Goal: Task Accomplishment & Management: Manage account settings

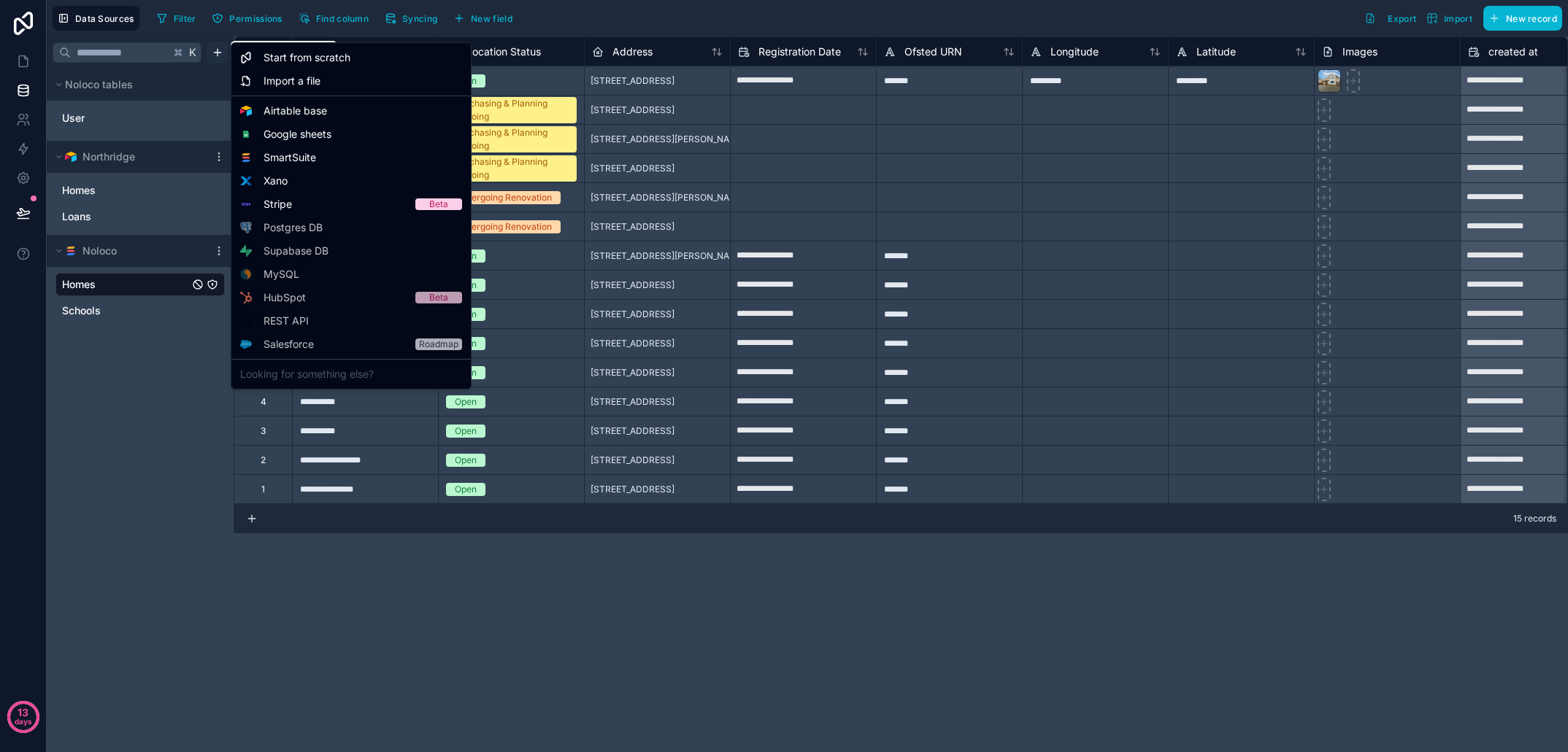
click at [214, 52] on html "**********" at bounding box center [784, 376] width 1568 height 752
click at [292, 111] on span "Airtable base" at bounding box center [295, 111] width 63 height 15
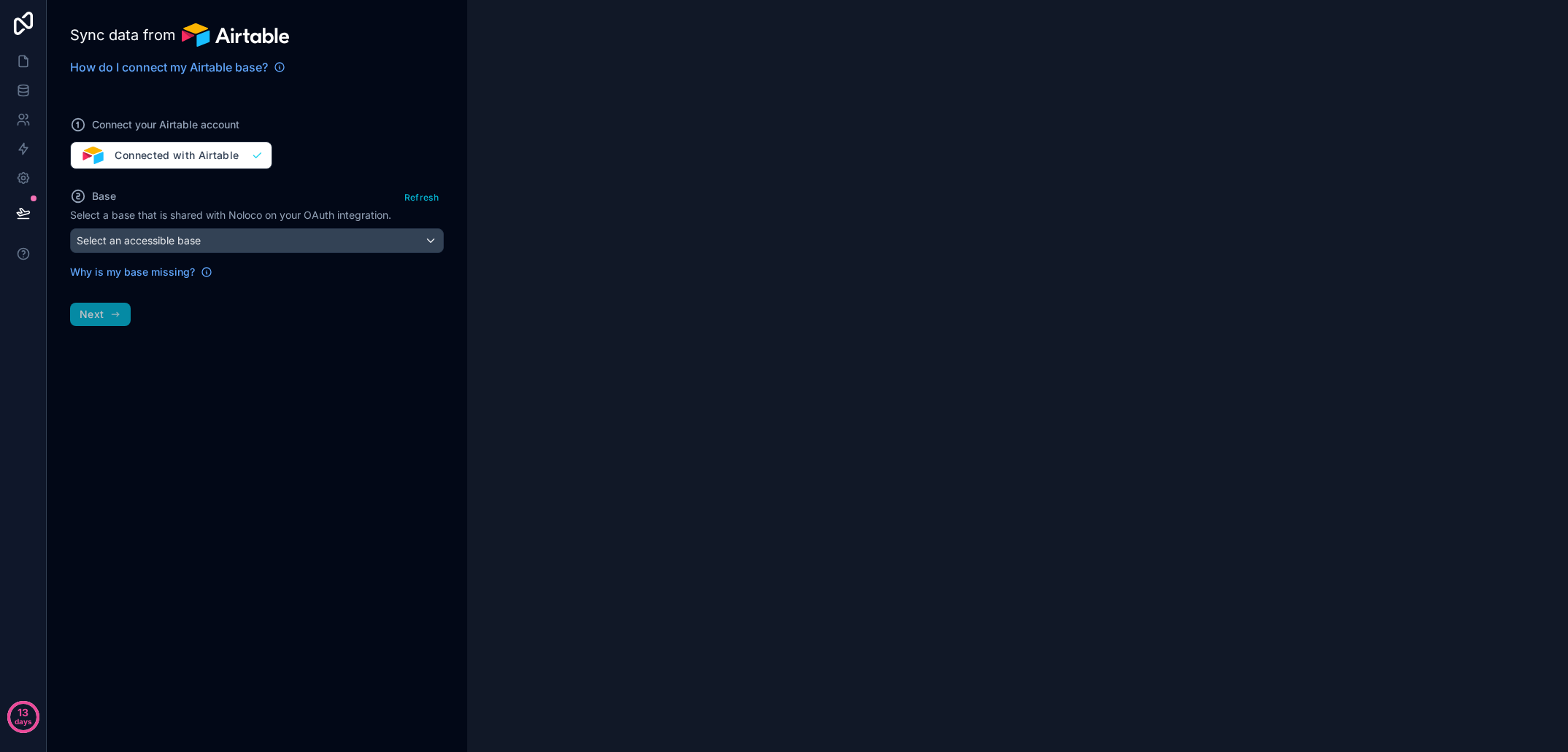
click at [242, 245] on div "Select an accessible base" at bounding box center [257, 241] width 372 height 24
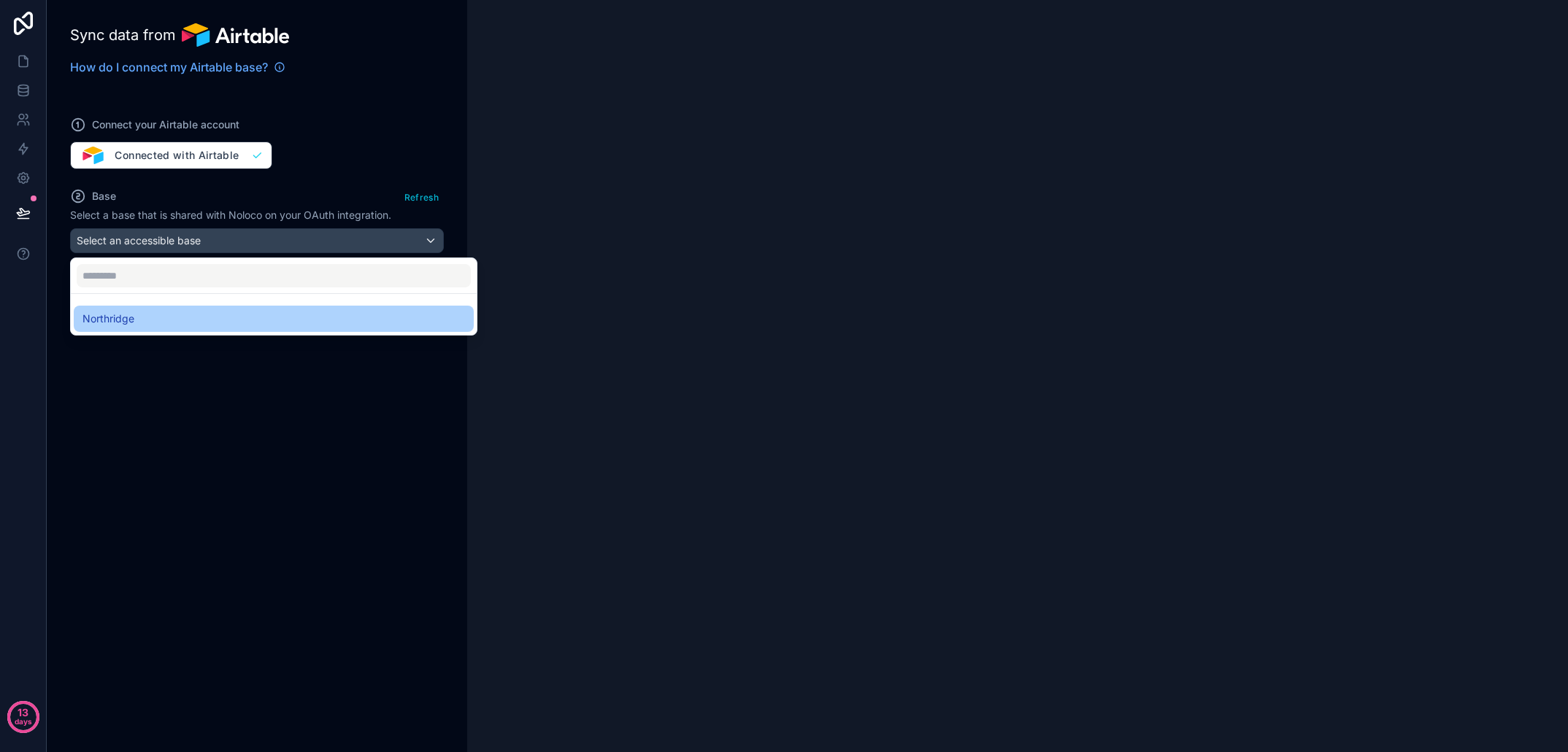
click at [205, 319] on div "Northridge" at bounding box center [274, 319] width 383 height 18
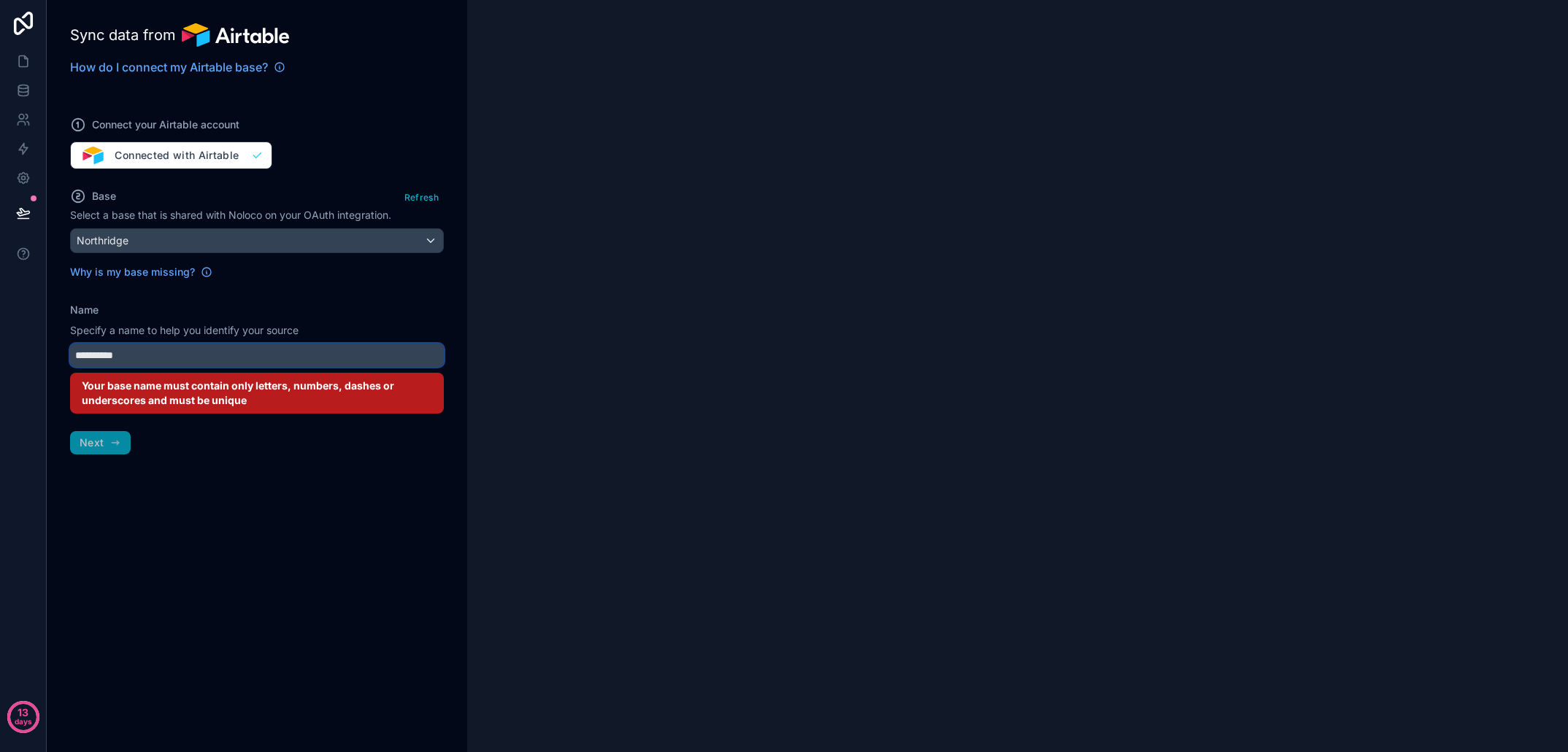
click at [154, 360] on input "**********" at bounding box center [257, 355] width 374 height 24
click at [419, 197] on button "Refresh" at bounding box center [422, 196] width 44 height 21
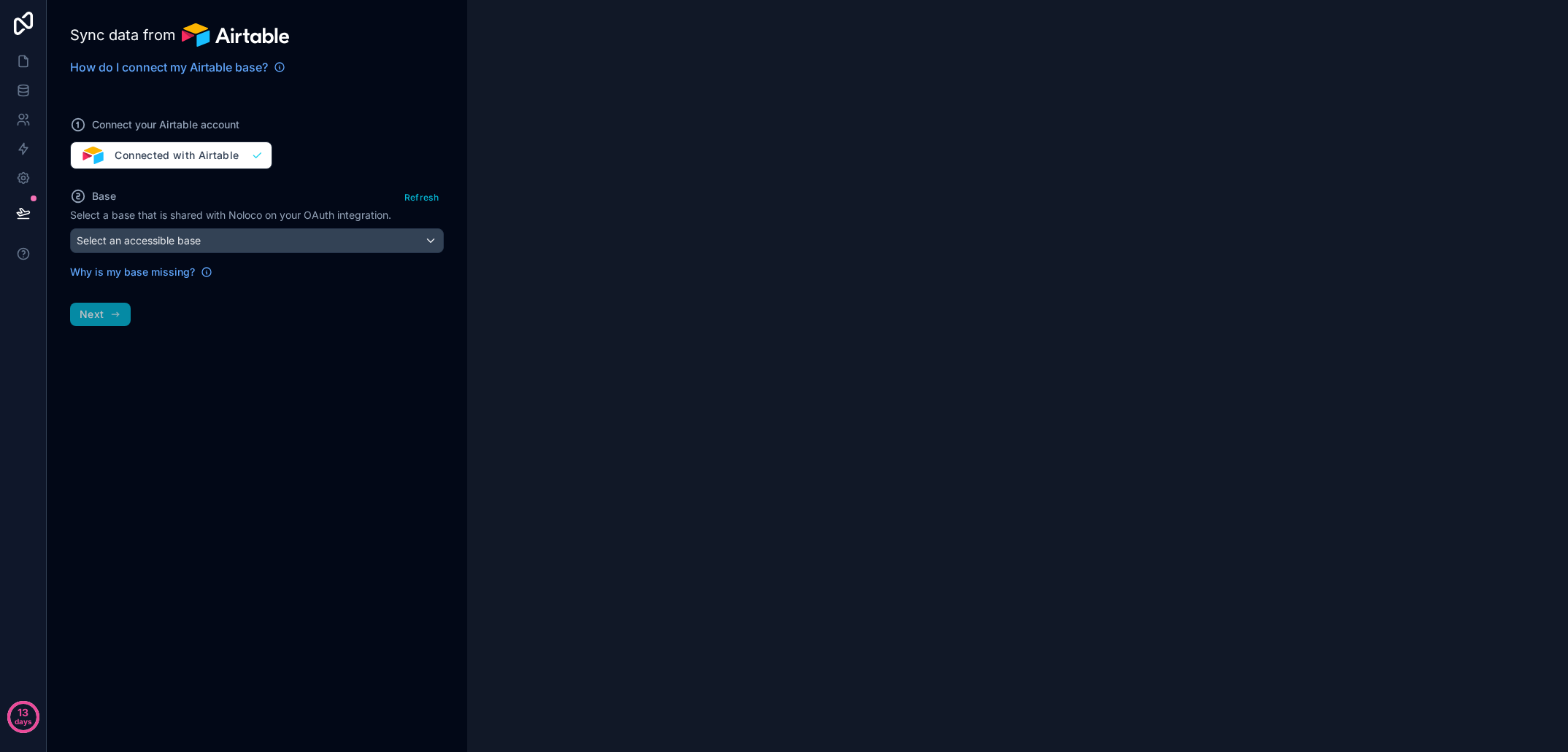
click at [280, 249] on div "Select an accessible base" at bounding box center [257, 241] width 372 height 24
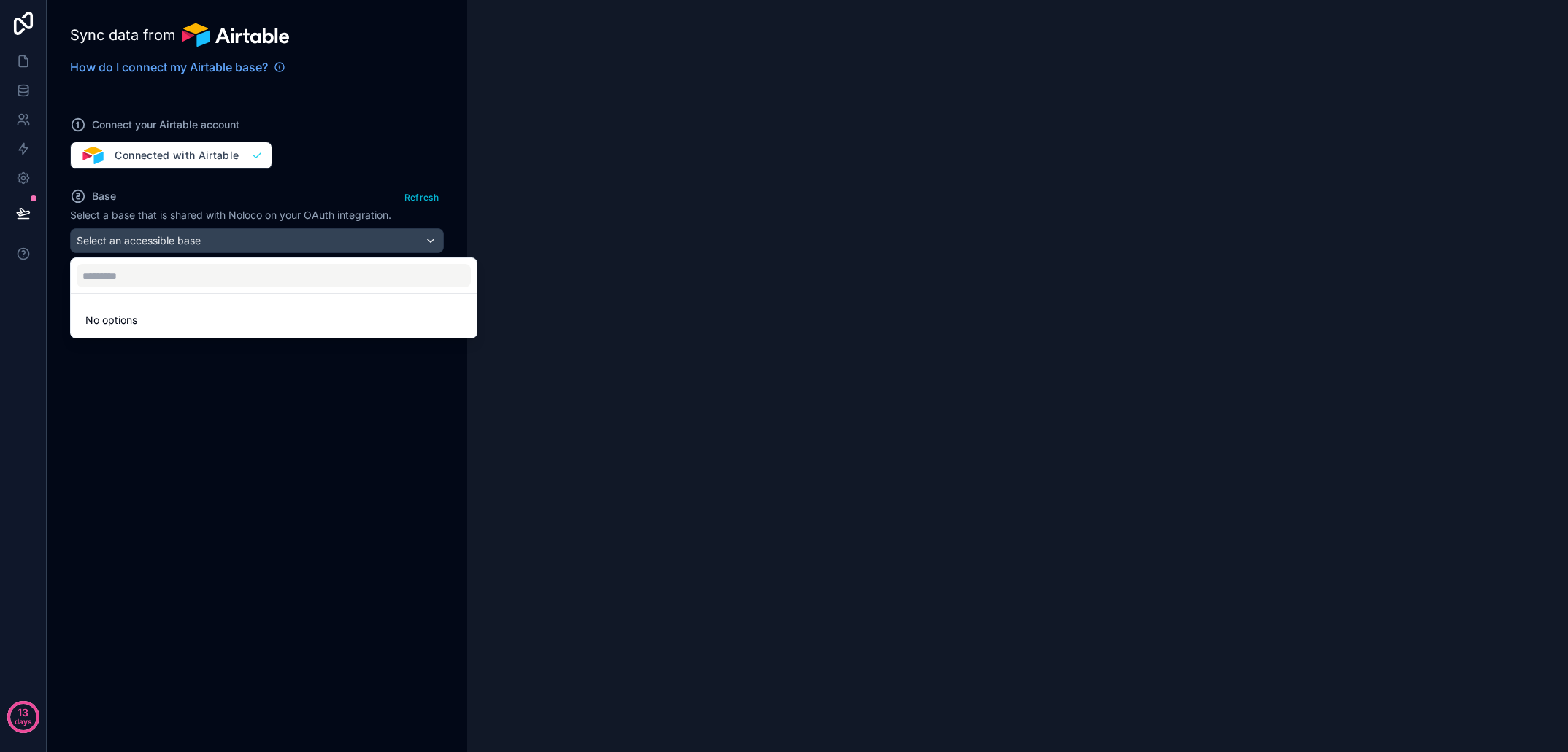
click at [172, 391] on div at bounding box center [784, 376] width 1568 height 752
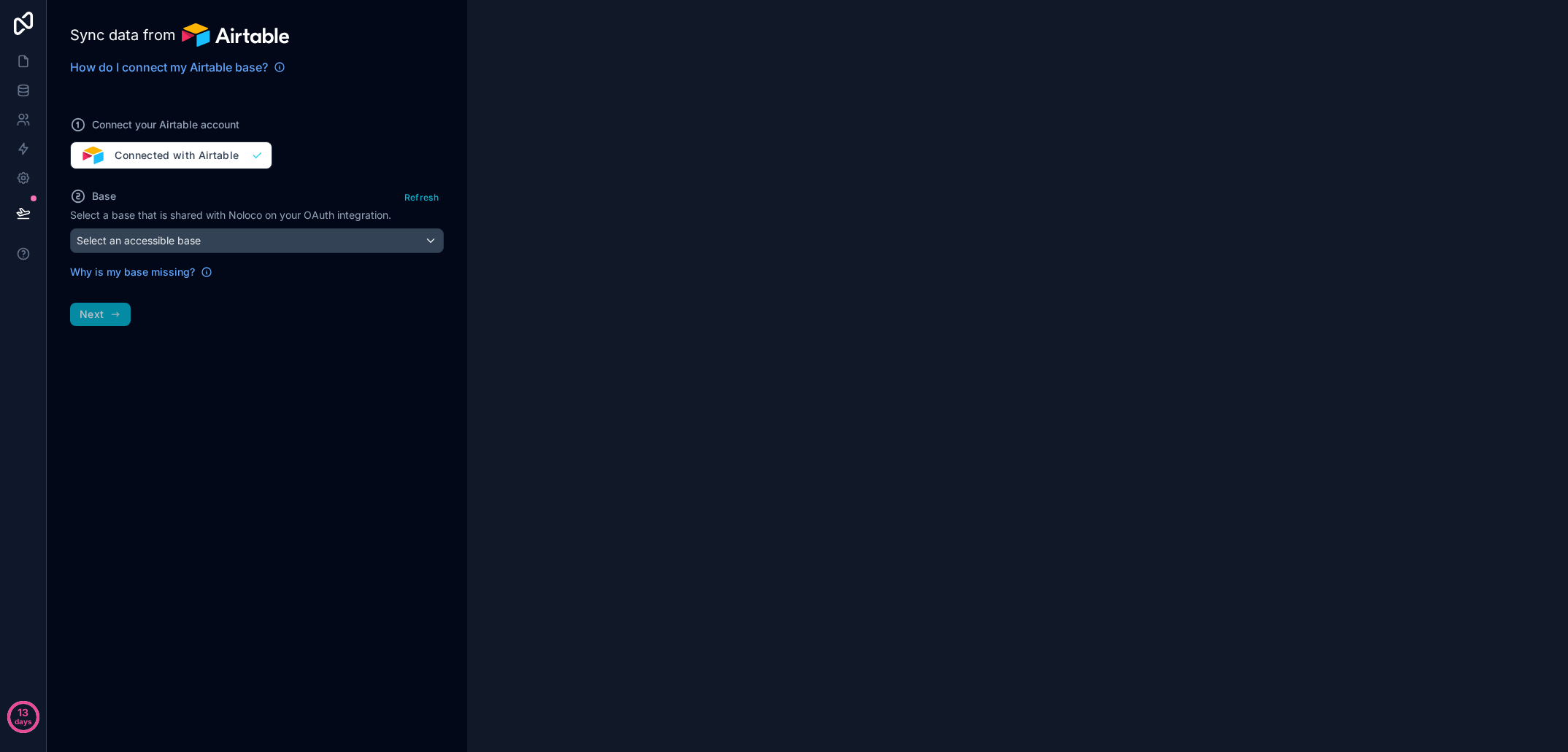
click at [428, 199] on button "Refresh" at bounding box center [422, 196] width 44 height 21
click at [390, 237] on div "Select an accessible base" at bounding box center [257, 241] width 372 height 24
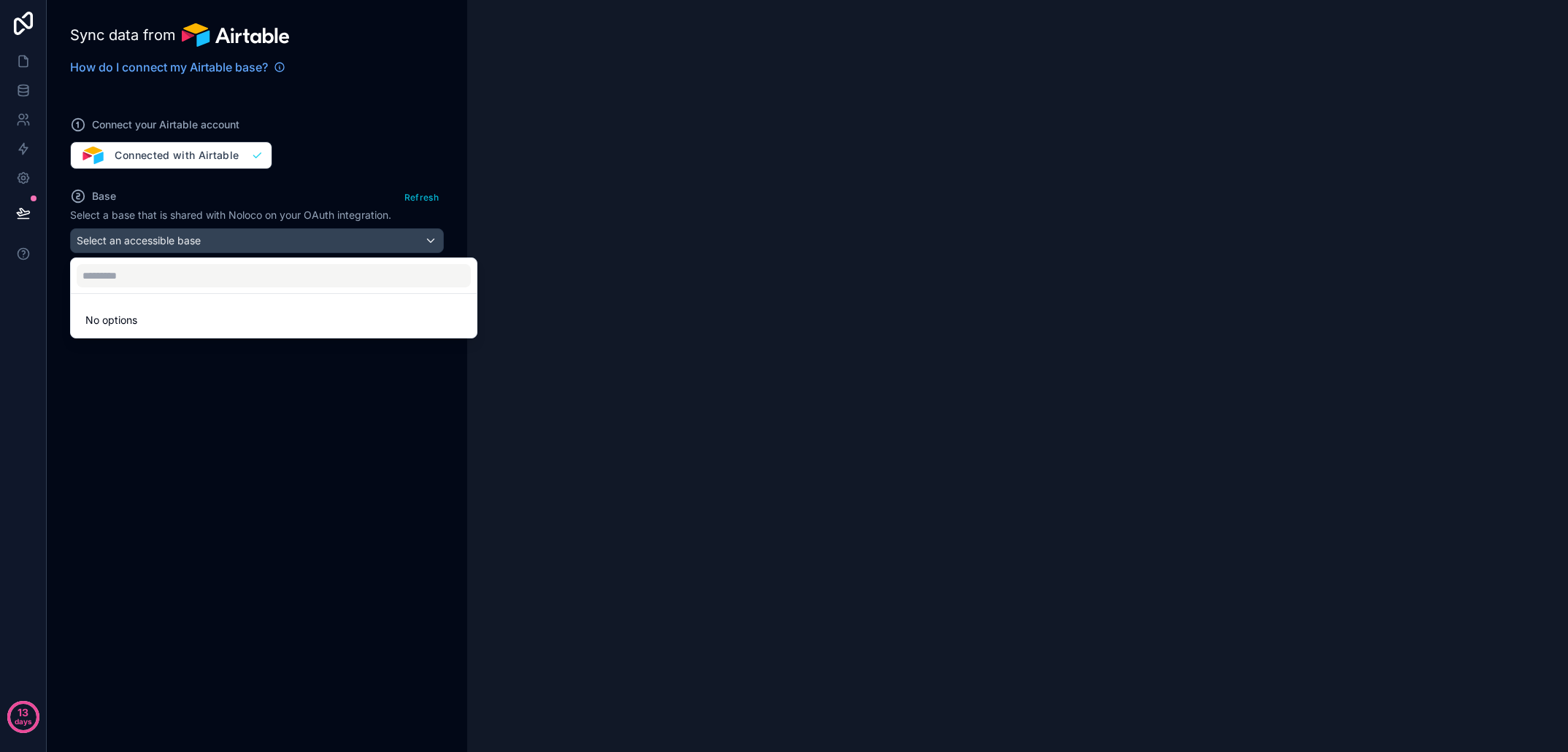
click at [307, 321] on li "No options" at bounding box center [274, 321] width 400 height 30
drag, startPoint x: 248, startPoint y: 318, endPoint x: 314, endPoint y: 276, distance: 78.2
click at [249, 318] on li "No options" at bounding box center [274, 321] width 400 height 30
drag, startPoint x: 341, startPoint y: 178, endPoint x: 229, endPoint y: 174, distance: 112.1
click at [340, 178] on div at bounding box center [784, 376] width 1568 height 752
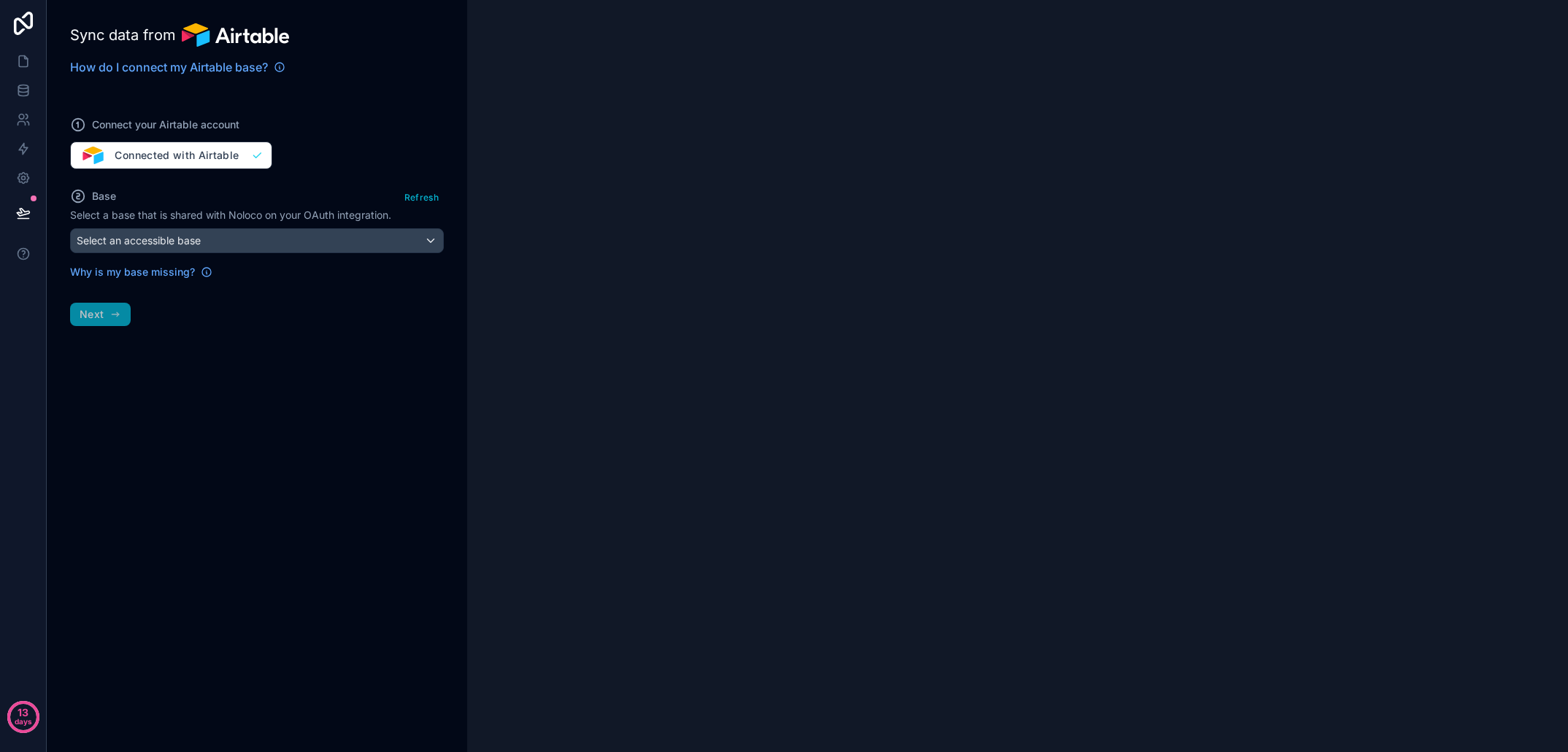
click at [158, 156] on div "Connect your Airtable account Connected with Airtable" at bounding box center [257, 134] width 374 height 70
click at [25, 89] on icon at bounding box center [23, 88] width 10 height 4
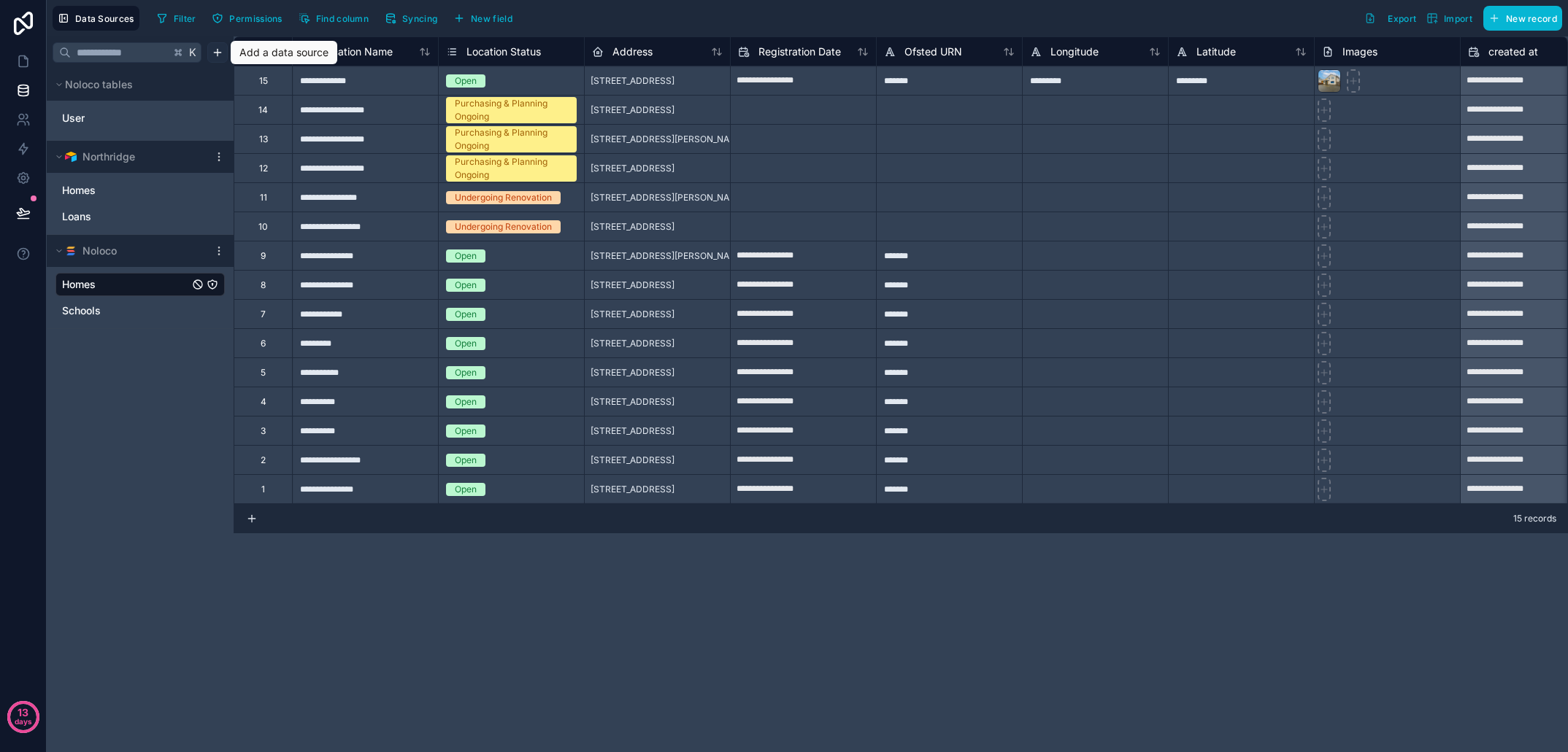
click at [220, 56] on html "**********" at bounding box center [784, 376] width 1568 height 752
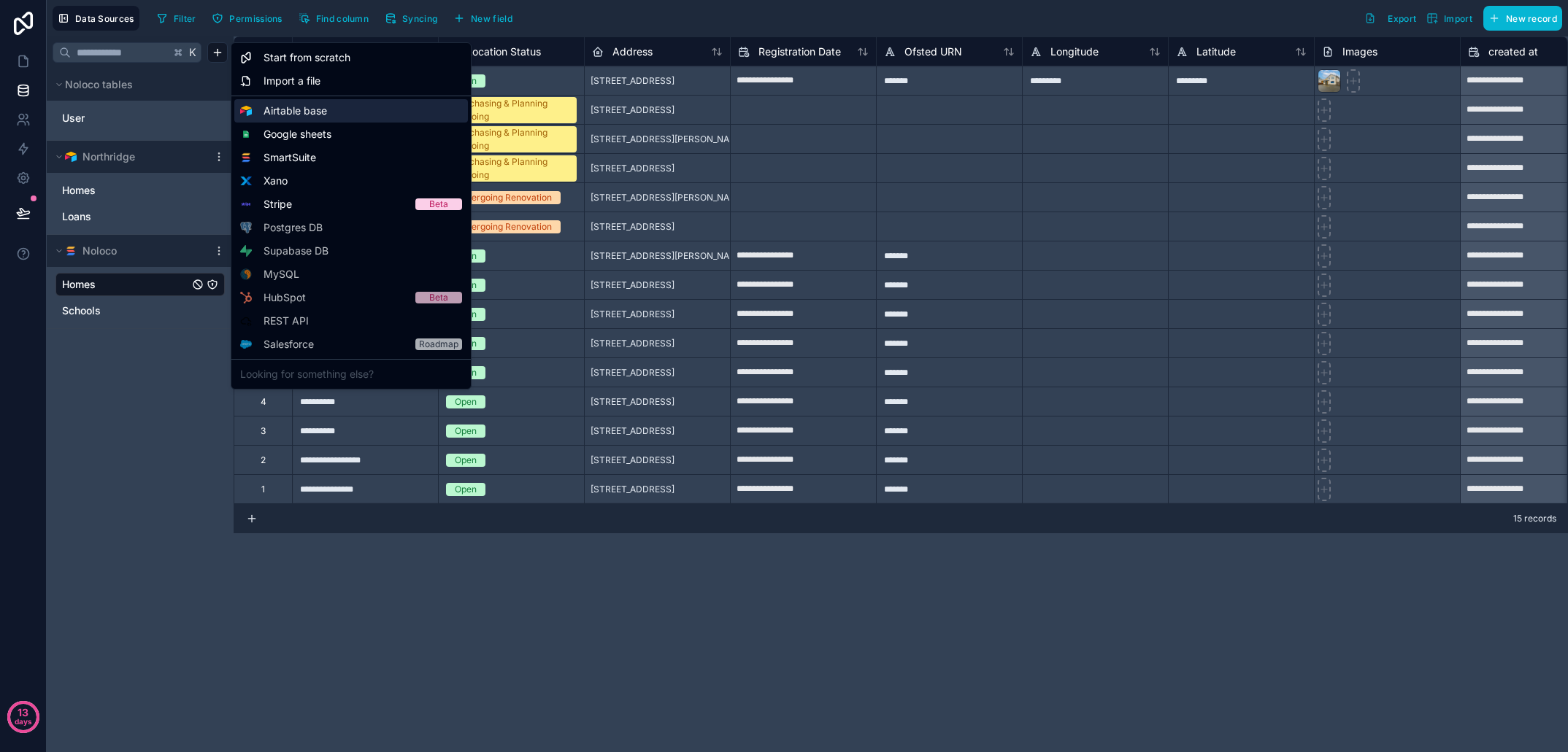
click at [296, 113] on span "Airtable base" at bounding box center [295, 111] width 63 height 15
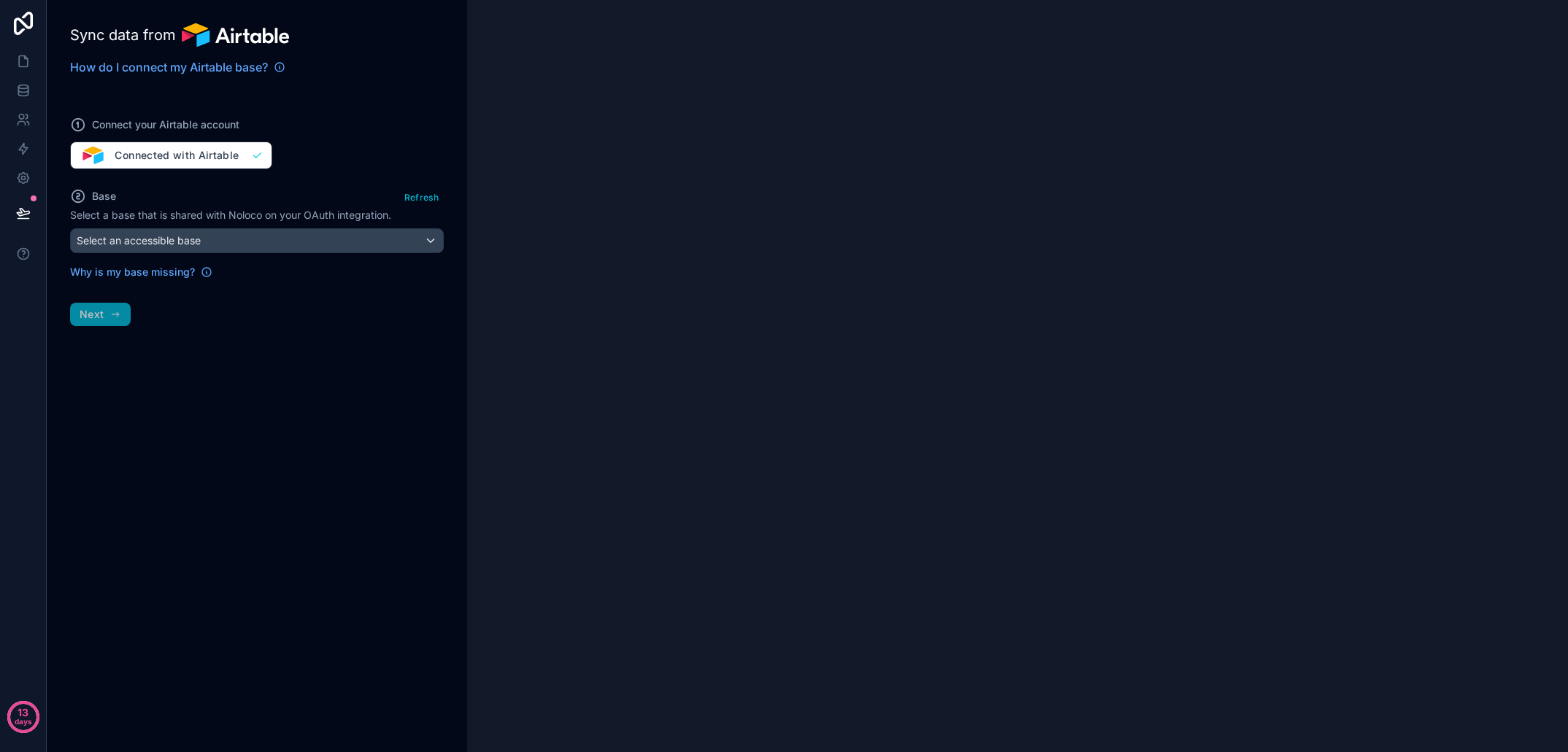
click at [318, 243] on div "Select an accessible base" at bounding box center [257, 241] width 372 height 24
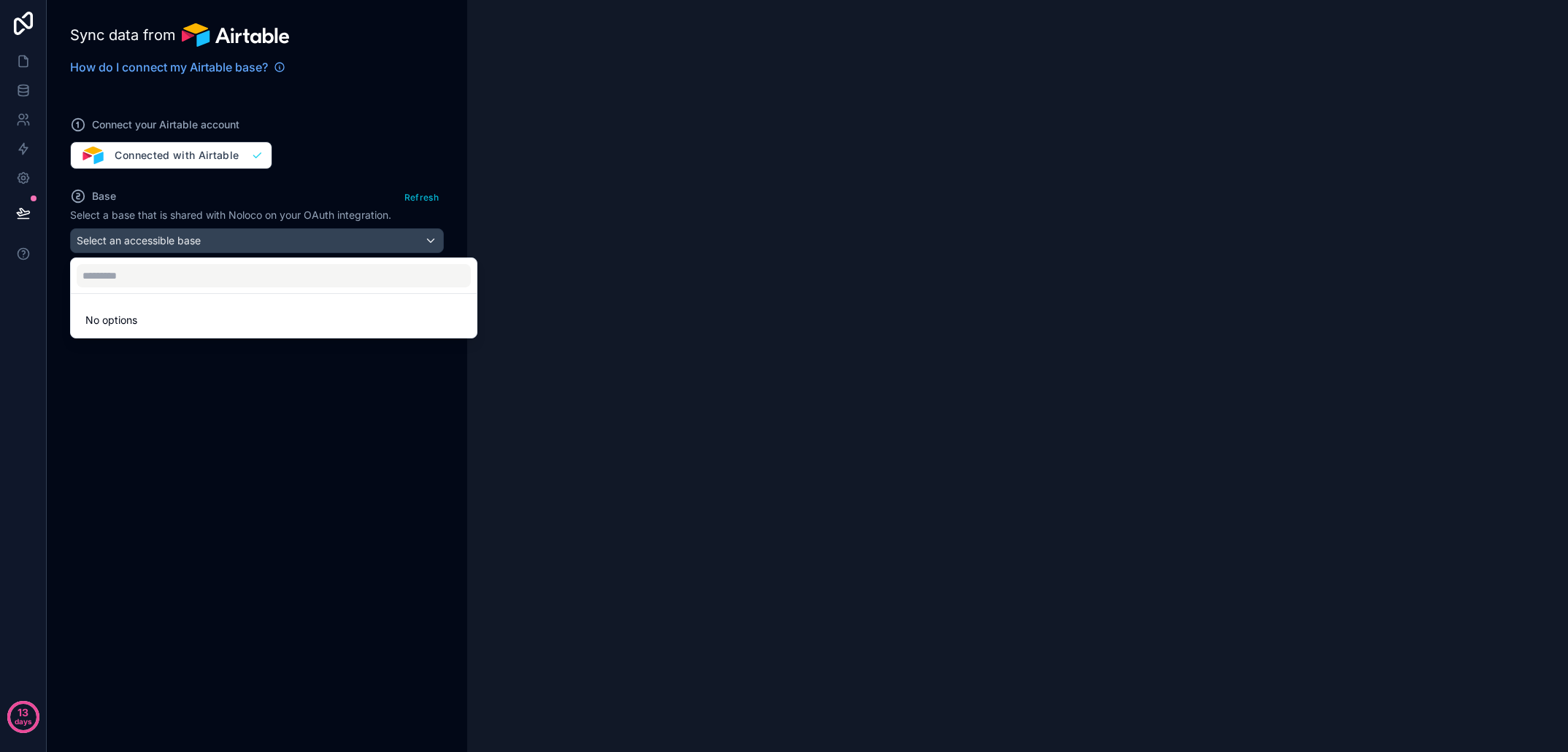
click at [278, 327] on li "No options" at bounding box center [274, 321] width 400 height 30
drag, startPoint x: 248, startPoint y: 390, endPoint x: 390, endPoint y: 209, distance: 230.1
click at [248, 390] on div at bounding box center [784, 376] width 1568 height 752
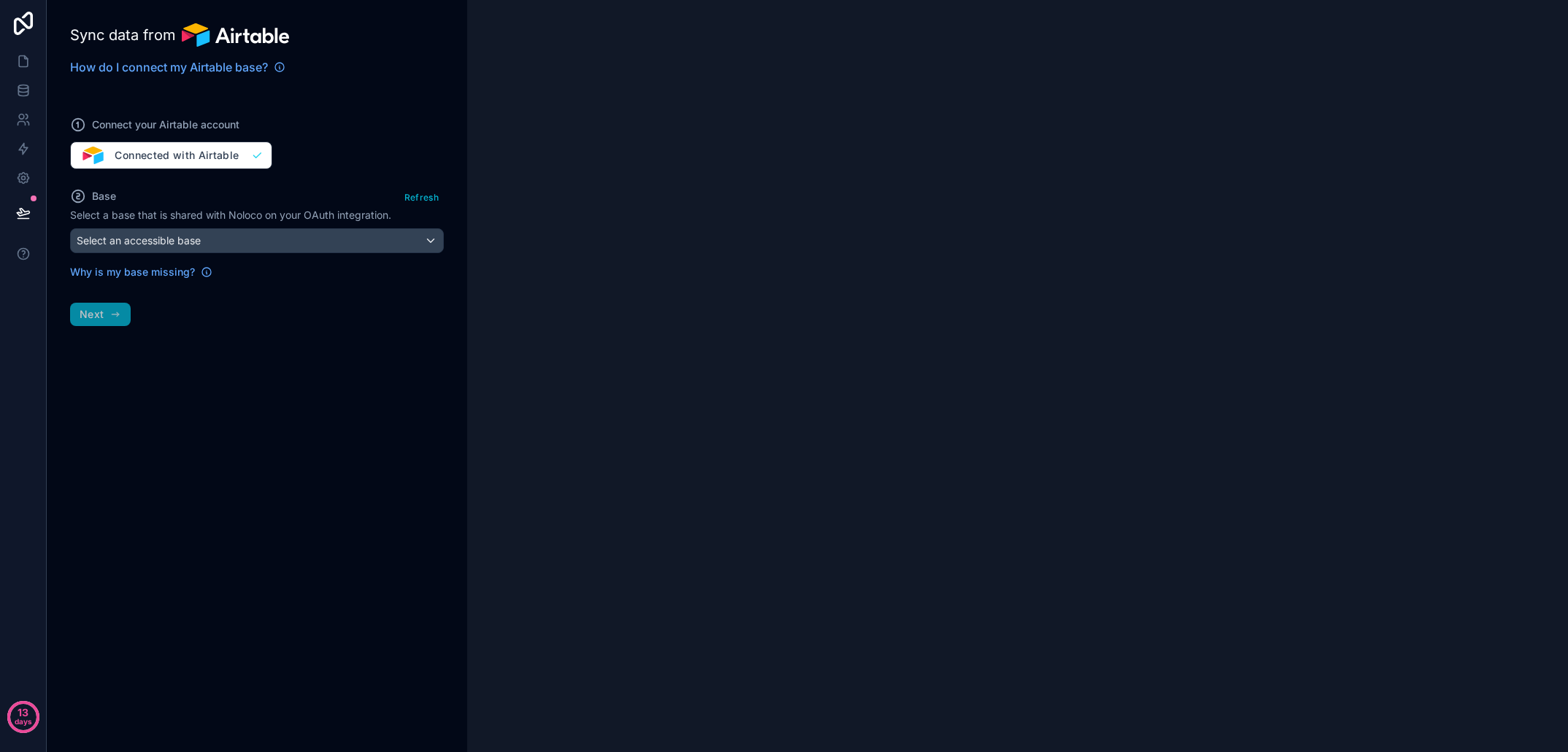
click at [425, 197] on button "Refresh" at bounding box center [422, 196] width 44 height 21
click at [293, 249] on div "Select an accessible base" at bounding box center [257, 241] width 372 height 24
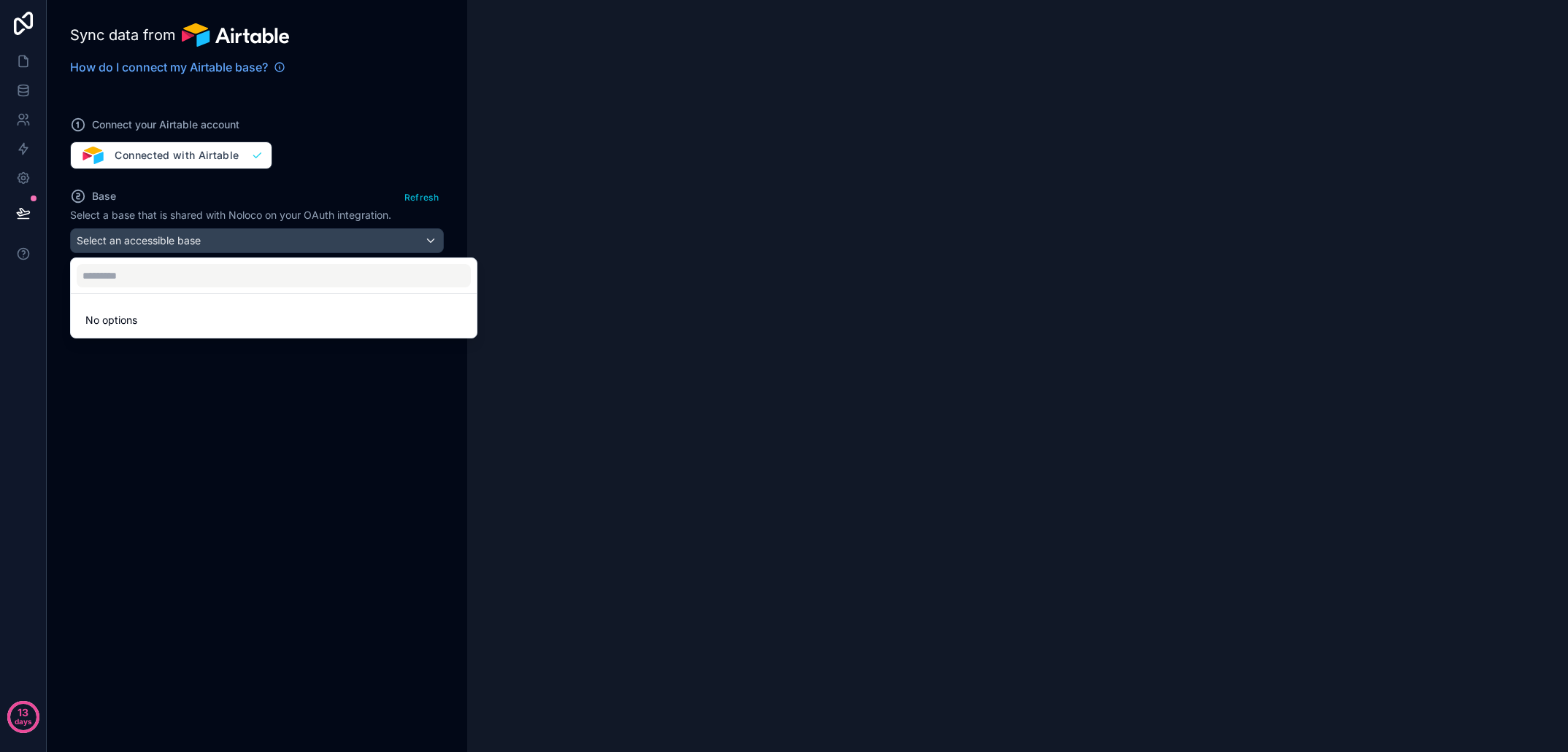
click at [293, 249] on div at bounding box center [784, 376] width 1568 height 752
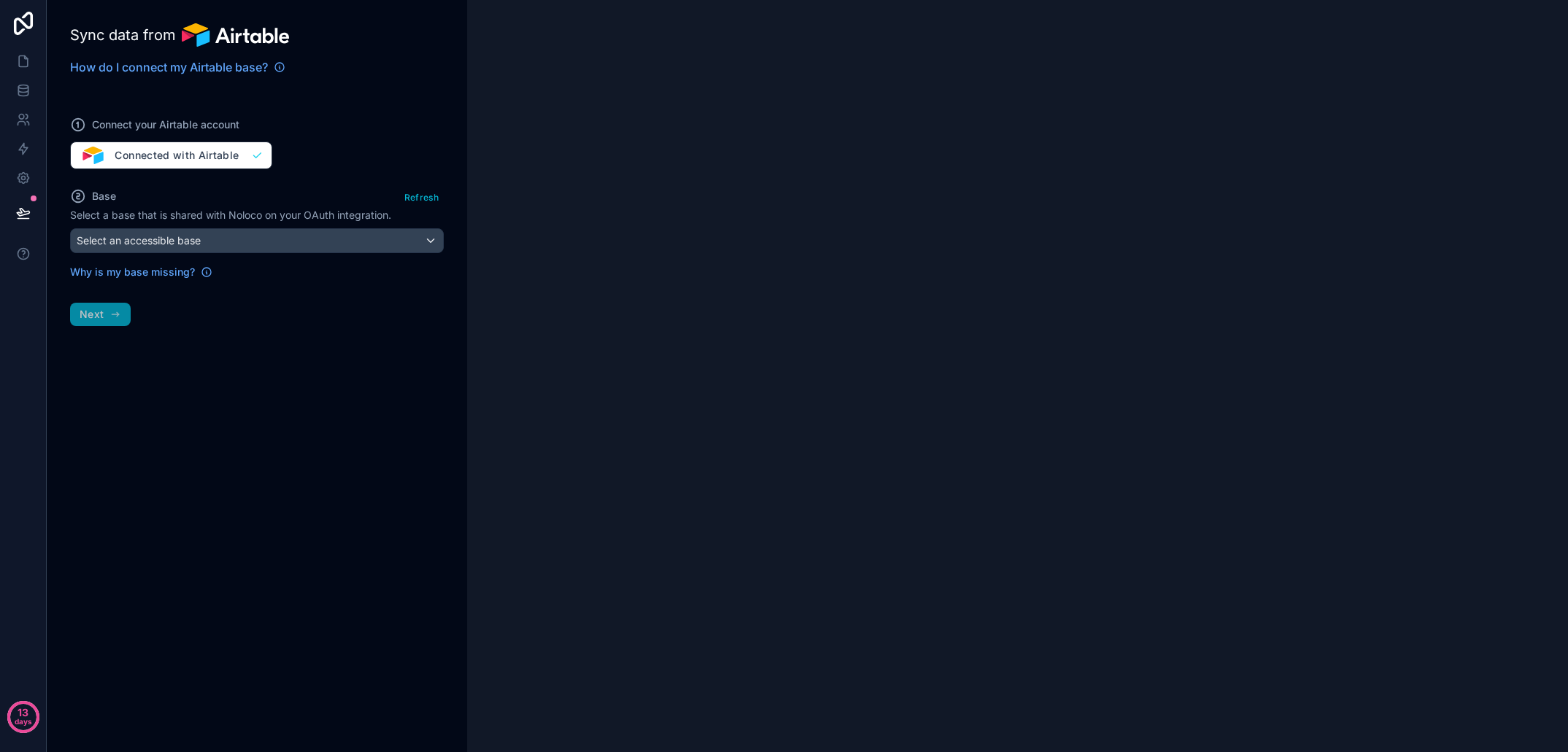
click at [327, 191] on div "Base Refresh" at bounding box center [257, 196] width 374 height 21
click at [31, 100] on link at bounding box center [23, 91] width 46 height 30
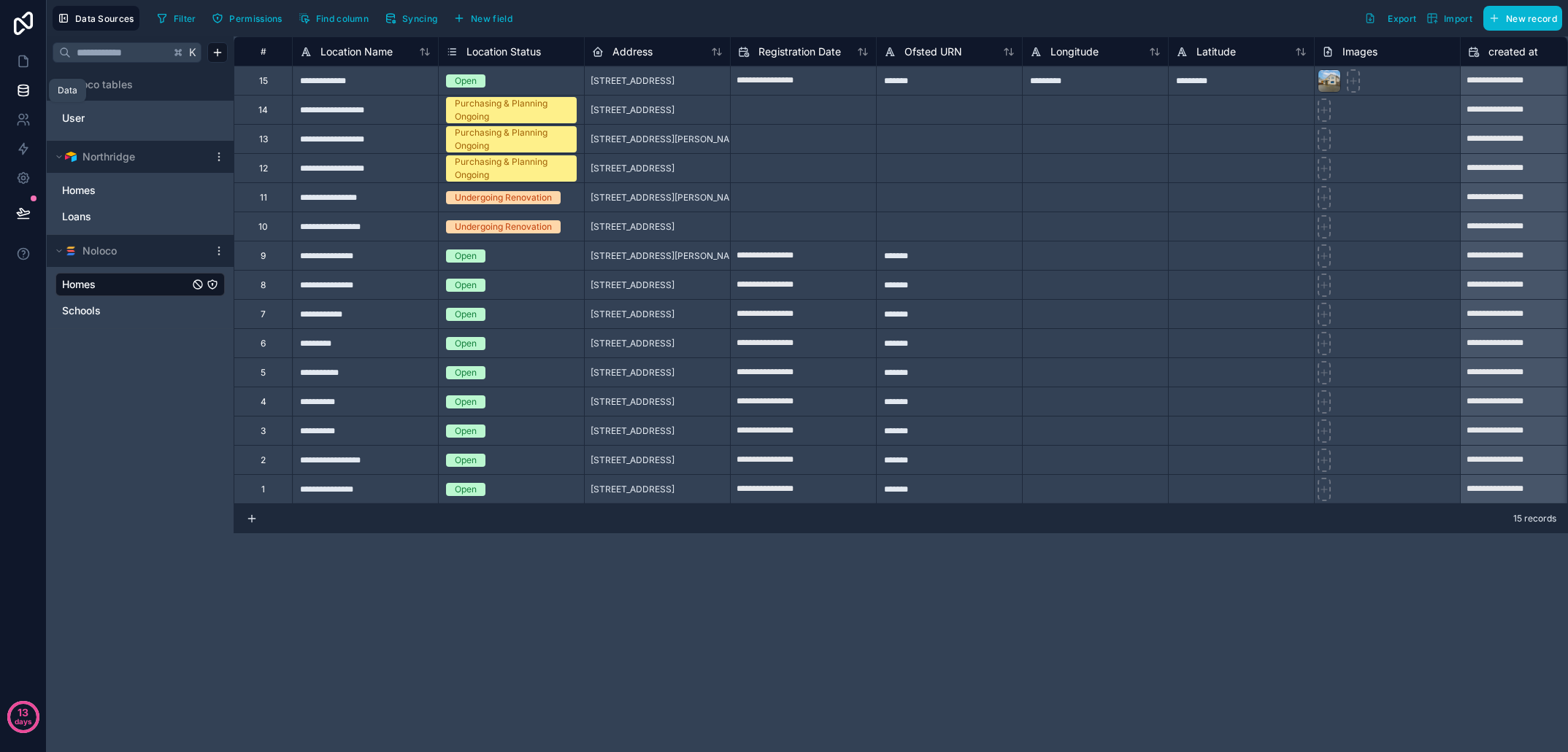
click at [26, 92] on icon at bounding box center [23, 90] width 10 height 6
click at [28, 121] on icon at bounding box center [23, 119] width 15 height 15
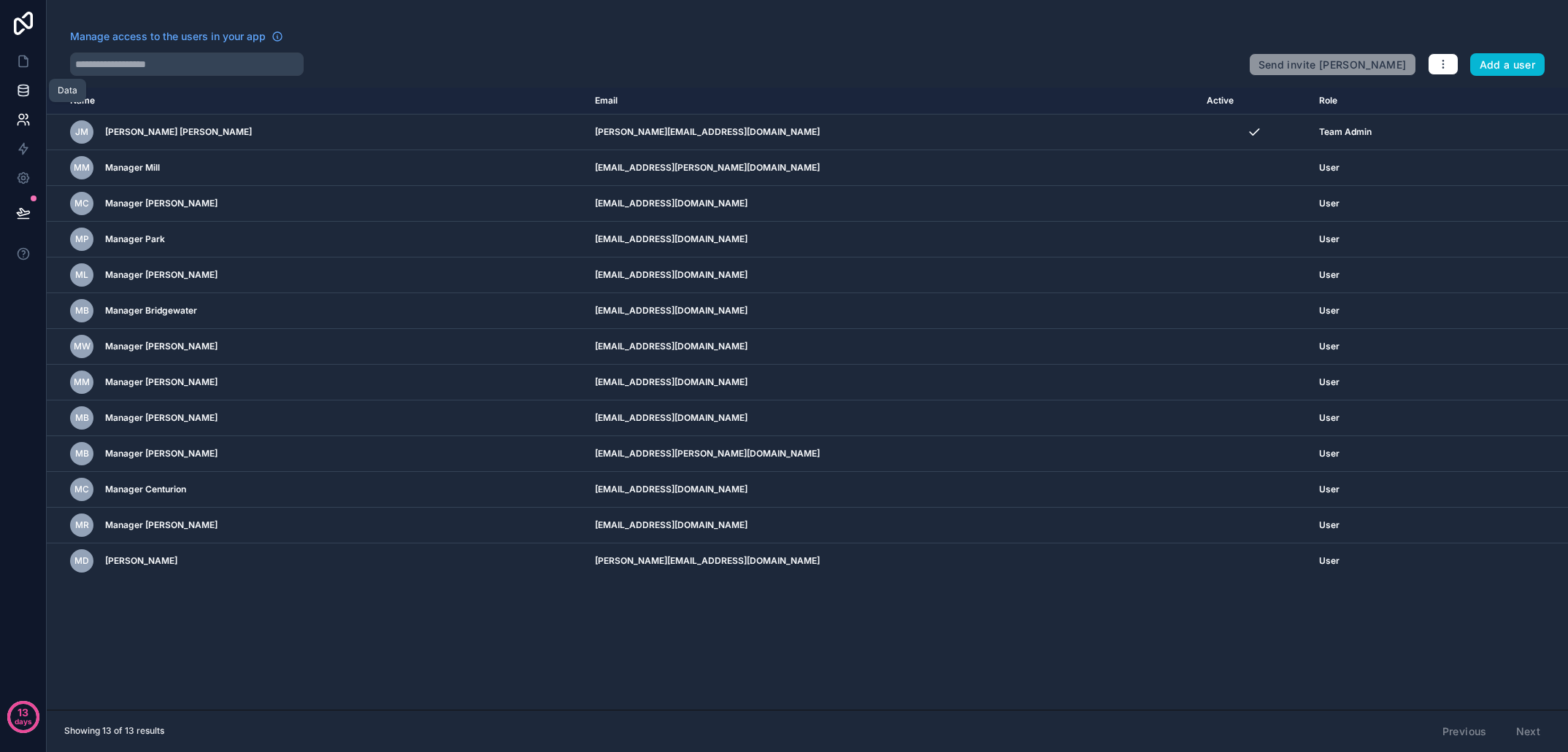
click at [24, 86] on icon at bounding box center [23, 88] width 10 height 4
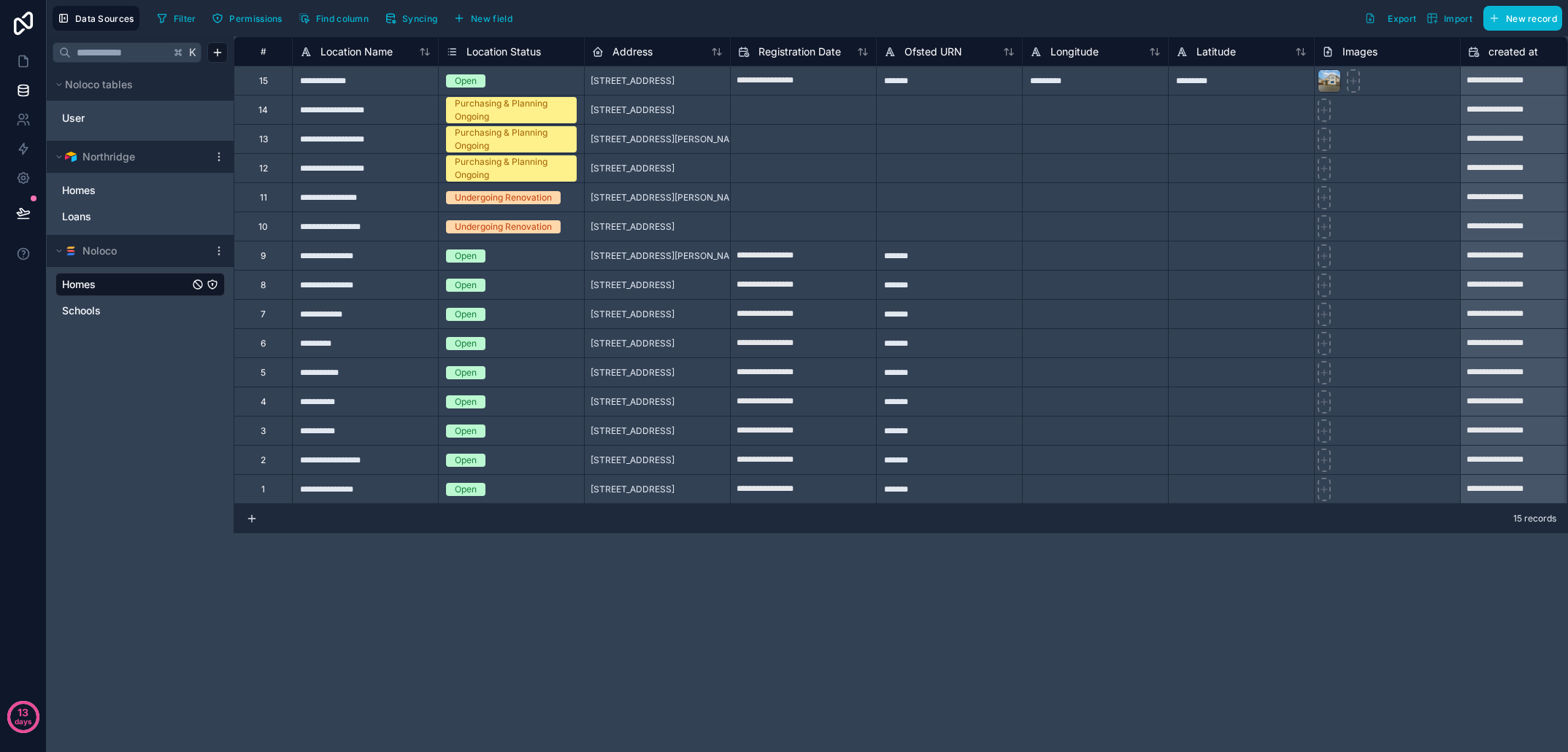
click at [158, 342] on div "K Noloco tables User Northridge Homes Loans Noloco Homes Schools" at bounding box center [139, 394] width 187 height 715
click at [223, 52] on html "**********" at bounding box center [784, 376] width 1568 height 752
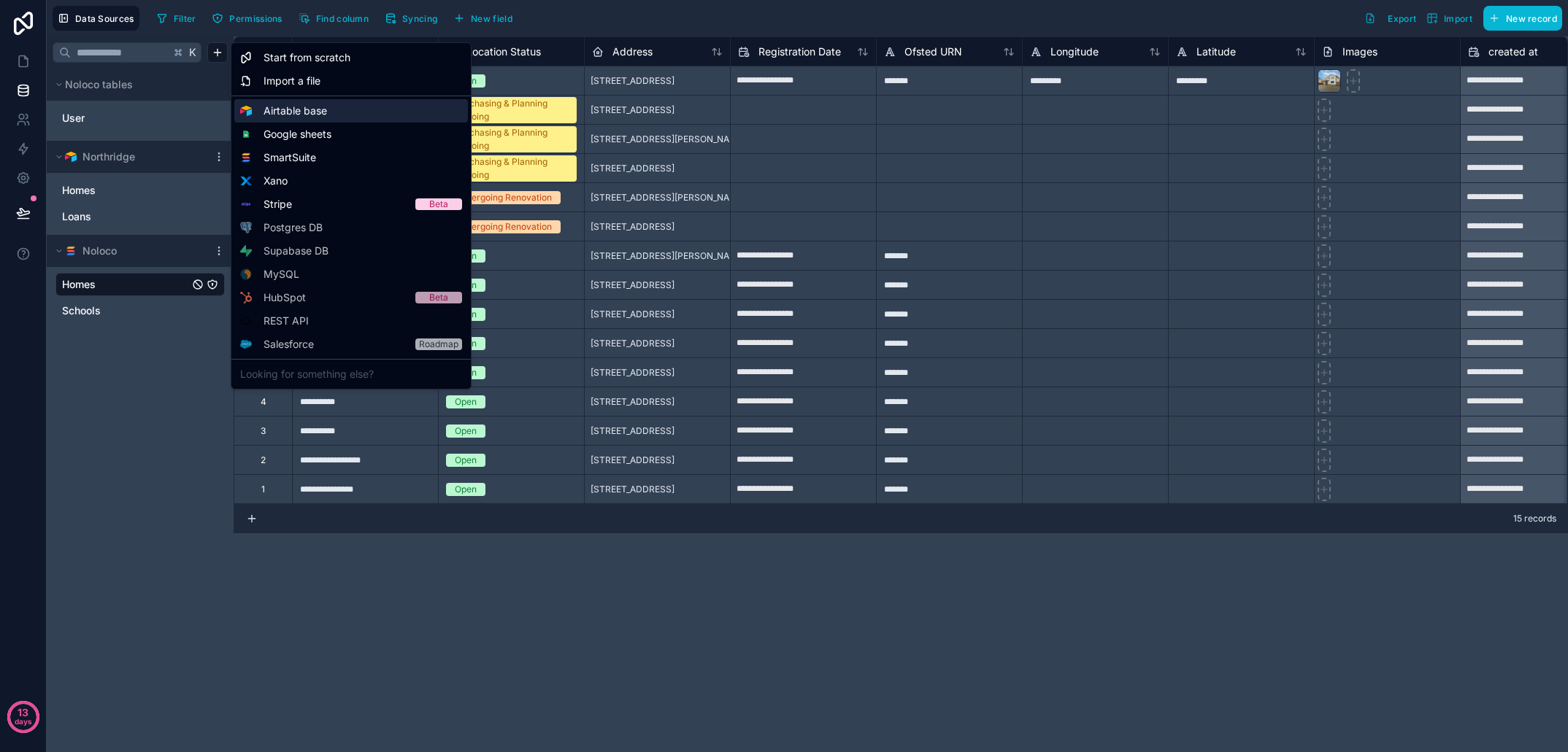
click at [309, 114] on span "Airtable base" at bounding box center [295, 111] width 63 height 15
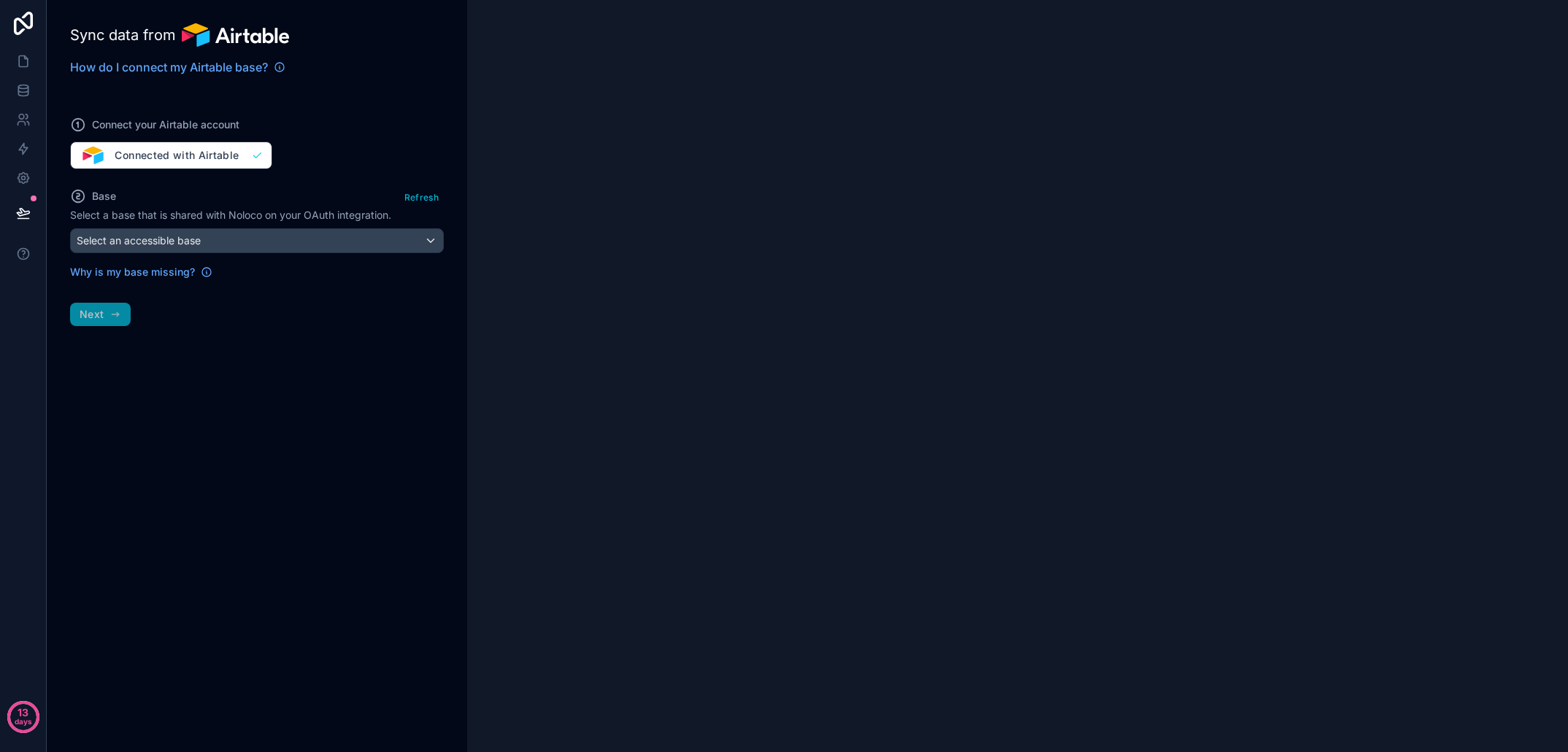
click at [274, 254] on div "Base Refresh Select a base that is shared with Noloco on your OAuth integration…" at bounding box center [257, 233] width 374 height 93
click at [278, 243] on div "Select an accessible base" at bounding box center [257, 241] width 372 height 24
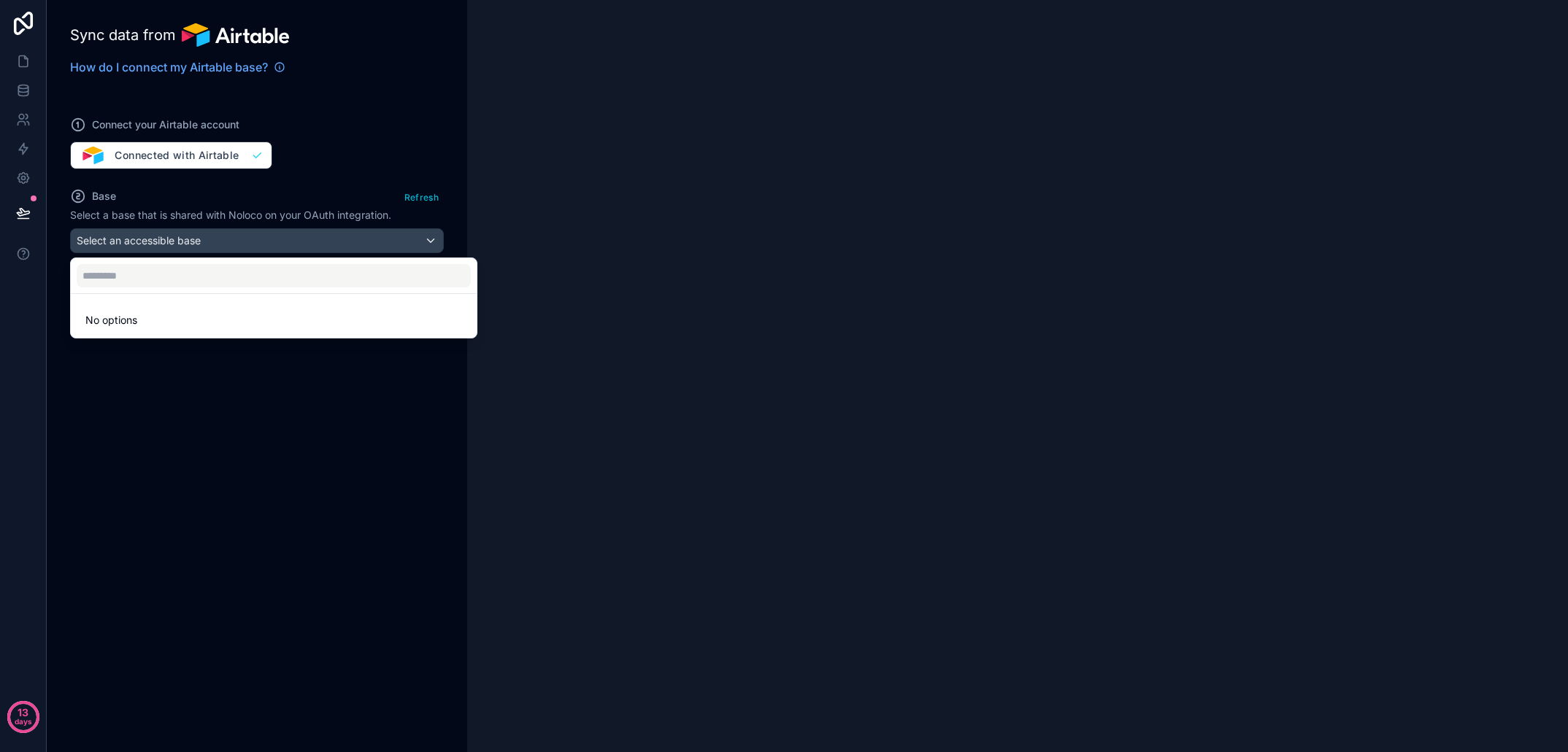
click at [287, 318] on li "No options" at bounding box center [274, 321] width 400 height 30
click at [116, 324] on span "No options" at bounding box center [112, 320] width 52 height 13
click at [159, 404] on div at bounding box center [784, 376] width 1568 height 752
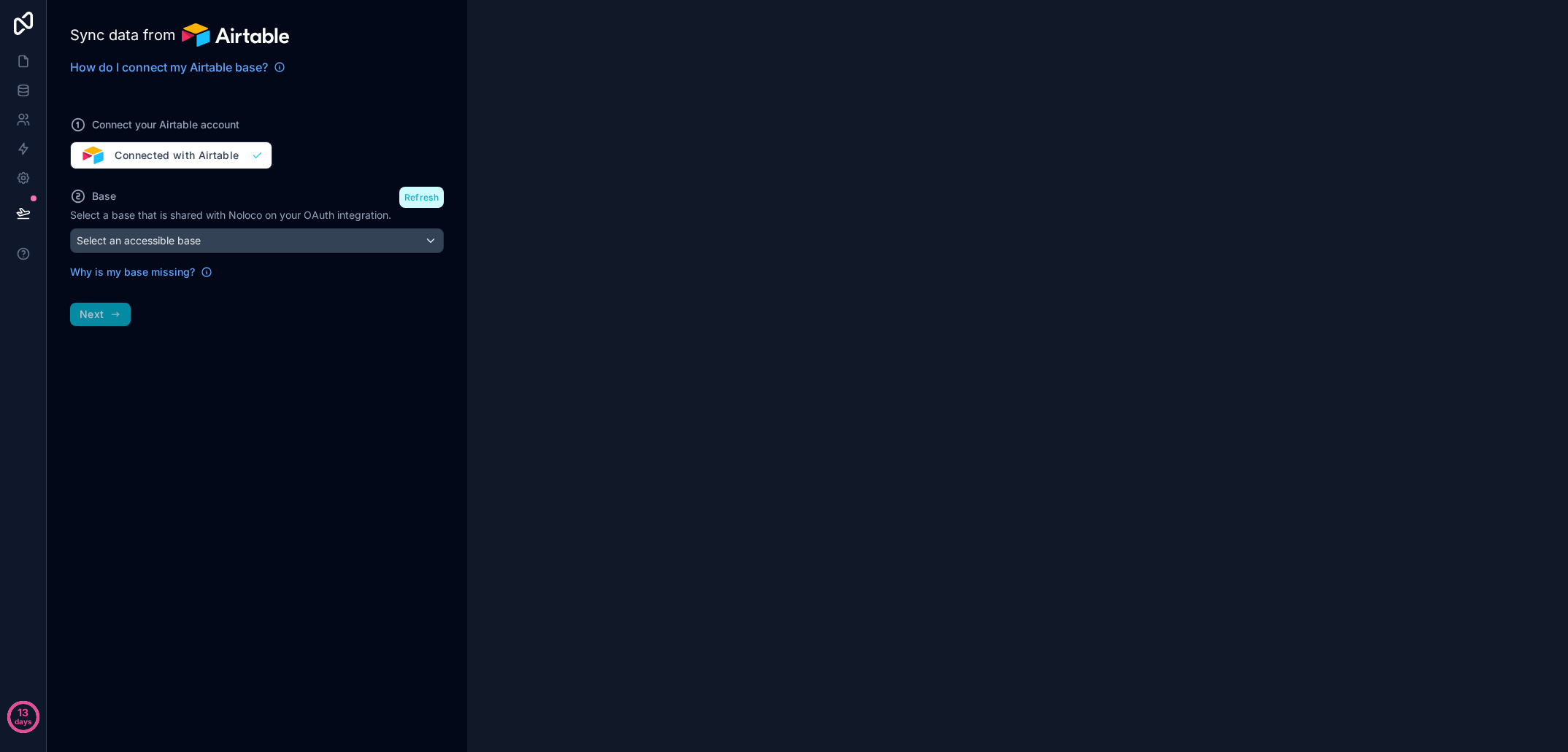
click at [418, 201] on button "Refresh" at bounding box center [422, 196] width 44 height 21
click at [395, 240] on div "Select an accessible base" at bounding box center [257, 241] width 372 height 24
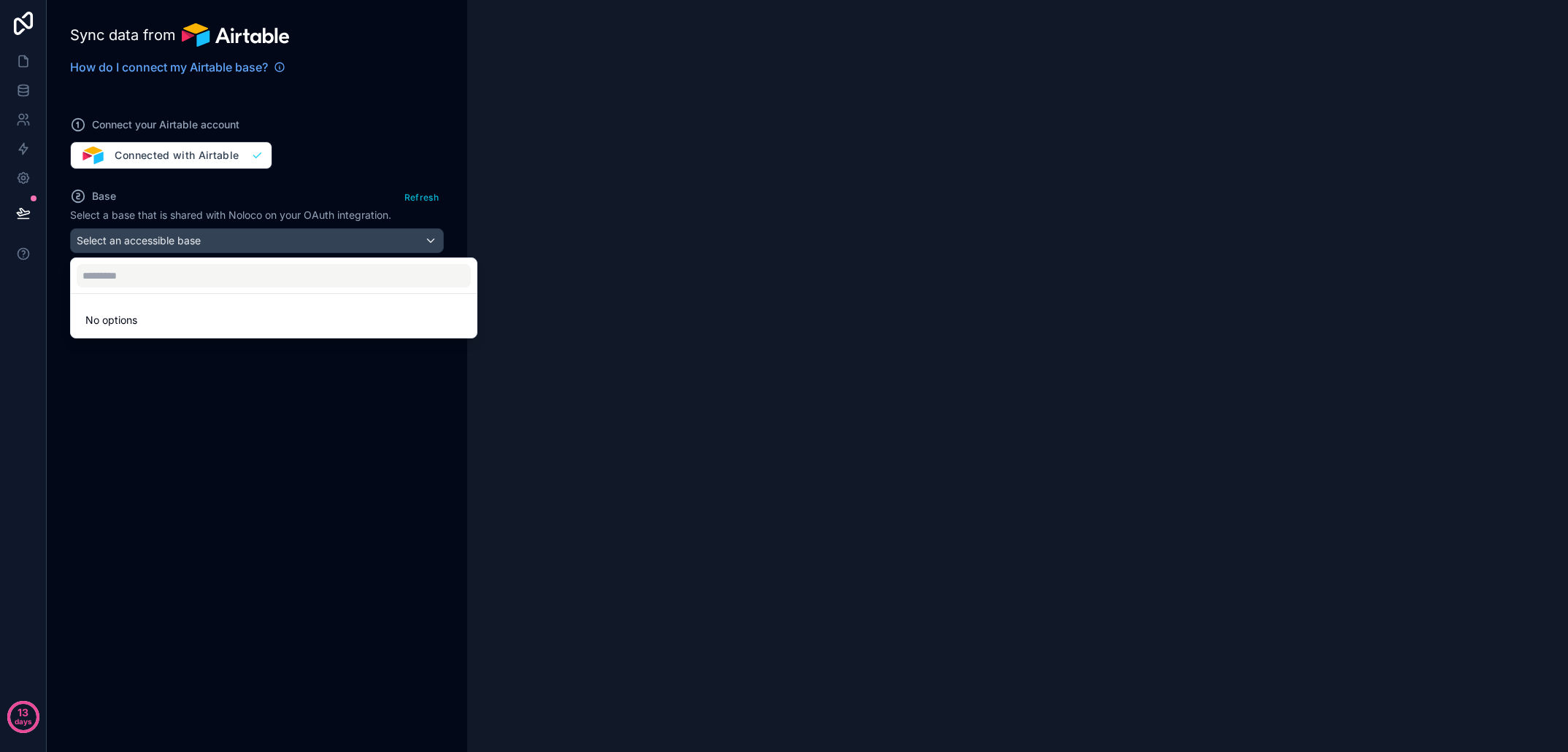
click at [380, 248] on div at bounding box center [784, 376] width 1568 height 752
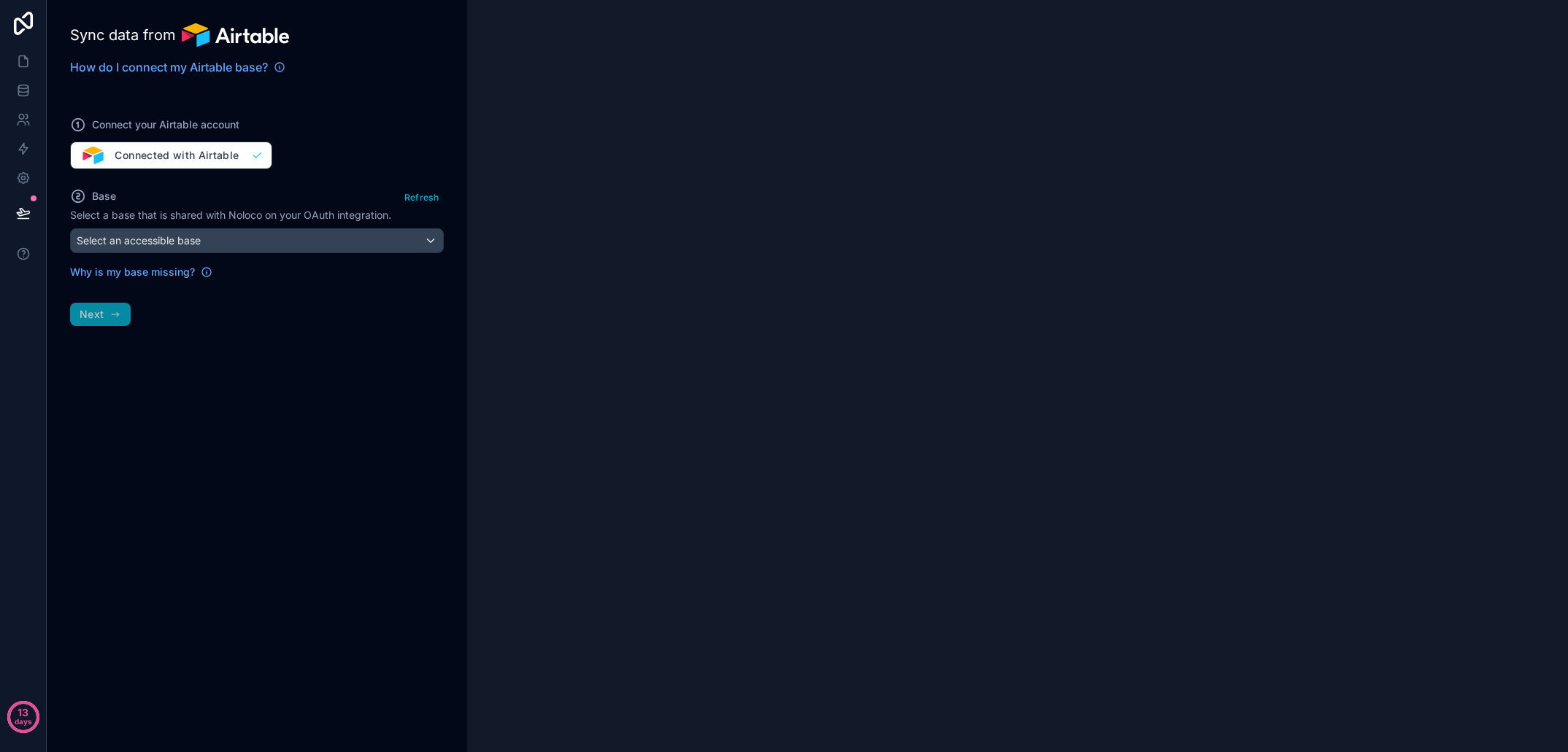
drag, startPoint x: 235, startPoint y: 343, endPoint x: 227, endPoint y: 343, distance: 8.0
click at [235, 343] on div "Sync data from How do I connect my Airtable base? Connect your Airtable account…" at bounding box center [257, 376] width 421 height 752
drag, startPoint x: 108, startPoint y: 321, endPoint x: 152, endPoint y: 302, distance: 47.9
click at [108, 321] on div "Sync data from How do I connect my Airtable base? Connect your Airtable account…" at bounding box center [257, 376] width 421 height 752
click at [209, 273] on icon at bounding box center [206, 271] width 9 height 9
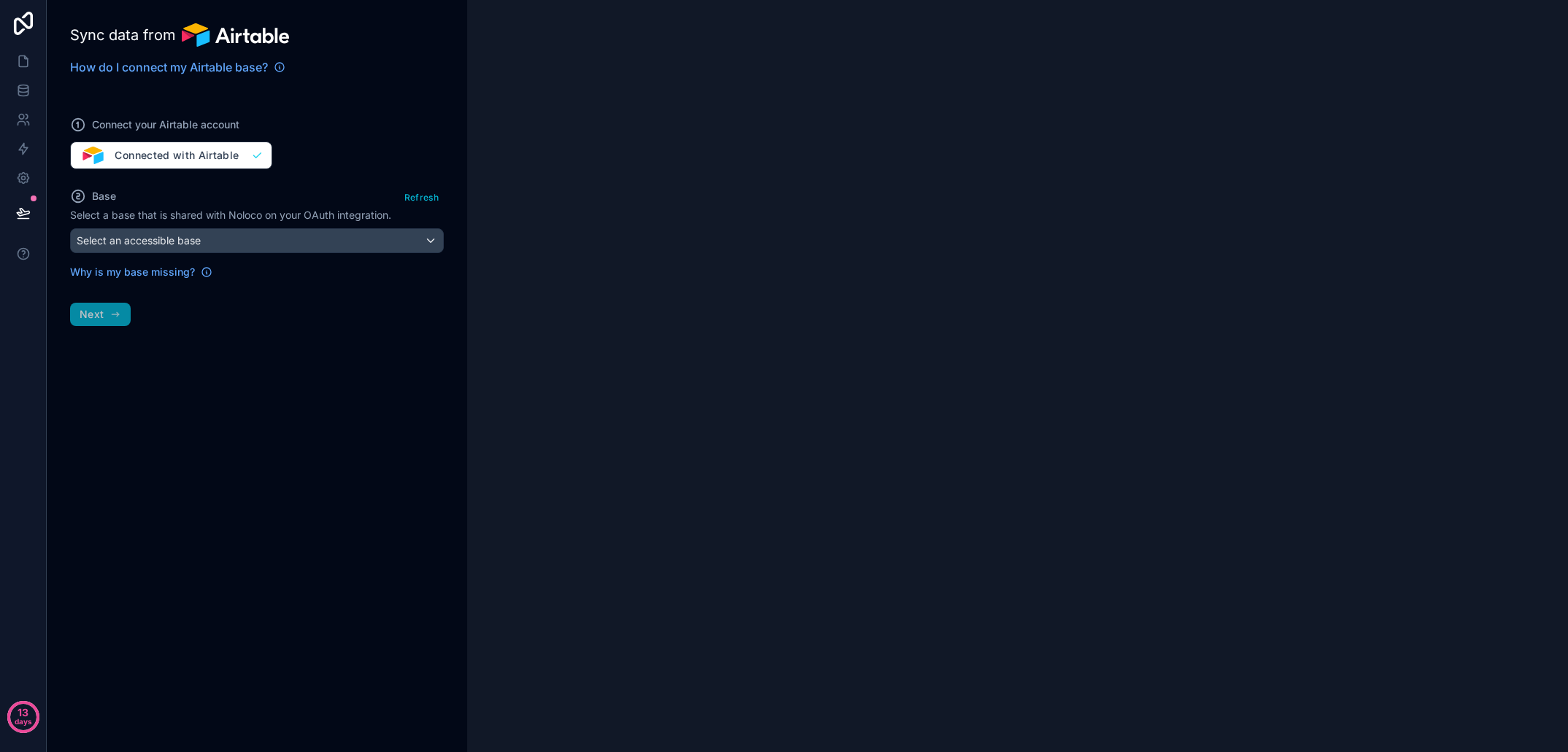
click at [282, 237] on div "Select an accessible base" at bounding box center [257, 241] width 372 height 24
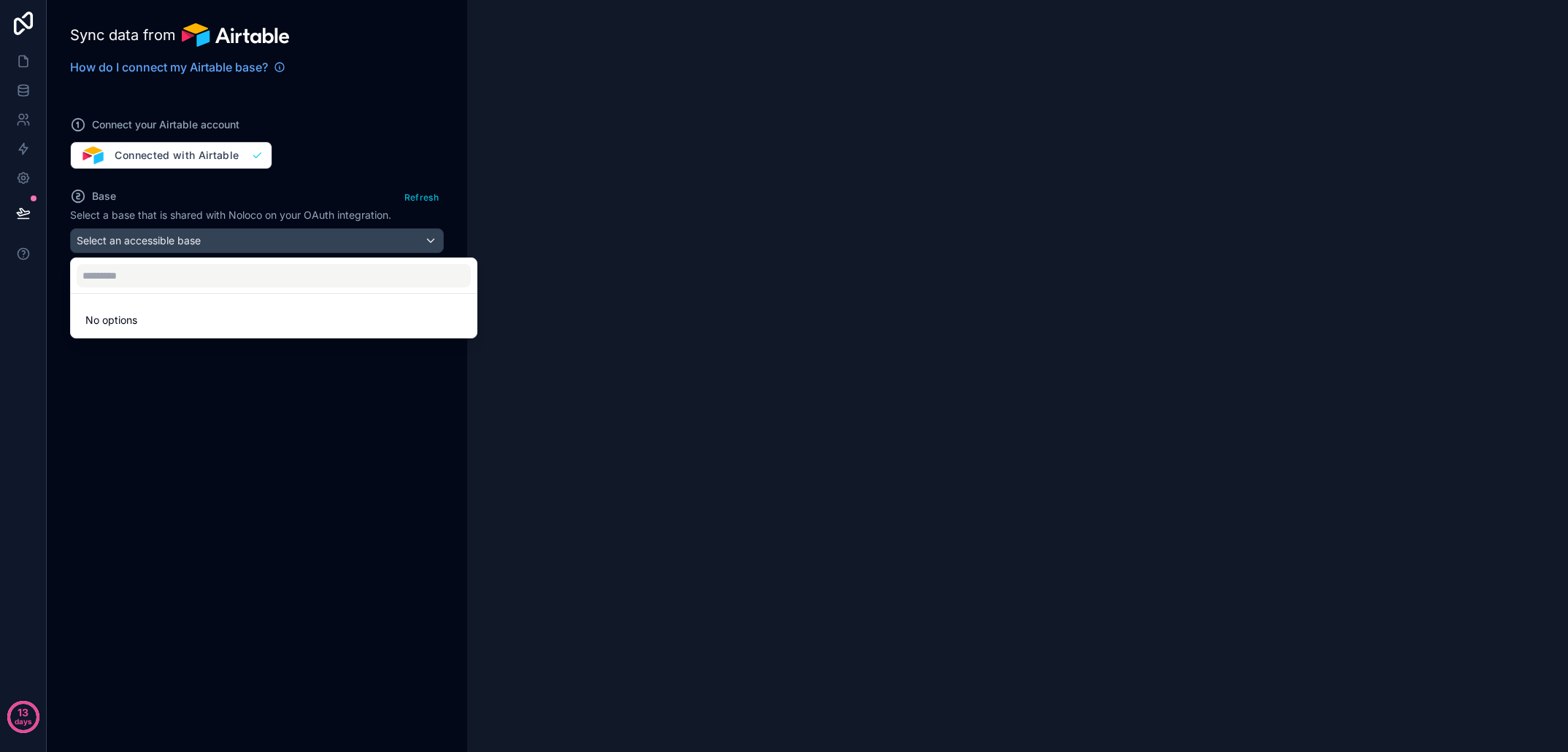
click at [193, 325] on li "No options" at bounding box center [274, 321] width 400 height 30
click at [268, 406] on div at bounding box center [784, 376] width 1568 height 752
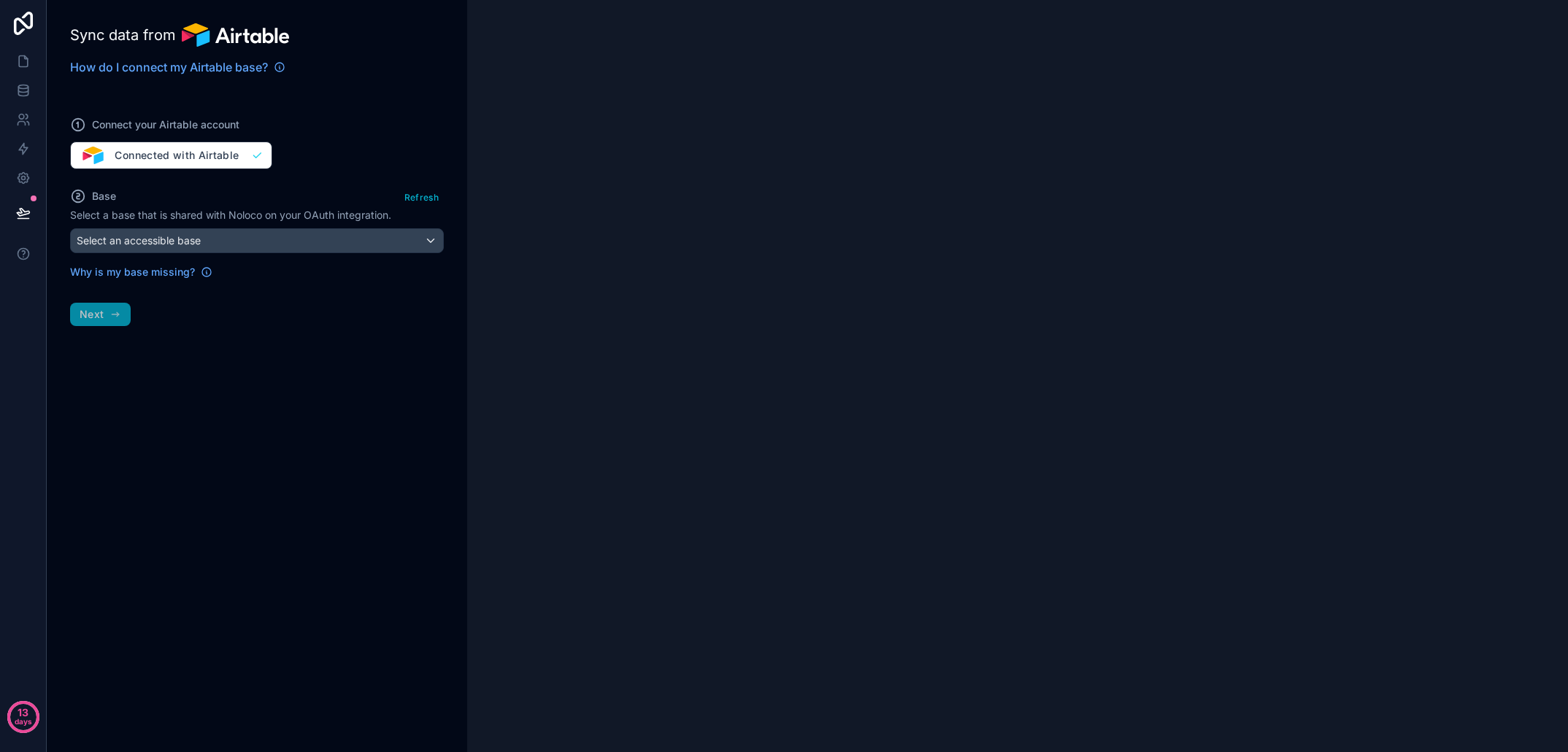
click at [207, 167] on div "Connect your Airtable account Connected with Airtable" at bounding box center [257, 134] width 374 height 70
click at [207, 151] on div "Connect your Airtable account Connected with Airtable" at bounding box center [257, 134] width 374 height 70
click at [258, 158] on div "Connect your Airtable account Connected with Airtable" at bounding box center [257, 134] width 374 height 70
click at [21, 98] on link at bounding box center [23, 91] width 46 height 30
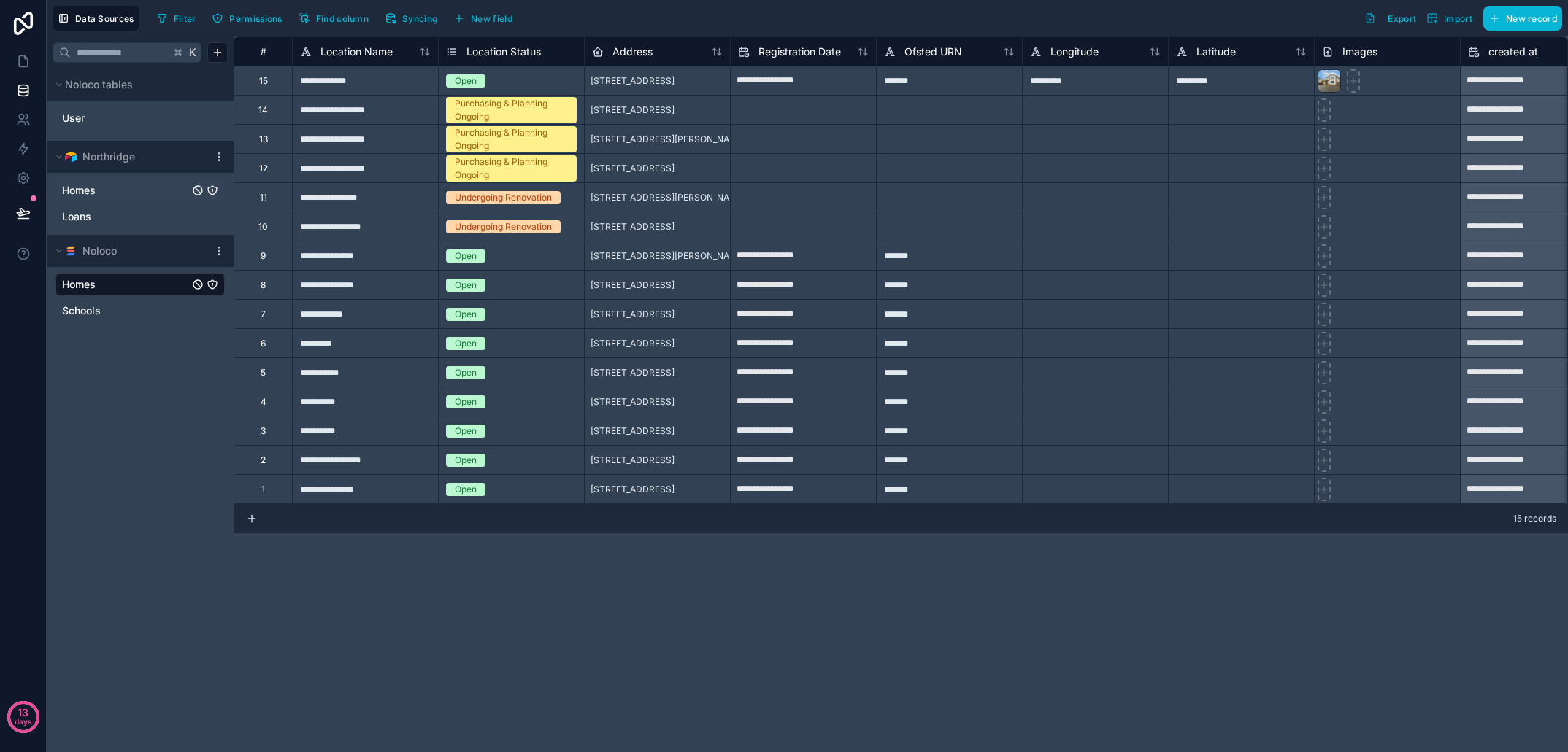
click at [150, 194] on link "Homes" at bounding box center [125, 190] width 127 height 15
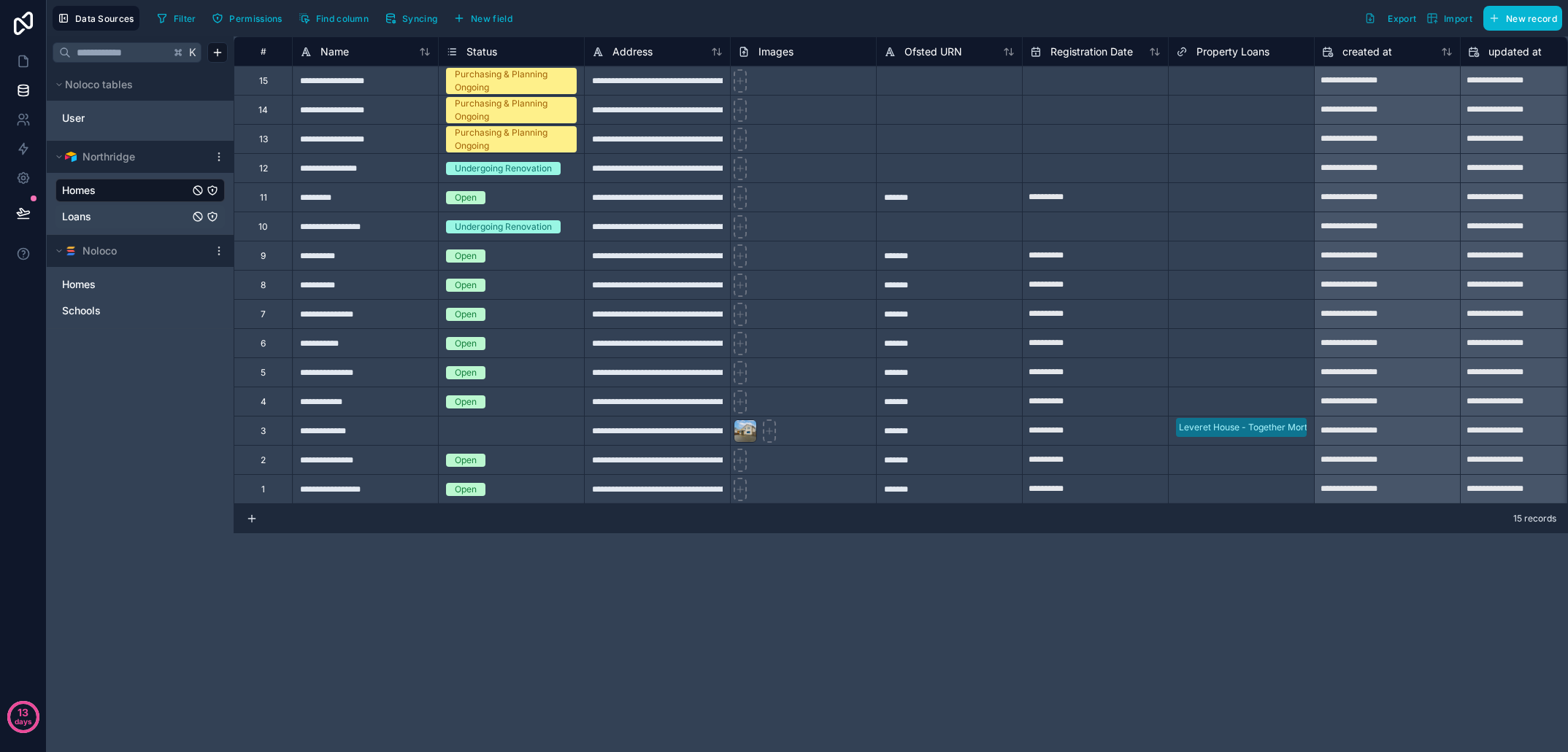
click at [133, 222] on link "Loans" at bounding box center [125, 216] width 127 height 15
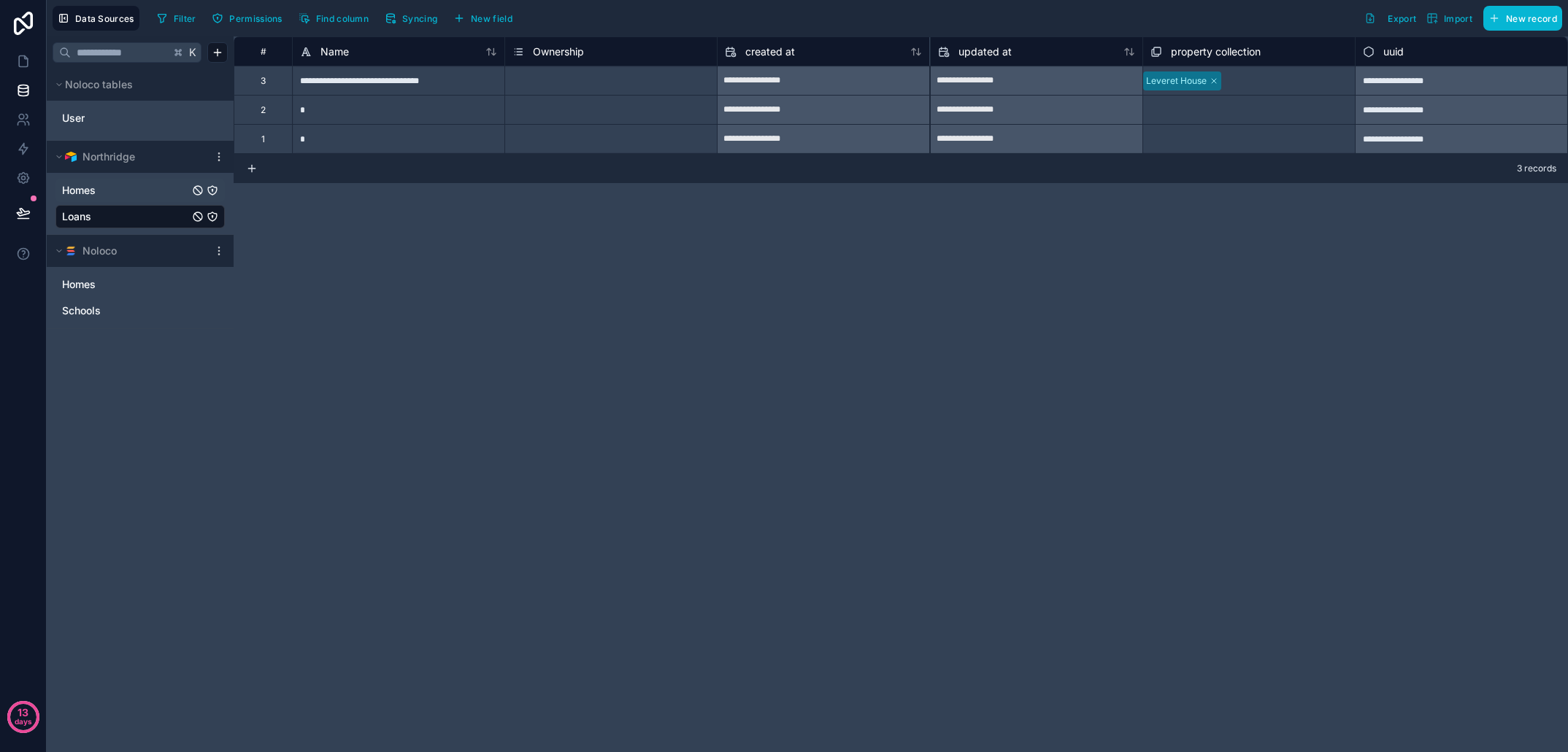
click at [114, 190] on link "Homes" at bounding box center [125, 190] width 127 height 15
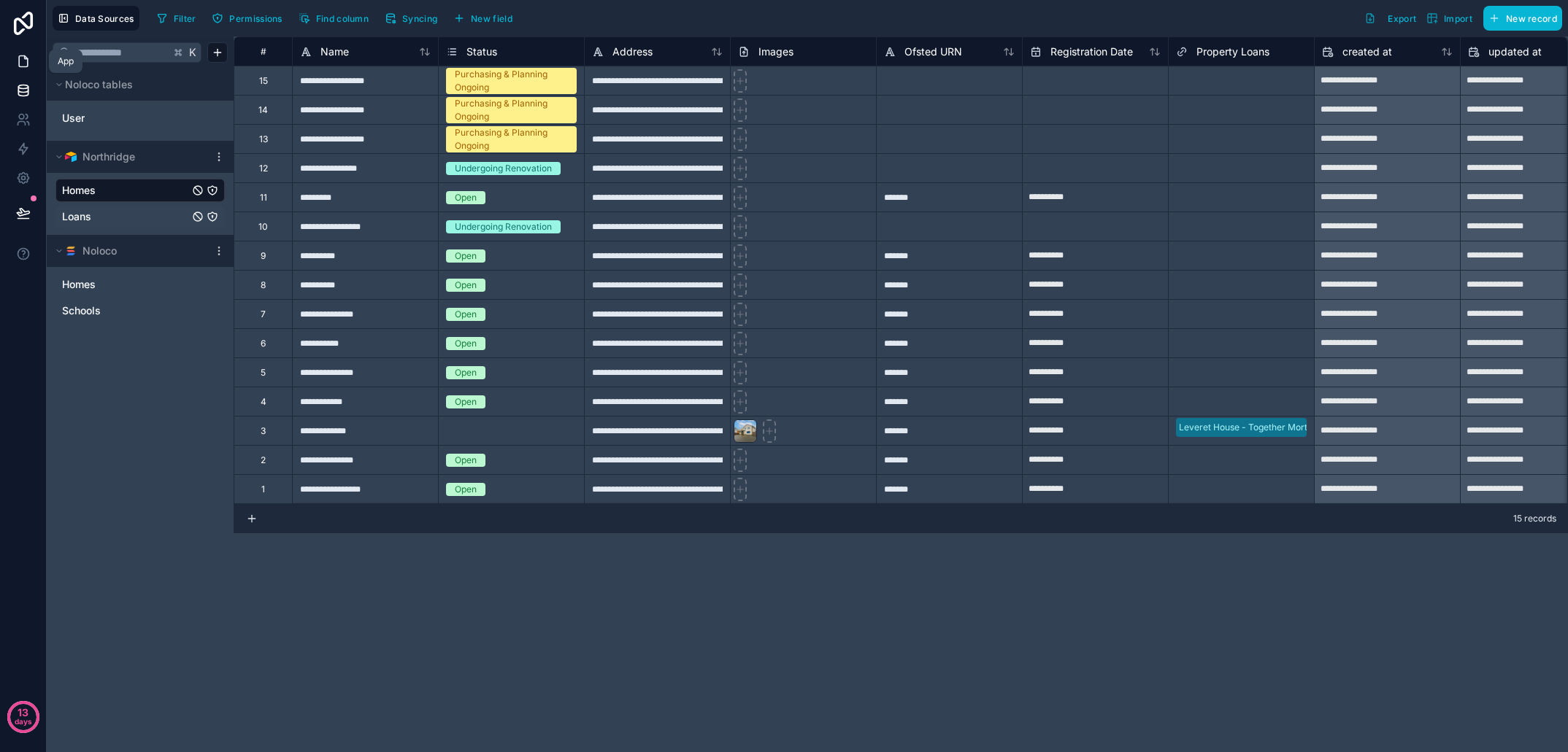
click at [31, 63] on link at bounding box center [23, 61] width 46 height 30
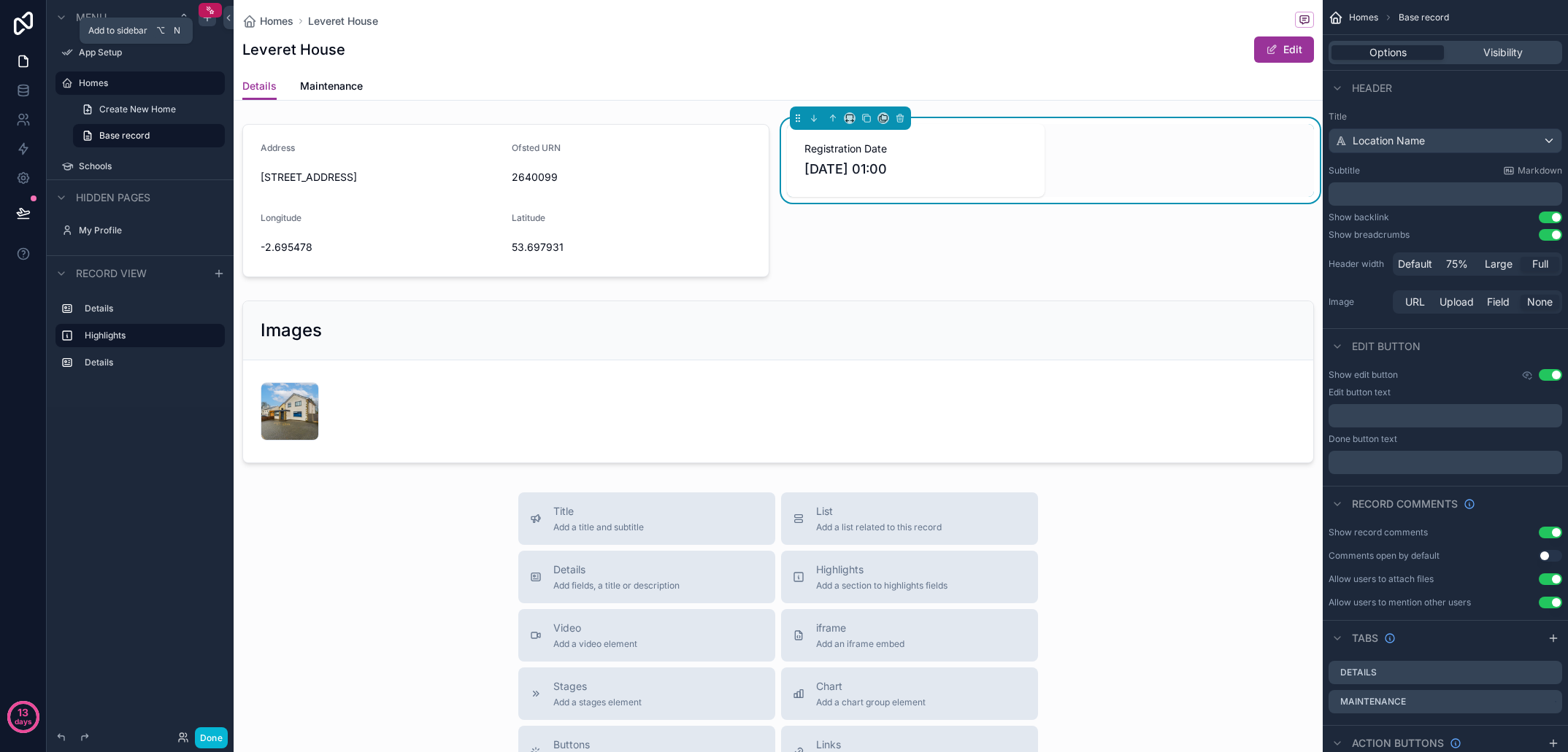
click at [206, 21] on icon "scrollable content" at bounding box center [207, 18] width 12 height 12
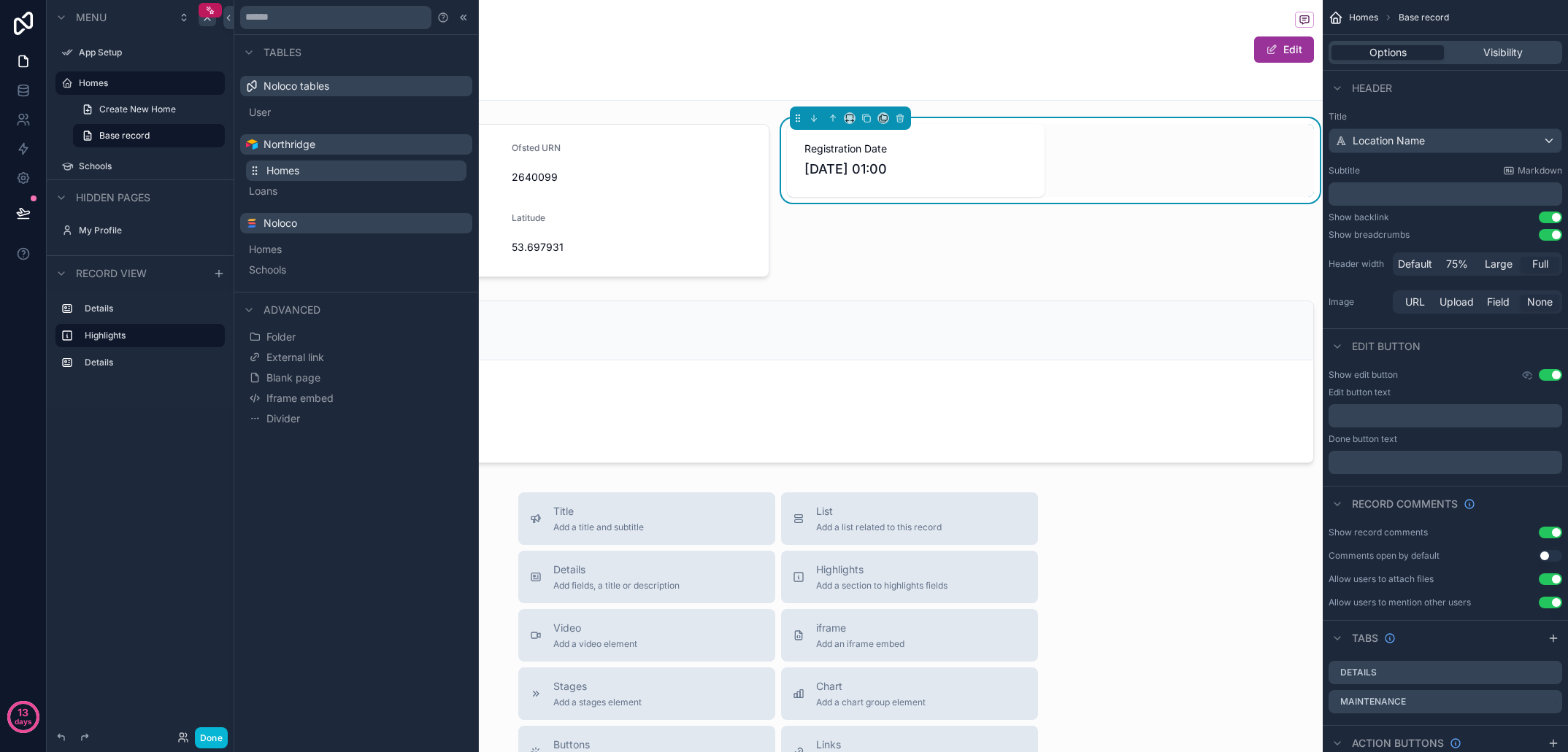
click at [285, 172] on span "Homes" at bounding box center [282, 171] width 33 height 15
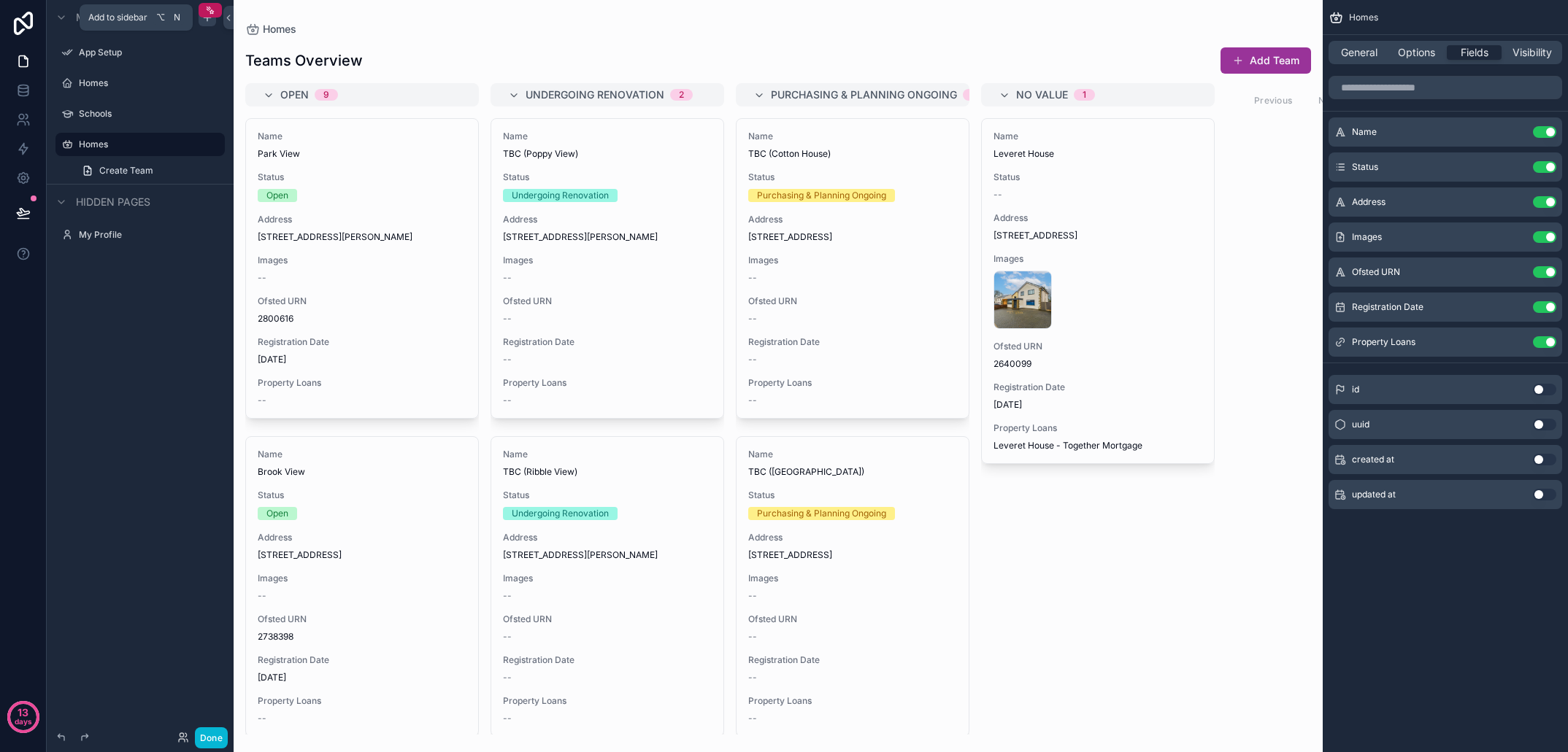
click at [209, 22] on icon "scrollable content" at bounding box center [207, 18] width 12 height 12
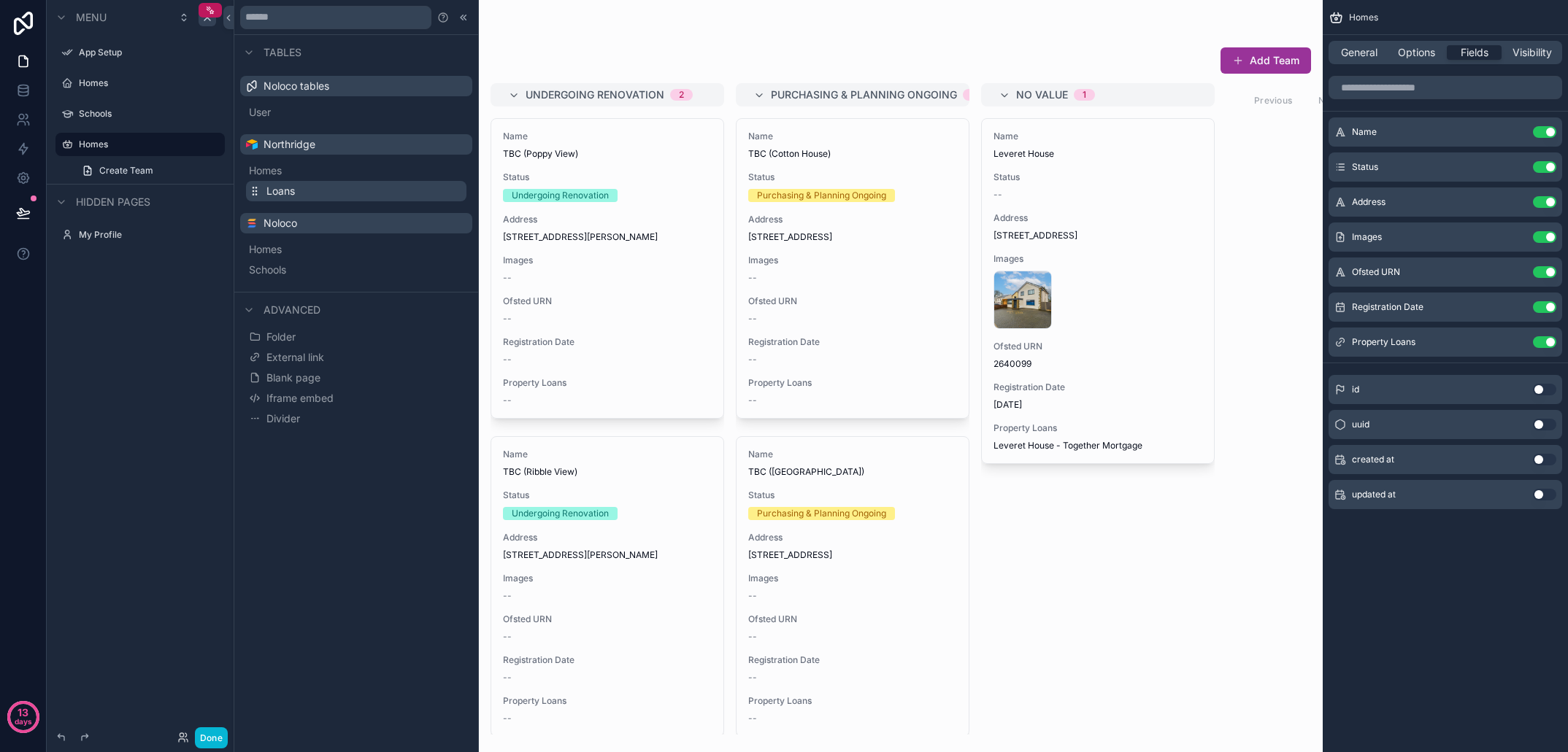
click at [284, 196] on span "Loans" at bounding box center [280, 190] width 29 height 15
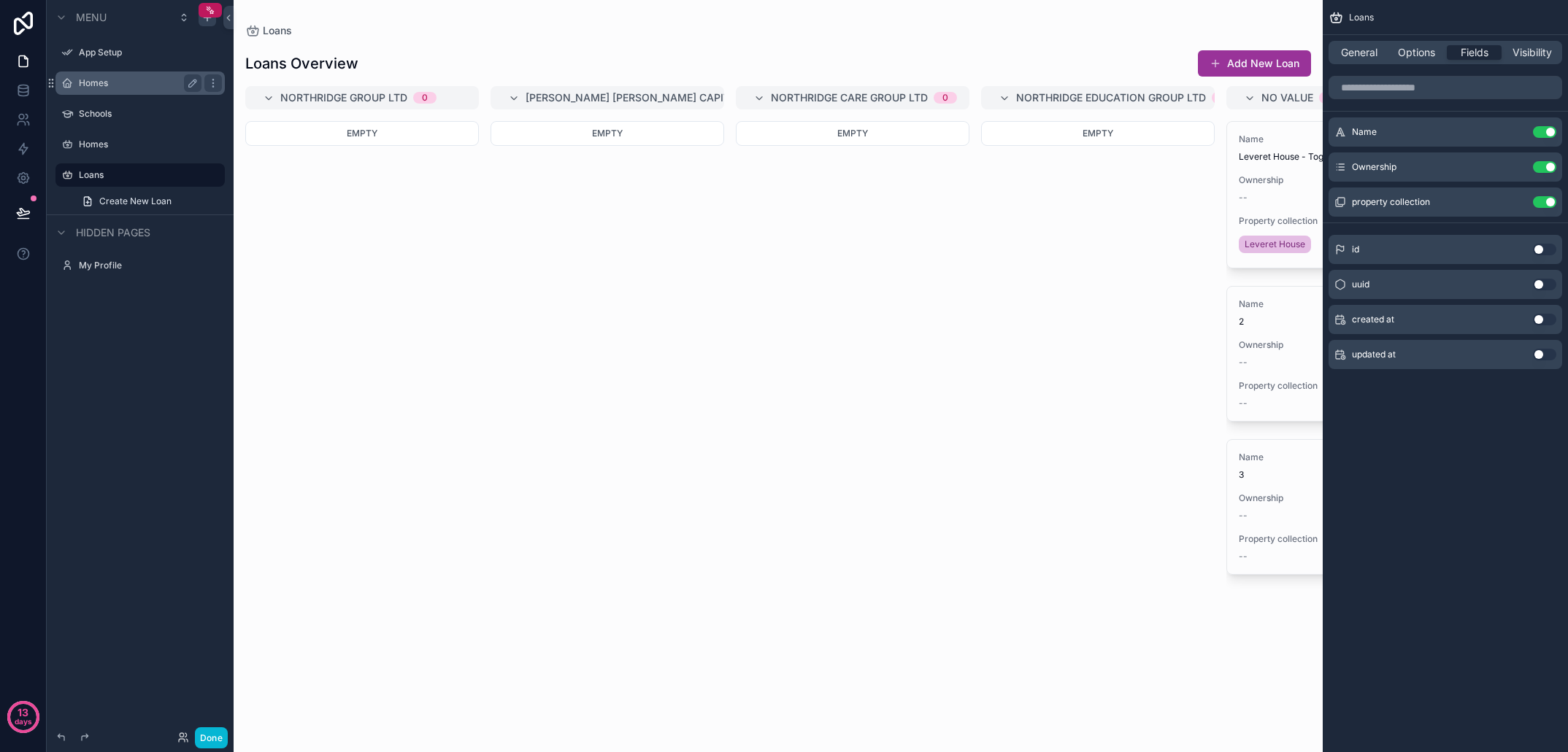
click at [109, 86] on label "Homes" at bounding box center [137, 83] width 117 height 12
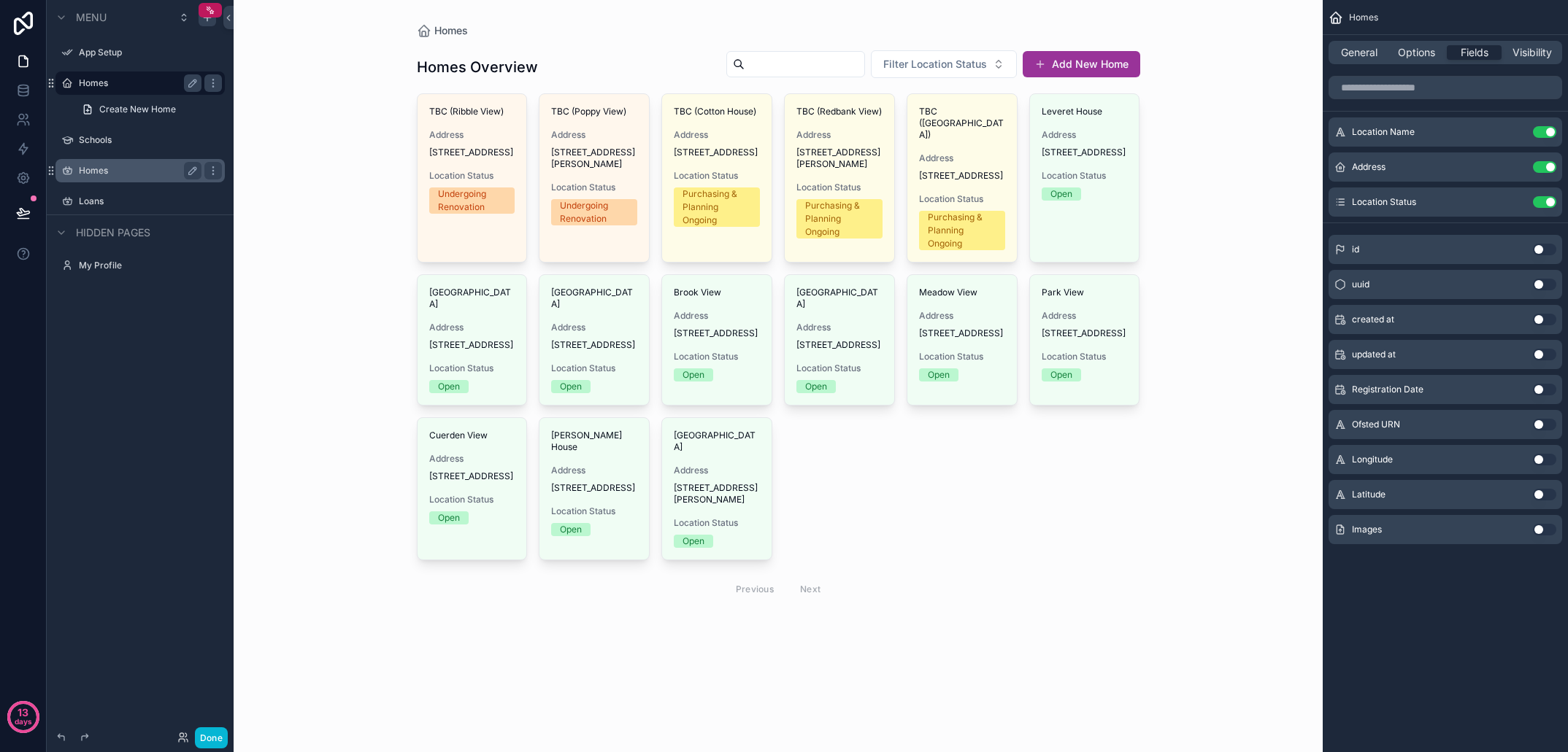
click at [108, 170] on label "Homes" at bounding box center [137, 171] width 117 height 12
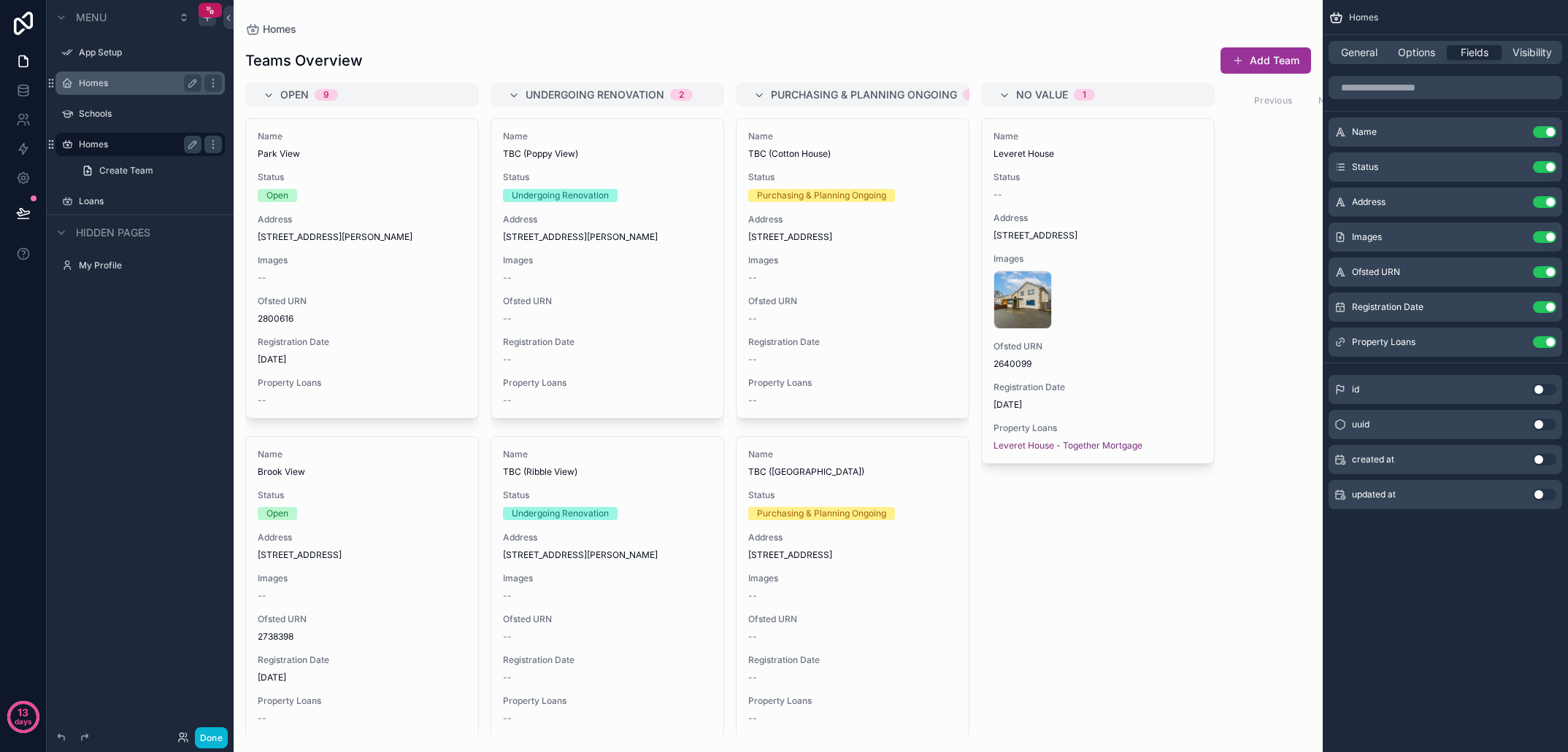
click at [1048, 197] on div "scrollable content" at bounding box center [778, 376] width 1089 height 752
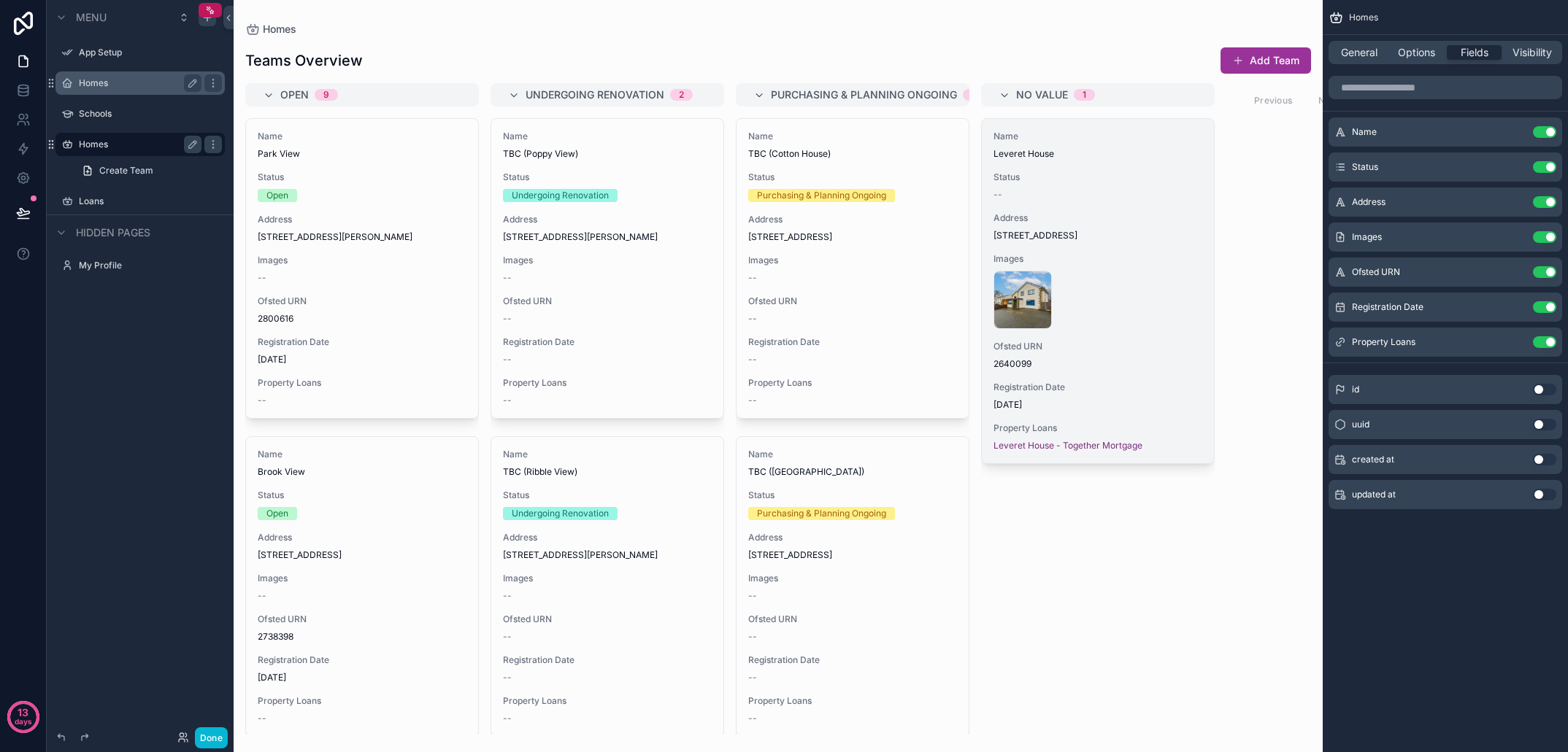
click at [1105, 217] on span "Address" at bounding box center [1098, 218] width 209 height 12
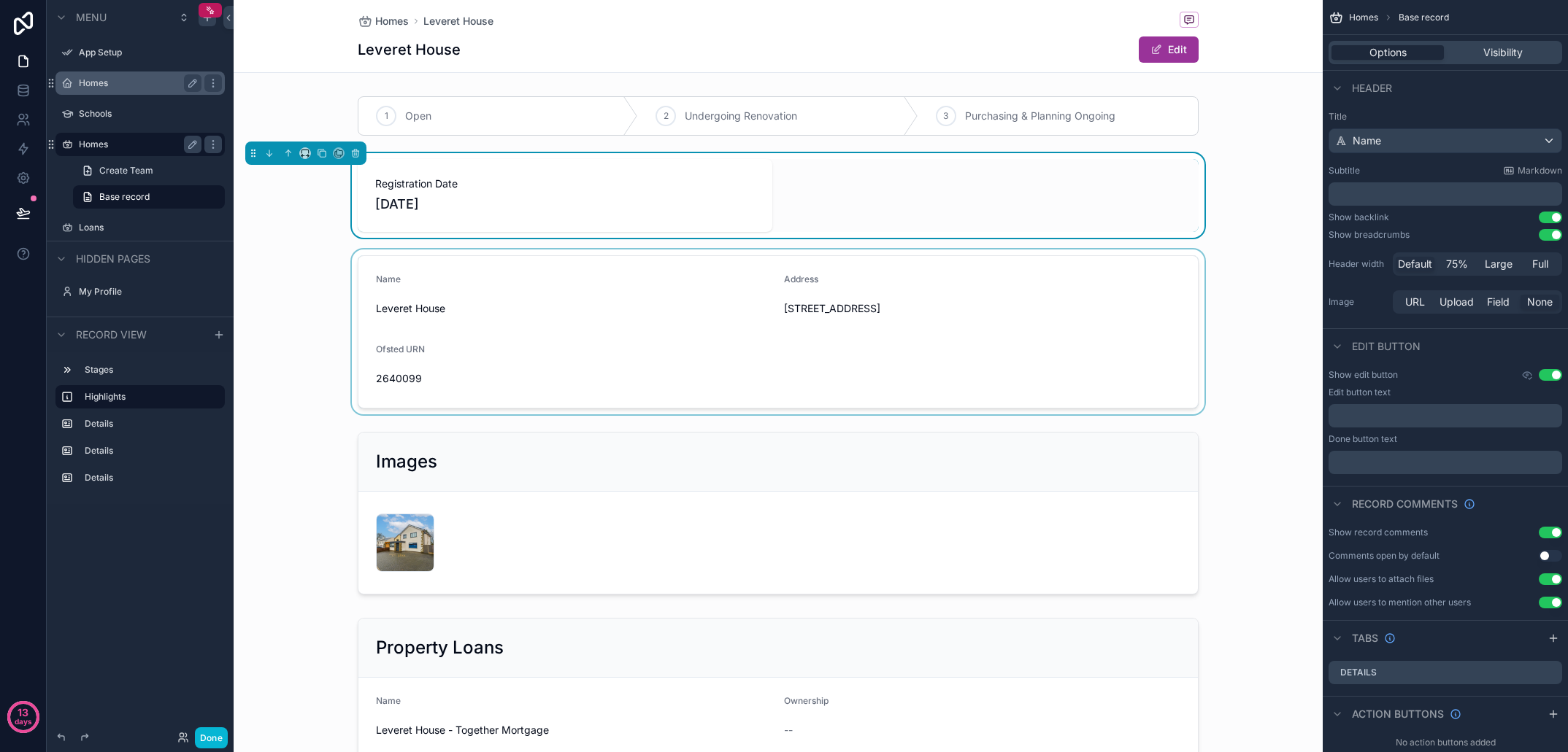
scroll to position [196, 0]
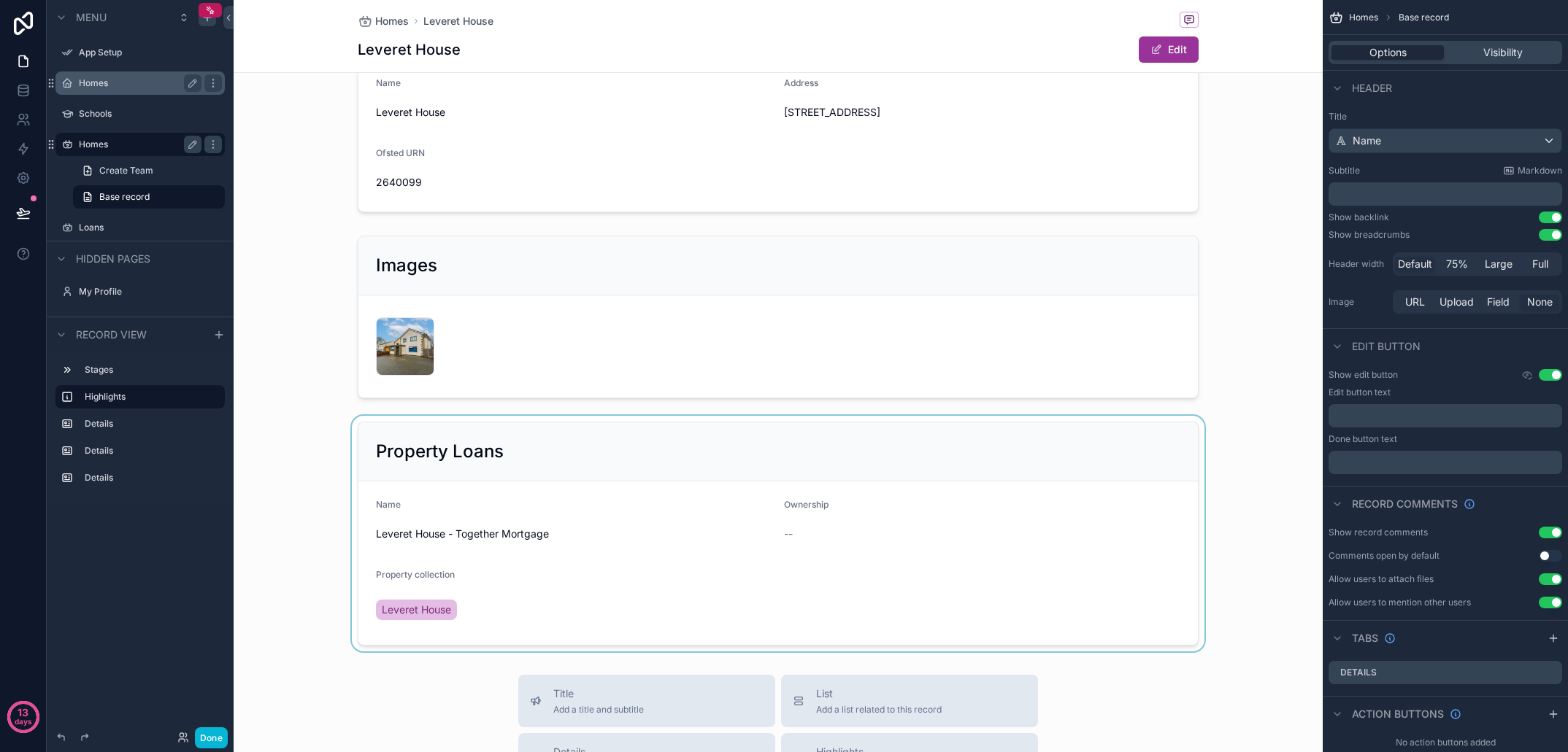
click at [717, 584] on div "scrollable content" at bounding box center [778, 534] width 1089 height 236
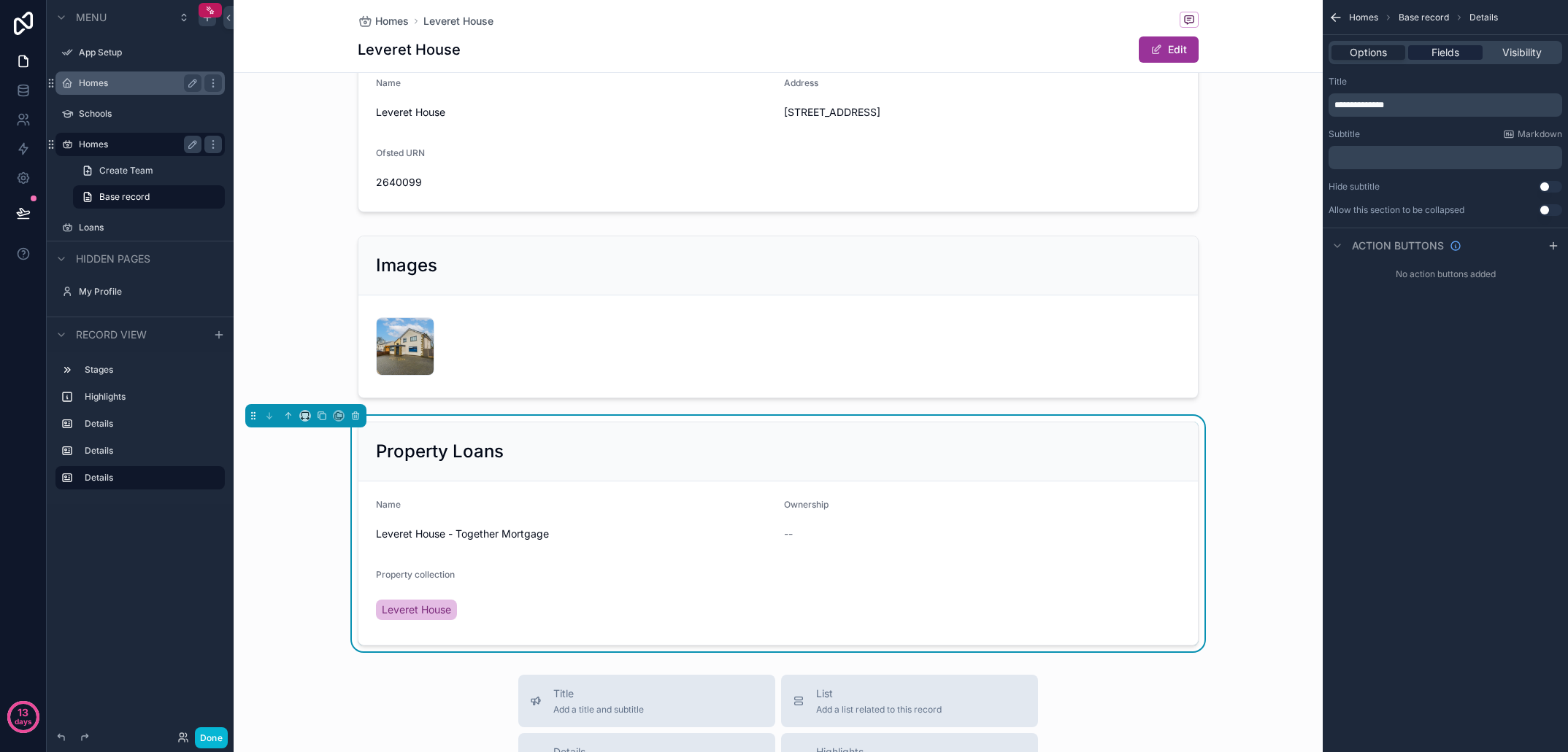
click at [1457, 57] on span "Fields" at bounding box center [1446, 52] width 28 height 15
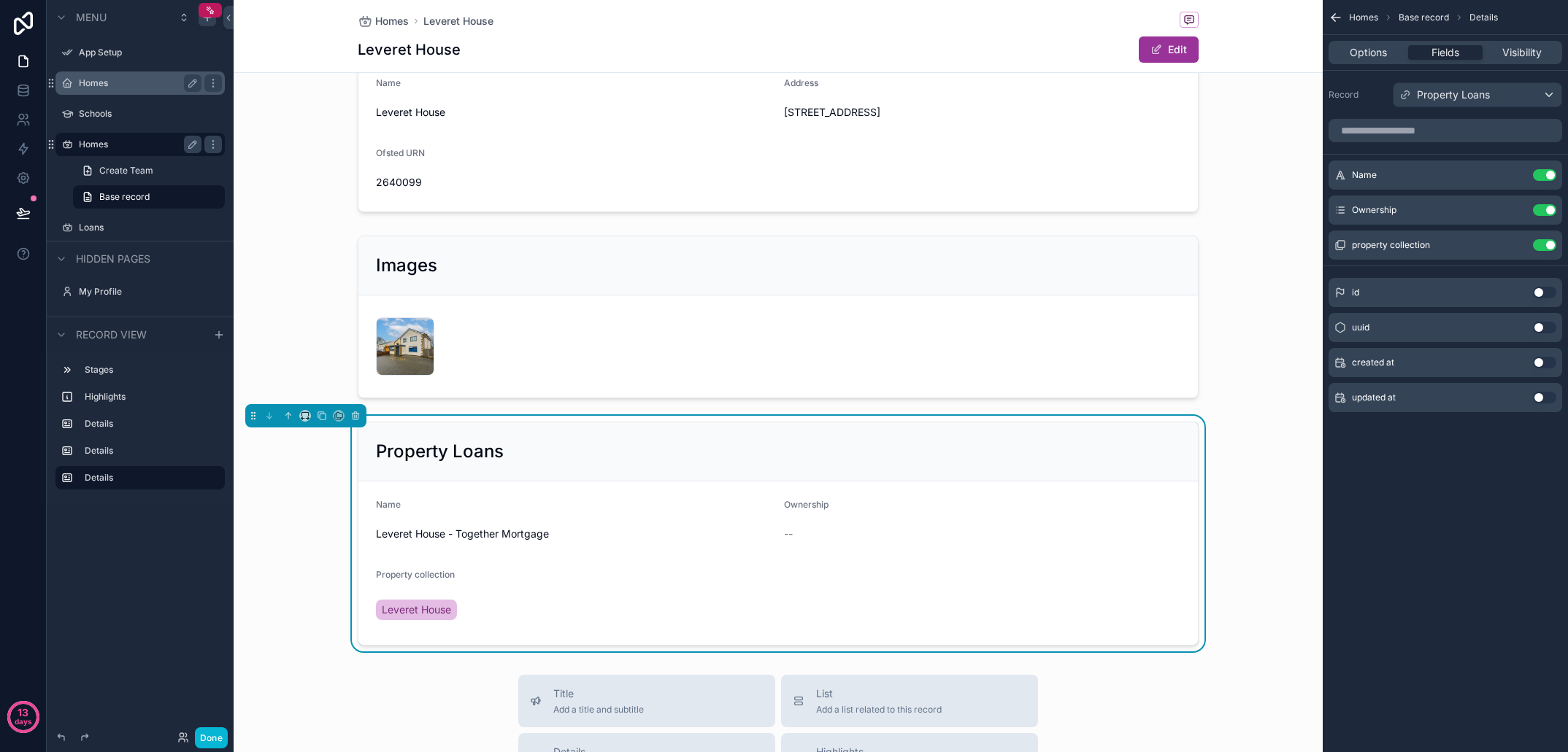
click at [1229, 525] on div "Property Loans Name Leveret House - Together Mortgage Ownership -- Property col…" at bounding box center [778, 534] width 1089 height 236
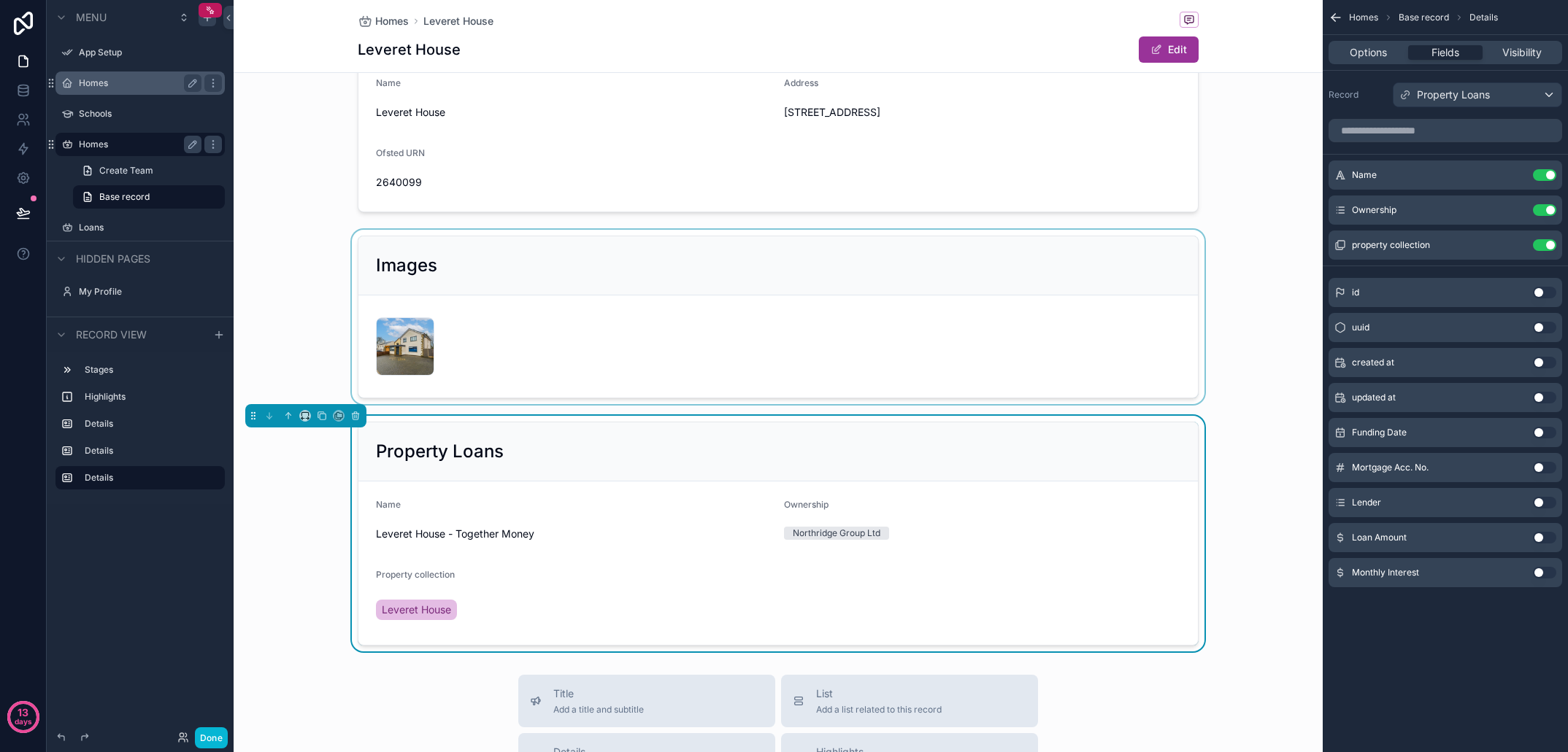
click at [1259, 388] on div "scrollable content" at bounding box center [778, 317] width 1089 height 175
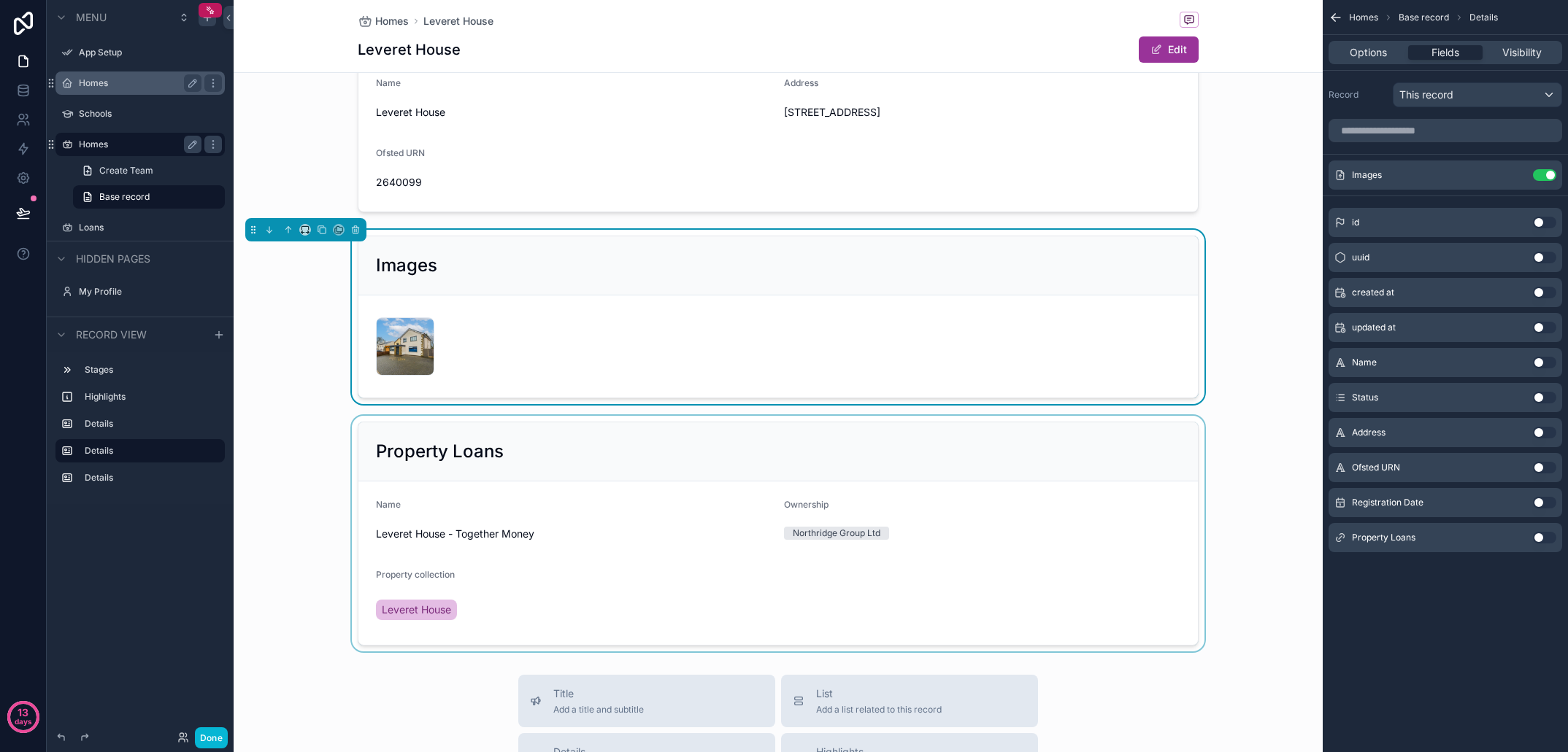
click at [579, 532] on div "scrollable content" at bounding box center [778, 534] width 1089 height 236
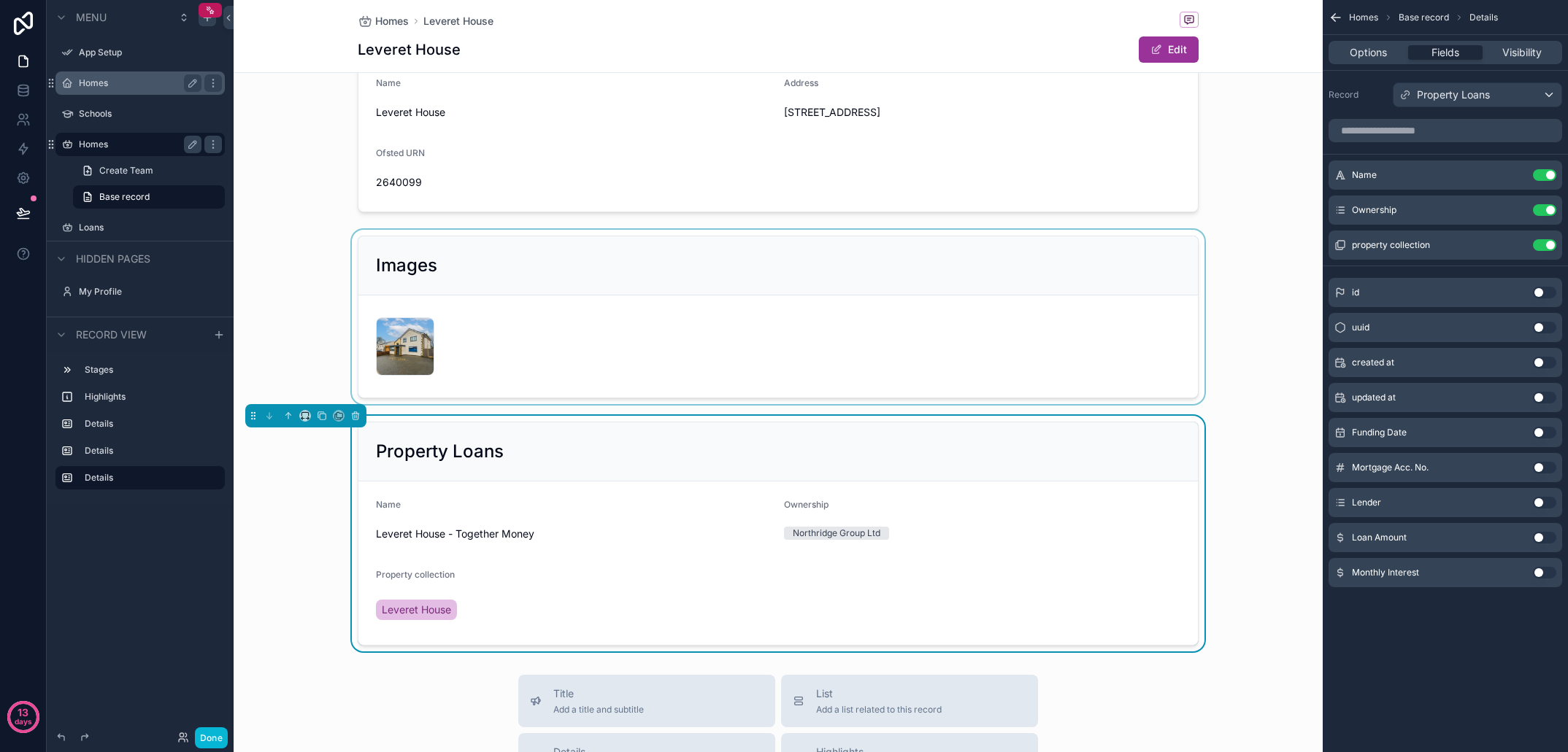
click at [1543, 431] on button "Use setting" at bounding box center [1545, 433] width 24 height 12
click at [1543, 467] on button "Use setting" at bounding box center [1545, 468] width 24 height 12
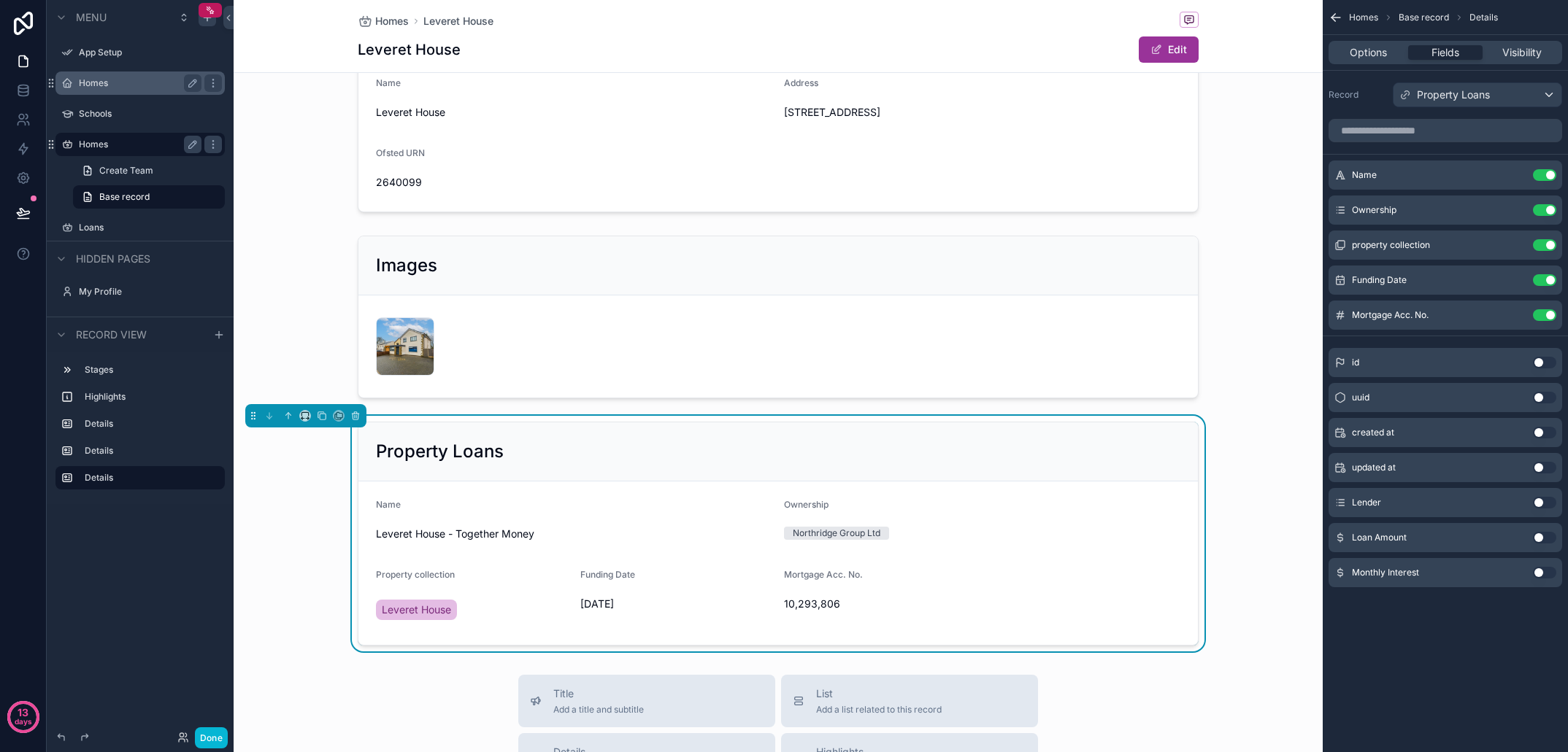
click at [1544, 502] on button "Use setting" at bounding box center [1545, 503] width 24 height 12
click at [1544, 536] on button "Use setting" at bounding box center [1545, 538] width 24 height 12
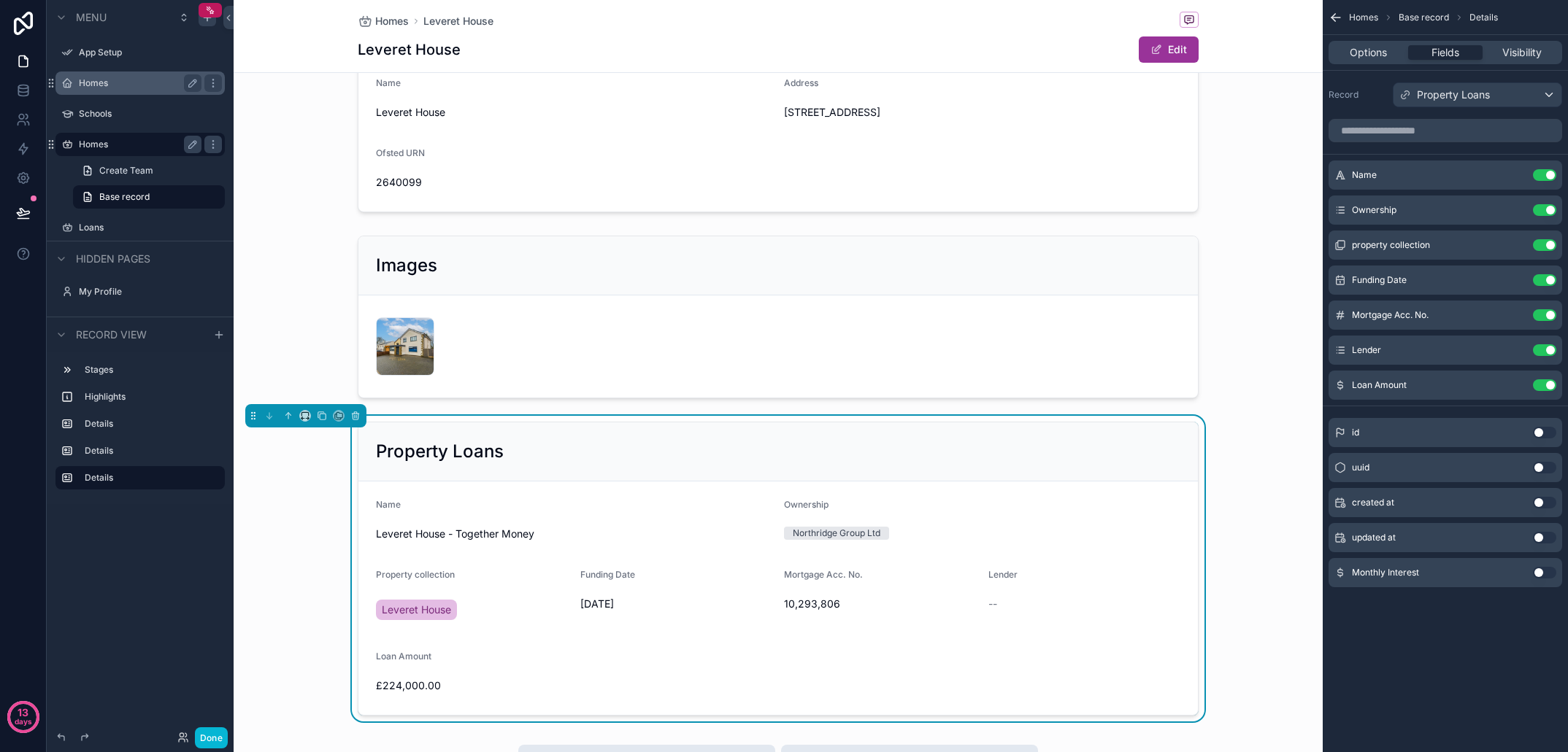
click at [1542, 577] on button "Use setting" at bounding box center [1545, 573] width 24 height 12
click at [962, 503] on div "Ownership" at bounding box center [982, 508] width 397 height 18
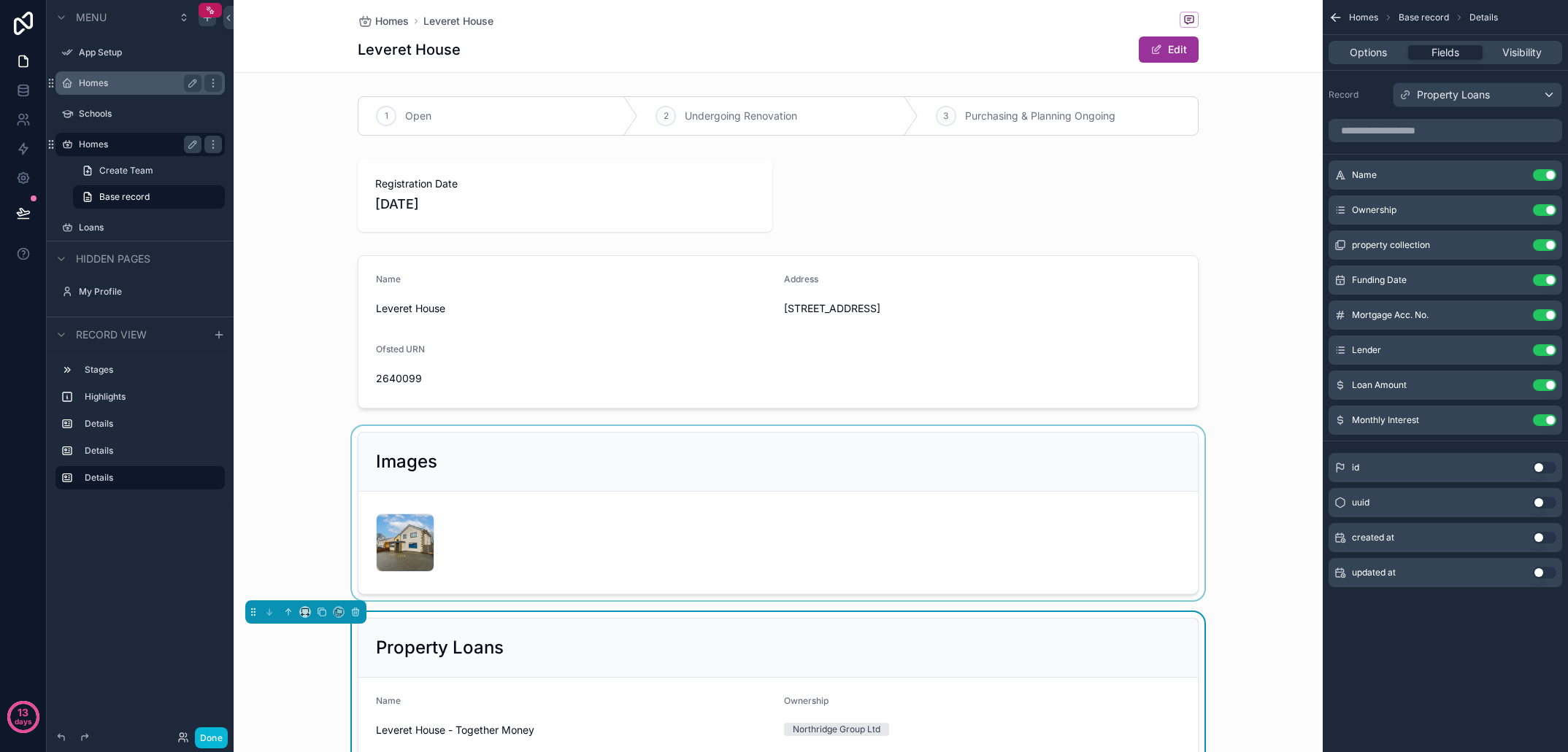
scroll to position [0, 0]
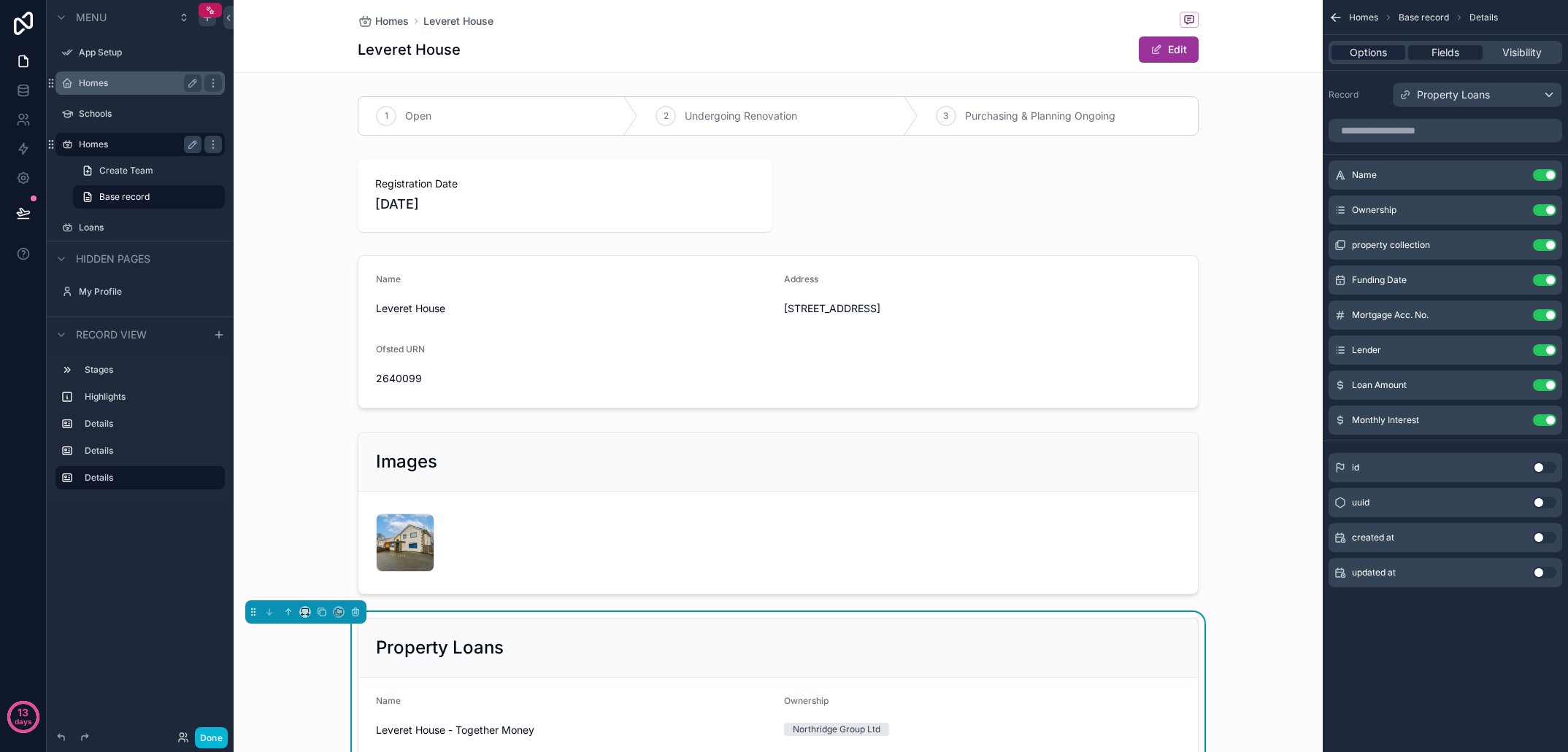
click at [1374, 52] on span "Options" at bounding box center [1369, 52] width 38 height 15
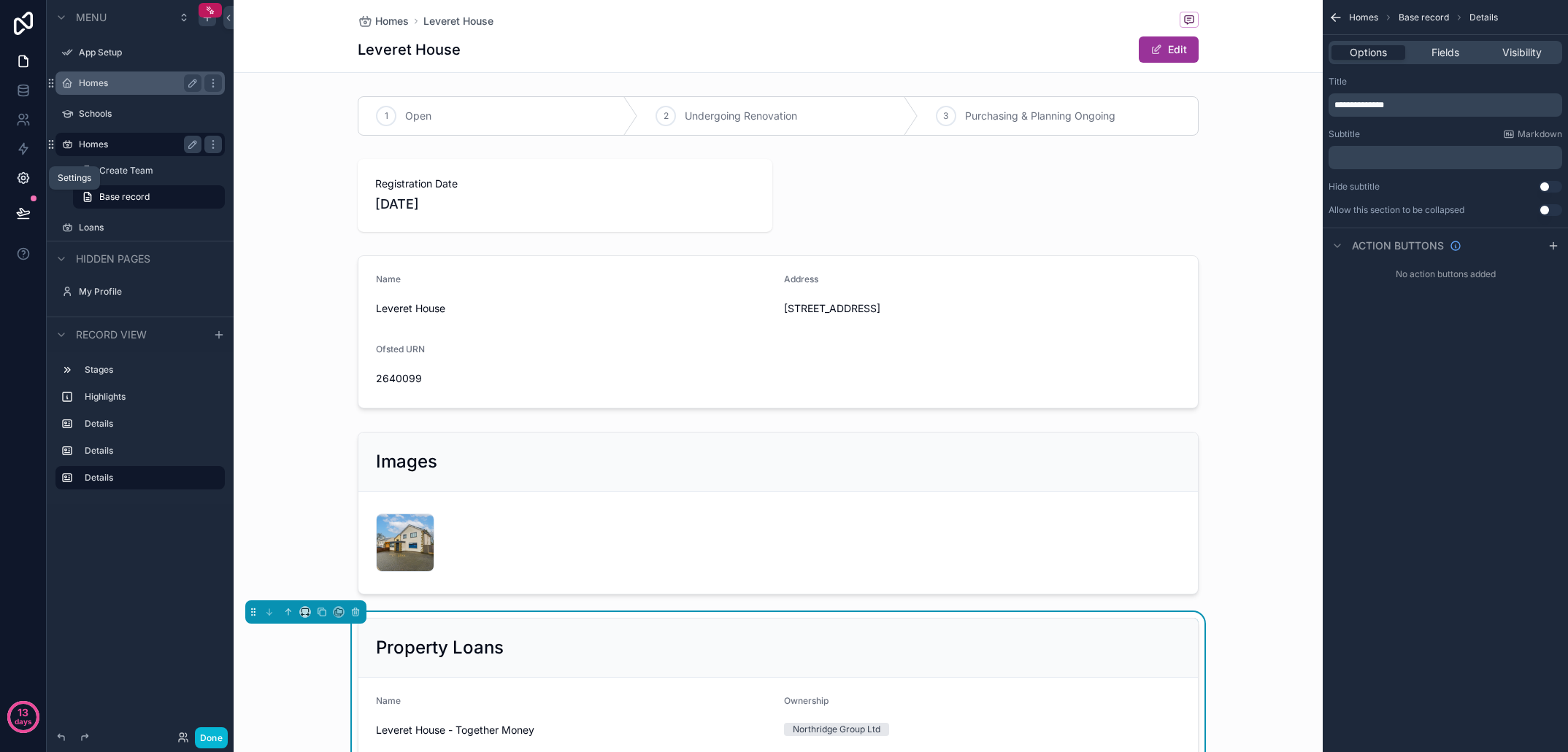
click at [18, 173] on icon at bounding box center [23, 178] width 15 height 15
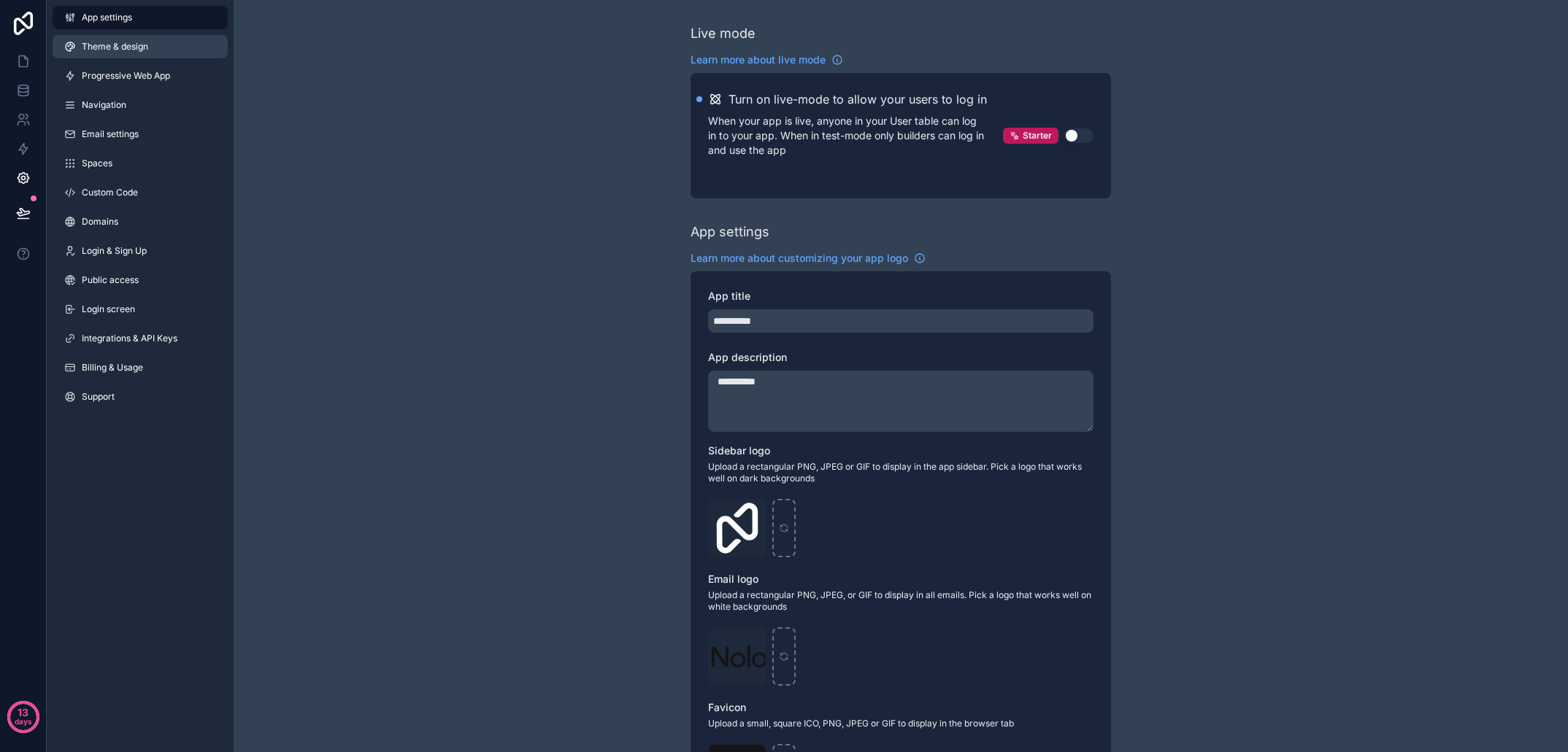
click at [145, 46] on span "Theme & design" at bounding box center [115, 46] width 66 height 12
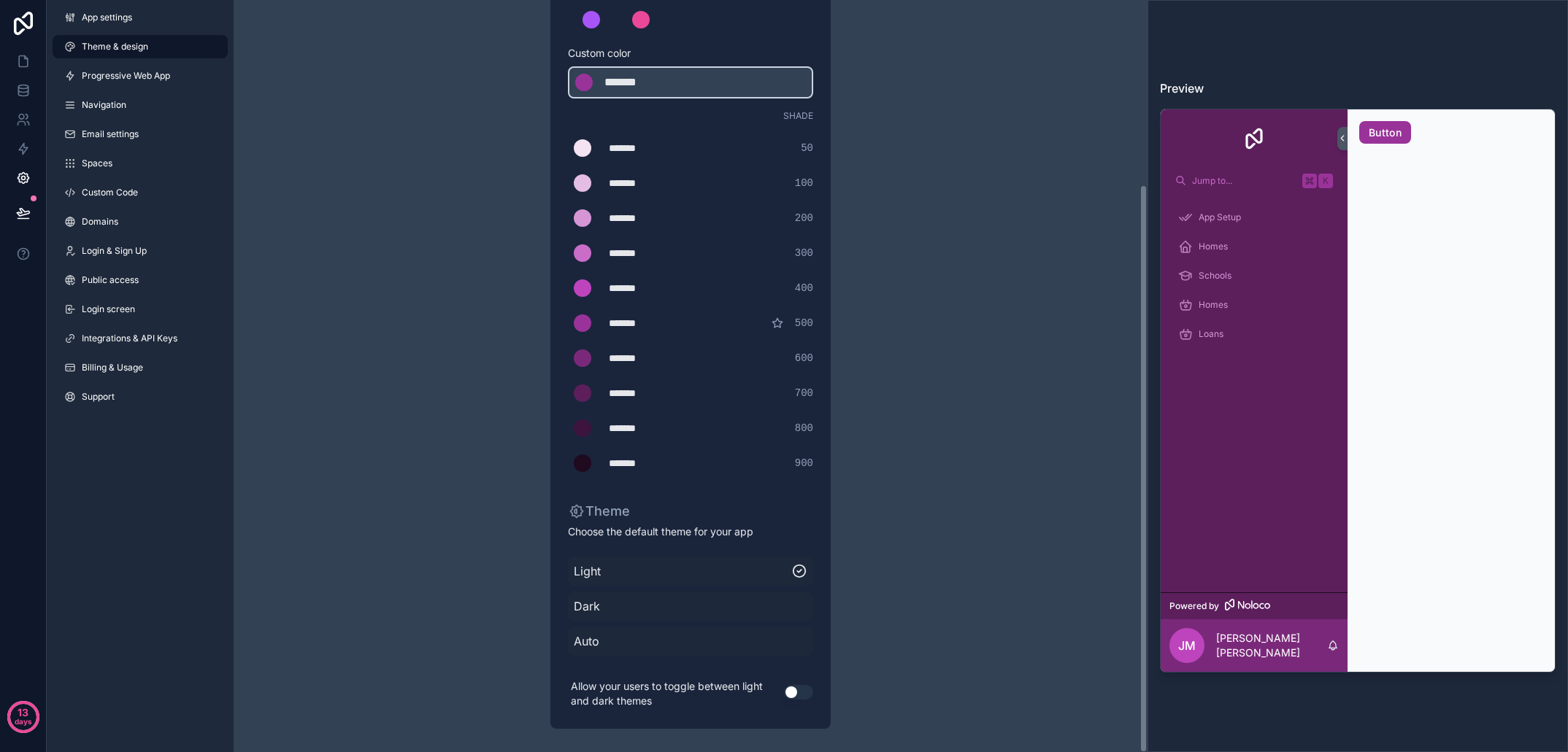
scroll to position [243, 0]
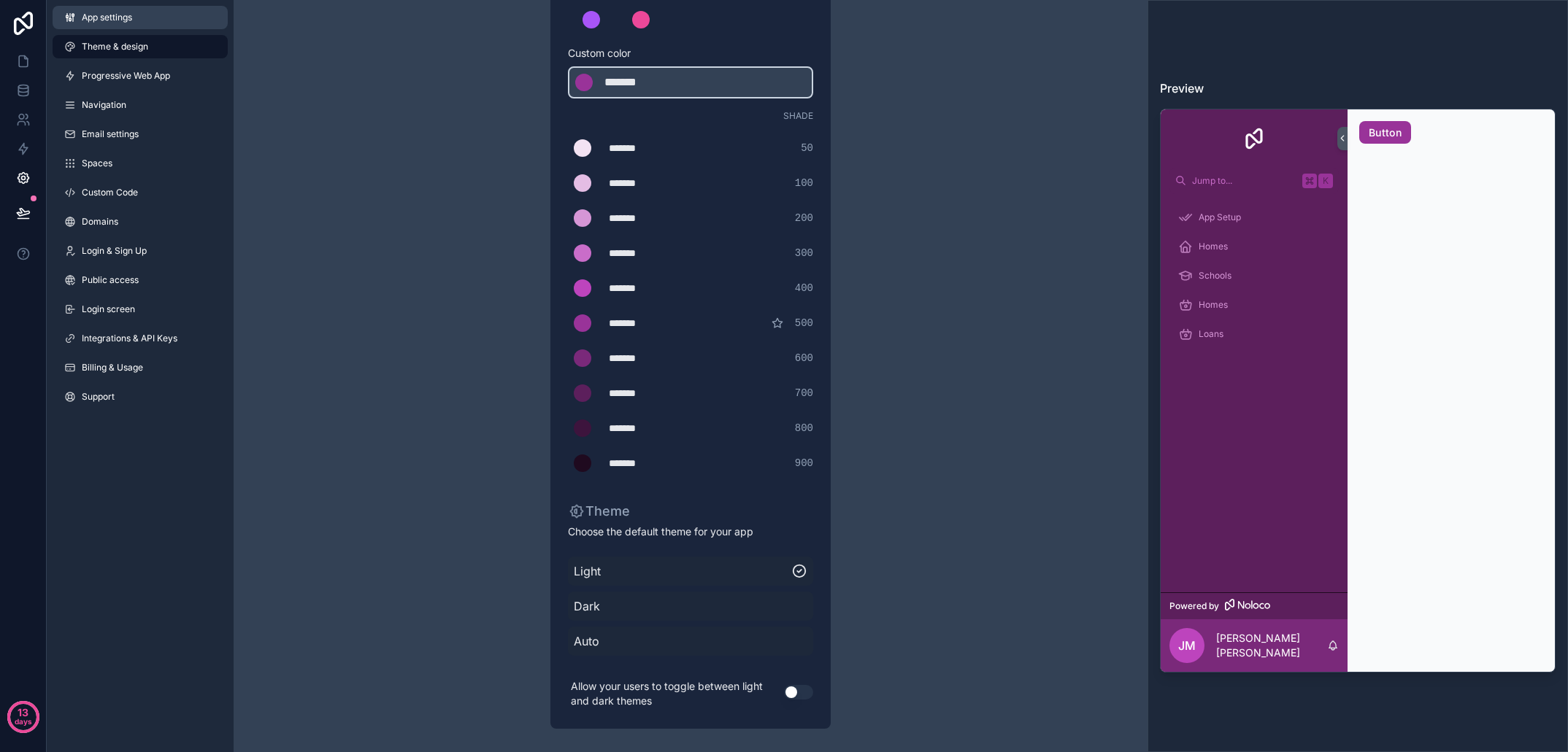
click at [121, 23] on span "App settings" at bounding box center [107, 18] width 50 height 12
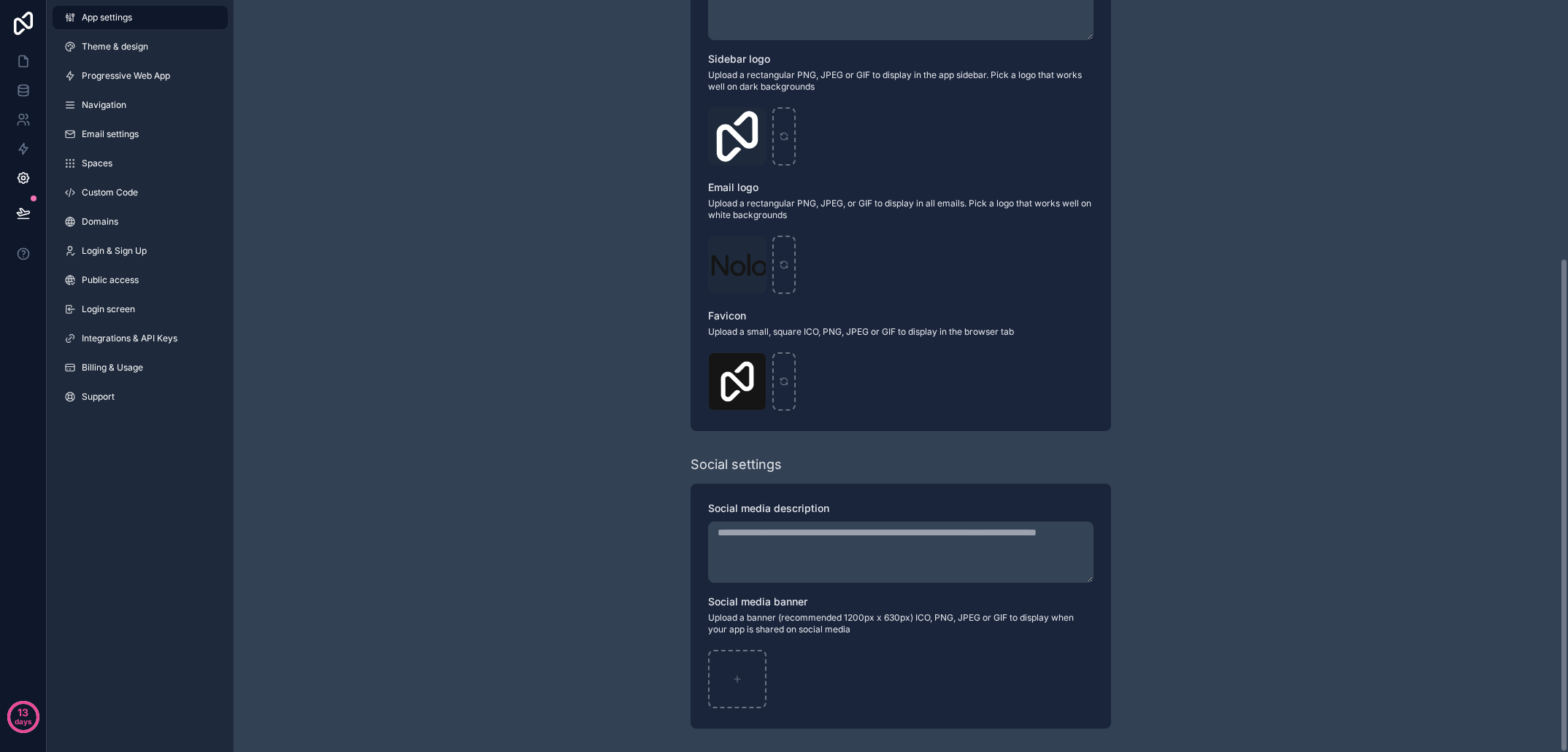
scroll to position [392, 0]
click at [107, 102] on span "Navigation" at bounding box center [104, 106] width 44 height 12
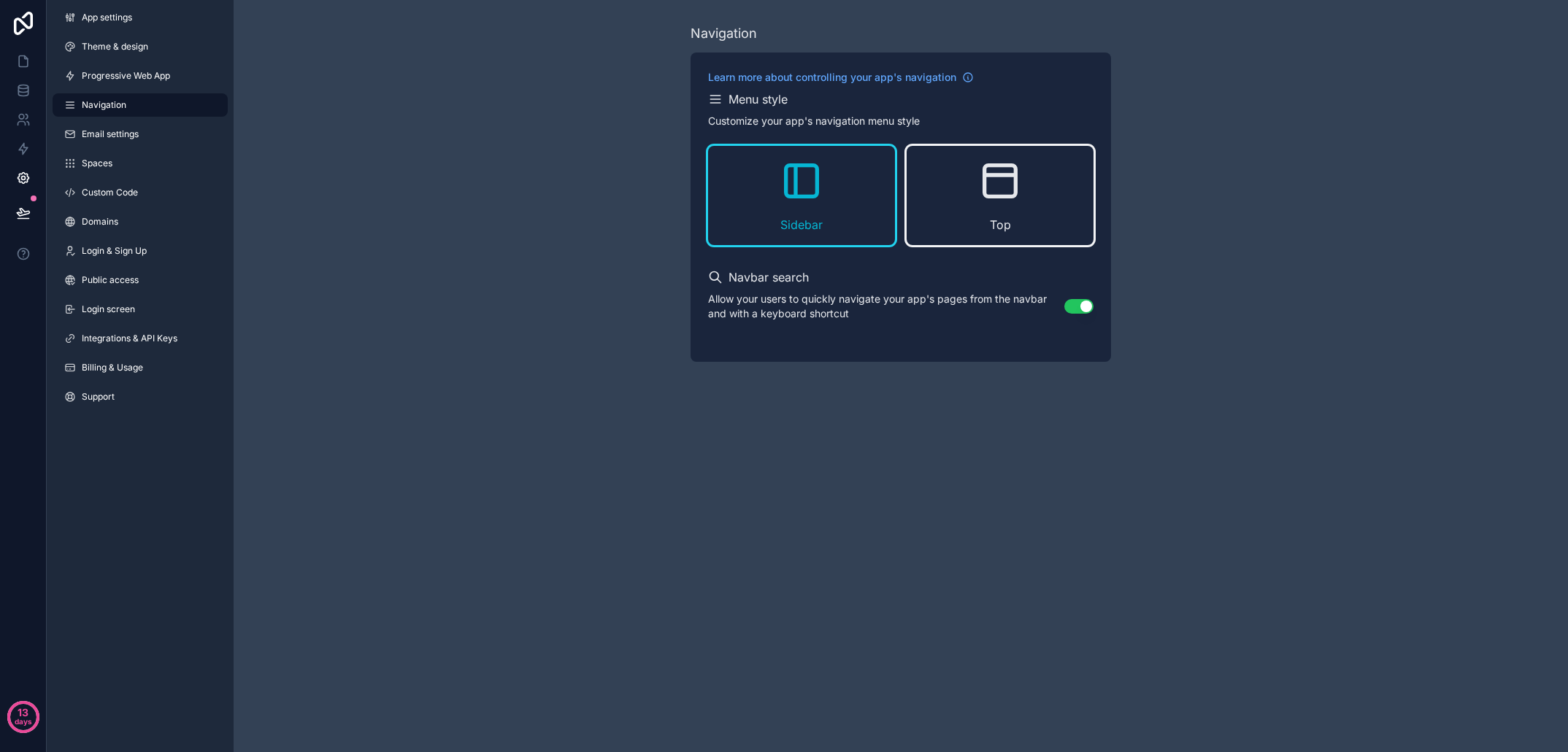
click at [1011, 200] on icon "scrollable content" at bounding box center [999, 181] width 46 height 46
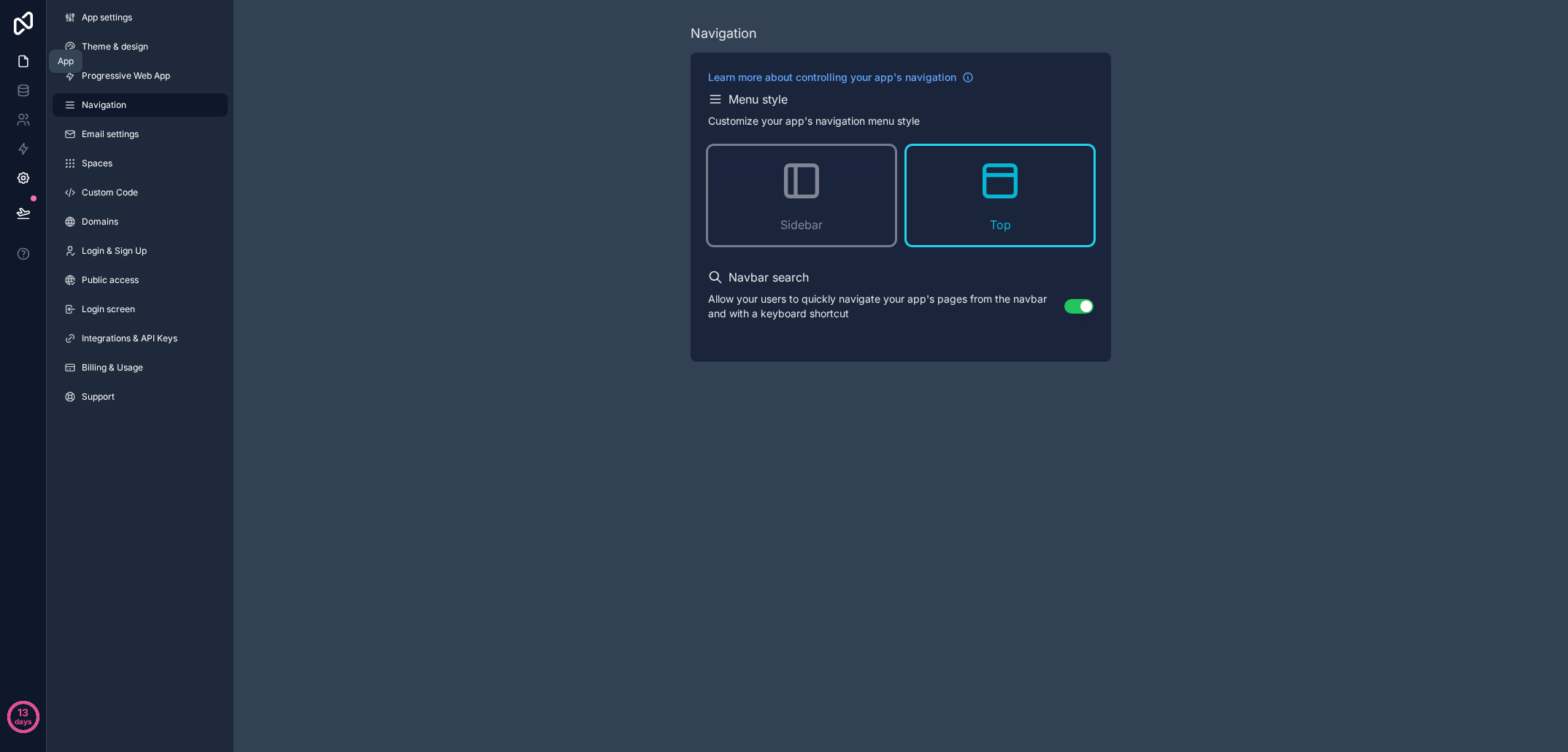
click at [29, 63] on icon at bounding box center [23, 61] width 15 height 15
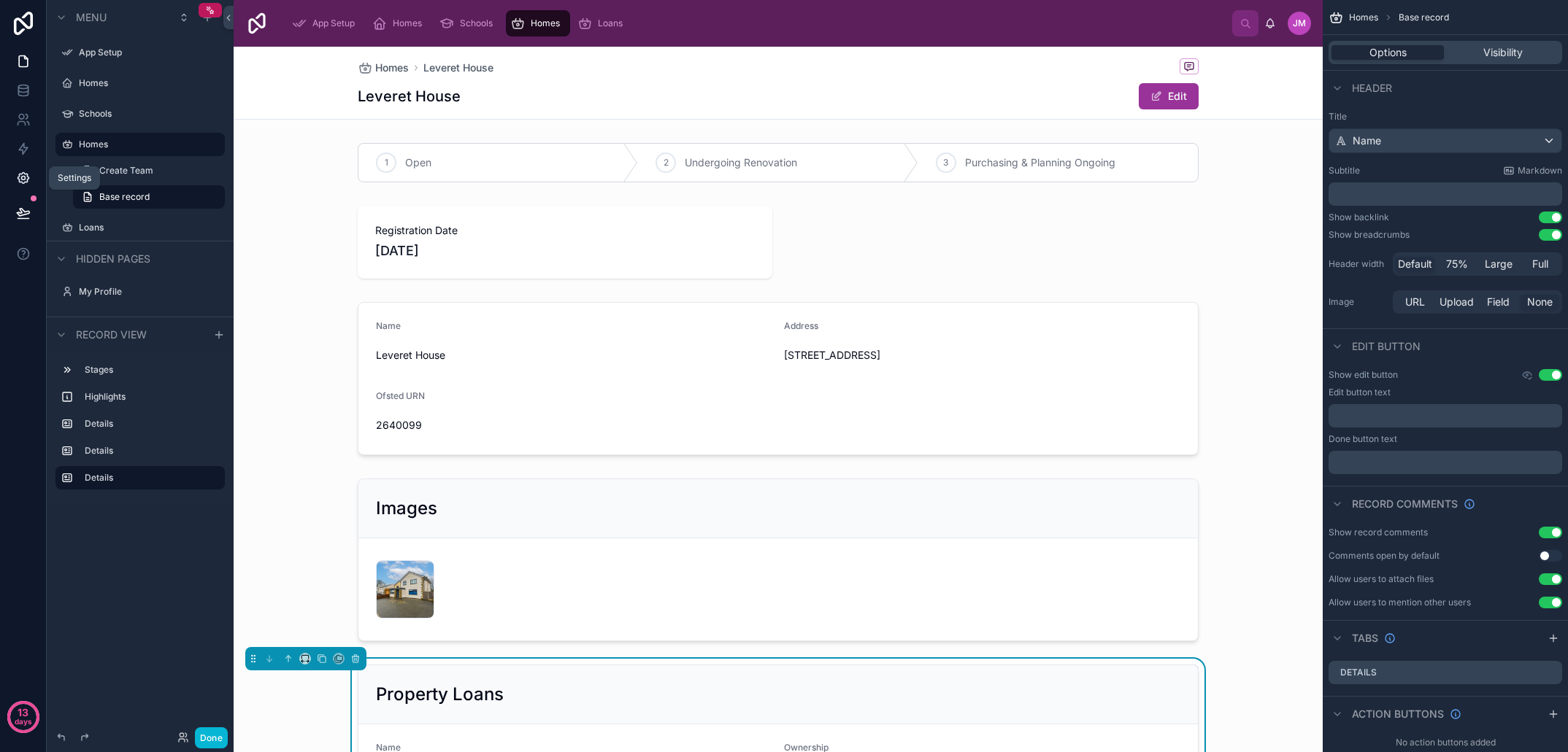
click at [21, 178] on icon at bounding box center [23, 178] width 15 height 15
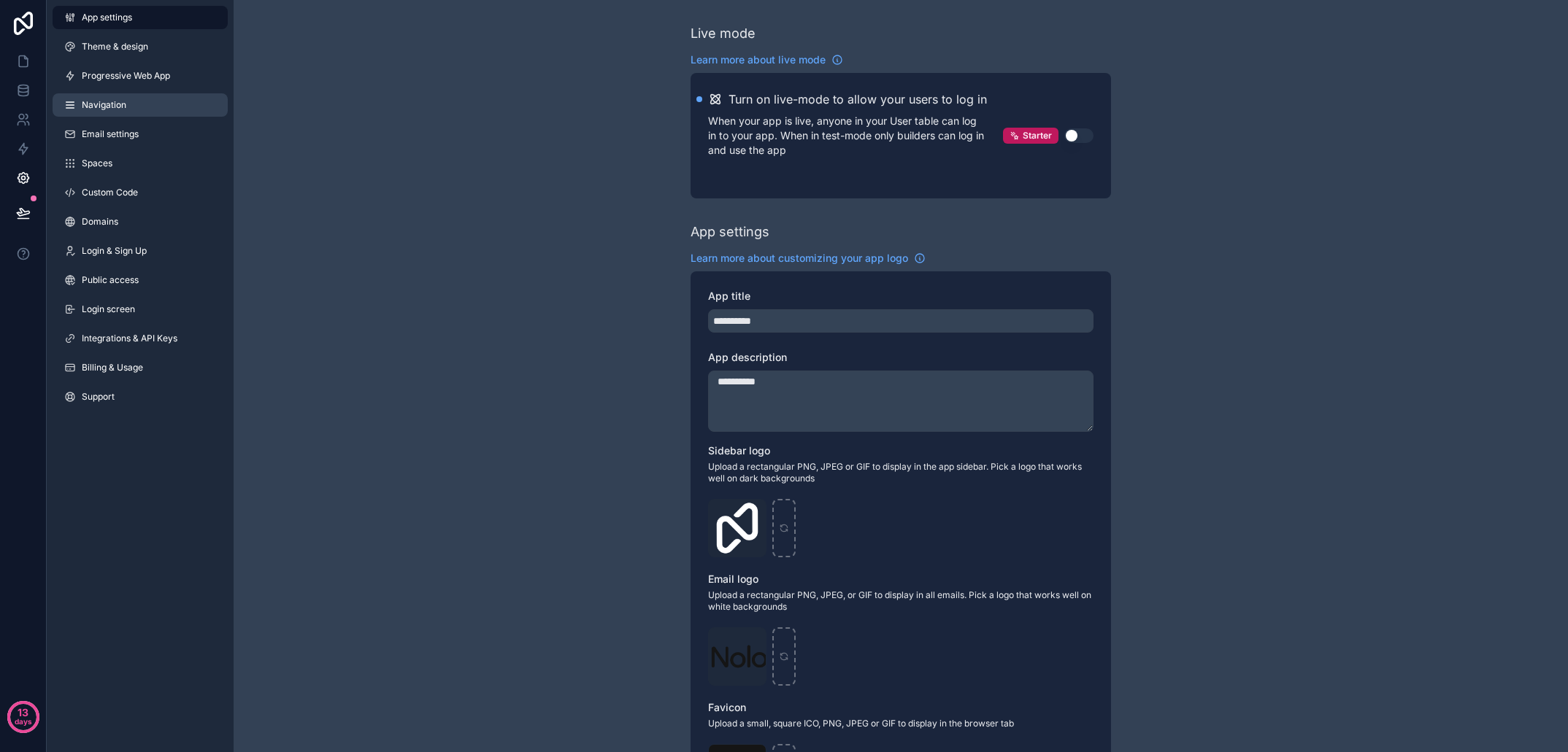
click at [128, 109] on link "Navigation" at bounding box center [139, 106] width 175 height 24
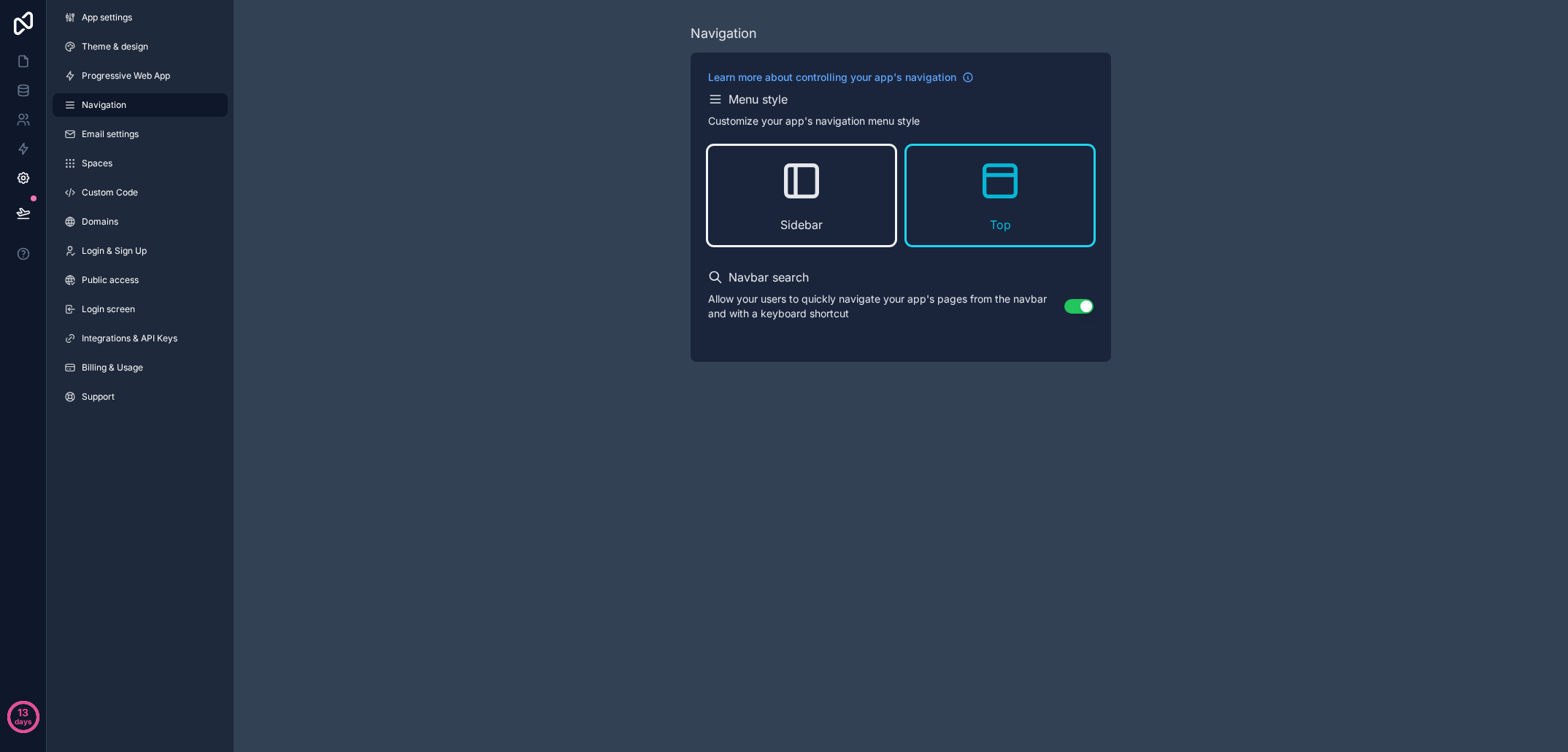
click at [904, 214] on div "Sidebar Top" at bounding box center [901, 195] width 385 height 100
click at [764, 217] on div "Sidebar" at bounding box center [801, 195] width 187 height 100
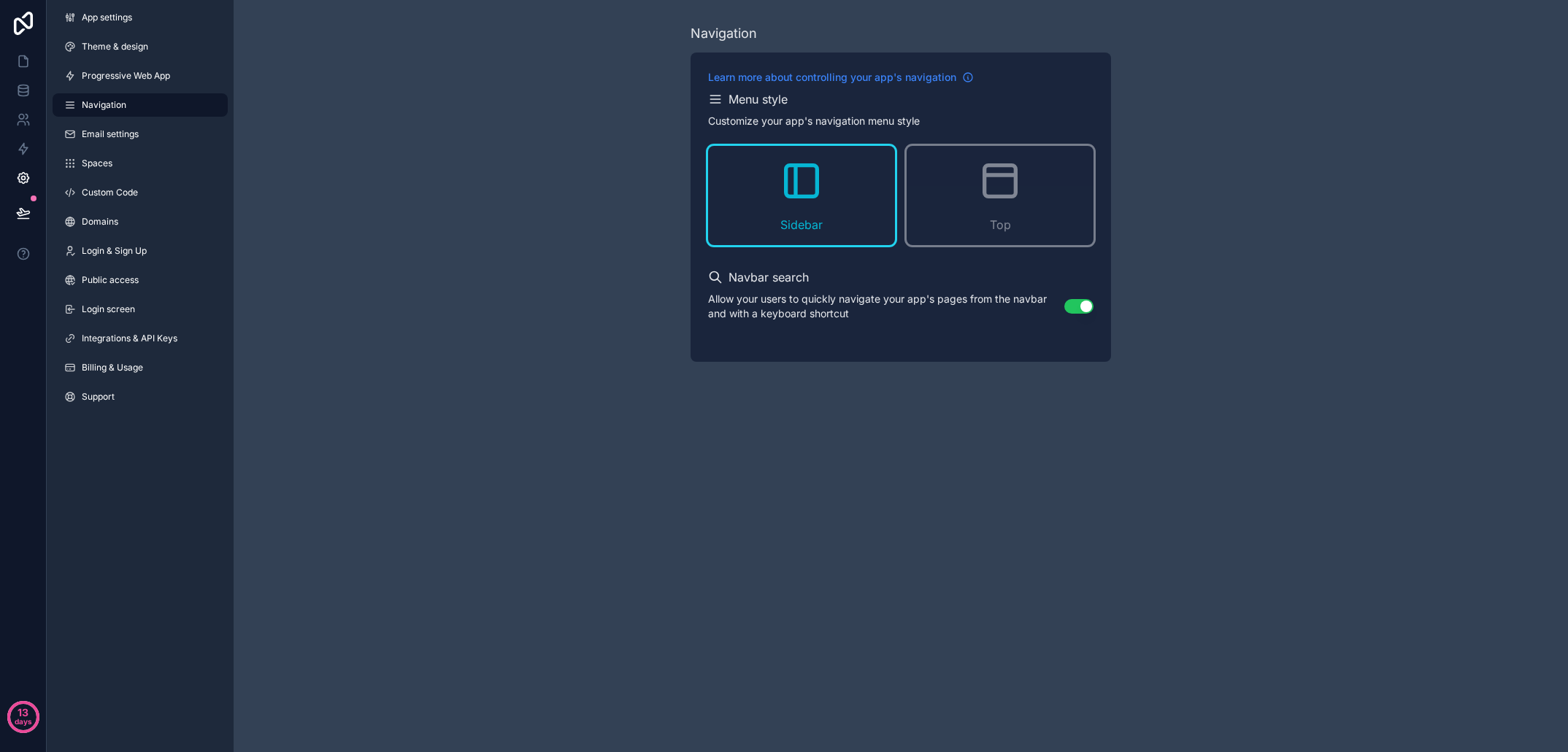
click at [804, 83] on span "Learn more about controlling your app's navigation" at bounding box center [831, 77] width 248 height 15
click at [129, 279] on span "Public access" at bounding box center [111, 280] width 57 height 12
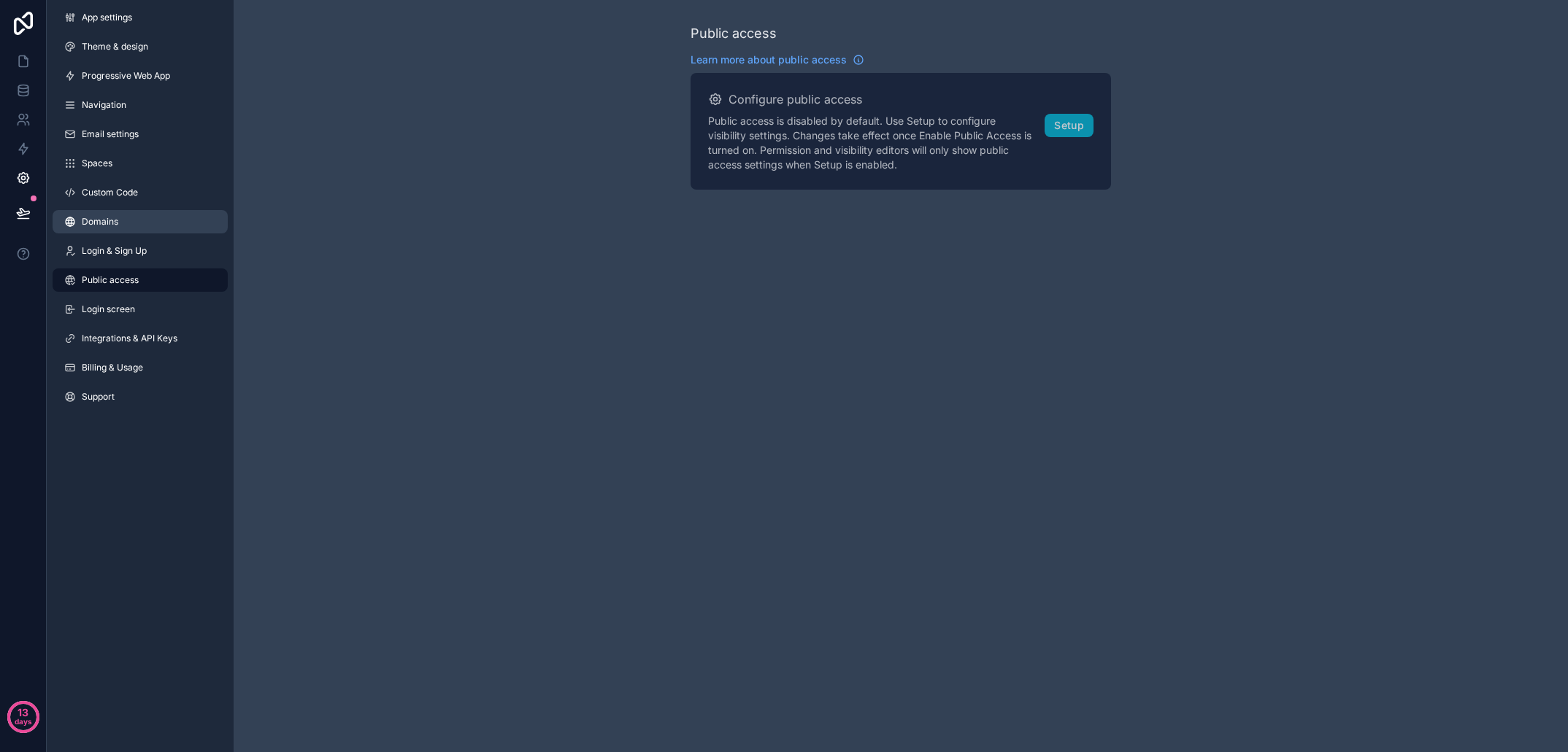
click at [139, 215] on link "Domains" at bounding box center [139, 222] width 175 height 24
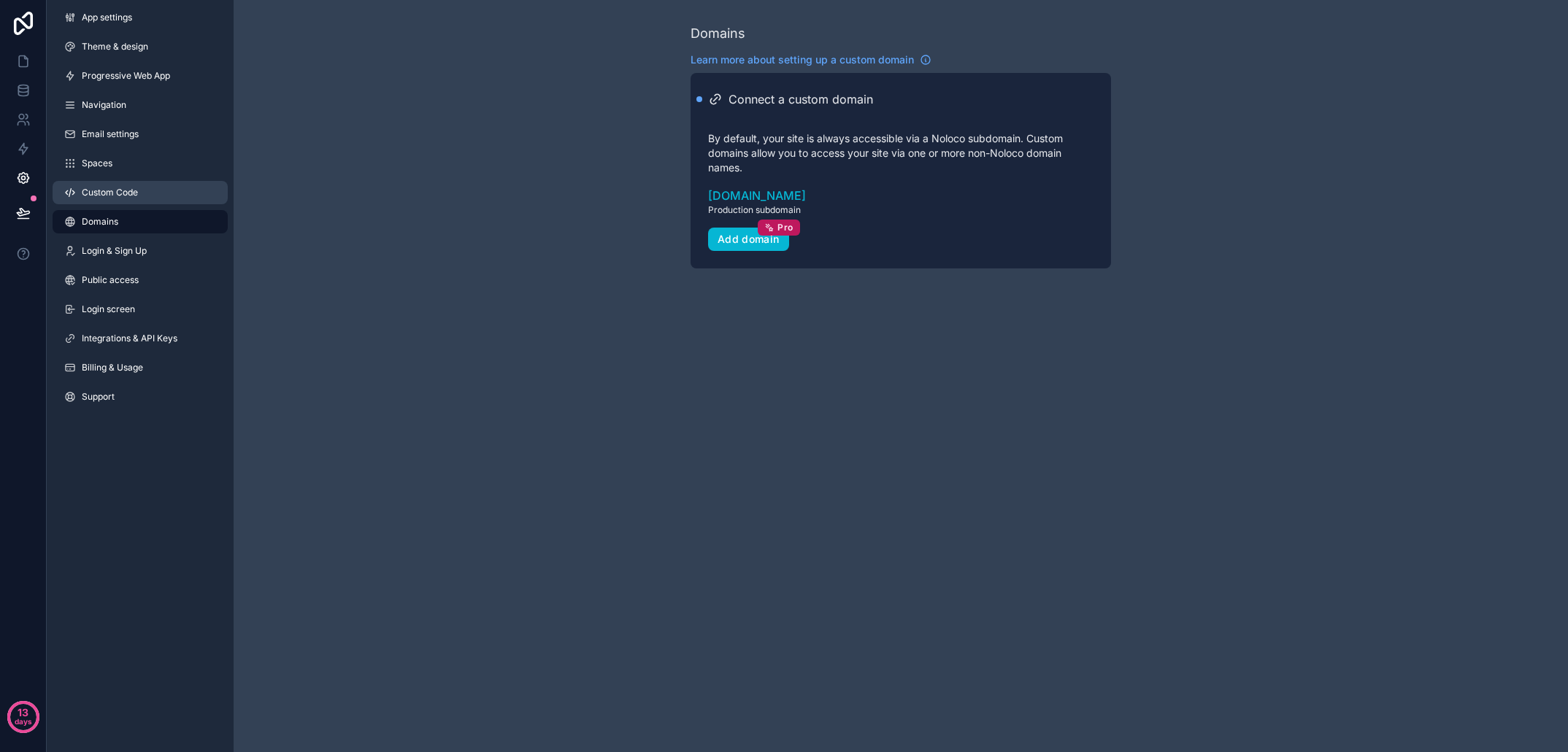
click at [140, 194] on link "Custom Code" at bounding box center [139, 192] width 175 height 24
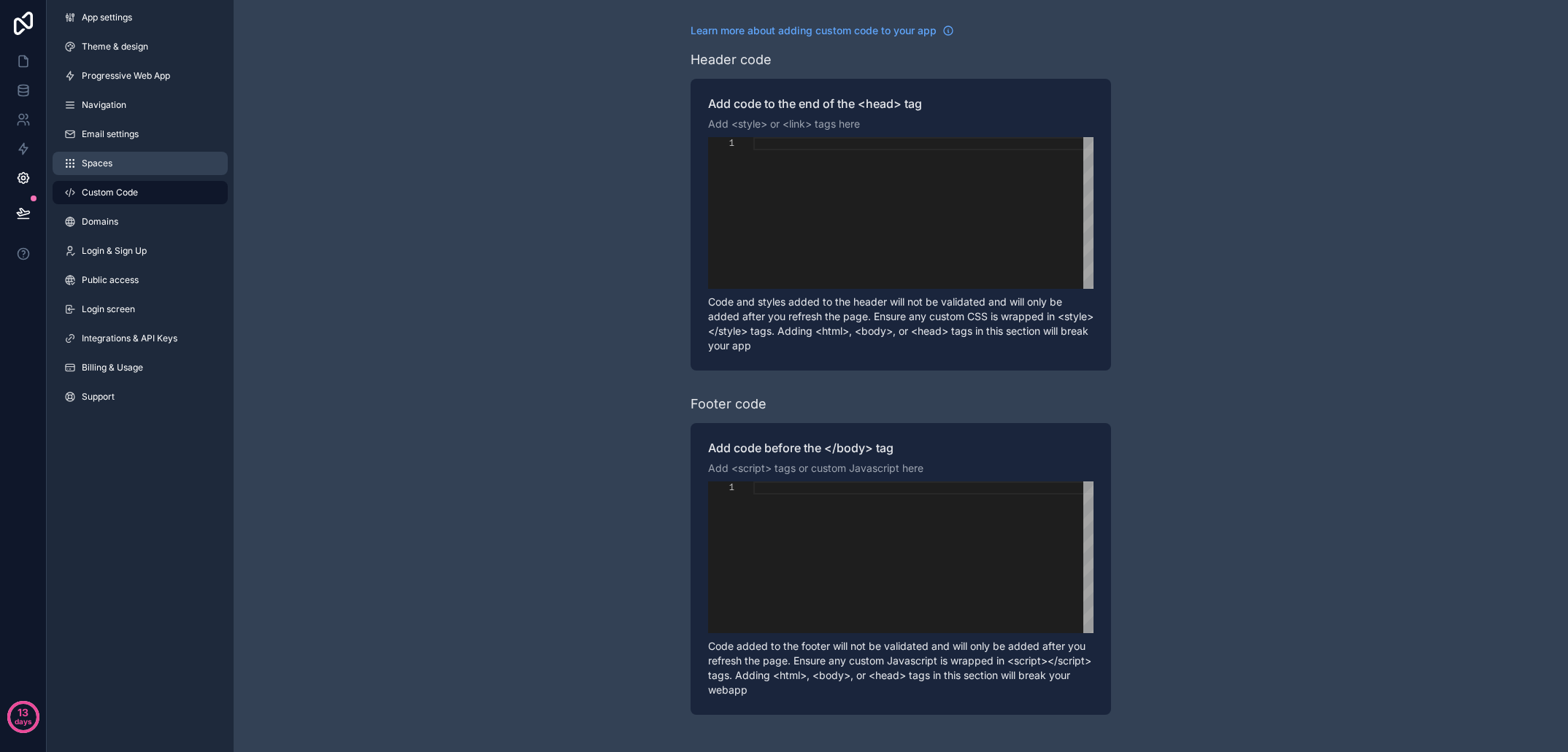
click at [144, 171] on link "Spaces" at bounding box center [139, 164] width 175 height 24
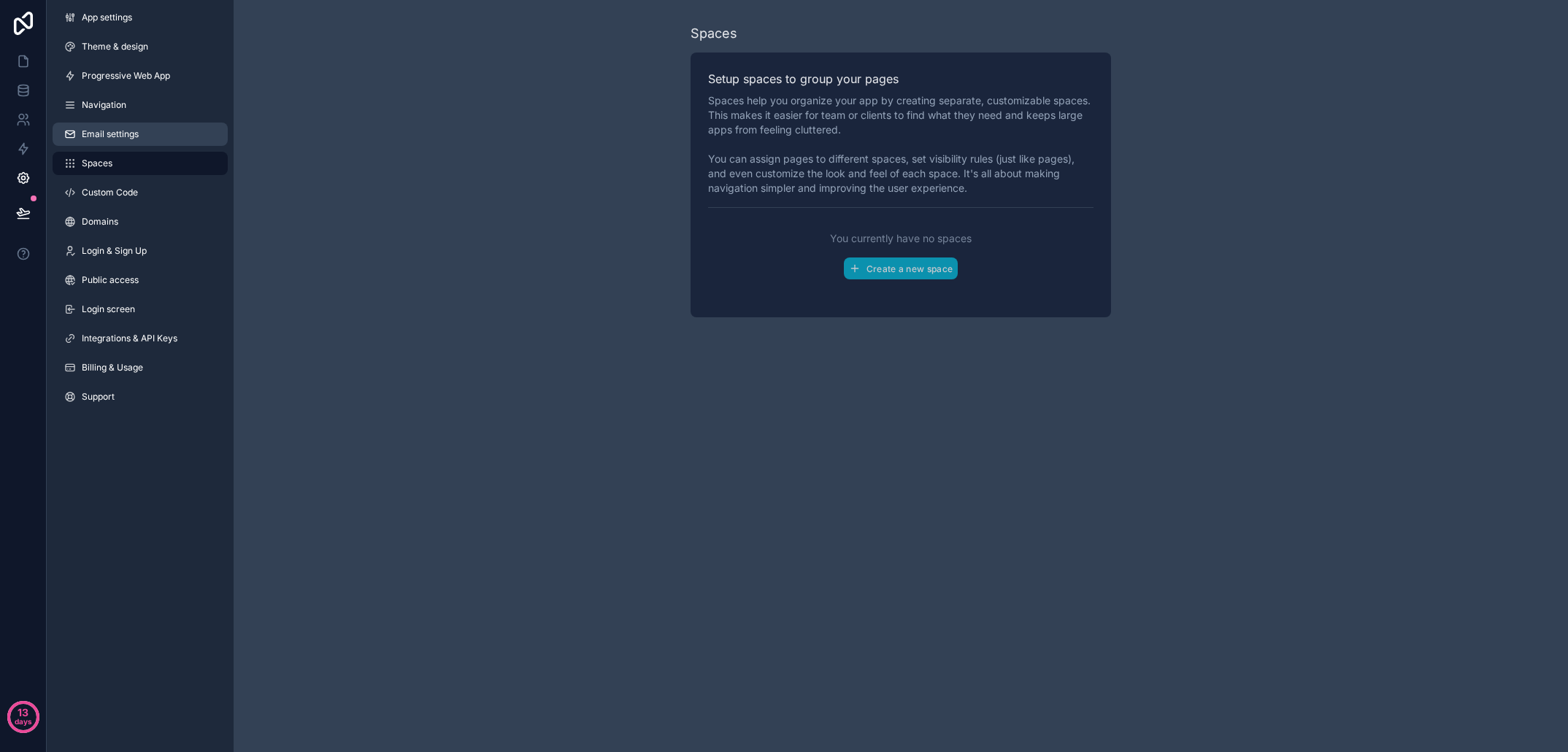
click at [149, 143] on link "Email settings" at bounding box center [139, 134] width 175 height 24
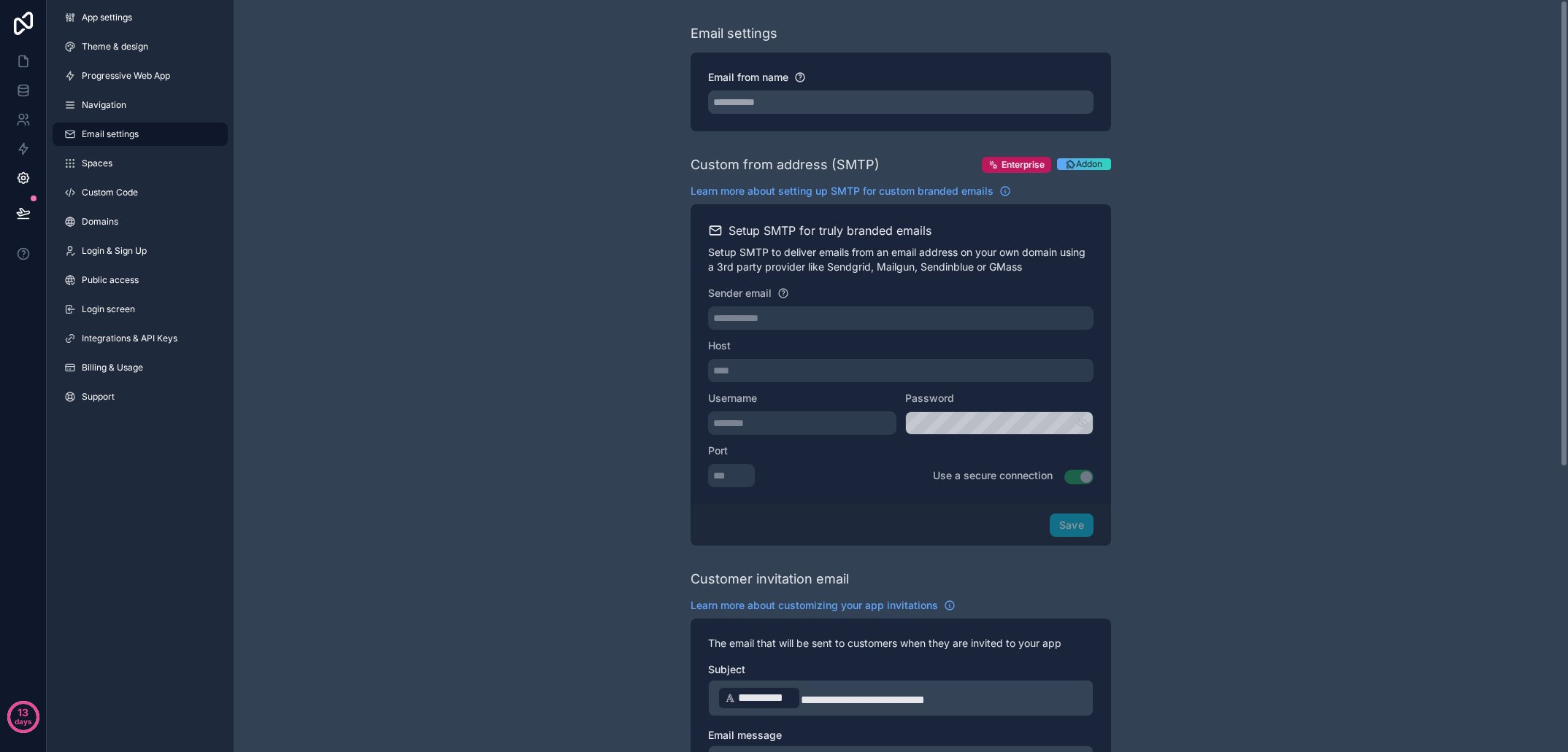
click at [1403, 173] on div "**********" at bounding box center [902, 597] width 1335 height 1194
click at [21, 56] on icon at bounding box center [23, 61] width 9 height 11
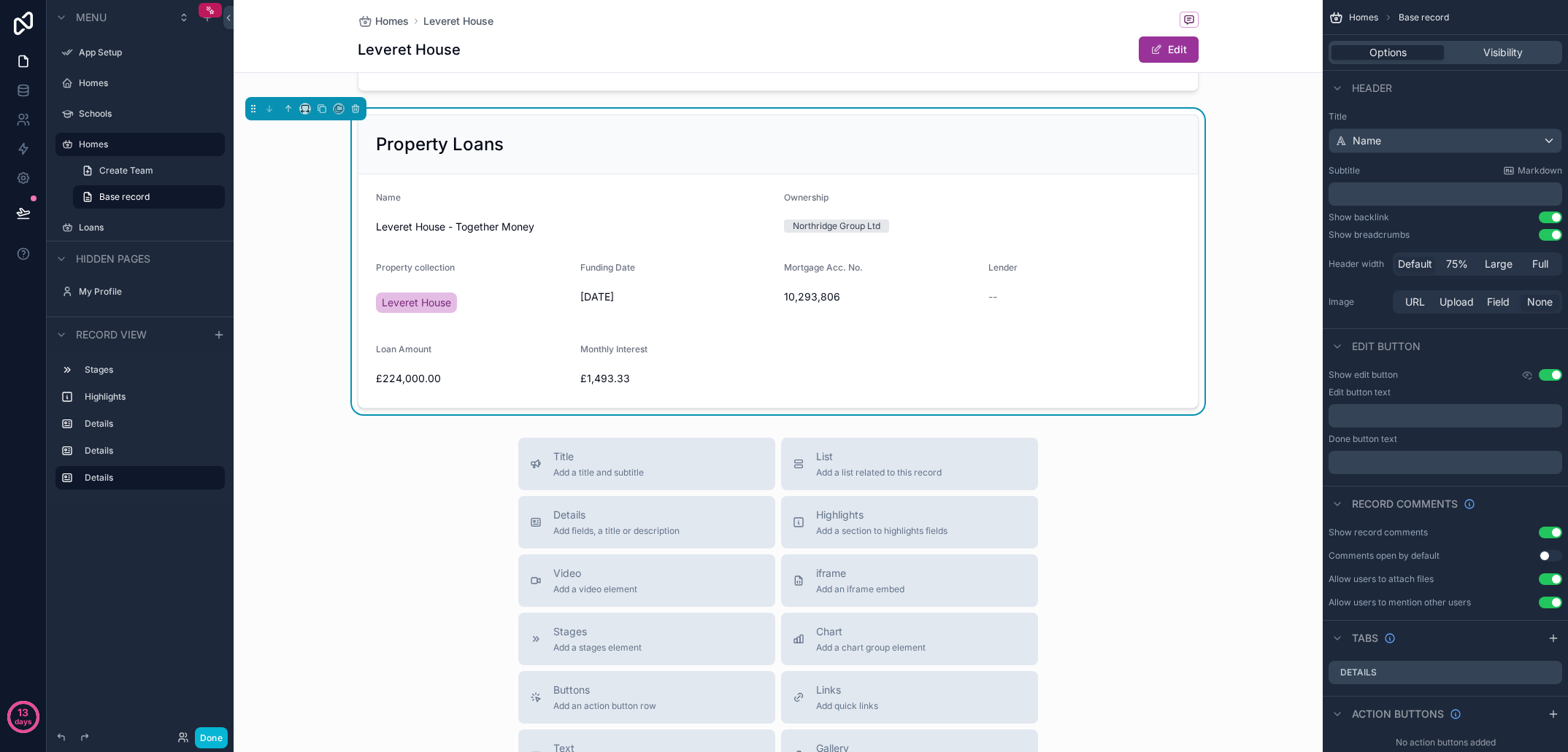
scroll to position [309, 0]
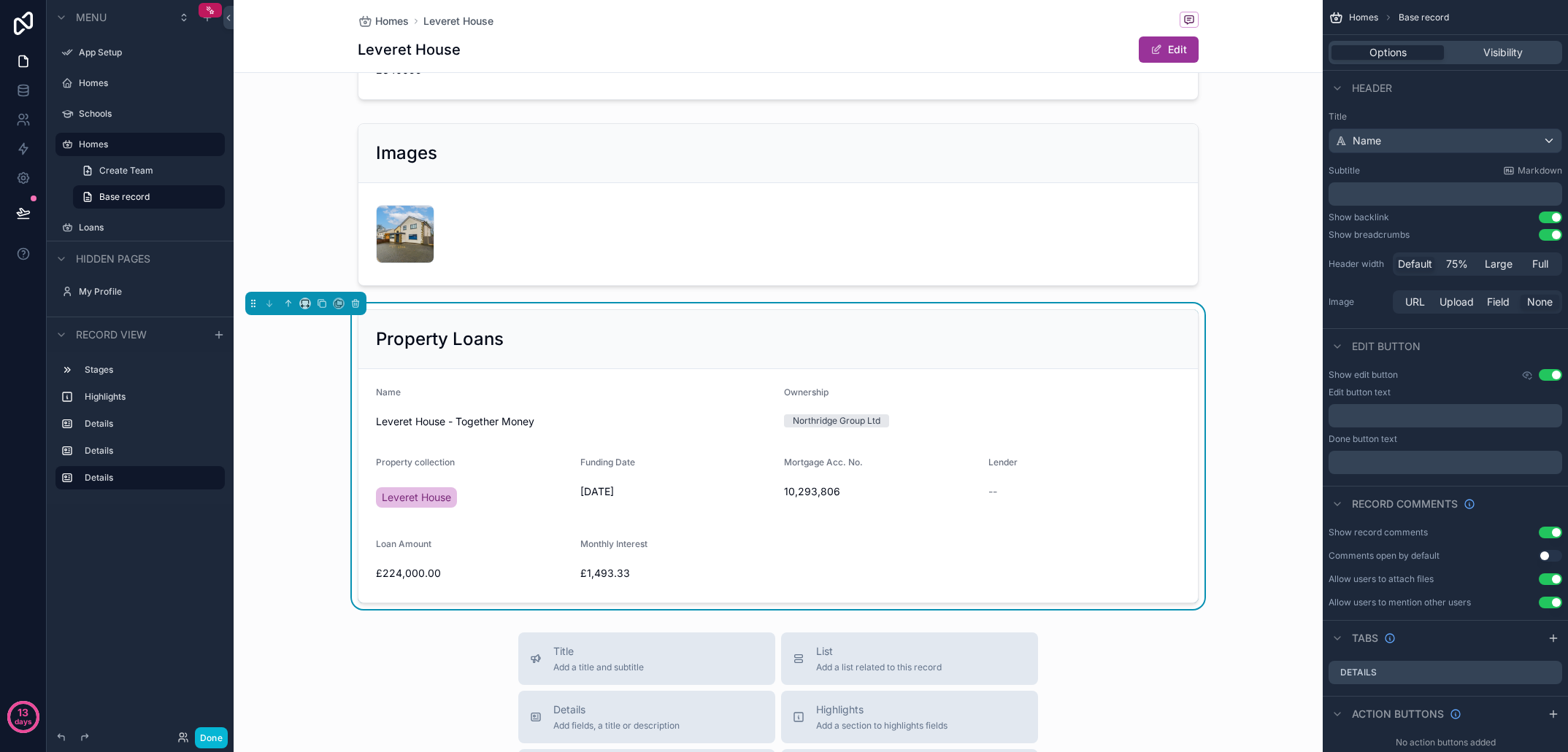
click at [954, 463] on div "Mortgage Acc. No." at bounding box center [880, 466] width 193 height 18
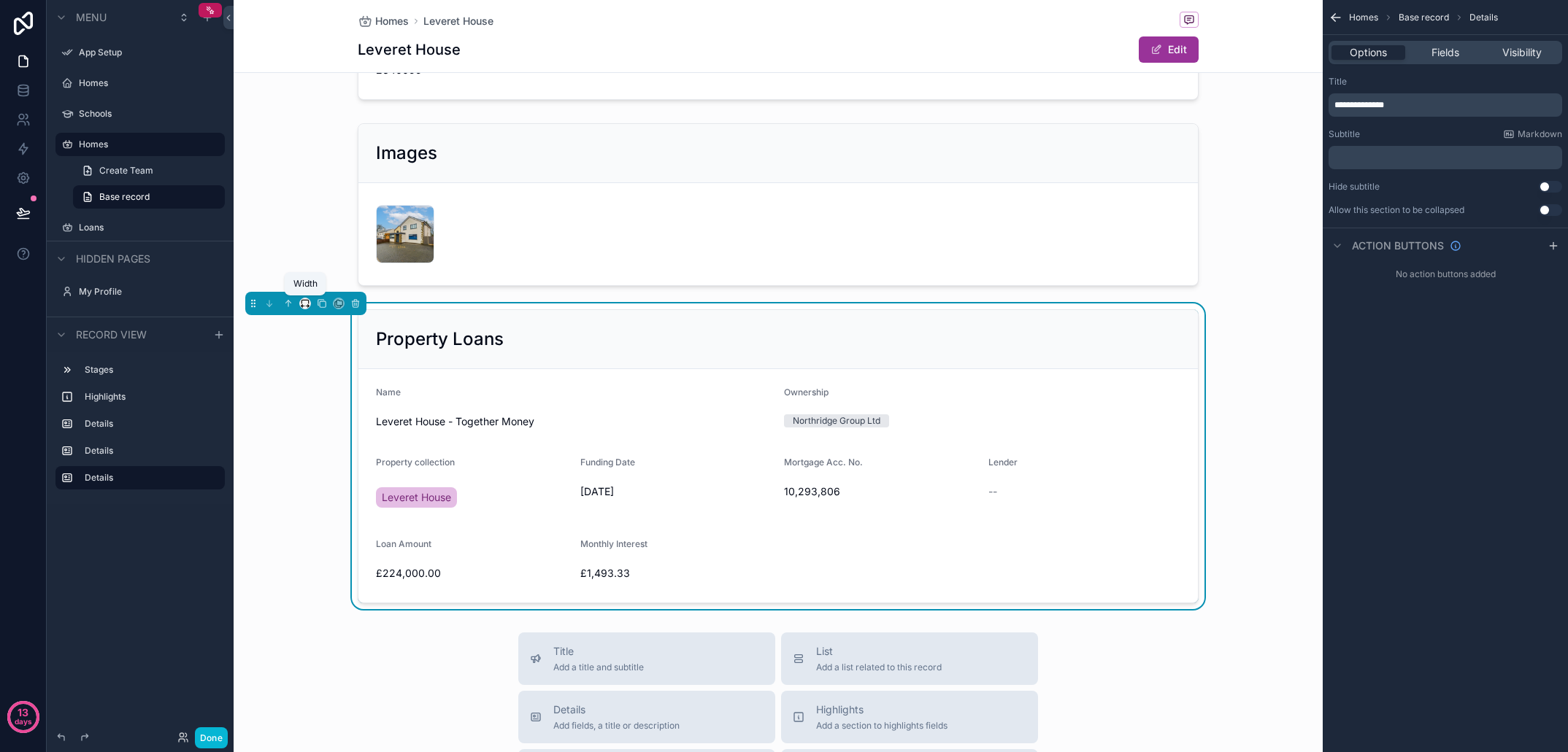
click at [304, 305] on icon "scrollable content" at bounding box center [305, 303] width 10 height 10
click at [351, 490] on span "Full width" at bounding box center [335, 497] width 45 height 18
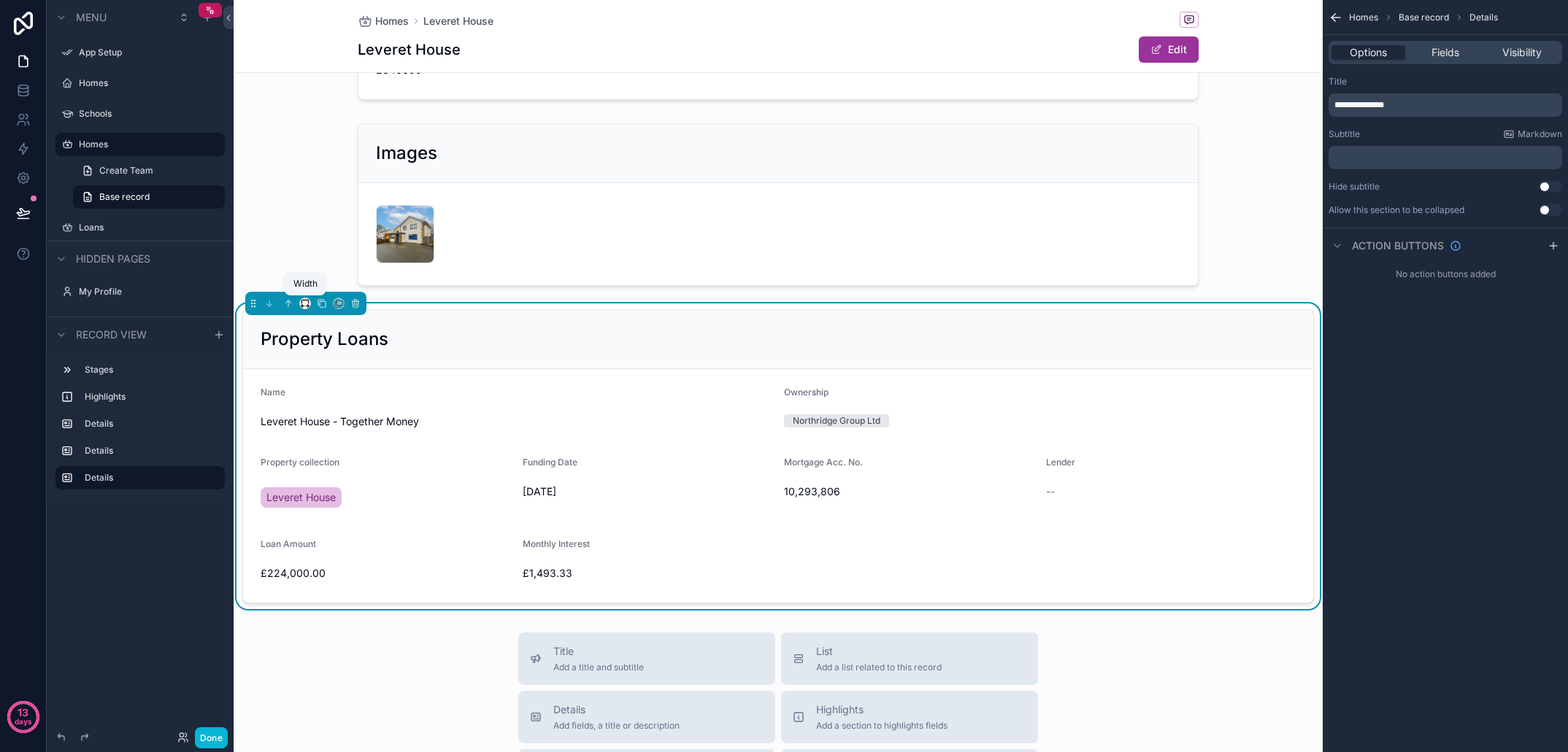
click at [300, 303] on icon "scrollable content" at bounding box center [305, 303] width 10 height 10
click at [332, 420] on span "50%" at bounding box center [323, 414] width 23 height 18
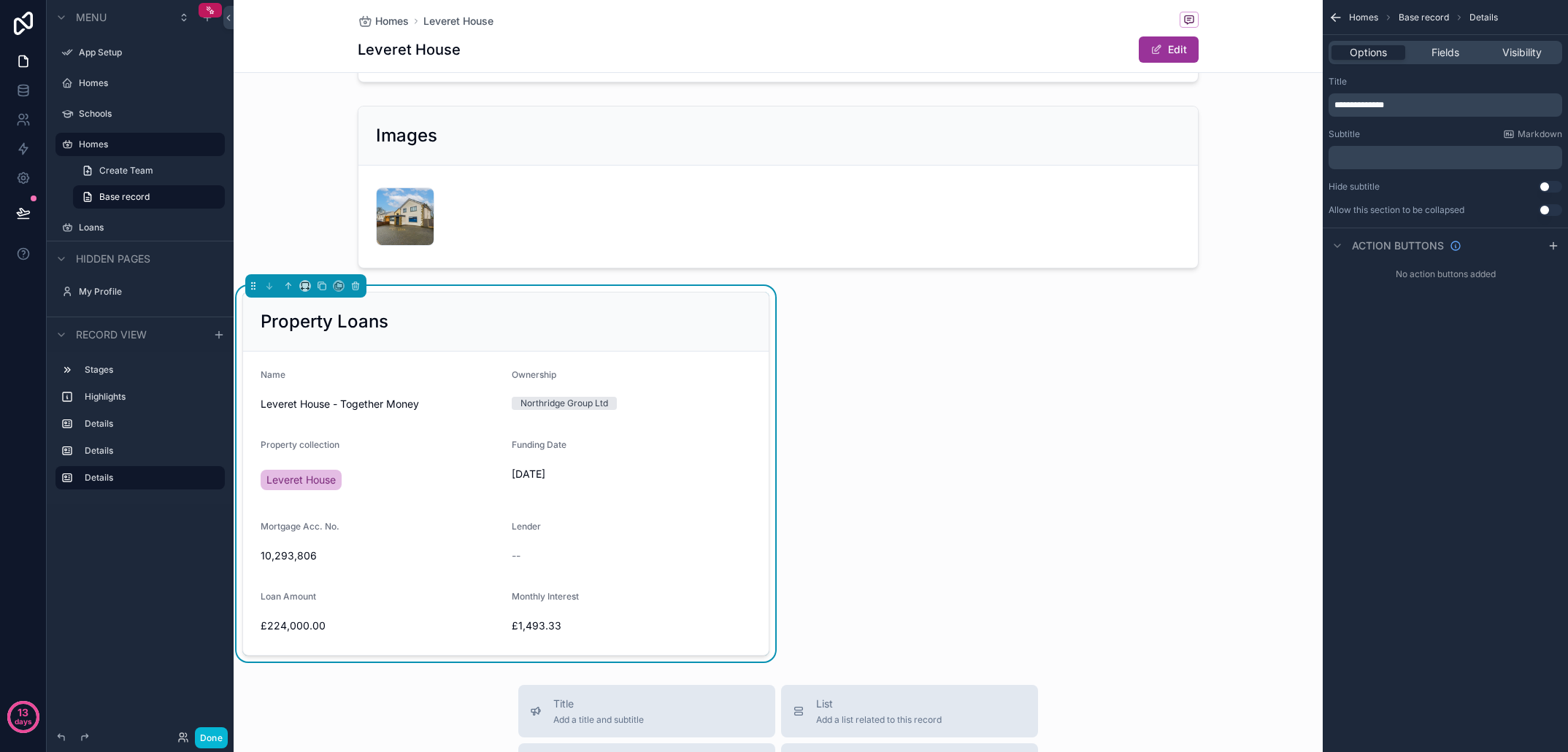
scroll to position [328, 0]
click at [622, 560] on div "--" at bounding box center [631, 555] width 240 height 15
click at [580, 542] on div "Lender --" at bounding box center [631, 543] width 240 height 46
click at [516, 557] on span "--" at bounding box center [515, 555] width 9 height 15
click at [525, 530] on span "Lender" at bounding box center [526, 525] width 30 height 11
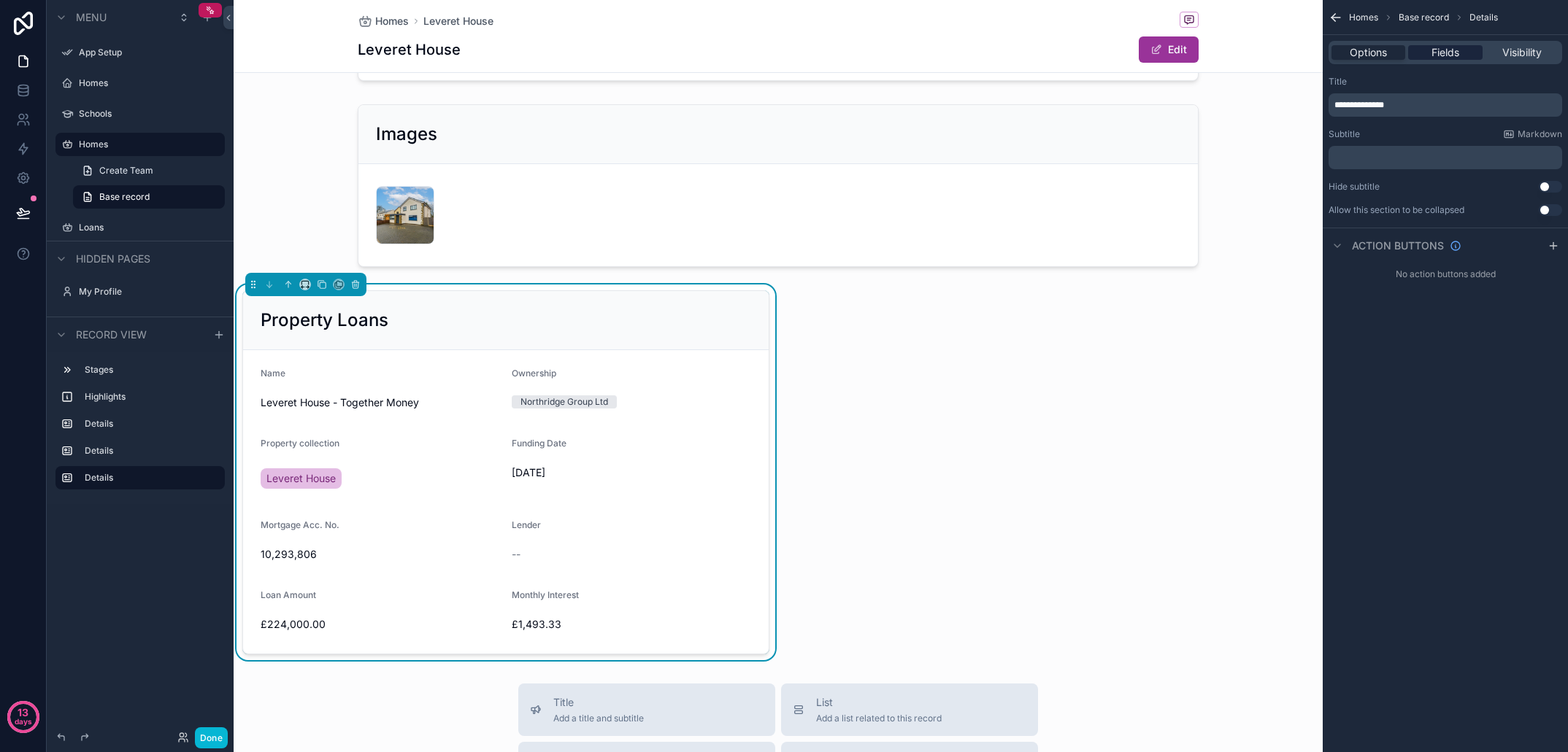
click at [1457, 54] on span "Fields" at bounding box center [1446, 52] width 28 height 15
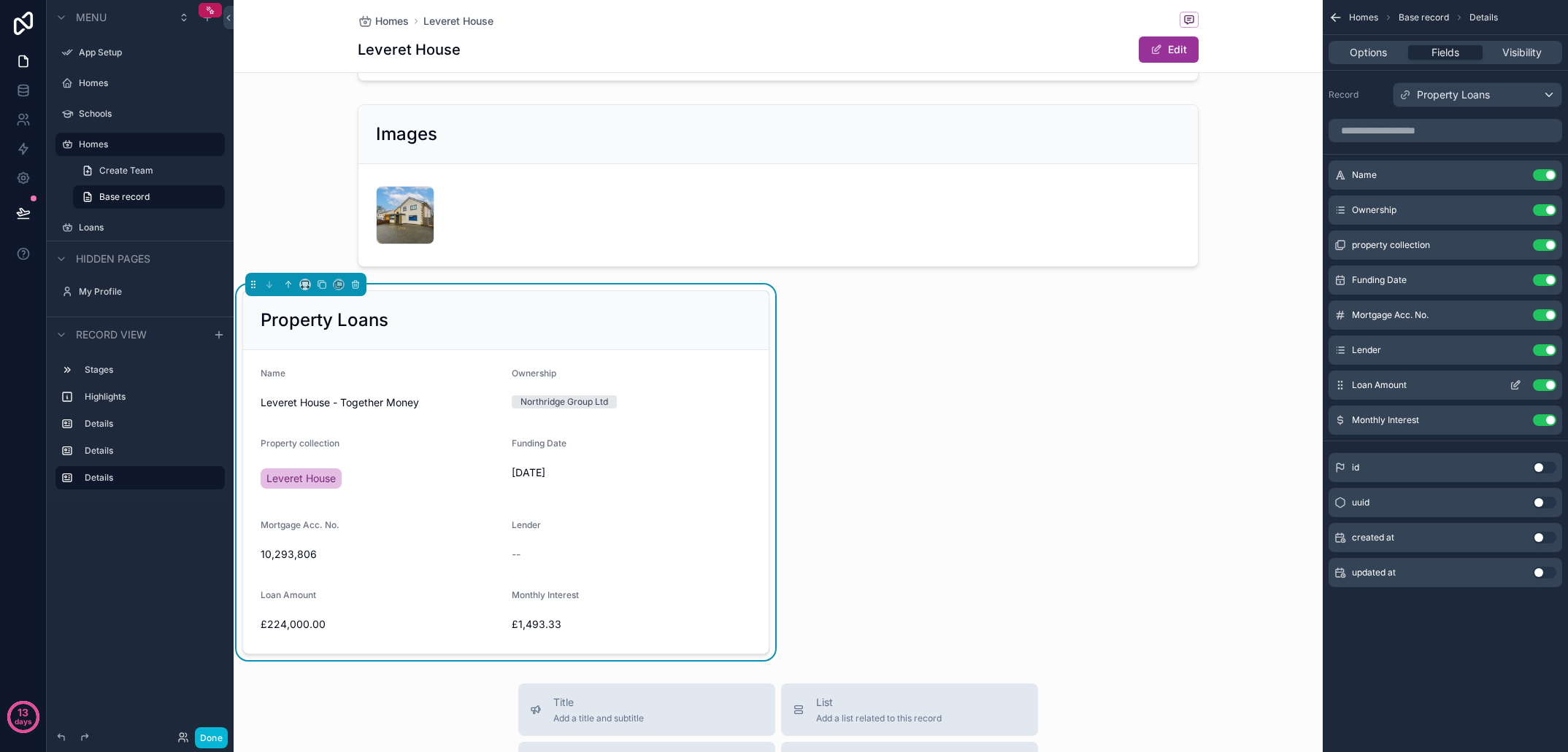
scroll to position [0, 0]
click at [1358, 54] on span "Options" at bounding box center [1369, 52] width 38 height 15
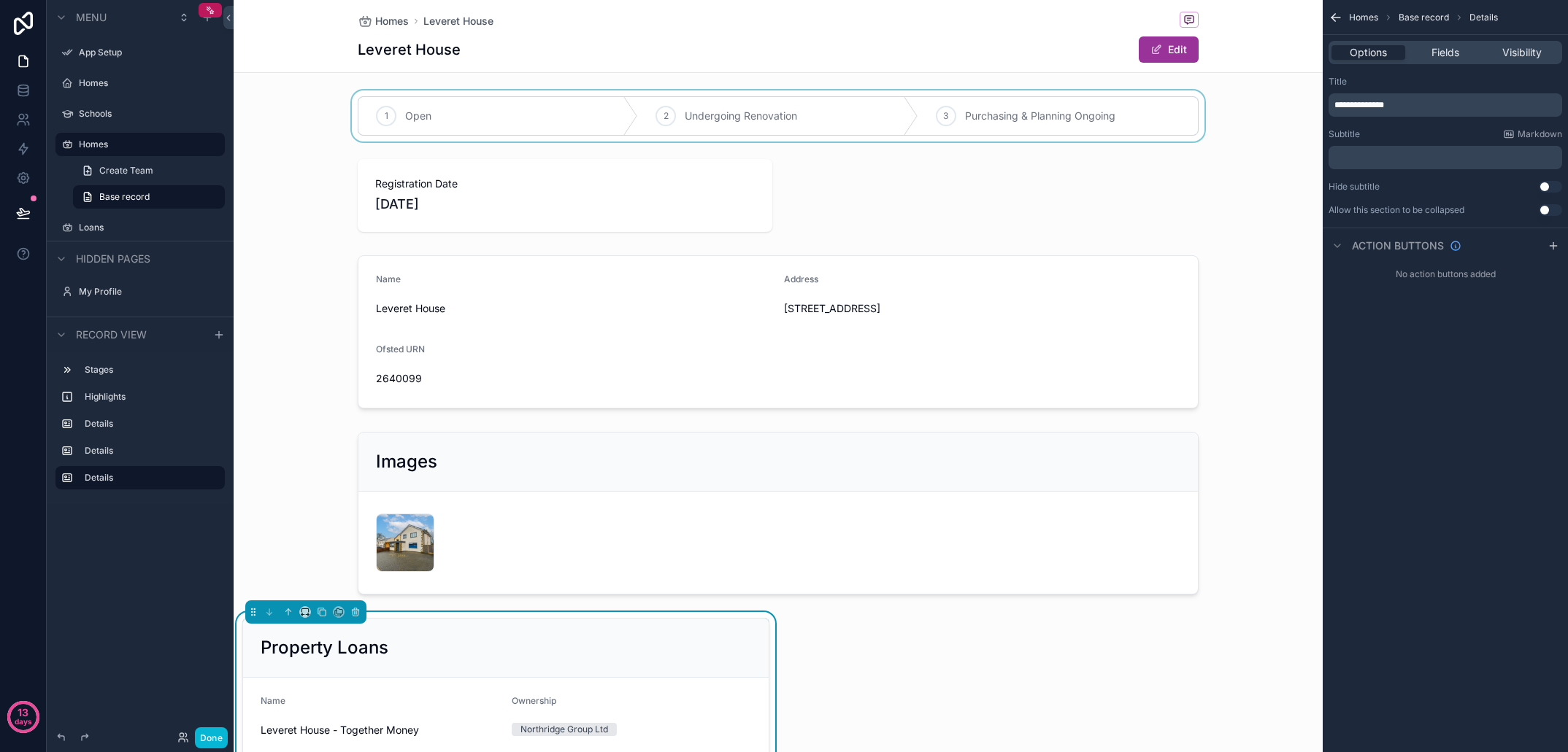
click at [520, 134] on div "scrollable content" at bounding box center [778, 116] width 1089 height 51
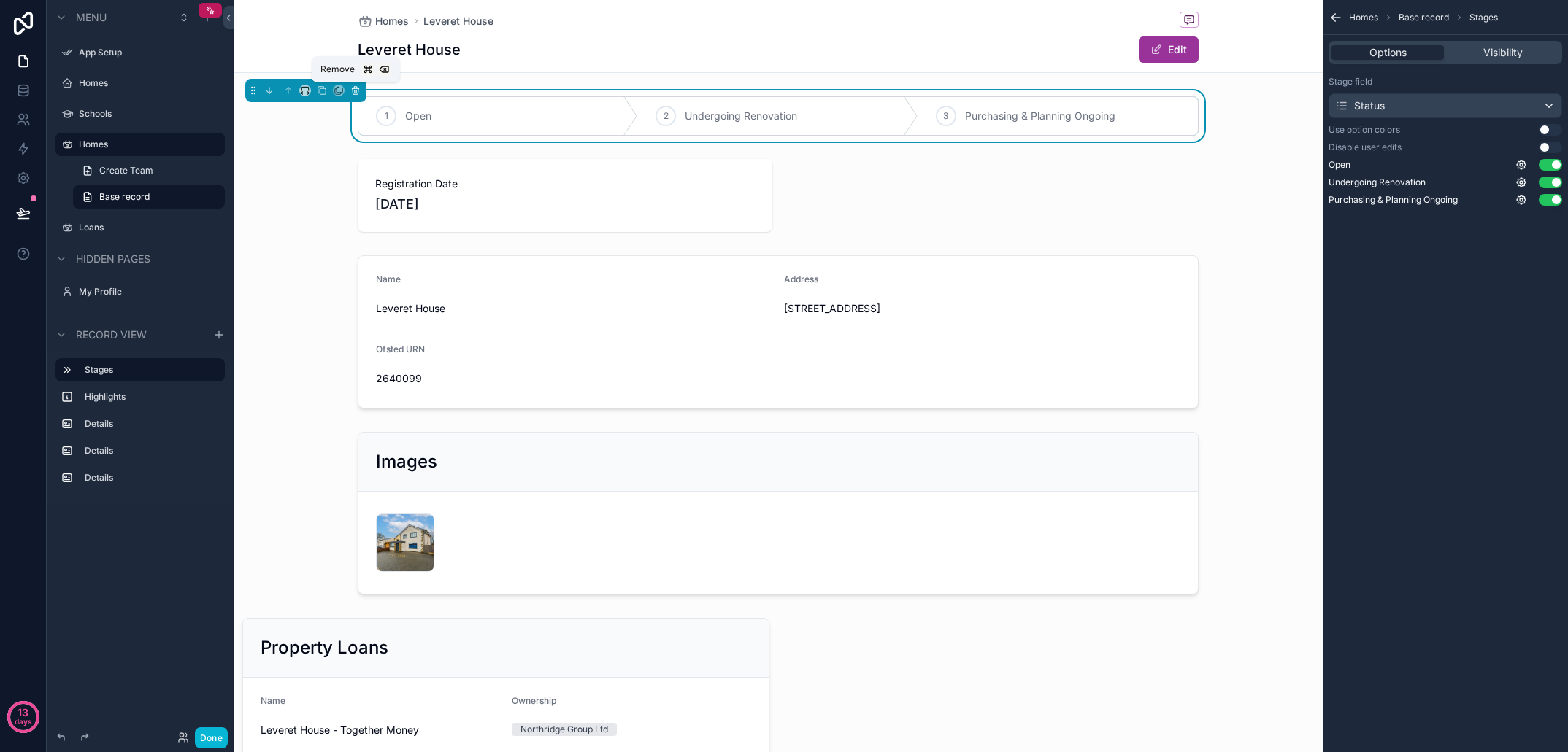
click at [354, 90] on icon "scrollable content" at bounding box center [355, 91] width 10 height 10
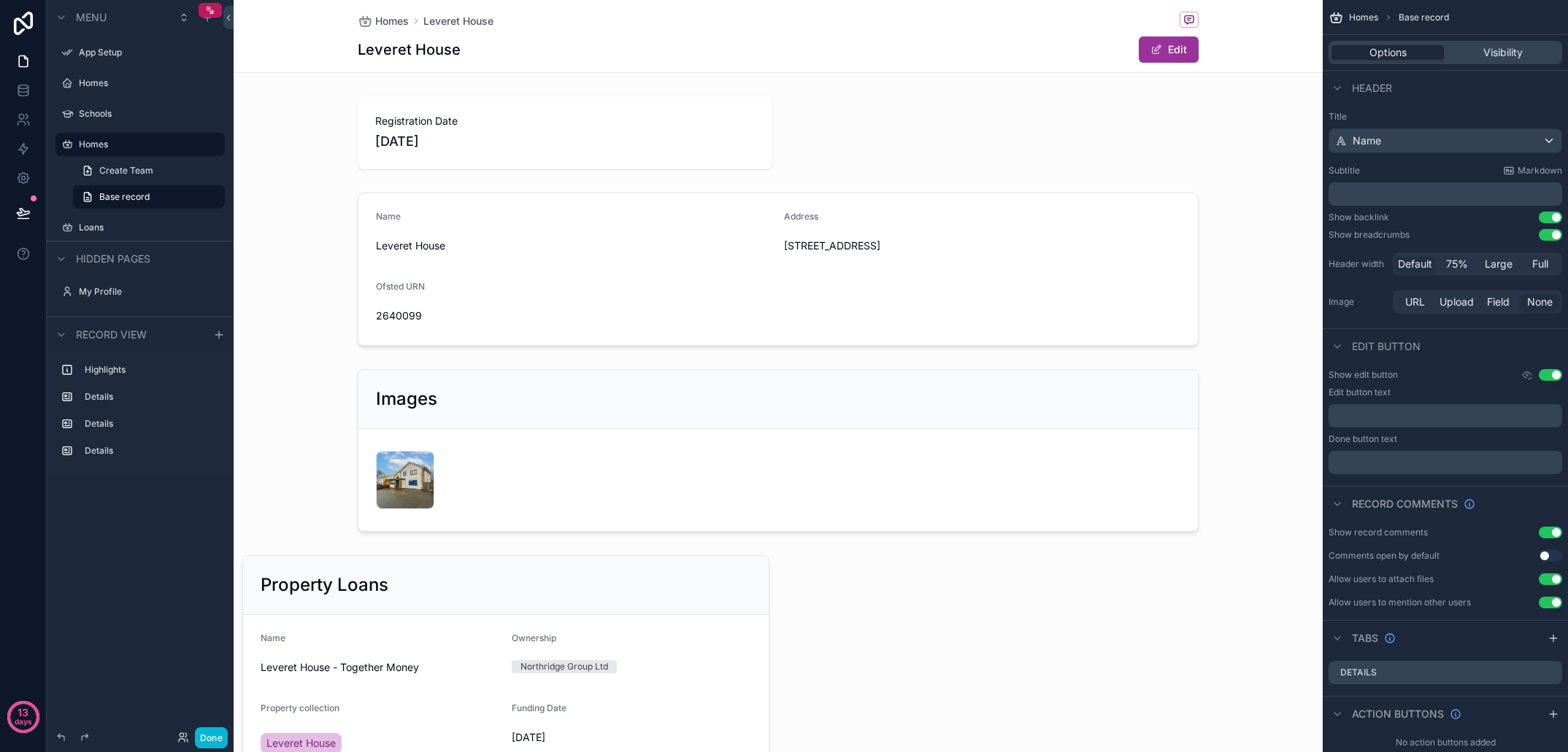
click at [450, 52] on h1 "Leveret House" at bounding box center [409, 49] width 103 height 21
click at [498, 49] on div "Leveret House Edit" at bounding box center [778, 49] width 841 height 28
click at [1397, 183] on div "﻿" at bounding box center [1446, 194] width 234 height 24
click at [1397, 192] on p "﻿" at bounding box center [1448, 193] width 225 height 15
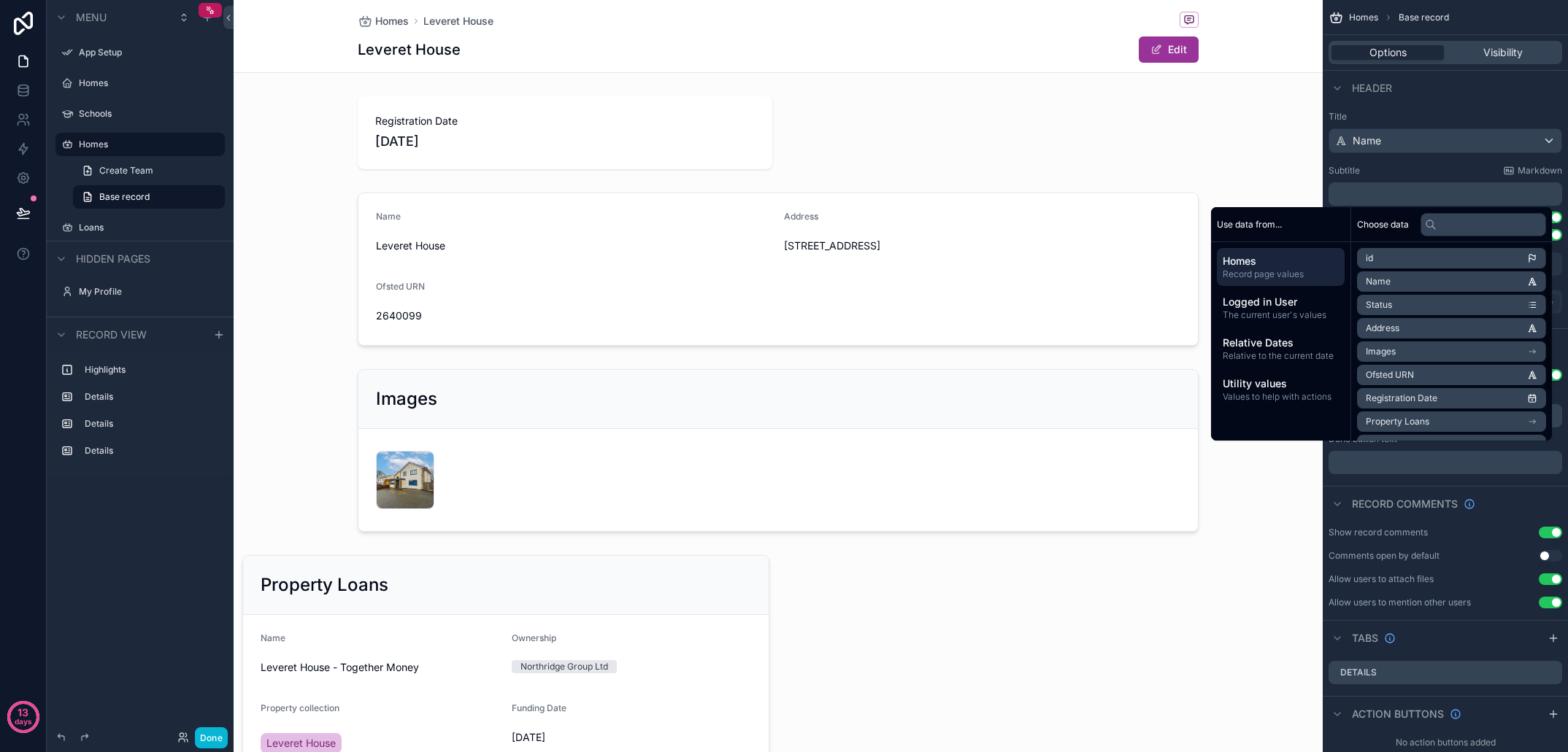
click at [1418, 330] on li "Address" at bounding box center [1452, 328] width 190 height 21
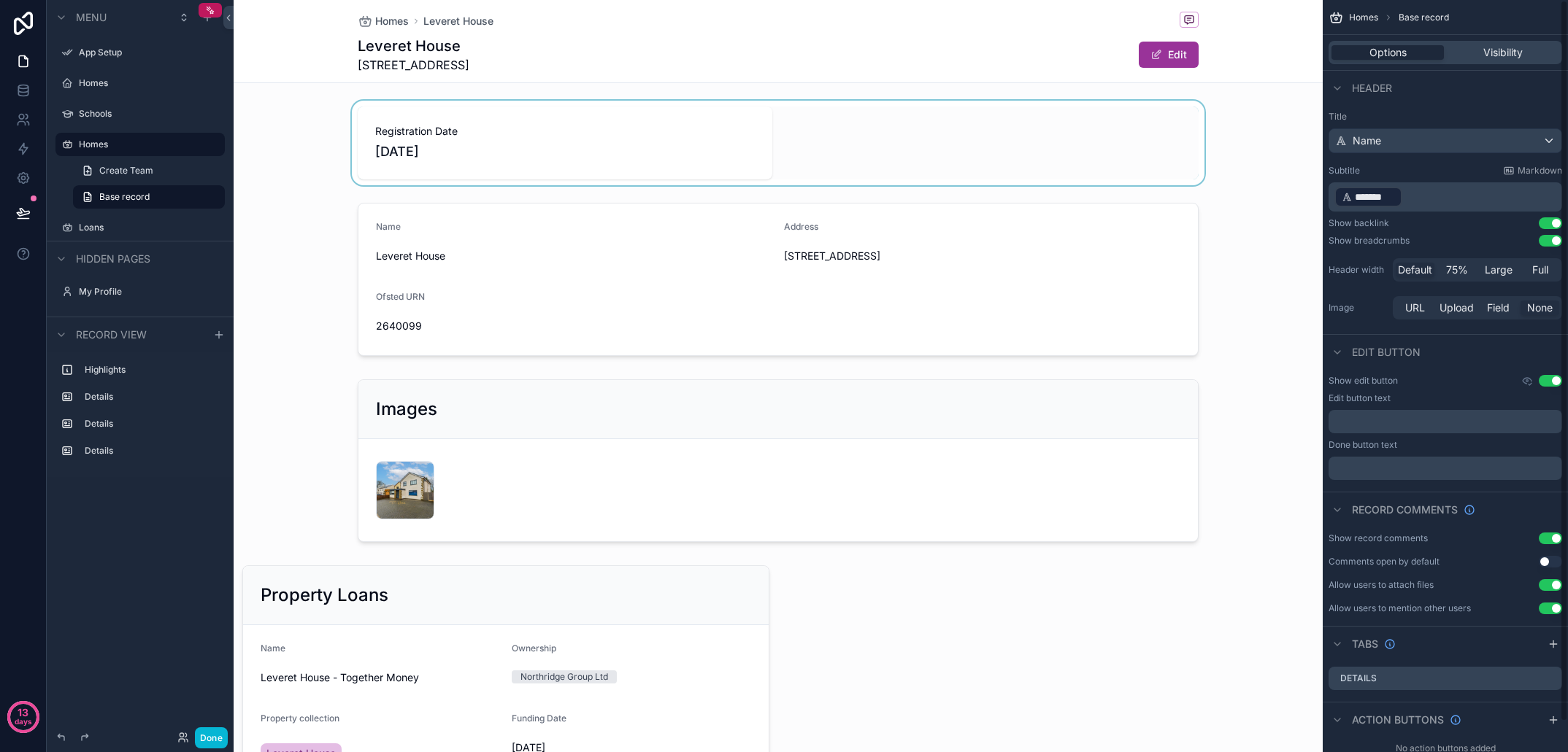
click at [1311, 173] on div "scrollable content" at bounding box center [778, 143] width 1089 height 85
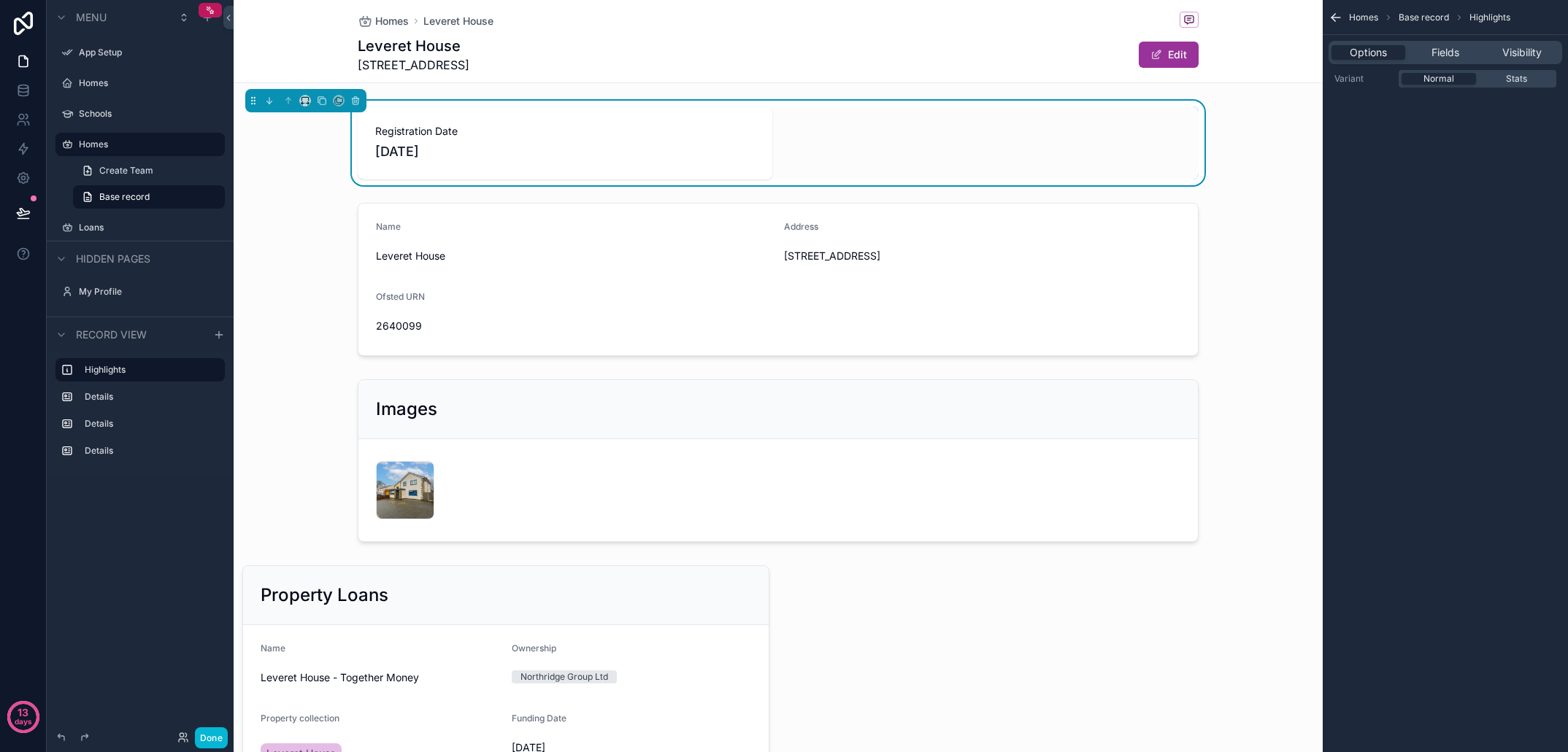
click at [865, 171] on div "Registration Date 21/06/2021" at bounding box center [778, 143] width 841 height 73
click at [354, 98] on icon "scrollable content" at bounding box center [355, 101] width 10 height 10
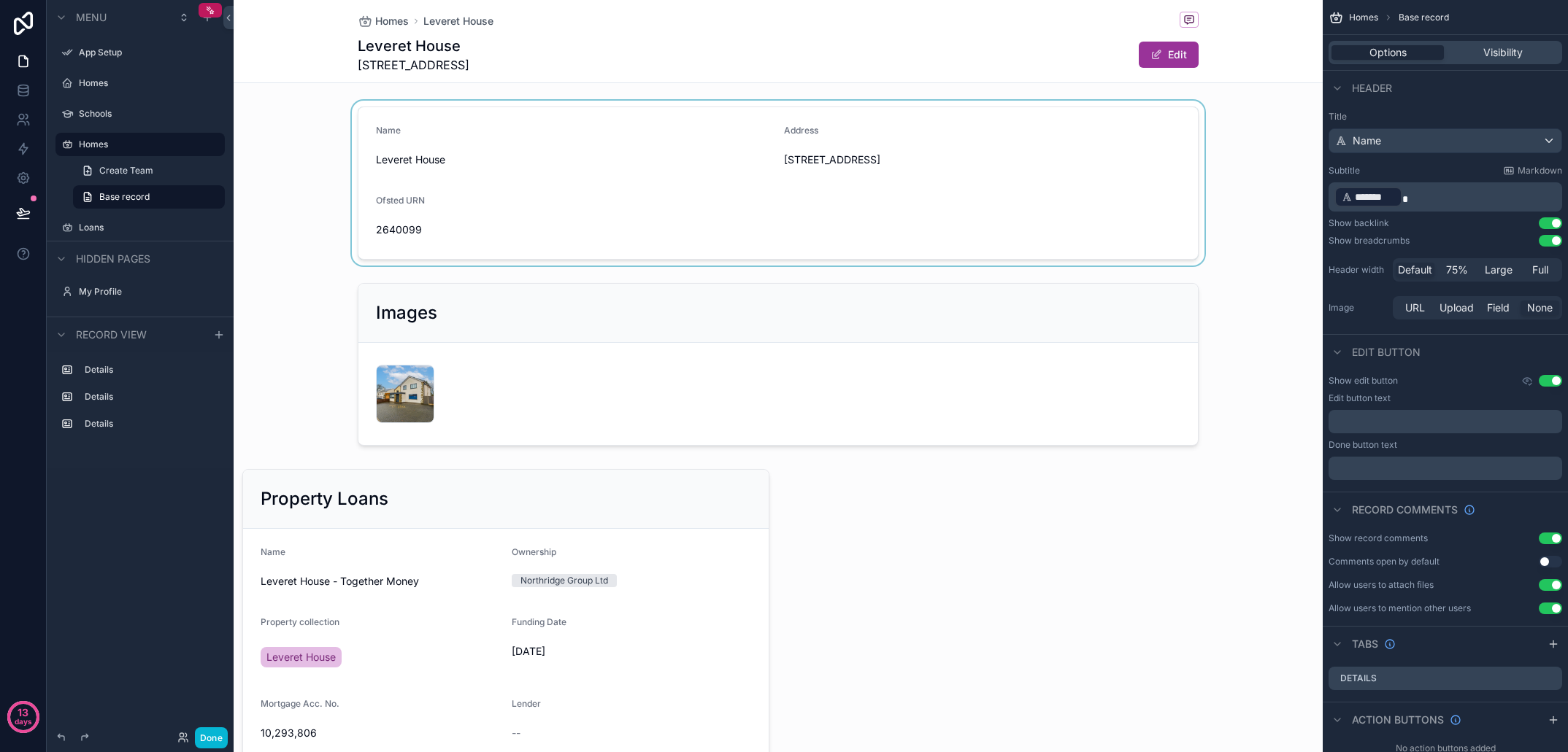
click at [573, 157] on div "scrollable content" at bounding box center [778, 183] width 1089 height 165
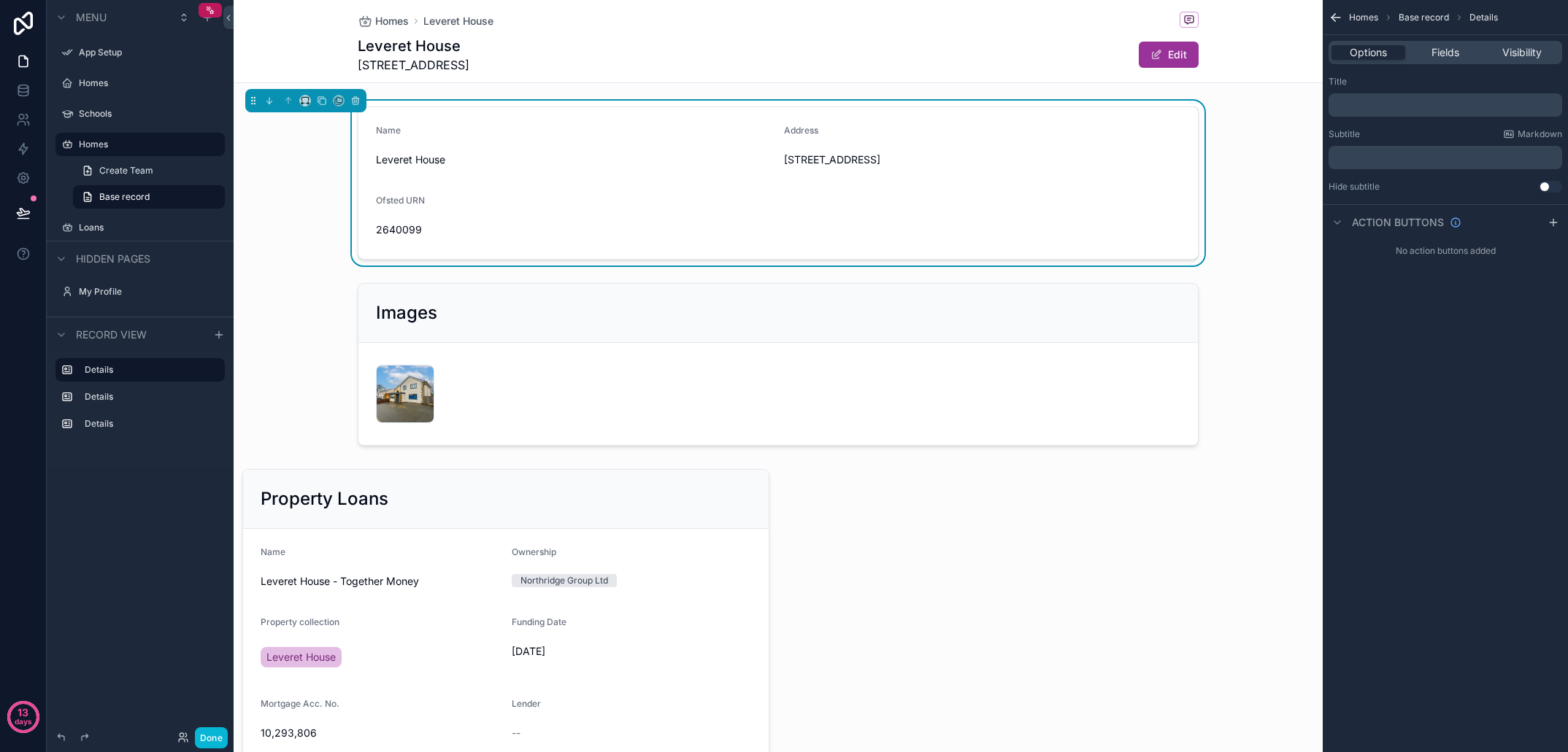
click at [523, 211] on div "Ofsted URN" at bounding box center [472, 203] width 193 height 18
click at [1462, 52] on div "Fields" at bounding box center [1446, 52] width 74 height 15
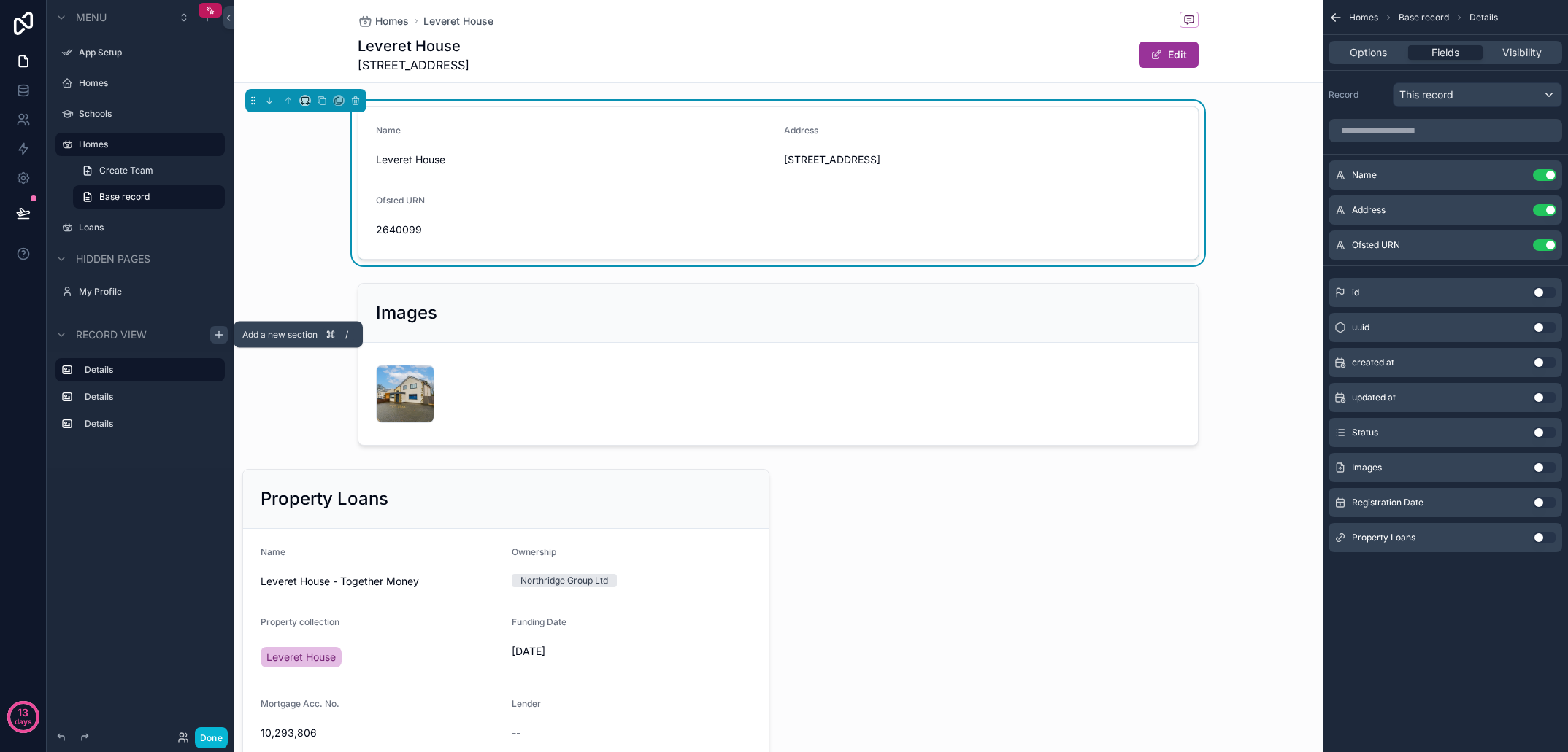
click at [217, 334] on icon "scrollable content" at bounding box center [219, 336] width 12 height 12
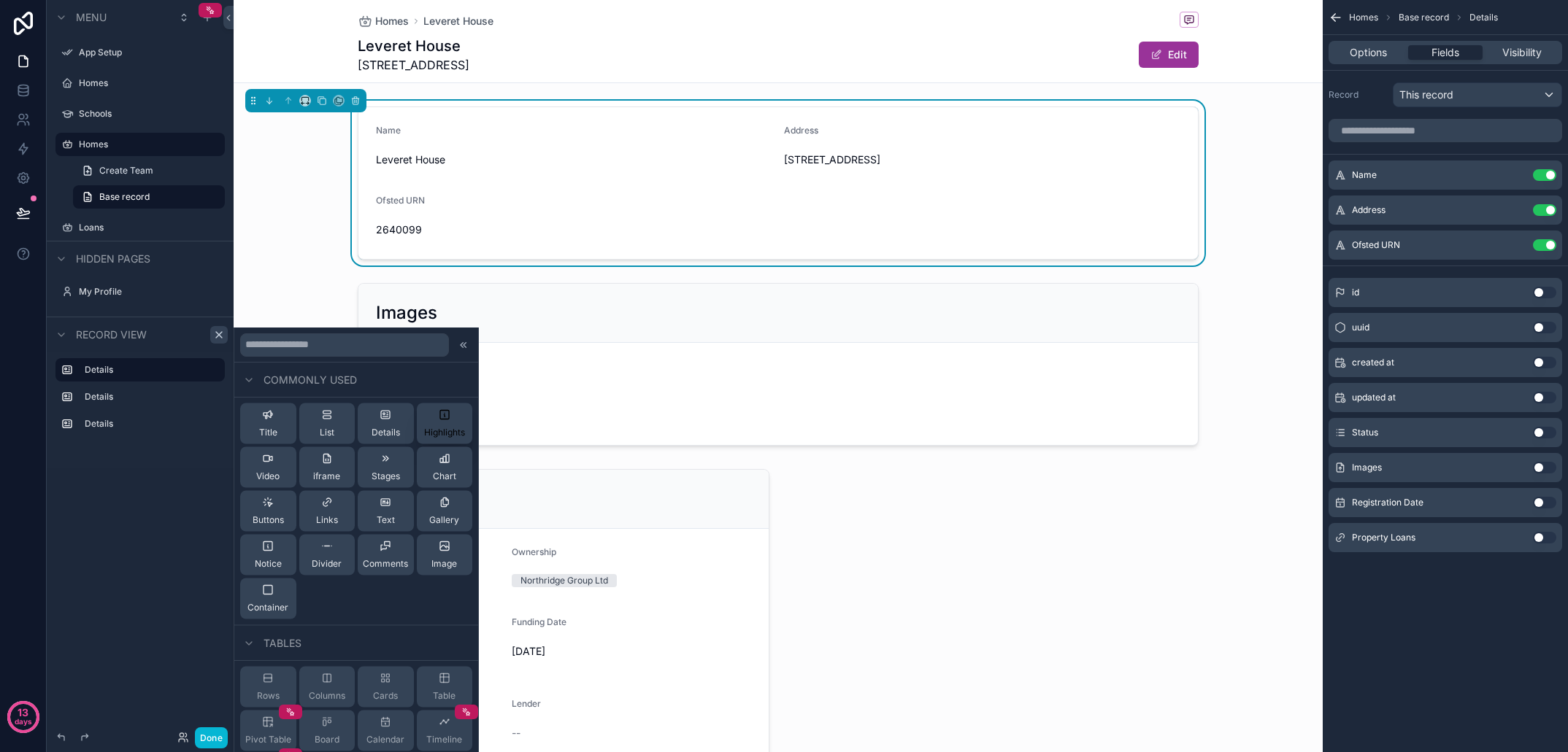
click at [431, 424] on div "Highlights" at bounding box center [444, 424] width 40 height 30
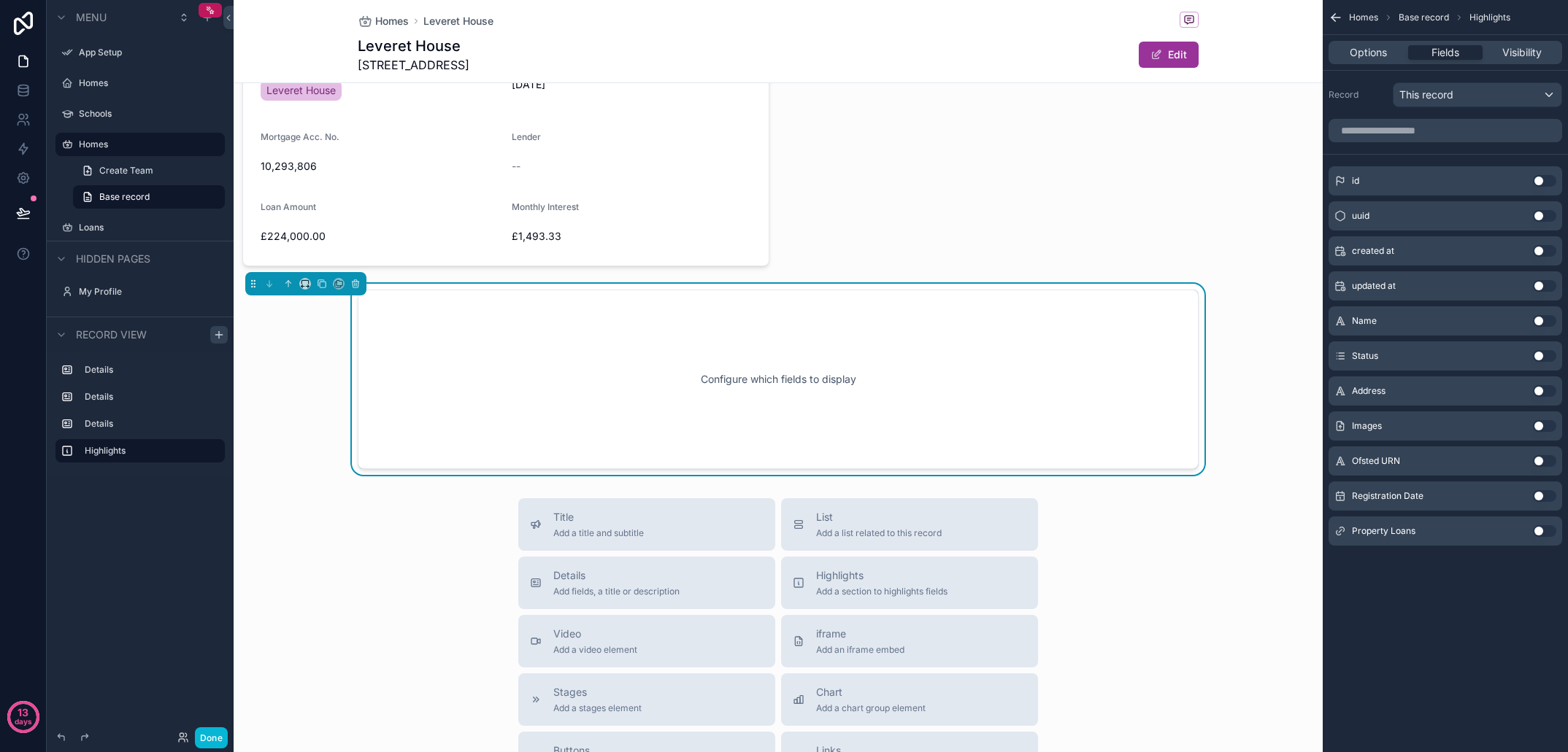
scroll to position [570, 0]
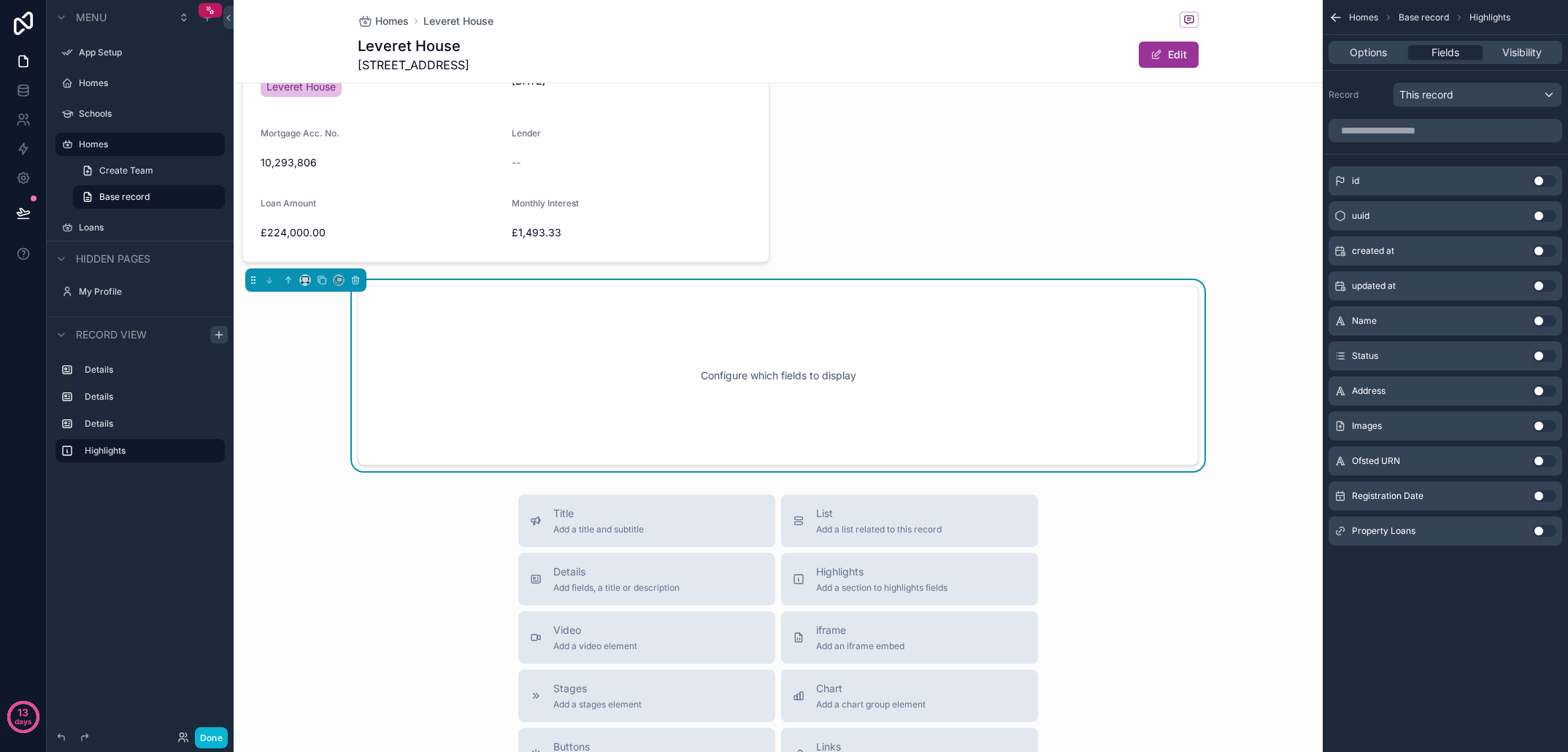
click at [1542, 355] on button "Use setting" at bounding box center [1545, 356] width 24 height 12
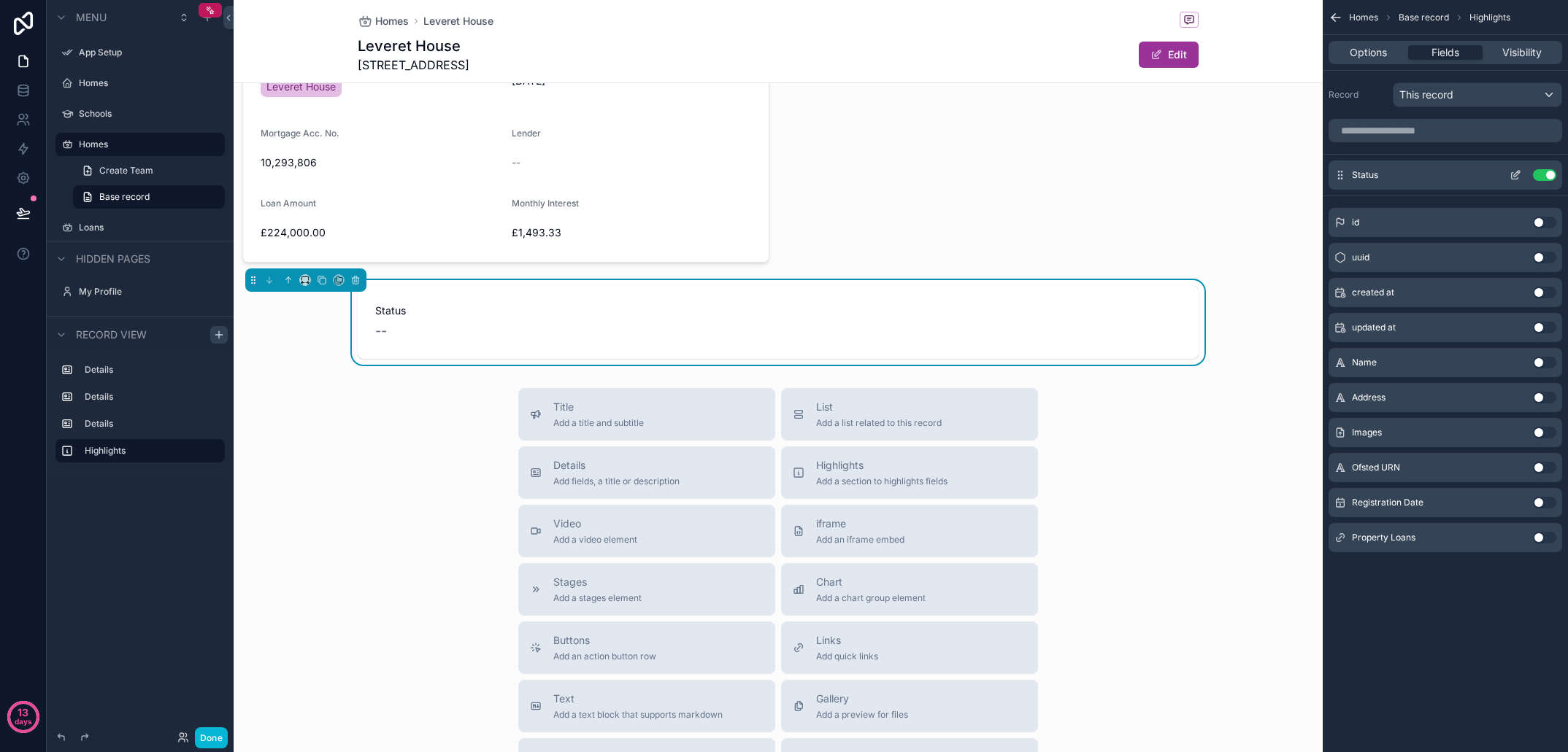
scroll to position [1, 0]
click at [1548, 173] on button "Use setting" at bounding box center [1545, 176] width 24 height 12
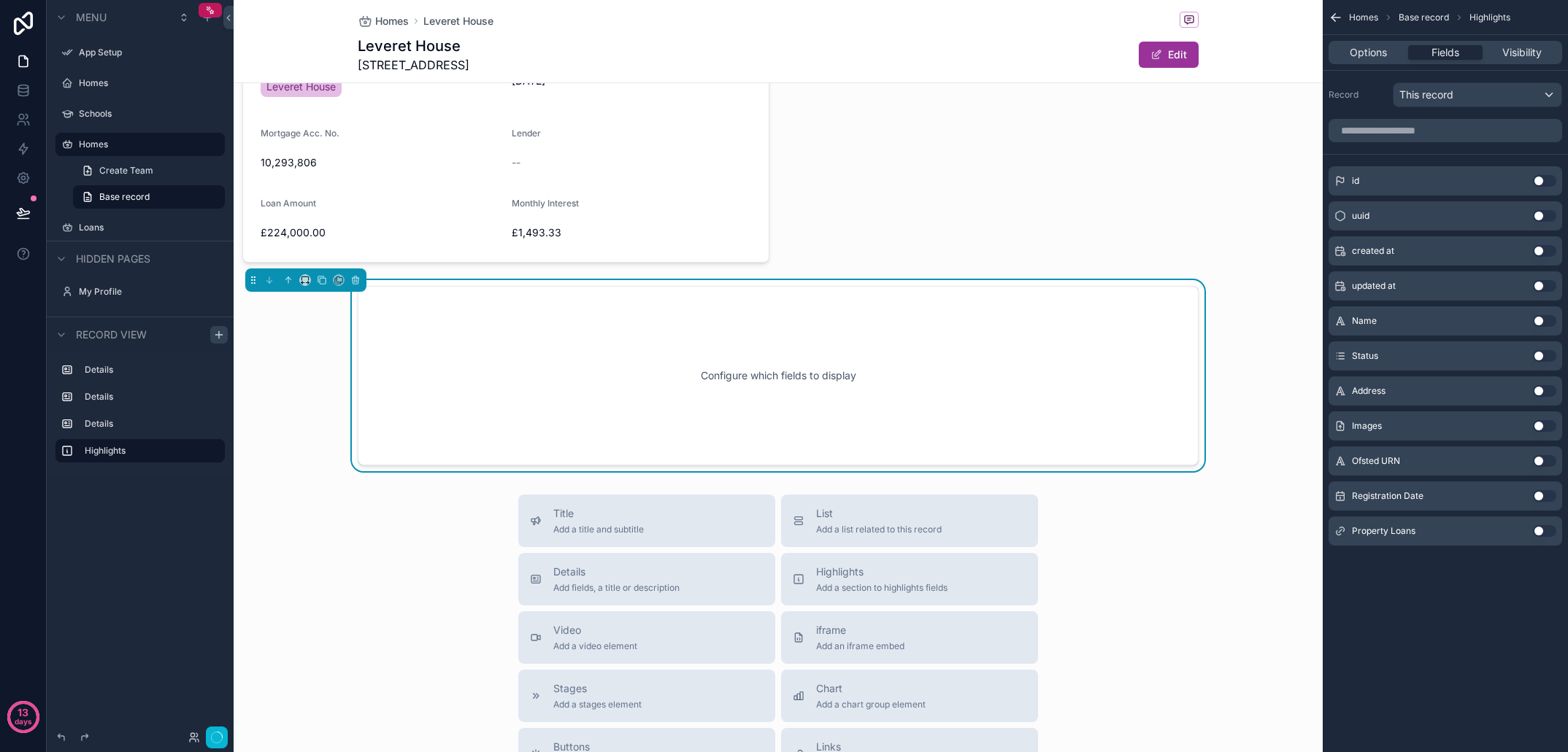
scroll to position [0, 0]
click at [1544, 531] on button "Use setting" at bounding box center [1545, 531] width 24 height 12
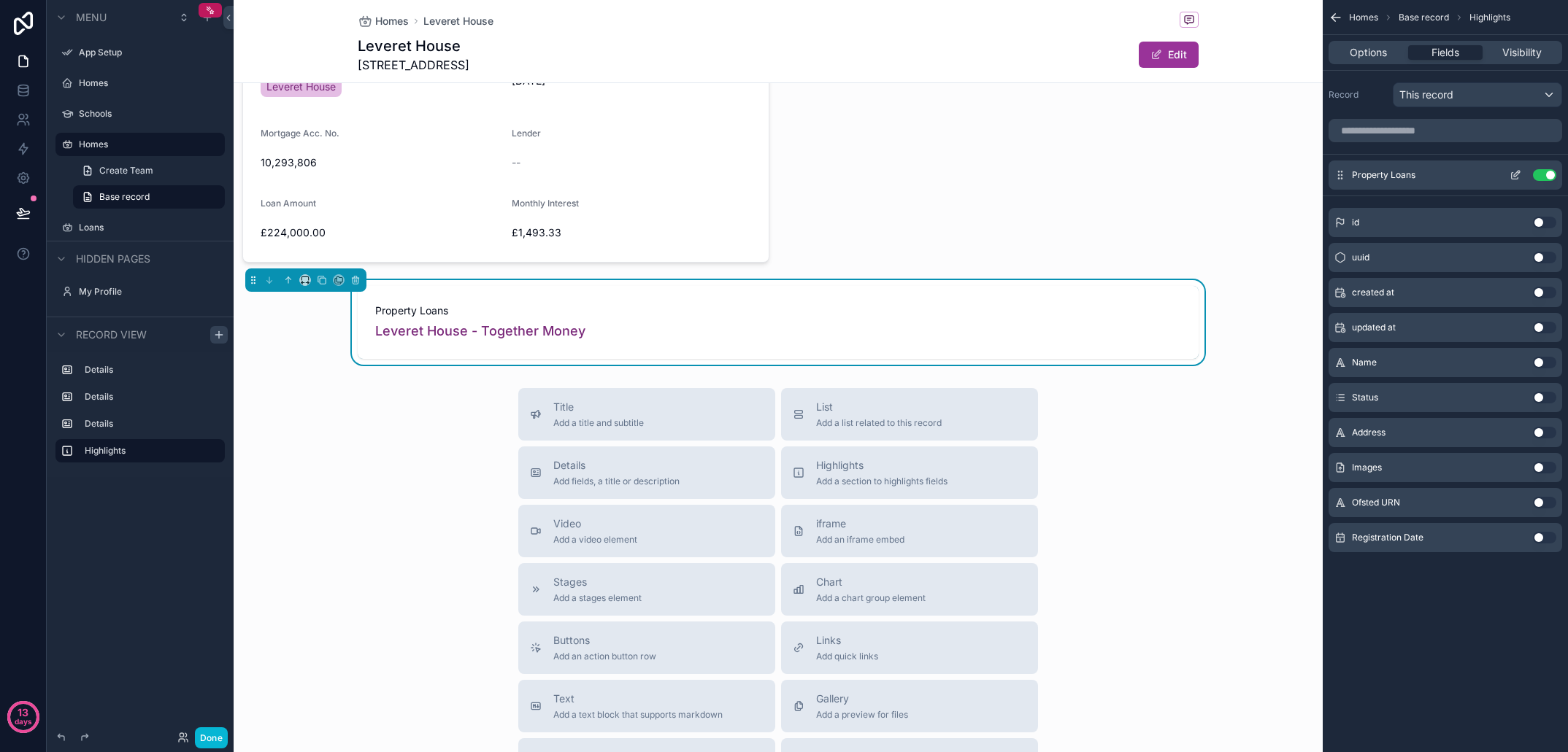
click at [1546, 173] on button "Use setting" at bounding box center [1545, 176] width 24 height 12
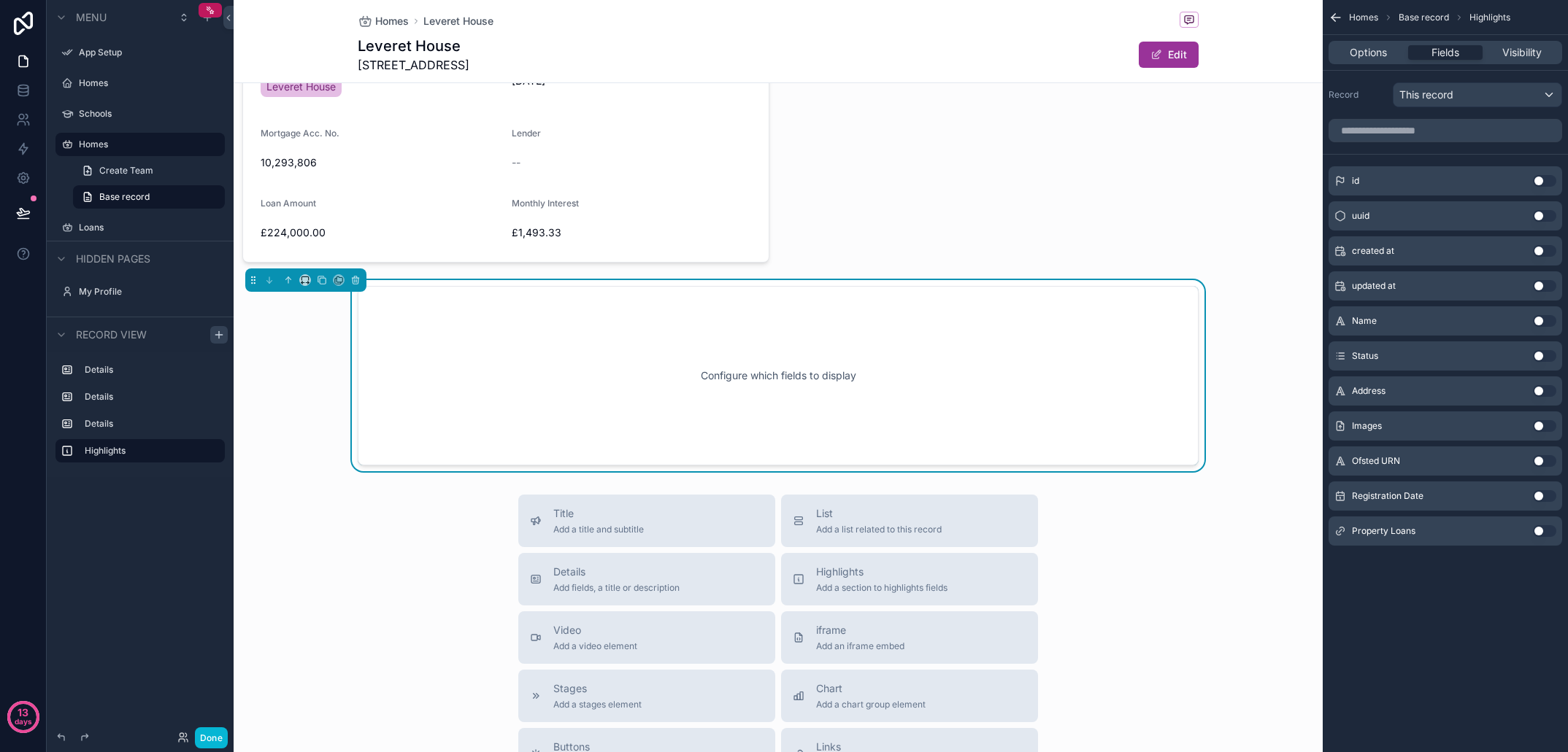
scroll to position [1, 0]
click at [1520, 105] on div "This record" at bounding box center [1478, 95] width 168 height 24
click at [1493, 198] on span "Property Loans" at bounding box center [1459, 200] width 73 height 18
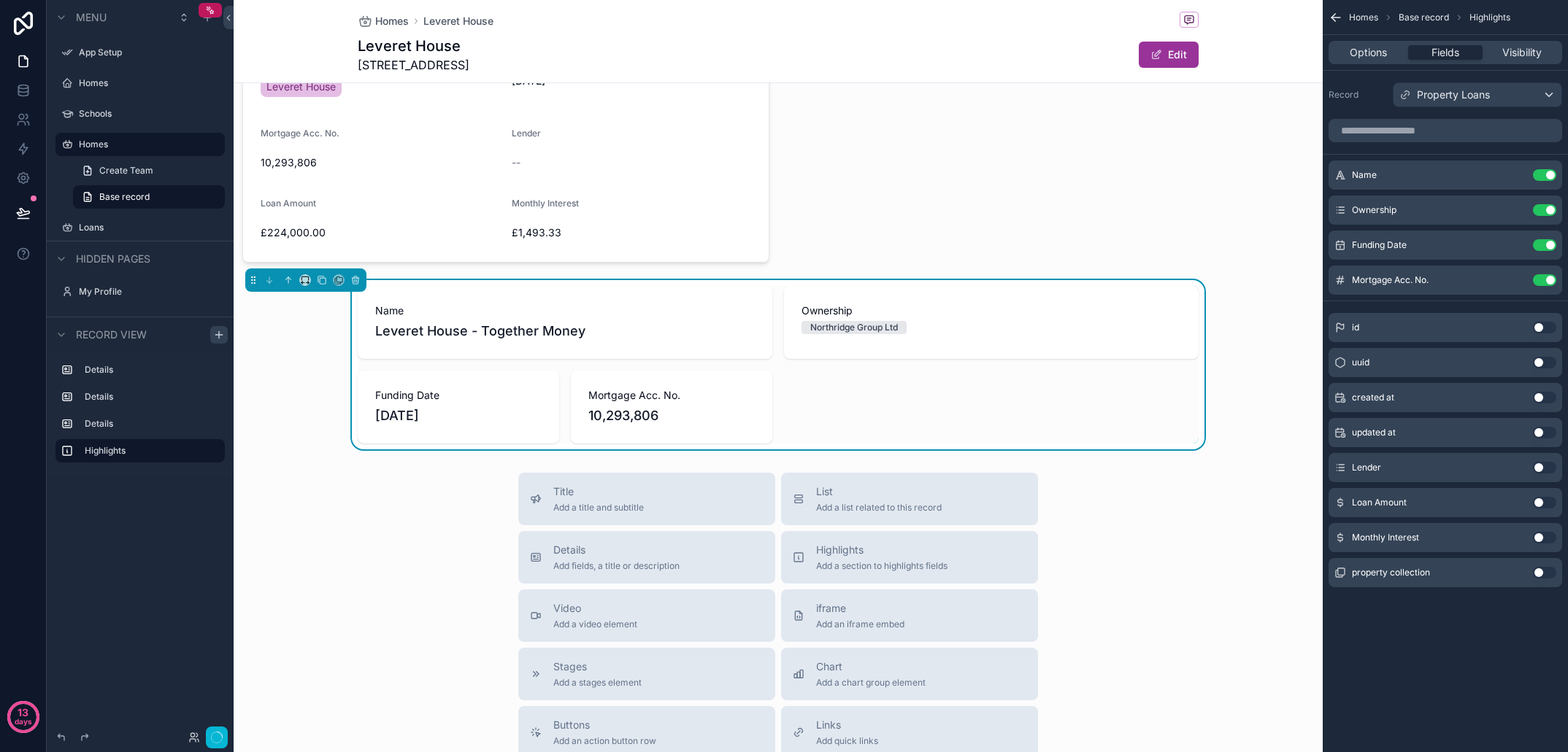
scroll to position [0, 0]
click at [1541, 90] on div "Property Loans" at bounding box center [1478, 95] width 168 height 24
click at [1047, 536] on div "Title Add a title and subtitle List Add a list related to this record Details A…" at bounding box center [778, 732] width 543 height 520
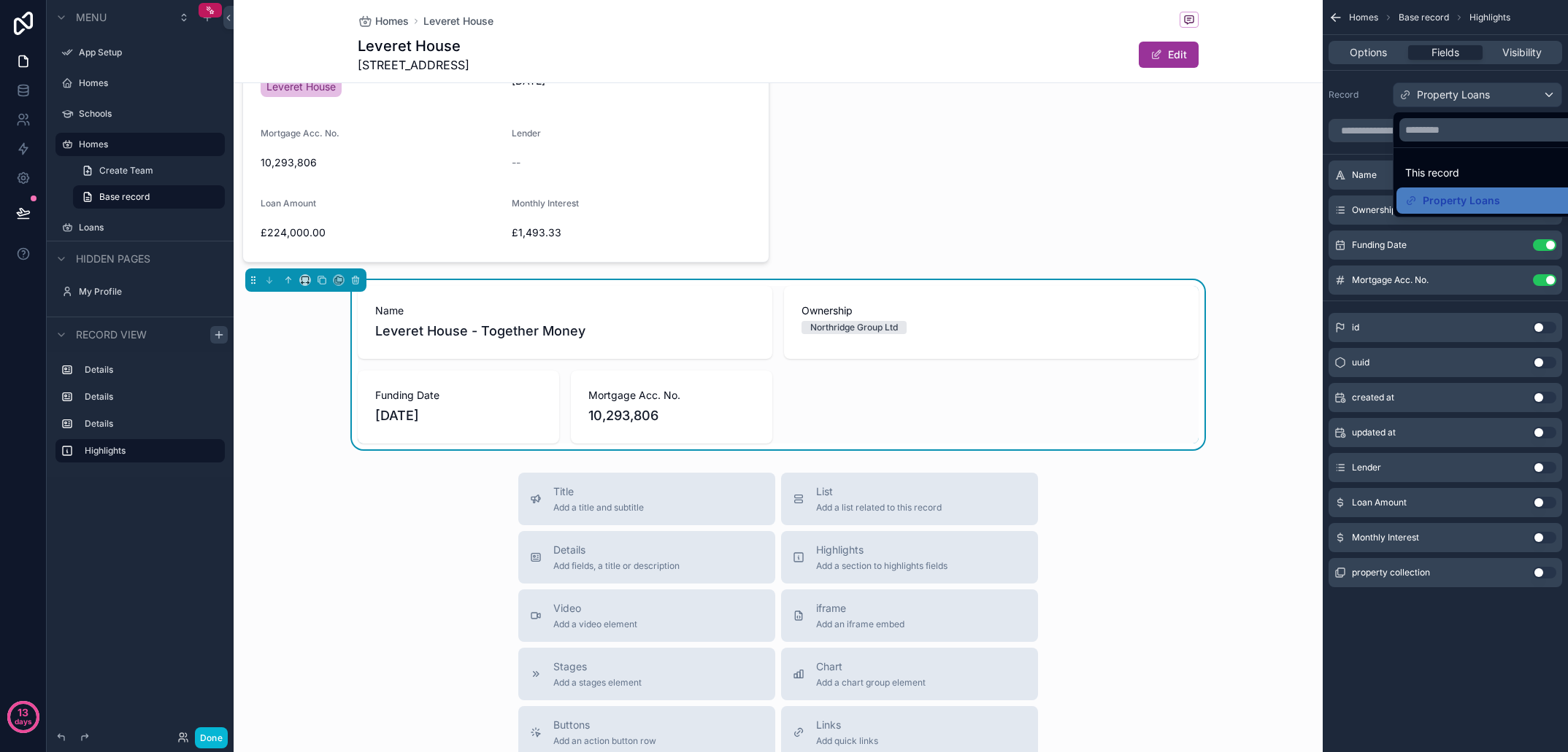
drag, startPoint x: 294, startPoint y: 492, endPoint x: 286, endPoint y: 491, distance: 8.1
click at [292, 491] on div "Title Add a title and subtitle List Add a list related to this record Details A…" at bounding box center [778, 732] width 1089 height 520
click at [214, 334] on div "scrollable content" at bounding box center [784, 376] width 1568 height 752
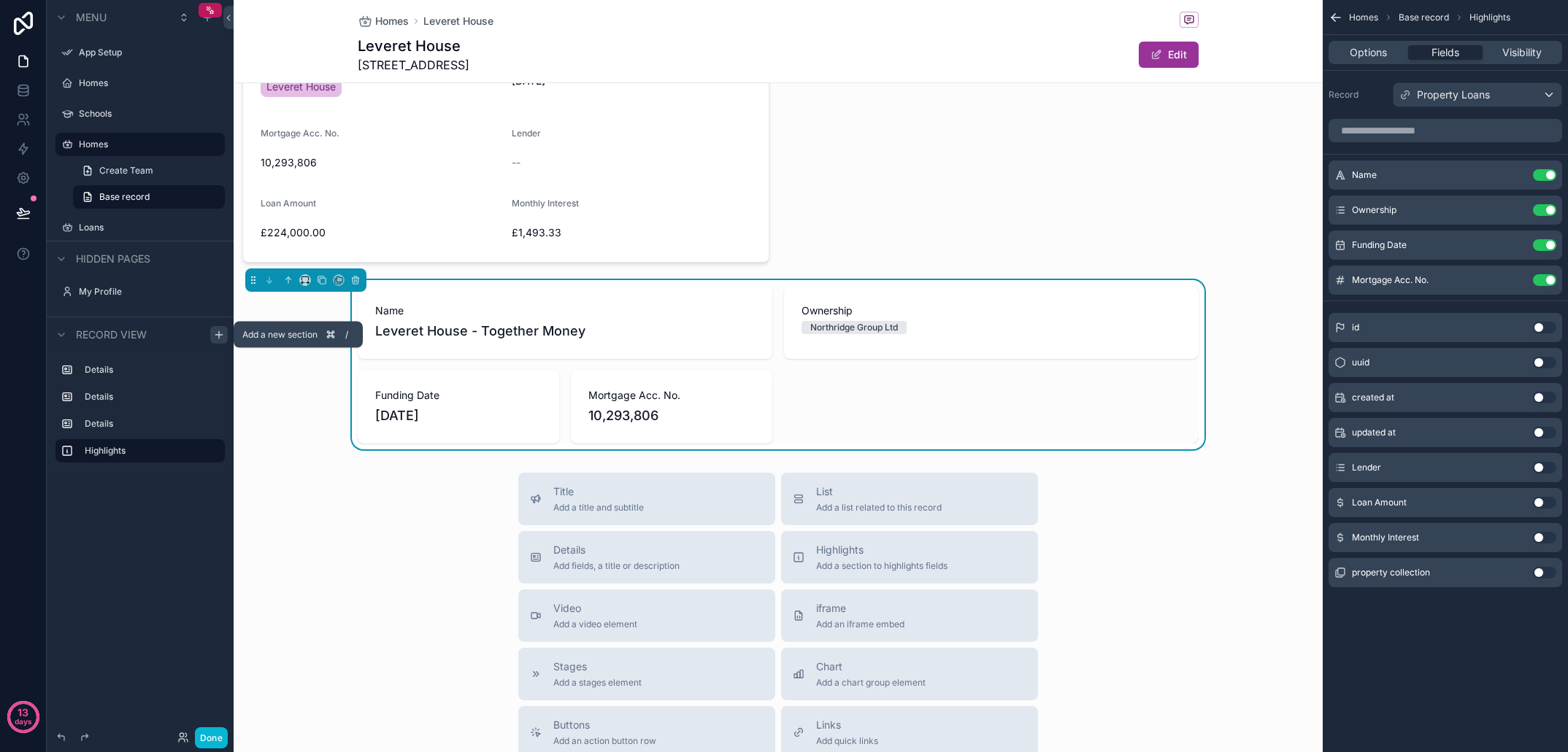
click at [217, 334] on icon "scrollable content" at bounding box center [219, 336] width 12 height 12
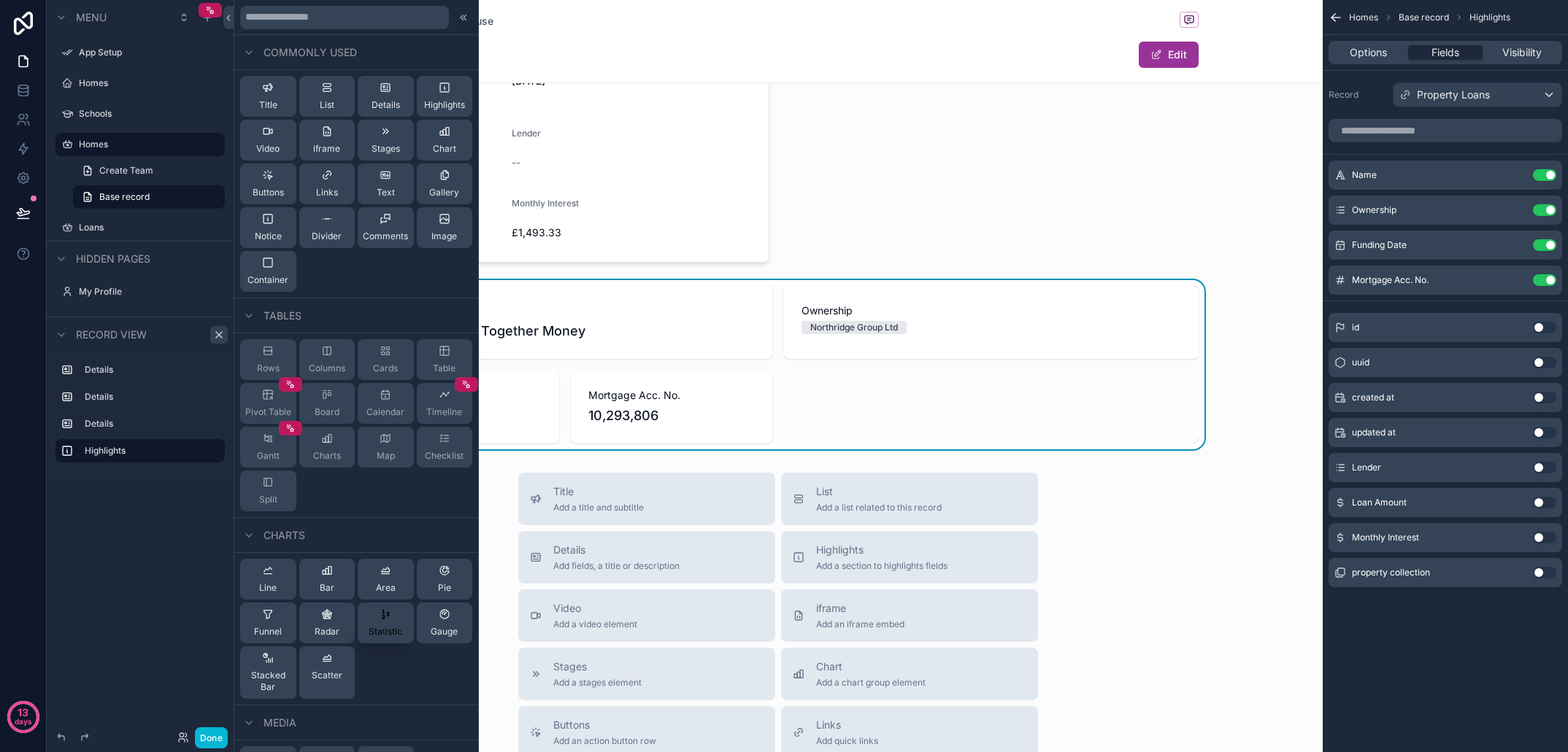
click at [385, 630] on span "Statistic" at bounding box center [385, 633] width 34 height 12
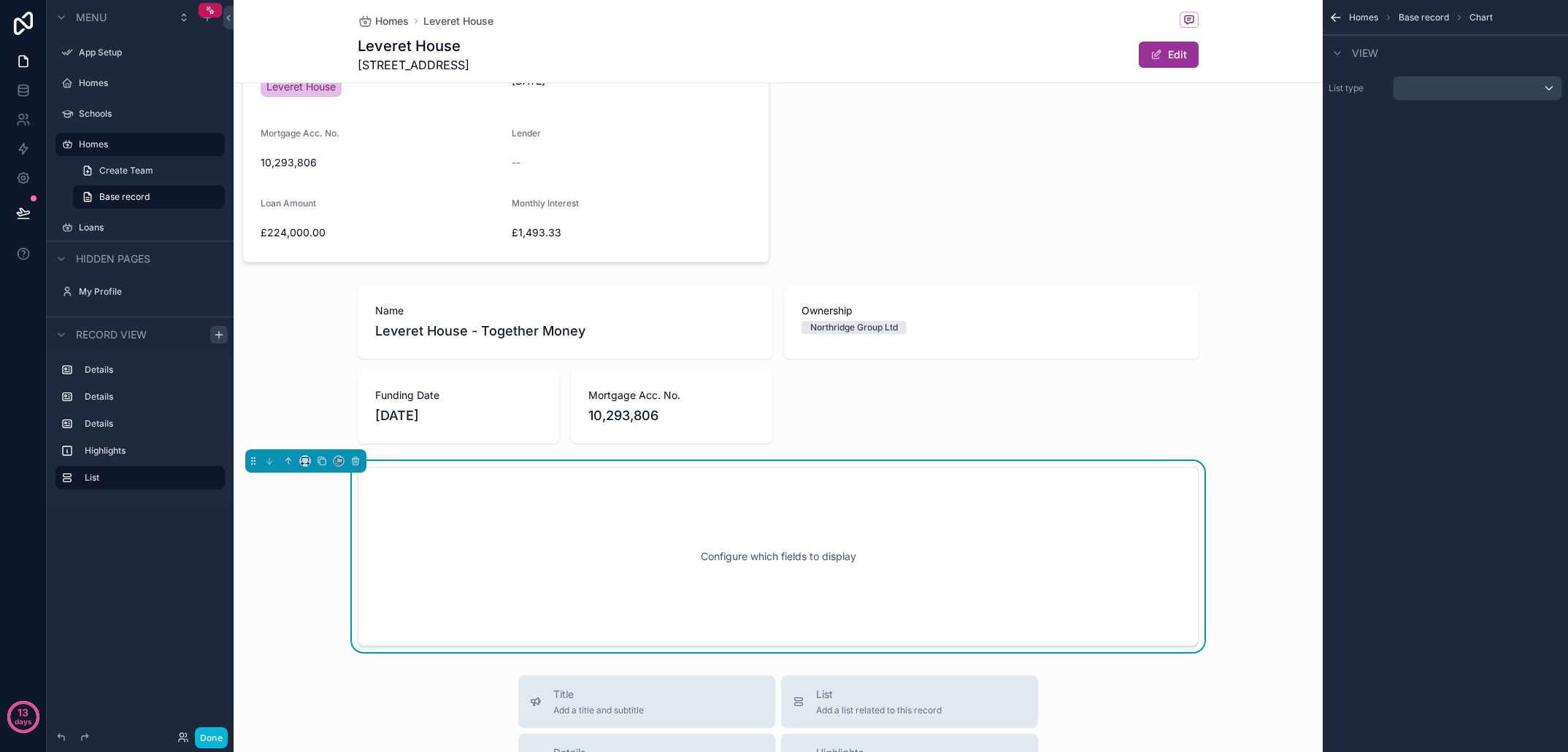
scroll to position [752, 0]
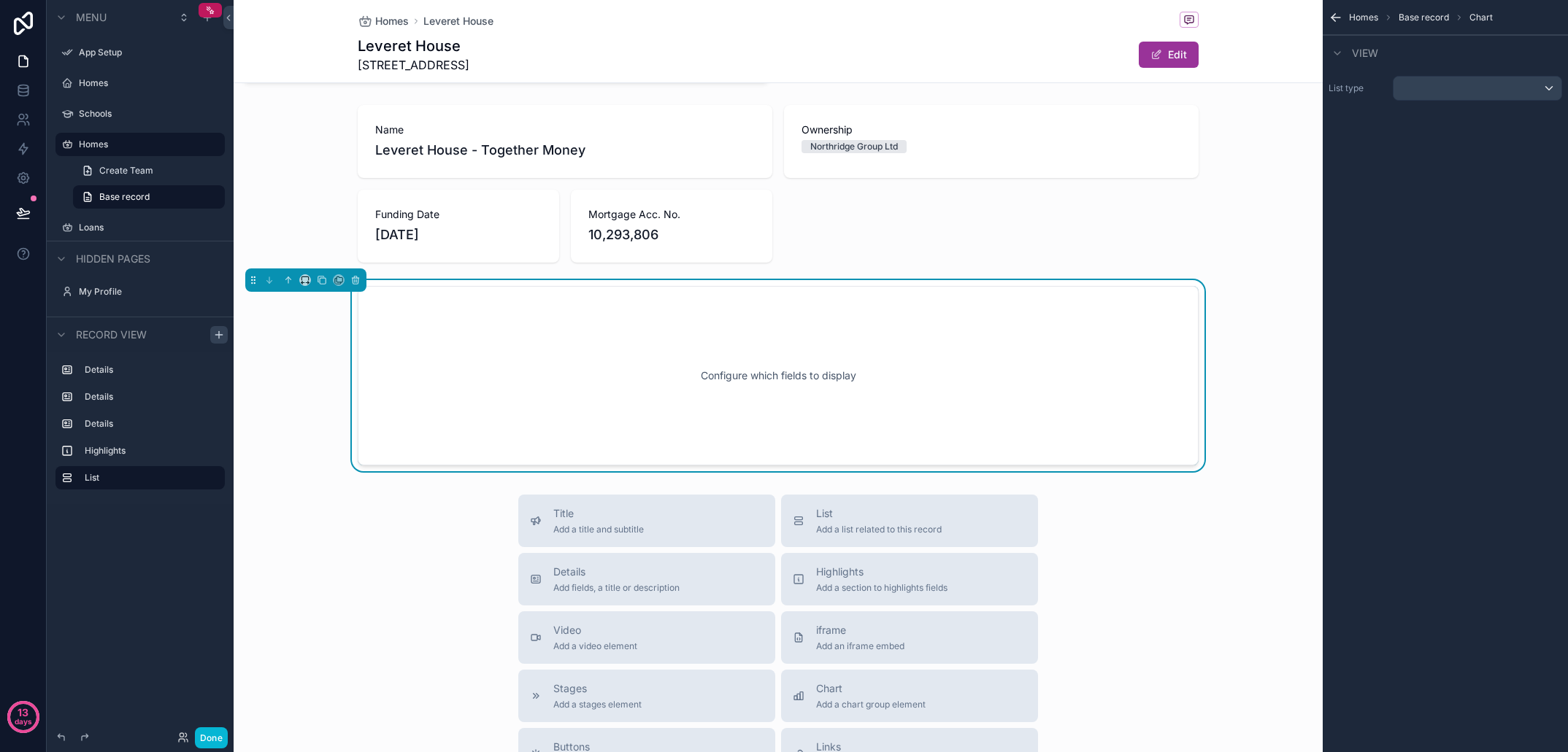
click at [1478, 94] on div "scrollable content" at bounding box center [1478, 89] width 168 height 24
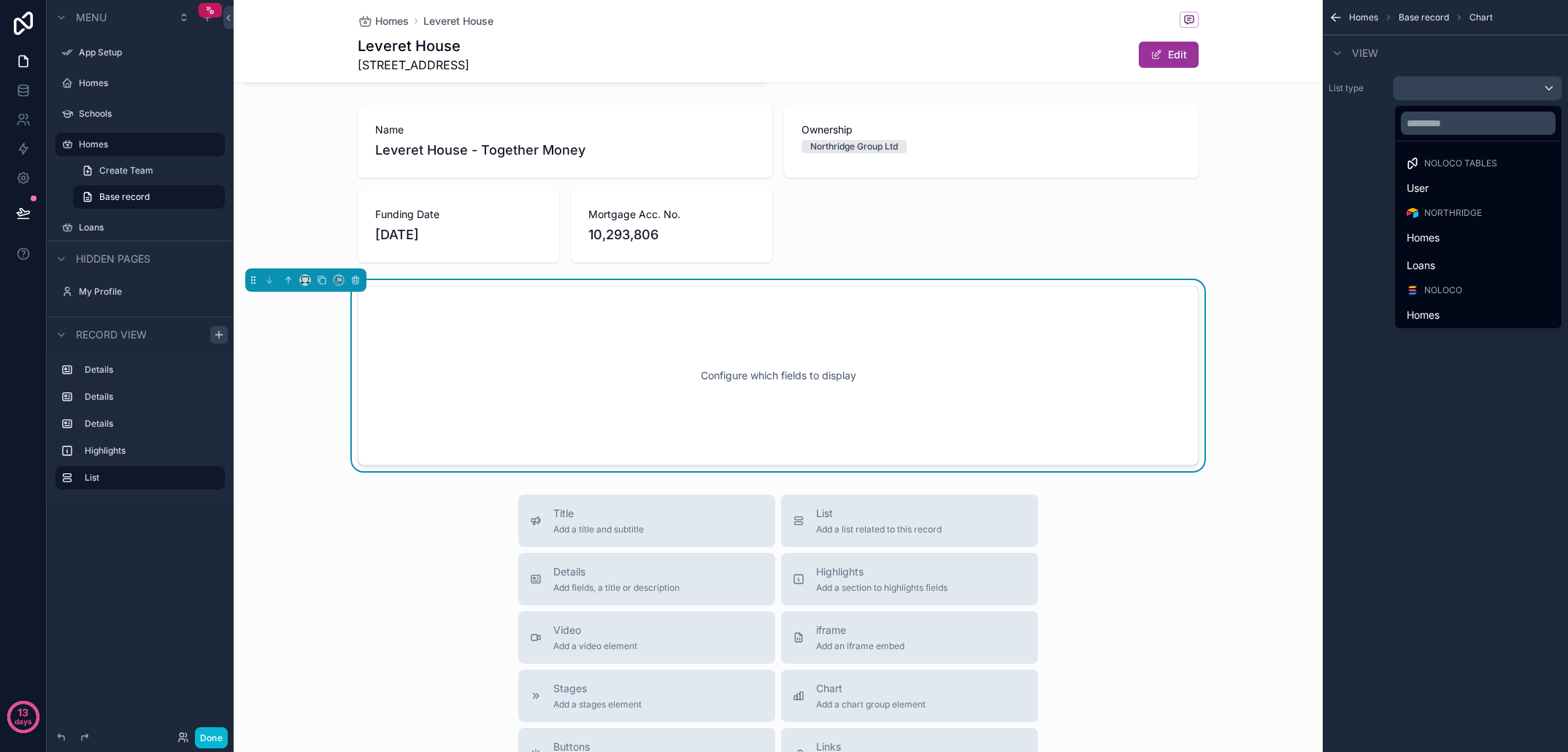
click at [1478, 94] on div "scrollable content" at bounding box center [784, 376] width 1568 height 752
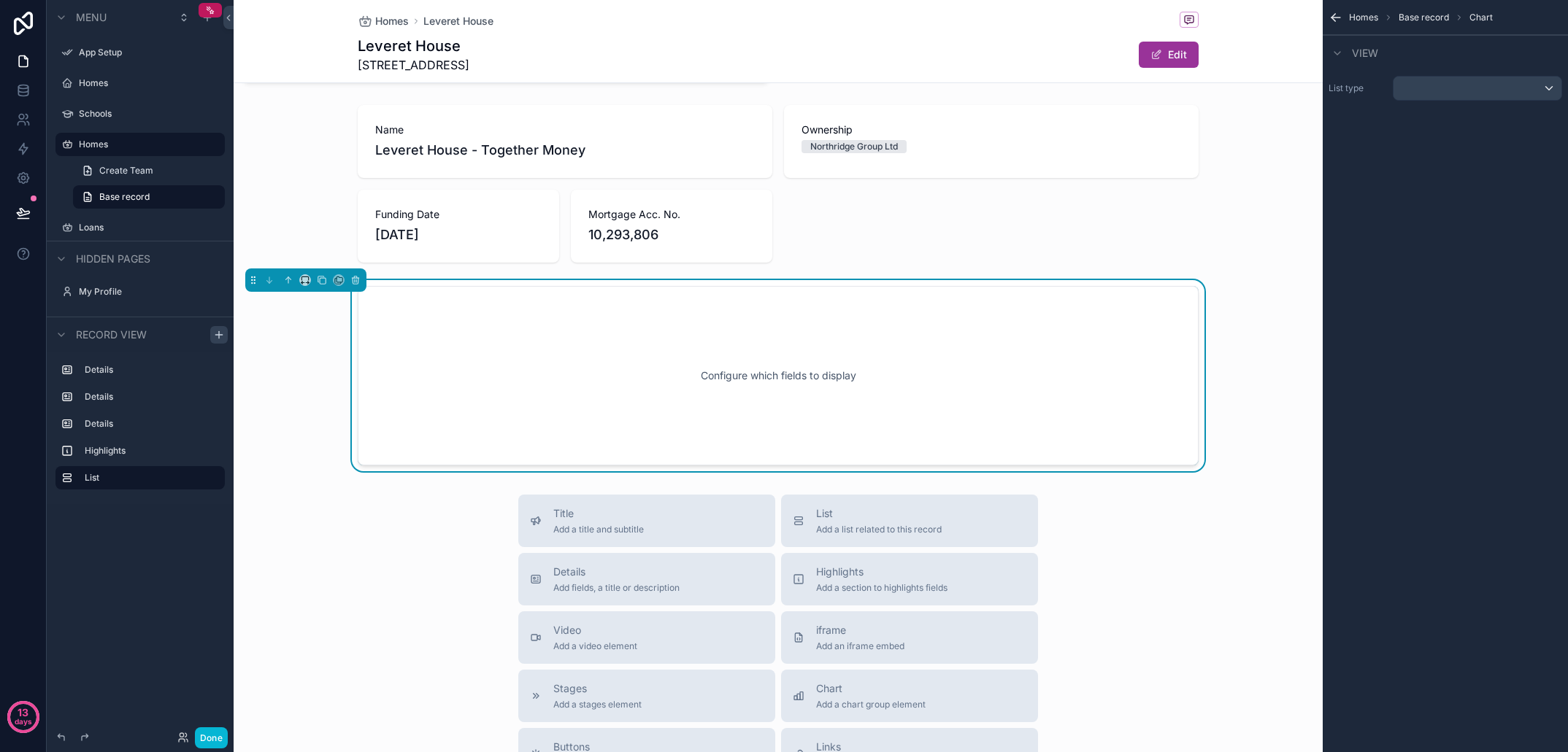
click at [1264, 322] on div "Configure which fields to display" at bounding box center [778, 376] width 1089 height 191
click at [1471, 96] on div "scrollable content" at bounding box center [1478, 89] width 168 height 24
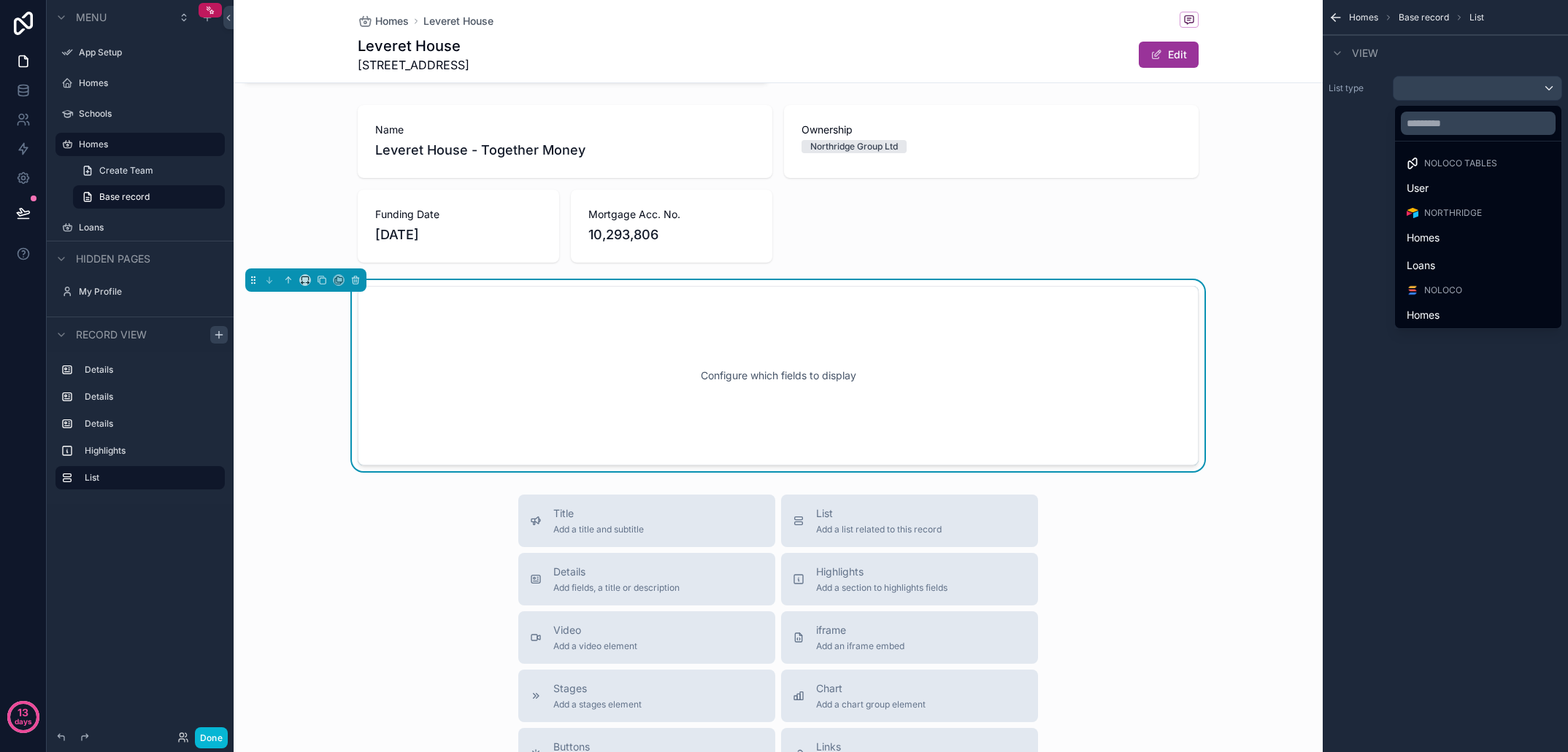
click at [1471, 96] on div "scrollable content" at bounding box center [784, 376] width 1568 height 752
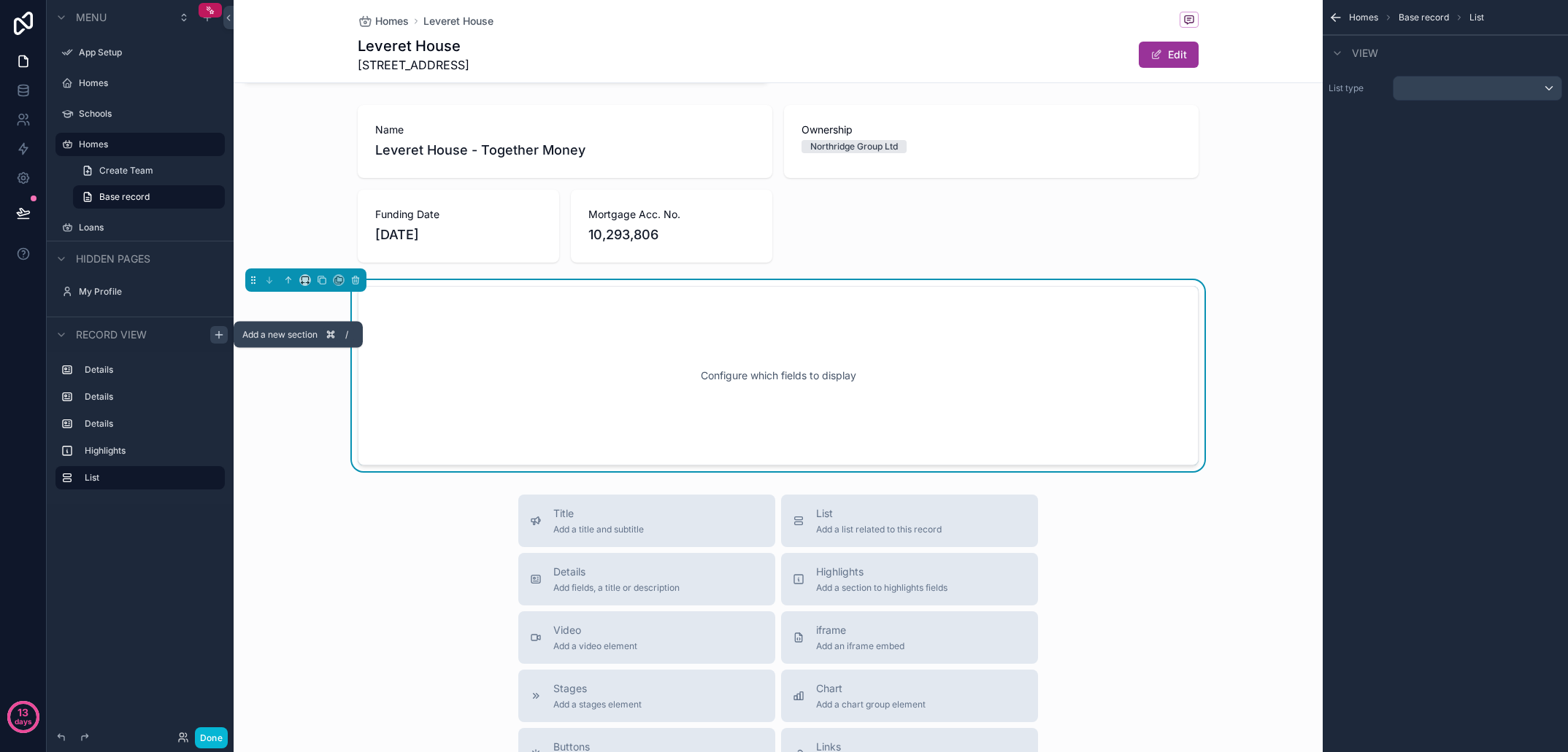
click at [221, 337] on icon "scrollable content" at bounding box center [219, 336] width 12 height 12
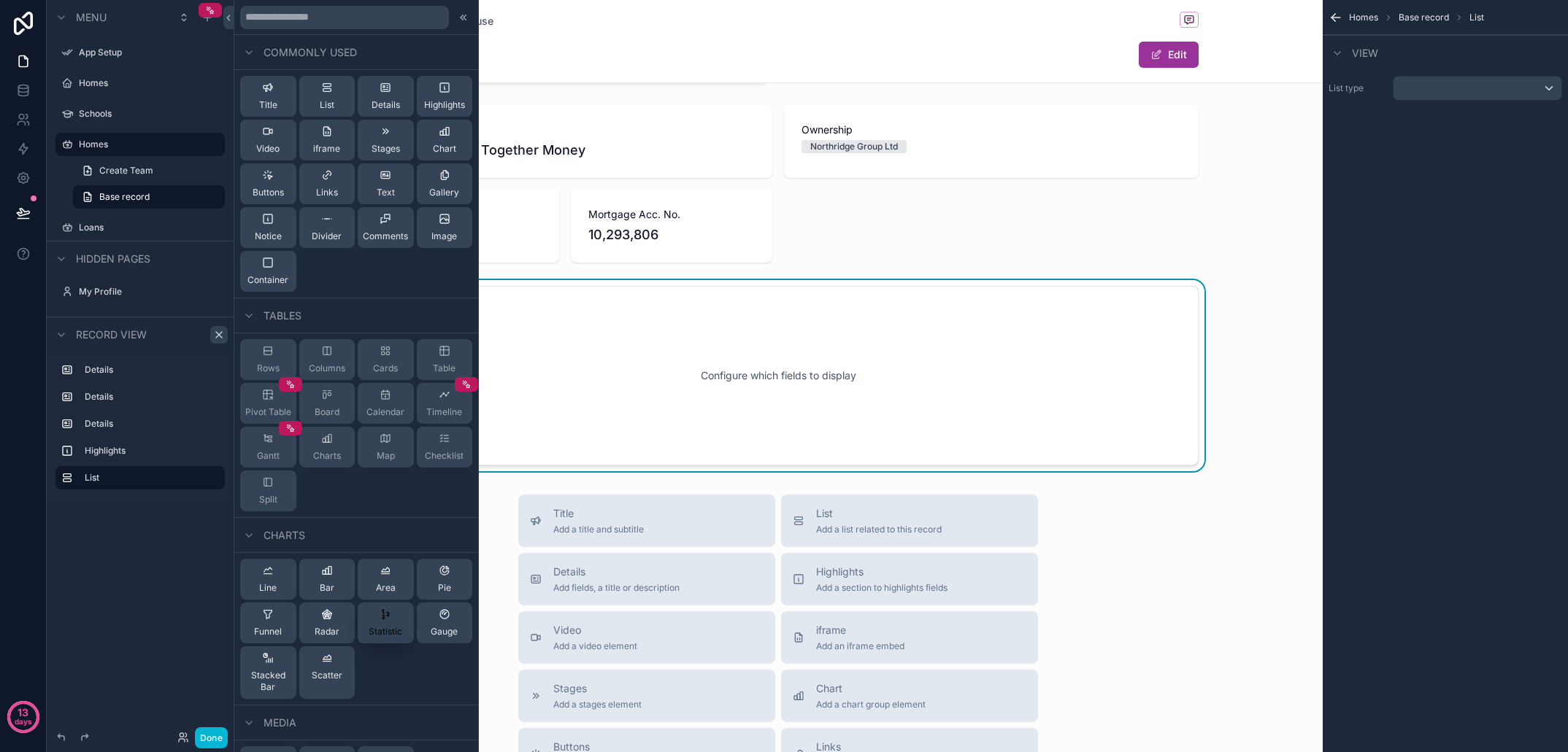
click at [384, 616] on icon at bounding box center [384, 617] width 2 height 4
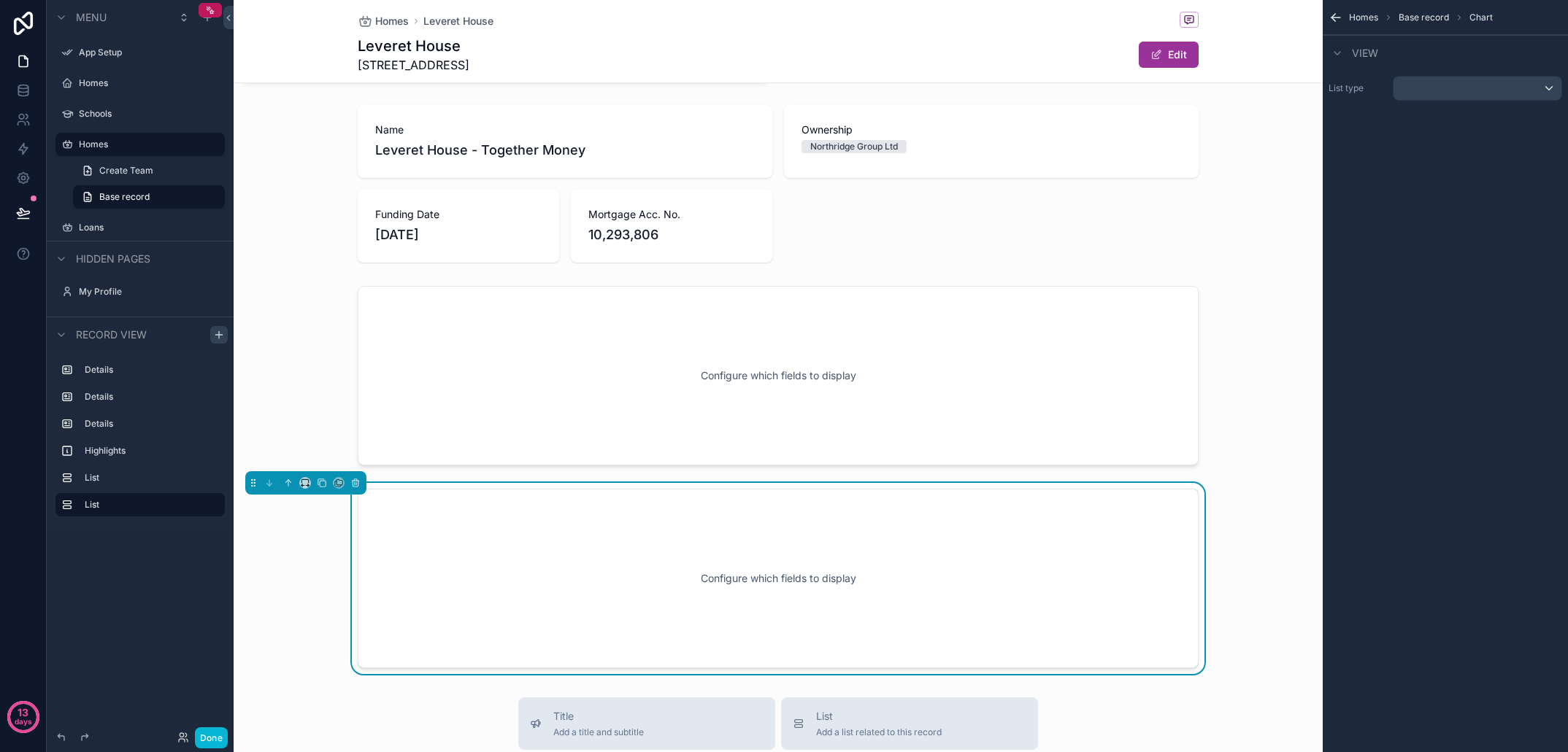
scroll to position [954, 0]
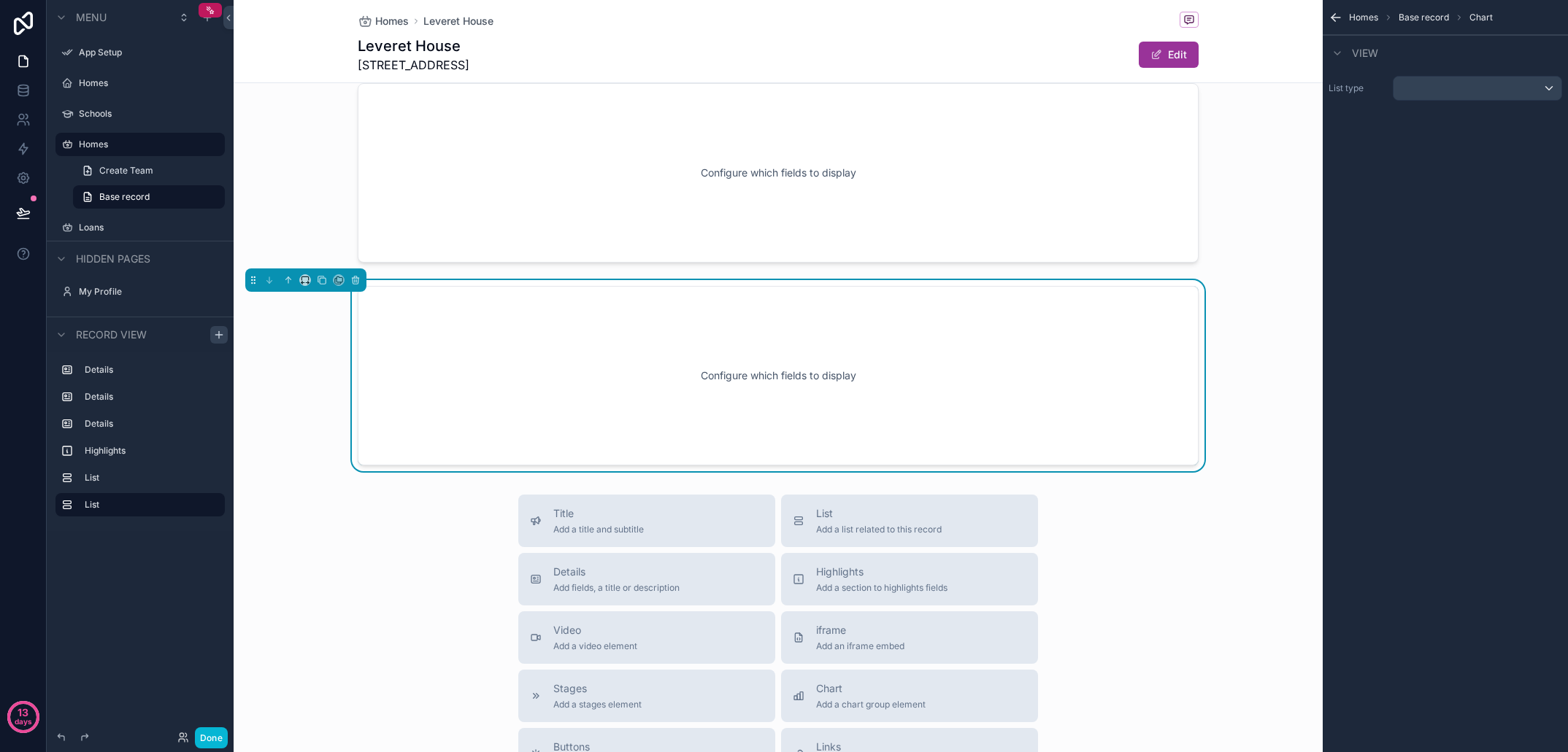
click at [725, 383] on div "Configure which fields to display" at bounding box center [778, 375] width 793 height 131
click at [1504, 88] on div "scrollable content" at bounding box center [1478, 89] width 168 height 24
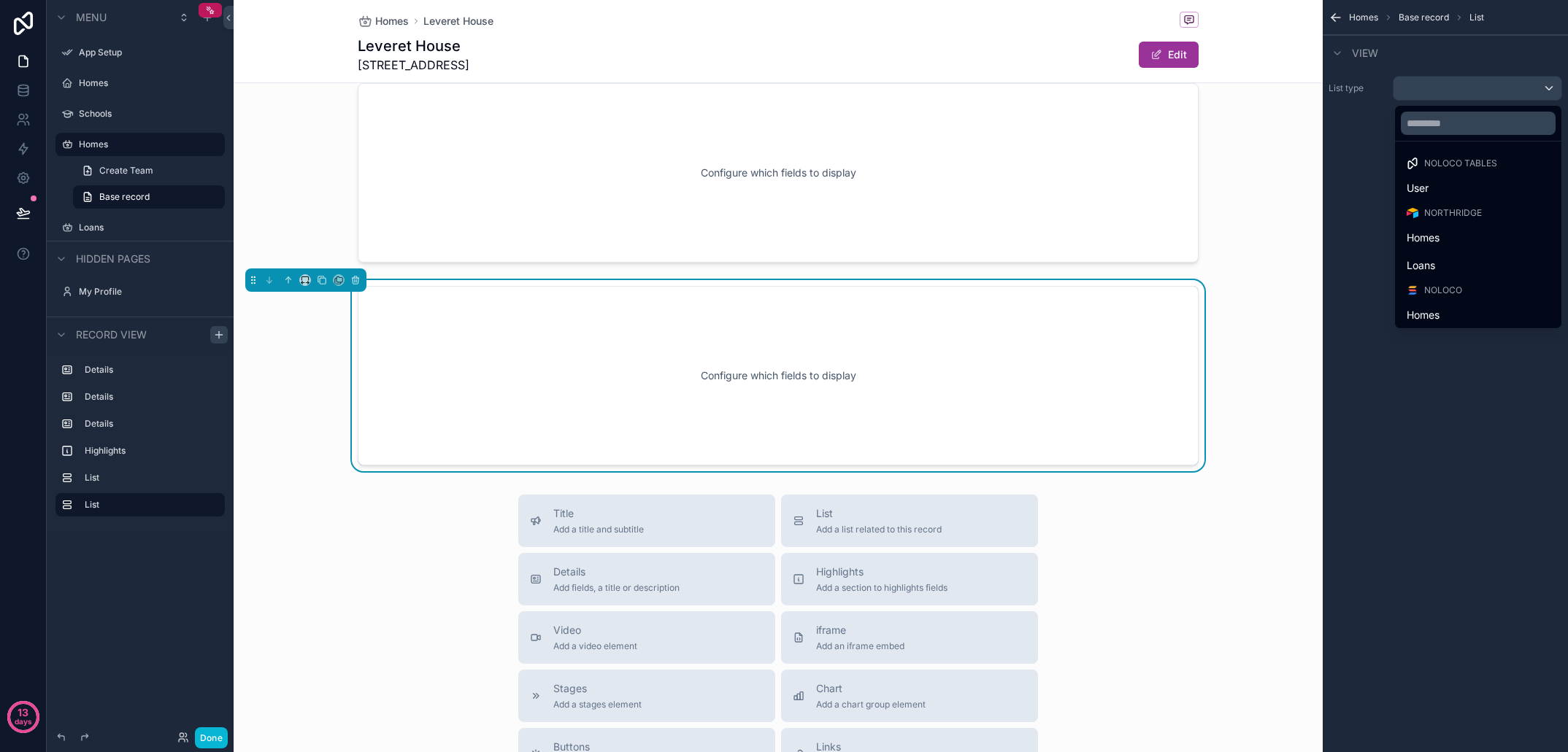
click at [1456, 209] on span "Northridge" at bounding box center [1453, 213] width 57 height 12
click at [1409, 239] on span "Homes" at bounding box center [1423, 238] width 33 height 18
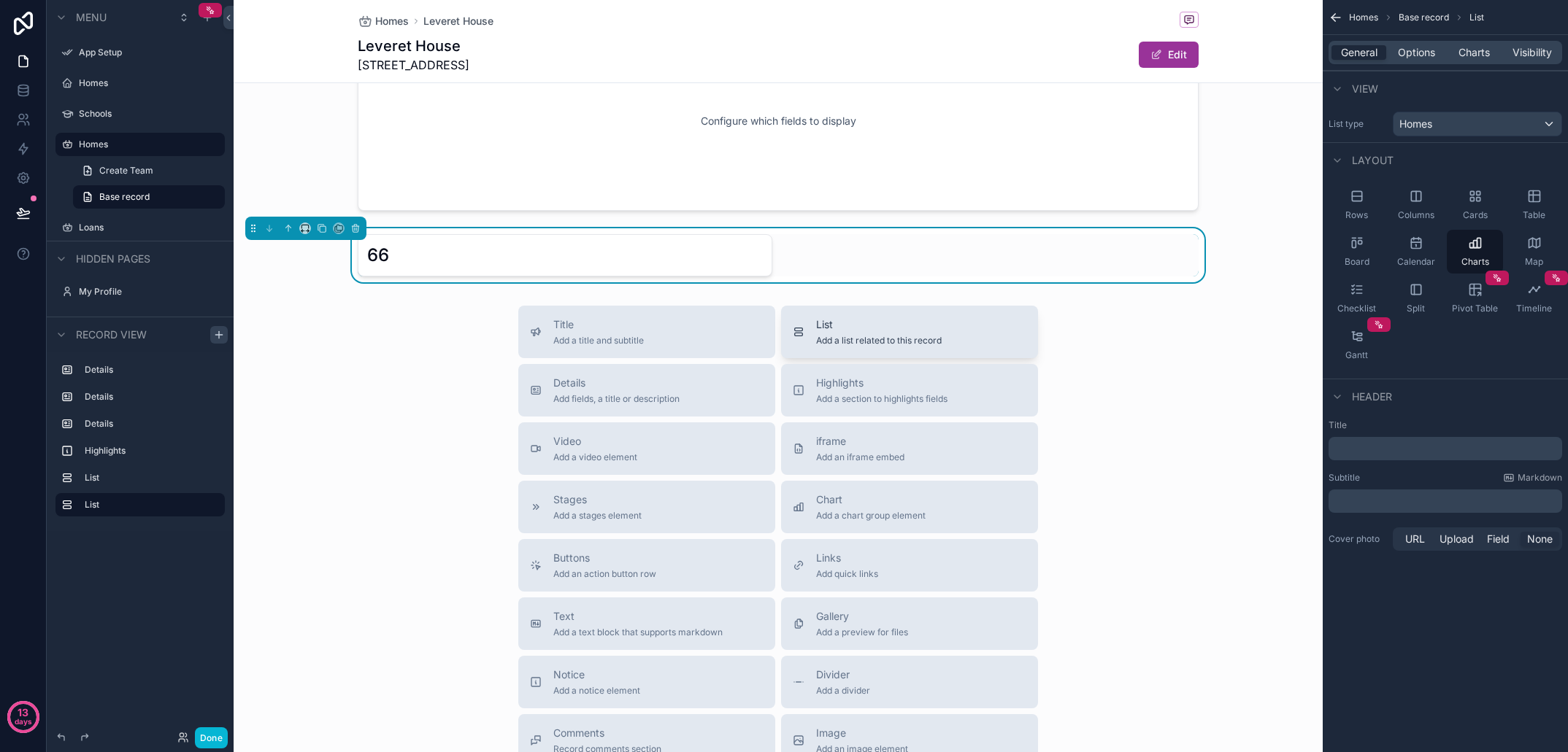
scroll to position [891, 0]
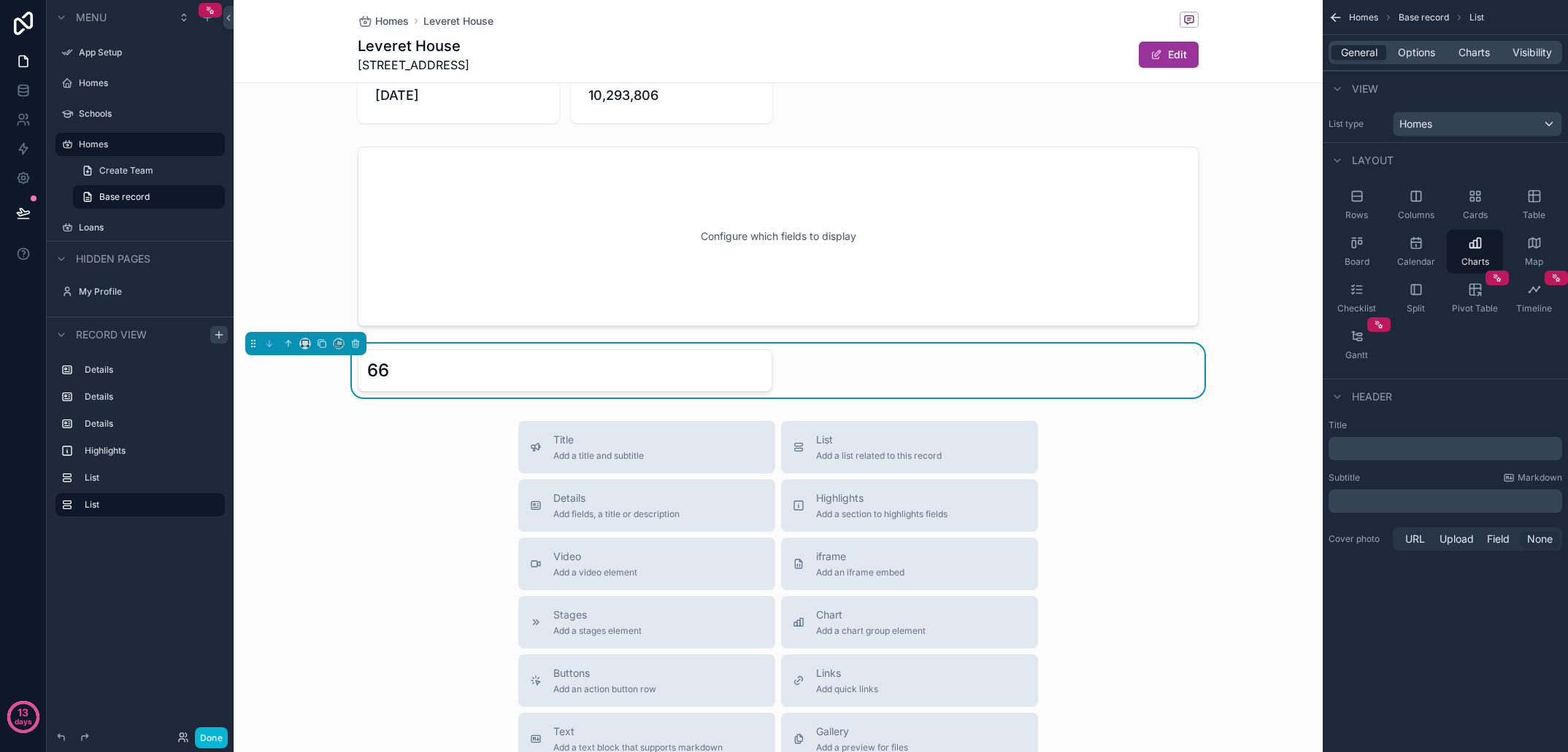
click at [277, 439] on div "Title Add a title and subtitle List Add a list related to this record Details A…" at bounding box center [778, 681] width 1089 height 520
click at [351, 341] on icon "scrollable content" at bounding box center [355, 343] width 10 height 10
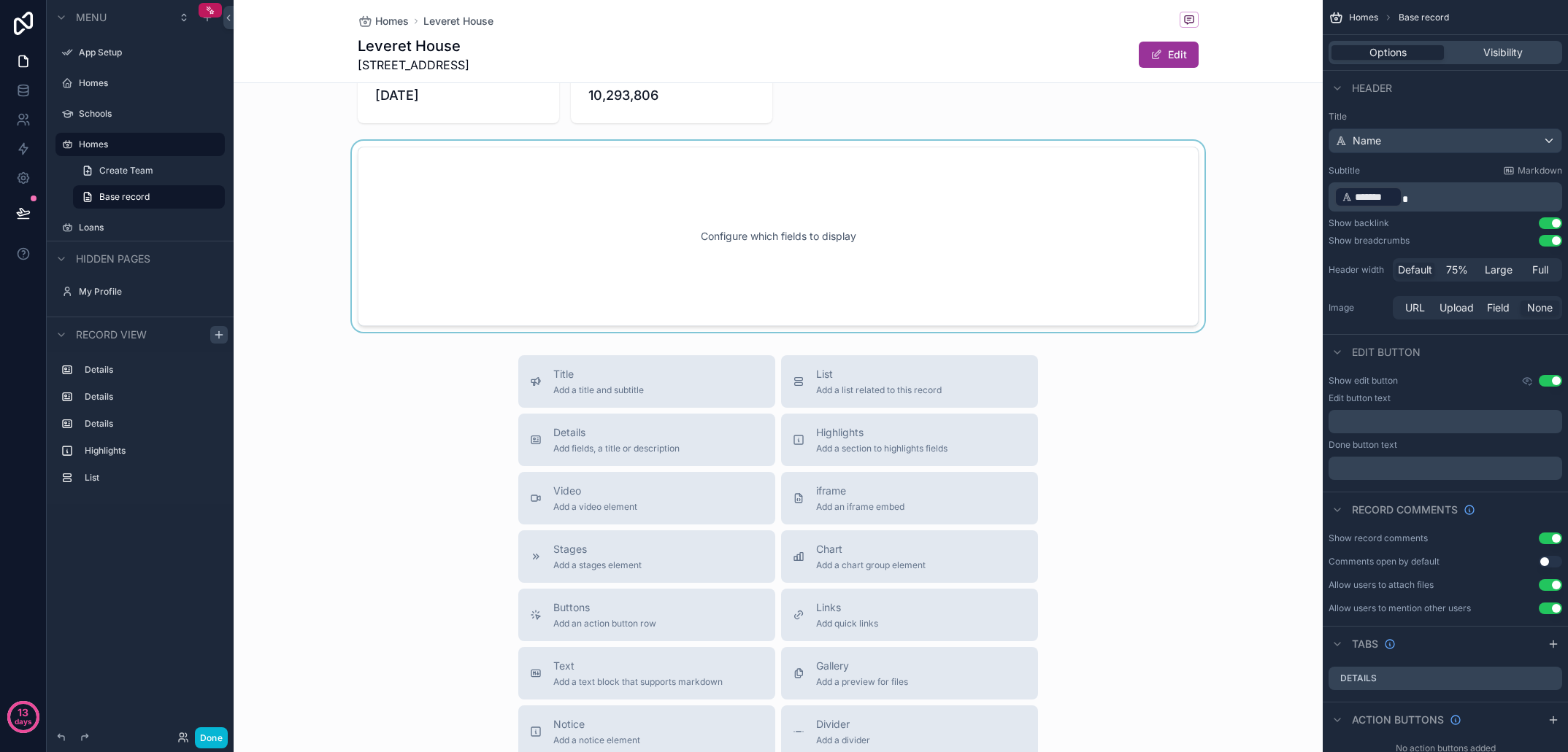
click at [368, 155] on div "scrollable content" at bounding box center [778, 237] width 1089 height 191
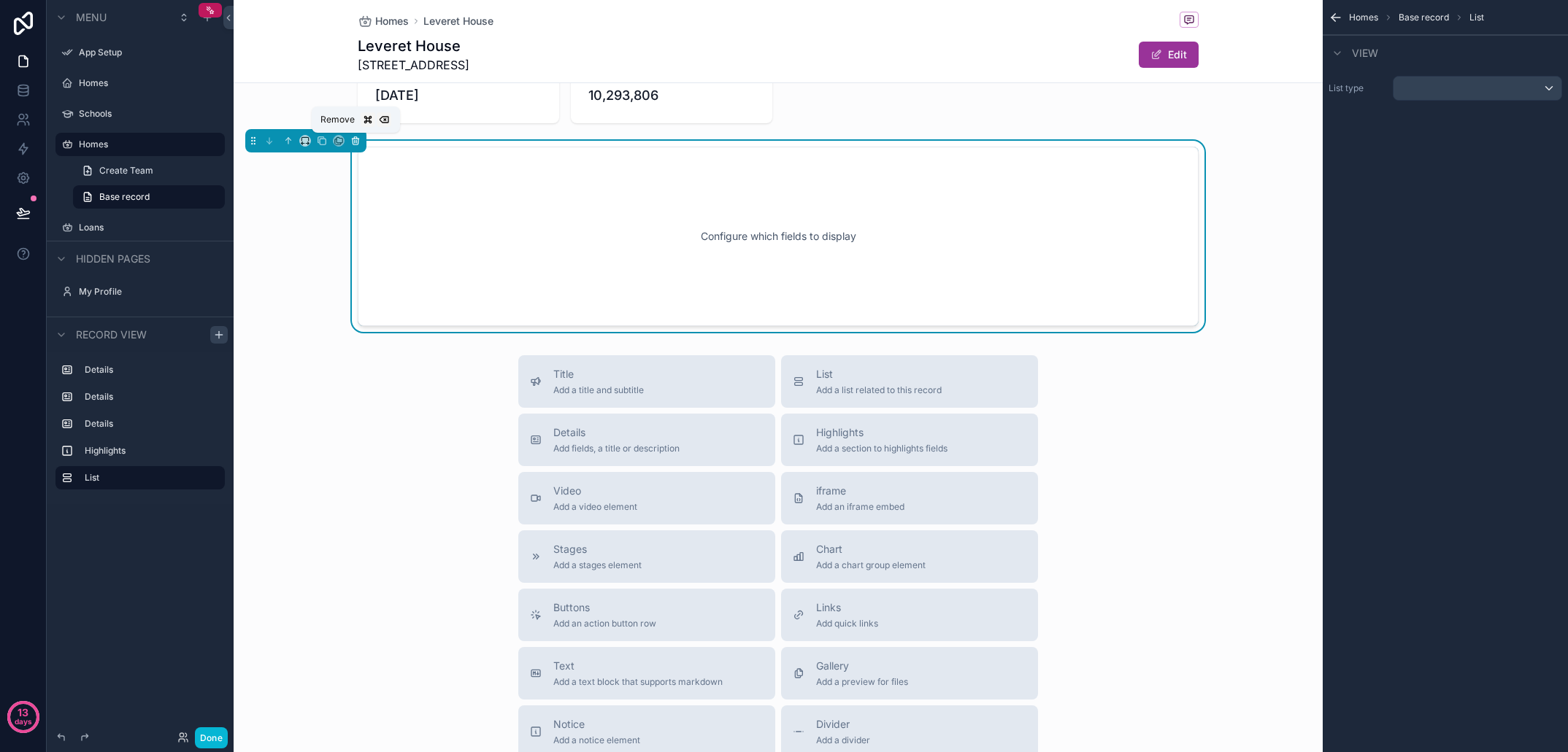
click at [353, 141] on icon "scrollable content" at bounding box center [355, 141] width 10 height 10
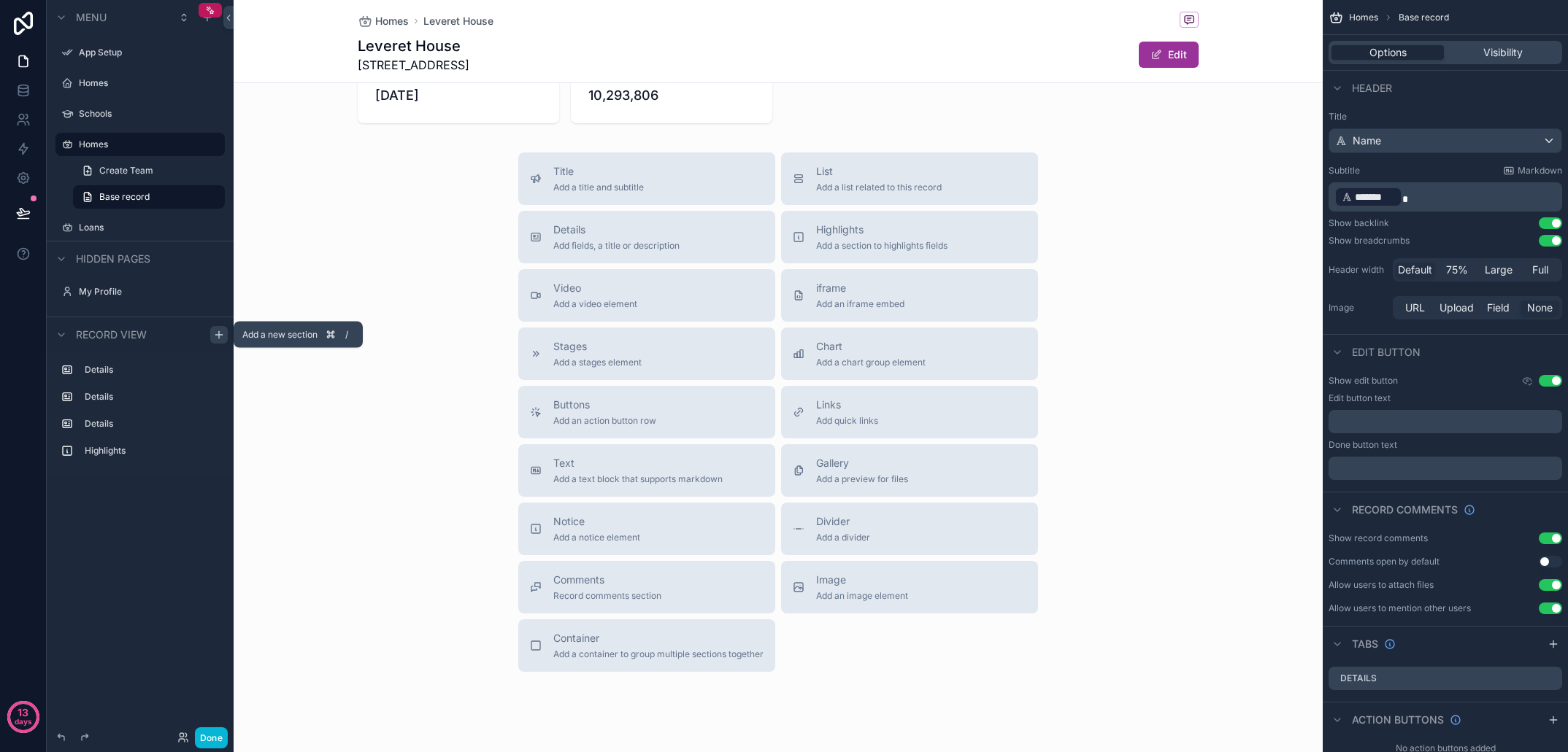
click at [220, 338] on icon "scrollable content" at bounding box center [219, 336] width 12 height 12
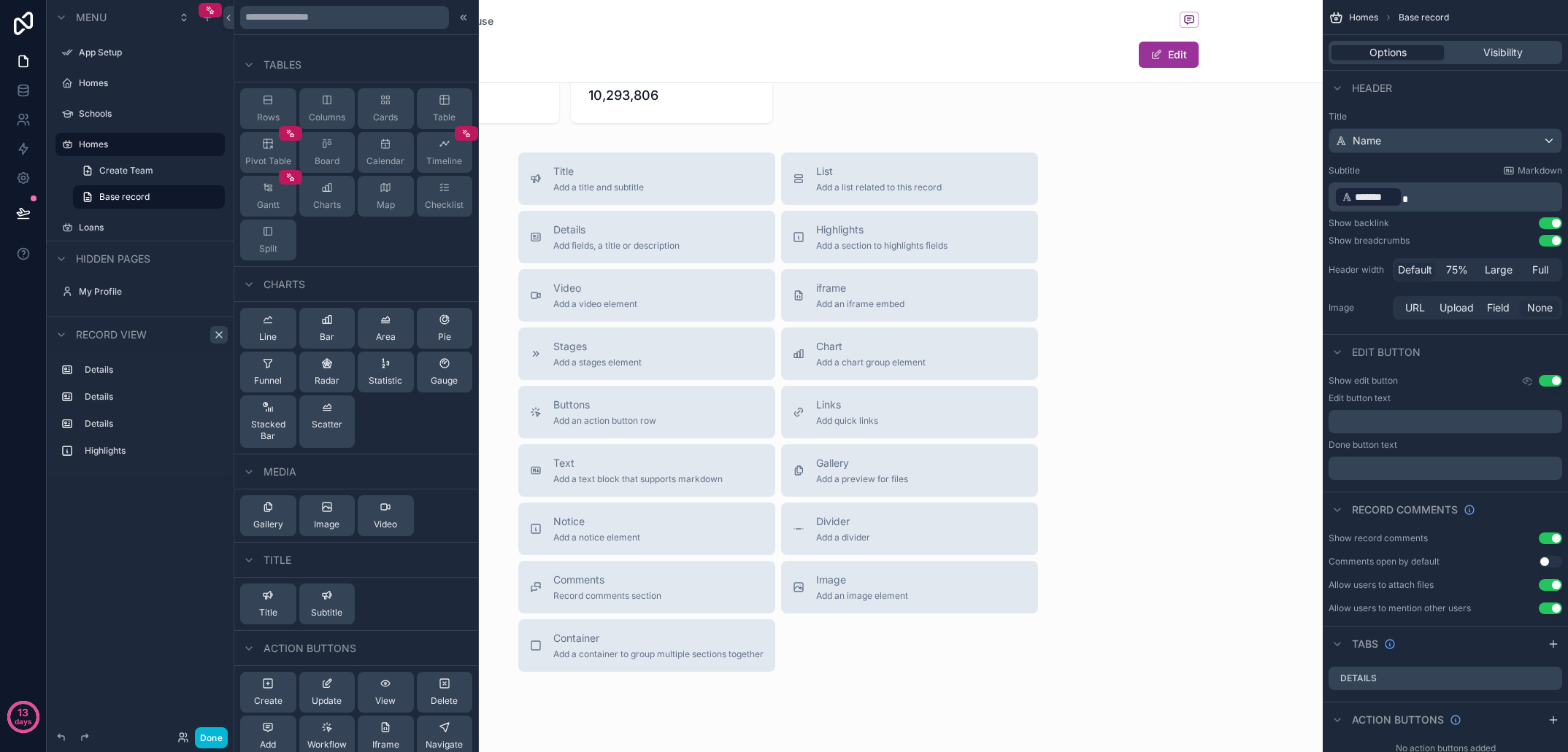
scroll to position [264, 0]
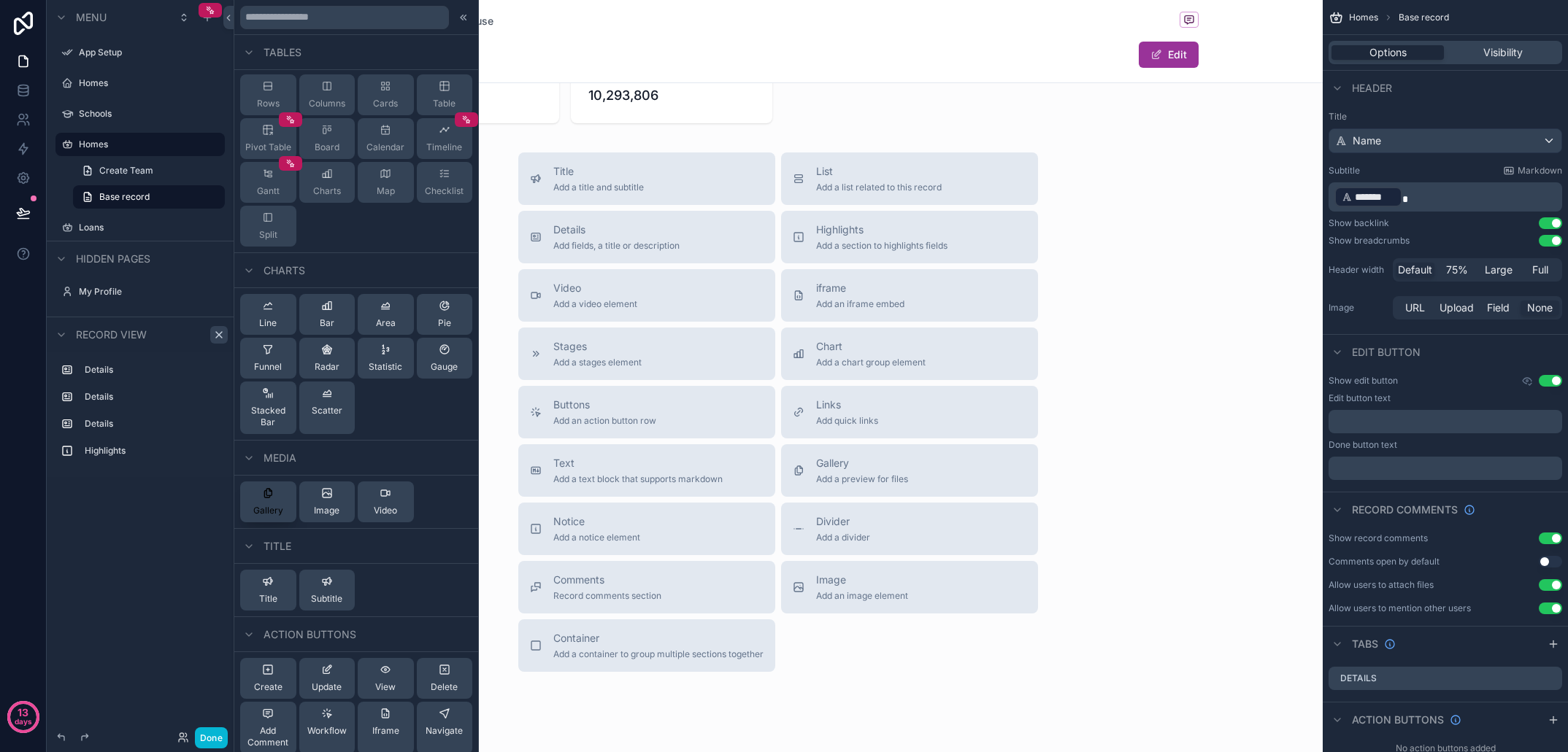
click at [274, 511] on span "Gallery" at bounding box center [269, 511] width 30 height 12
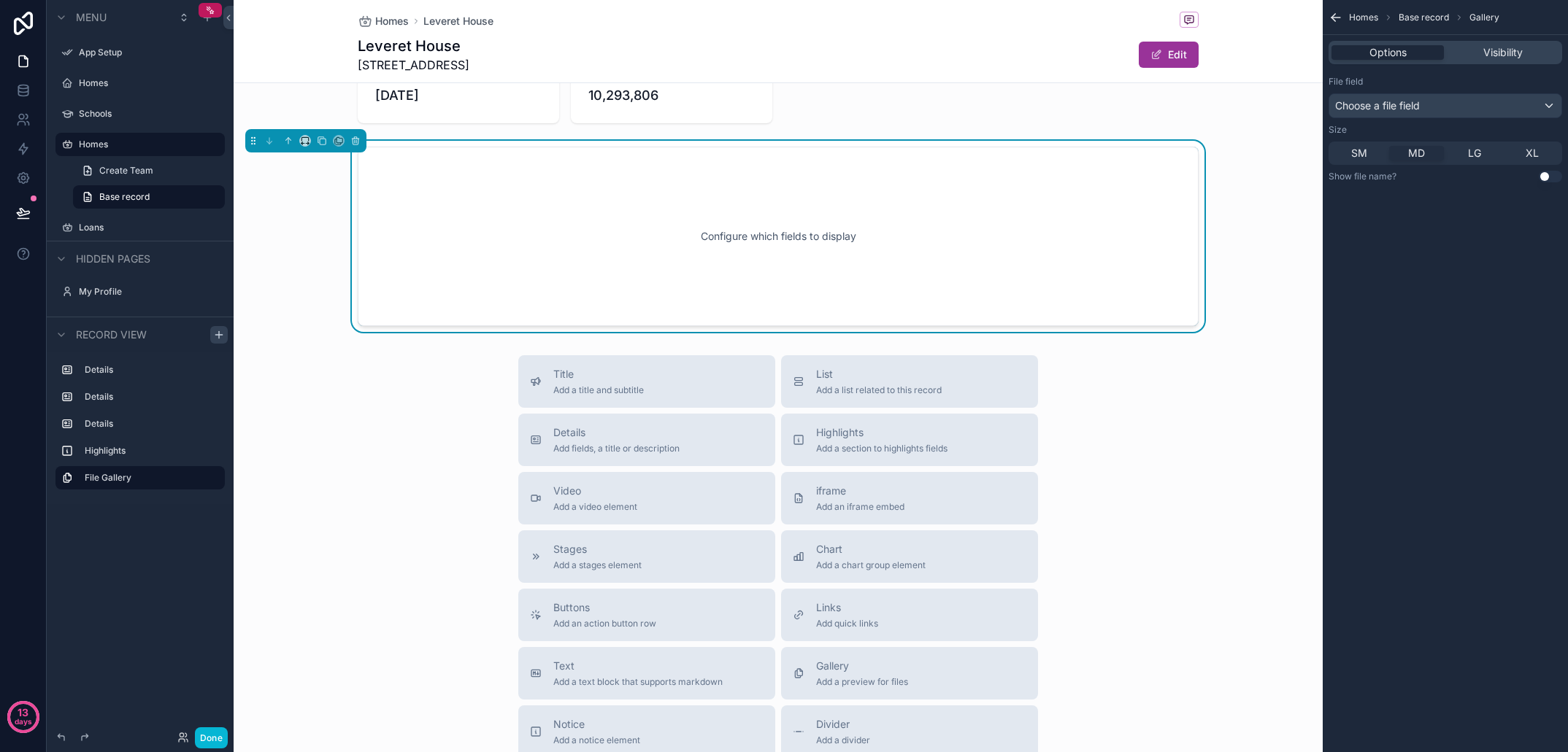
scroll to position [752, 0]
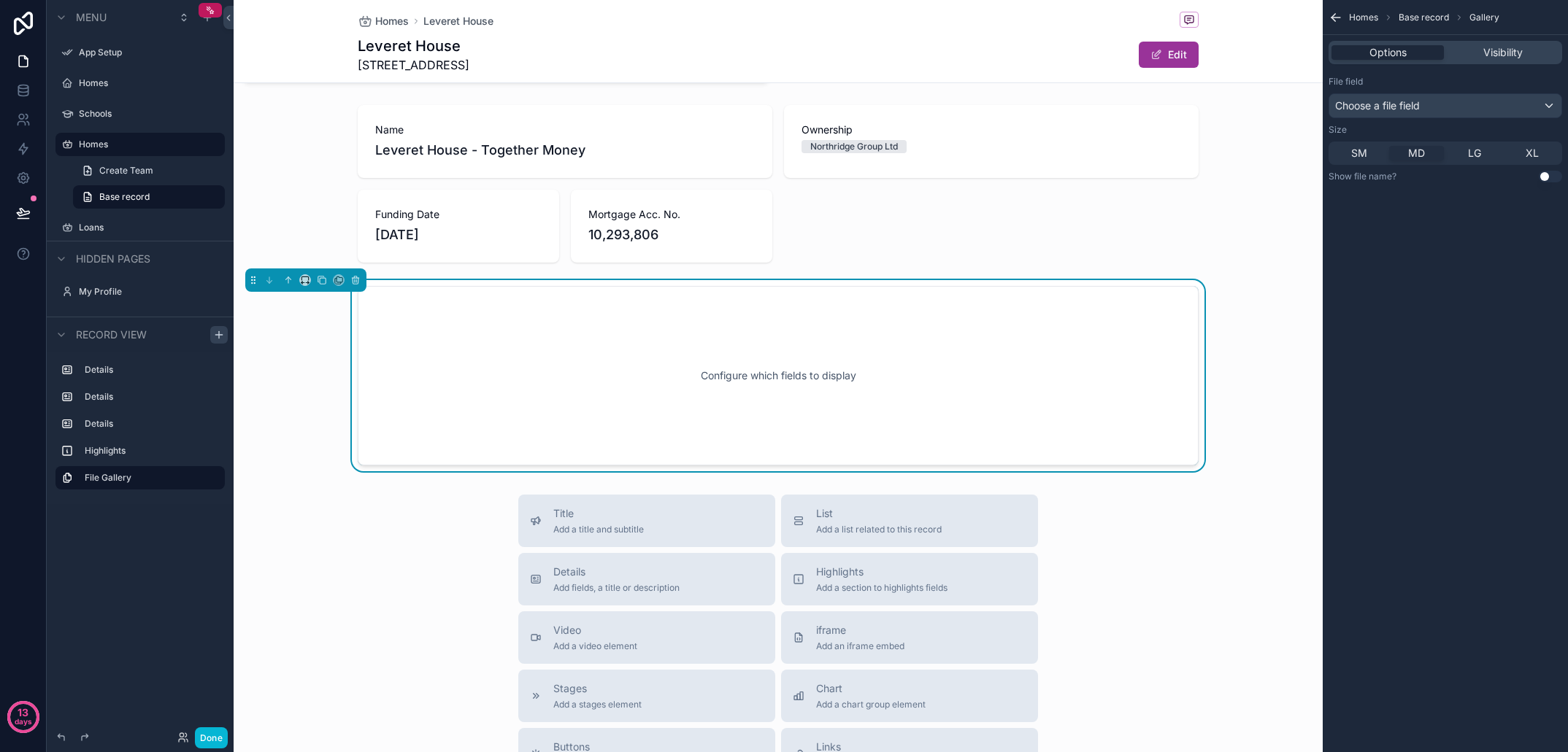
click at [1428, 113] on div "Choose a file field" at bounding box center [1446, 106] width 232 height 24
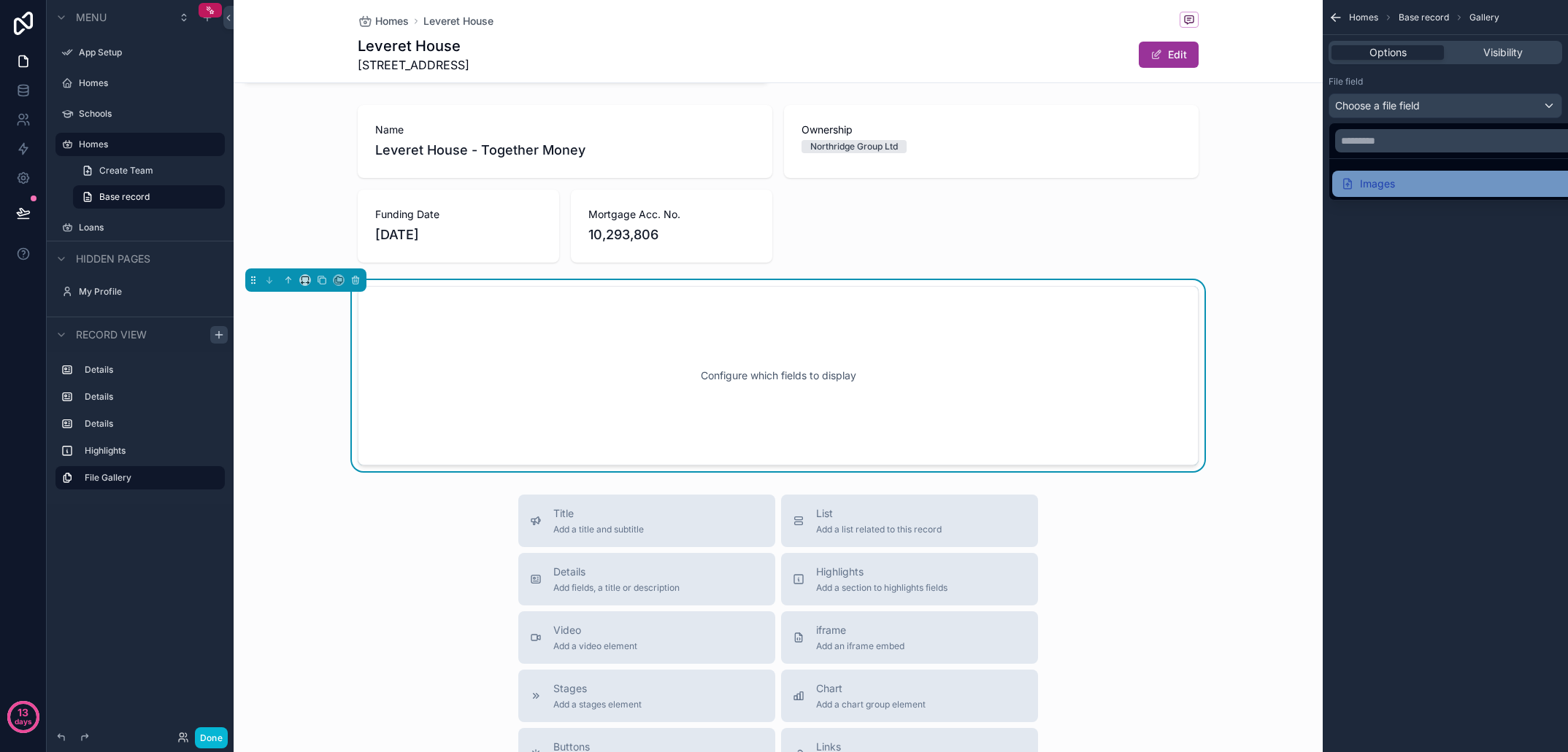
click at [1385, 185] on div "Images" at bounding box center [1368, 184] width 54 height 18
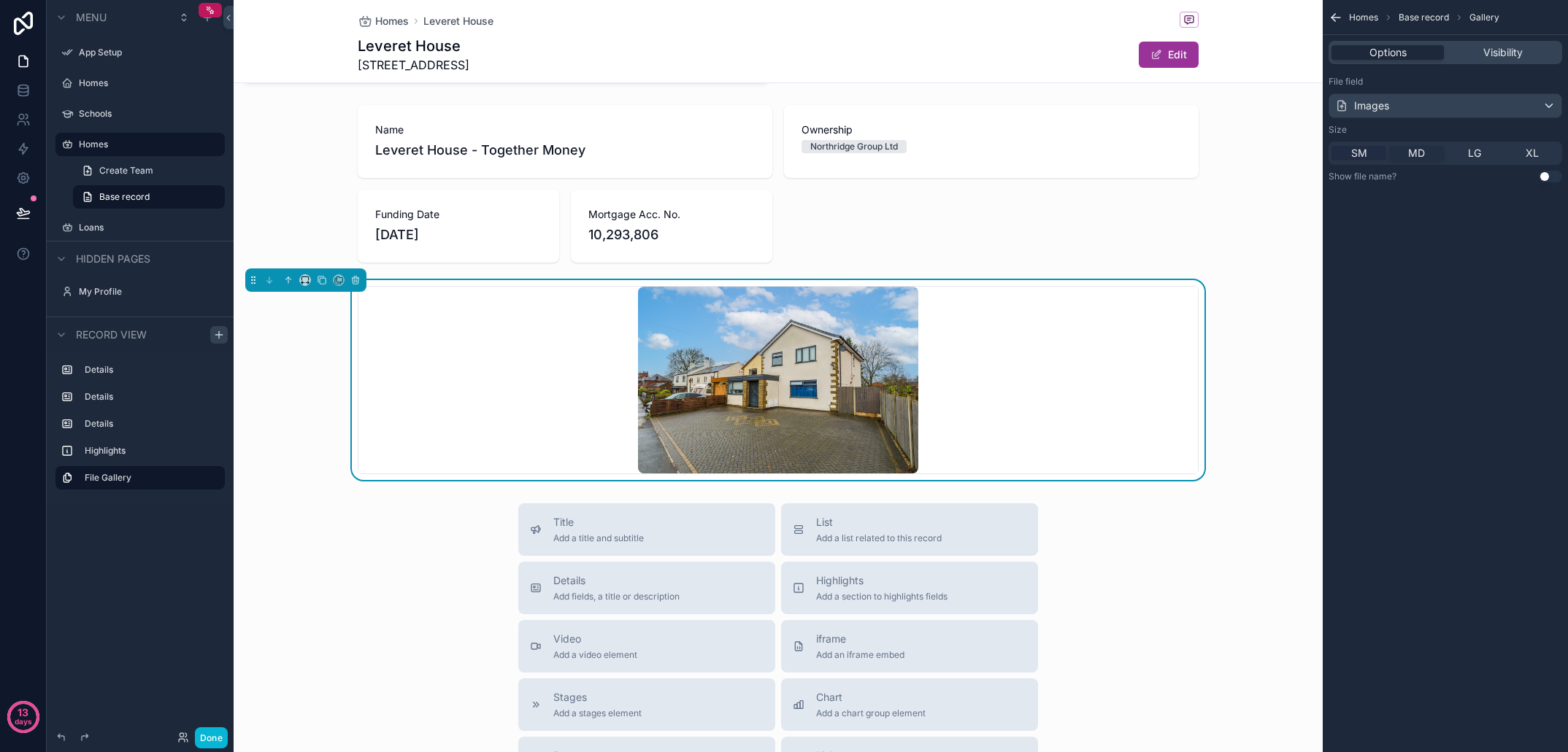
click at [1359, 154] on span "SM" at bounding box center [1360, 153] width 16 height 15
click at [1237, 383] on div "scrollable content" at bounding box center [778, 380] width 1089 height 200
click at [1065, 392] on div "scrollable content" at bounding box center [778, 380] width 839 height 187
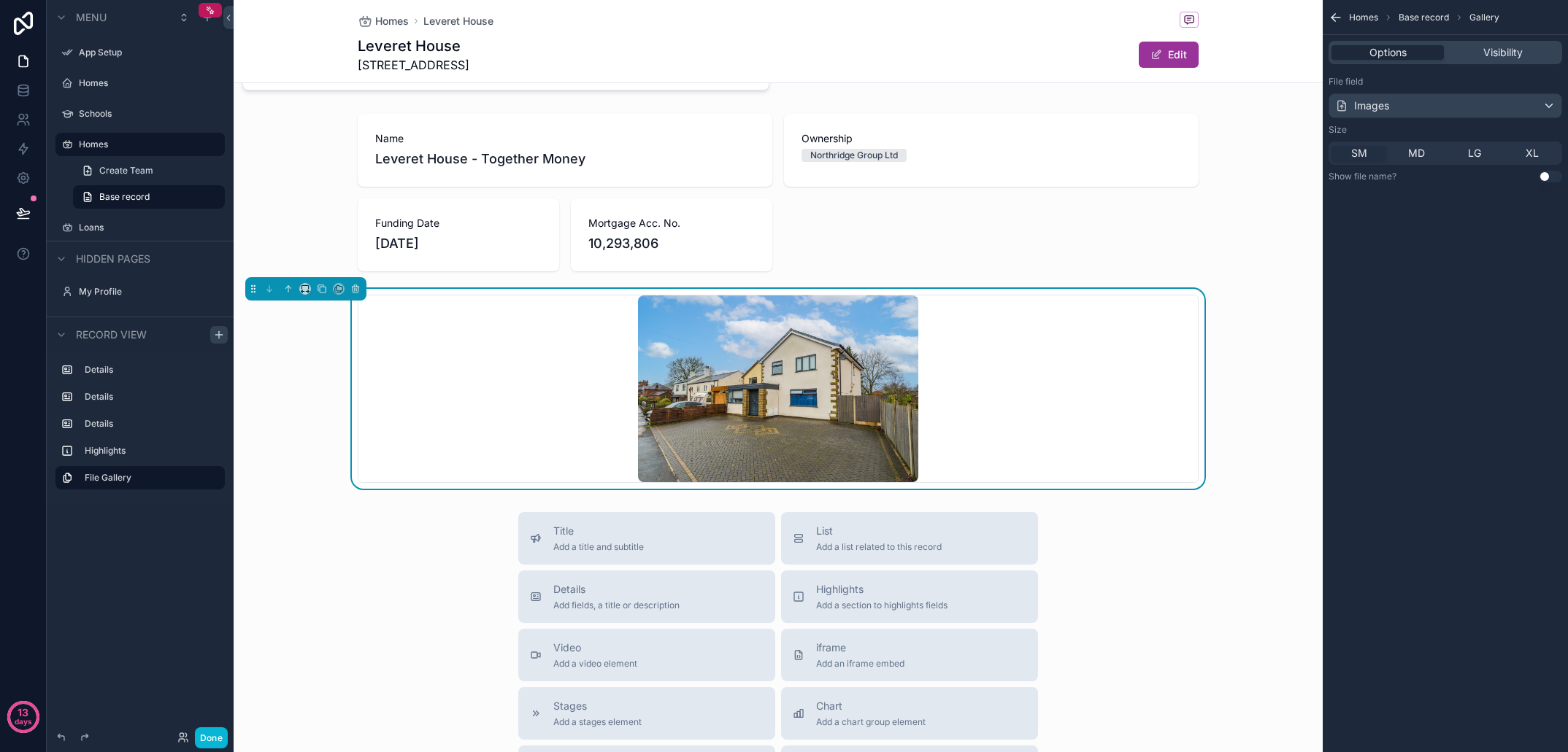
click at [871, 378] on img "scrollable content" at bounding box center [778, 389] width 280 height 187
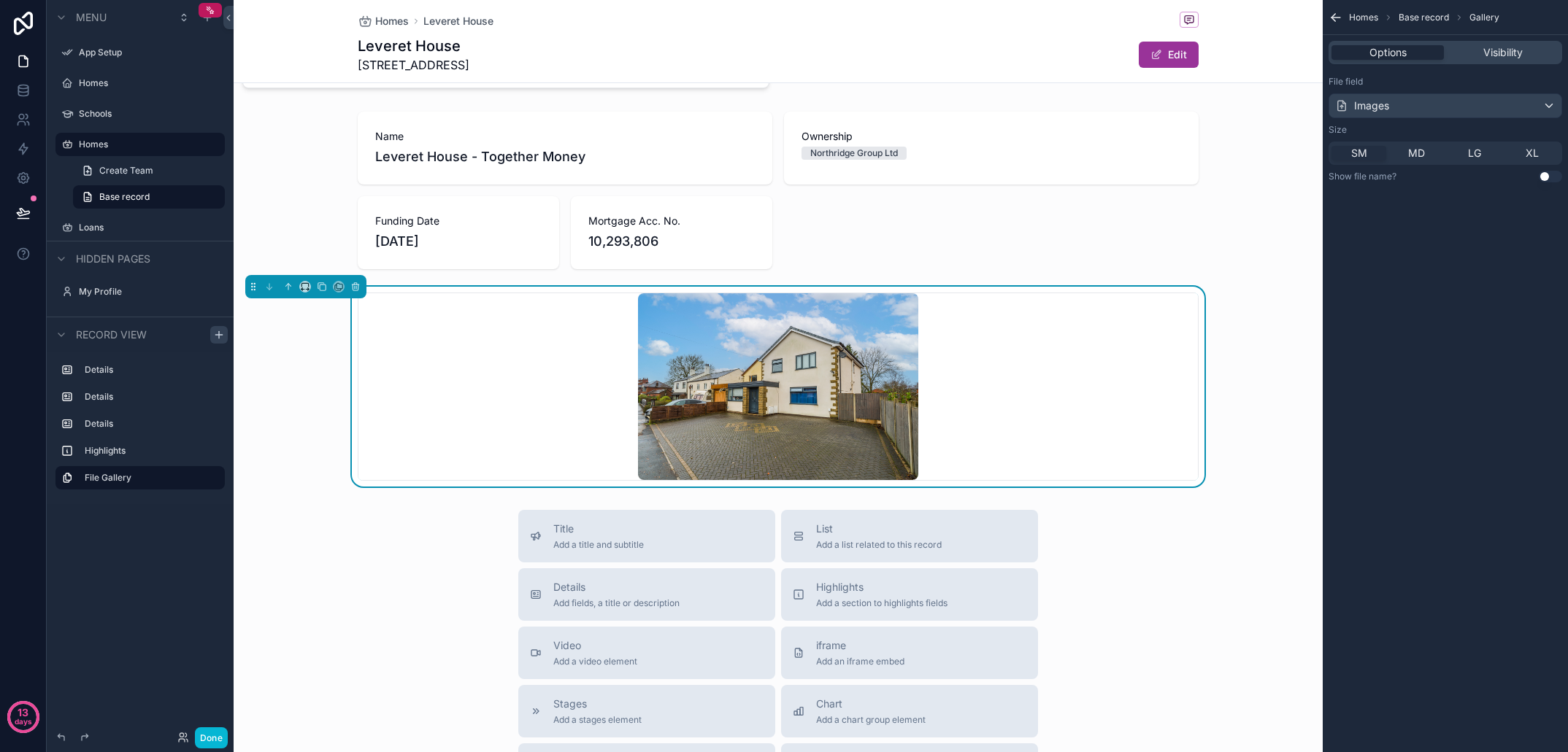
click at [816, 424] on img "scrollable content" at bounding box center [778, 386] width 280 height 187
click at [1283, 443] on div "scrollable content" at bounding box center [778, 387] width 1089 height 200
click at [218, 735] on button "Done" at bounding box center [210, 737] width 33 height 21
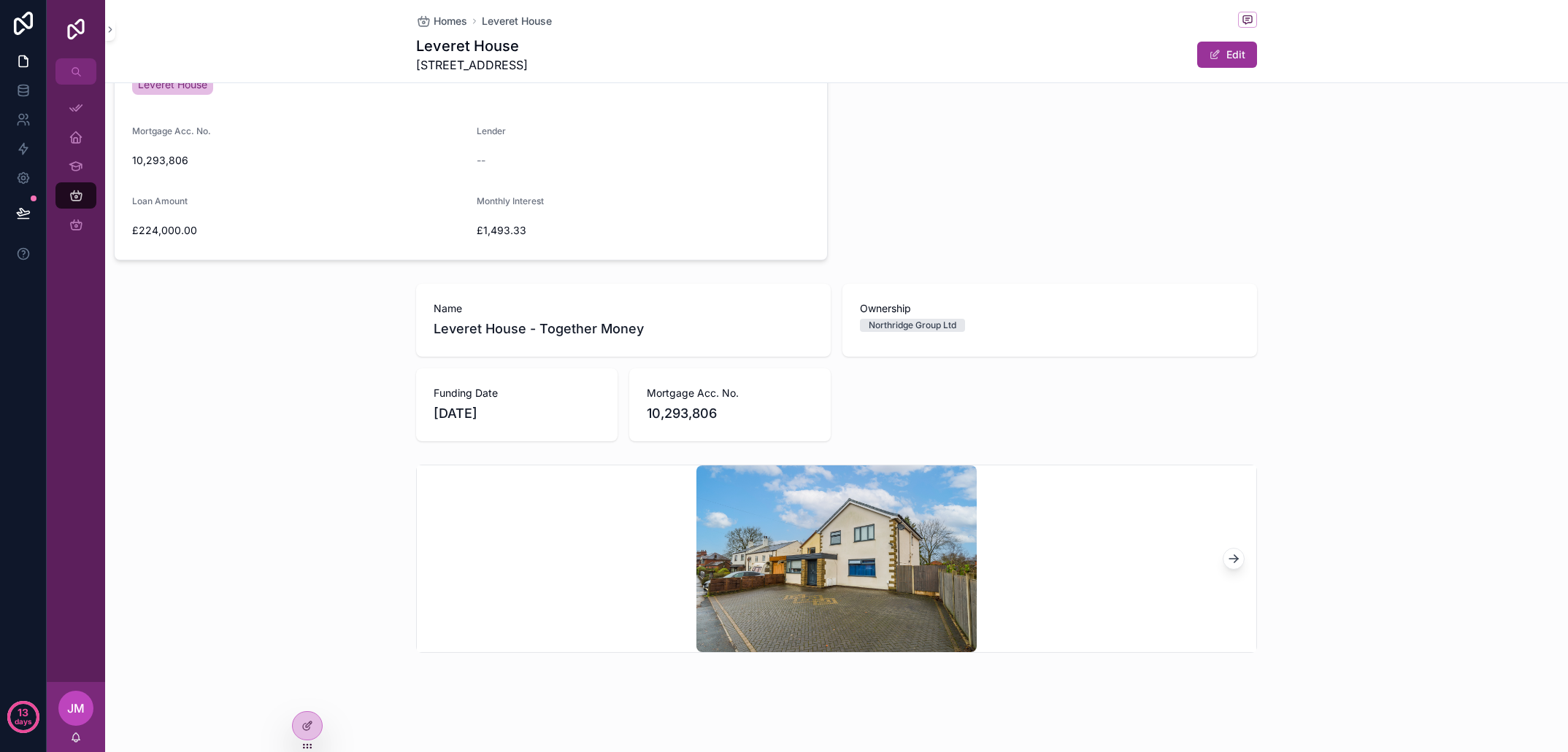
scroll to position [573, 0]
click at [1238, 557] on icon "scrollable content" at bounding box center [1233, 559] width 15 height 15
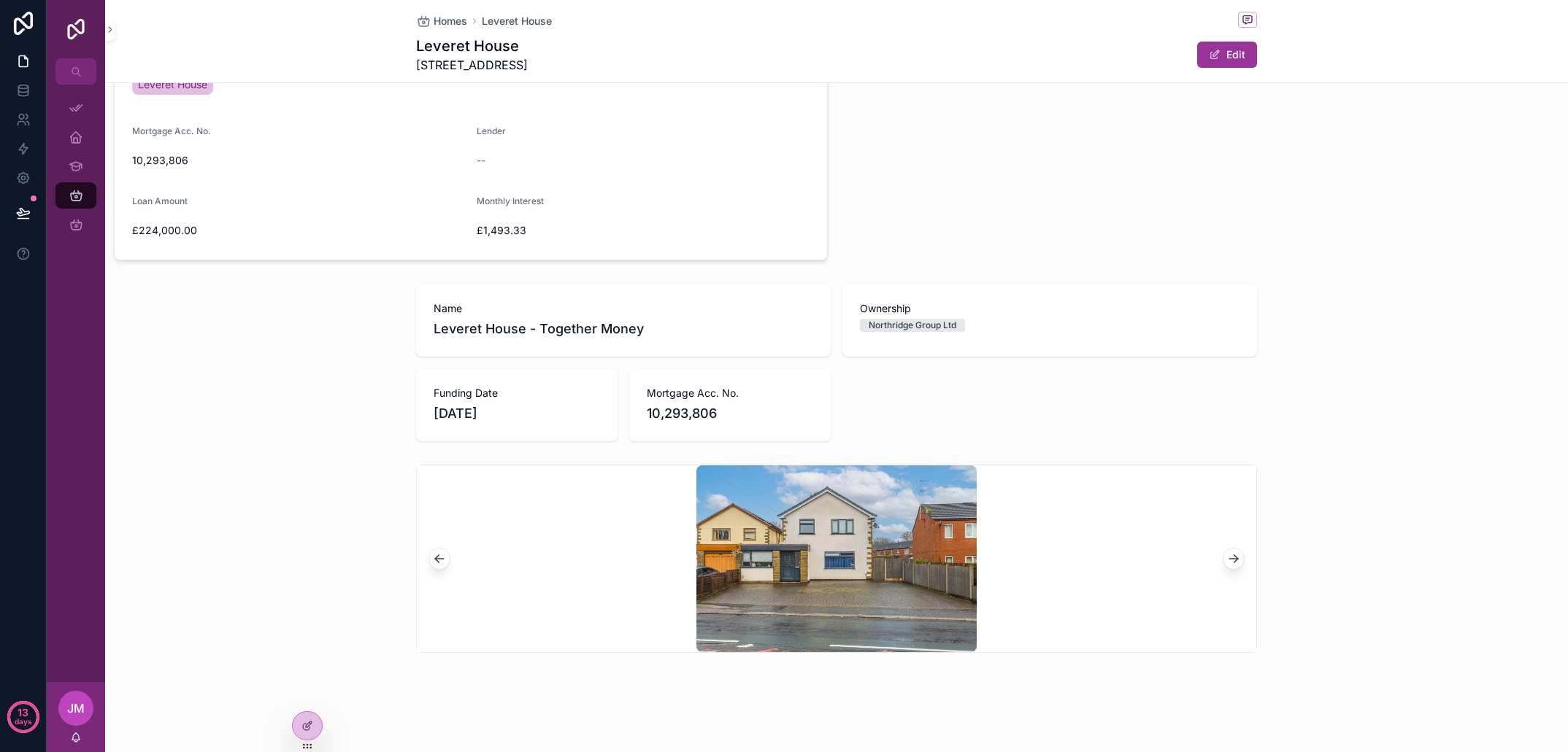
click at [1238, 557] on icon "scrollable content" at bounding box center [1233, 559] width 15 height 15
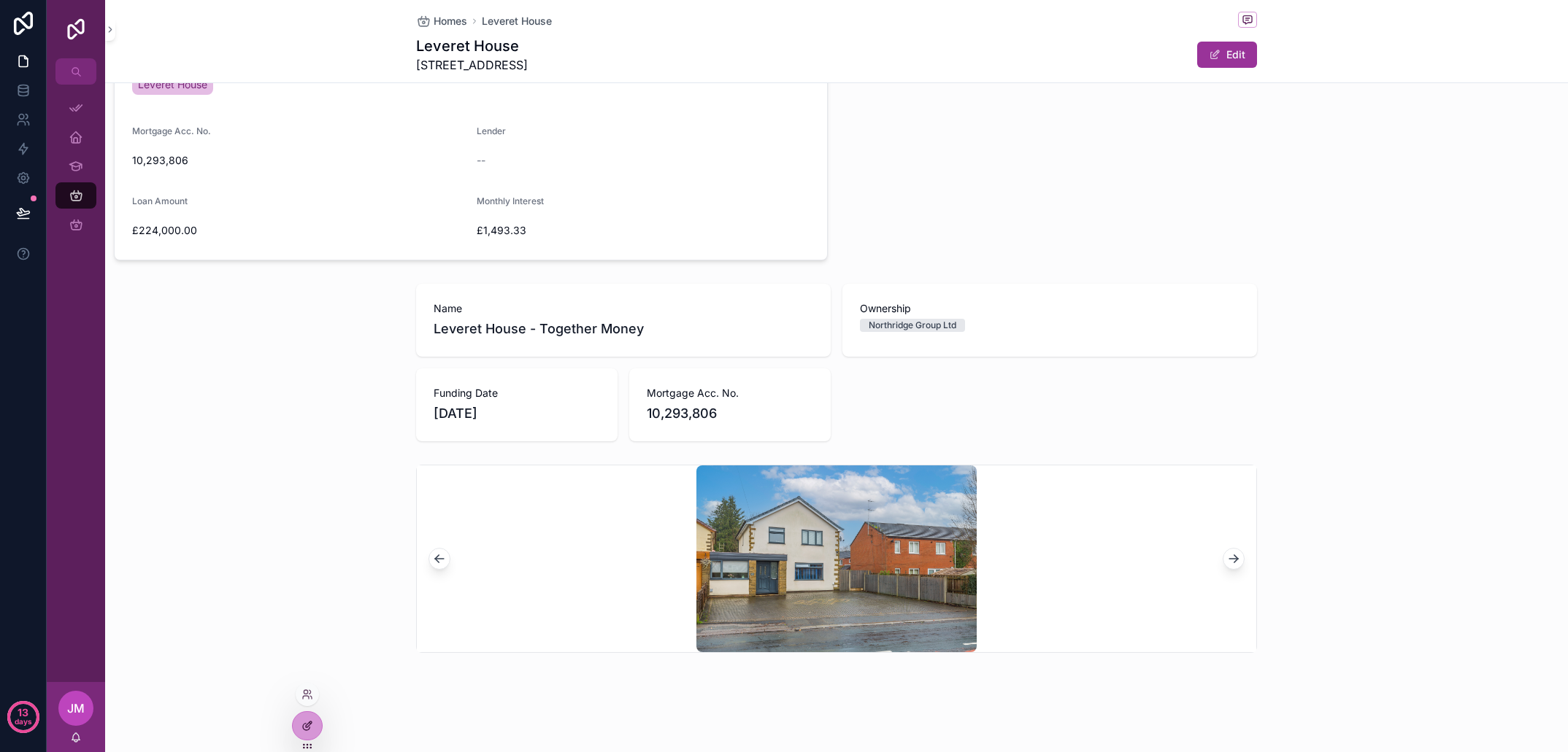
click at [307, 734] on div at bounding box center [308, 726] width 30 height 28
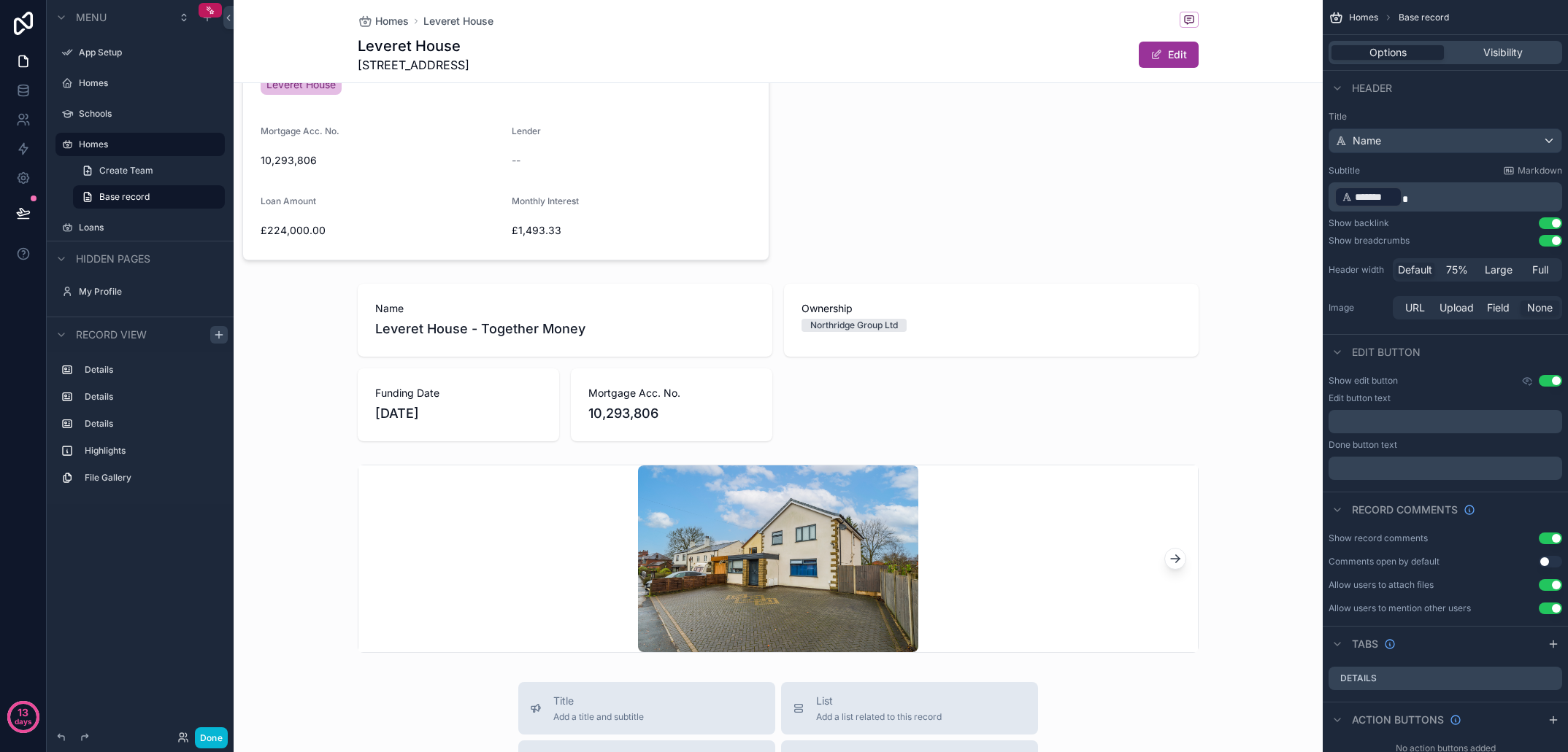
click at [216, 336] on icon "scrollable content" at bounding box center [219, 336] width 12 height 12
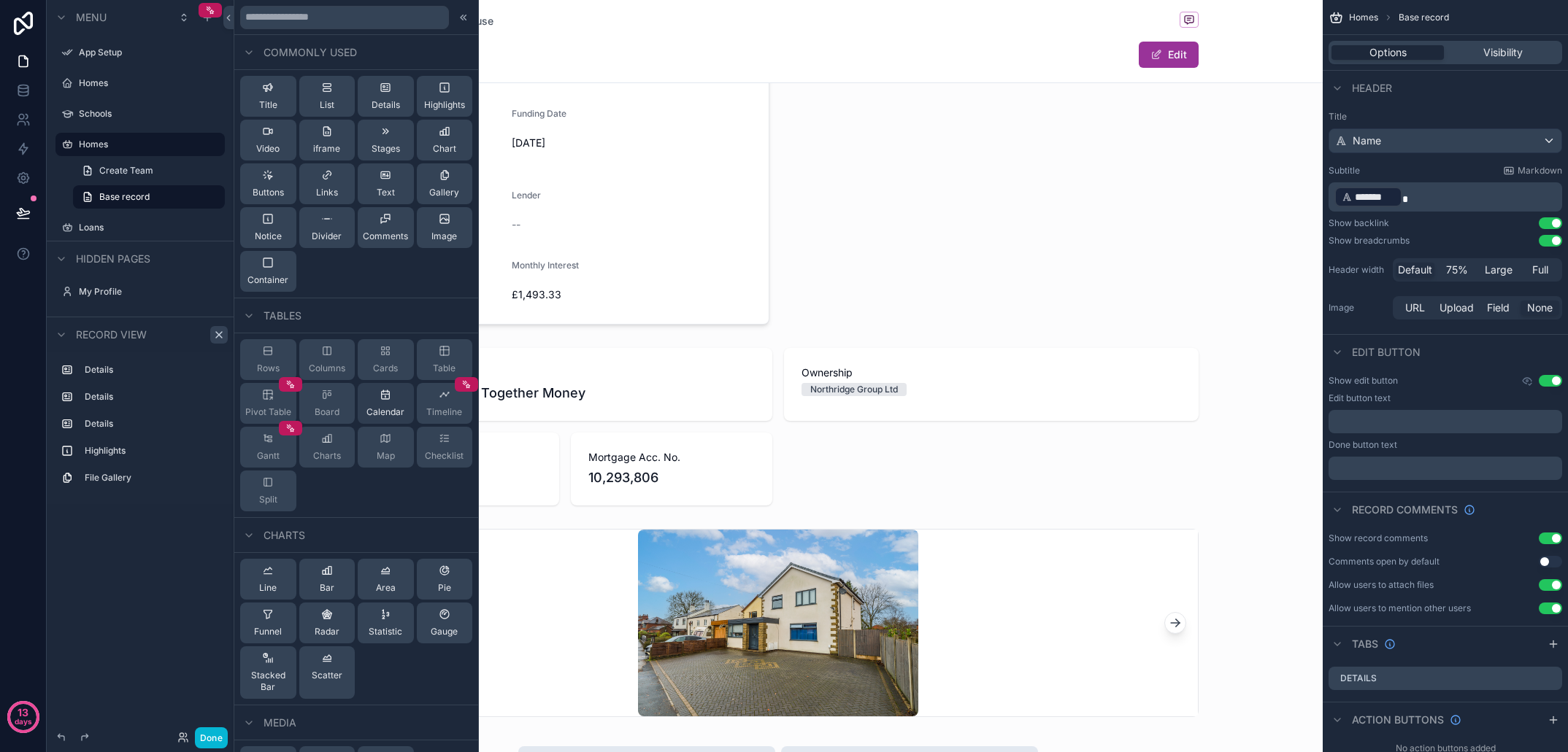
scroll to position [0, 0]
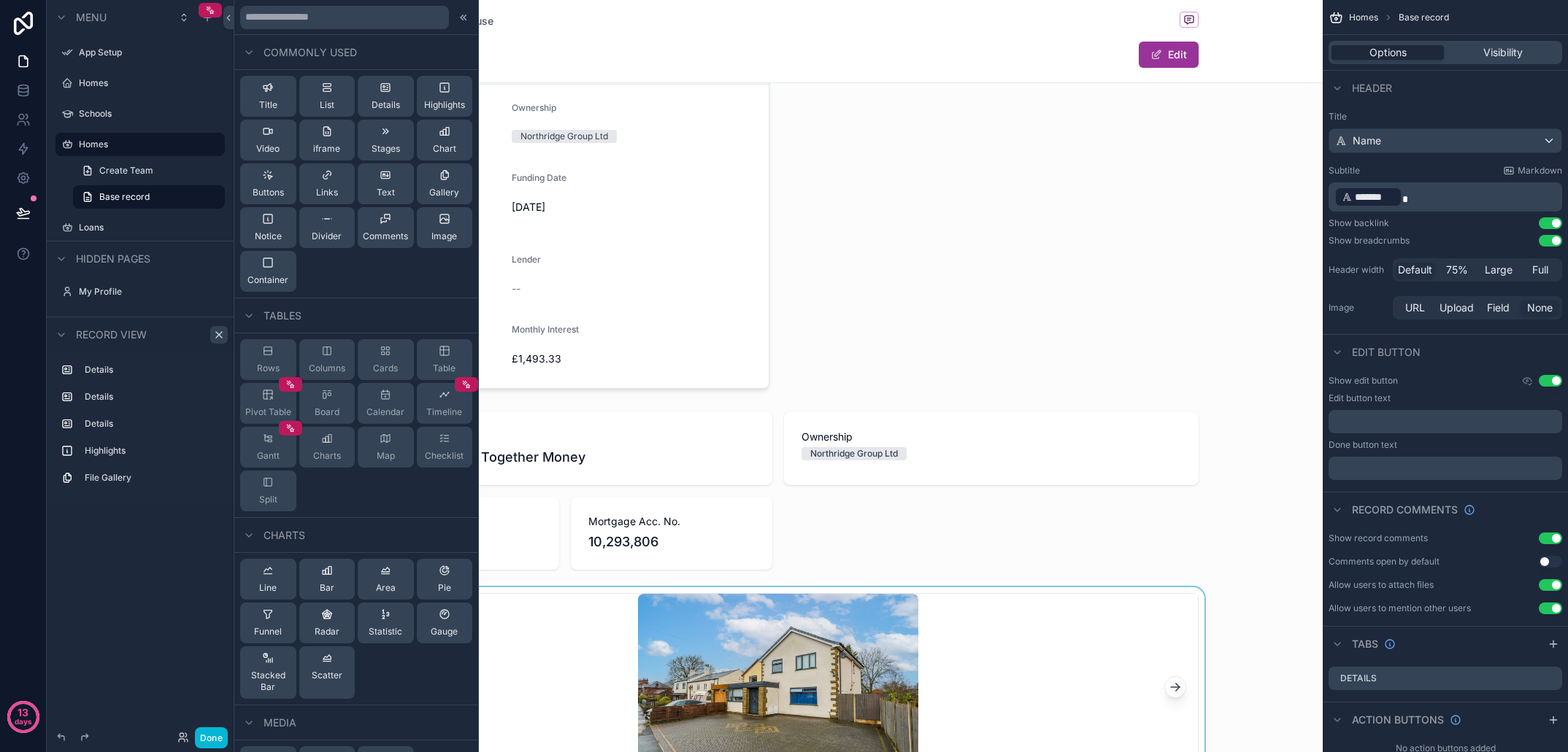
click at [1043, 612] on div "scrollable content" at bounding box center [778, 687] width 1089 height 200
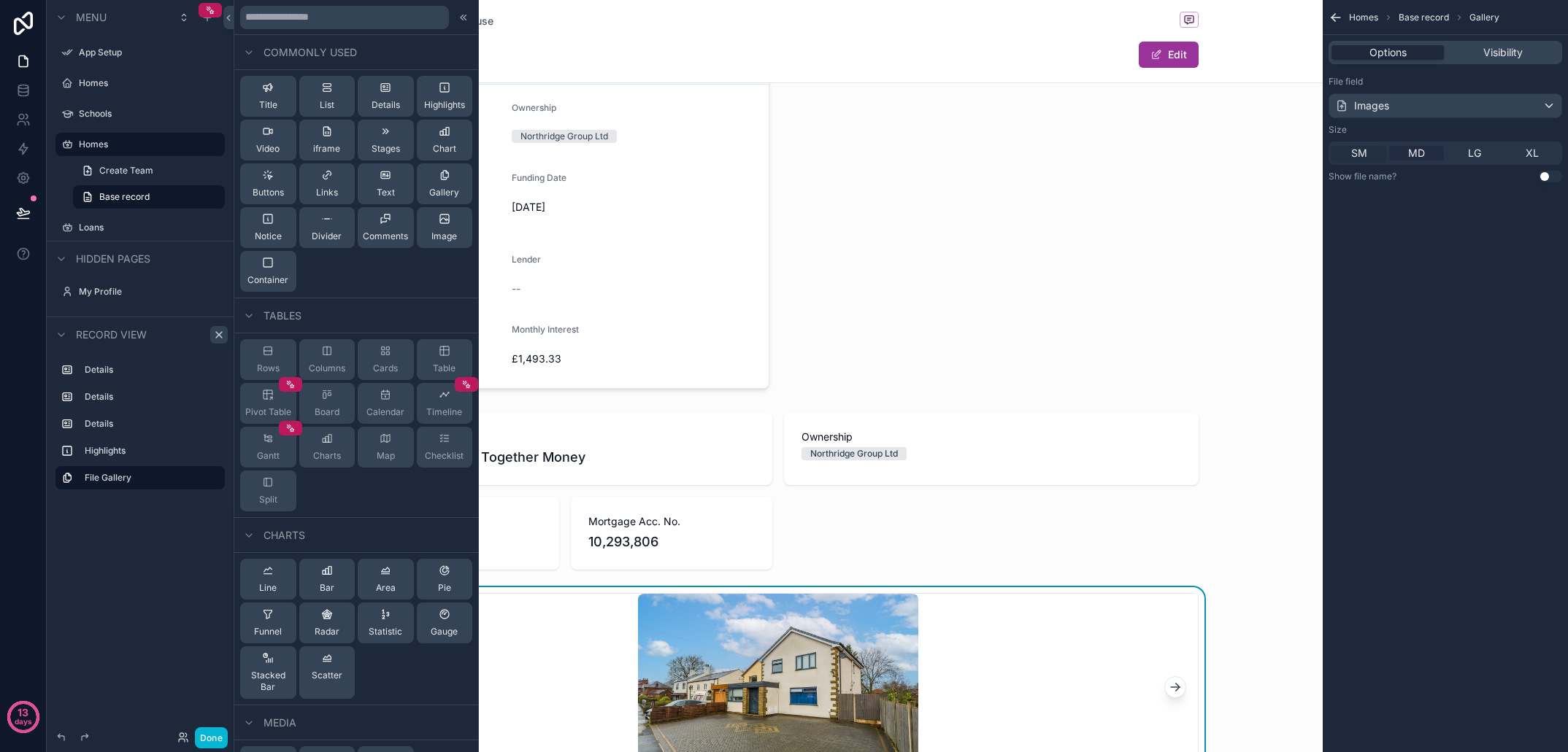
click at [1417, 158] on span "MD" at bounding box center [1417, 153] width 17 height 15
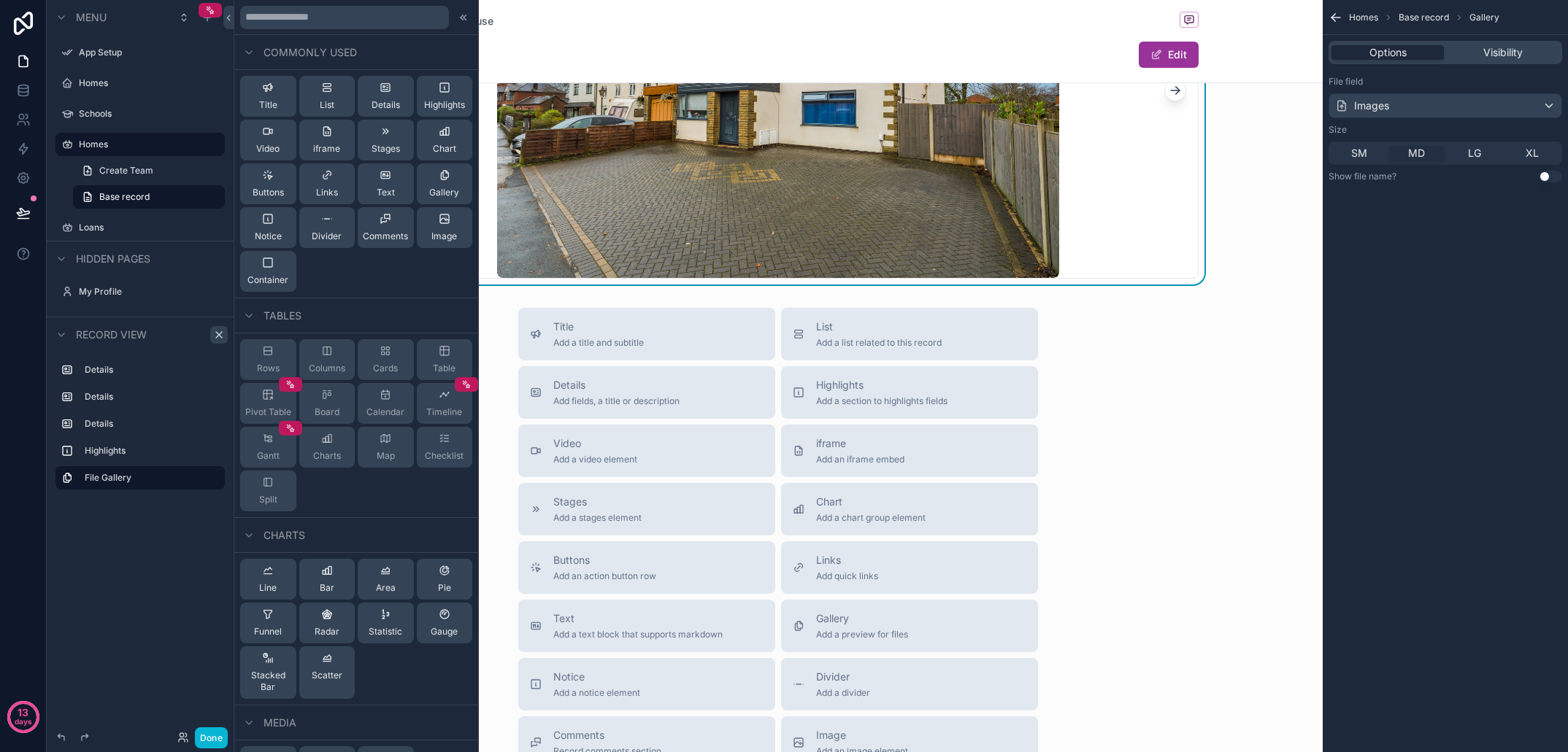
scroll to position [1124, 0]
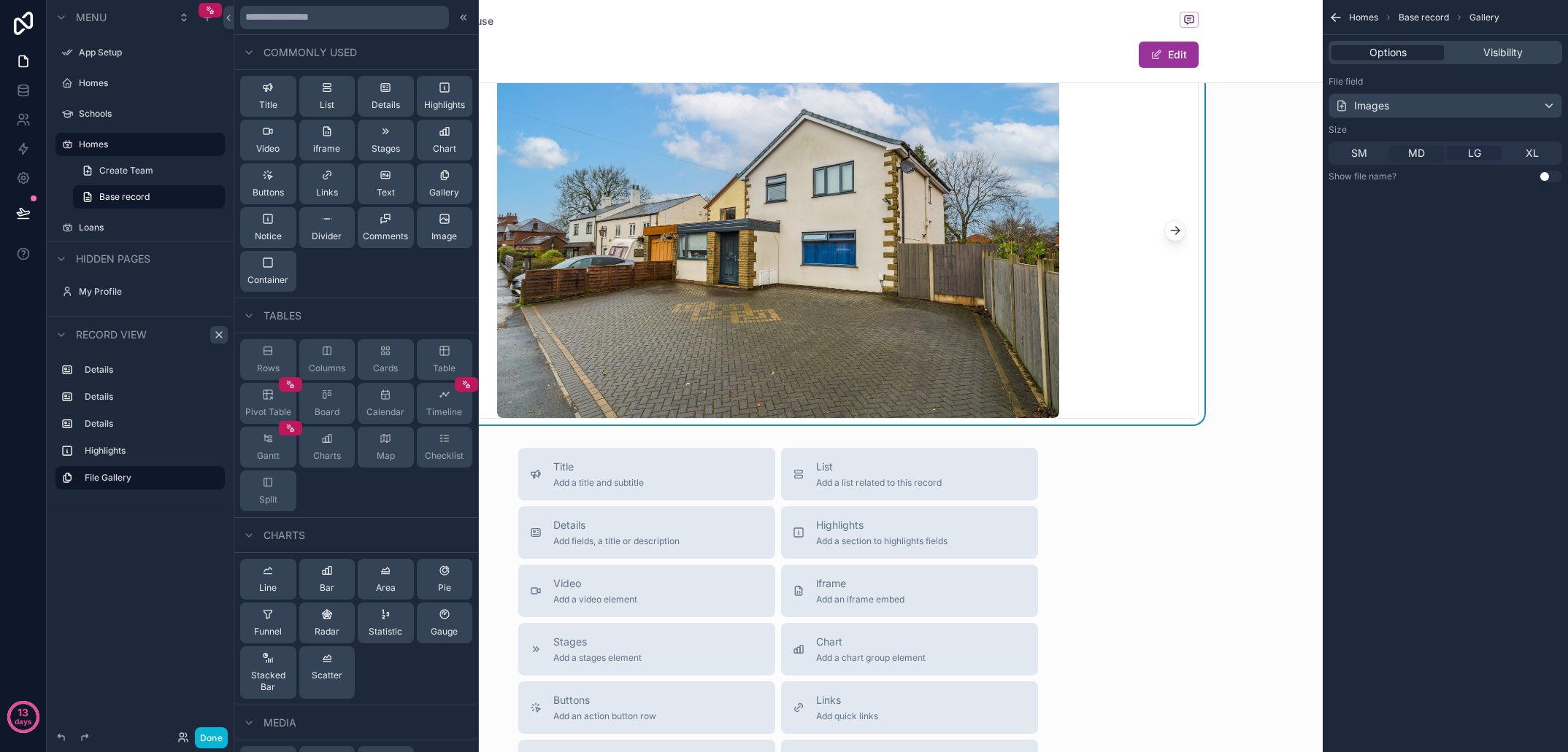
click at [1468, 152] on span "LG" at bounding box center [1474, 153] width 13 height 15
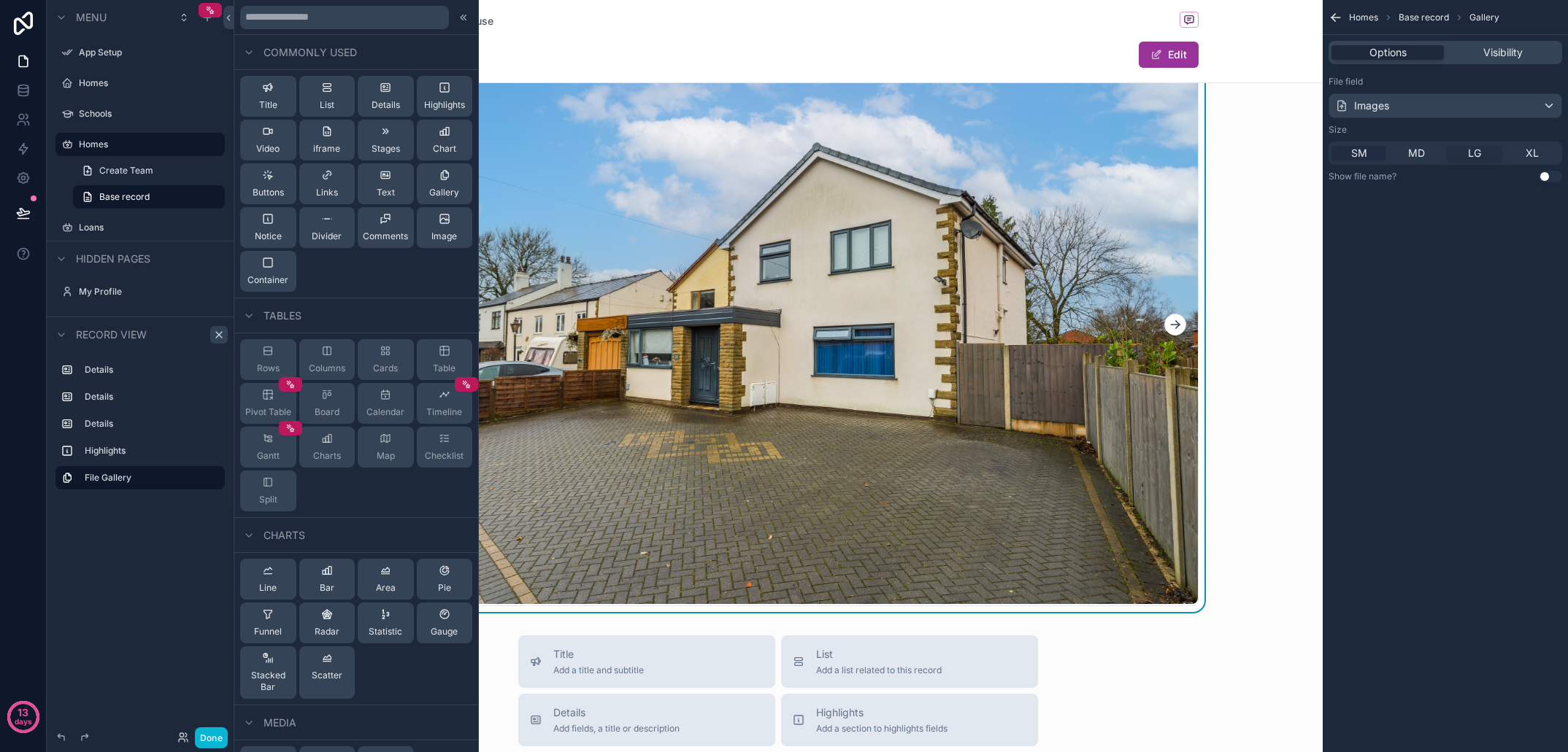
click at [1359, 159] on span "SM" at bounding box center [1360, 153] width 16 height 15
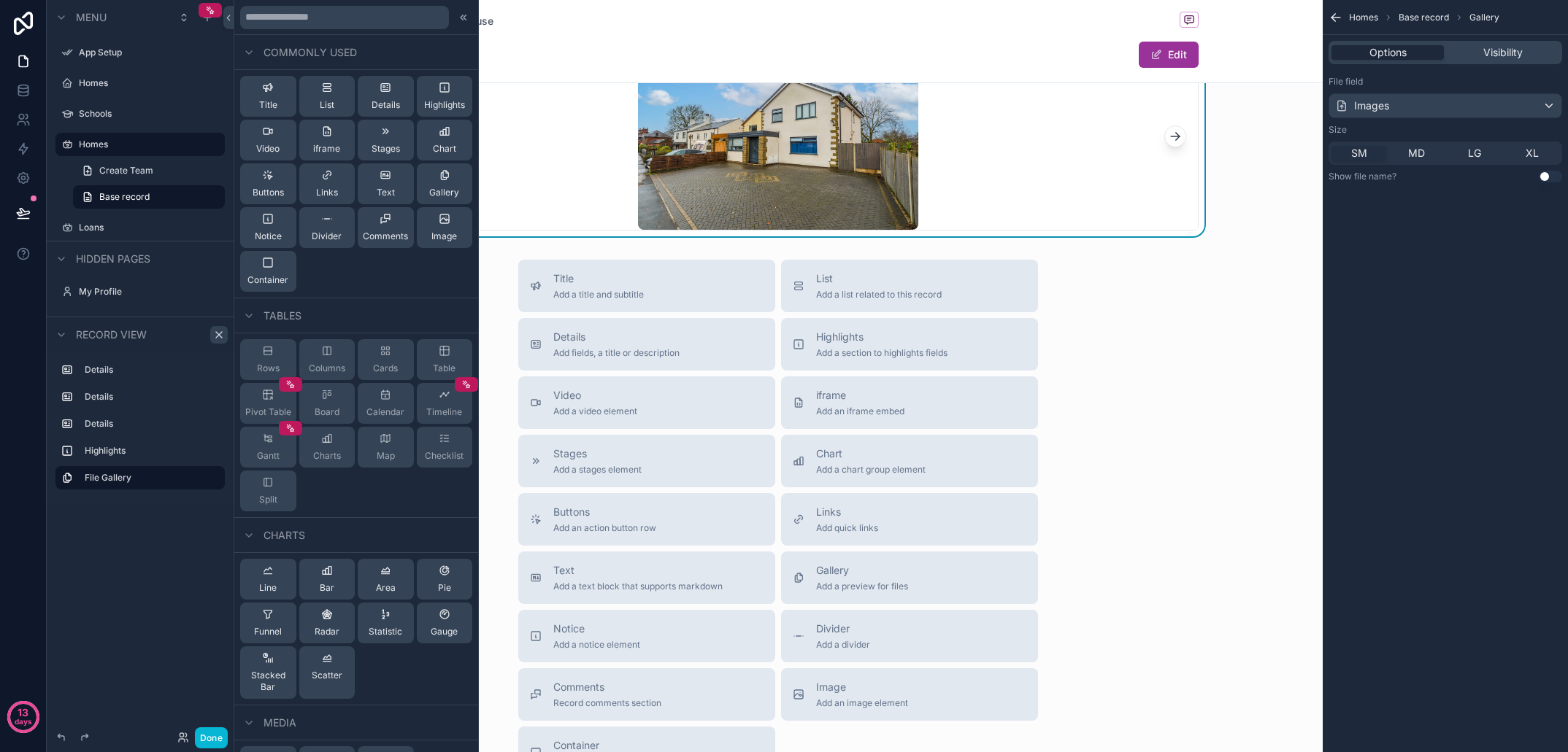
click at [1131, 196] on div "scrollable content" at bounding box center [778, 136] width 839 height 187
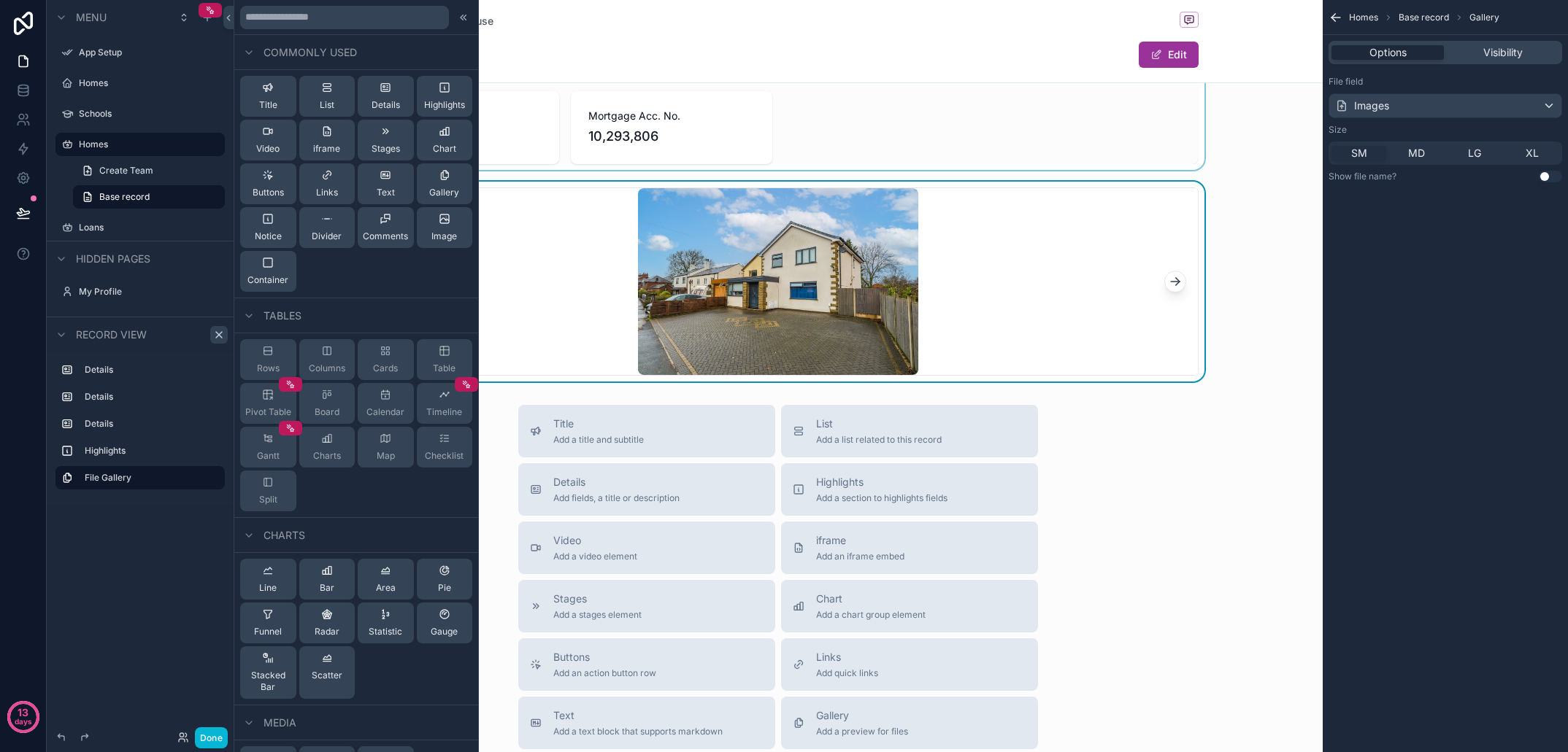
scroll to position [794, 0]
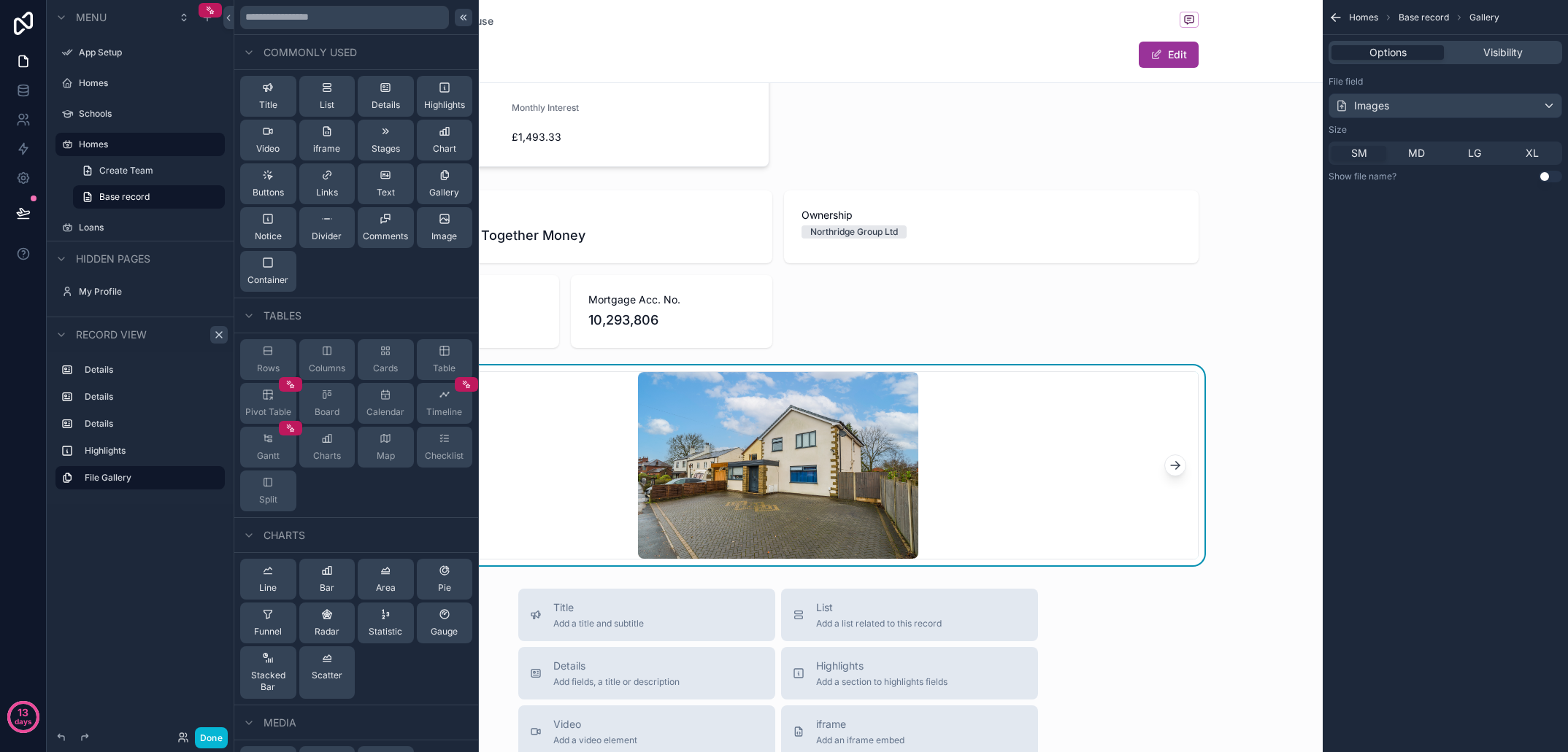
click at [462, 21] on icon at bounding box center [464, 18] width 12 height 12
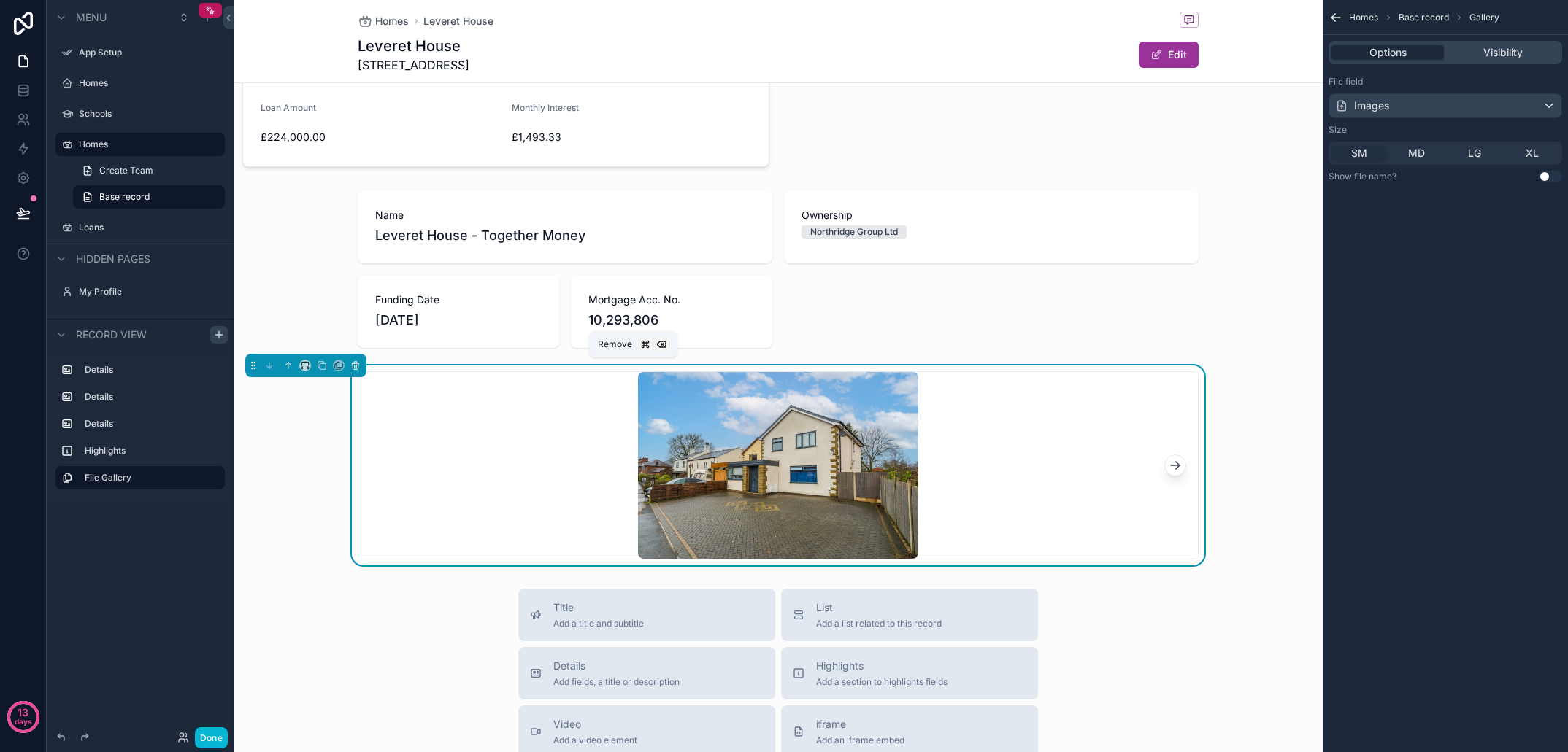
click at [357, 365] on icon "scrollable content" at bounding box center [355, 365] width 10 height 10
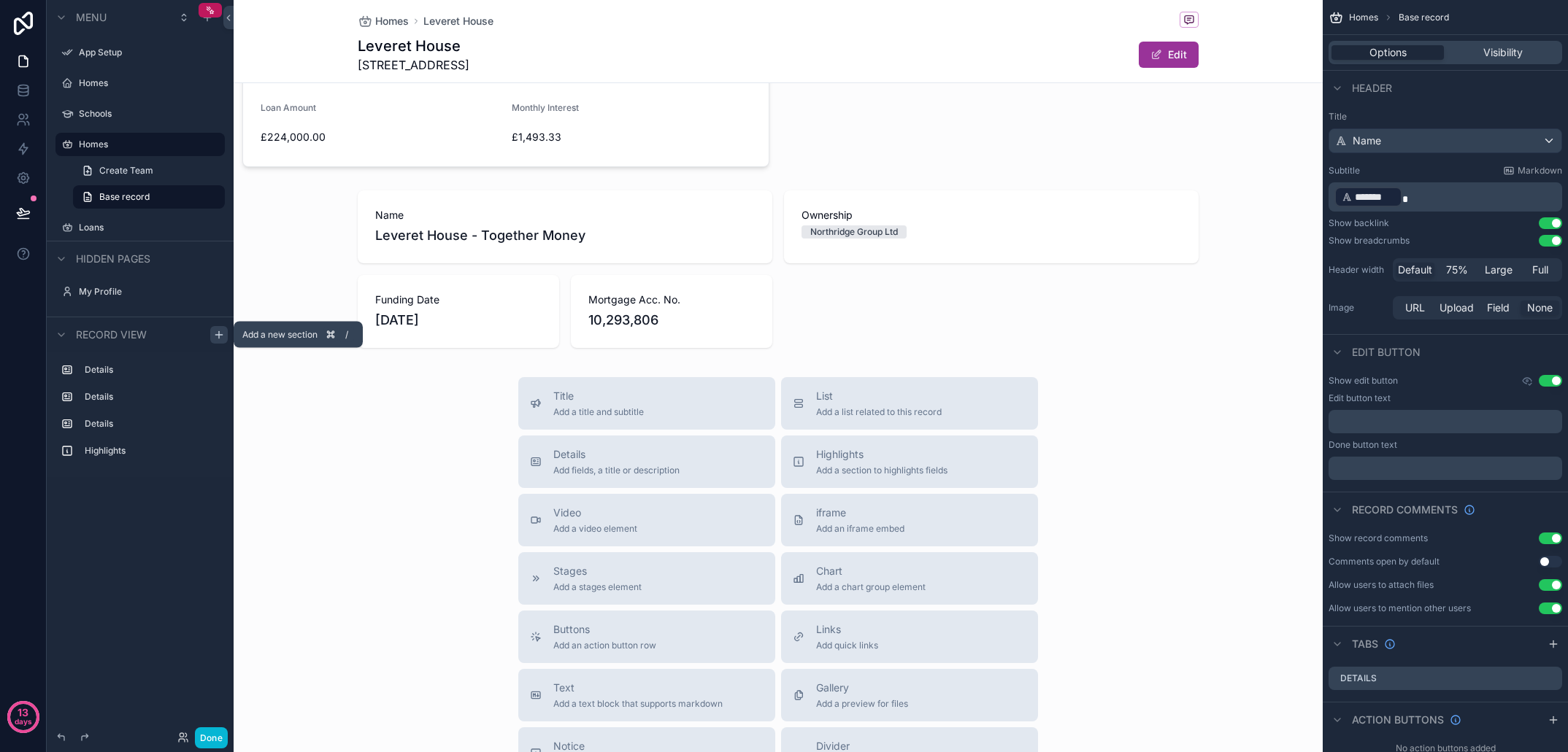
click at [214, 331] on icon "scrollable content" at bounding box center [219, 336] width 12 height 12
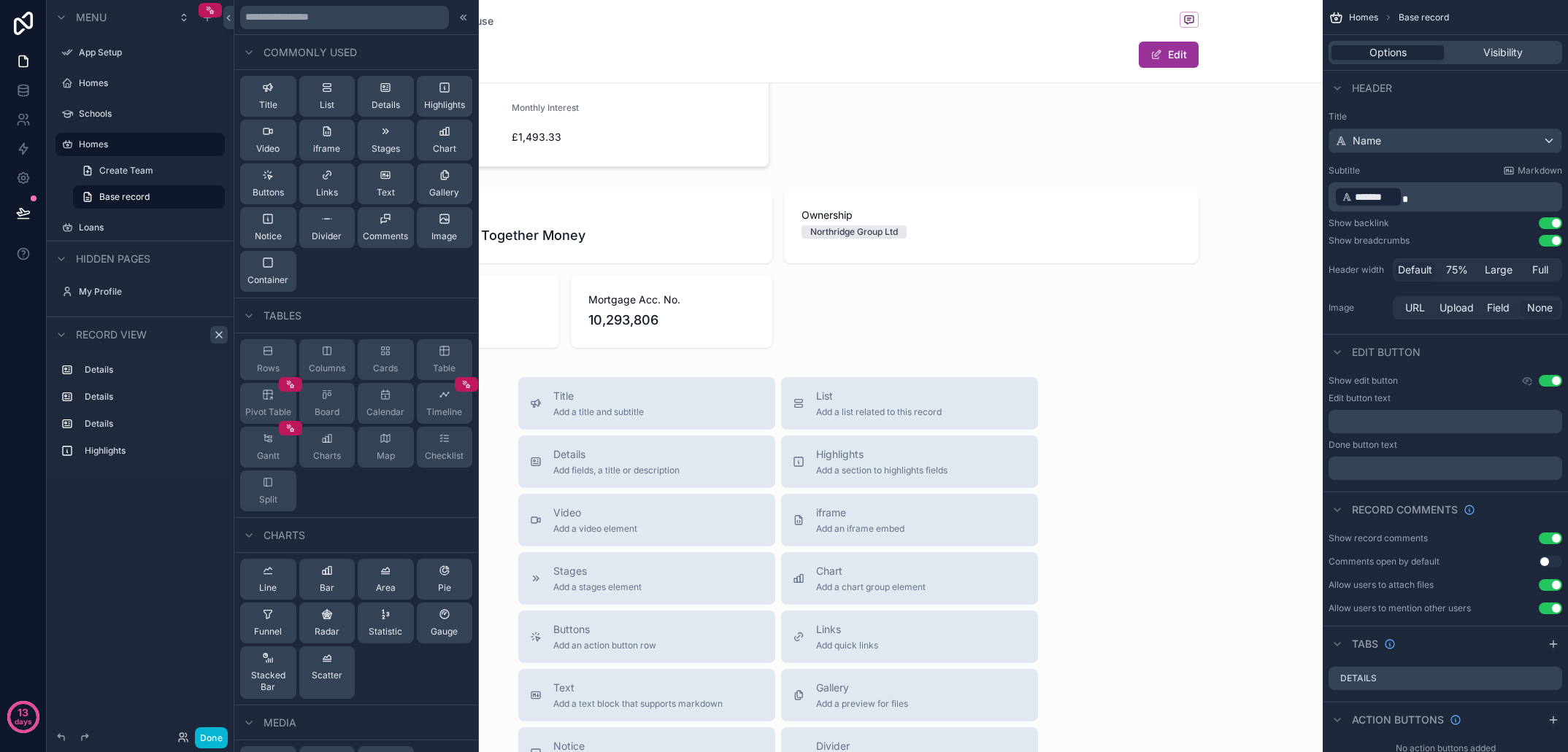
scroll to position [0, 0]
click at [332, 225] on div "Divider" at bounding box center [327, 228] width 30 height 30
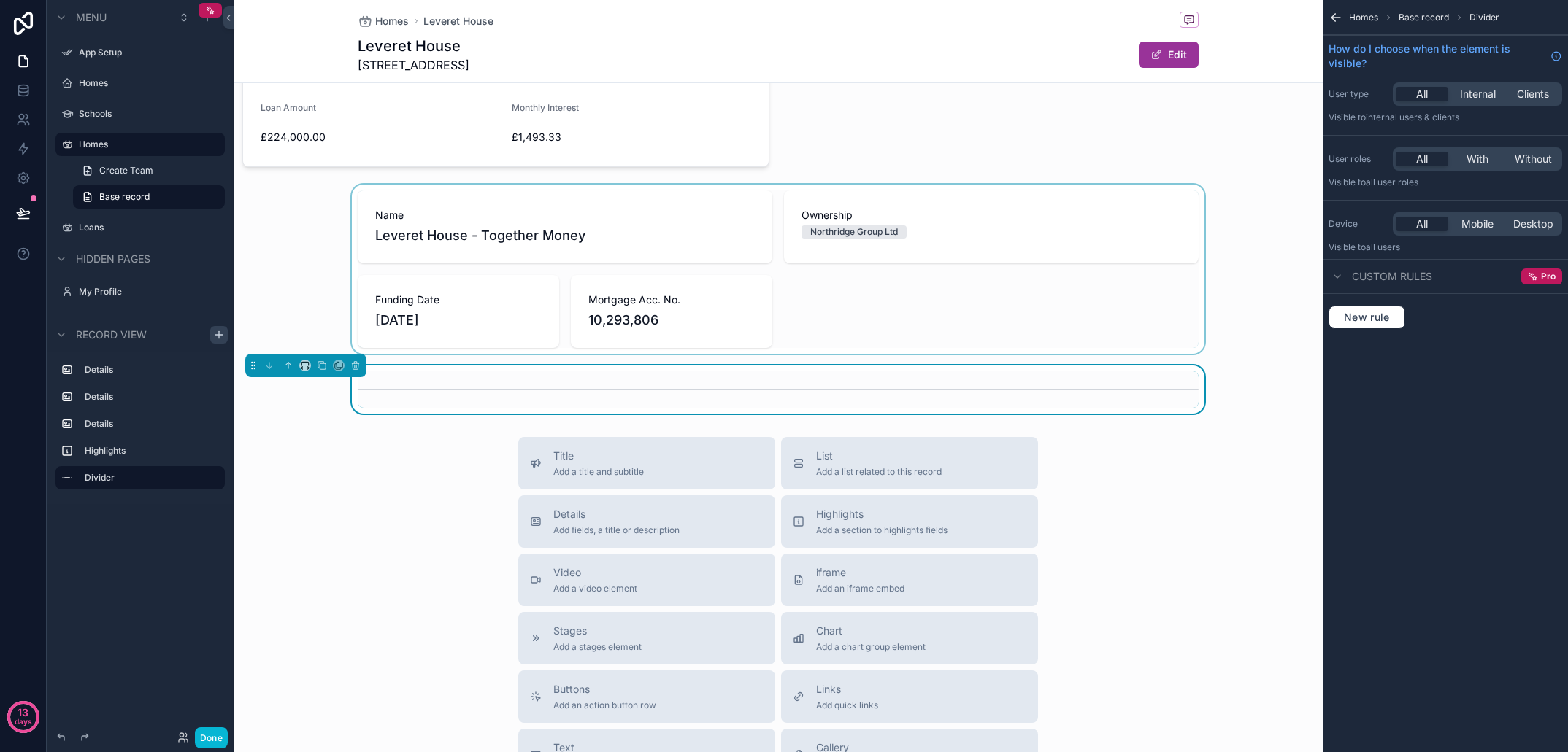
scroll to position [808, 0]
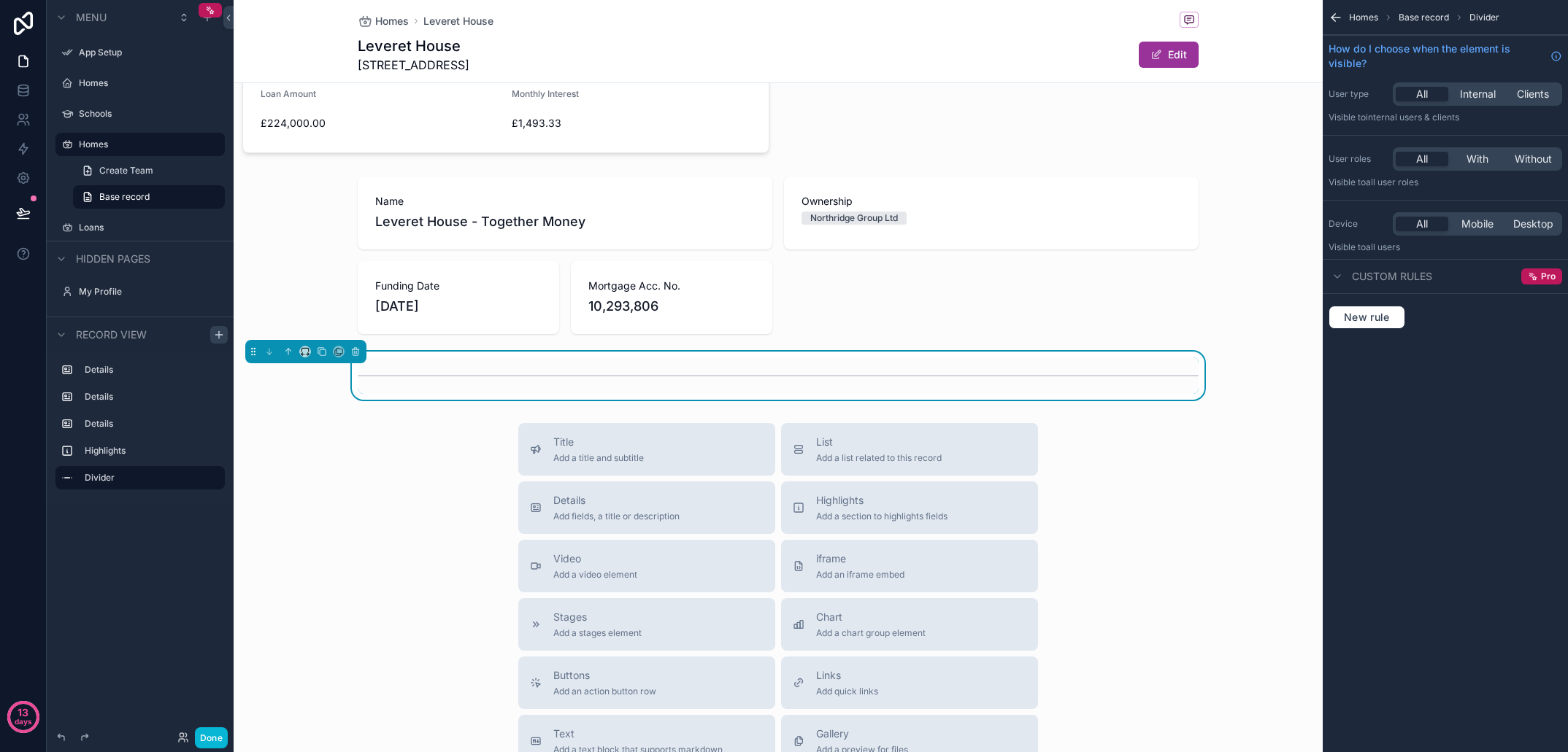
click at [1204, 470] on div "Title Add a title and subtitle List Add a list related to this record Details A…" at bounding box center [778, 683] width 1089 height 520
click at [1186, 488] on div "Title Add a title and subtitle List Add a list related to this record Details A…" at bounding box center [778, 683] width 1089 height 520
click at [1176, 274] on div "scrollable content" at bounding box center [778, 256] width 1089 height 170
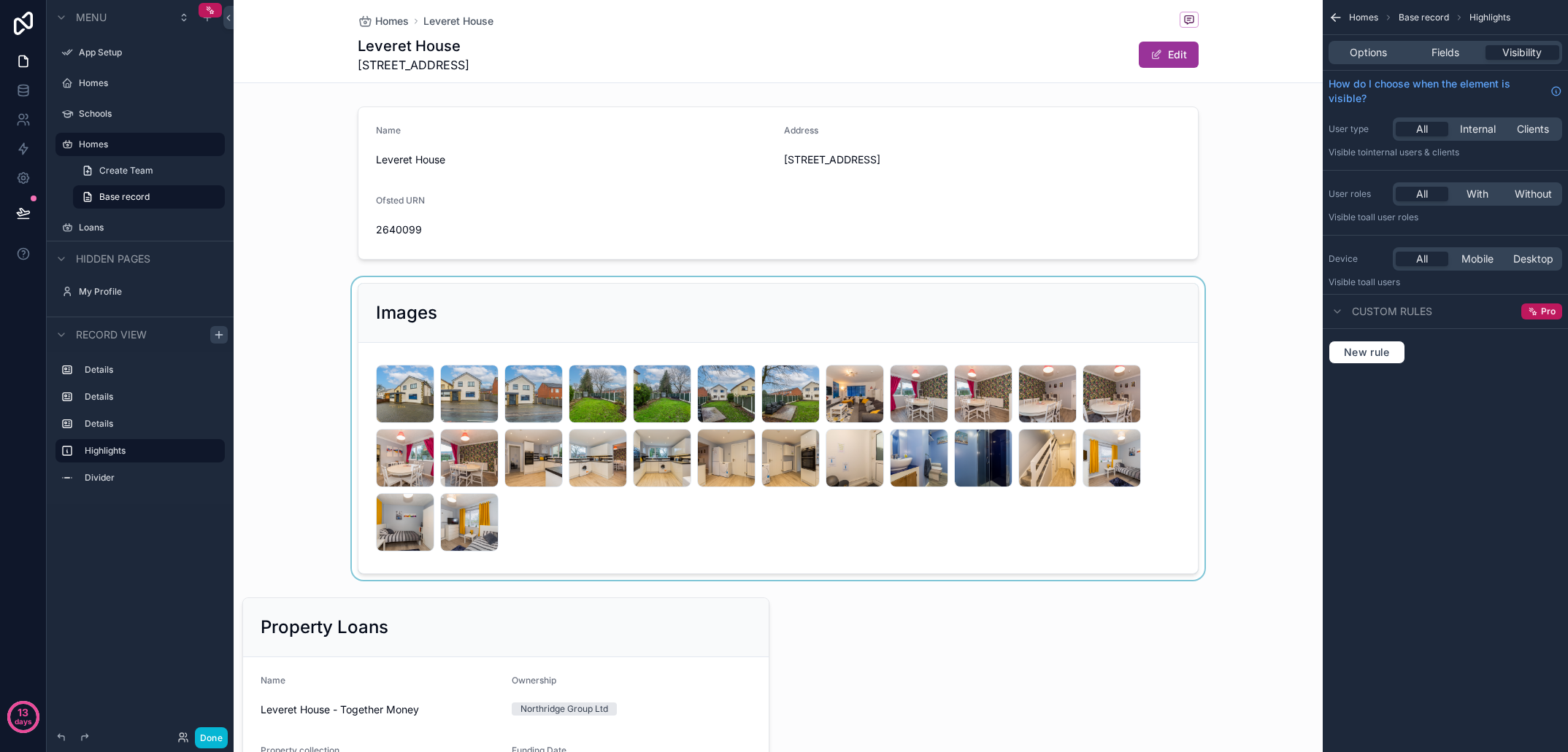
scroll to position [0, 0]
click at [698, 321] on div "scrollable content" at bounding box center [778, 428] width 1089 height 303
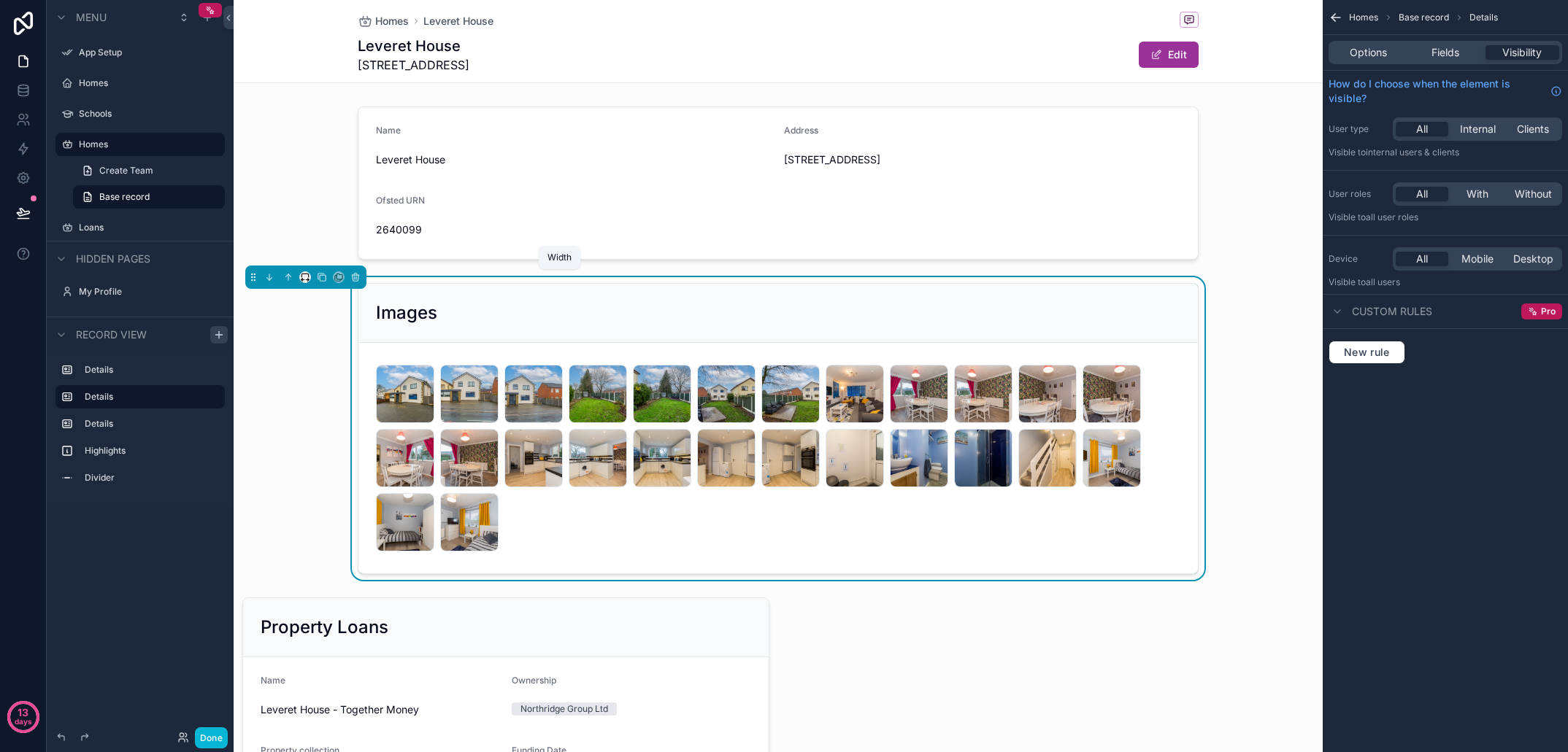
click at [306, 278] on icon "scrollable content" at bounding box center [305, 277] width 10 height 10
click at [335, 393] on div "50%" at bounding box center [335, 388] width 45 height 18
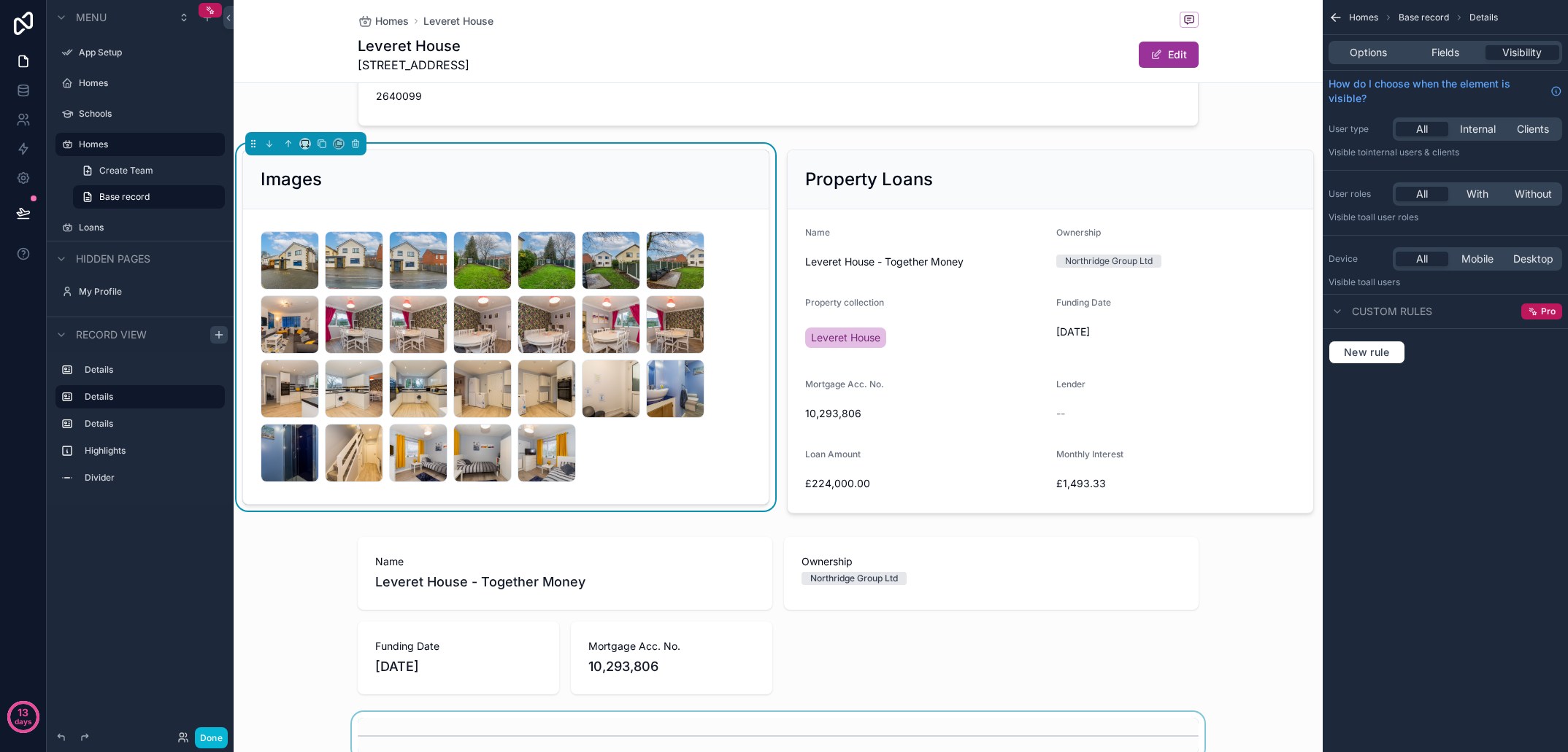
scroll to position [132, 0]
click at [749, 737] on div "scrollable content" at bounding box center [778, 737] width 1089 height 48
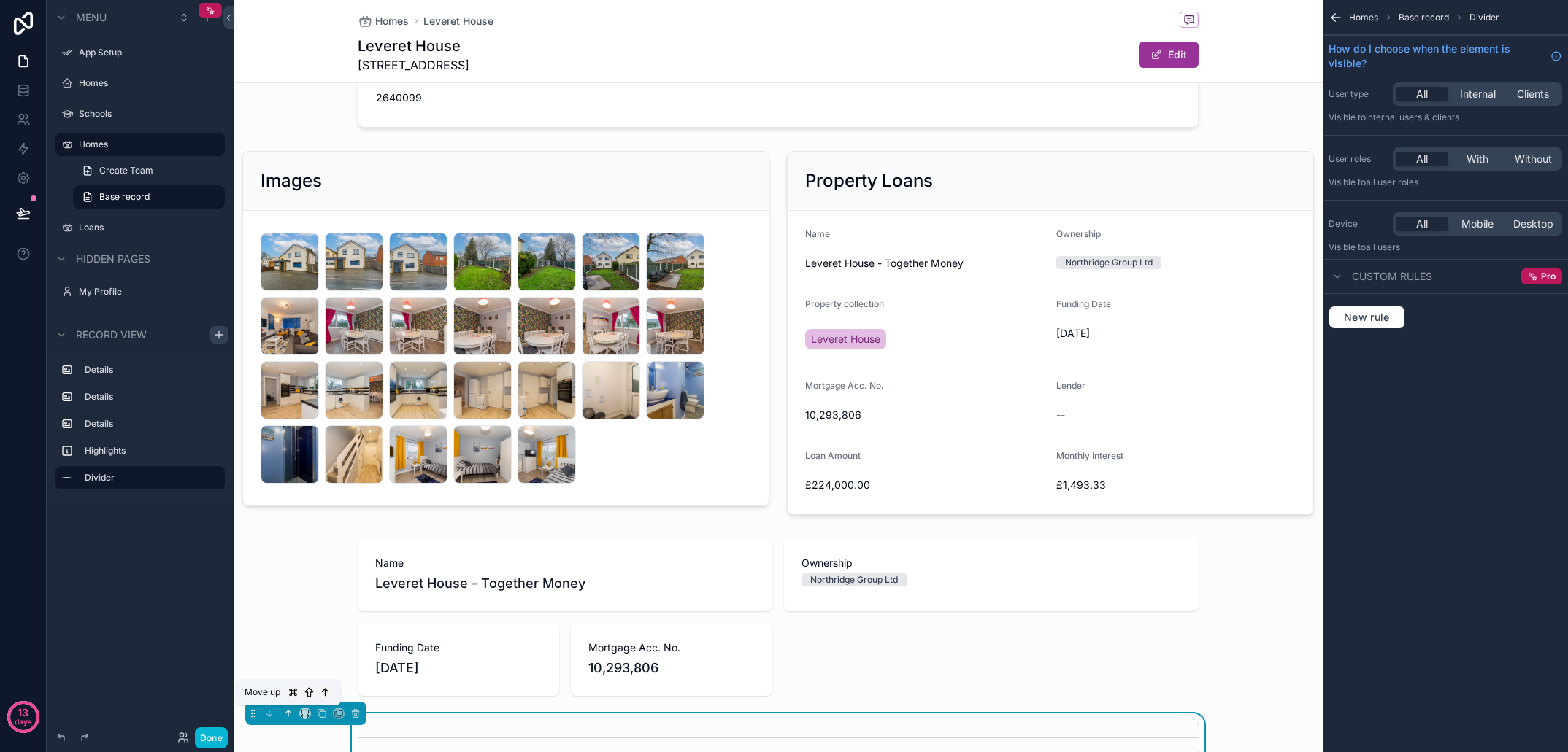
click at [287, 712] on icon "scrollable content" at bounding box center [288, 714] width 10 height 10
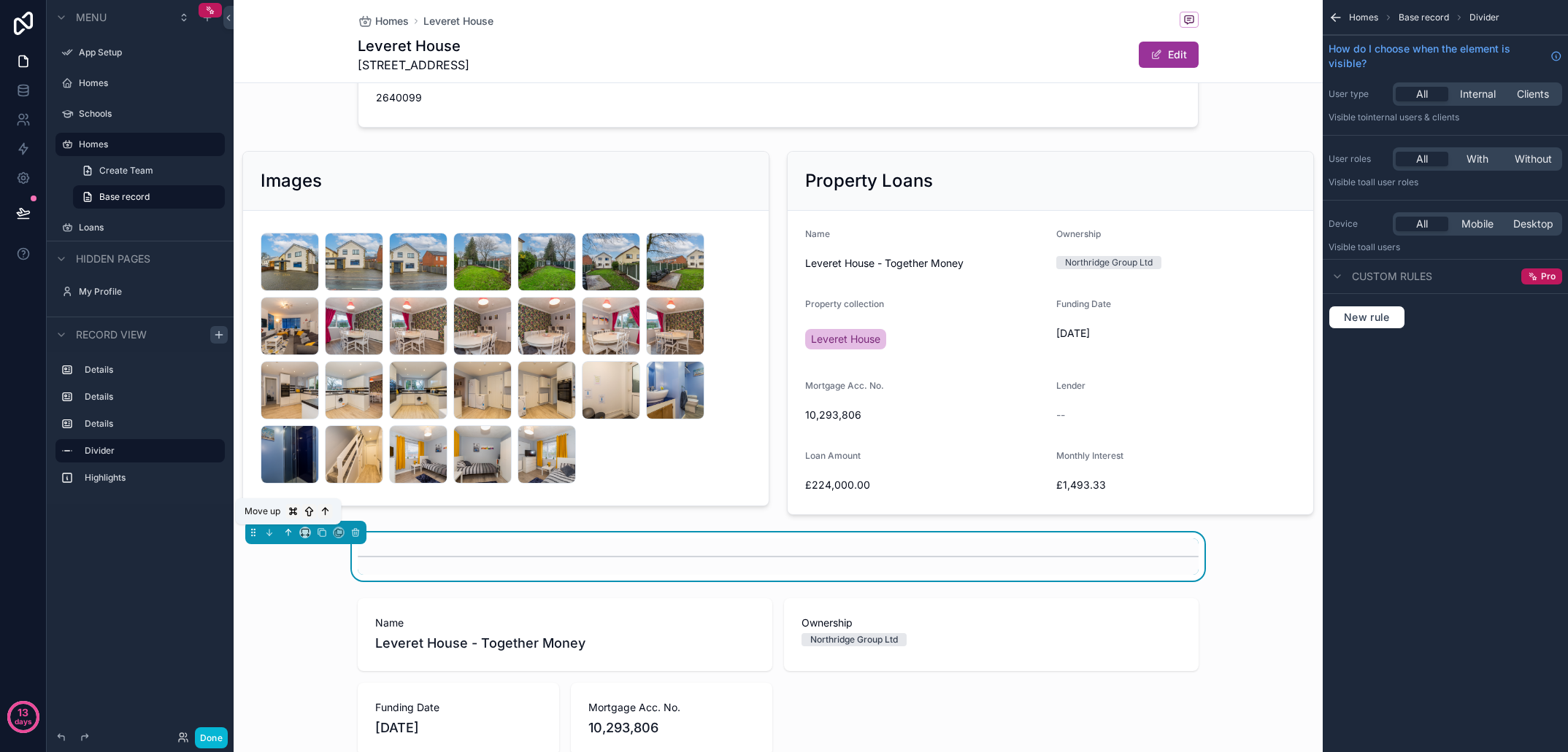
click at [287, 531] on icon "scrollable content" at bounding box center [288, 533] width 10 height 10
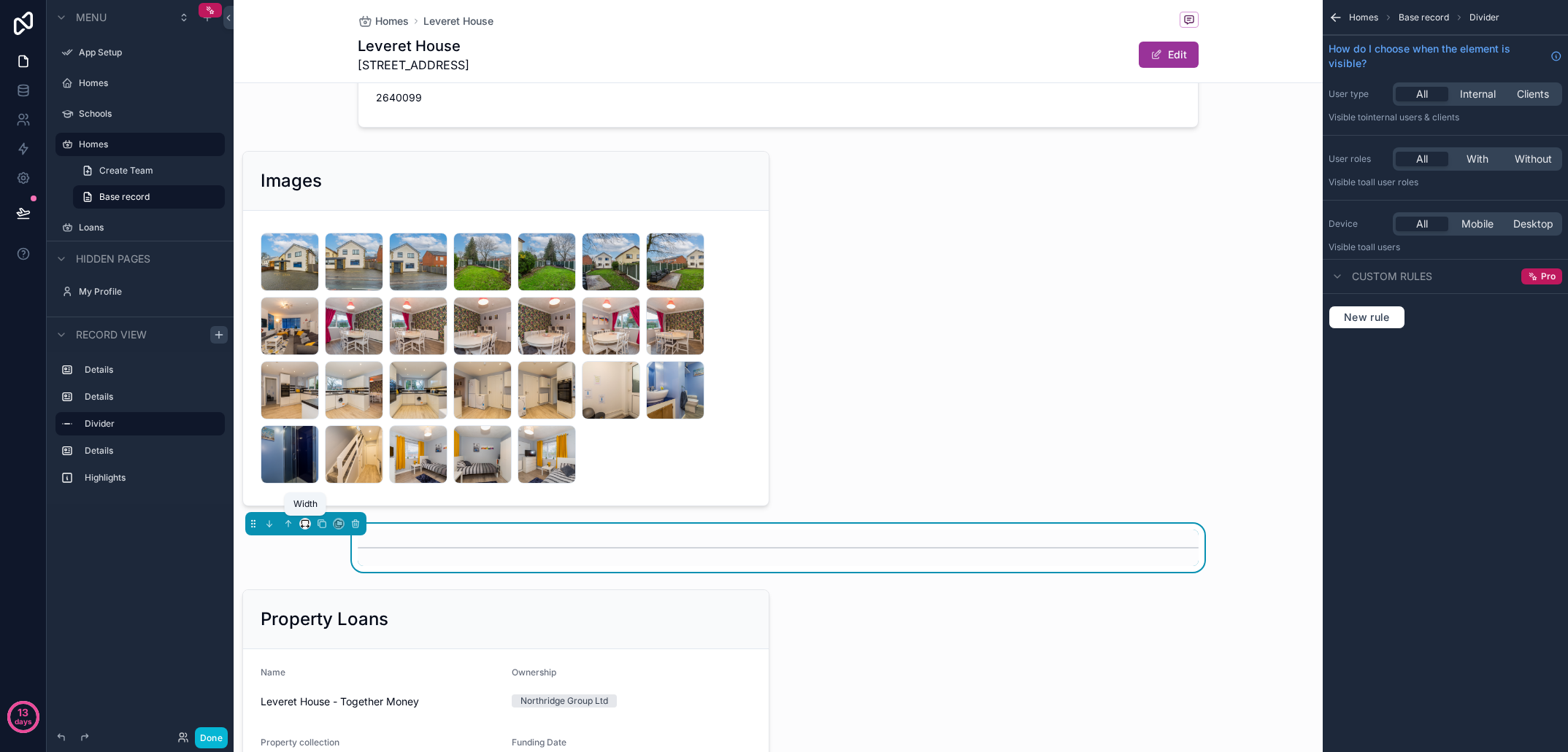
click at [306, 522] on icon "scrollable content" at bounding box center [305, 524] width 10 height 10
click at [352, 716] on span "Full width" at bounding box center [335, 717] width 45 height 18
click at [287, 522] on icon "scrollable content" at bounding box center [288, 524] width 10 height 10
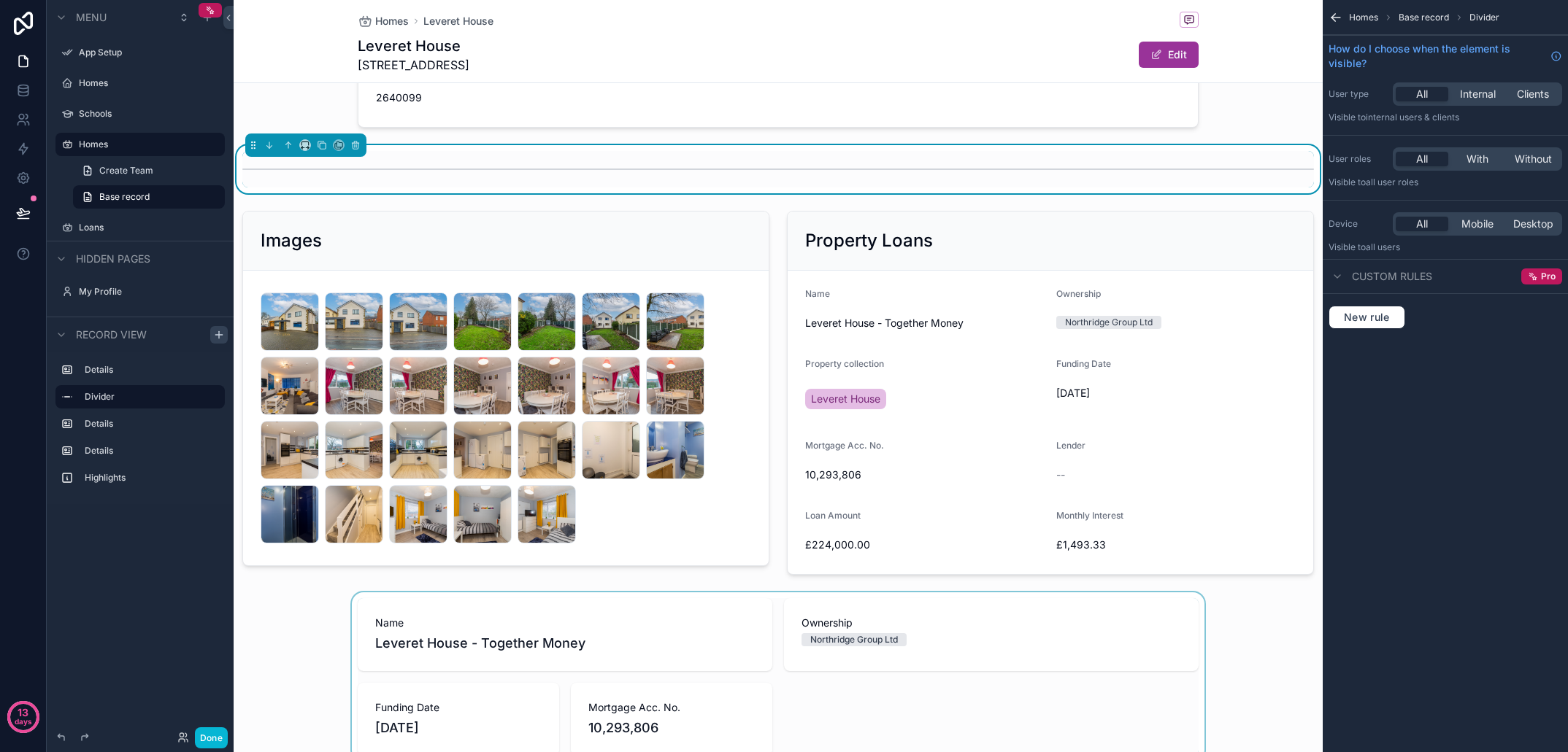
click at [1266, 617] on div "scrollable content" at bounding box center [778, 677] width 1089 height 170
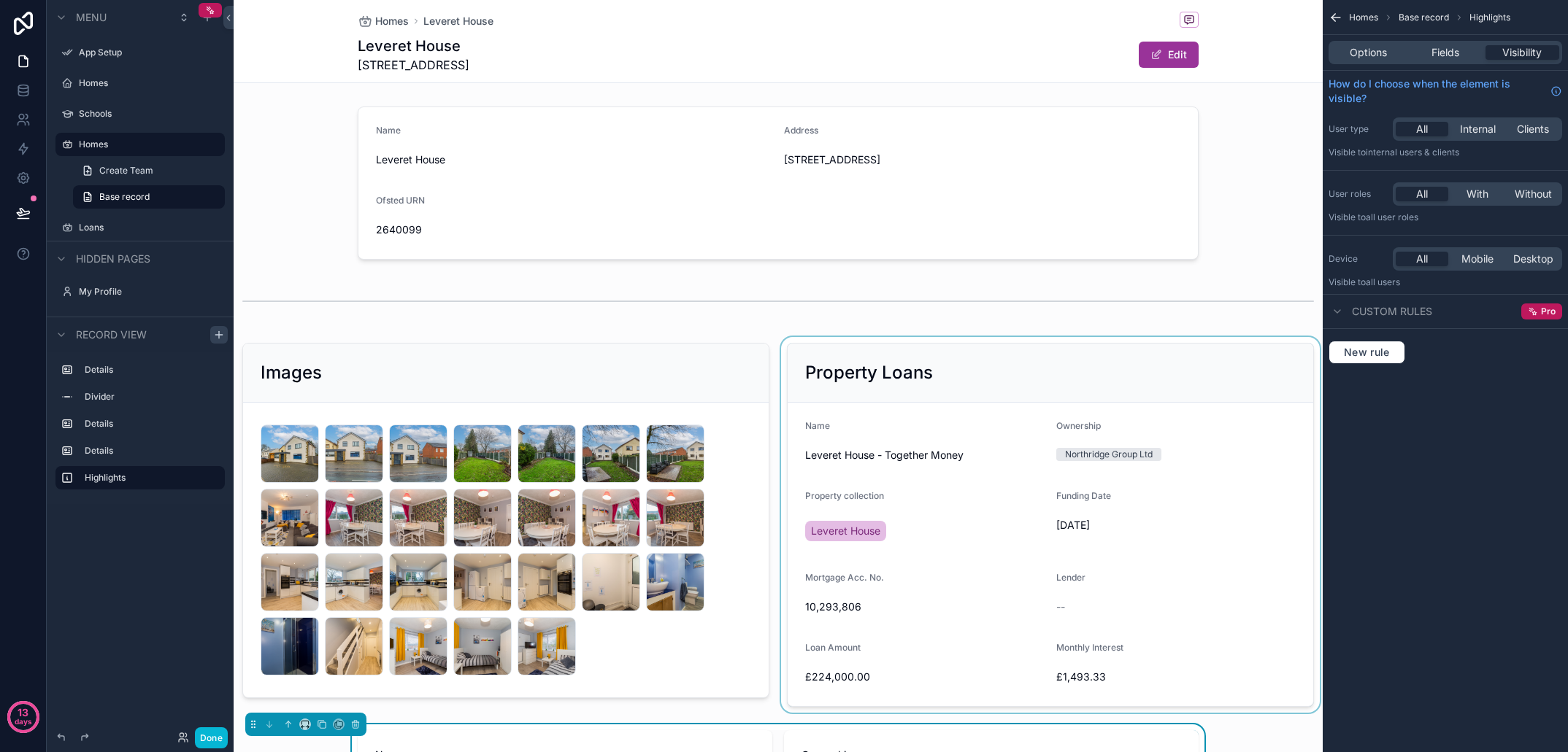
scroll to position [0, 0]
click at [898, 627] on div "scrollable content" at bounding box center [1051, 525] width 545 height 376
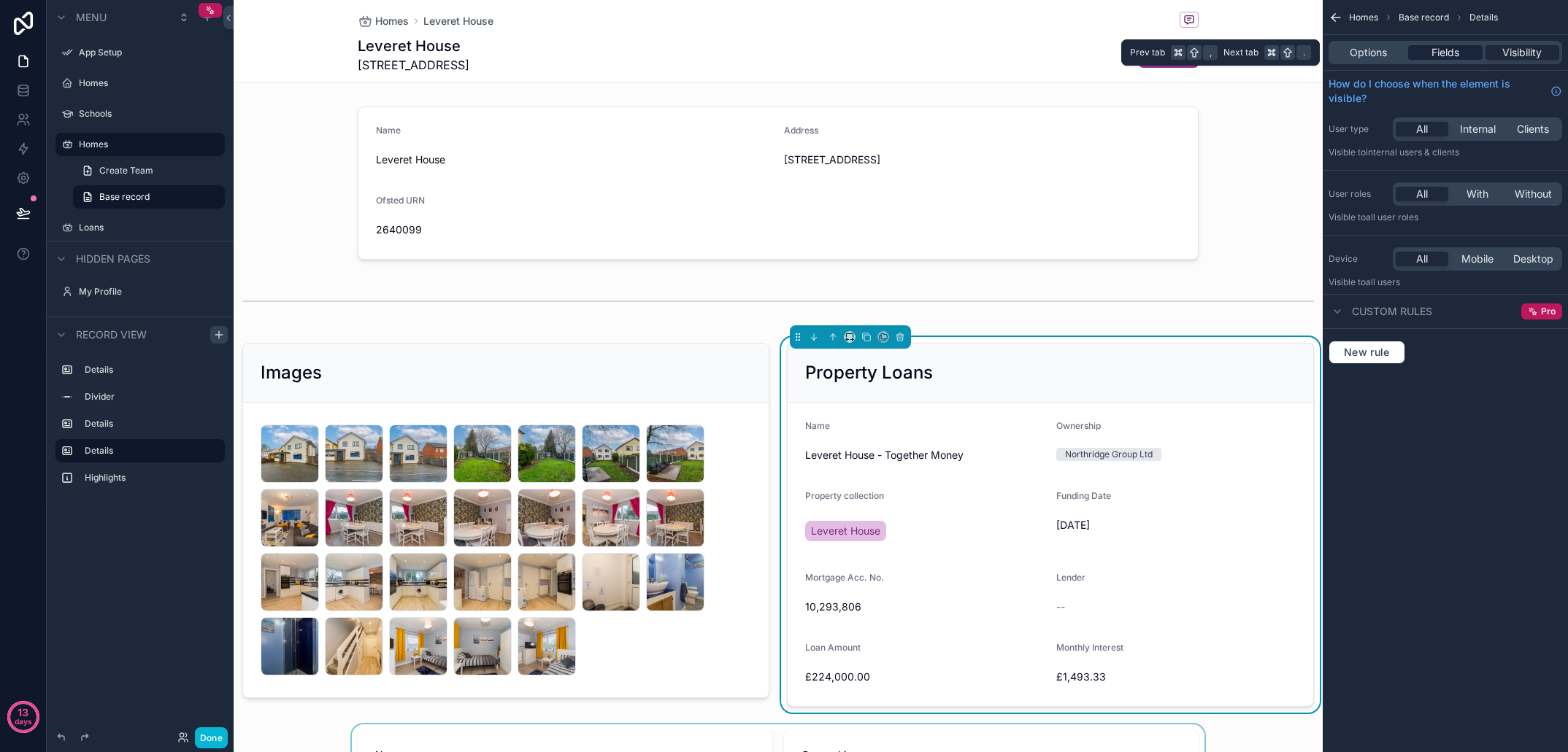
click at [1453, 55] on span "Fields" at bounding box center [1446, 52] width 28 height 15
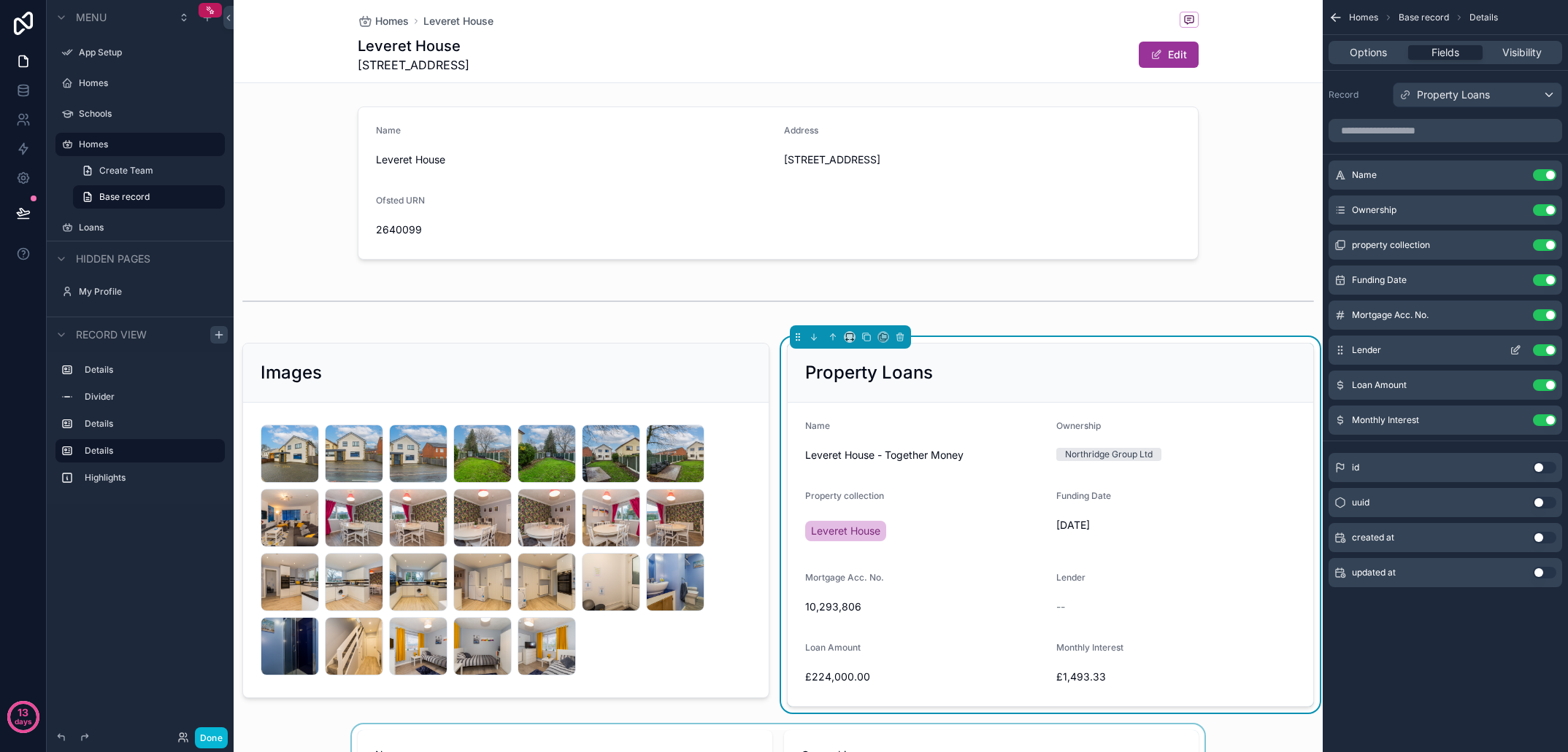
click at [1518, 354] on icon "scrollable content" at bounding box center [1516, 350] width 12 height 12
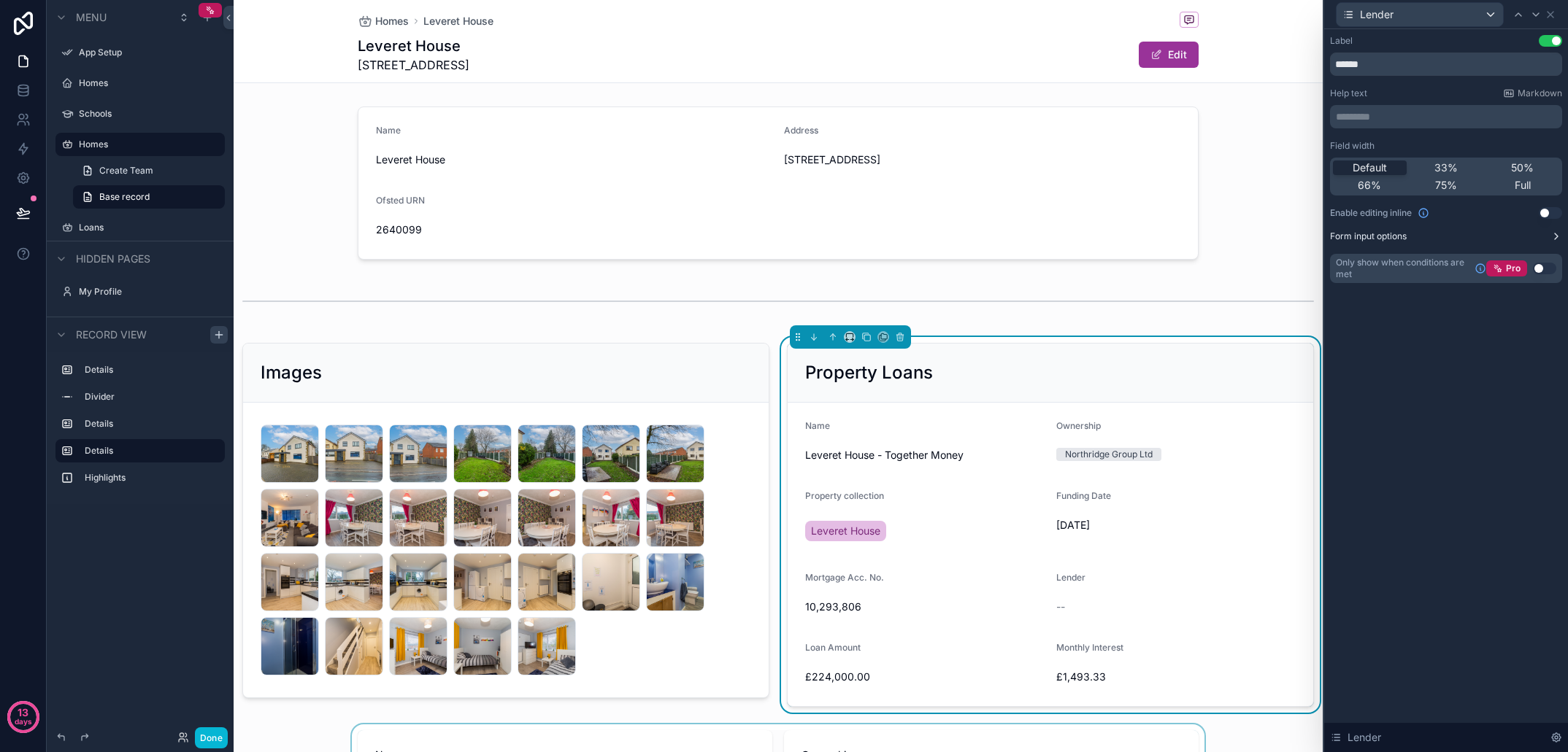
click at [1494, 237] on button "Form input options" at bounding box center [1446, 237] width 232 height 12
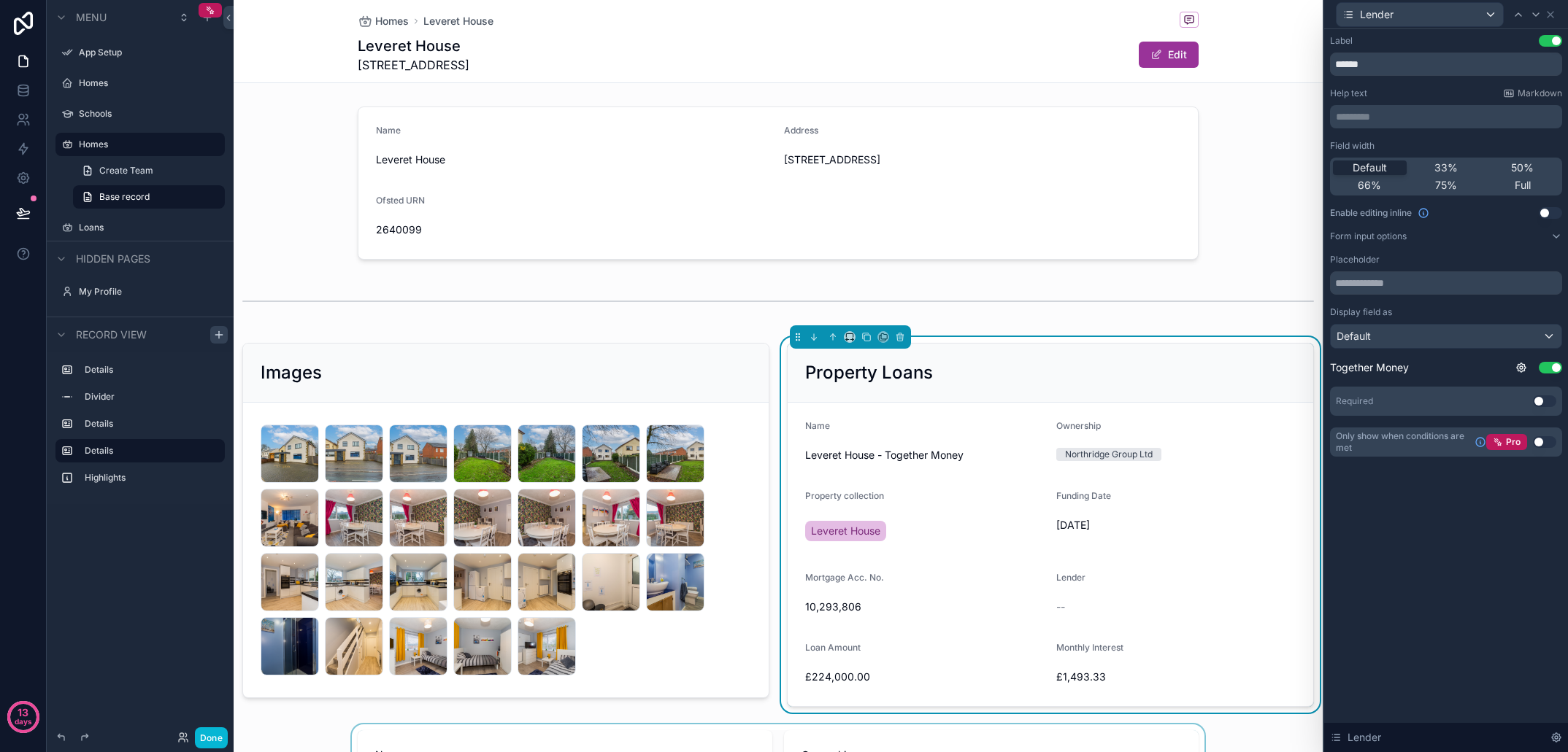
click at [1543, 402] on button "Use setting" at bounding box center [1545, 402] width 24 height 12
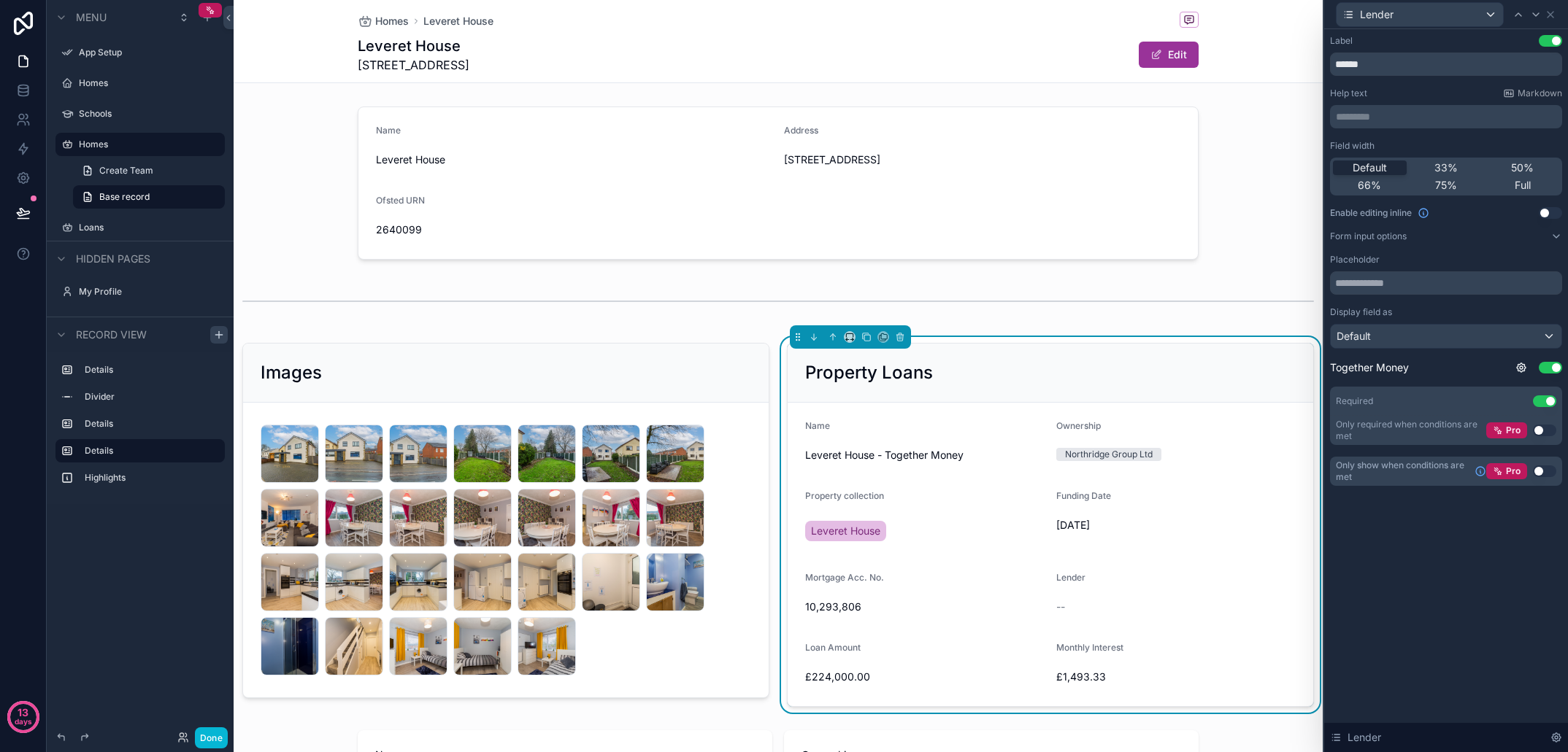
click at [1541, 400] on button "Use setting" at bounding box center [1545, 402] width 24 height 12
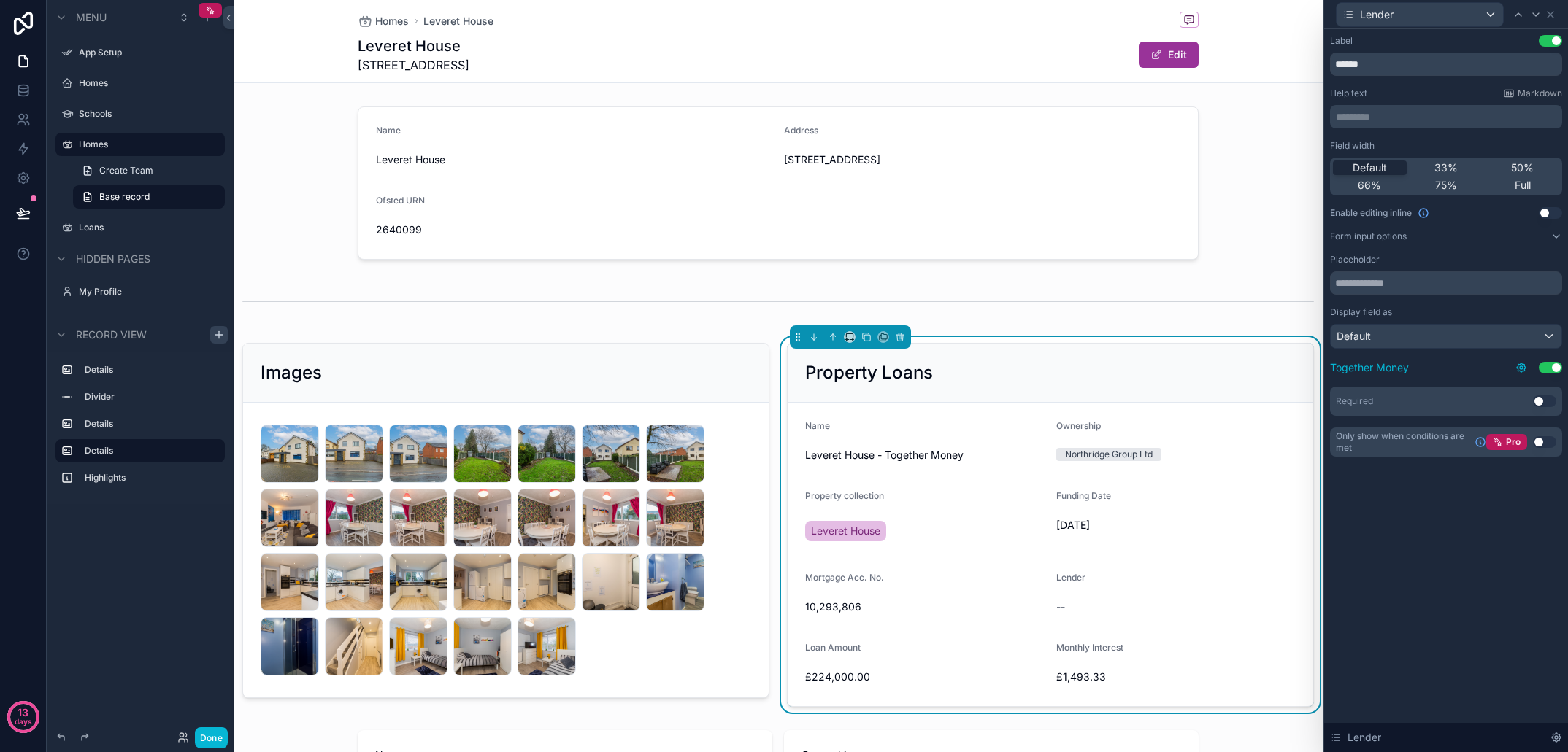
click at [1524, 370] on icon at bounding box center [1522, 368] width 12 height 12
click at [1521, 365] on icon at bounding box center [1522, 368] width 12 height 12
click at [1527, 356] on div "Placeholder Display field as Default Together Money Use setting" at bounding box center [1446, 314] width 232 height 121
click at [1555, 369] on button "Use setting" at bounding box center [1551, 368] width 24 height 12
click at [1383, 368] on span "Together Money" at bounding box center [1370, 367] width 79 height 15
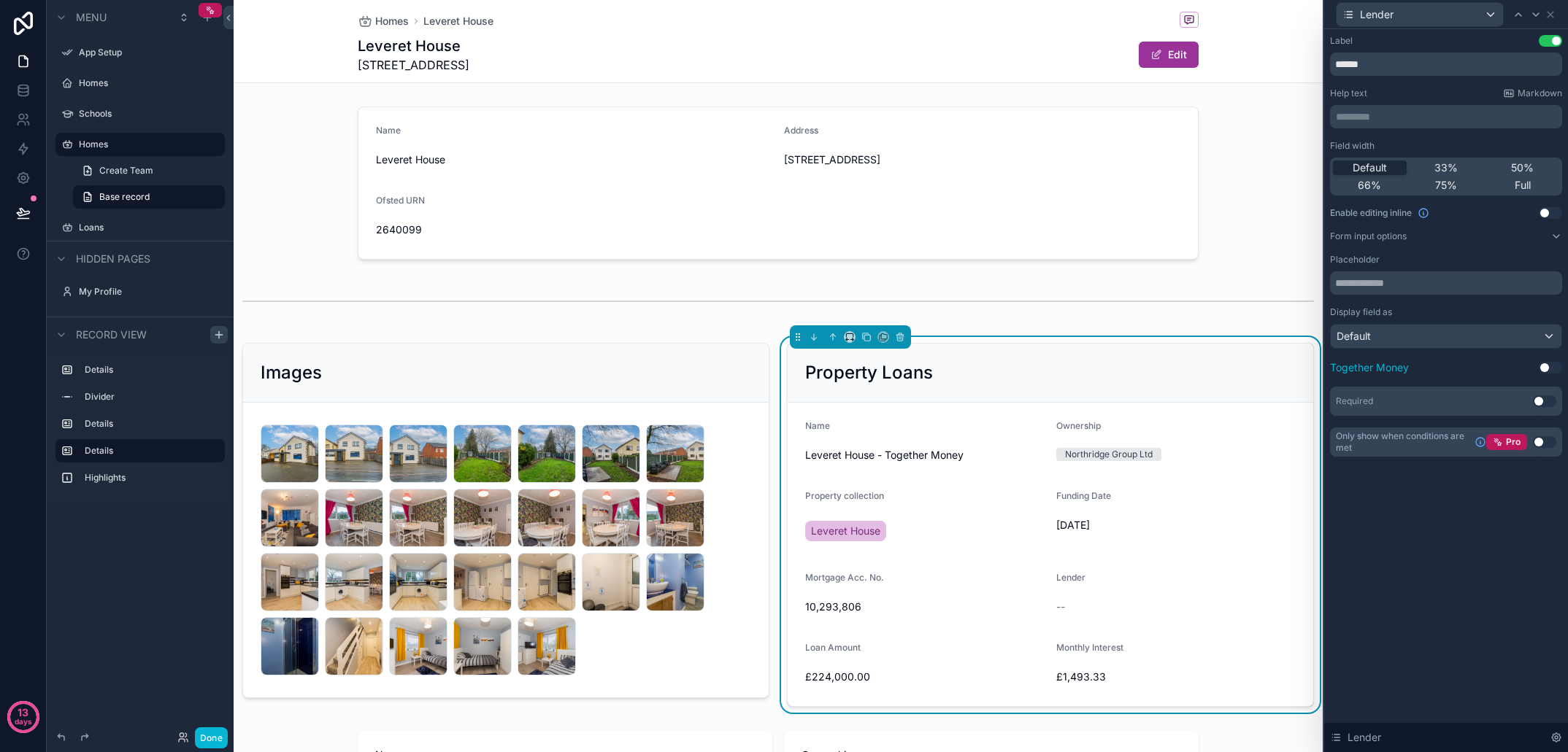
click at [1551, 368] on button "Use setting" at bounding box center [1551, 368] width 24 height 12
click at [1415, 335] on div "Default" at bounding box center [1447, 337] width 231 height 24
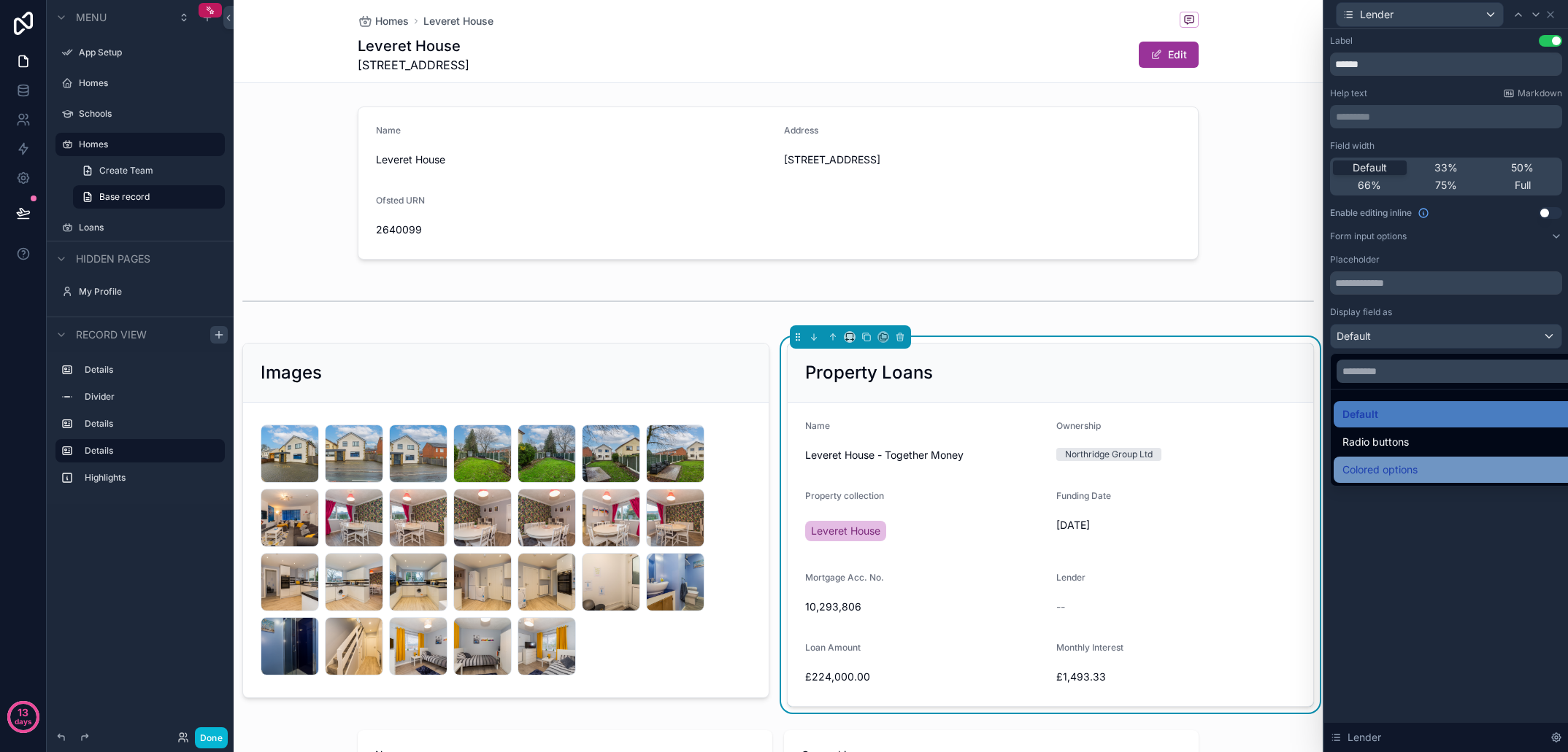
click at [1420, 473] on div "Colored options" at bounding box center [1463, 470] width 241 height 18
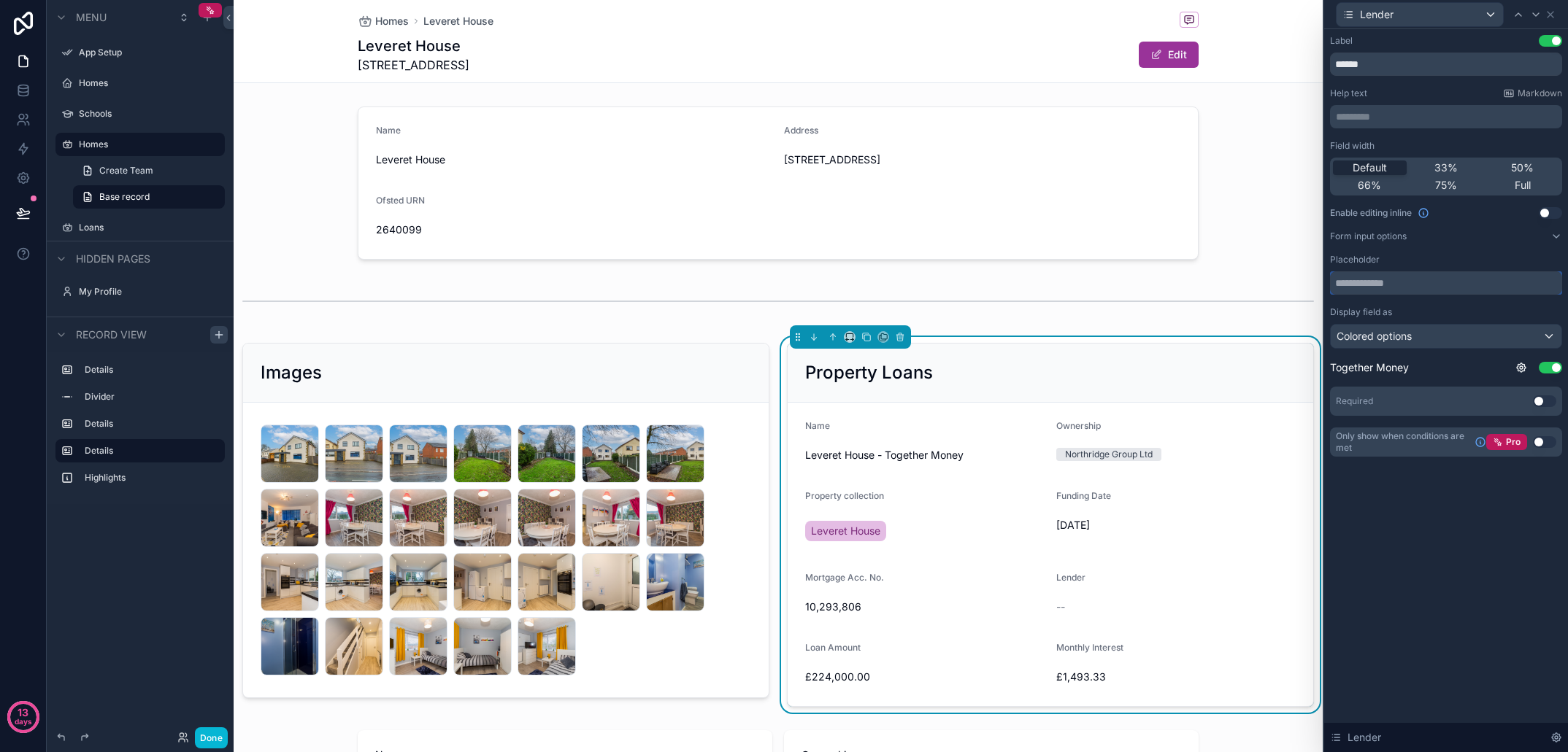
click at [1389, 284] on input "text" at bounding box center [1446, 283] width 232 height 24
click at [1423, 260] on div "Placeholder" at bounding box center [1446, 260] width 232 height 12
click at [1551, 15] on icon at bounding box center [1551, 15] width 12 height 12
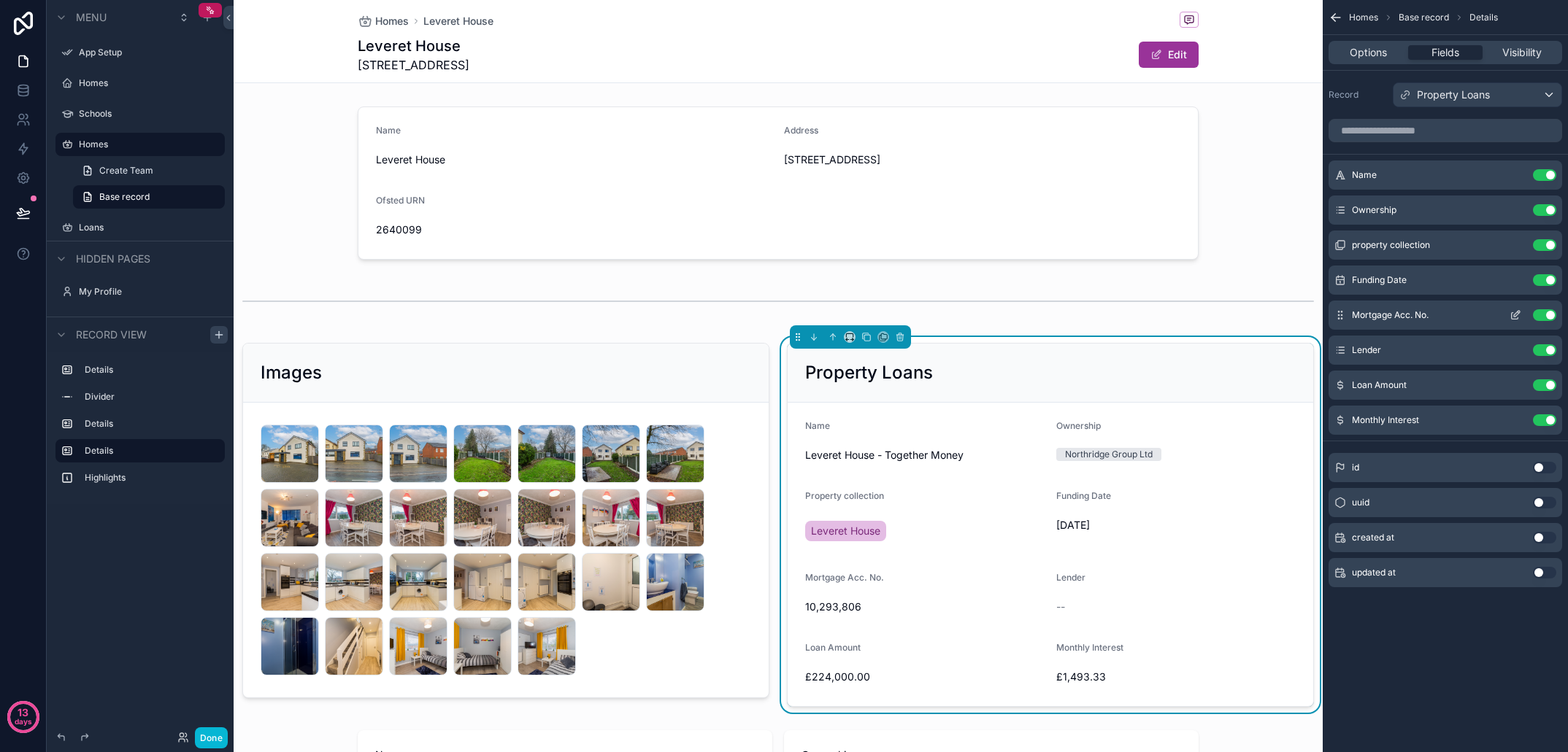
click at [1515, 312] on icon "scrollable content" at bounding box center [1516, 316] width 12 height 12
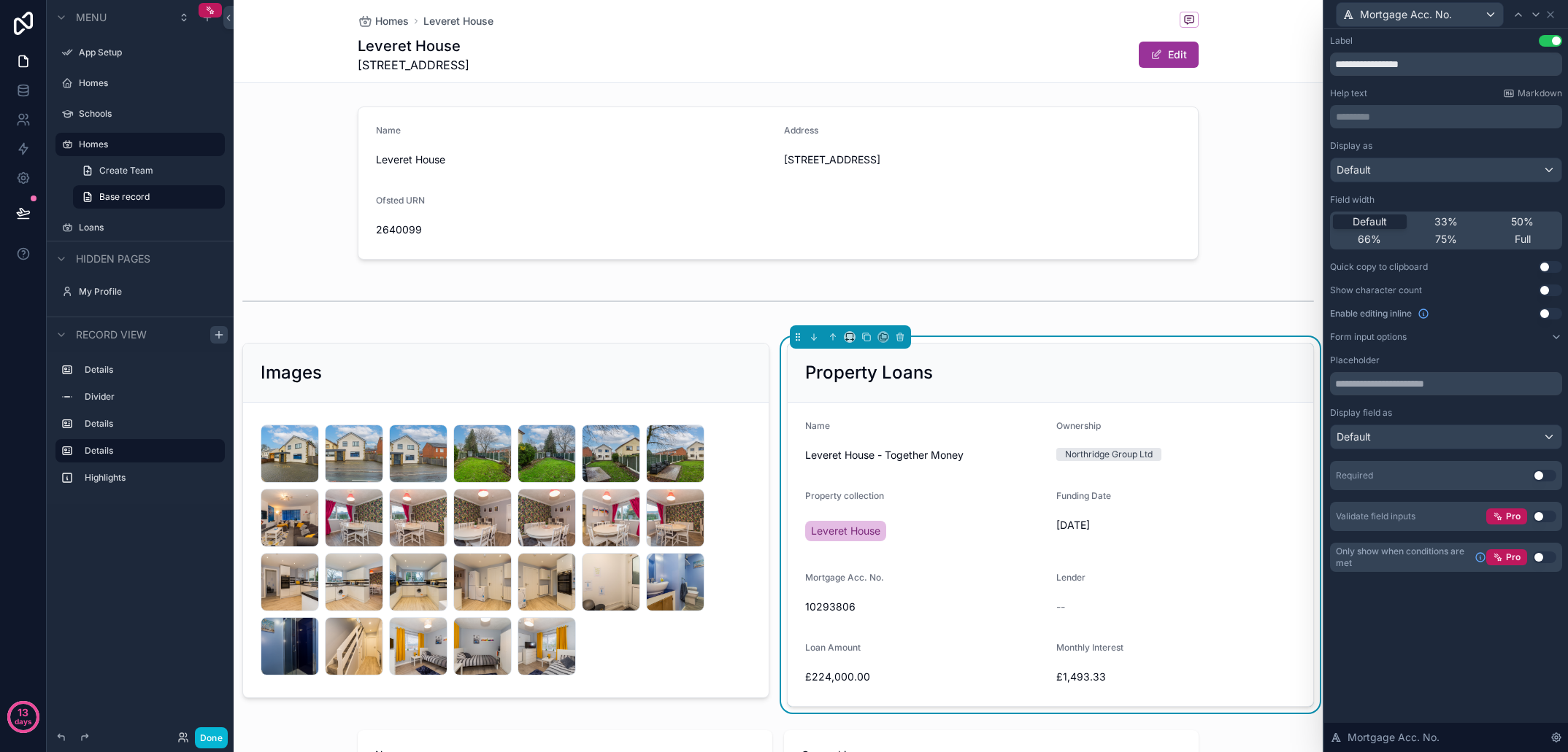
click at [1065, 603] on span "--" at bounding box center [1060, 607] width 9 height 15
click at [1549, 15] on icon at bounding box center [1551, 15] width 12 height 12
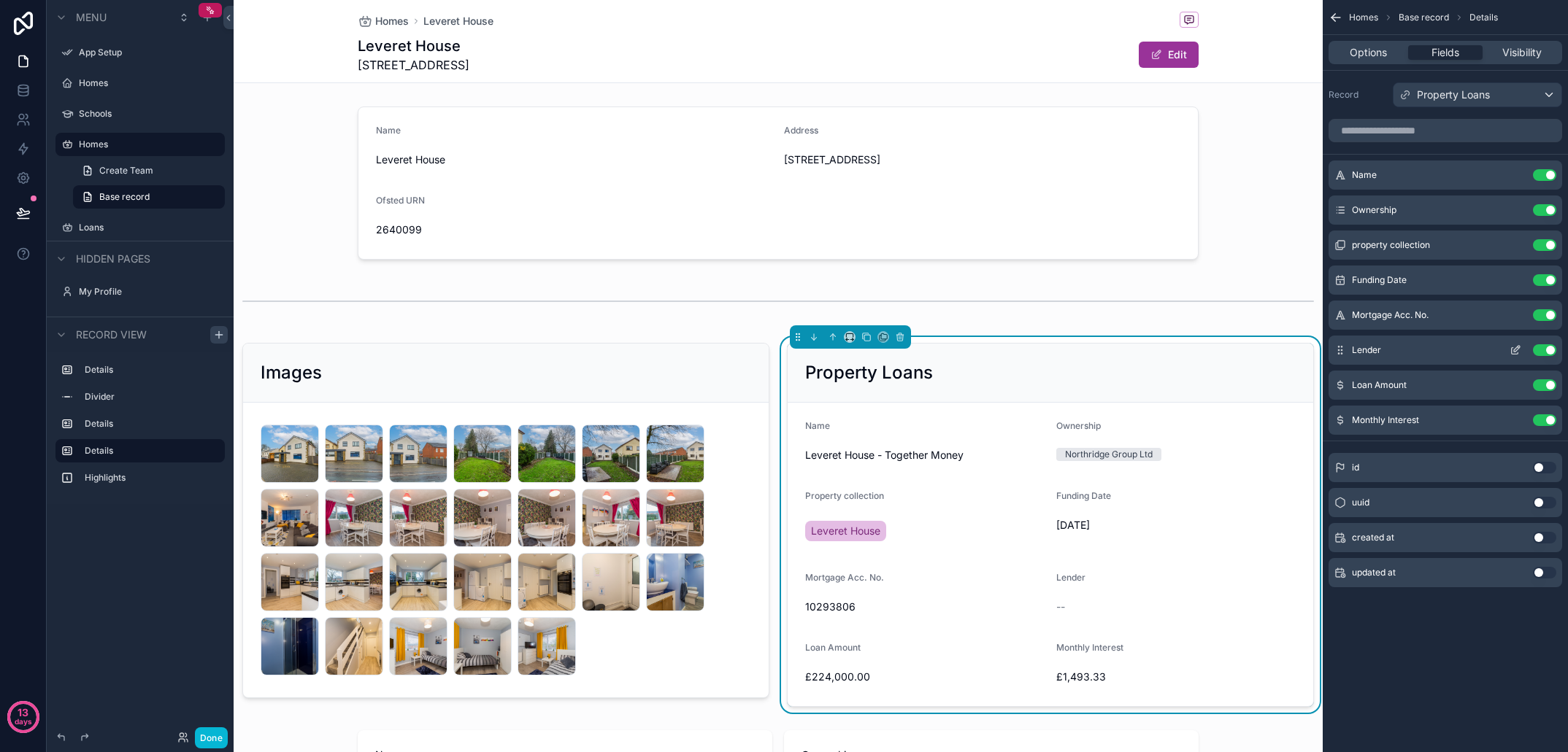
click at [1452, 364] on div "Lender Use setting" at bounding box center [1446, 350] width 234 height 30
click at [1518, 351] on icon "scrollable content" at bounding box center [1516, 350] width 12 height 12
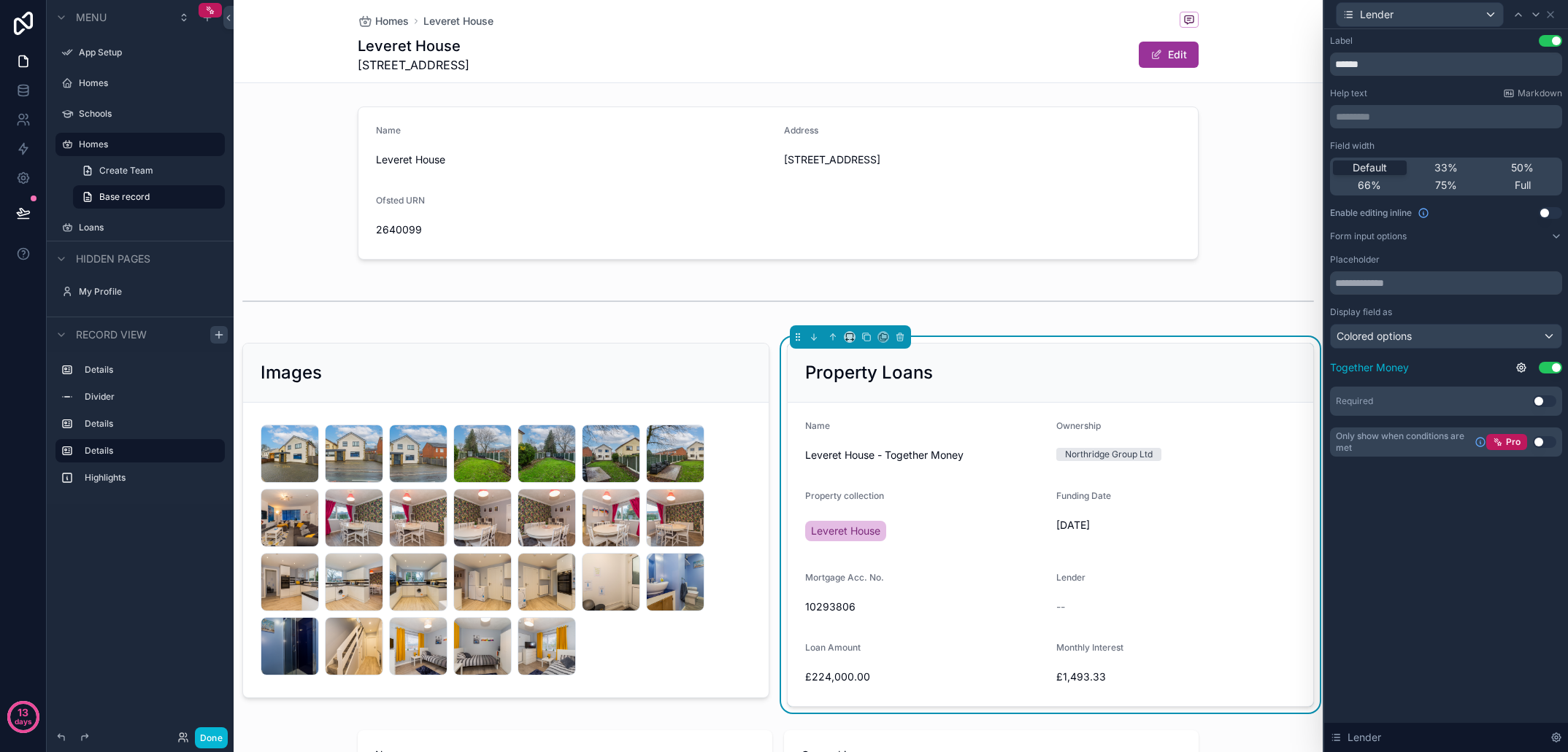
click at [1548, 365] on button "Use setting" at bounding box center [1551, 368] width 24 height 12
click at [1549, 368] on button "Use setting" at bounding box center [1551, 368] width 24 height 12
click at [1546, 404] on button "Use setting" at bounding box center [1545, 402] width 24 height 12
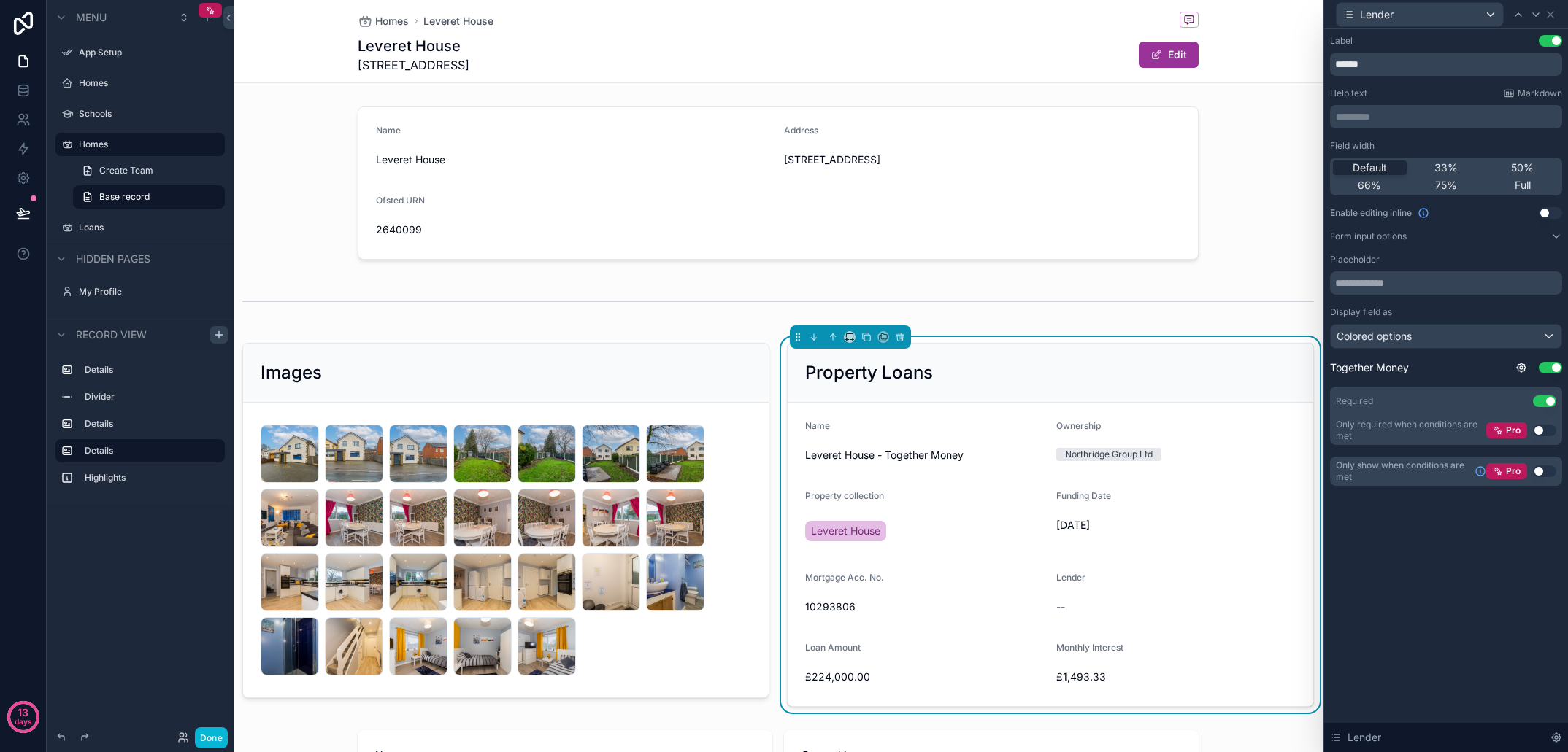
click at [1210, 343] on div "Property Loans Name Leveret House - Together Money Ownership Northridge Group L…" at bounding box center [1051, 525] width 527 height 364
click at [1552, 16] on icon at bounding box center [1551, 15] width 6 height 6
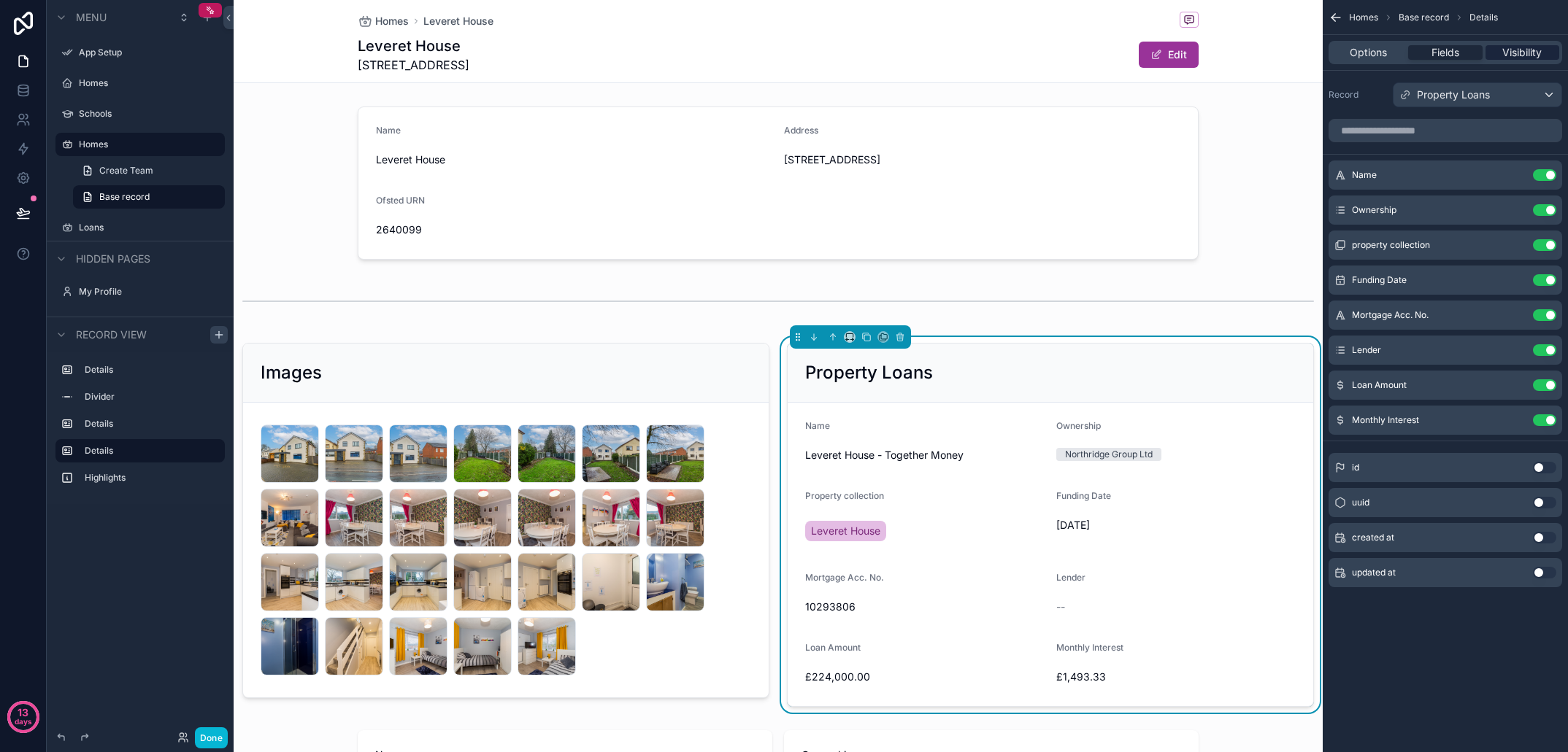
click at [1518, 59] on span "Visibility" at bounding box center [1523, 52] width 39 height 15
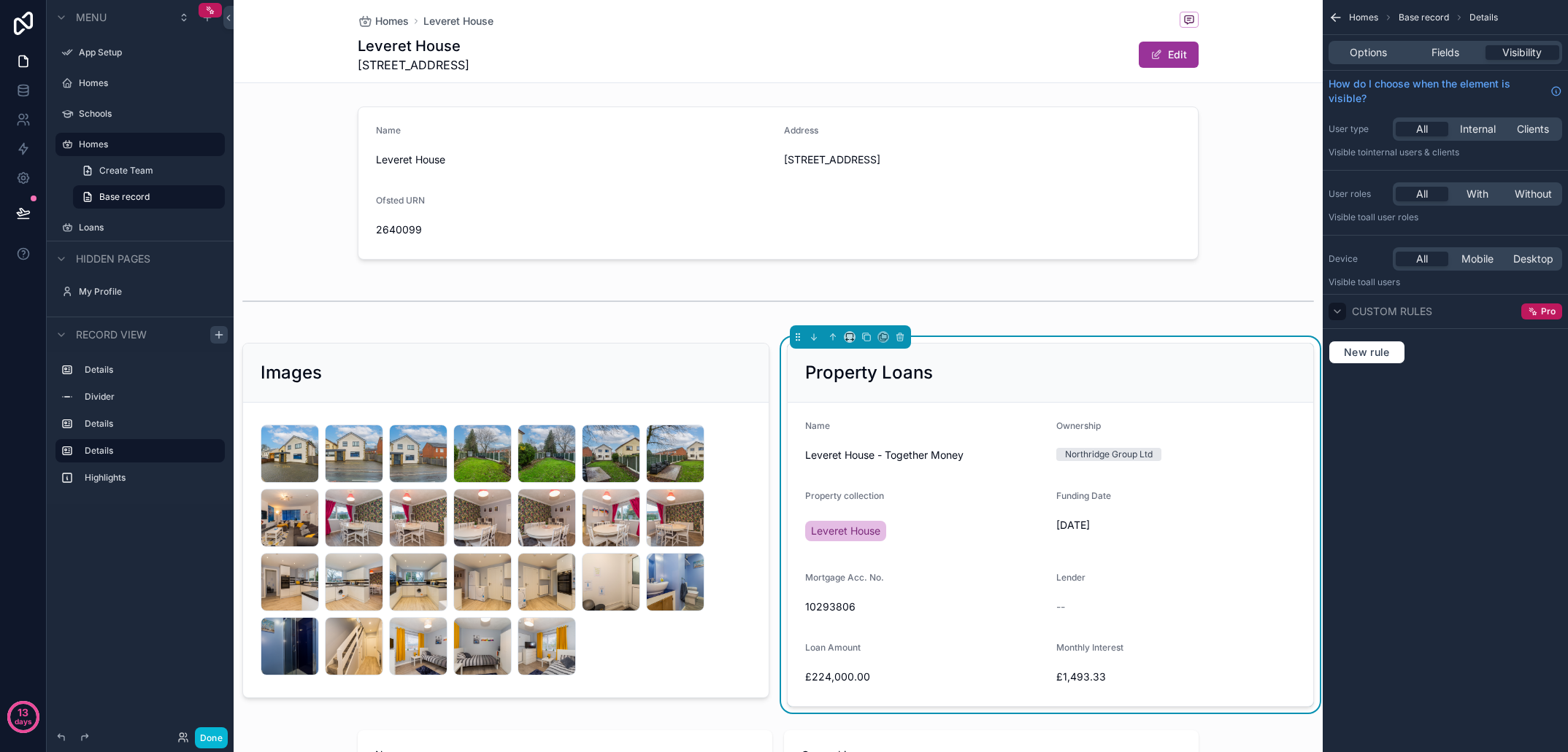
click at [1343, 314] on icon "scrollable content" at bounding box center [1338, 312] width 12 height 12
click at [1342, 314] on icon "scrollable content" at bounding box center [1338, 312] width 12 height 12
click at [1364, 350] on span "New rule" at bounding box center [1368, 352] width 57 height 13
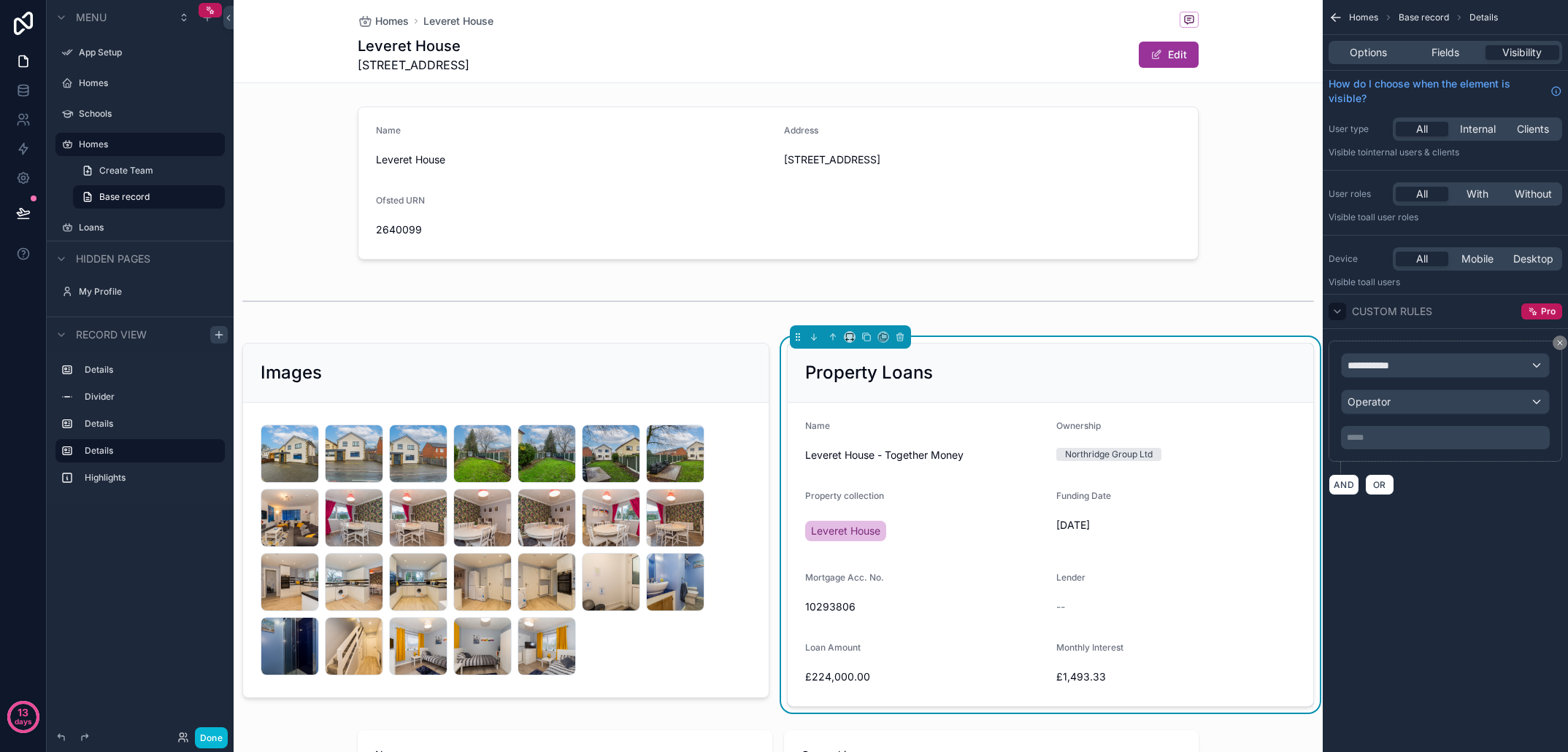
click at [1400, 368] on span "**********" at bounding box center [1374, 365] width 54 height 15
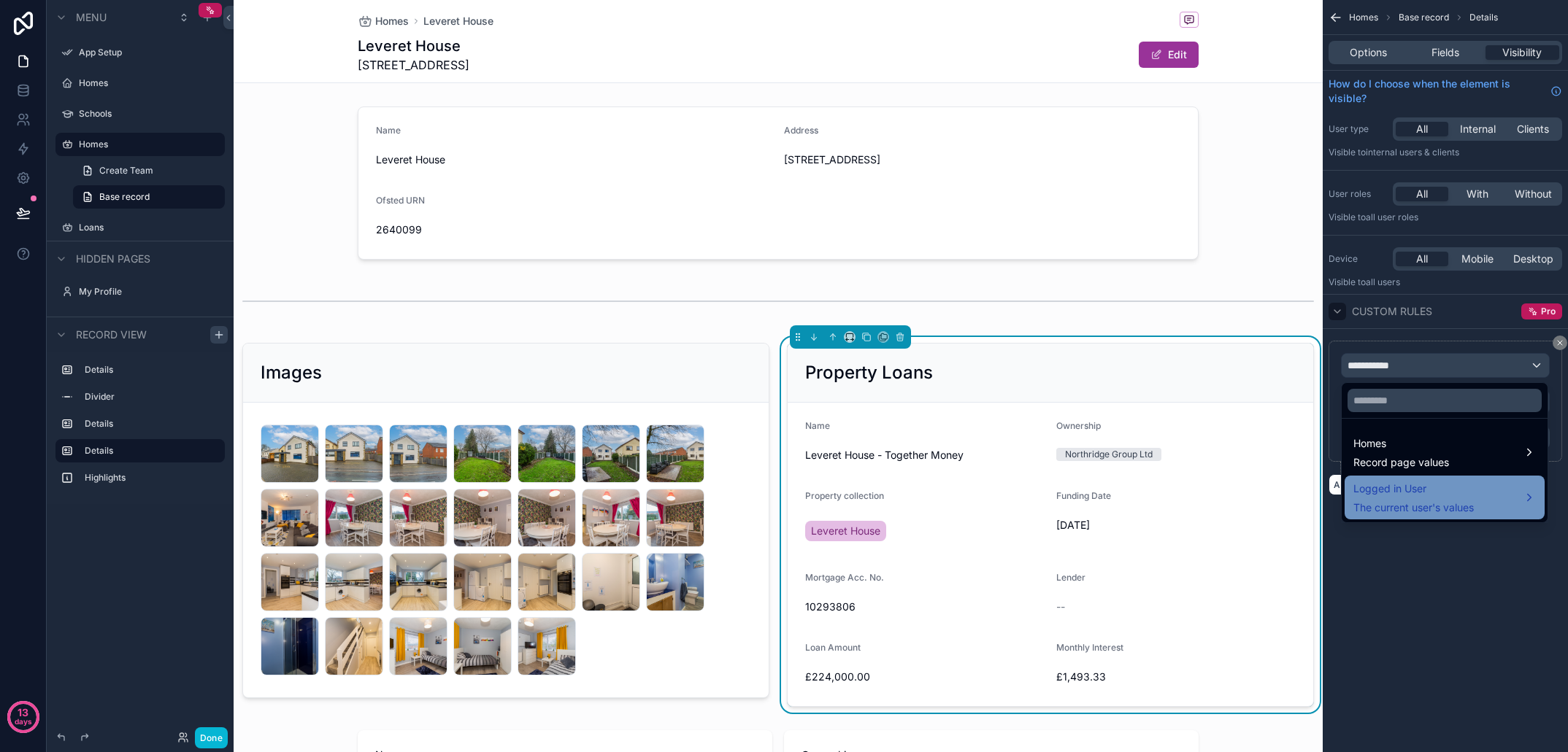
click at [1504, 492] on div "Logged in User The current user's values" at bounding box center [1445, 497] width 183 height 35
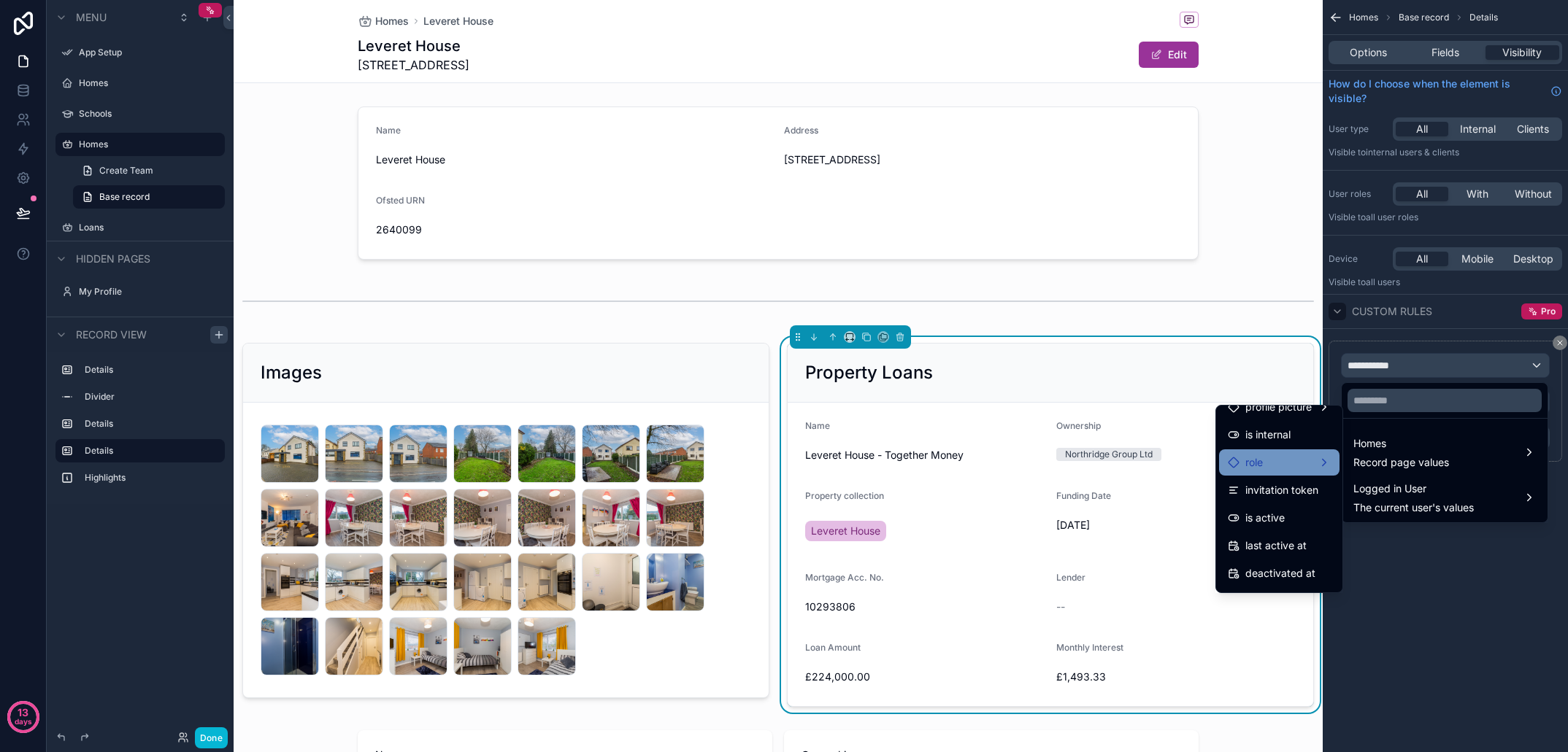
scroll to position [153, 0]
click at [1304, 471] on div "role" at bounding box center [1280, 463] width 103 height 18
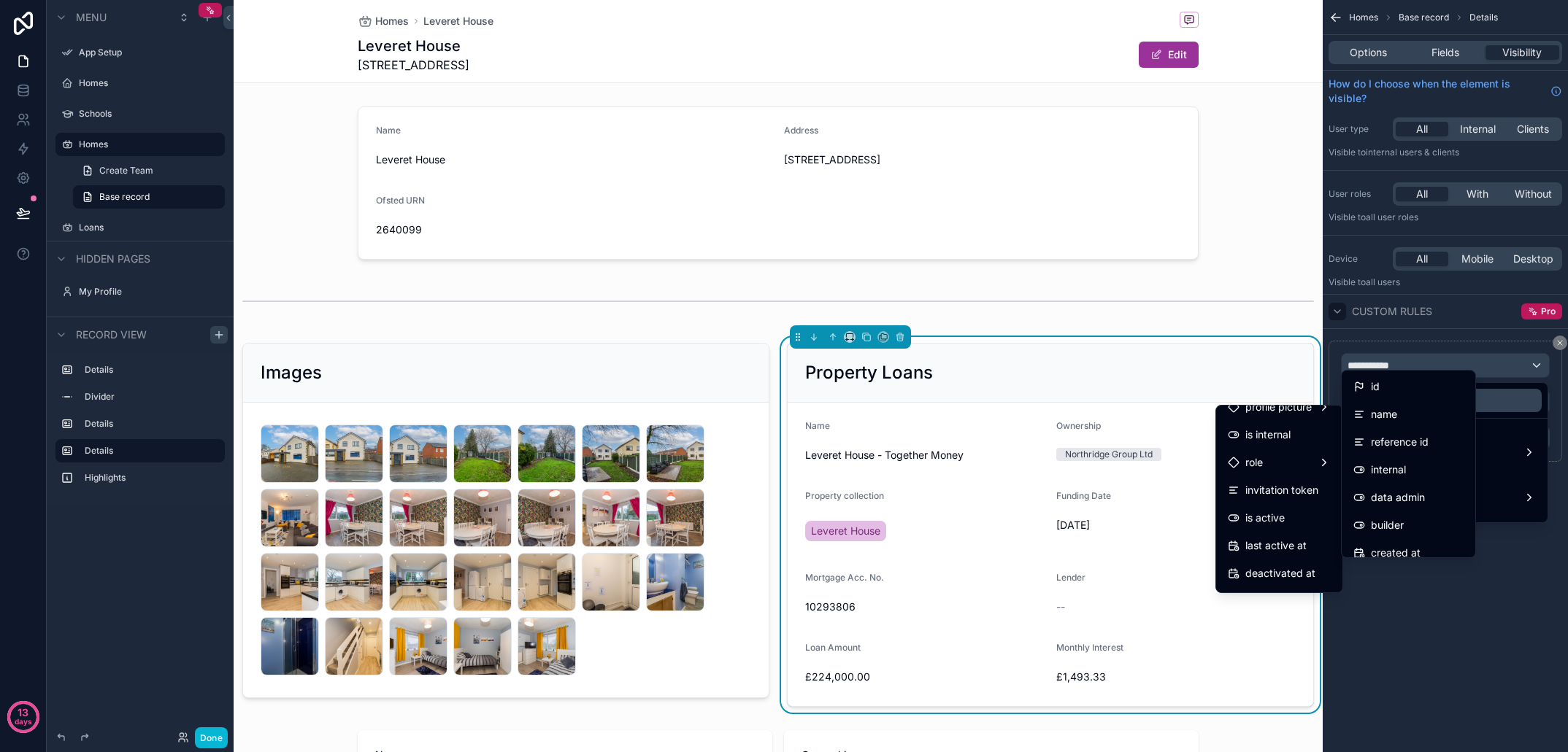
scroll to position [0, 0]
click at [1513, 564] on div "scrollable content" at bounding box center [784, 376] width 1568 height 752
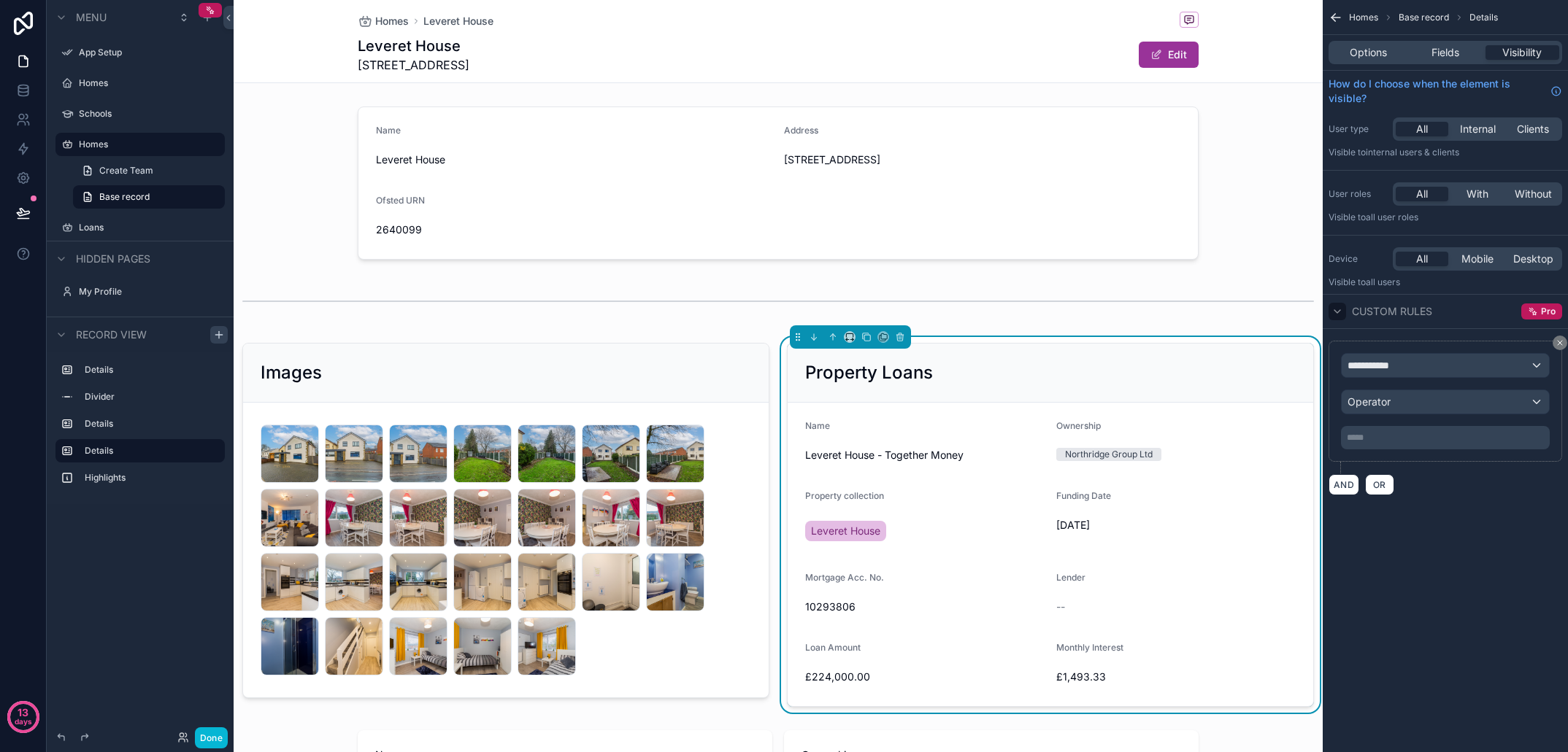
click at [1512, 564] on div "**********" at bounding box center [1446, 376] width 245 height 752
click at [1563, 339] on icon "scrollable content" at bounding box center [1560, 342] width 9 height 9
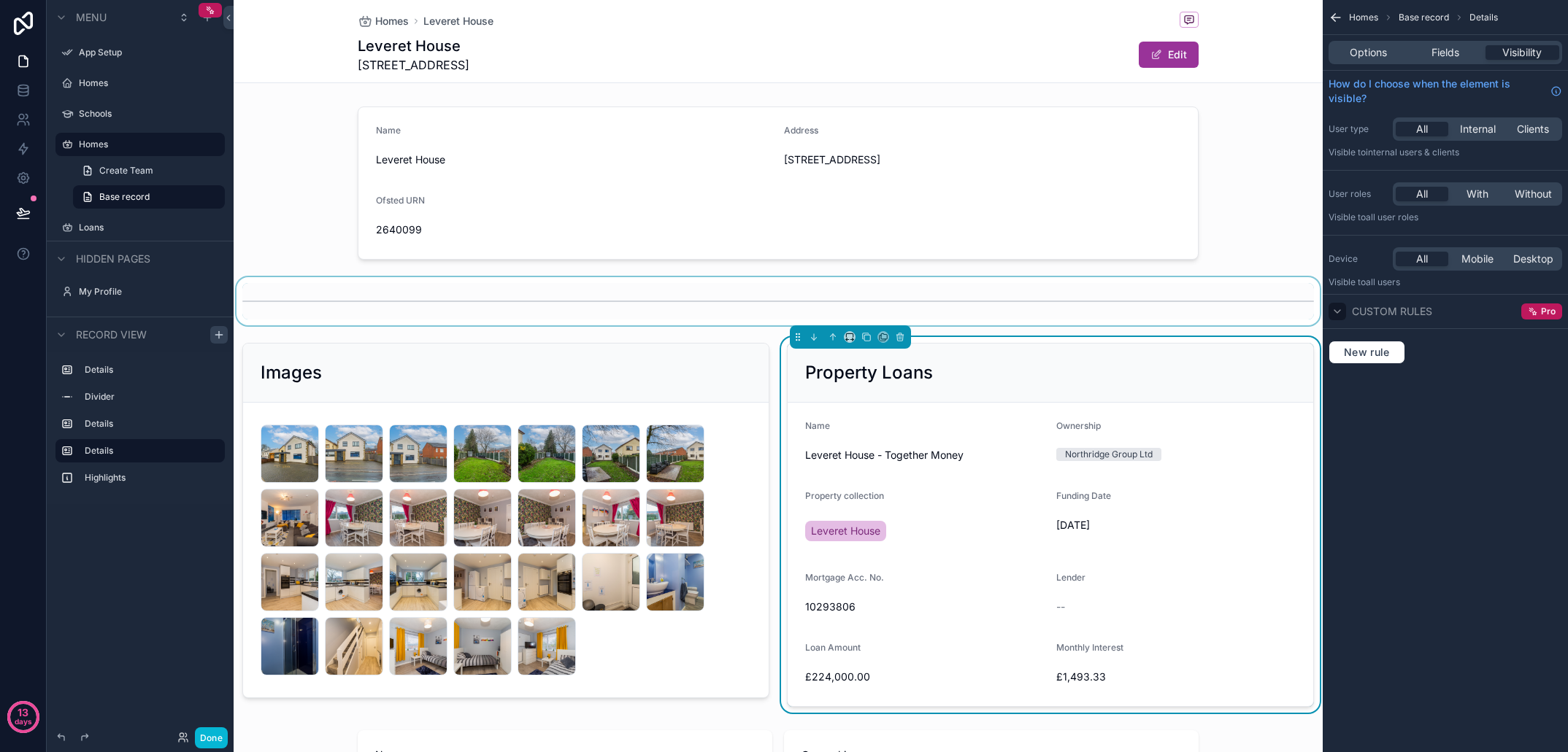
click at [1219, 318] on div "scrollable content" at bounding box center [778, 301] width 1089 height 48
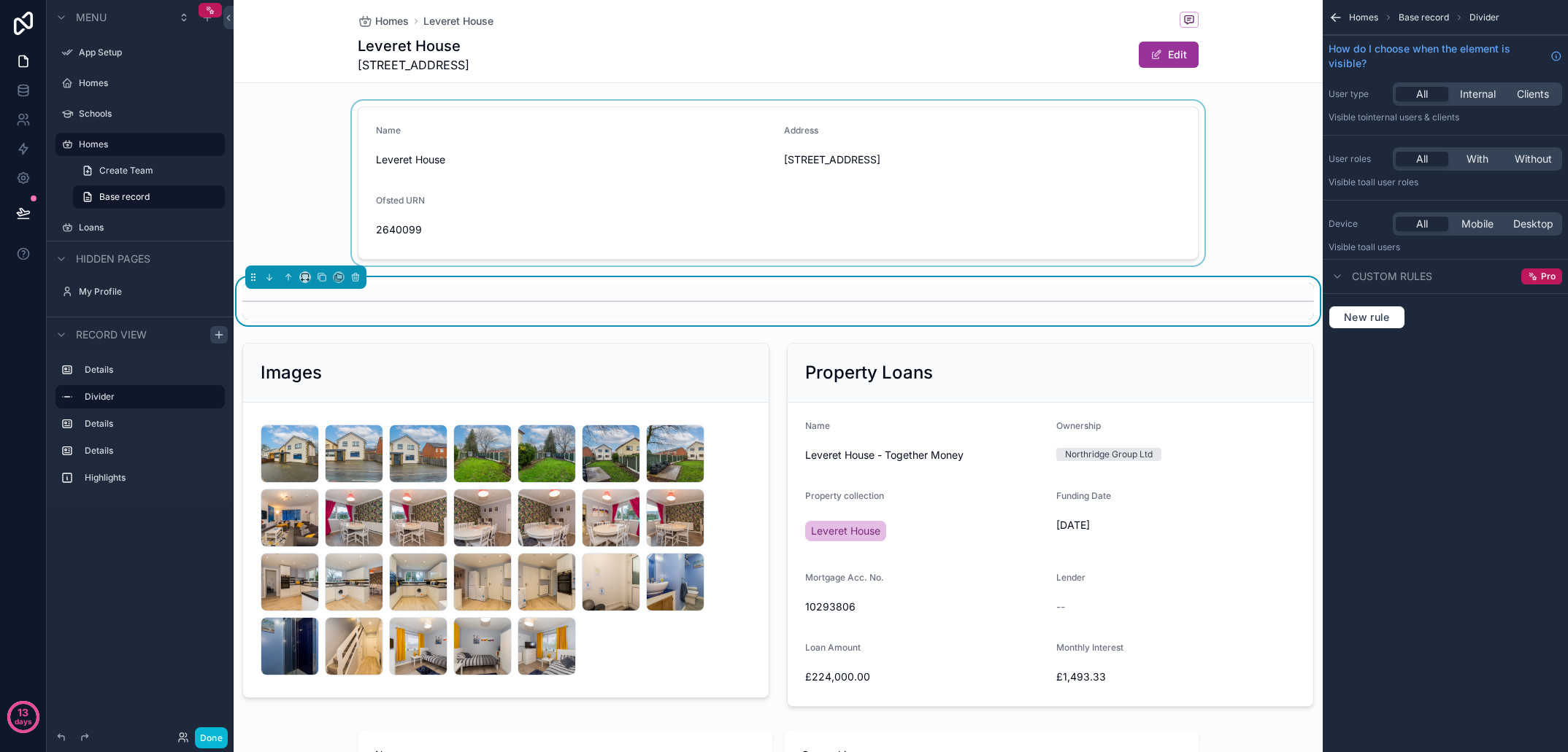
click at [1260, 223] on div "scrollable content" at bounding box center [778, 183] width 1089 height 165
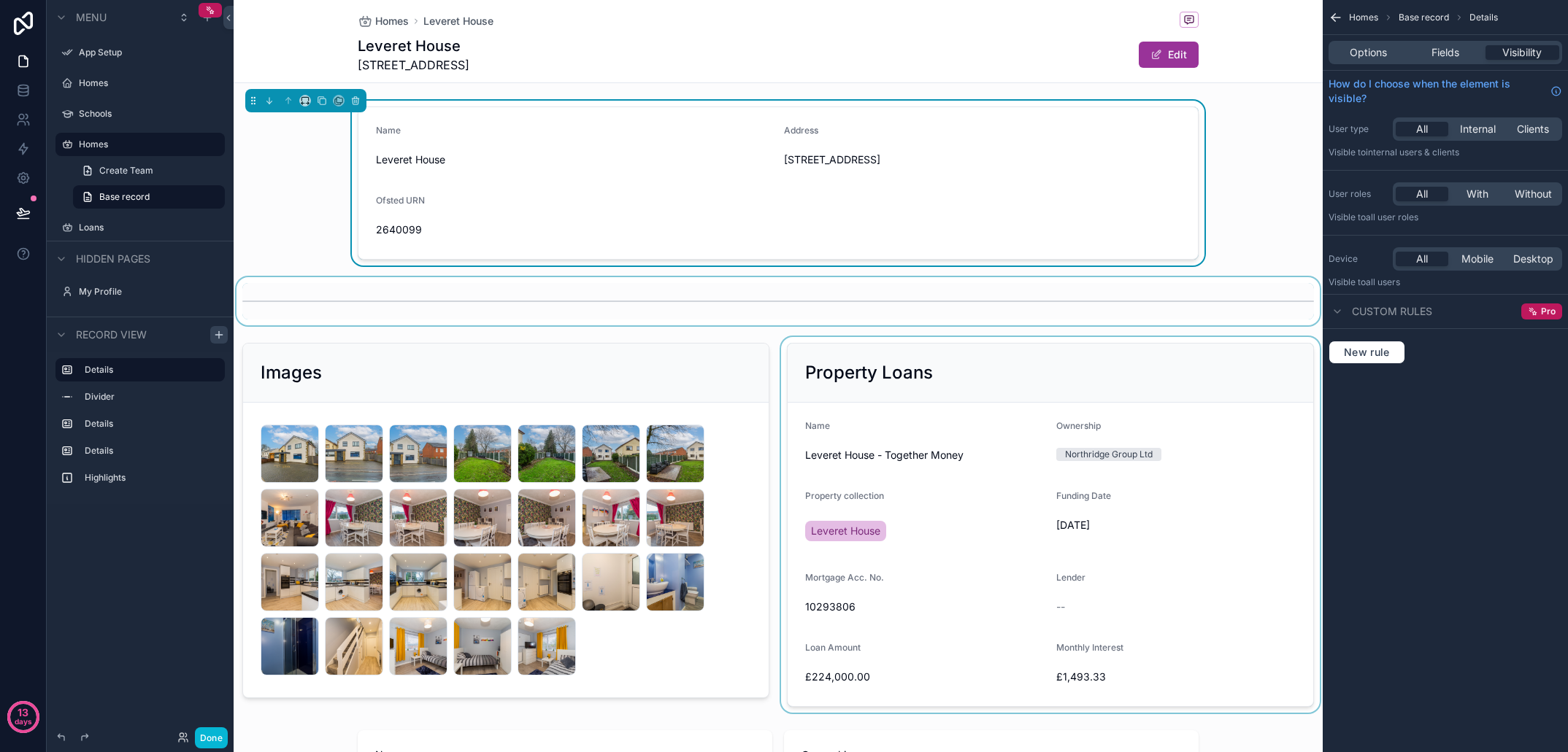
click at [1155, 521] on div "scrollable content" at bounding box center [1051, 525] width 545 height 376
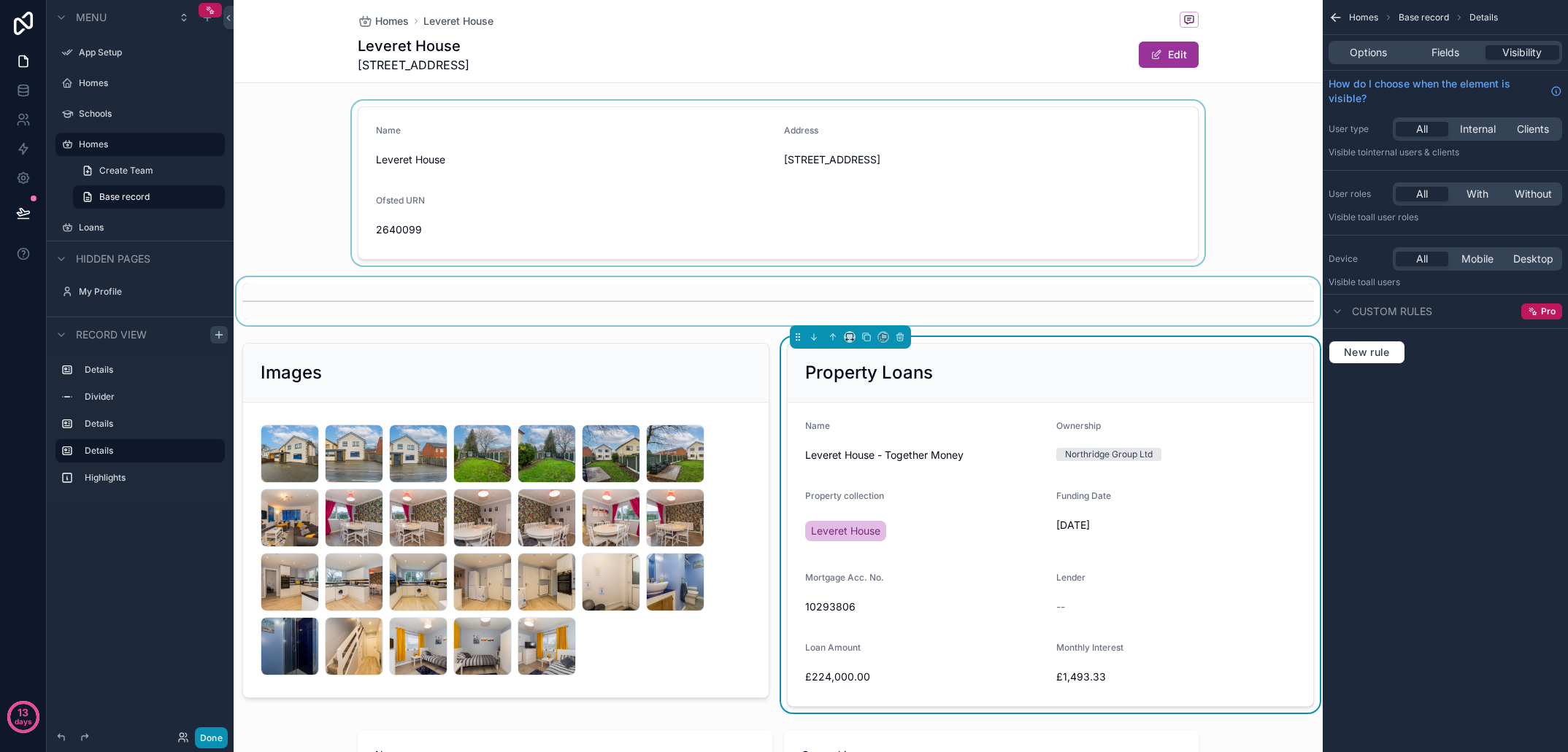
click at [220, 734] on button "Done" at bounding box center [210, 737] width 33 height 21
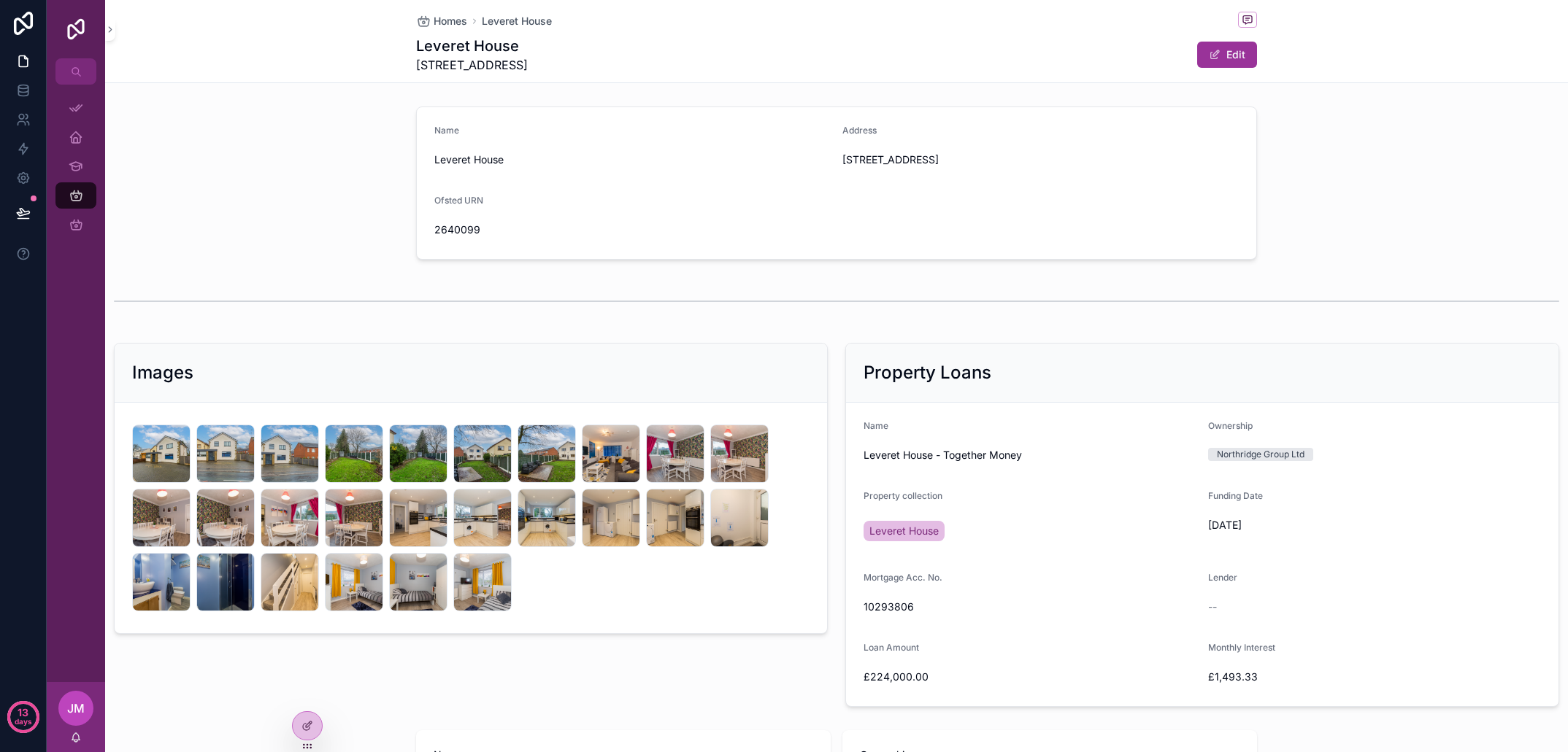
click at [1113, 576] on div "Mortgage Acc. No." at bounding box center [1030, 581] width 333 height 18
click at [1239, 53] on button "Edit" at bounding box center [1227, 54] width 60 height 27
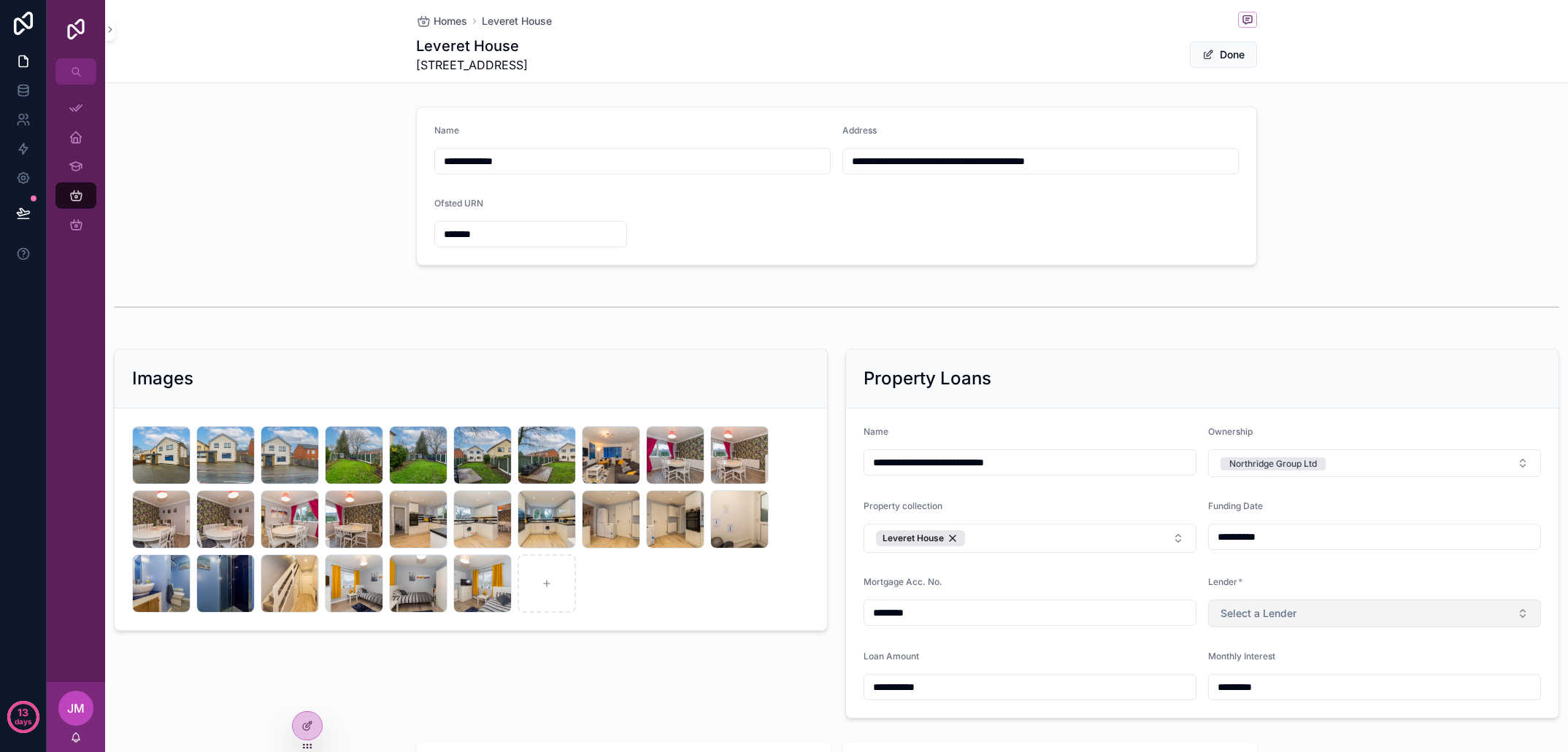
click at [1294, 624] on button "Select a Lender" at bounding box center [1374, 614] width 333 height 28
click at [1296, 671] on span "Together Money" at bounding box center [1261, 671] width 86 height 12
click at [1293, 575] on form "**********" at bounding box center [1203, 564] width 713 height 310
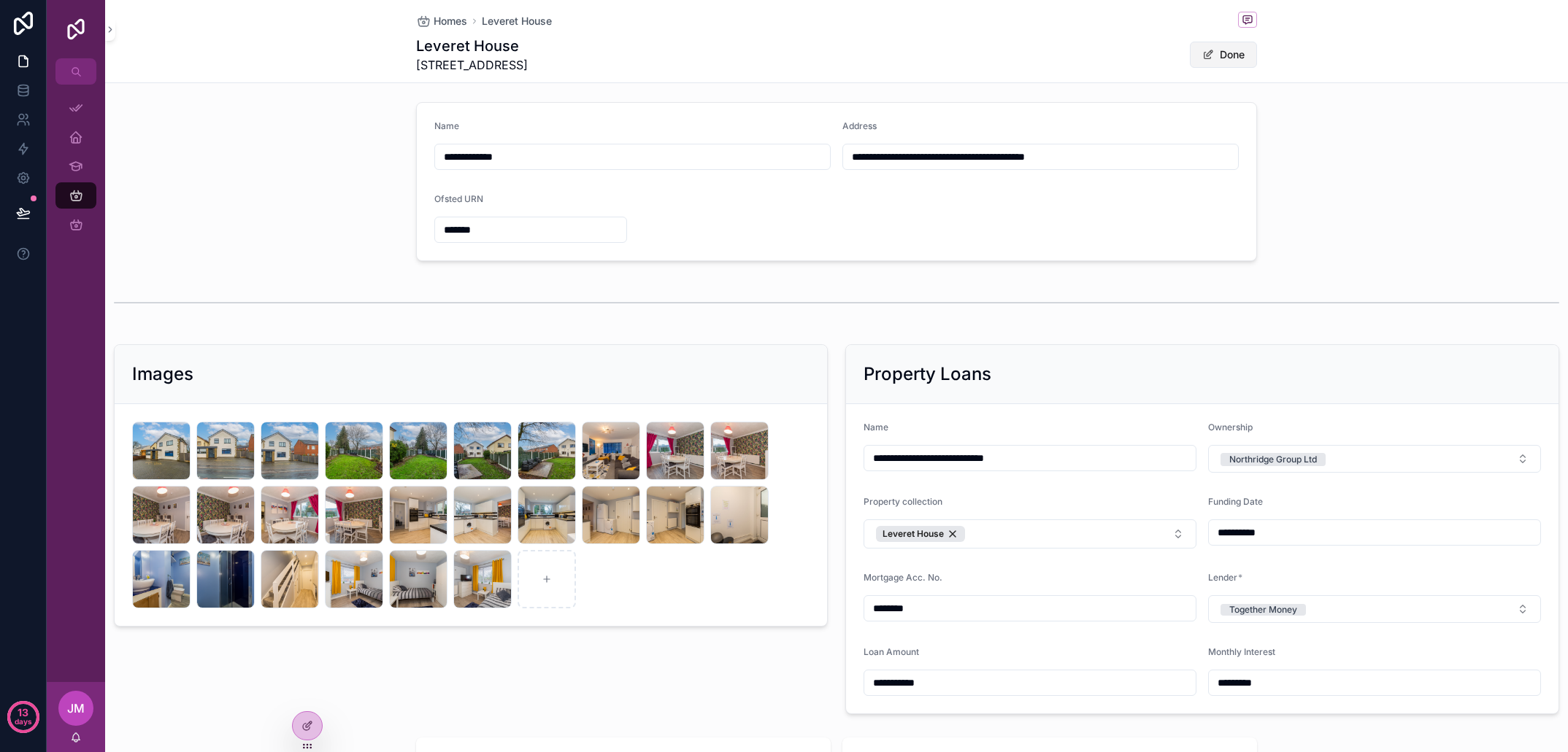
click at [1215, 62] on button "Done" at bounding box center [1223, 54] width 67 height 27
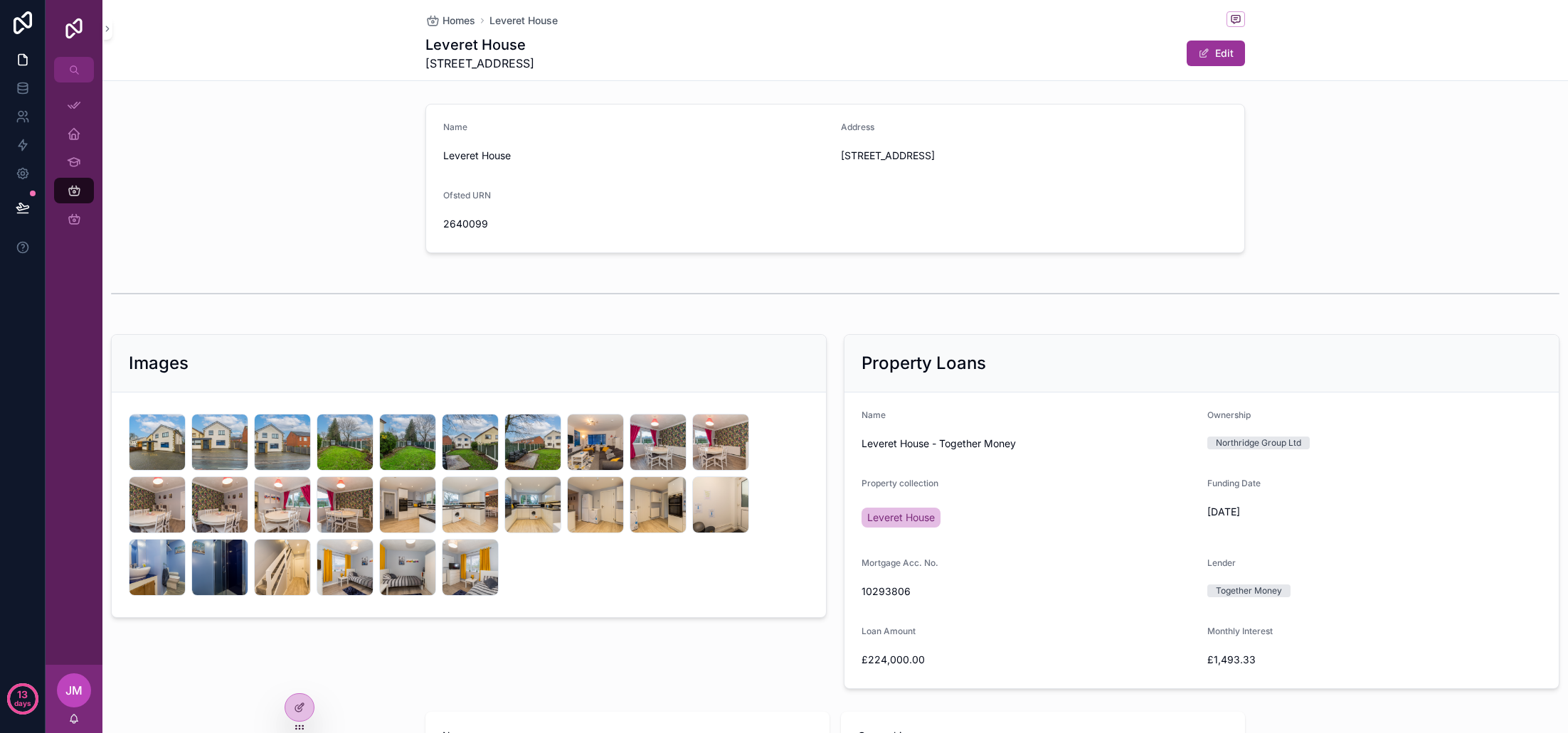
scroll to position [229, 0]
click at [300, 703] on icon at bounding box center [299, 708] width 12 height 12
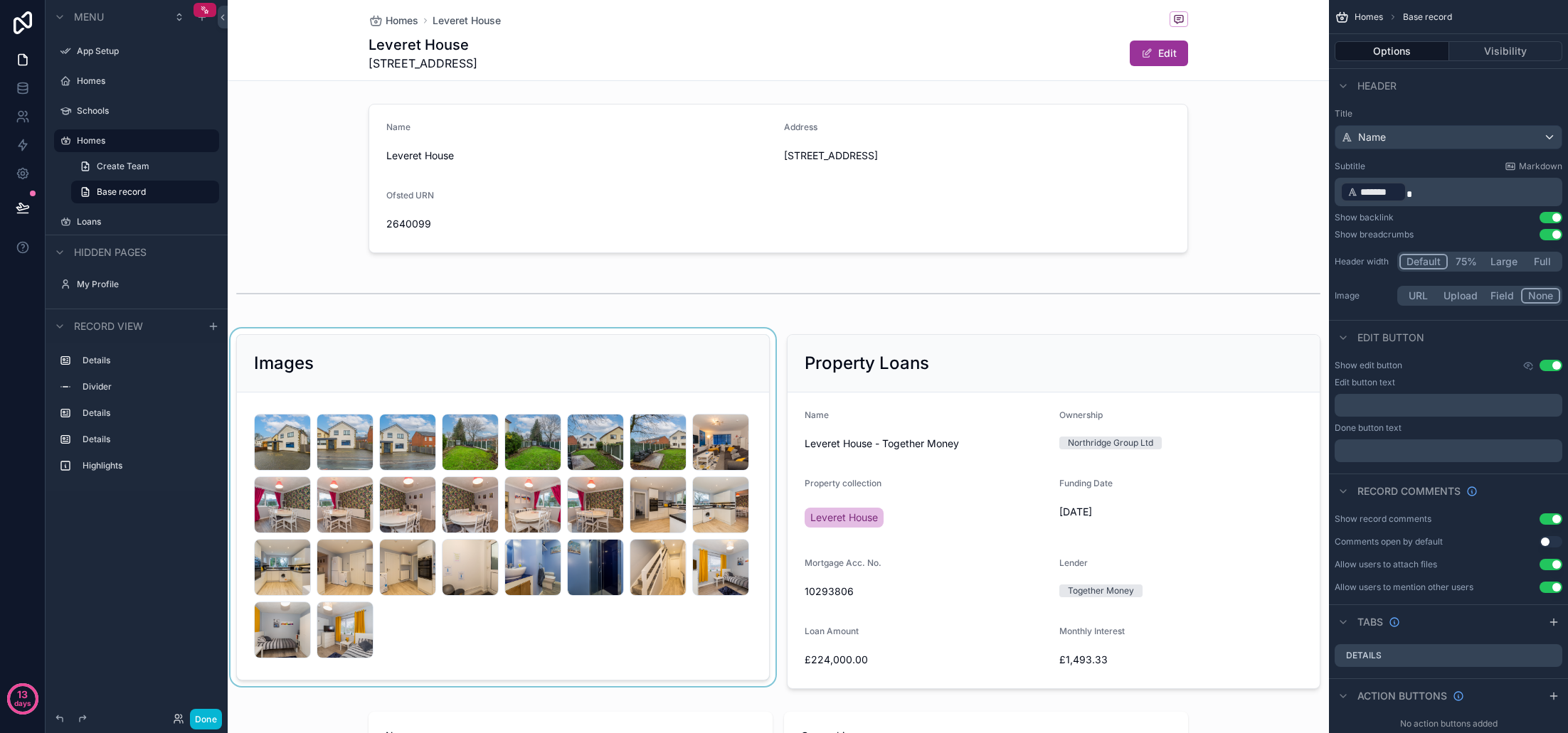
click at [725, 362] on div "scrollable content" at bounding box center [503, 512] width 550 height 366
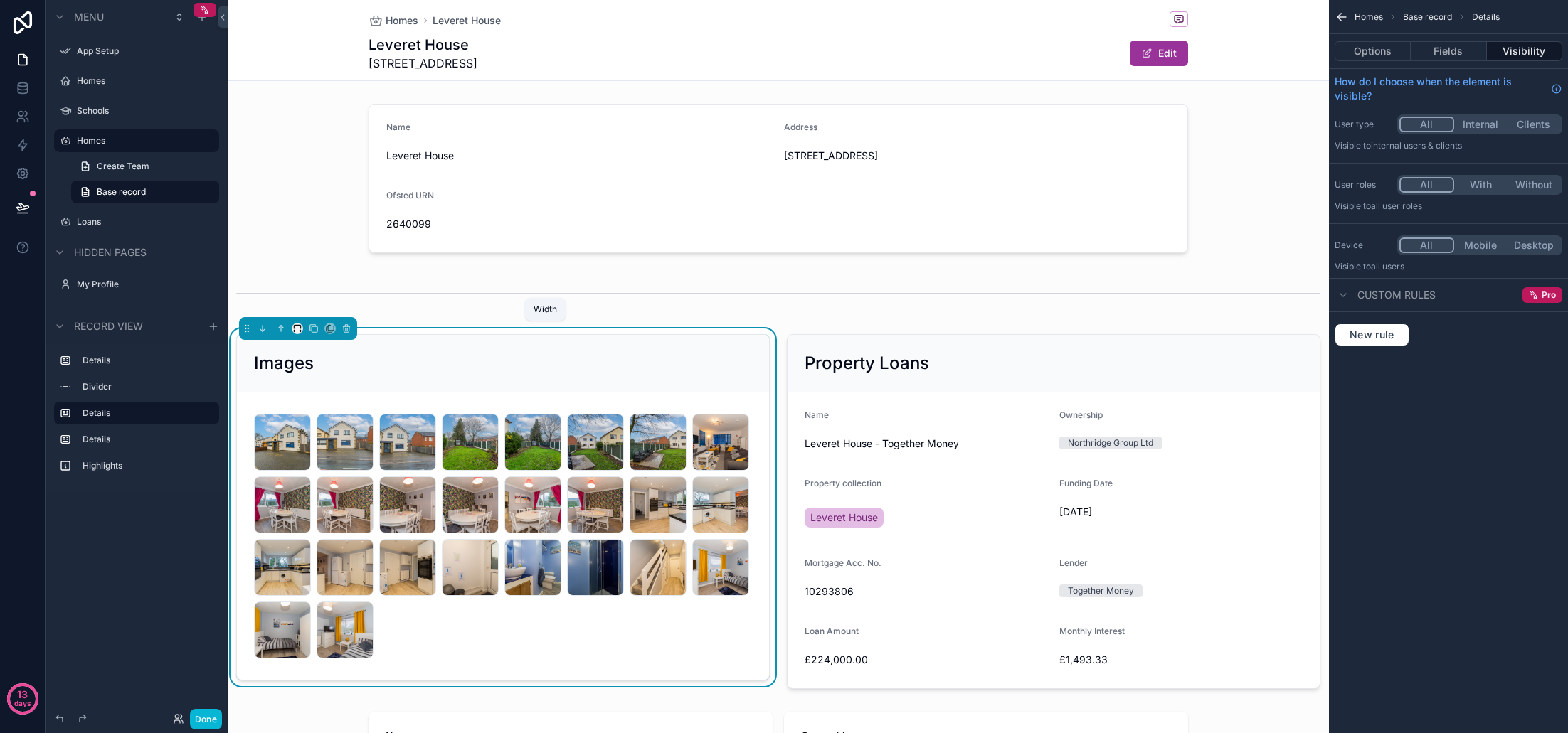
click at [297, 329] on icon "scrollable content" at bounding box center [297, 328] width 10 height 10
click at [316, 412] on span "33%" at bounding box center [316, 409] width 23 height 17
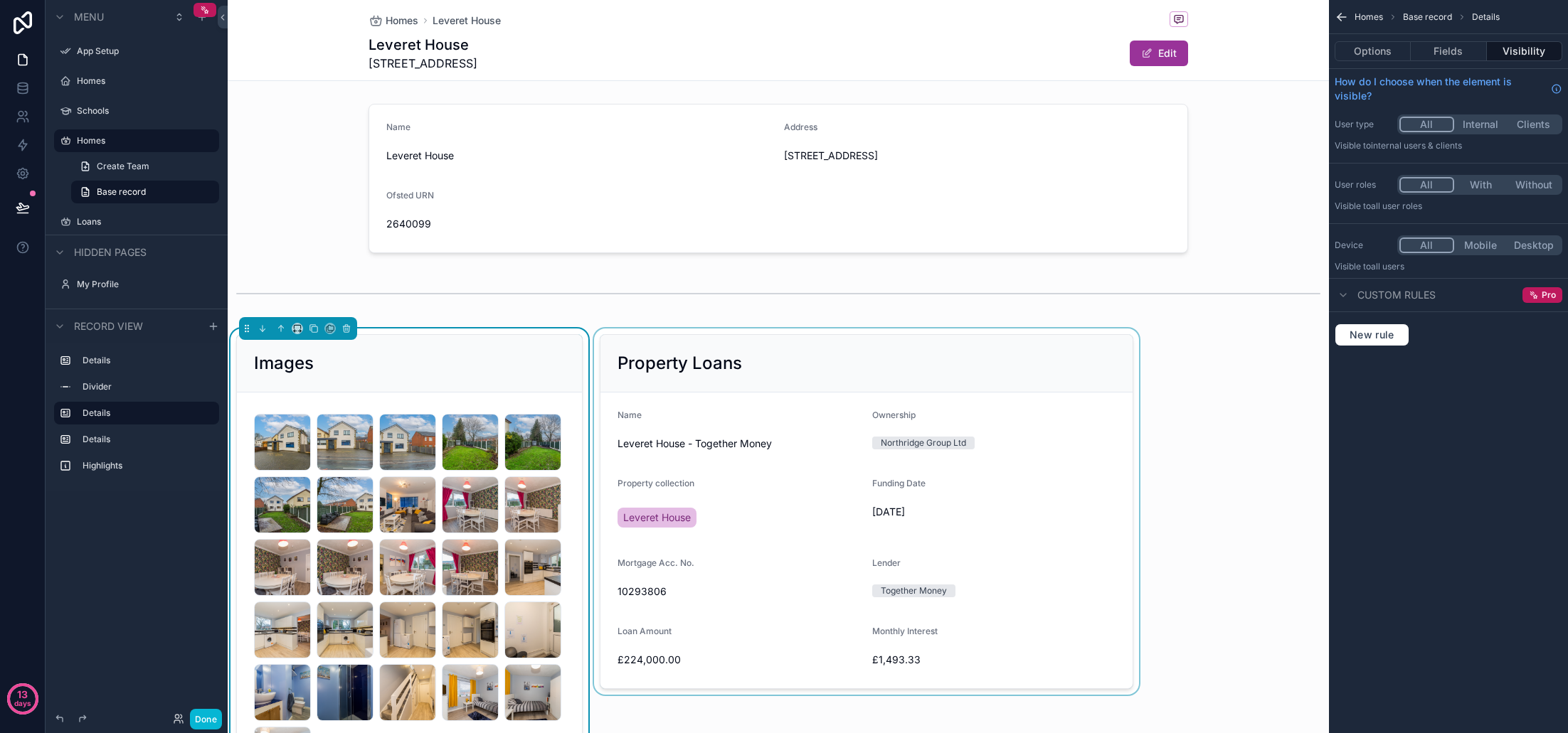
click at [777, 377] on div "scrollable content" at bounding box center [867, 570] width 550 height 483
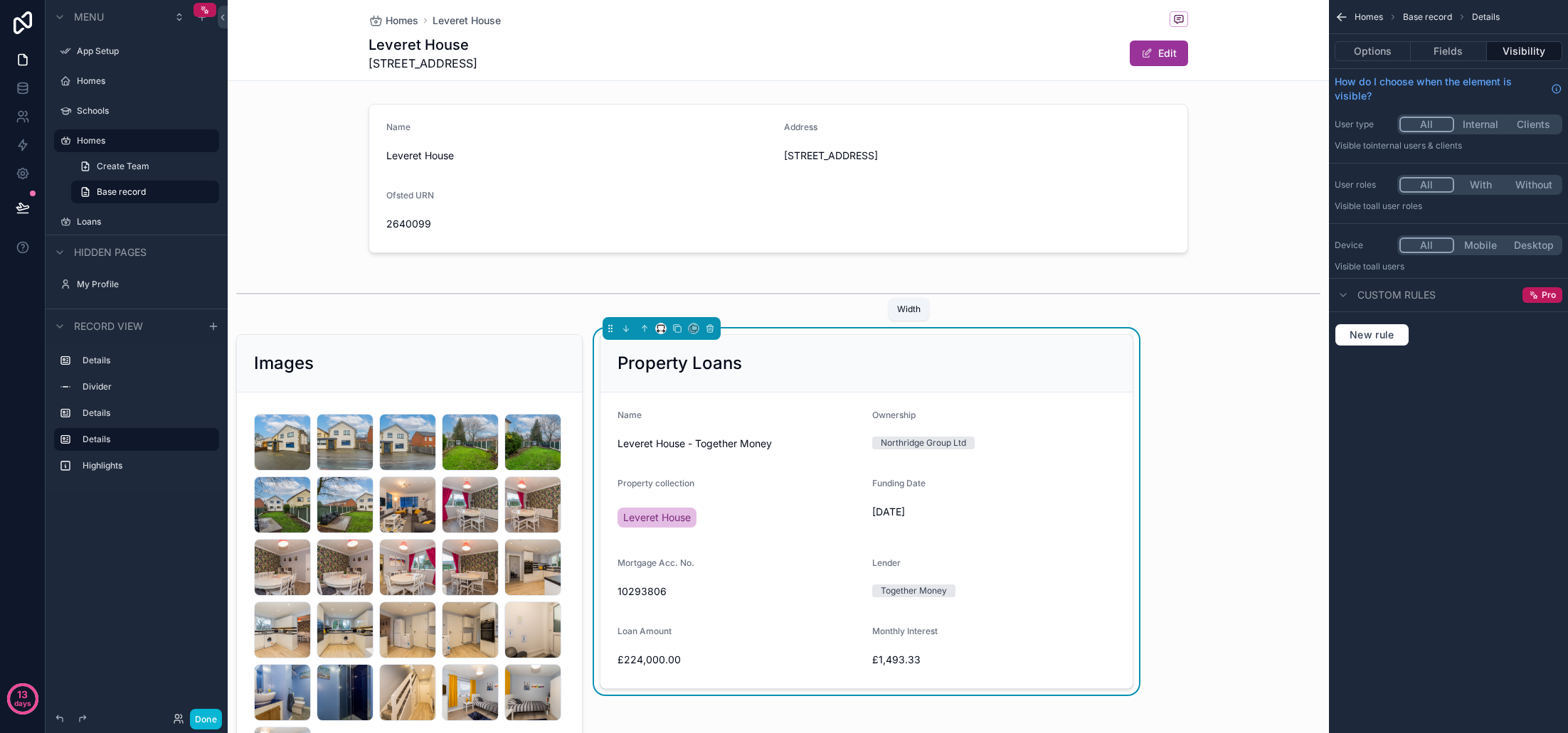
click at [662, 332] on icon "scrollable content" at bounding box center [663, 332] width 3 height 0
click at [689, 414] on span "33%" at bounding box center [679, 409] width 23 height 17
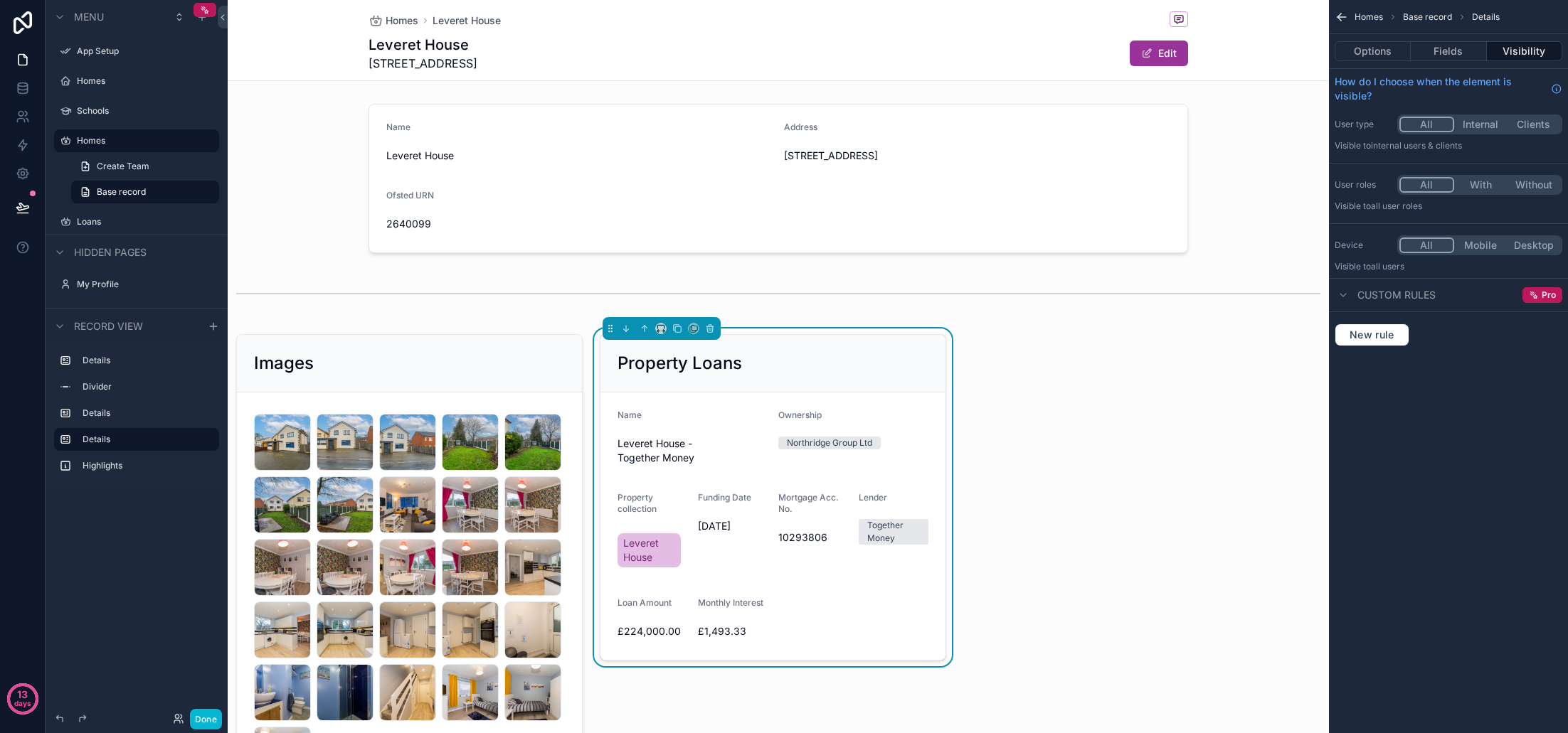
click at [1023, 414] on div "Name Leveret House Address 200 Dunkirk Lane, Leyland, Lancashire, PR26 7SP Ofst…" at bounding box center [778, 543] width 1101 height 890
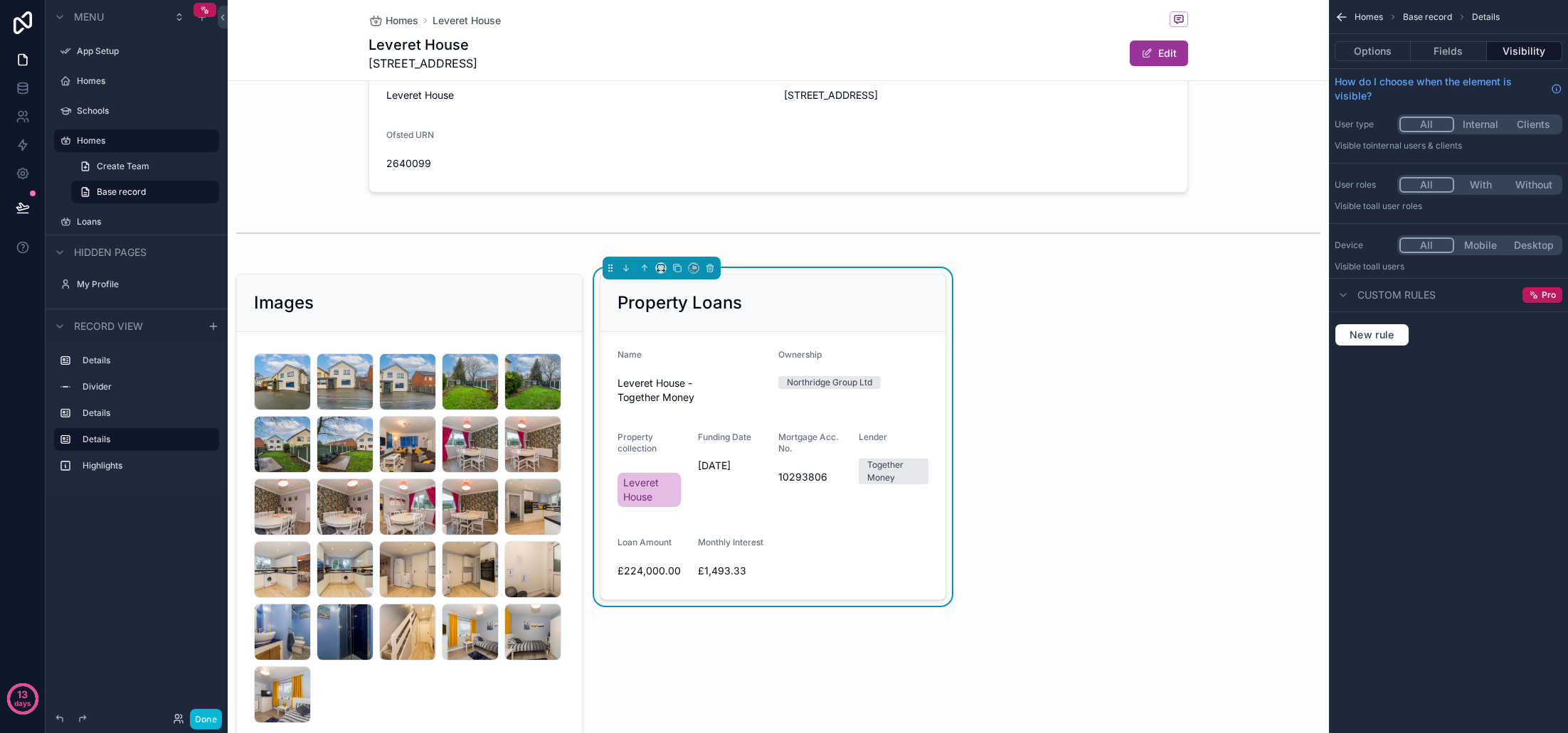
scroll to position [36, 0]
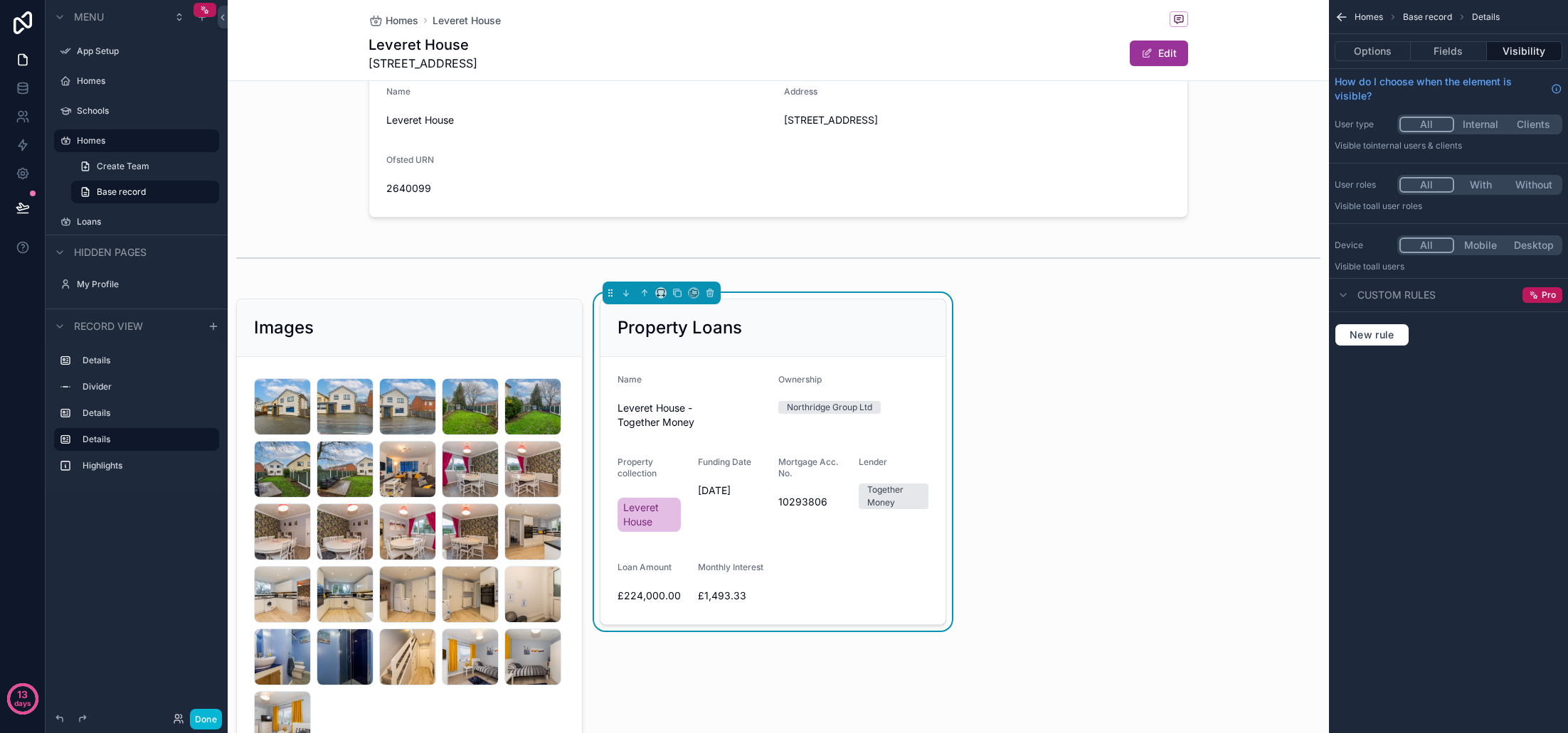
click at [1021, 414] on div "Name Leveret House Address 200 Dunkirk Lane, Leyland, Lancashire, PR26 7SP Ofst…" at bounding box center [778, 507] width 1101 height 890
click at [216, 326] on icon "scrollable content" at bounding box center [213, 326] width 7 height 0
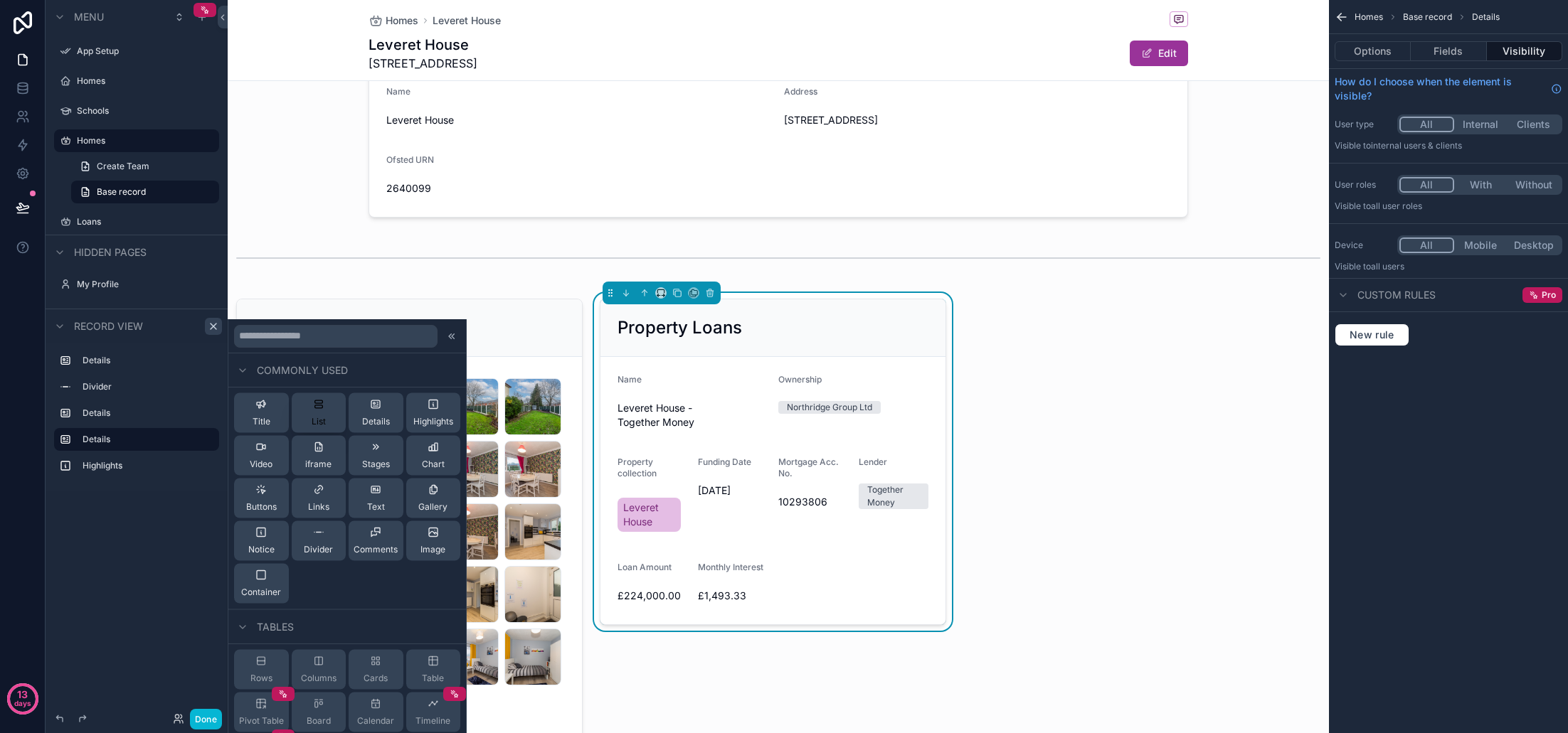
click at [324, 419] on span "List" at bounding box center [318, 422] width 14 height 12
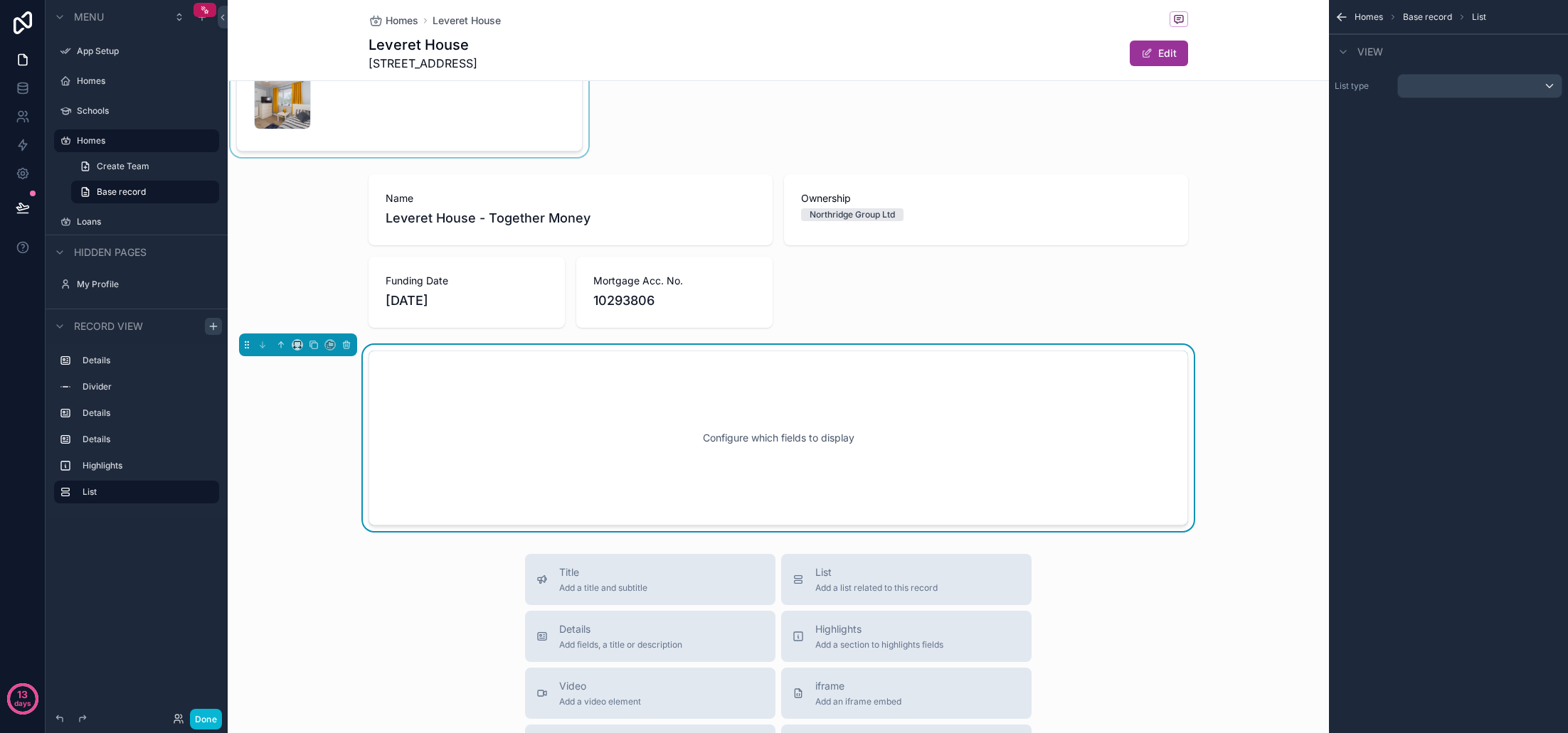
scroll to position [726, 0]
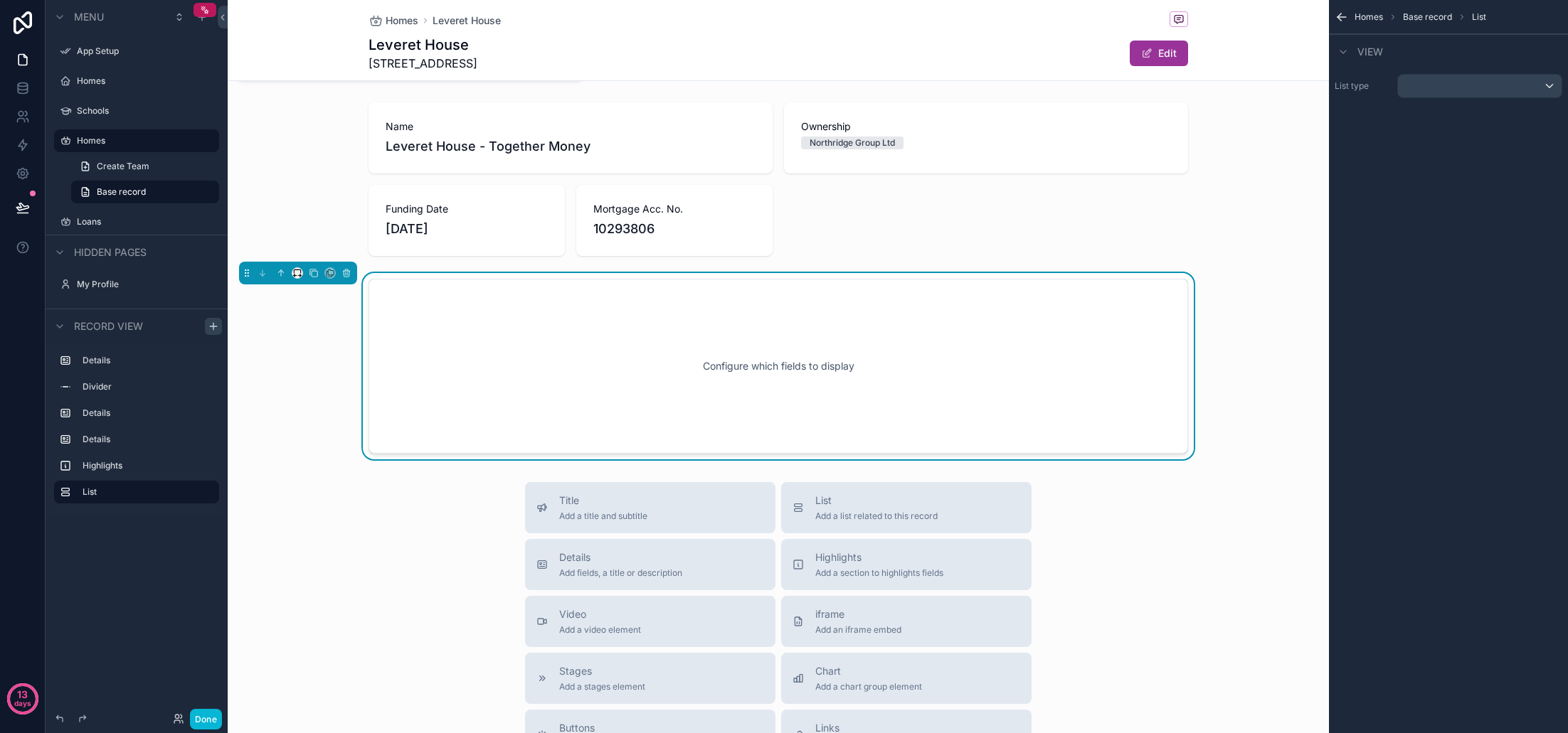
click at [294, 274] on icon "scrollable content" at bounding box center [297, 273] width 10 height 10
click at [321, 350] on span "33%" at bounding box center [316, 354] width 23 height 17
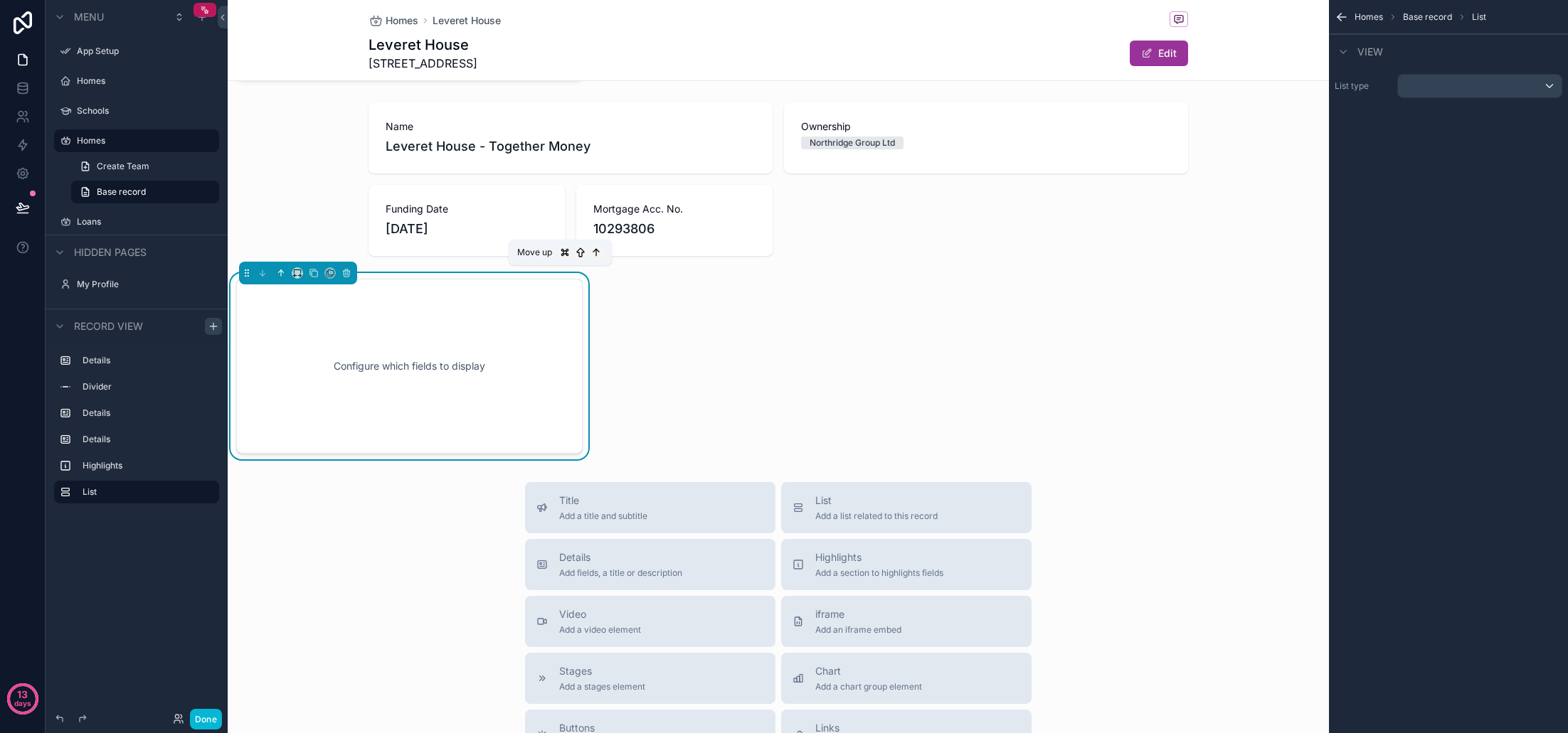
click at [280, 274] on icon "scrollable content" at bounding box center [281, 273] width 10 height 10
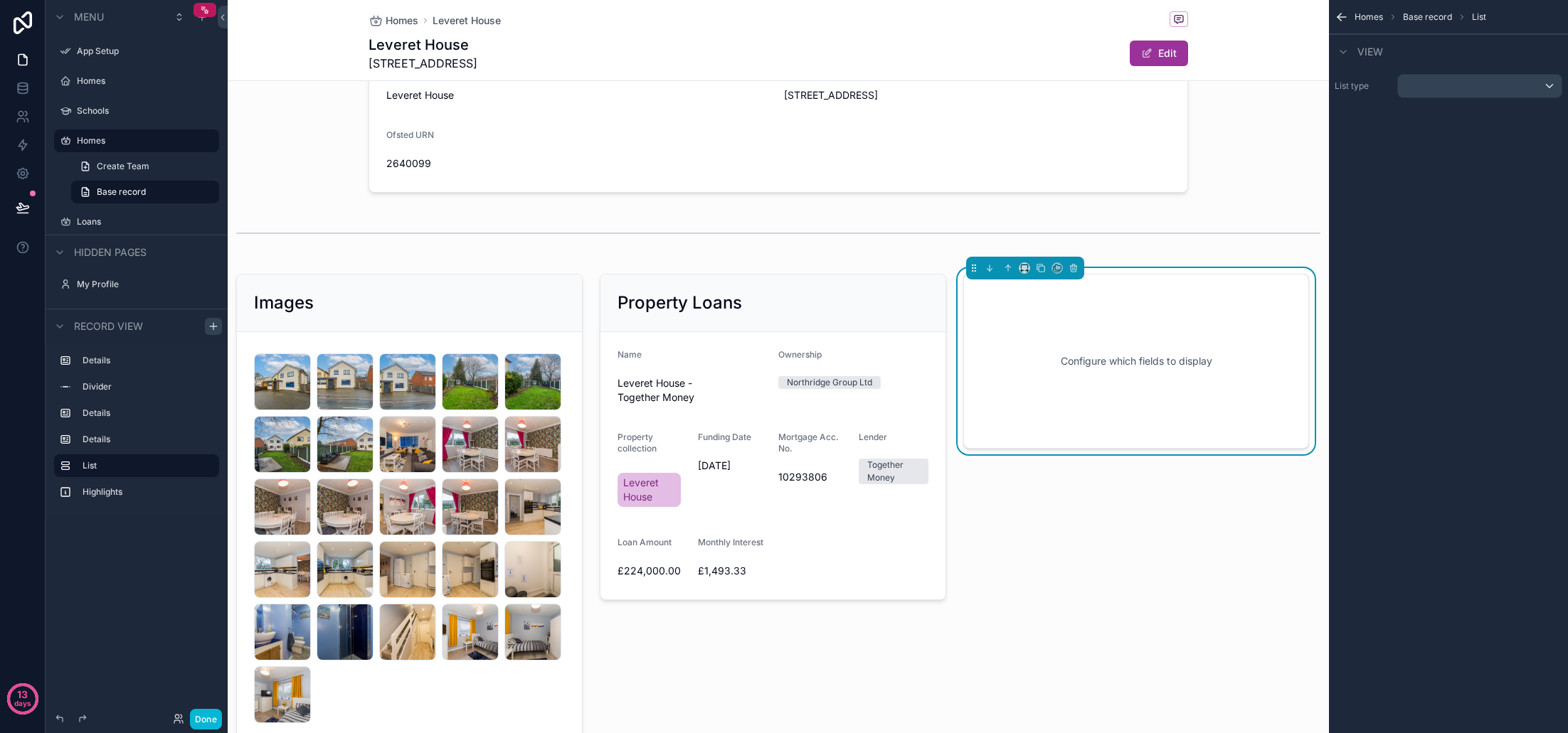
scroll to position [59, 0]
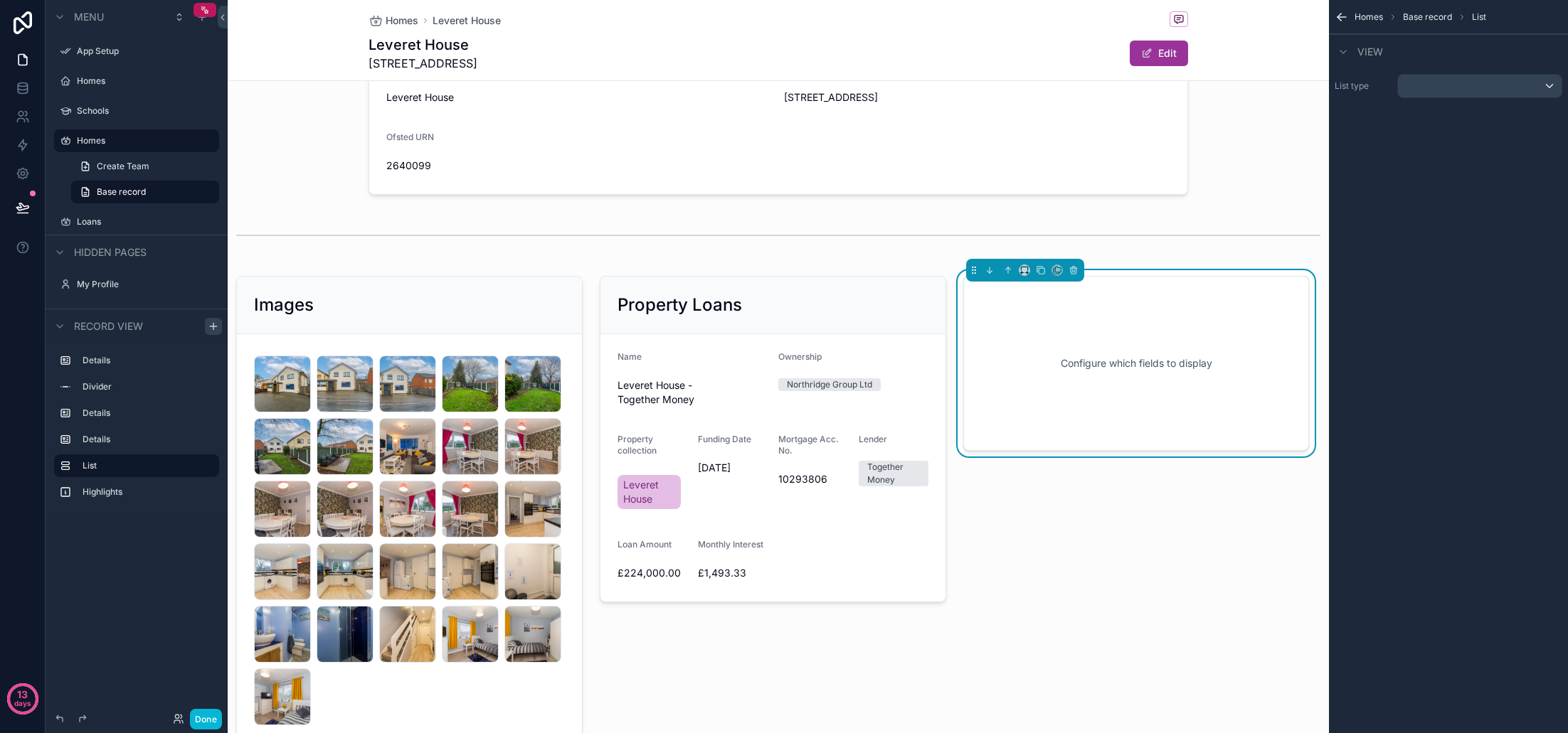
click at [1100, 346] on div "Configure which fields to display" at bounding box center [1136, 363] width 299 height 128
click at [1441, 91] on div "scrollable content" at bounding box center [1479, 87] width 164 height 23
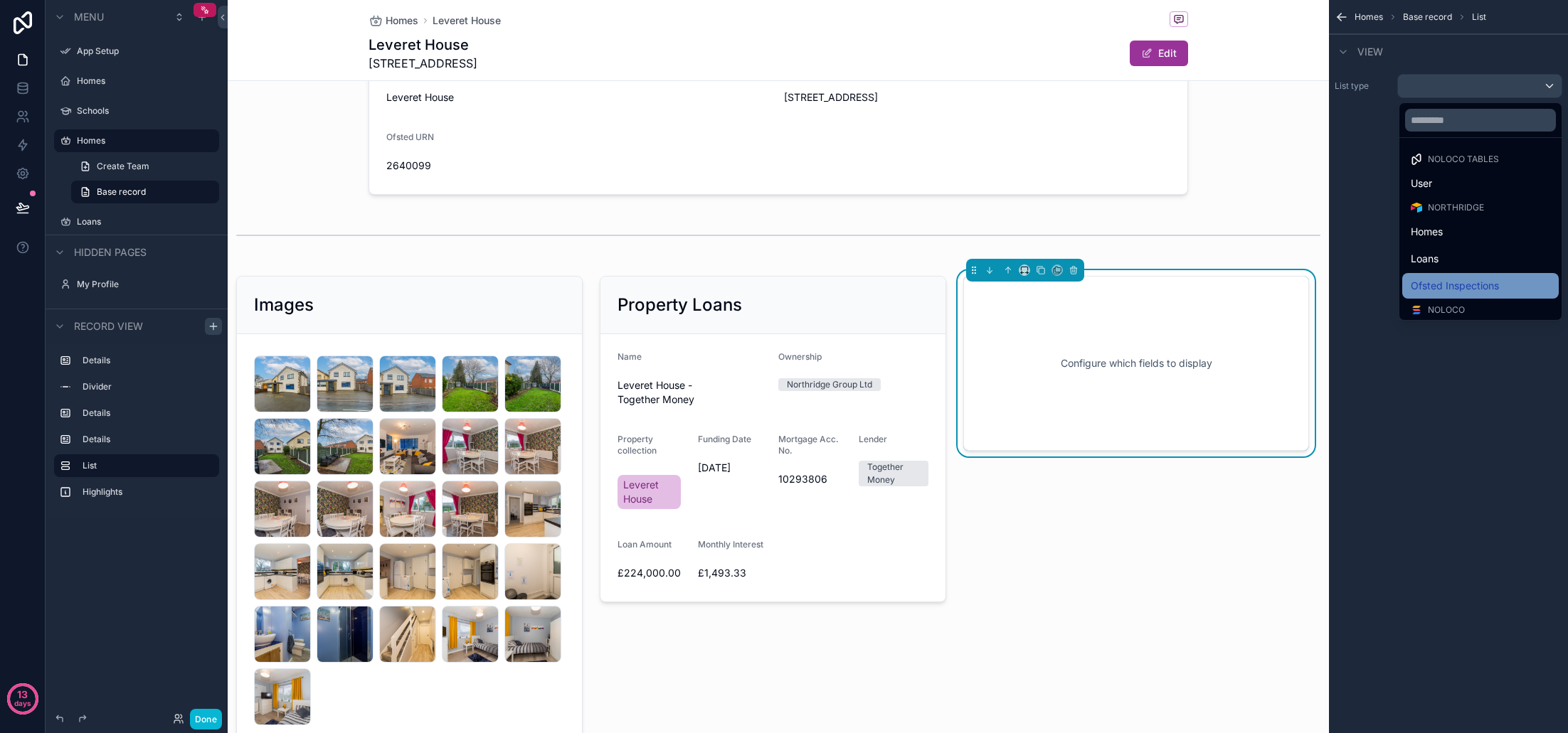
click at [1446, 279] on span "Ofsted Inspections" at bounding box center [1454, 286] width 89 height 17
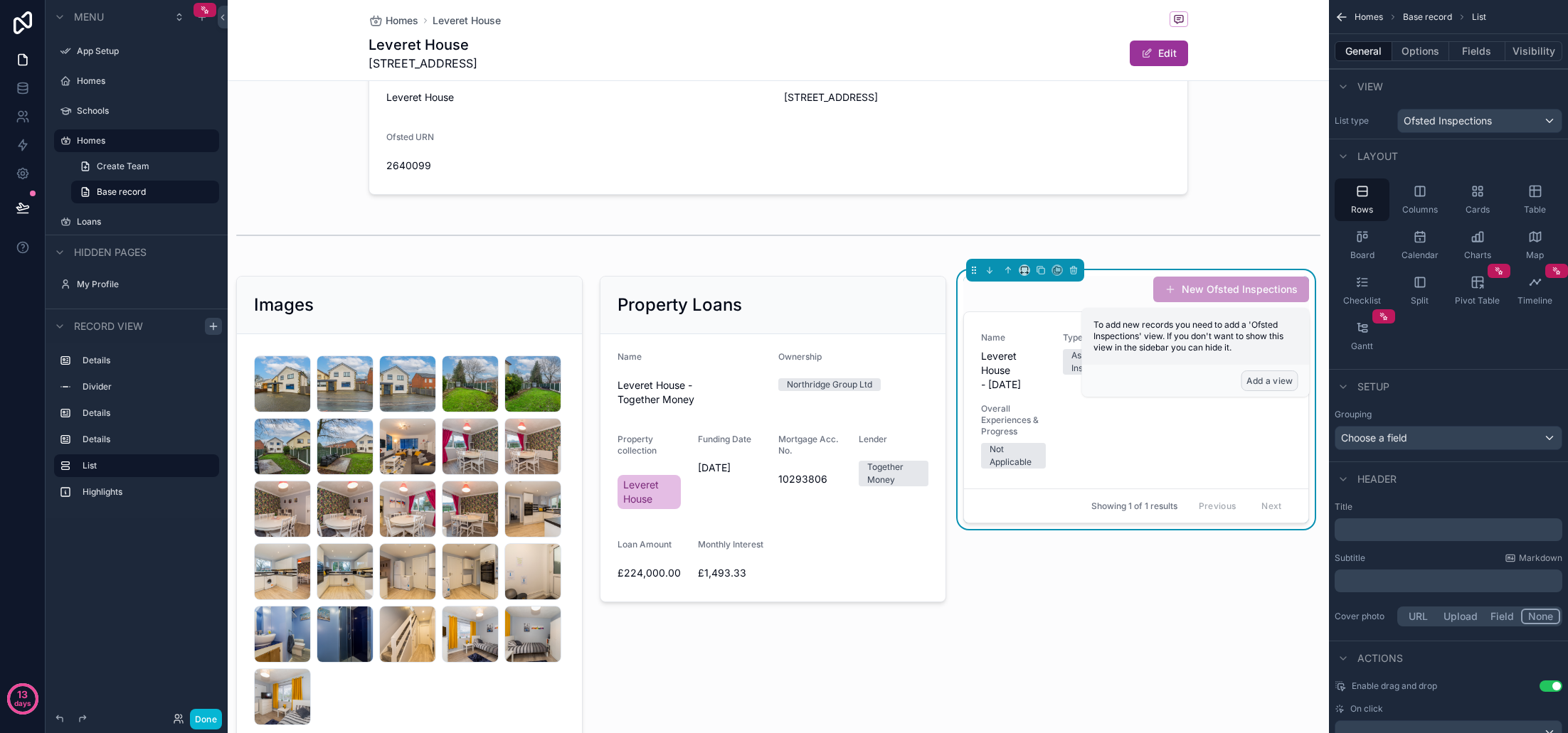
click at [1252, 385] on button "Add a view" at bounding box center [1269, 380] width 57 height 20
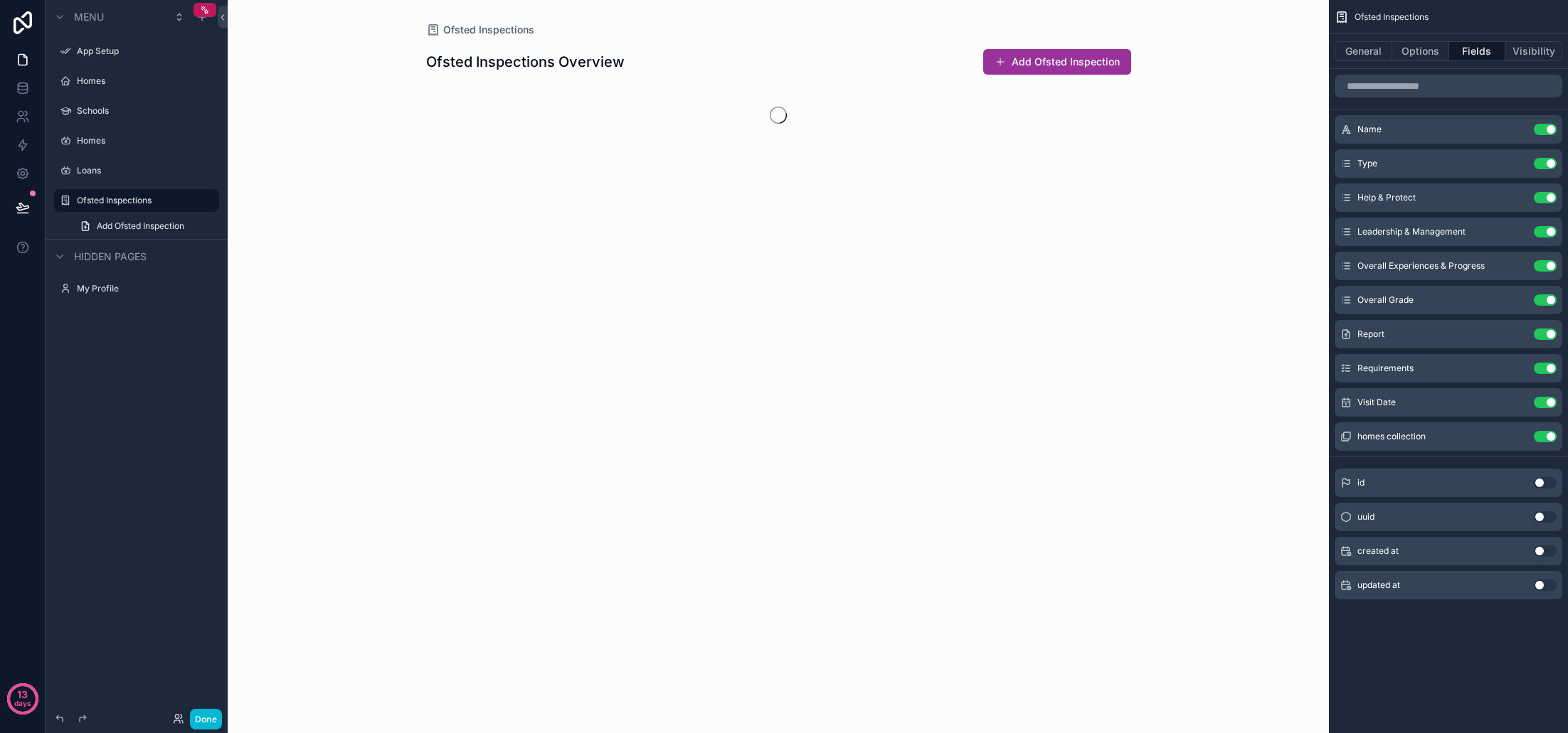
click at [1266, 387] on div "Ofsted Inspections Ofsted Inspections Overview Add Ofsted Inspection" at bounding box center [778, 366] width 1101 height 733
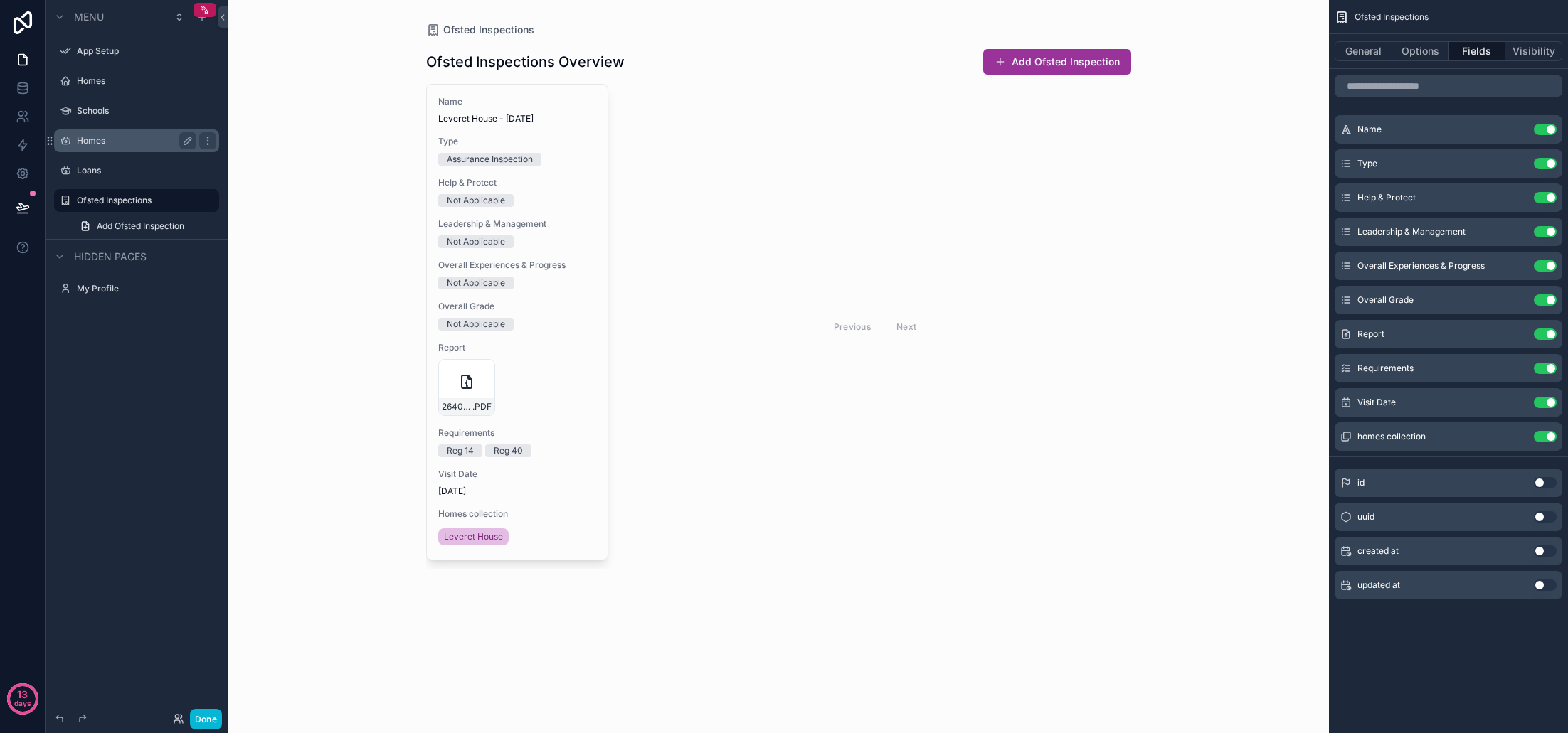
click at [106, 144] on label "Homes" at bounding box center [134, 141] width 114 height 12
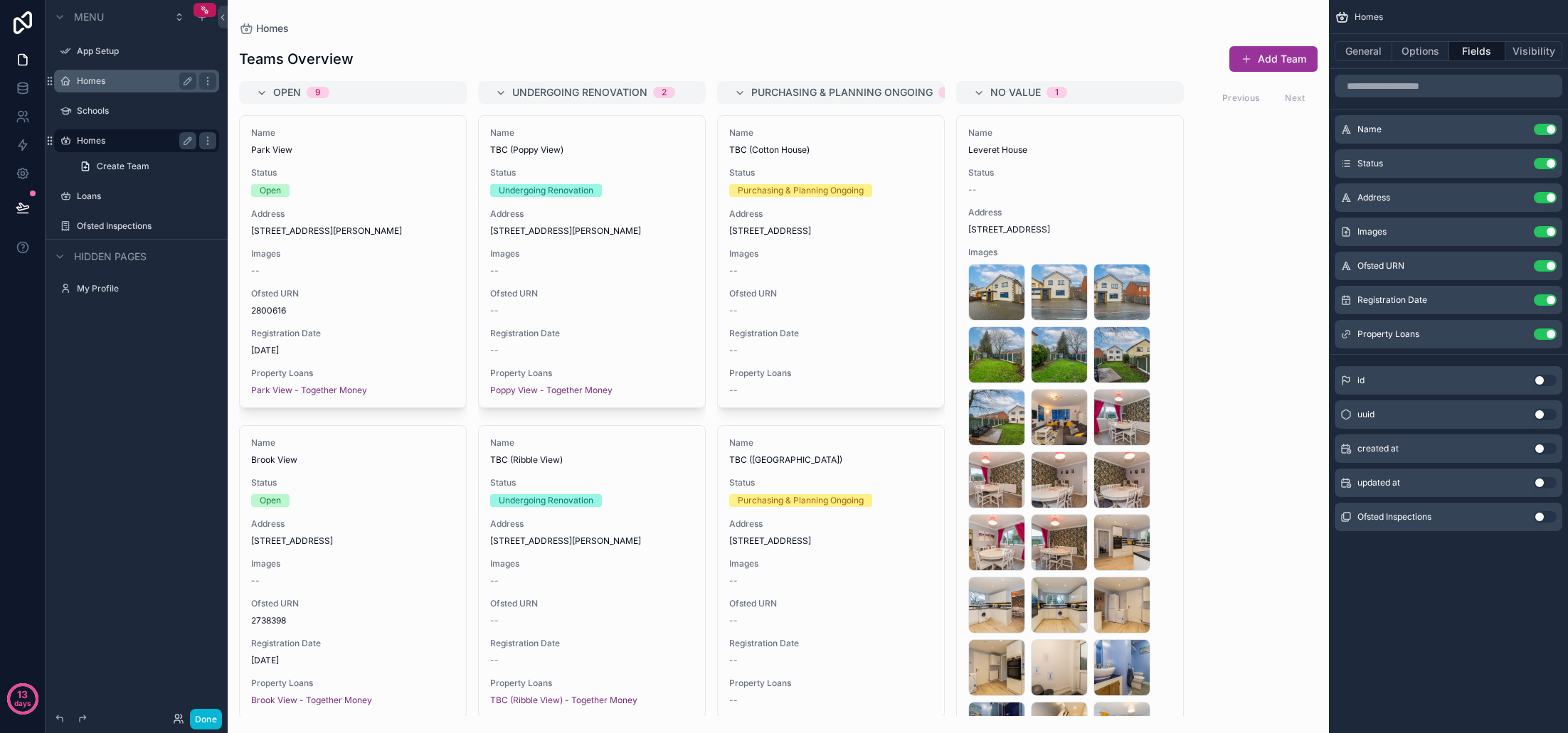
click at [105, 88] on div "Homes" at bounding box center [137, 81] width 119 height 17
click at [92, 194] on label "Loans" at bounding box center [134, 196] width 114 height 12
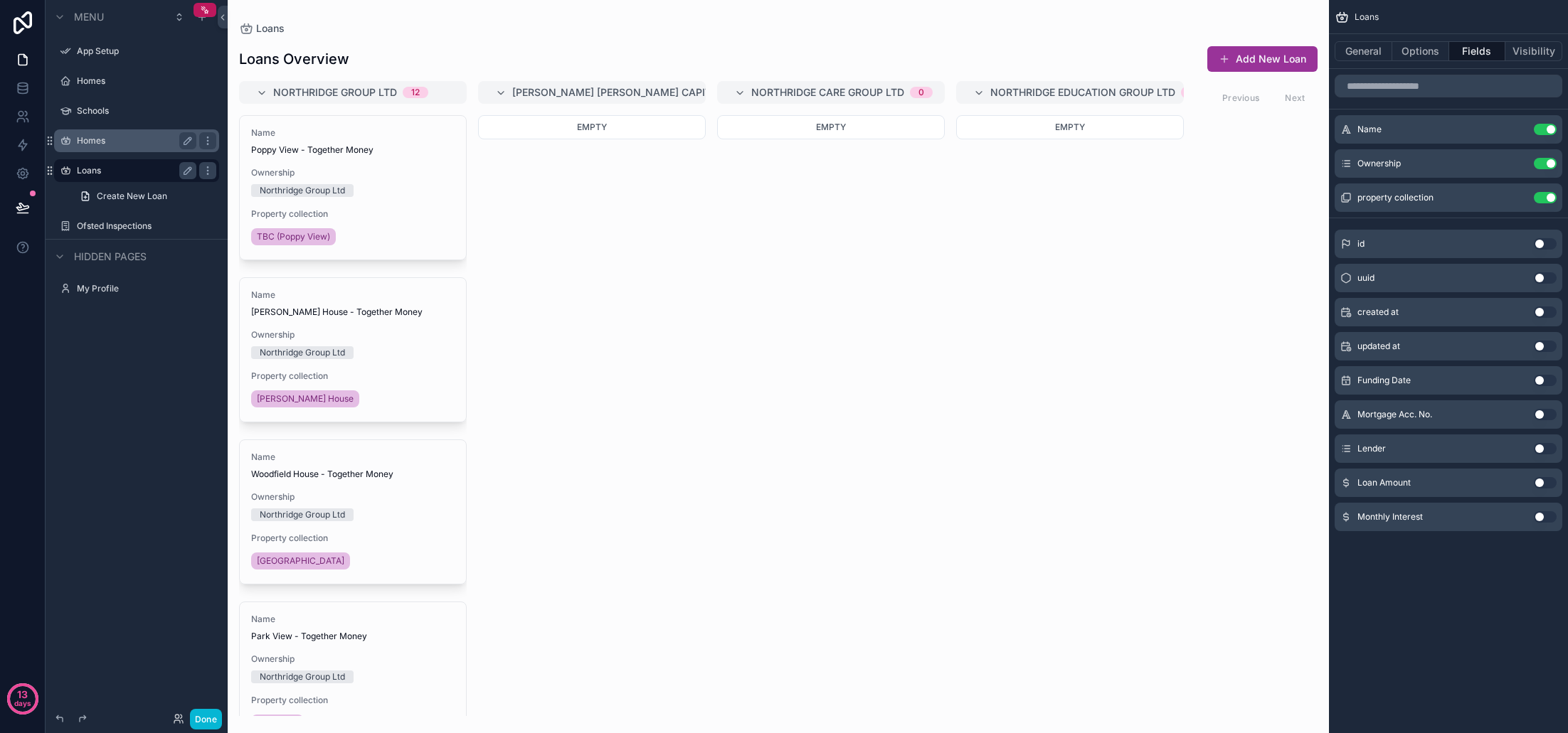
click at [98, 140] on label "Homes" at bounding box center [134, 141] width 114 height 12
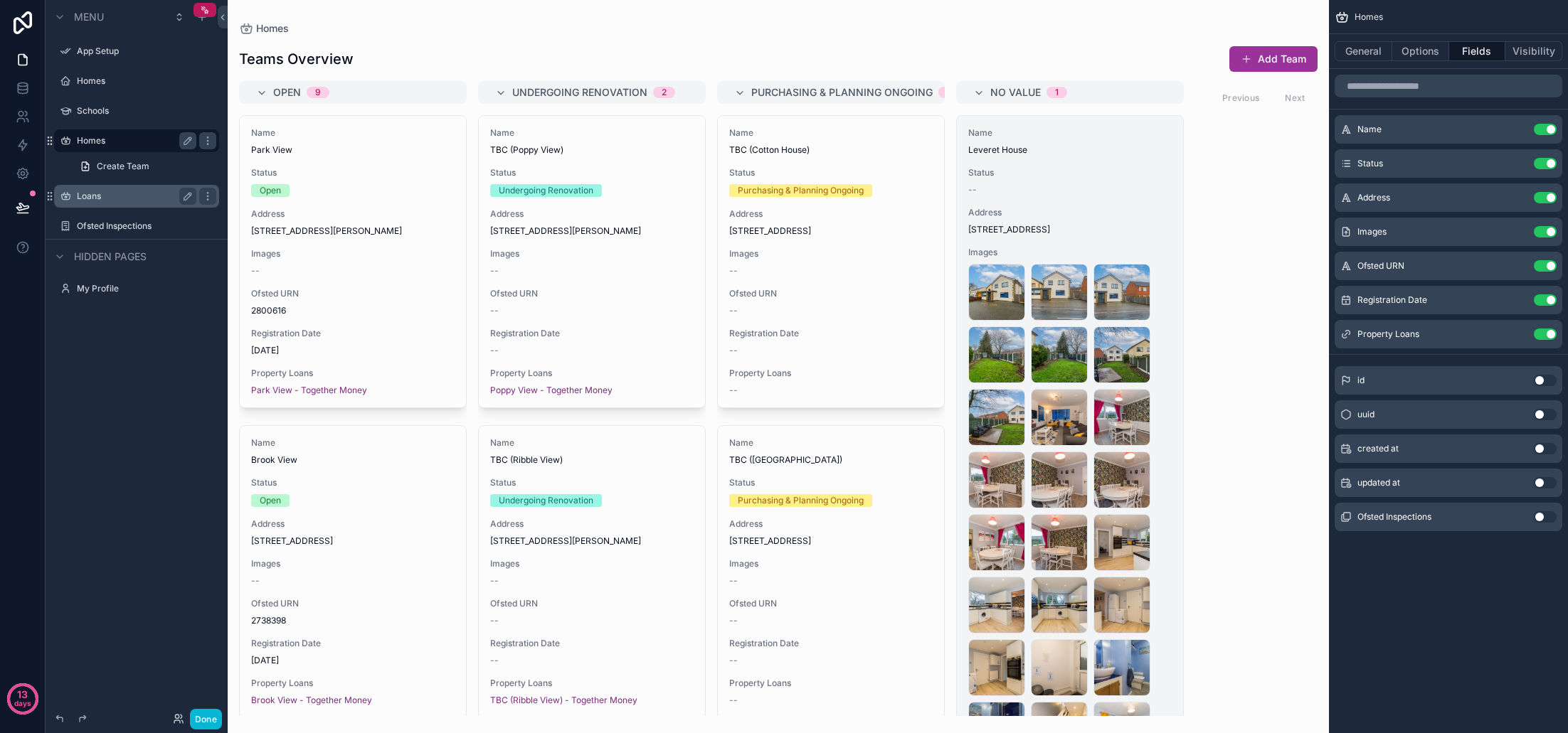
click at [1080, 198] on div "Name Leveret House Status -- Address 200 Dunkirk Lane, Leyland, Lancashire, PR2…" at bounding box center [1070, 535] width 226 height 837
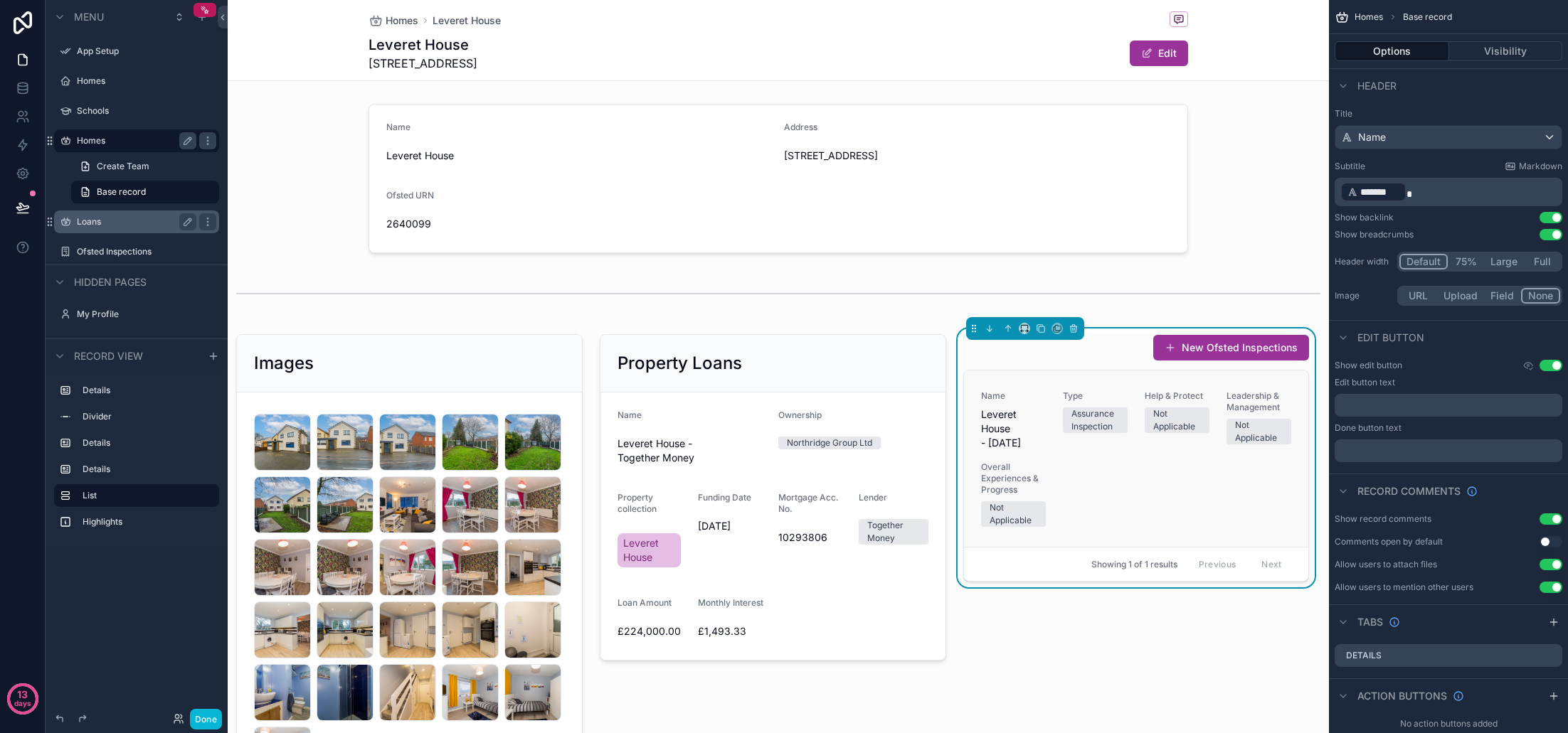
click at [1128, 473] on div "Name Leveret House - 30th January 2025 Type Assurance Inspection Help & Protect…" at bounding box center [1136, 459] width 311 height 137
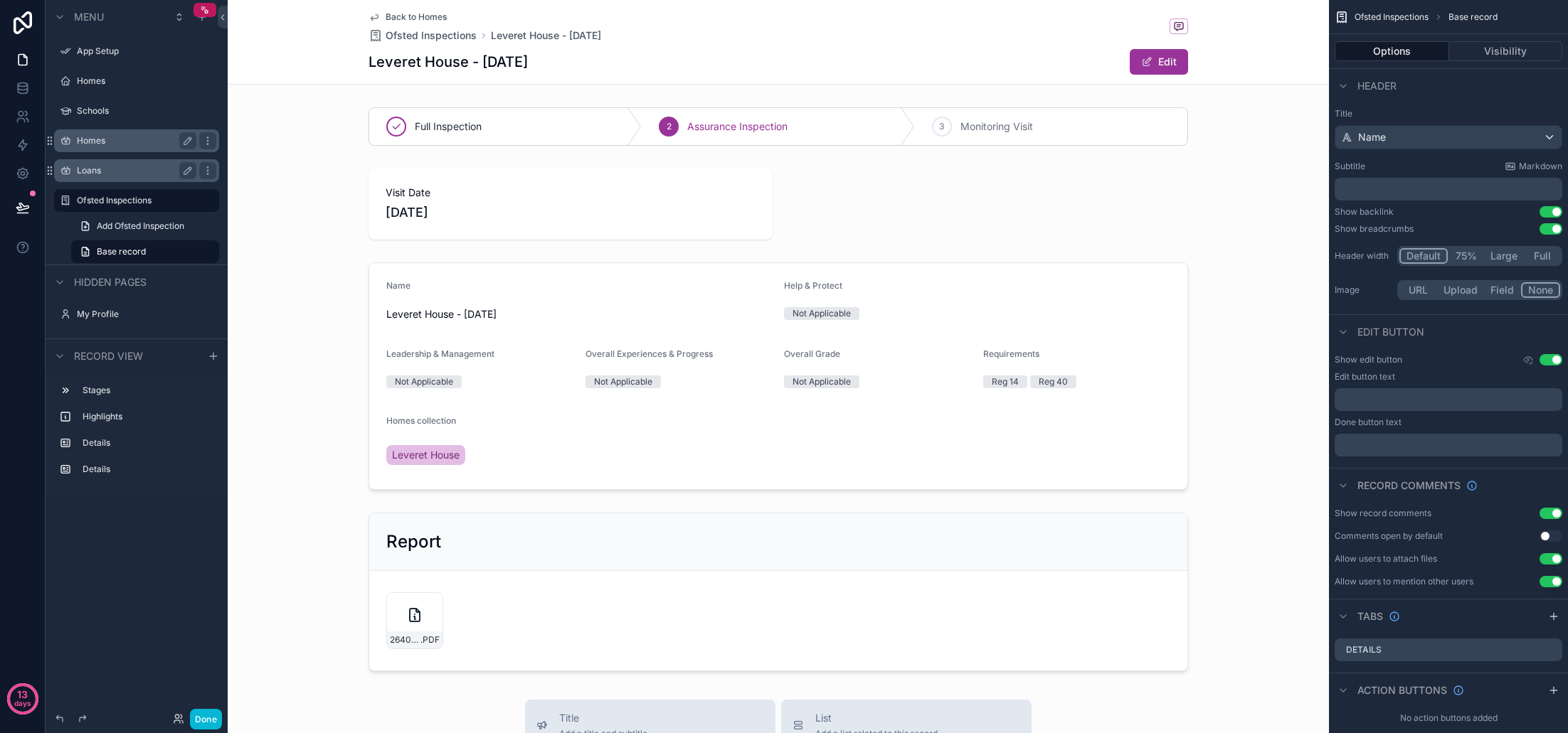
click at [420, 17] on span "Back to Homes" at bounding box center [417, 17] width 62 height 12
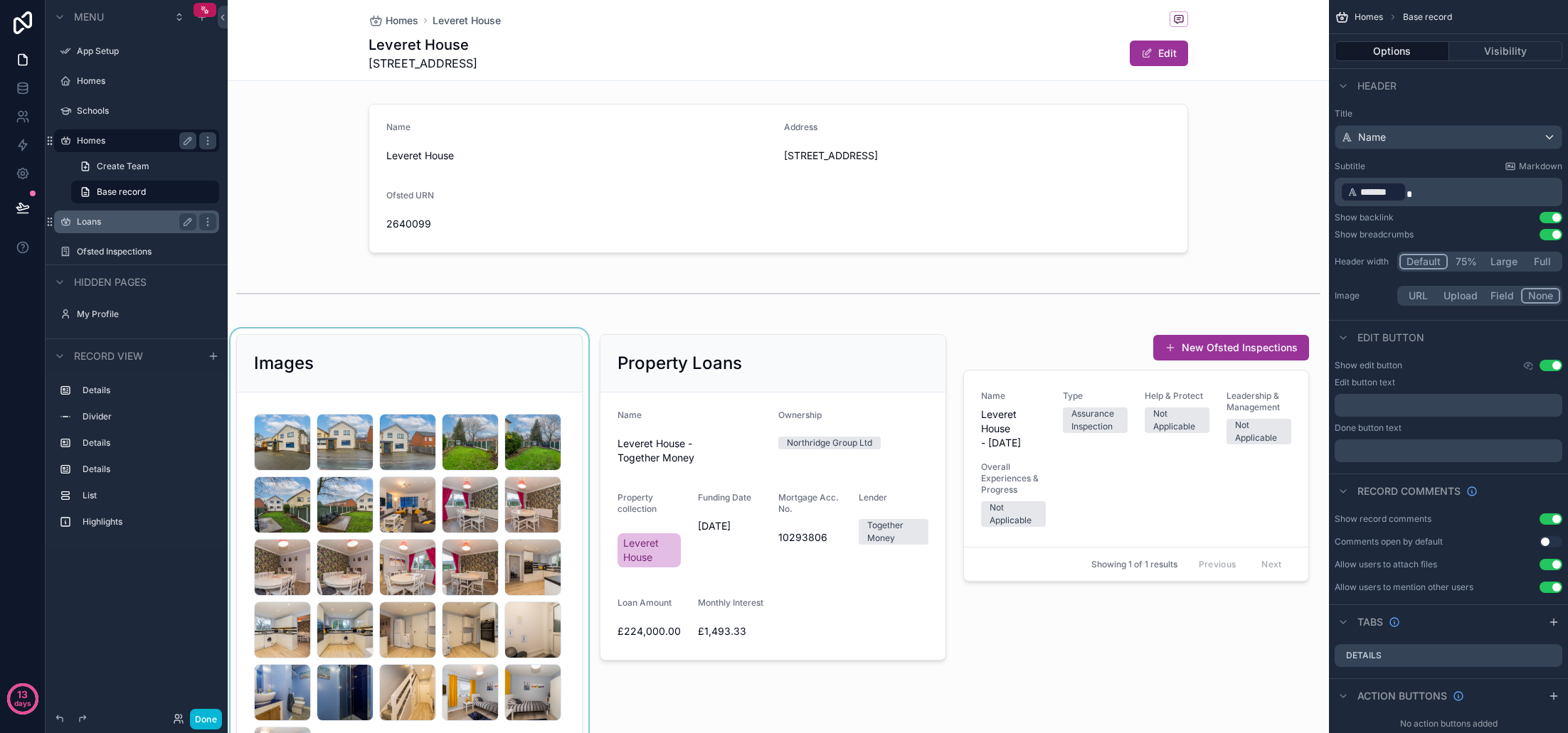
click at [457, 369] on div "scrollable content" at bounding box center [410, 570] width 364 height 483
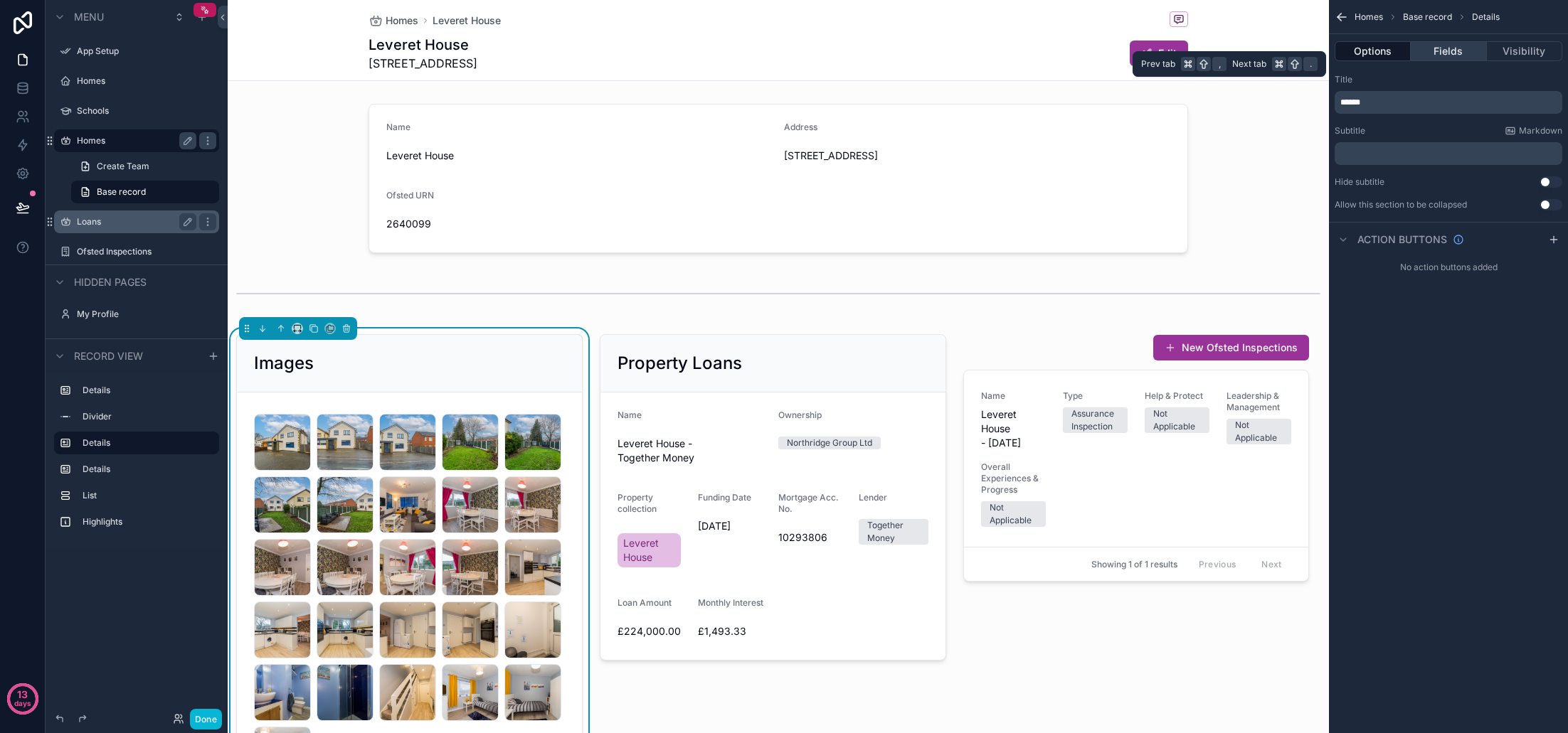
click at [1439, 53] on button "Fields" at bounding box center [1448, 51] width 75 height 20
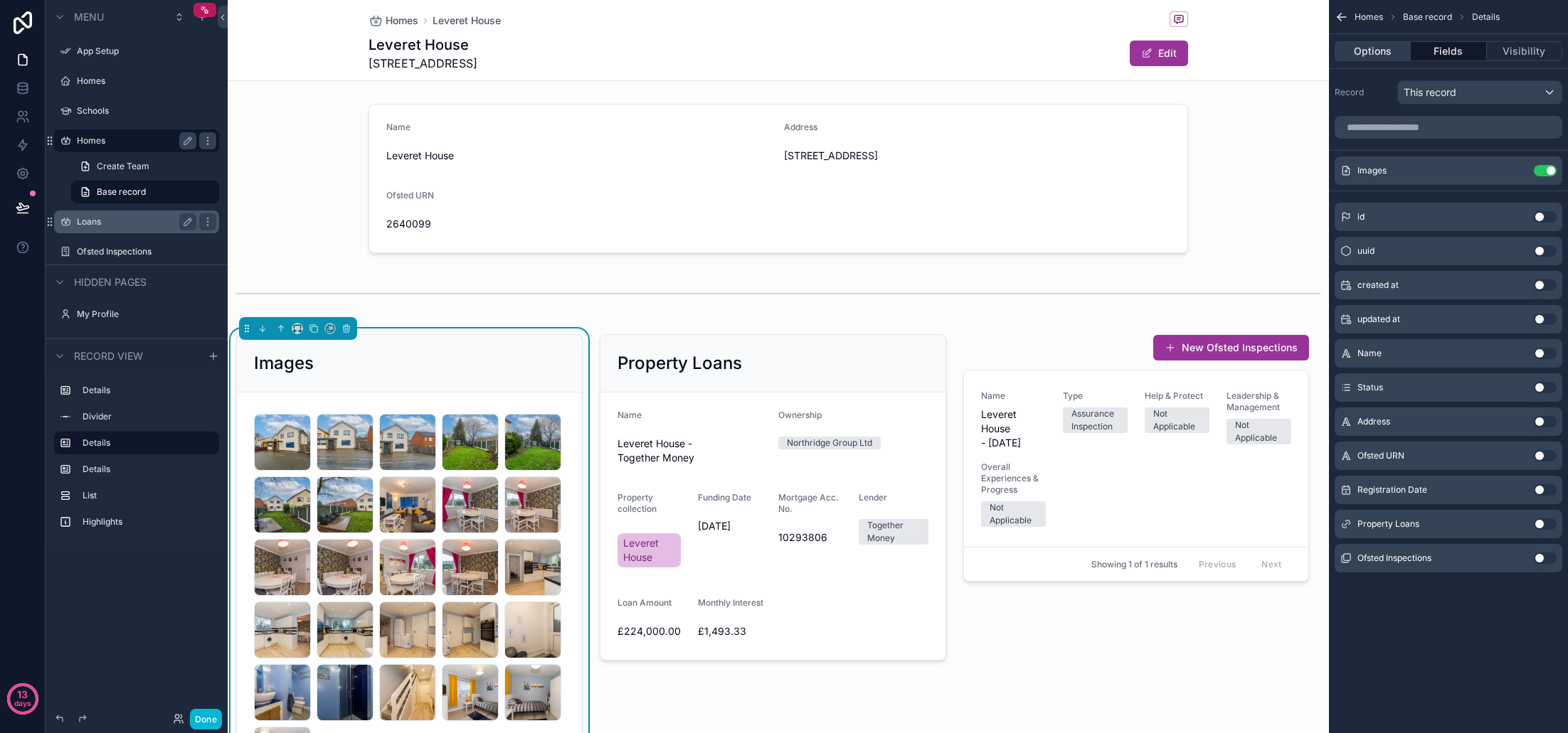
click at [1378, 45] on button "Options" at bounding box center [1372, 51] width 76 height 20
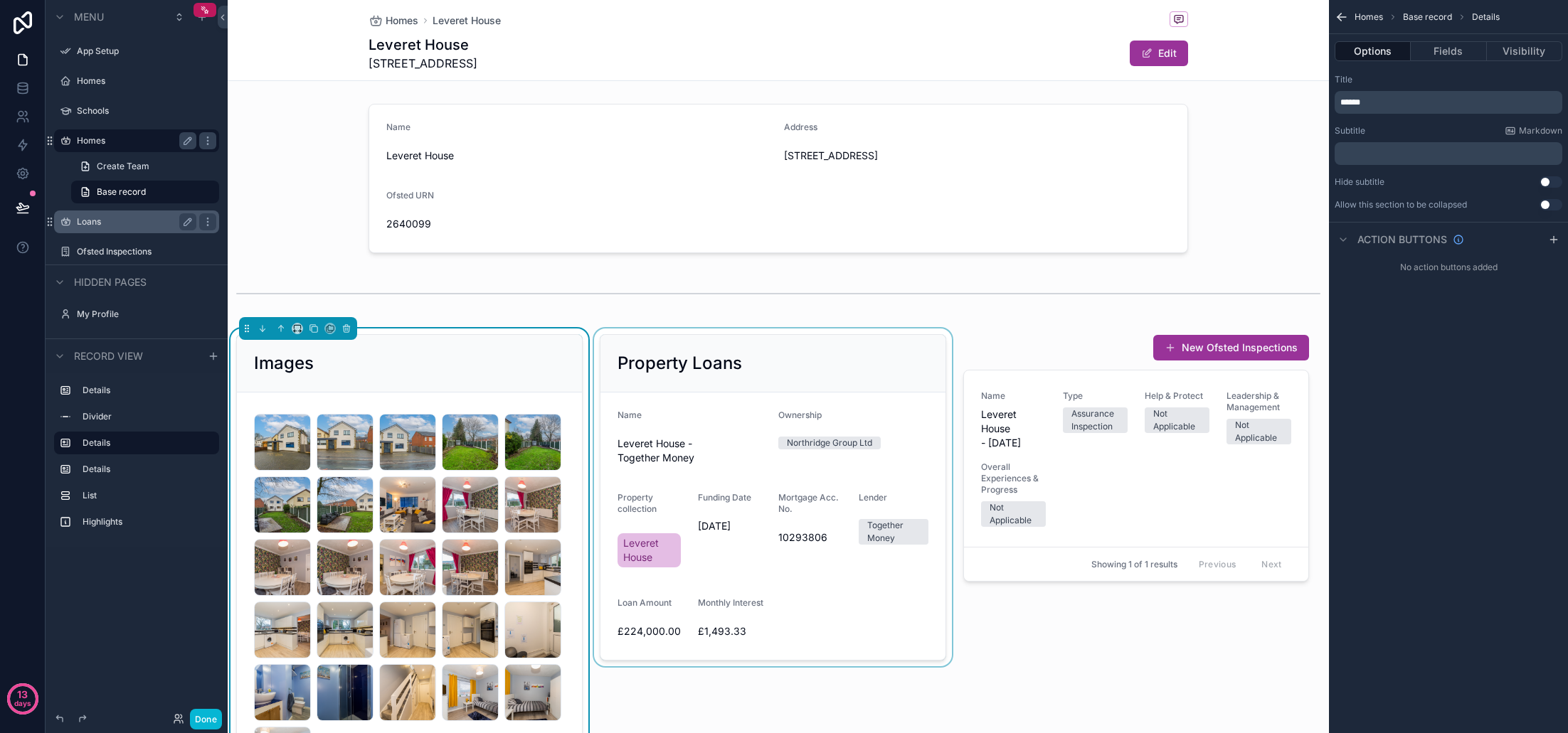
click at [863, 362] on div "scrollable content" at bounding box center [773, 570] width 364 height 483
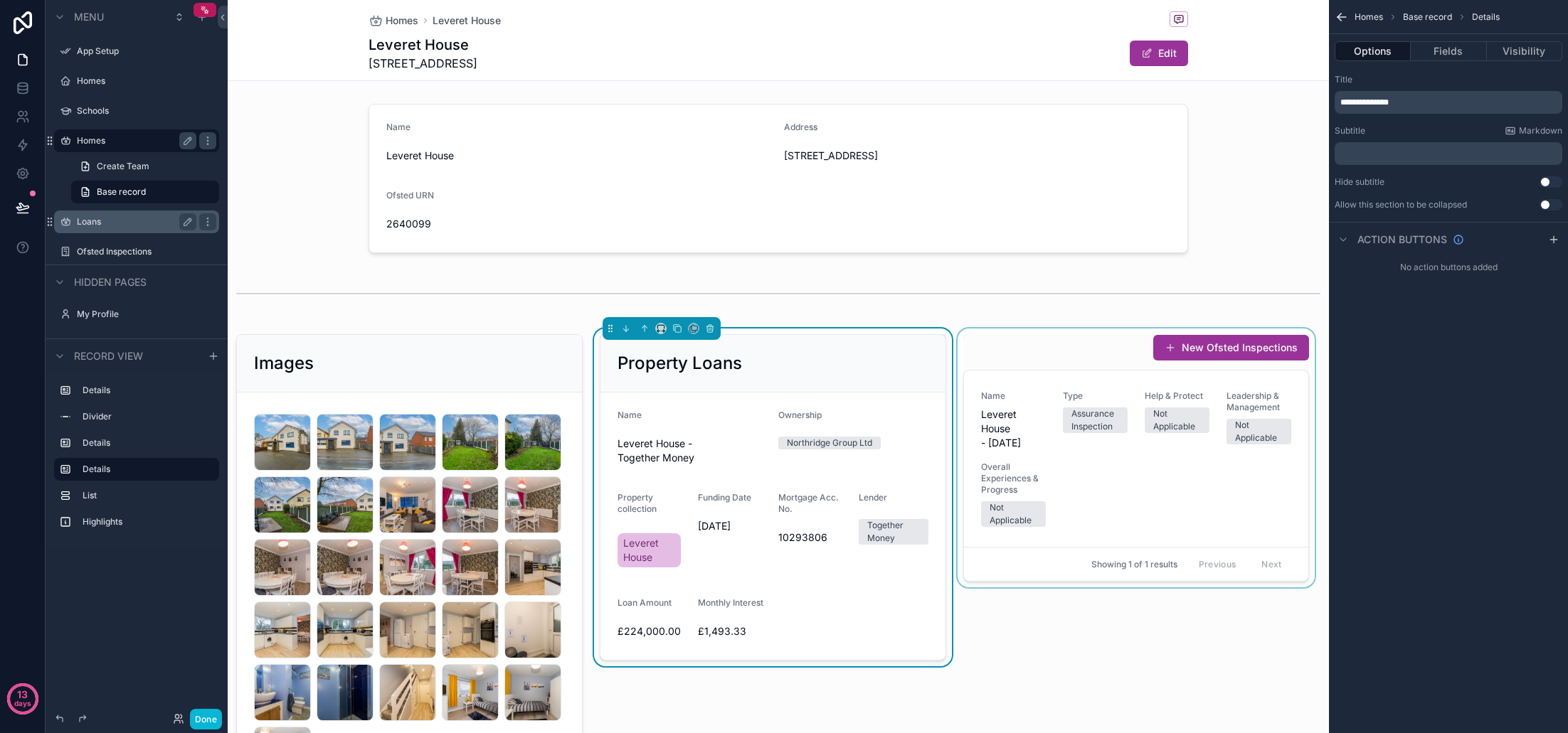
click at [1023, 347] on div "scrollable content" at bounding box center [1136, 570] width 364 height 483
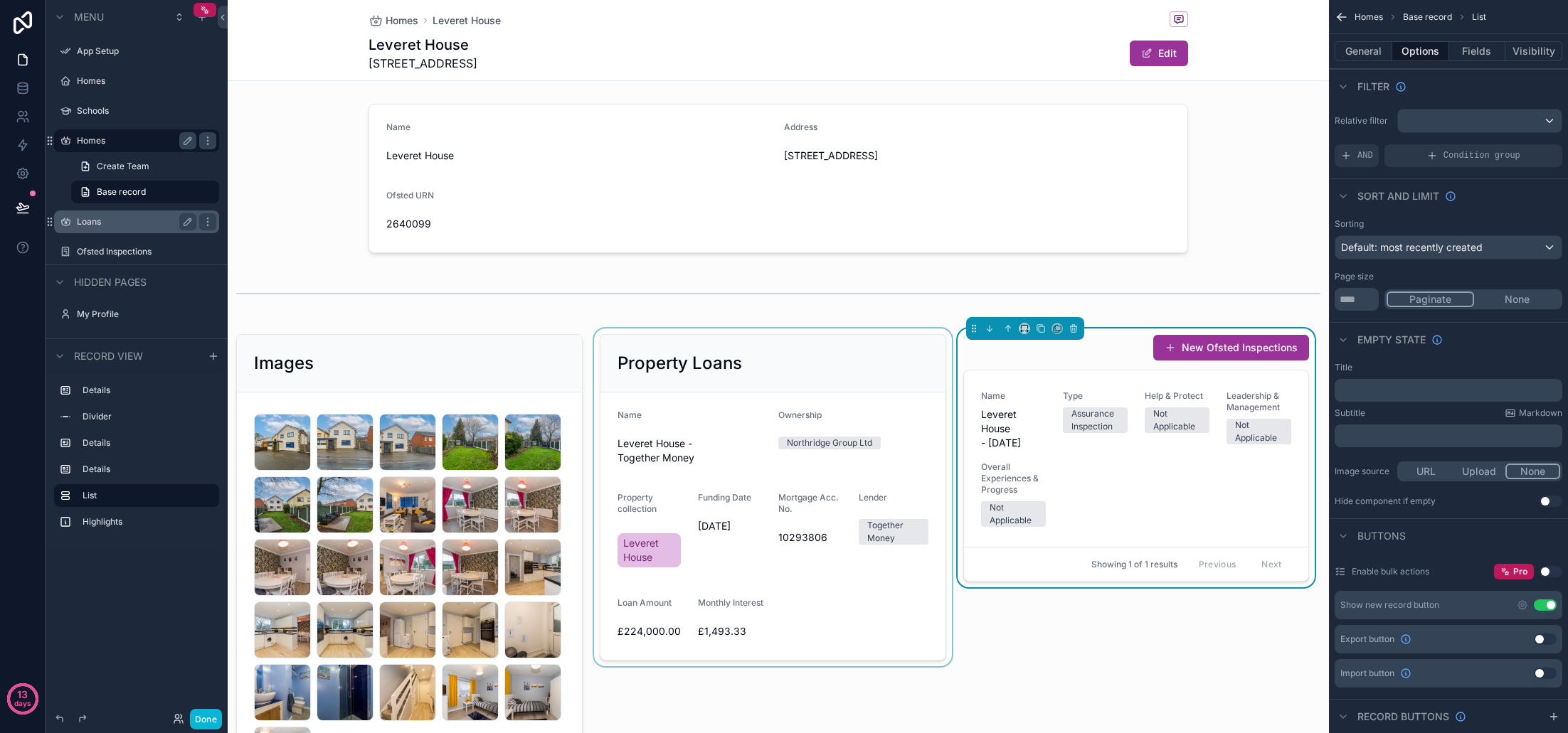
click at [1522, 247] on div "Default: most recently created" at bounding box center [1448, 248] width 226 height 23
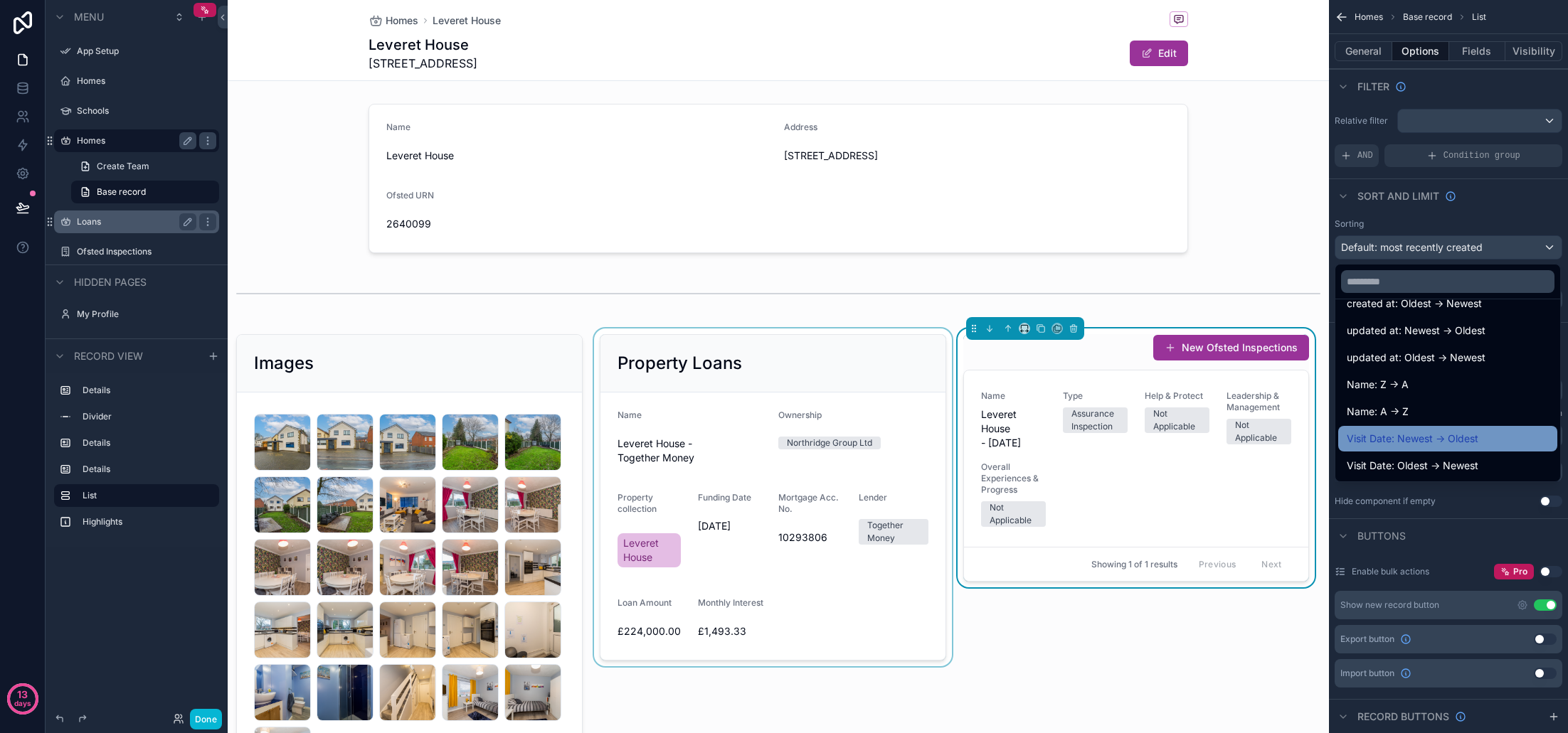
scroll to position [74, 0]
click at [1487, 440] on div "Visit Date: Newest -> Oldest" at bounding box center [1448, 439] width 202 height 17
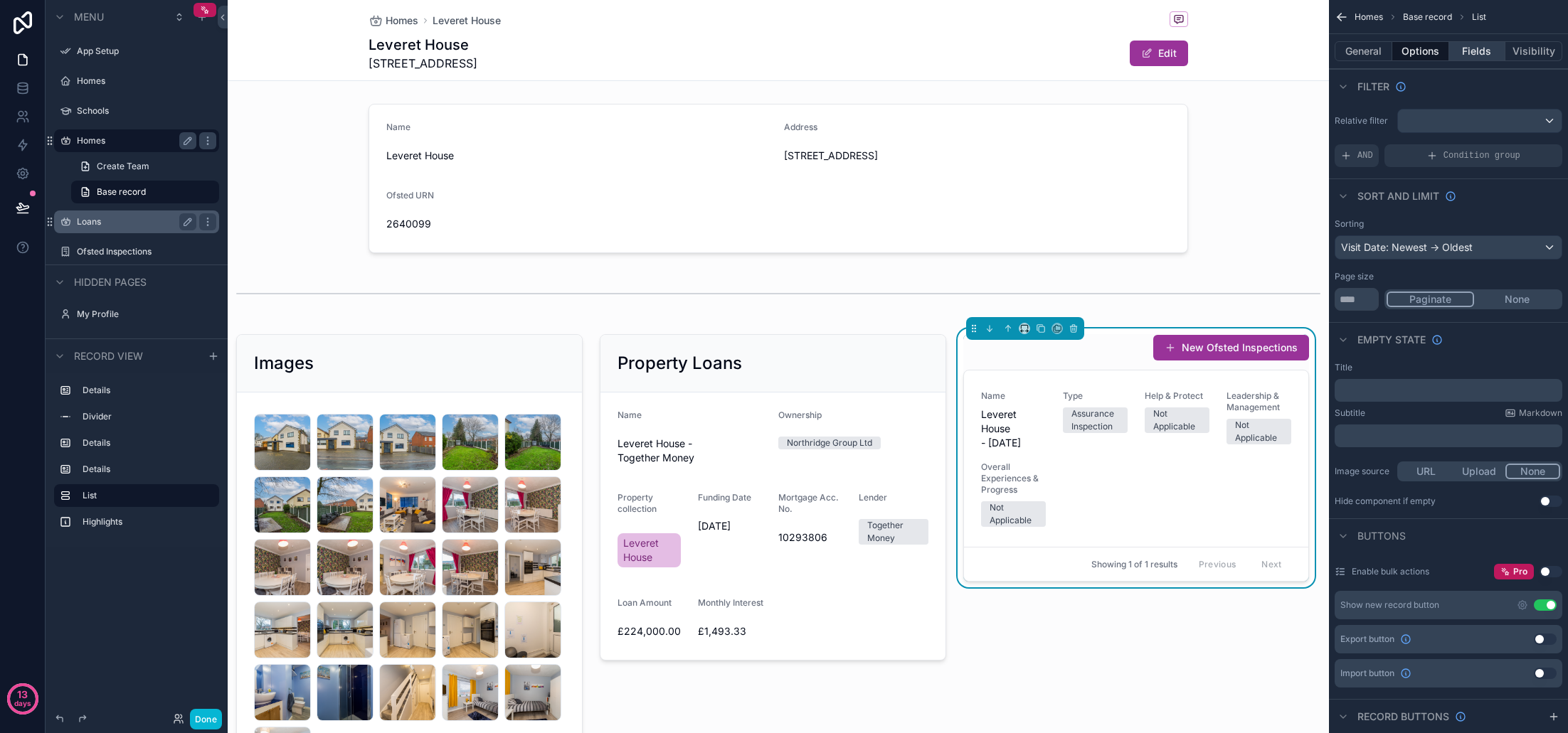
click at [1490, 50] on button "Fields" at bounding box center [1477, 51] width 57 height 20
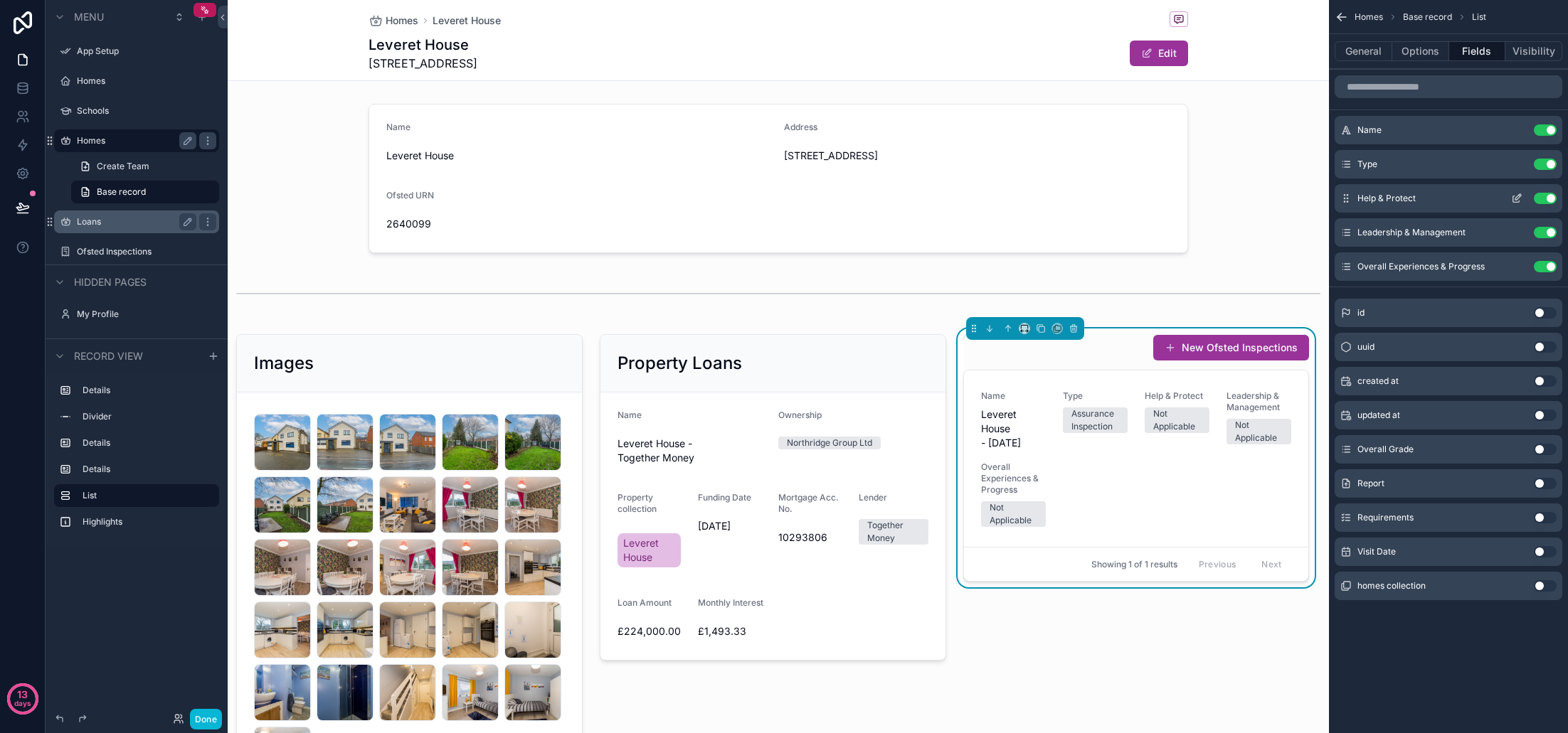
click at [1546, 198] on button "Use setting" at bounding box center [1545, 198] width 23 height 12
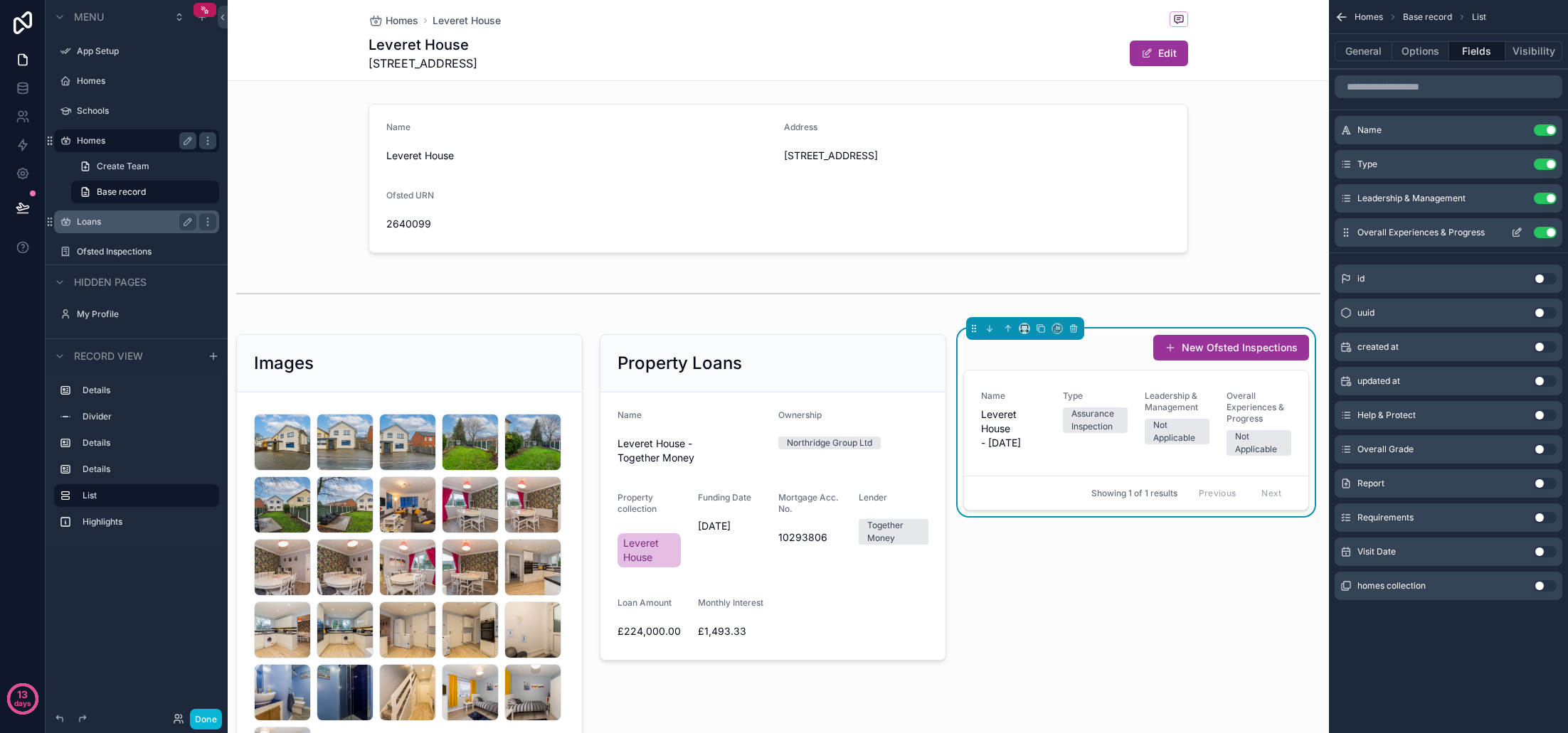
click at [1545, 231] on button "Use setting" at bounding box center [1545, 233] width 23 height 12
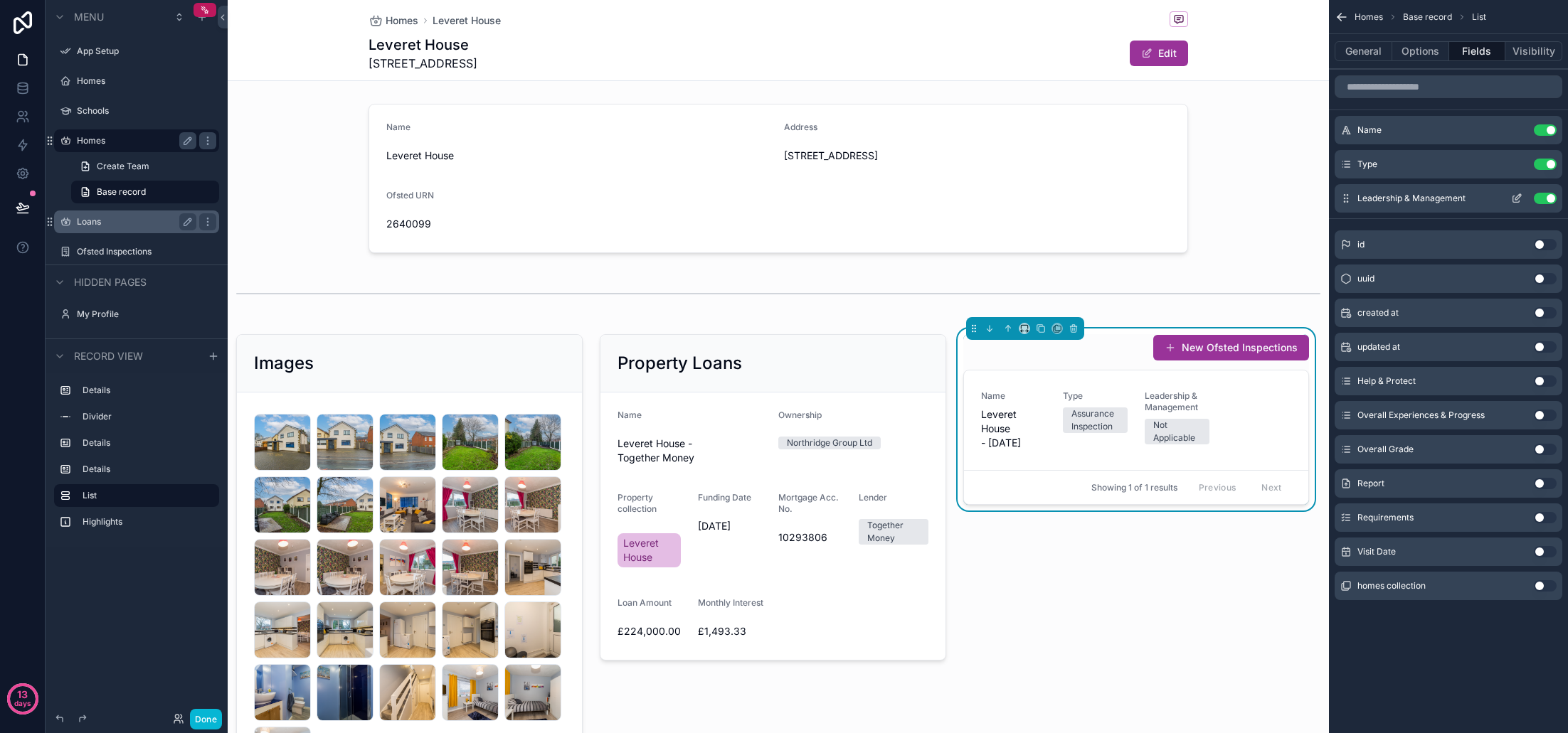
click at [1544, 200] on button "Use setting" at bounding box center [1545, 198] width 23 height 12
click at [1545, 447] on button "Use setting" at bounding box center [1545, 449] width 23 height 12
click at [1542, 482] on button "Use setting" at bounding box center [1545, 484] width 23 height 12
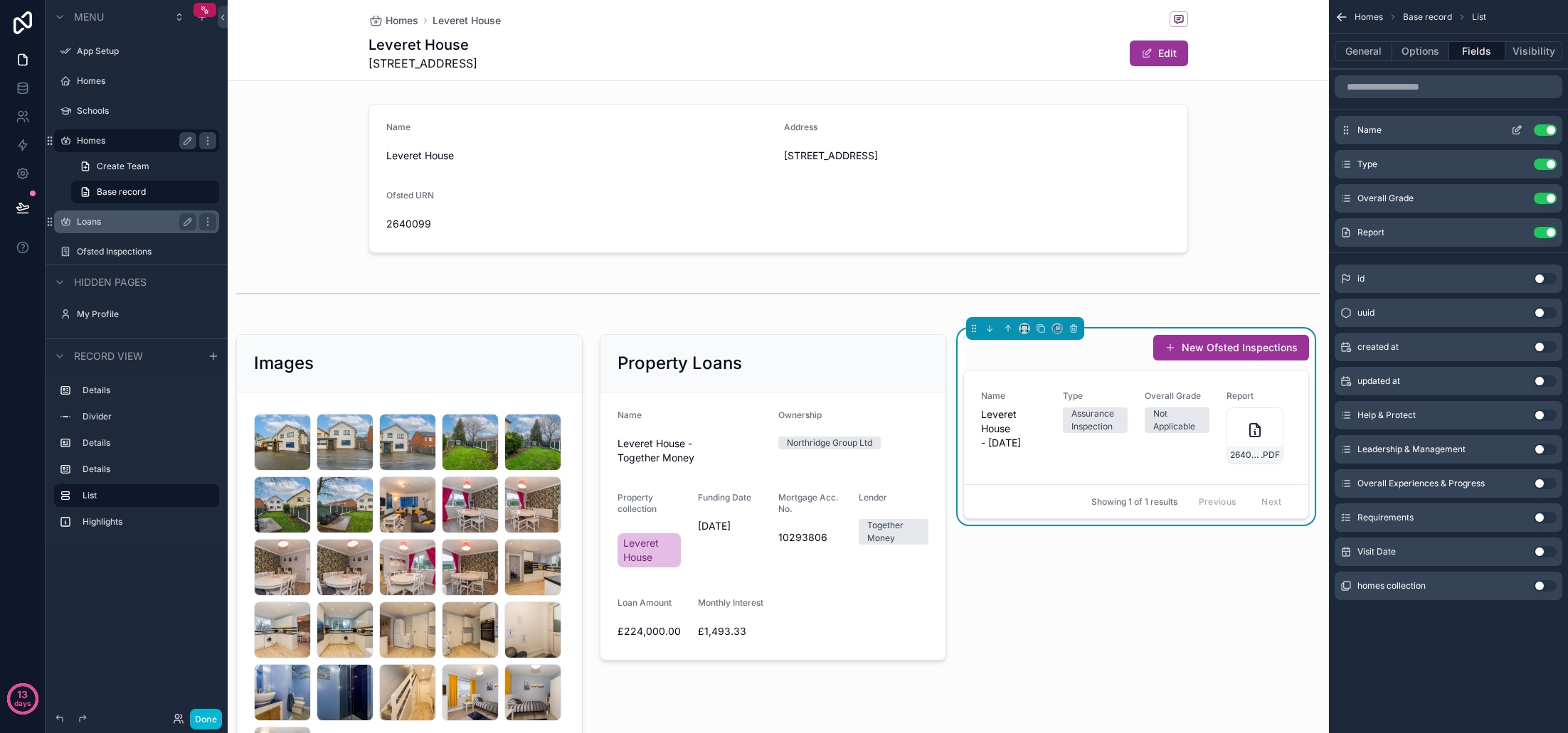
click at [1547, 127] on button "Use setting" at bounding box center [1545, 130] width 23 height 12
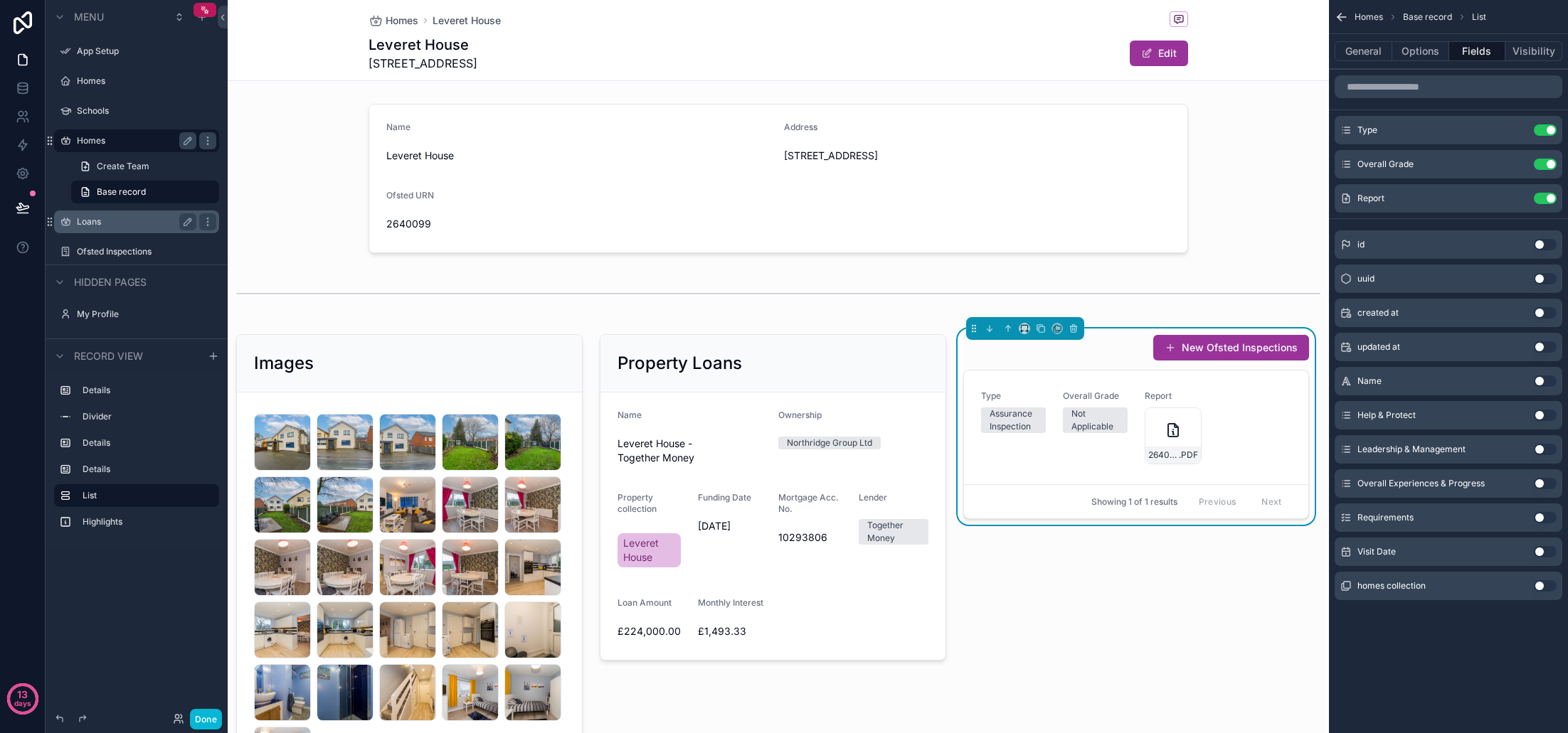
click at [1546, 585] on button "Use setting" at bounding box center [1545, 586] width 23 height 12
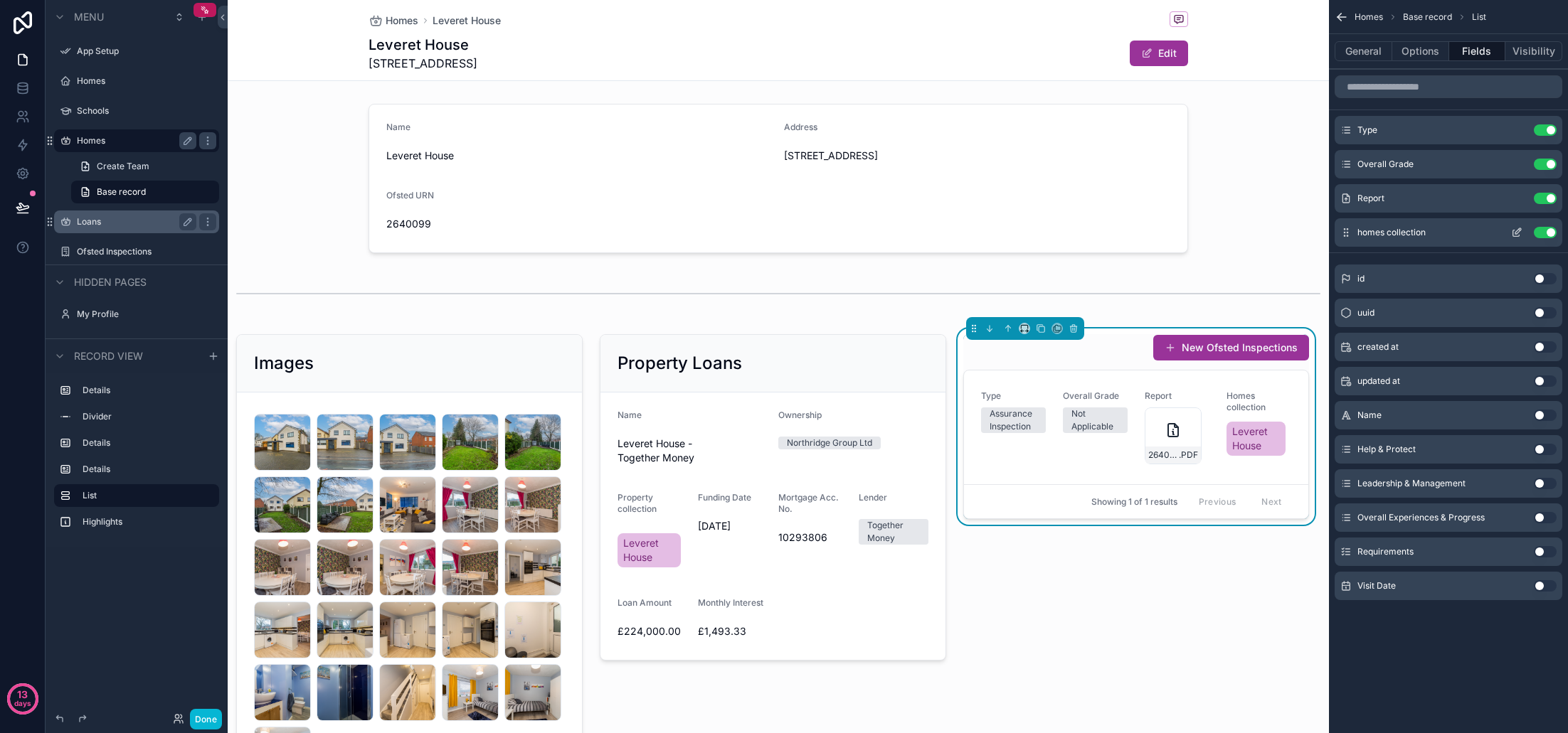
click at [1542, 233] on button "Use setting" at bounding box center [1545, 233] width 23 height 12
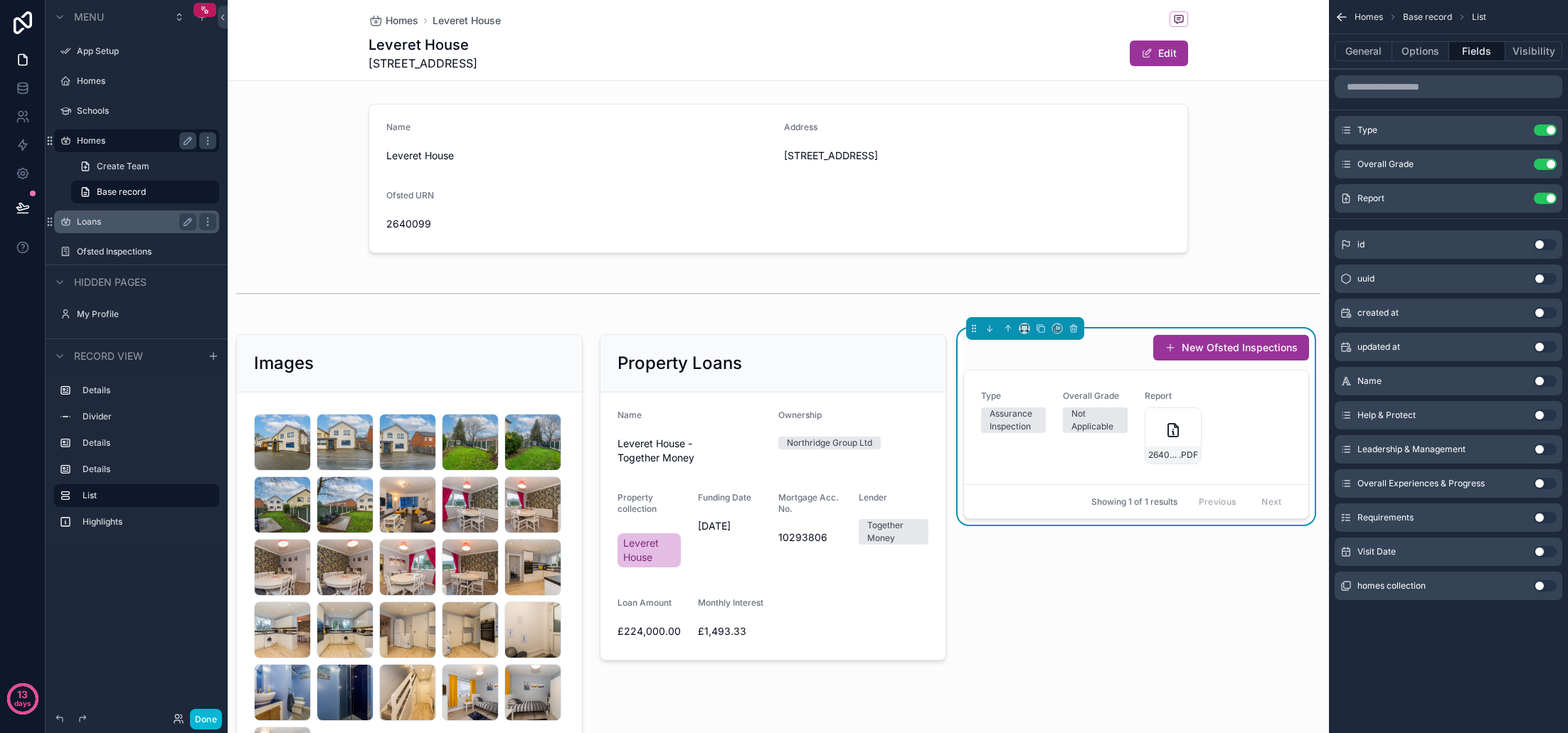
click at [1545, 553] on button "Use setting" at bounding box center [1545, 552] width 23 height 12
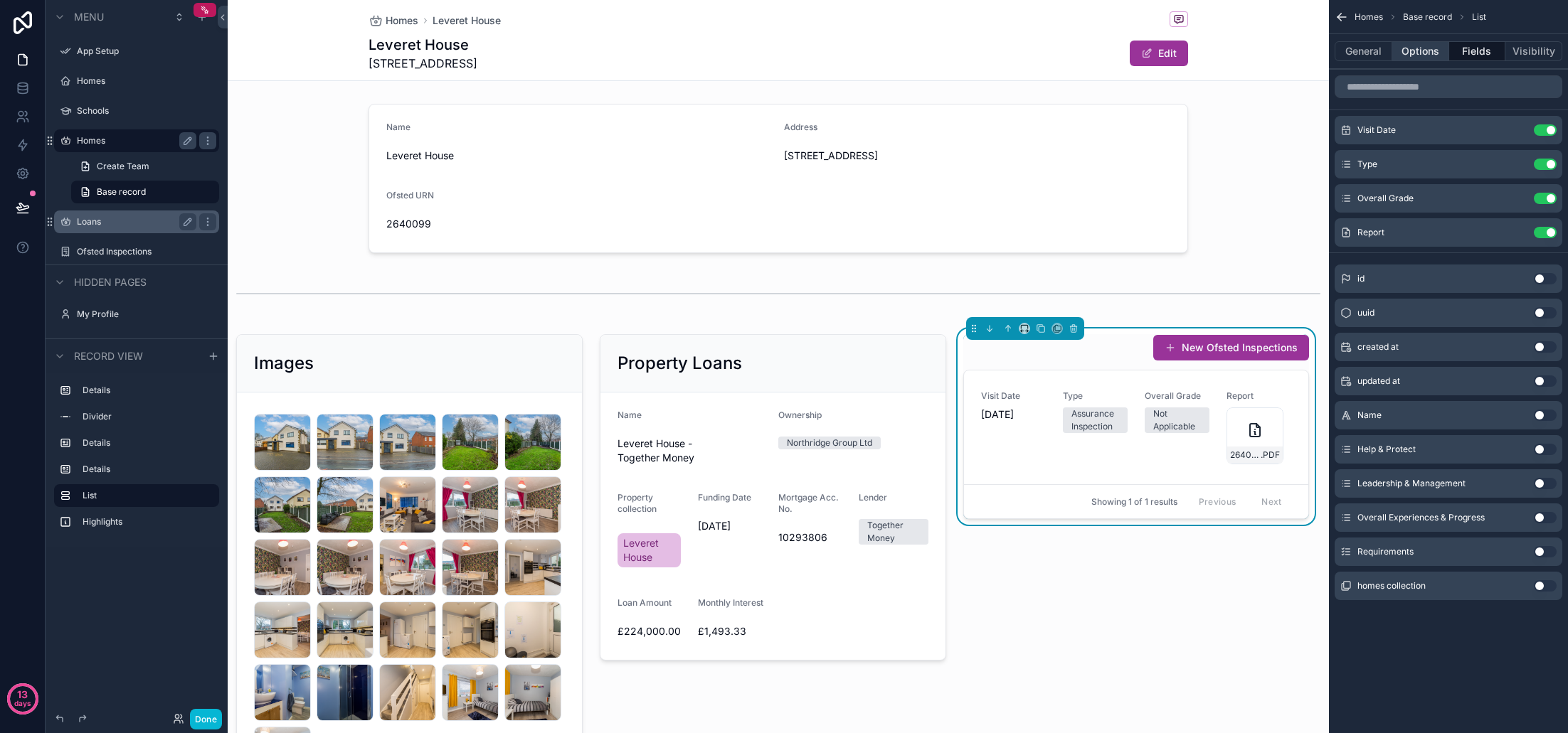
click at [1413, 54] on button "Options" at bounding box center [1420, 51] width 57 height 20
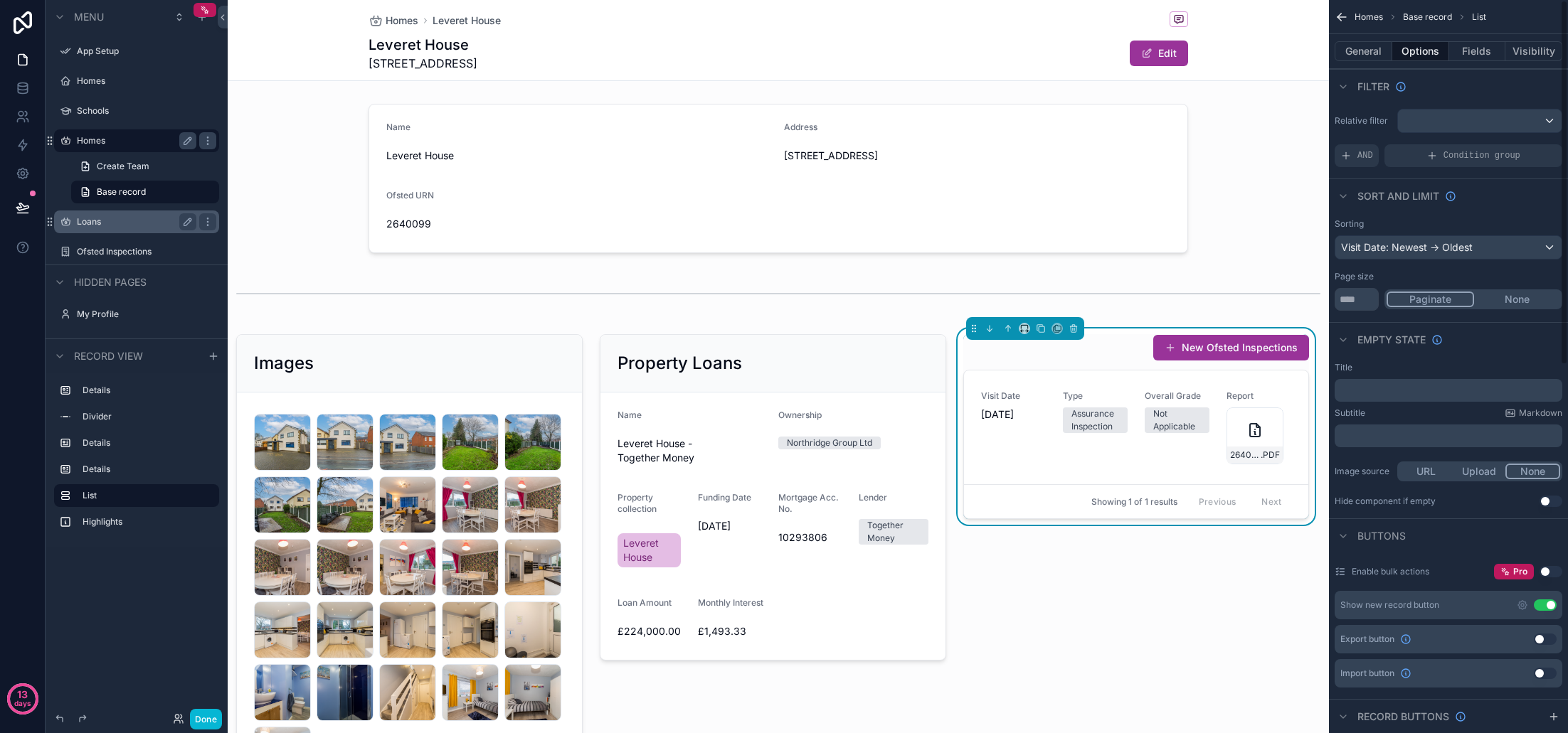
scroll to position [0, 0]
click at [1487, 121] on div "scrollable content" at bounding box center [1479, 121] width 164 height 23
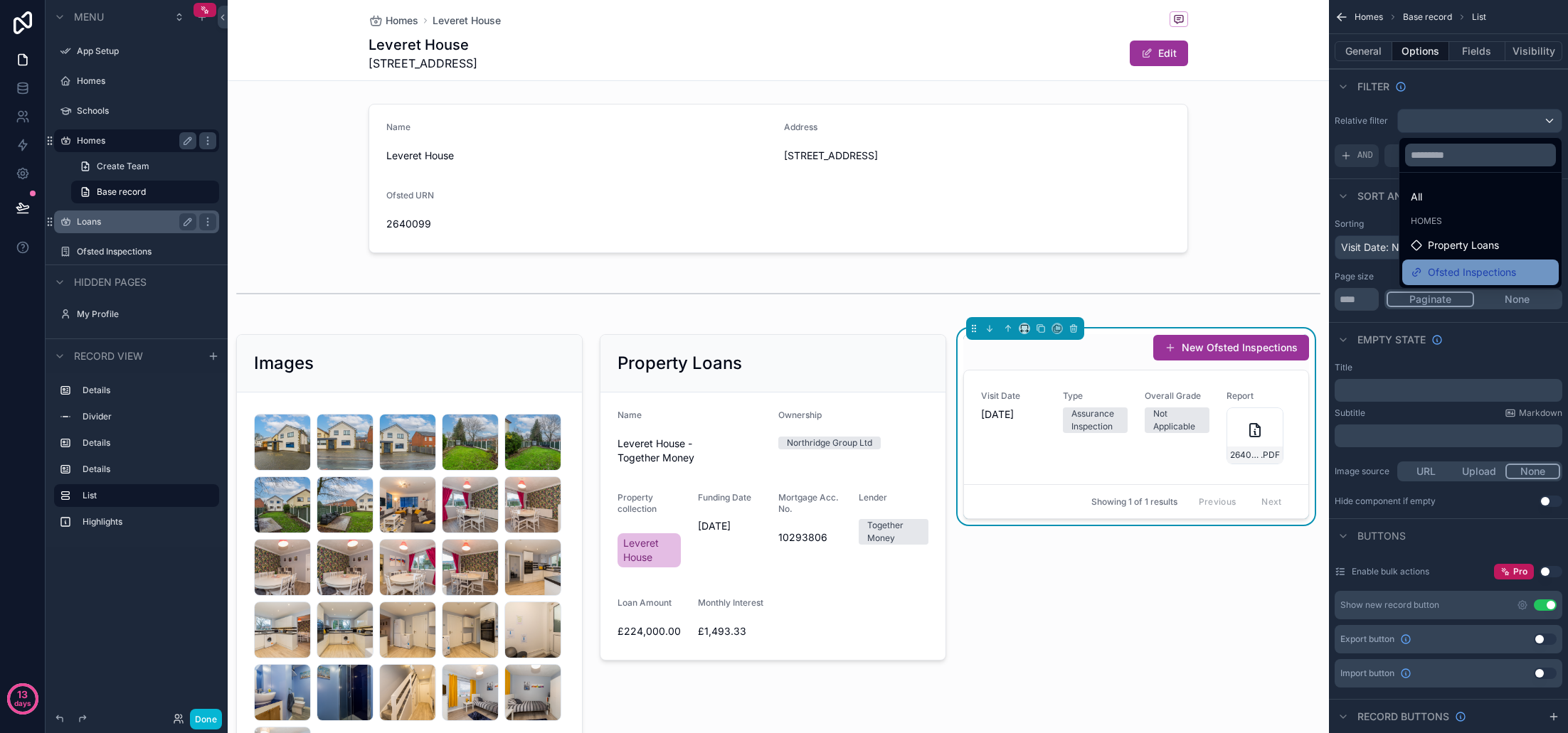
click at [1477, 273] on span "Ofsted Inspections" at bounding box center [1472, 272] width 89 height 17
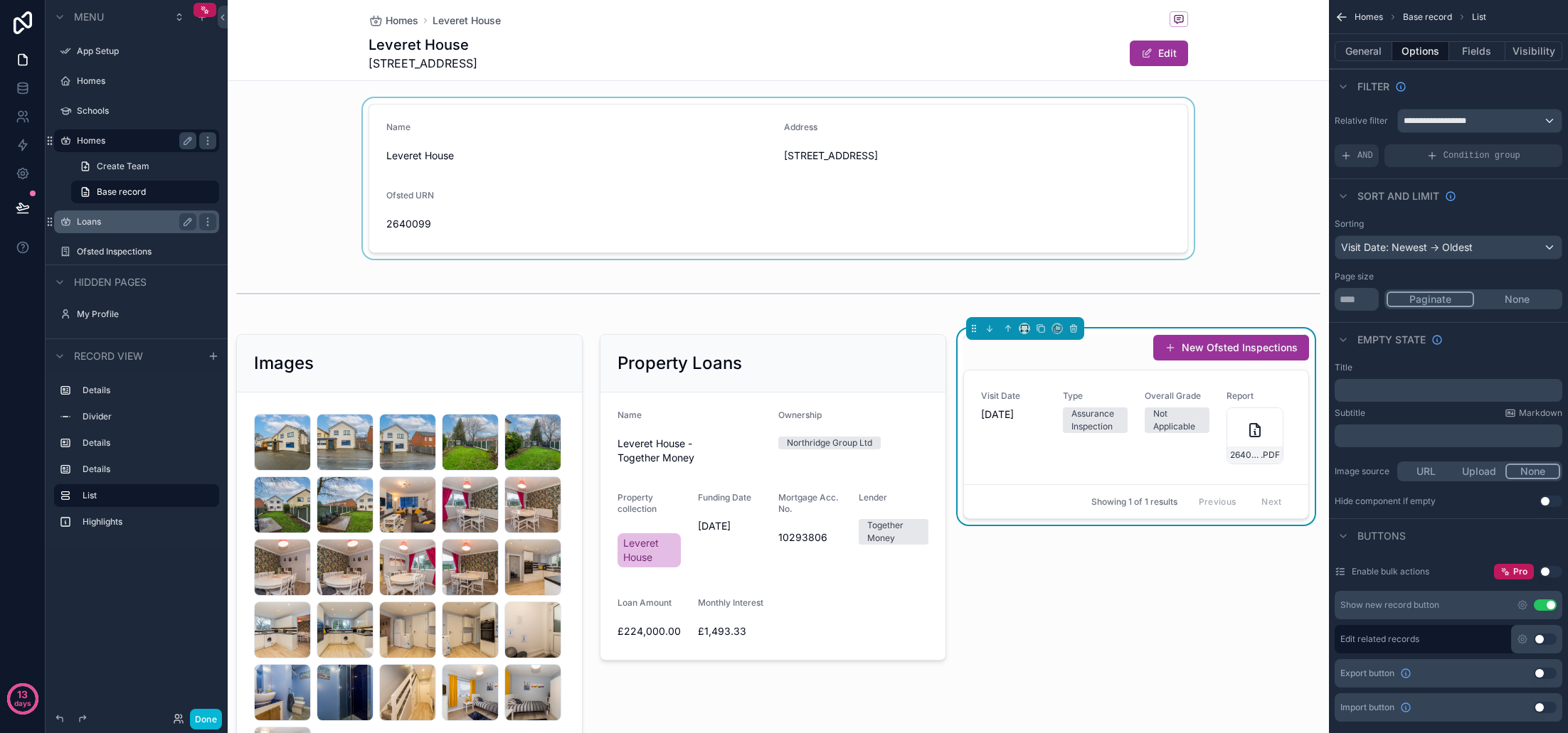
click at [1277, 253] on div "scrollable content" at bounding box center [778, 178] width 1101 height 161
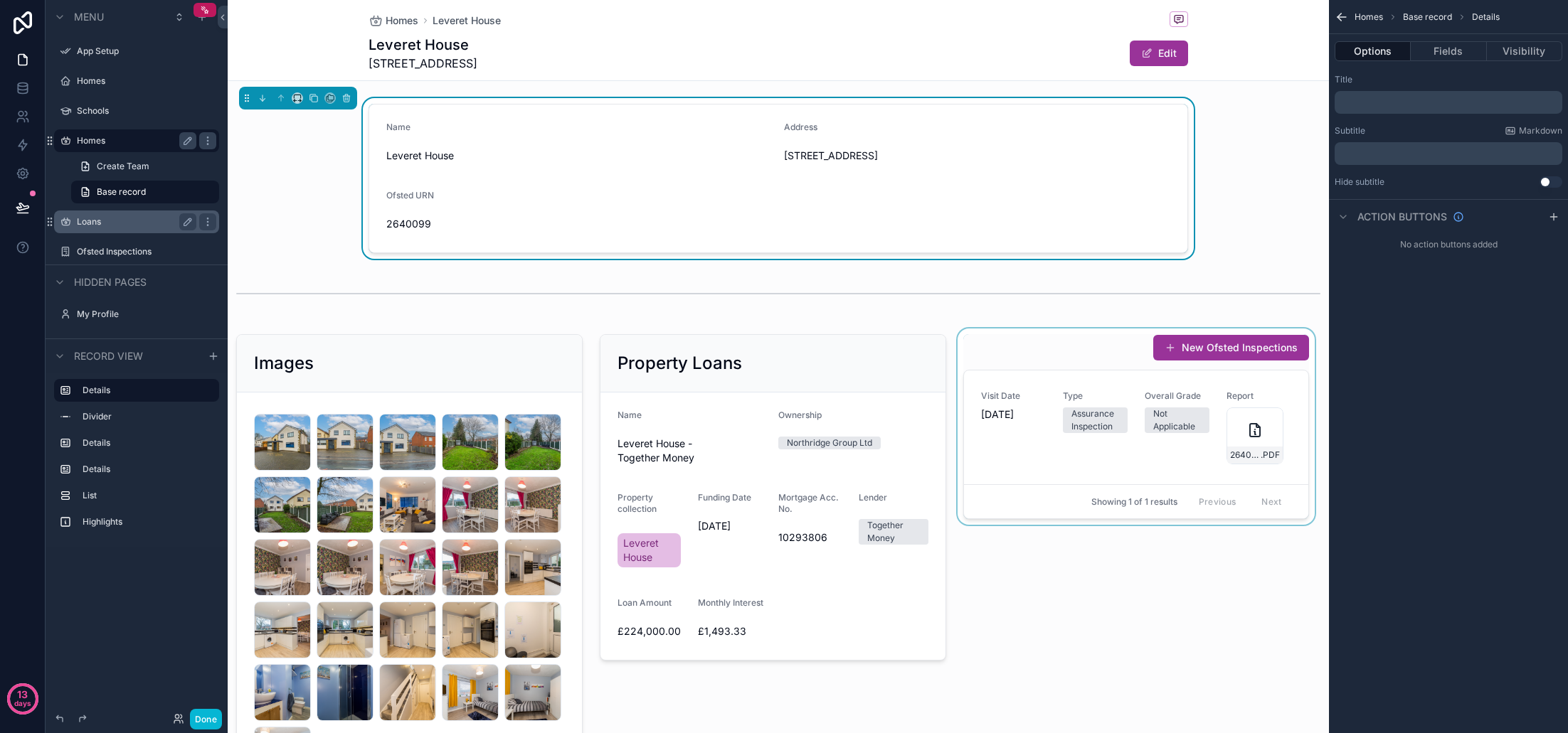
click at [1256, 604] on div "scrollable content" at bounding box center [1136, 570] width 364 height 483
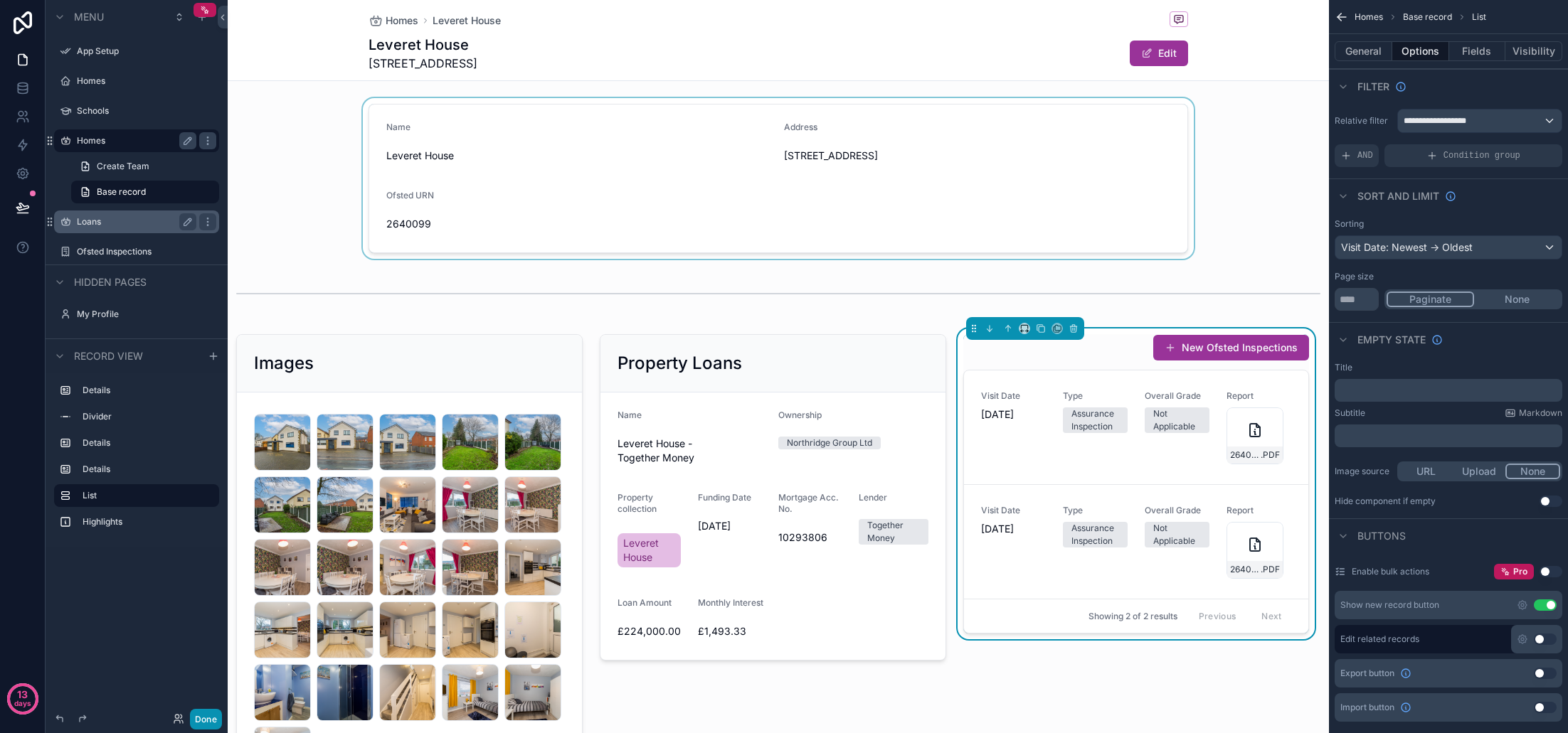
click at [211, 720] on button "Done" at bounding box center [205, 719] width 32 height 20
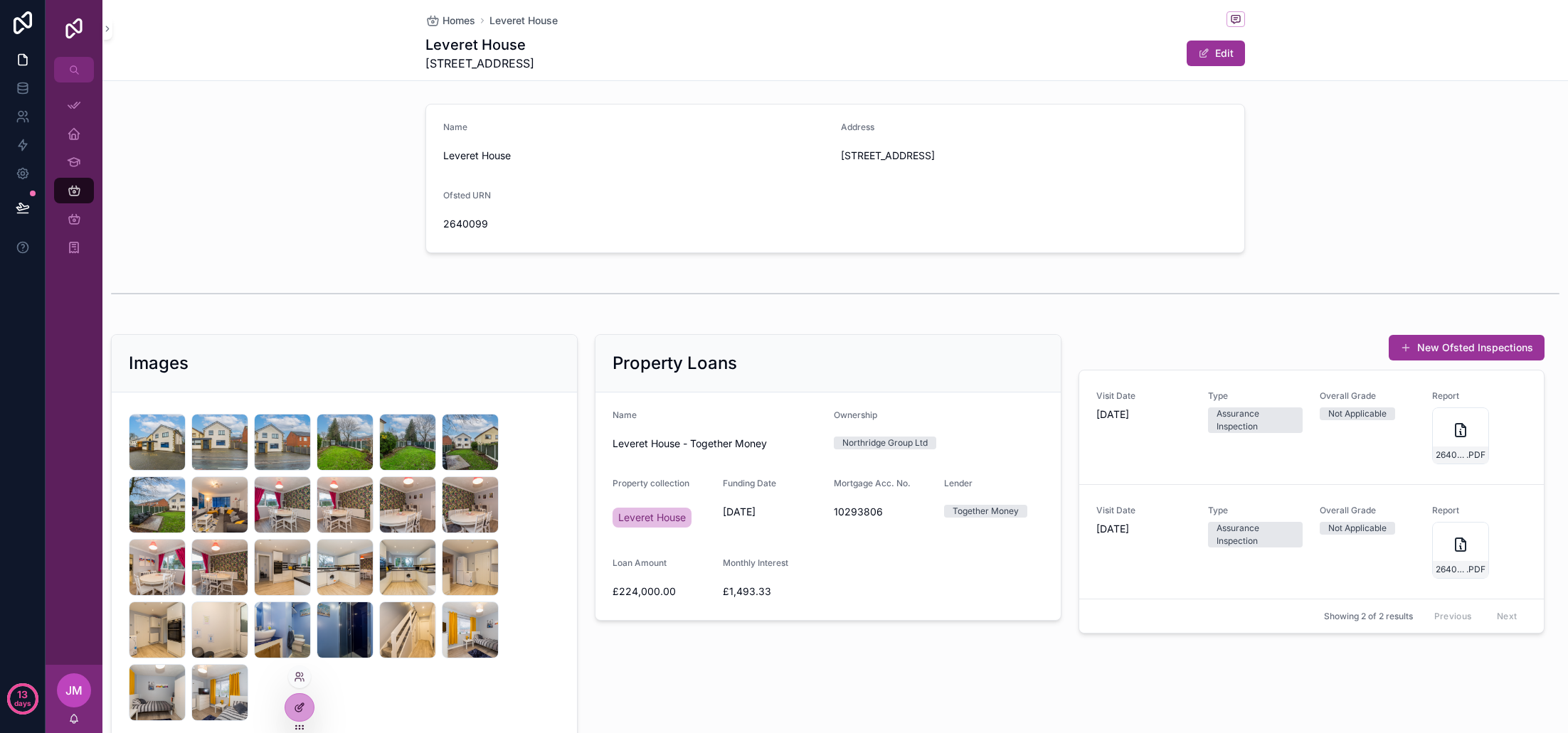
click at [298, 708] on icon at bounding box center [301, 706] width 6 height 6
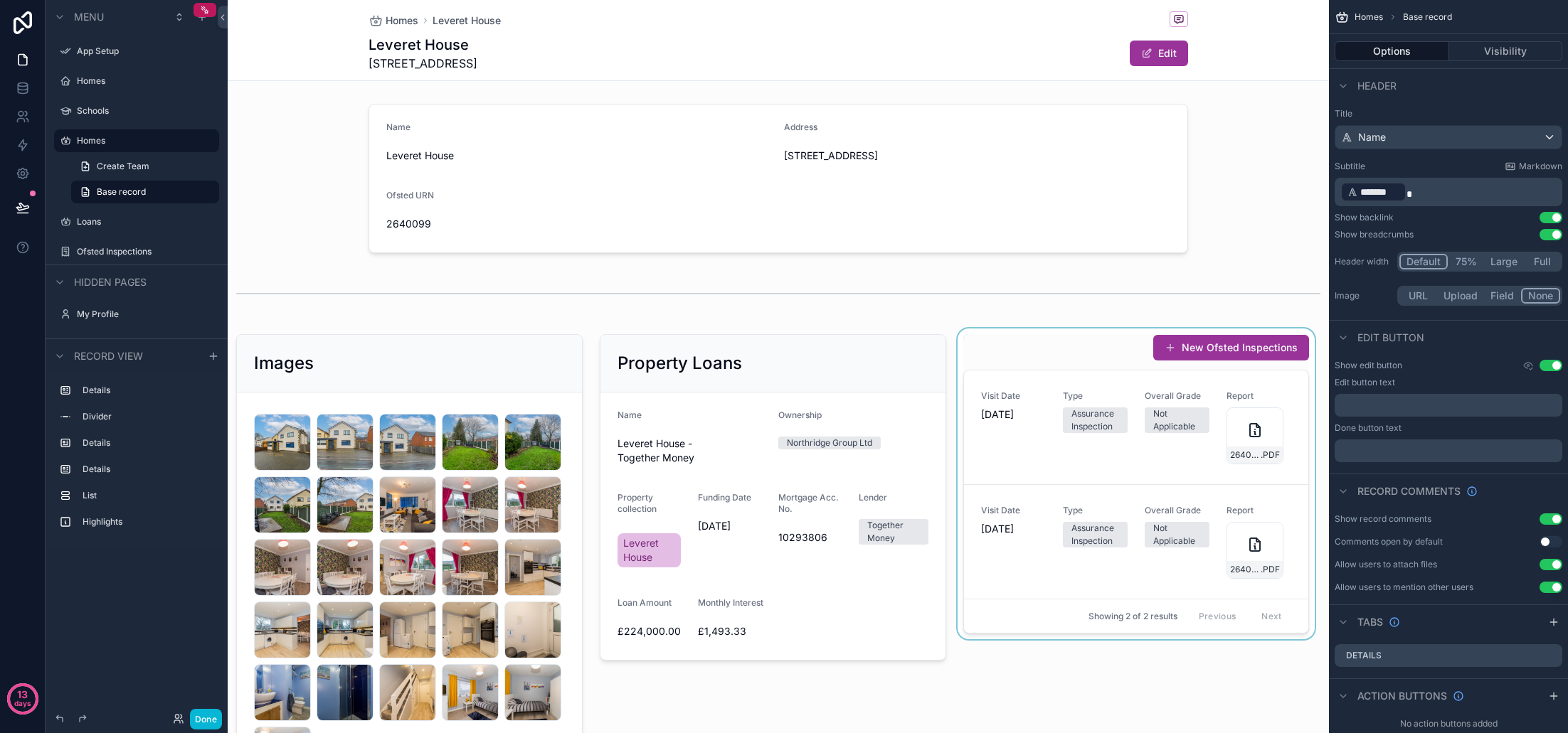
click at [1049, 332] on div "scrollable content" at bounding box center [1136, 570] width 364 height 483
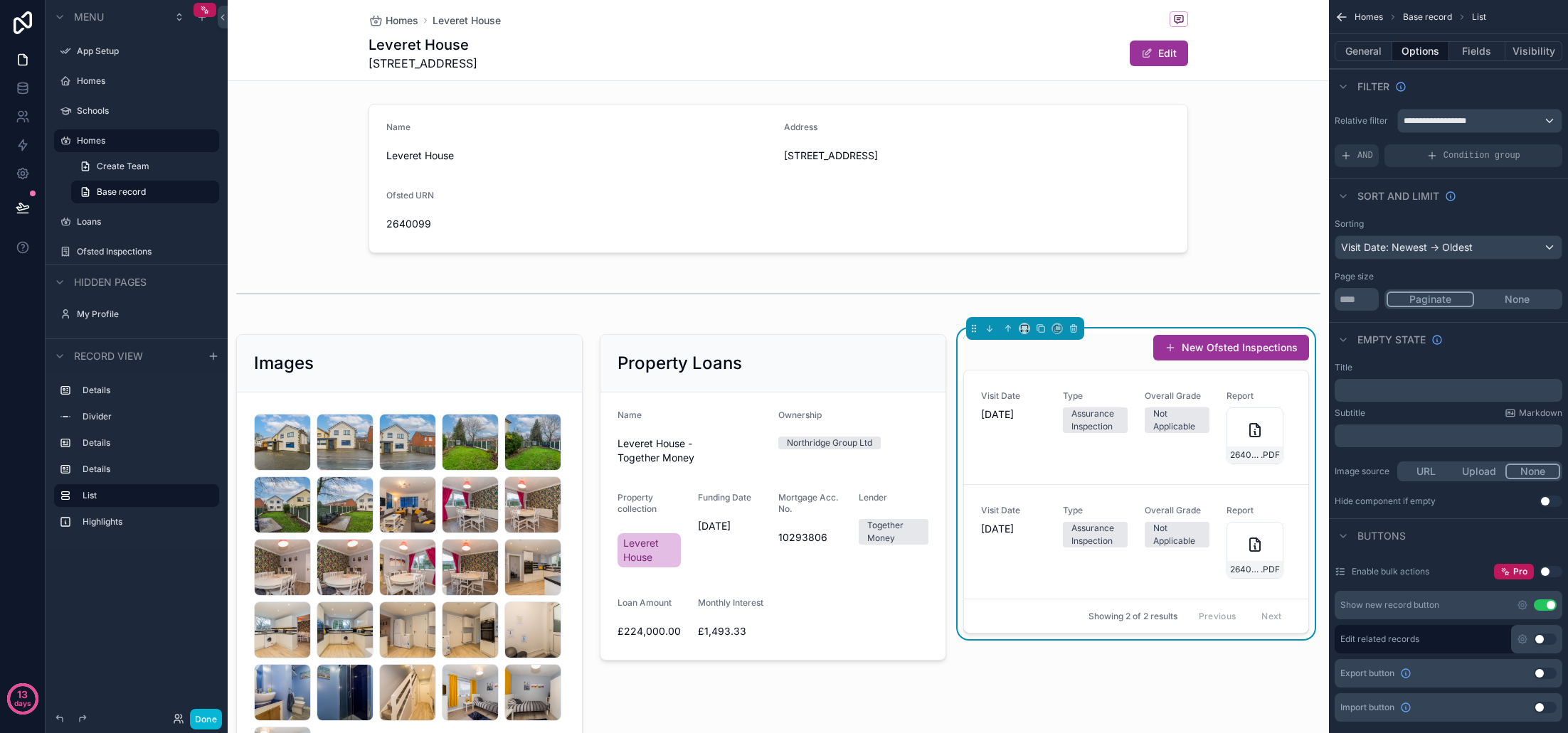
click at [1029, 352] on div "New Ofsted Inspections" at bounding box center [1136, 348] width 346 height 27
click at [1024, 328] on icon "scrollable content" at bounding box center [1024, 328] width 10 height 10
click at [1066, 512] on span "Full width" at bounding box center [1053, 518] width 44 height 17
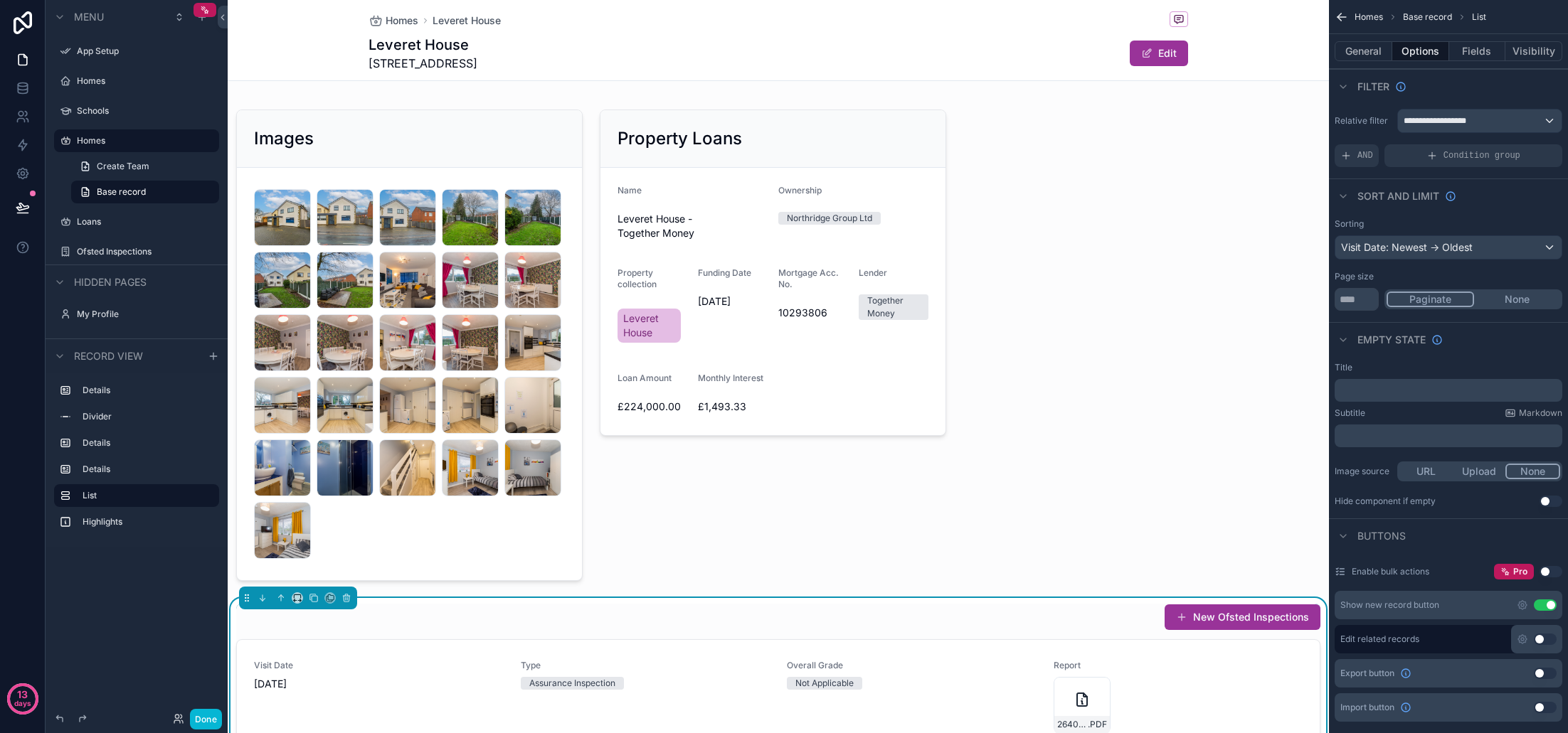
scroll to position [264, 0]
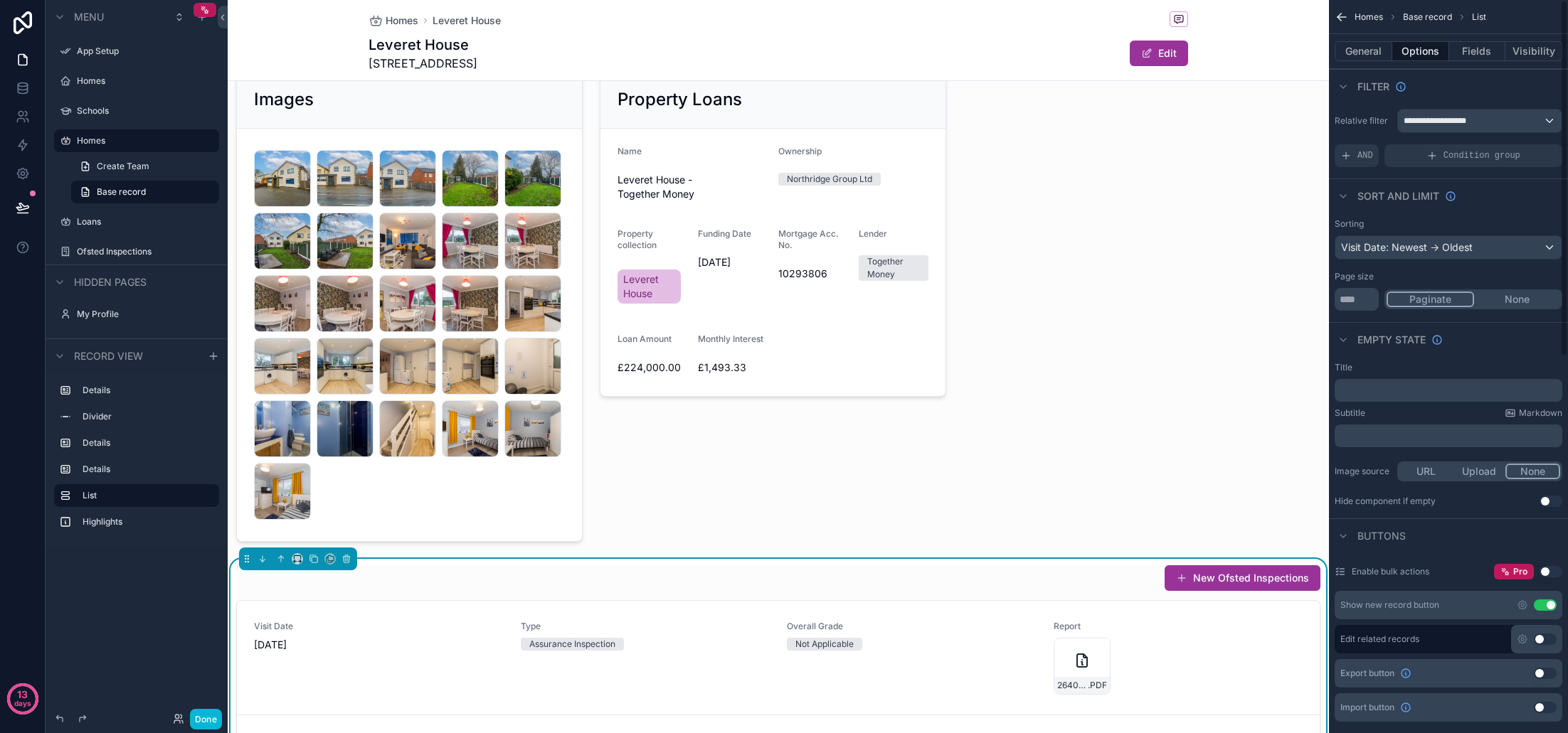
click at [1394, 390] on p "﻿" at bounding box center [1450, 391] width 219 height 12
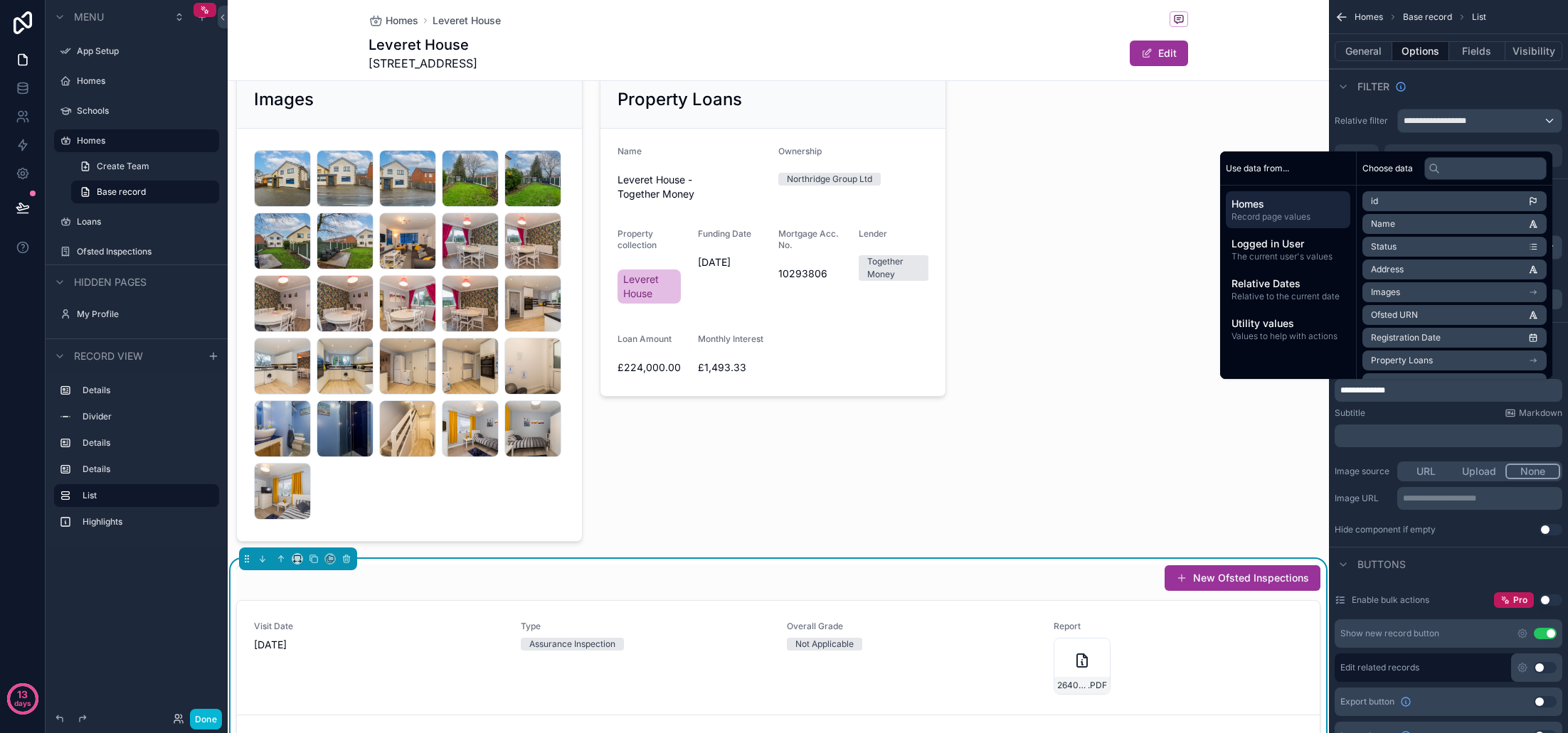
click at [1407, 409] on div "Subtitle Markdown" at bounding box center [1448, 414] width 228 height 12
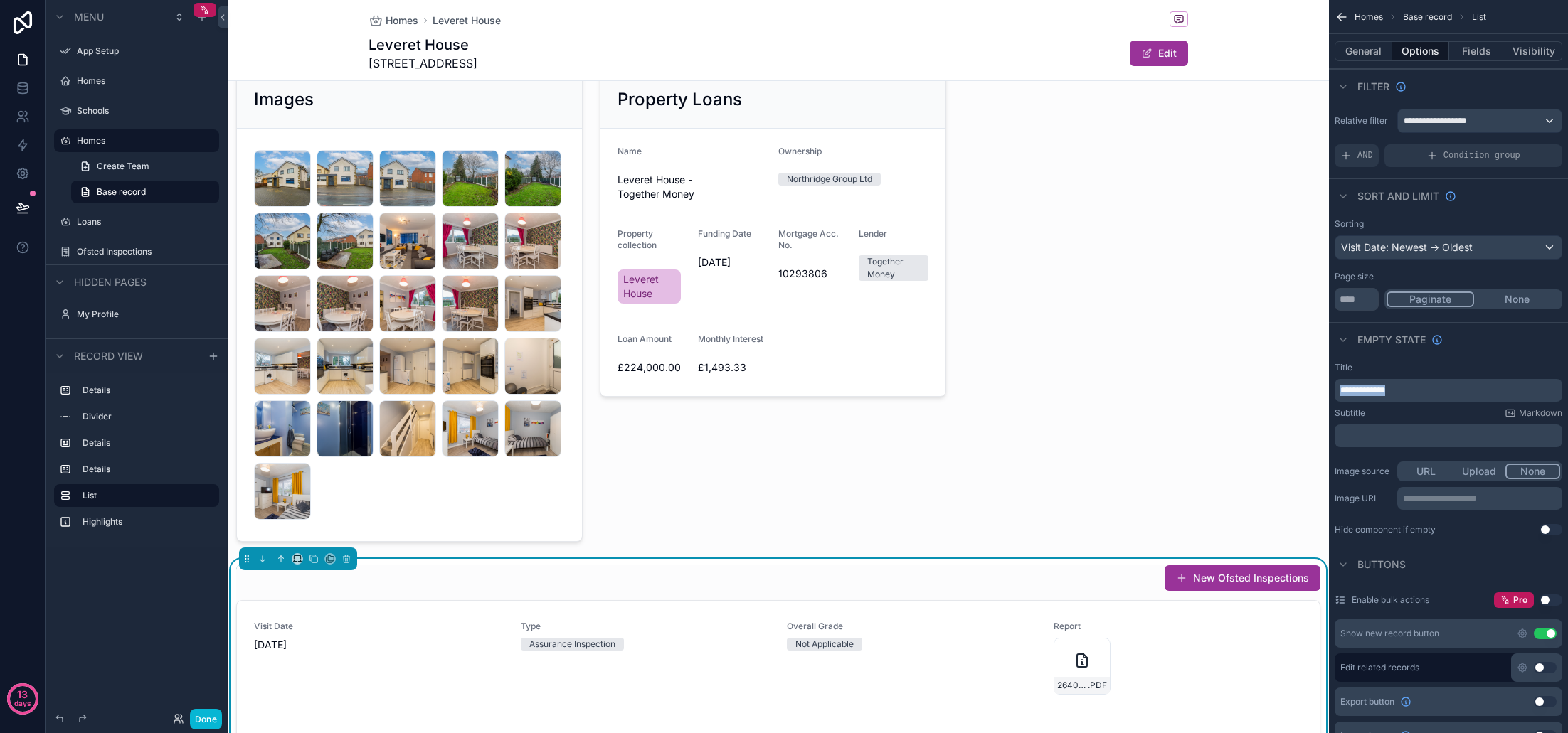
drag, startPoint x: 1358, startPoint y: 390, endPoint x: 1313, endPoint y: 390, distance: 45.0
click at [1313, 390] on div "App Setup Homes Schools Homes Loans Ofsted Inspections My Profile Powered by JM…" at bounding box center [898, 366] width 1340 height 733
click at [1481, 362] on div "Title" at bounding box center [1448, 367] width 228 height 12
click at [1366, 46] on button "General" at bounding box center [1363, 51] width 58 height 20
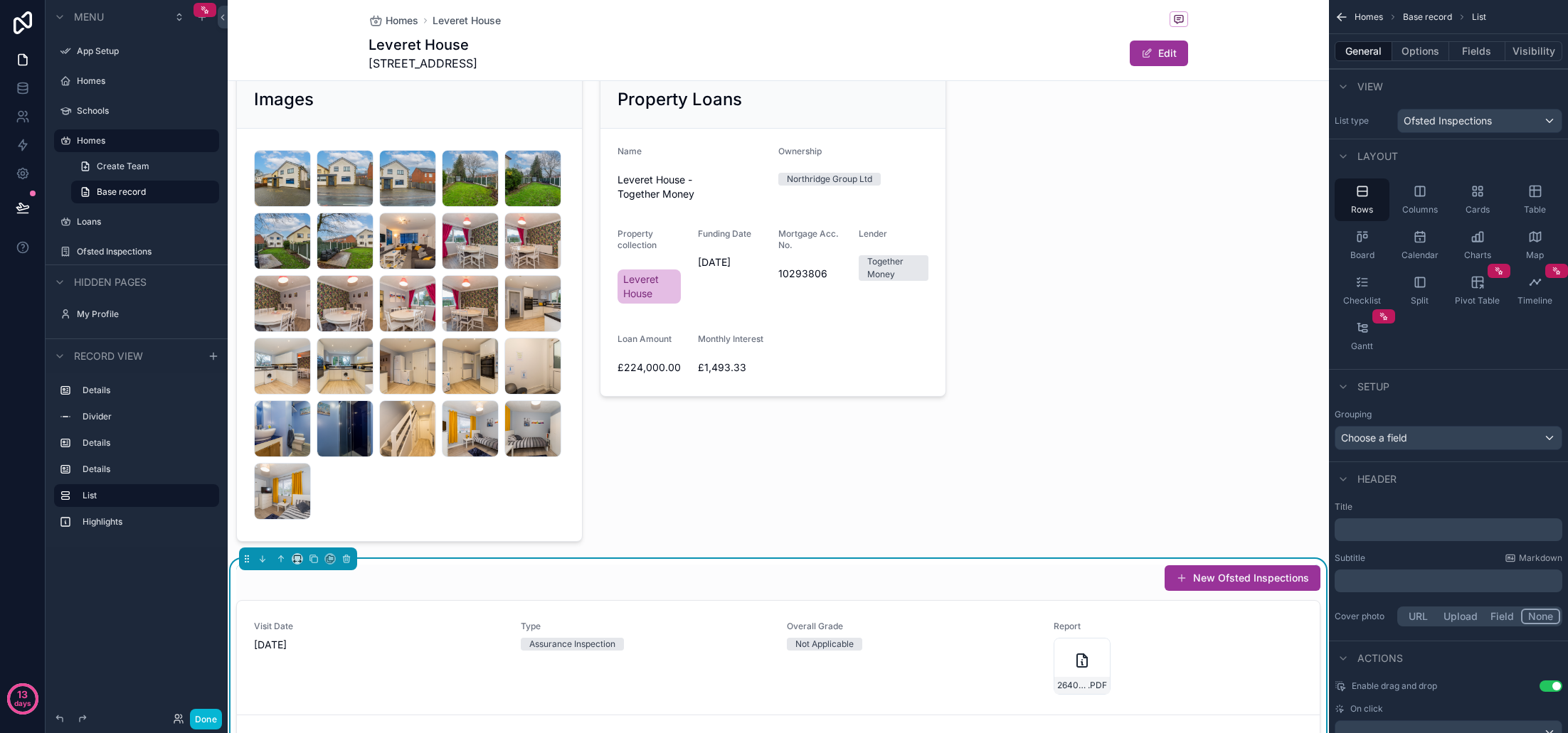
click at [1413, 529] on p "﻿" at bounding box center [1450, 530] width 219 height 14
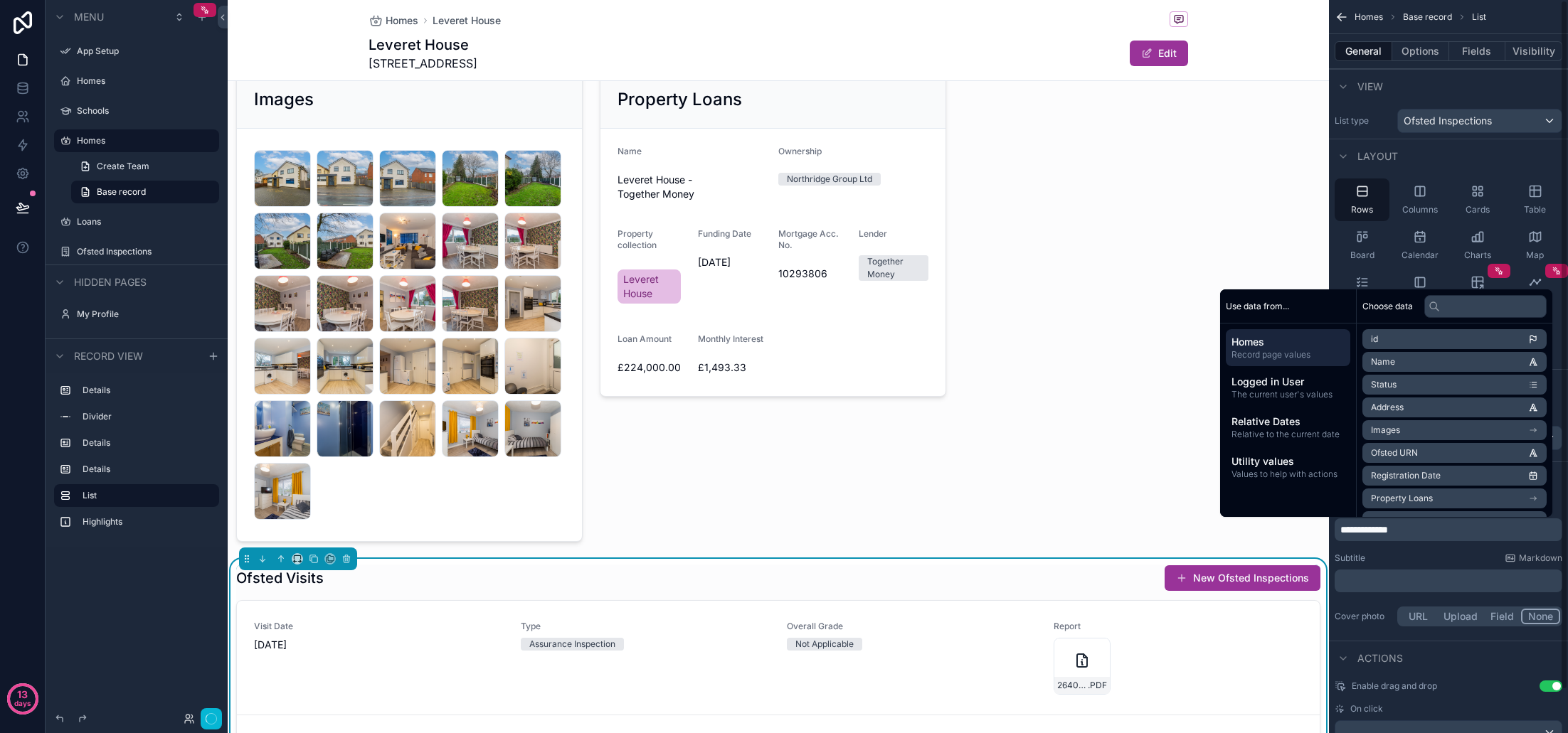
click at [1413, 551] on div "**********" at bounding box center [1448, 565] width 239 height 139
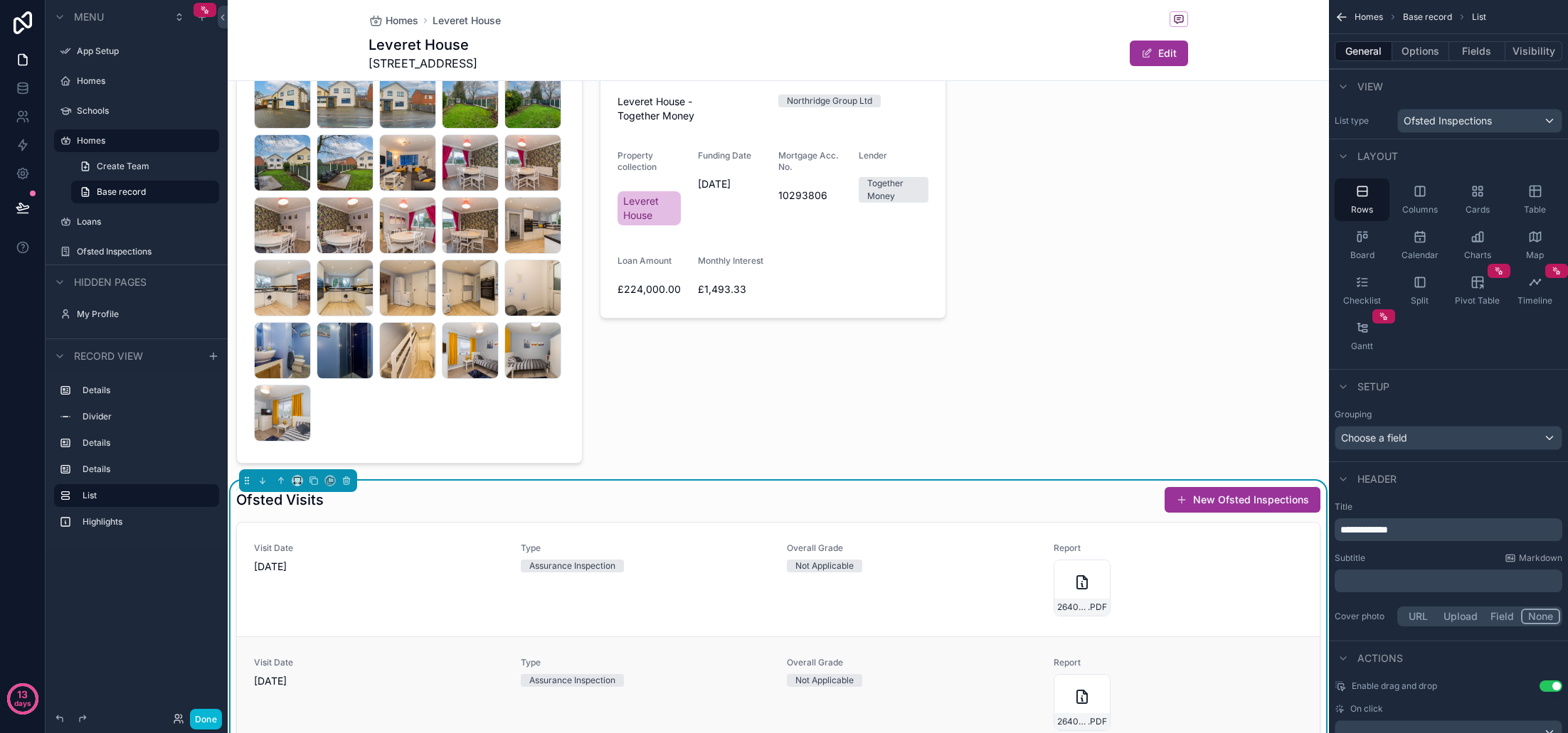
scroll to position [428, 0]
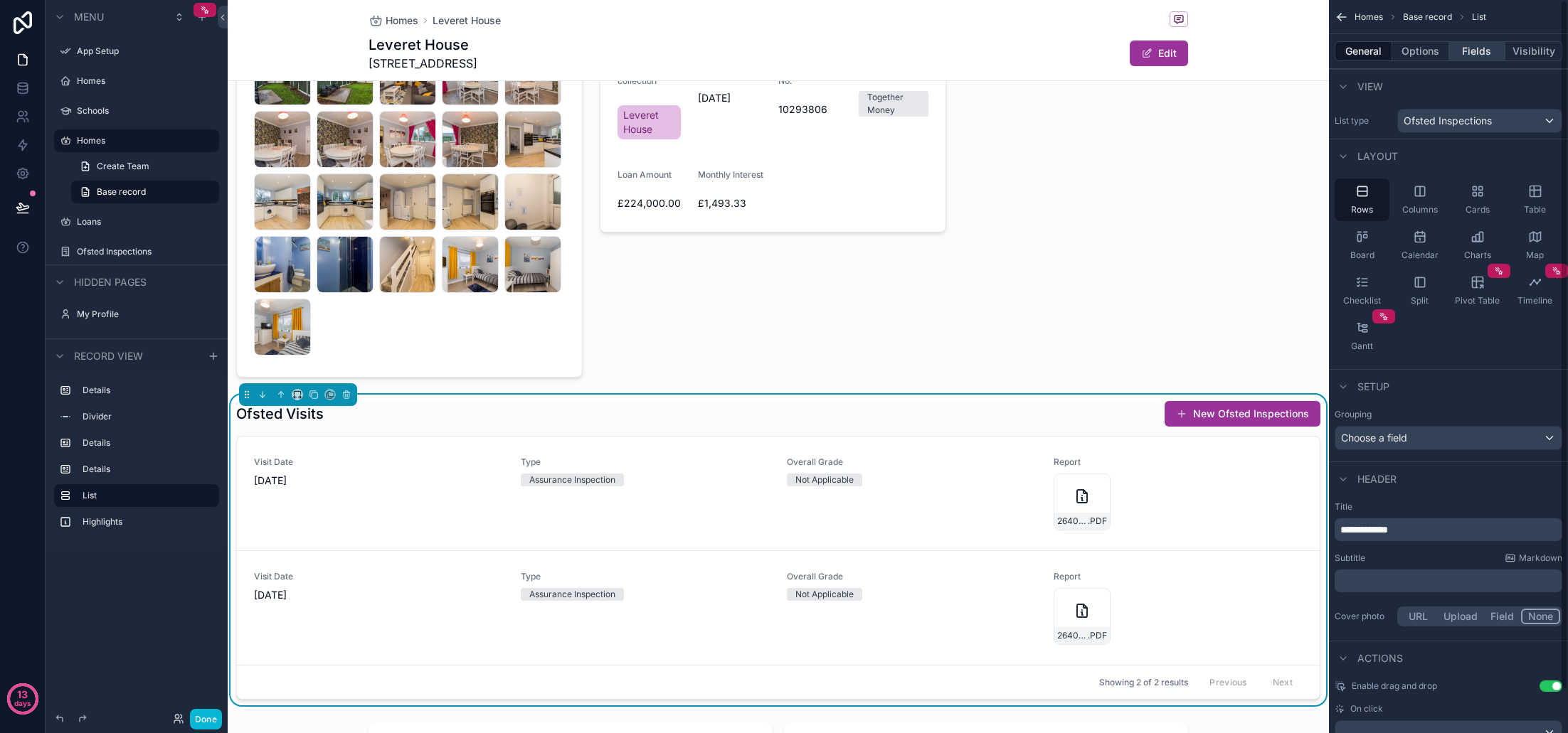
click at [1465, 52] on button "Fields" at bounding box center [1477, 51] width 57 height 20
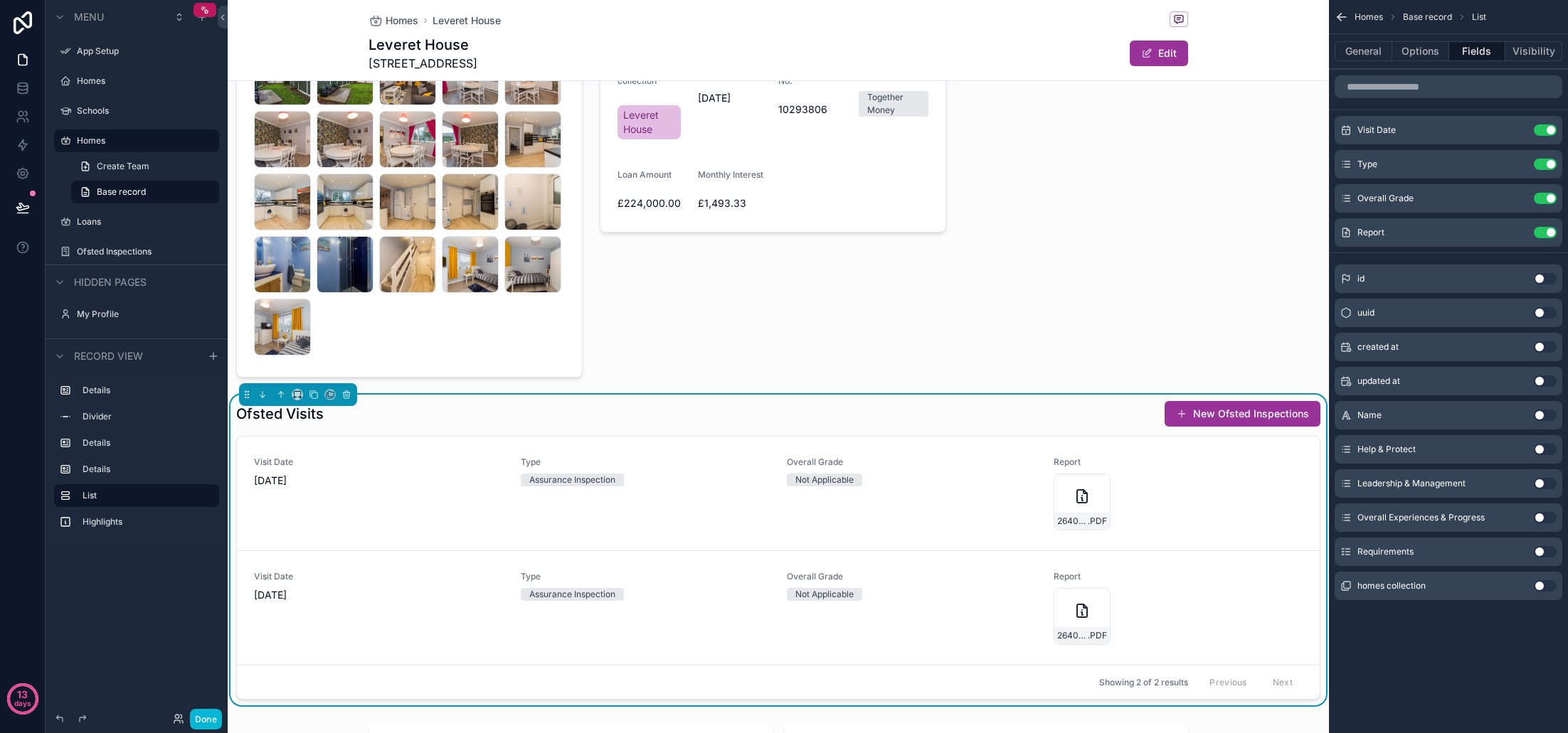
click at [1540, 449] on button "Use setting" at bounding box center [1545, 449] width 23 height 12
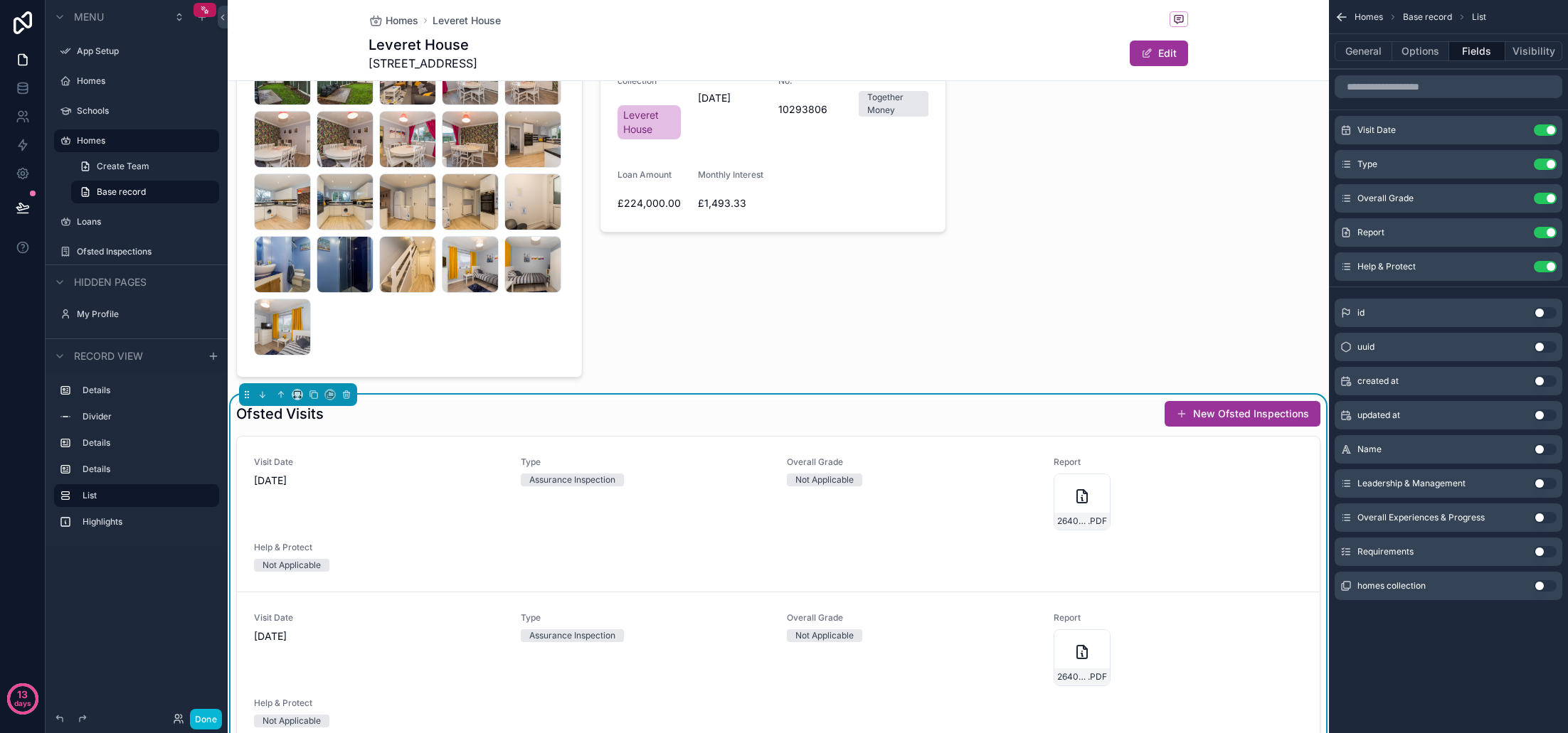
click at [1544, 484] on button "Use setting" at bounding box center [1545, 484] width 23 height 12
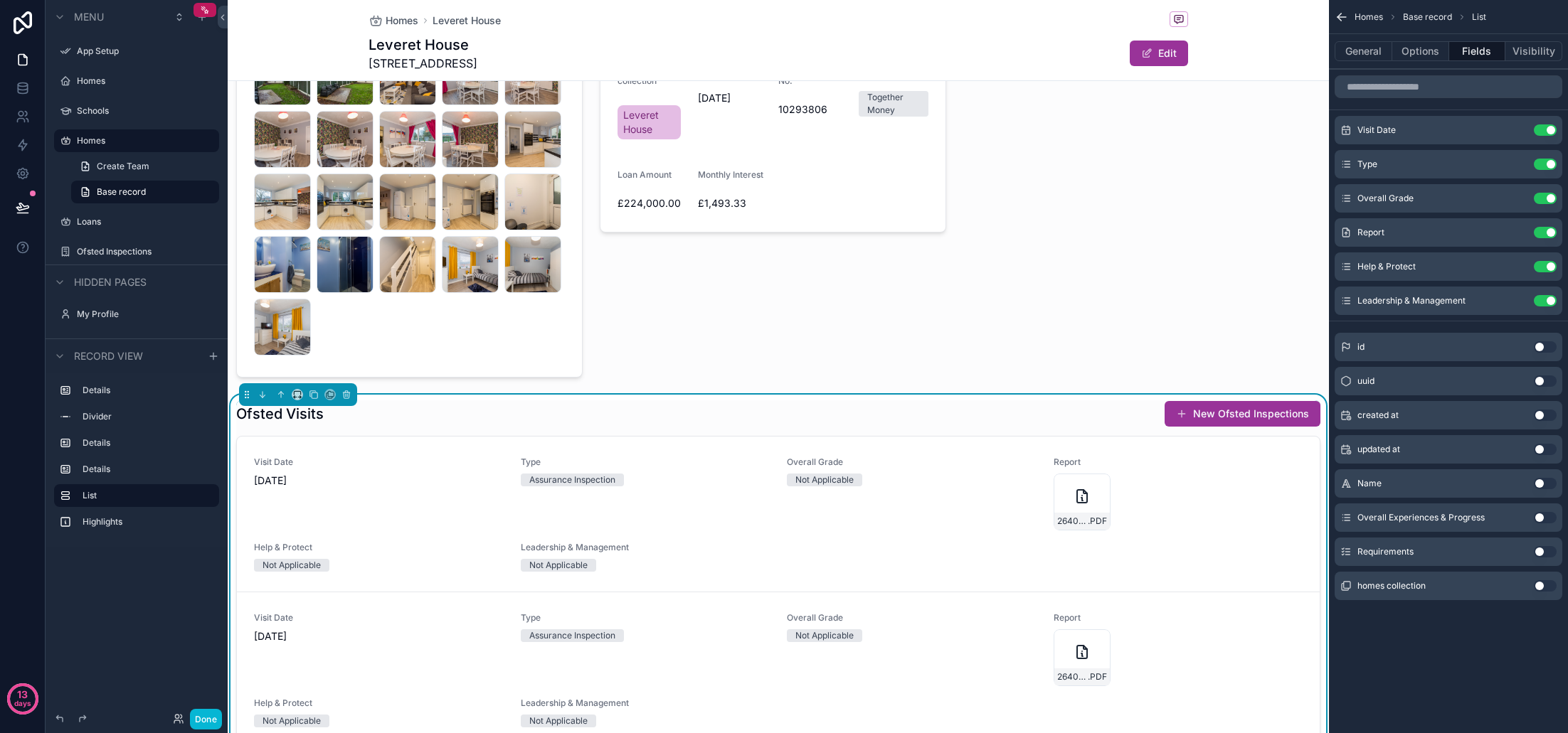
click at [1544, 518] on button "Use setting" at bounding box center [1545, 518] width 23 height 12
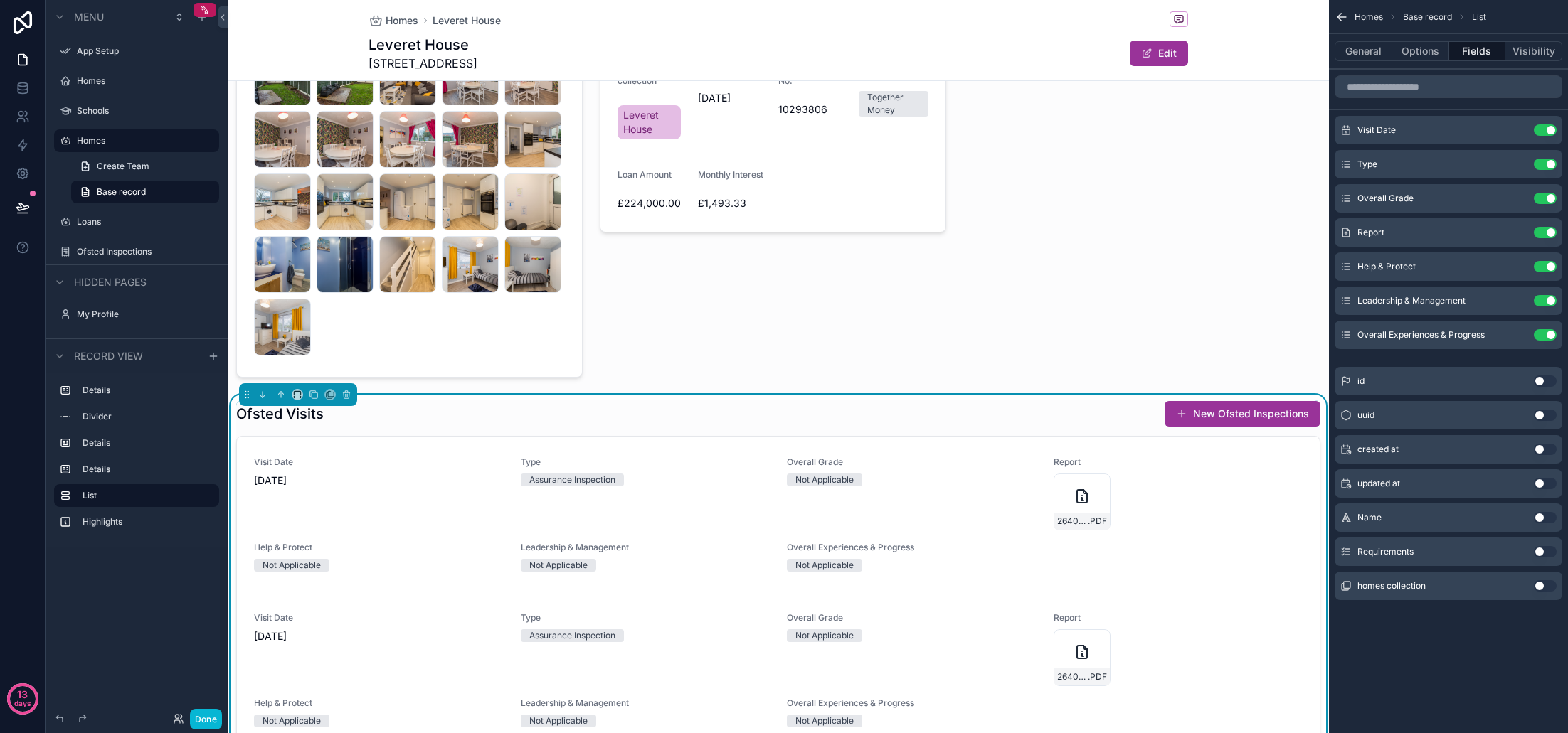
click at [1542, 554] on button "Use setting" at bounding box center [1545, 552] width 23 height 12
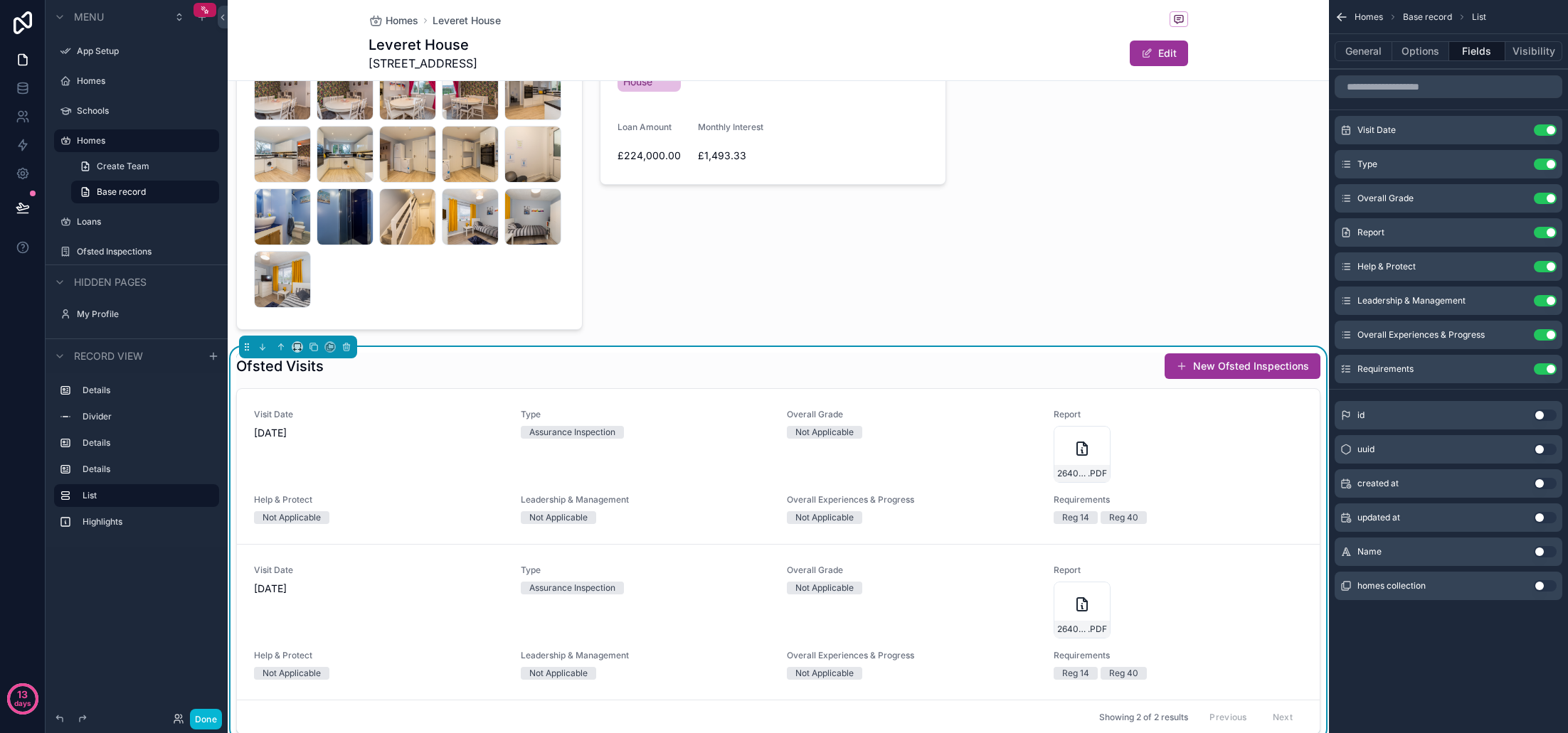
scroll to position [408, 0]
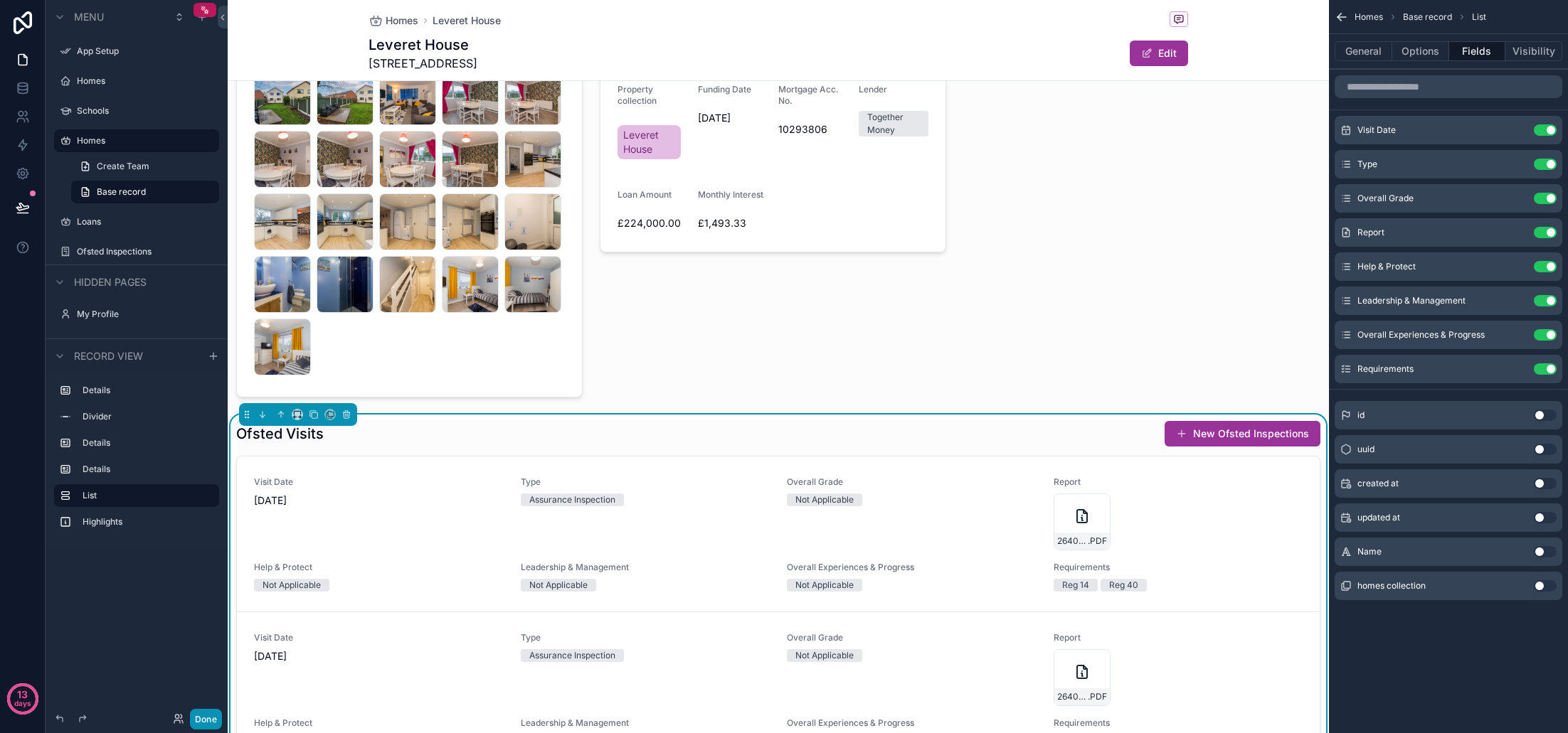
click at [209, 715] on button "Done" at bounding box center [205, 719] width 32 height 20
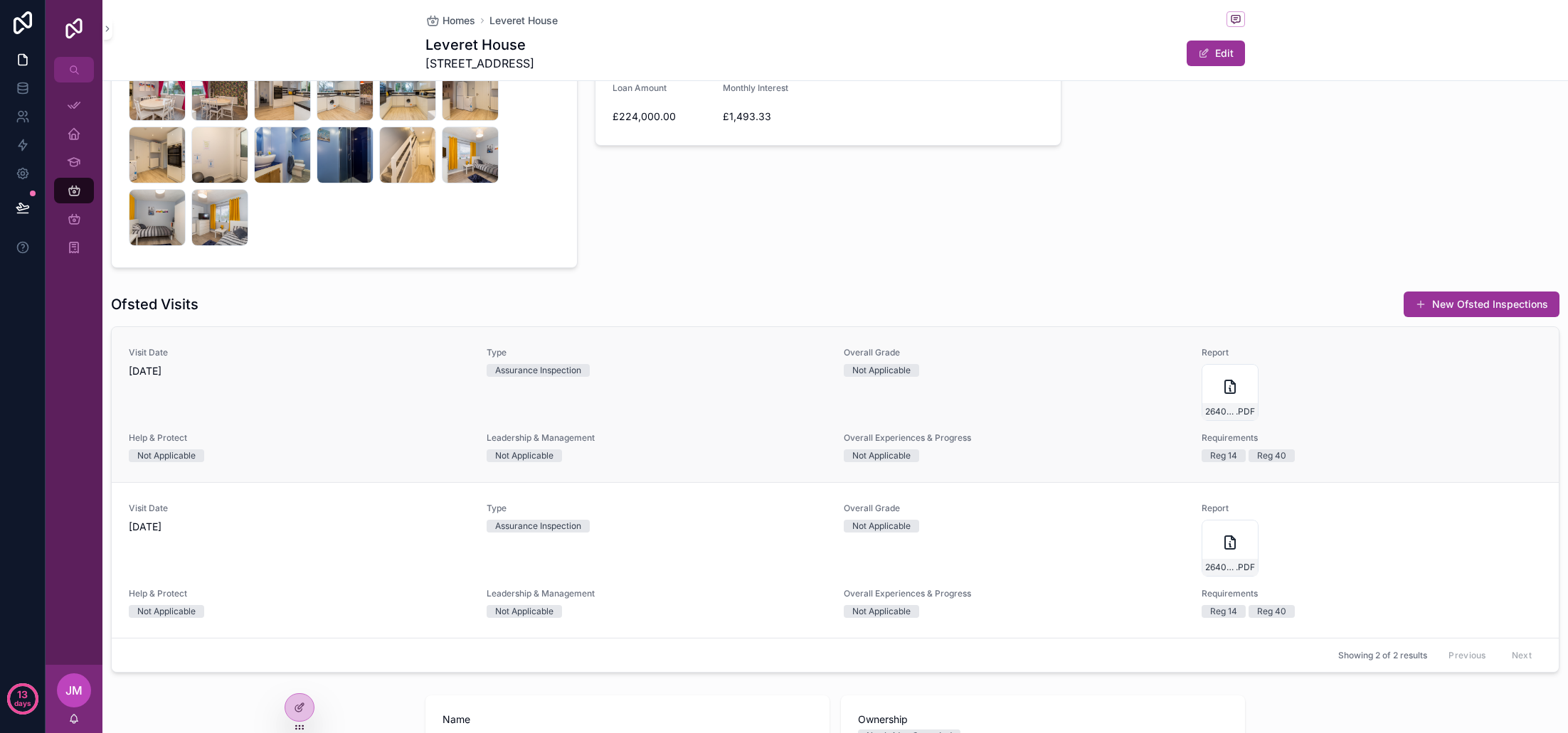
scroll to position [453, 0]
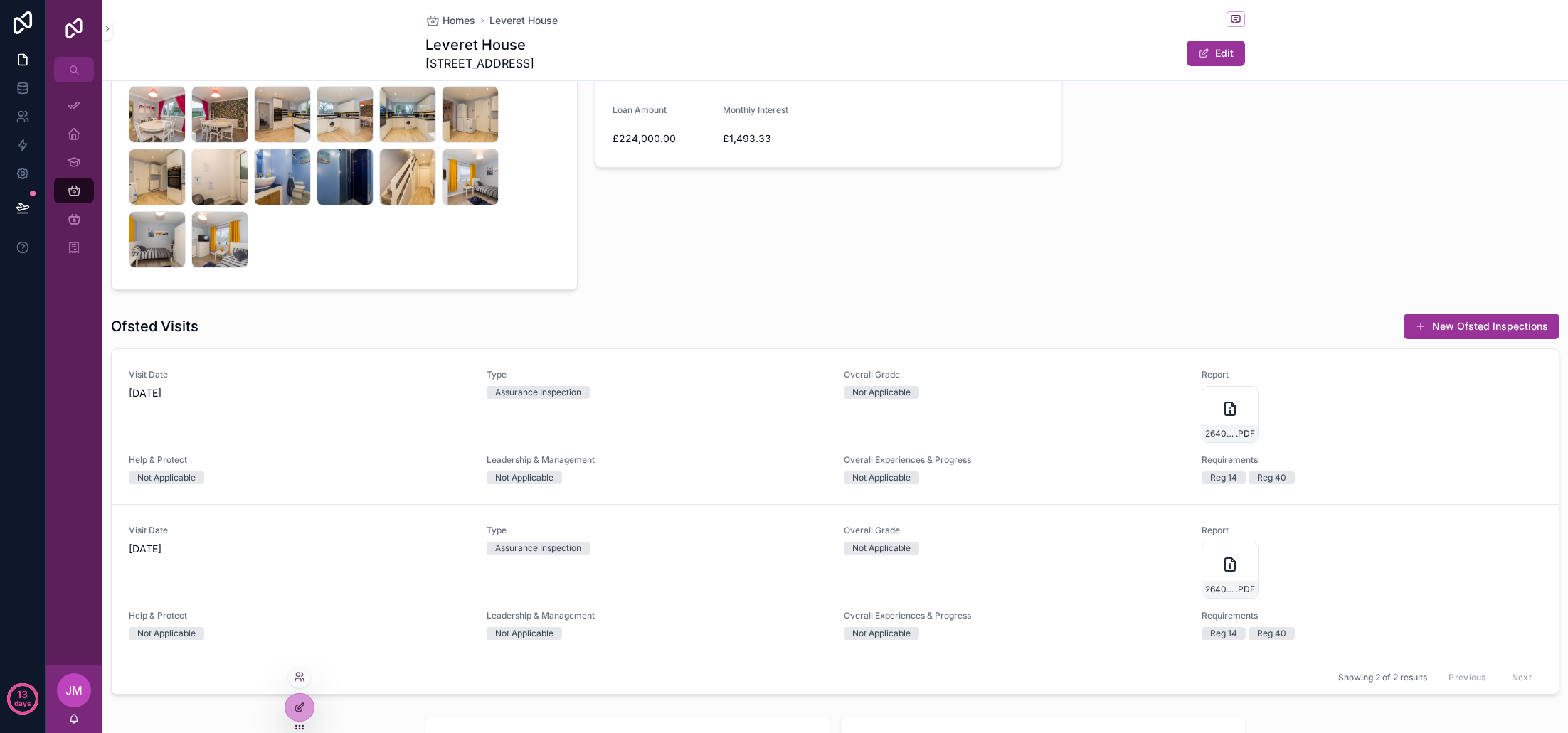
click at [304, 711] on icon at bounding box center [299, 708] width 12 height 12
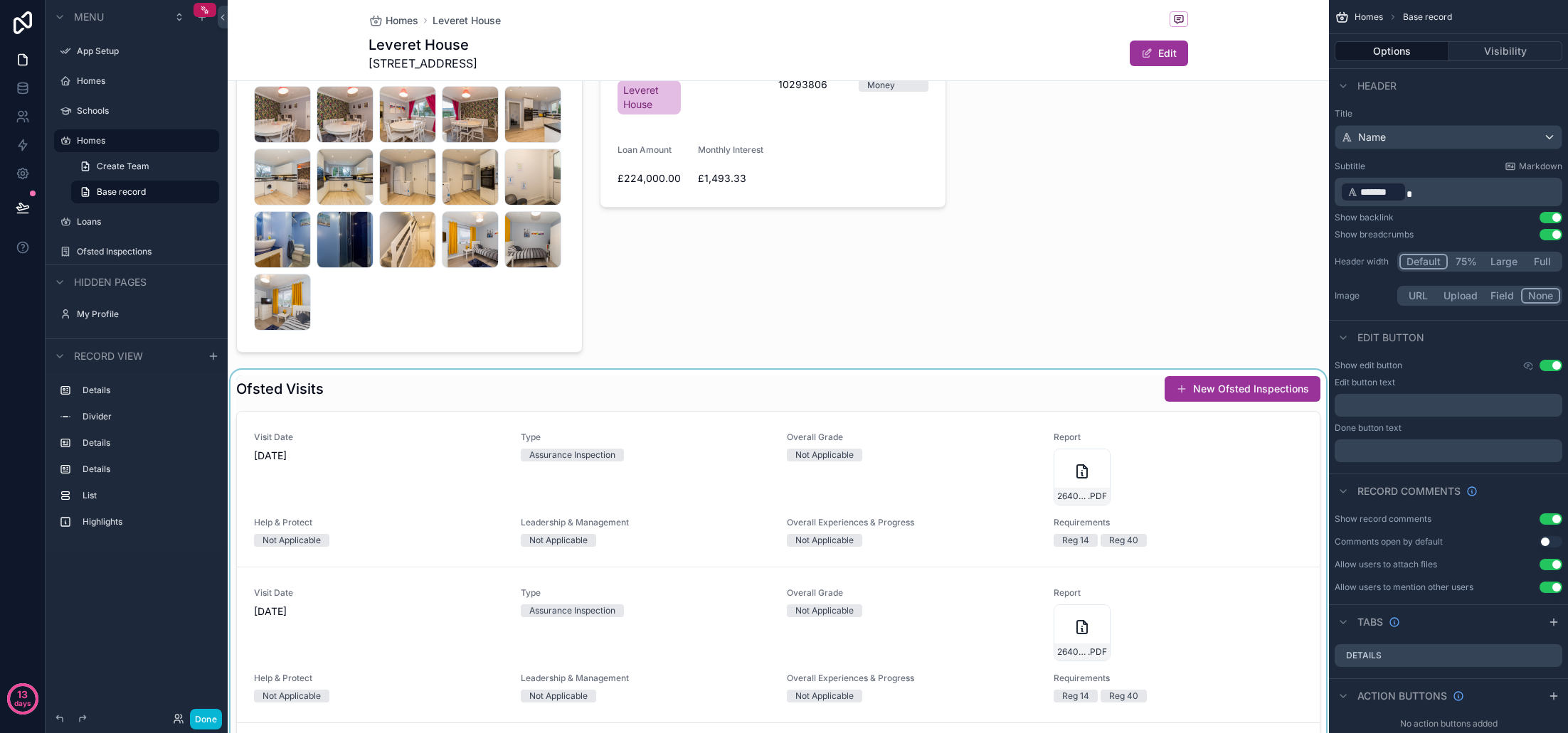
click at [1124, 400] on div "scrollable content" at bounding box center [778, 567] width 1101 height 393
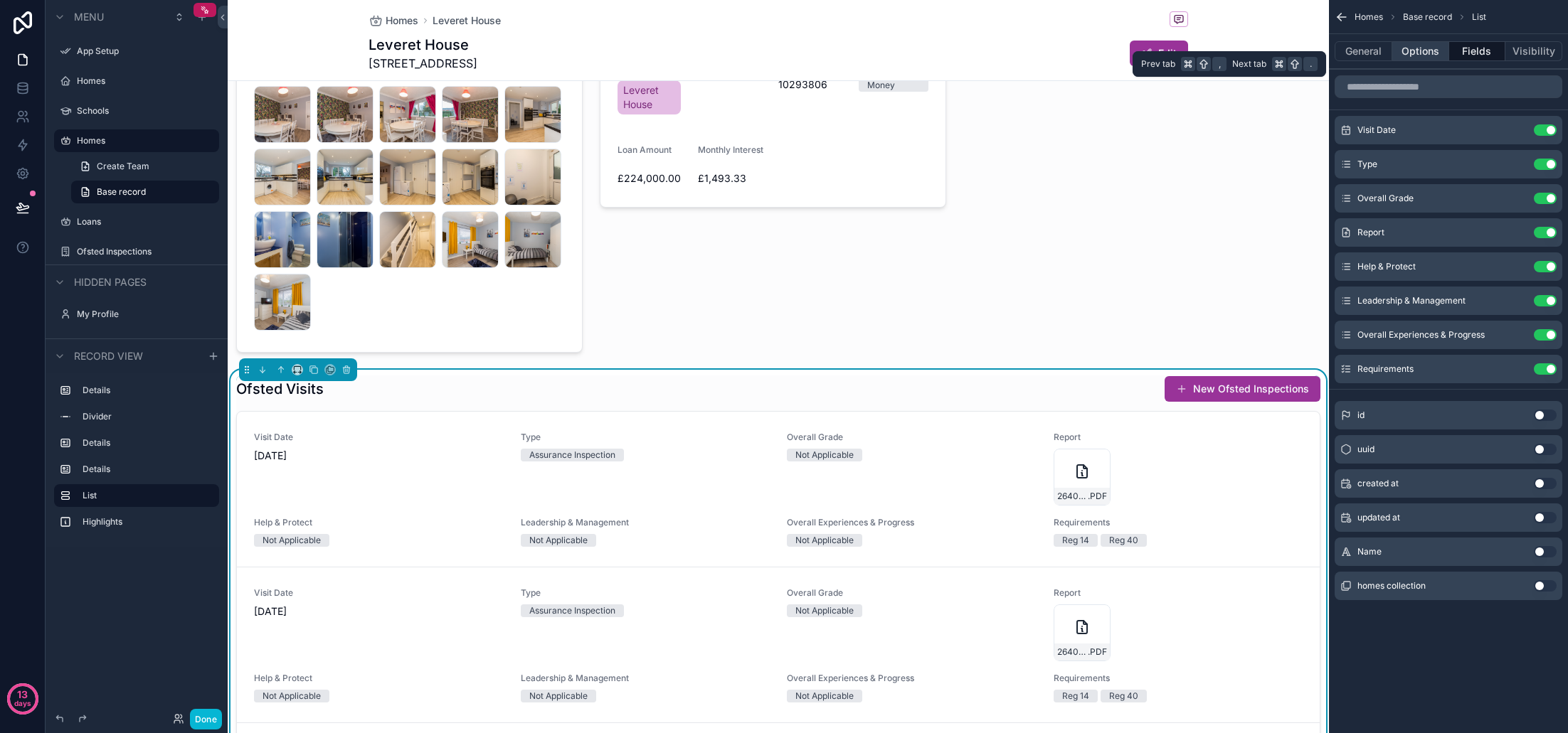
click at [1424, 51] on button "Options" at bounding box center [1420, 51] width 57 height 20
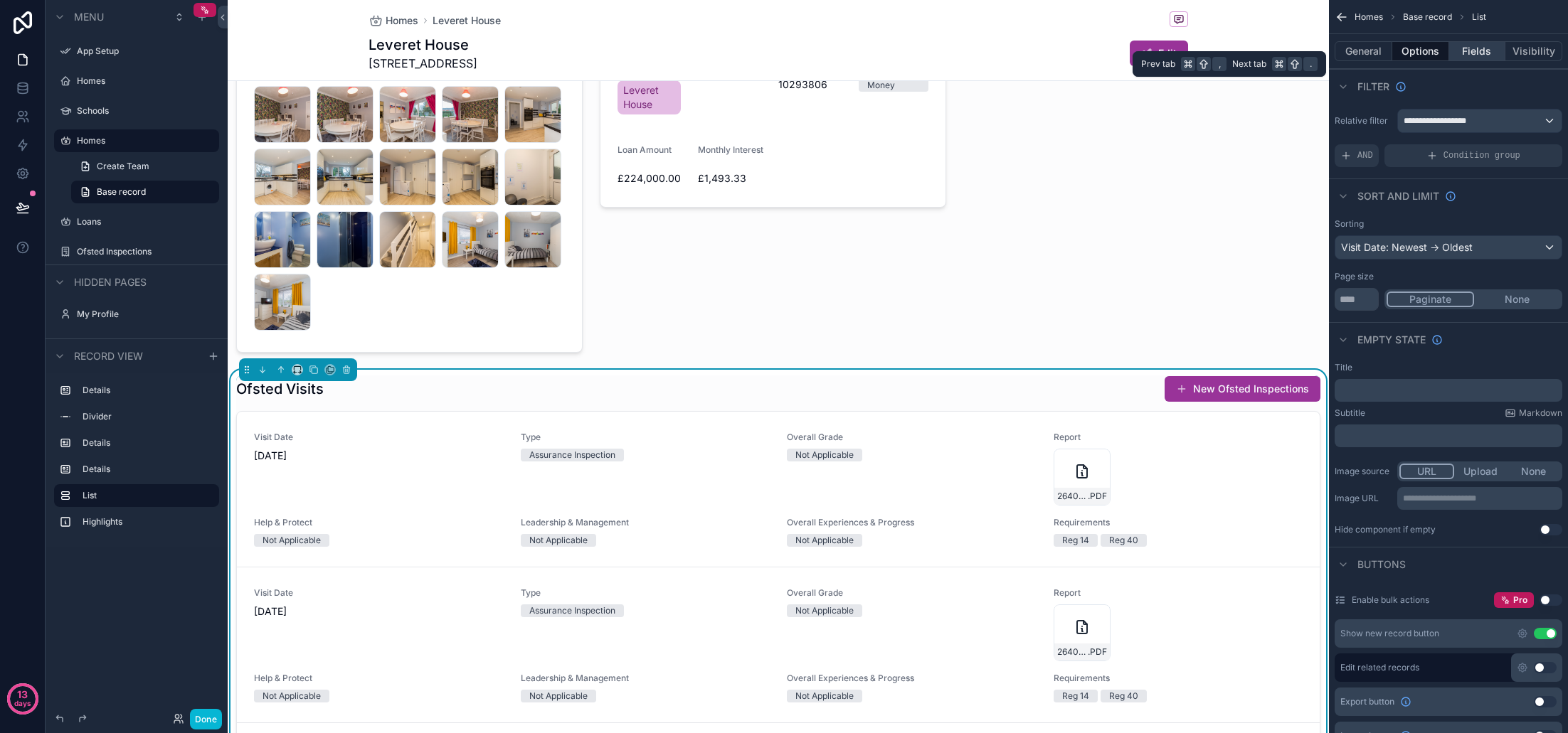
click at [1468, 48] on button "Fields" at bounding box center [1477, 51] width 57 height 20
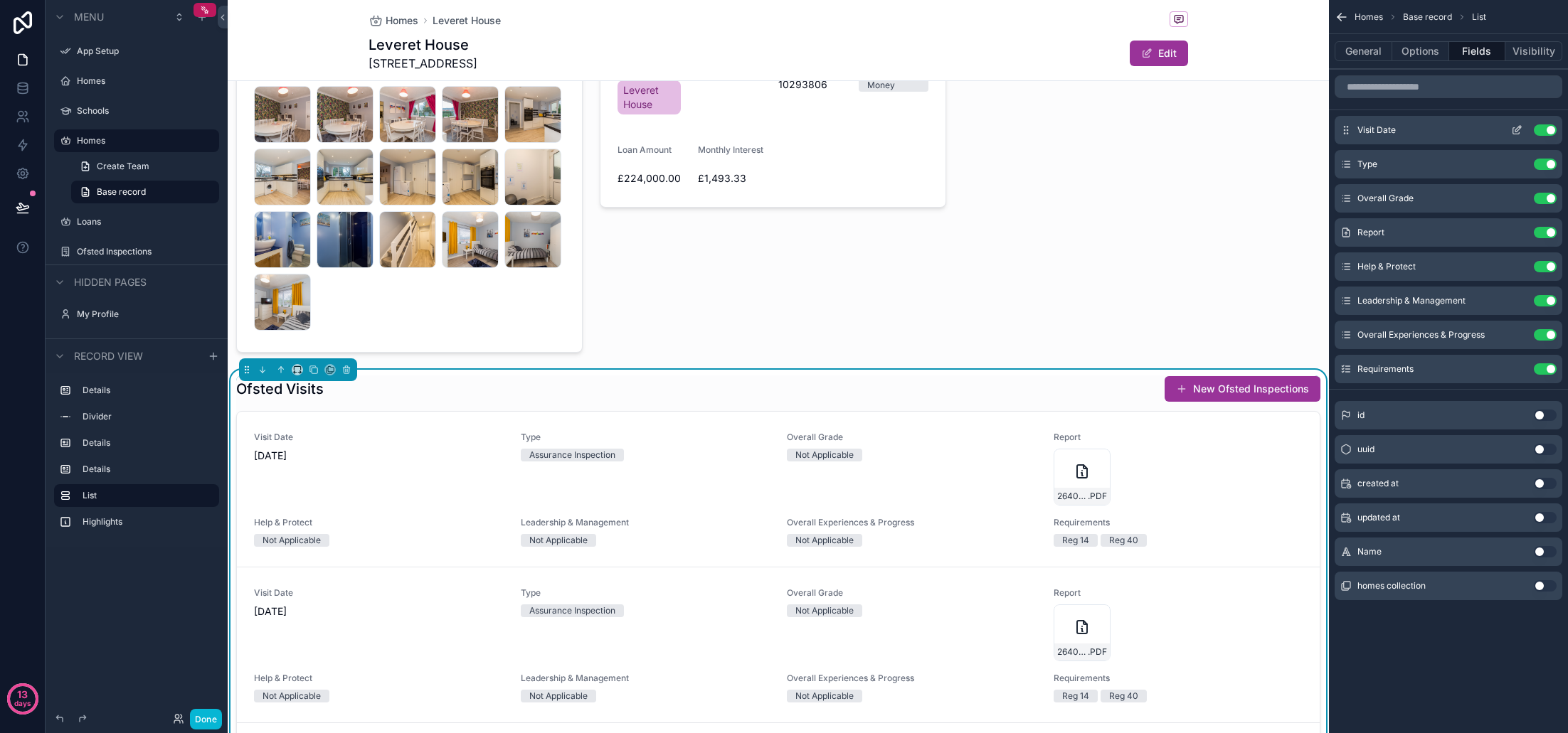
click at [1517, 130] on icon "scrollable content" at bounding box center [1517, 130] width 12 height 12
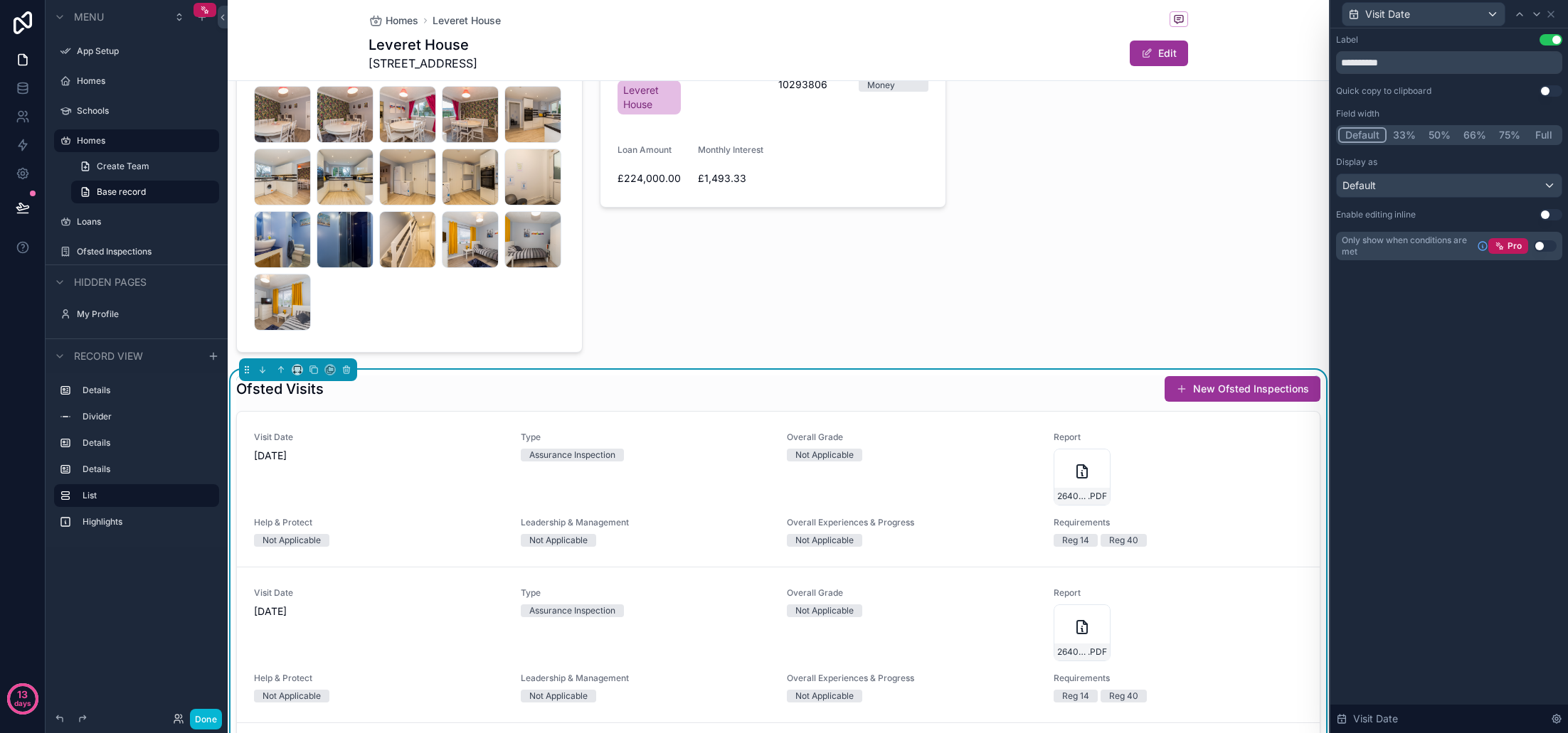
click at [1495, 184] on div "Default" at bounding box center [1450, 186] width 225 height 23
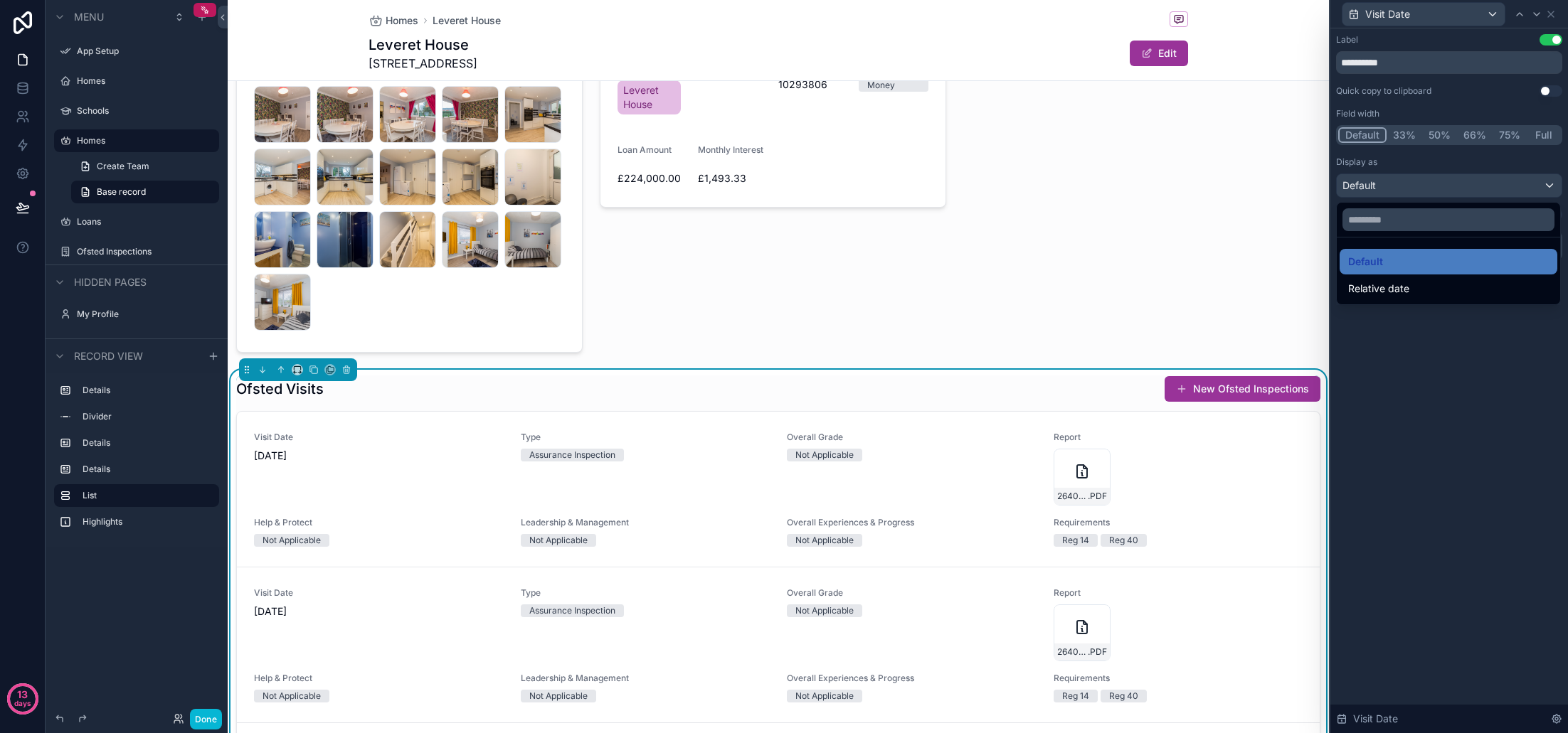
click at [1495, 184] on div at bounding box center [1449, 366] width 238 height 733
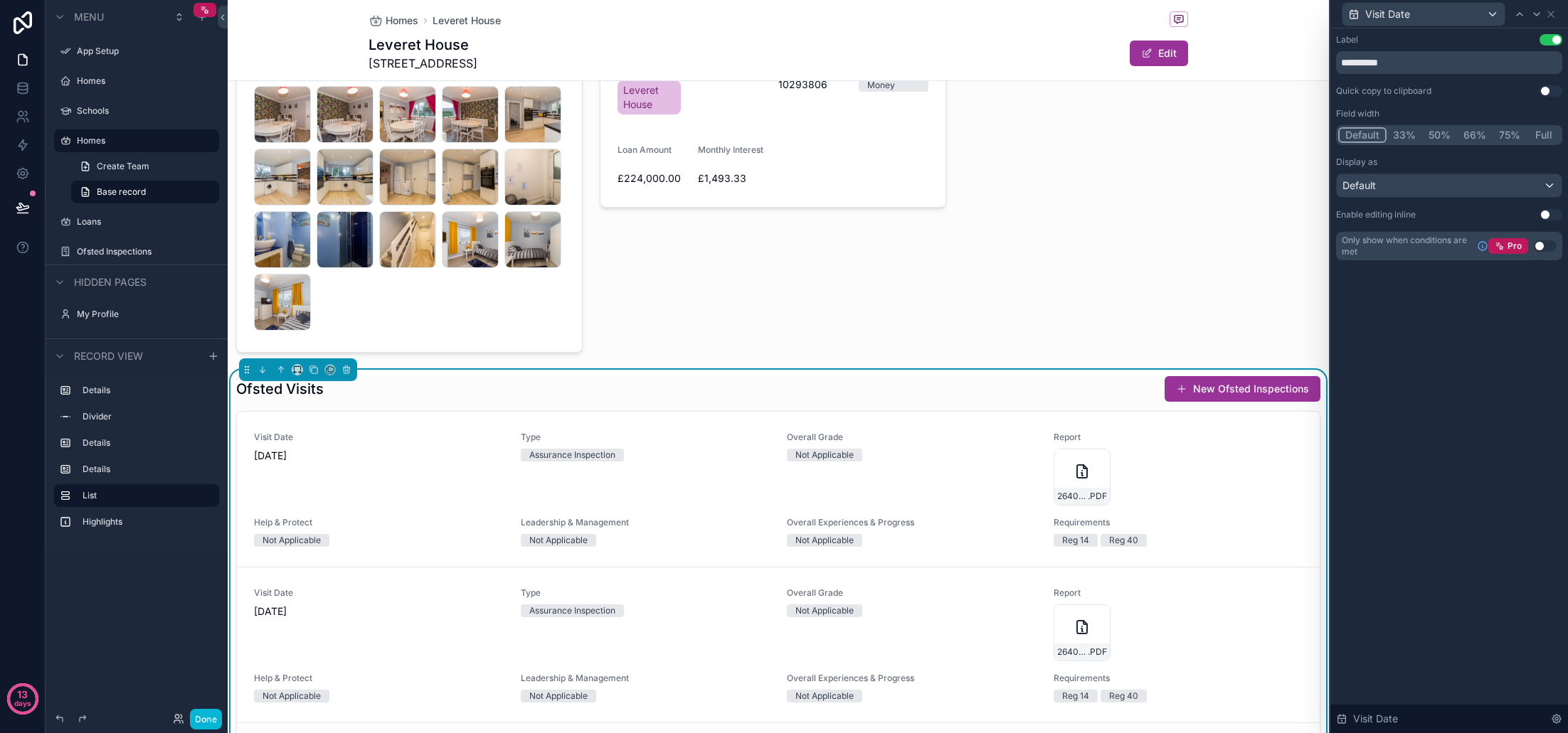
click at [1494, 187] on div "Default" at bounding box center [1450, 186] width 225 height 23
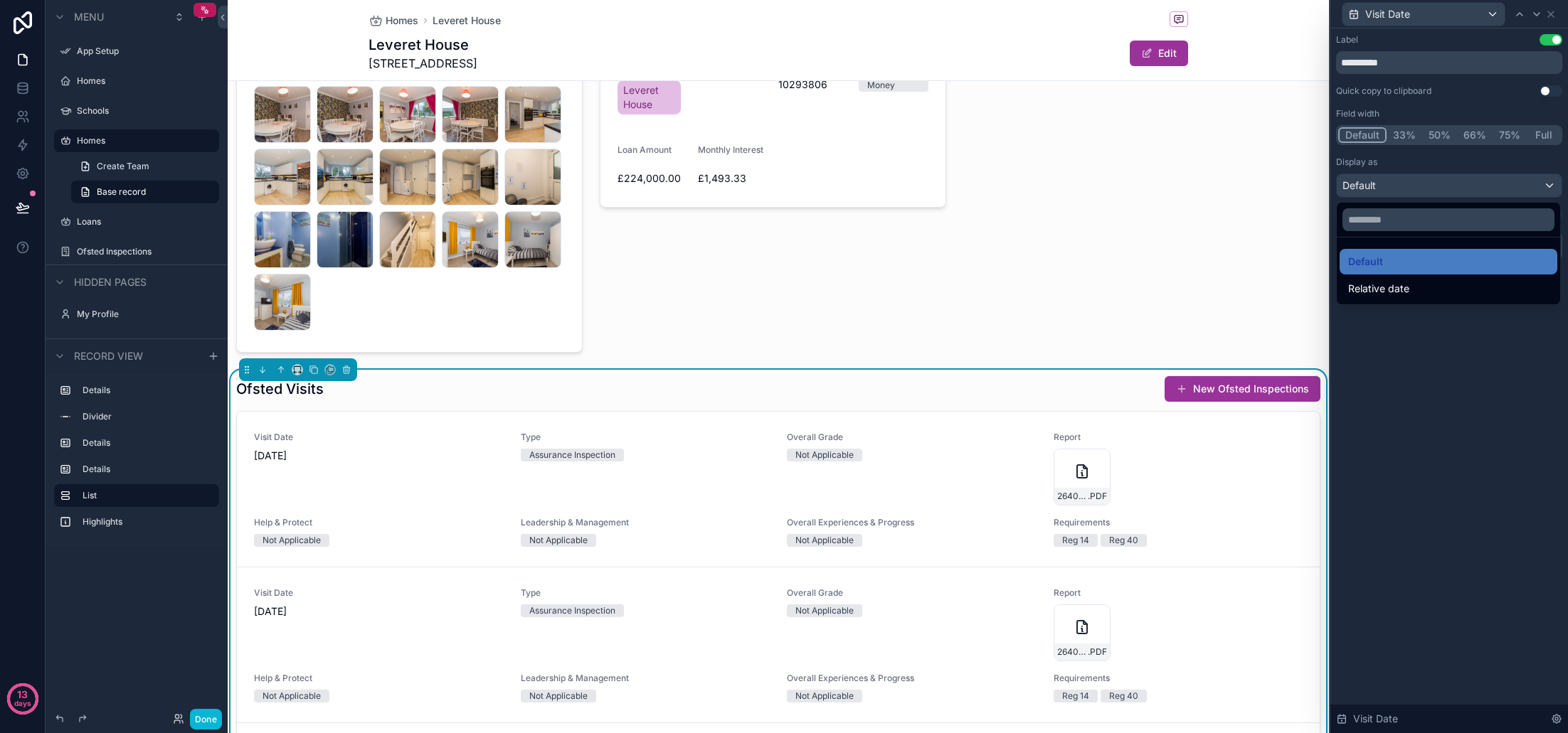
click at [1495, 167] on div at bounding box center [1449, 366] width 238 height 733
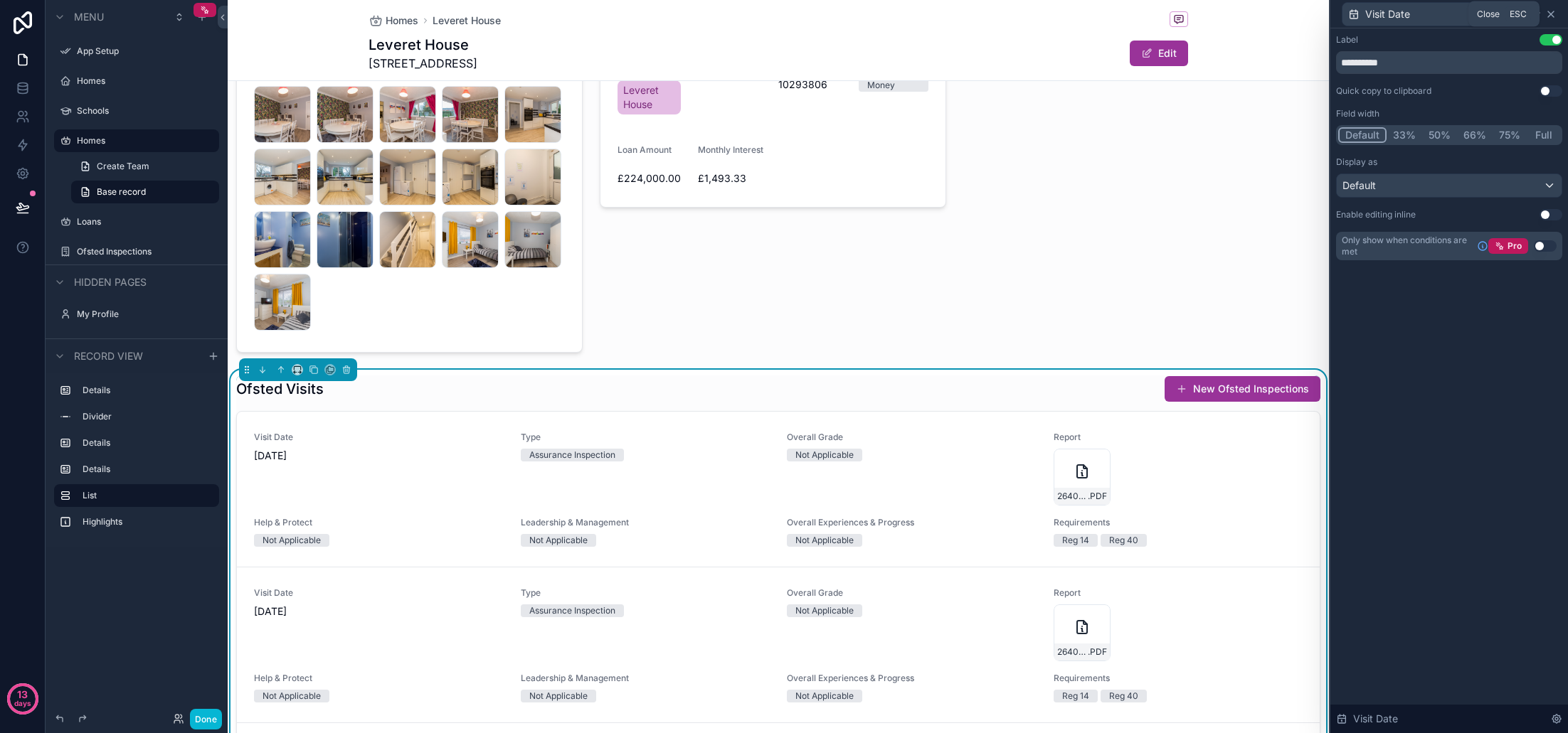
click at [1553, 15] on icon at bounding box center [1551, 14] width 12 height 12
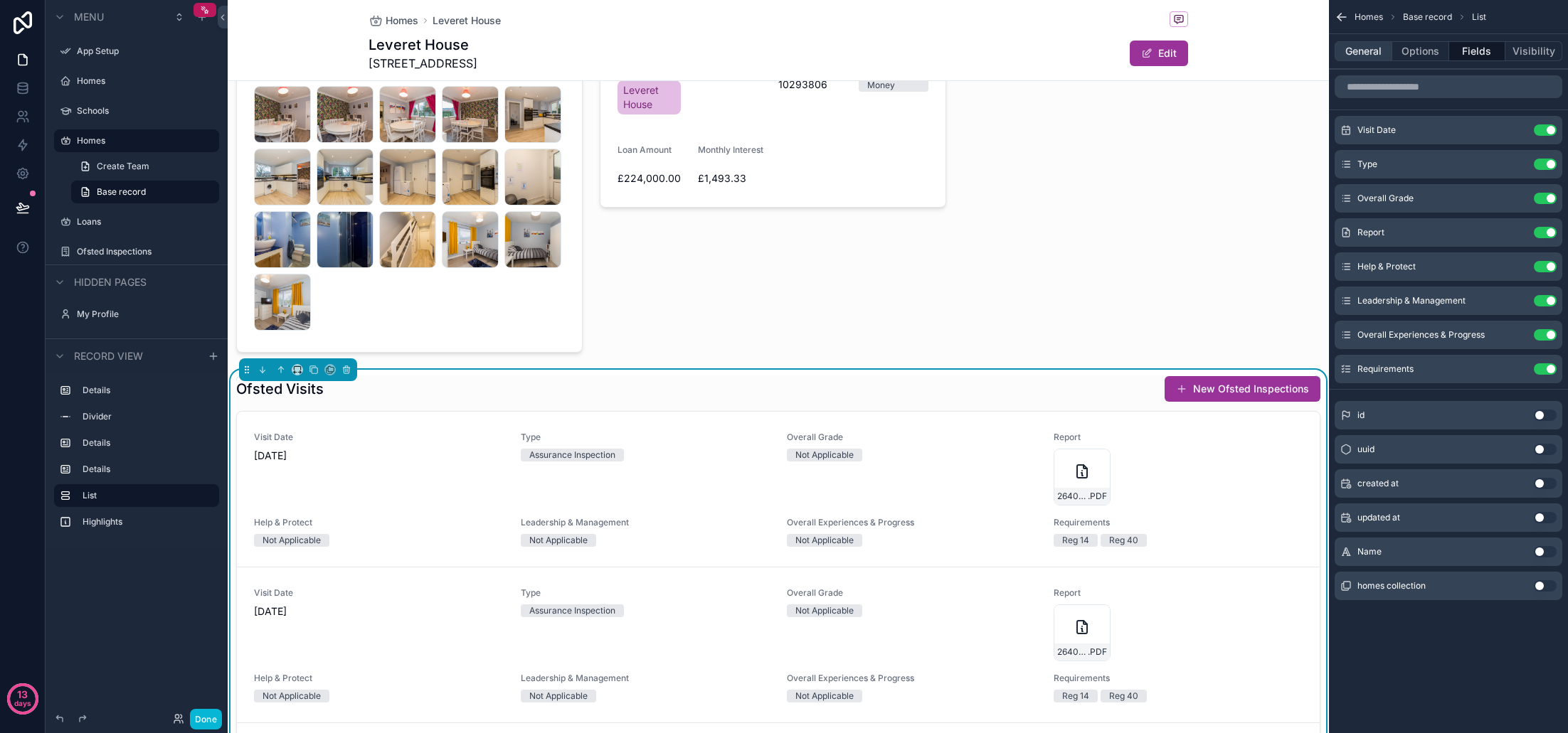
click at [1374, 59] on button "General" at bounding box center [1363, 51] width 58 height 20
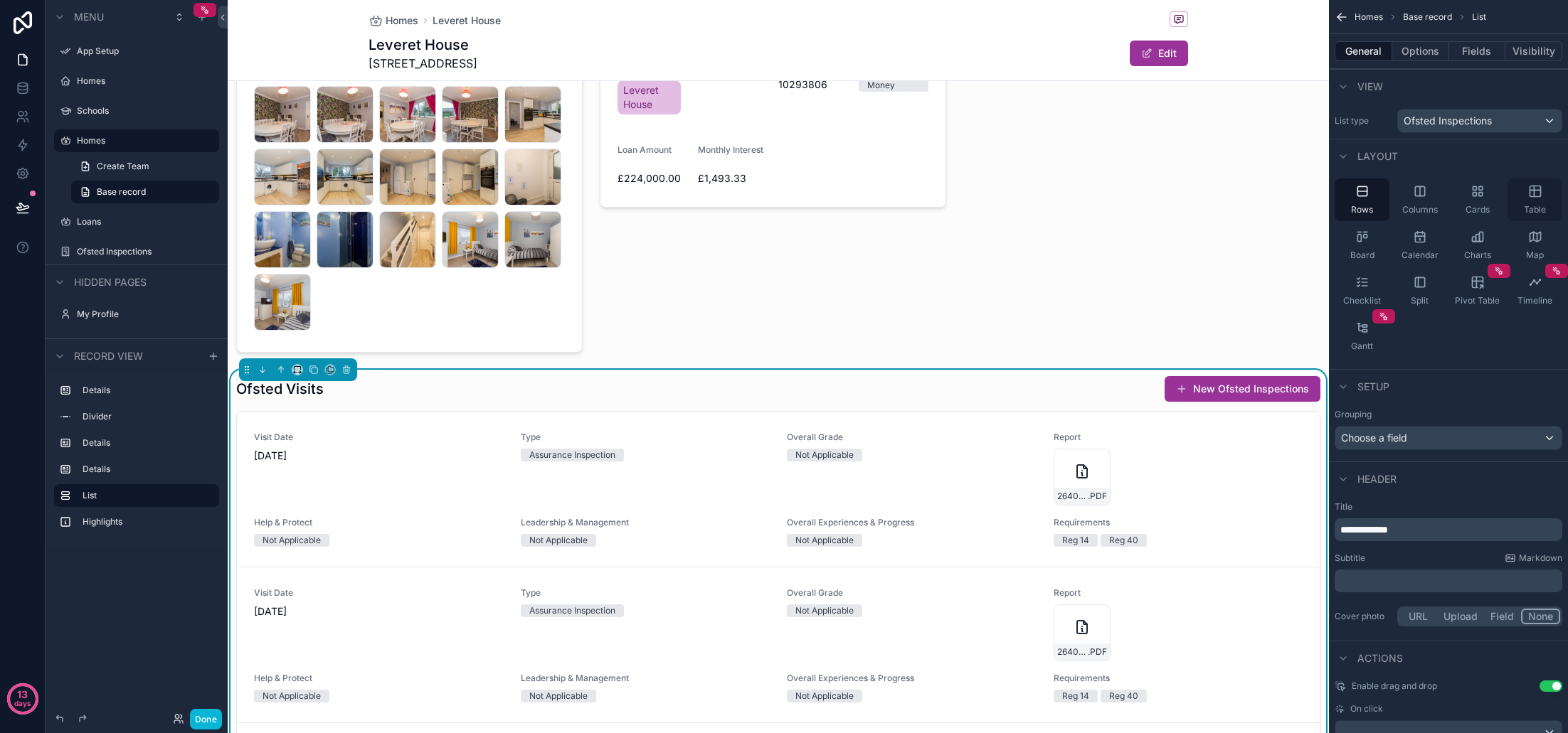
click at [1527, 205] on span "Table" at bounding box center [1534, 210] width 22 height 12
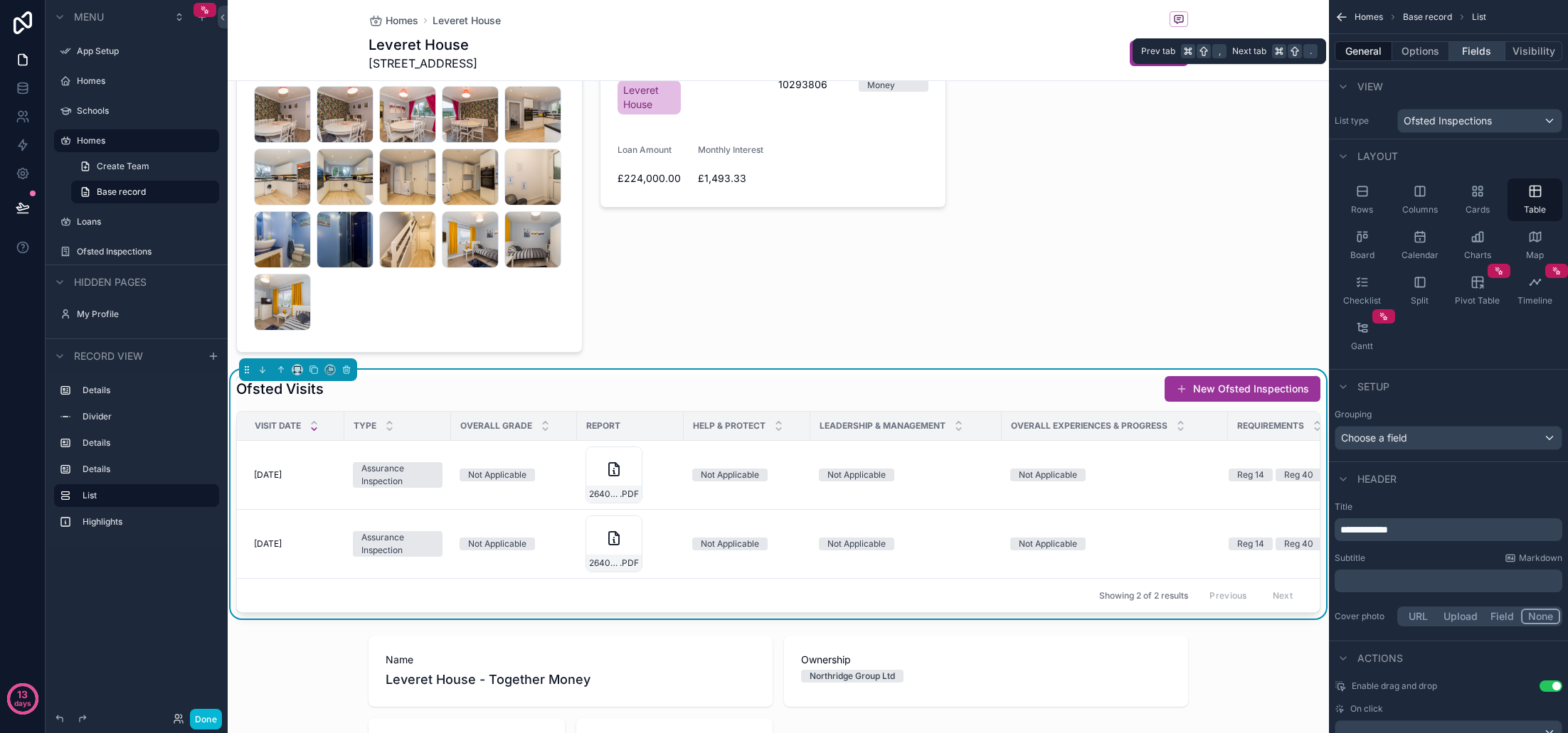
click at [1469, 48] on button "Fields" at bounding box center [1477, 51] width 57 height 20
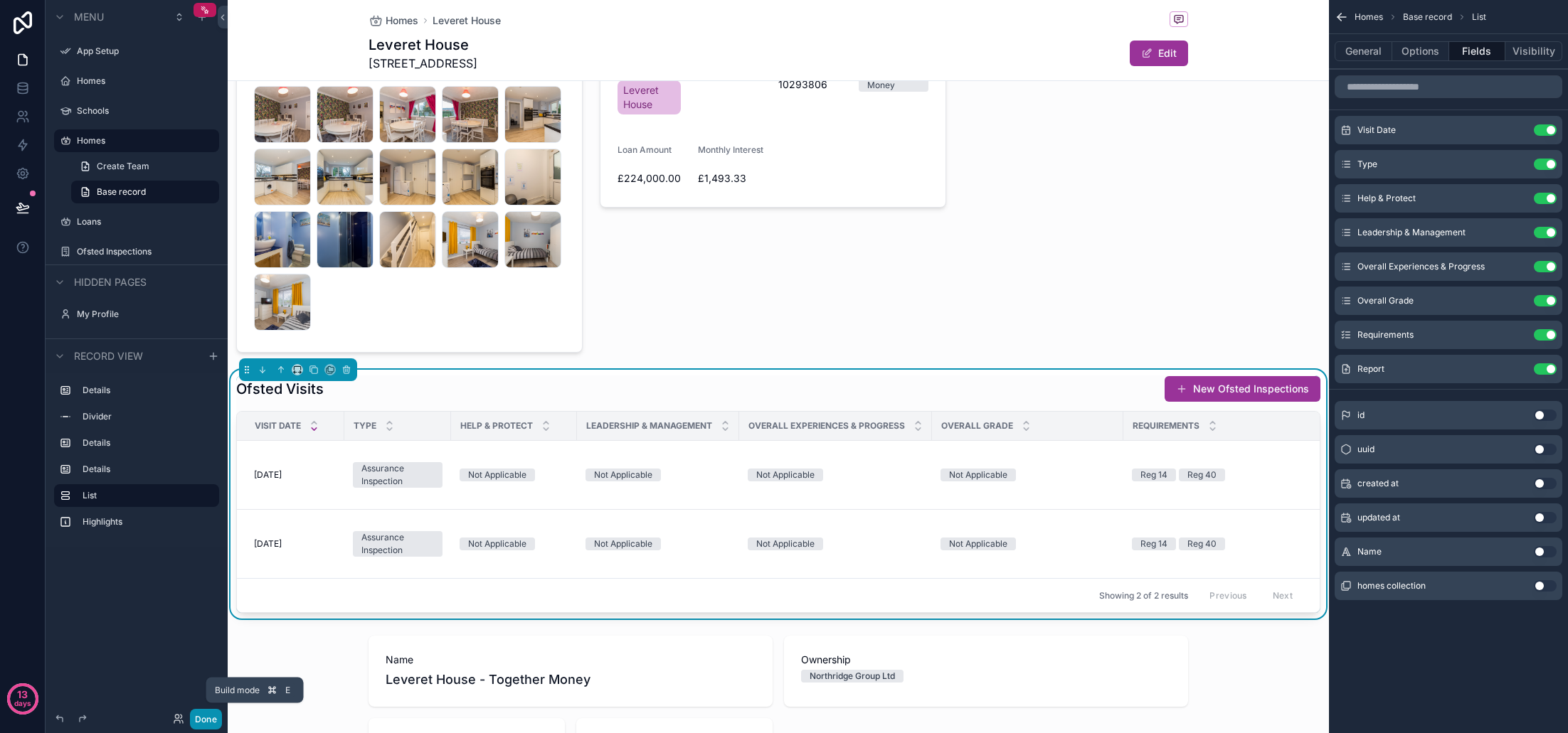
click at [211, 716] on button "Done" at bounding box center [205, 719] width 32 height 20
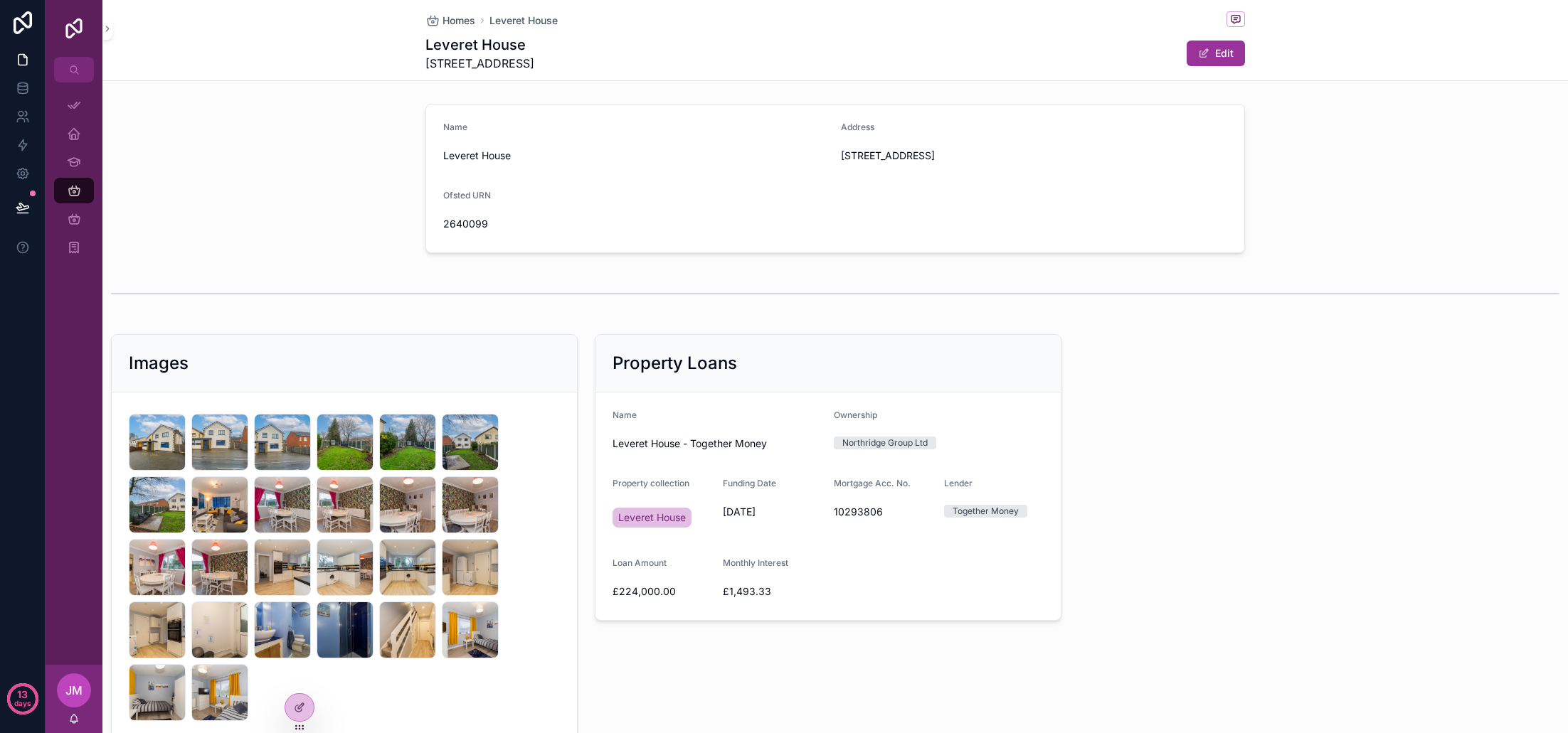
scroll to position [0, 0]
drag, startPoint x: 297, startPoint y: 711, endPoint x: 329, endPoint y: 660, distance: 60.2
click at [297, 711] on icon at bounding box center [299, 708] width 12 height 12
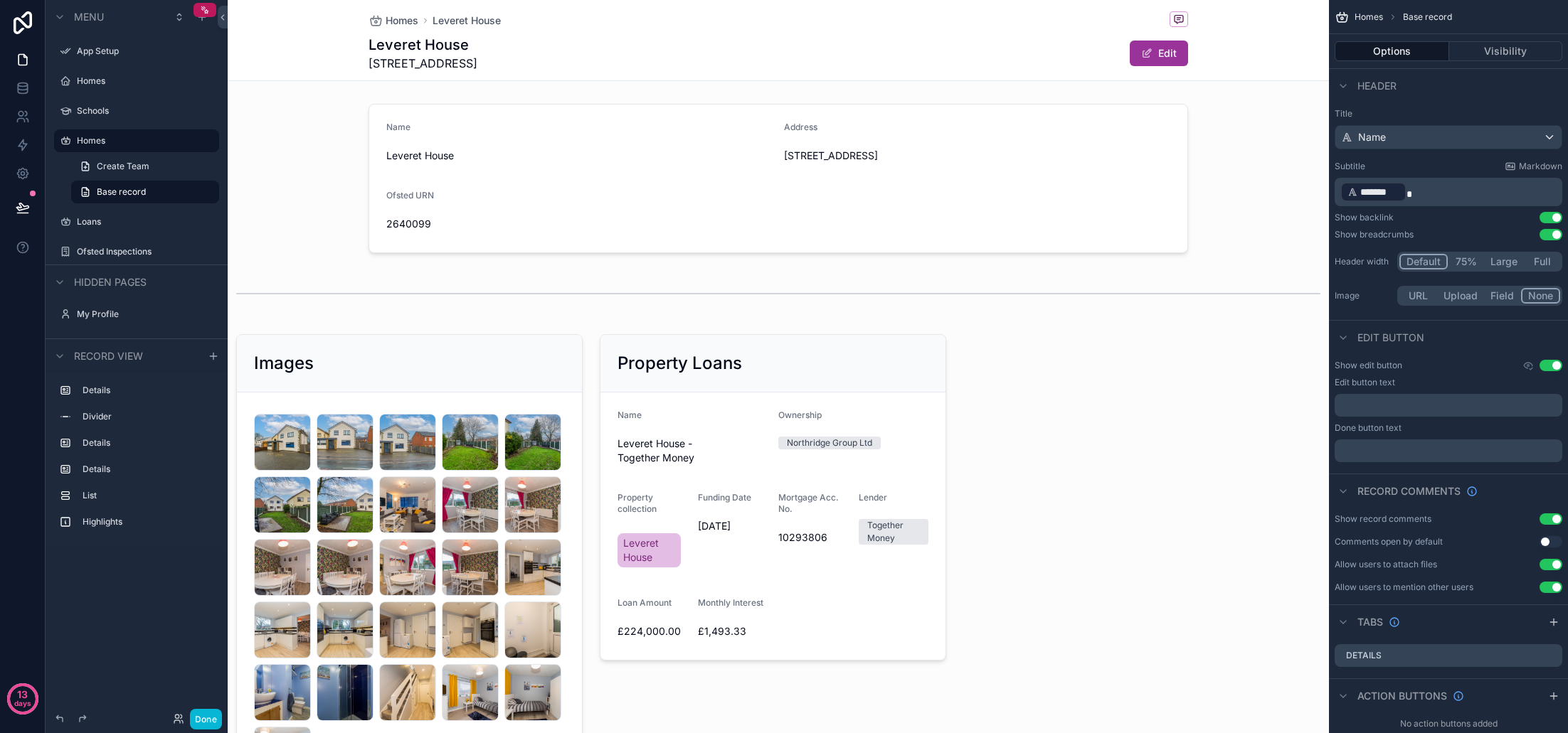
click at [1247, 63] on div "Homes Leveret House Leveret House 200 Dunkirk Lane, Leyland, Lancashire, PR26 7…" at bounding box center [778, 40] width 1101 height 81
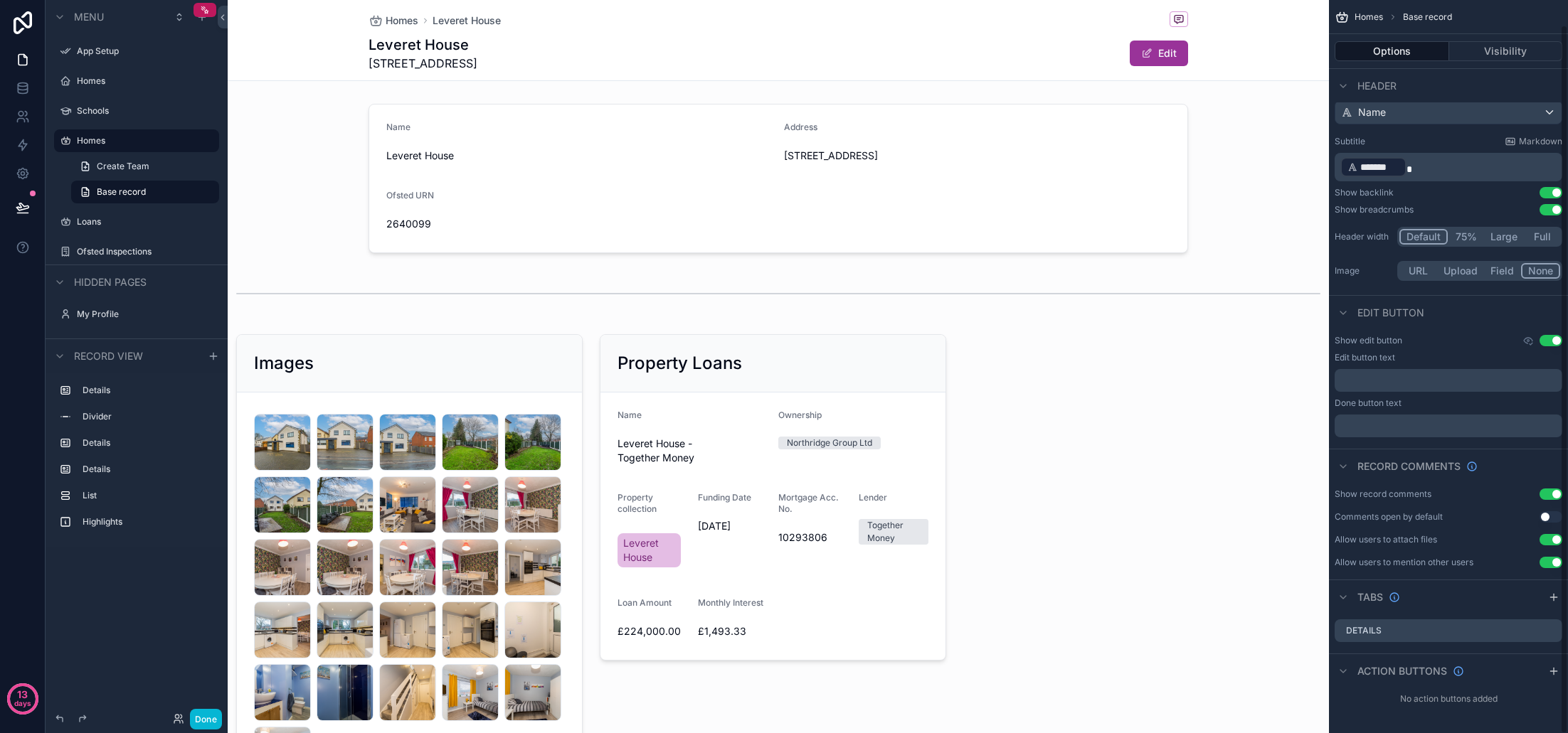
scroll to position [25, 0]
click at [1558, 599] on icon "scrollable content" at bounding box center [1554, 597] width 12 height 12
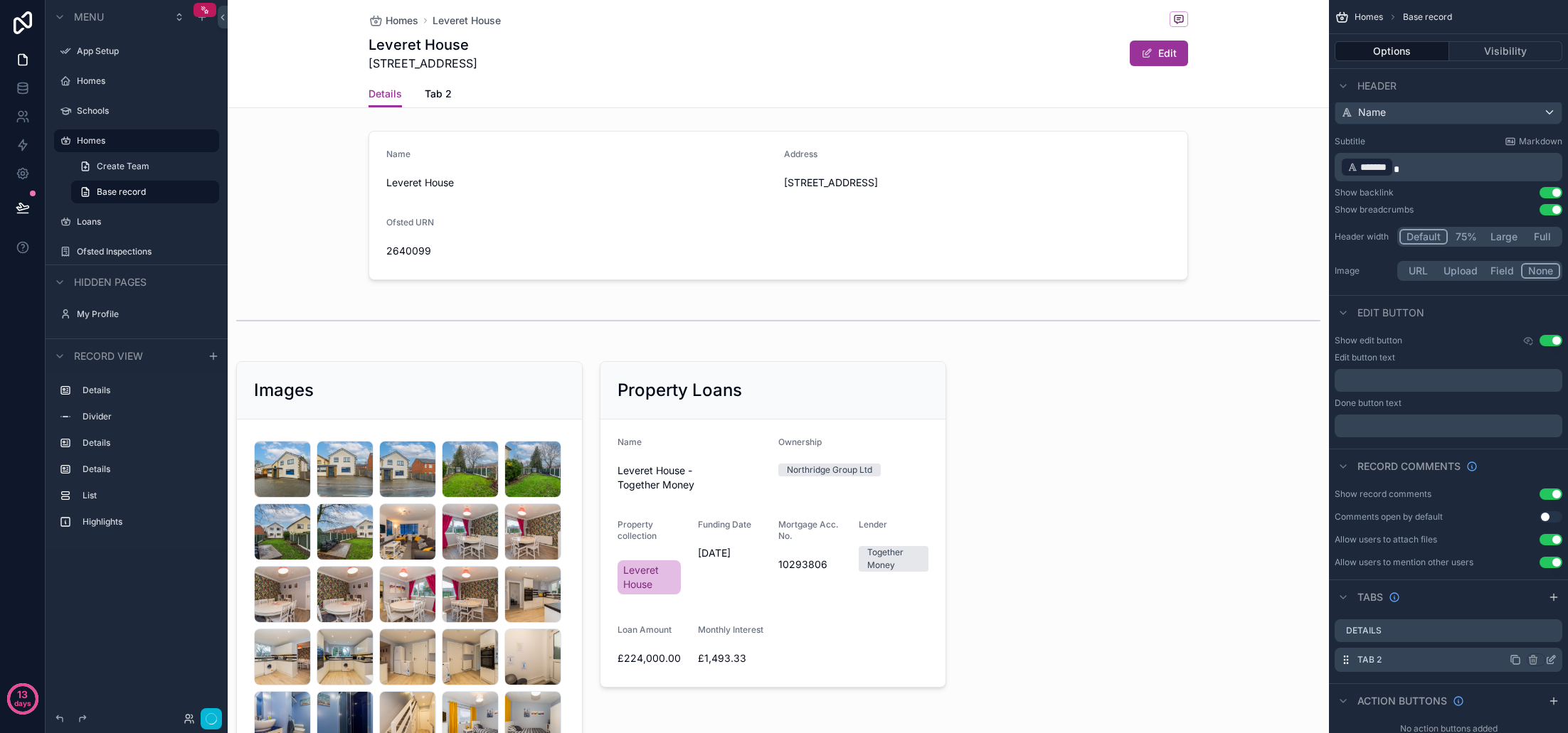
click at [1364, 659] on label "Tab 2" at bounding box center [1369, 660] width 24 height 12
click at [1553, 662] on icon "scrollable content" at bounding box center [1551, 660] width 12 height 12
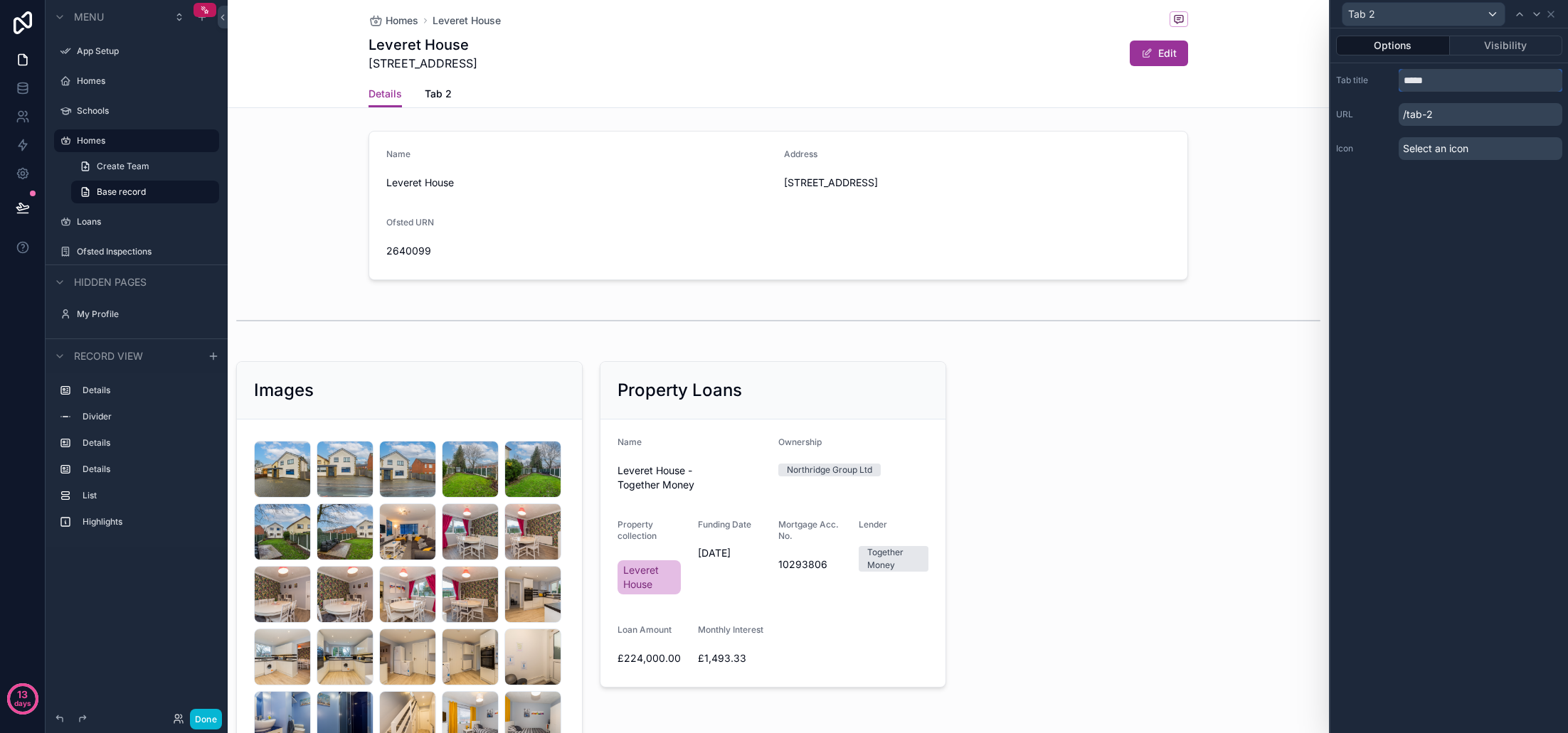
click at [1448, 84] on input "*****" at bounding box center [1480, 81] width 164 height 23
type input "******"
click at [1443, 152] on span "Select an icon" at bounding box center [1435, 148] width 65 height 14
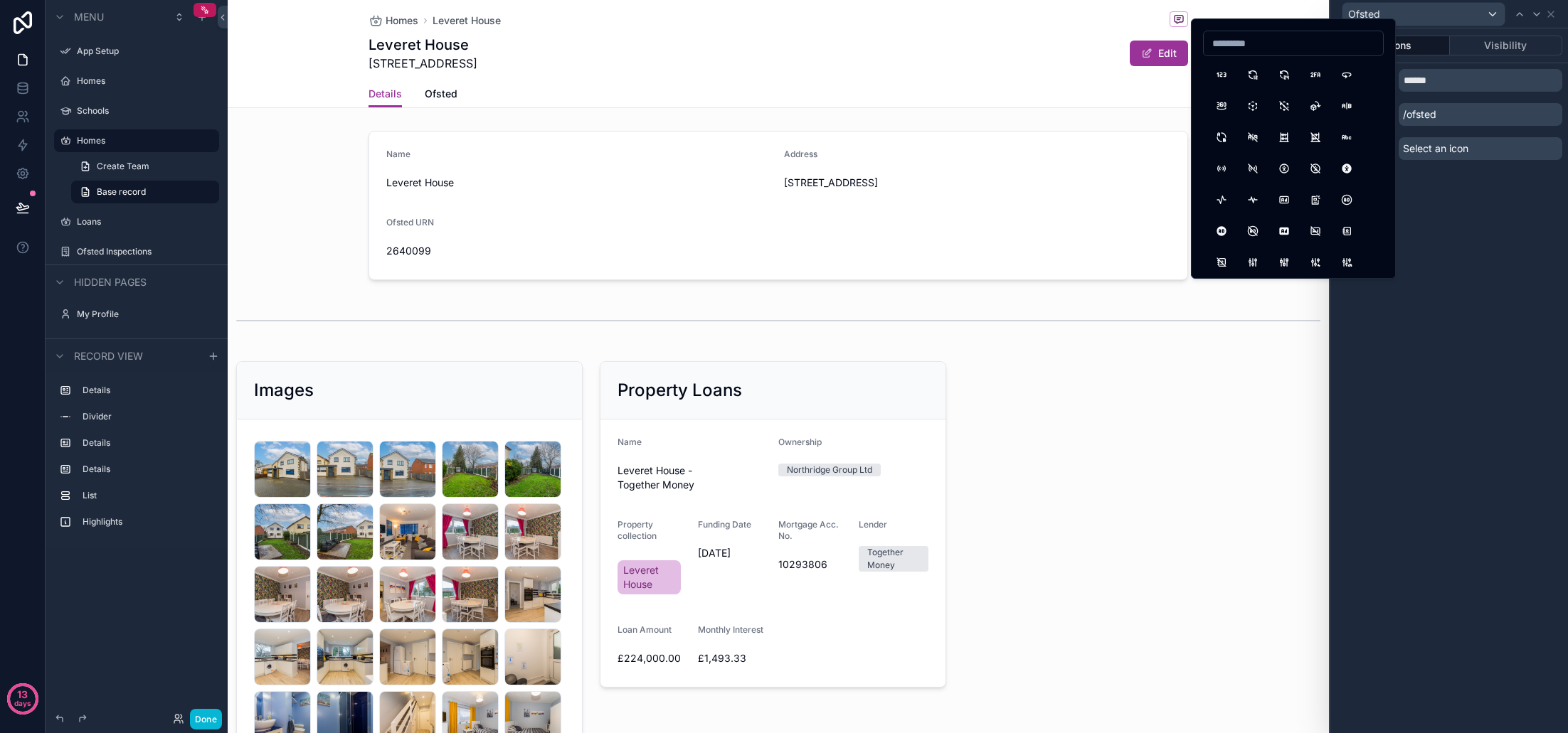
click at [1464, 219] on div "Options Visibility Tab title ****** URL /ofsted Icon Select an icon" at bounding box center [1449, 381] width 238 height 705
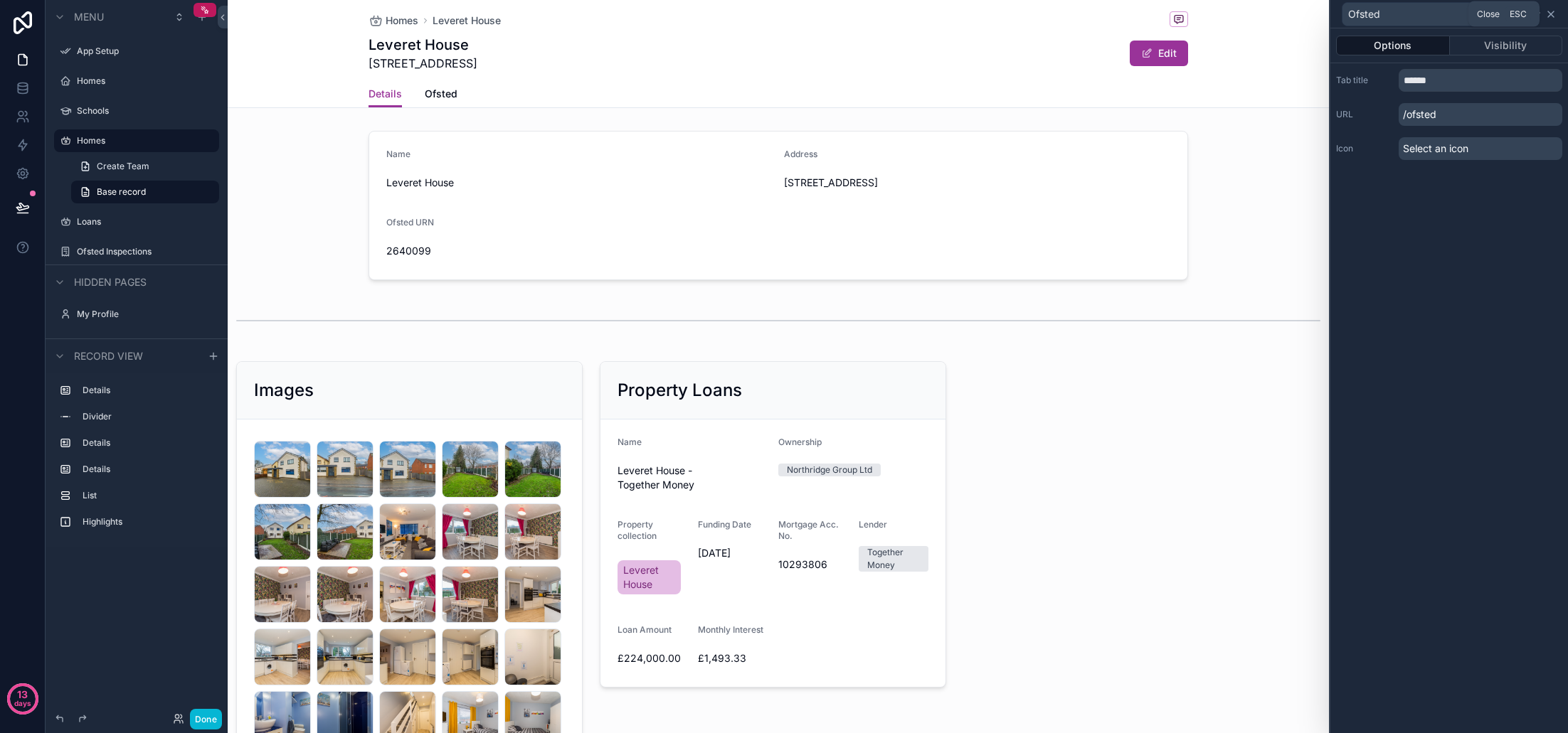
click at [1554, 14] on icon at bounding box center [1551, 14] width 12 height 12
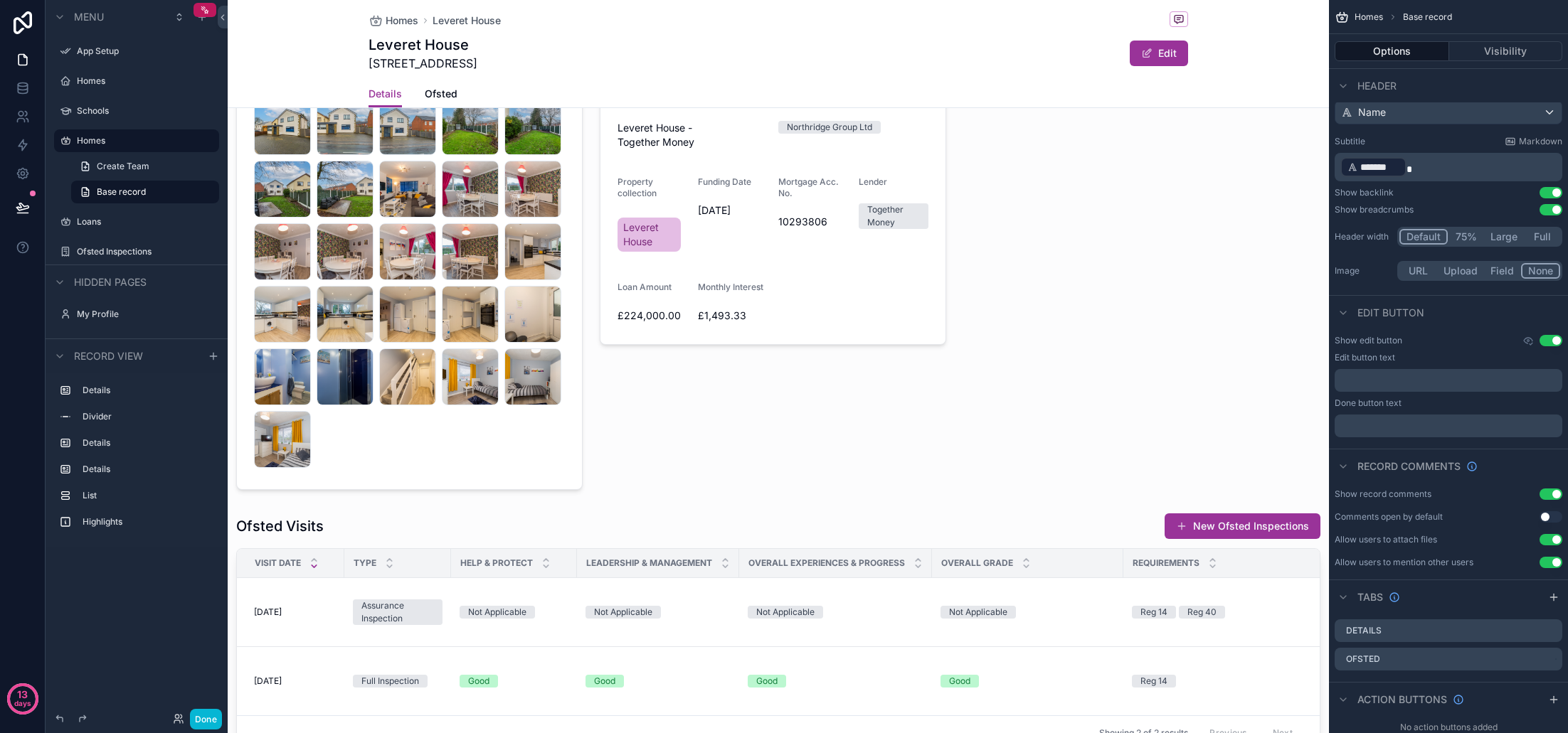
scroll to position [381, 0]
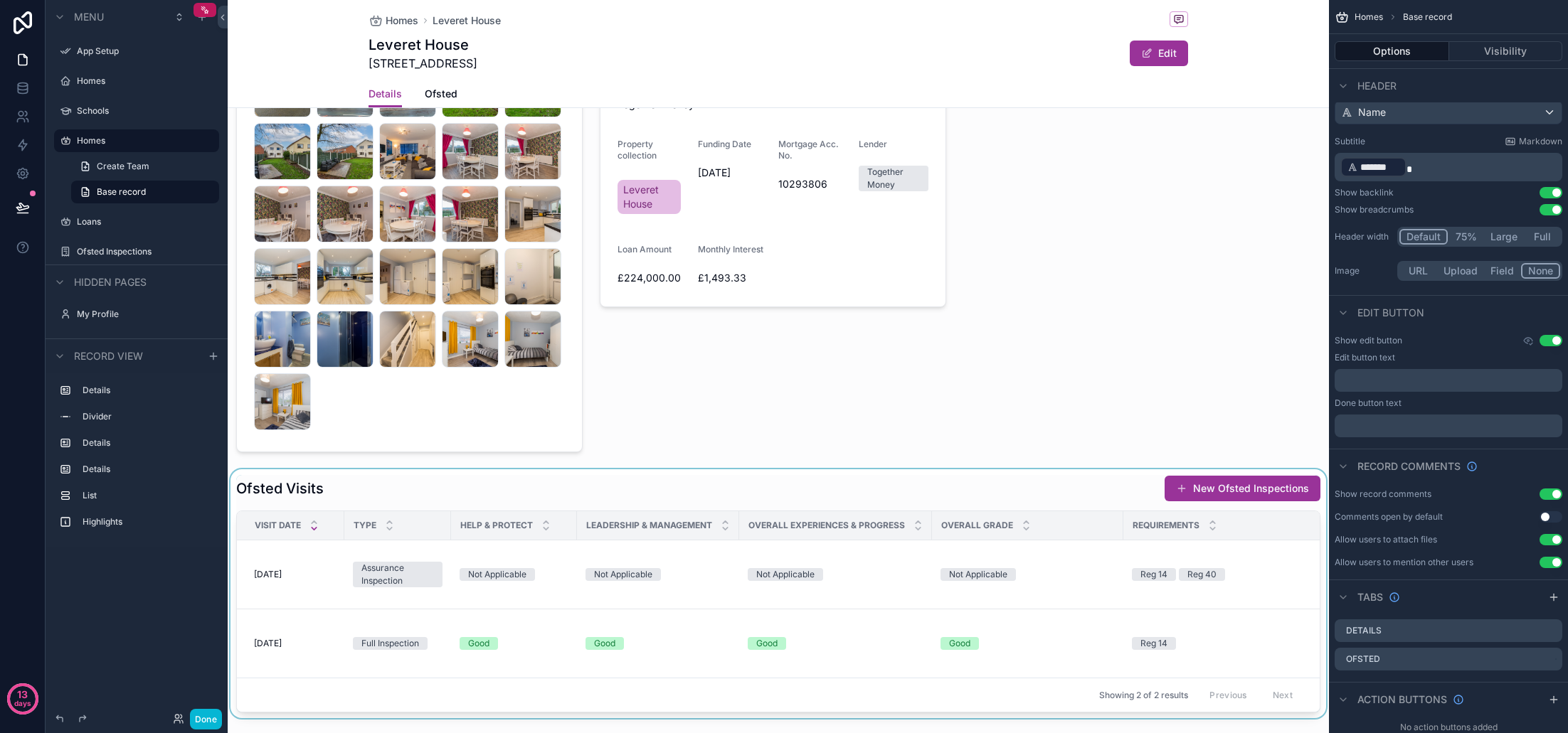
click at [881, 495] on div "scrollable content" at bounding box center [778, 594] width 1101 height 249
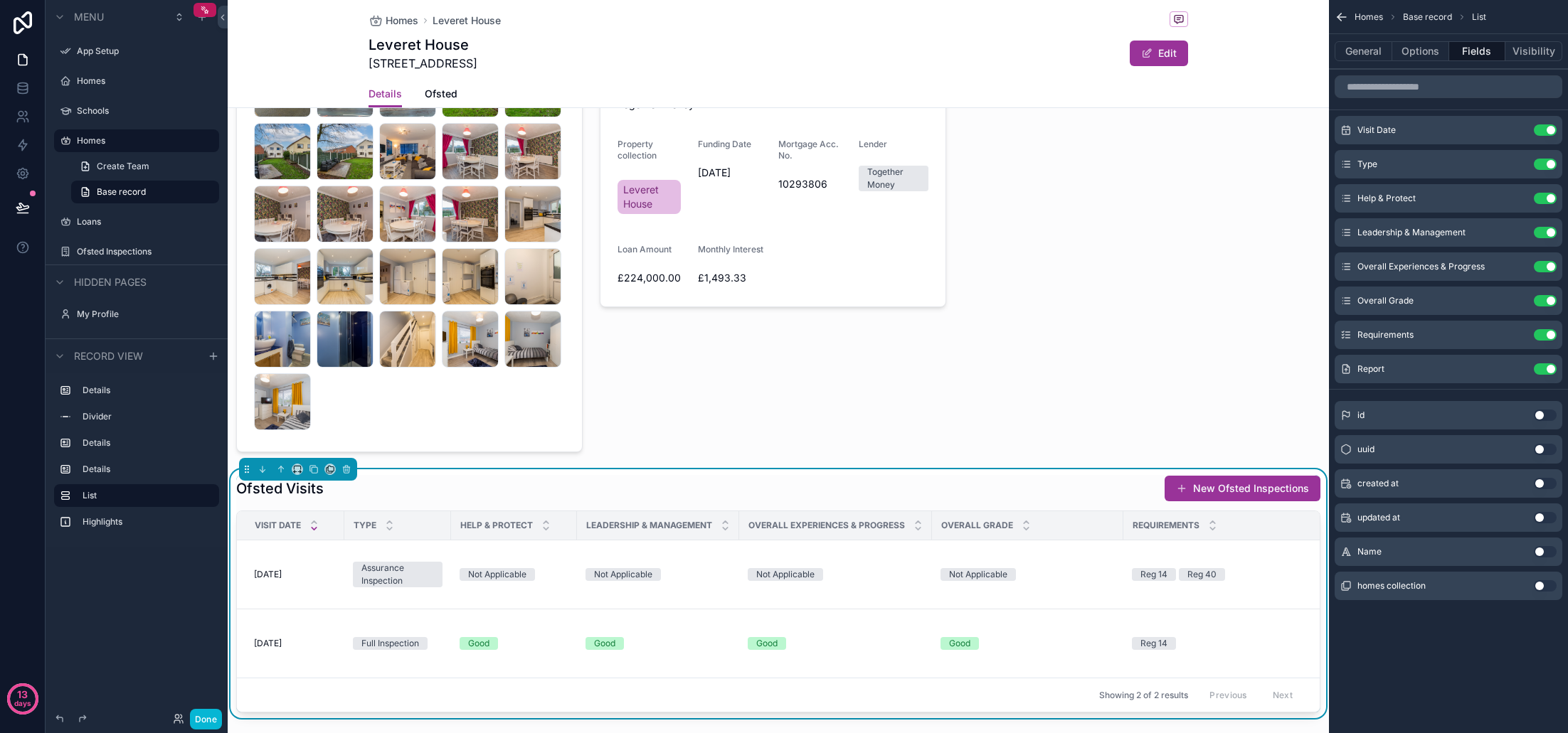
scroll to position [0, 0]
click at [330, 469] on icon "scrollable content" at bounding box center [330, 469] width 10 height 10
click at [358, 547] on span "Ofsted" at bounding box center [361, 544] width 32 height 17
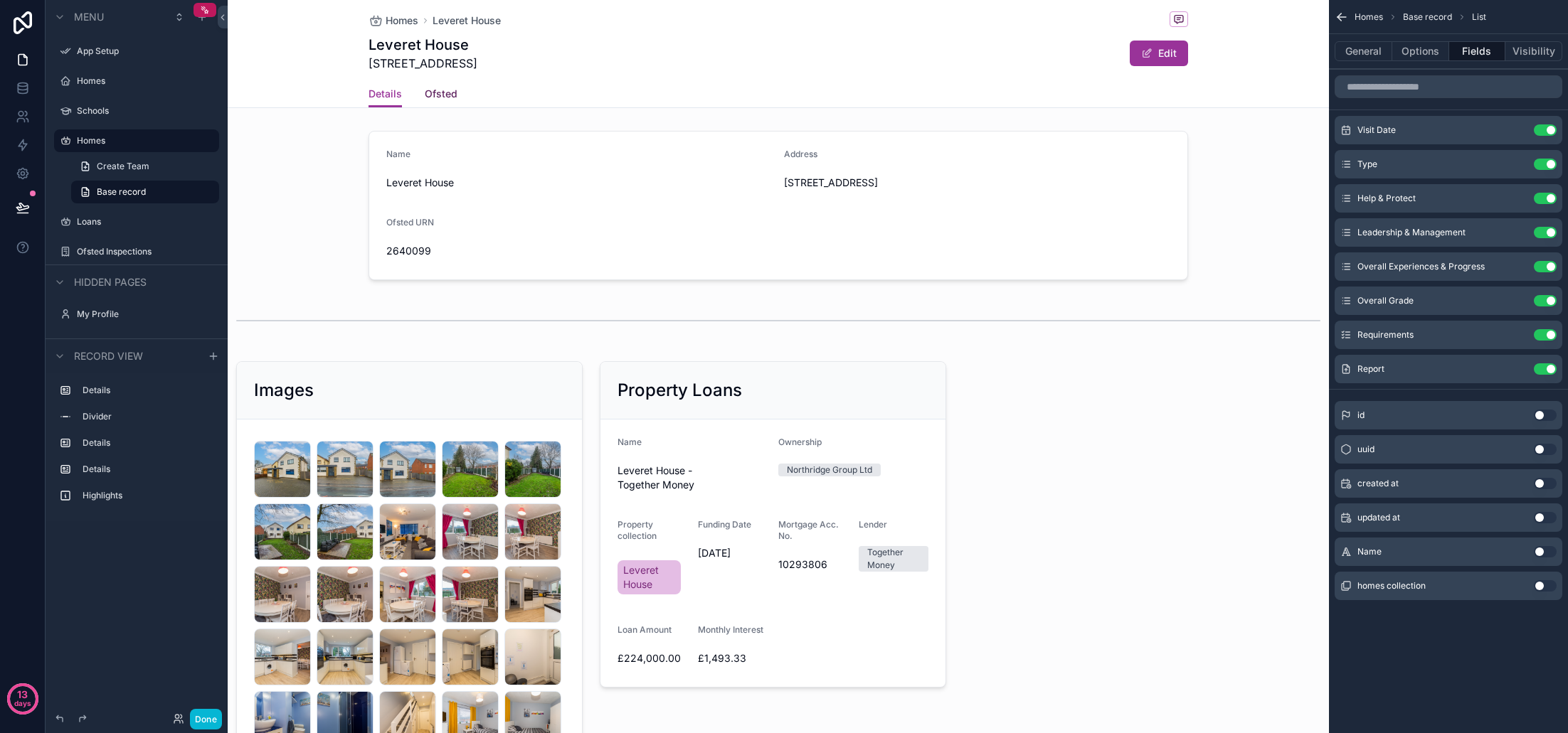
click at [447, 91] on span "Ofsted" at bounding box center [441, 93] width 33 height 14
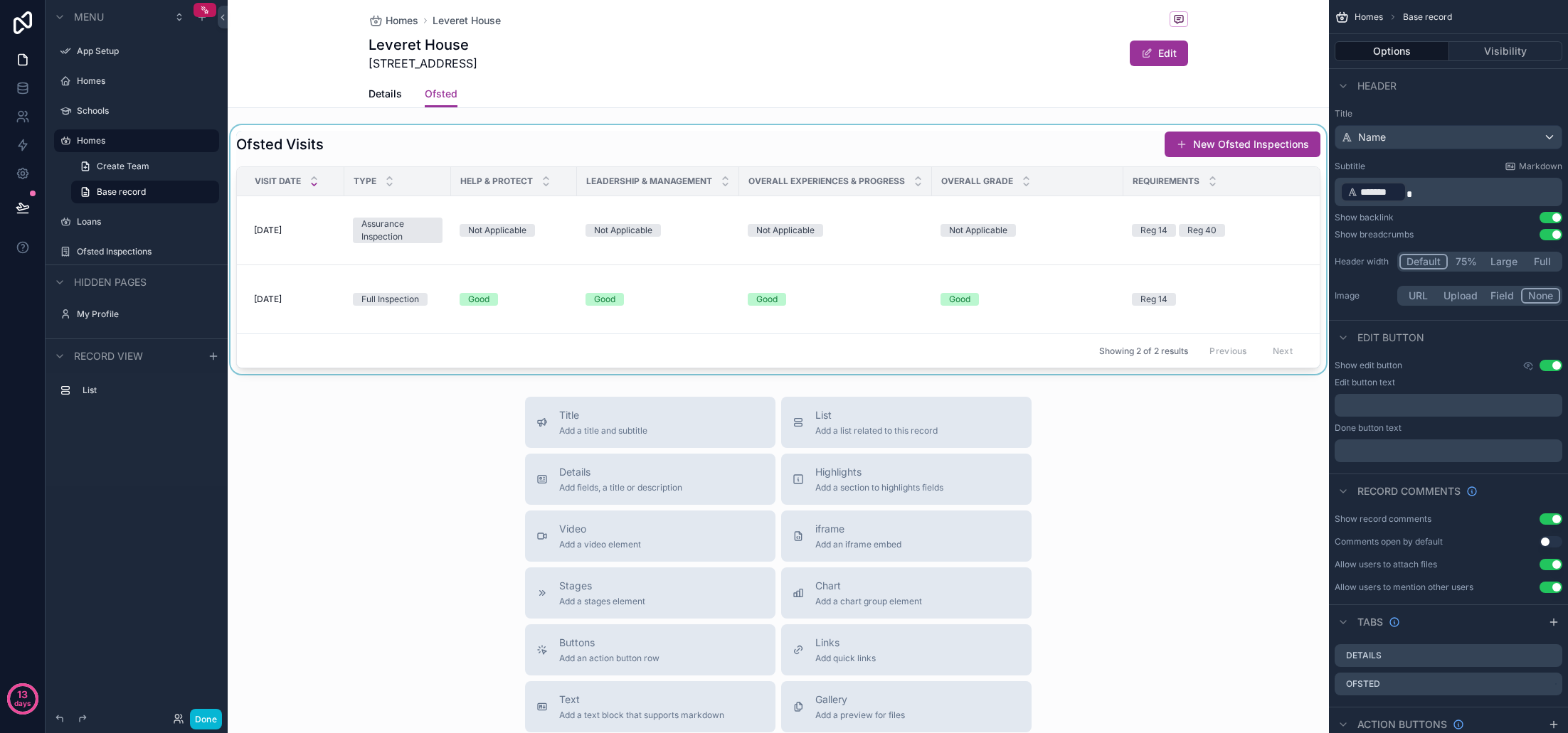
click at [798, 157] on div "scrollable content" at bounding box center [778, 249] width 1101 height 249
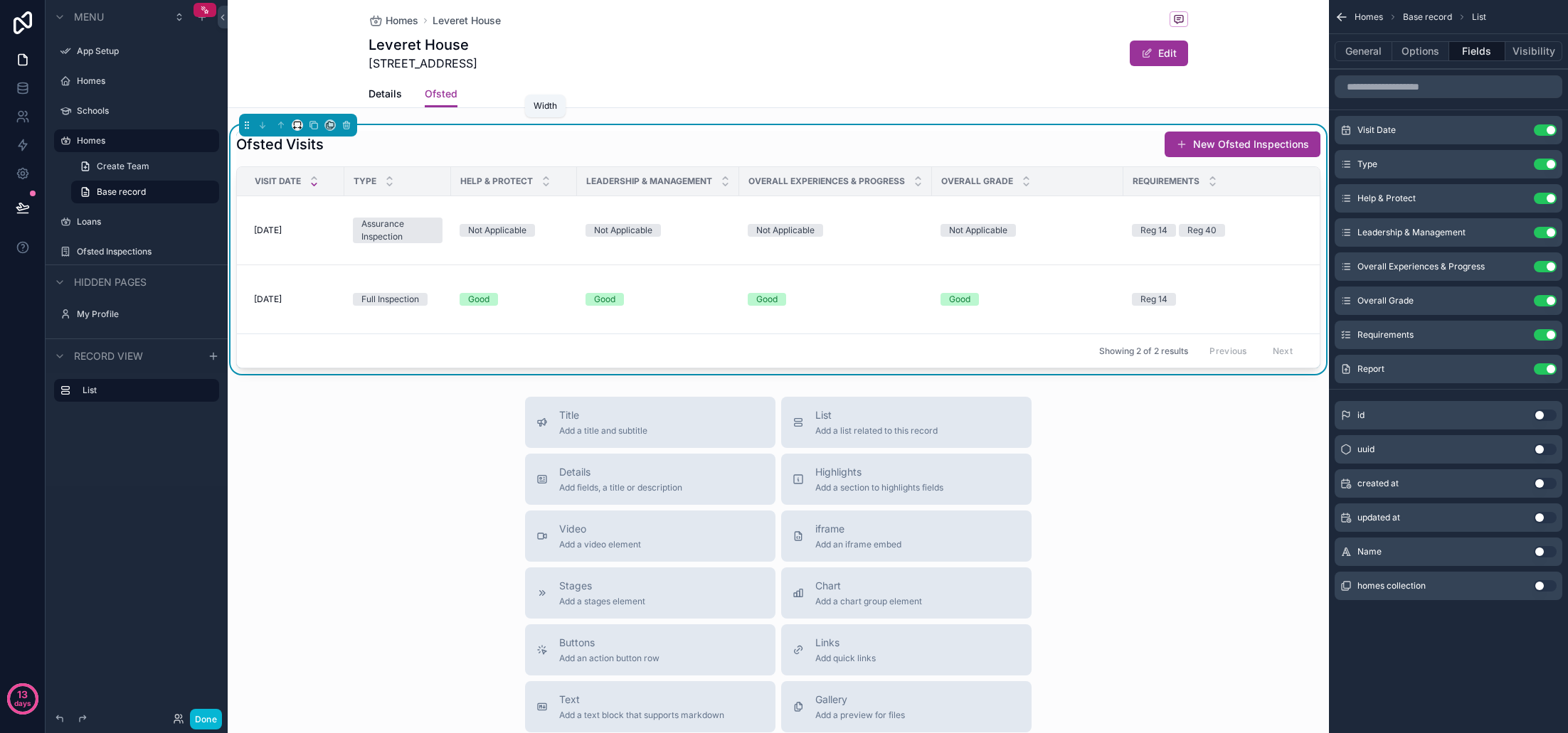
click at [298, 126] on icon "scrollable content" at bounding box center [297, 125] width 10 height 10
click at [319, 304] on span "Large" at bounding box center [317, 302] width 27 height 17
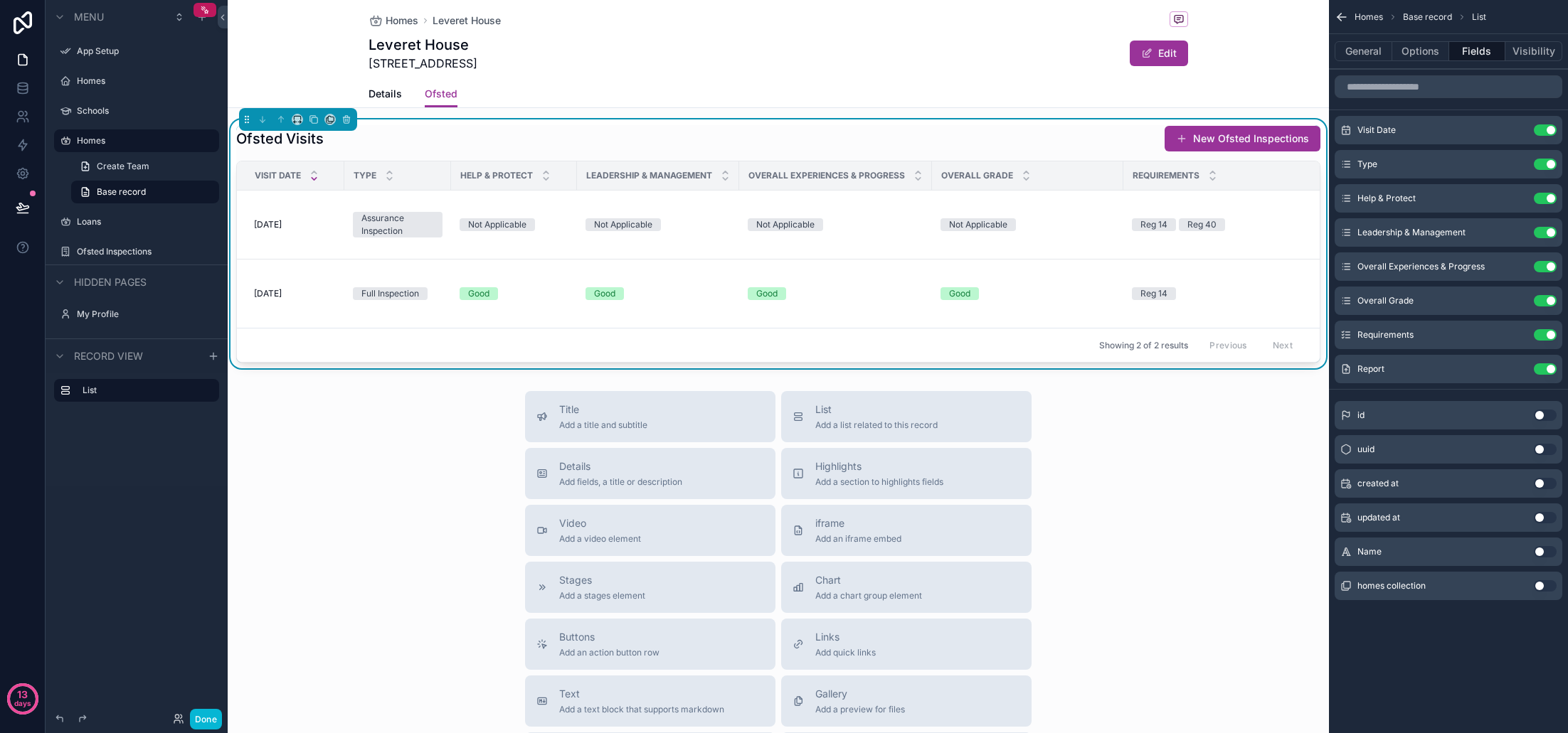
scroll to position [4, 0]
click at [332, 121] on icon "scrollable content" at bounding box center [330, 121] width 10 height 10
click at [296, 121] on div "scrollable content" at bounding box center [784, 366] width 1568 height 733
click at [345, 527] on div "Title Add a title and subtitle List Add a list related to this record Details A…" at bounding box center [778, 645] width 1101 height 507
click at [213, 717] on button "Done" at bounding box center [205, 719] width 32 height 20
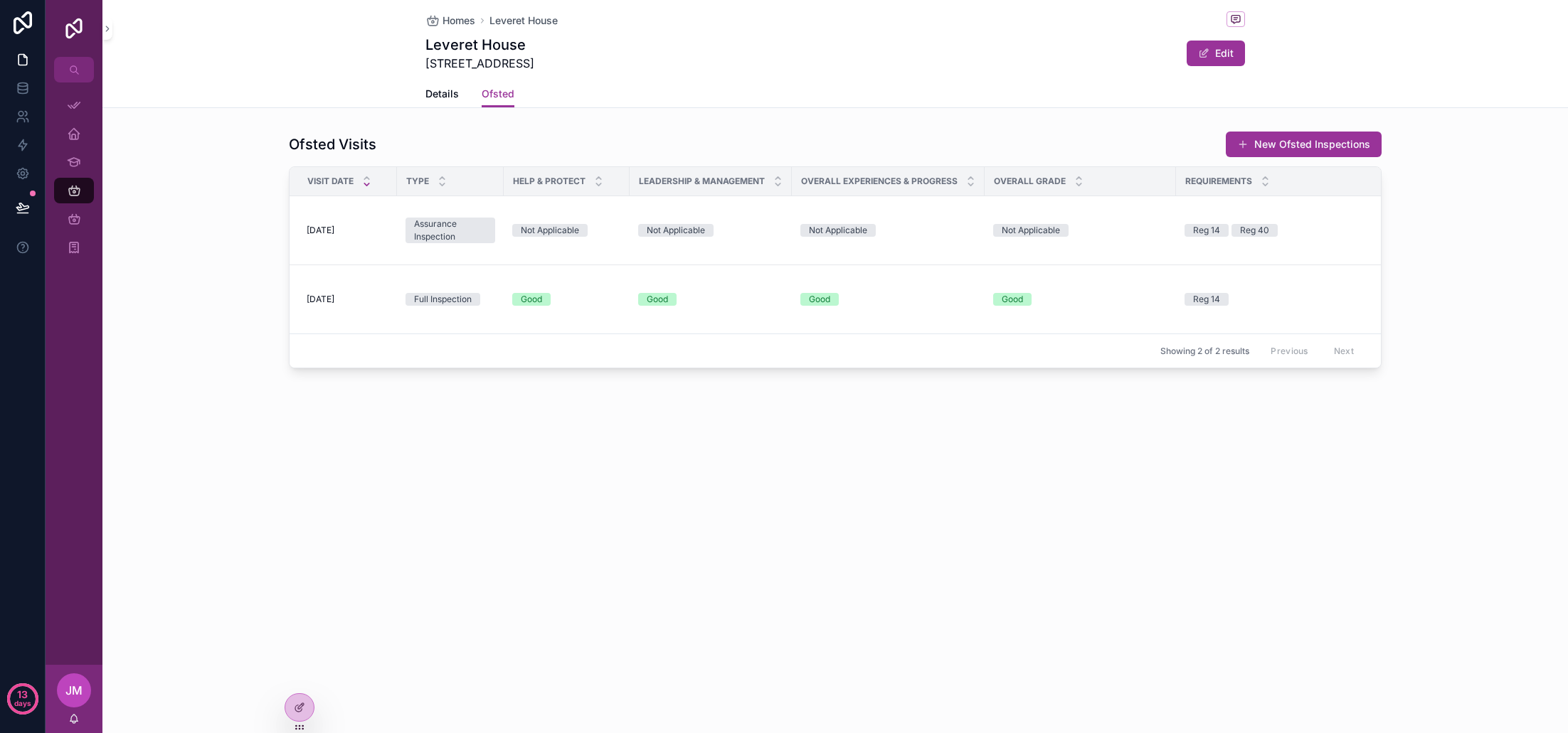
scroll to position [0, 0]
click at [885, 79] on div "Homes Leveret House Leveret House 200 Dunkirk Lane, Leyland, Lancashire, PR26 7…" at bounding box center [835, 40] width 820 height 81
click at [1175, 185] on div "scrollable content" at bounding box center [1176, 182] width 6 height 29
drag, startPoint x: 1175, startPoint y: 185, endPoint x: 1100, endPoint y: 190, distance: 75.2
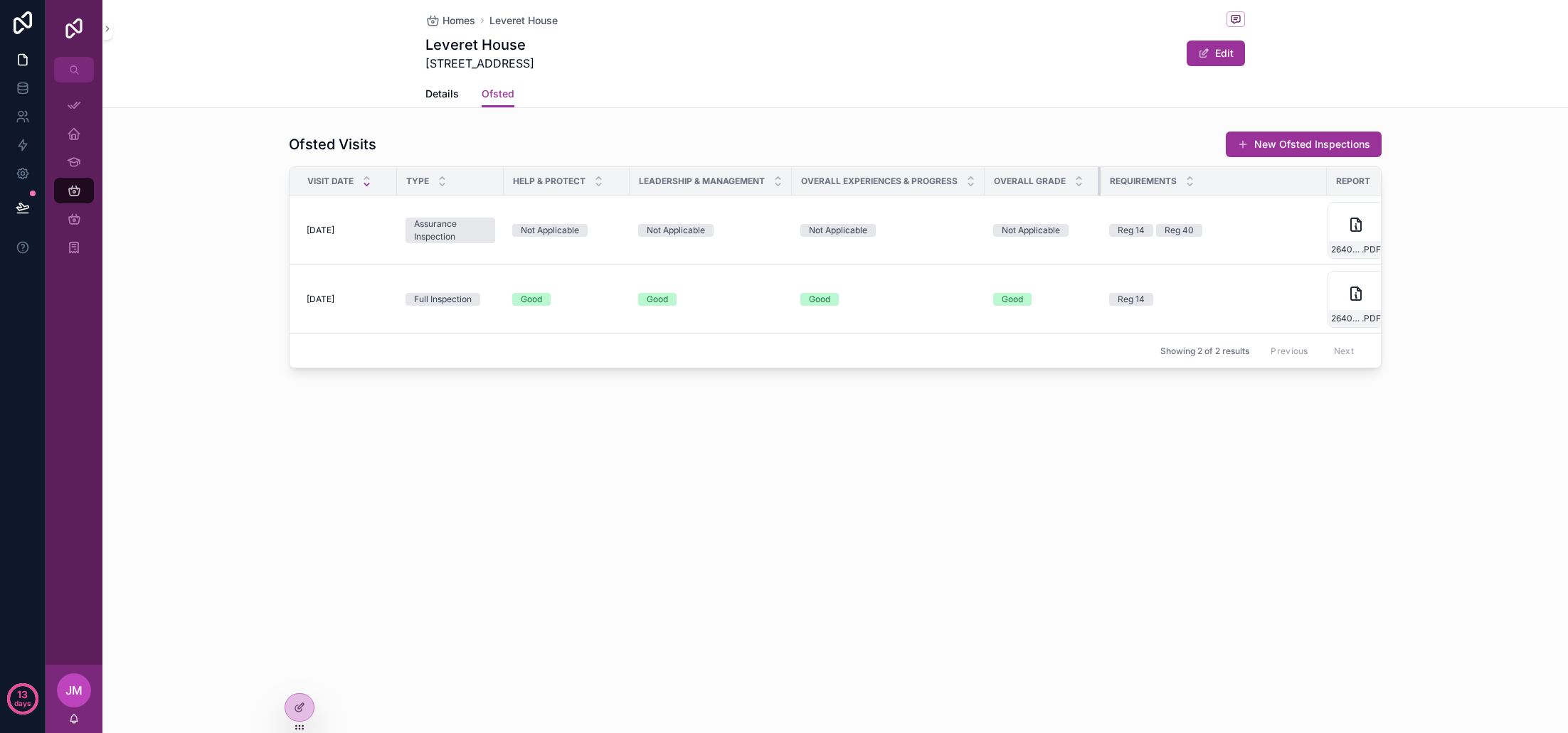
click at [1100, 190] on div "scrollable content" at bounding box center [1100, 182] width 6 height 29
click at [1325, 184] on tr "Visit Date Type Help & Protect Leadership & Management Overall Experiences & Pr…" at bounding box center [872, 182] width 1164 height 29
click at [1465, 285] on div "Ofsted Visits New Ofsted Inspections Visit Date Type Help & Protect Leadership …" at bounding box center [834, 249] width 1465 height 249
click at [302, 709] on icon at bounding box center [299, 708] width 12 height 12
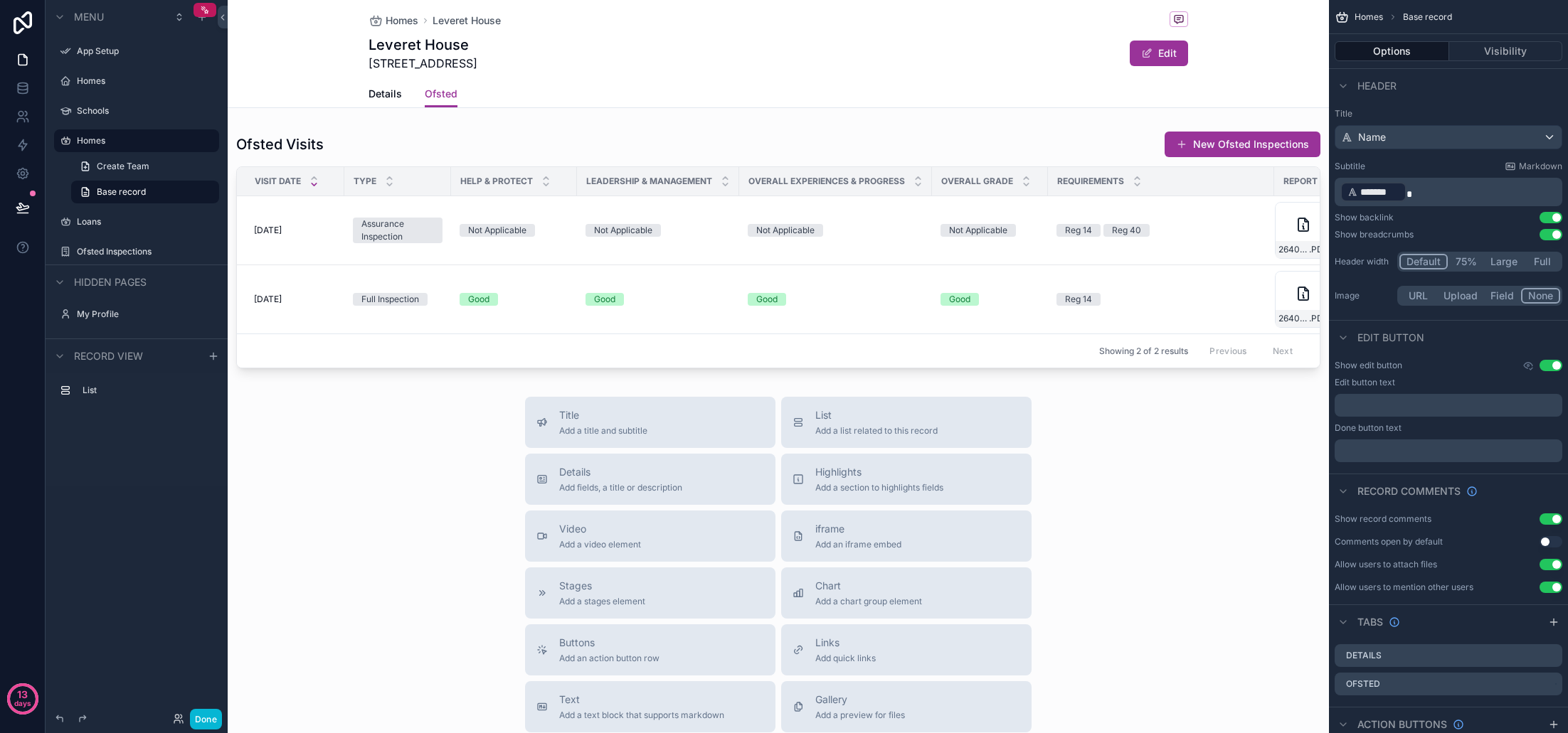
click at [847, 75] on div "Homes Leveret House Leveret House 200 Dunkirk Lane, Leyland, Lancashire, PR26 7…" at bounding box center [778, 40] width 820 height 81
click at [1503, 262] on button "Large" at bounding box center [1504, 262] width 39 height 15
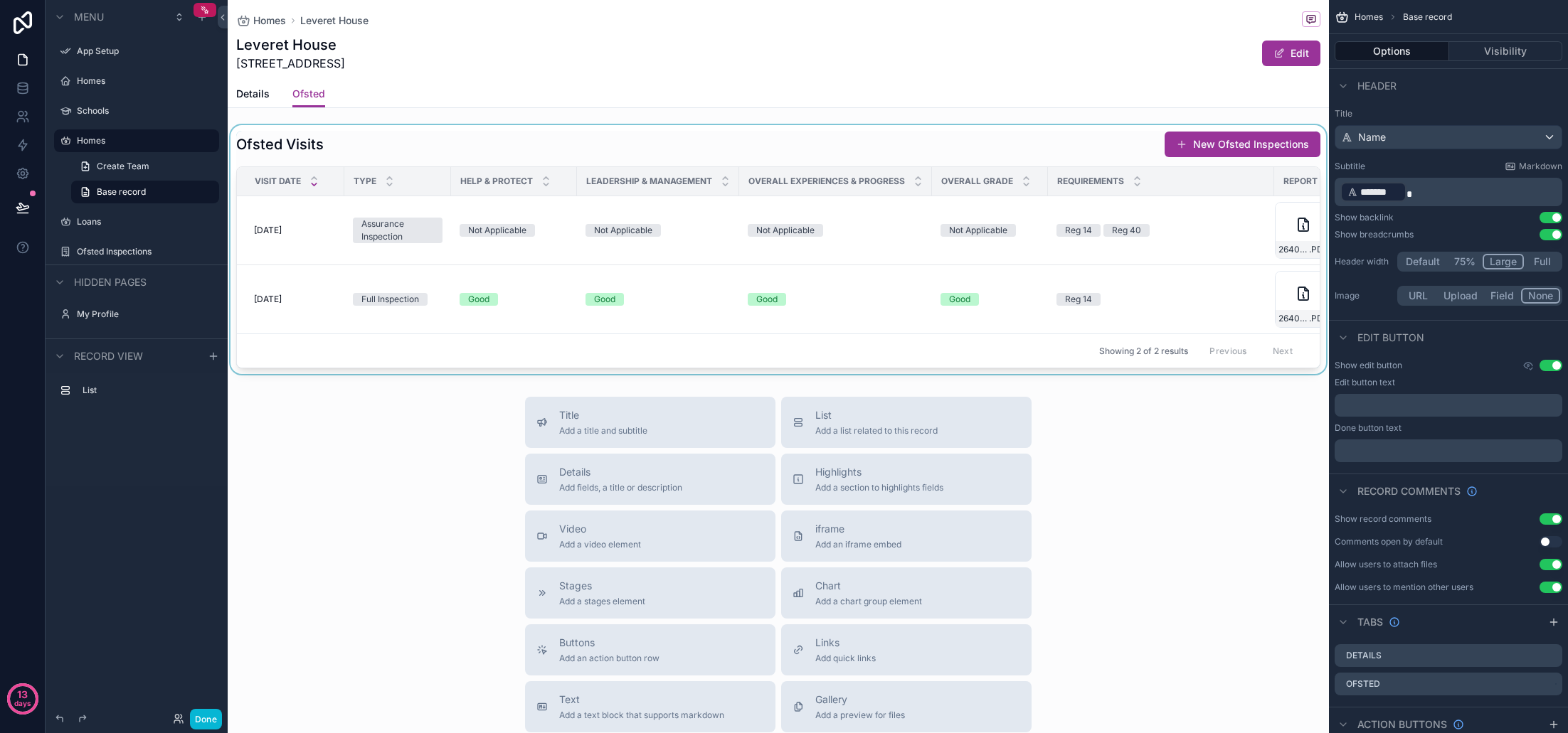
click at [865, 260] on div "scrollable content" at bounding box center [778, 249] width 1101 height 249
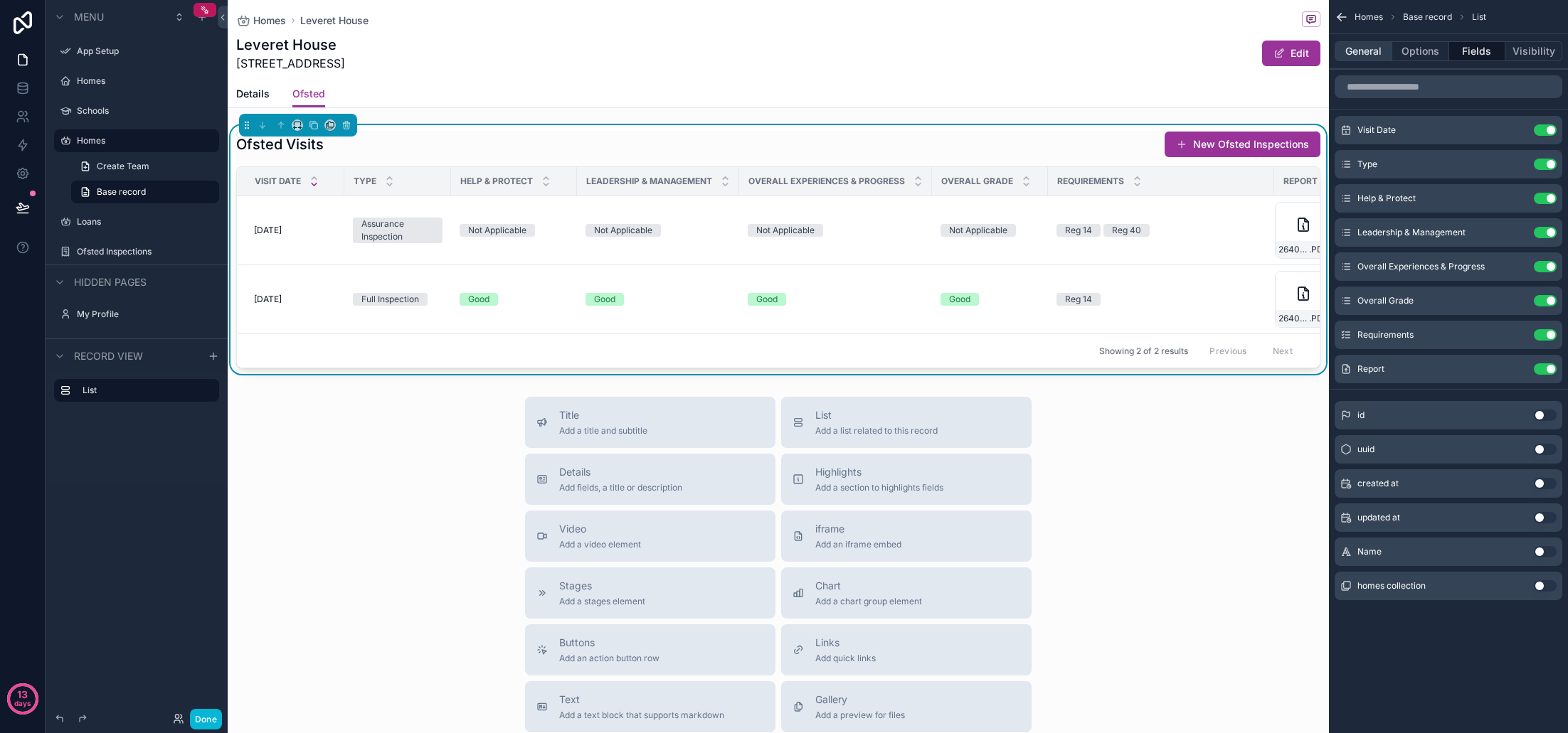
click at [1364, 52] on button "General" at bounding box center [1363, 51] width 58 height 20
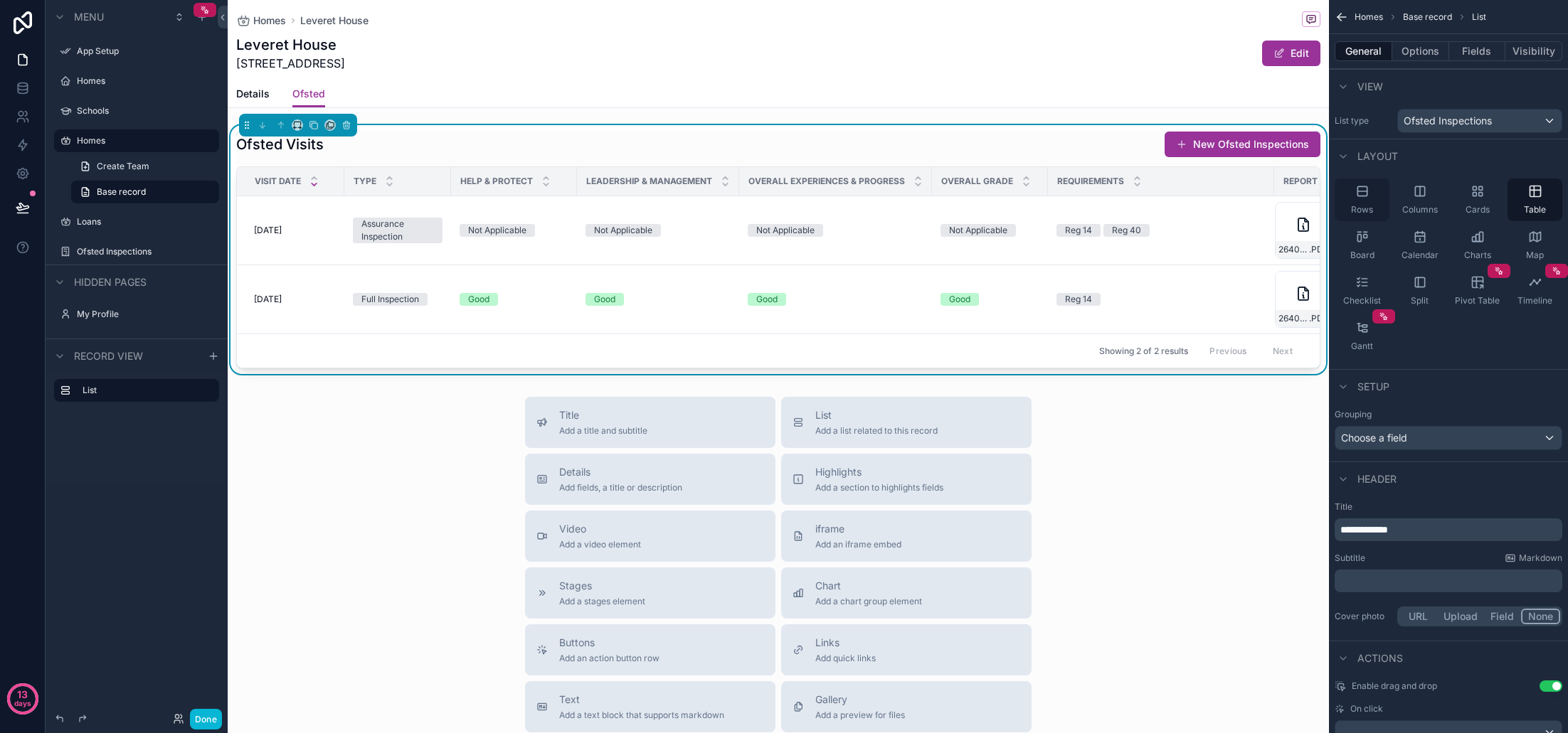
click at [1363, 198] on icon "scrollable content" at bounding box center [1362, 191] width 14 height 14
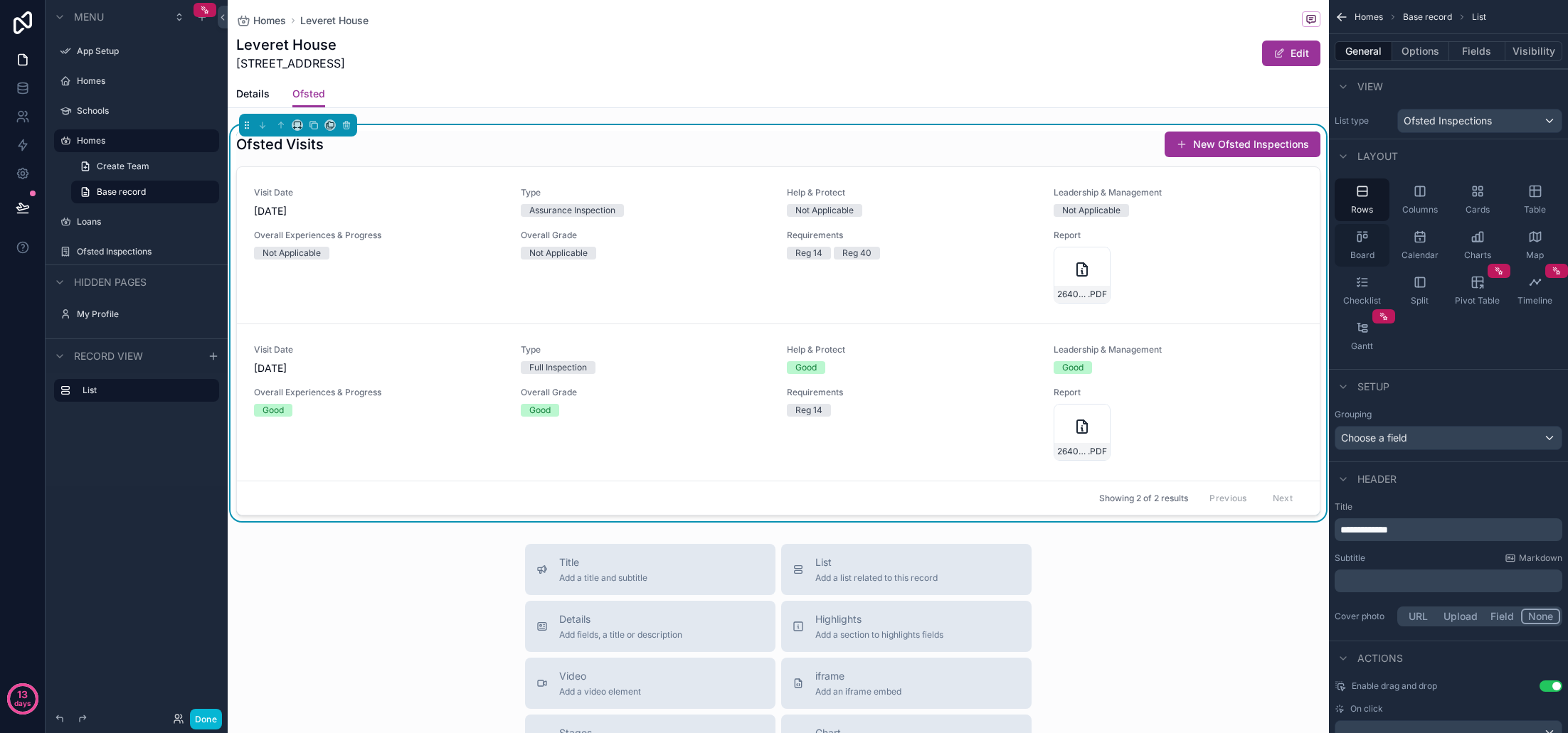
click at [1370, 251] on span "Board" at bounding box center [1362, 256] width 24 height 12
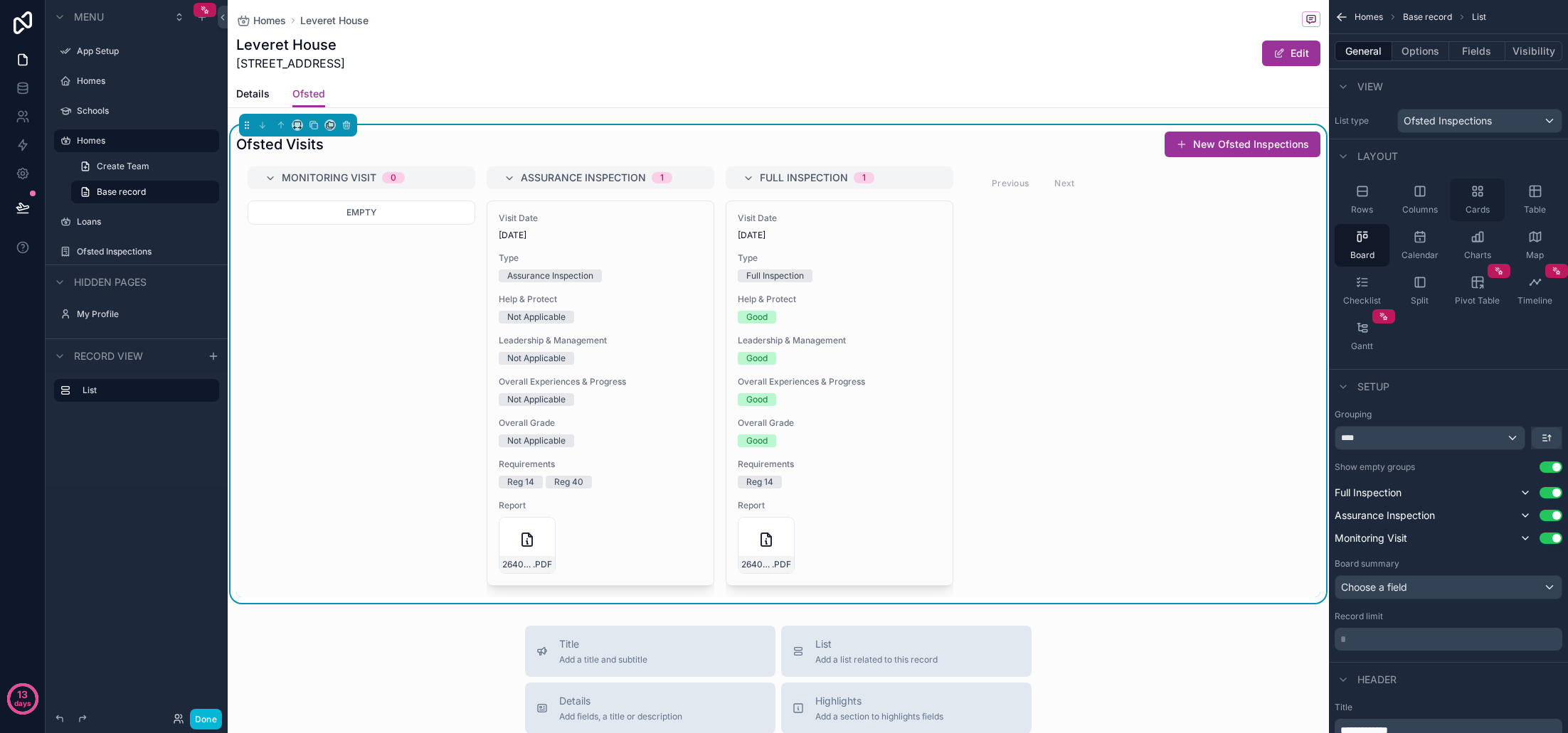
click at [1487, 207] on span "Cards" at bounding box center [1477, 210] width 24 height 12
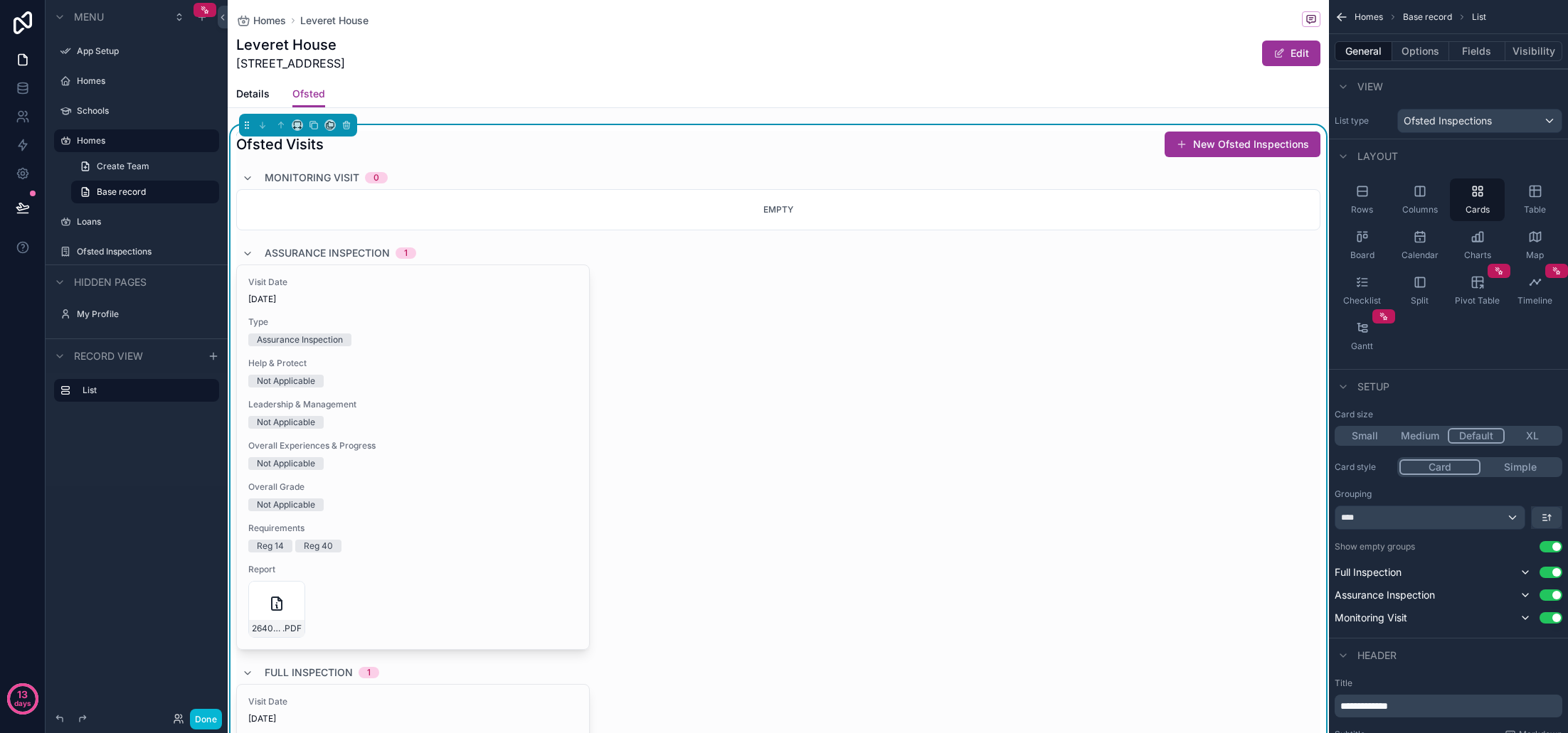
click at [1514, 519] on div "****" at bounding box center [1429, 518] width 190 height 23
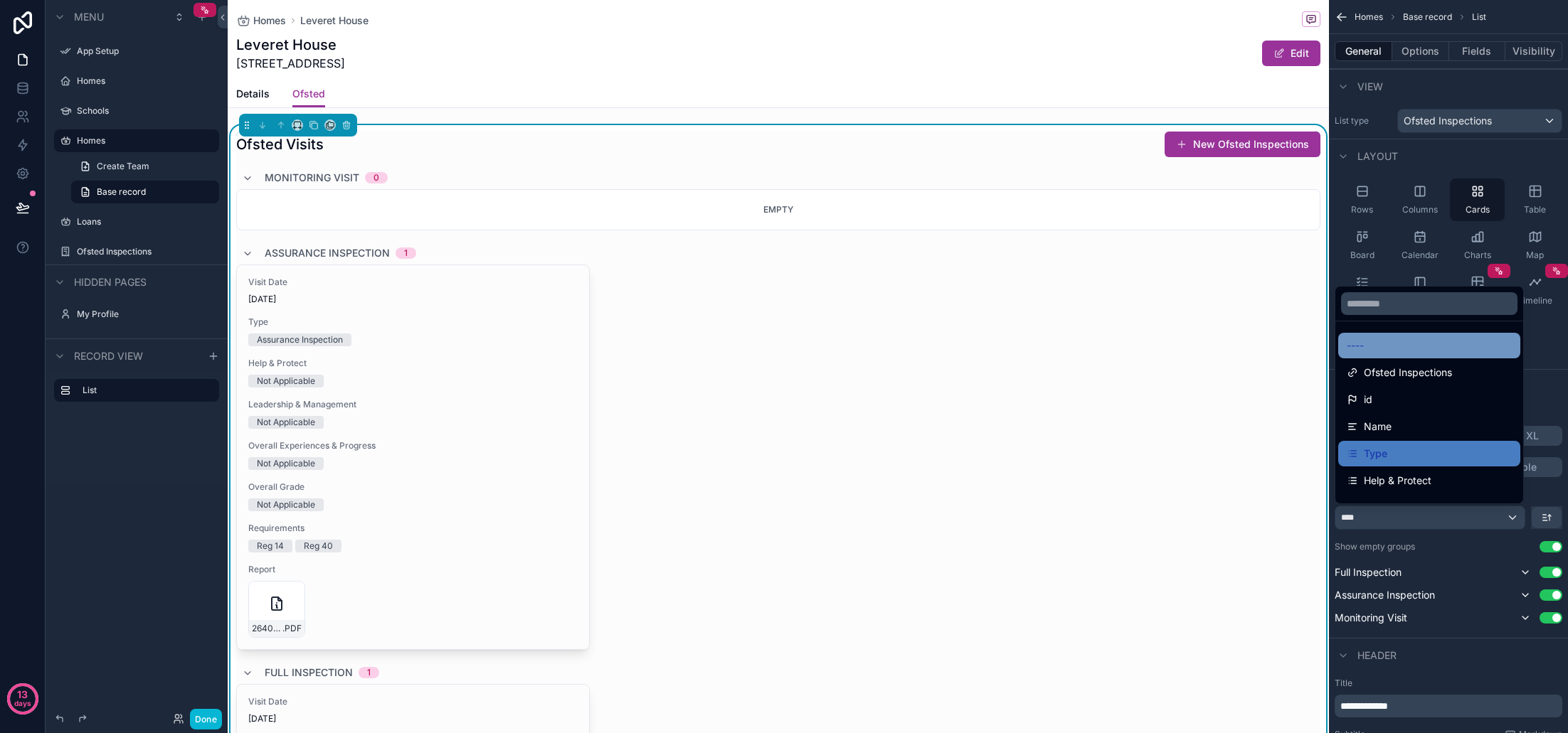
click at [1404, 339] on div "----" at bounding box center [1429, 346] width 165 height 17
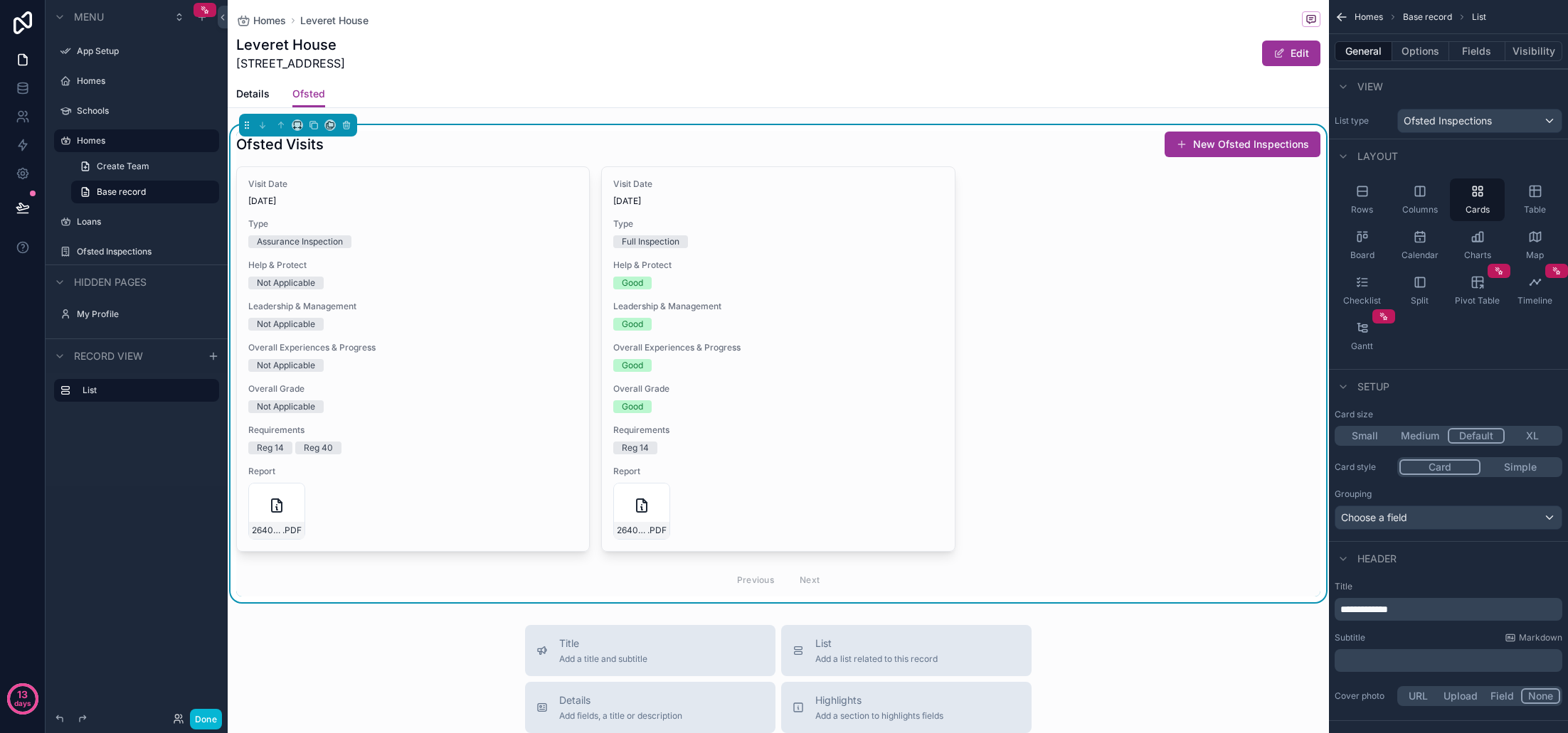
click at [1418, 435] on button "Medium" at bounding box center [1420, 436] width 56 height 15
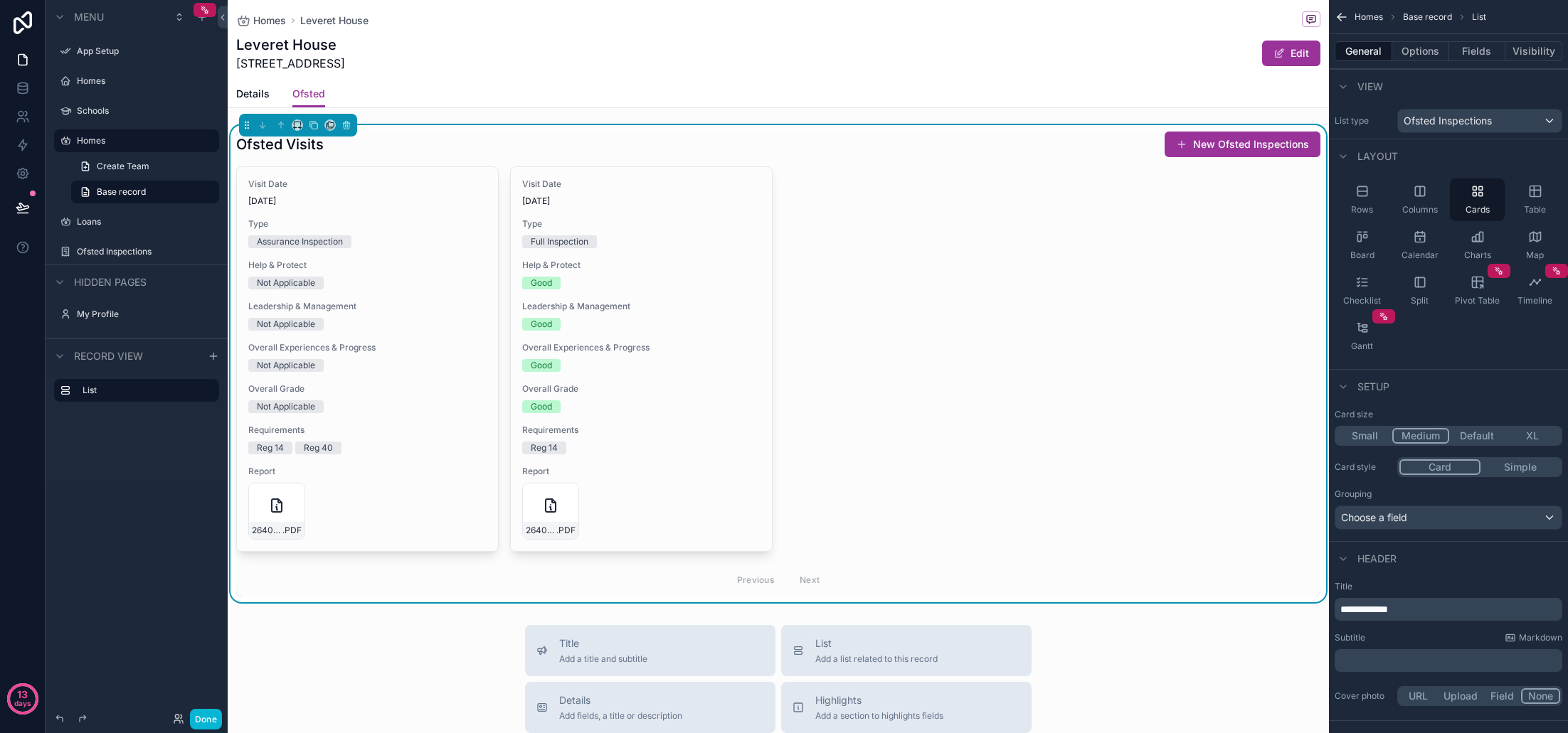
click at [1367, 439] on button "Small" at bounding box center [1365, 436] width 56 height 15
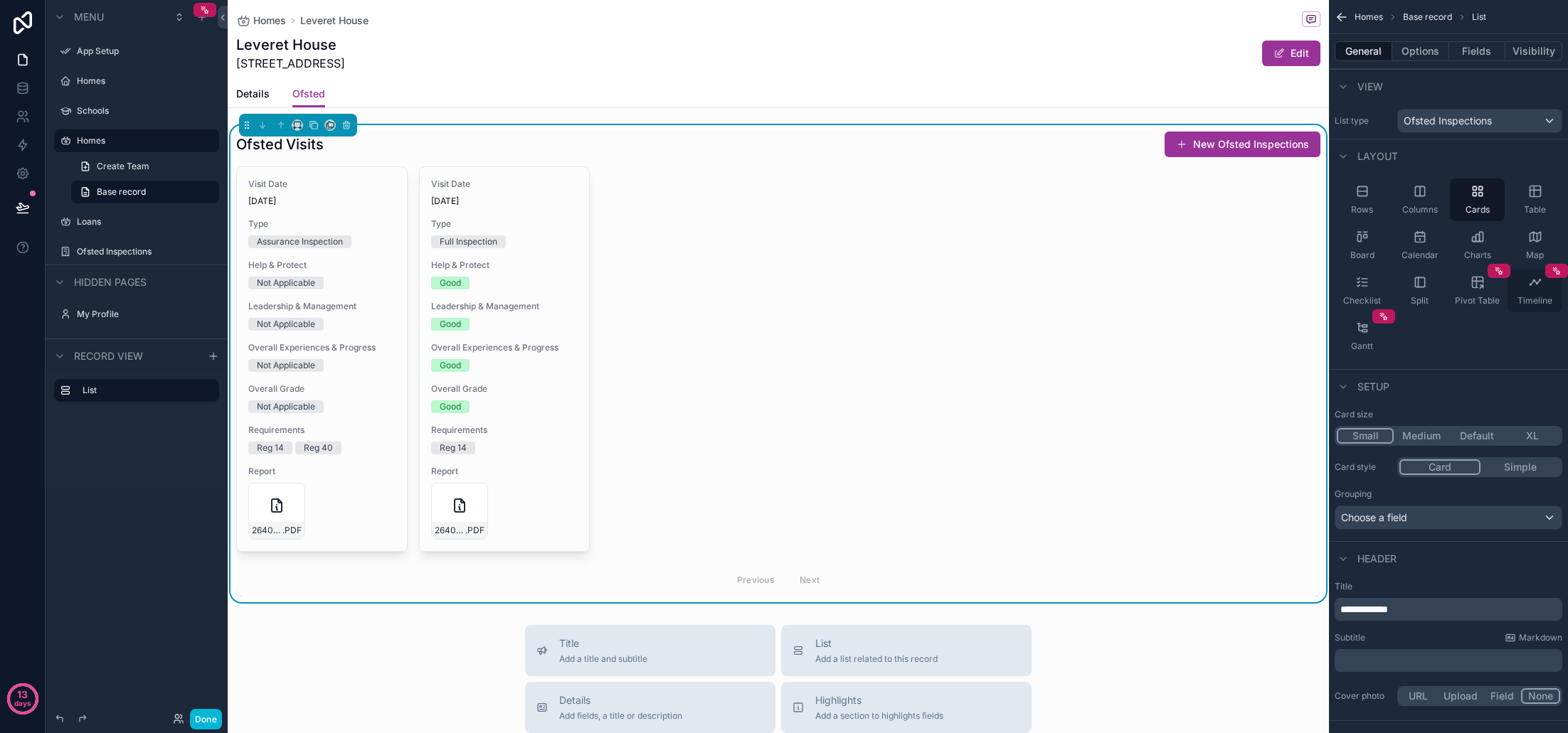
click at [1530, 298] on span "Timeline" at bounding box center [1534, 301] width 35 height 12
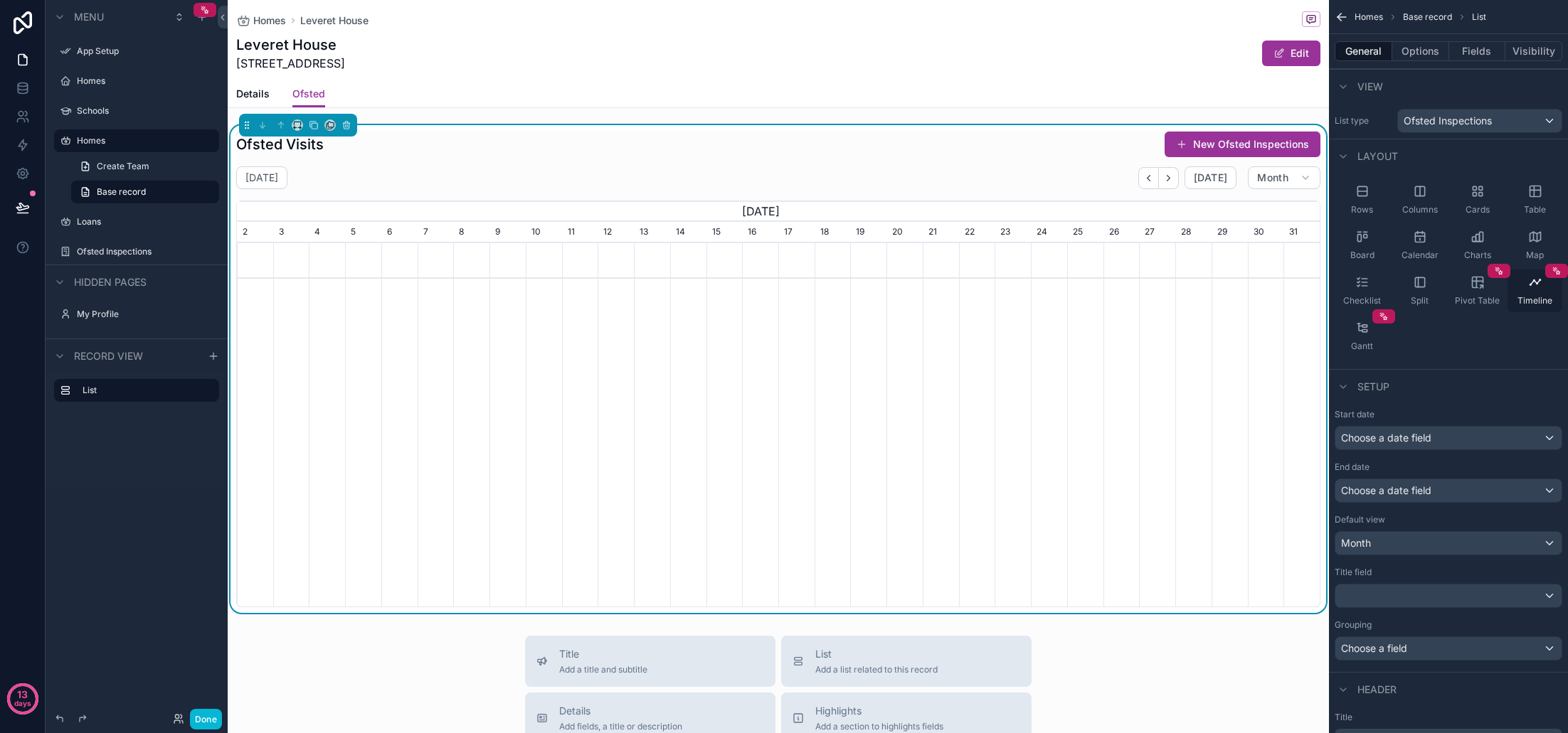
scroll to position [0, 1083]
click at [1484, 244] on div "Charts" at bounding box center [1477, 245] width 55 height 42
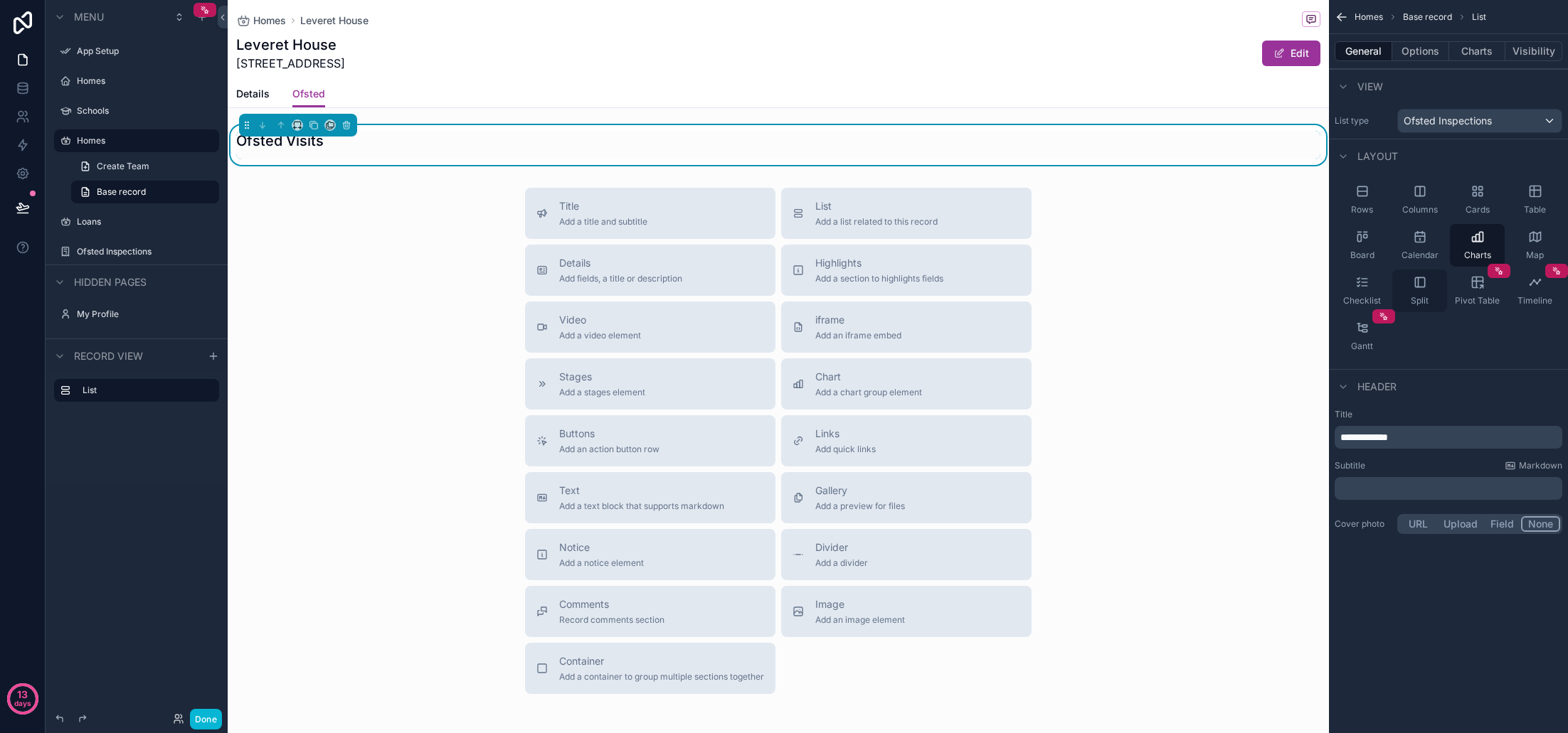
click at [1432, 285] on div "Split" at bounding box center [1419, 291] width 55 height 42
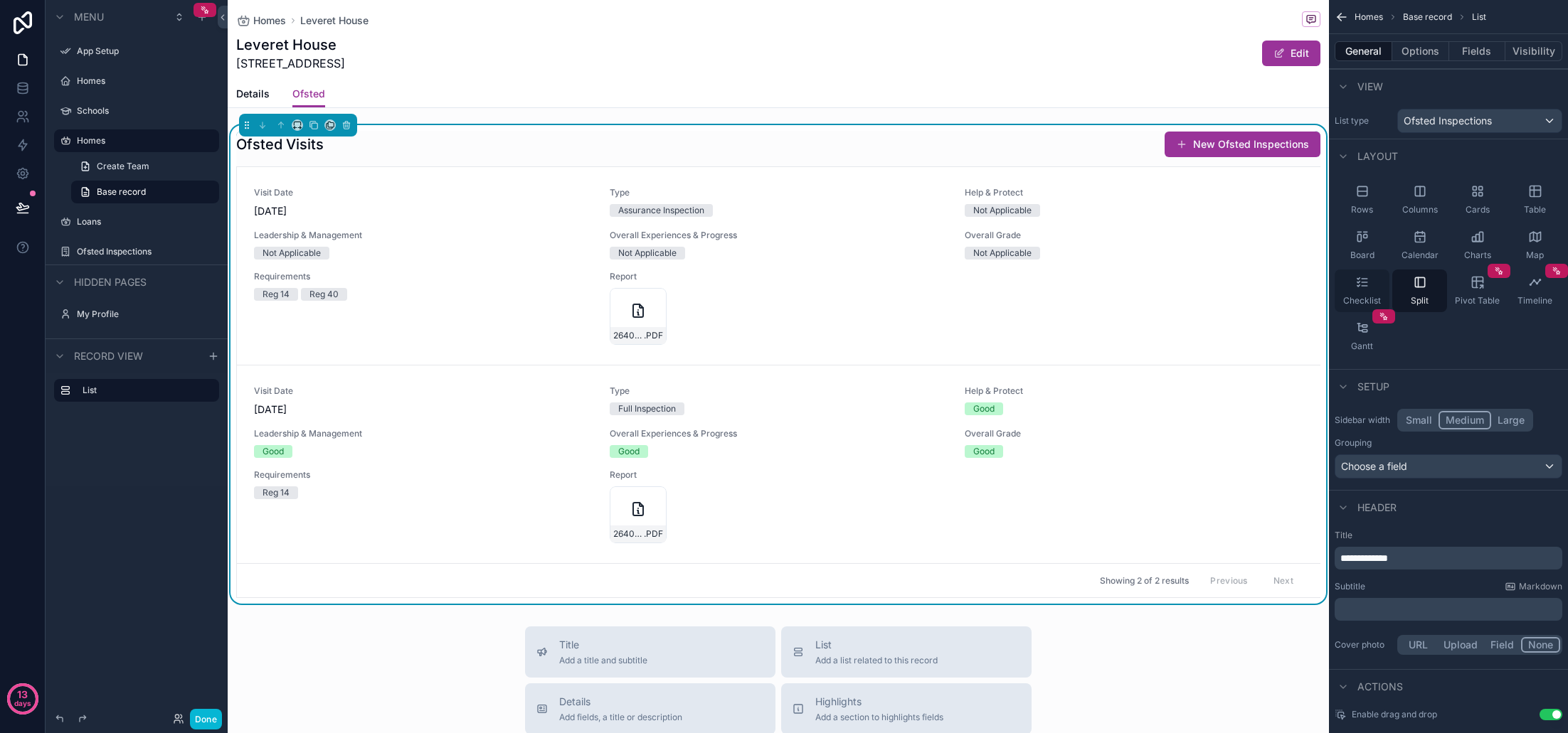
click at [1373, 291] on div "Checklist" at bounding box center [1361, 291] width 55 height 42
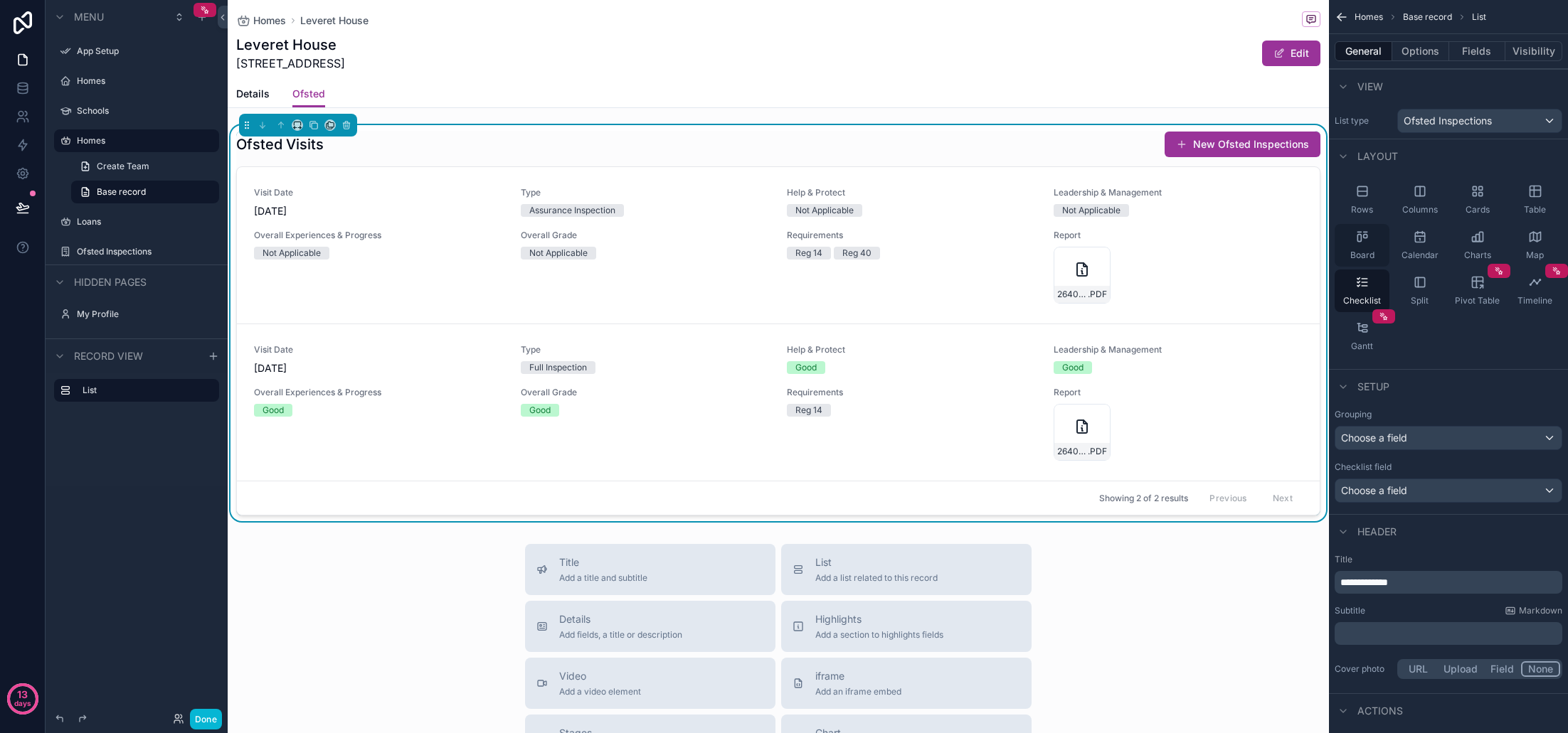
click at [1374, 247] on div "Board" at bounding box center [1361, 245] width 55 height 42
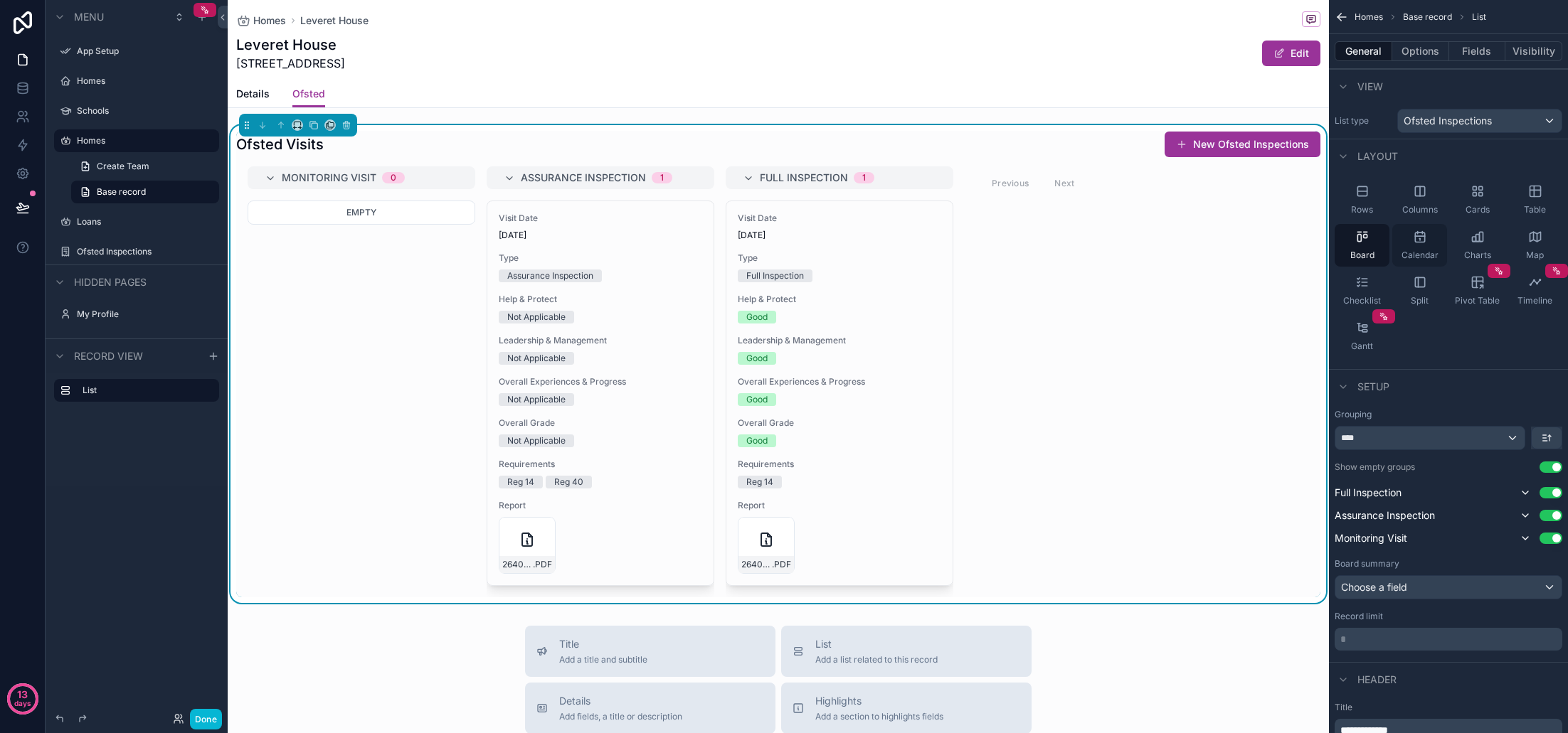
click at [1413, 245] on div "Calendar" at bounding box center [1419, 245] width 55 height 42
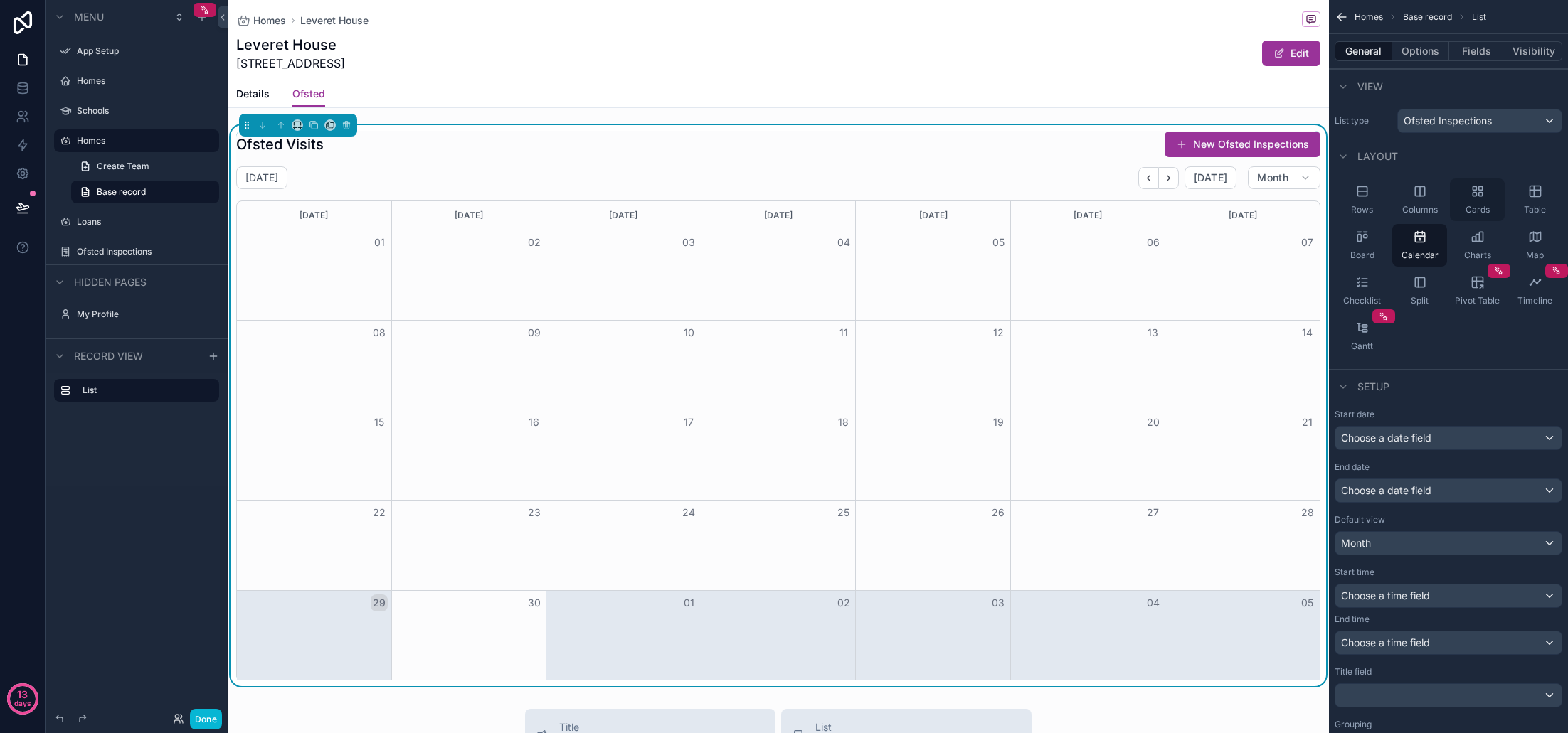
click at [1472, 203] on div "Cards" at bounding box center [1477, 200] width 55 height 42
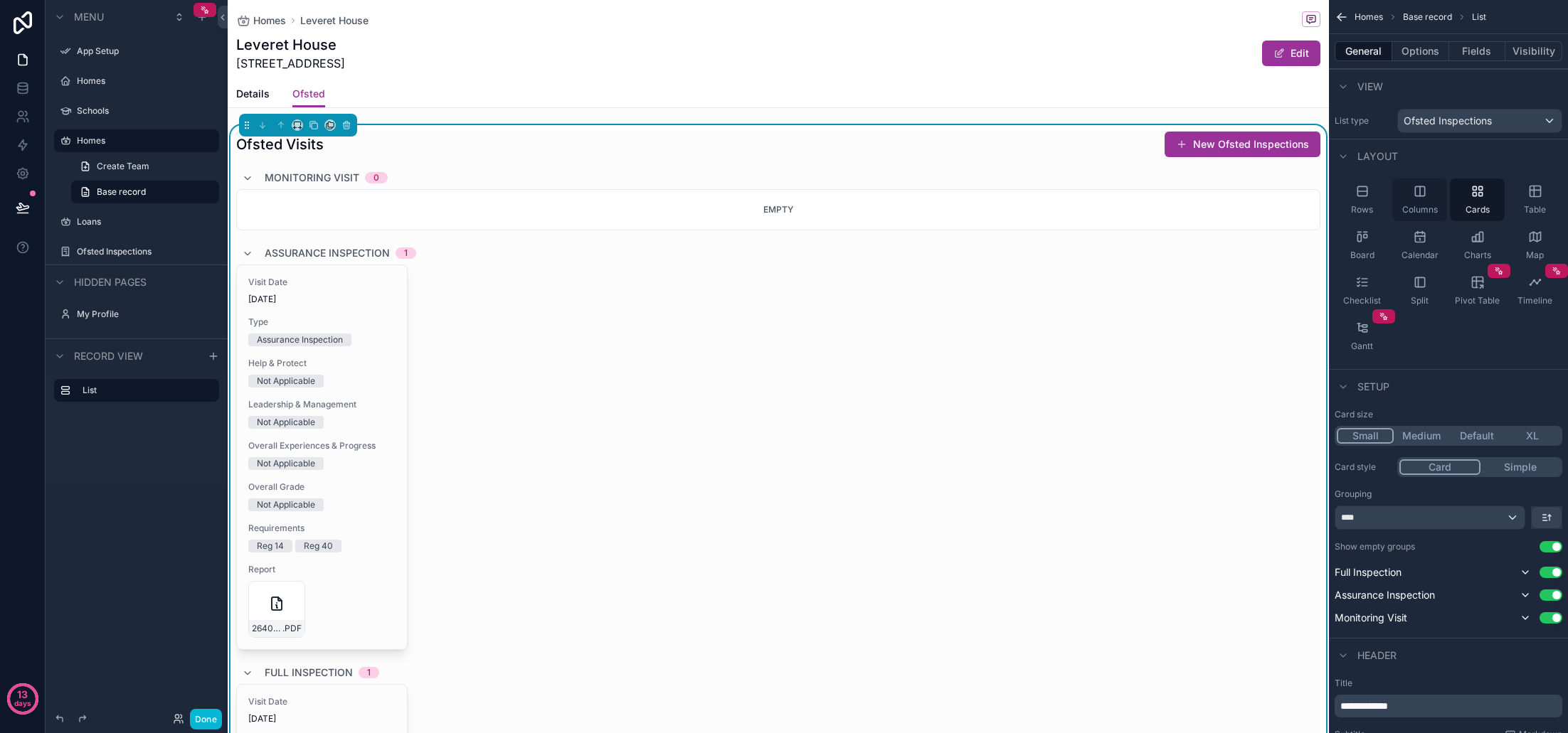
click at [1419, 195] on icon "scrollable content" at bounding box center [1420, 191] width 10 height 10
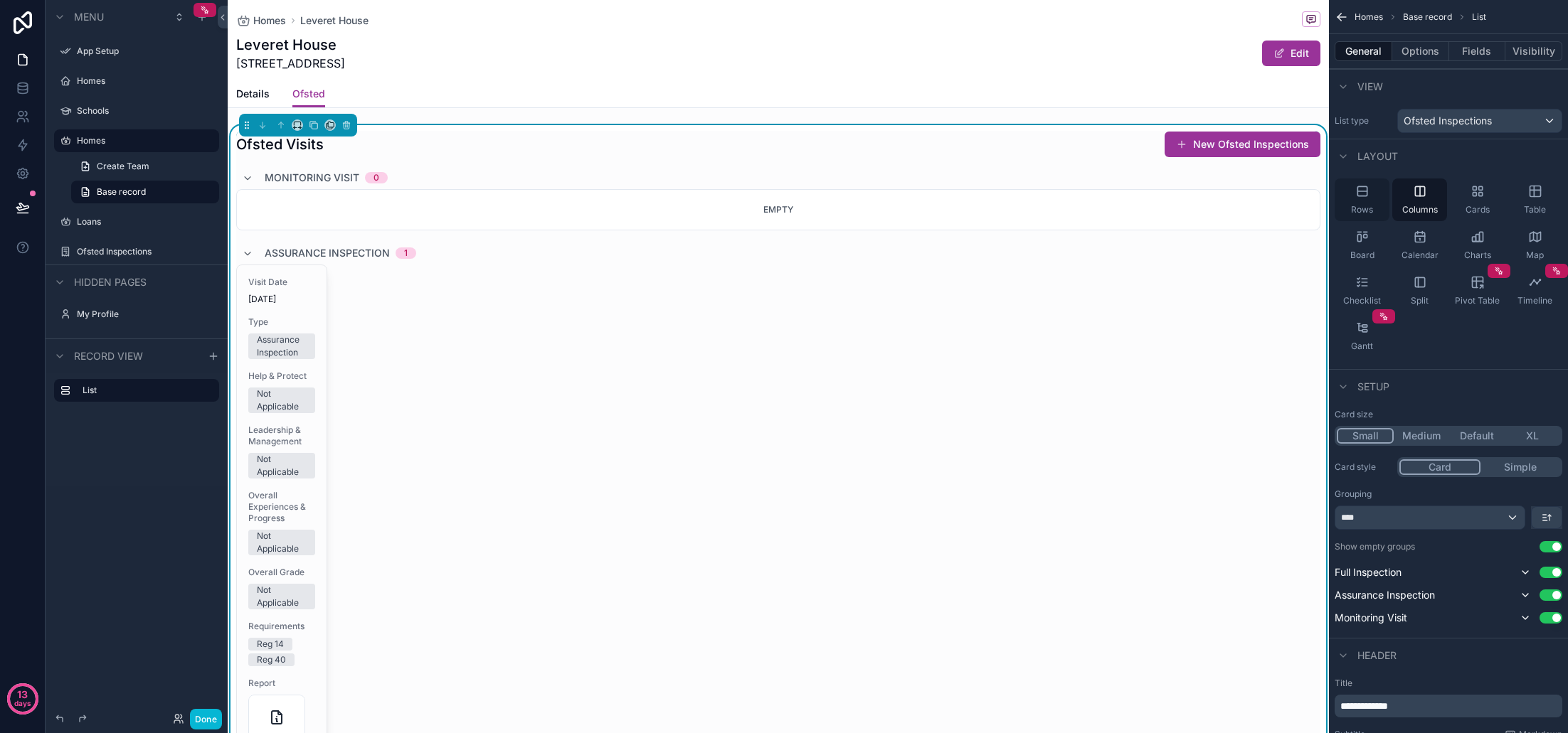
click at [1366, 197] on icon "scrollable content" at bounding box center [1362, 191] width 14 height 14
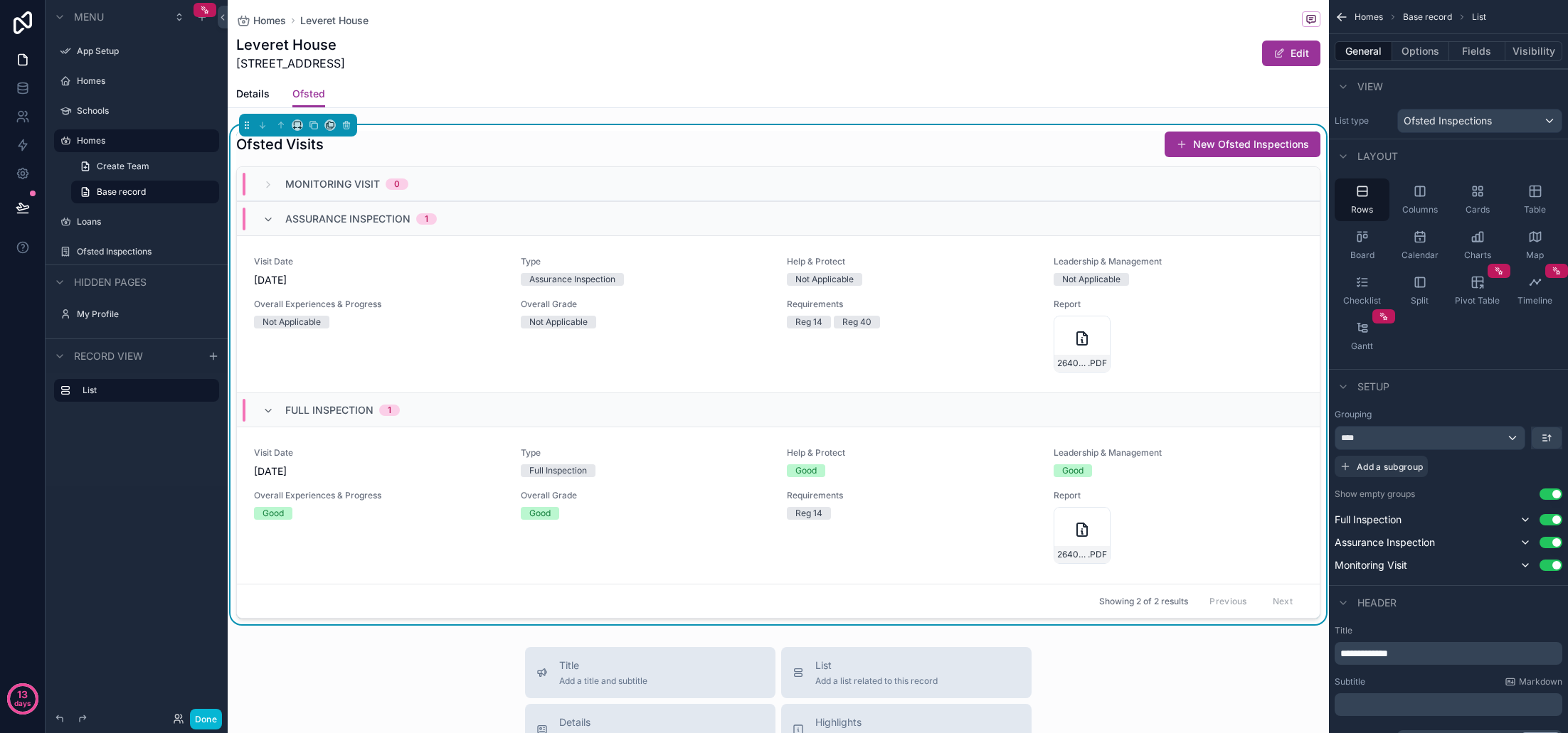
click at [1508, 441] on div "****" at bounding box center [1429, 439] width 190 height 23
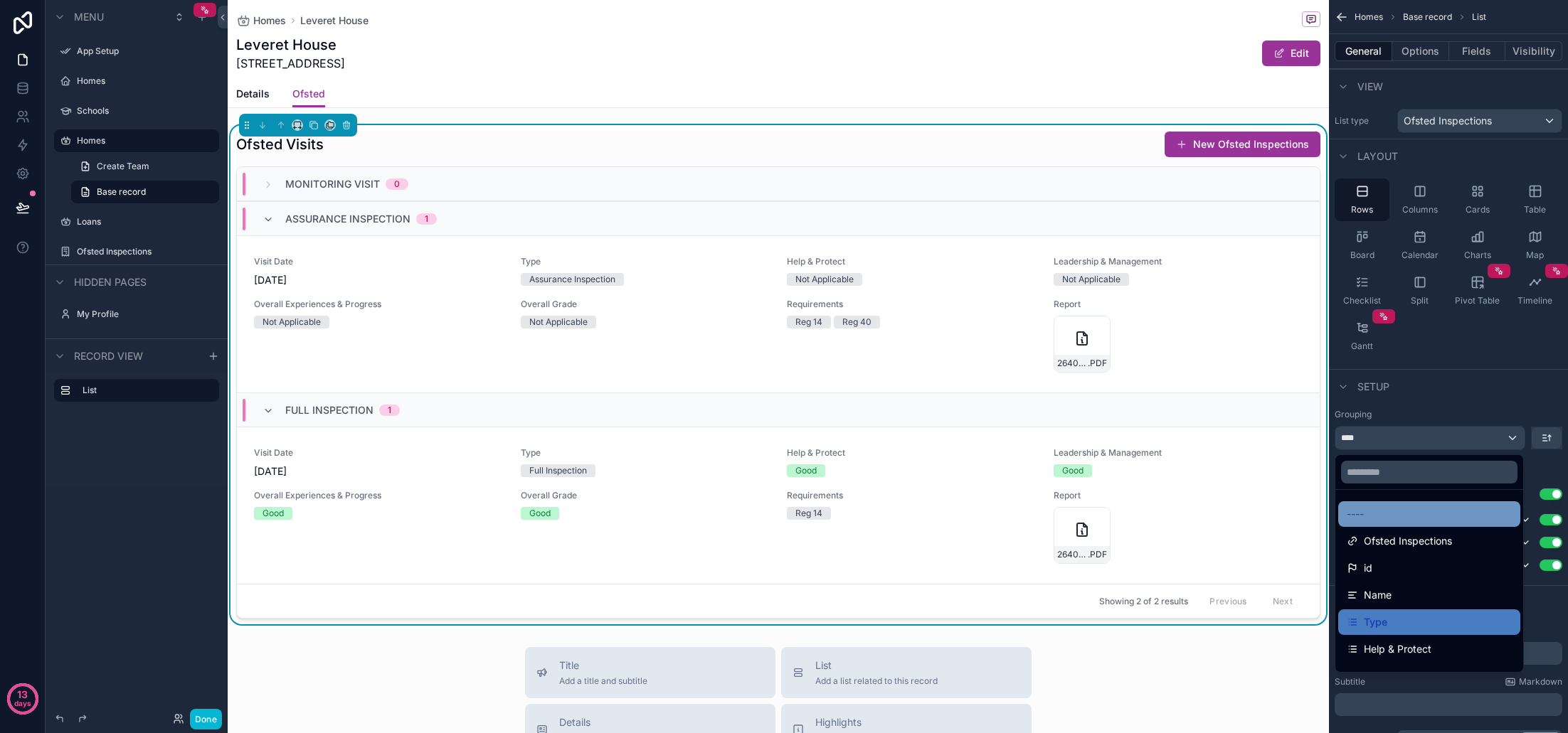
click at [1433, 509] on div "----" at bounding box center [1429, 515] width 165 height 17
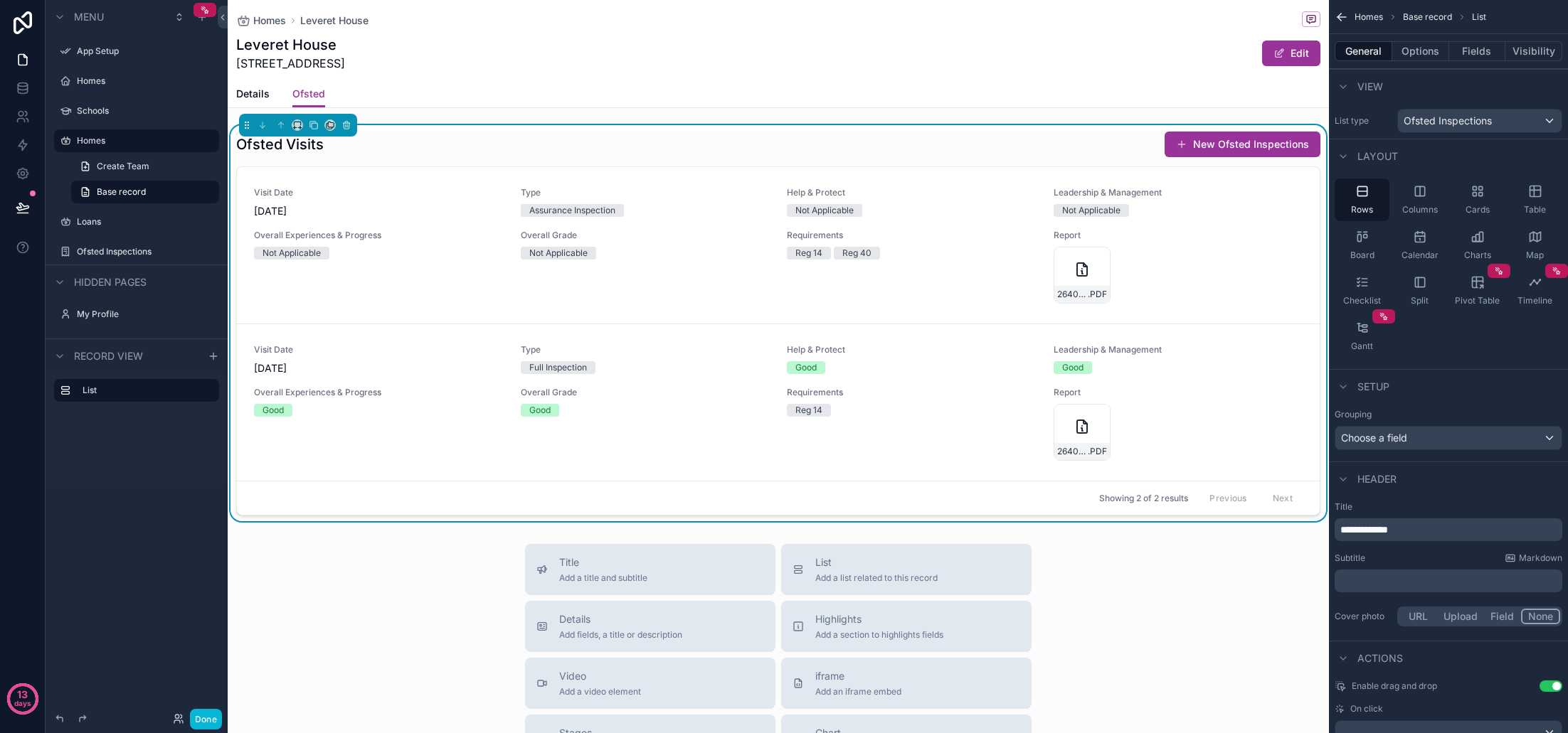
click at [1446, 392] on div "Setup" at bounding box center [1448, 386] width 239 height 34
click at [1469, 52] on button "Fields" at bounding box center [1477, 51] width 57 height 20
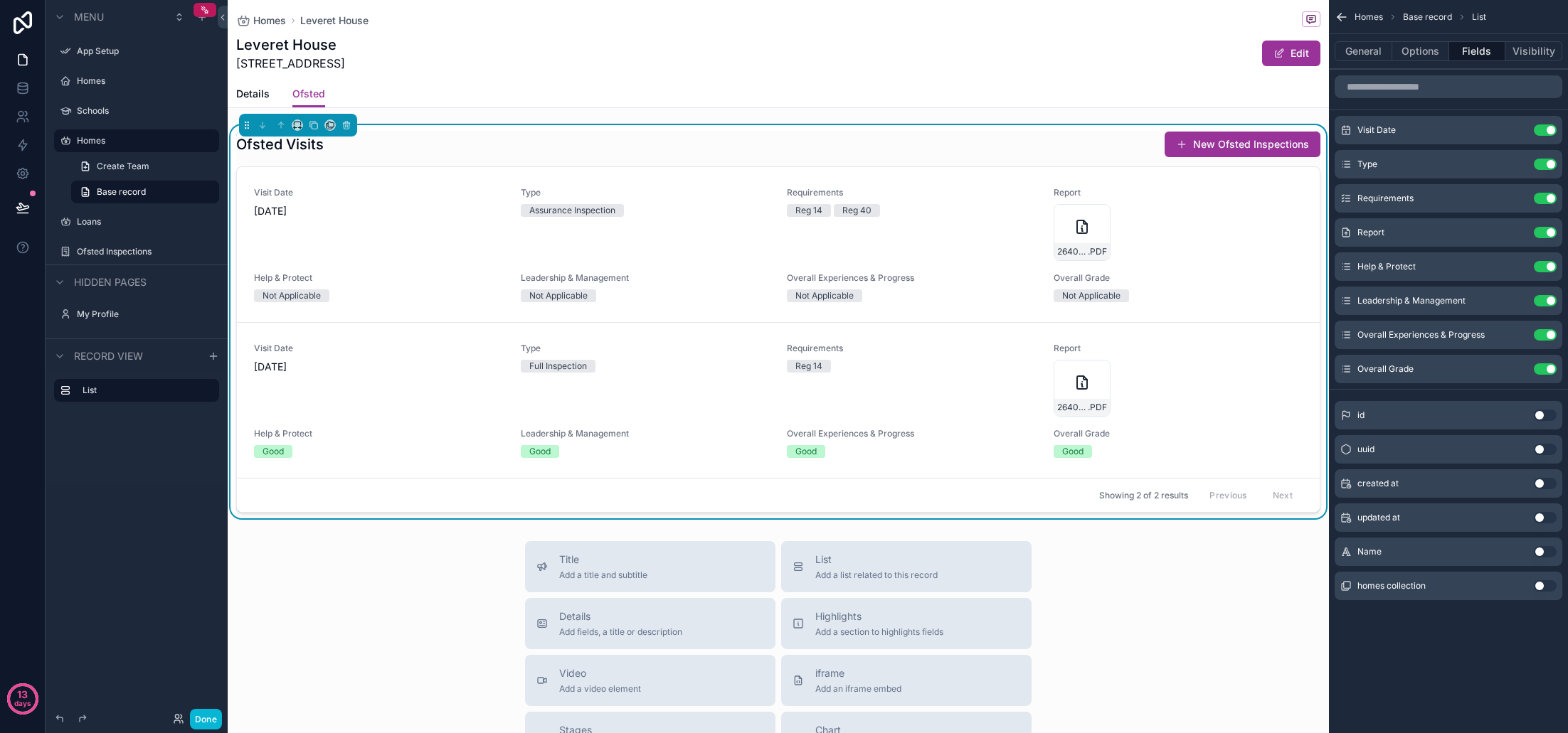
click at [206, 720] on button "Done" at bounding box center [205, 719] width 32 height 20
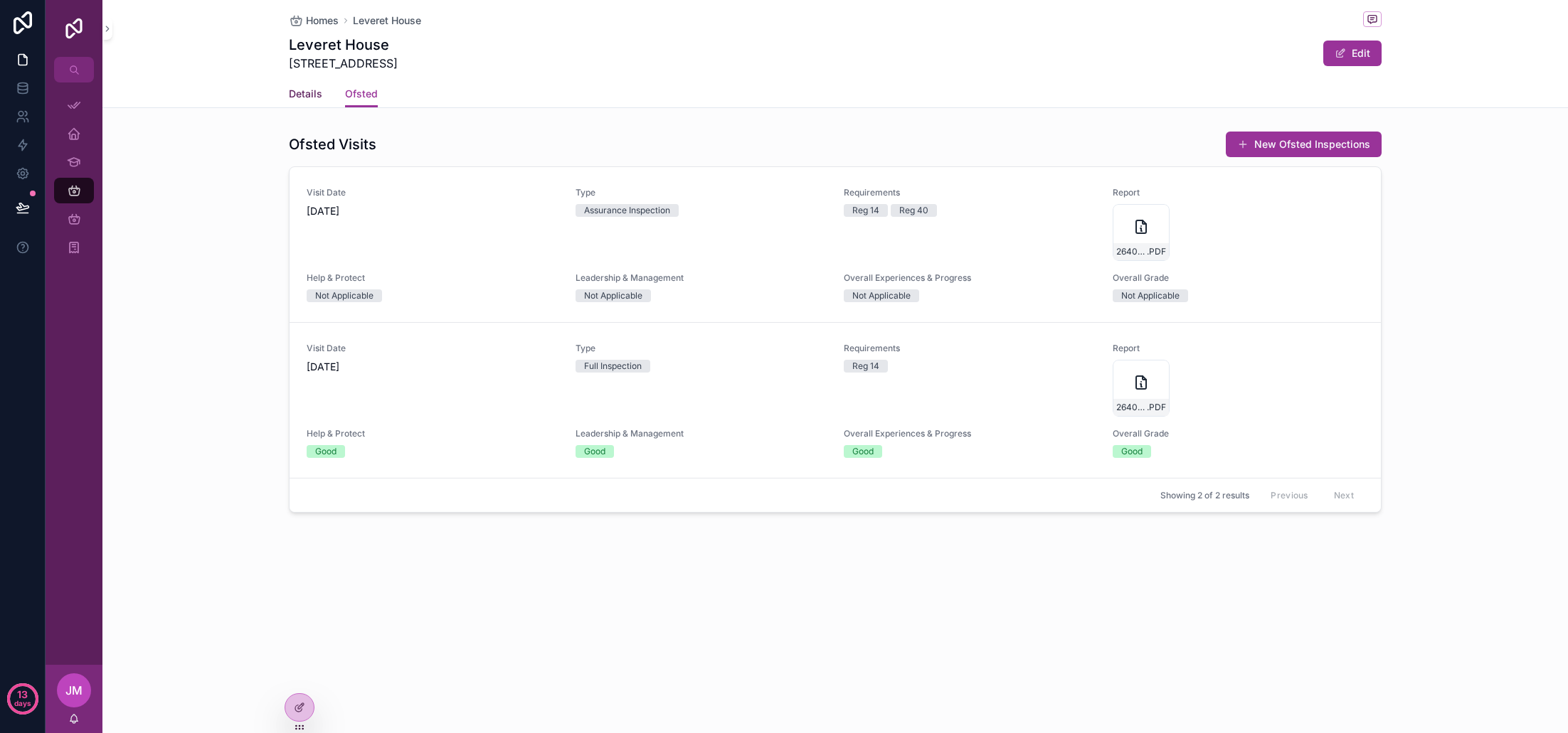
click at [310, 95] on span "Details" at bounding box center [305, 93] width 34 height 14
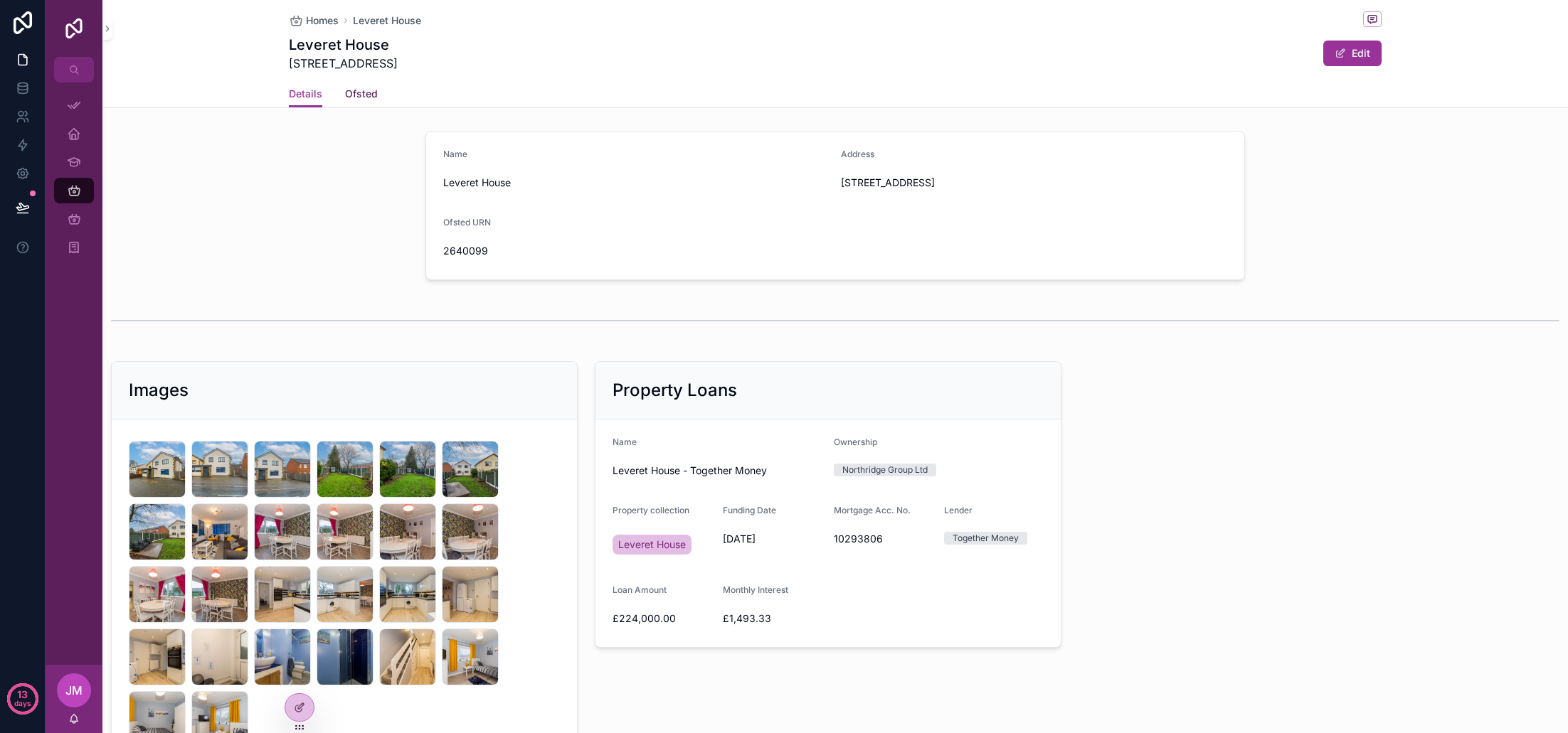
click at [359, 94] on span "Ofsted" at bounding box center [362, 93] width 33 height 14
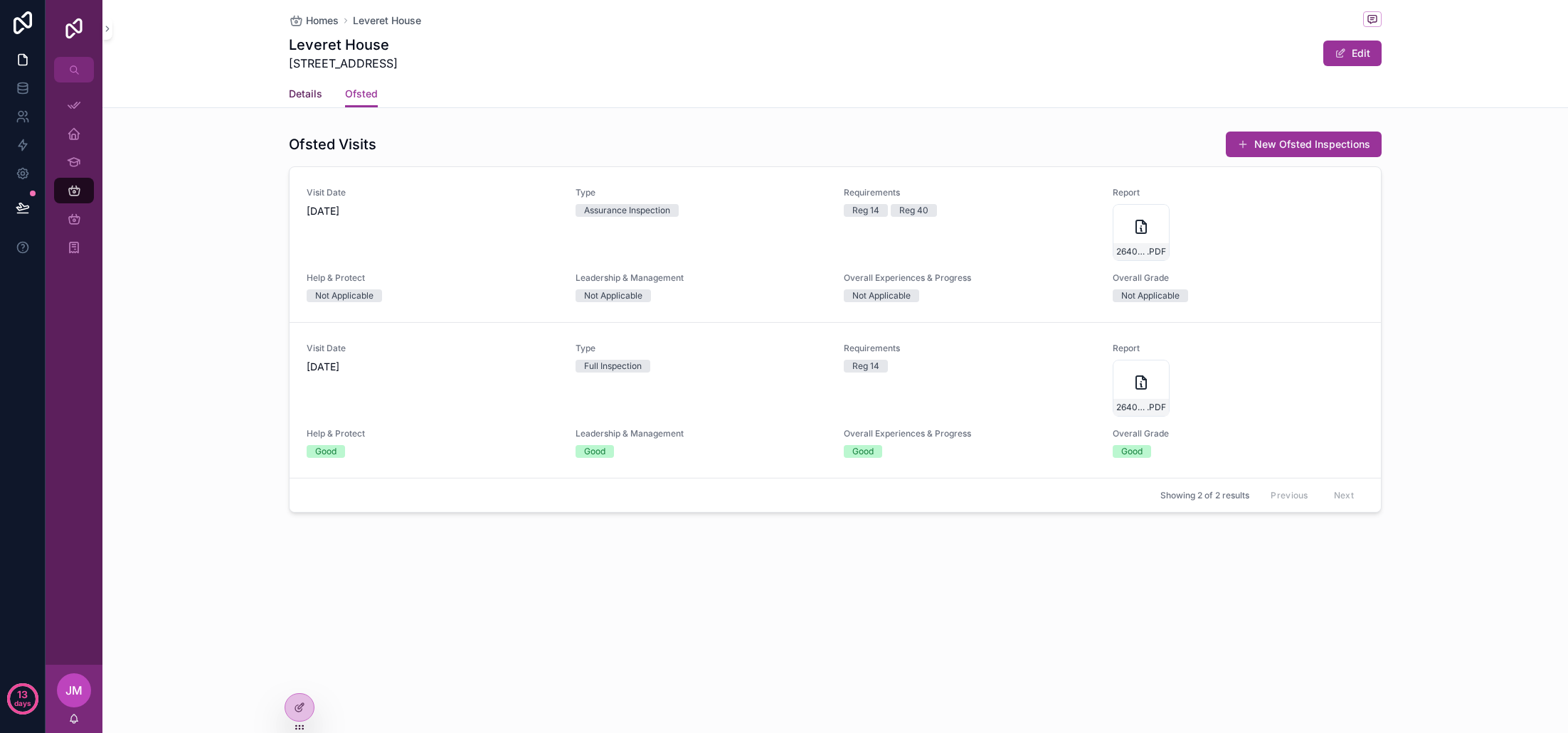
click at [294, 91] on span "Details" at bounding box center [305, 93] width 34 height 14
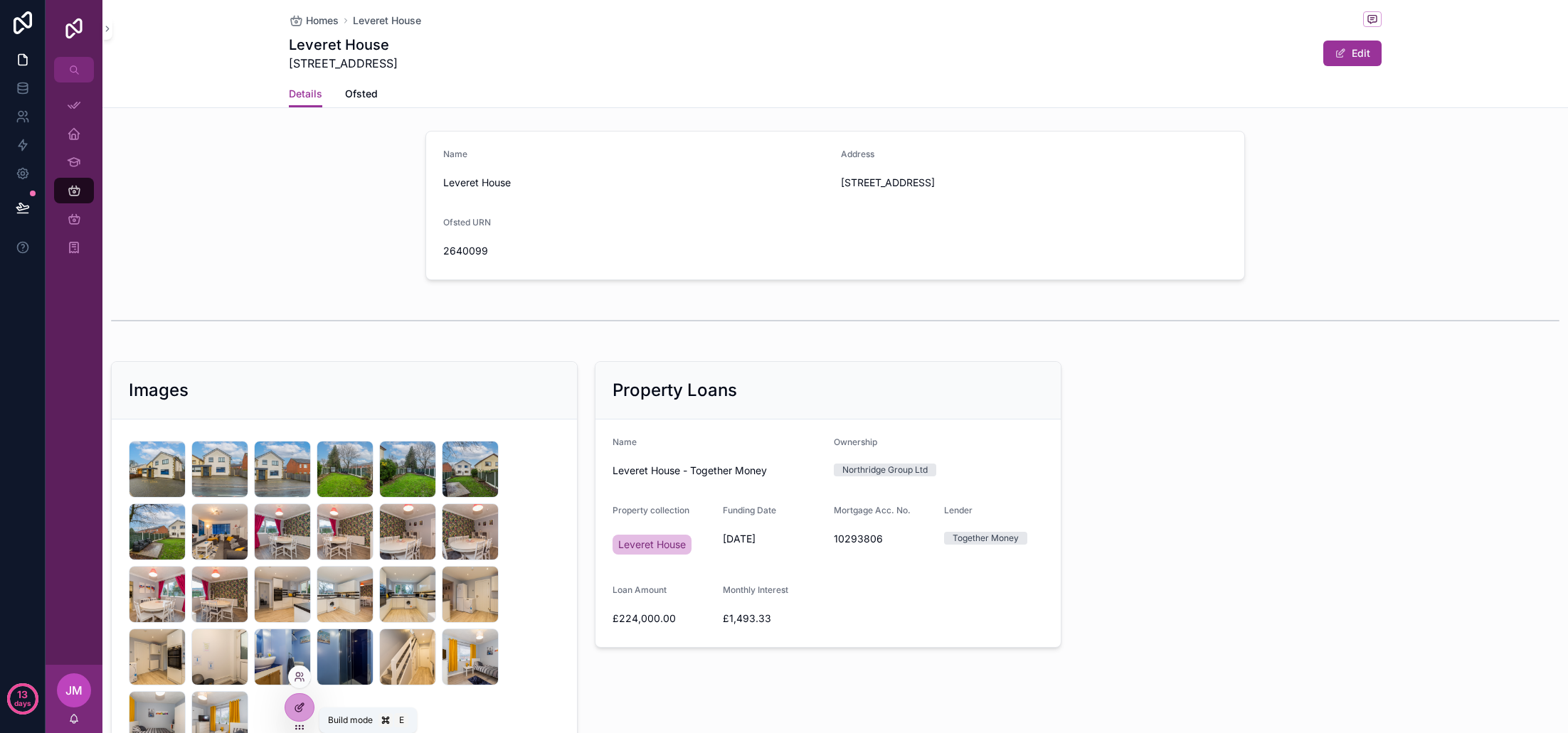
click at [298, 709] on icon at bounding box center [301, 706] width 6 height 6
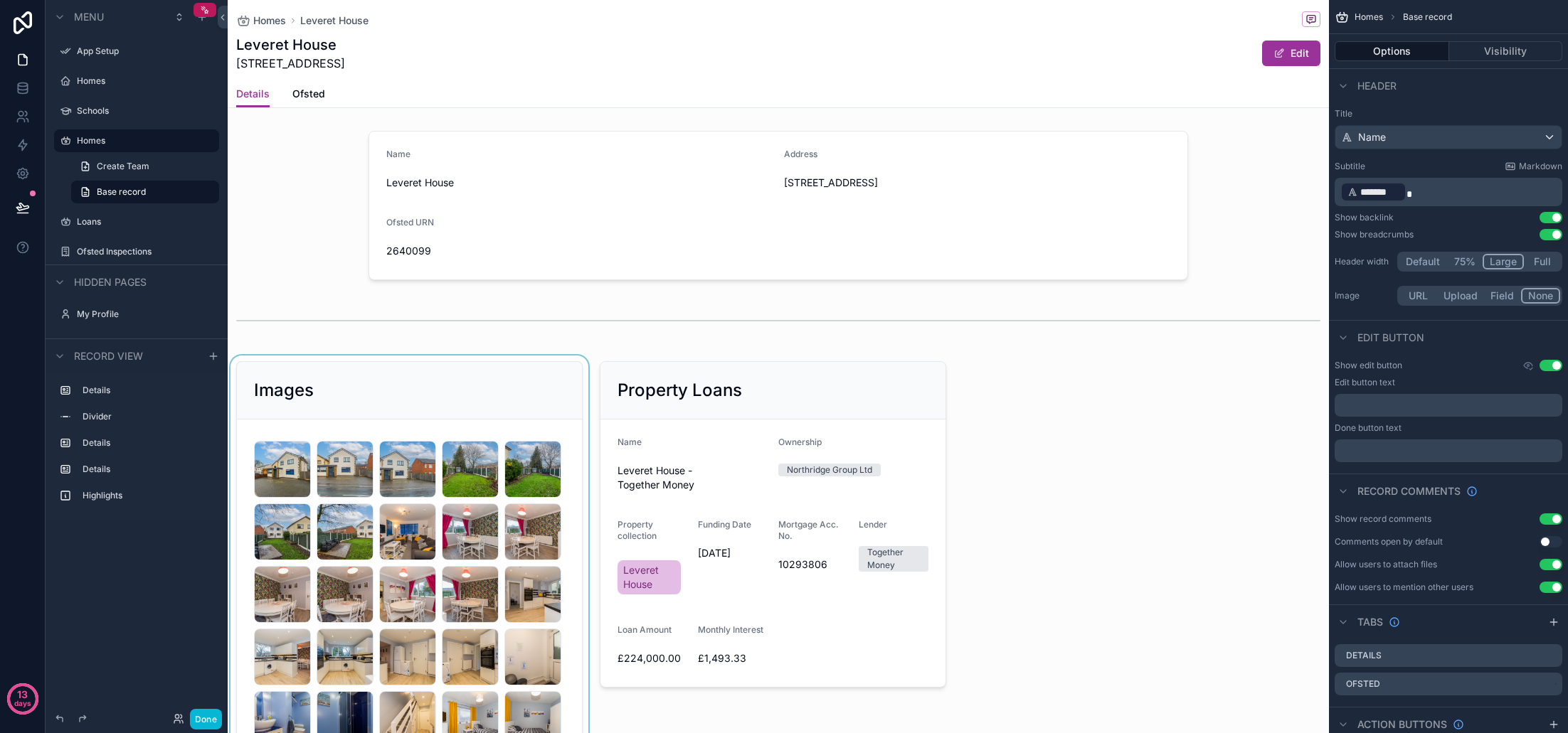
click at [536, 392] on div "scrollable content" at bounding box center [410, 597] width 364 height 483
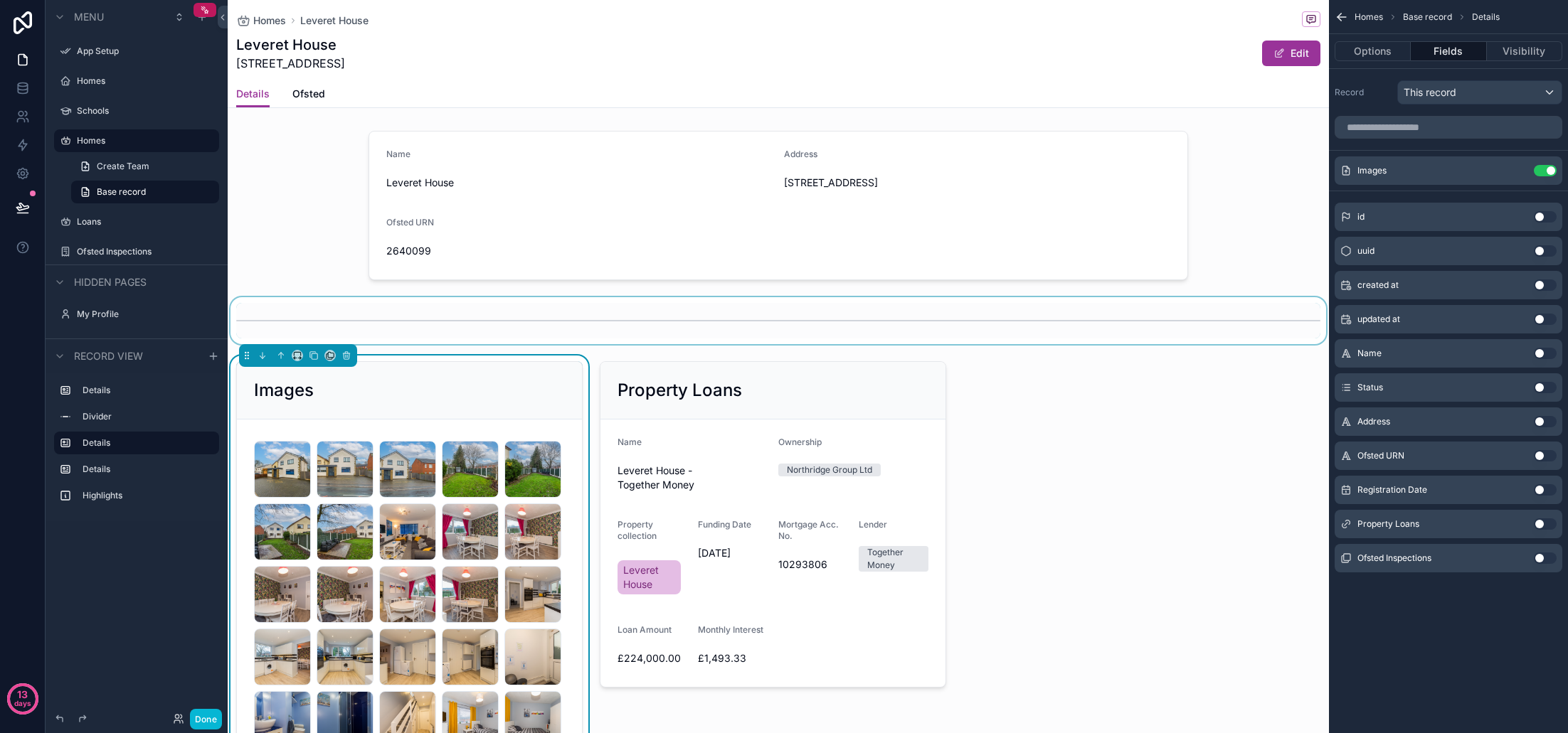
click at [585, 314] on div "scrollable content" at bounding box center [778, 320] width 1101 height 47
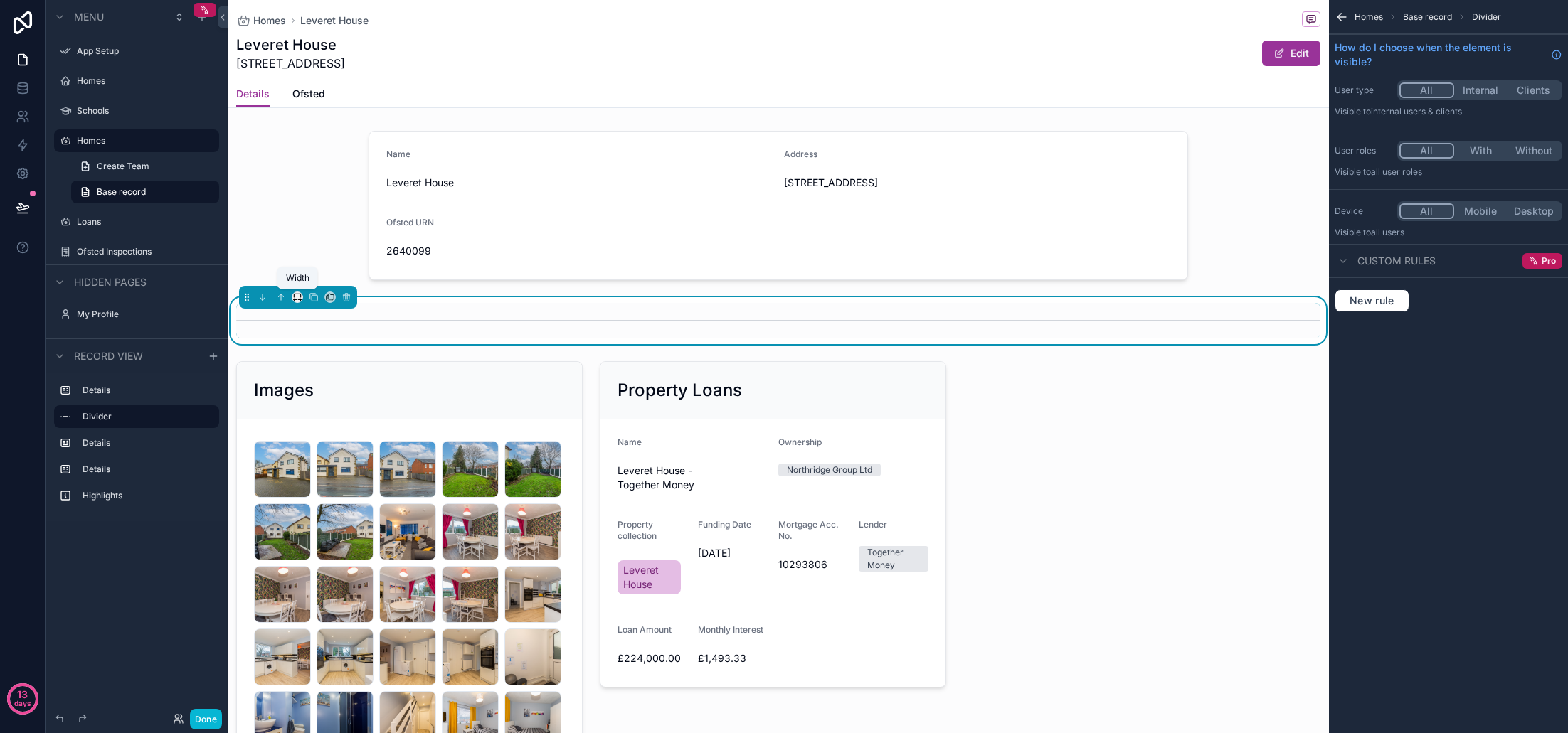
click at [294, 298] on icon "scrollable content" at bounding box center [297, 297] width 10 height 10
click at [324, 471] on span "Large" at bounding box center [317, 474] width 27 height 17
click at [441, 387] on div "scrollable content" at bounding box center [410, 597] width 364 height 483
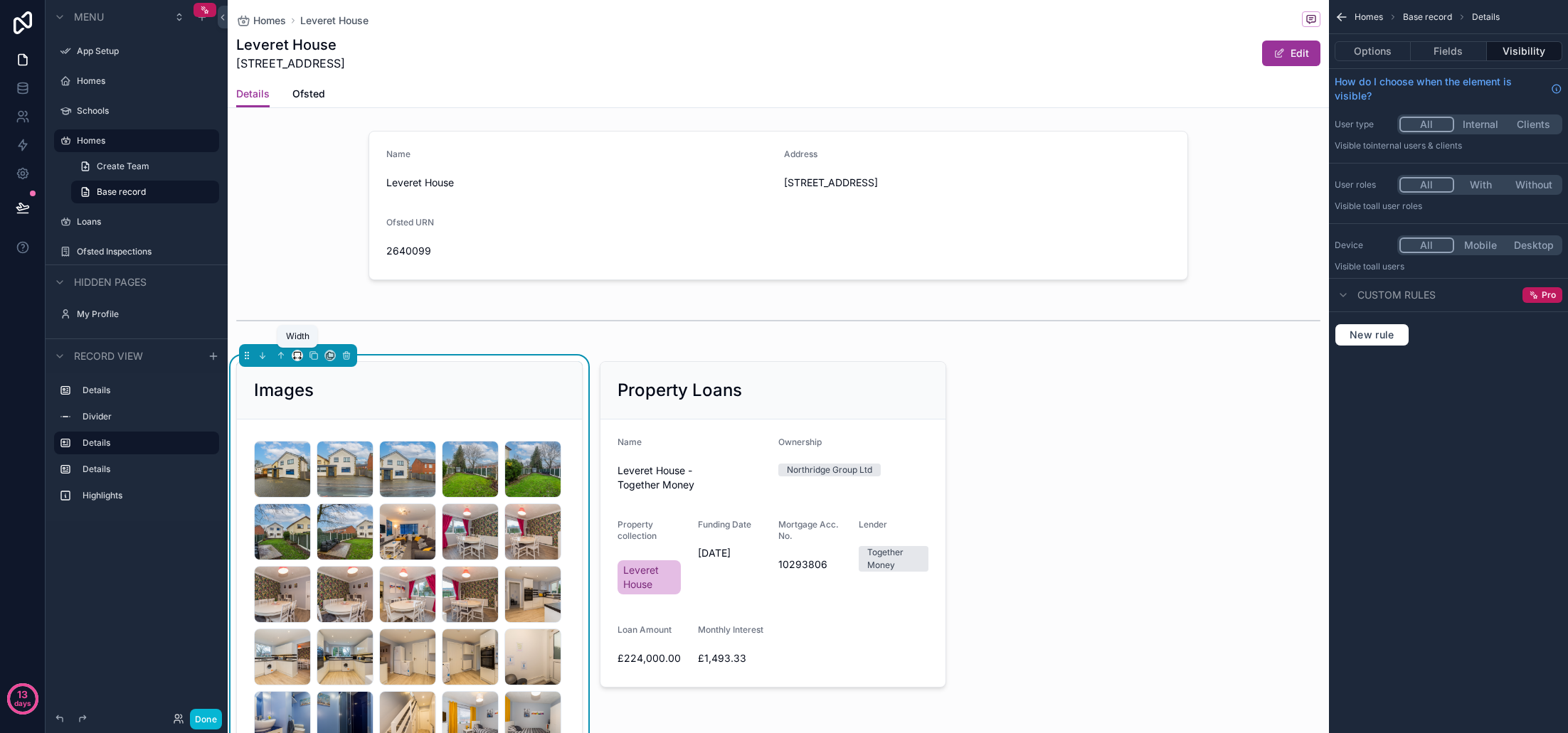
click at [293, 353] on icon "scrollable content" at bounding box center [296, 354] width 7 height 4
click at [324, 536] on span "Large" at bounding box center [317, 533] width 27 height 17
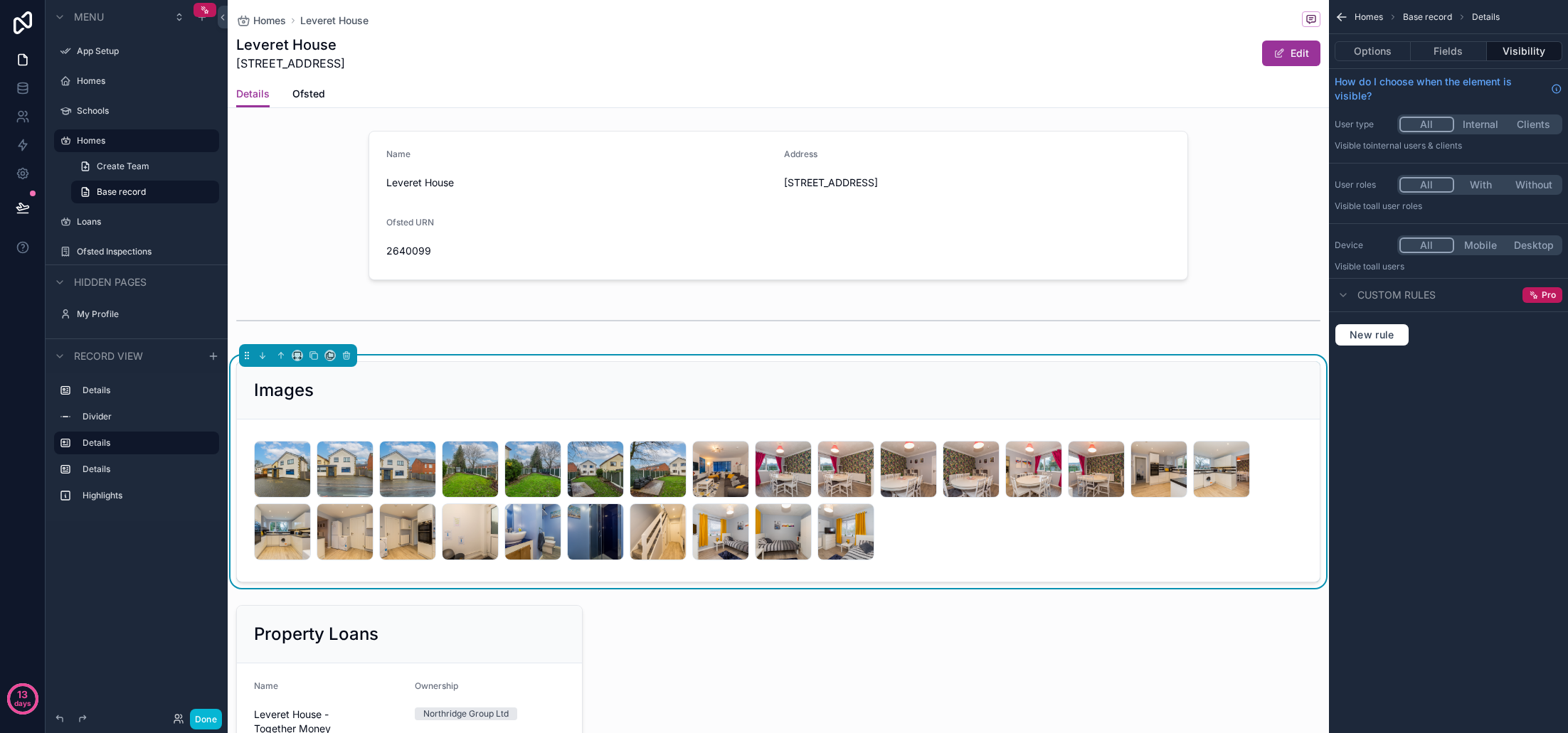
click at [841, 611] on div "Name Leveret House Address 200 Dunkirk Lane, Leyland, Lancashire, PR26 7SP Ofst…" at bounding box center [778, 619] width 1101 height 989
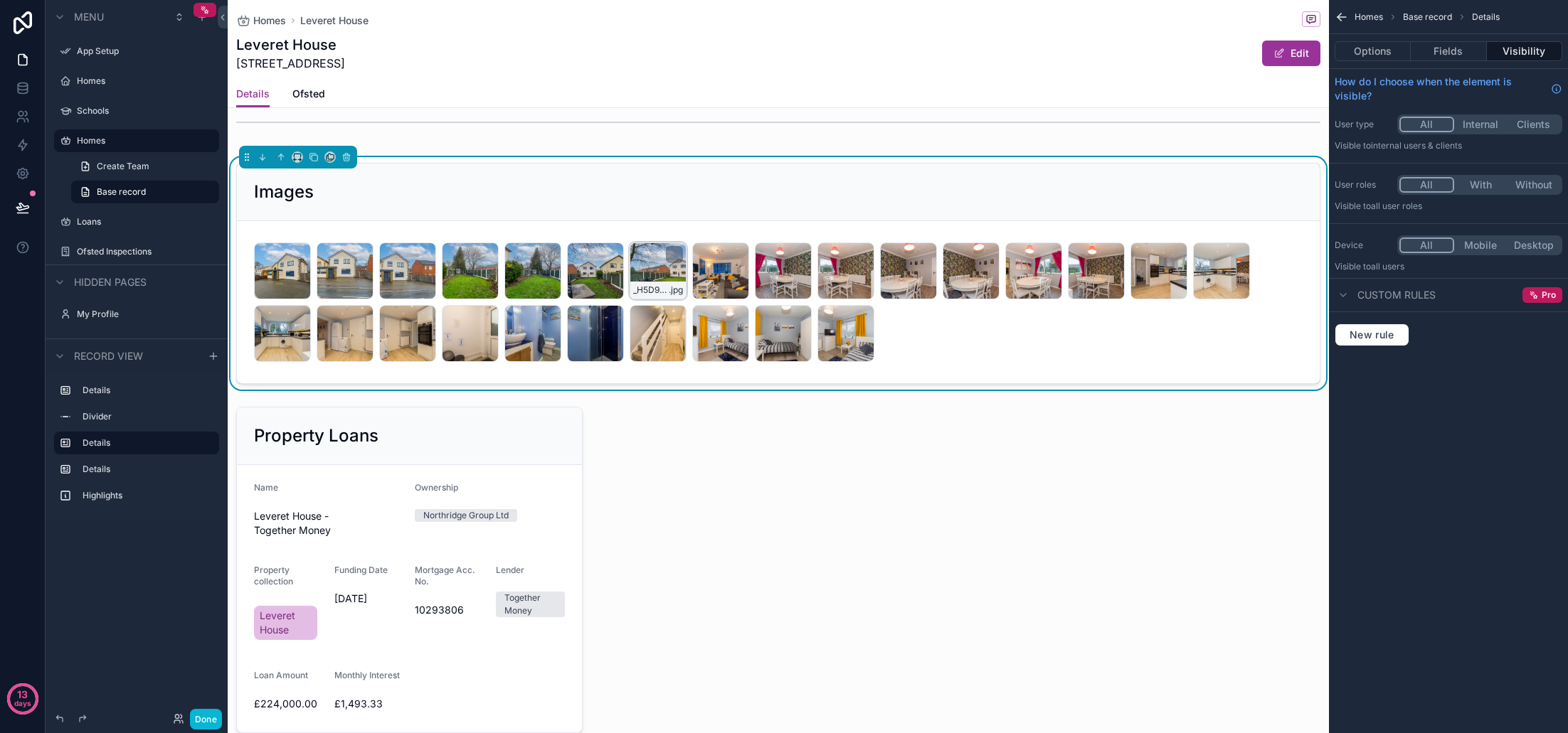
scroll to position [148, 0]
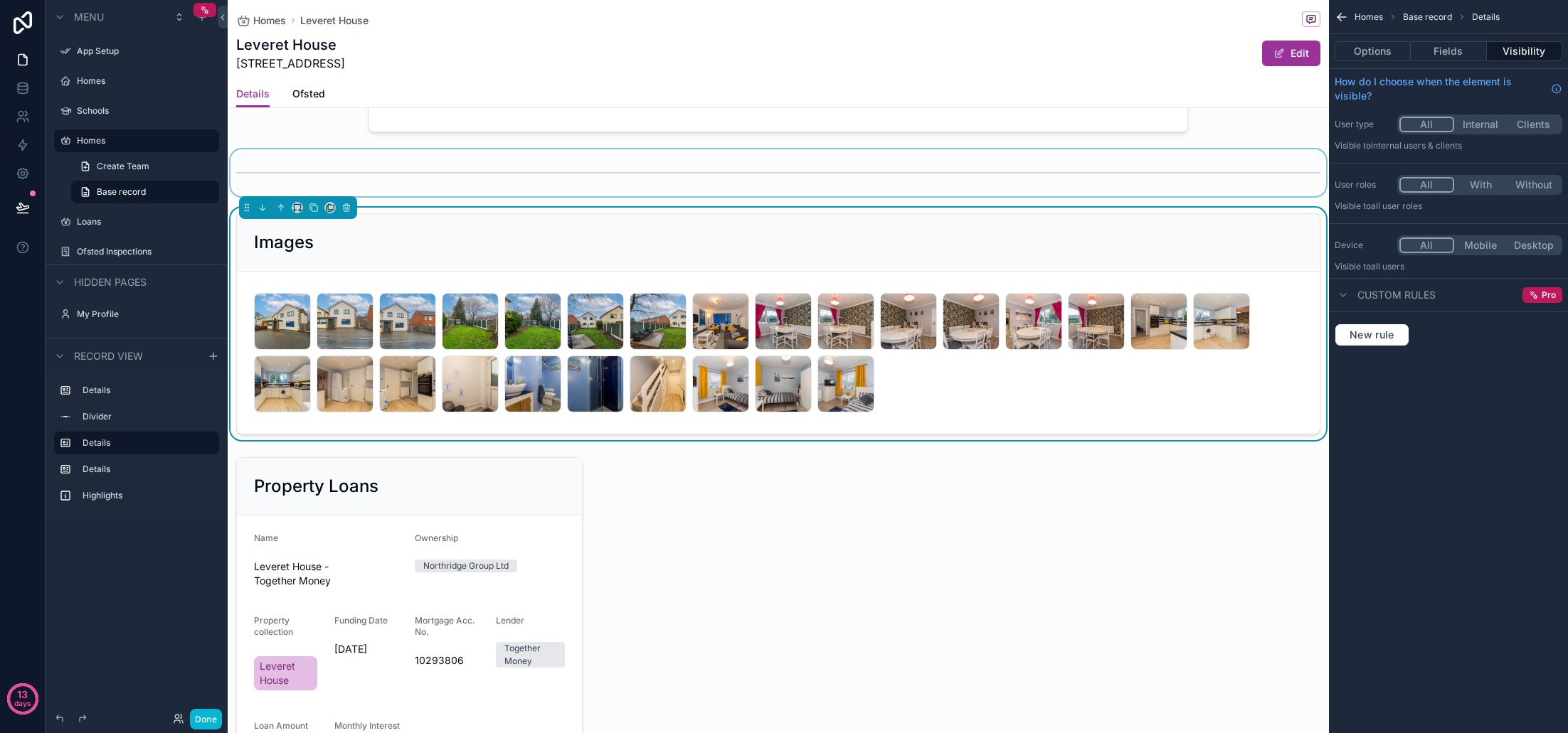
click at [563, 168] on div "scrollable content" at bounding box center [778, 172] width 1101 height 47
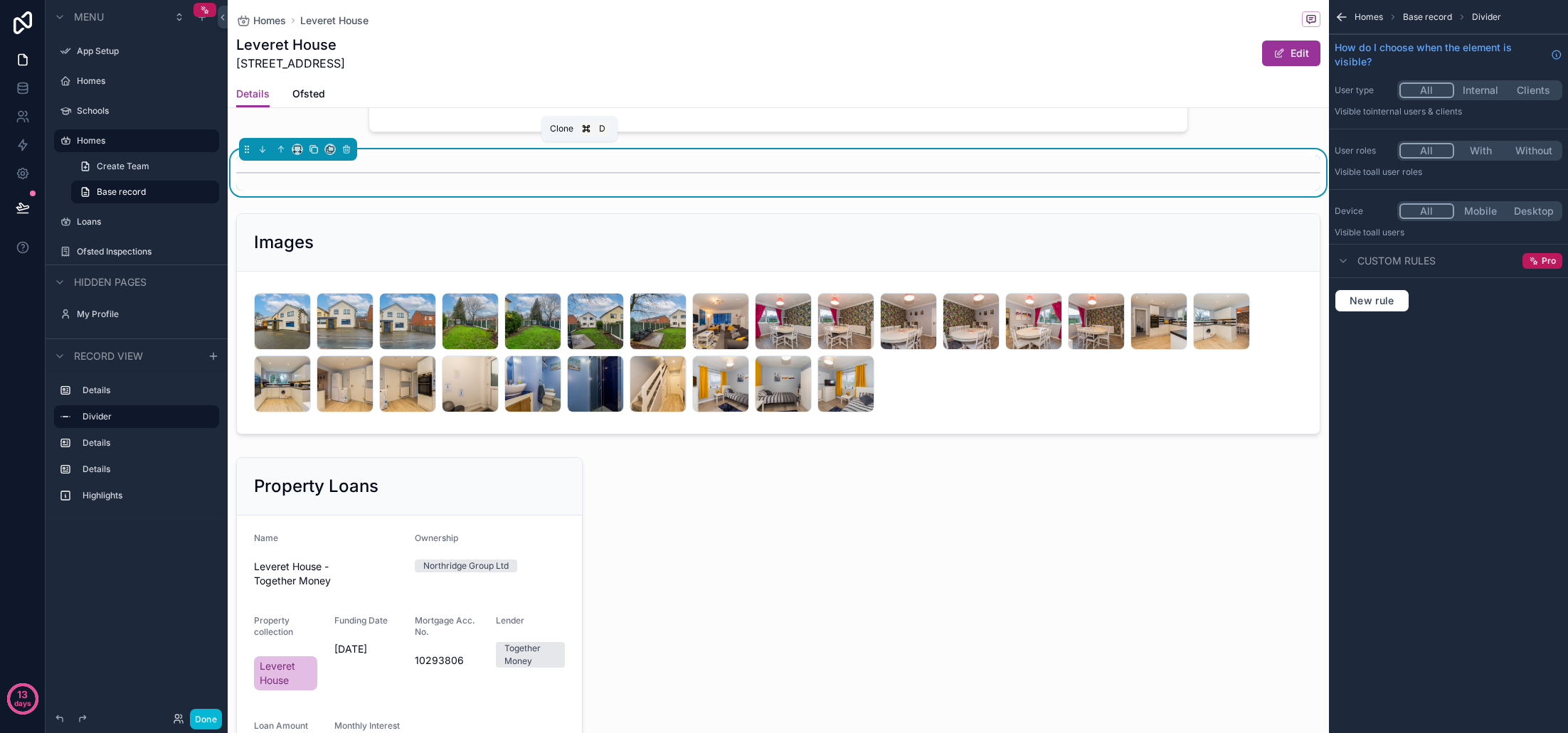
click at [314, 150] on icon "scrollable content" at bounding box center [314, 149] width 10 height 10
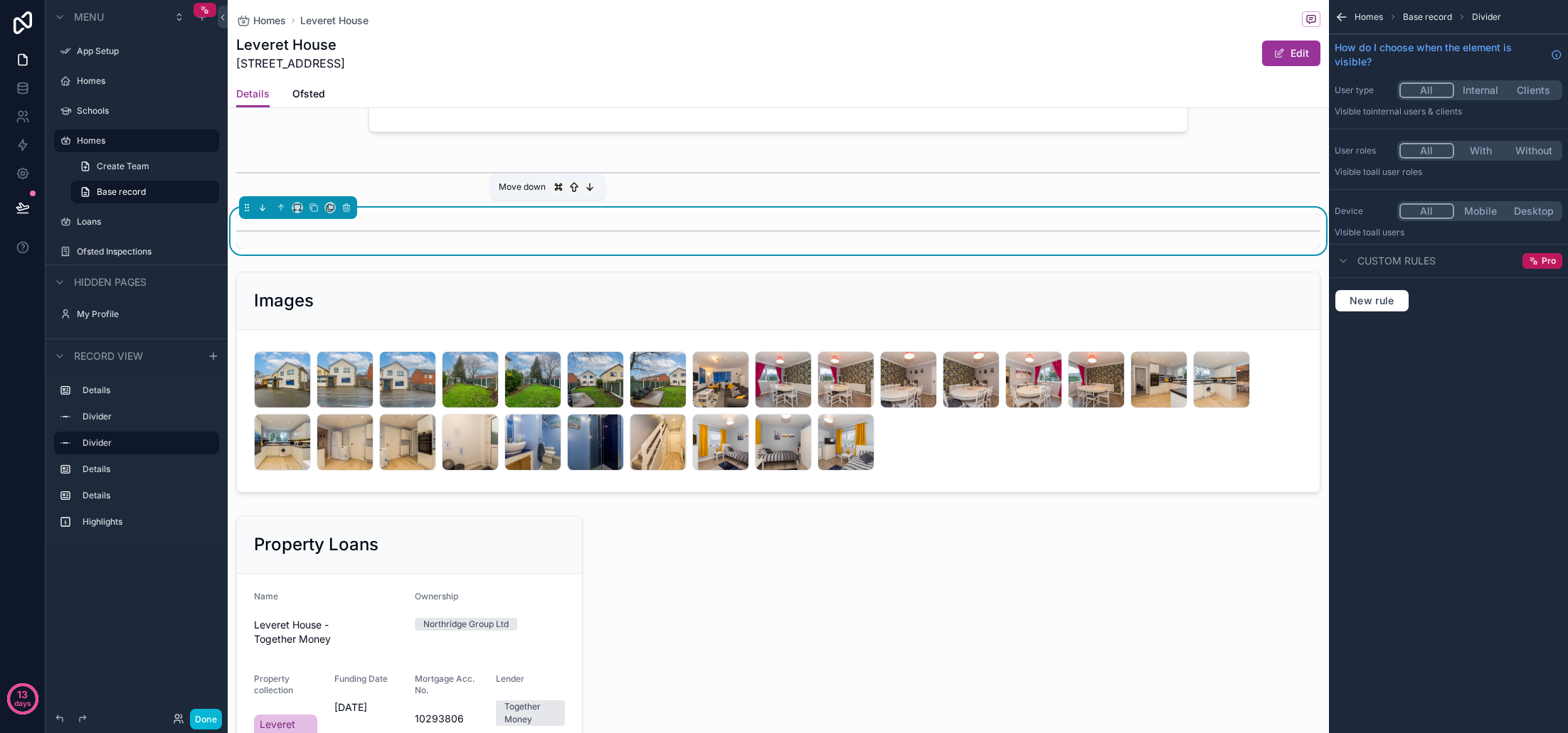
click at [266, 209] on icon "scrollable content" at bounding box center [263, 208] width 10 height 10
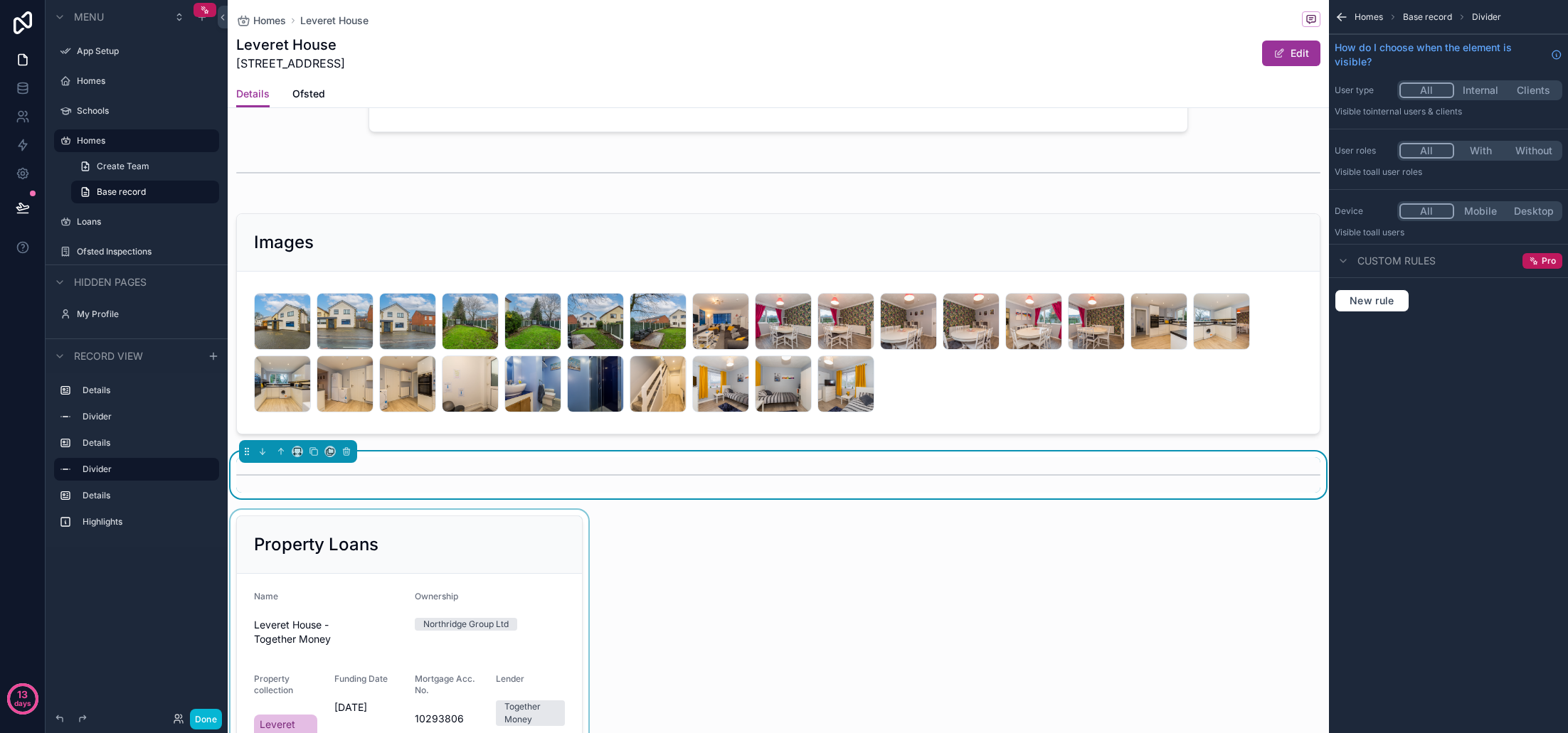
click at [520, 561] on div "scrollable content" at bounding box center [410, 678] width 364 height 338
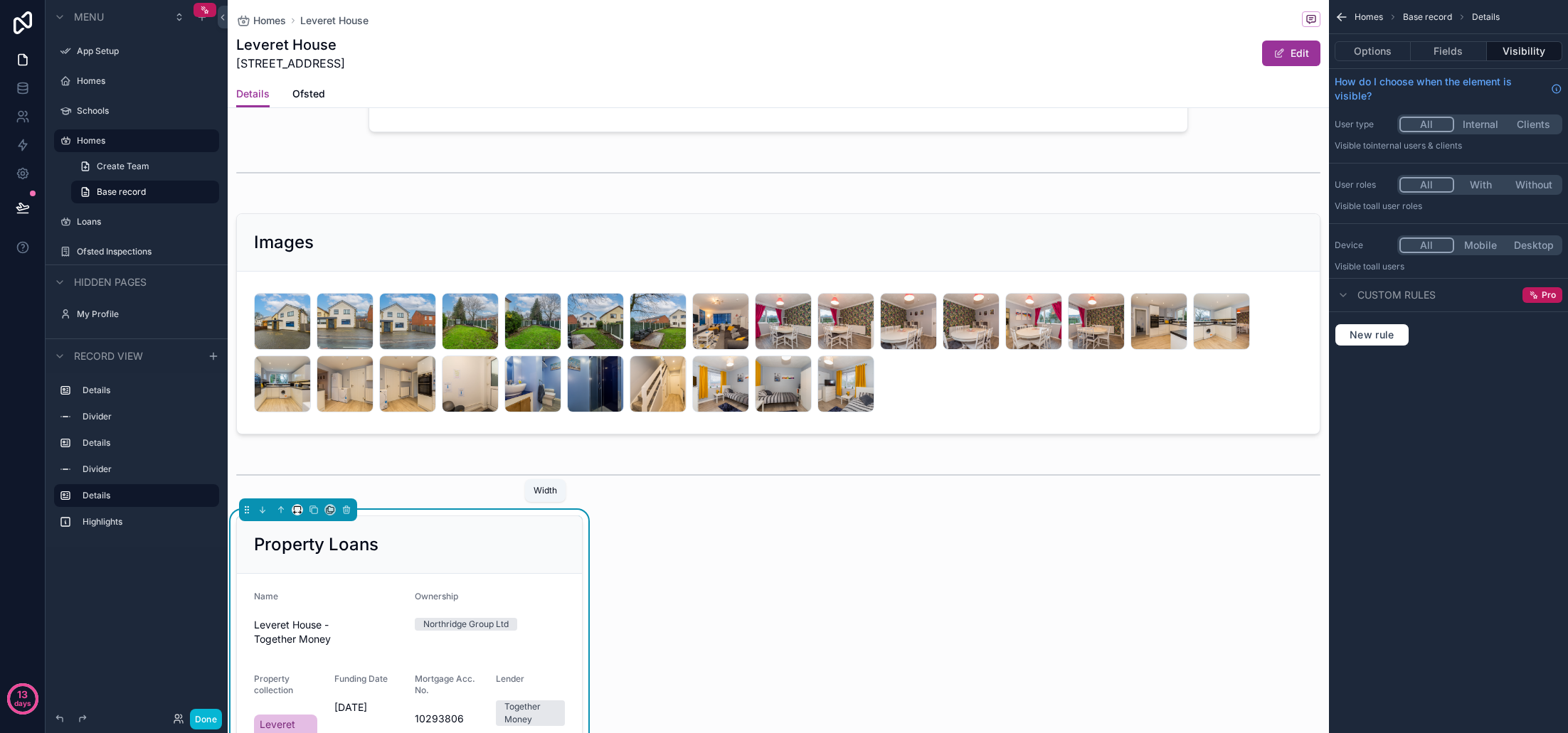
click at [296, 513] on icon "scrollable content" at bounding box center [294, 513] width 3 height 0
click at [332, 682] on div "Large" at bounding box center [326, 687] width 44 height 17
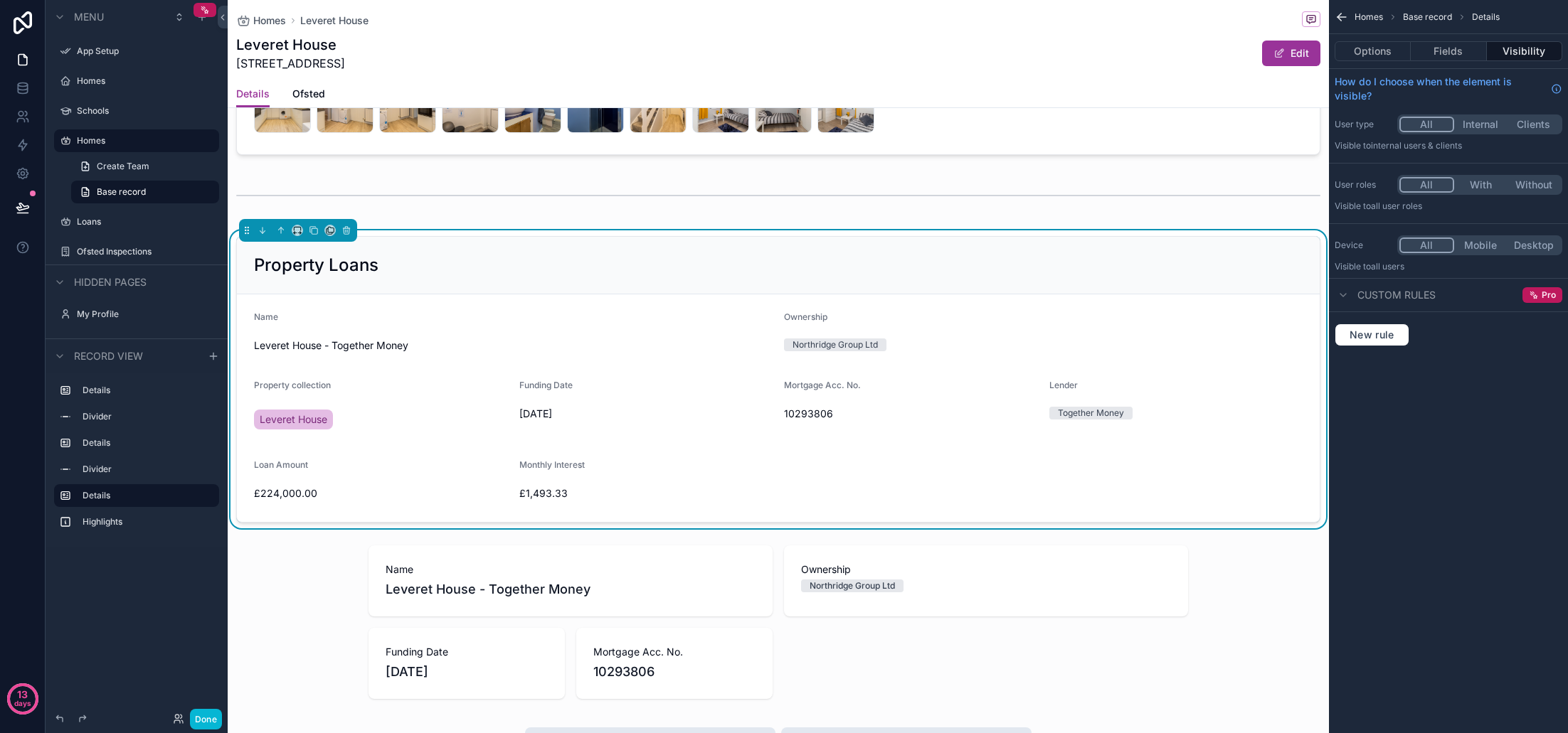
scroll to position [455, 0]
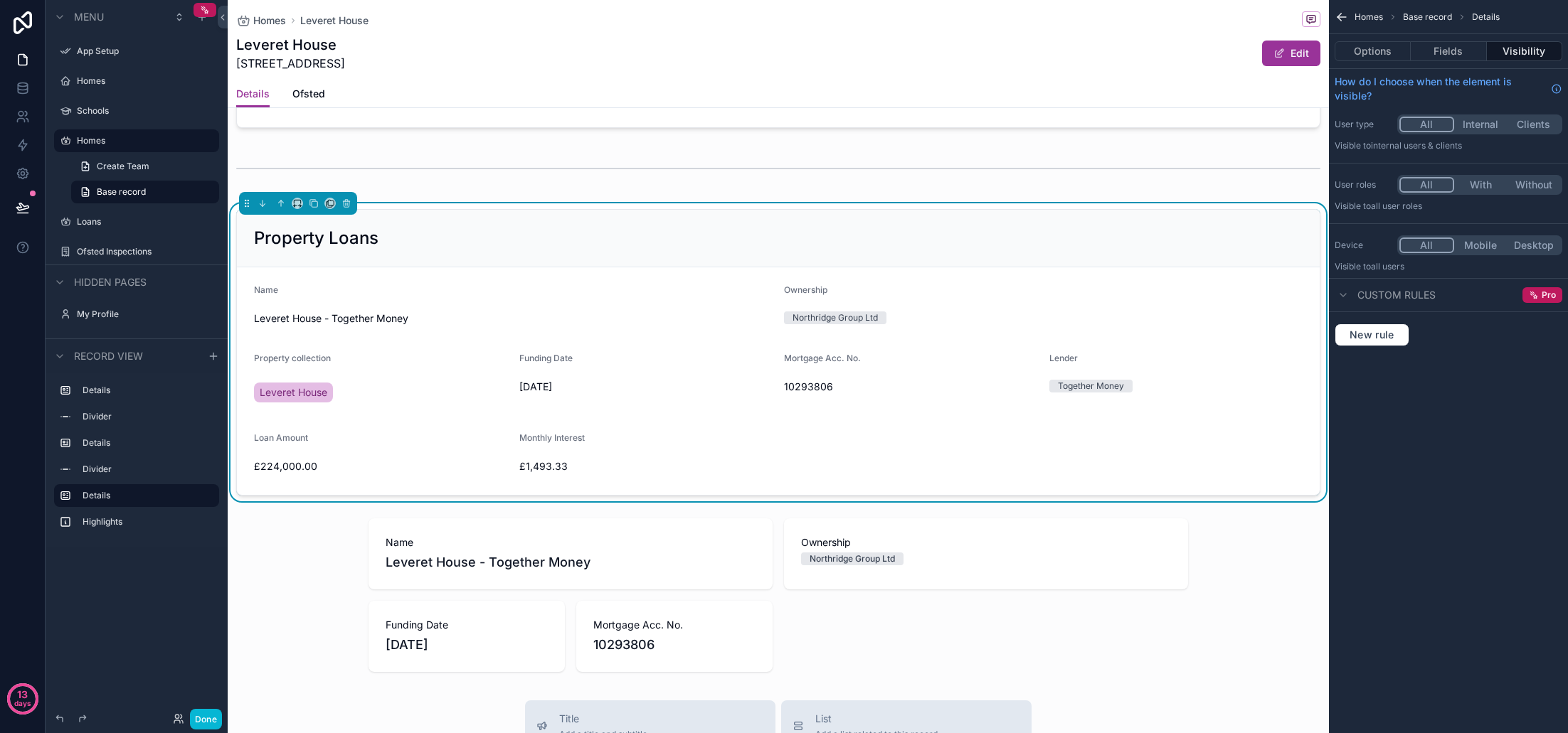
click at [810, 433] on form "Name Leveret House - Together Money Ownership Northridge Group Ltd Property col…" at bounding box center [778, 381] width 1083 height 228
click at [1467, 54] on button "Fields" at bounding box center [1448, 51] width 75 height 20
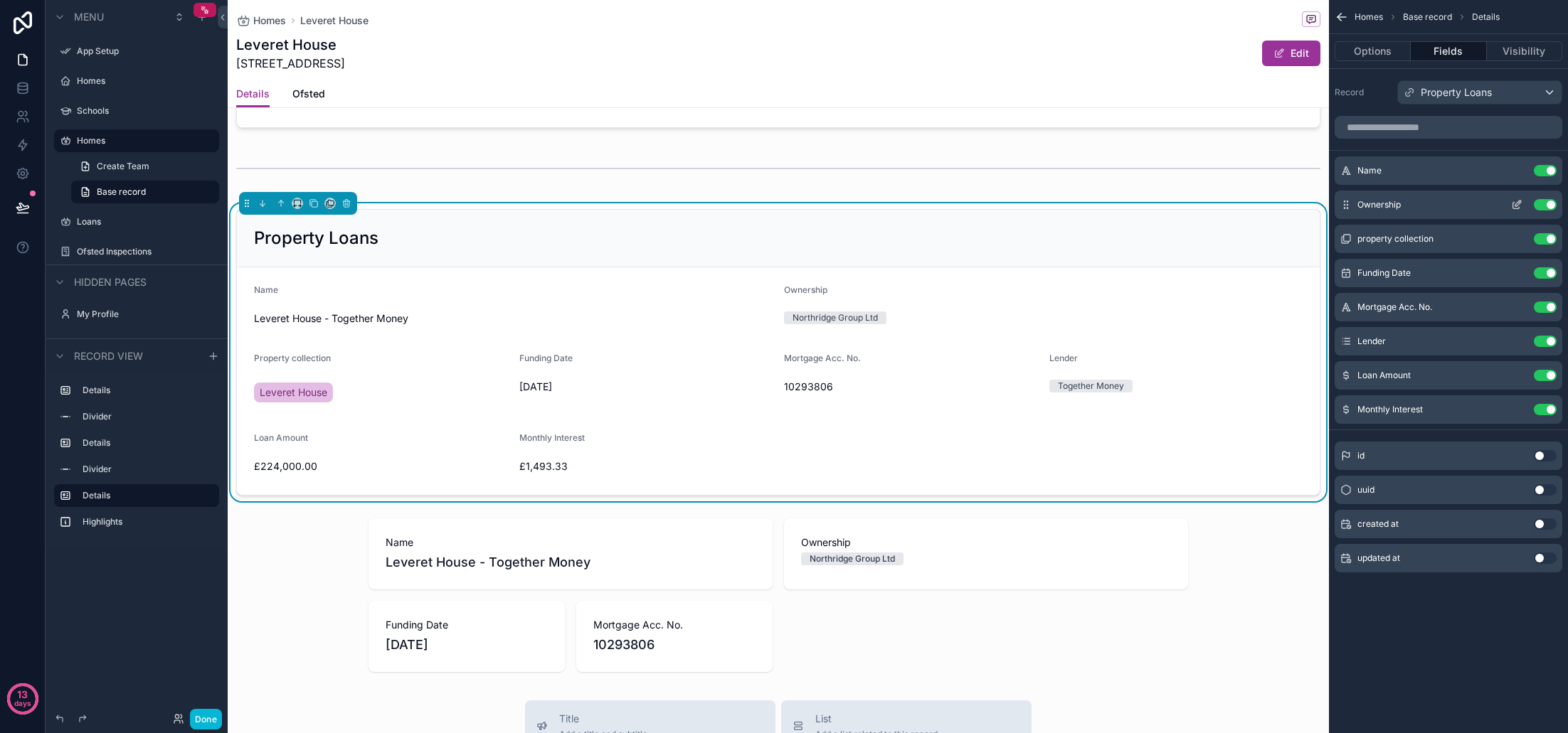
click at [1516, 202] on icon "scrollable content" at bounding box center [1517, 205] width 12 height 12
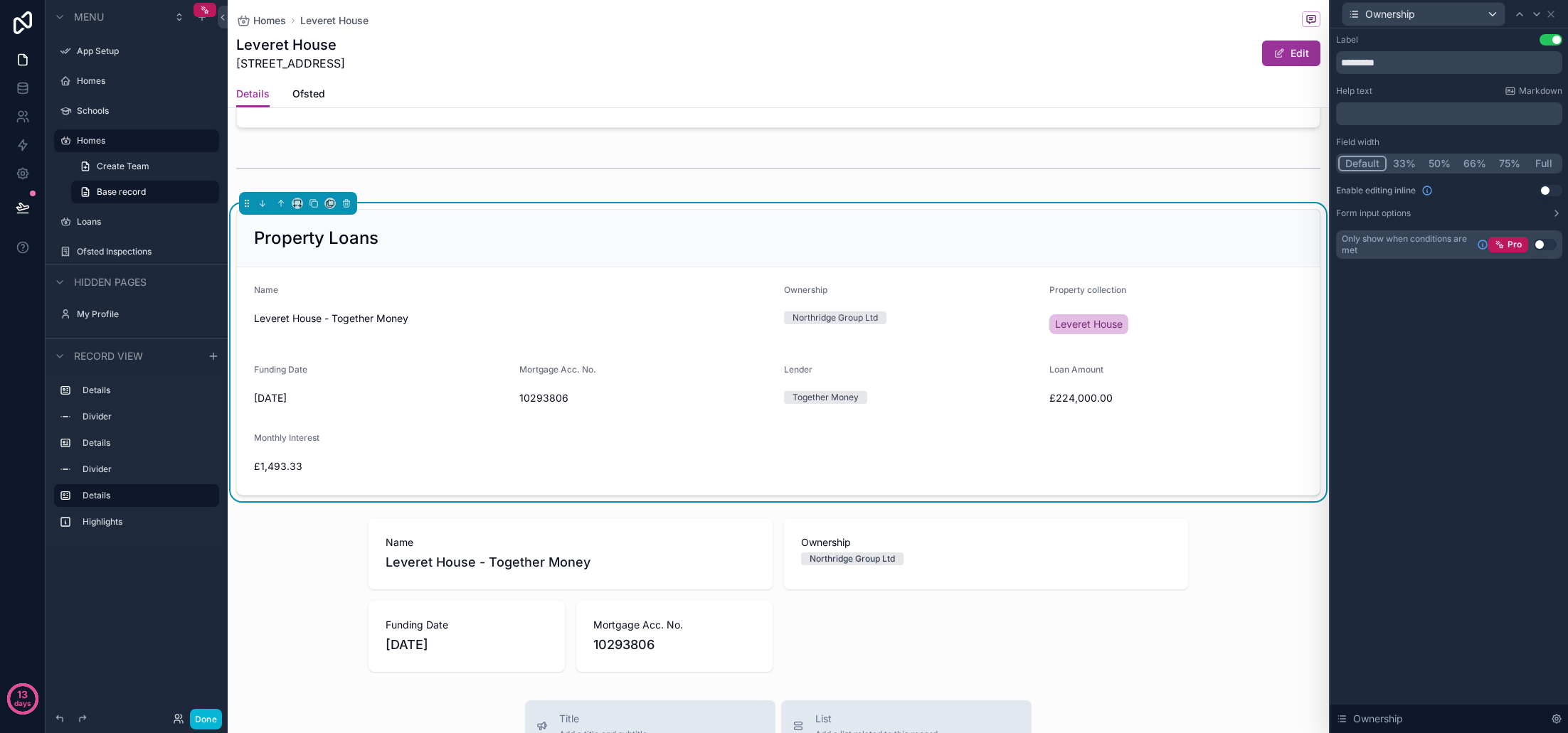
click at [1367, 162] on button "Default" at bounding box center [1362, 164] width 48 height 15
click at [1553, 13] on icon at bounding box center [1551, 14] width 12 height 12
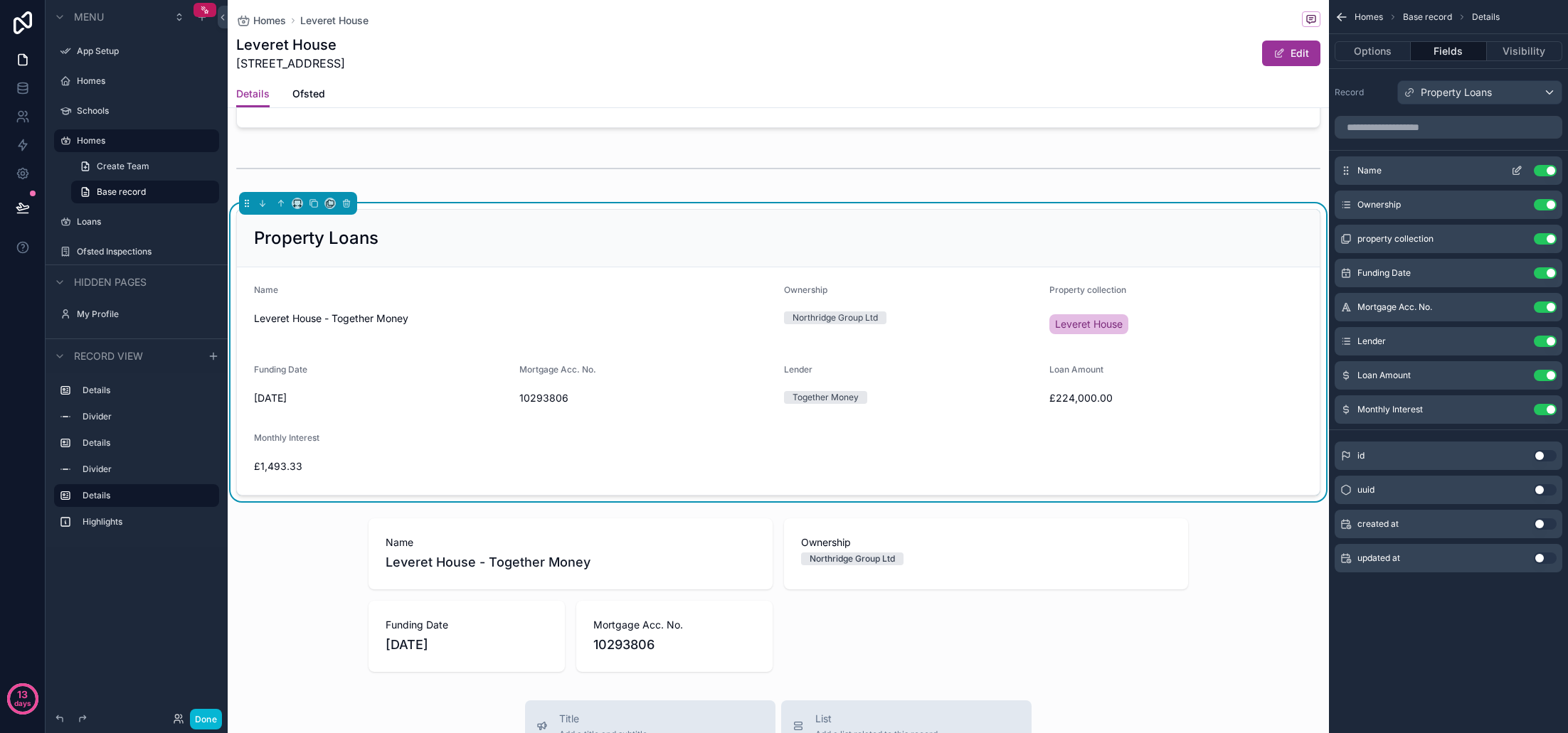
click at [1517, 172] on icon "scrollable content" at bounding box center [1518, 169] width 6 height 6
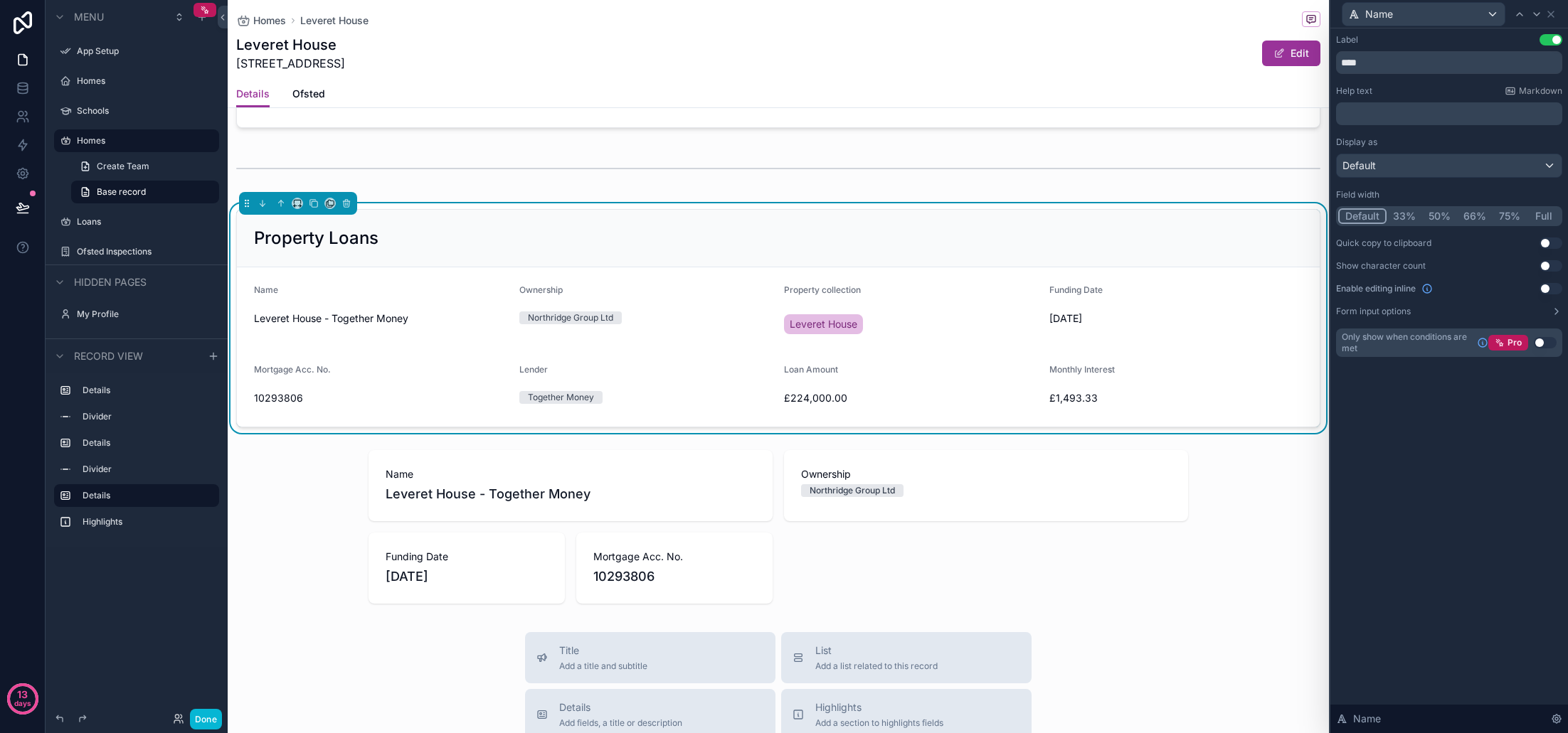
click at [1369, 219] on button "Default" at bounding box center [1362, 216] width 48 height 15
click at [1553, 14] on icon at bounding box center [1551, 14] width 12 height 12
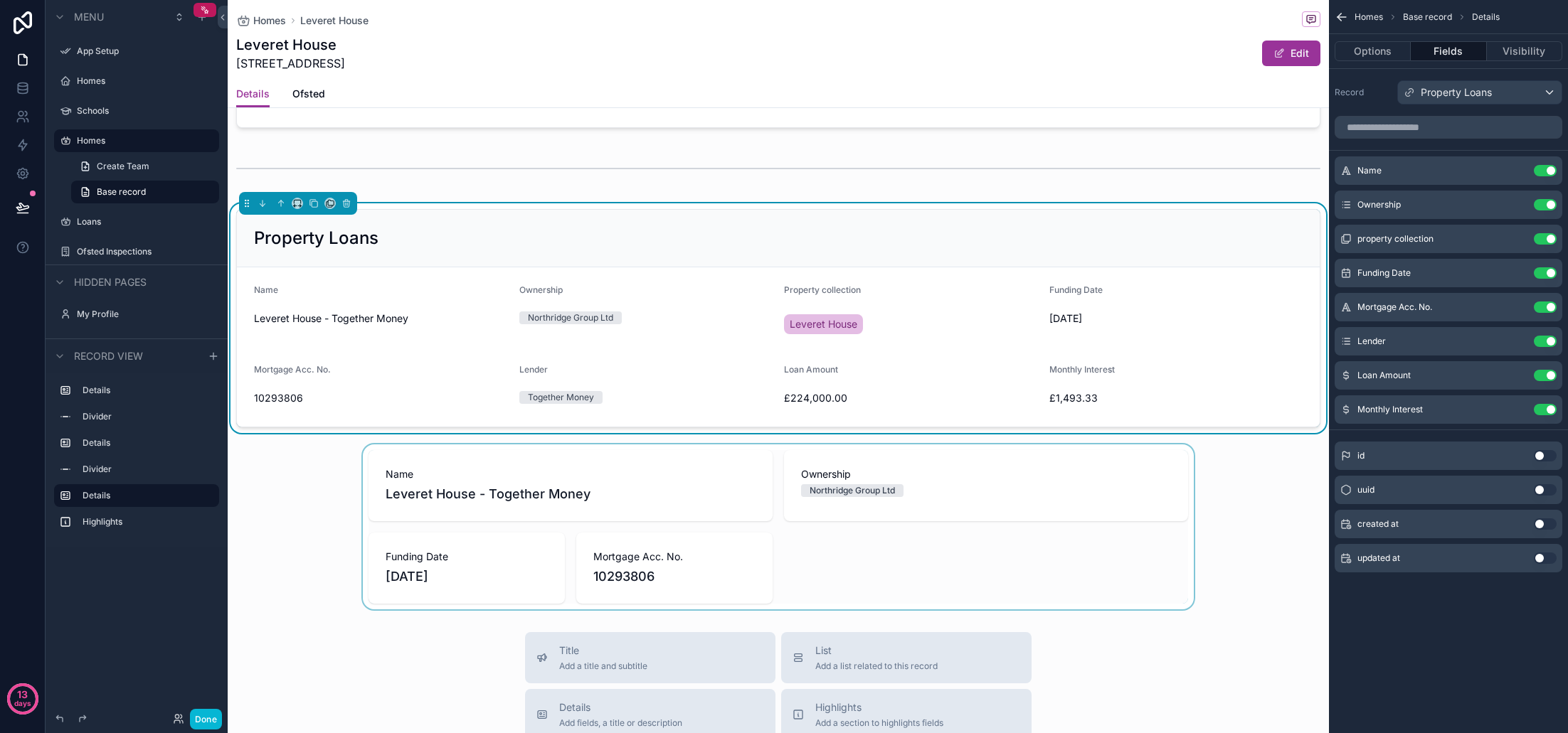
click at [1290, 551] on div "scrollable content" at bounding box center [778, 527] width 1101 height 165
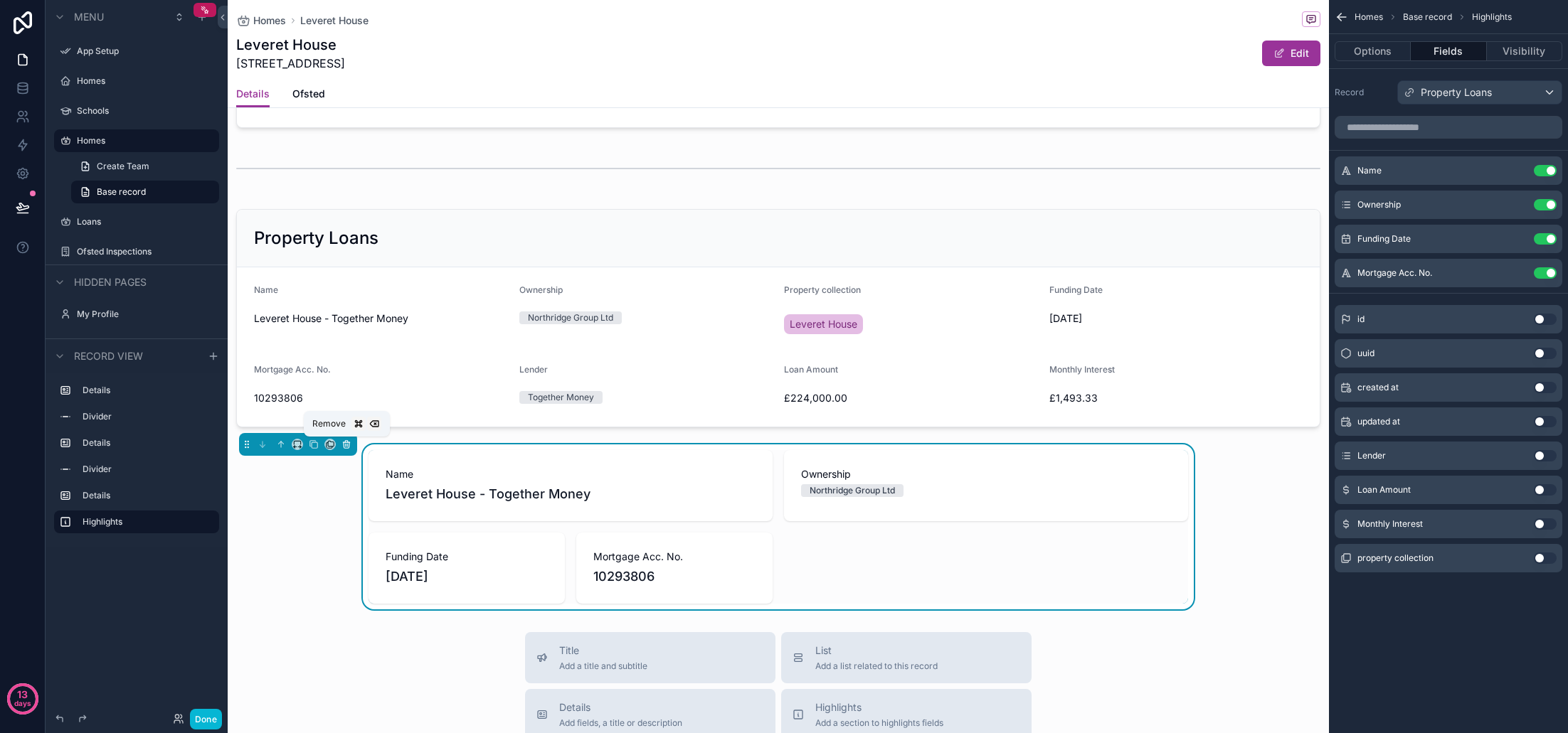
click at [345, 445] on icon "scrollable content" at bounding box center [345, 444] width 0 height 3
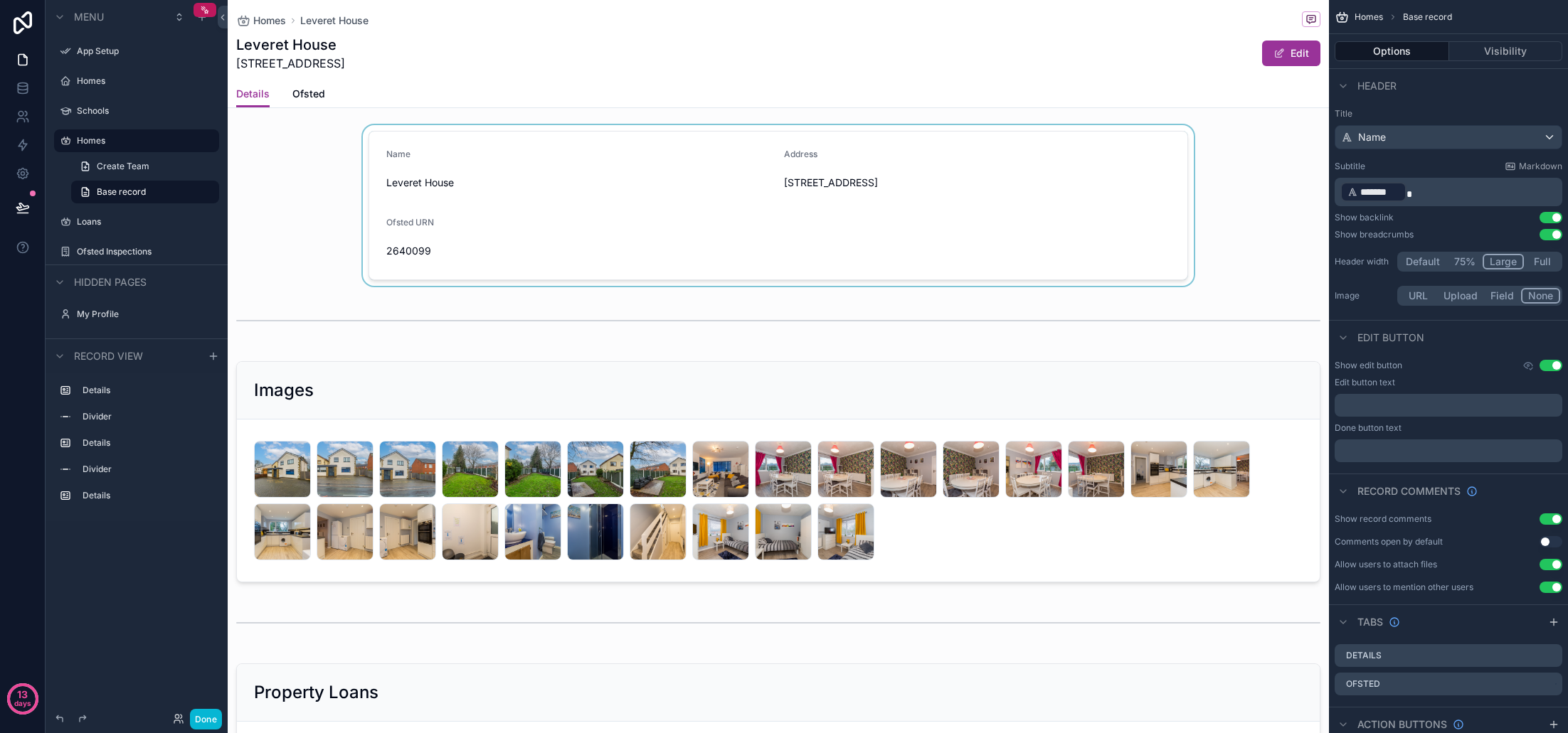
scroll to position [0, 0]
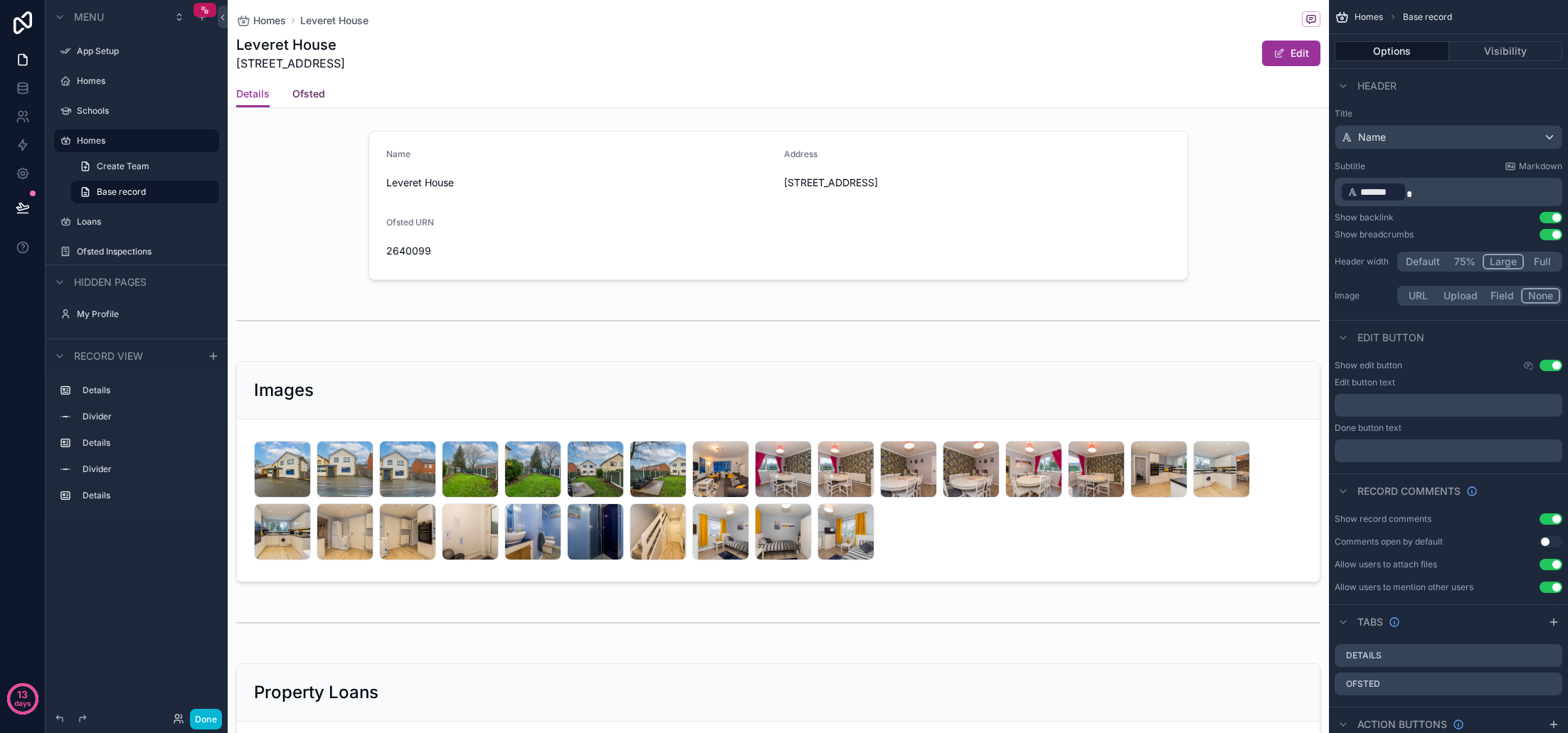
click at [312, 92] on span "Ofsted" at bounding box center [309, 93] width 33 height 14
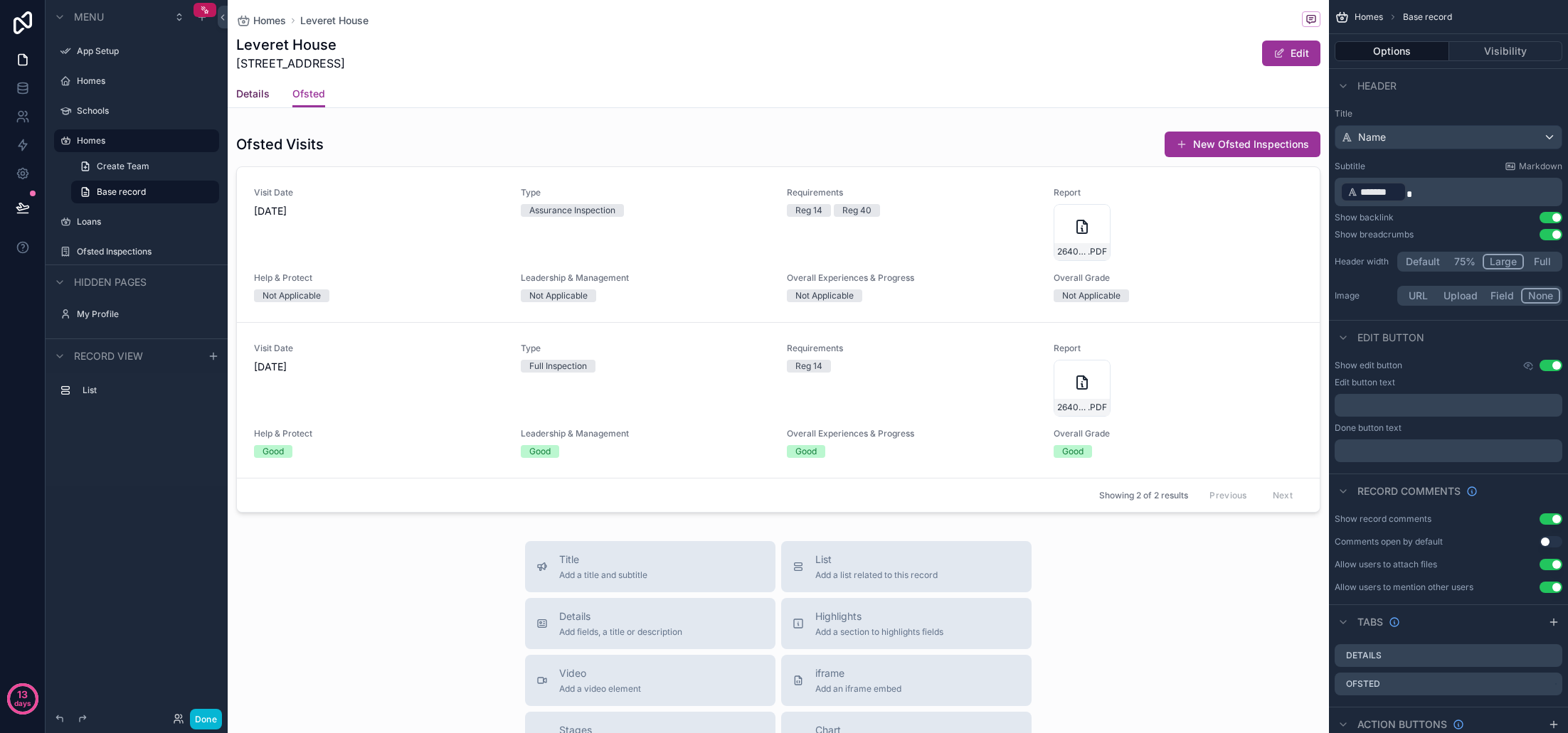
click at [257, 95] on span "Details" at bounding box center [253, 93] width 34 height 14
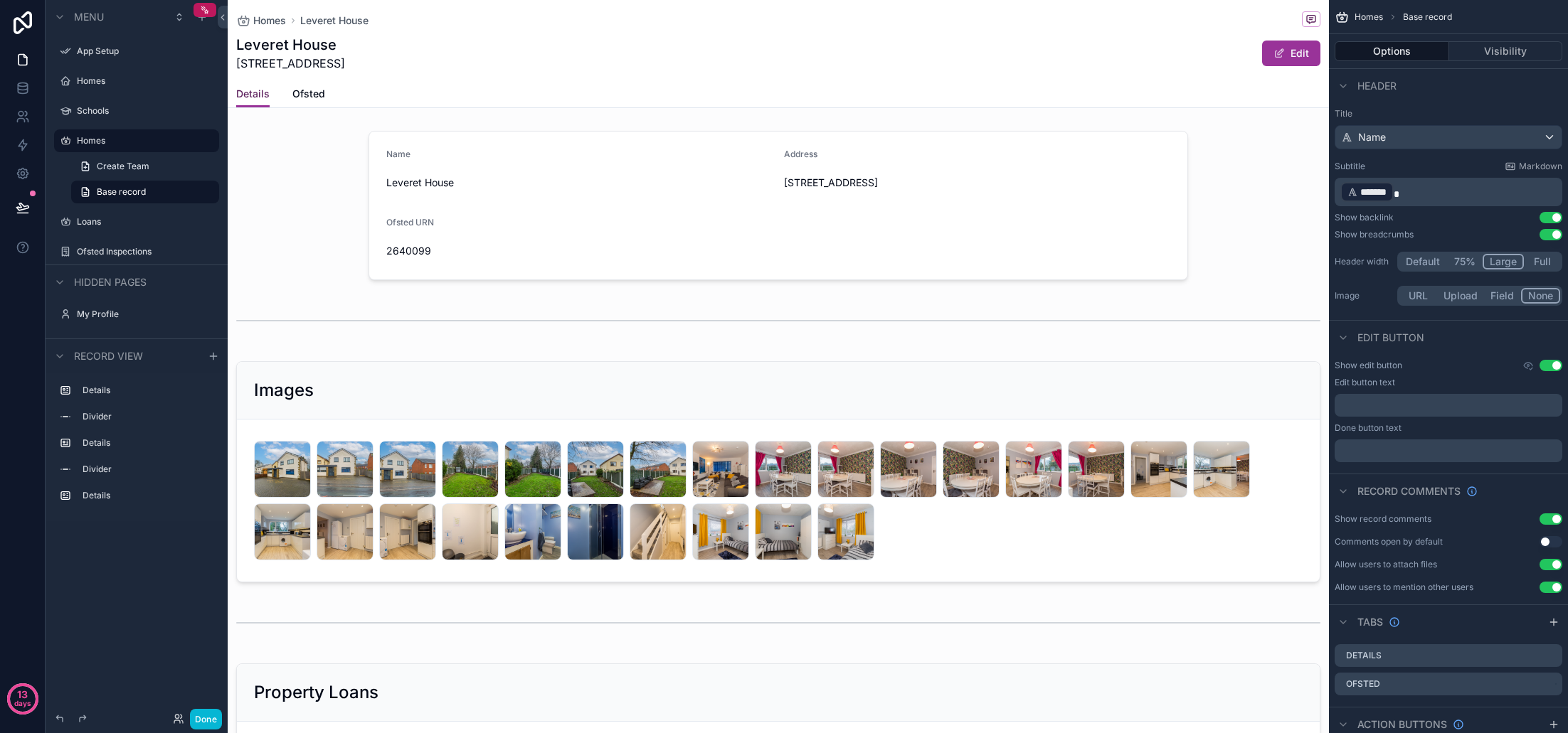
click at [255, 97] on span "Details" at bounding box center [253, 93] width 34 height 14
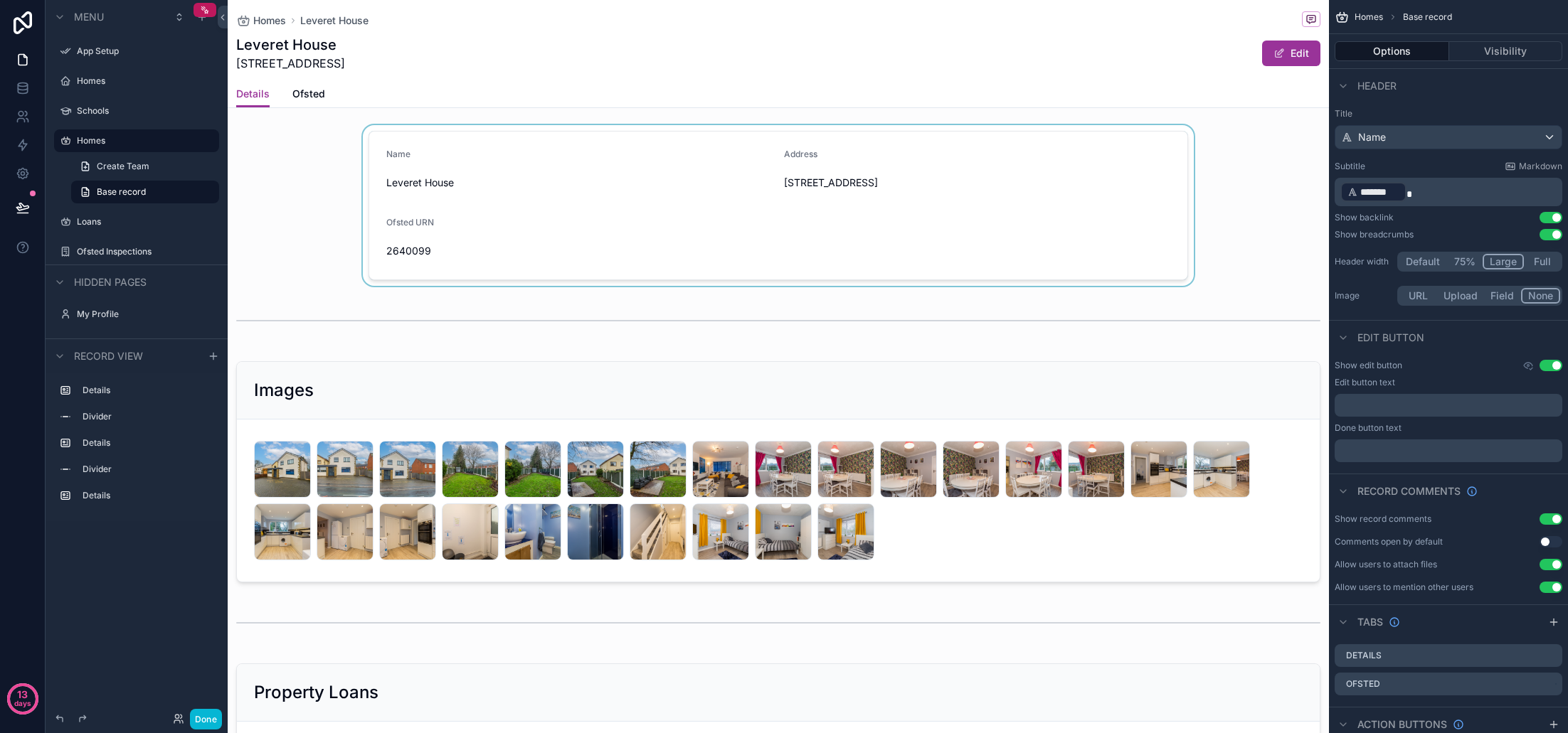
click at [696, 243] on div "scrollable content" at bounding box center [778, 205] width 1101 height 161
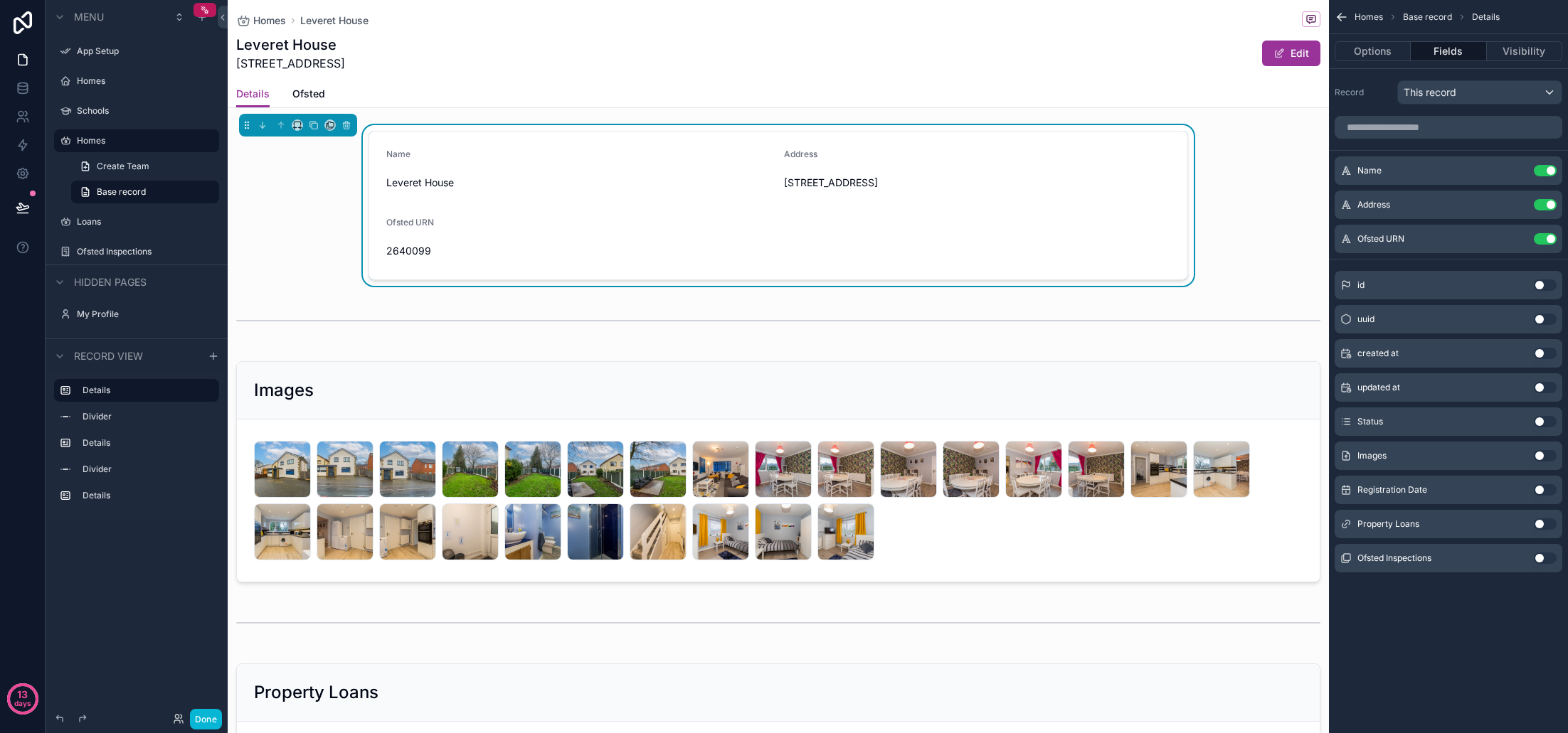
click at [1550, 493] on button "Use setting" at bounding box center [1545, 491] width 23 height 12
click at [1547, 455] on button "Use setting" at bounding box center [1545, 456] width 23 height 12
click at [1516, 309] on icon "scrollable content" at bounding box center [1518, 306] width 6 height 6
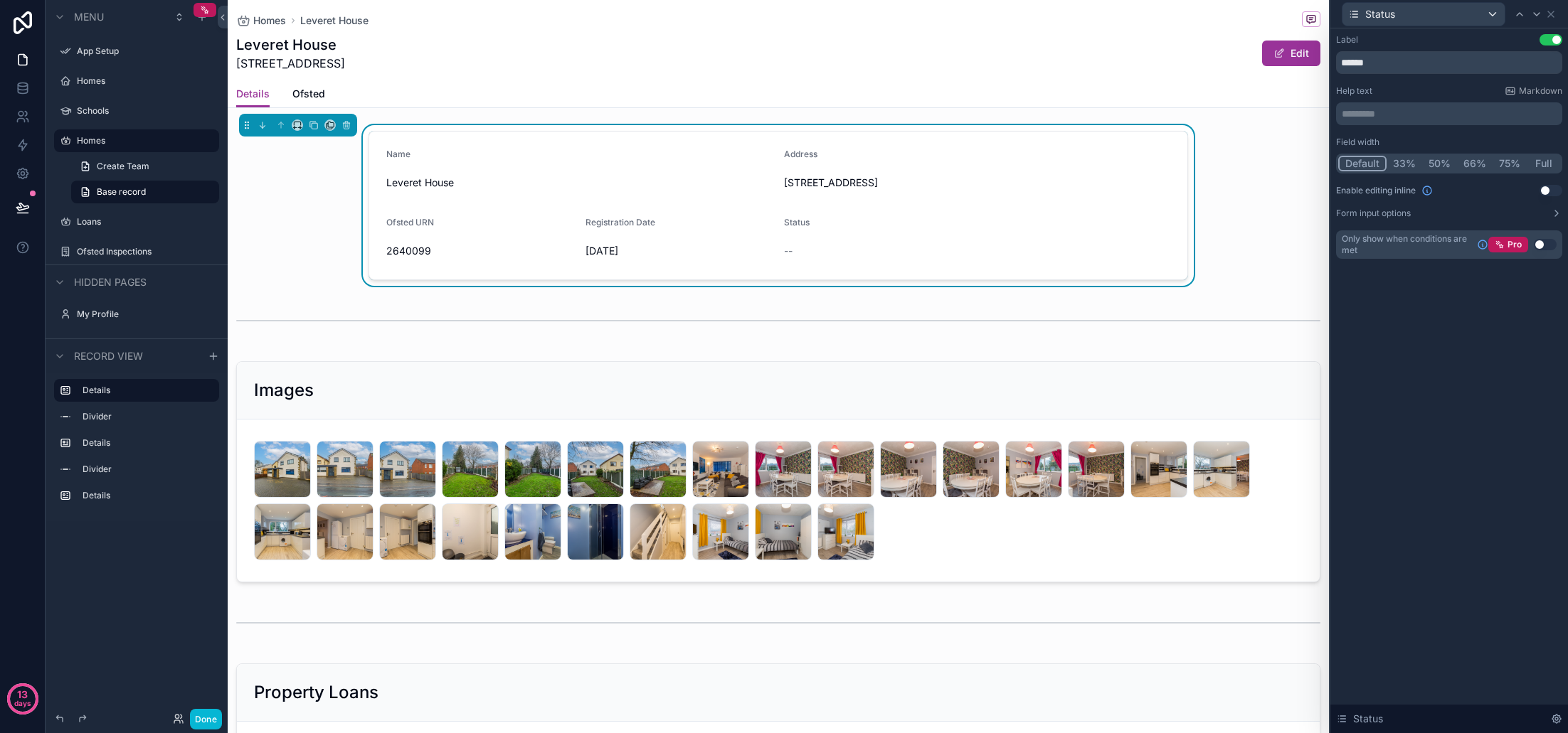
click at [895, 250] on div "--" at bounding box center [877, 251] width 188 height 14
click at [298, 129] on icon "scrollable content" at bounding box center [297, 125] width 10 height 10
click at [325, 300] on span "Large" at bounding box center [317, 302] width 27 height 17
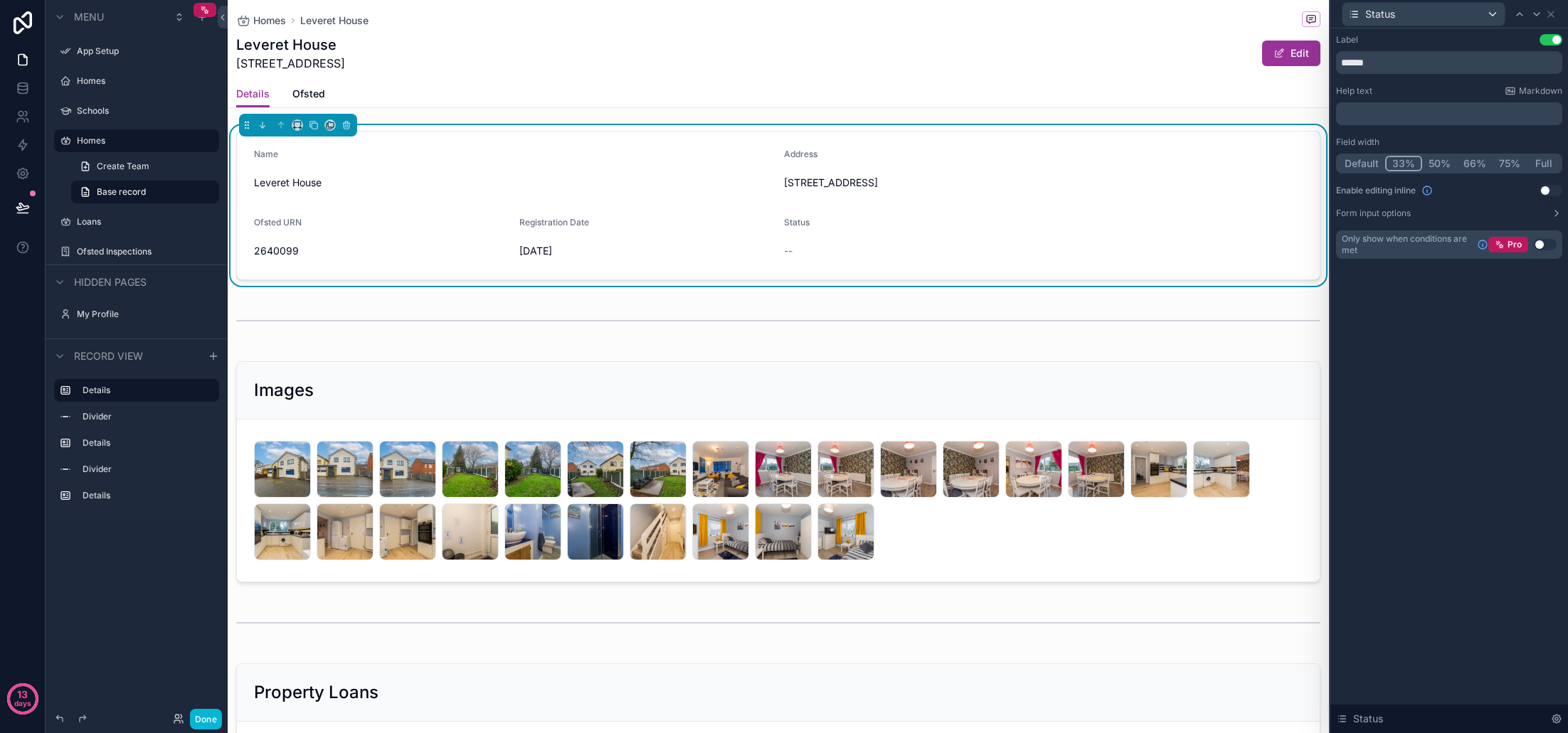
click at [1404, 165] on button "33%" at bounding box center [1404, 164] width 37 height 15
click at [1554, 15] on icon at bounding box center [1551, 14] width 12 height 12
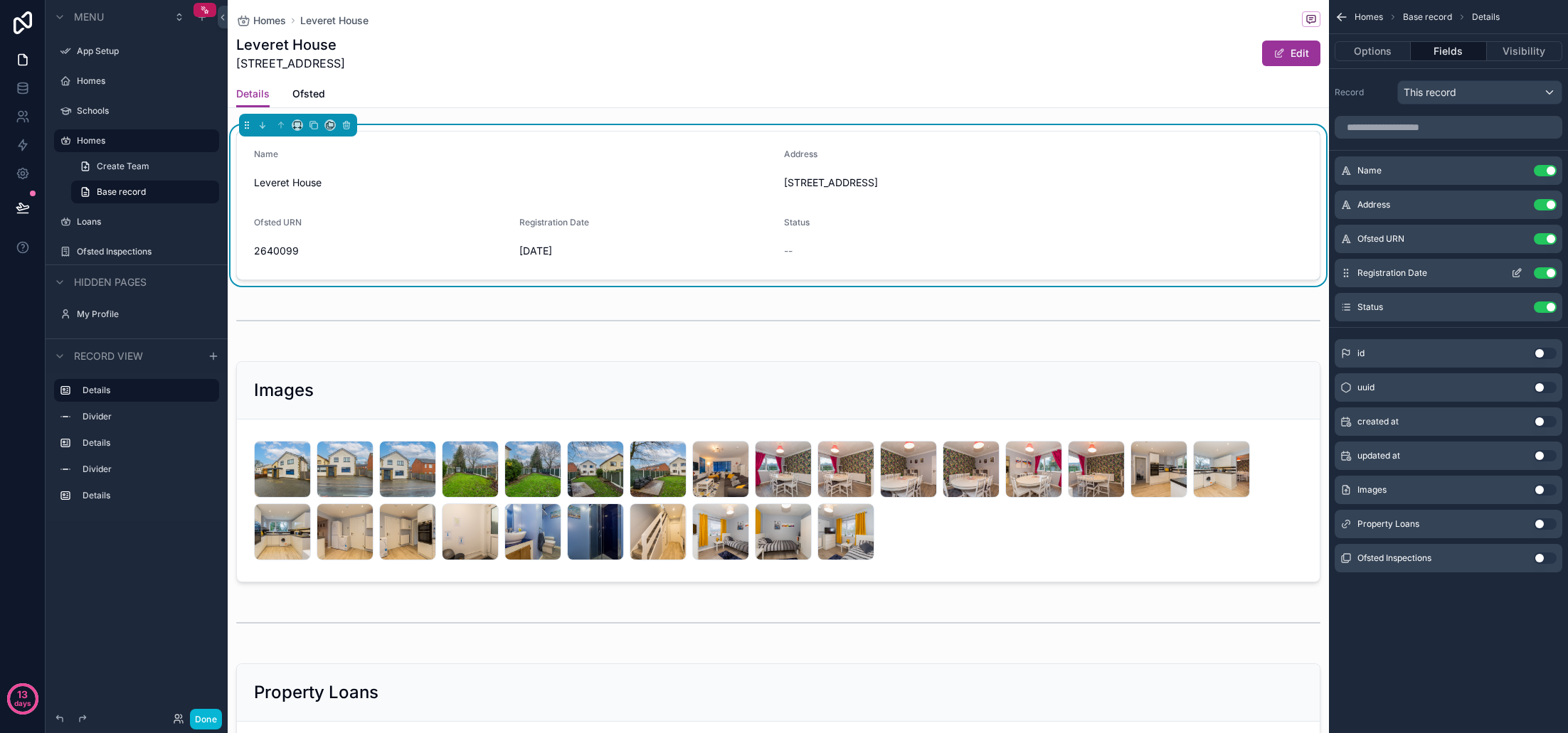
scroll to position [1, 0]
click at [1516, 274] on icon "scrollable content" at bounding box center [1518, 272] width 6 height 6
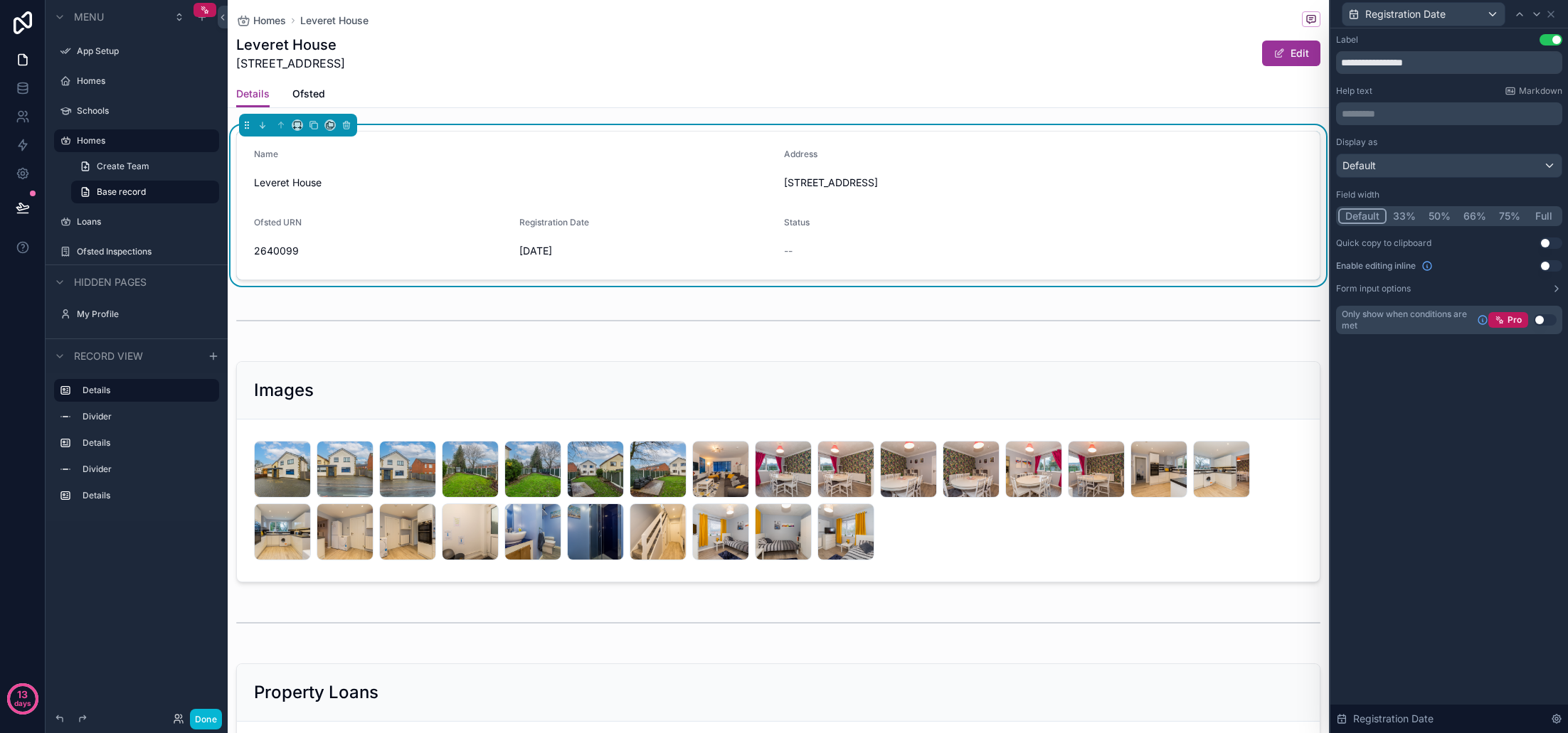
scroll to position [0, 0]
click at [1403, 218] on button "33%" at bounding box center [1404, 216] width 36 height 15
click at [1553, 15] on icon at bounding box center [1551, 14] width 12 height 12
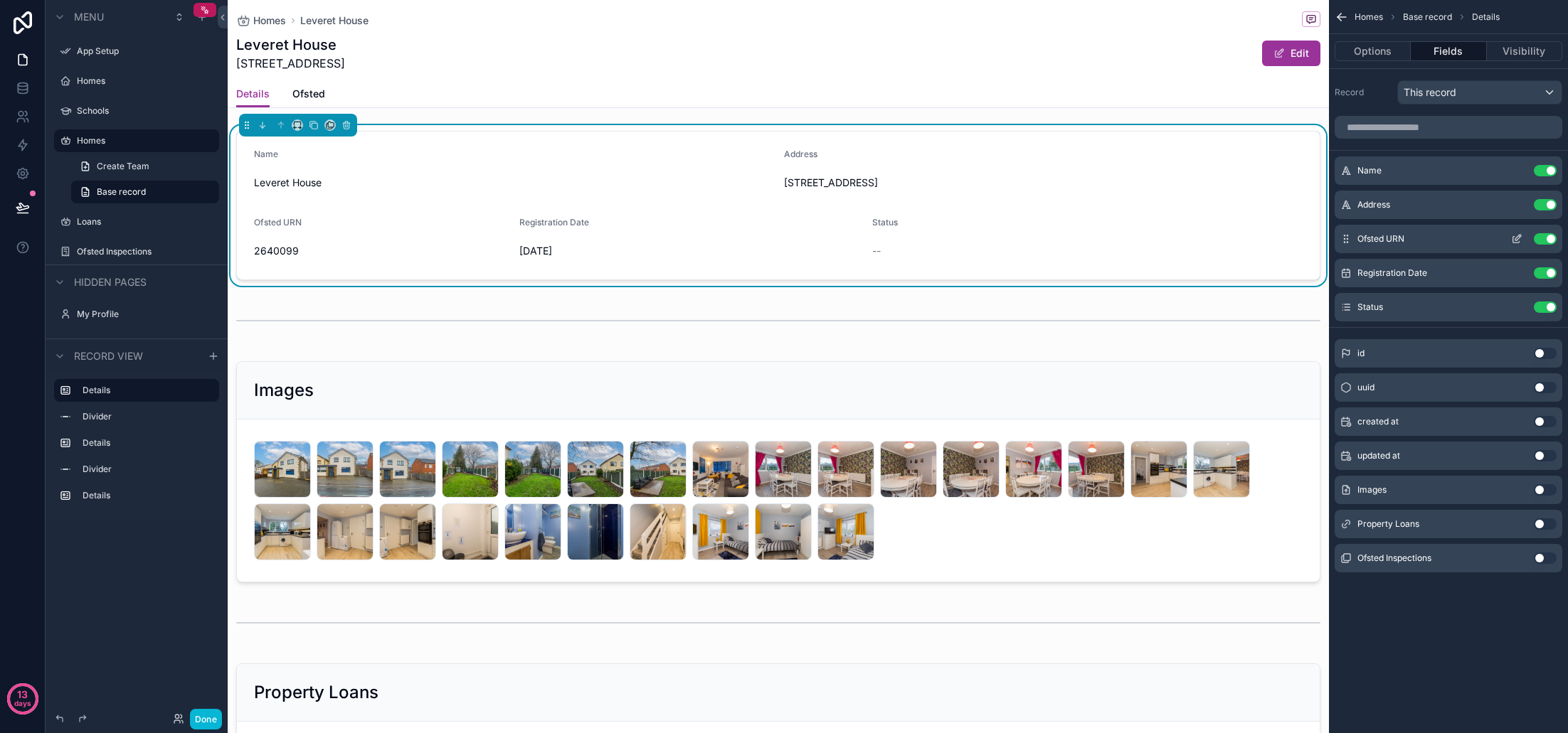
click at [1518, 238] on icon "scrollable content" at bounding box center [1517, 240] width 12 height 12
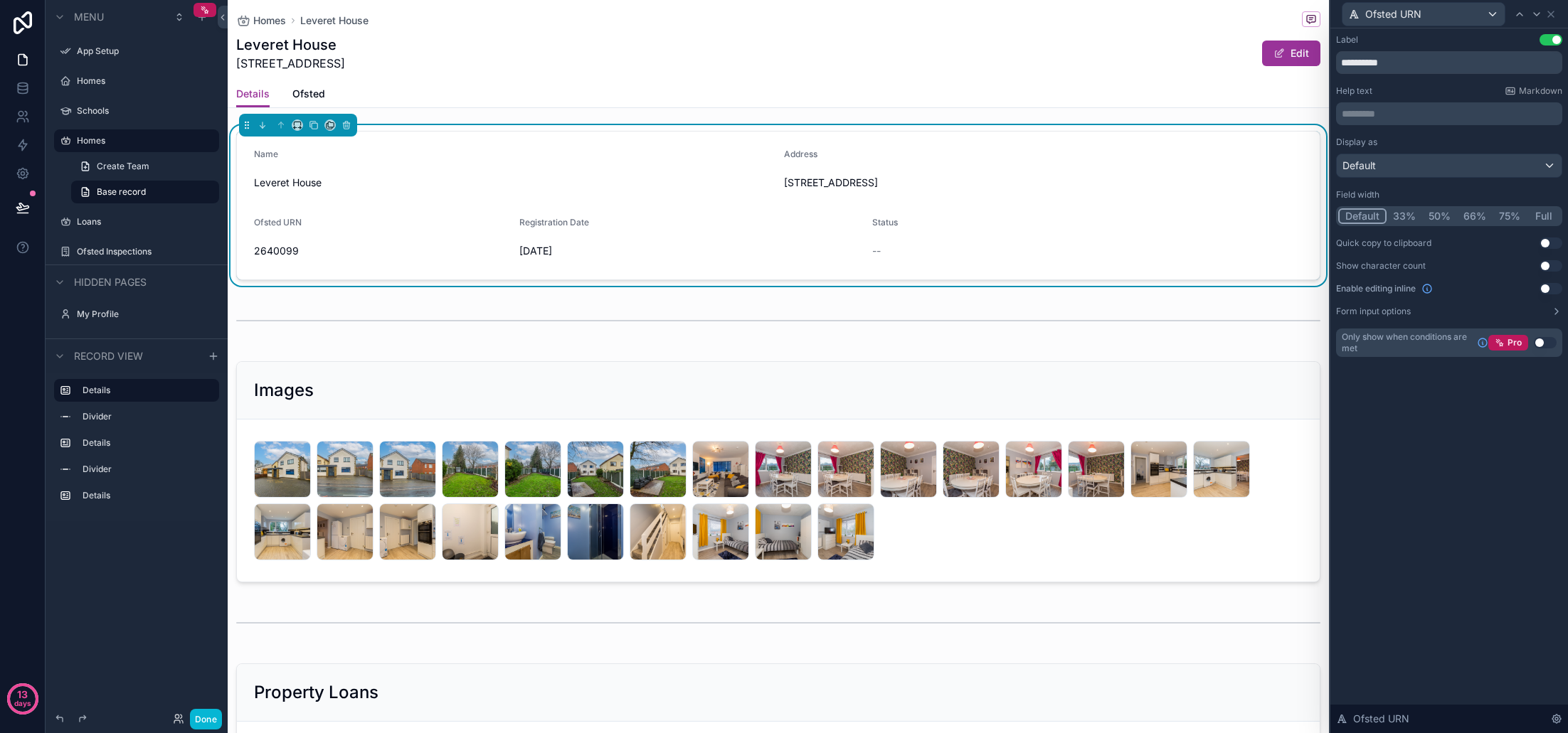
click at [1414, 216] on button "33%" at bounding box center [1404, 216] width 36 height 15
click at [1554, 14] on icon at bounding box center [1551, 14] width 12 height 12
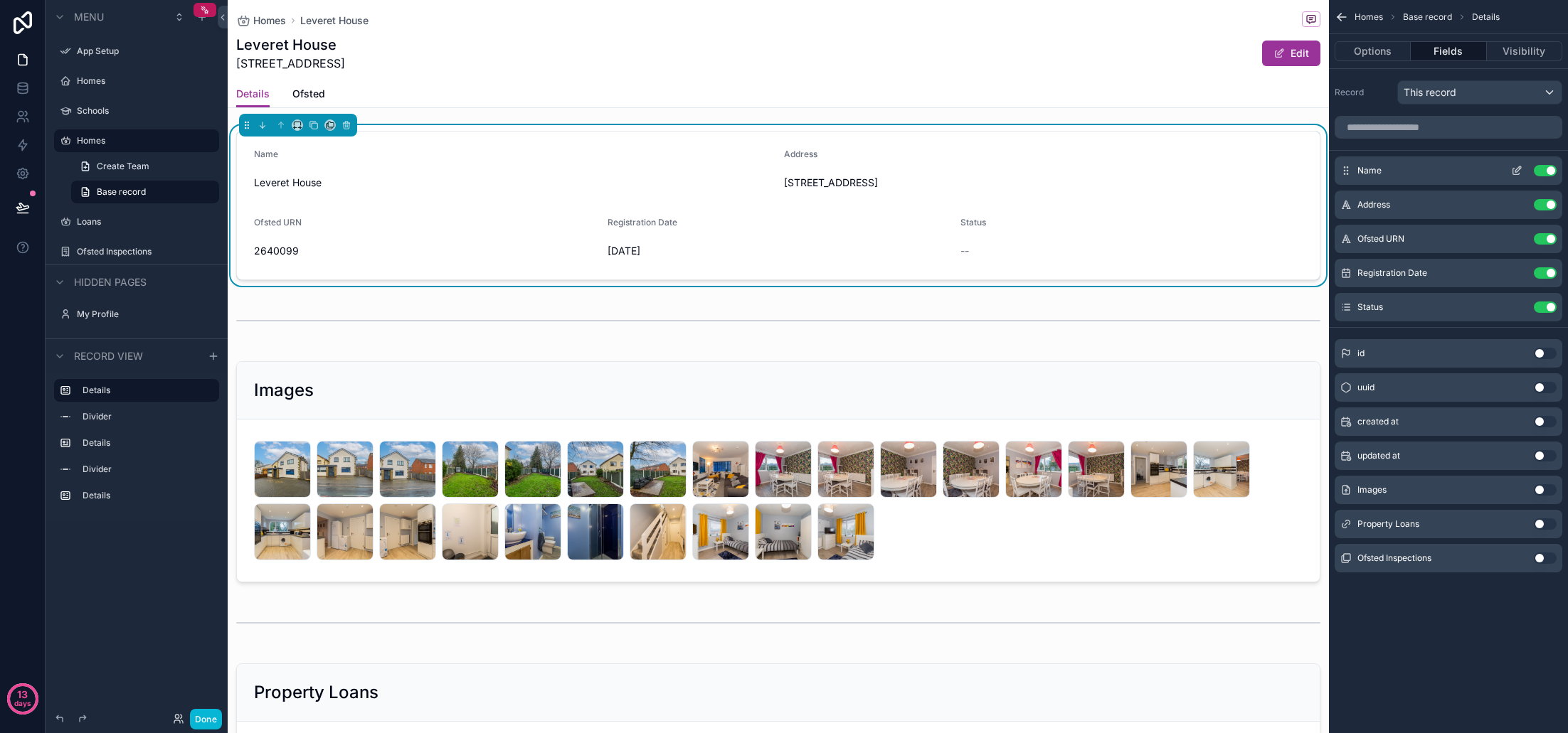
click at [1544, 172] on button "Use setting" at bounding box center [1545, 171] width 23 height 12
click at [1546, 173] on button "Use setting" at bounding box center [1545, 171] width 23 height 12
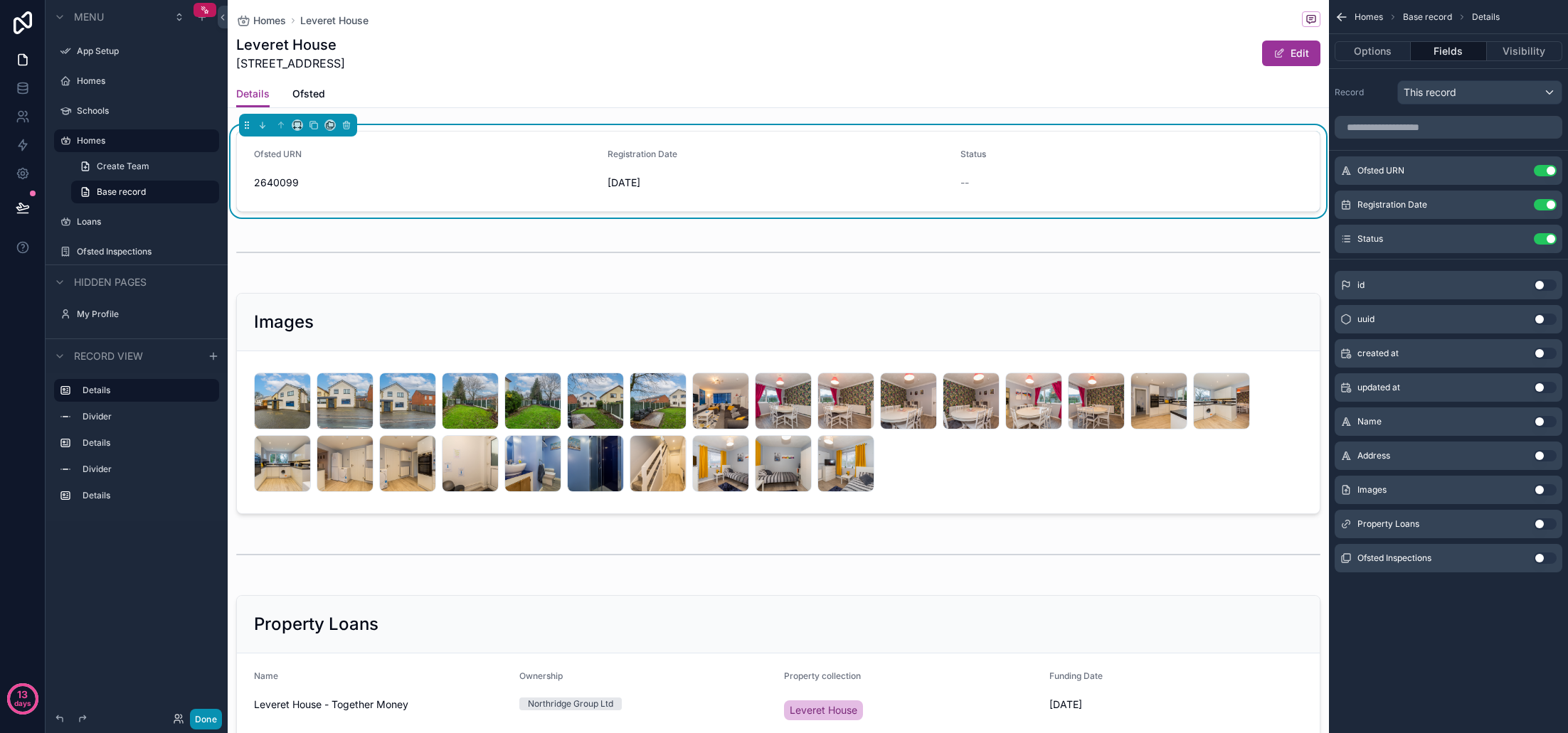
click at [208, 720] on button "Done" at bounding box center [205, 719] width 32 height 20
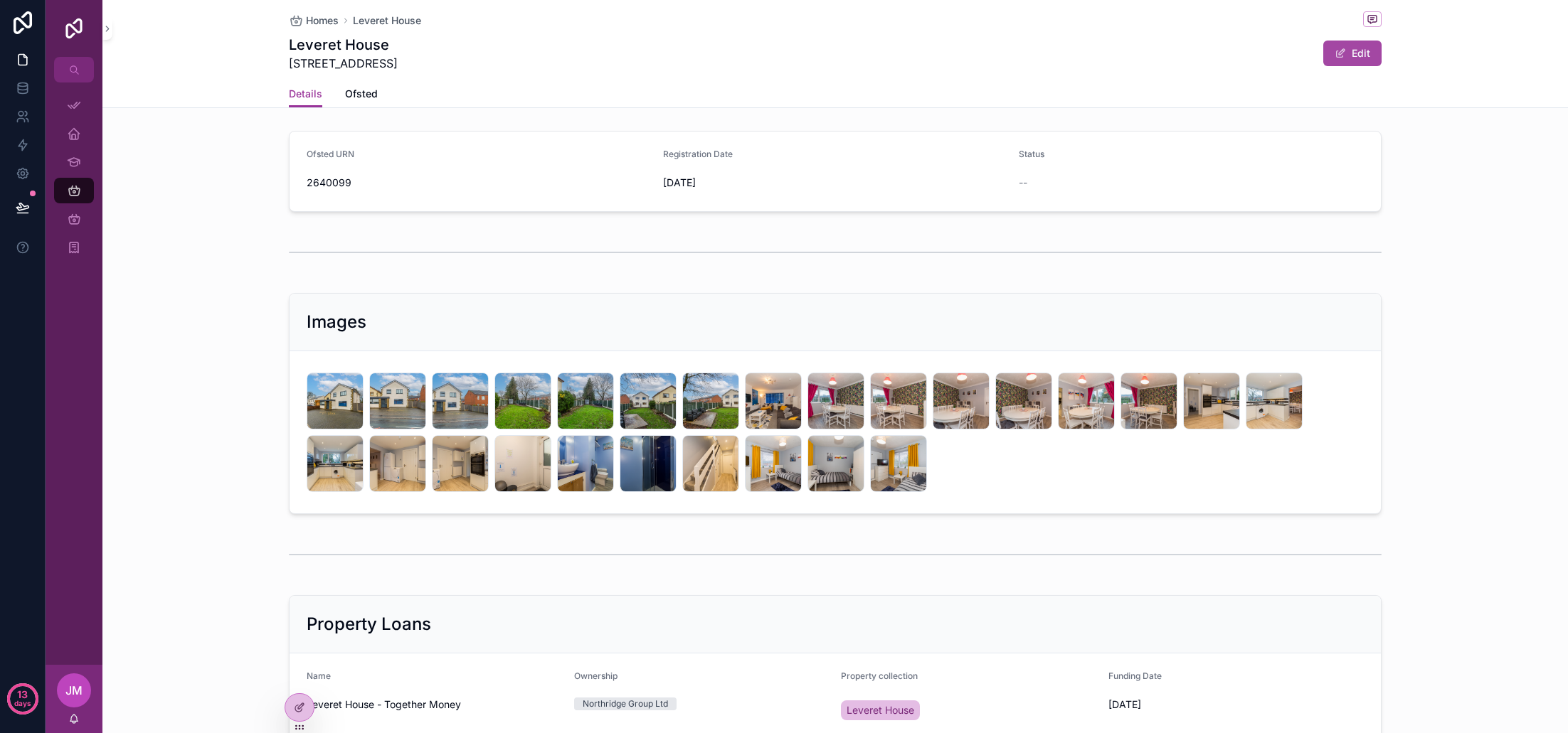
click at [1348, 56] on button "Edit" at bounding box center [1352, 53] width 59 height 26
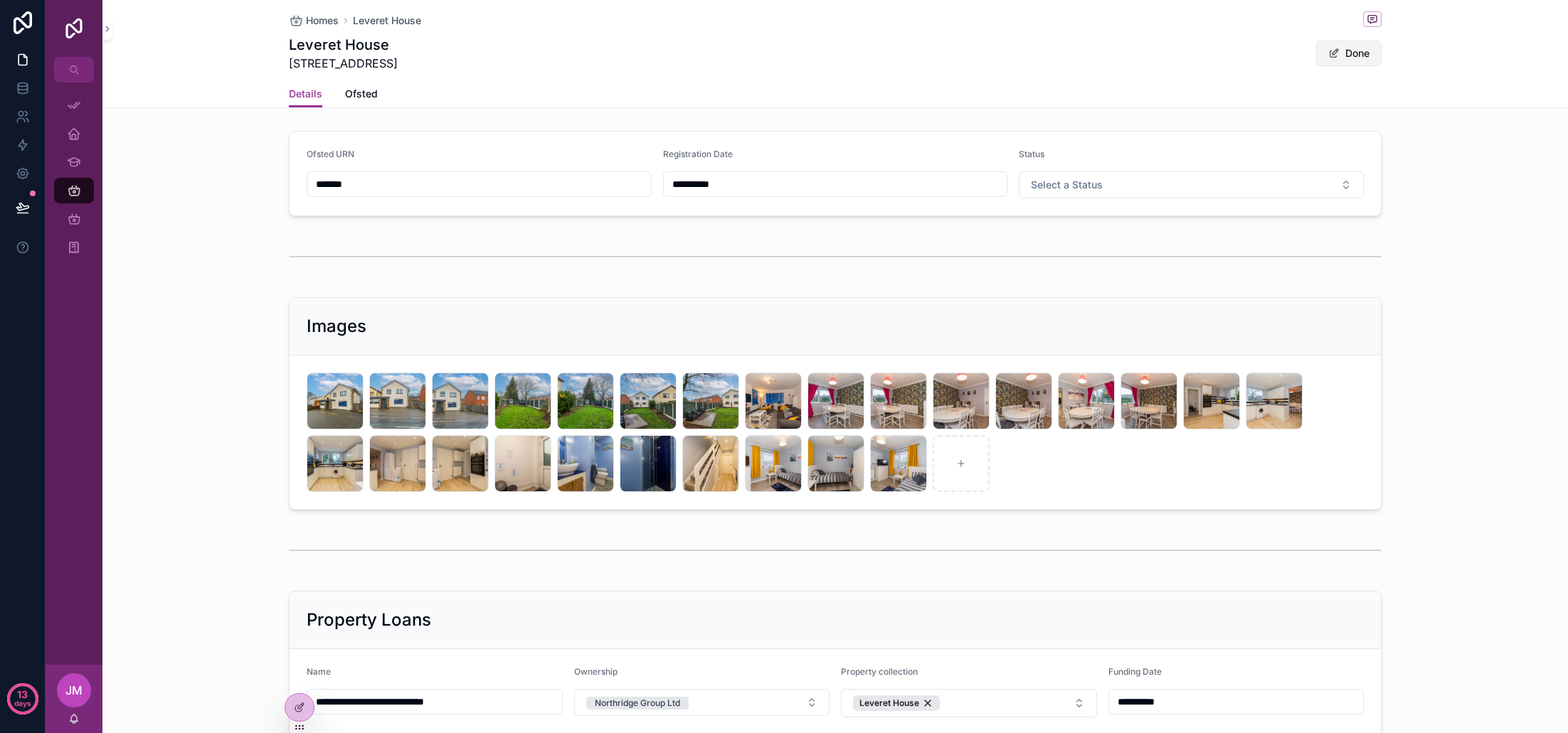
click at [1346, 59] on button "Done" at bounding box center [1349, 53] width 65 height 26
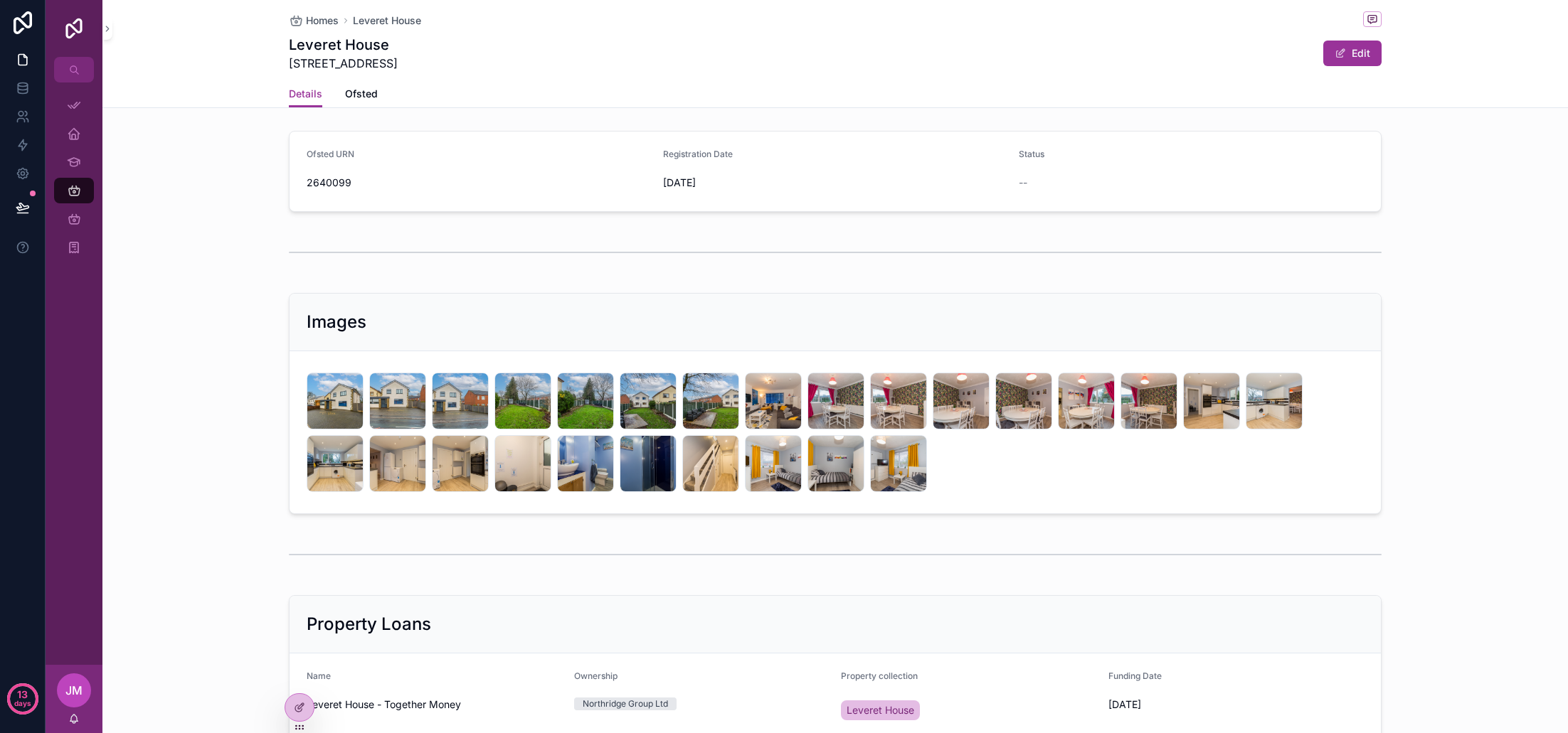
click at [1088, 185] on div "--" at bounding box center [1191, 183] width 345 height 14
click at [613, 157] on div "Ofsted URN" at bounding box center [479, 158] width 345 height 17
click at [602, 338] on div "Images" at bounding box center [835, 322] width 1091 height 58
click at [590, 356] on form "_H5D9601-Edit .jpg _H5D9603-Edit .jpg _H5D9605-Edit .jpg _H5D9608-Edit .jpg _H5…" at bounding box center [835, 432] width 1091 height 163
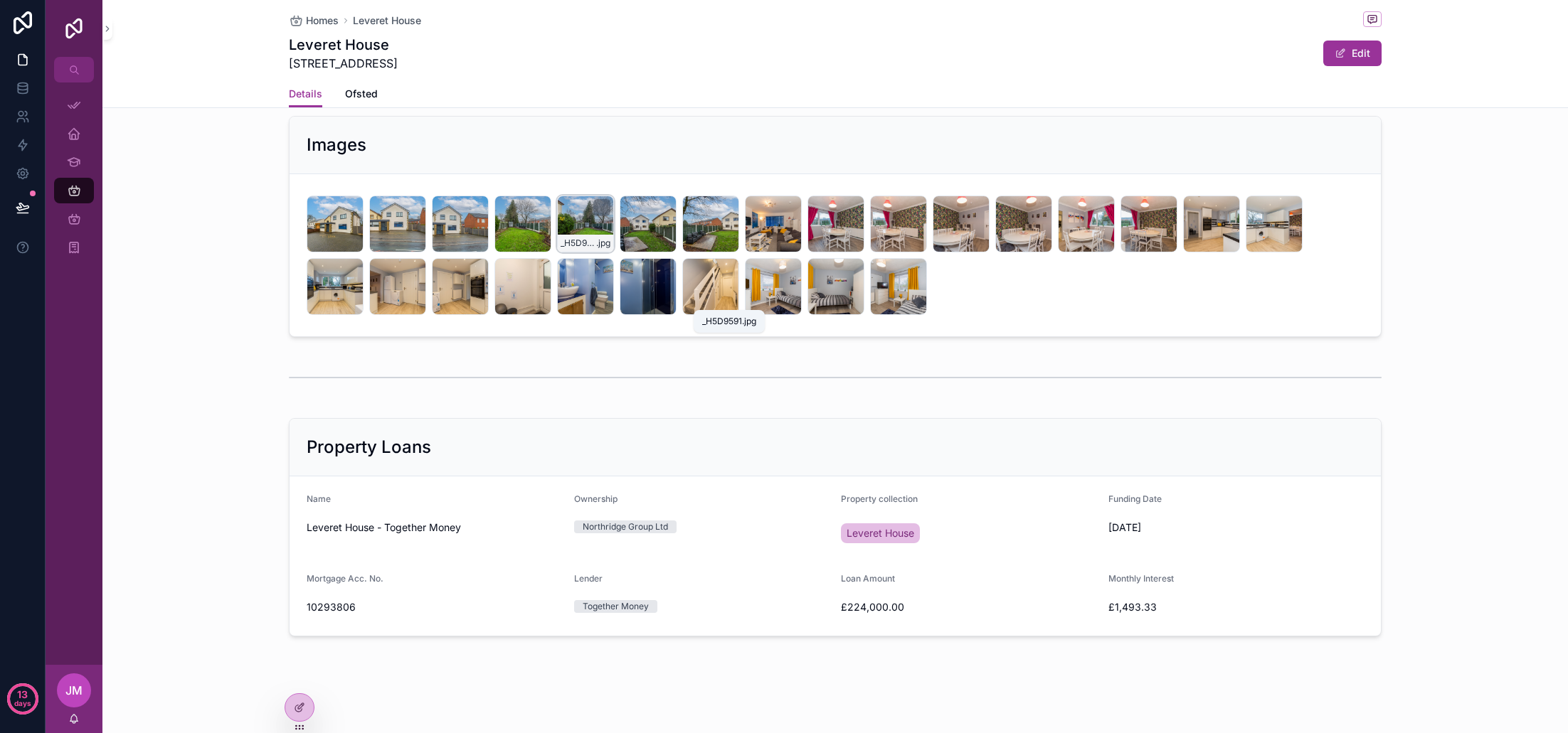
scroll to position [177, 0]
click at [592, 225] on div "_H5D9609-Edit .jpg" at bounding box center [585, 223] width 57 height 57
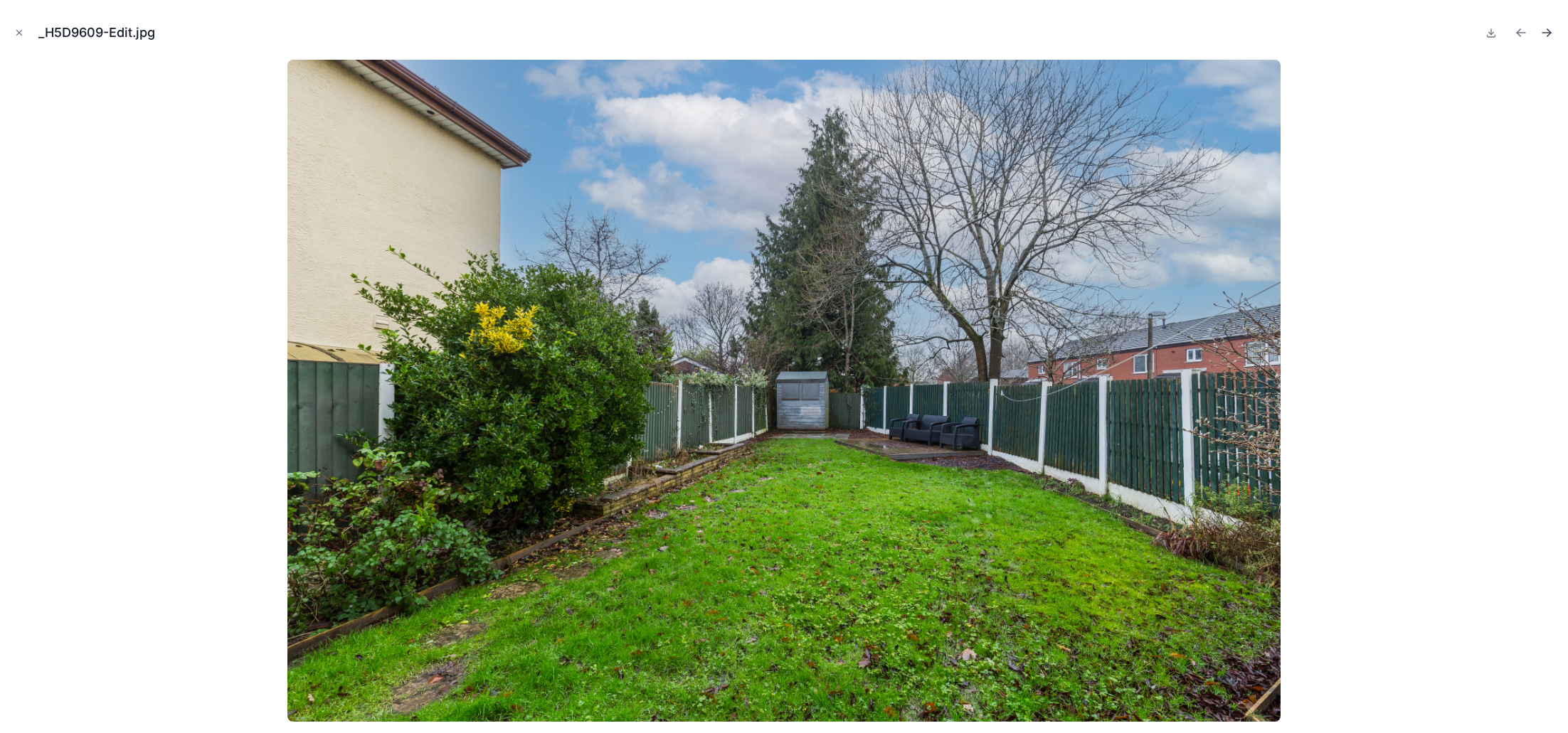
click at [1544, 37] on icon "Next file" at bounding box center [1546, 33] width 14 height 14
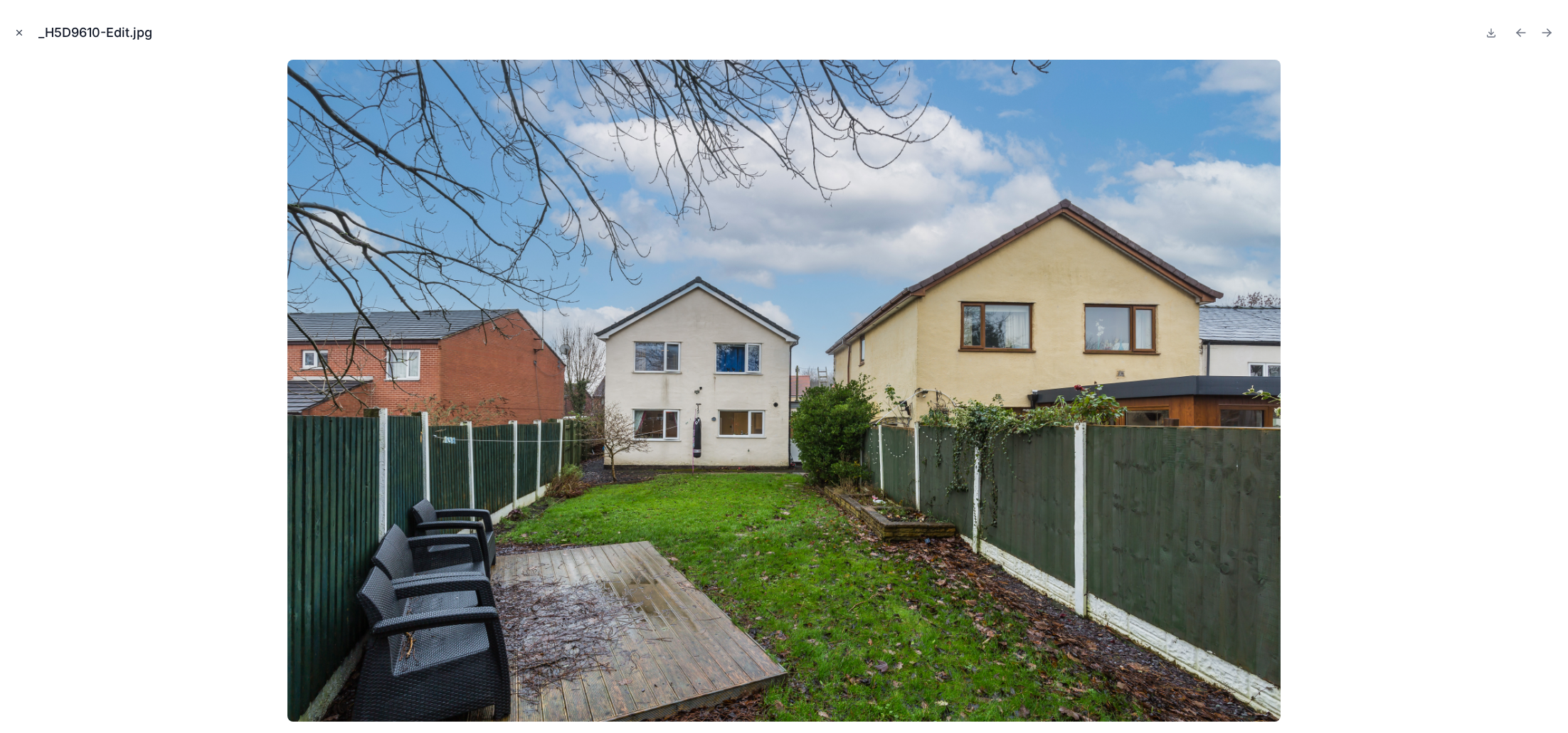
click at [19, 32] on icon "Close modal" at bounding box center [19, 33] width 10 height 10
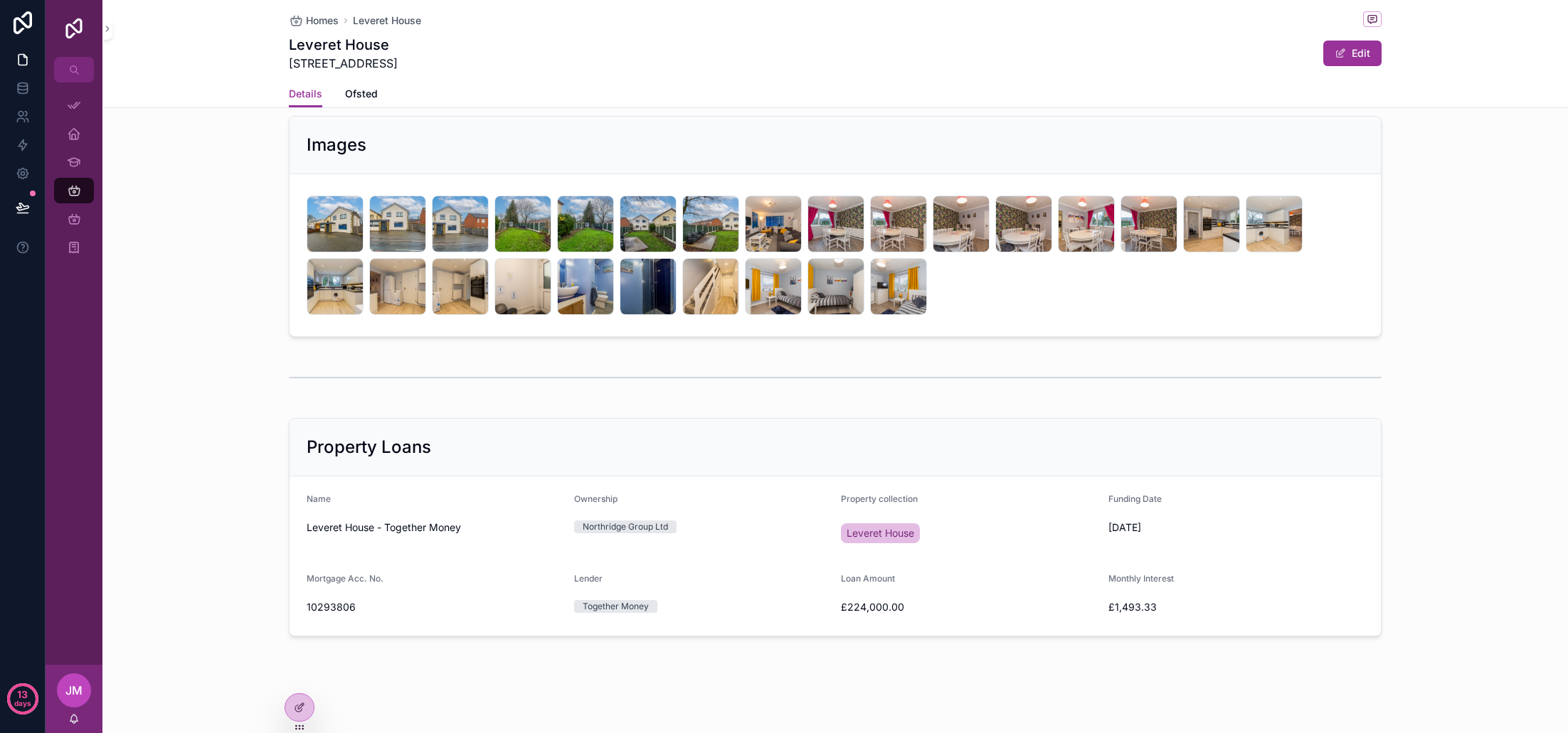
click at [553, 446] on div "Property Loans" at bounding box center [835, 447] width 1057 height 23
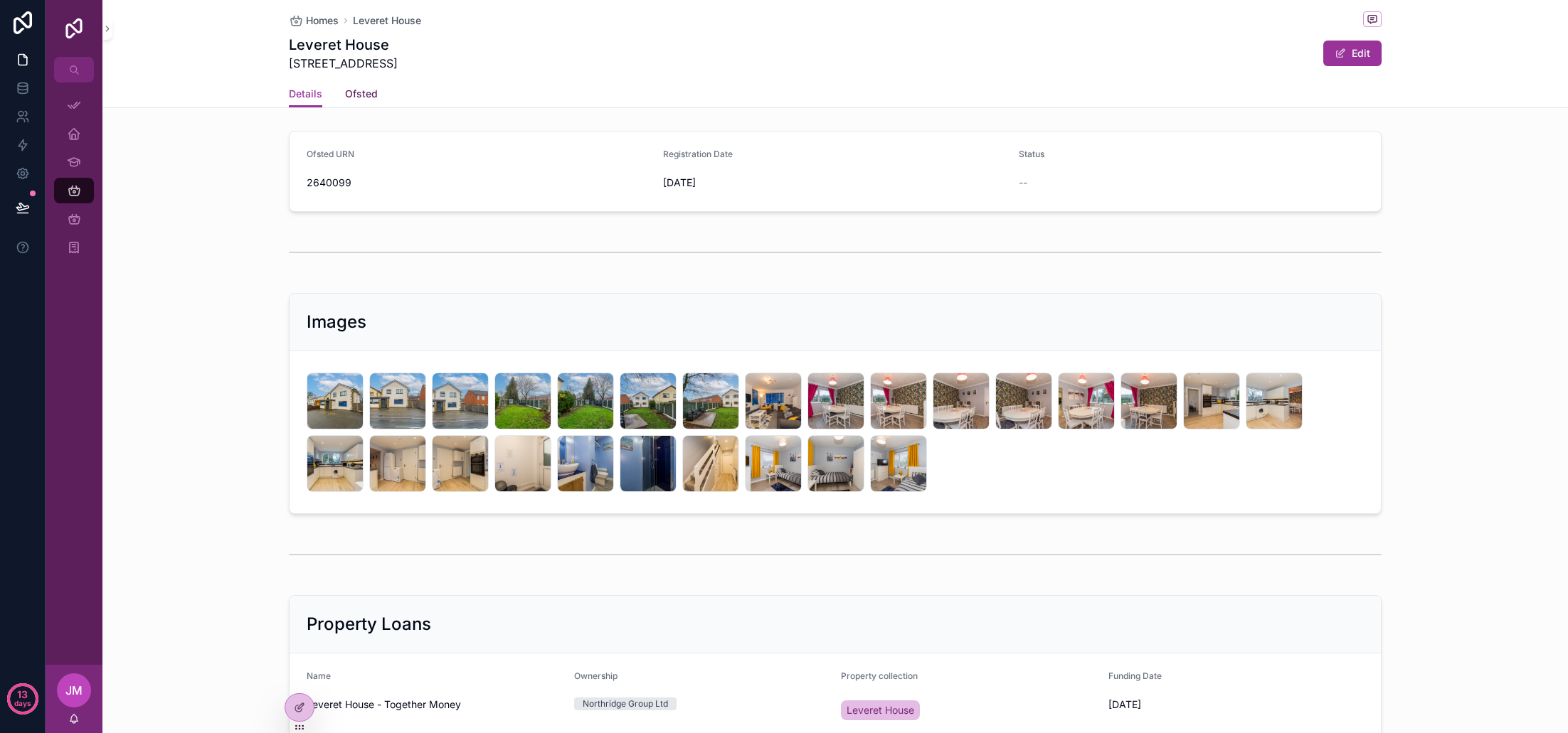
click at [356, 95] on span "Ofsted" at bounding box center [362, 93] width 33 height 14
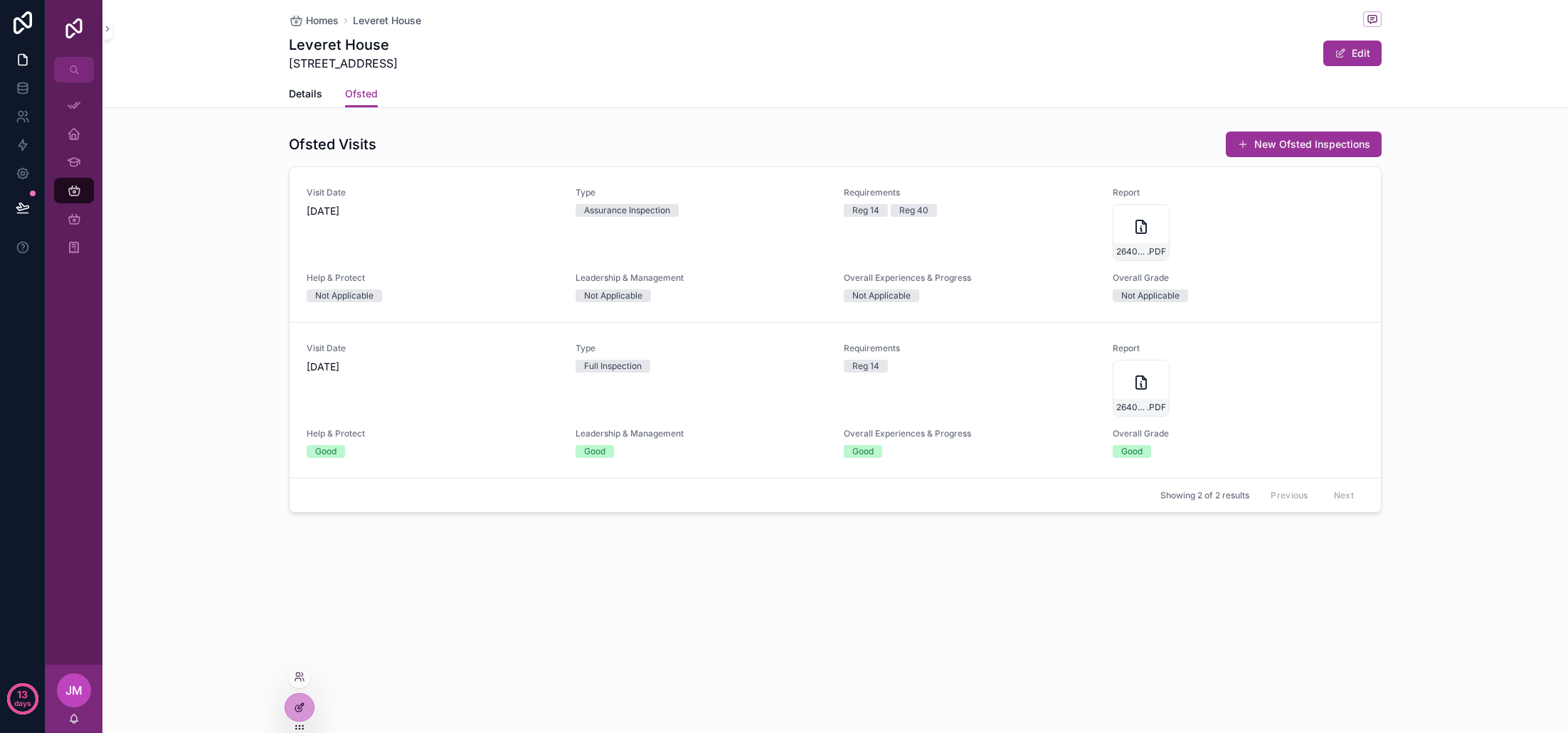
click at [299, 712] on icon at bounding box center [299, 708] width 12 height 12
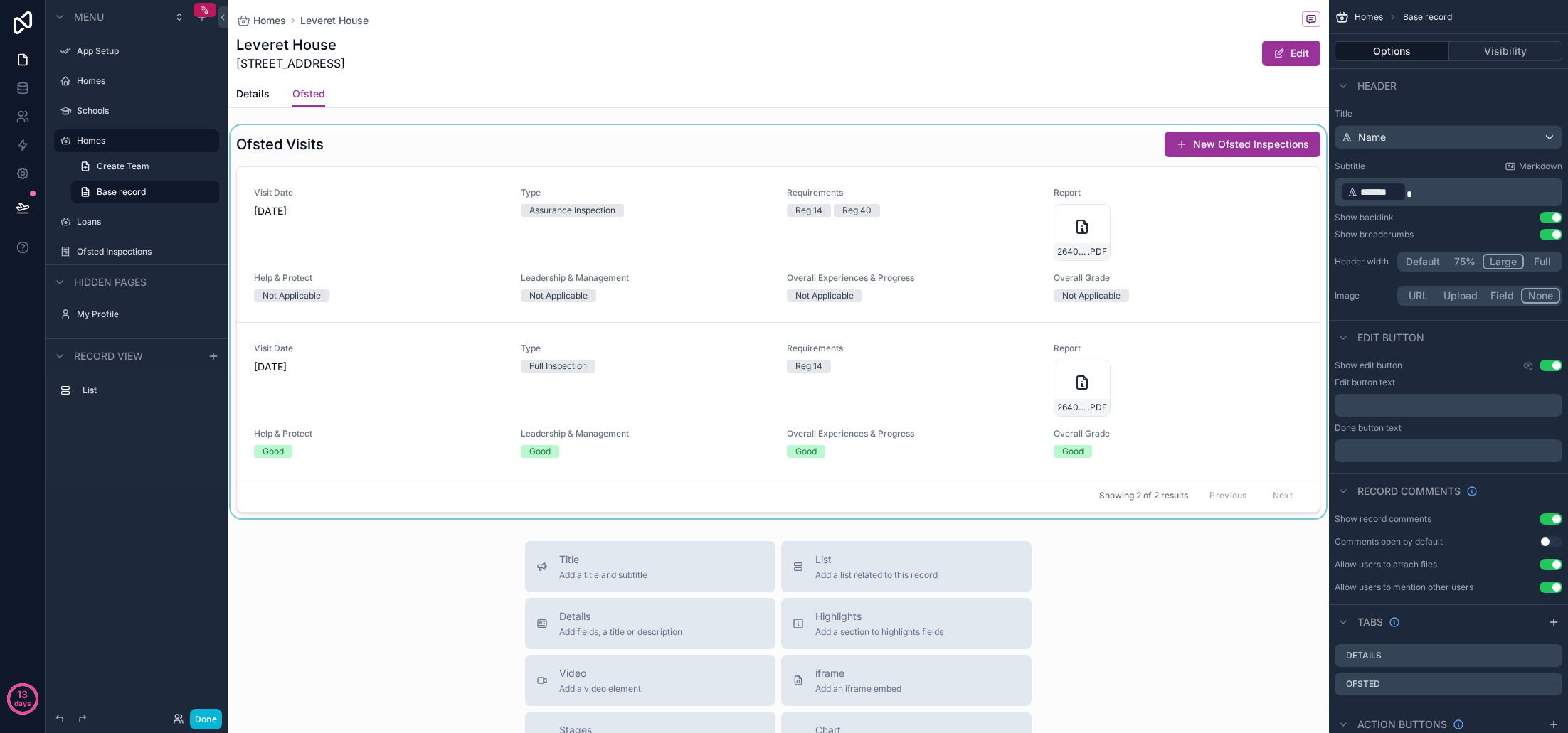
click at [1195, 277] on div "scrollable content" at bounding box center [778, 321] width 1101 height 393
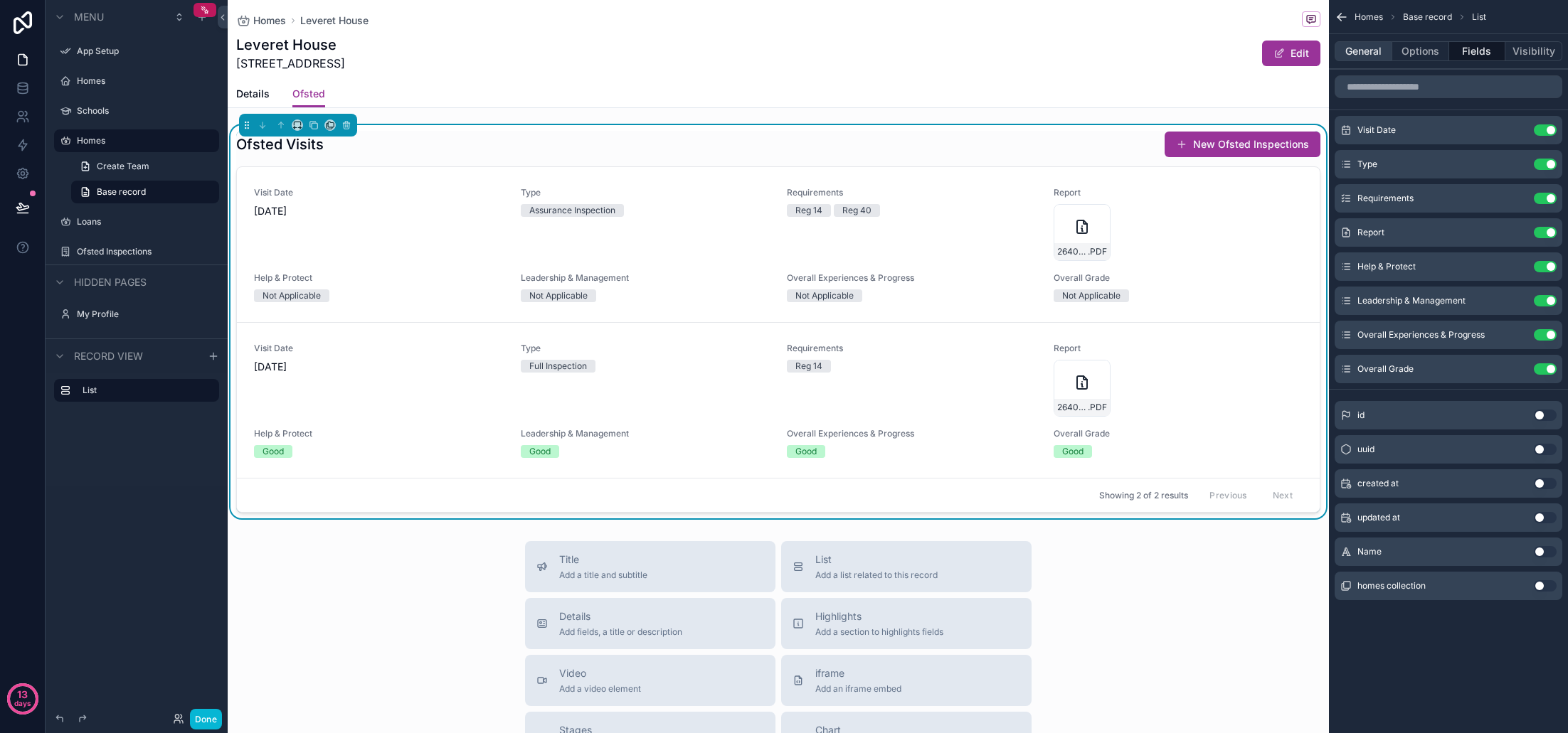
click at [1361, 49] on button "General" at bounding box center [1363, 51] width 58 height 20
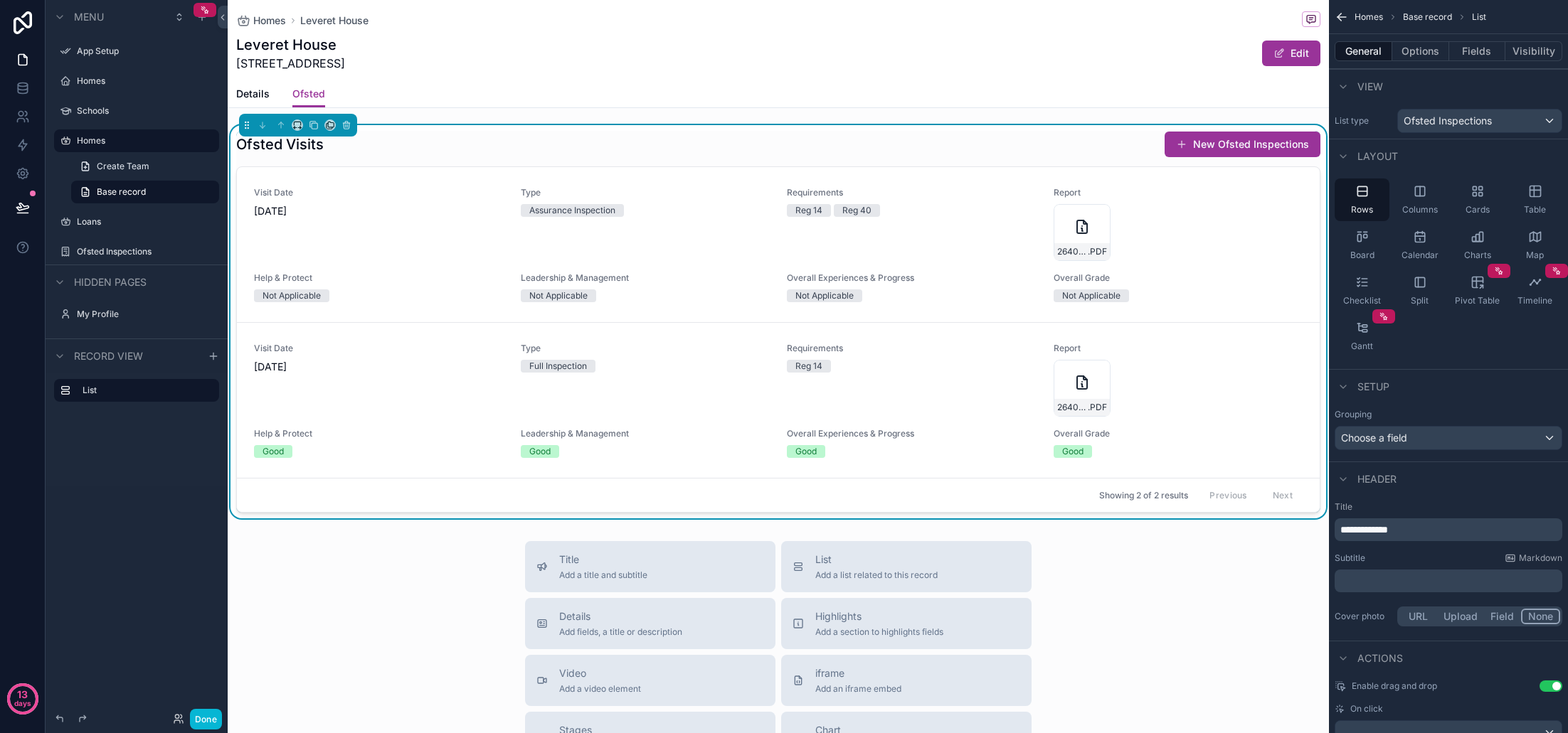
click at [1438, 436] on div "Choose a field" at bounding box center [1448, 439] width 226 height 23
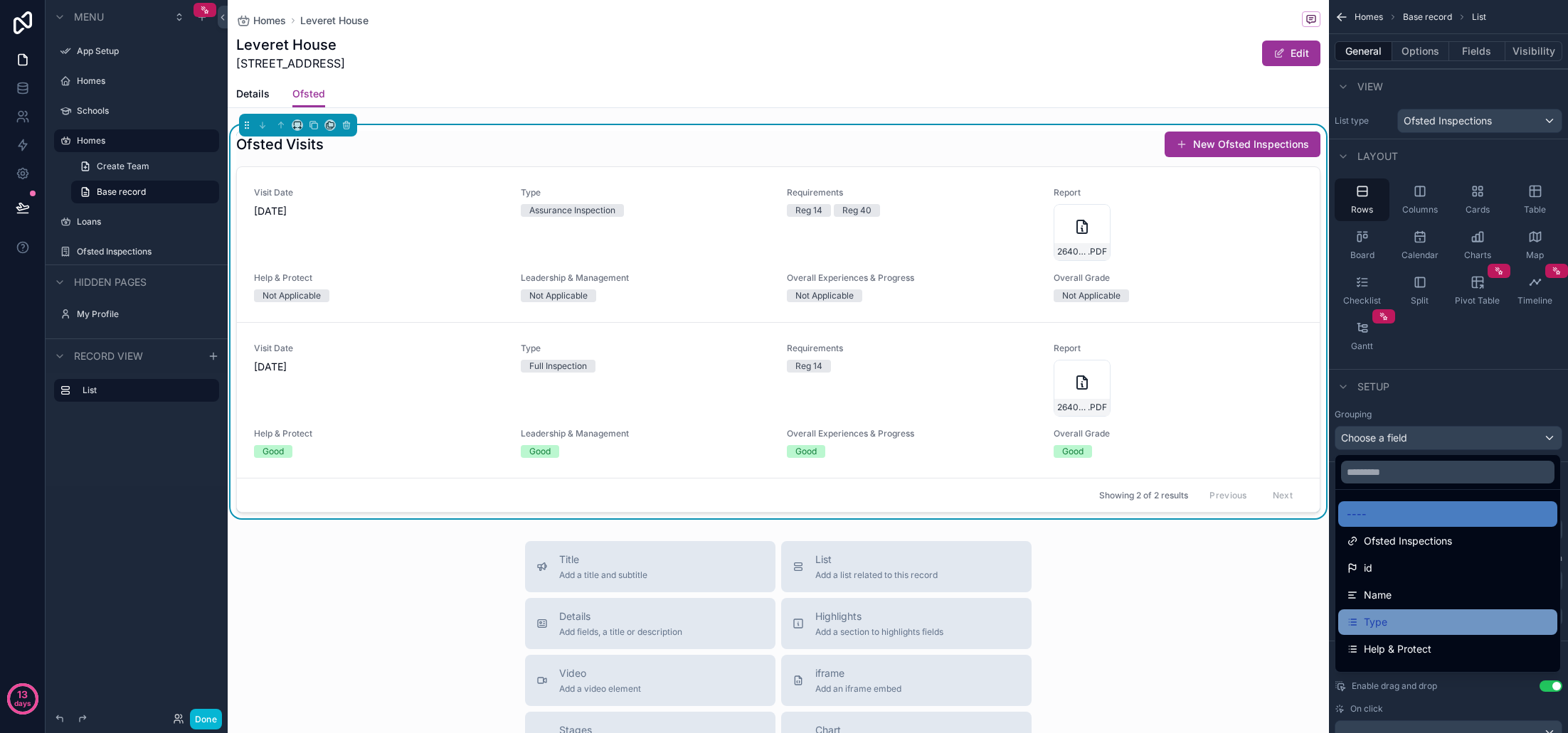
click at [1424, 616] on div "Type" at bounding box center [1448, 622] width 202 height 17
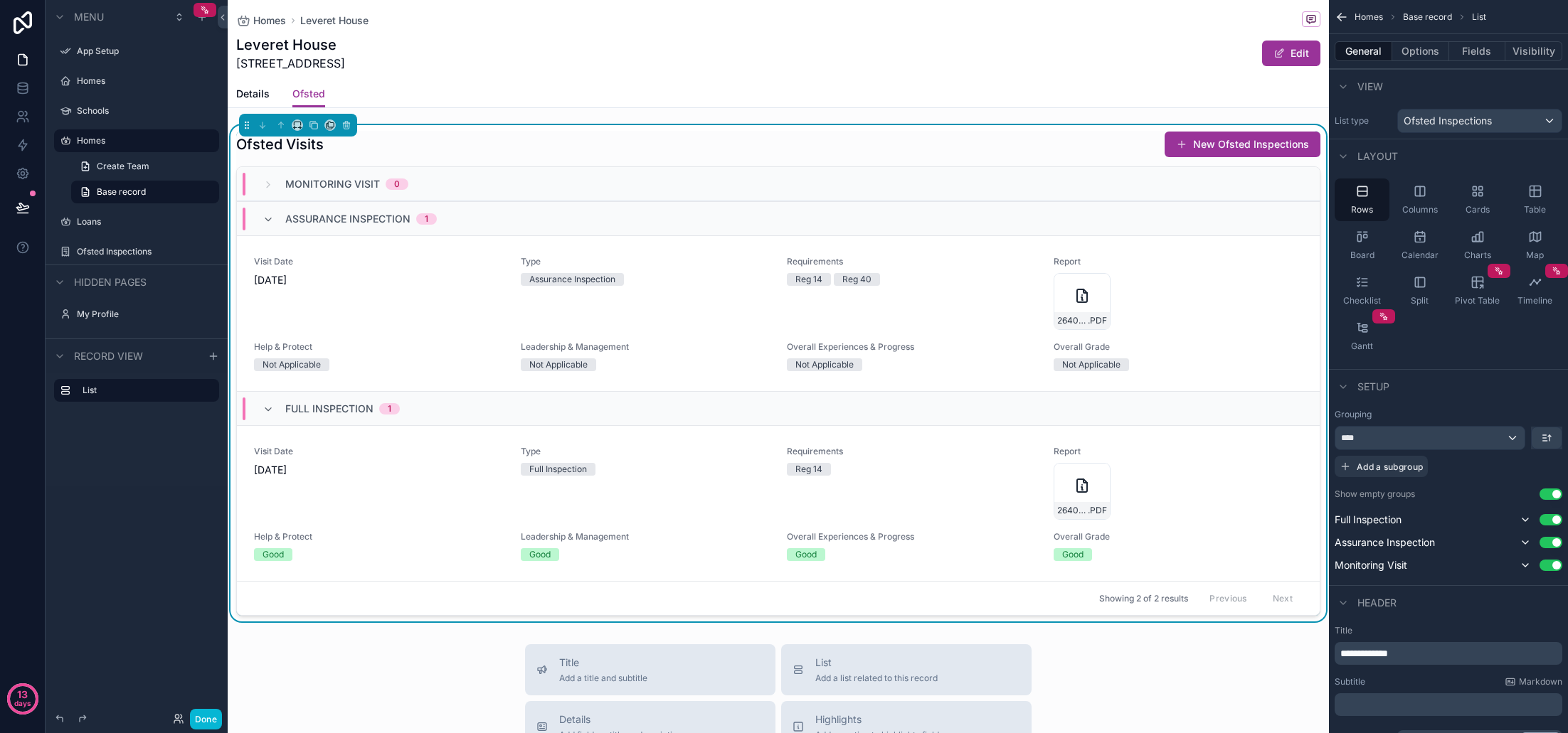
click at [213, 720] on button "Done" at bounding box center [205, 719] width 32 height 20
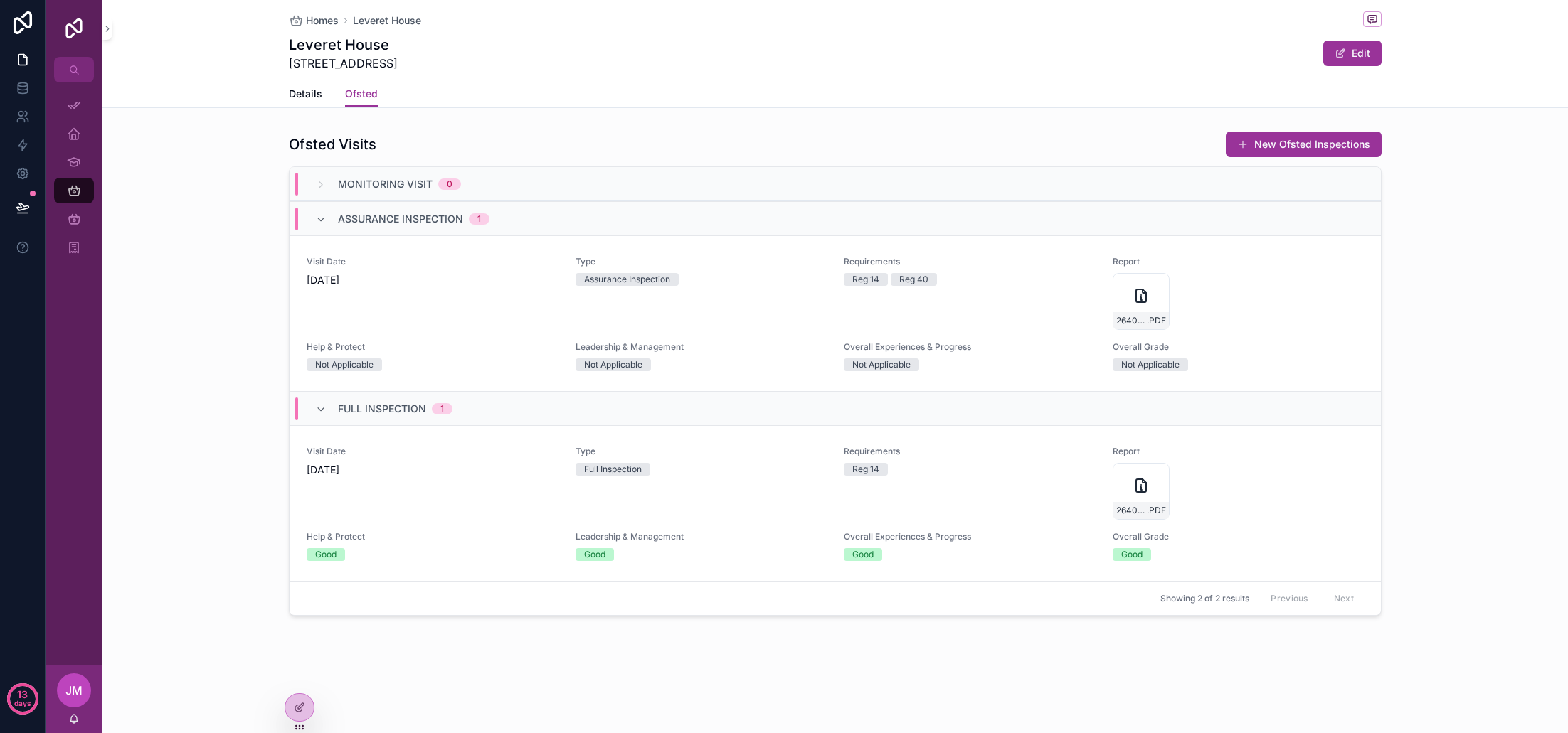
click at [326, 186] on div "Monitoring Visit 0" at bounding box center [389, 185] width 146 height 23
click at [321, 217] on icon "scrollable content" at bounding box center [321, 220] width 12 height 12
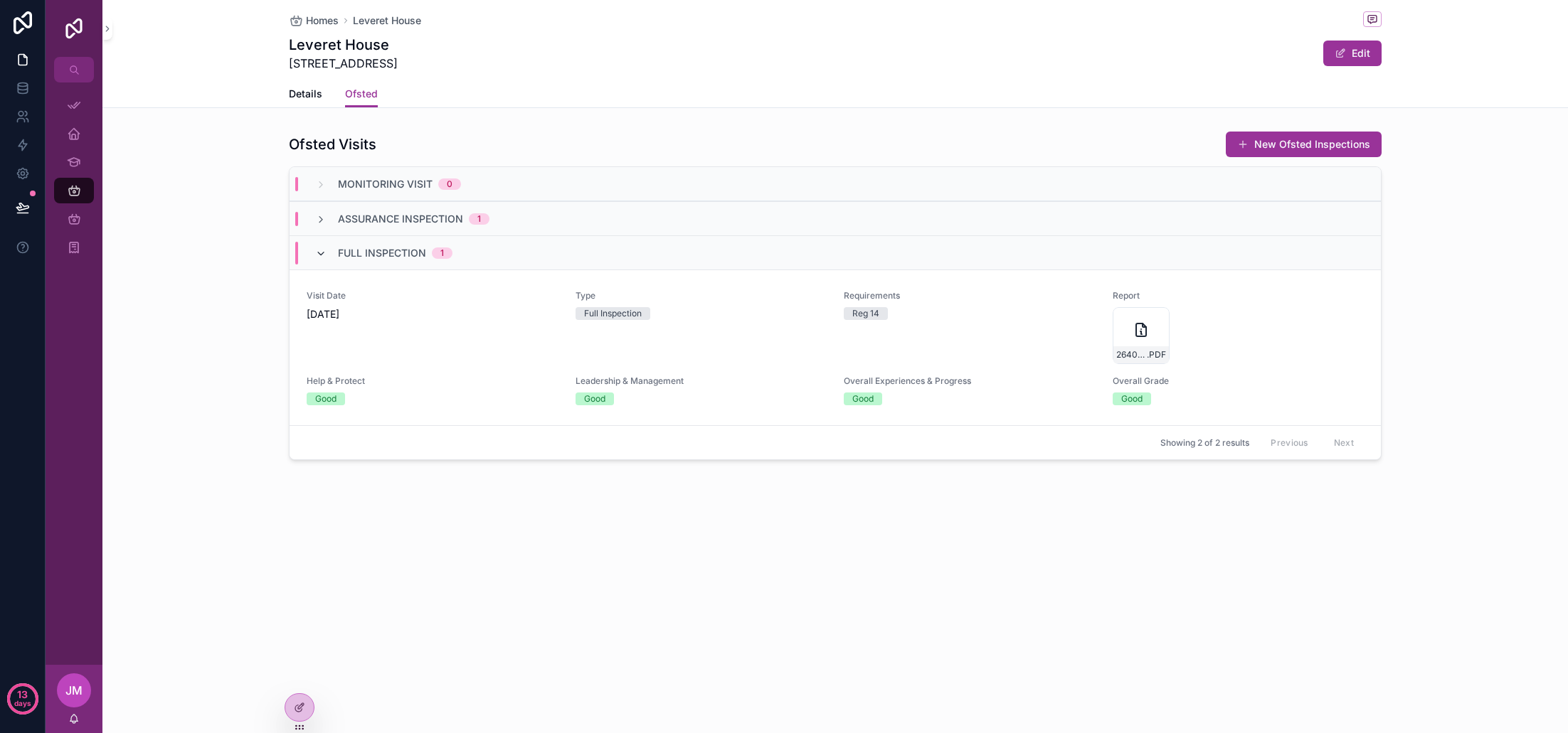
click at [319, 250] on icon "scrollable content" at bounding box center [321, 254] width 12 height 12
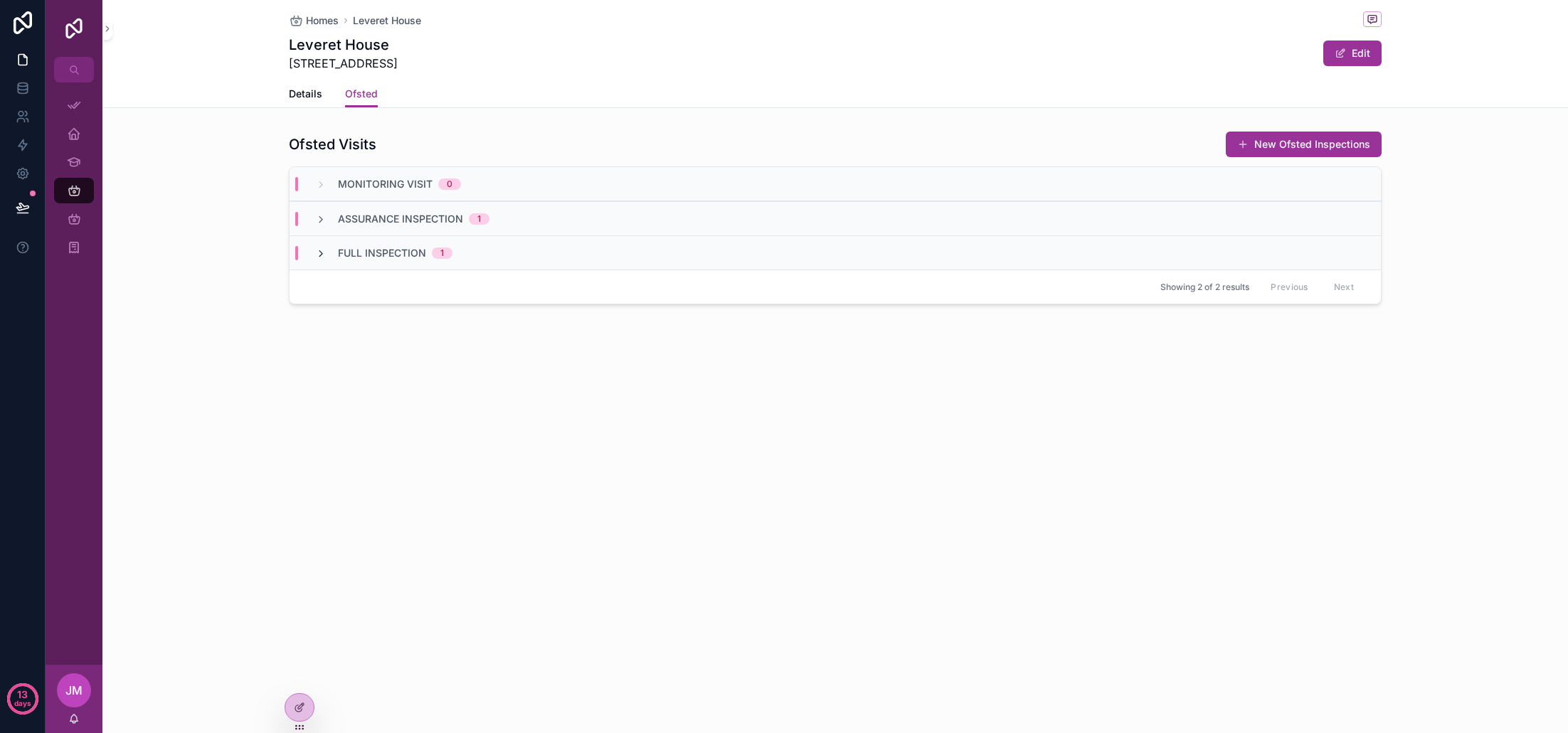
click at [316, 254] on icon "scrollable content" at bounding box center [321, 254] width 12 height 12
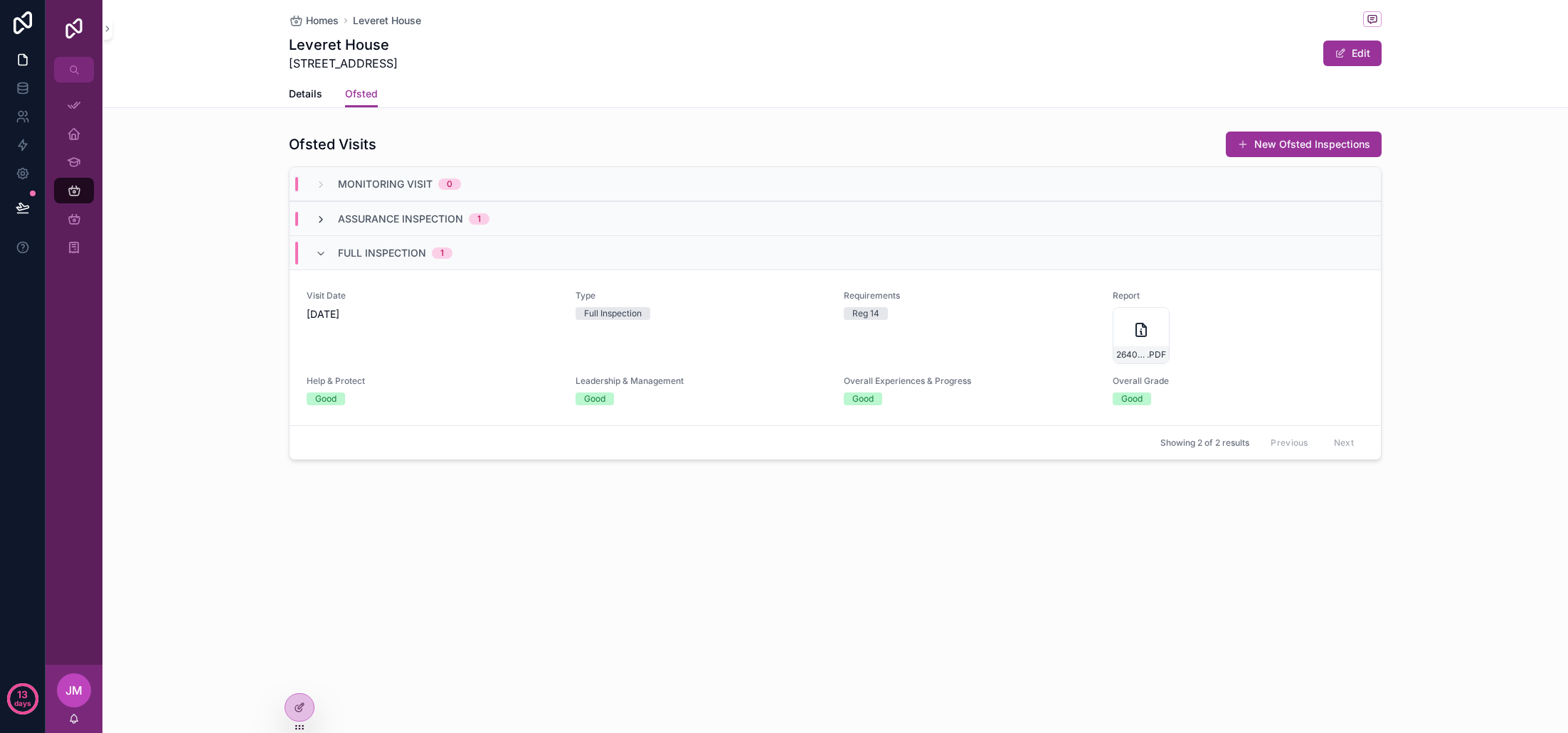
click at [326, 221] on icon "scrollable content" at bounding box center [321, 220] width 12 height 12
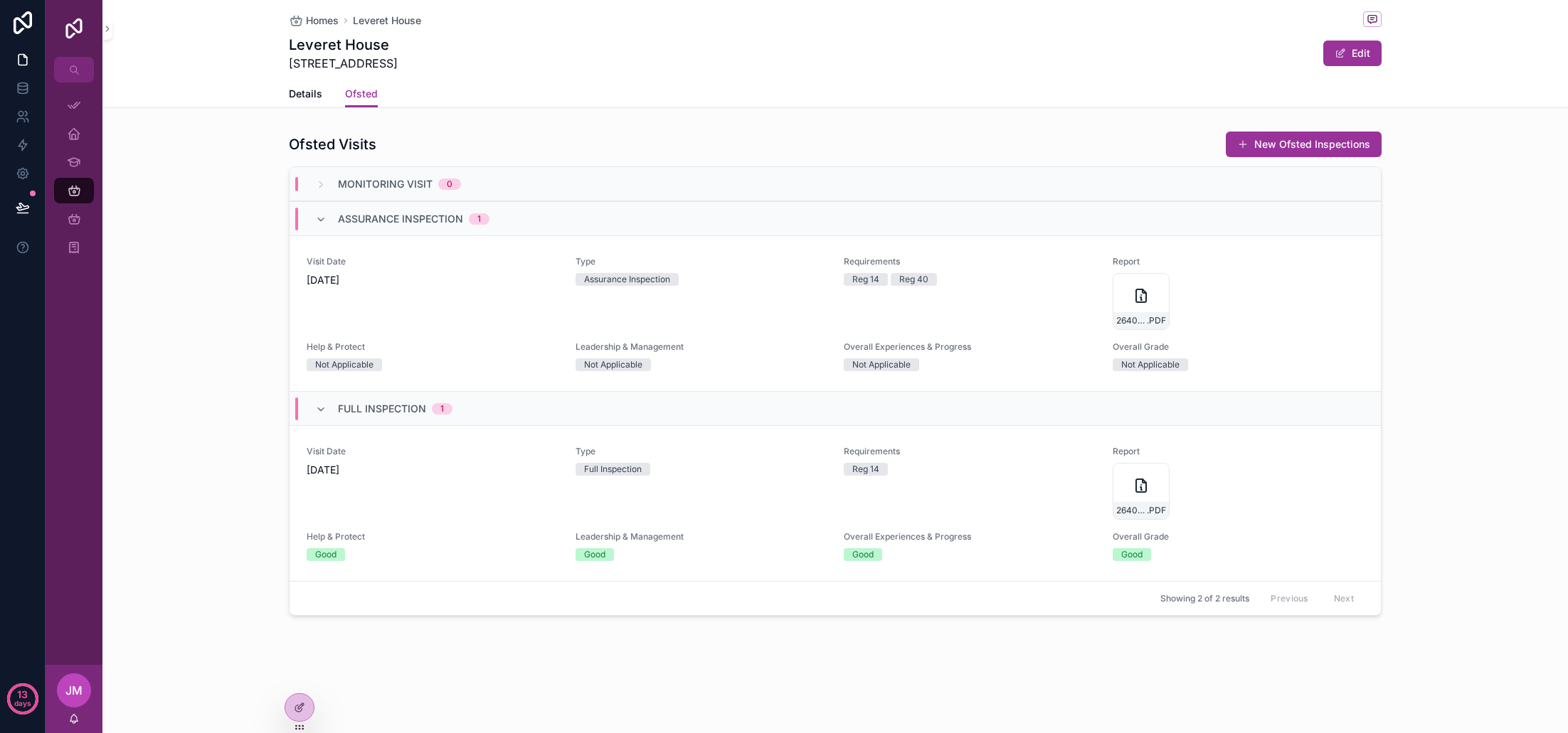
click at [324, 191] on div "Monitoring Visit 0" at bounding box center [835, 184] width 1091 height 34
click at [299, 714] on div at bounding box center [300, 708] width 29 height 27
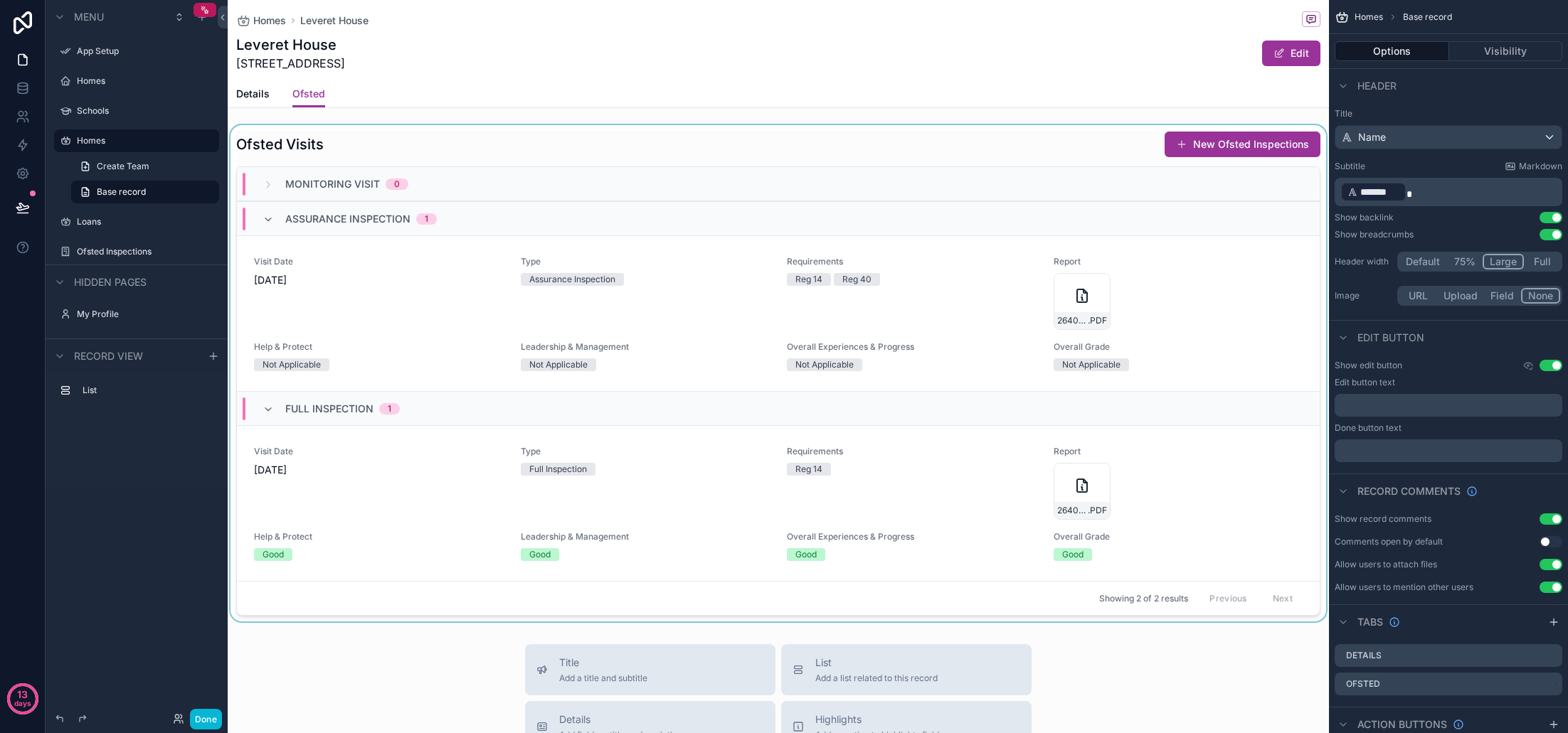
click at [877, 258] on div "scrollable content" at bounding box center [778, 373] width 1101 height 496
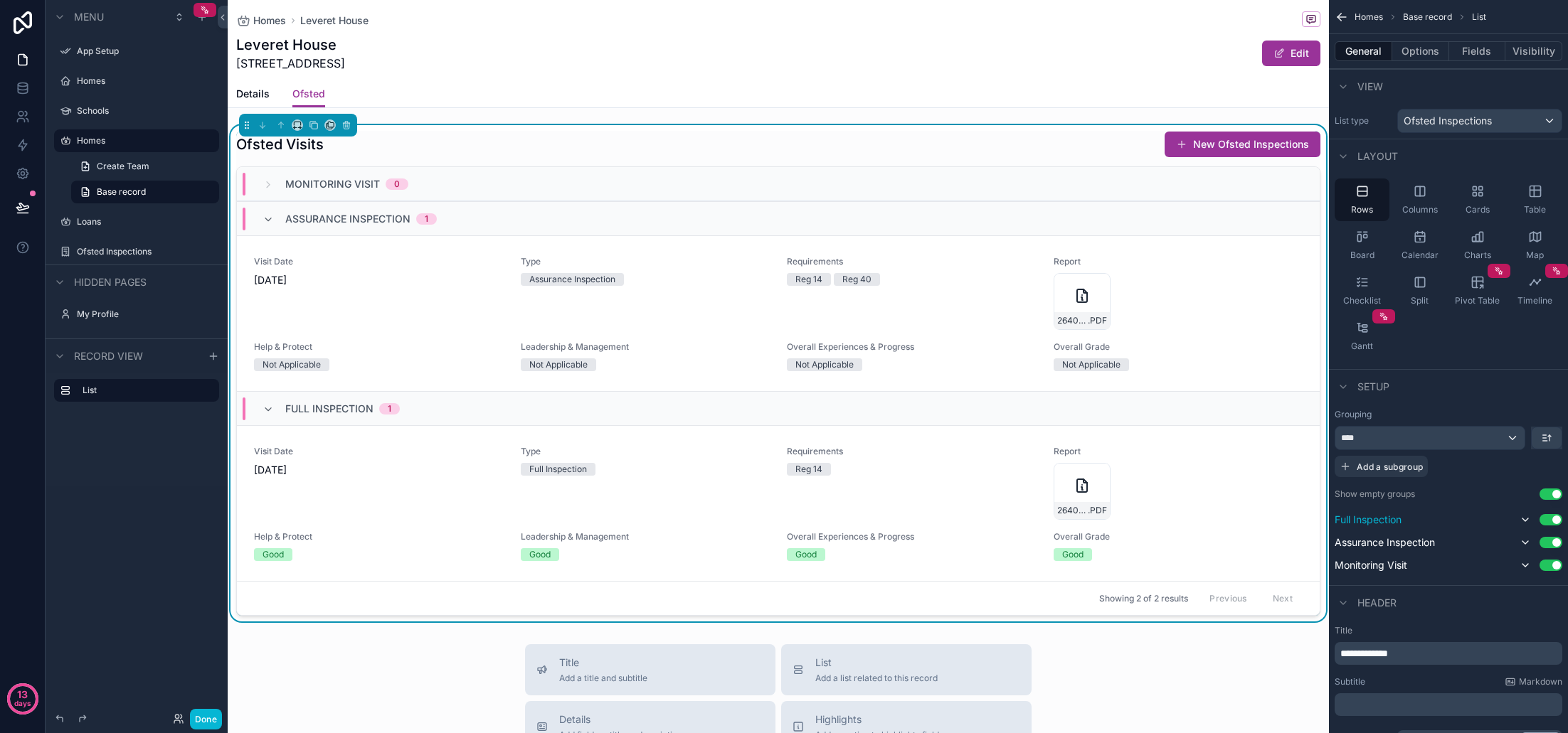
click at [1408, 522] on div "Full Inspection Use setting" at bounding box center [1448, 520] width 228 height 17
click at [1527, 522] on icon "scrollable content" at bounding box center [1526, 520] width 12 height 12
click at [1404, 520] on div "Full Inspection Use setting" at bounding box center [1448, 520] width 228 height 17
click at [1400, 520] on span "Full Inspection" at bounding box center [1368, 519] width 67 height 14
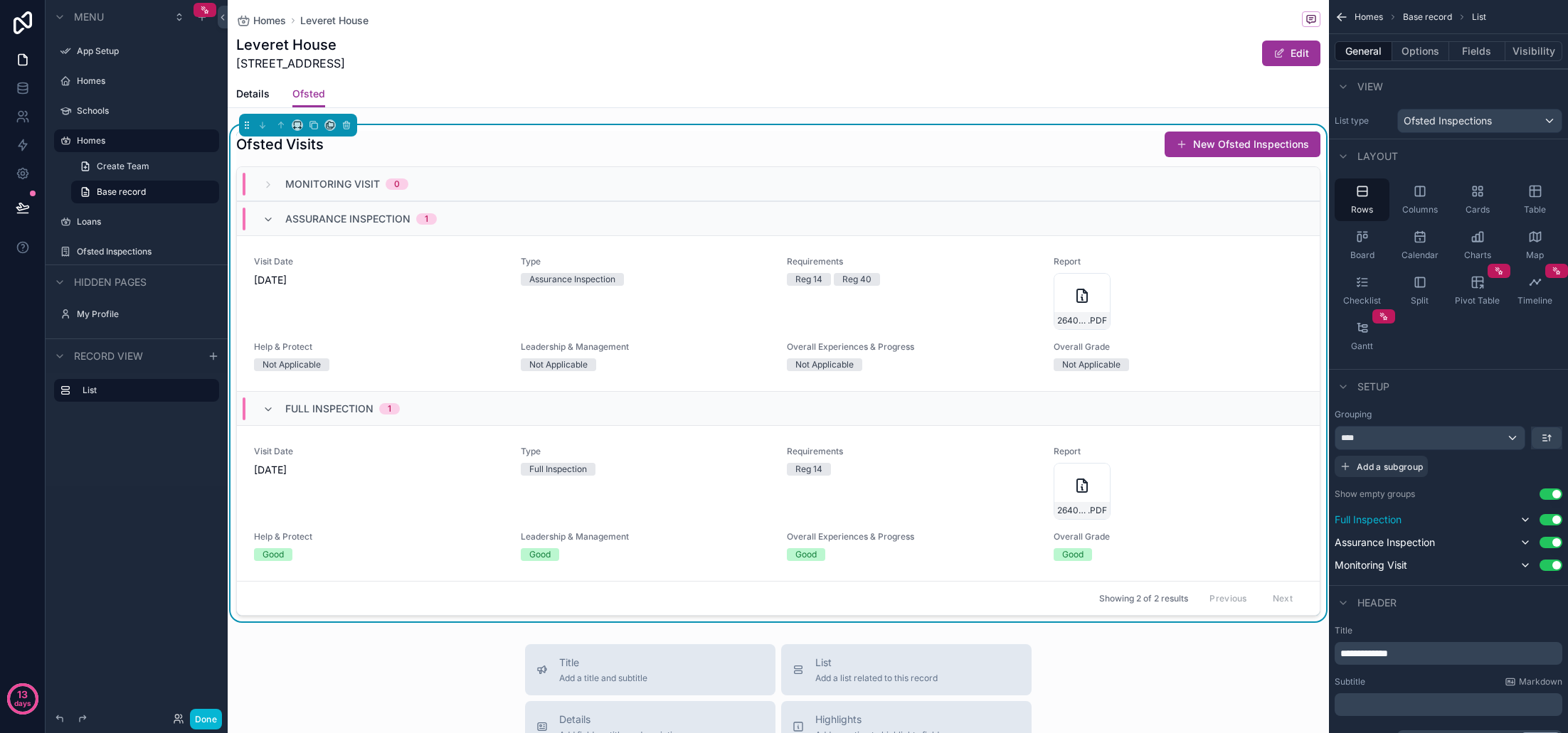
click at [1397, 521] on span "Full Inspection" at bounding box center [1368, 519] width 67 height 14
click at [1402, 522] on span "Full Inspection" at bounding box center [1368, 519] width 67 height 14
click at [1528, 519] on icon "scrollable content" at bounding box center [1526, 519] width 6 height 3
click at [1528, 519] on icon "scrollable content" at bounding box center [1526, 520] width 12 height 12
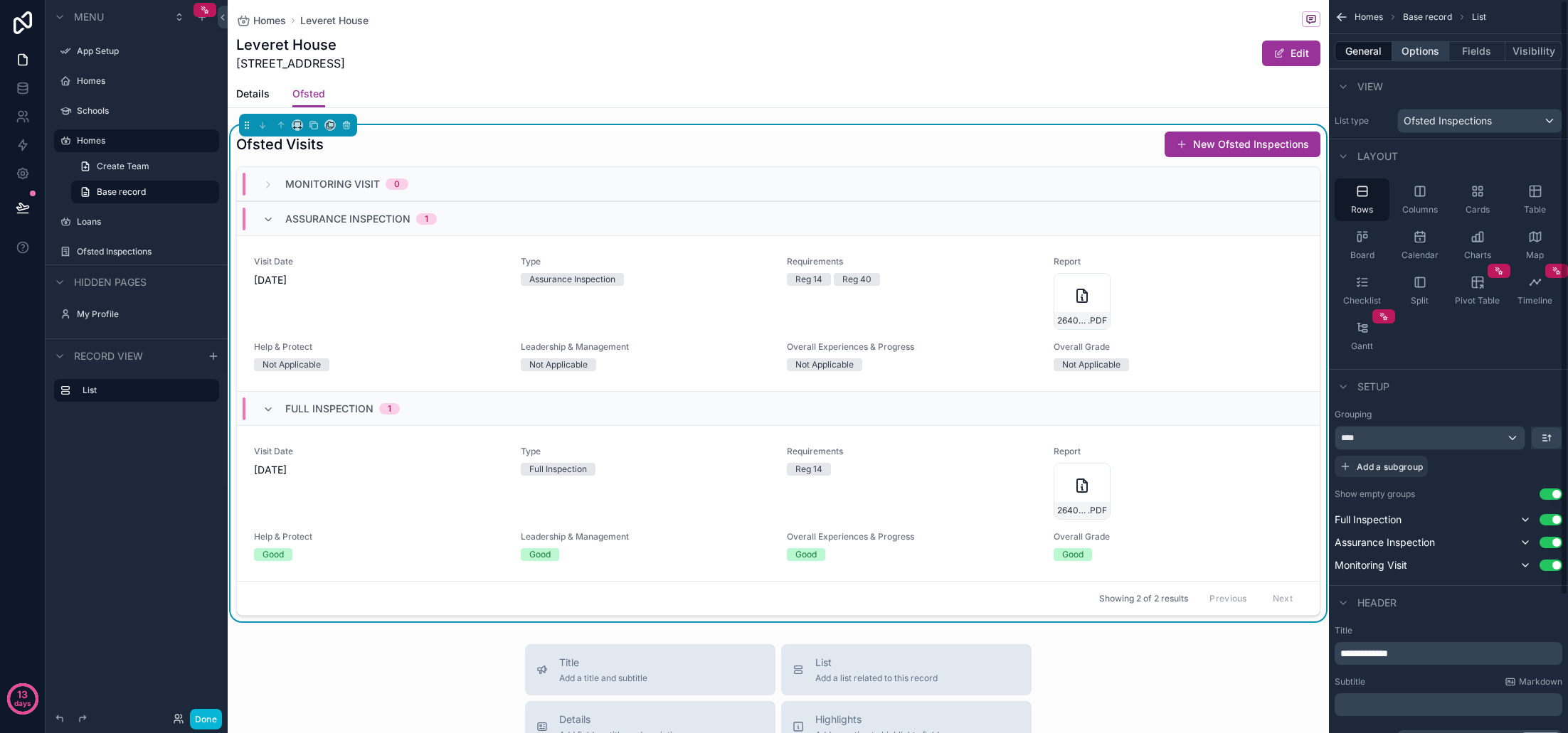
click at [1429, 50] on button "Options" at bounding box center [1420, 51] width 57 height 20
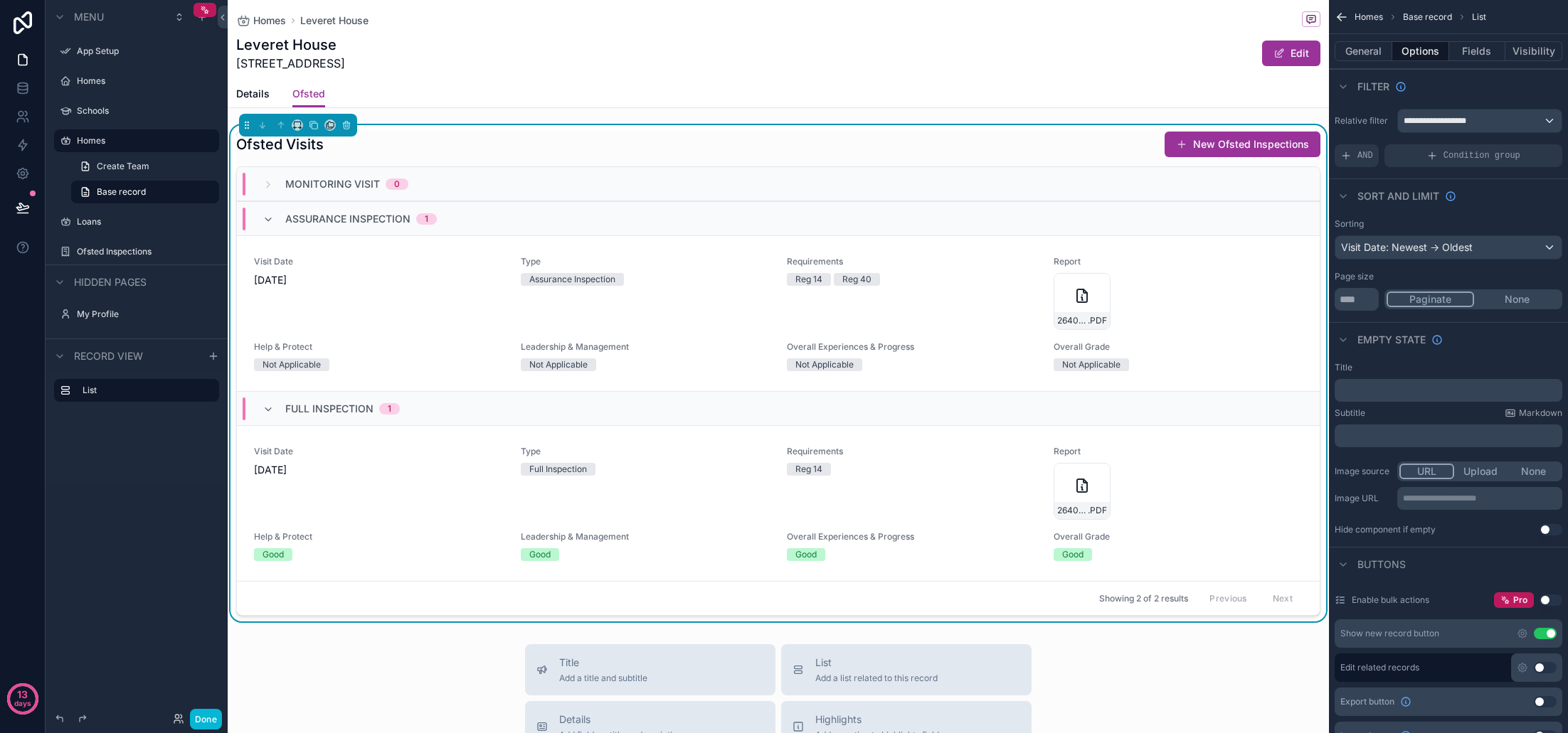
click at [440, 95] on div "Details Ofsted" at bounding box center [778, 94] width 1084 height 27
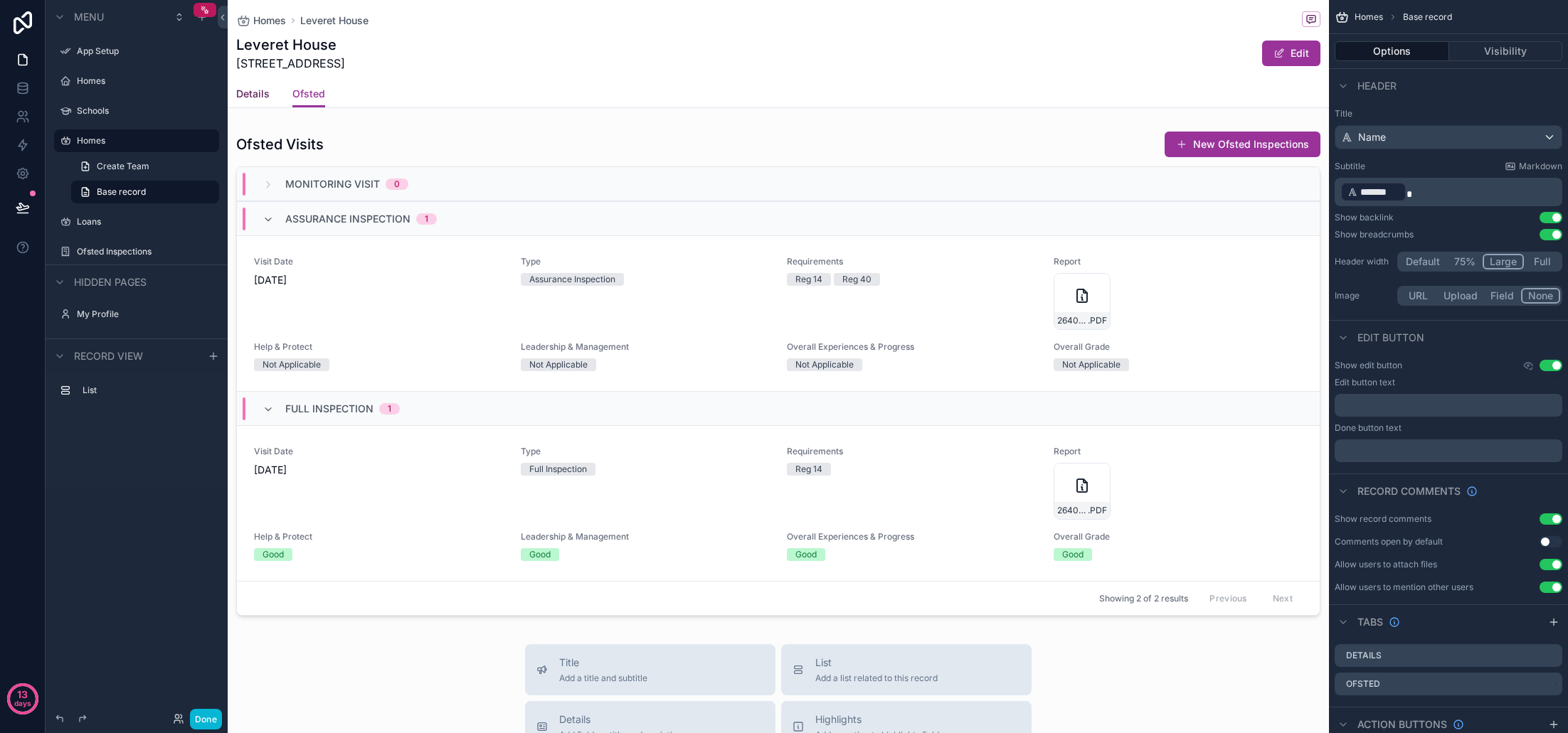
click at [244, 95] on span "Details" at bounding box center [253, 93] width 34 height 14
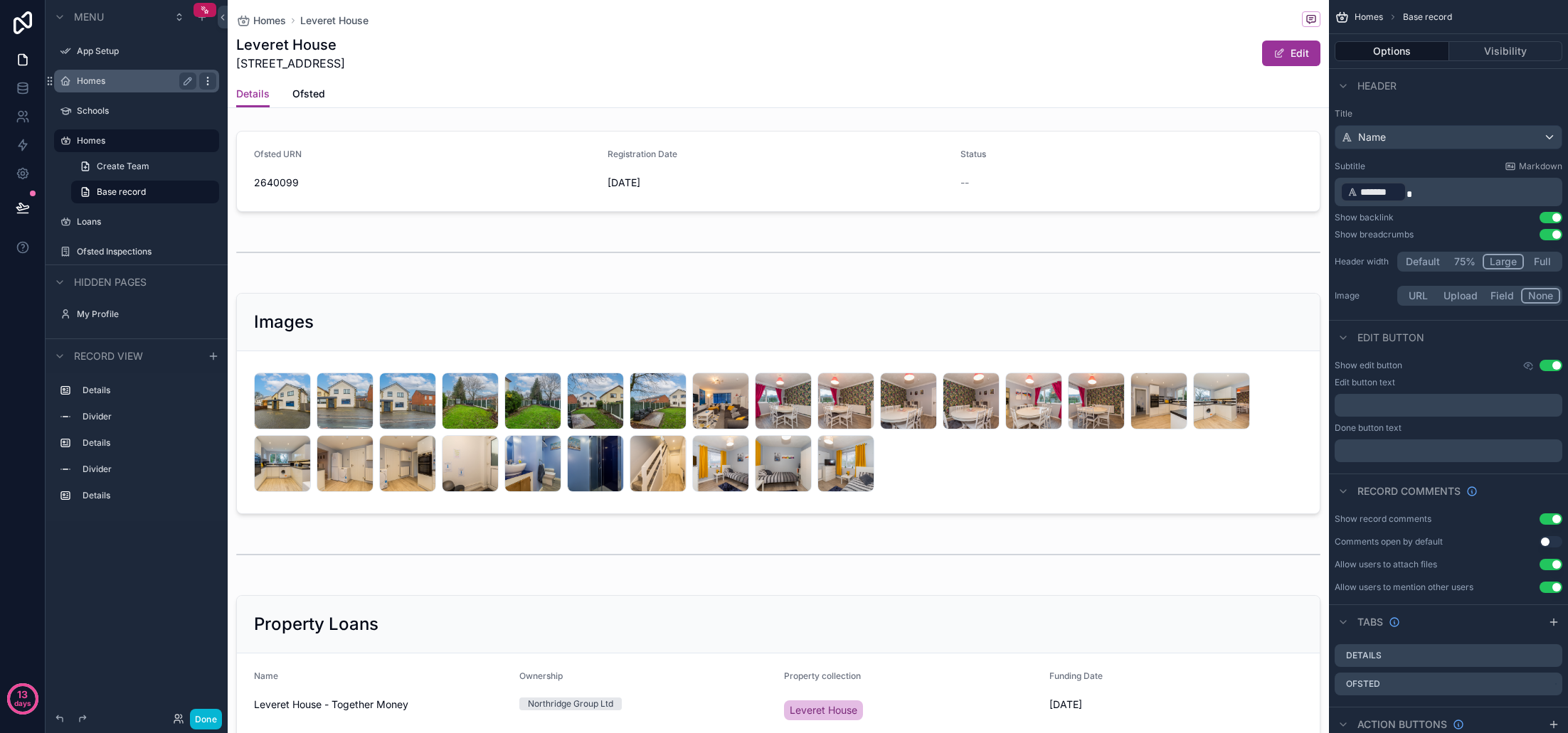
click at [204, 81] on icon "scrollable content" at bounding box center [208, 81] width 12 height 12
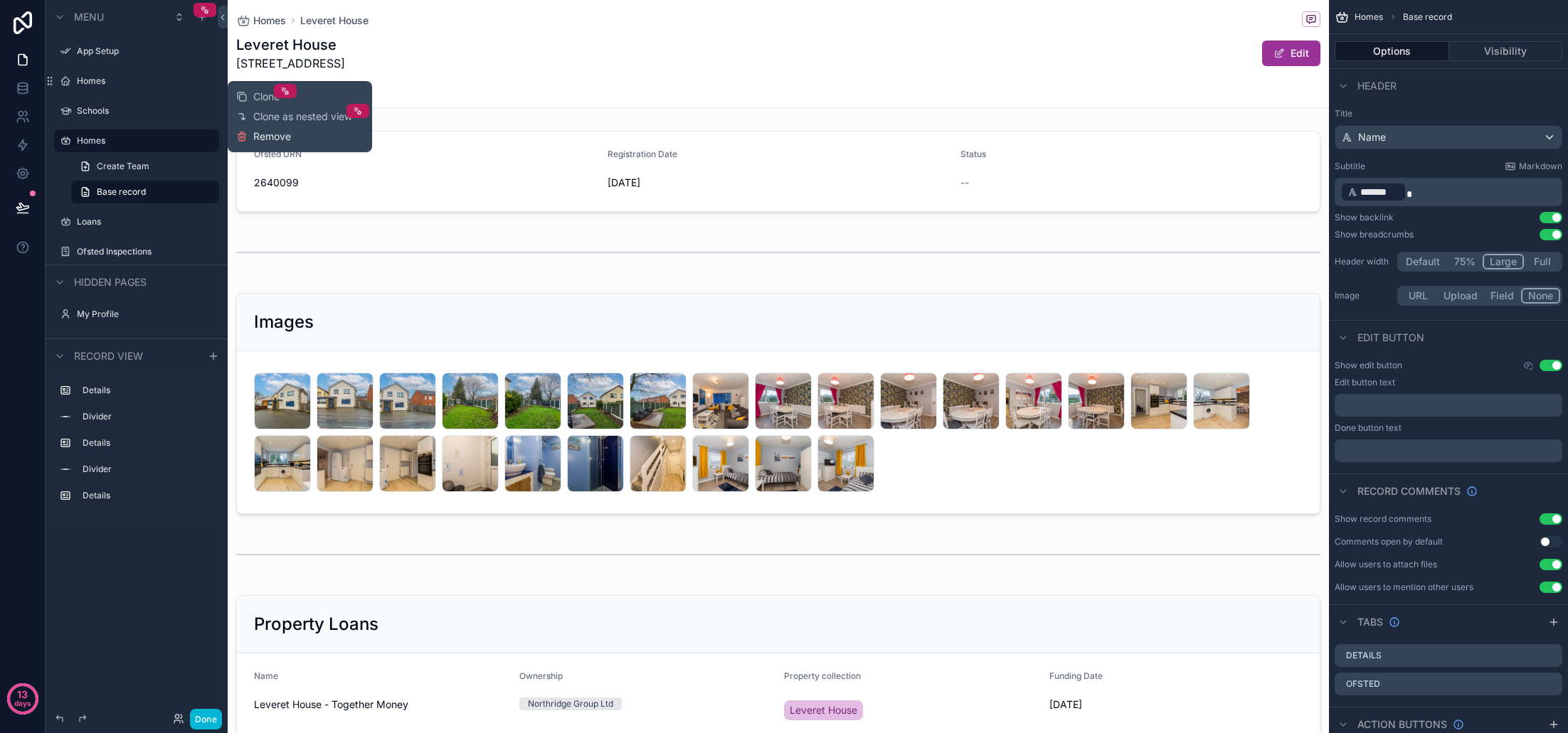
click at [277, 138] on span "Remove" at bounding box center [271, 137] width 38 height 14
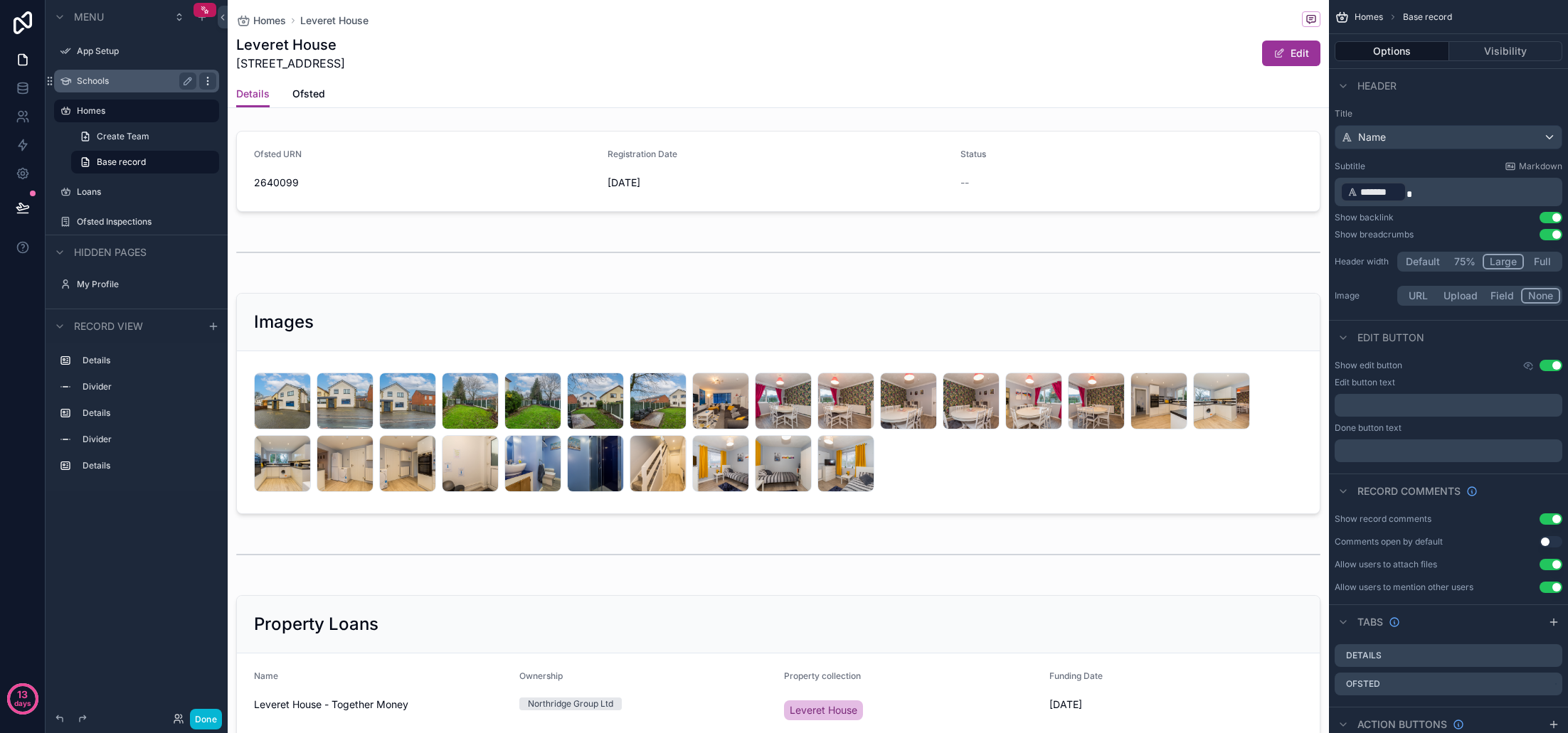
click at [212, 81] on icon "scrollable content" at bounding box center [208, 81] width 12 height 12
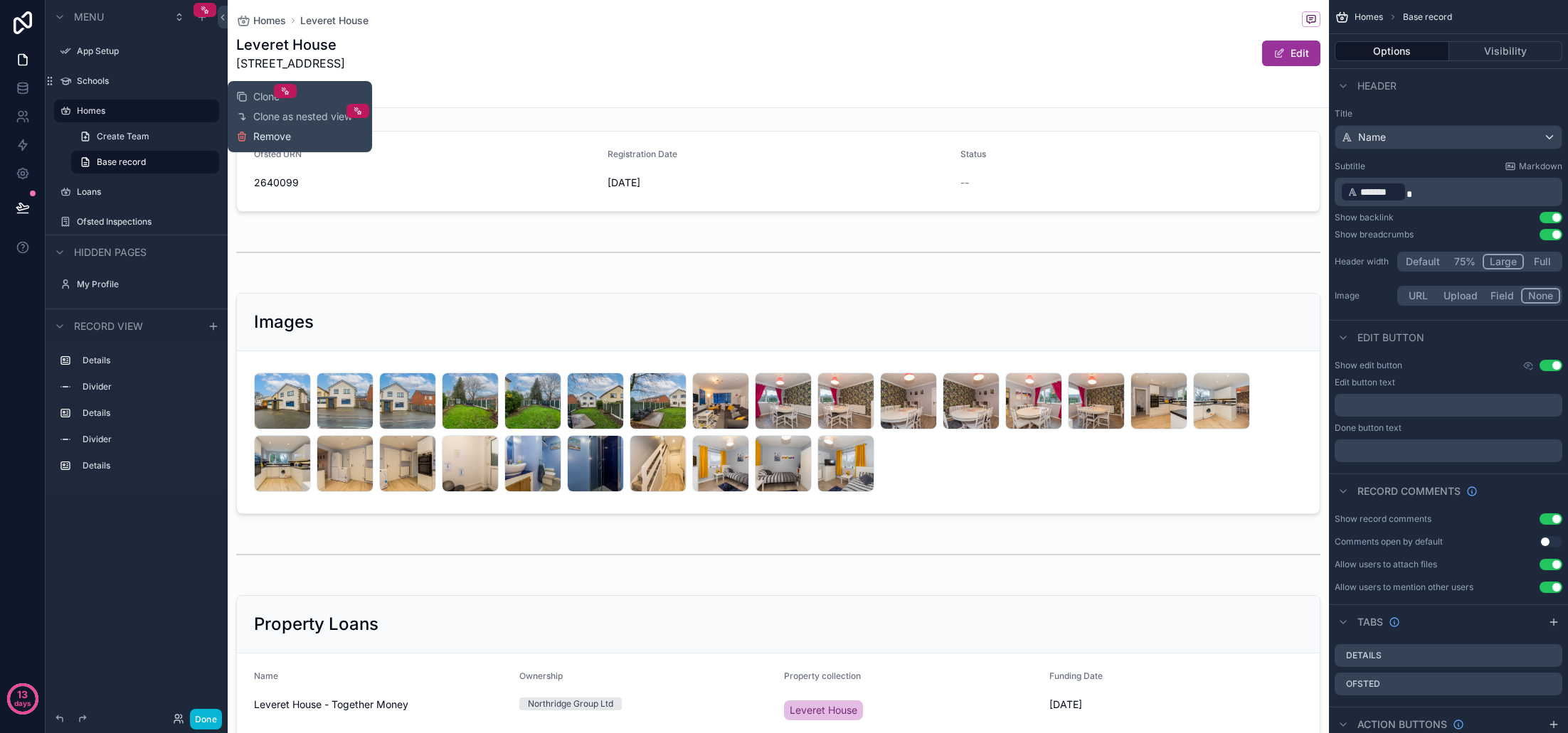
click at [276, 137] on span "Remove" at bounding box center [271, 137] width 38 height 14
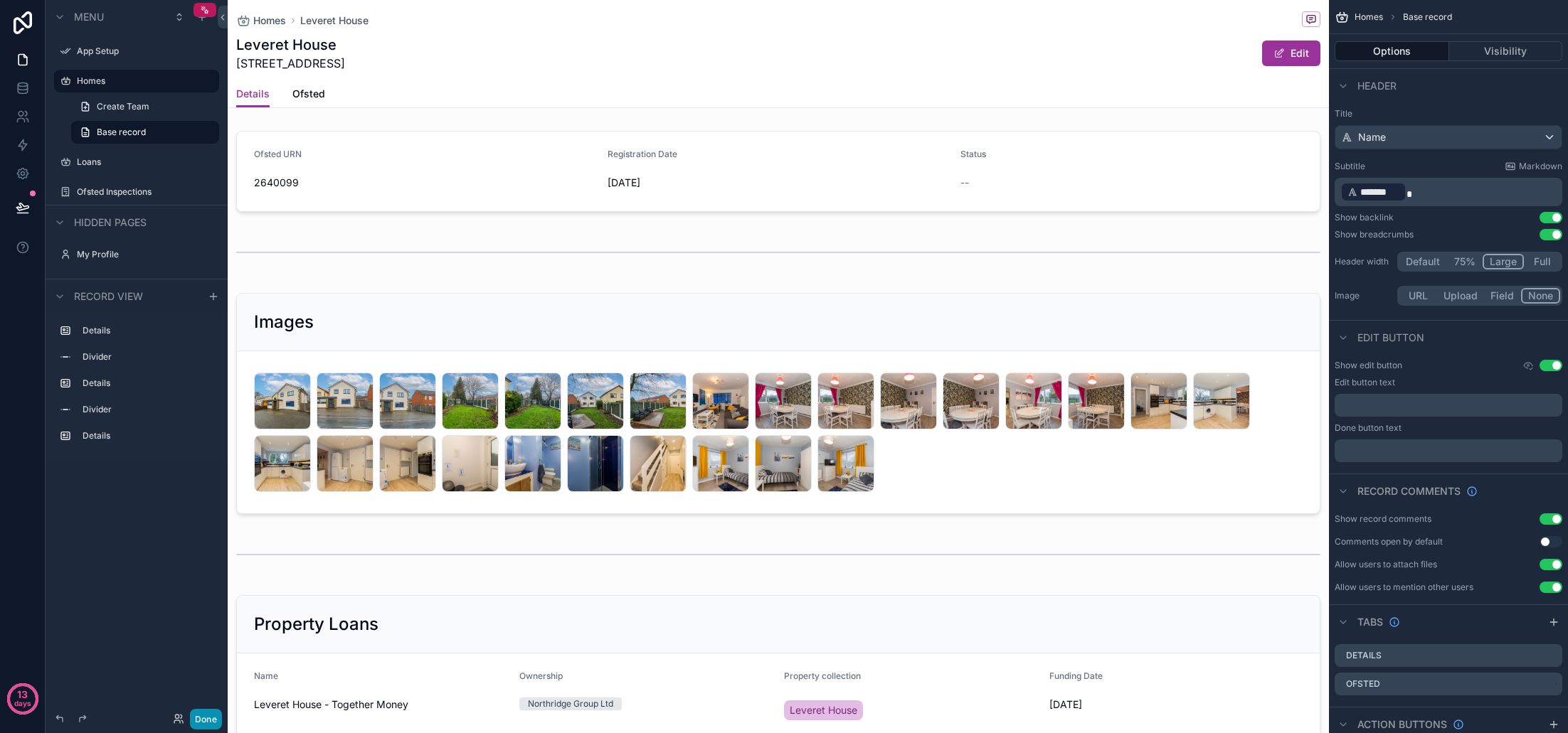
click at [203, 717] on button "Done" at bounding box center [205, 719] width 32 height 20
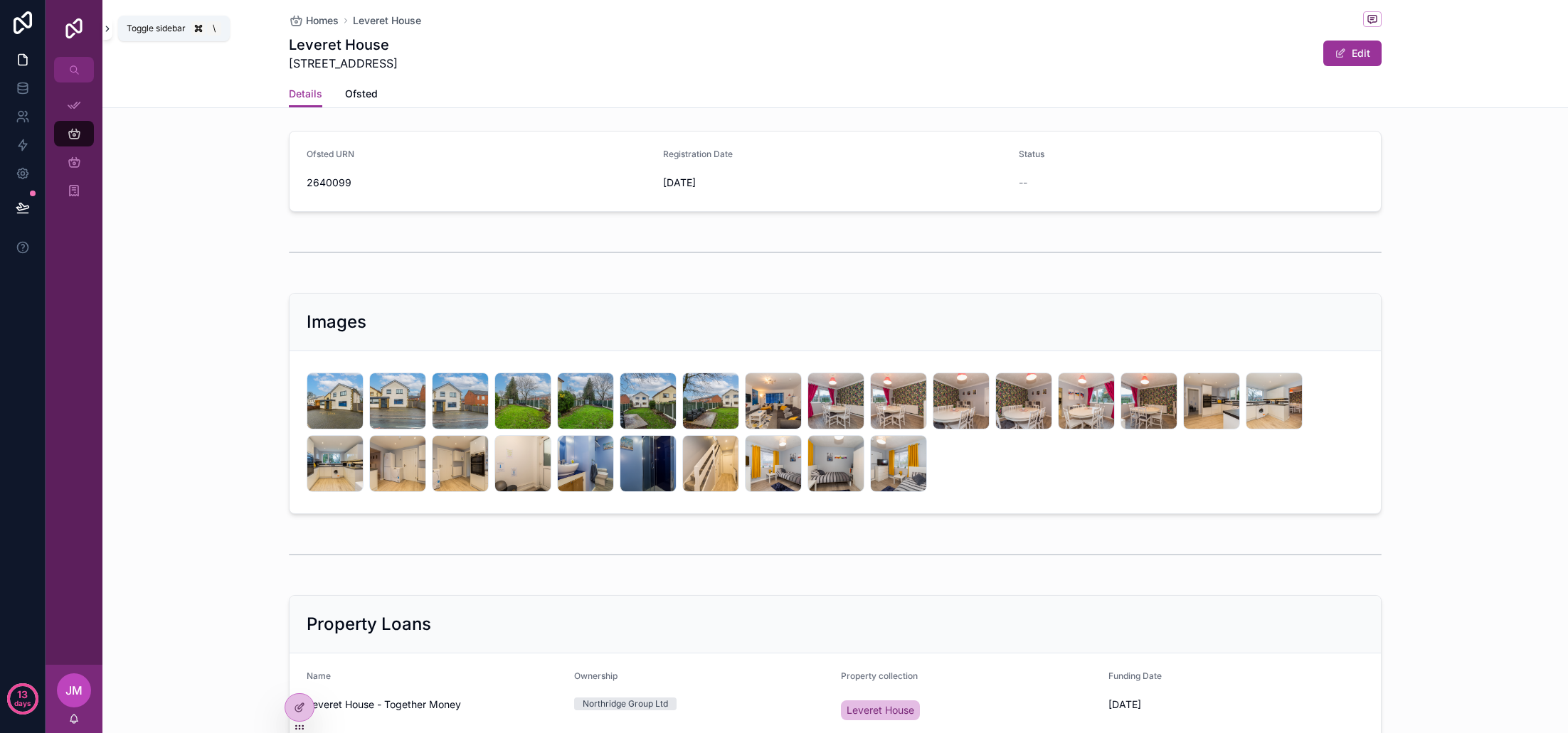
click at [108, 31] on icon "scrollable content" at bounding box center [107, 28] width 10 height 11
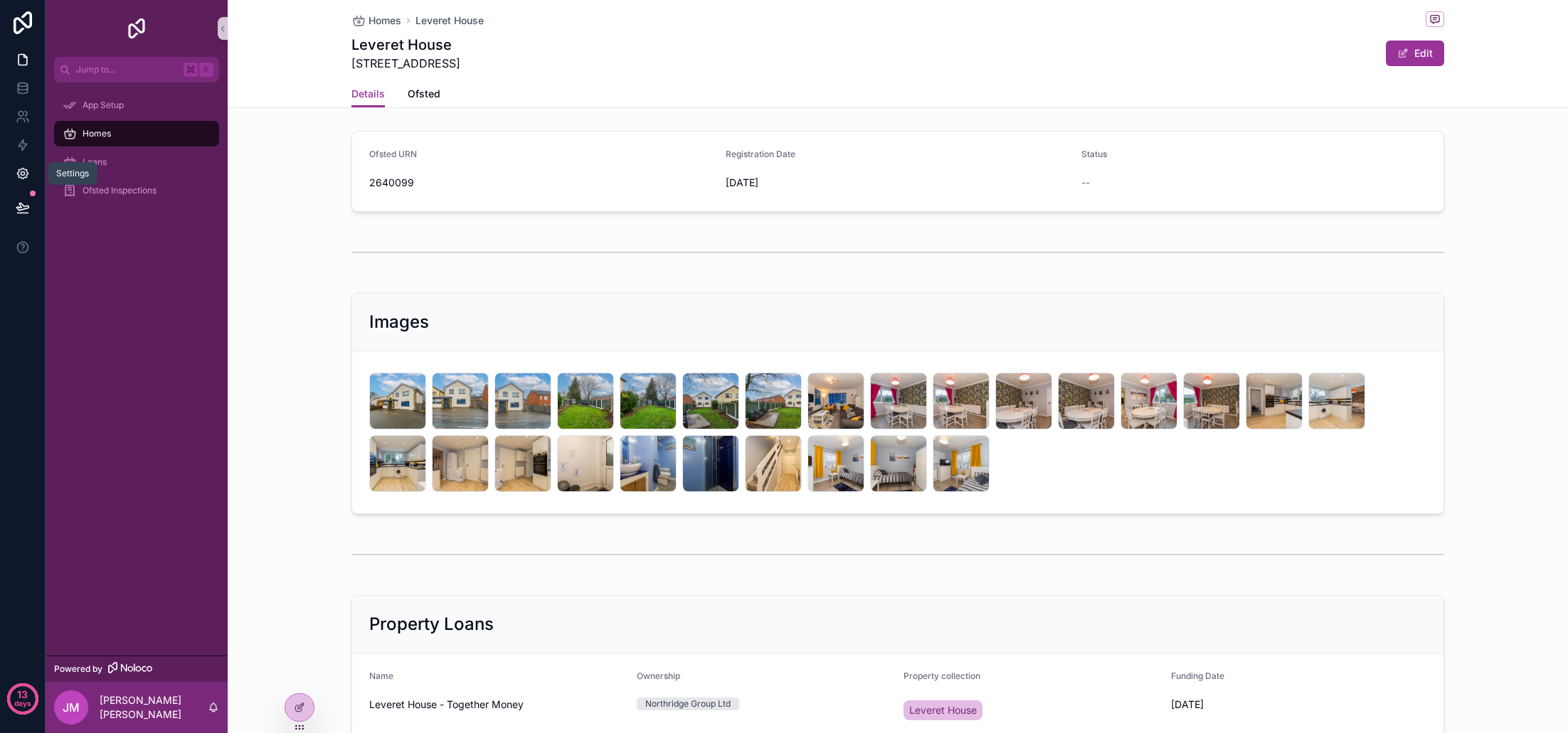
click at [25, 176] on icon at bounding box center [22, 173] width 14 height 14
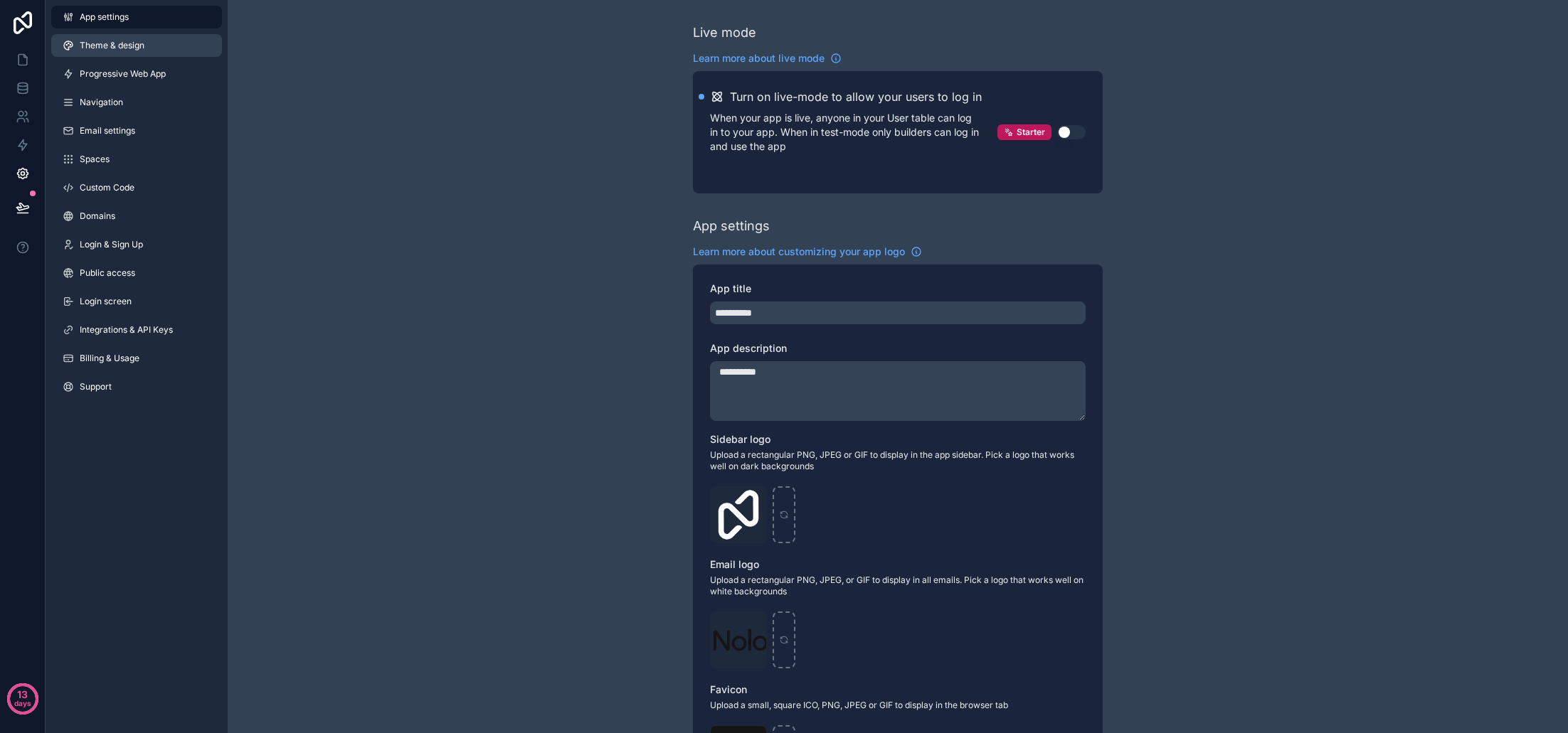
click at [133, 49] on span "Theme & design" at bounding box center [112, 45] width 64 height 12
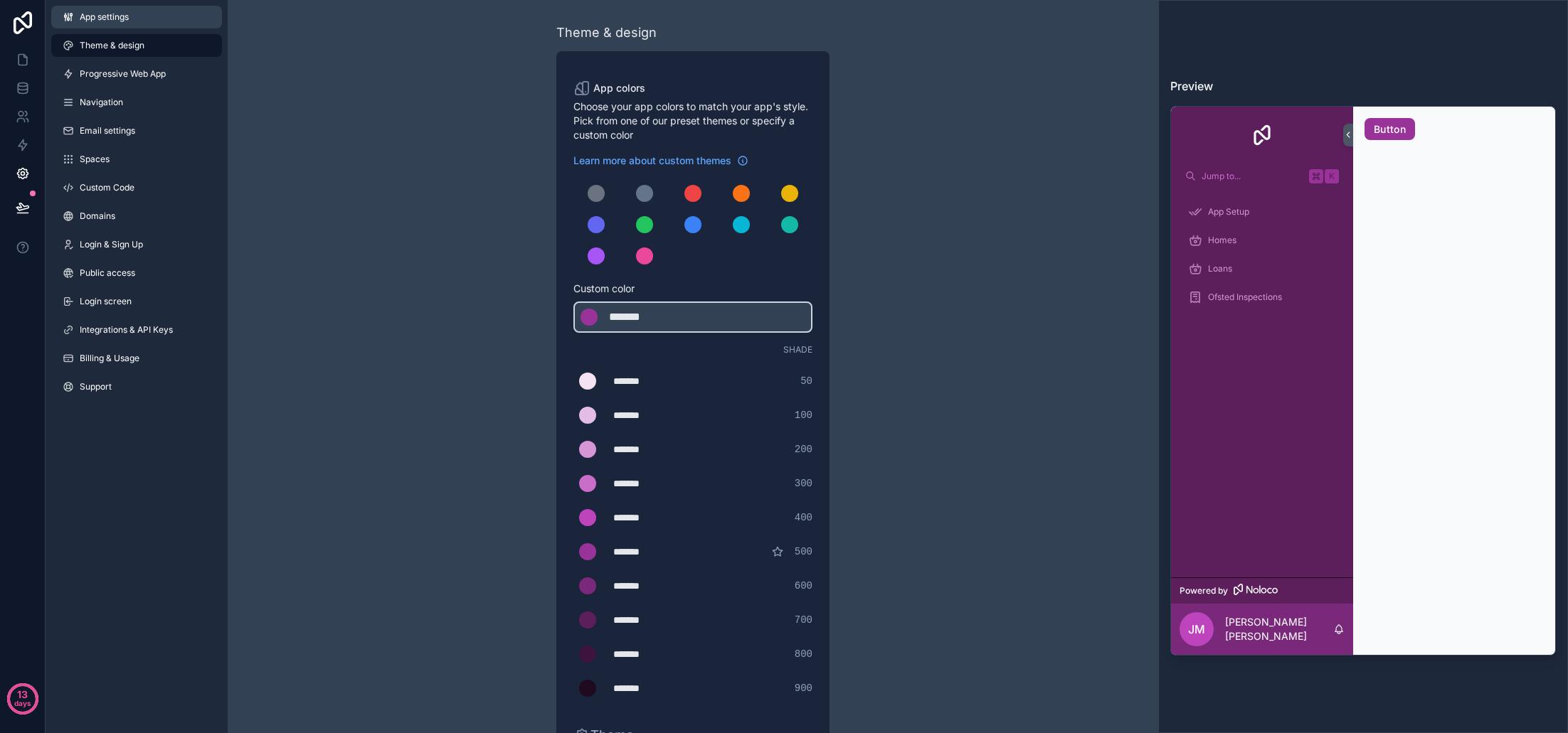
click at [114, 23] on link "App settings" at bounding box center [136, 17] width 170 height 23
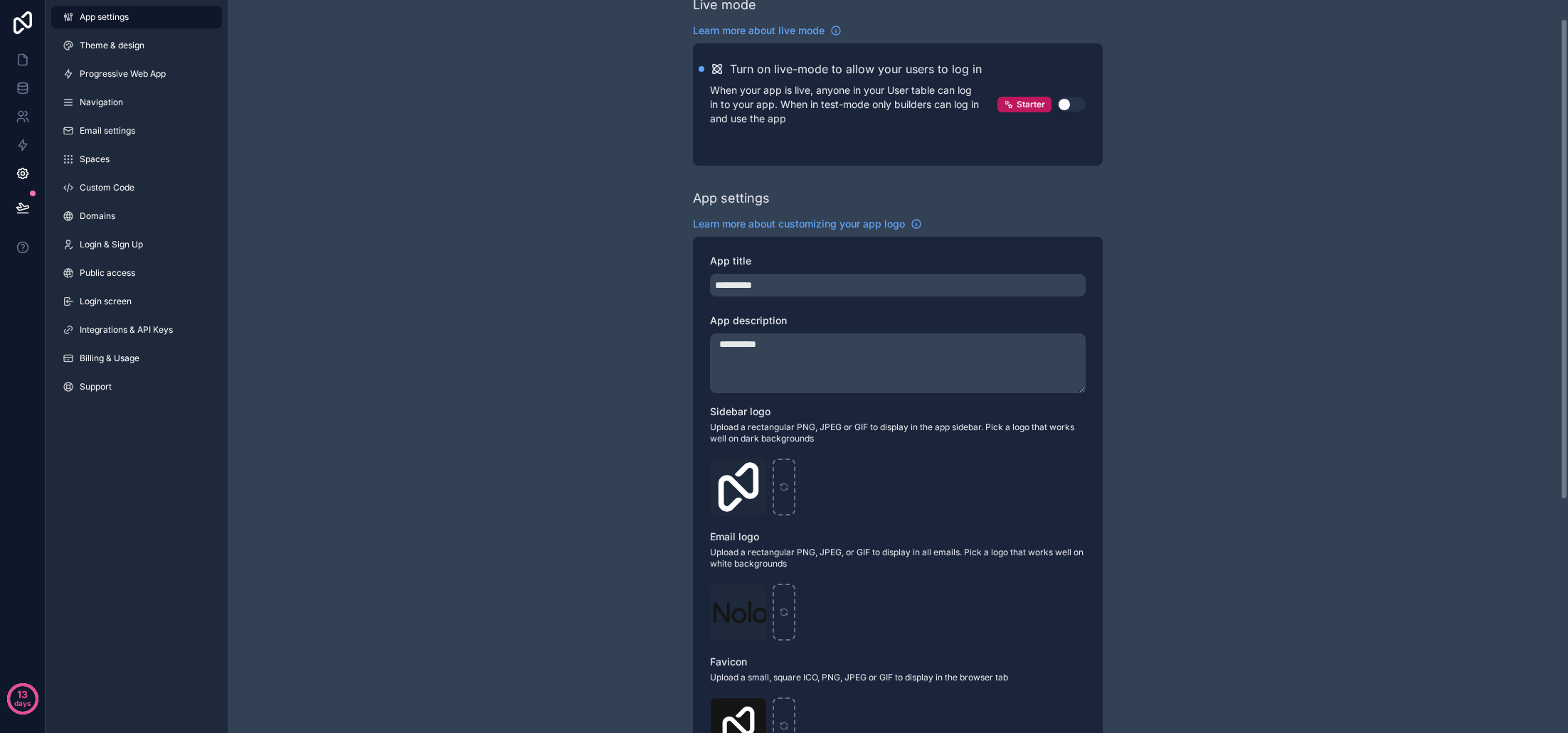
scroll to position [29, 0]
click at [826, 345] on textarea "**********" at bounding box center [898, 363] width 375 height 60
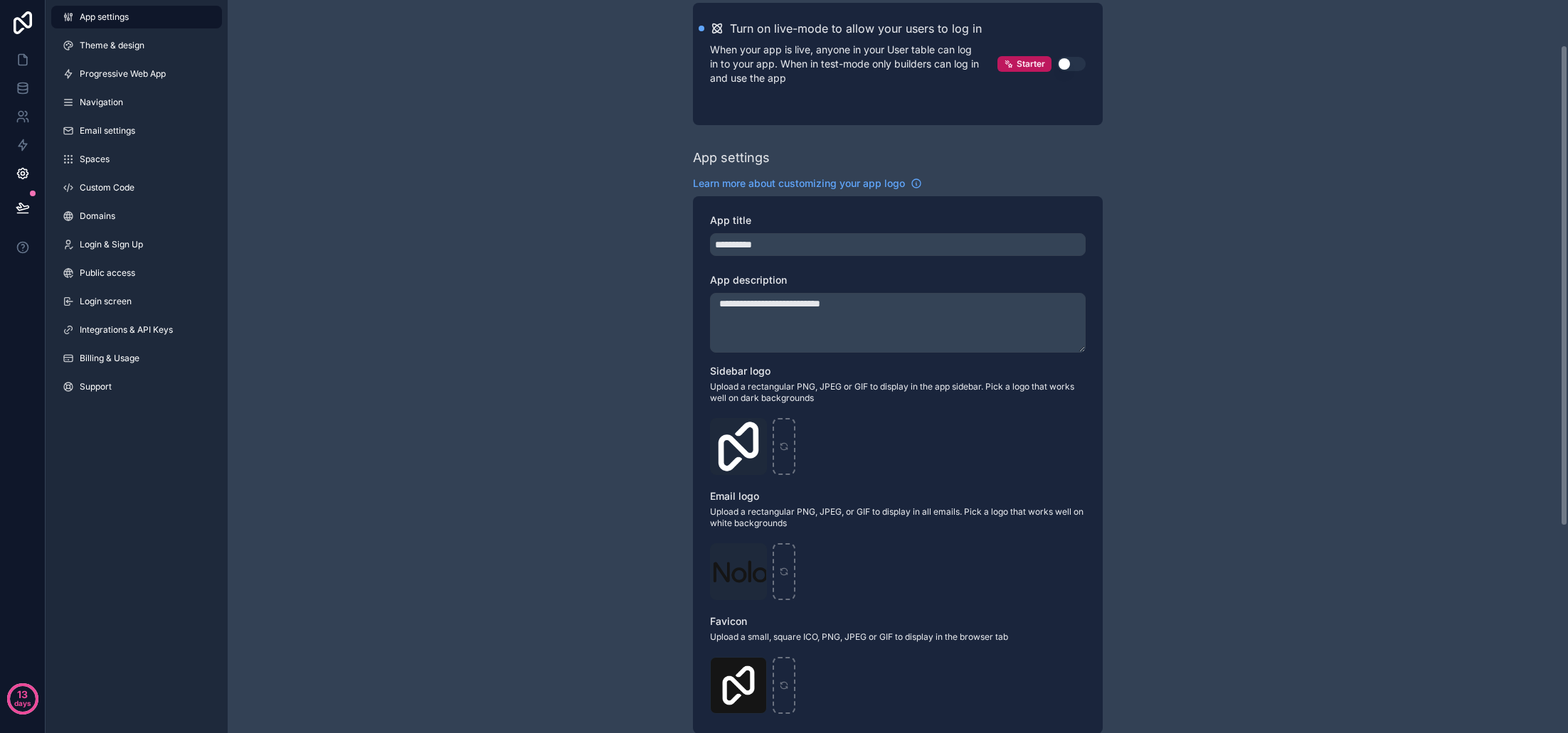
scroll to position [69, 0]
type textarea "**********"
click at [755, 430] on icon "scrollable content" at bounding box center [755, 430] width 12 height 12
click at [791, 442] on div "scrollable content" at bounding box center [784, 445] width 23 height 57
type input "**********"
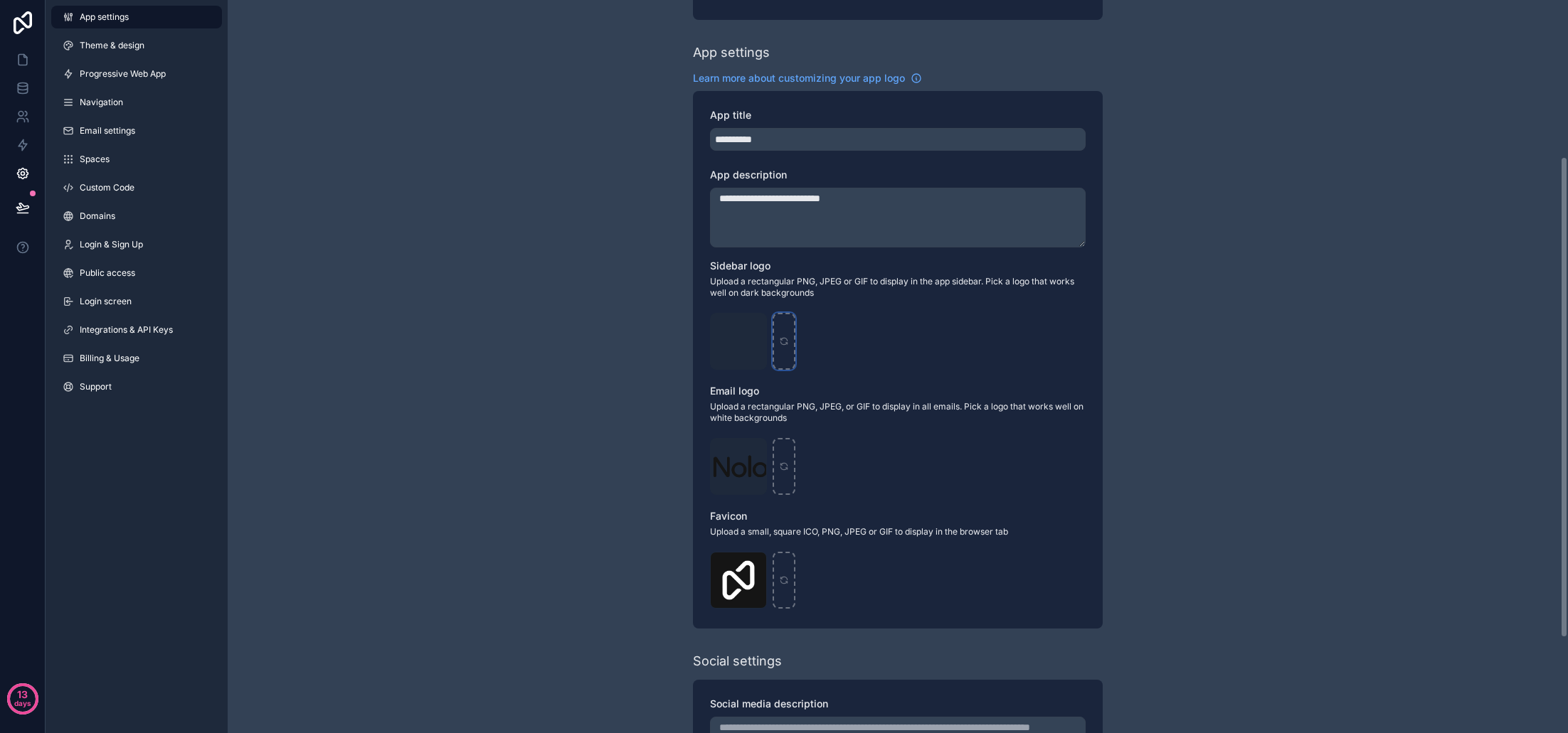
scroll to position [120, 0]
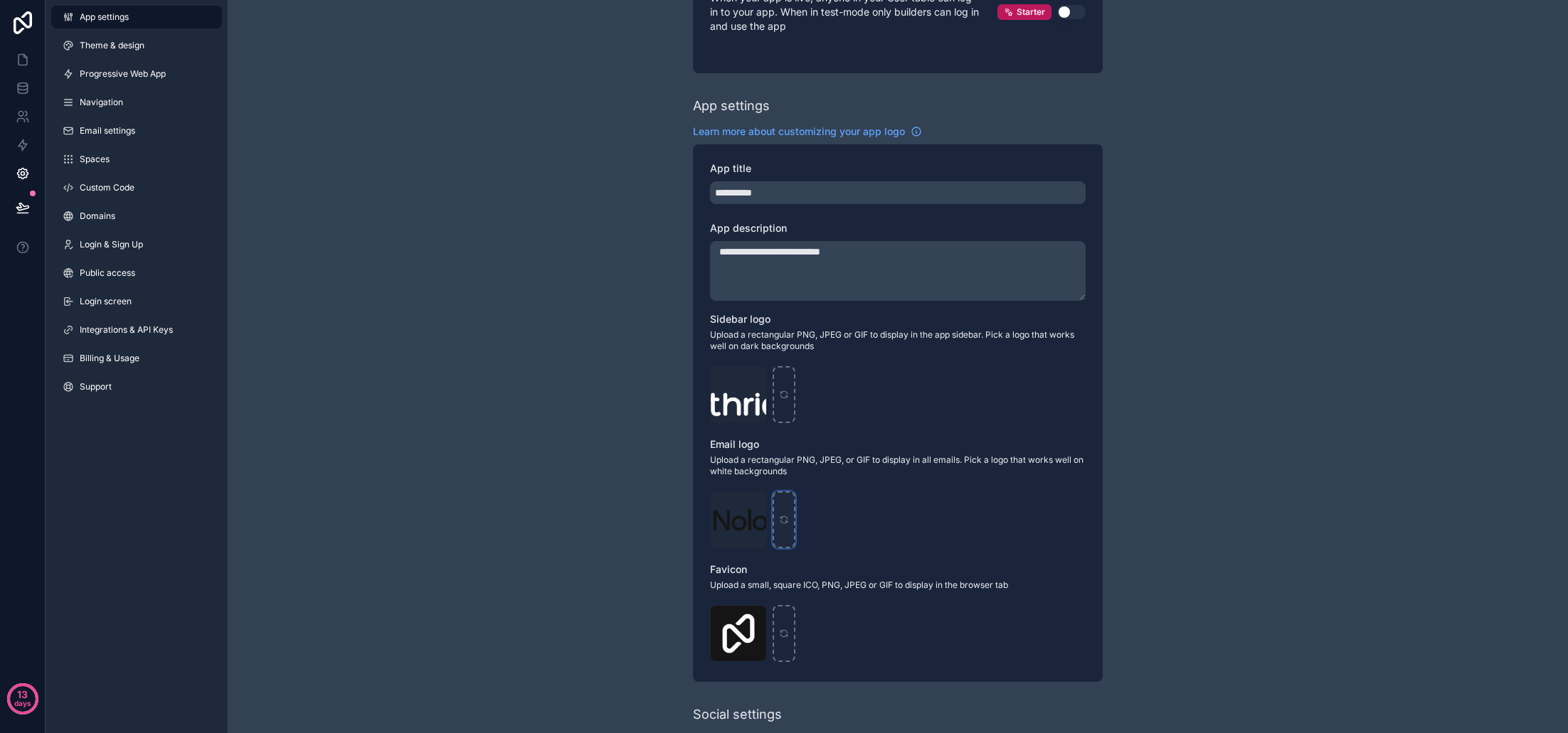
click at [786, 523] on icon "scrollable content" at bounding box center [784, 519] width 10 height 10
type input "**********"
click at [24, 56] on icon at bounding box center [24, 56] width 3 height 3
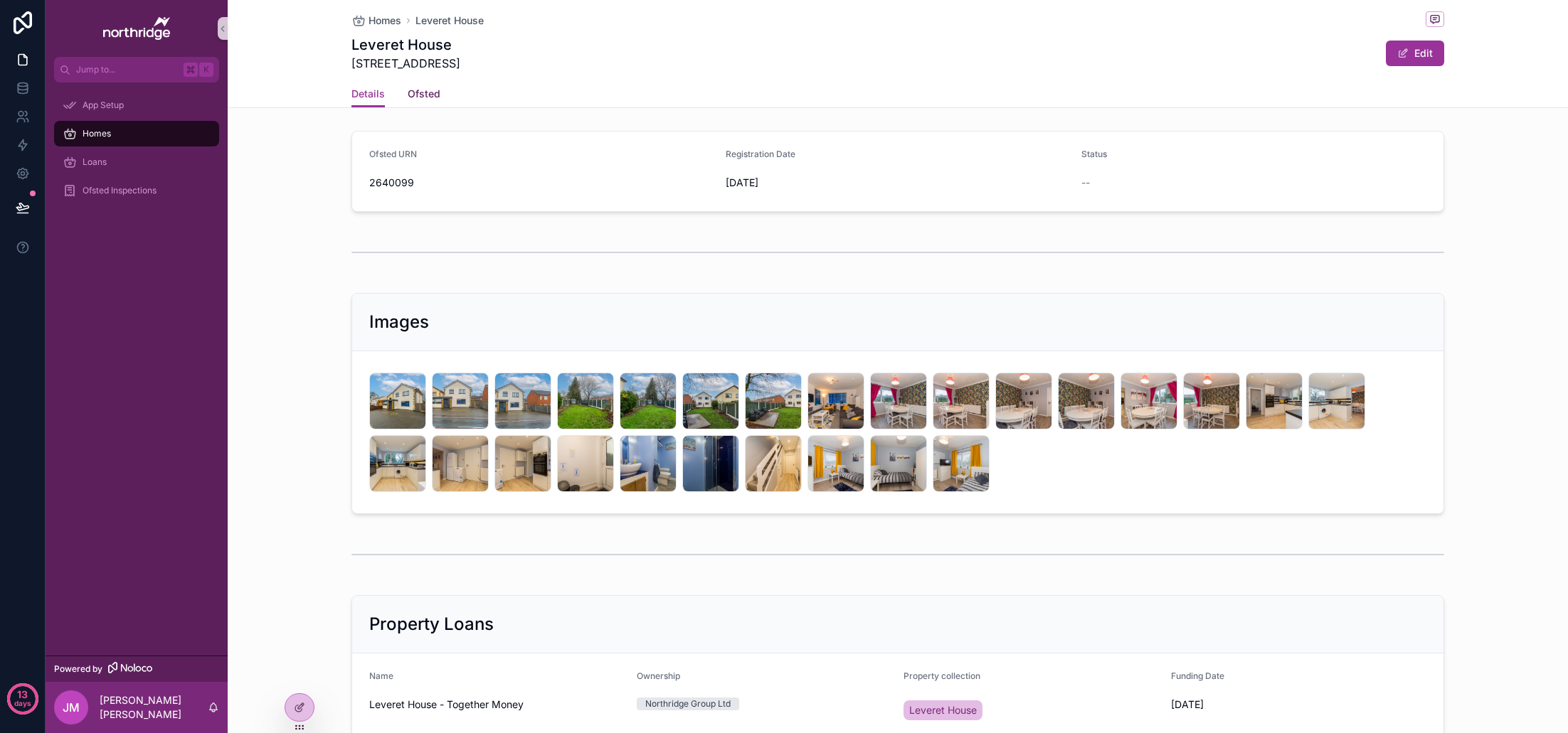
click at [420, 92] on span "Ofsted" at bounding box center [424, 93] width 33 height 14
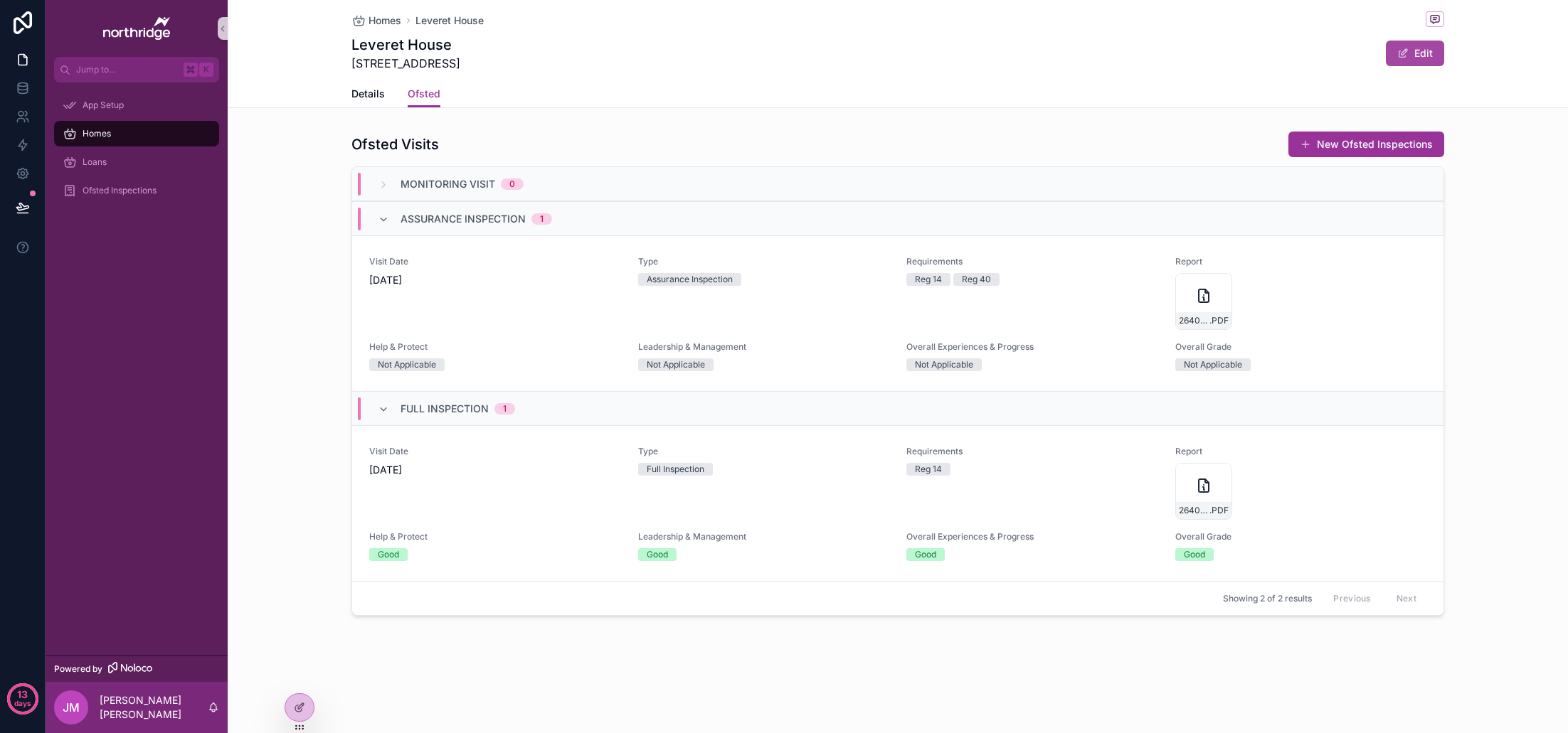
click at [1427, 51] on button "Edit" at bounding box center [1415, 53] width 59 height 26
click at [1413, 50] on button "Done" at bounding box center [1411, 53] width 65 height 26
click at [1358, 140] on button "New Ofsted Inspections" at bounding box center [1366, 144] width 156 height 26
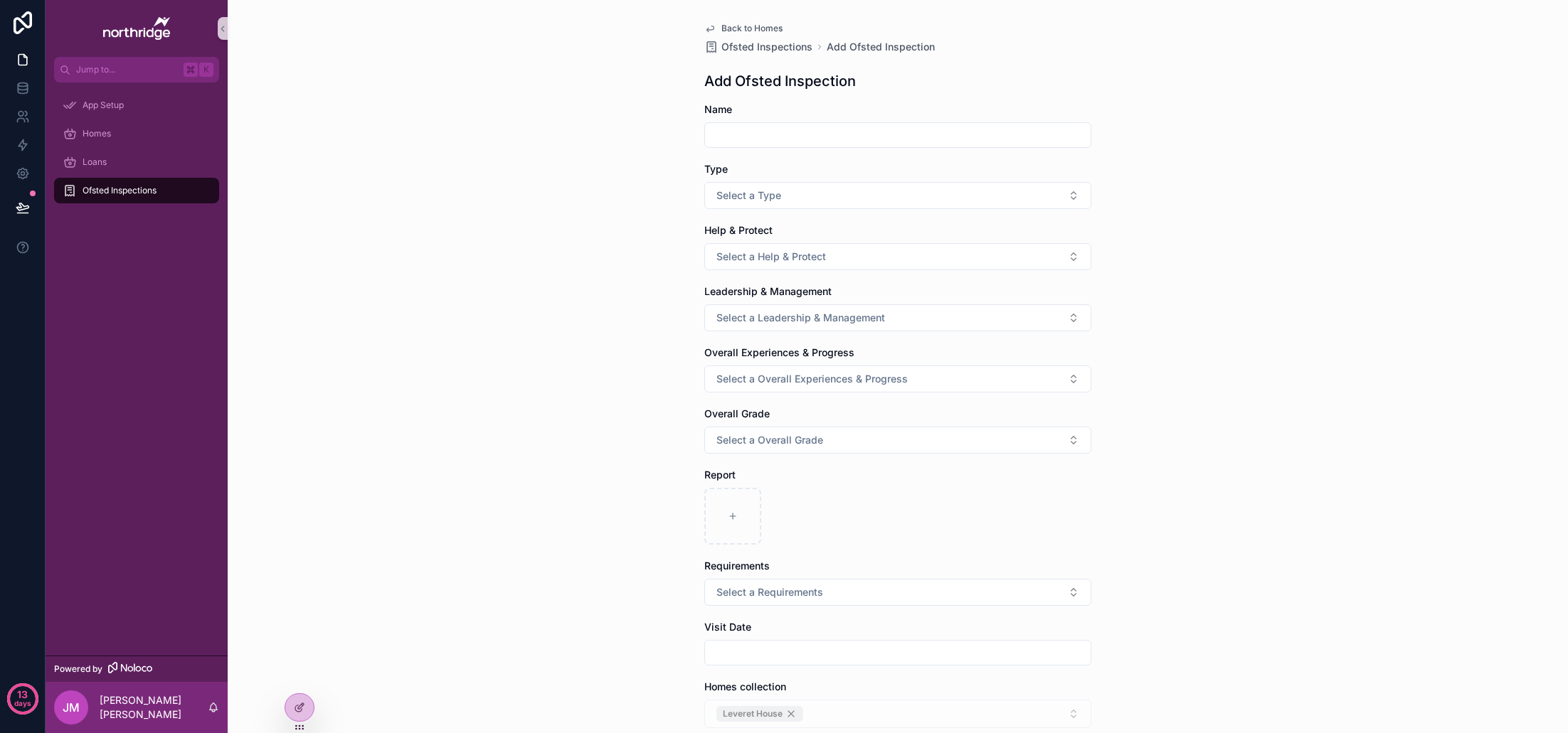
click at [748, 26] on span "Back to Homes" at bounding box center [752, 29] width 62 height 12
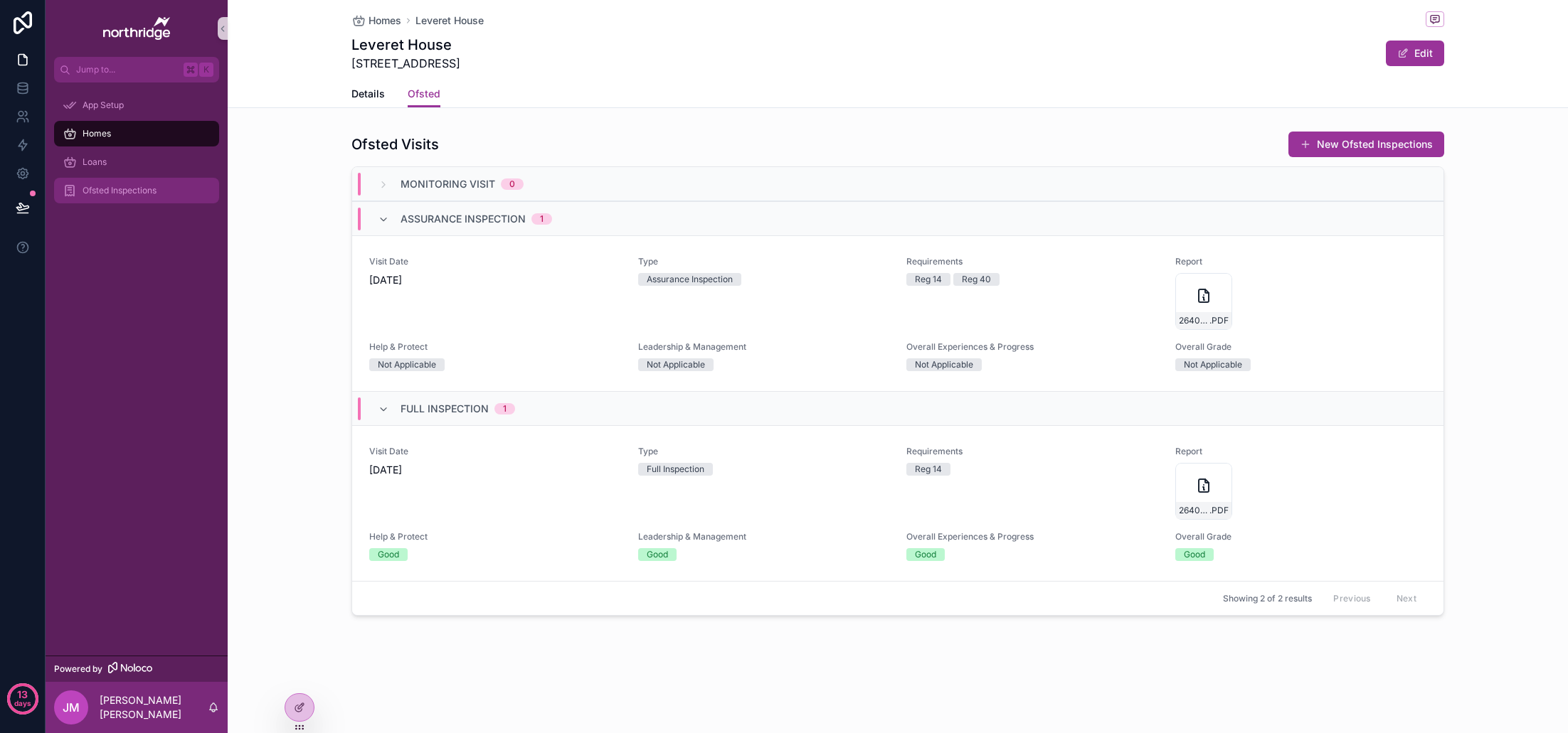
click at [125, 193] on span "Ofsted Inspections" at bounding box center [119, 190] width 74 height 12
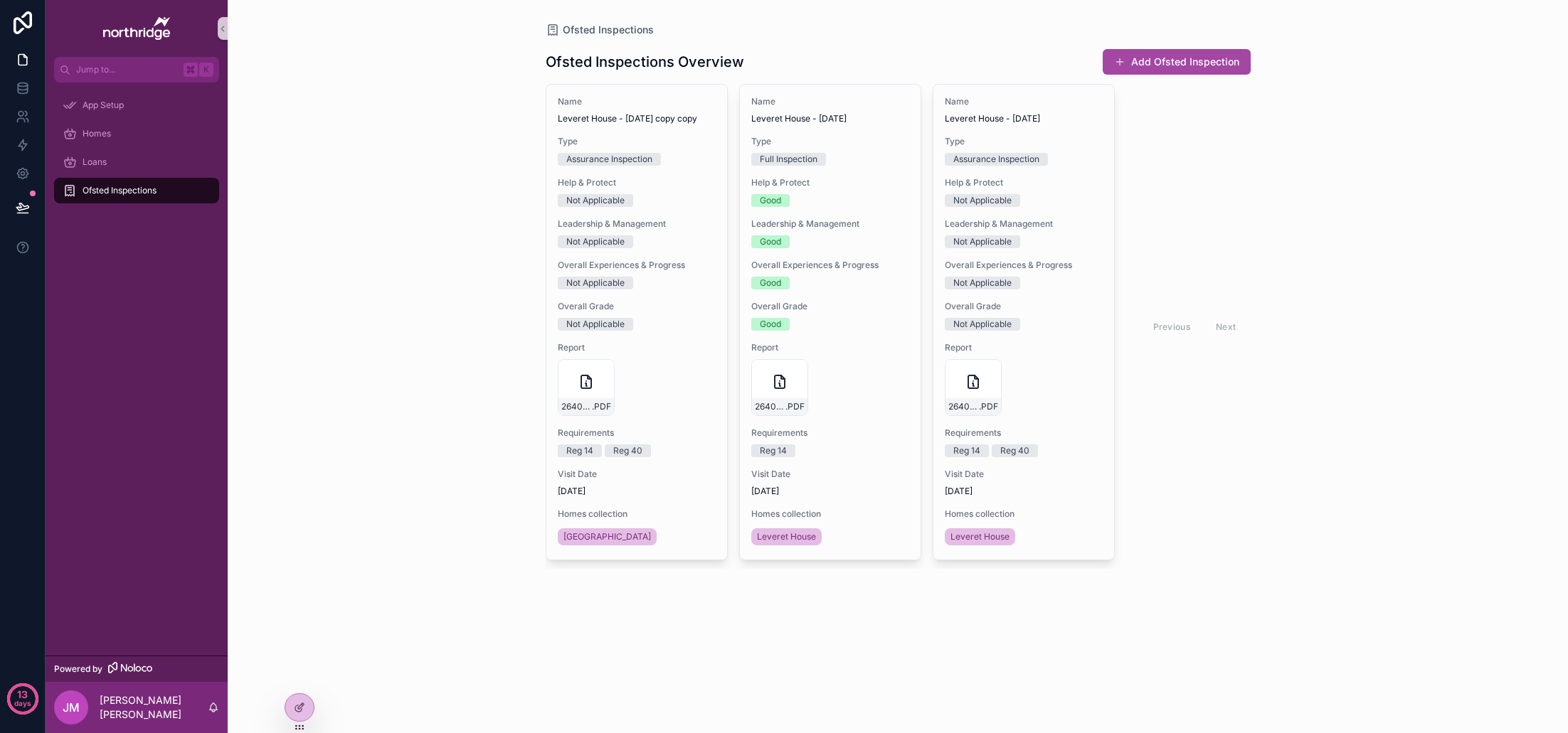
click at [1179, 60] on button "Add Ofsted Inspection" at bounding box center [1176, 62] width 148 height 26
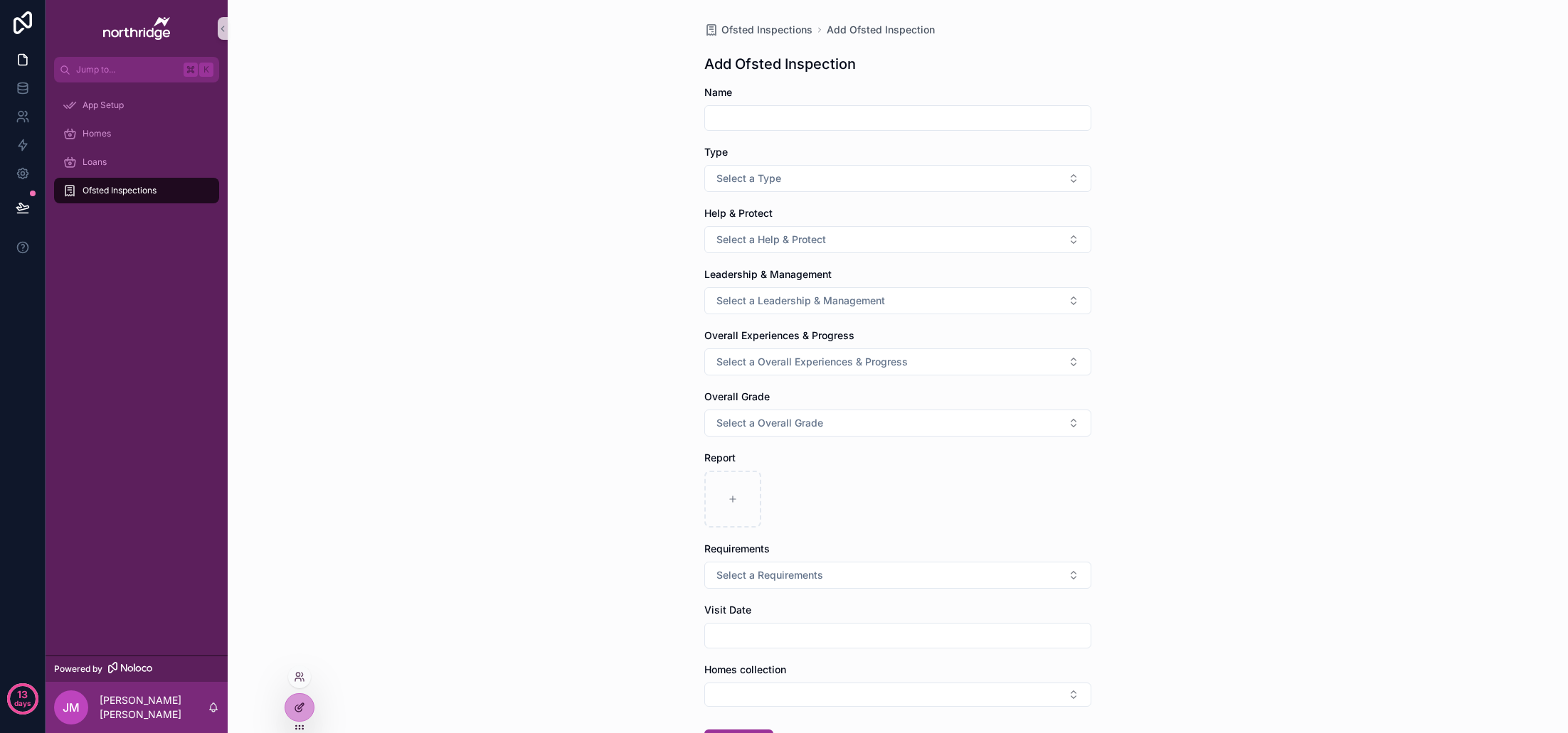
click at [309, 706] on div at bounding box center [300, 708] width 29 height 27
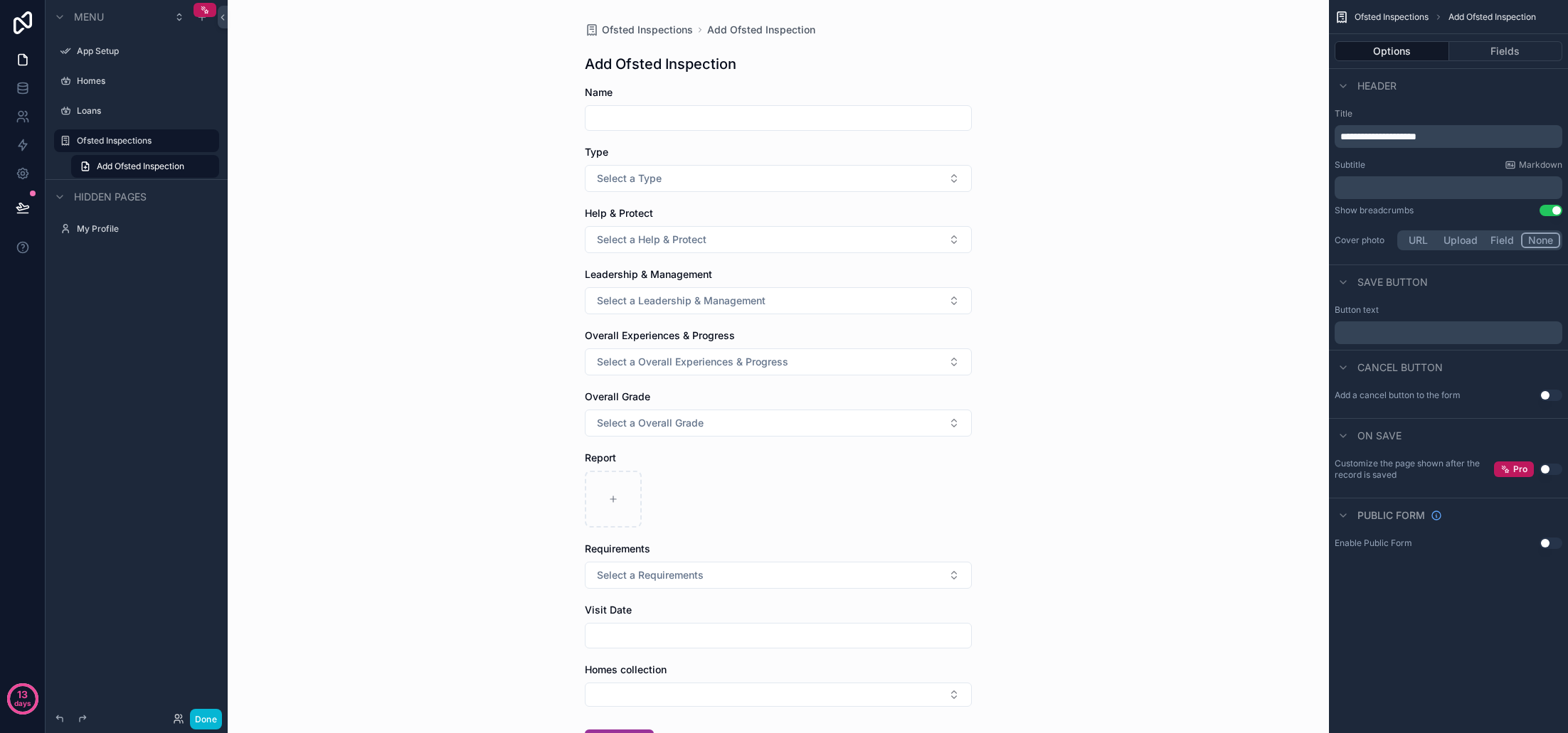
click at [993, 64] on div "Ofsted Inspections Add Ofsted Inspection Add Ofsted Inspection Name Type Select…" at bounding box center [778, 366] width 1101 height 733
click at [926, 64] on div "Add Ofsted Inspection" at bounding box center [778, 63] width 387 height 20
click at [780, 140] on form "Name Type Select a Type Help & Protect Select a Help & Protect Leadership & Man…" at bounding box center [778, 466] width 387 height 761
click at [1487, 53] on button "Fields" at bounding box center [1505, 51] width 114 height 20
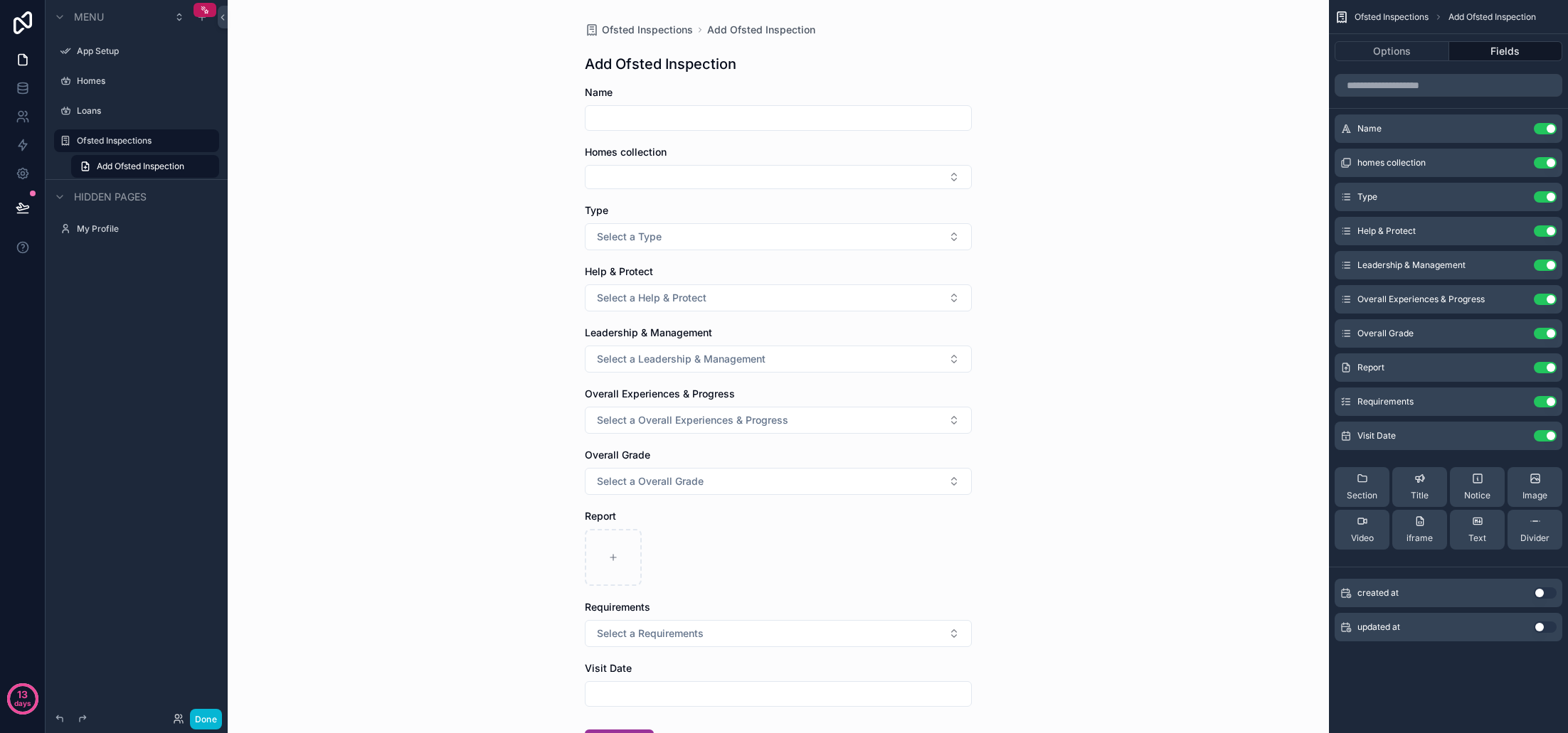
click at [1059, 138] on div "Ofsted Inspections Add Ofsted Inspection Add Ofsted Inspection Name Homes colle…" at bounding box center [778, 366] width 1101 height 733
click at [1378, 61] on button "Options" at bounding box center [1391, 51] width 114 height 20
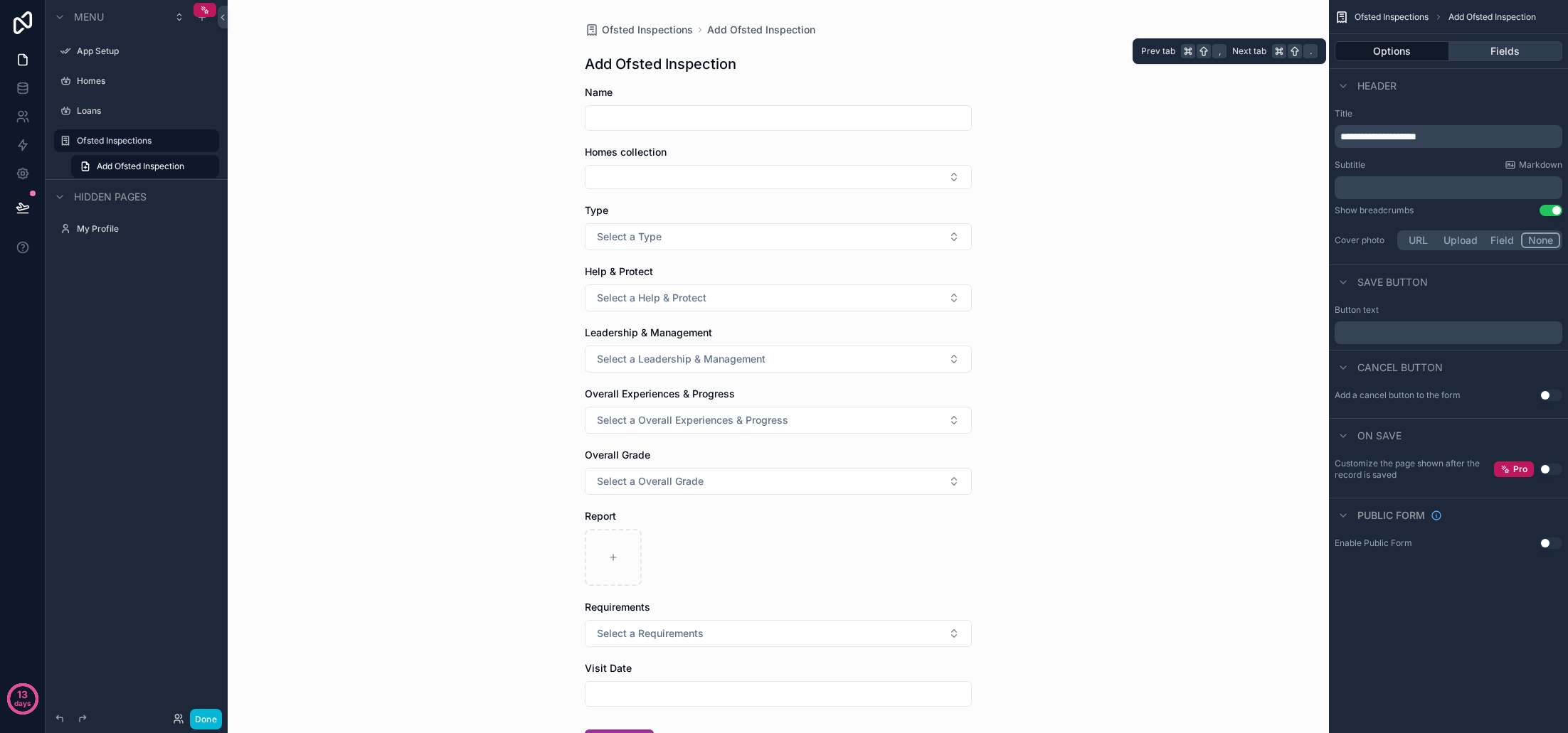
click at [1505, 55] on button "Fields" at bounding box center [1505, 51] width 114 height 20
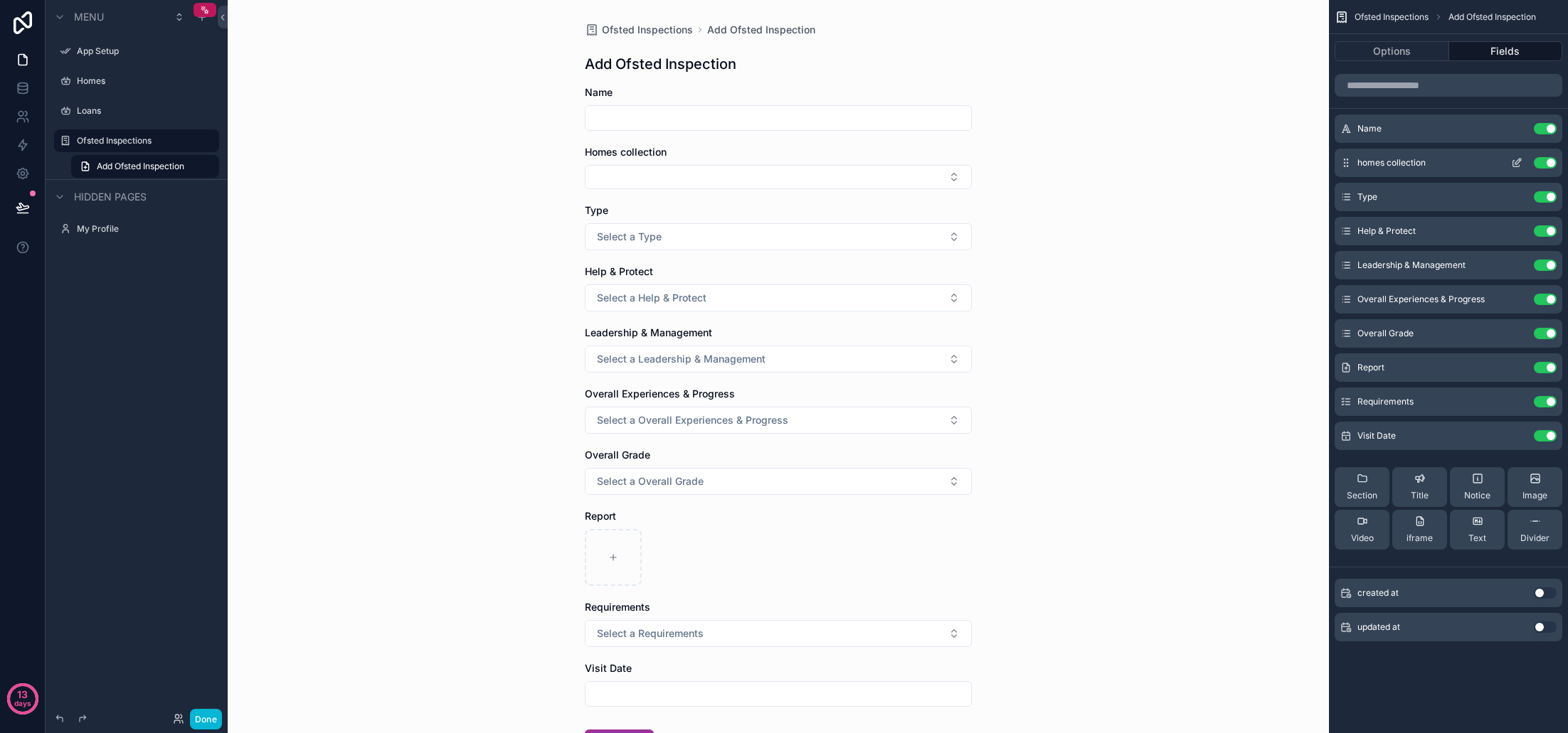
click at [1520, 163] on icon "scrollable content" at bounding box center [1517, 163] width 12 height 12
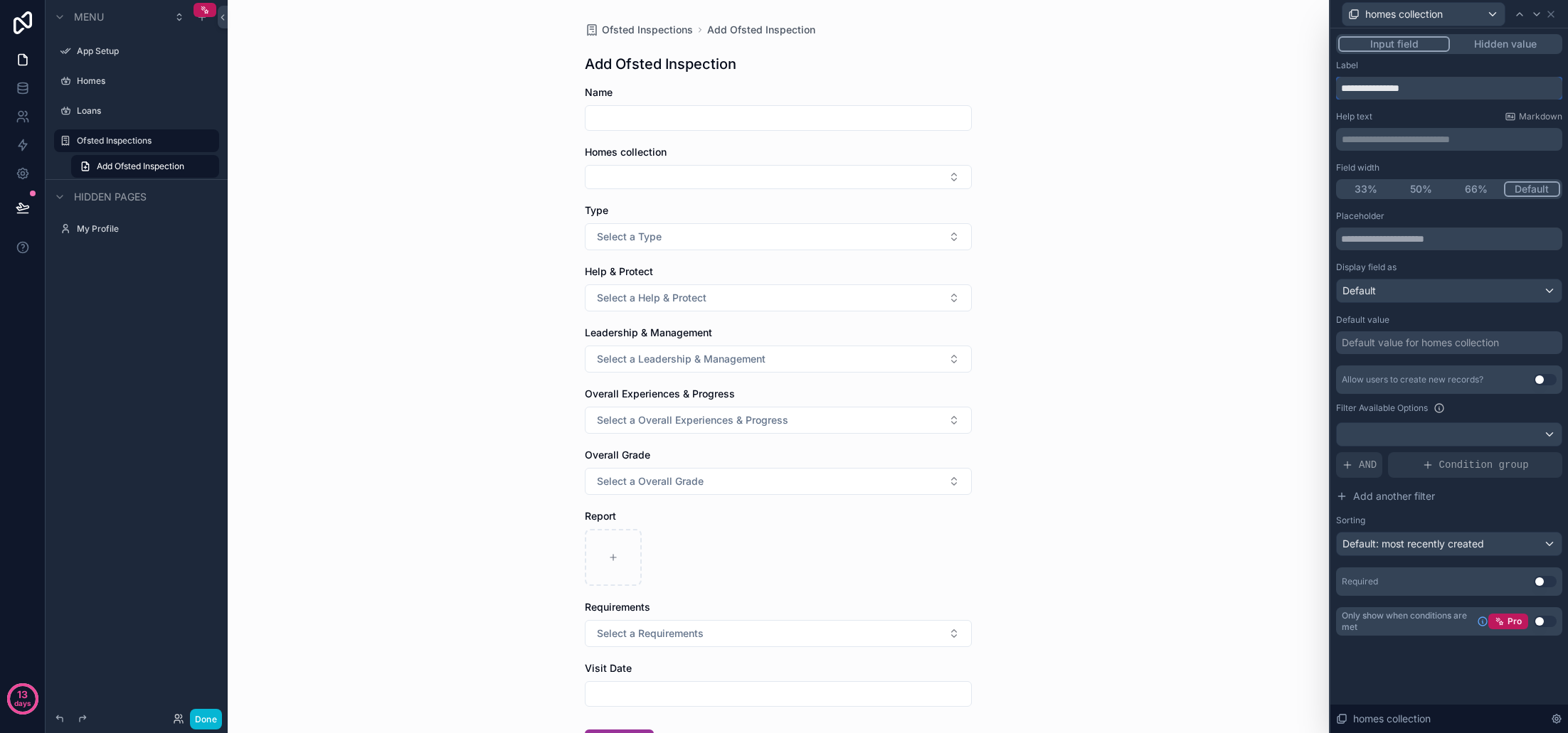
drag, startPoint x: 1372, startPoint y: 88, endPoint x: 1453, endPoint y: 91, distance: 81.1
click at [1453, 91] on input "**********" at bounding box center [1449, 88] width 226 height 23
type input "****"
click at [1421, 190] on button "50%" at bounding box center [1422, 190] width 56 height 15
click at [1554, 16] on icon at bounding box center [1551, 14] width 12 height 12
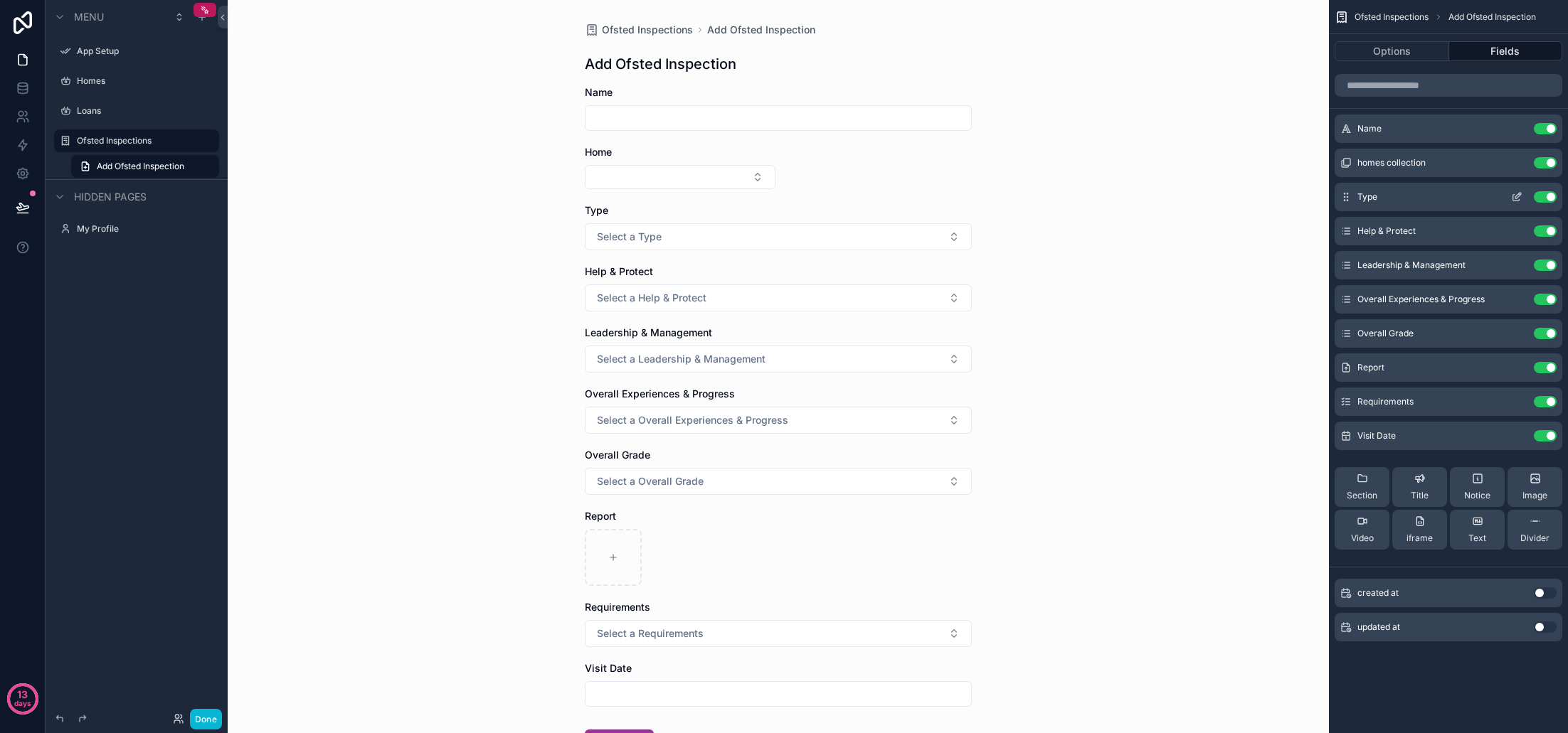
click at [1518, 197] on icon "scrollable content" at bounding box center [1518, 195] width 6 height 6
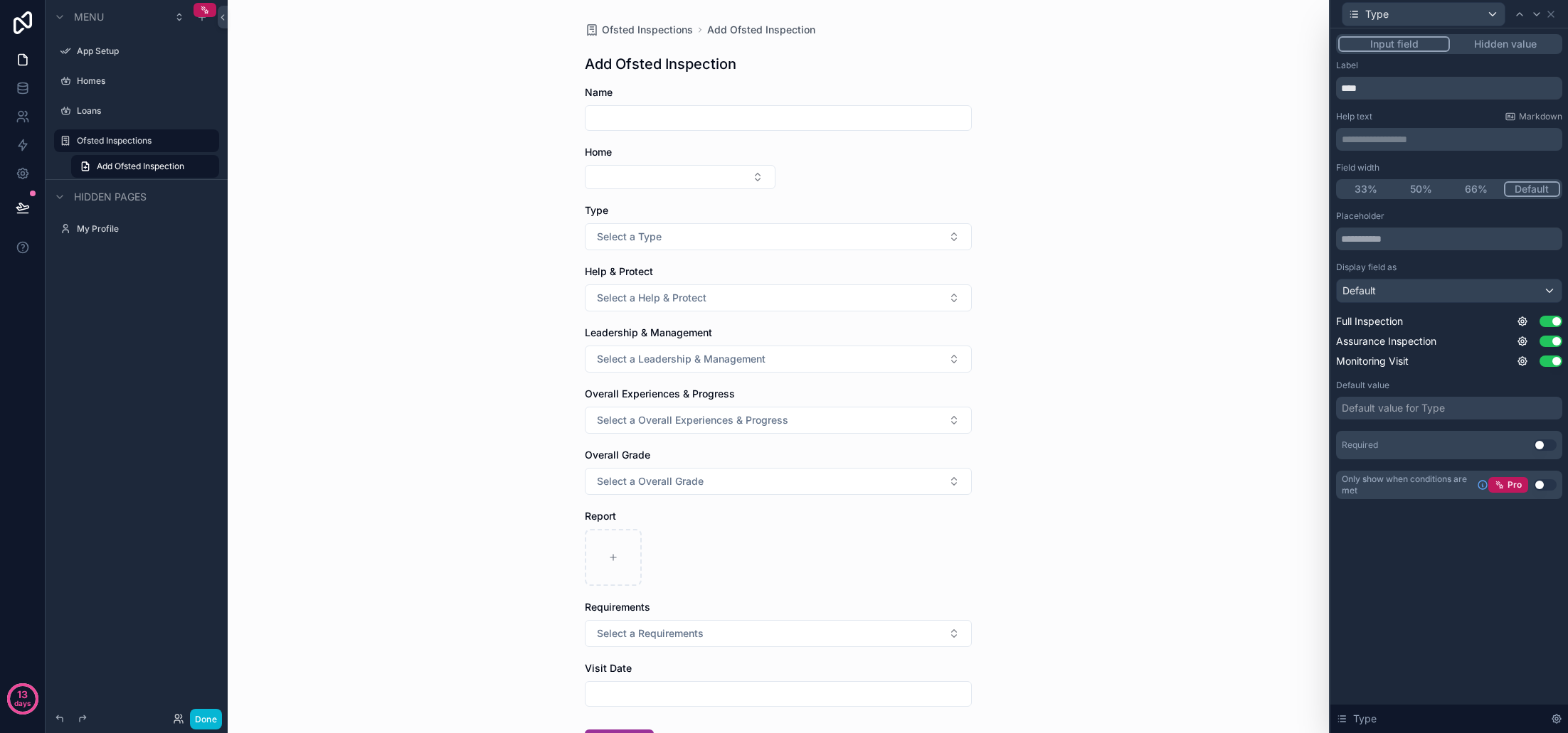
click at [1426, 190] on button "50%" at bounding box center [1422, 190] width 56 height 15
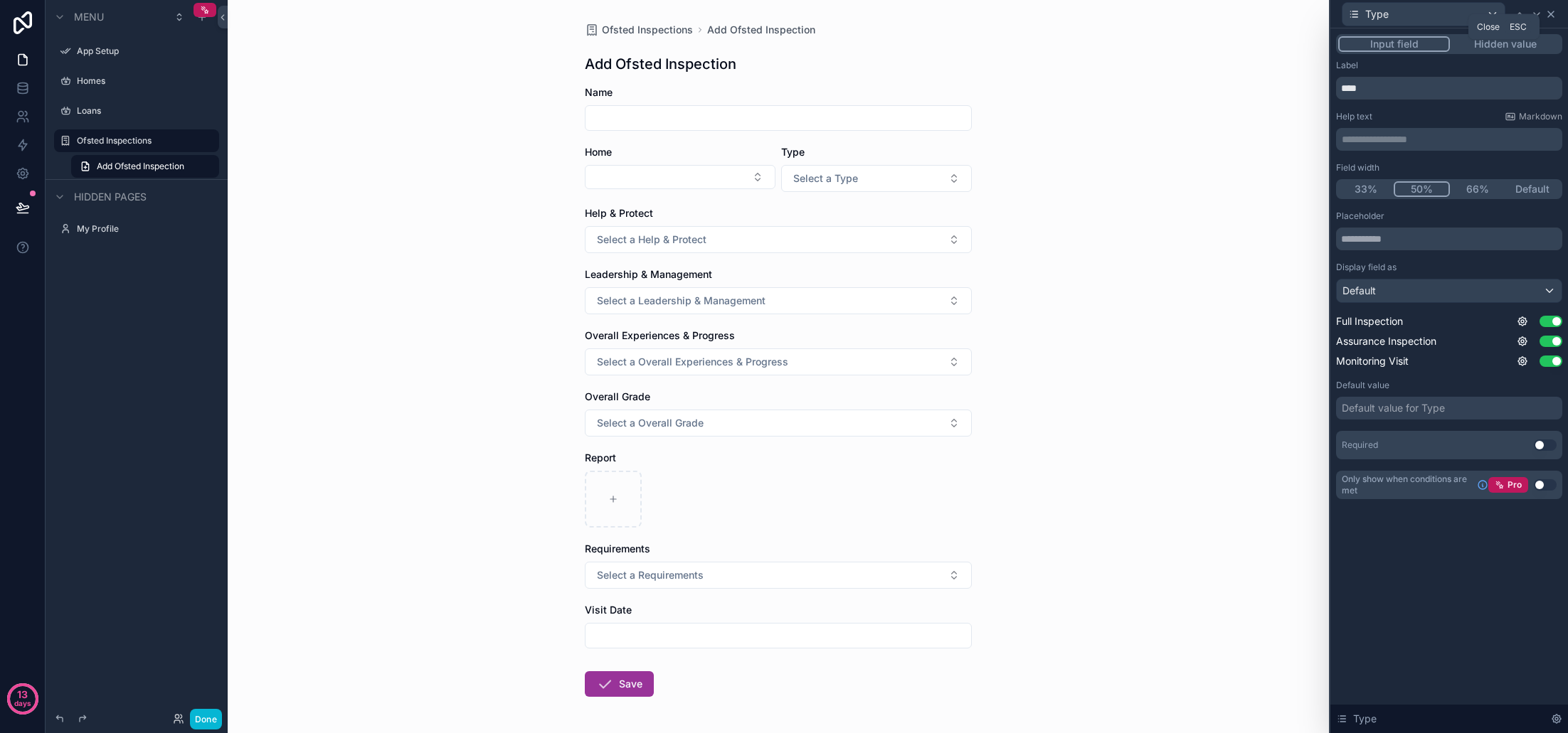
click at [1552, 15] on icon at bounding box center [1551, 14] width 12 height 12
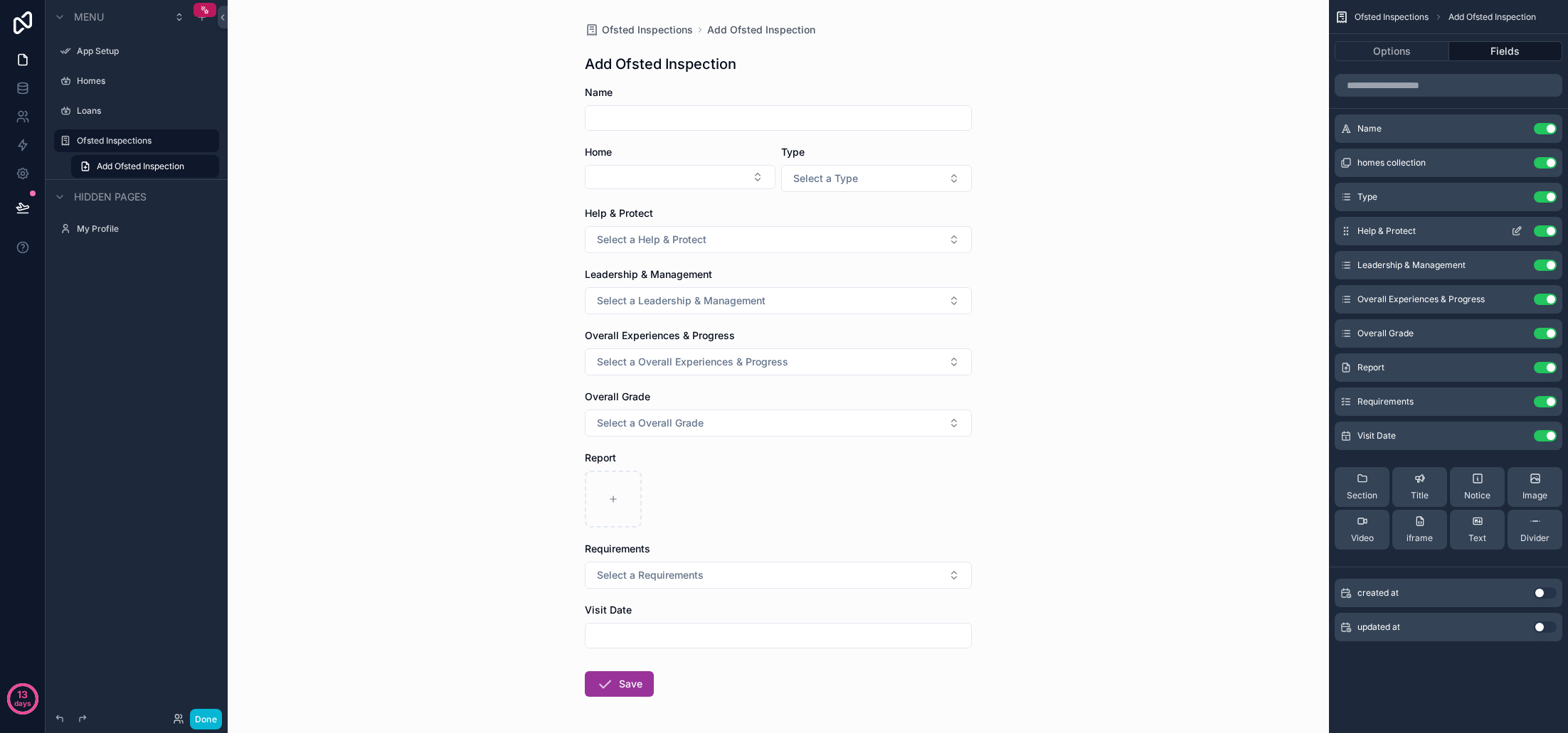
click at [1512, 231] on icon "scrollable content" at bounding box center [1517, 231] width 12 height 12
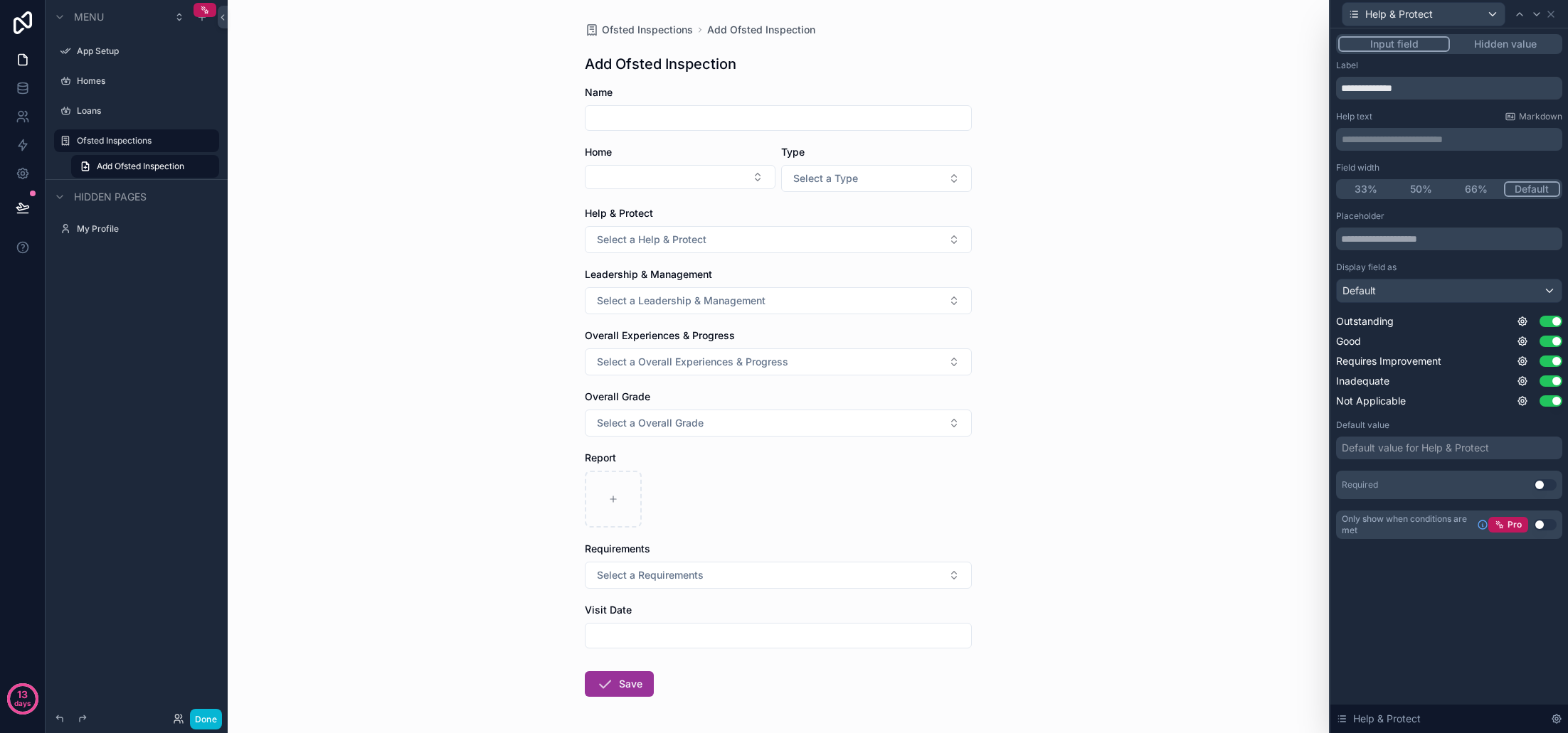
click at [1421, 193] on button "50%" at bounding box center [1422, 190] width 56 height 15
click at [1551, 15] on icon at bounding box center [1551, 14] width 12 height 12
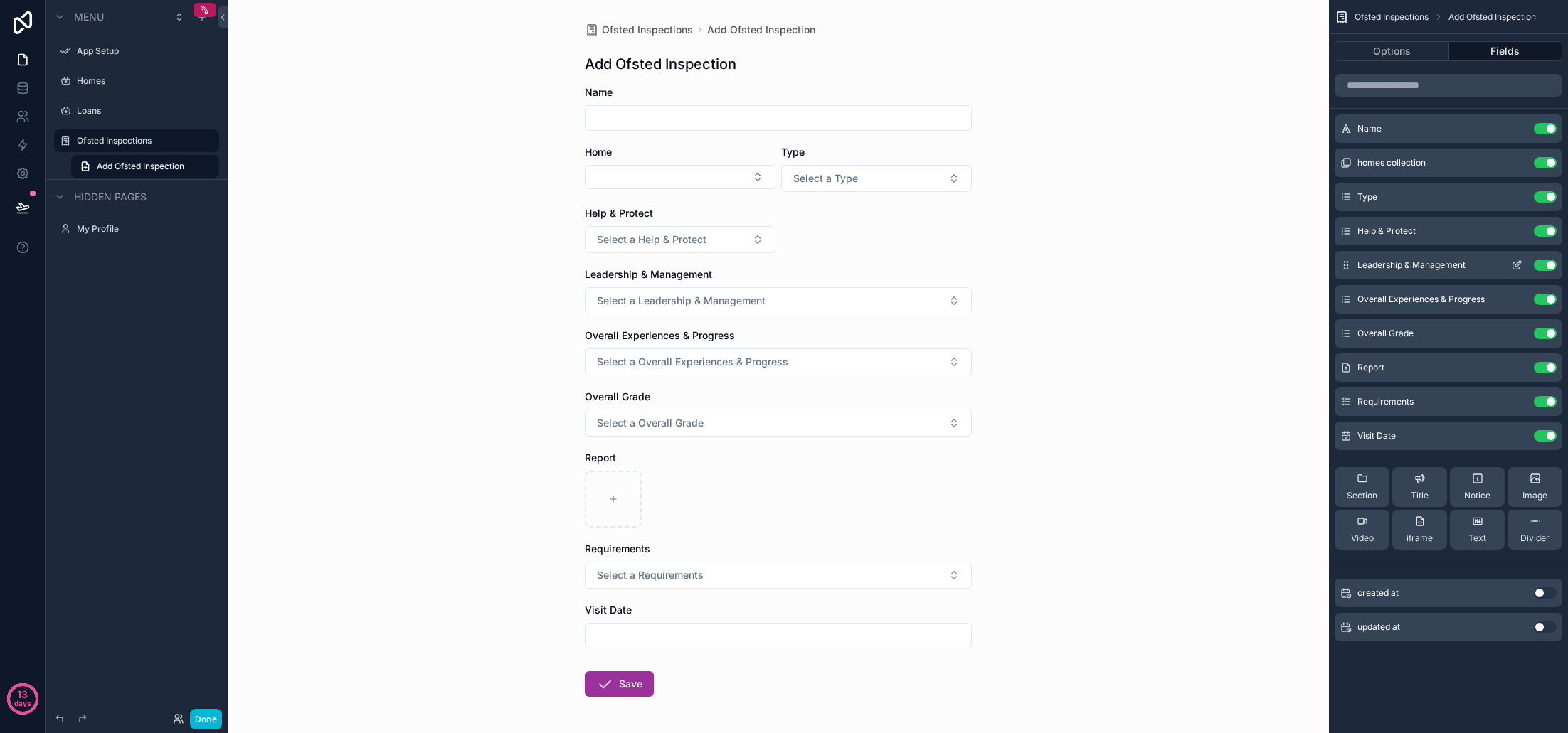
click at [1448, 271] on div "Leadership & Management Use setting" at bounding box center [1448, 265] width 228 height 29
click at [1511, 265] on icon "scrollable content" at bounding box center [1517, 265] width 12 height 12
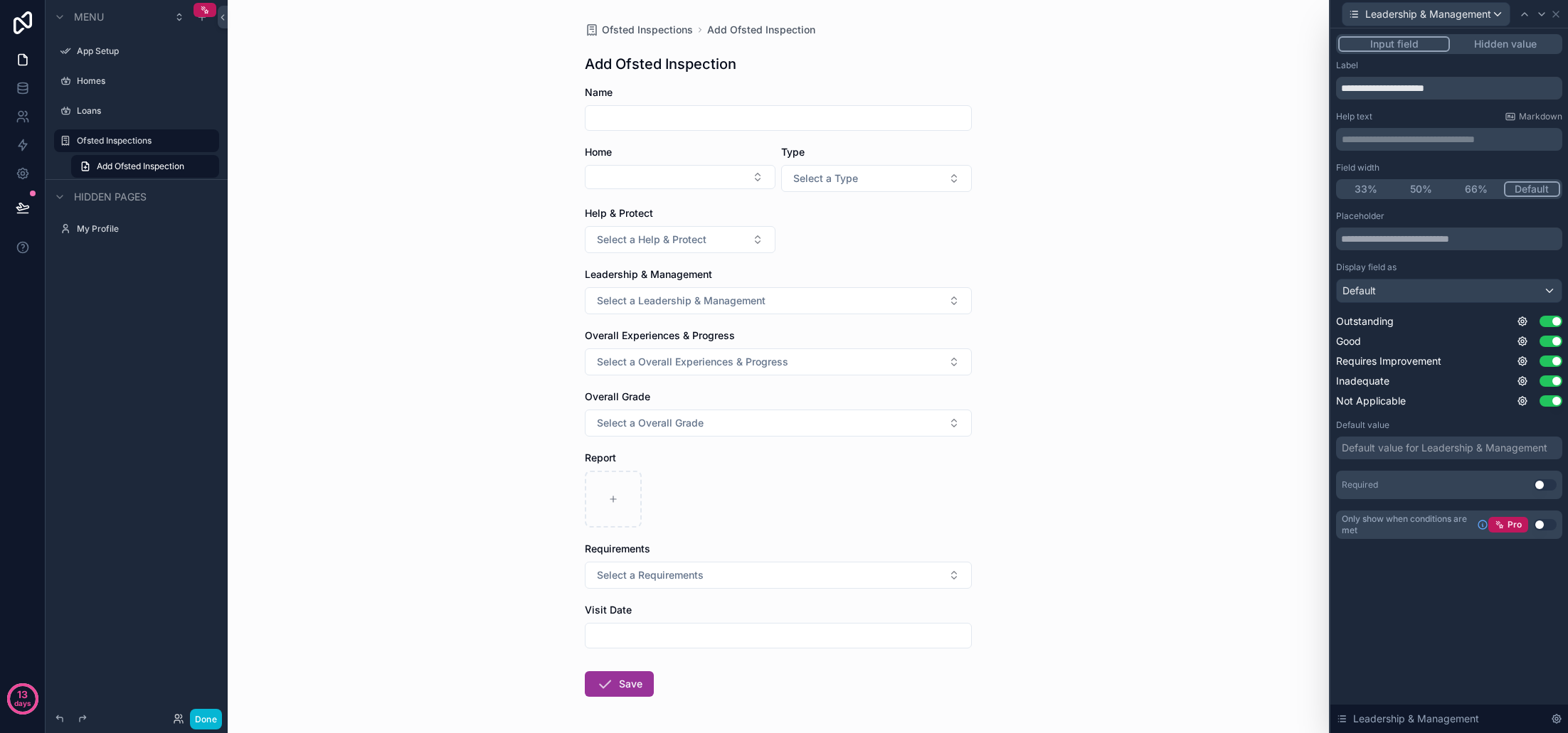
click at [1426, 190] on button "50%" at bounding box center [1422, 190] width 56 height 15
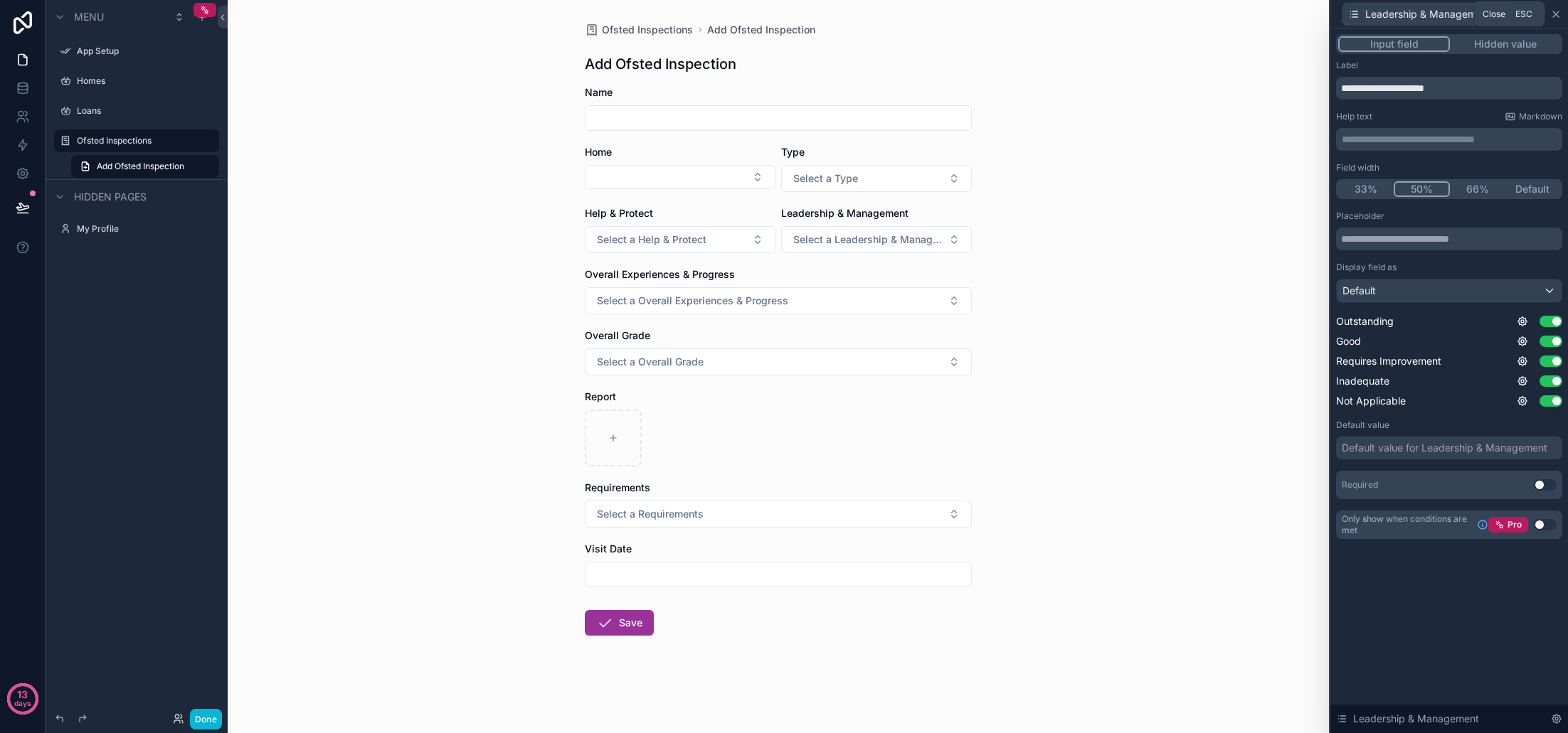
click at [1560, 15] on icon at bounding box center [1555, 14] width 12 height 12
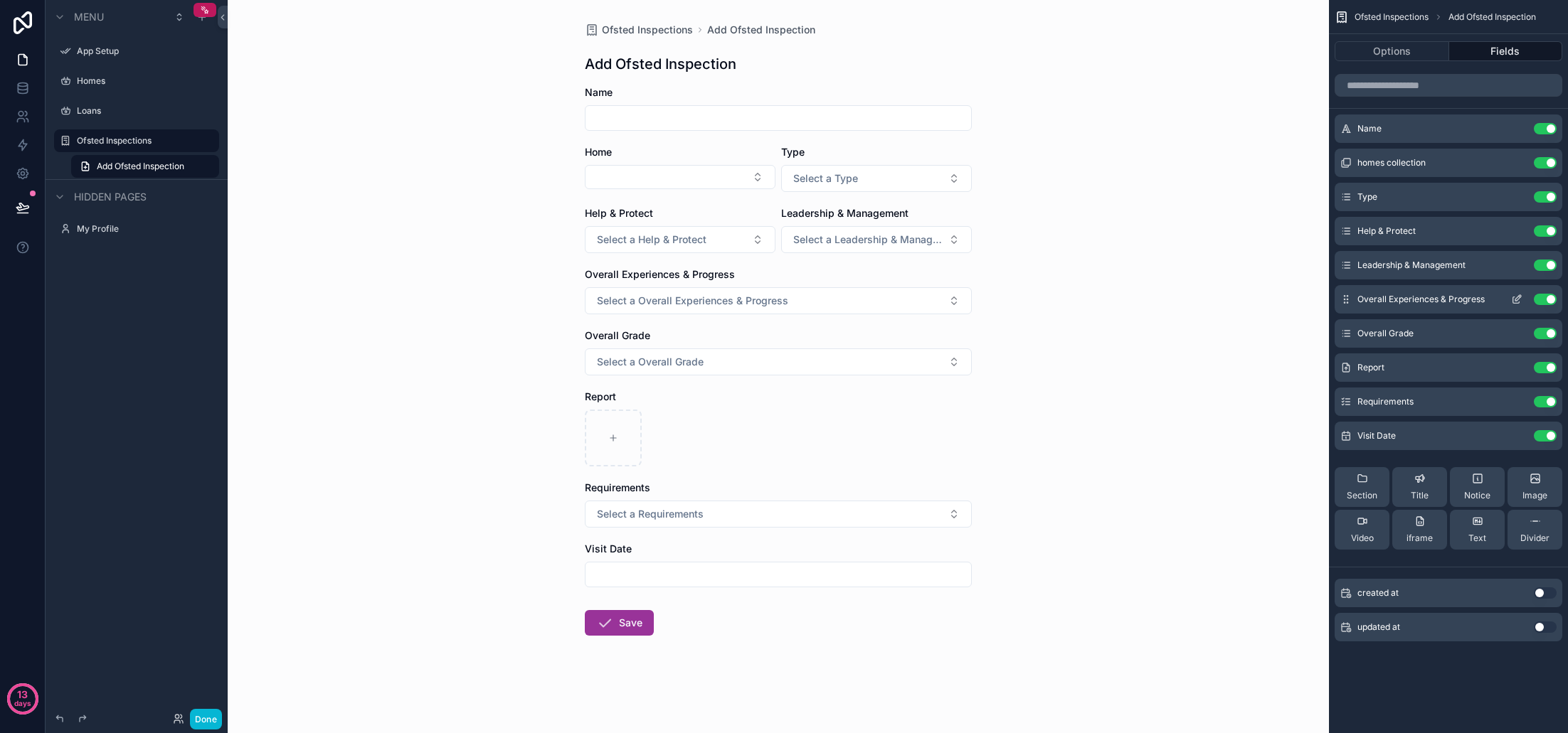
click at [1515, 300] on icon "scrollable content" at bounding box center [1518, 298] width 6 height 6
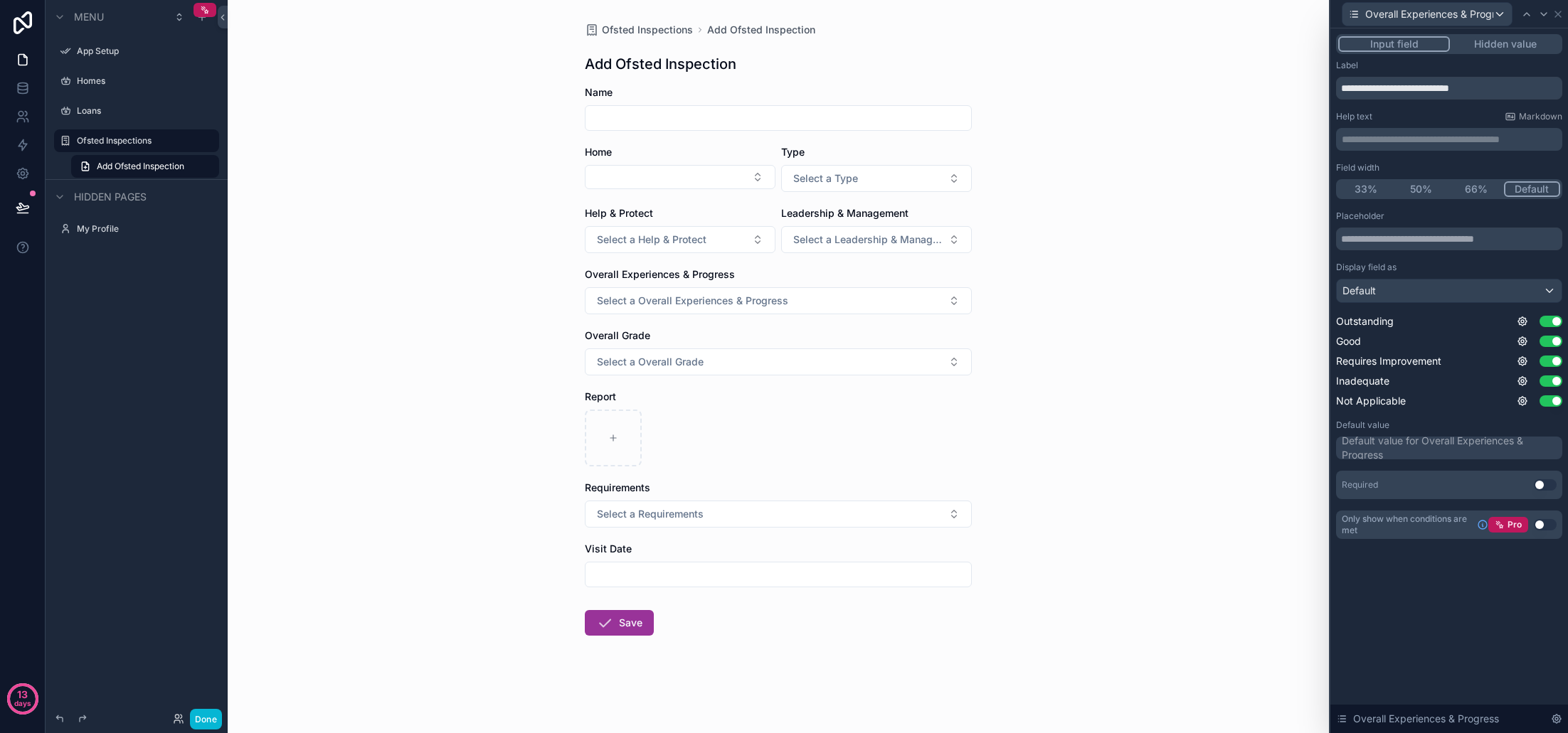
click at [1425, 190] on button "50%" at bounding box center [1422, 190] width 56 height 15
click at [1560, 13] on icon at bounding box center [1558, 14] width 6 height 6
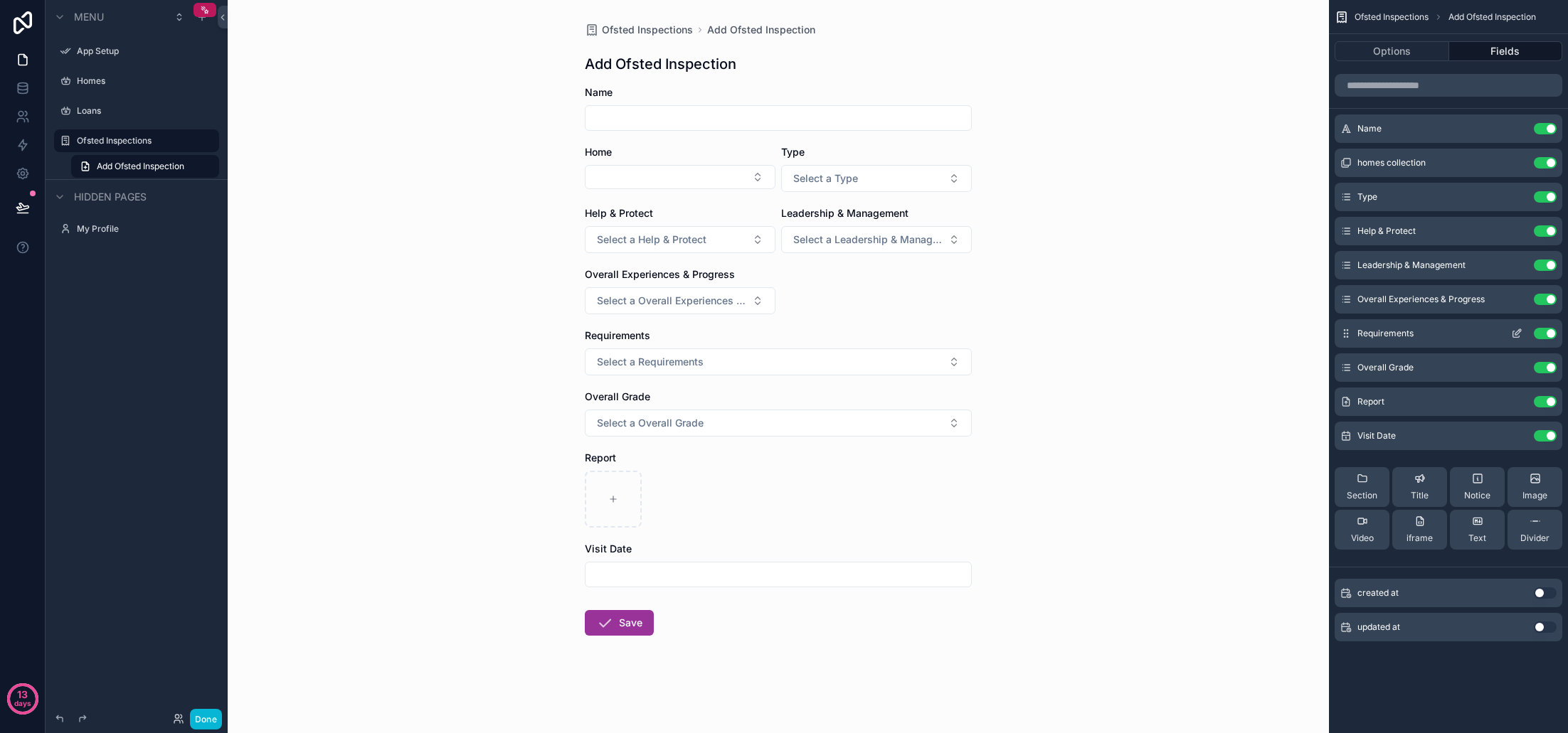
click at [1514, 334] on icon "scrollable content" at bounding box center [1517, 334] width 12 height 12
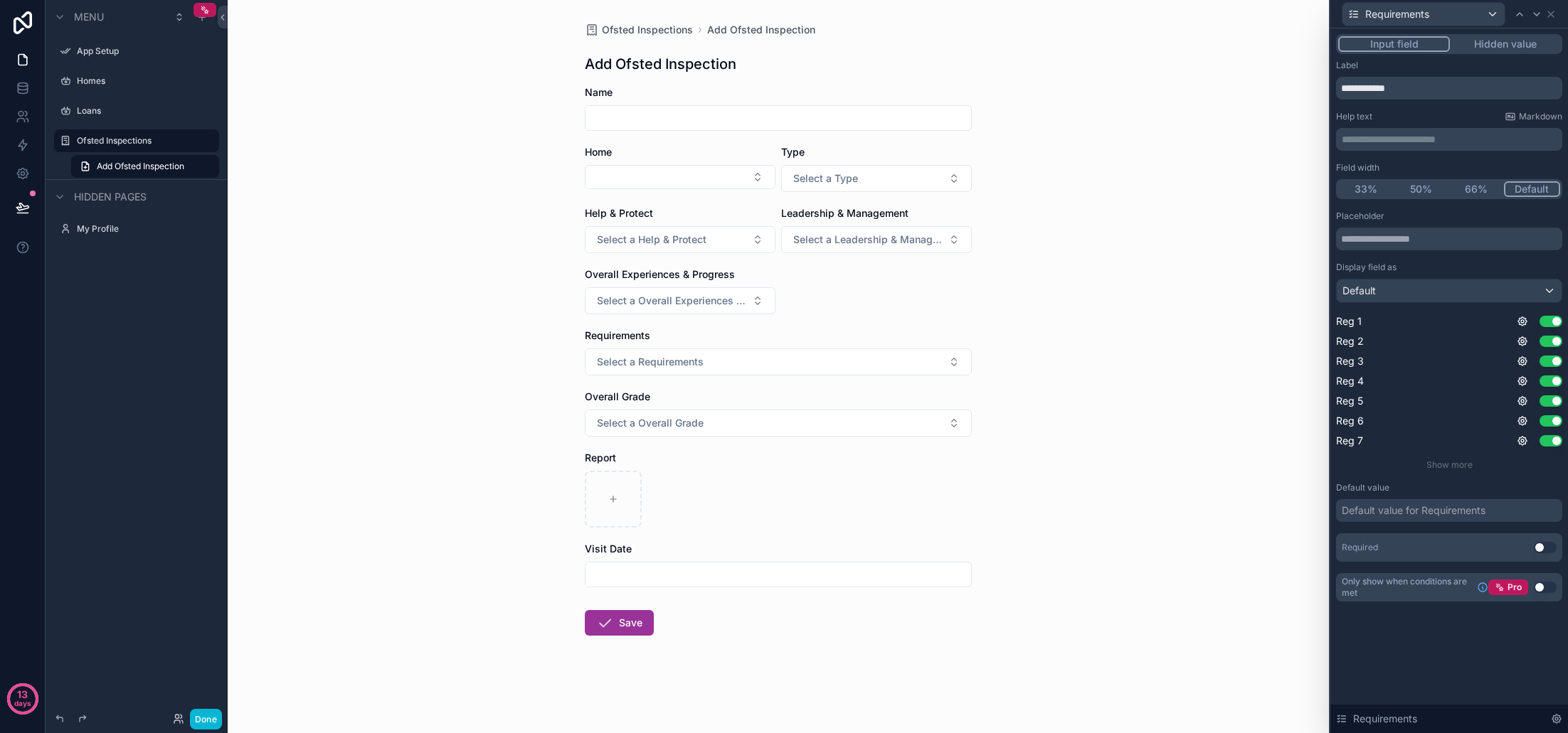
click at [1432, 189] on button "50%" at bounding box center [1422, 190] width 56 height 15
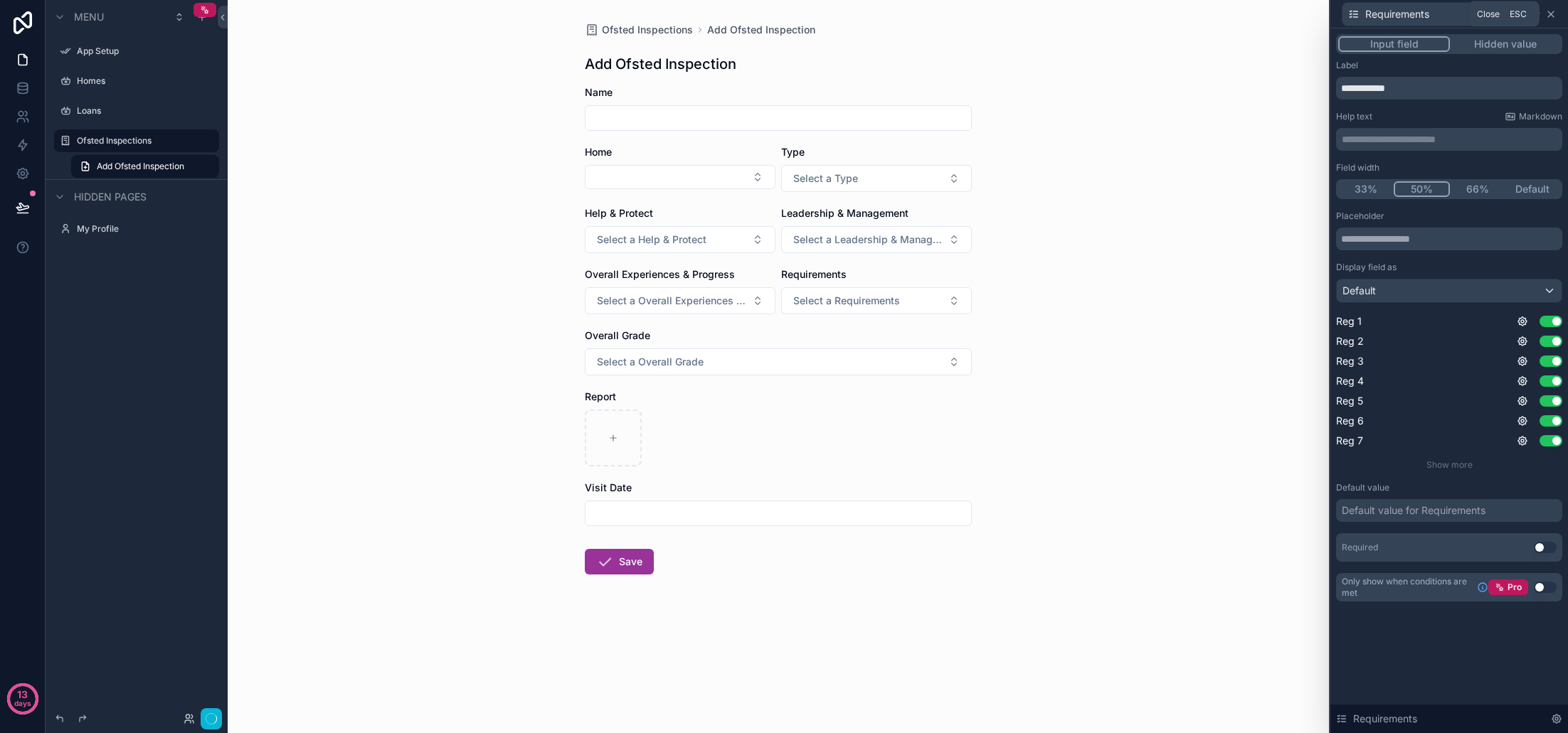
click at [1553, 13] on icon at bounding box center [1551, 14] width 12 height 12
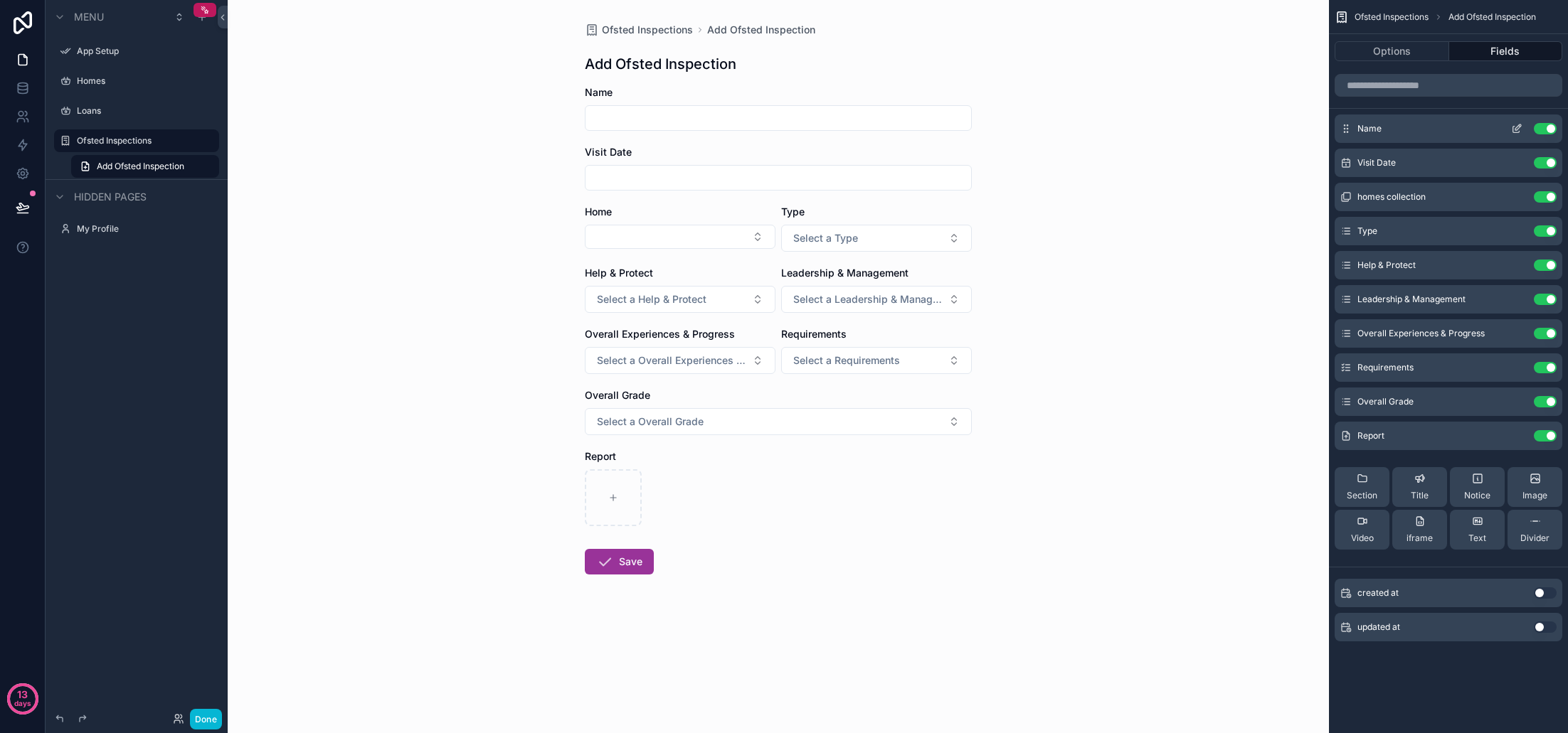
click at [1519, 129] on icon "scrollable content" at bounding box center [1517, 129] width 12 height 12
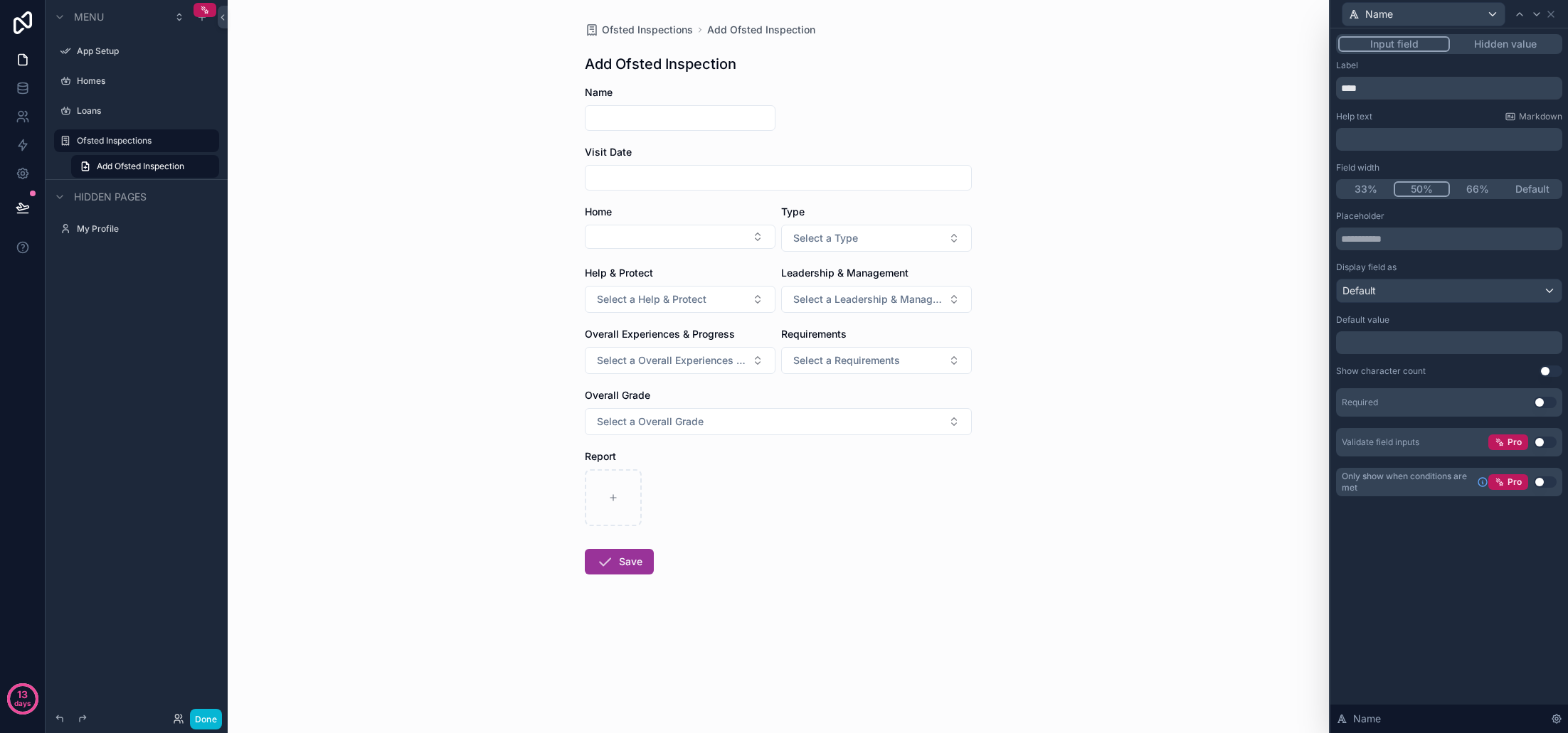
click at [1417, 192] on button "50%" at bounding box center [1422, 190] width 57 height 15
click at [1553, 15] on icon at bounding box center [1551, 14] width 6 height 6
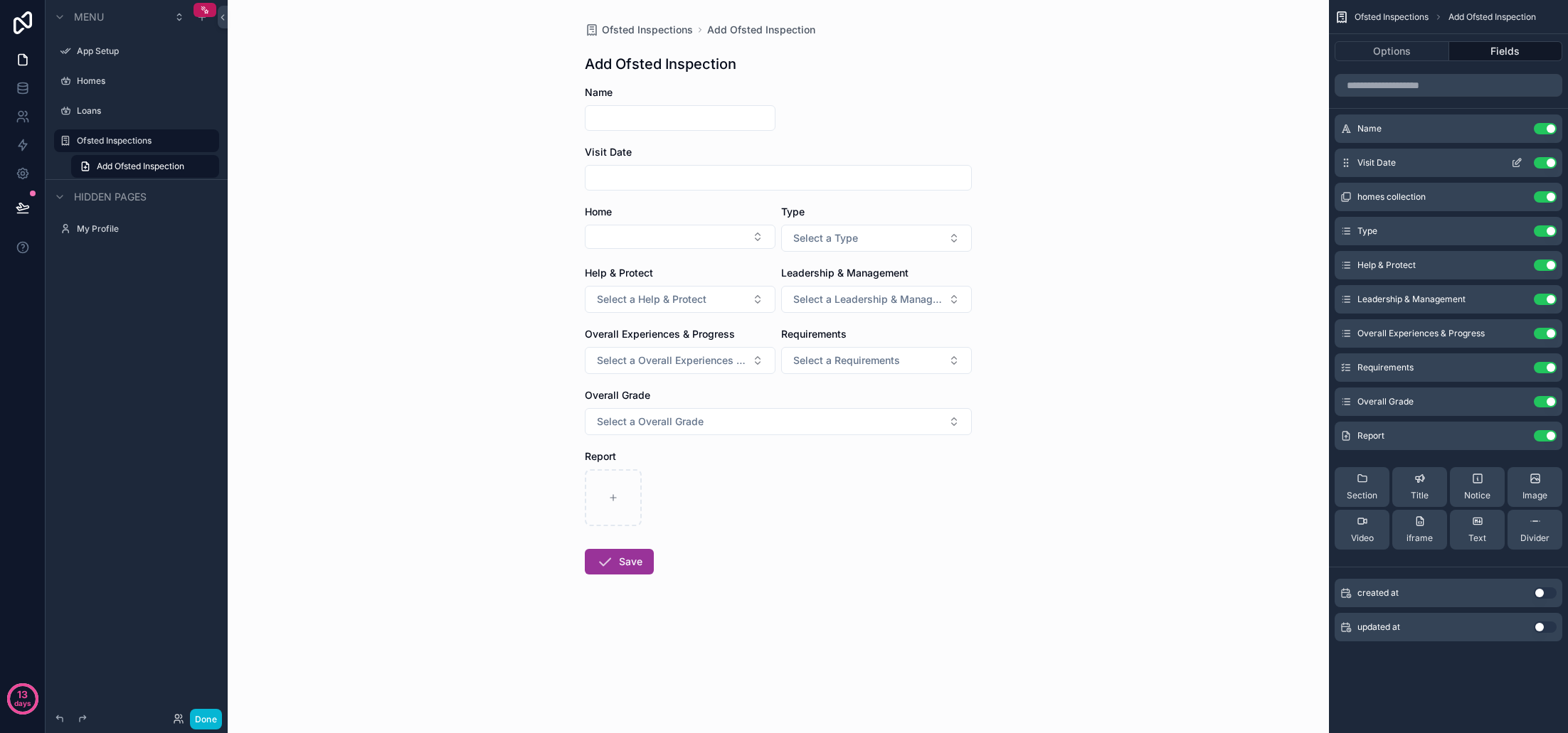
click at [1516, 163] on icon "scrollable content" at bounding box center [1518, 162] width 6 height 6
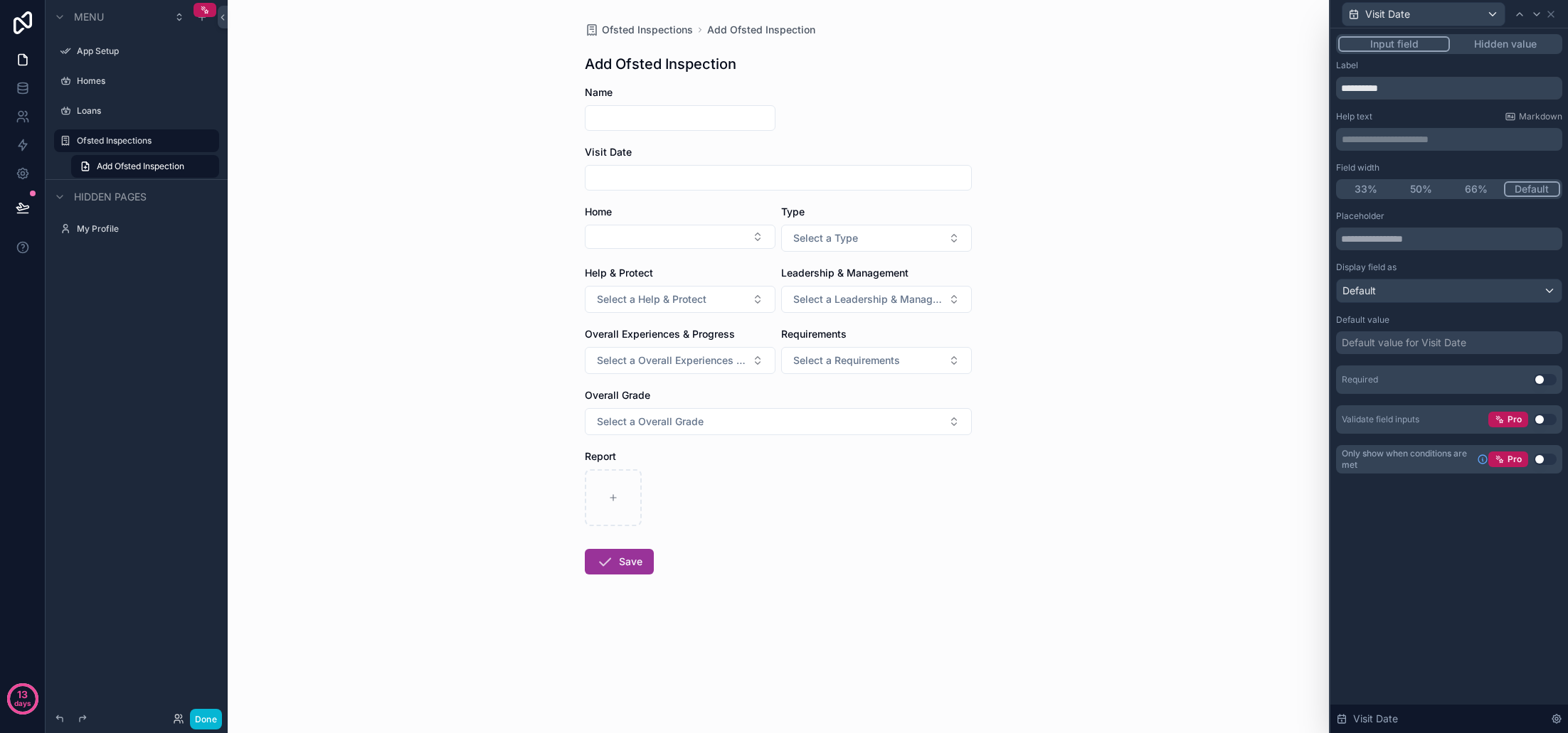
click at [1422, 186] on button "50%" at bounding box center [1422, 190] width 56 height 15
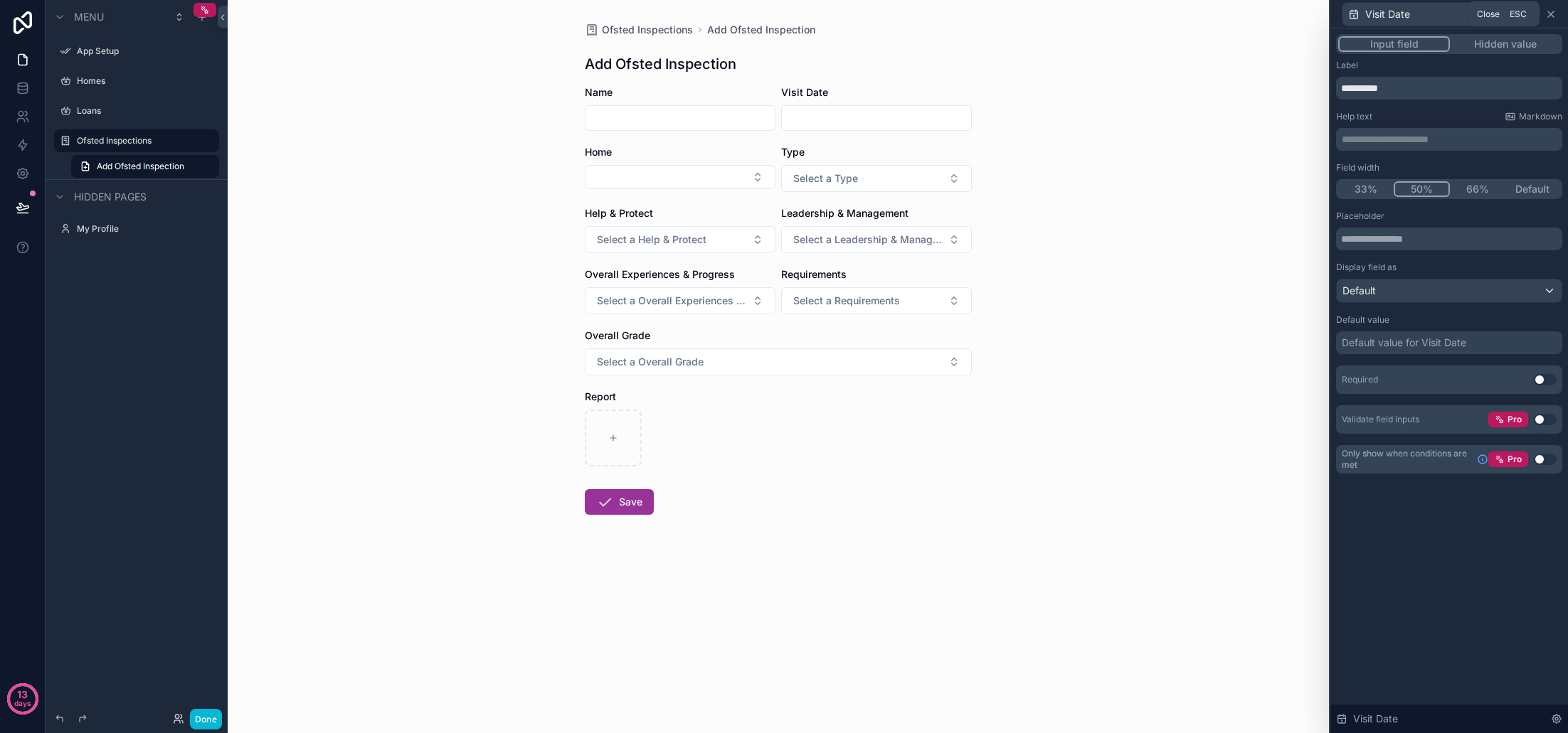
click at [1551, 13] on icon at bounding box center [1551, 14] width 12 height 12
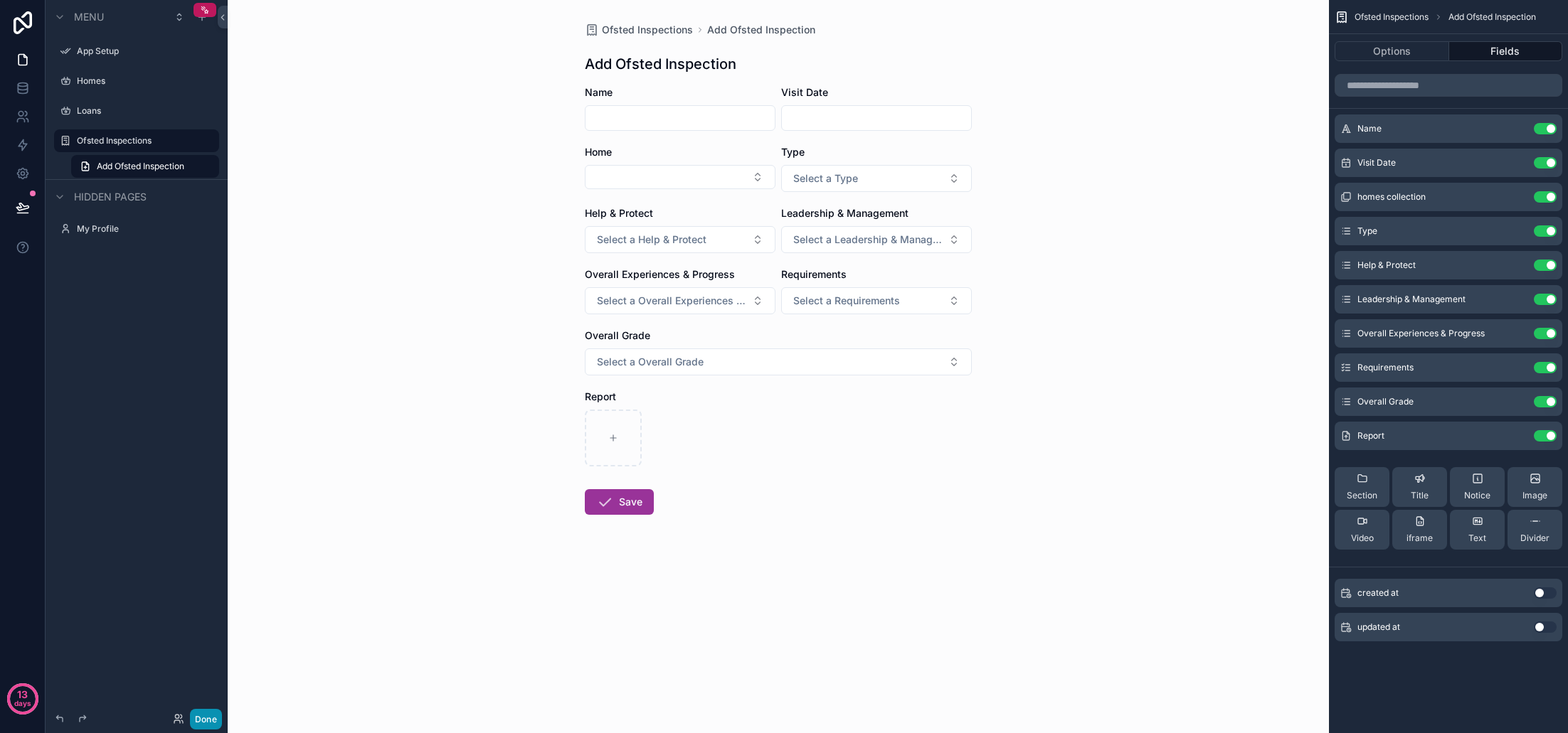
click at [211, 710] on button "Done" at bounding box center [205, 719] width 32 height 20
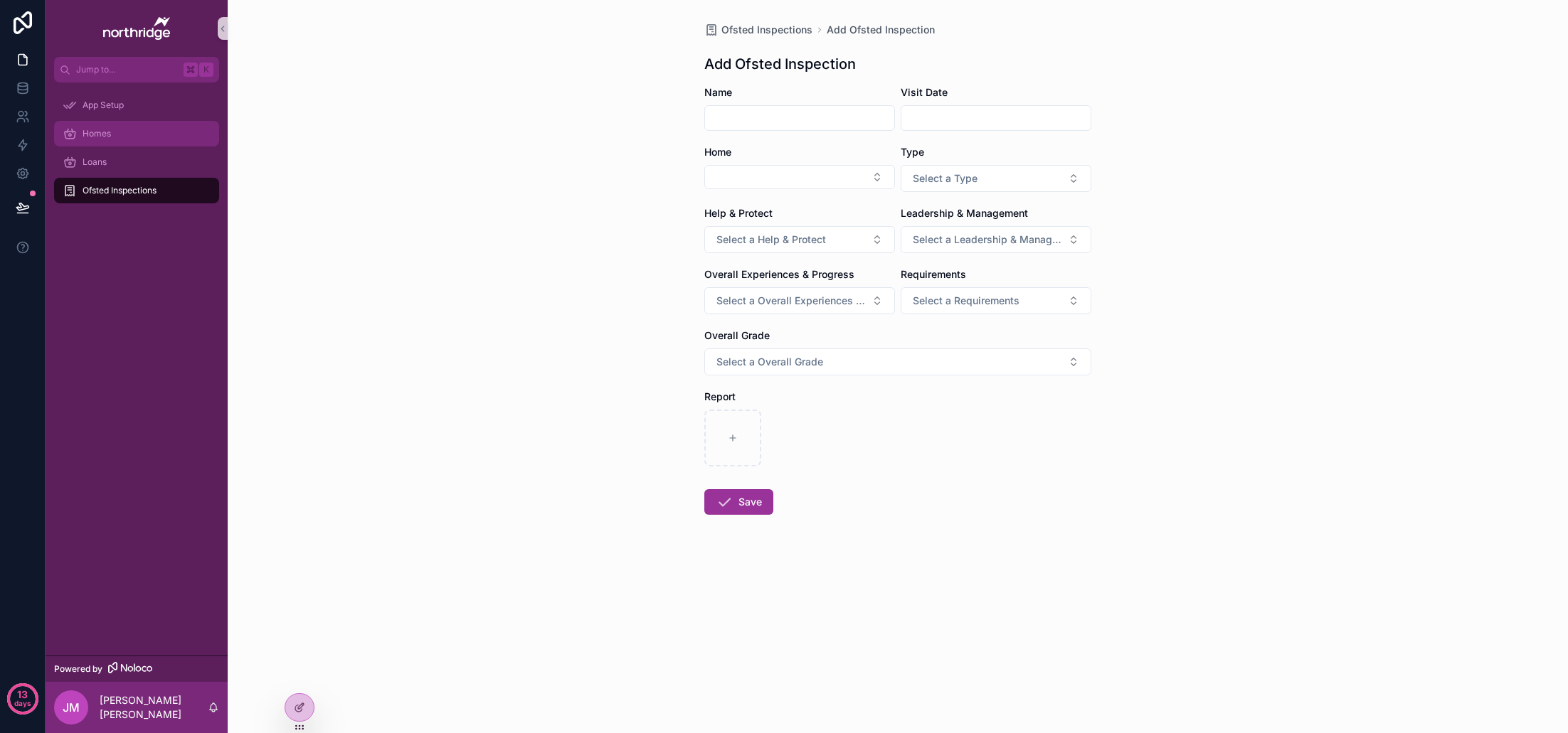
click at [121, 134] on div "Homes" at bounding box center [137, 134] width 148 height 23
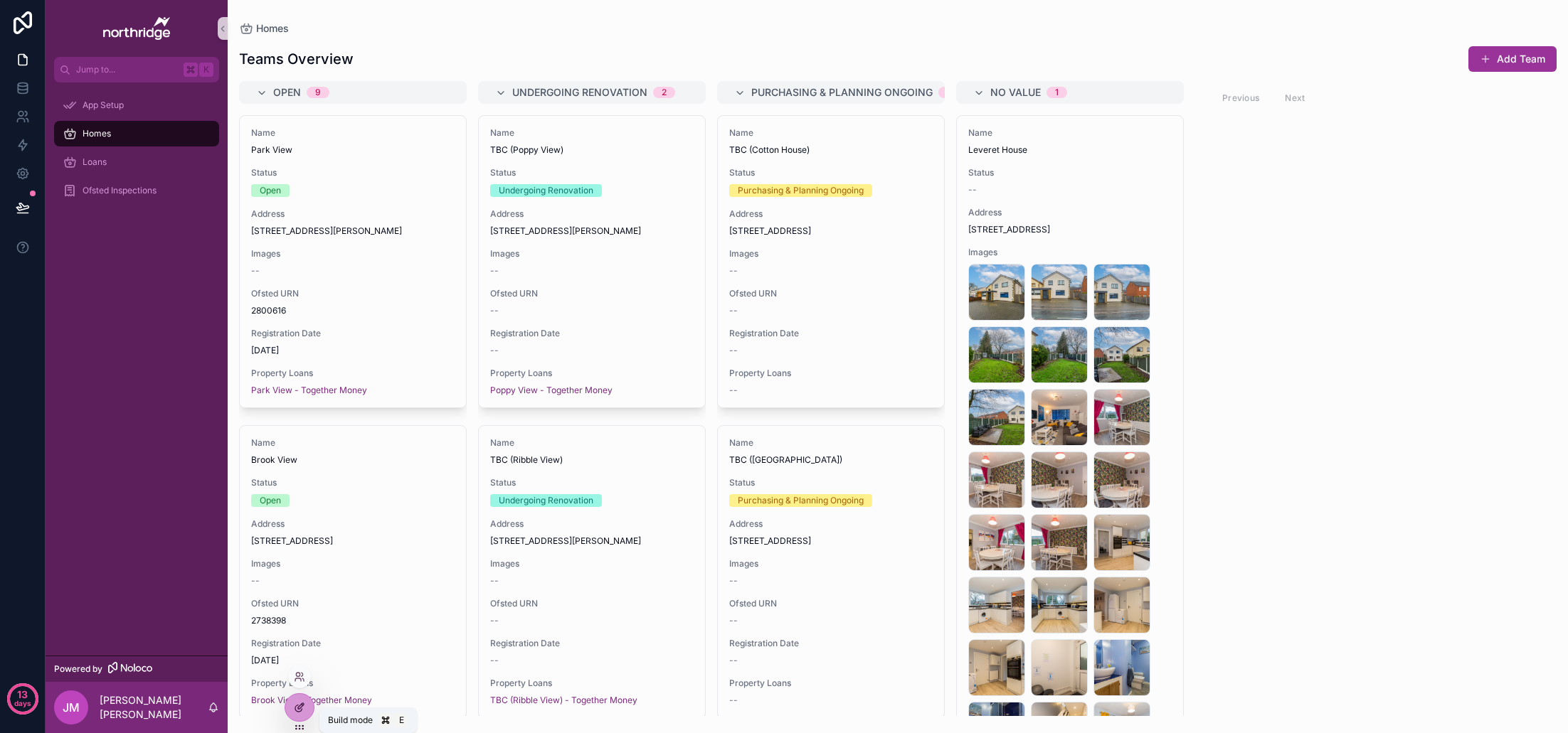
click at [303, 706] on icon at bounding box center [302, 704] width 1 height 1
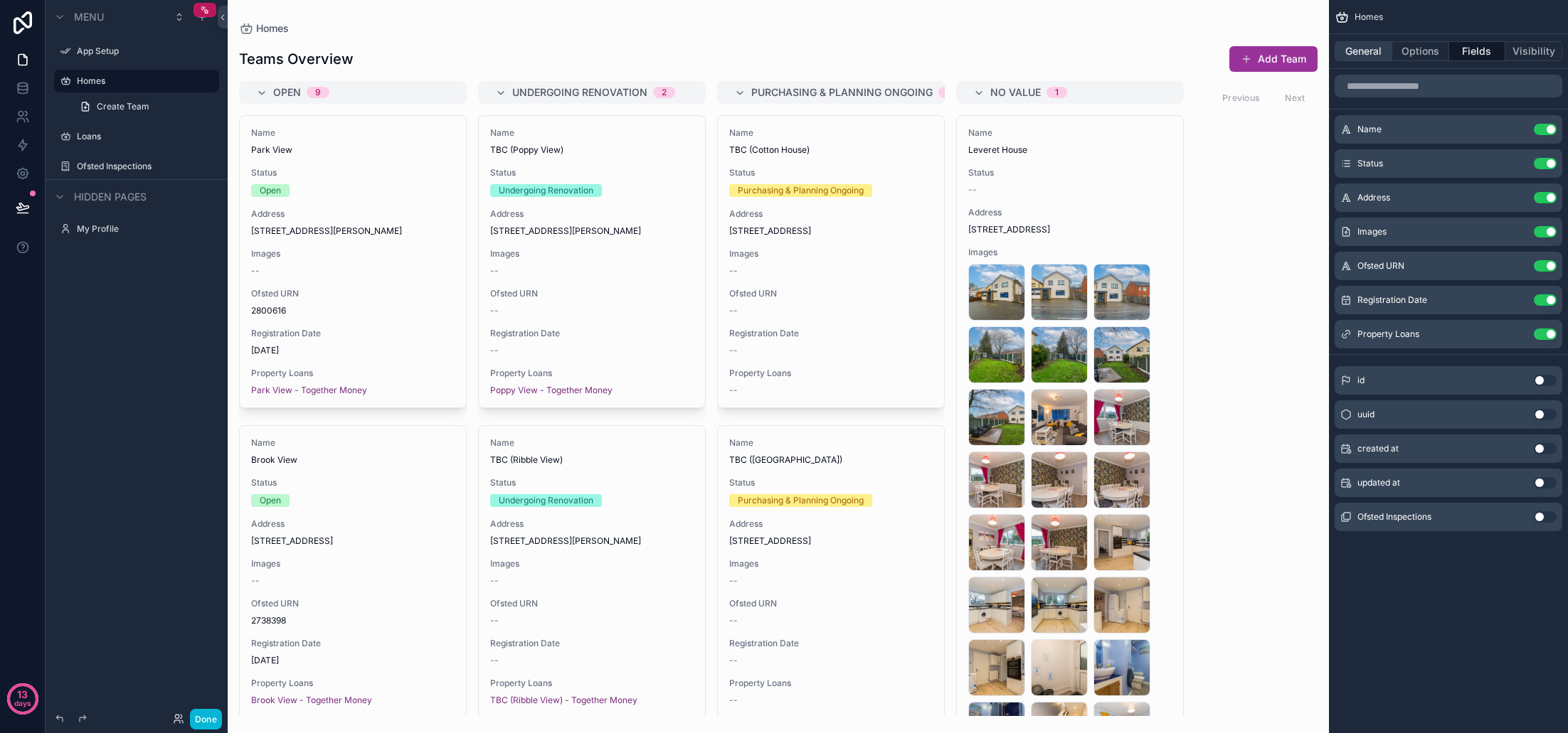
click at [1362, 52] on button "General" at bounding box center [1363, 51] width 58 height 20
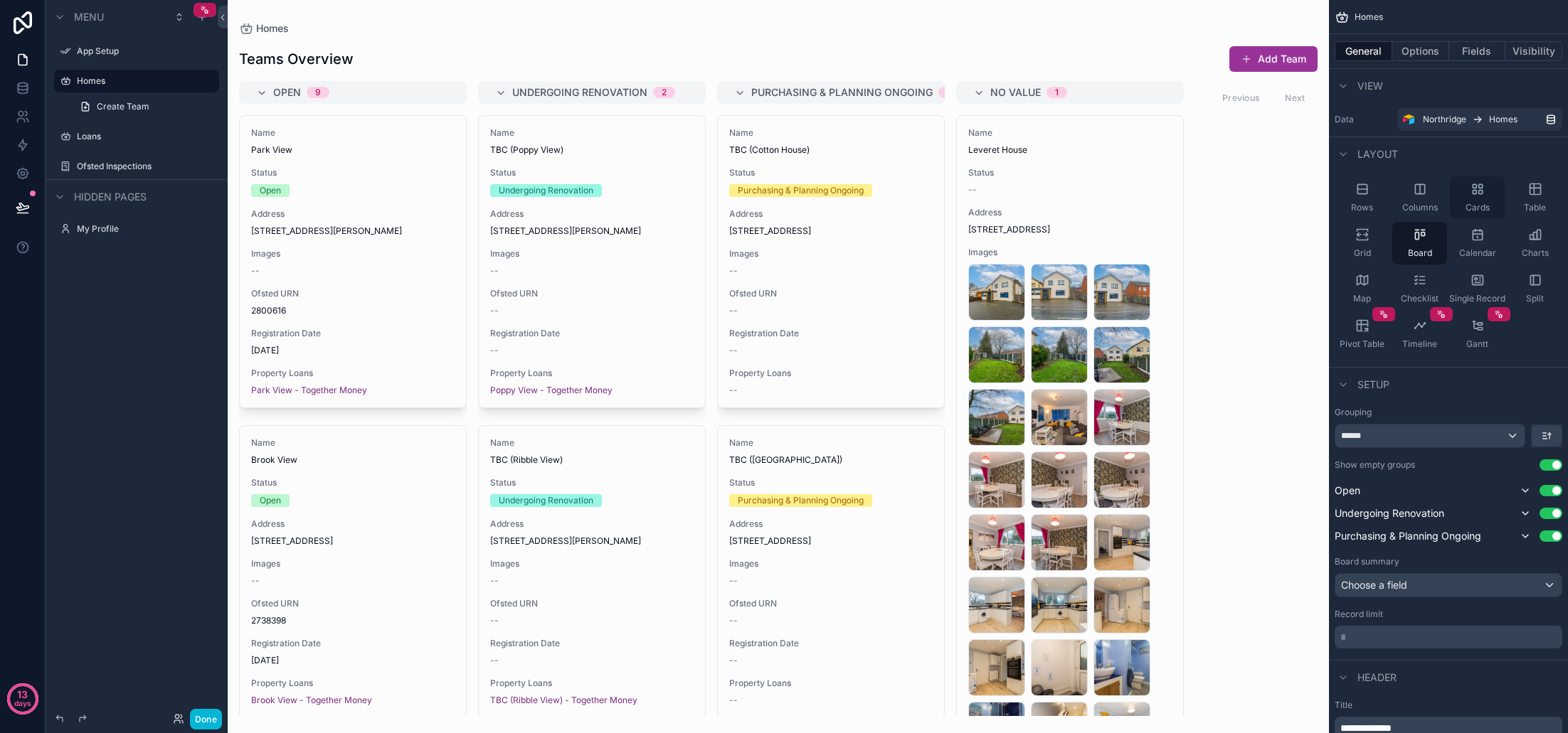
click at [1474, 192] on icon "scrollable content" at bounding box center [1475, 192] width 4 height 4
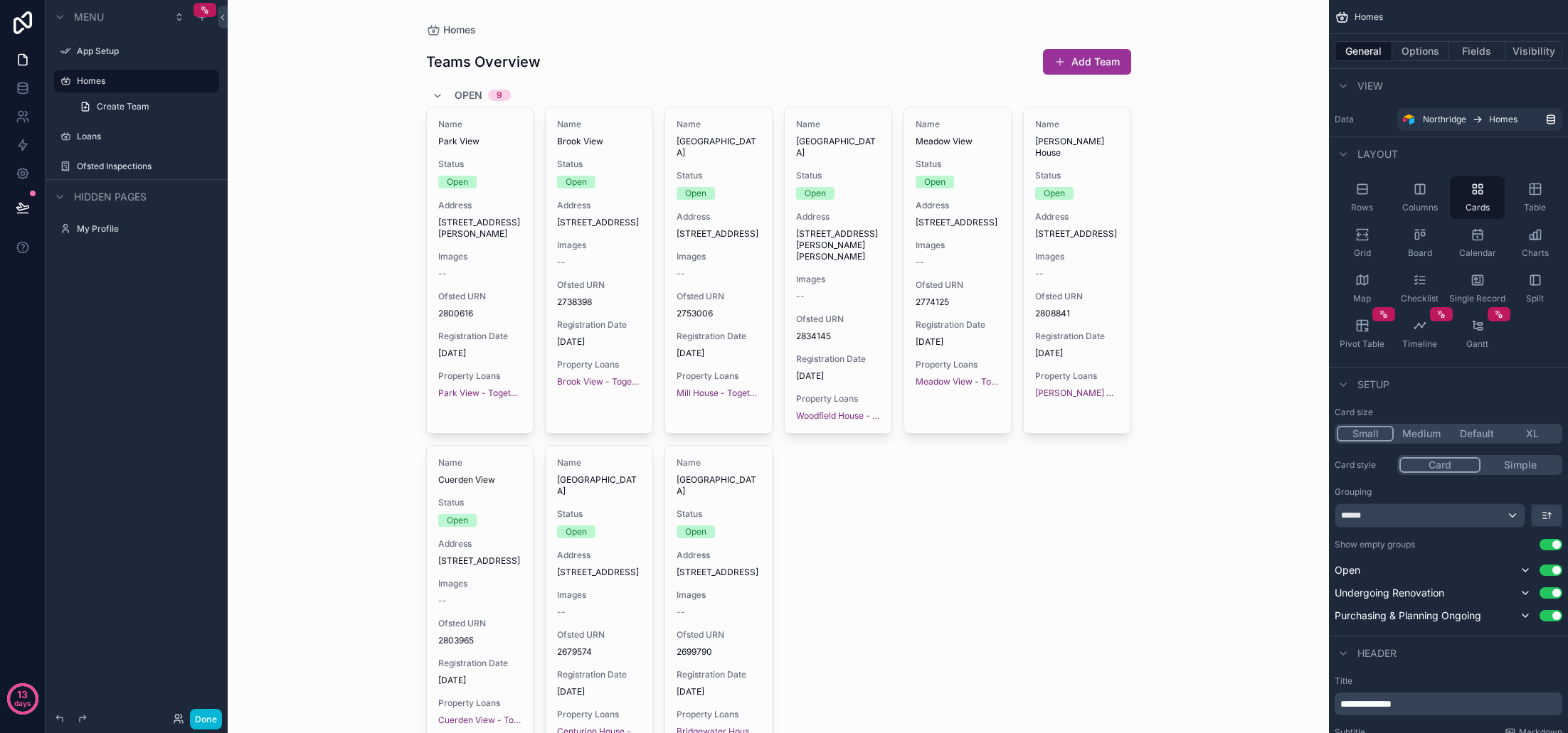
click at [1370, 430] on button "Small" at bounding box center [1365, 434] width 57 height 15
click at [1434, 53] on button "Options" at bounding box center [1420, 51] width 57 height 20
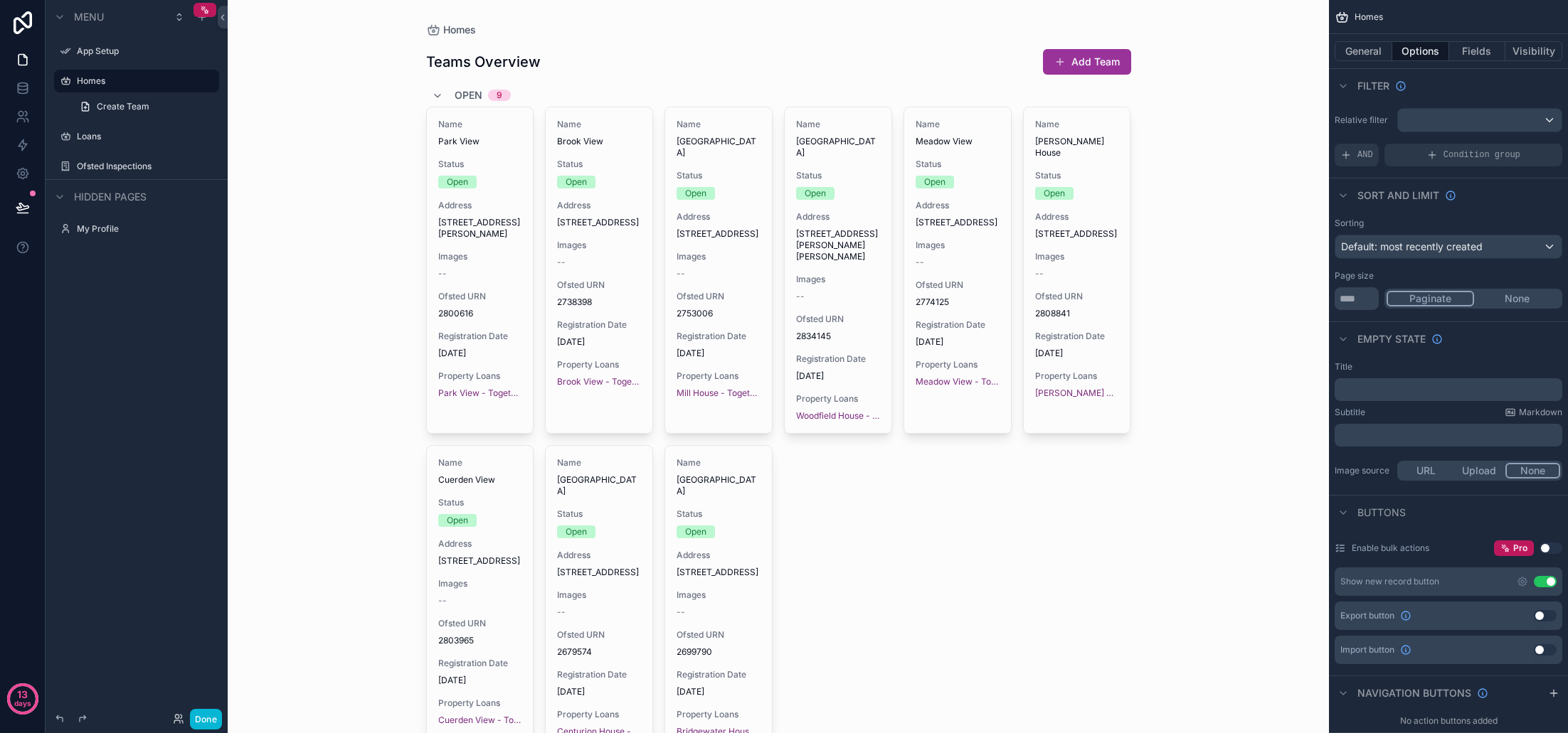
click at [1448, 251] on span "Default: most recently created" at bounding box center [1411, 246] width 141 height 13
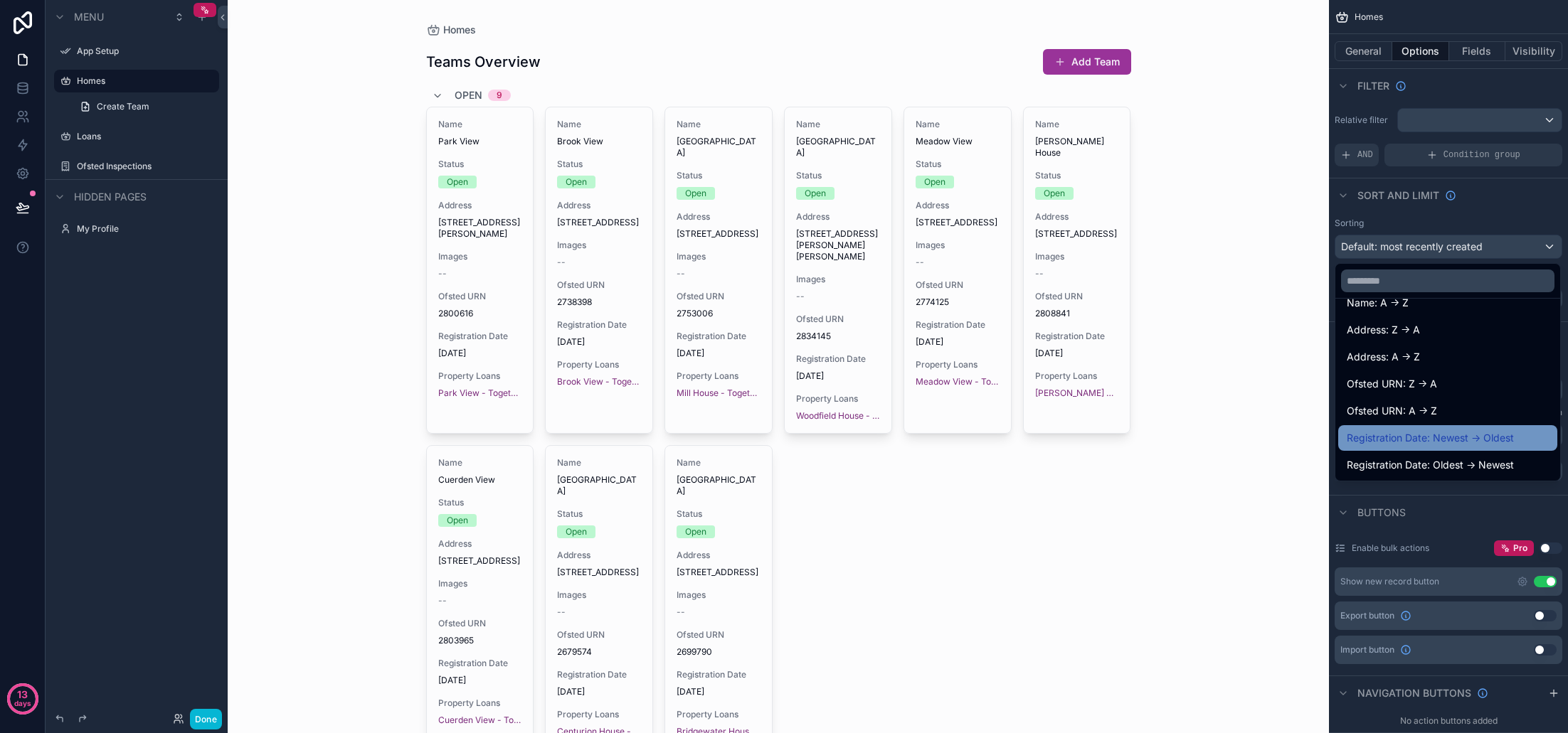
scroll to position [182, 0]
click at [1462, 439] on span "Registration Date: Newest -> Oldest" at bounding box center [1430, 439] width 167 height 17
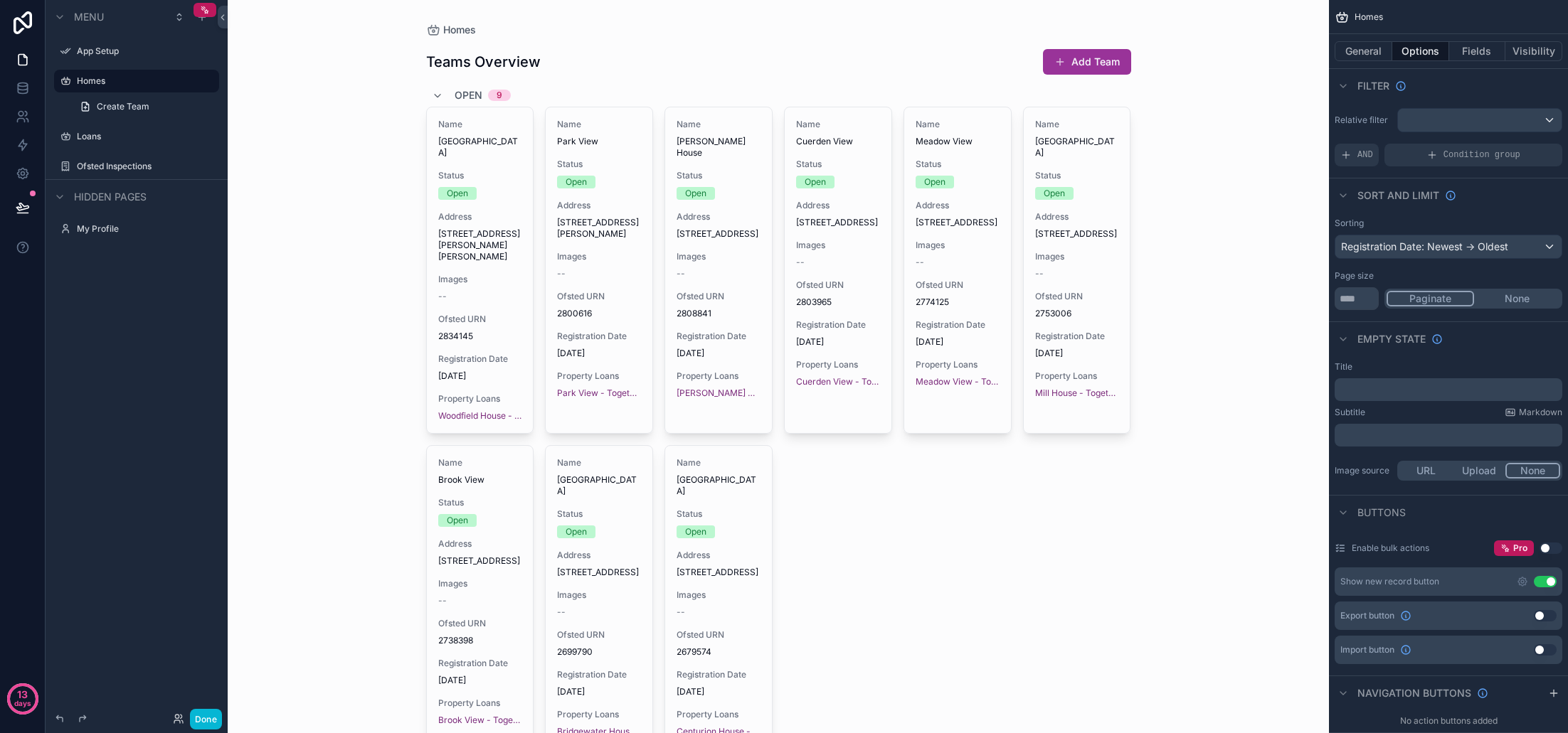
click at [1495, 257] on div "Registration Date: Newest -> Oldest" at bounding box center [1448, 247] width 226 height 23
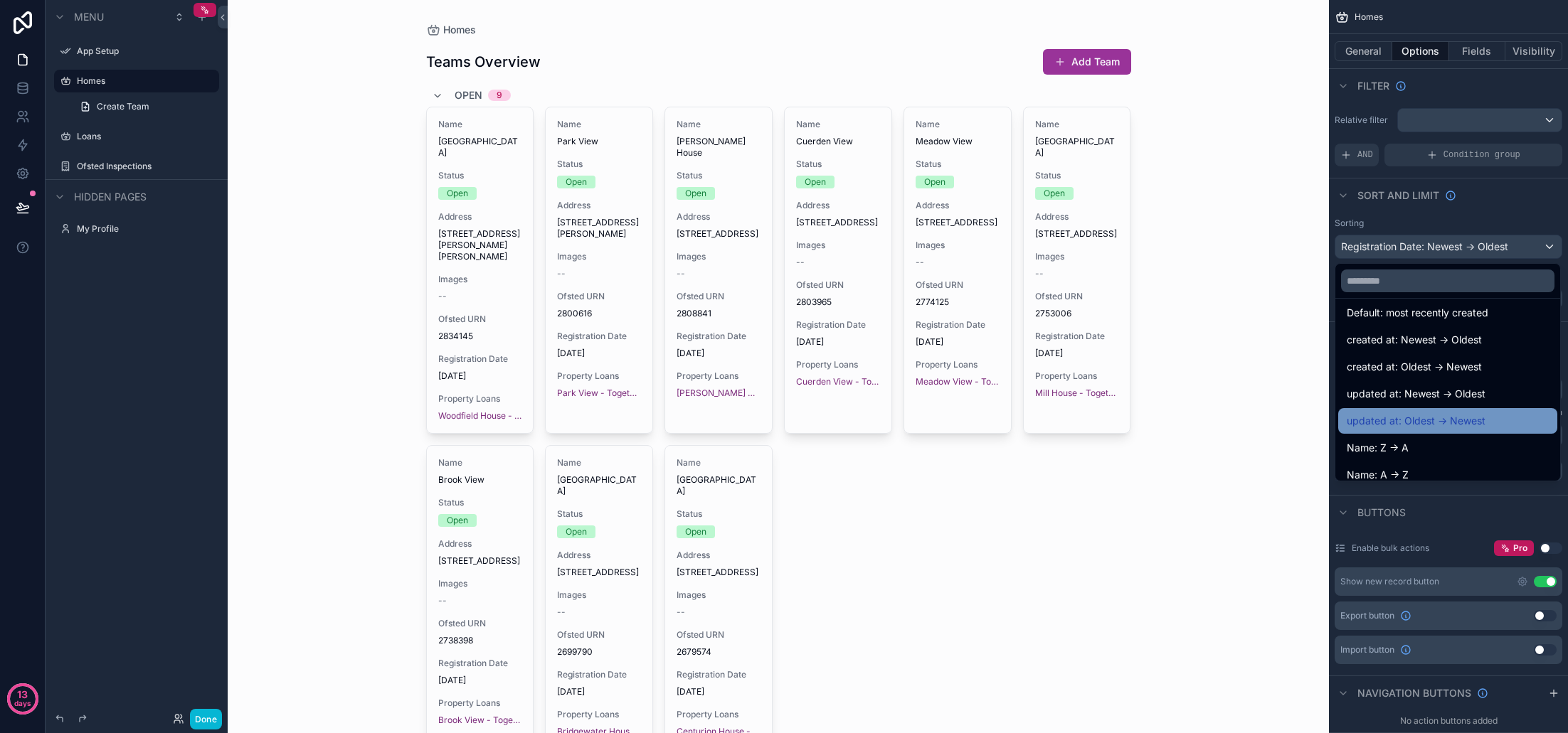
scroll to position [4, 0]
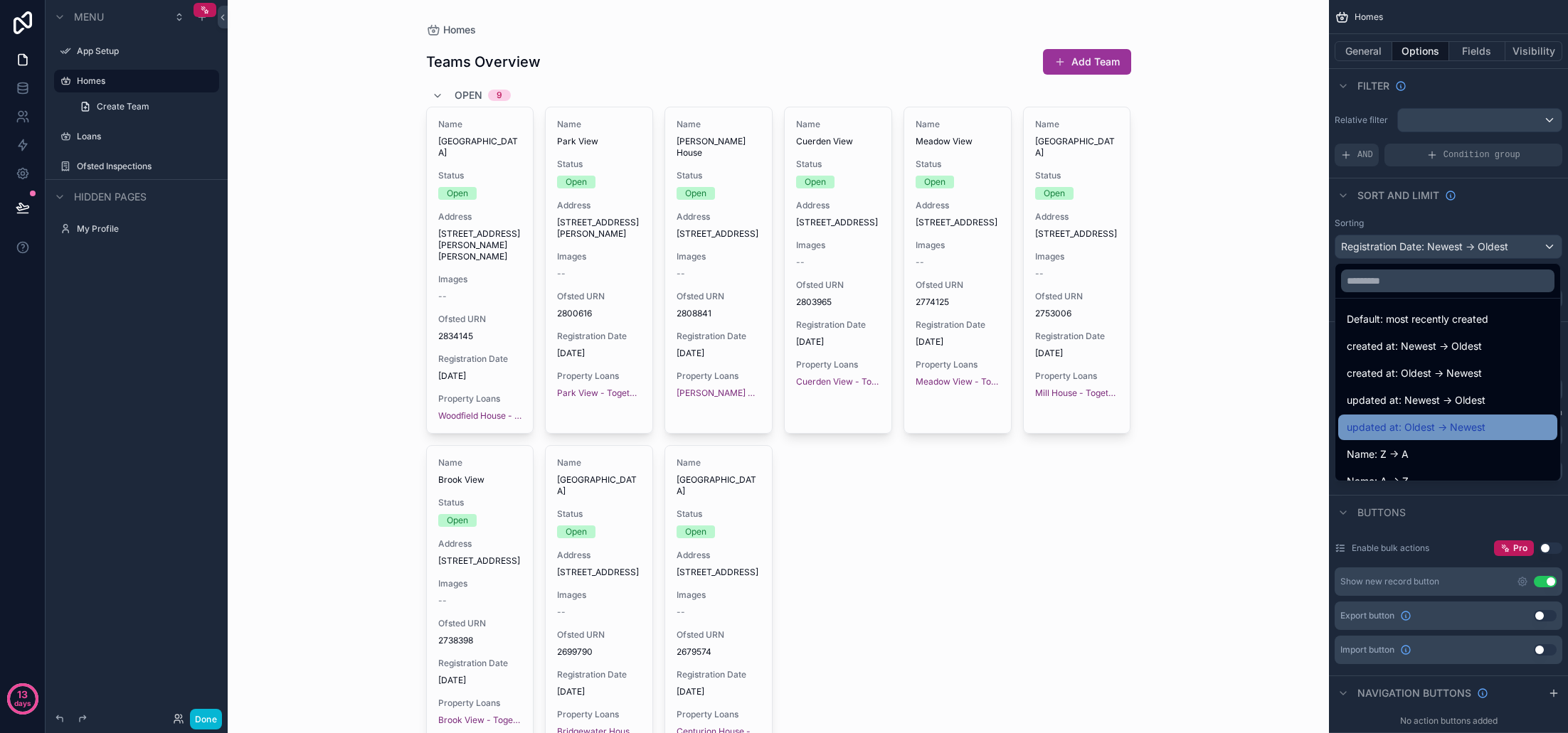
click at [1480, 424] on span "updated at: Oldest -> Newest" at bounding box center [1416, 428] width 139 height 17
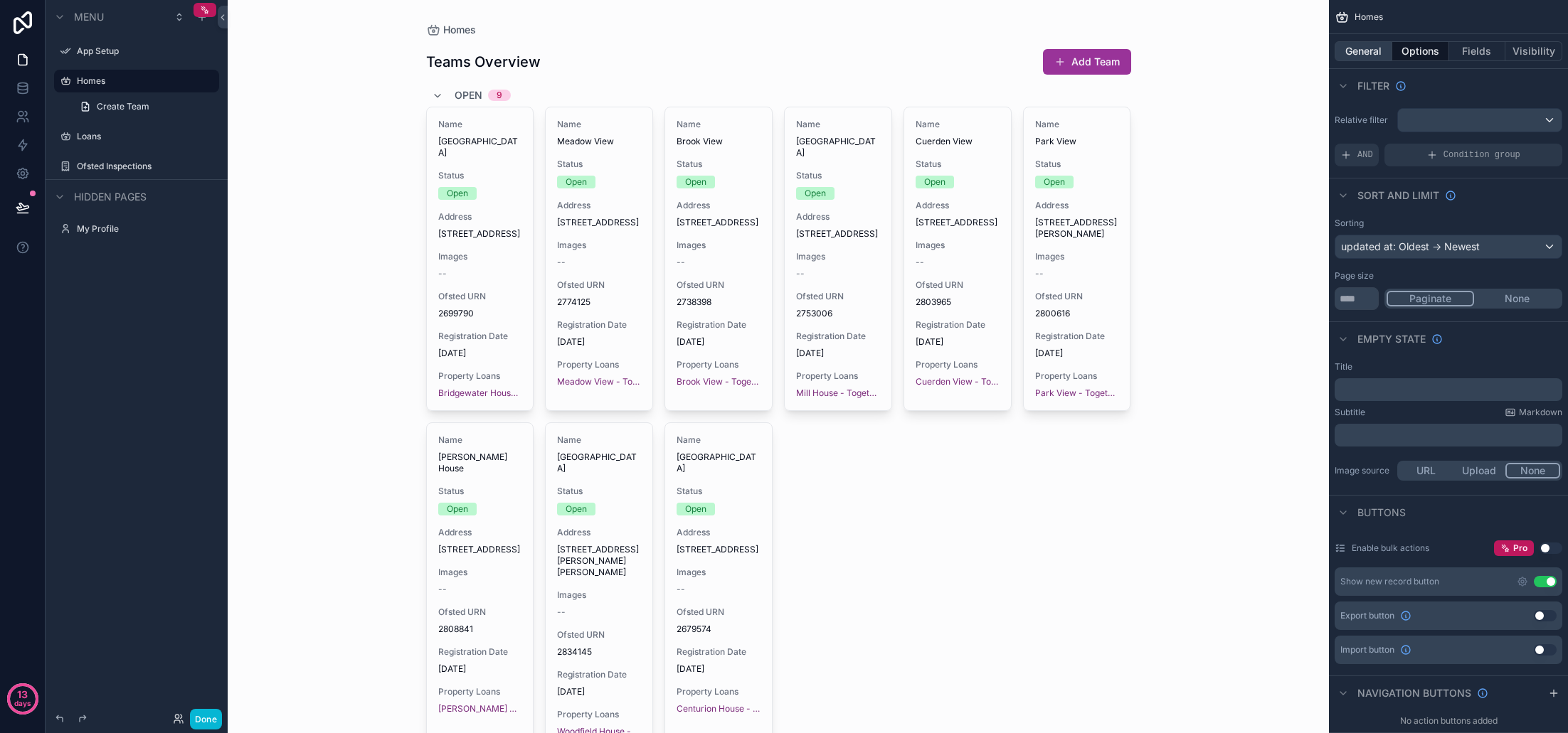
click at [1367, 52] on button "General" at bounding box center [1363, 51] width 58 height 20
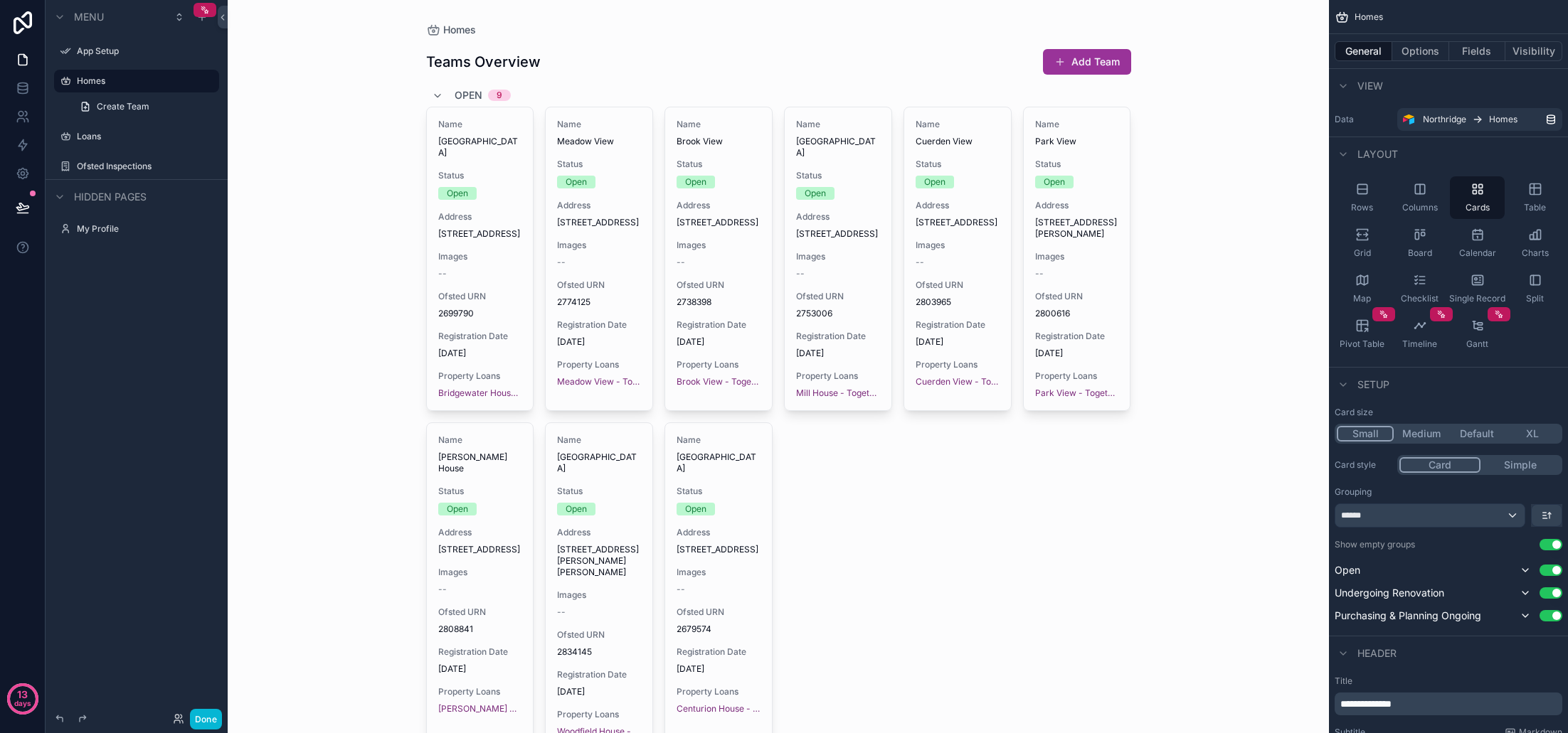
click at [1488, 512] on div "******" at bounding box center [1429, 516] width 190 height 23
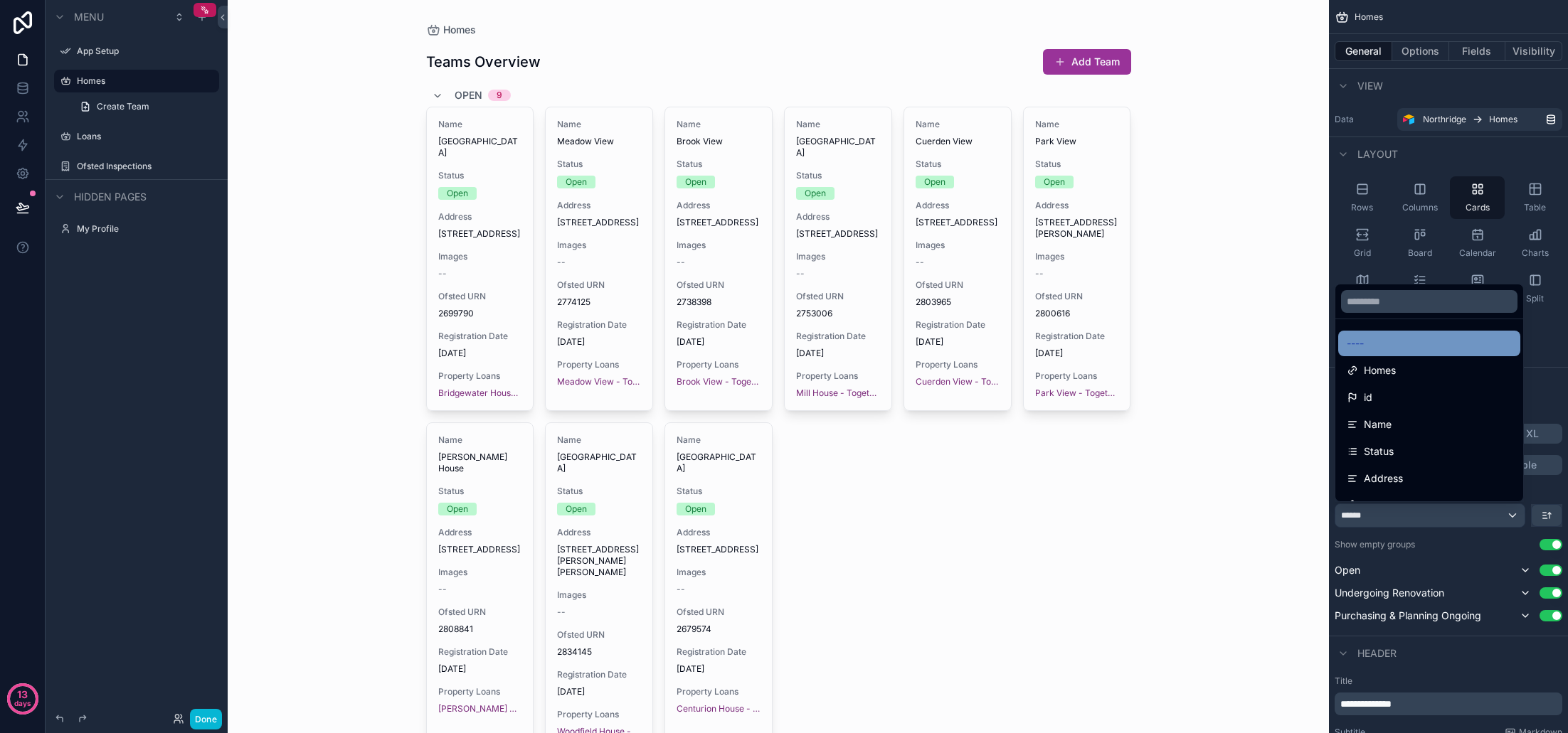
click at [1373, 338] on div "----" at bounding box center [1429, 343] width 165 height 17
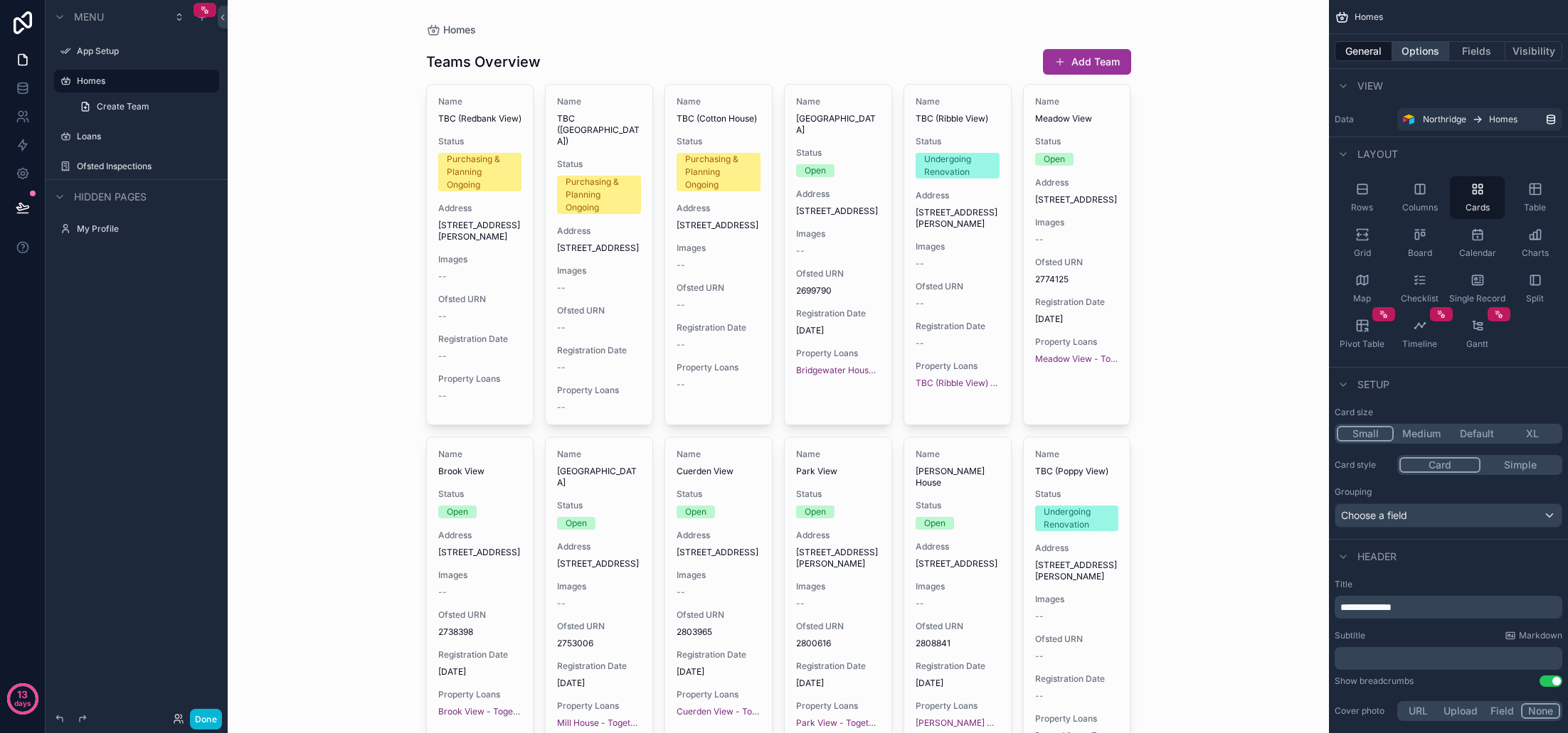
click at [1417, 55] on button "Options" at bounding box center [1420, 51] width 57 height 20
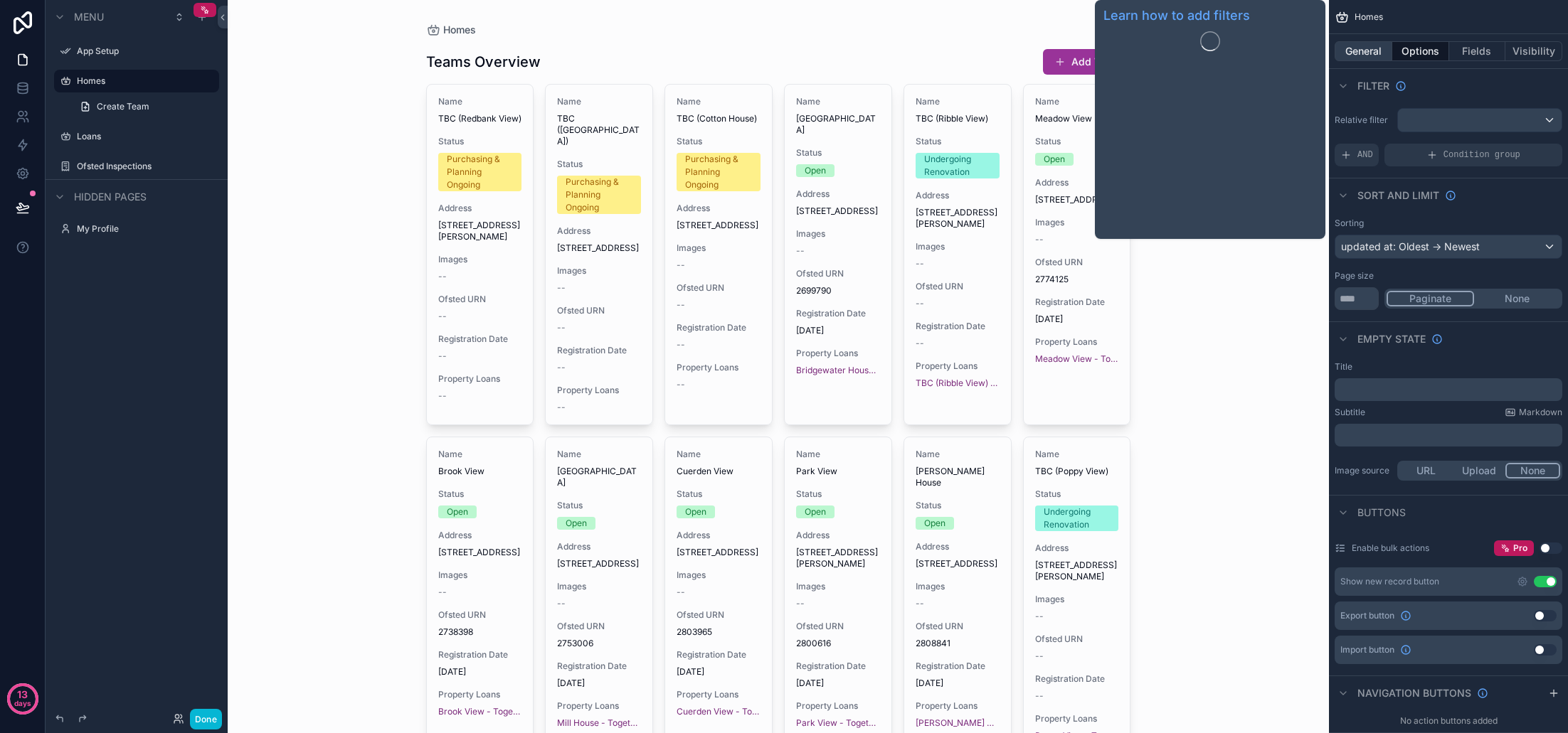
click at [1378, 47] on button "General" at bounding box center [1363, 51] width 58 height 20
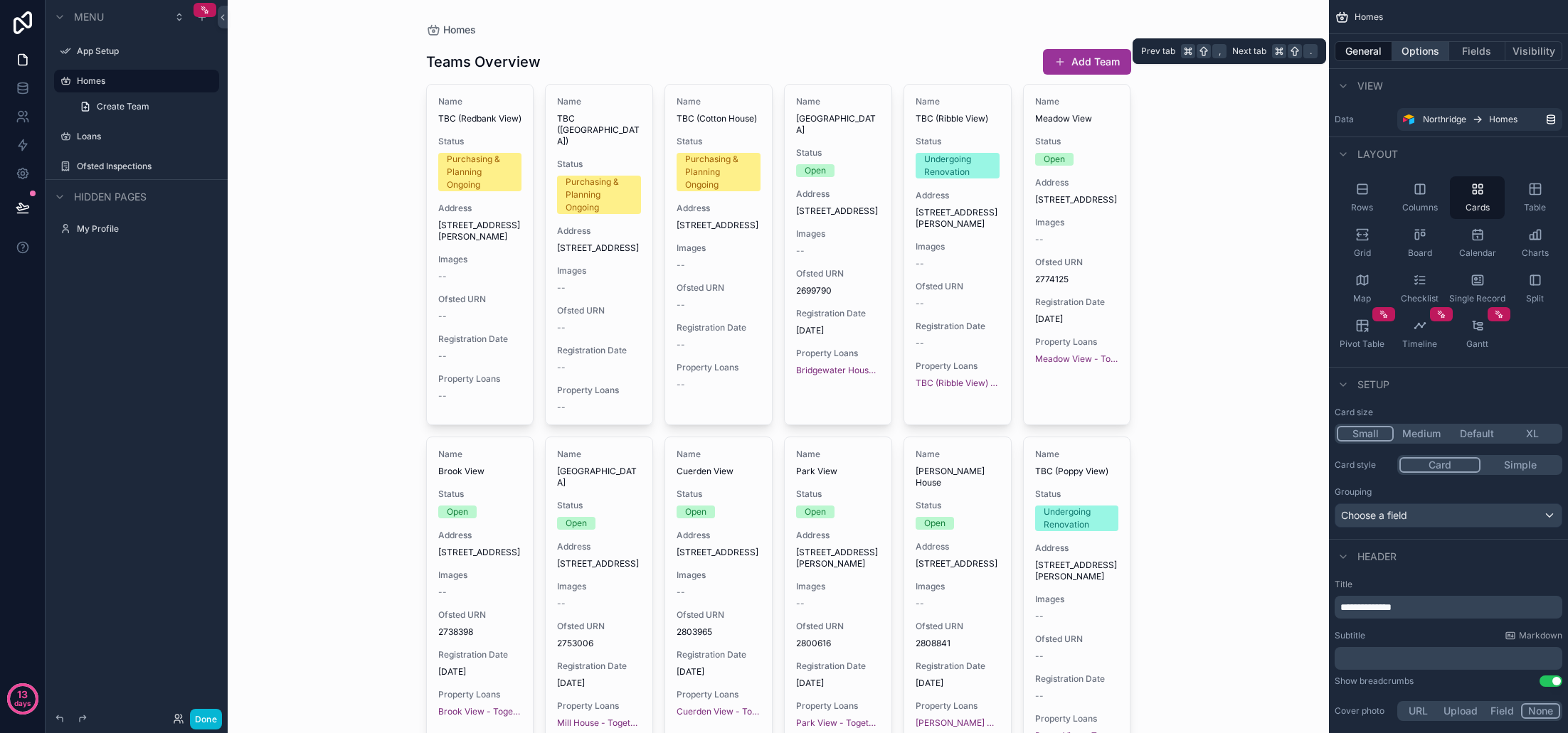
click at [1420, 53] on button "Options" at bounding box center [1420, 51] width 57 height 20
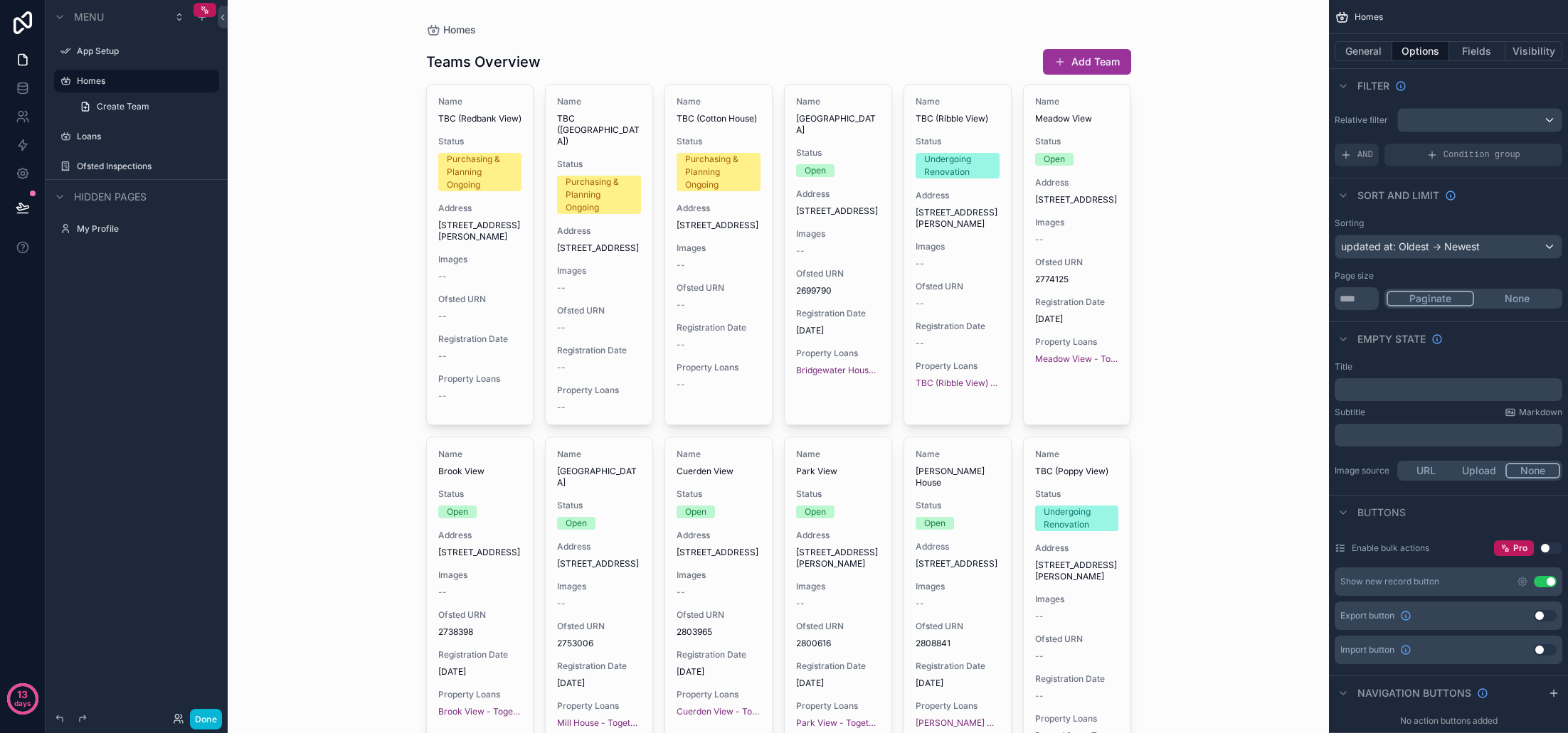
click at [1488, 249] on div "updated at: Oldest -> Newest" at bounding box center [1448, 247] width 226 height 23
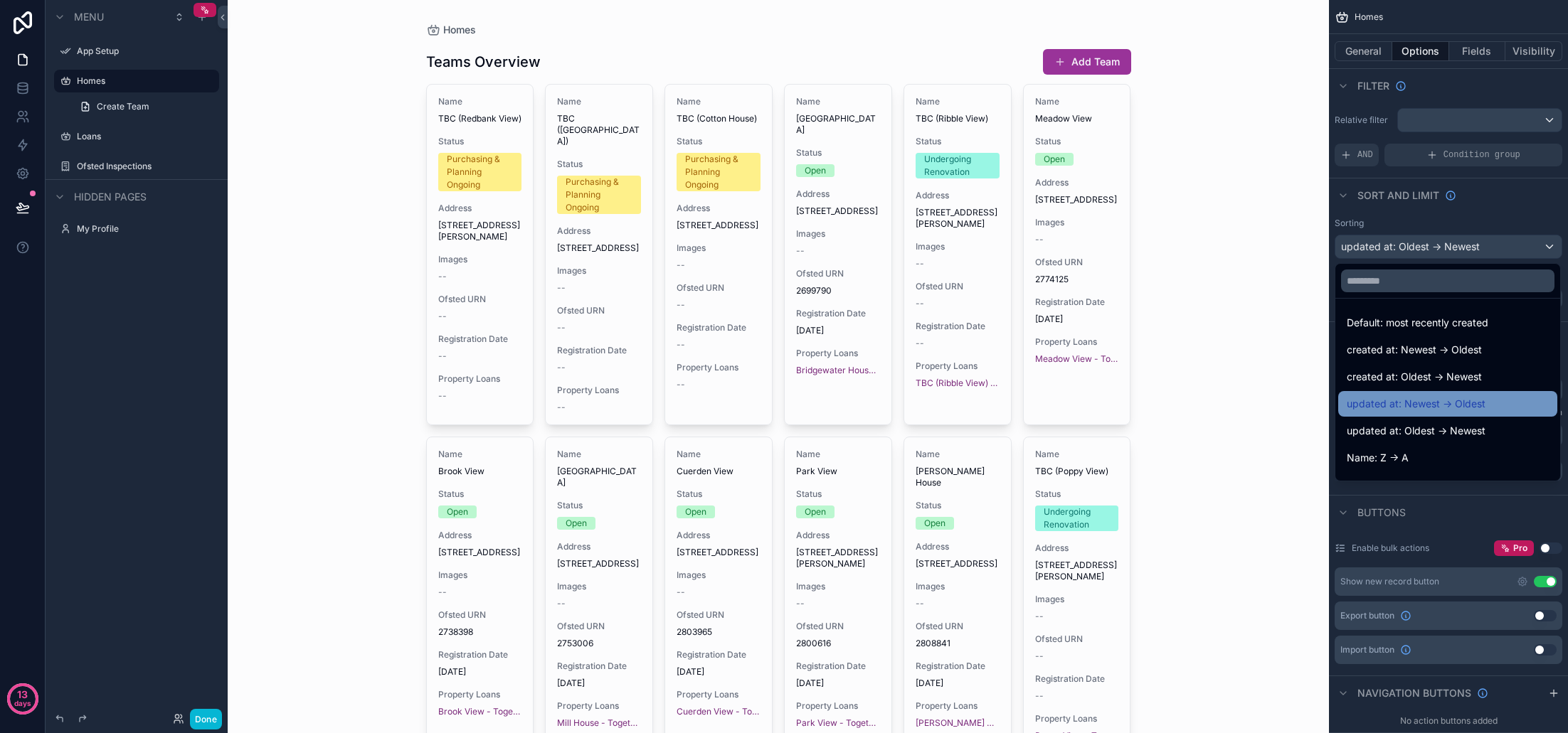
click at [1482, 406] on span "updated at: Newest -> Oldest" at bounding box center [1416, 404] width 139 height 17
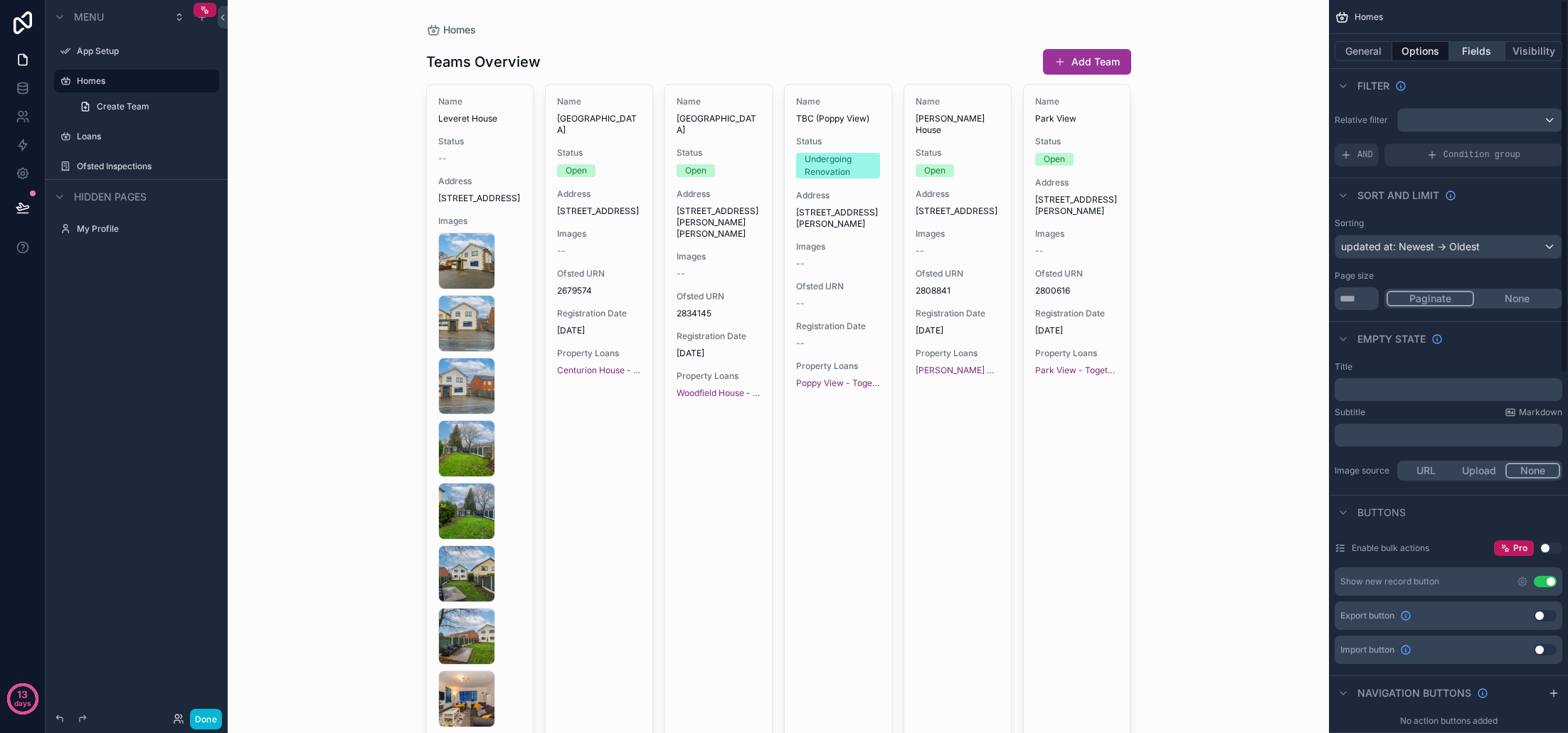
scroll to position [-1, 0]
click at [1470, 50] on button "Fields" at bounding box center [1477, 51] width 57 height 20
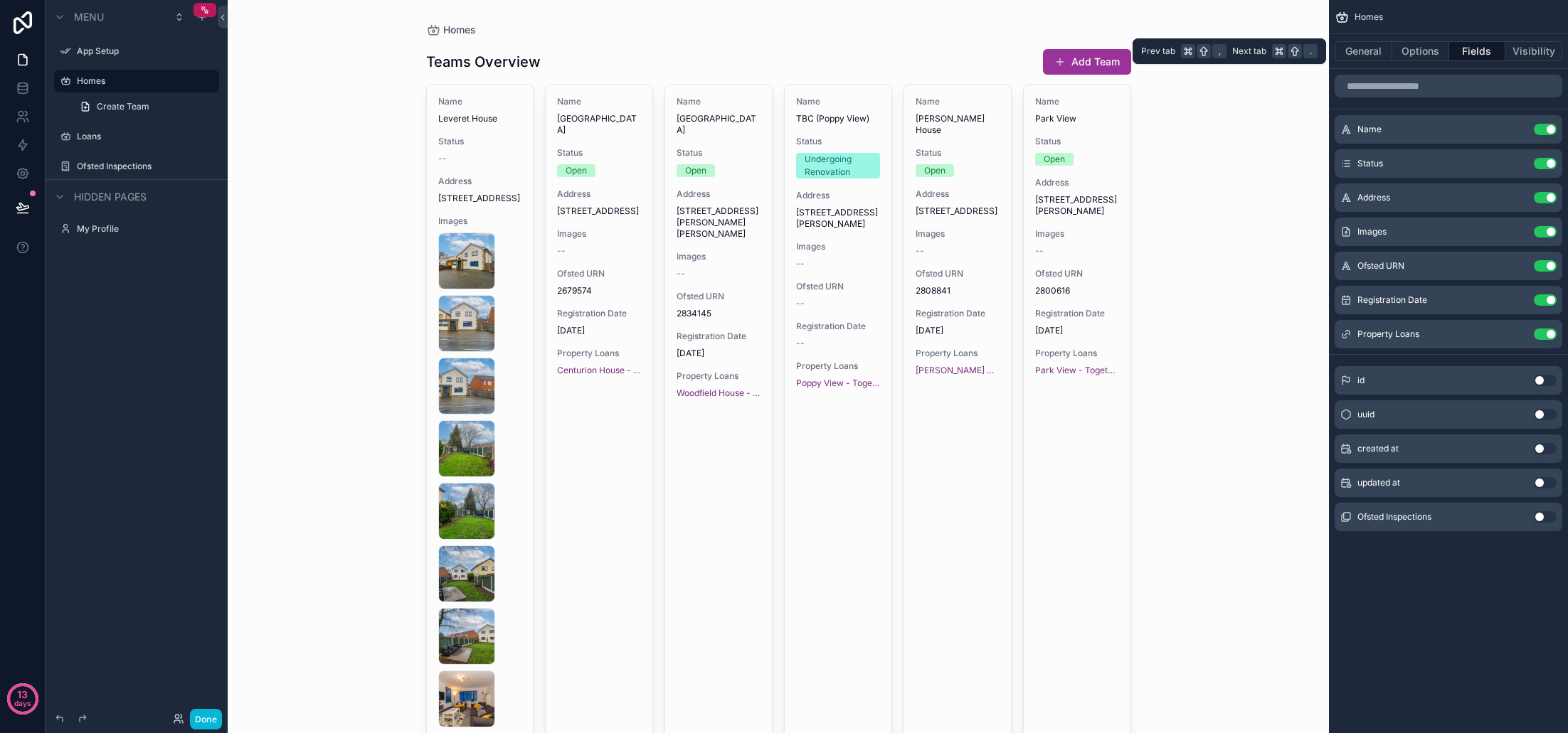
scroll to position [0, 0]
click at [1547, 234] on button "Use setting" at bounding box center [1545, 232] width 23 height 12
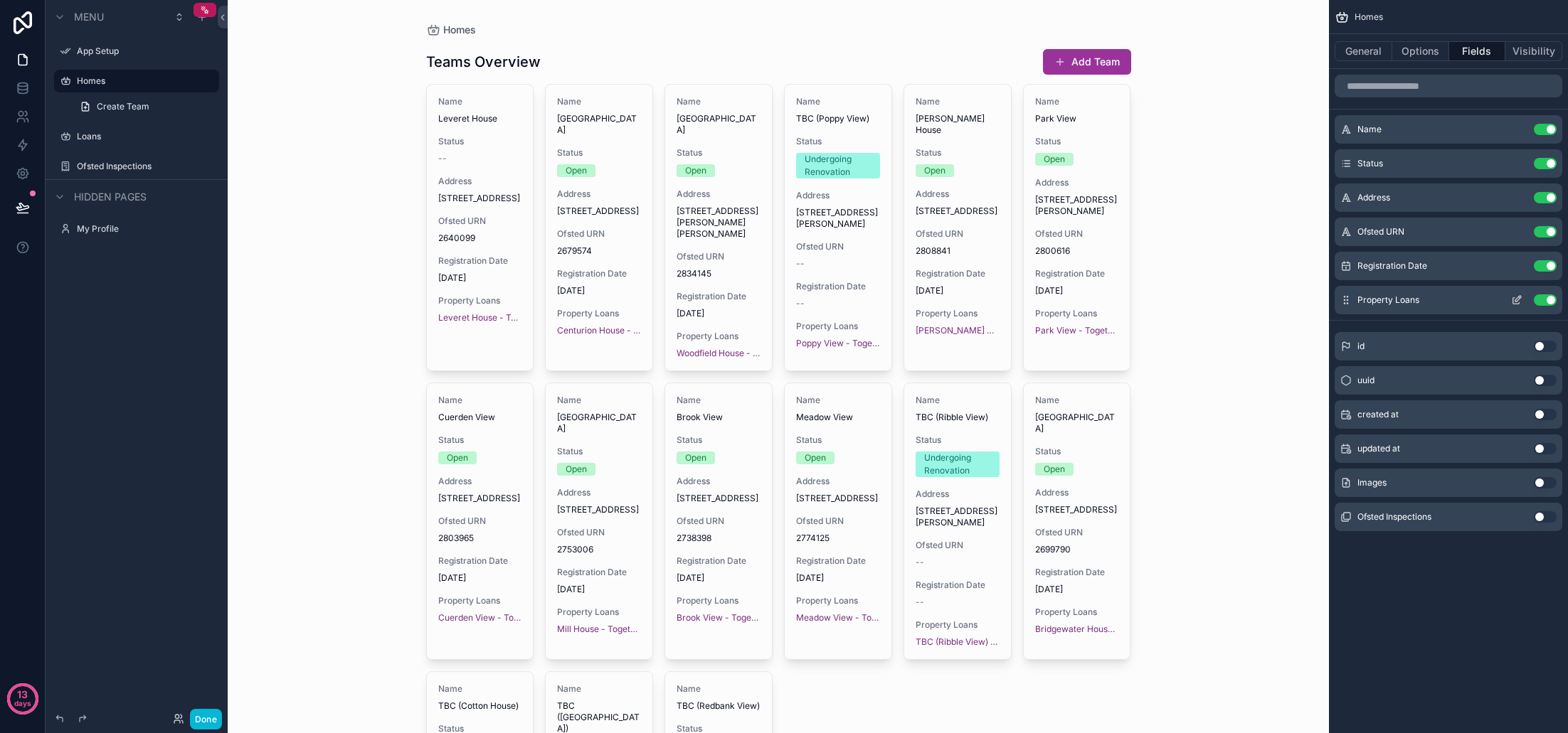
click at [1544, 302] on button "Use setting" at bounding box center [1545, 300] width 23 height 12
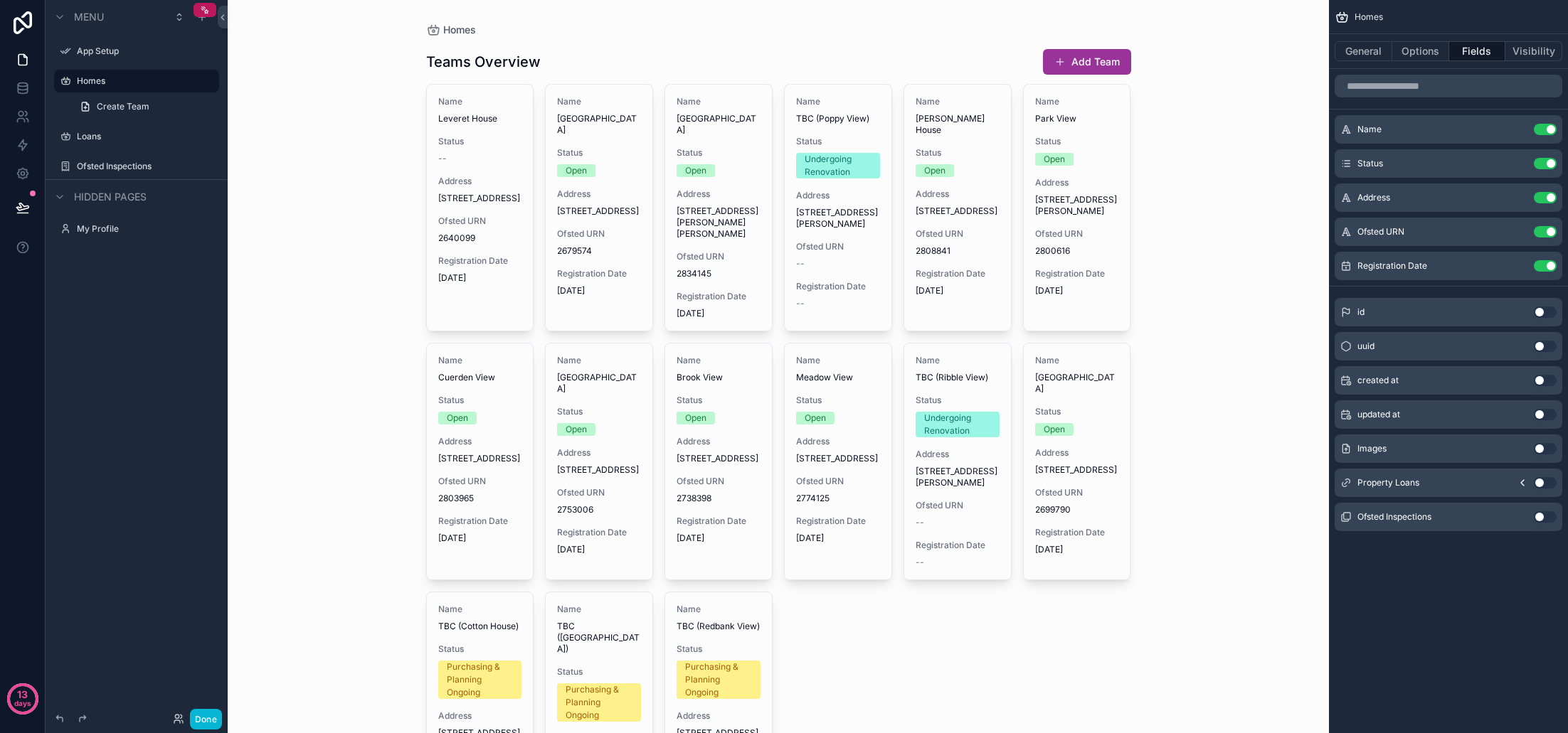
click at [449, 207] on div "scrollable content" at bounding box center [778, 471] width 728 height 944
click at [485, 204] on span "[STREET_ADDRESS]" at bounding box center [480, 198] width 84 height 12
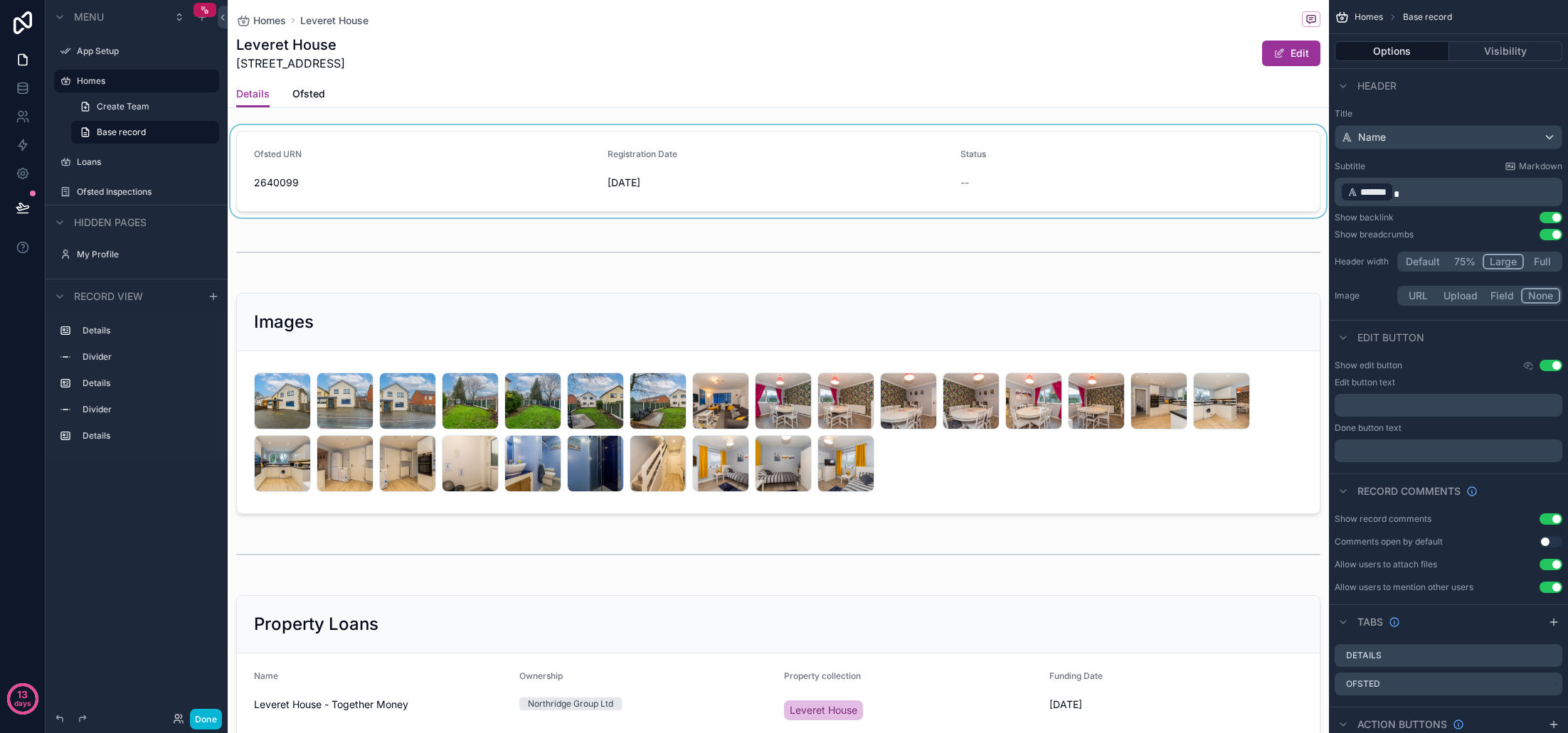
drag, startPoint x: 1279, startPoint y: 52, endPoint x: 972, endPoint y: 177, distance: 331.5
click at [1279, 52] on span "scrollable content" at bounding box center [1279, 54] width 12 height 12
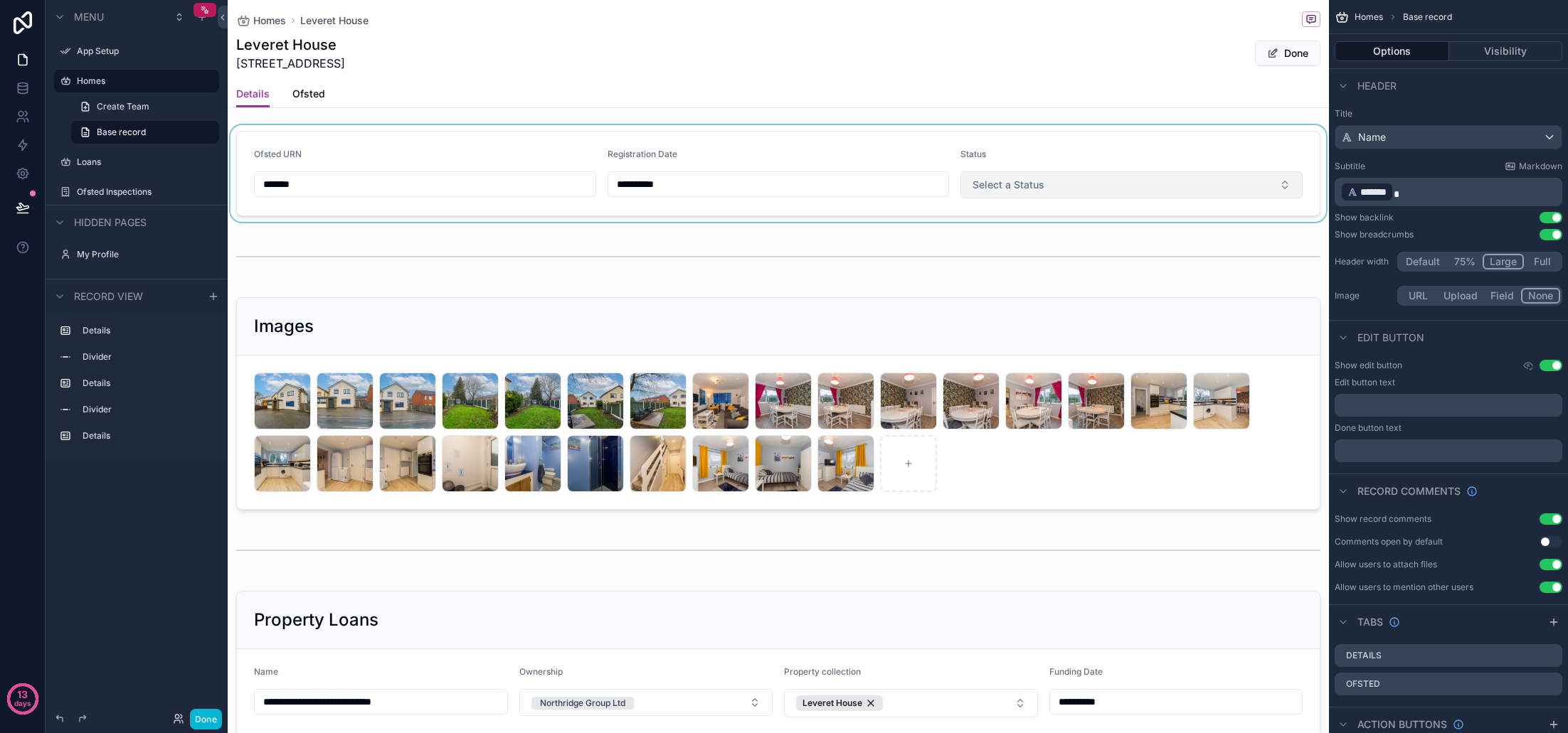
drag, startPoint x: 972, startPoint y: 177, endPoint x: 1008, endPoint y: 185, distance: 36.9
click at [972, 177] on div "scrollable content" at bounding box center [778, 173] width 1101 height 97
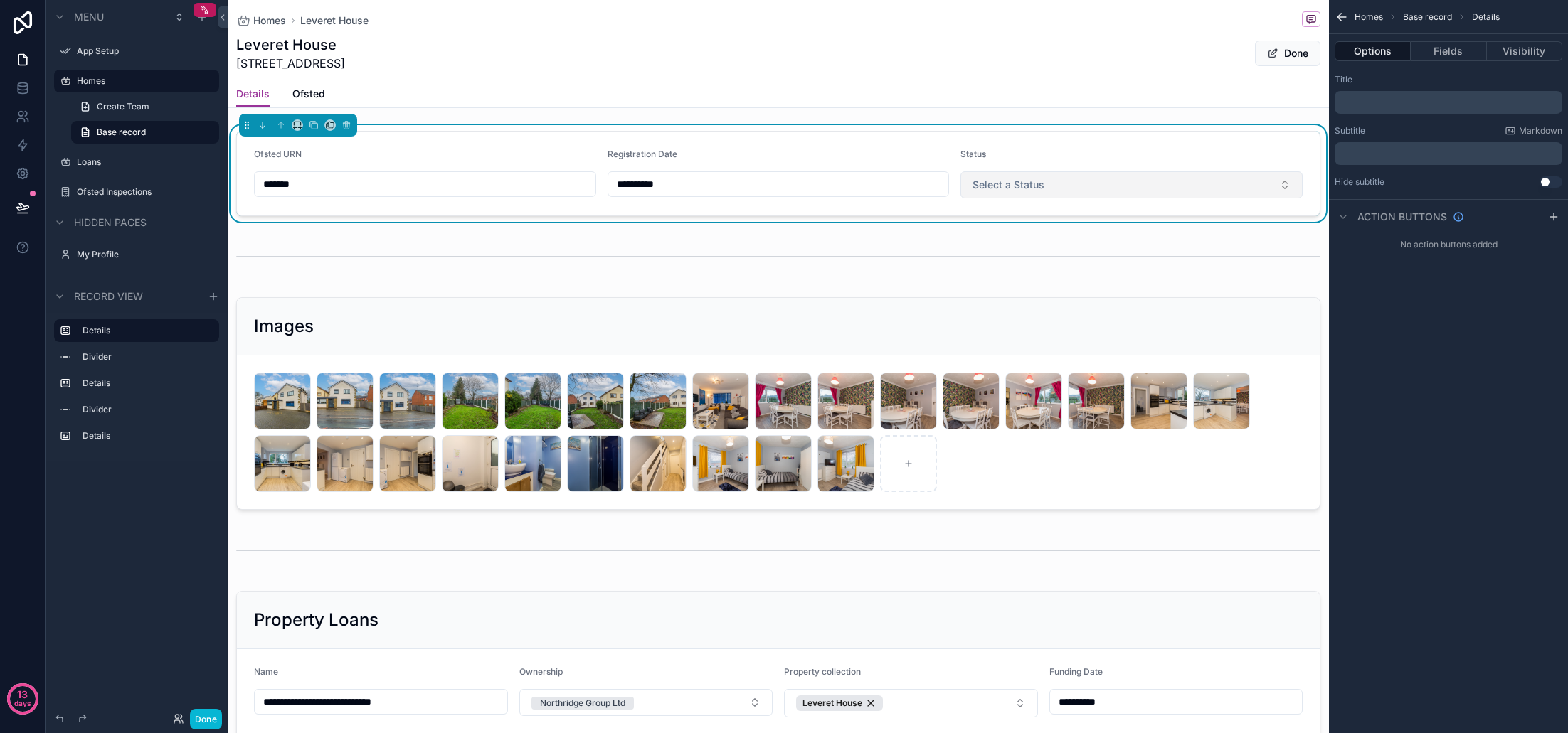
click at [1014, 185] on span "Select a Status" at bounding box center [1008, 185] width 72 height 14
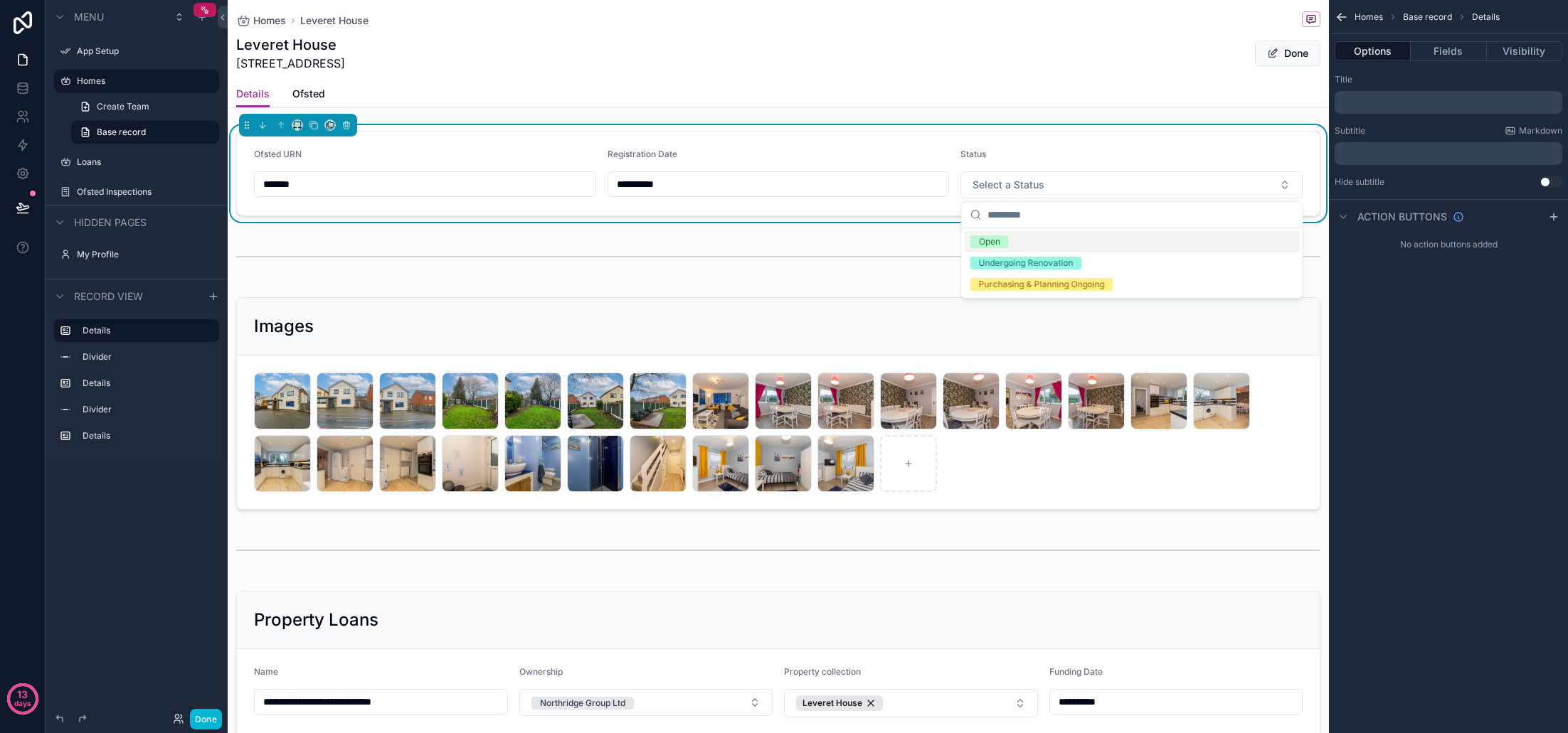
click at [1058, 247] on div "Open" at bounding box center [1132, 241] width 335 height 21
click at [1293, 52] on button "Done" at bounding box center [1288, 53] width 65 height 26
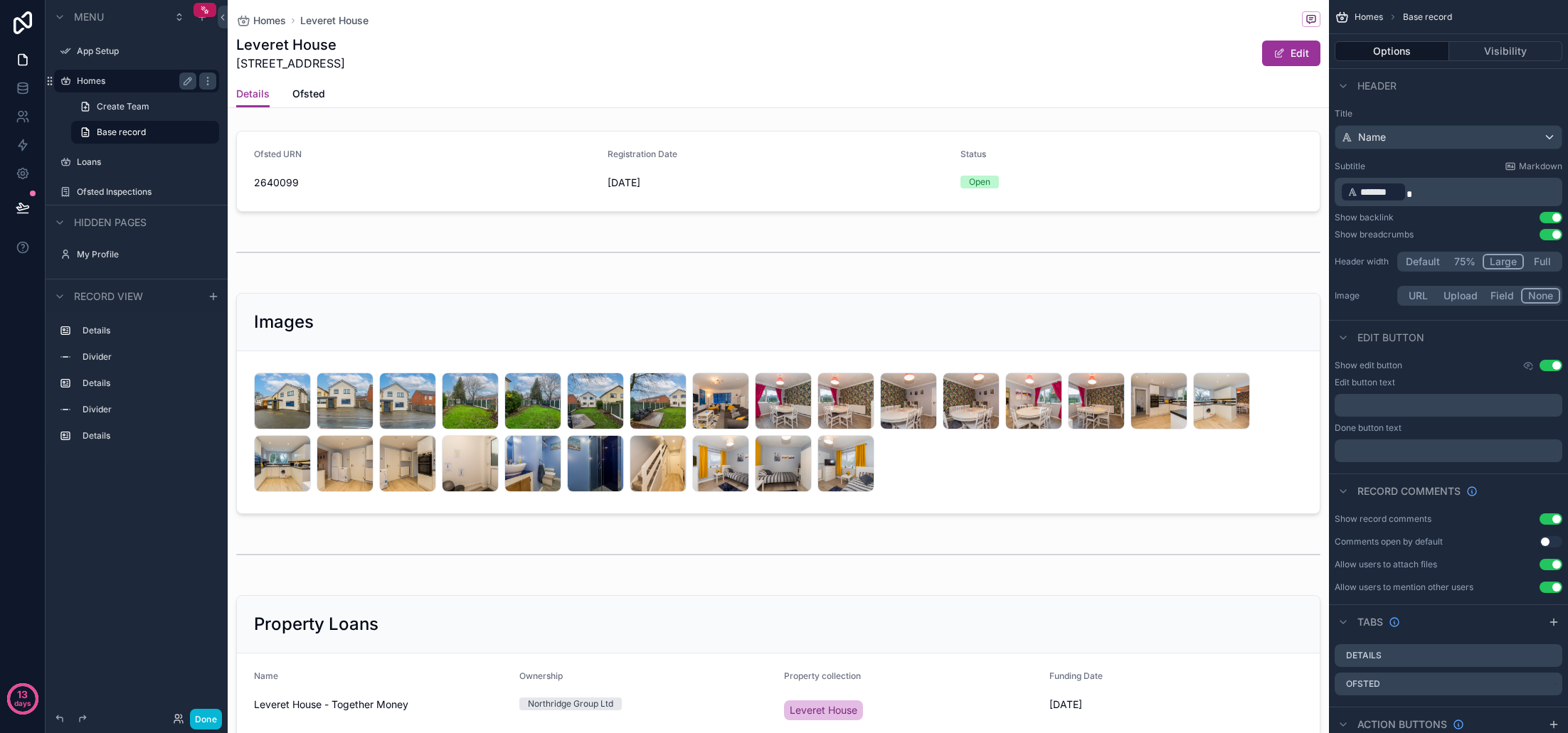
click at [116, 86] on label "Homes" at bounding box center [134, 81] width 114 height 12
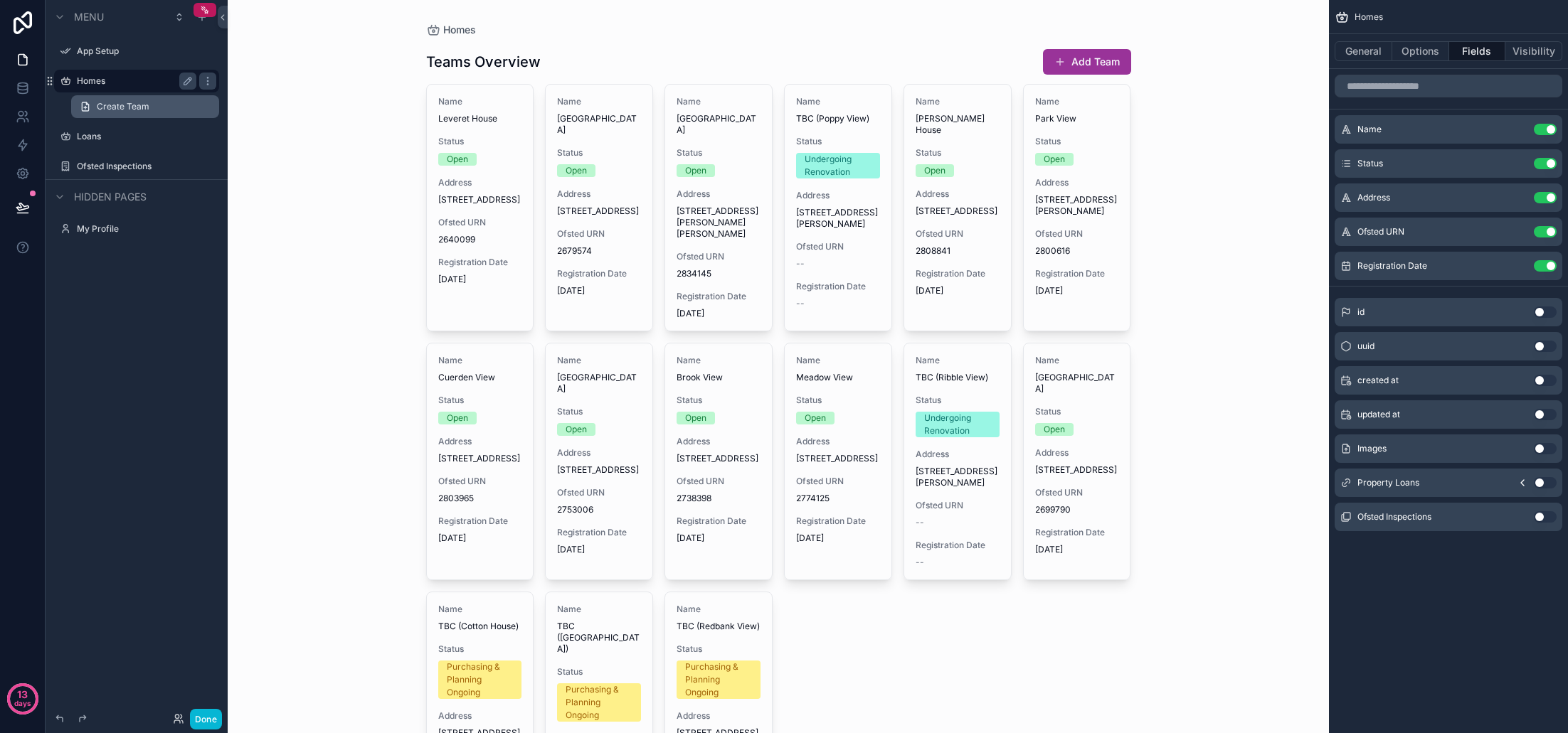
click at [165, 109] on link "Create Team" at bounding box center [145, 107] width 148 height 23
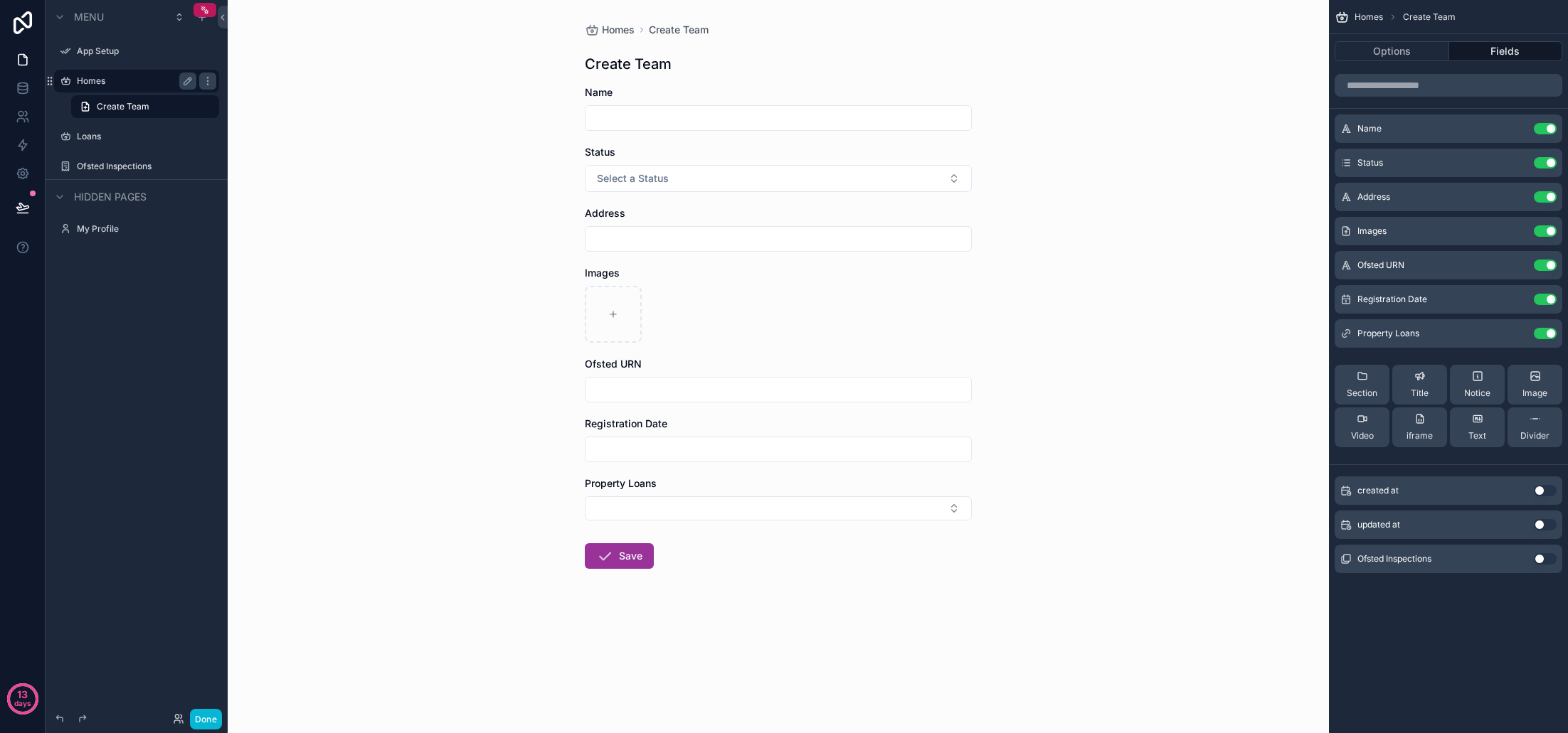
click at [124, 86] on label "Homes" at bounding box center [134, 81] width 114 height 12
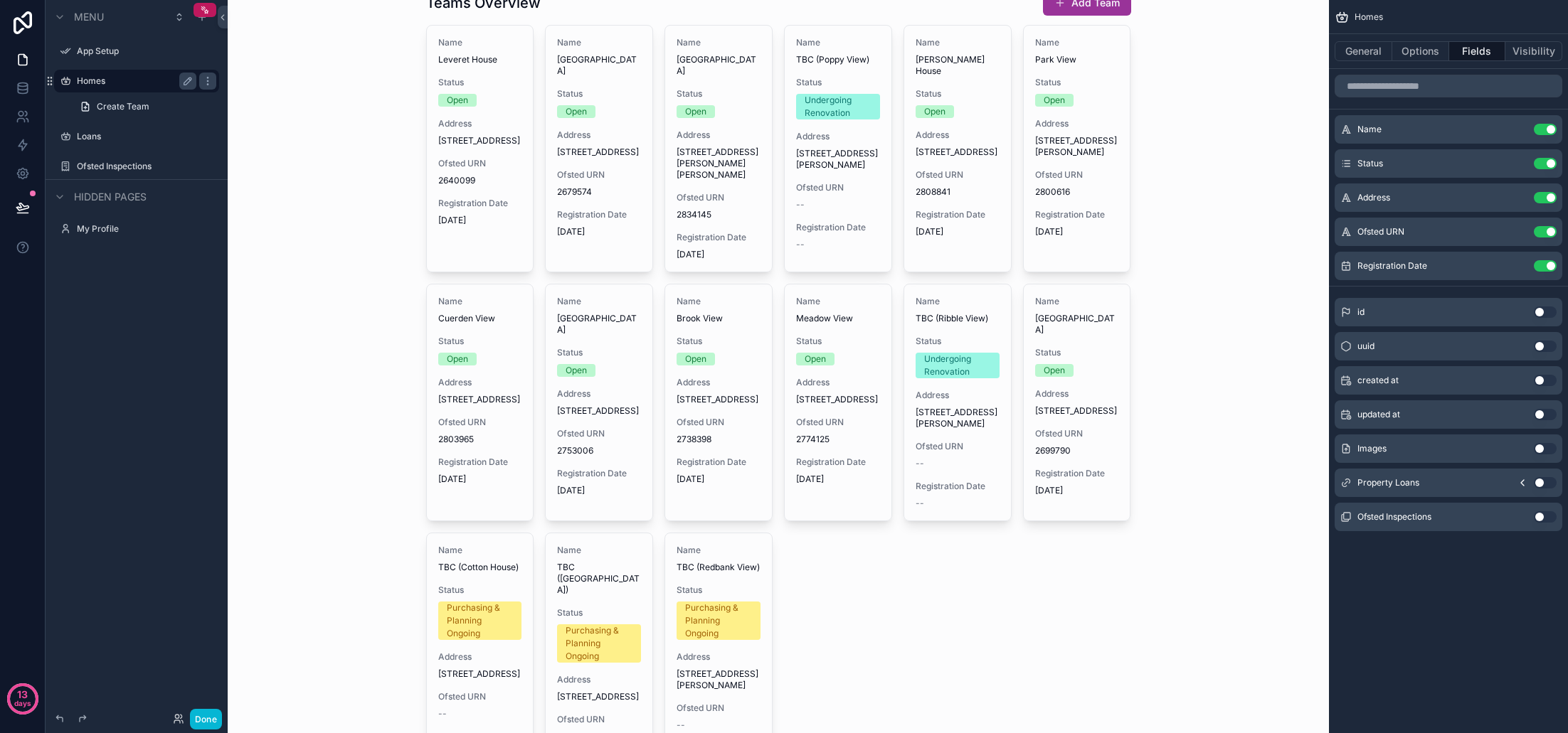
scroll to position [13, 0]
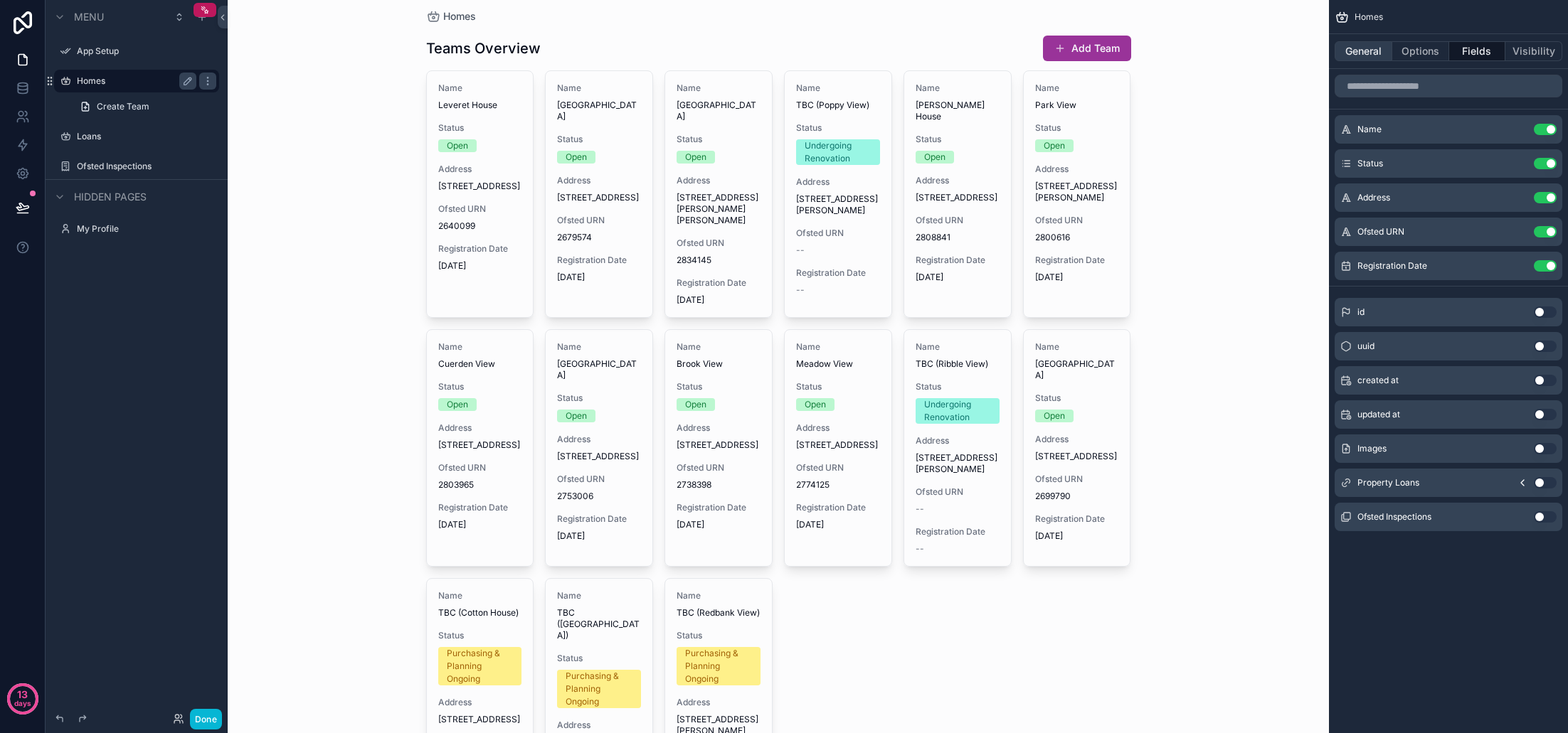
click at [1375, 49] on button "General" at bounding box center [1363, 51] width 58 height 20
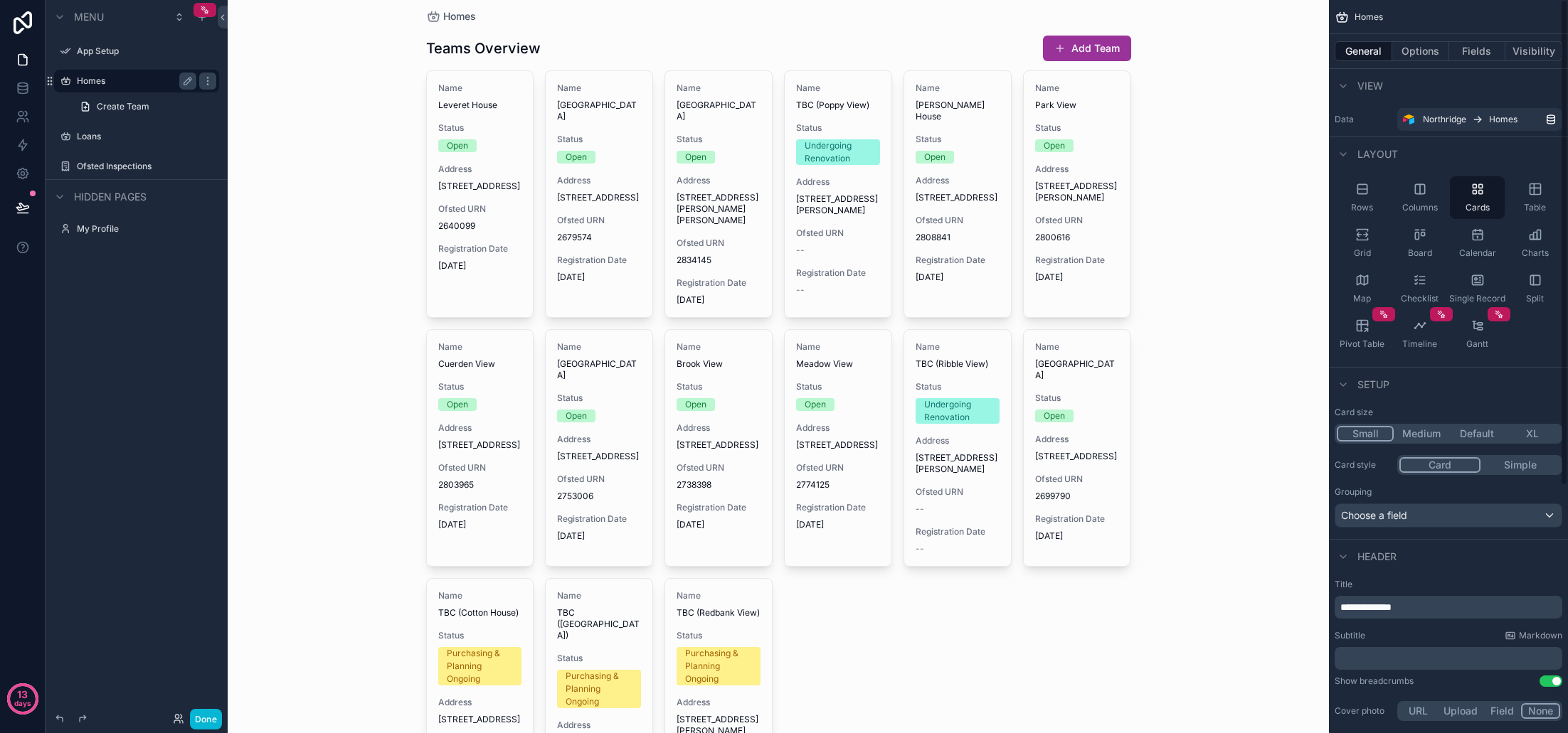
scroll to position [0, 0]
click at [1132, 371] on div "Homes Teams Overview Add Team Name Leveret House Status Open Address 200 Dunkir…" at bounding box center [778, 458] width 728 height 944
click at [853, 53] on div "Teams Overview Add Team" at bounding box center [778, 48] width 705 height 27
click at [1424, 52] on button "Options" at bounding box center [1420, 51] width 57 height 20
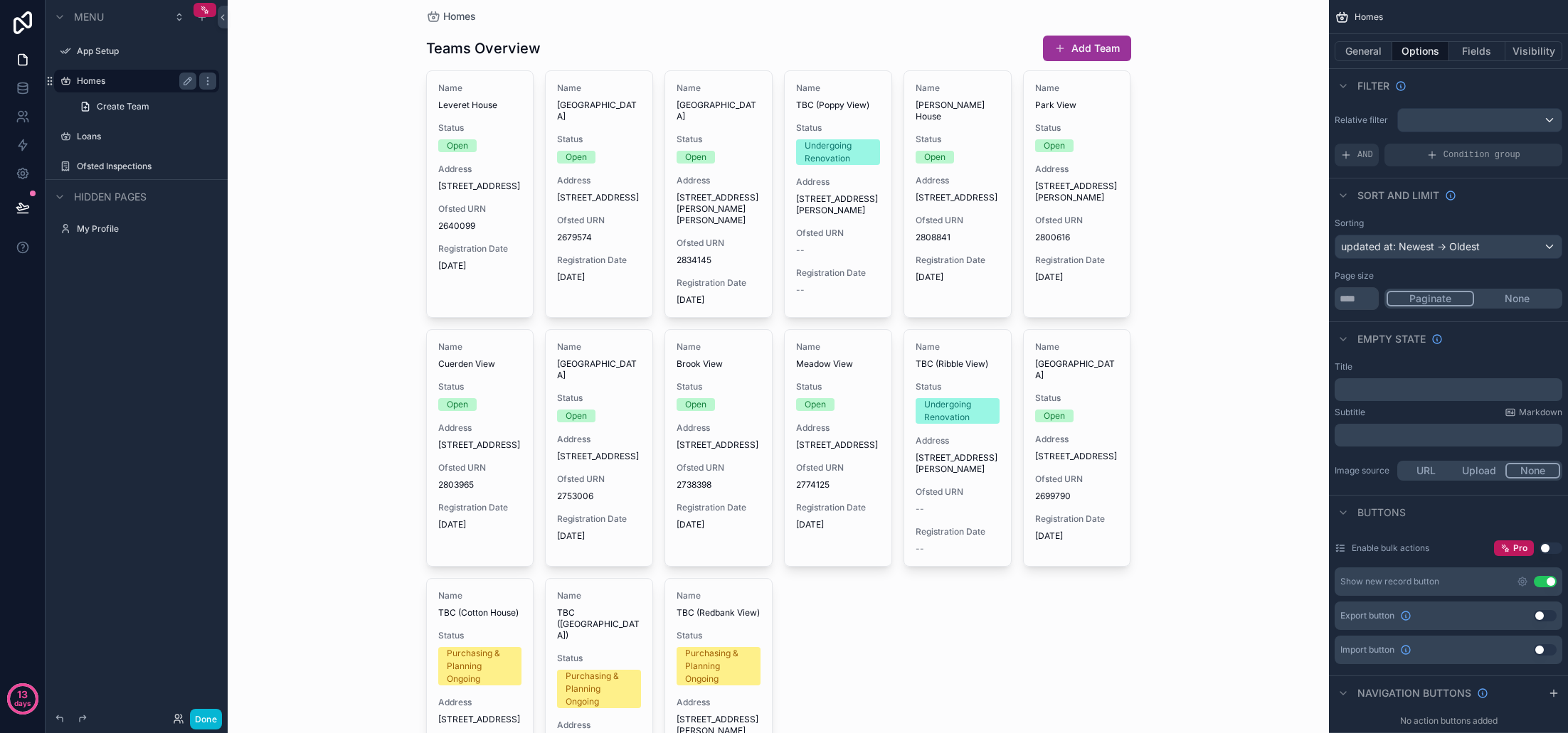
click at [1489, 248] on div "updated at: Newest -> Oldest" at bounding box center [1448, 247] width 226 height 23
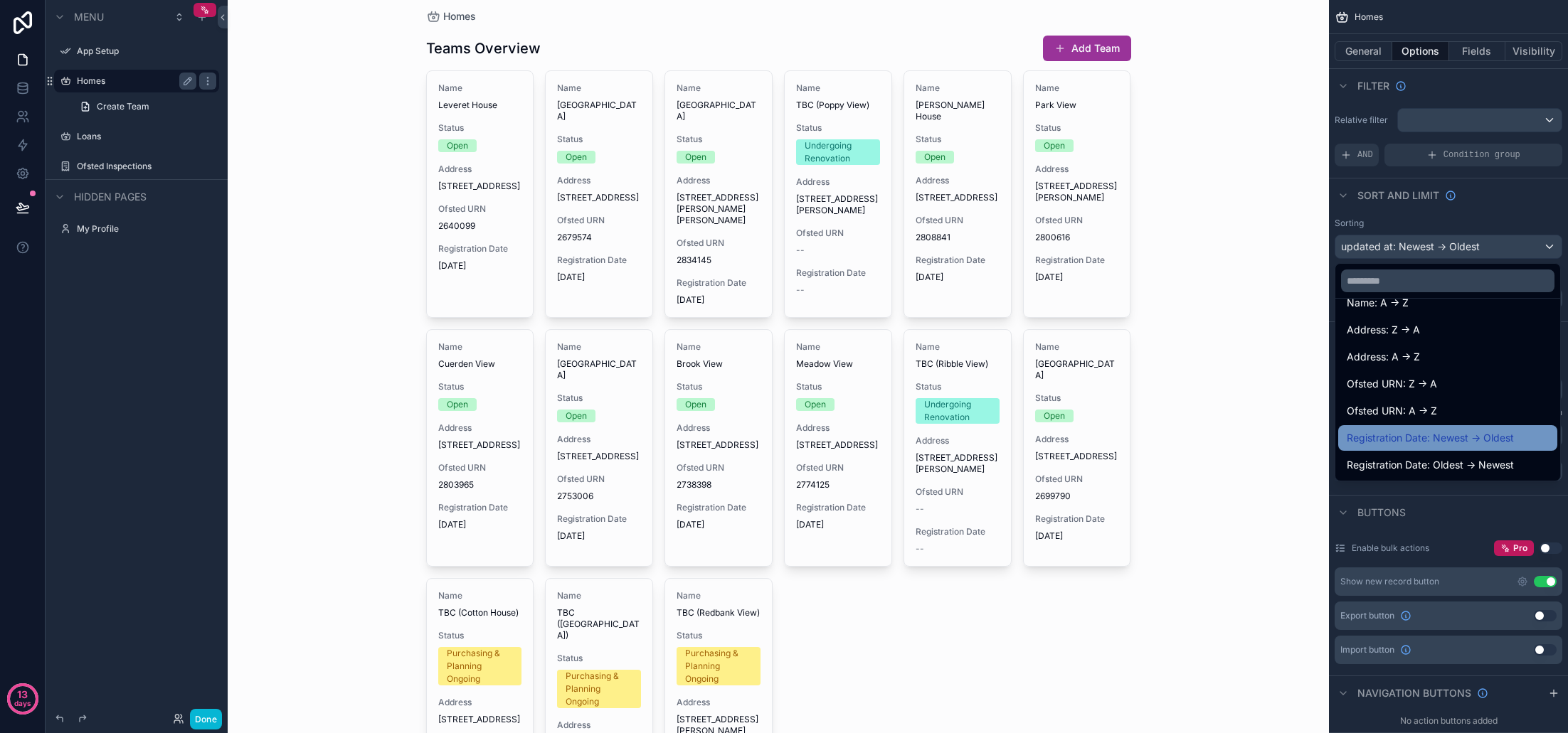
scroll to position [182, 0]
click at [1487, 442] on span "Registration Date: Newest -> Oldest" at bounding box center [1430, 439] width 167 height 17
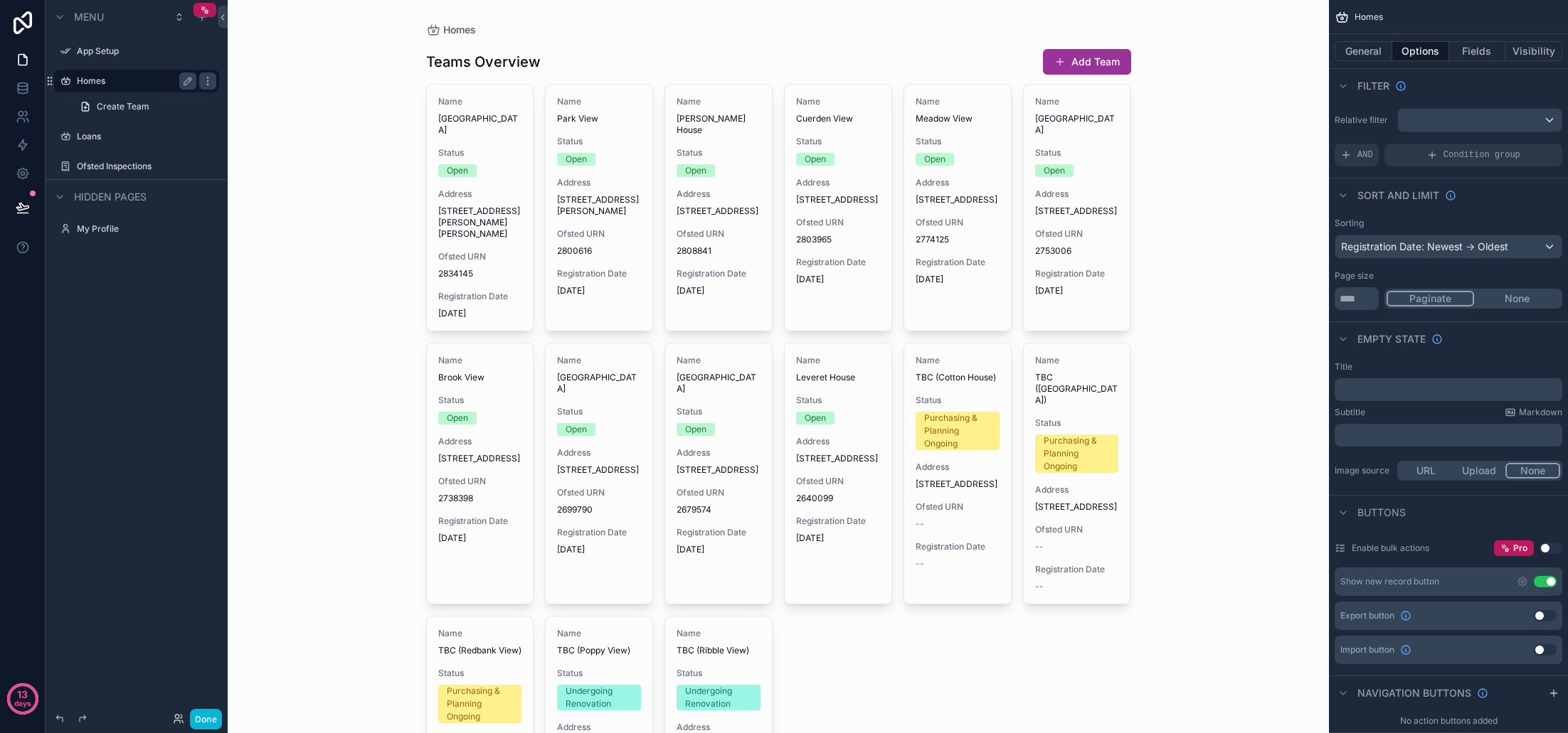
scroll to position [0, 0]
click at [1370, 50] on button "General" at bounding box center [1363, 51] width 58 height 20
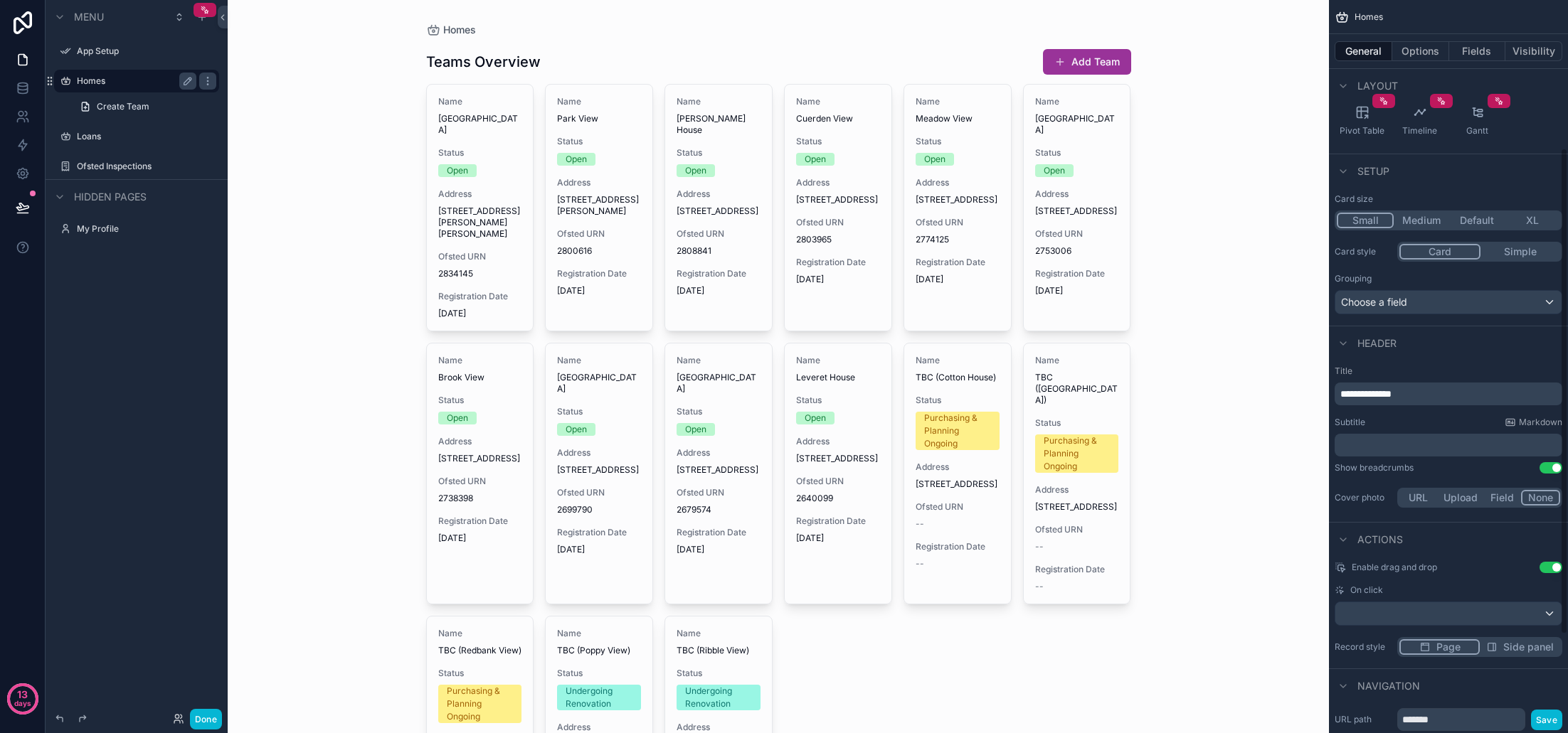
scroll to position [259, 0]
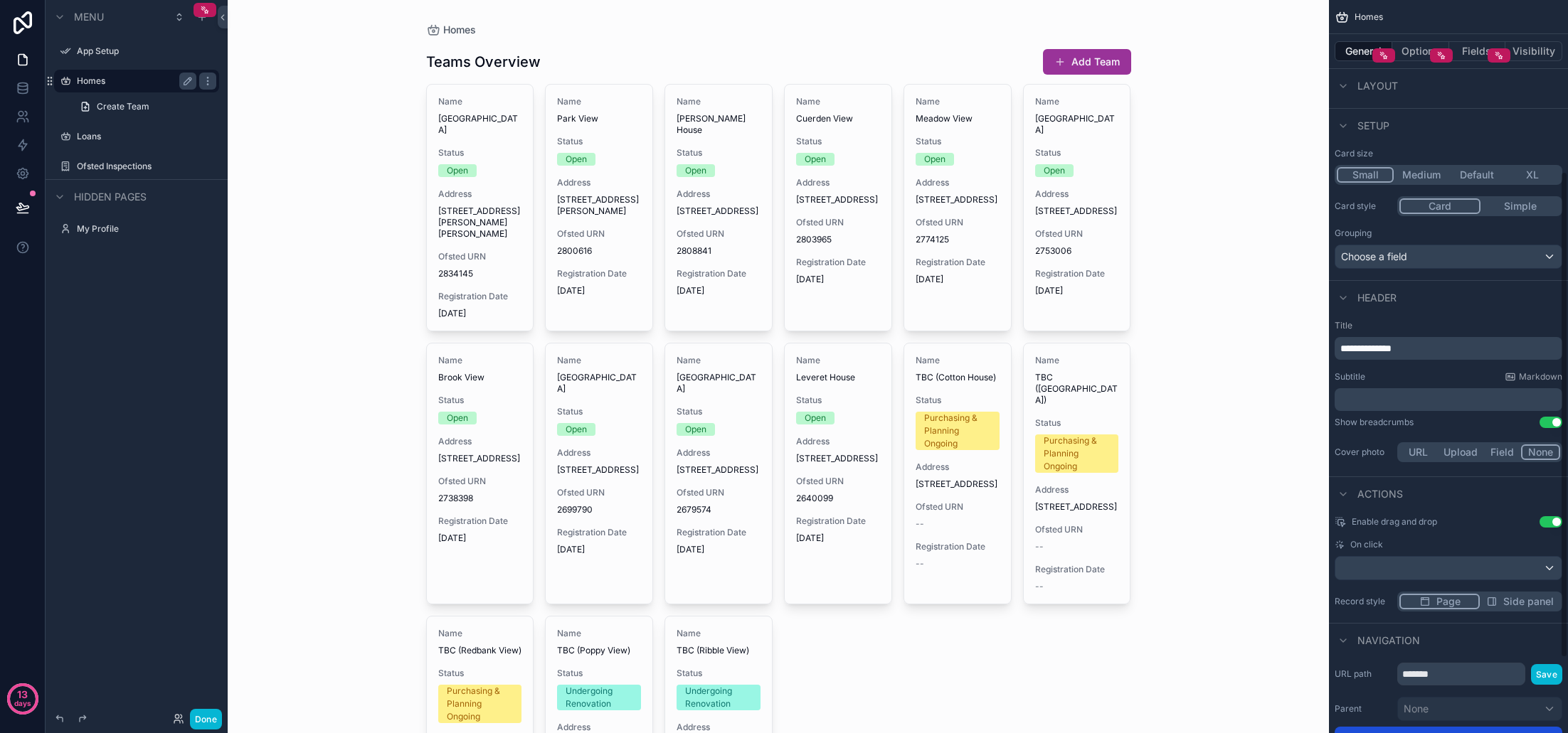
click at [1391, 346] on span "**********" at bounding box center [1365, 348] width 51 height 10
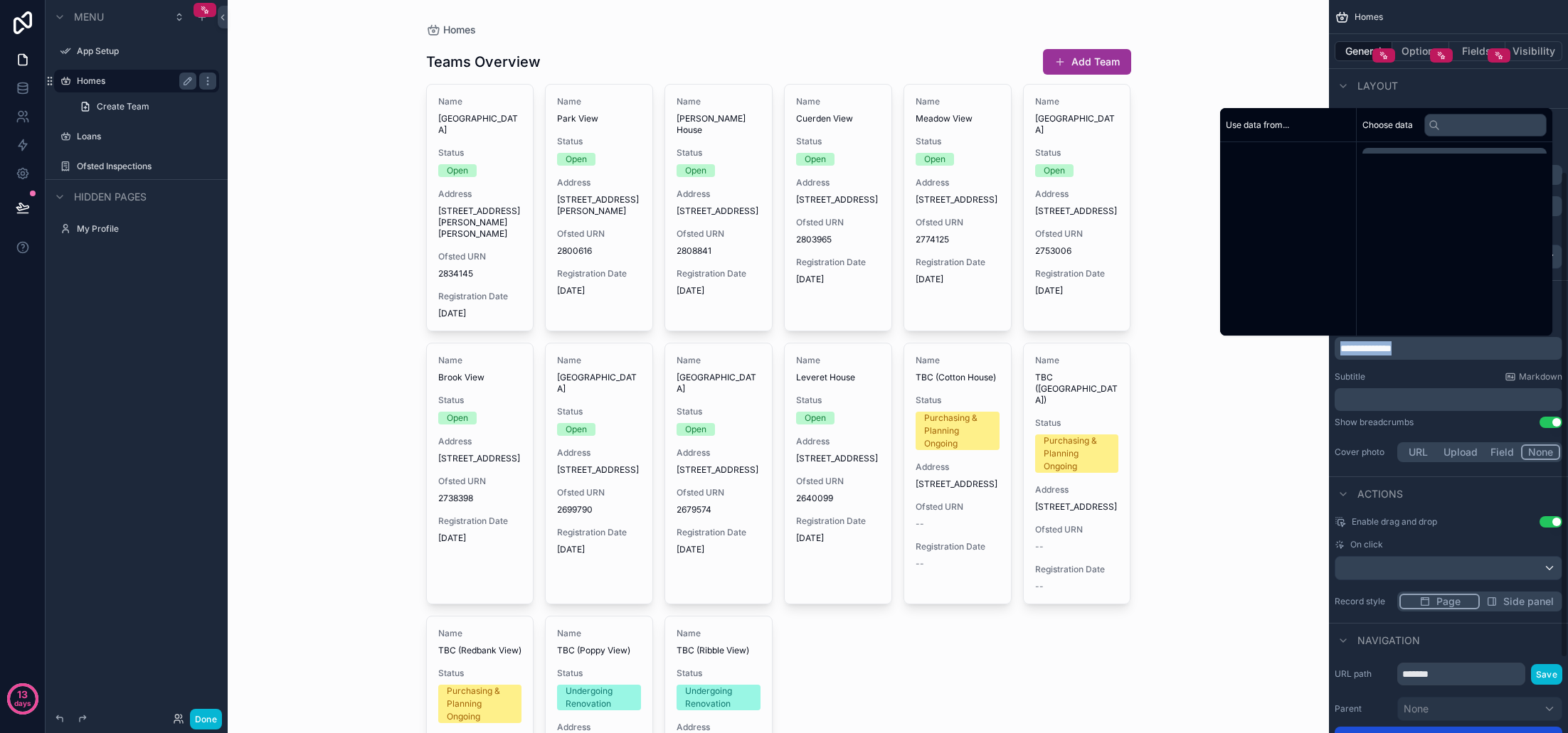
click at [1391, 346] on span "**********" at bounding box center [1365, 348] width 51 height 10
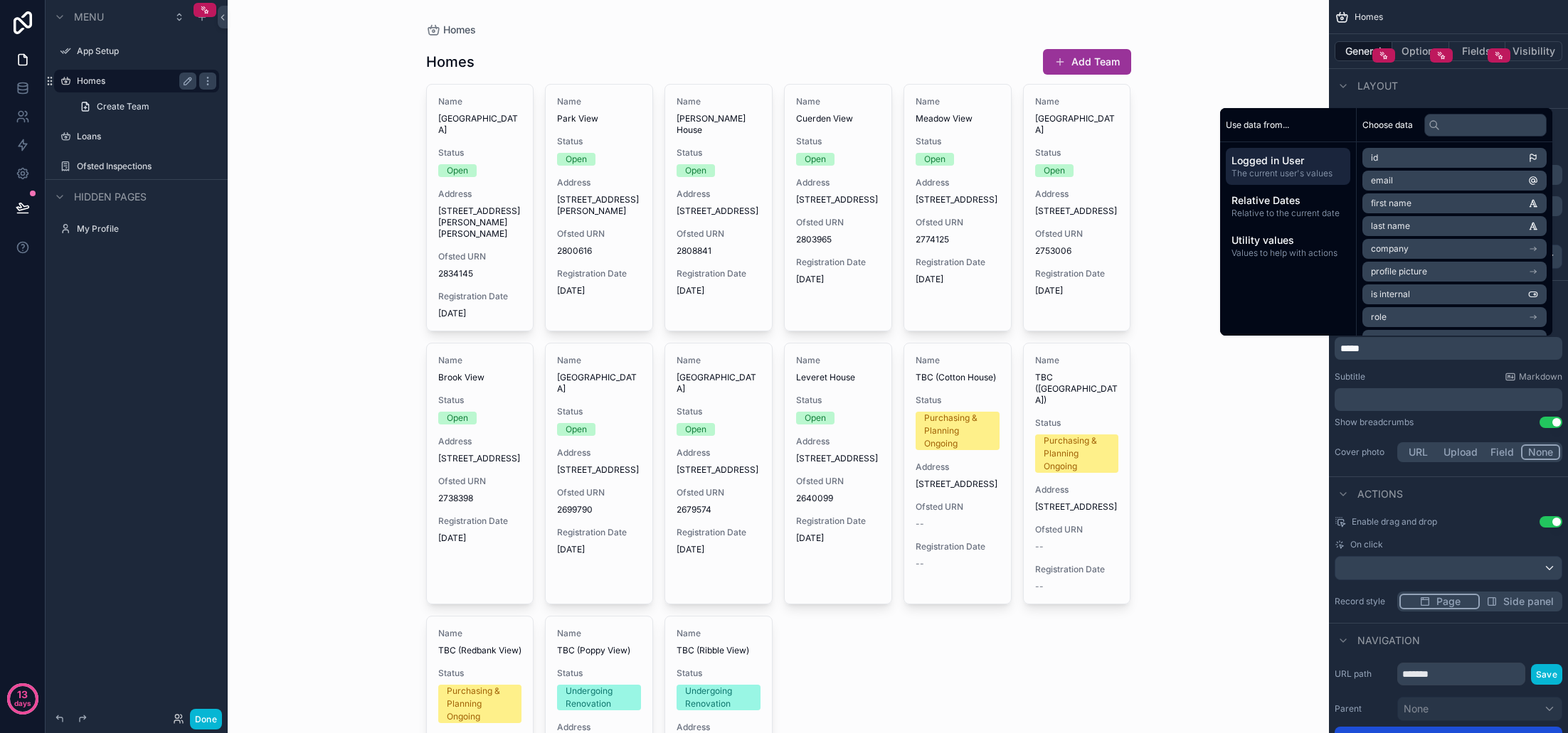
click at [1305, 366] on div "Homes Homes Add Team Name Woodfield House Status Open Address 41 Carr Meadow, C…" at bounding box center [778, 366] width 1101 height 733
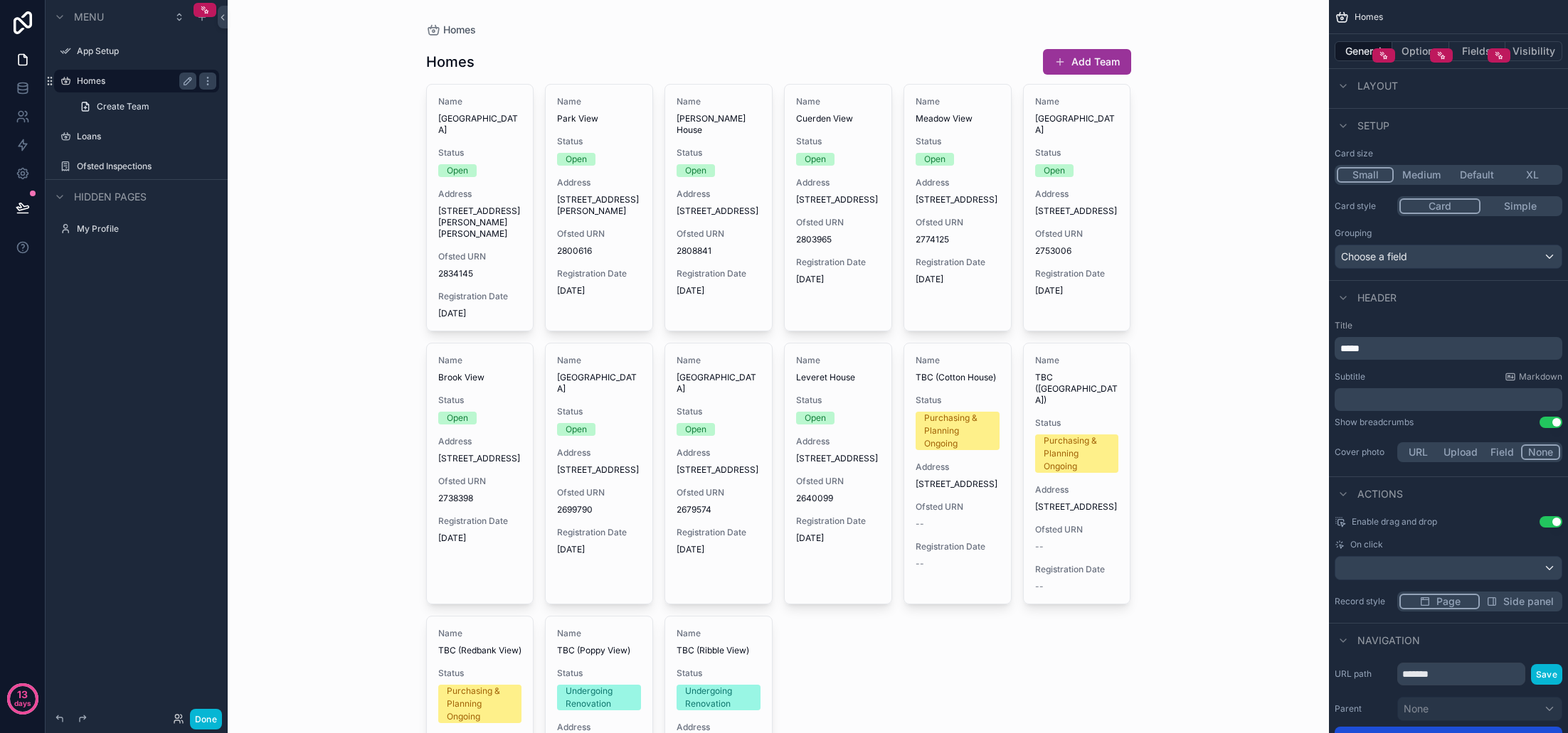
click at [1383, 395] on p "﻿" at bounding box center [1450, 399] width 219 height 14
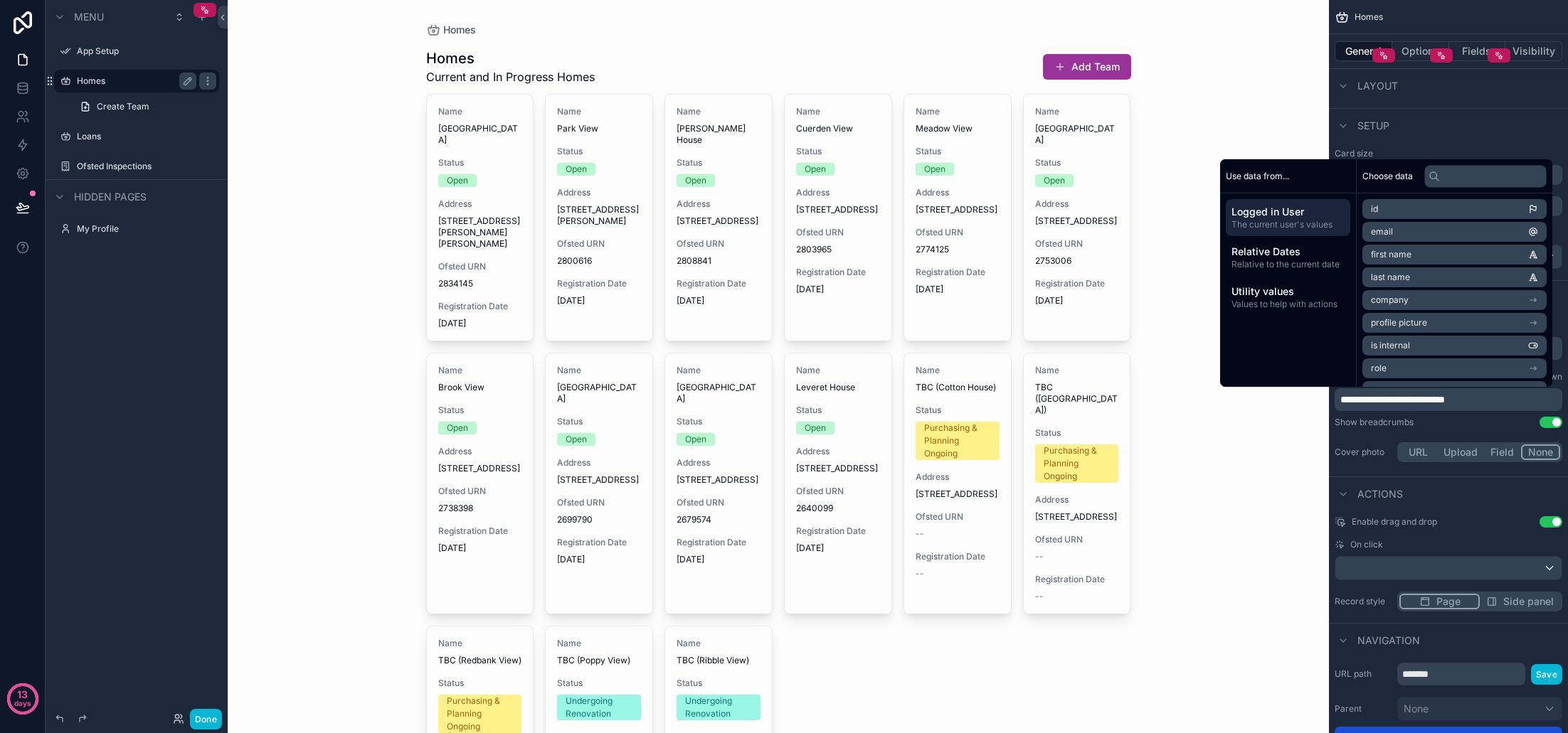
click at [1282, 426] on div "Homes Homes Current and In Progress Homes Add Team Name Woodfield House Status …" at bounding box center [778, 366] width 1101 height 733
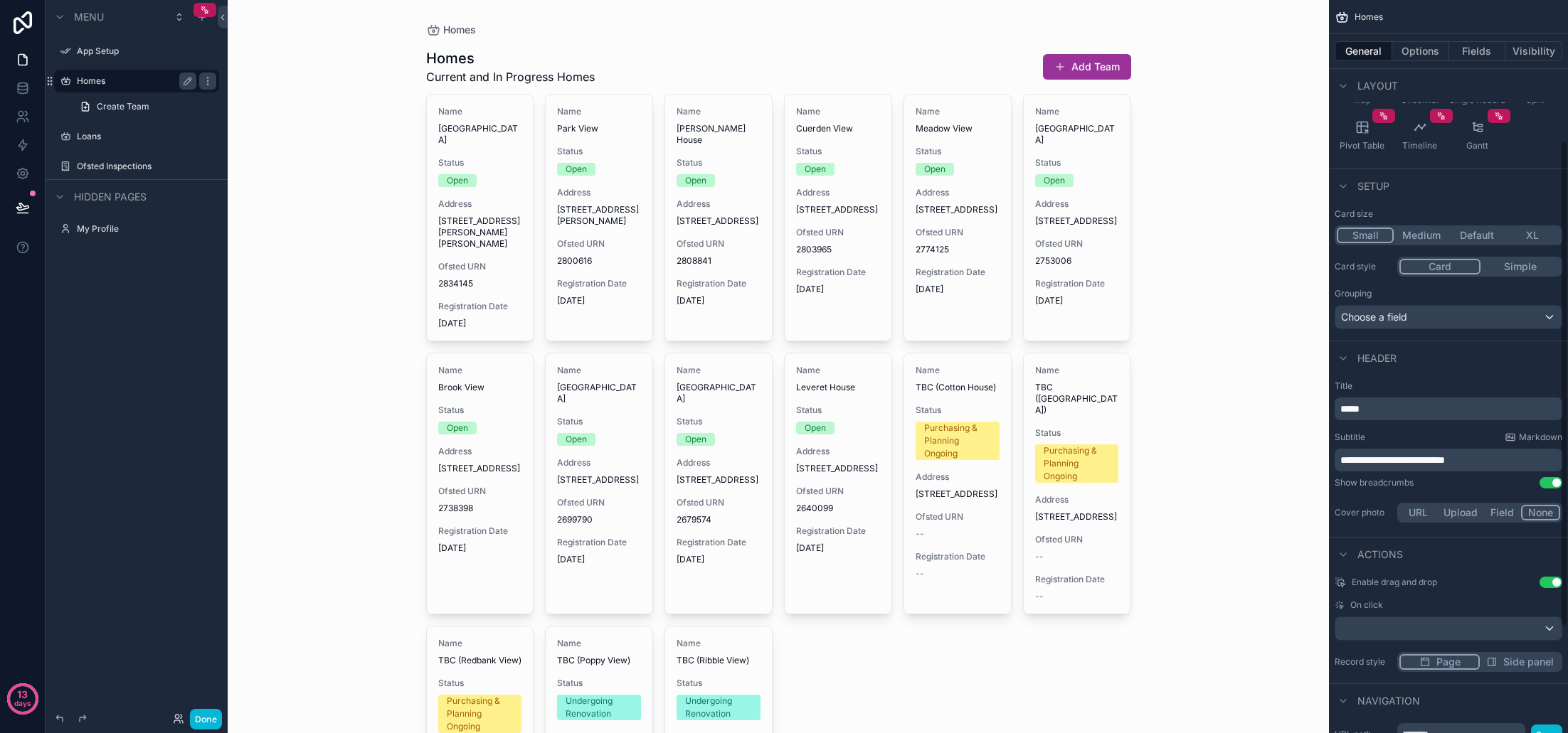
scroll to position [215, 0]
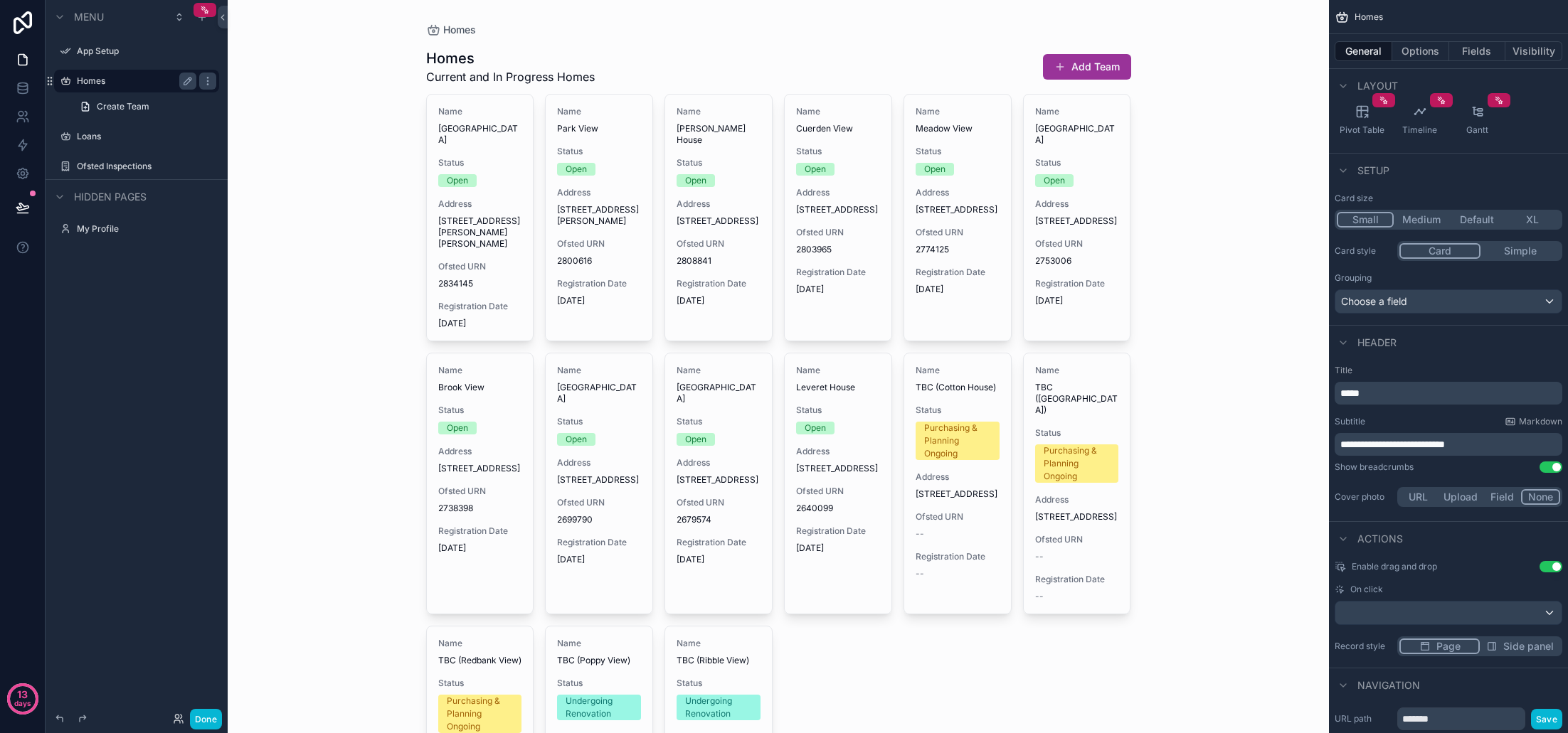
click at [1487, 618] on div "scrollable content" at bounding box center [1448, 614] width 226 height 23
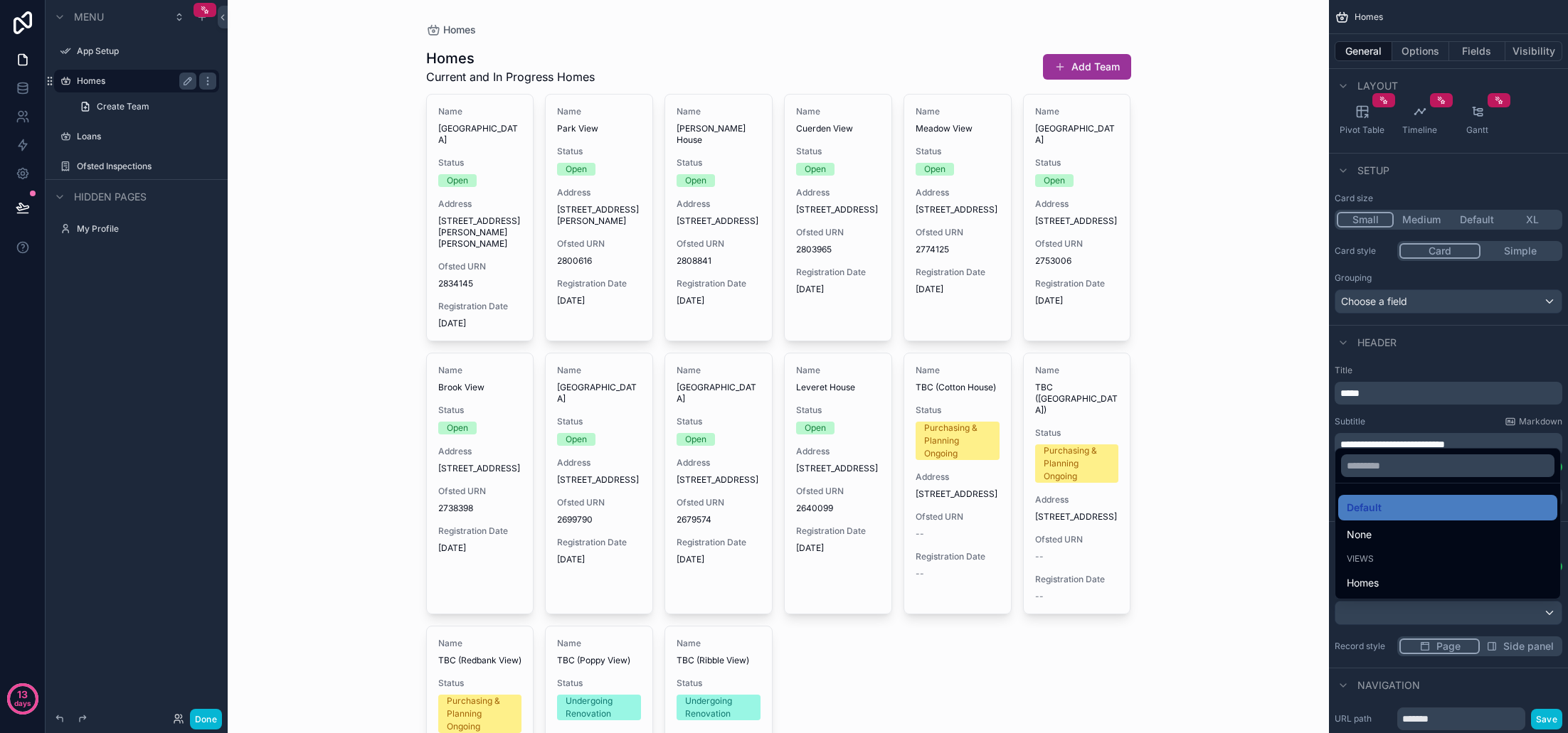
click at [1487, 618] on div "scrollable content" at bounding box center [784, 366] width 1568 height 733
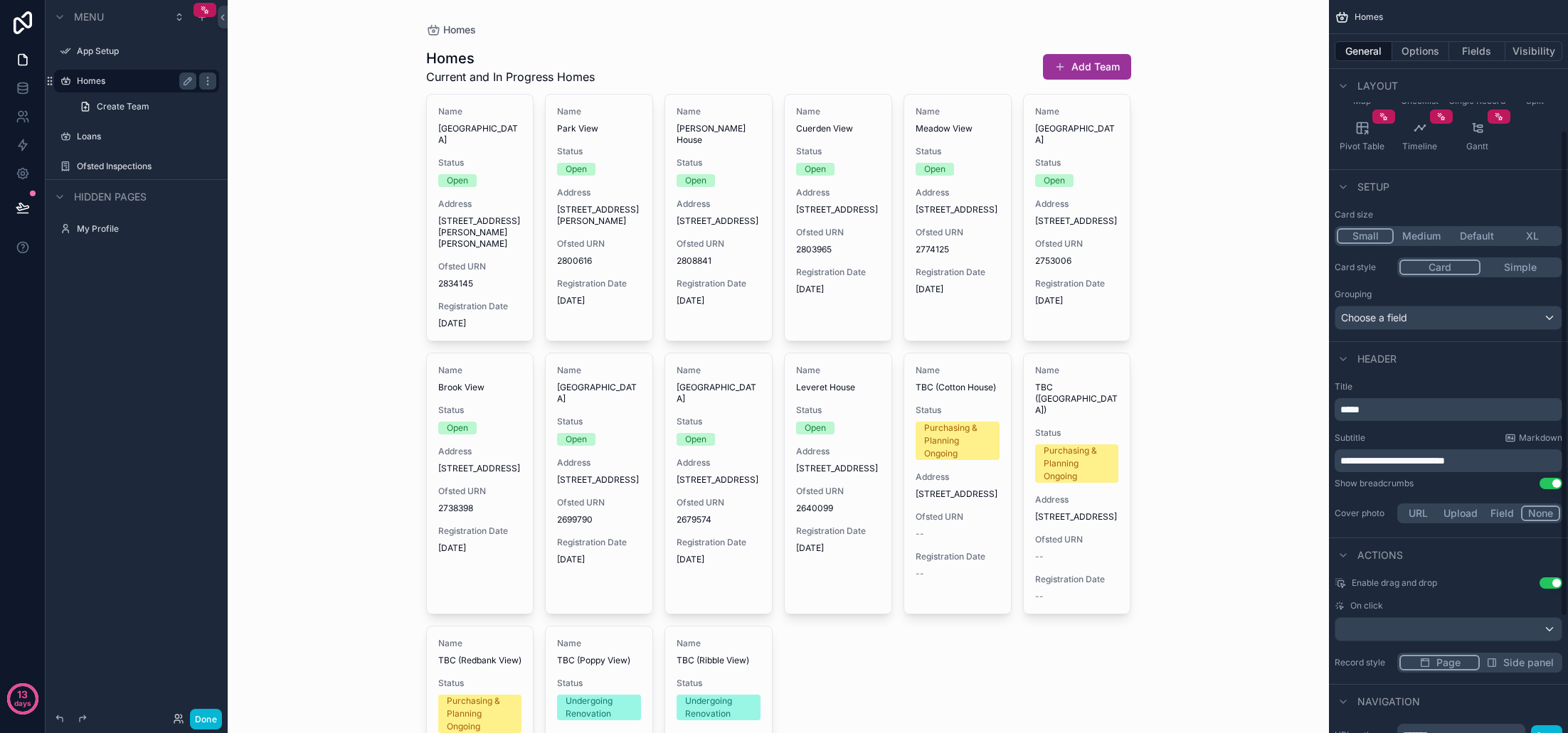
scroll to position [183, 0]
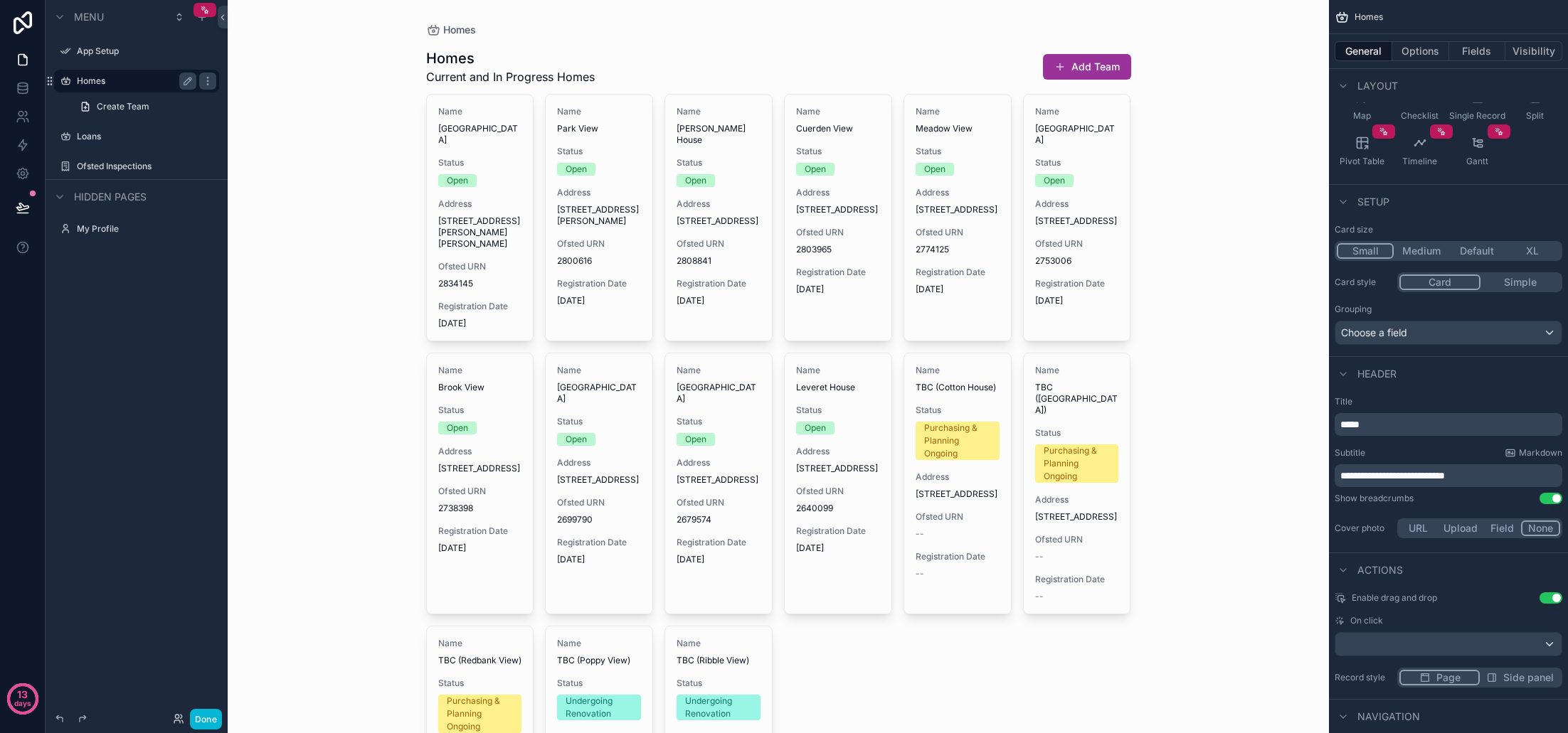
click at [1548, 596] on button "Use setting" at bounding box center [1551, 598] width 23 height 12
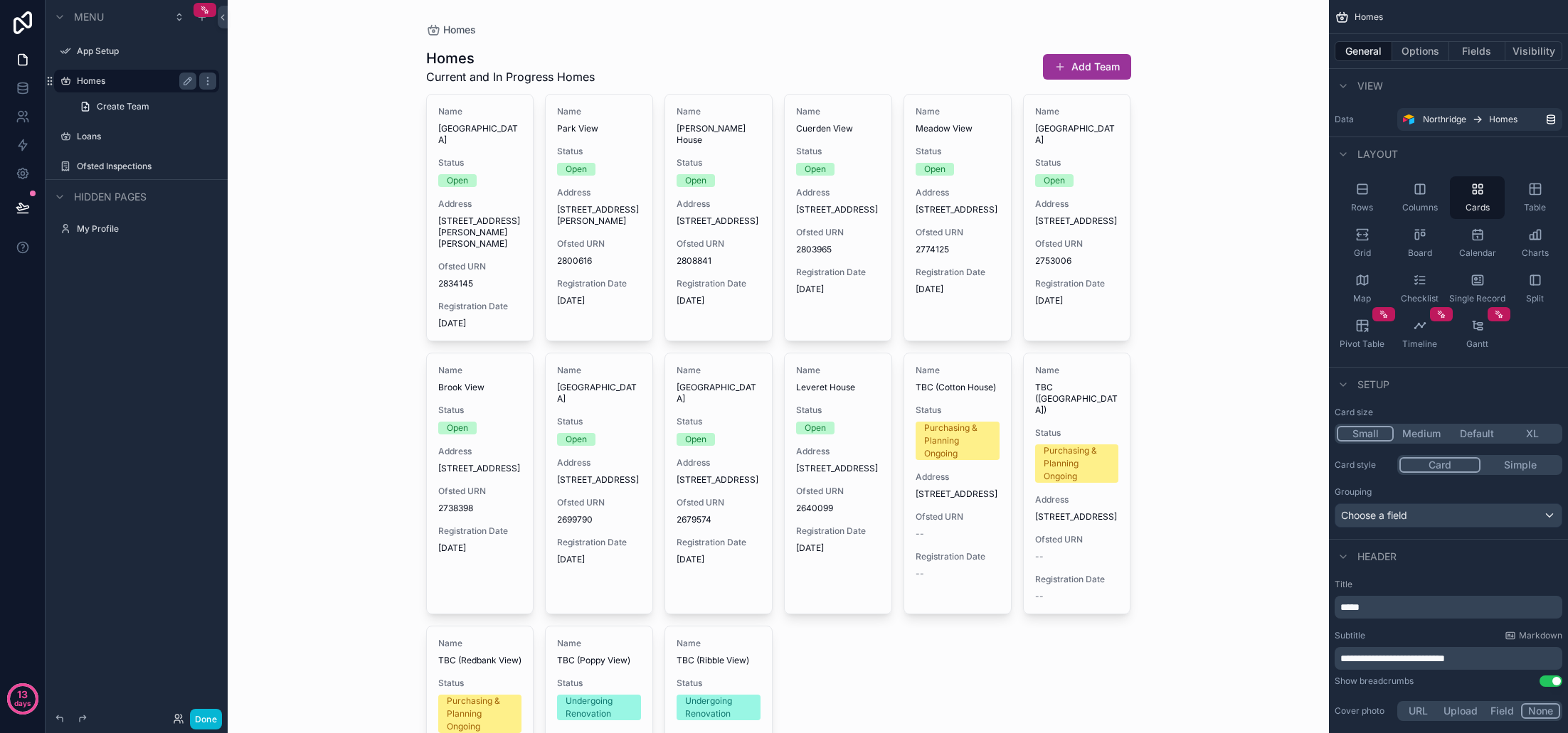
scroll to position [0, 0]
click at [1426, 51] on button "Options" at bounding box center [1420, 51] width 57 height 20
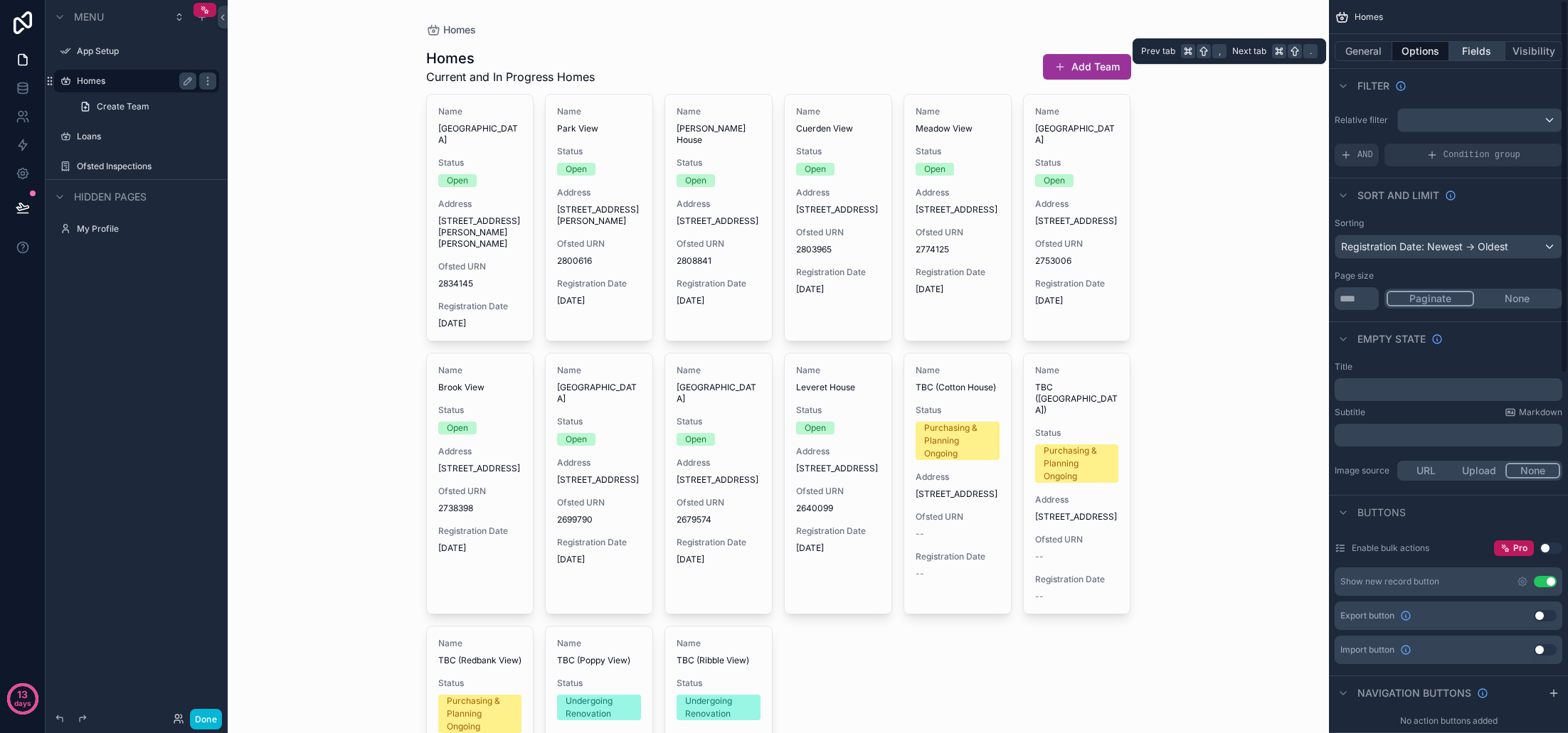
click at [1481, 55] on button "Fields" at bounding box center [1477, 51] width 57 height 20
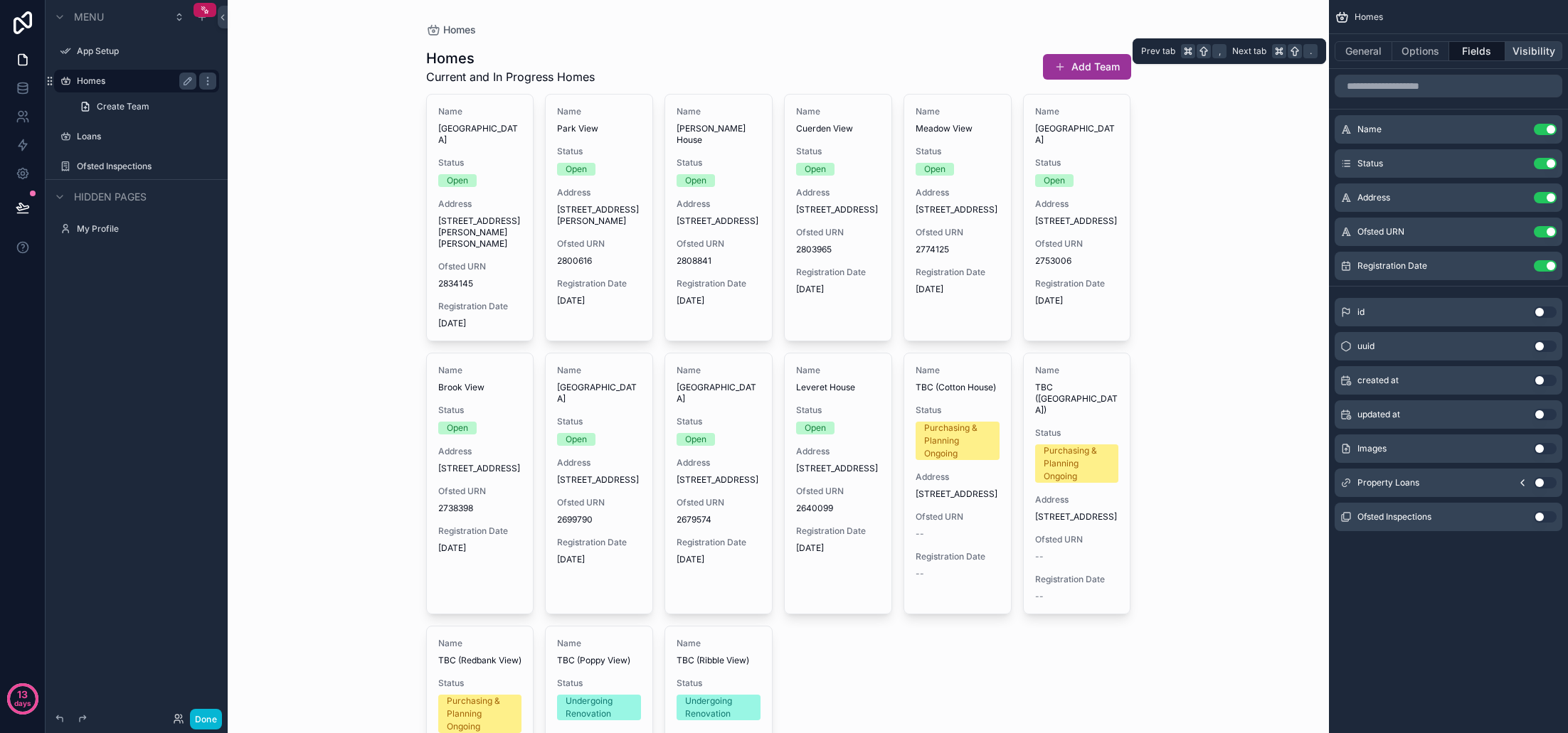
click at [1521, 53] on button "Visibility" at bounding box center [1533, 51] width 57 height 20
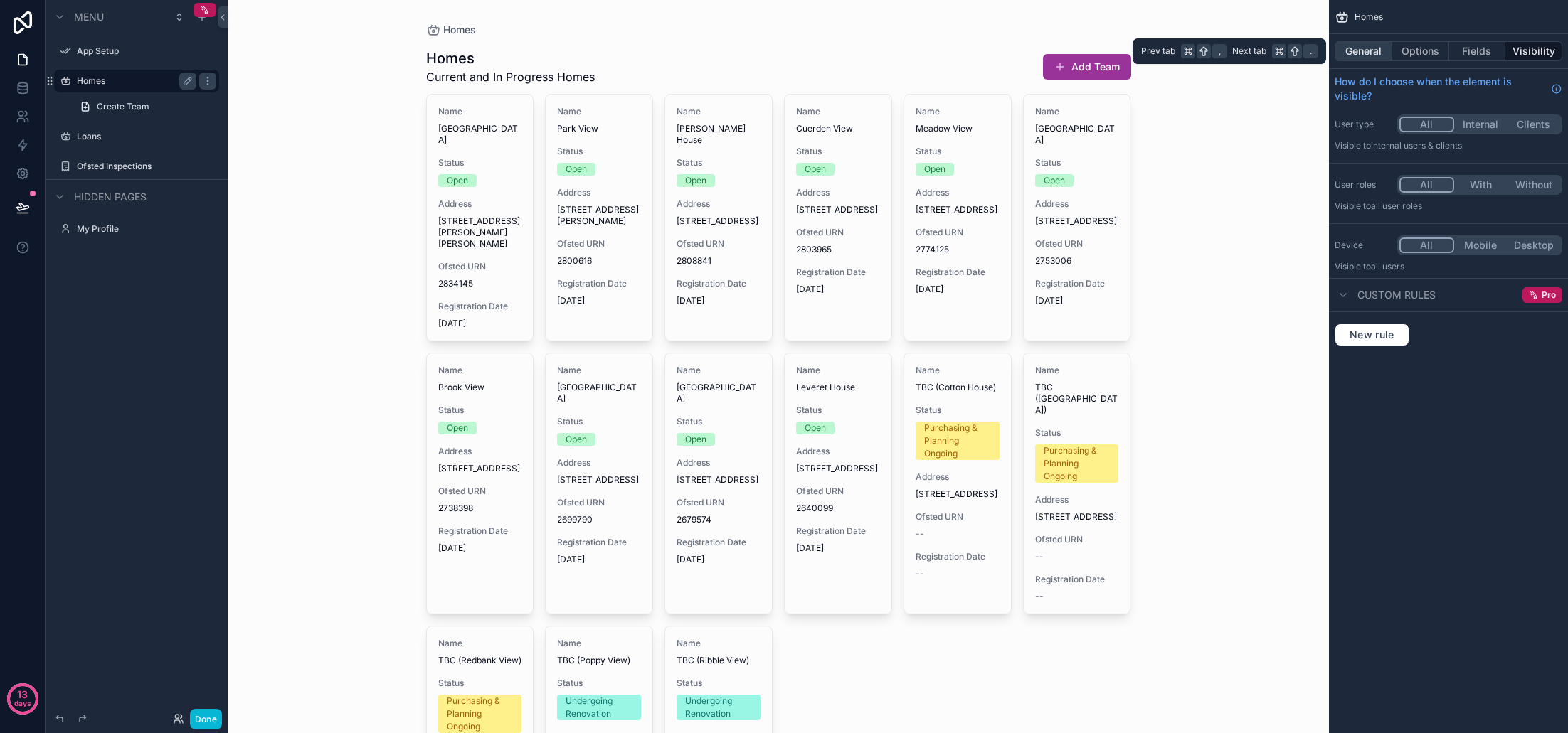
click at [1370, 53] on button "General" at bounding box center [1363, 51] width 58 height 20
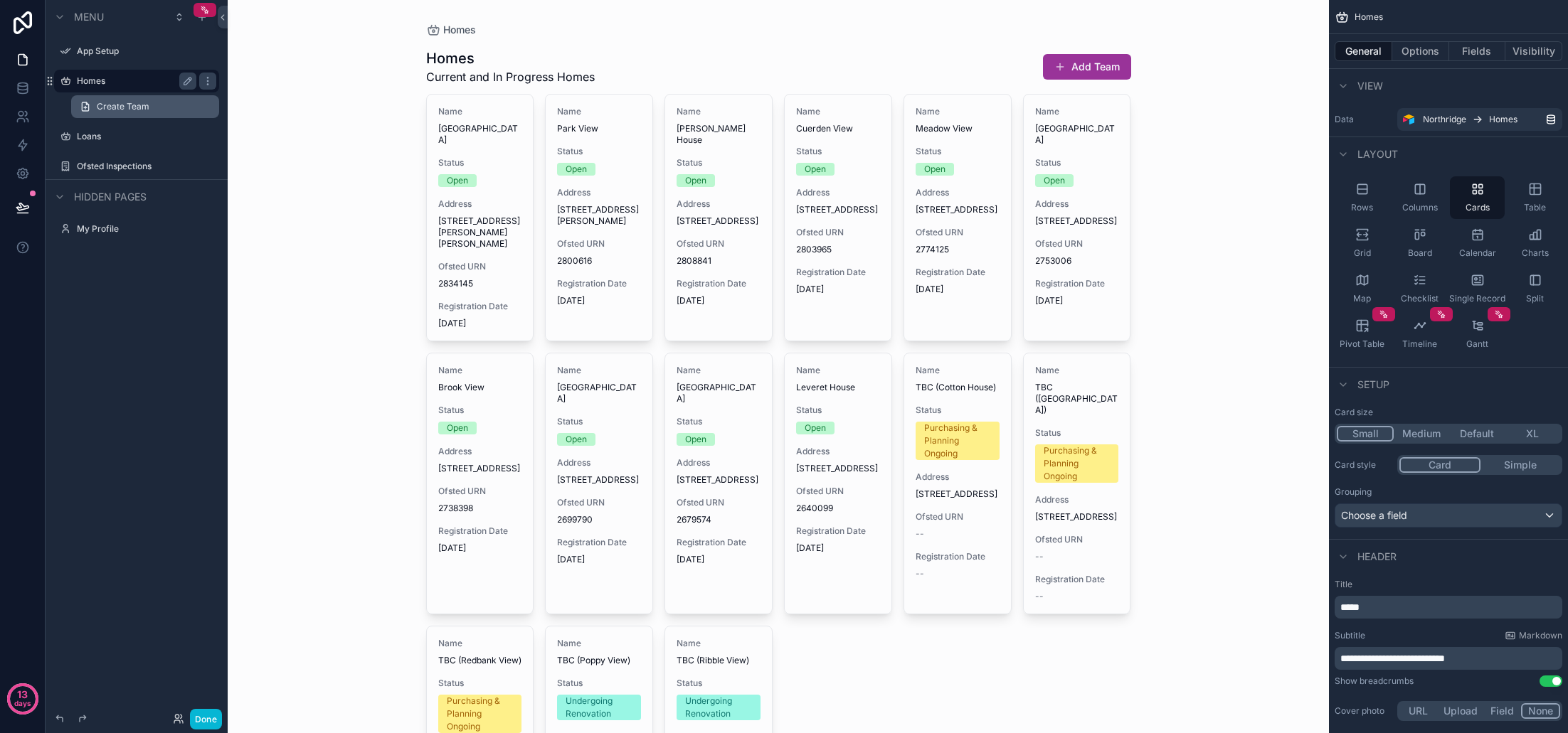
click at [116, 114] on link "Create Team" at bounding box center [145, 107] width 148 height 23
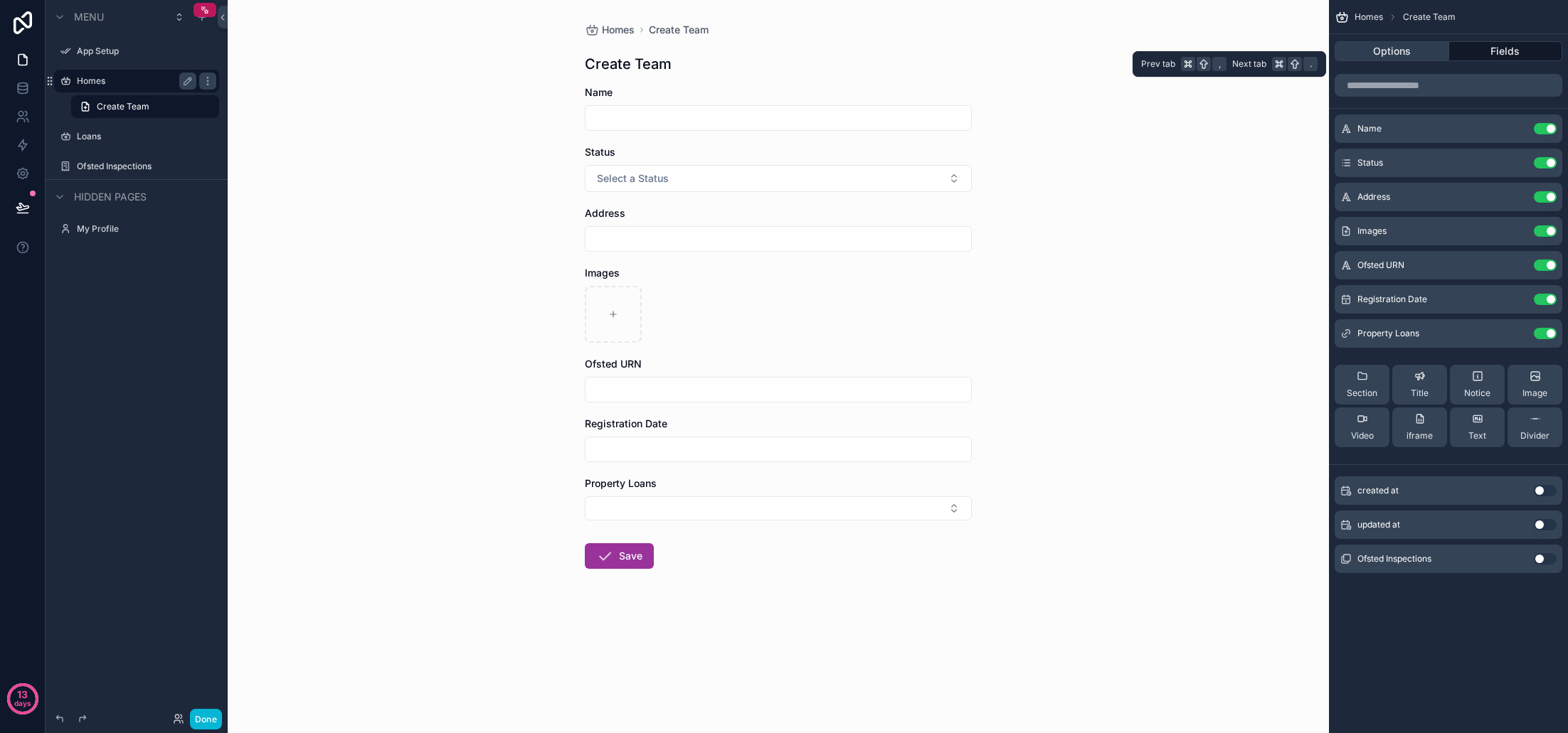
click at [1393, 55] on button "Options" at bounding box center [1391, 51] width 114 height 20
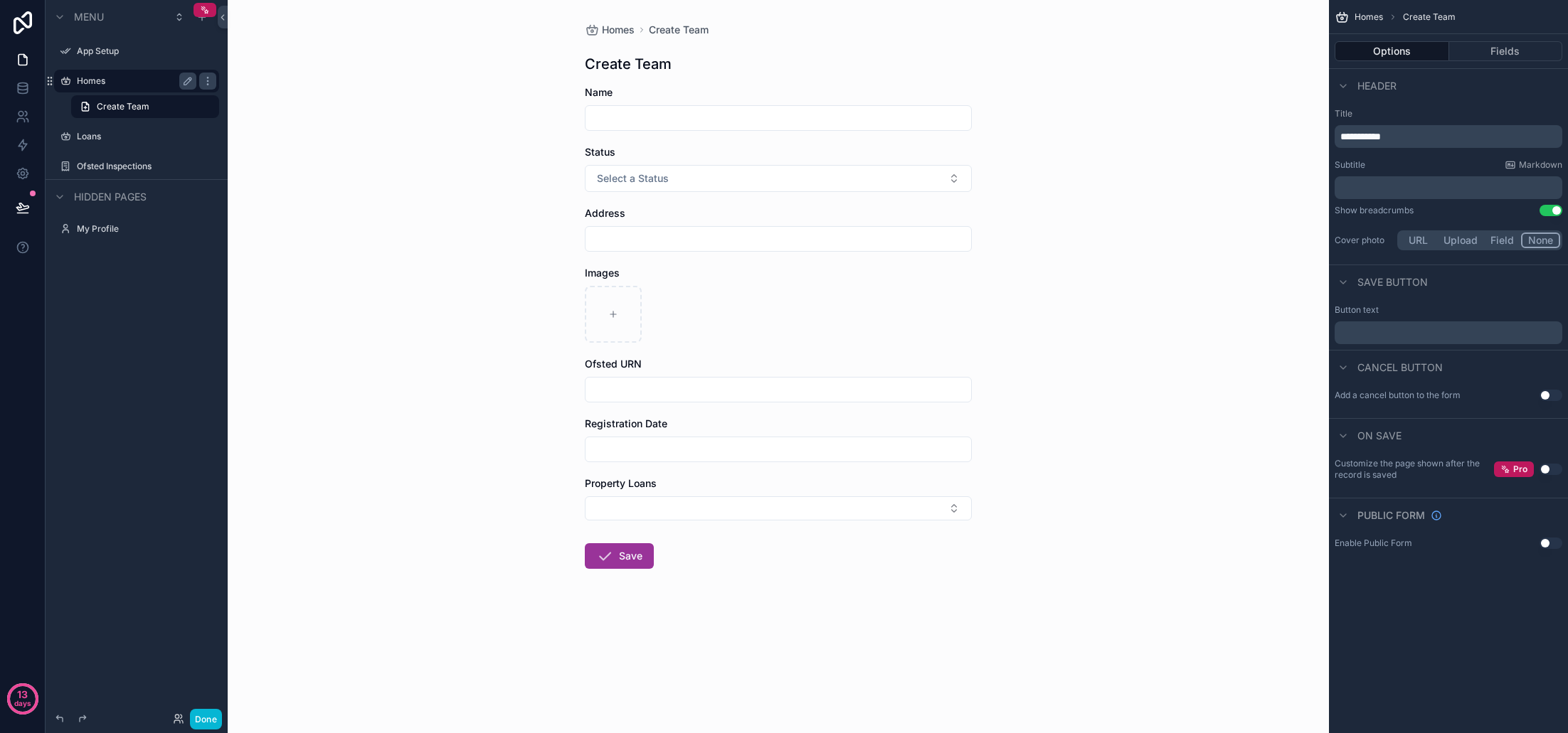
click at [1380, 139] on span "**********" at bounding box center [1360, 137] width 40 height 10
click at [1416, 138] on p "**********" at bounding box center [1450, 137] width 219 height 14
drag, startPoint x: 1389, startPoint y: 138, endPoint x: 1320, endPoint y: 137, distance: 69.0
click at [1320, 137] on div "**********" at bounding box center [898, 366] width 1340 height 733
click at [1450, 103] on div "**********" at bounding box center [1448, 180] width 239 height 157
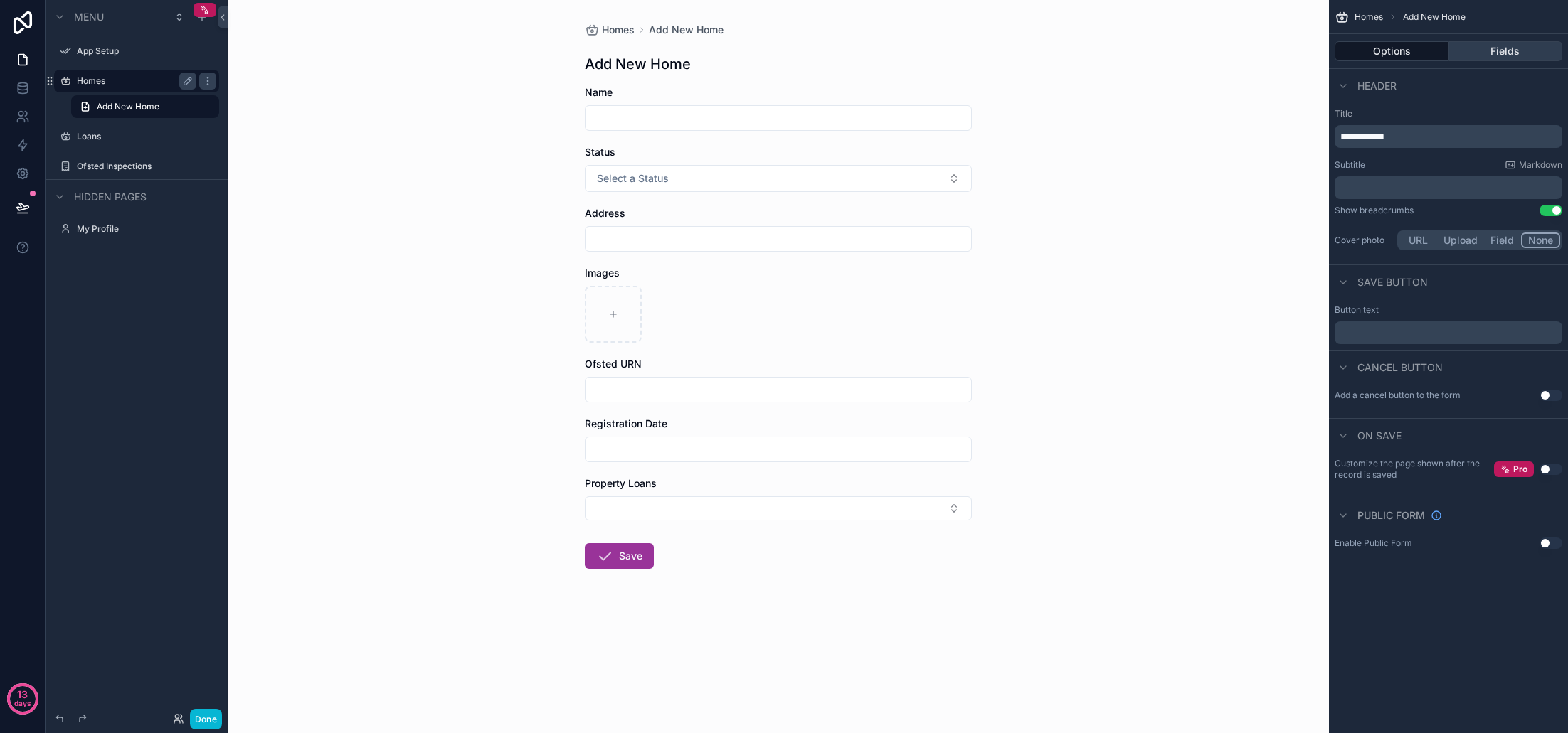
click at [1499, 48] on button "Fields" at bounding box center [1505, 51] width 114 height 20
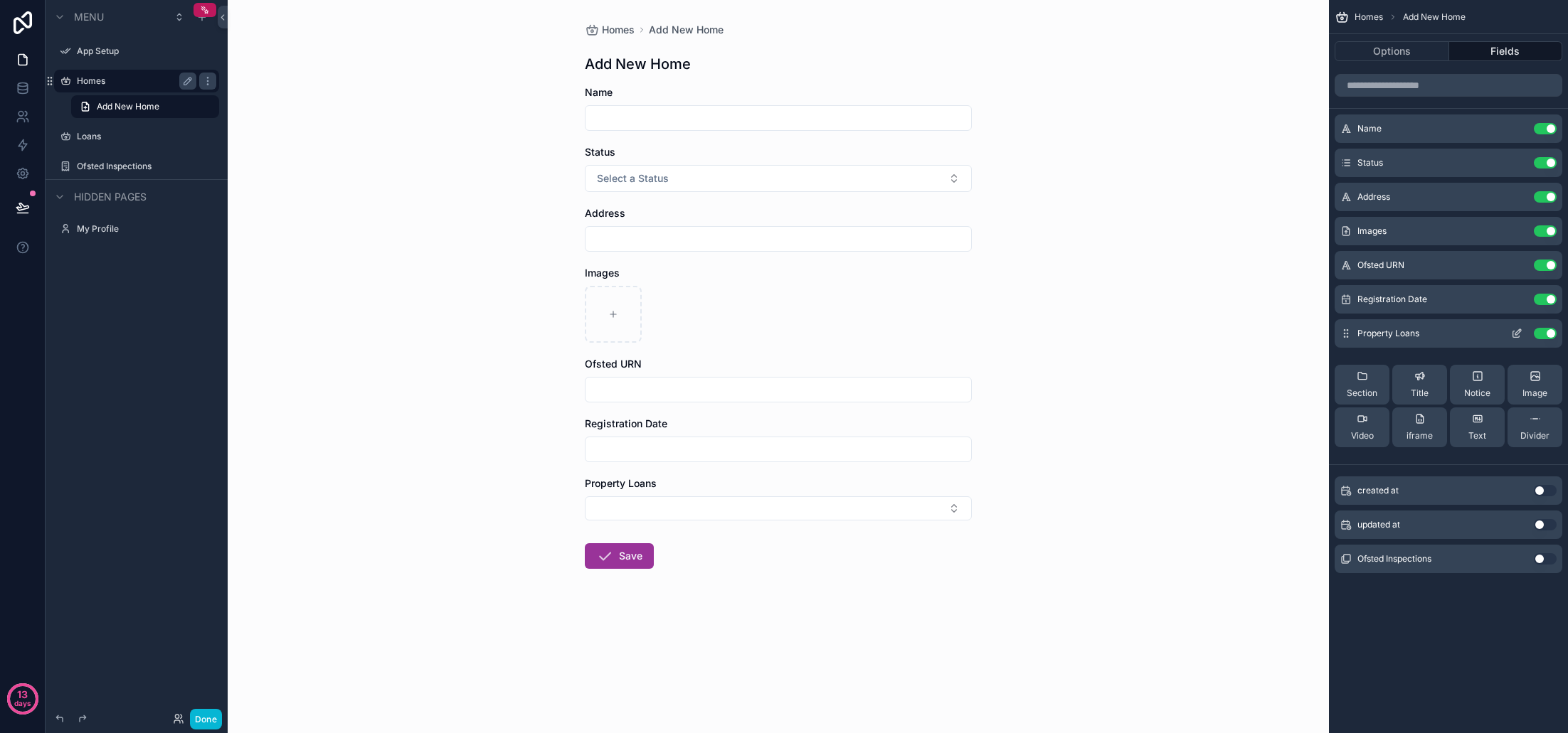
click at [1547, 334] on button "Use setting" at bounding box center [1545, 334] width 23 height 12
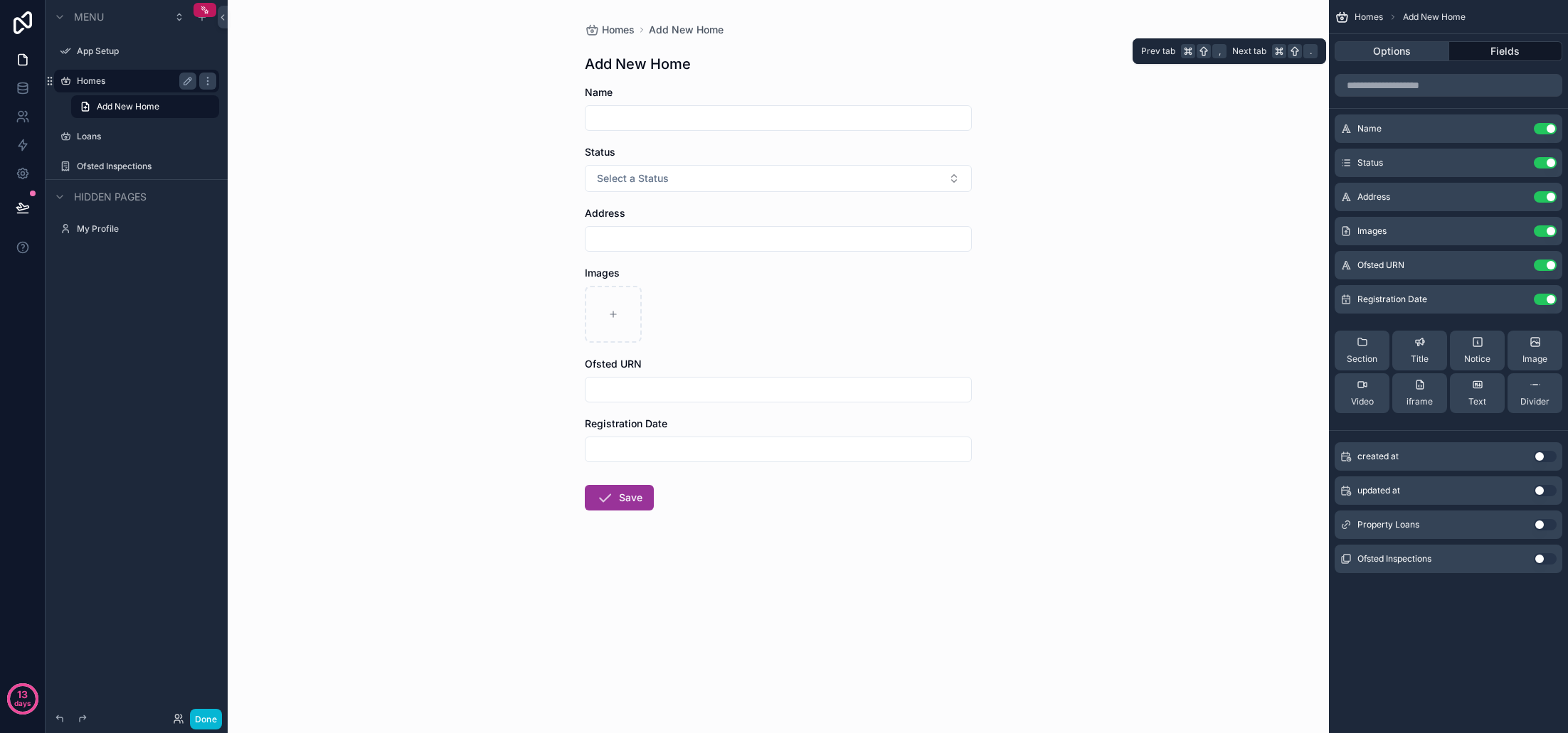
click at [1407, 50] on button "Options" at bounding box center [1391, 51] width 114 height 20
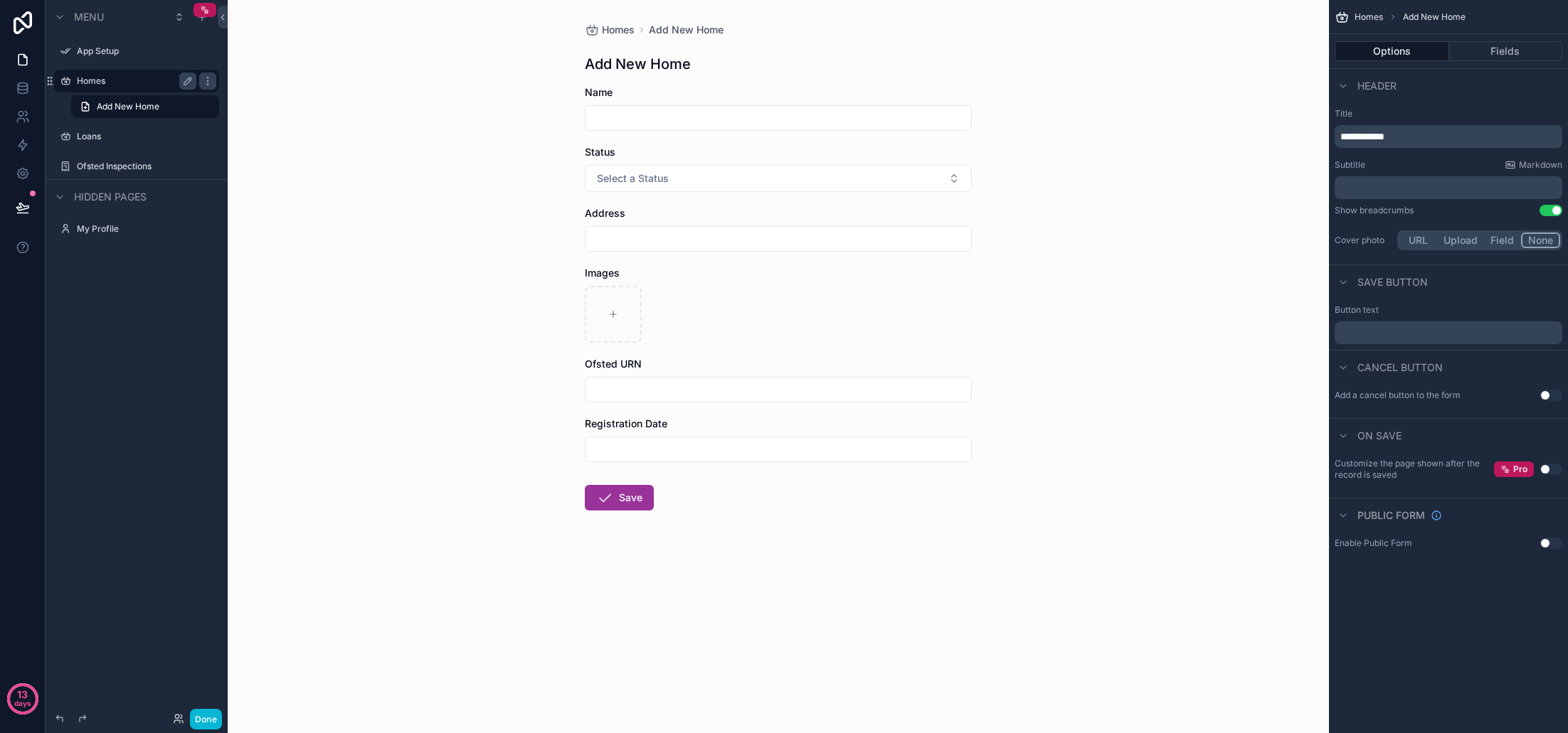
click at [124, 82] on label "Homes" at bounding box center [134, 81] width 114 height 12
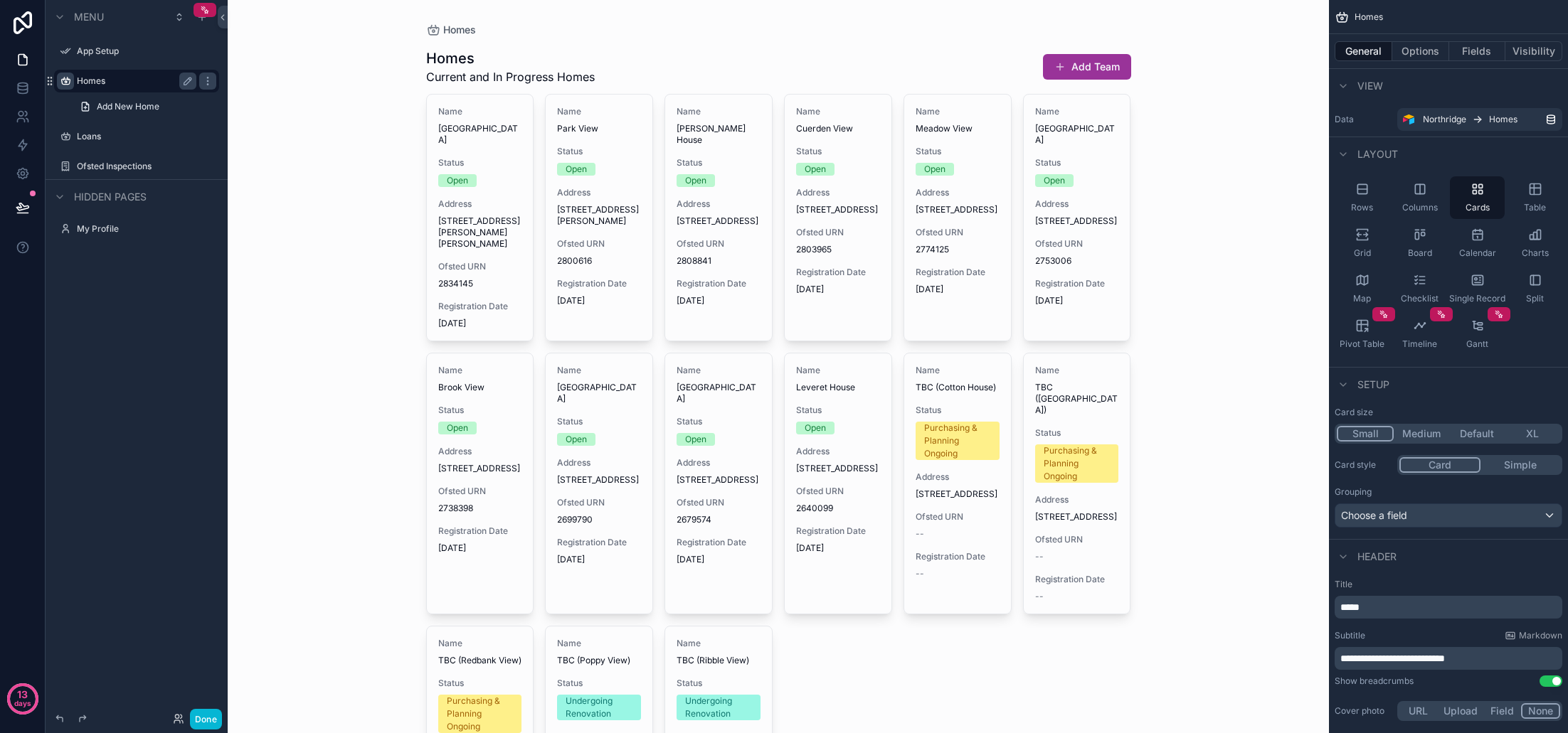
click at [63, 80] on icon "scrollable content" at bounding box center [65, 81] width 12 height 12
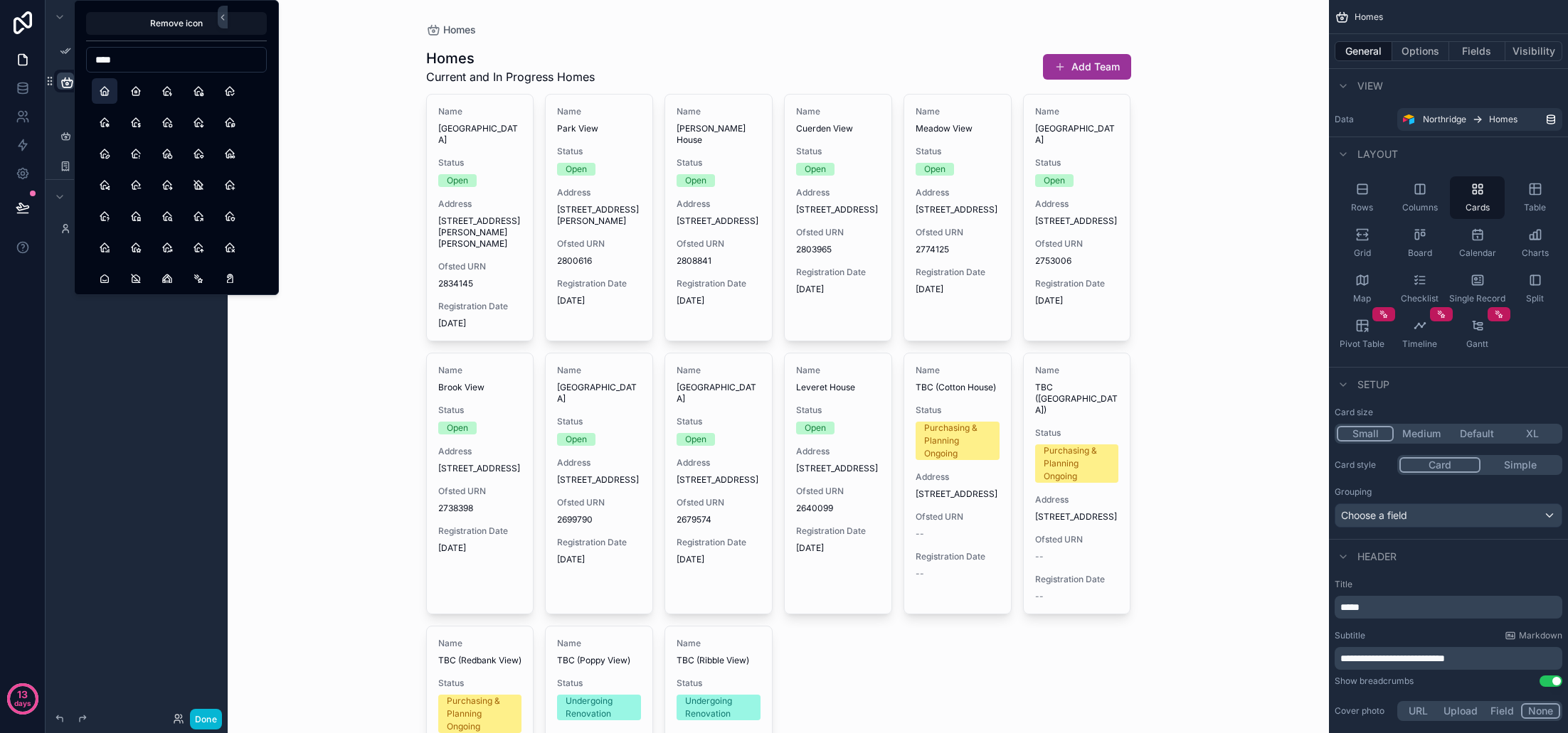
type input "****"
click at [105, 92] on button "Home" at bounding box center [104, 90] width 26 height 26
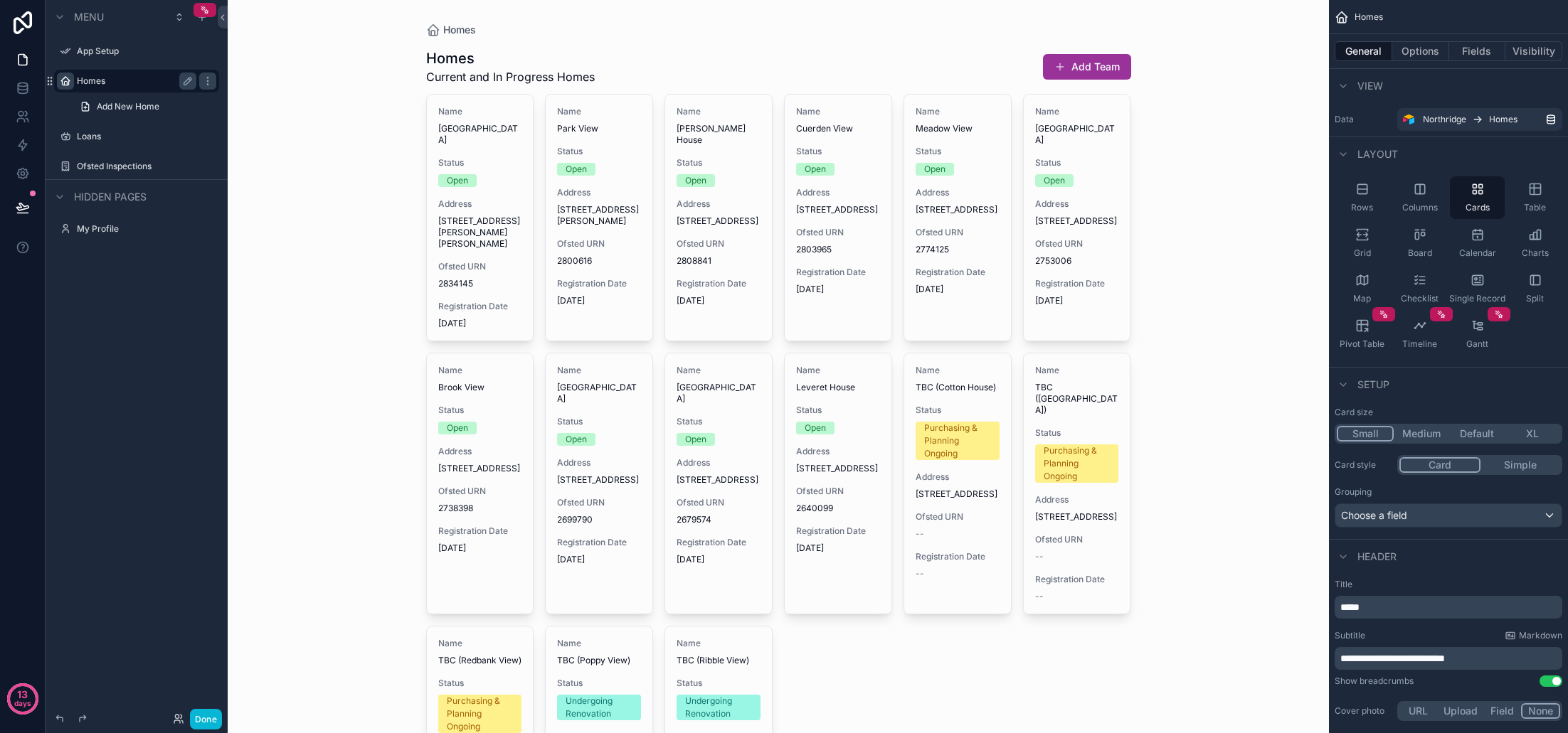
click at [309, 103] on div "Homes Homes Current and In Progress Homes Add Team Name Woodfield House Status …" at bounding box center [778, 366] width 1101 height 733
click at [65, 139] on icon "scrollable content" at bounding box center [65, 137] width 12 height 12
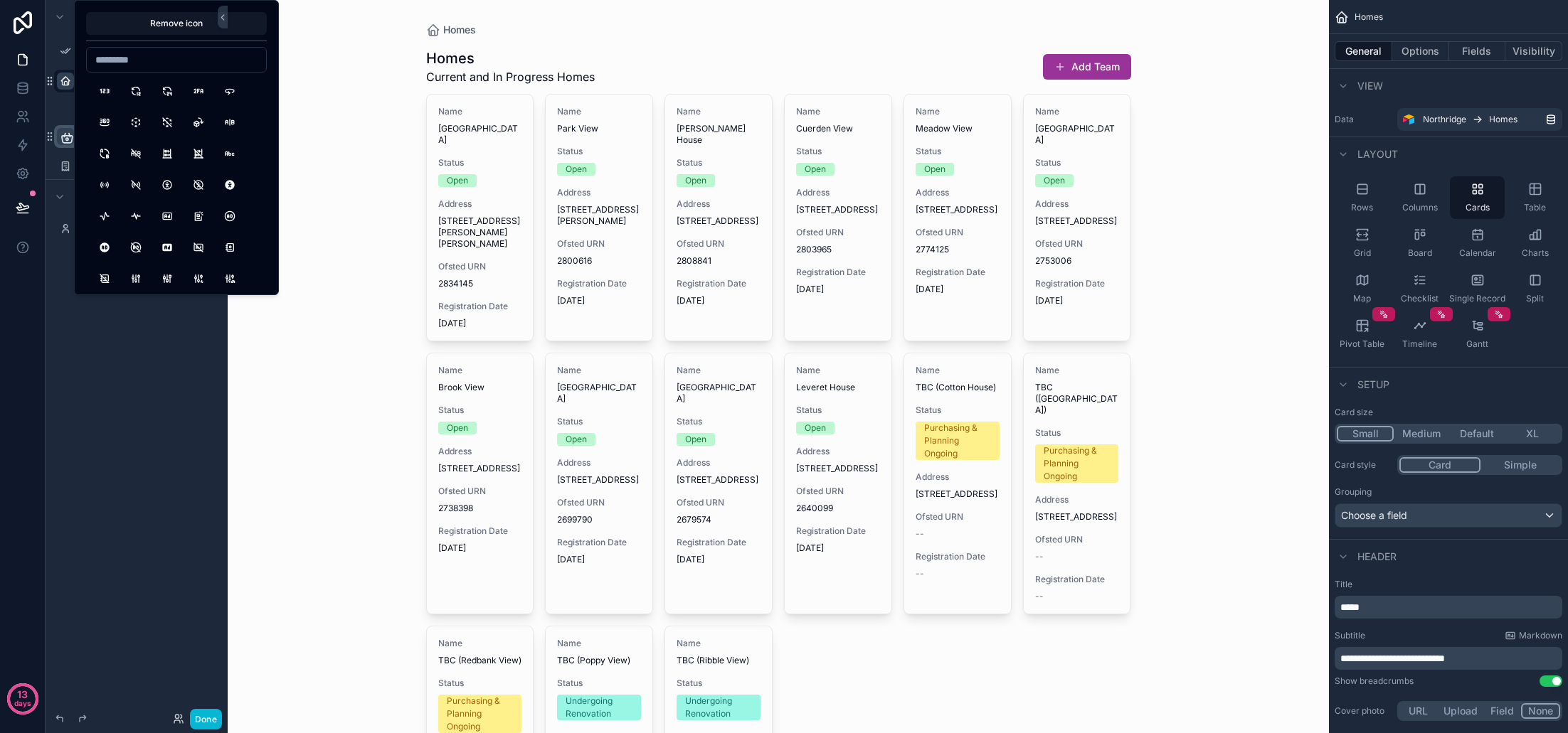
click at [165, 58] on input at bounding box center [176, 60] width 179 height 20
click at [165, 58] on input "****" at bounding box center [175, 60] width 179 height 20
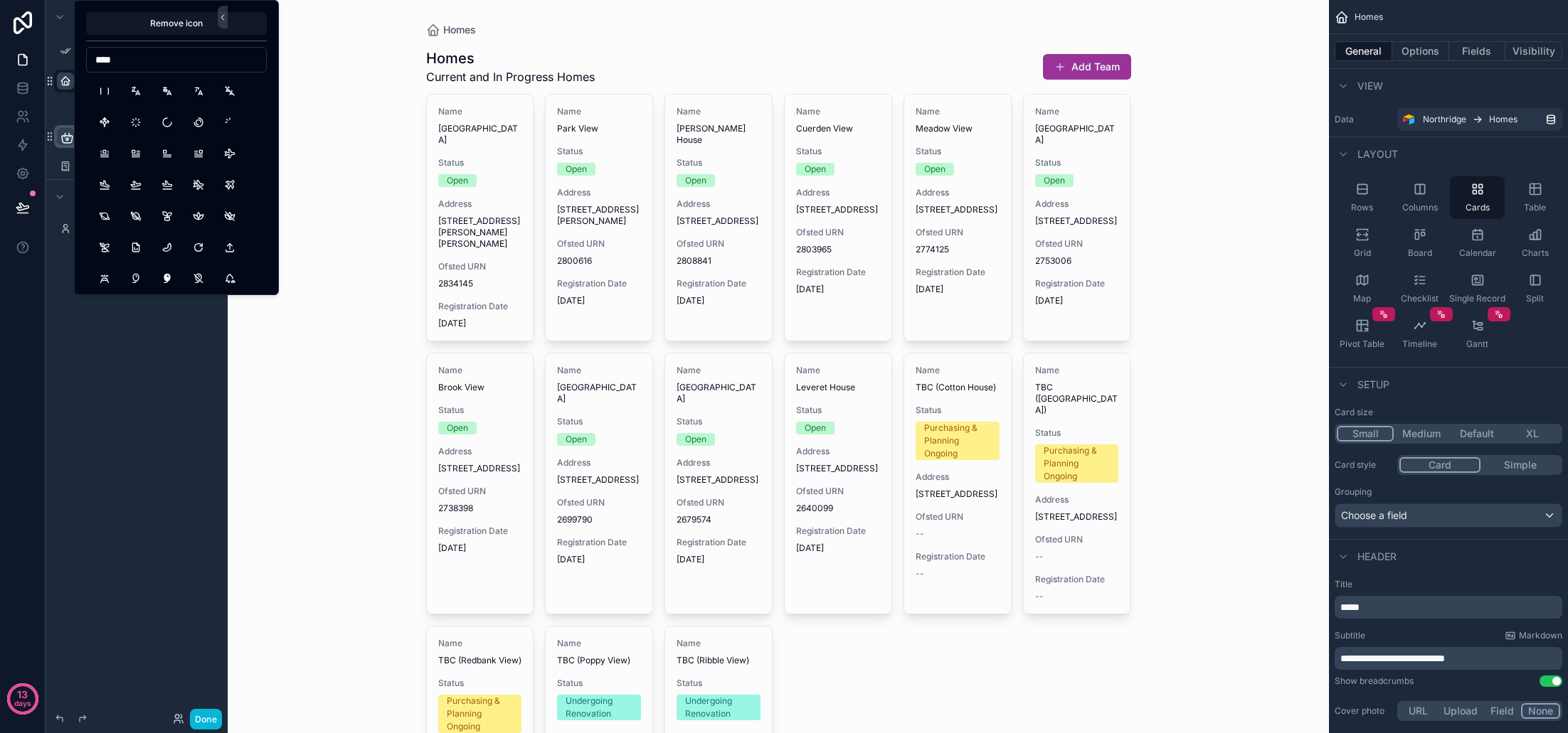
scroll to position [0, 0]
click at [168, 59] on input "*****" at bounding box center [176, 60] width 179 height 20
type input "*"
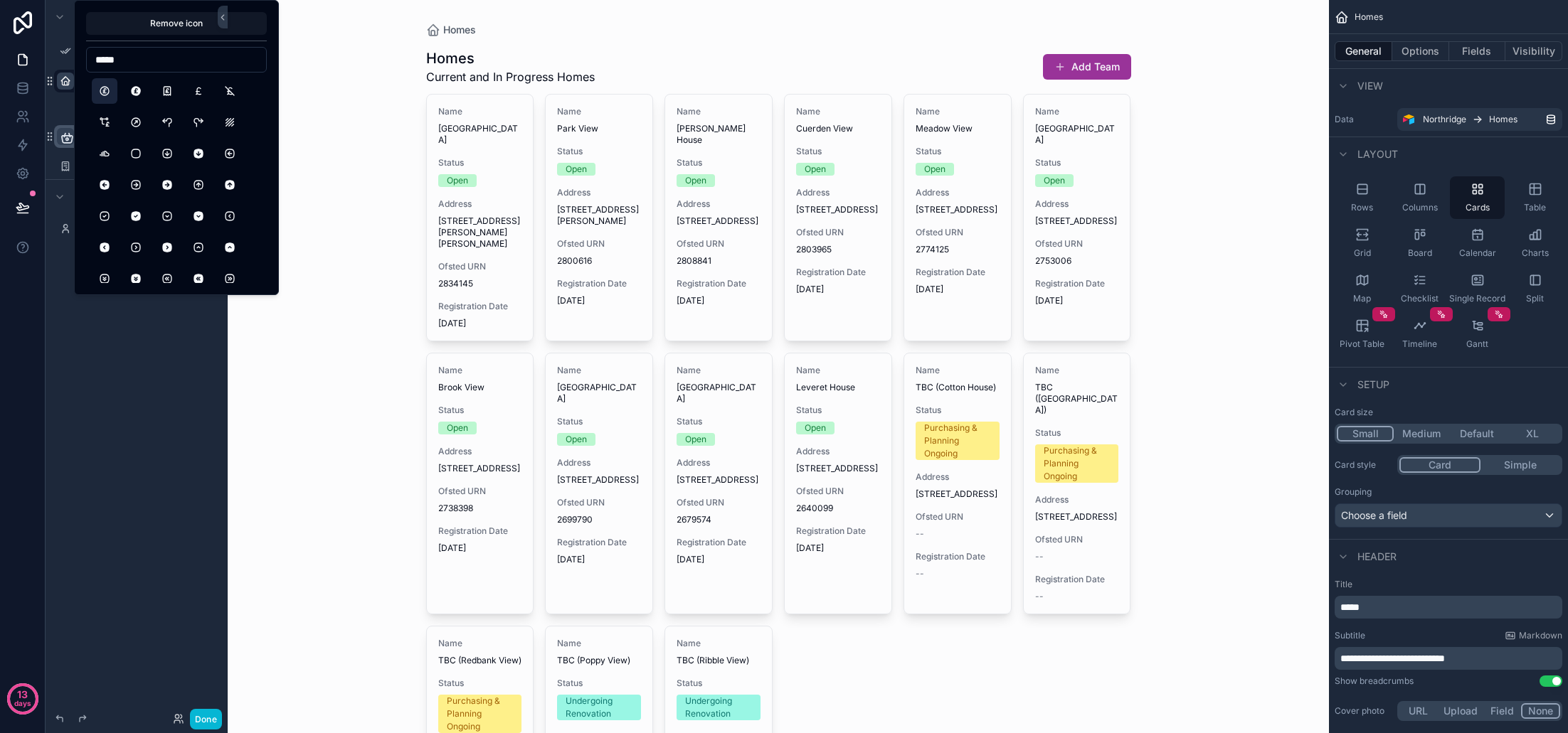
type input "*****"
click at [106, 89] on button "CoinPound" at bounding box center [104, 90] width 26 height 26
click at [199, 91] on button "CurrencyPound" at bounding box center [198, 90] width 26 height 26
click at [303, 105] on div "Homes Homes Current and In Progress Homes Add Team Name Woodfield House Status …" at bounding box center [778, 366] width 1101 height 733
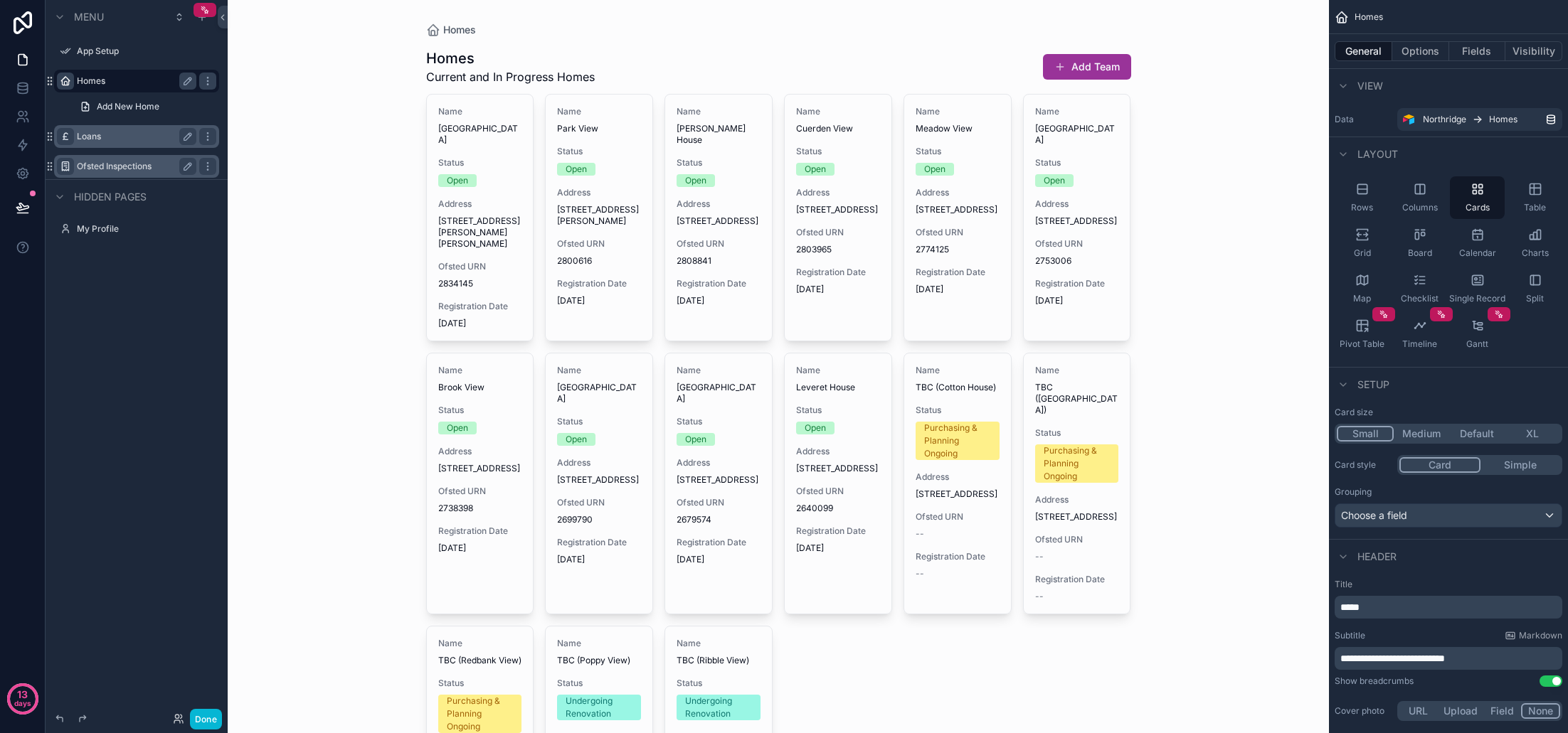
click at [64, 166] on icon "scrollable content" at bounding box center [65, 166] width 12 height 12
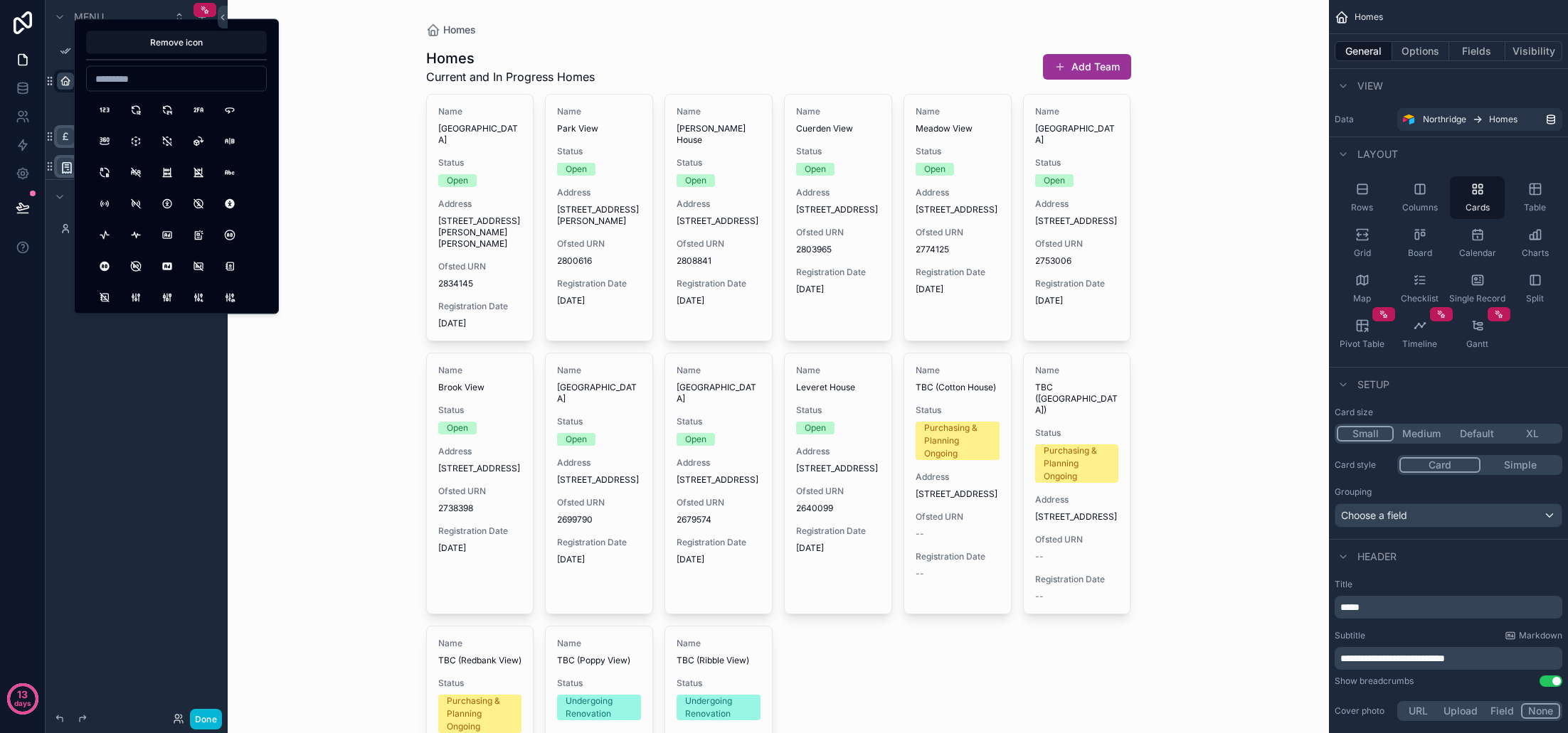
click at [182, 81] on input at bounding box center [176, 79] width 179 height 20
type input "**********"
click at [109, 212] on button "FileDescription" at bounding box center [104, 211] width 26 height 26
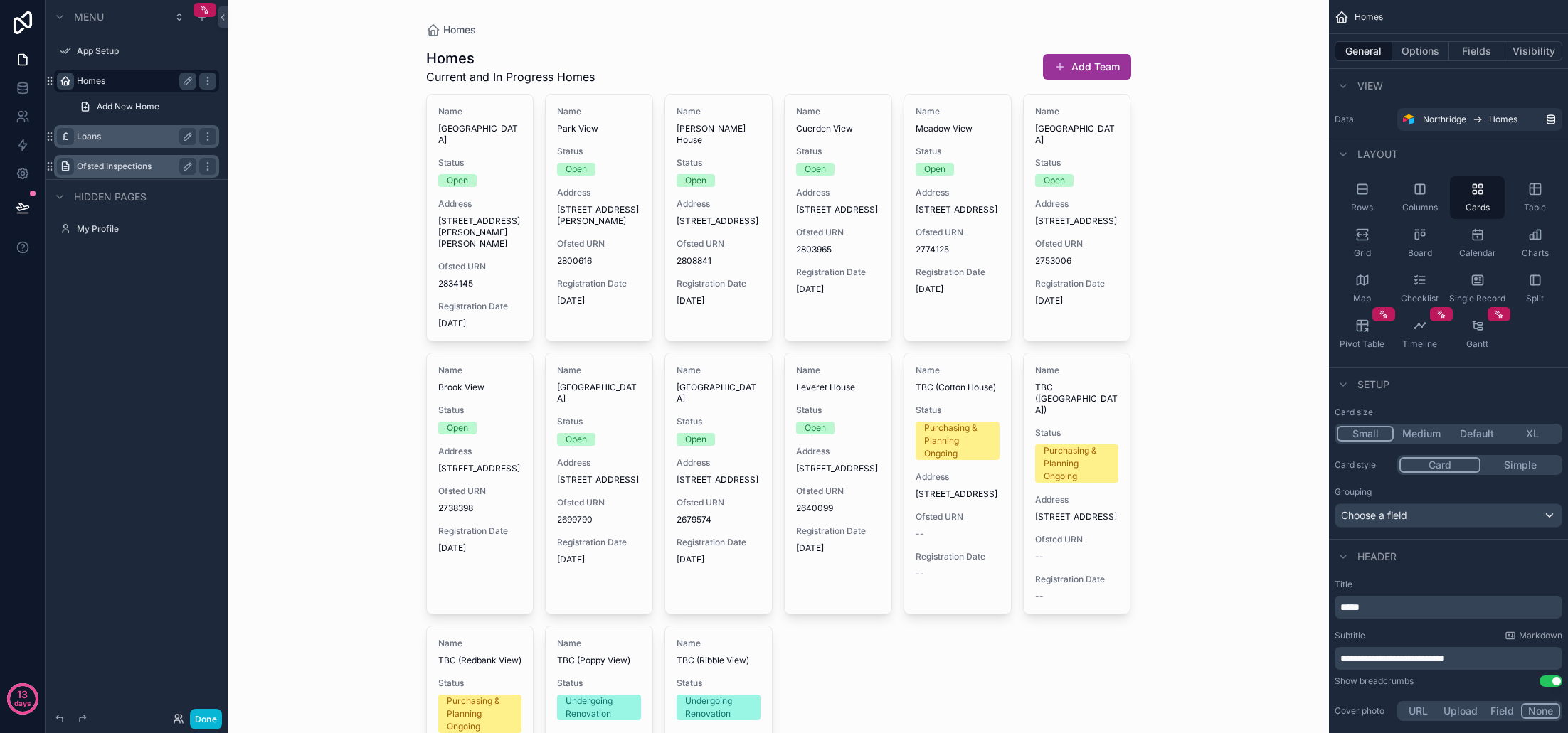
click at [342, 169] on div "Homes Homes Current and In Progress Homes Add Team Name Woodfield House Status …" at bounding box center [778, 366] width 1101 height 733
click at [86, 108] on icon "scrollable content" at bounding box center [85, 108] width 3 height 0
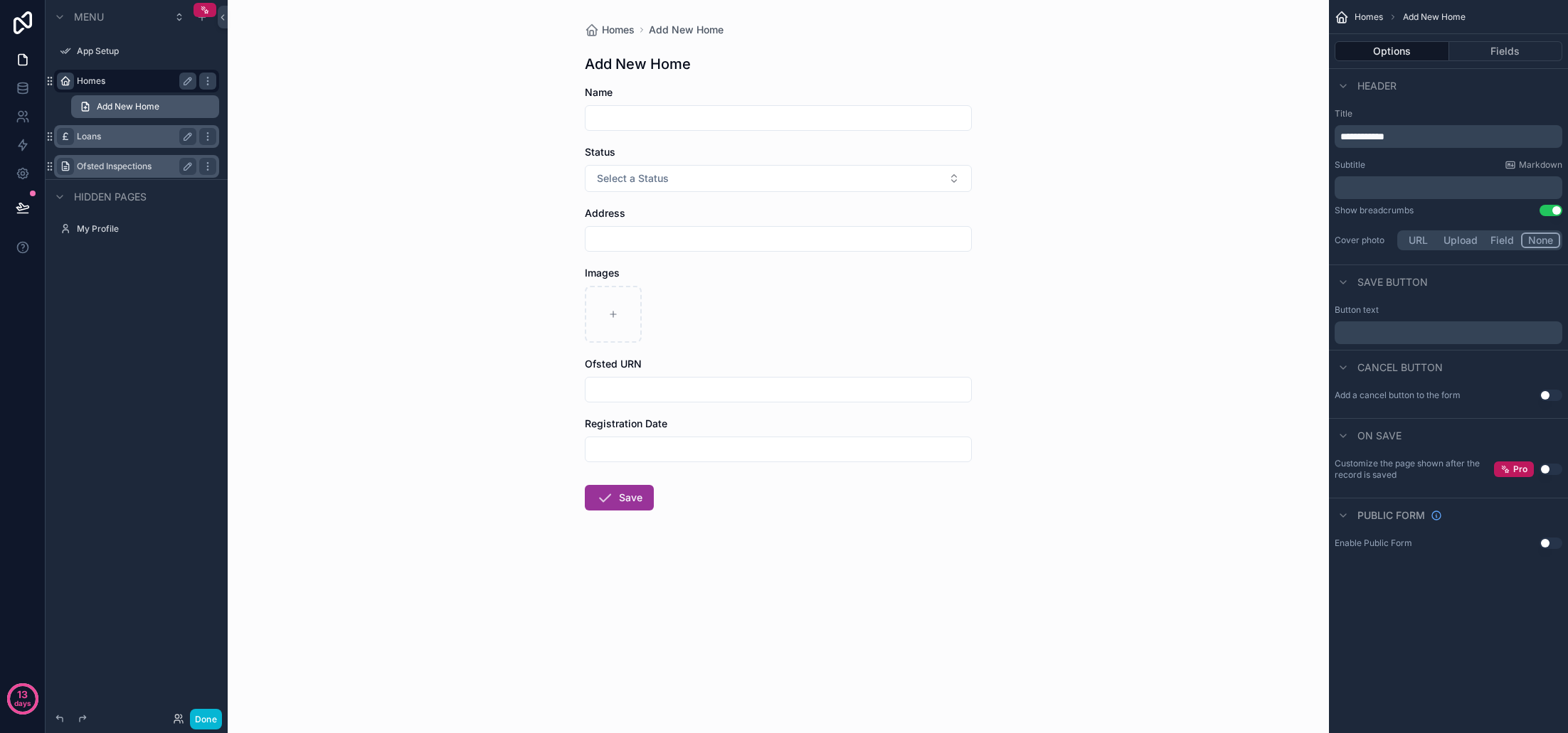
click at [81, 106] on icon "scrollable content" at bounding box center [86, 107] width 12 height 12
click at [105, 135] on label "Loans" at bounding box center [134, 137] width 114 height 12
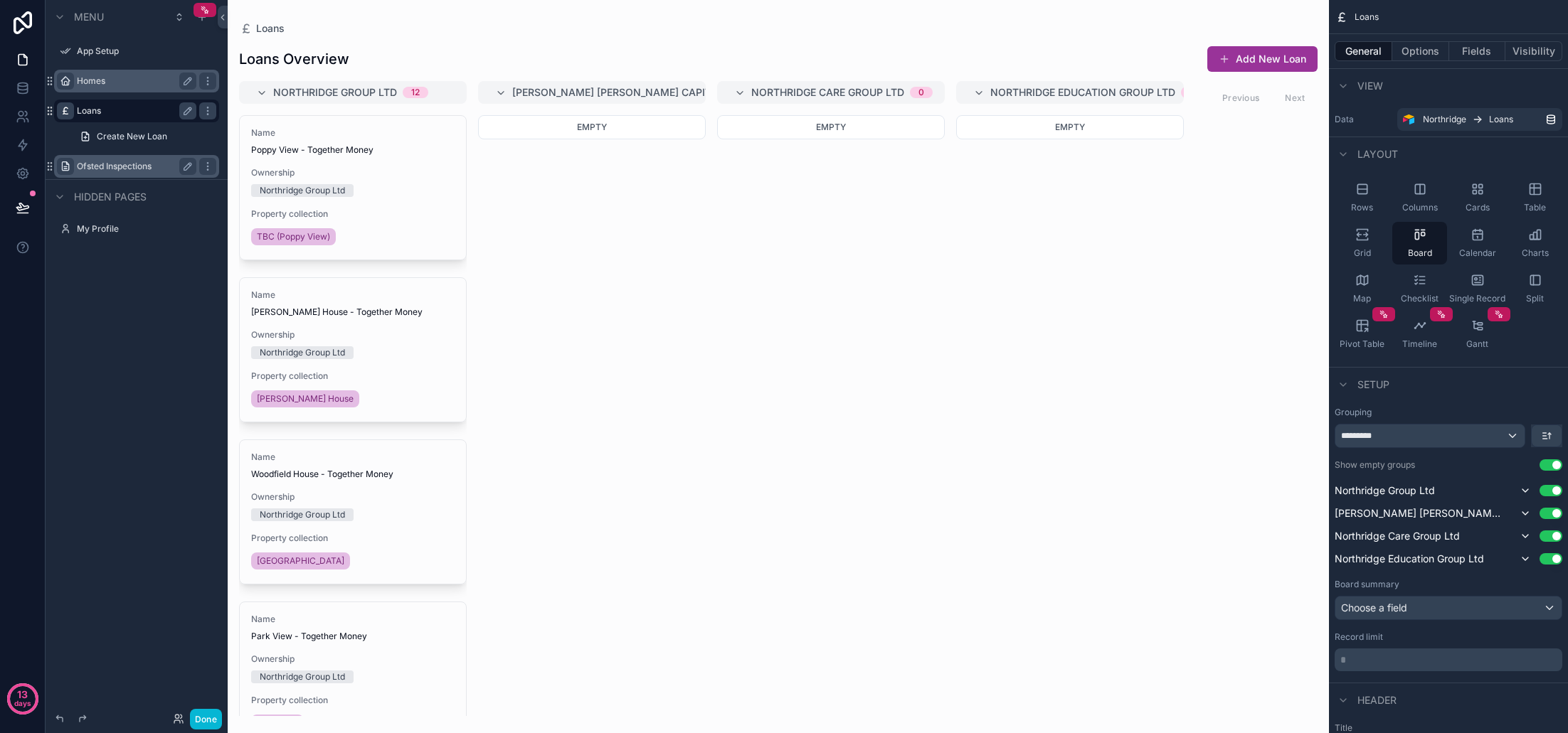
click at [136, 170] on label "Ofsted Inspections" at bounding box center [134, 166] width 114 height 12
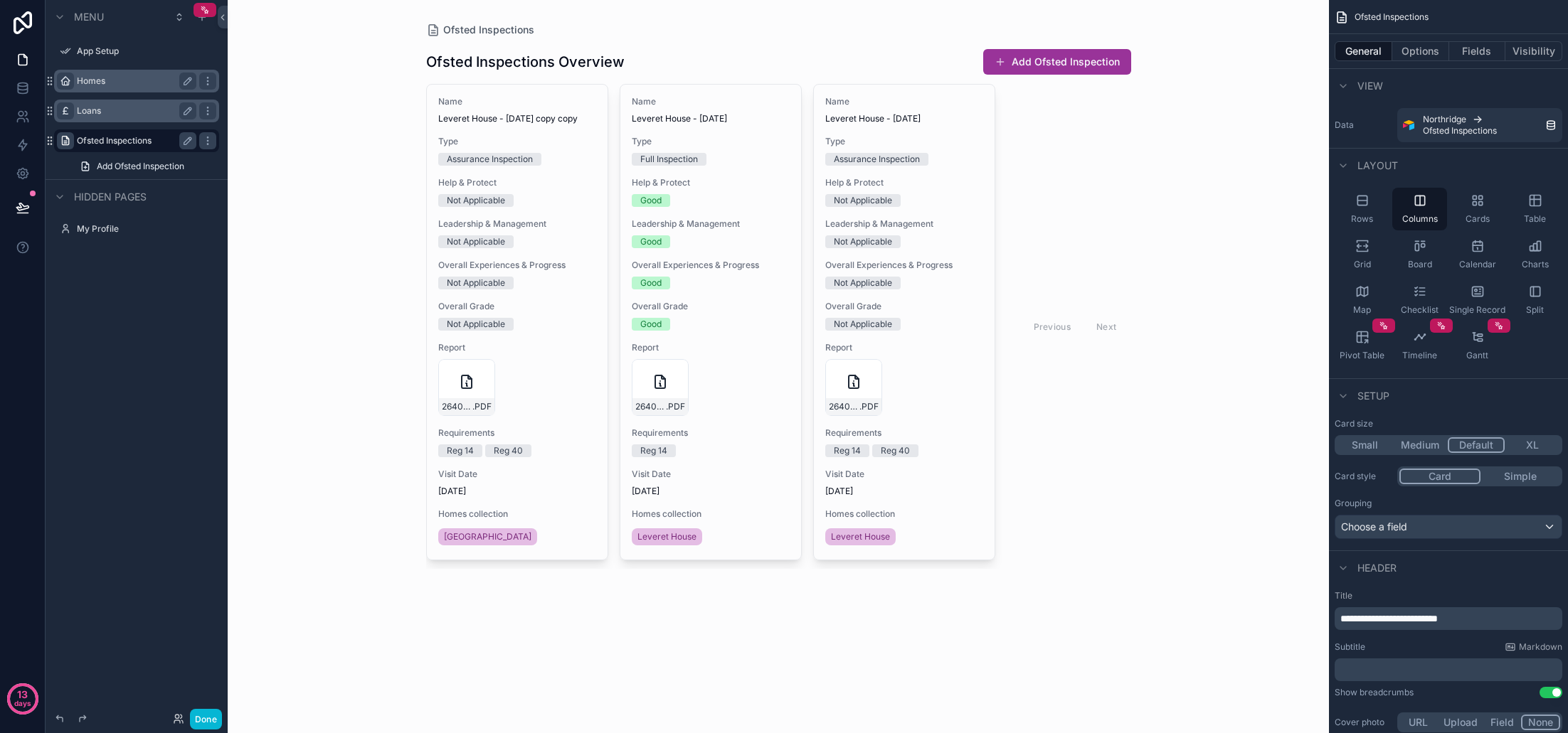
click at [106, 78] on label "Homes" at bounding box center [134, 81] width 114 height 12
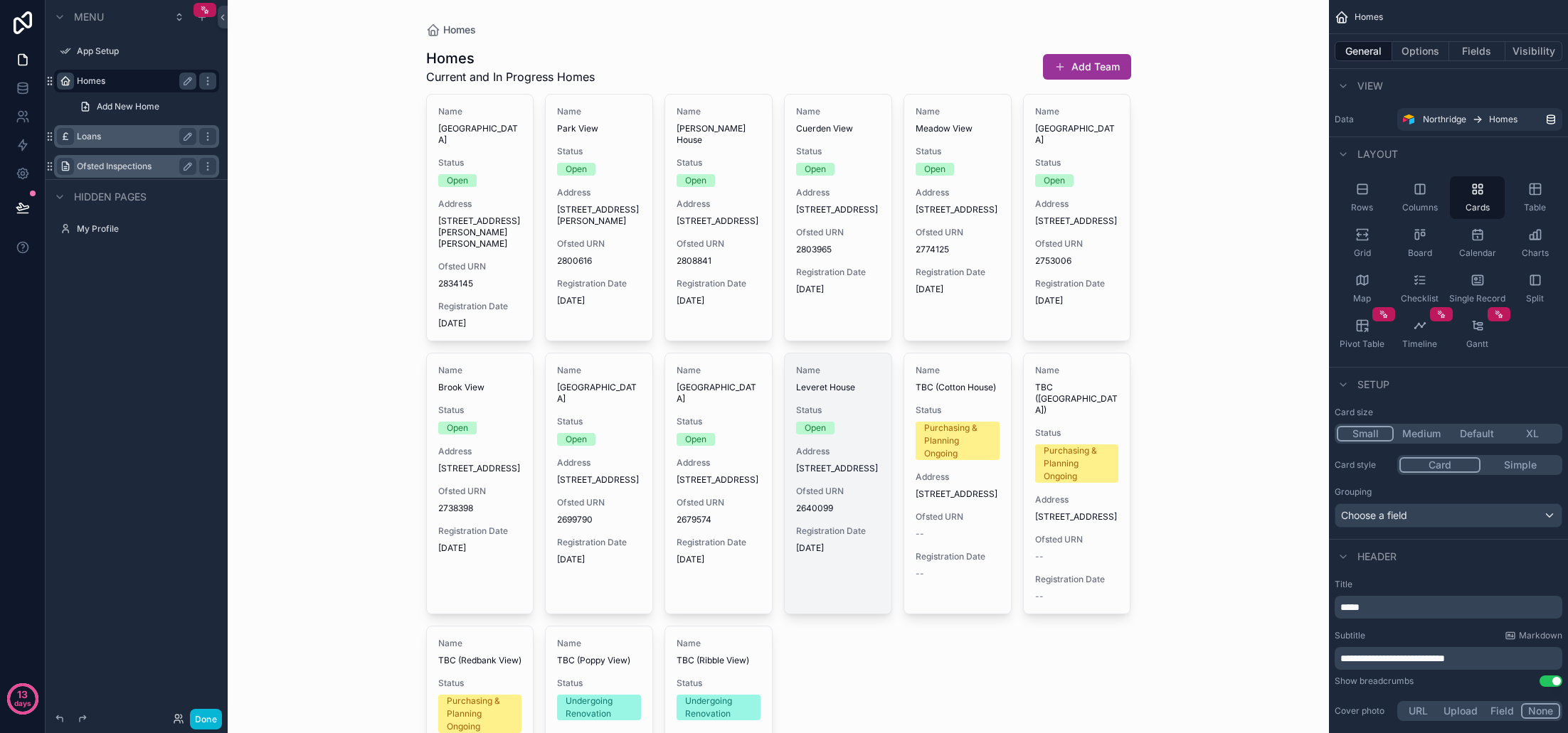
click at [879, 468] on span "[STREET_ADDRESS]" at bounding box center [838, 468] width 84 height 12
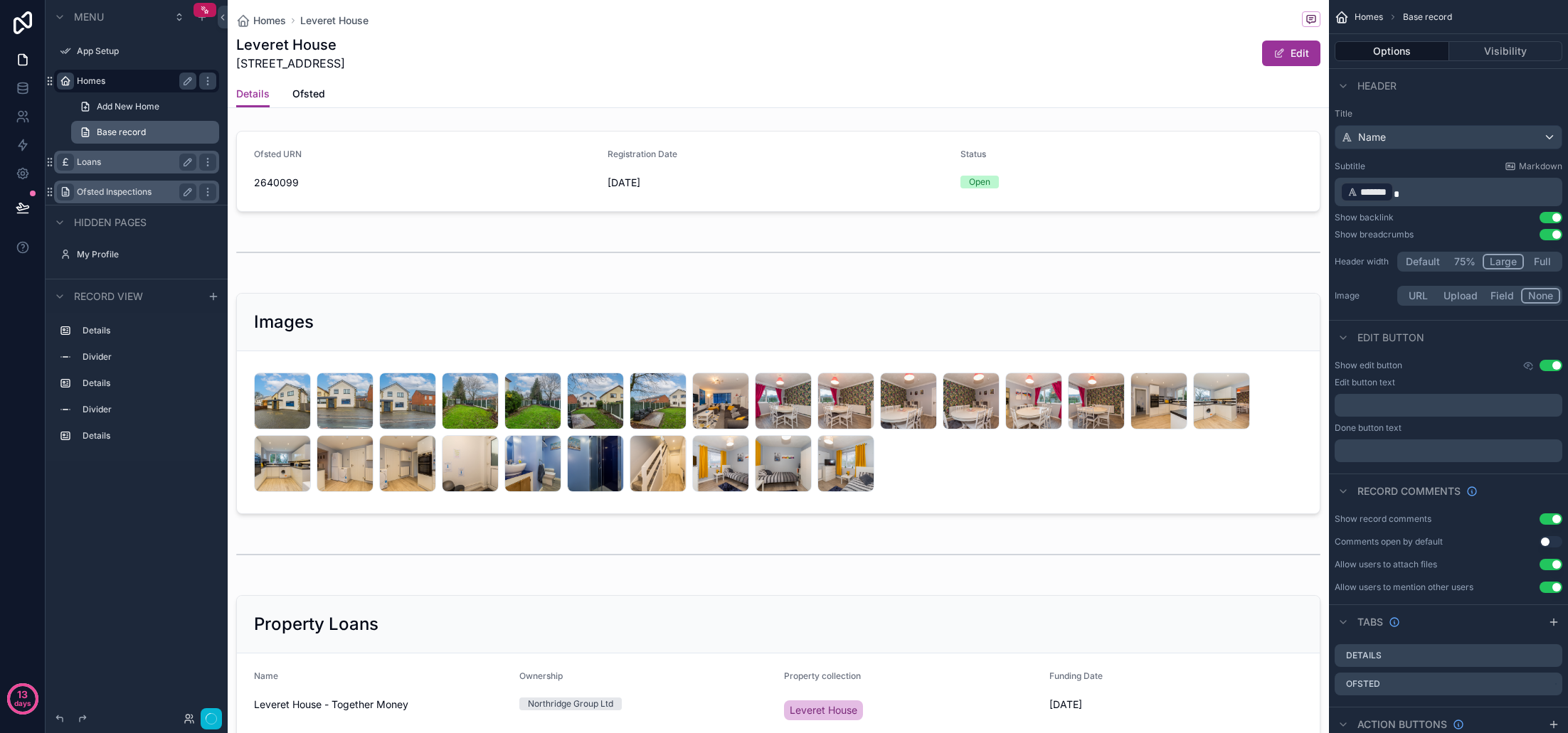
click at [100, 130] on span "Base record" at bounding box center [121, 133] width 49 height 12
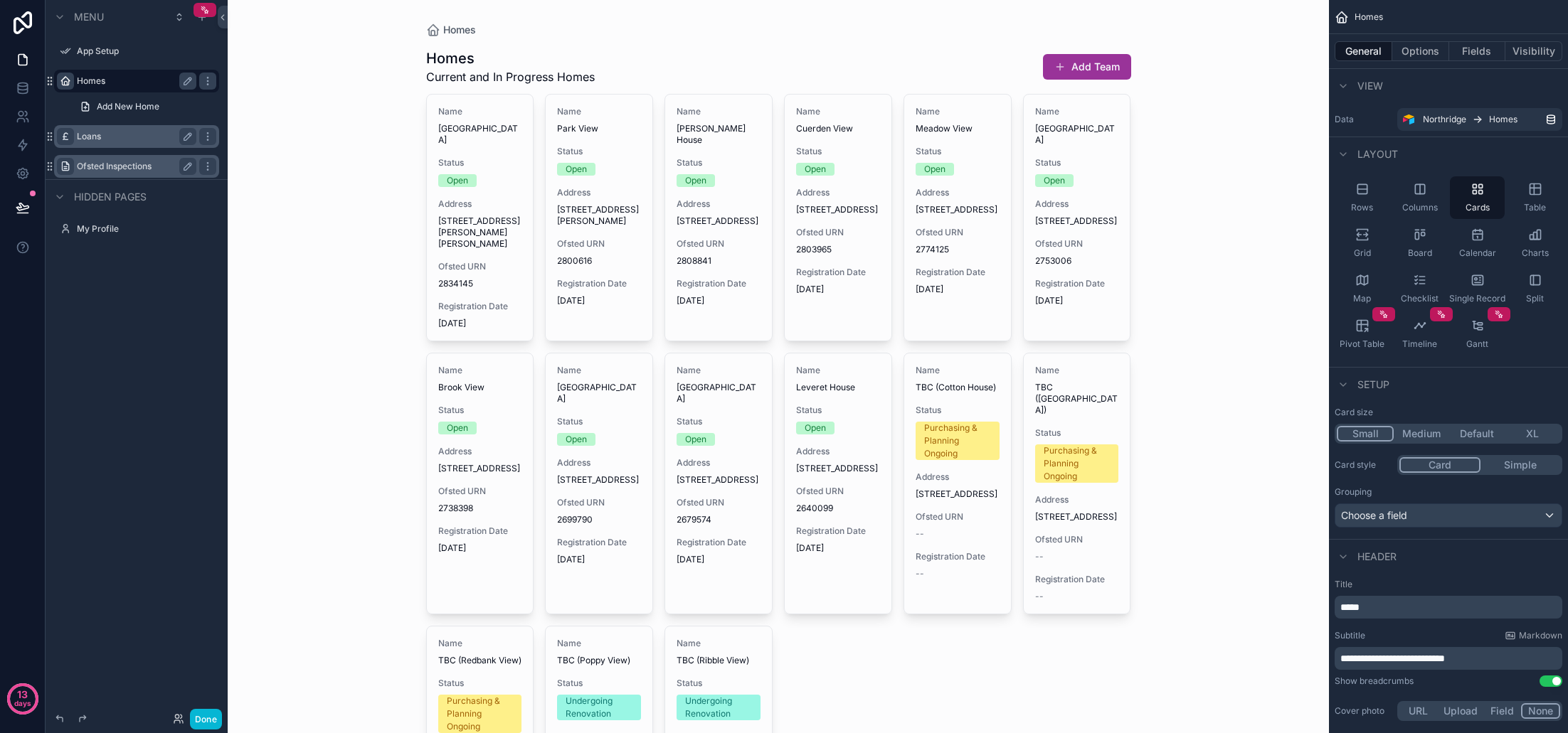
click at [85, 134] on label "Loans" at bounding box center [134, 137] width 114 height 12
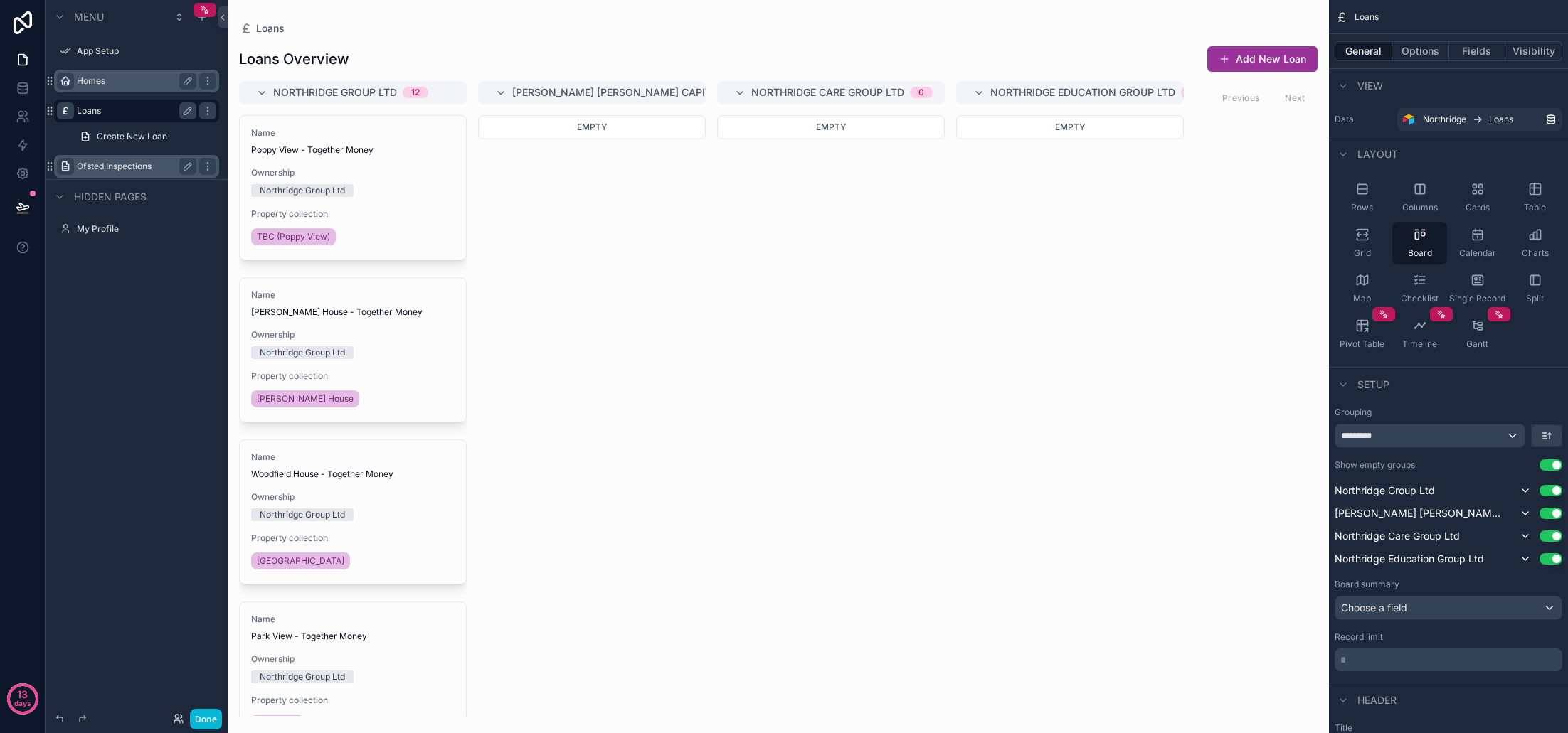
click at [118, 89] on div "Homes" at bounding box center [137, 81] width 160 height 23
click at [94, 83] on label "Homes" at bounding box center [143, 81] width 134 height 12
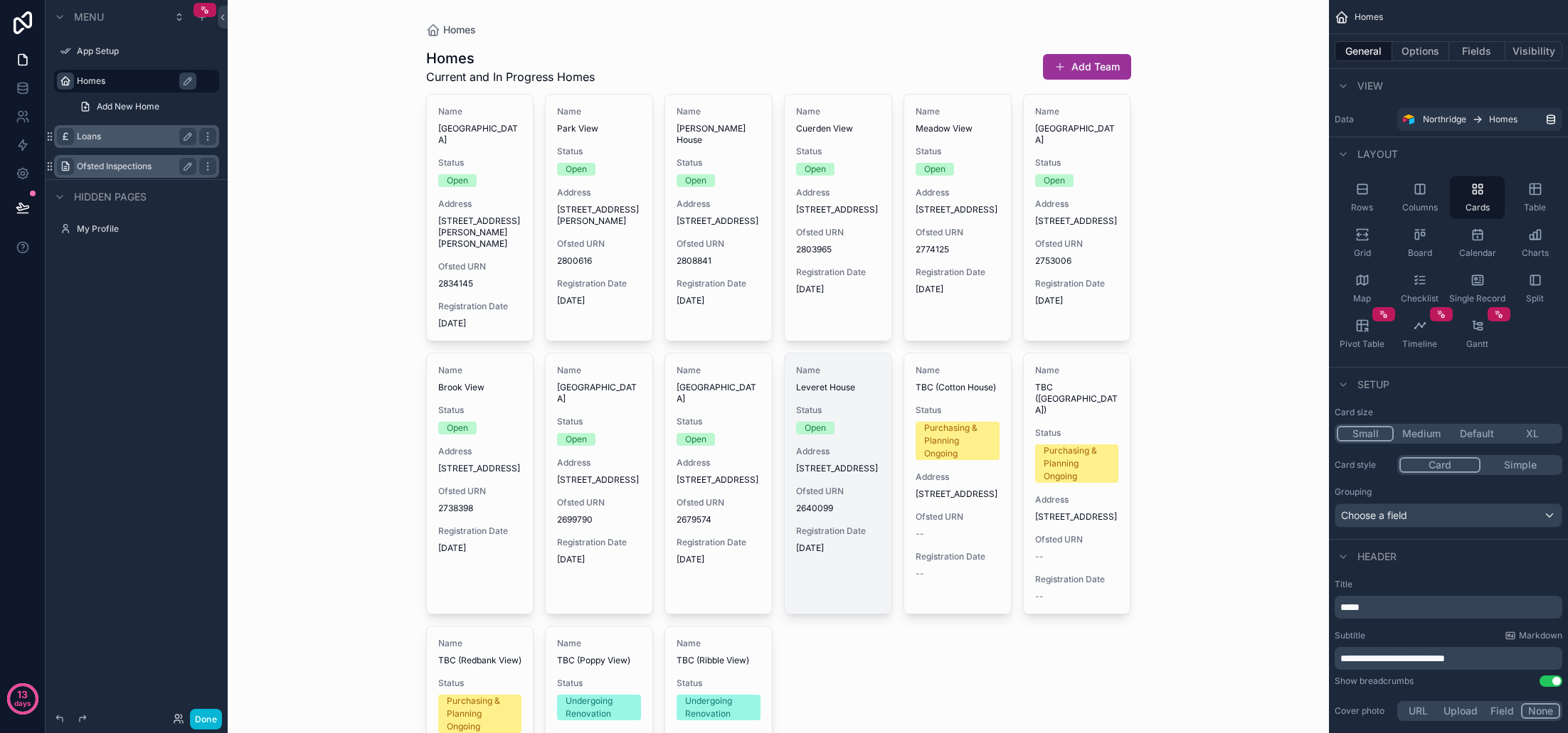
click at [844, 474] on span "[STREET_ADDRESS]" at bounding box center [838, 468] width 84 height 12
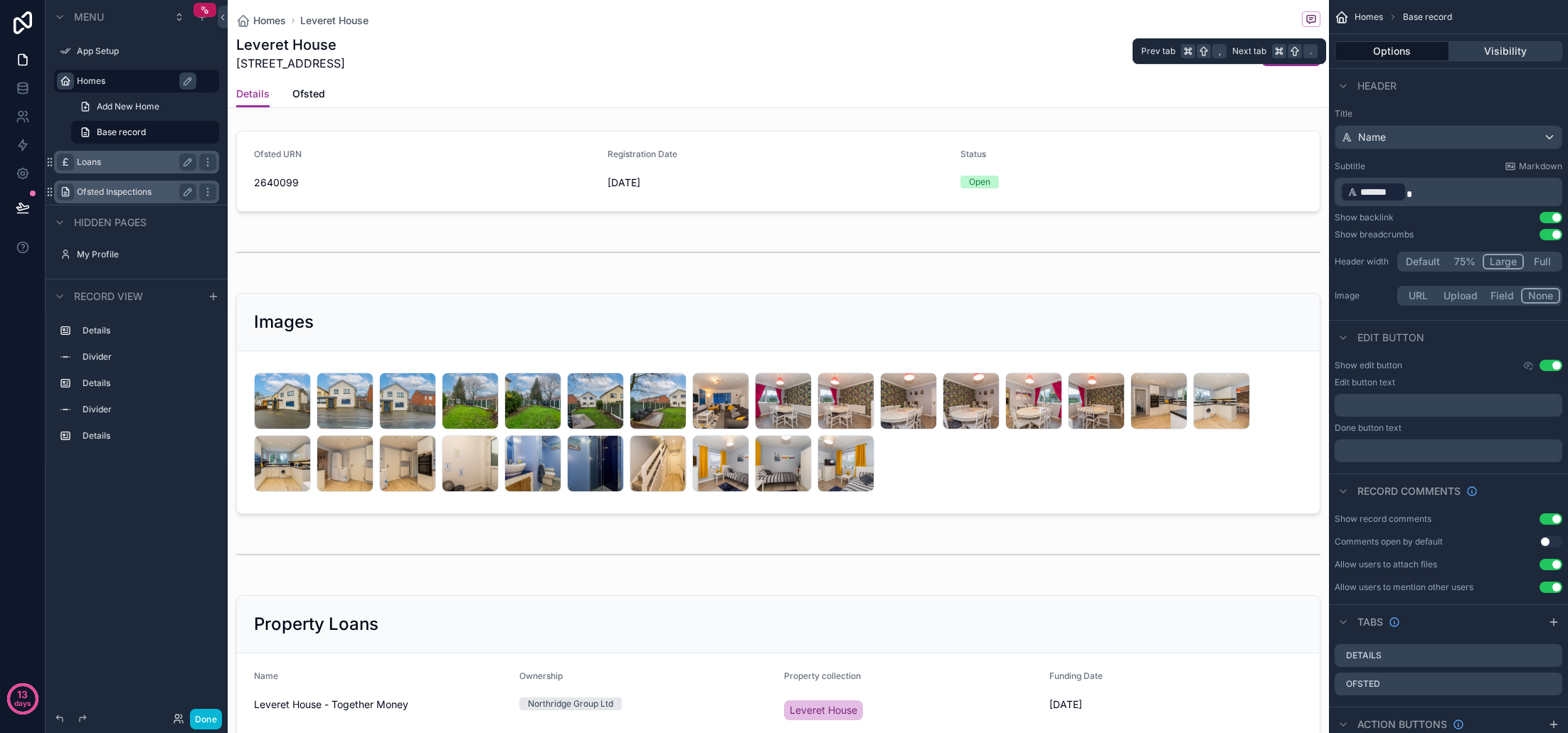
click at [1498, 48] on button "Visibility" at bounding box center [1505, 51] width 114 height 20
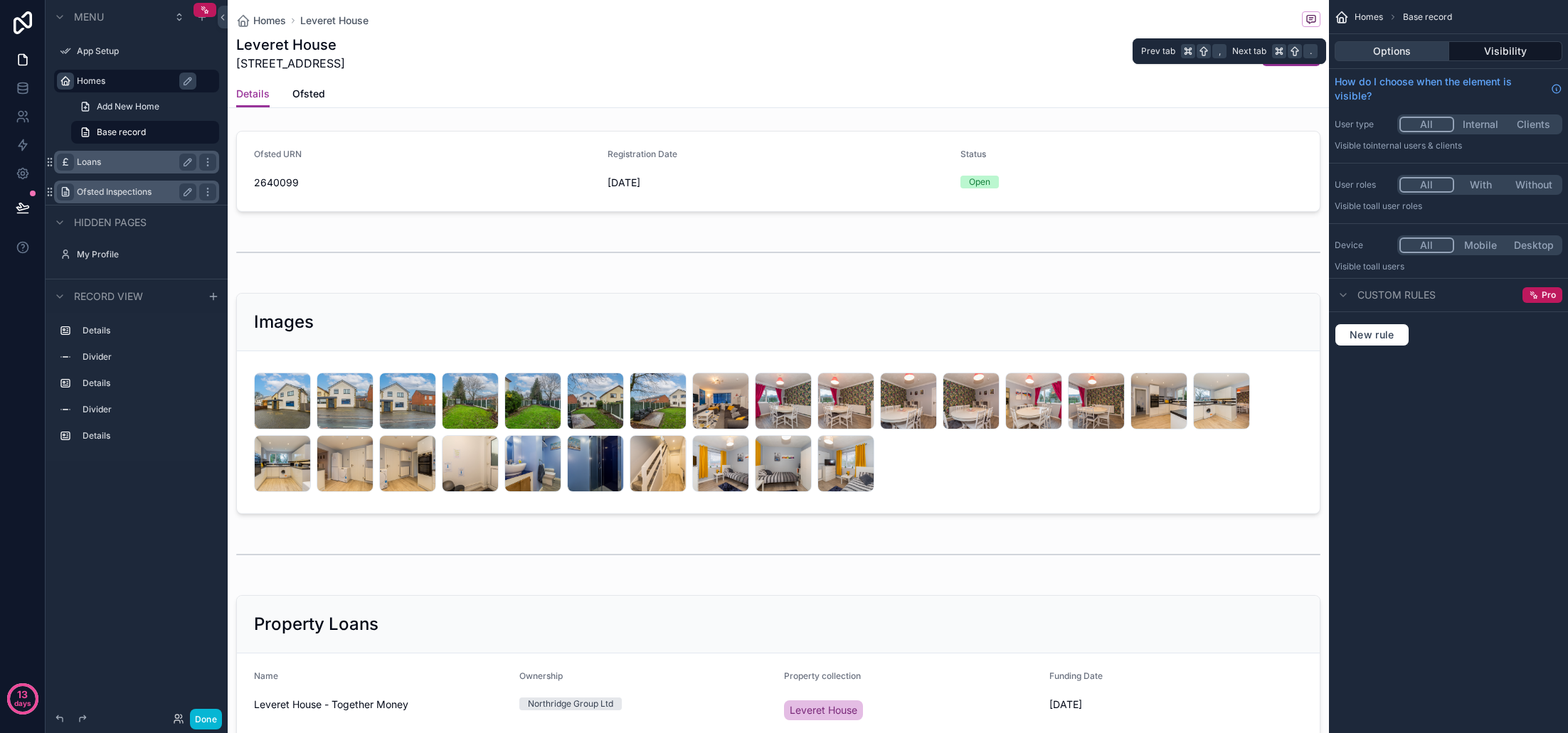
click at [1399, 47] on button "Options" at bounding box center [1391, 51] width 114 height 20
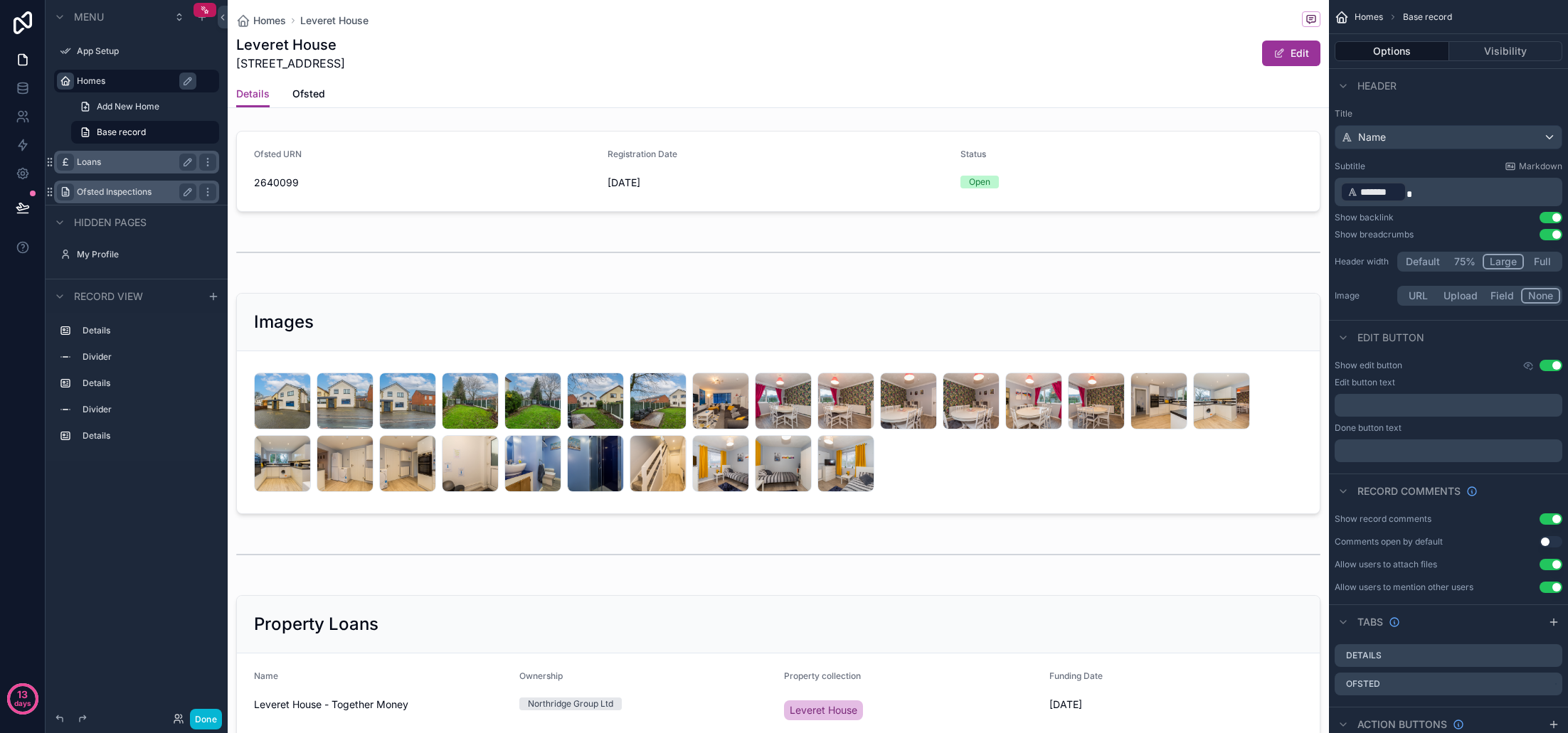
click at [105, 162] on label "Loans" at bounding box center [134, 163] width 114 height 12
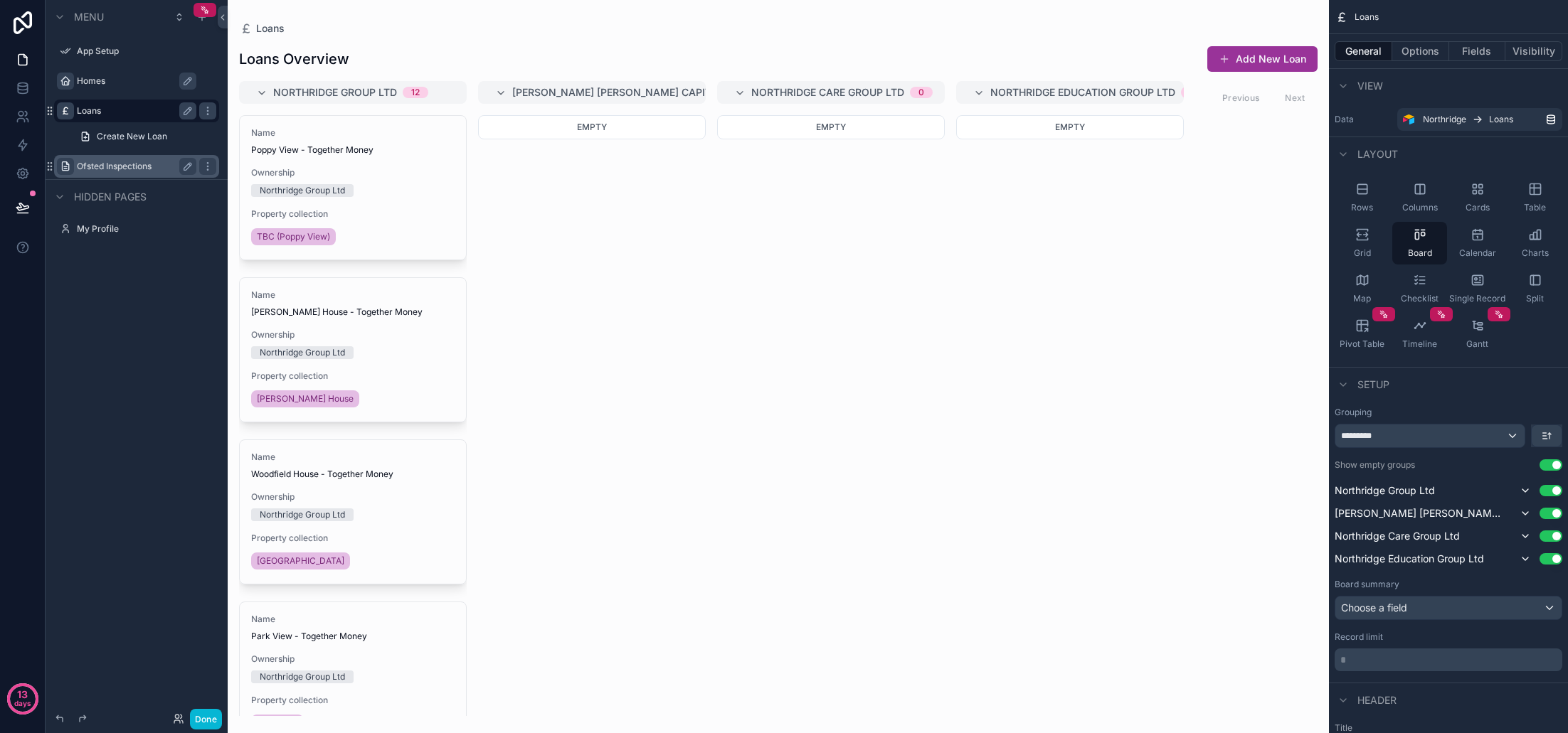
click at [111, 81] on label "Homes" at bounding box center [143, 81] width 134 height 12
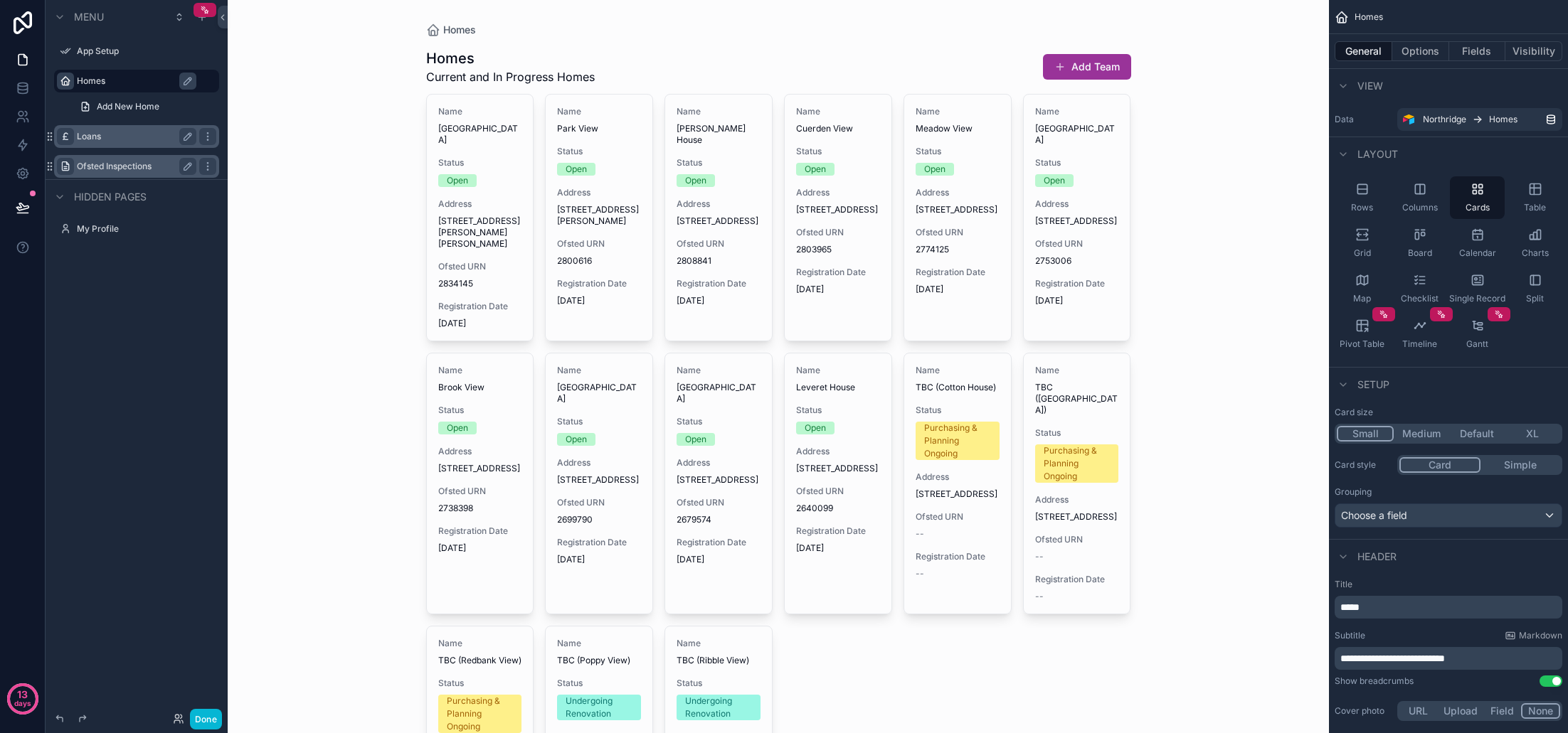
click at [109, 137] on label "Loans" at bounding box center [134, 137] width 114 height 12
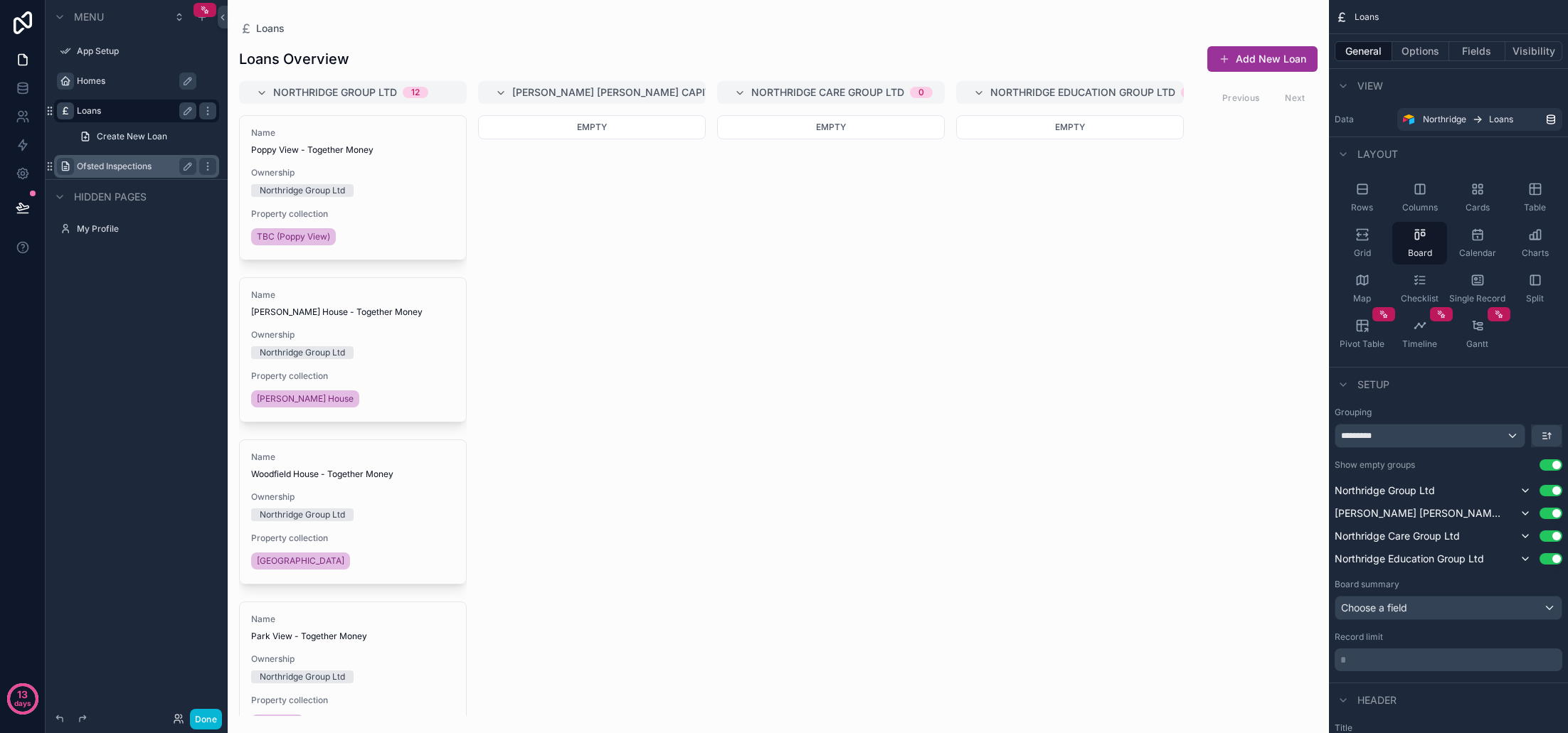
click at [108, 163] on label "Ofsted Inspections" at bounding box center [134, 166] width 114 height 12
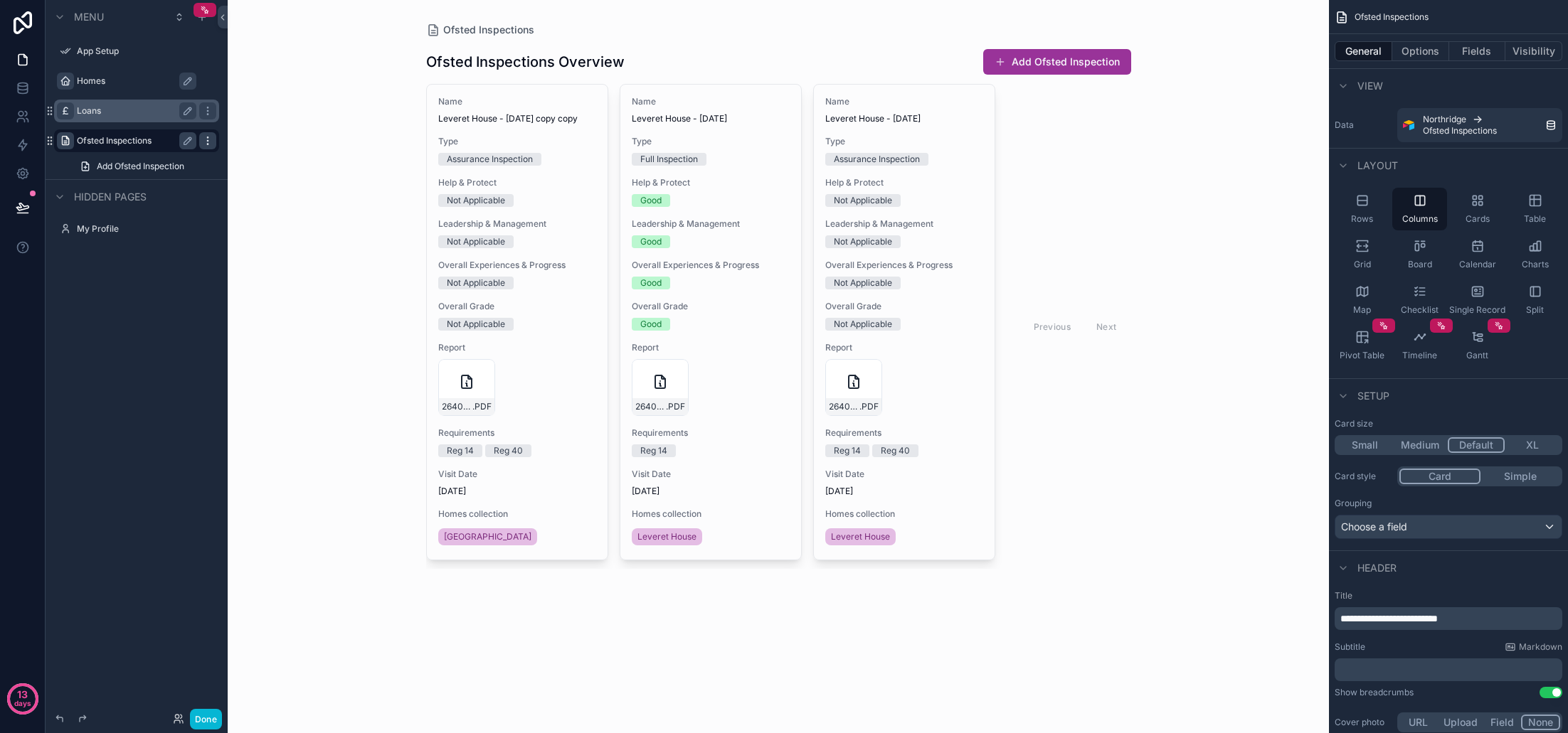
click at [203, 139] on icon "scrollable content" at bounding box center [208, 141] width 12 height 12
click at [209, 140] on icon "scrollable content" at bounding box center [208, 141] width 12 height 12
click at [299, 86] on div "Ofsted Inspections Ofsted Inspections Overview Add Ofsted Inspection Name Lever…" at bounding box center [778, 366] width 1101 height 733
click at [108, 87] on div "Homes" at bounding box center [146, 81] width 139 height 17
click at [91, 83] on label "Homes" at bounding box center [143, 81] width 134 height 12
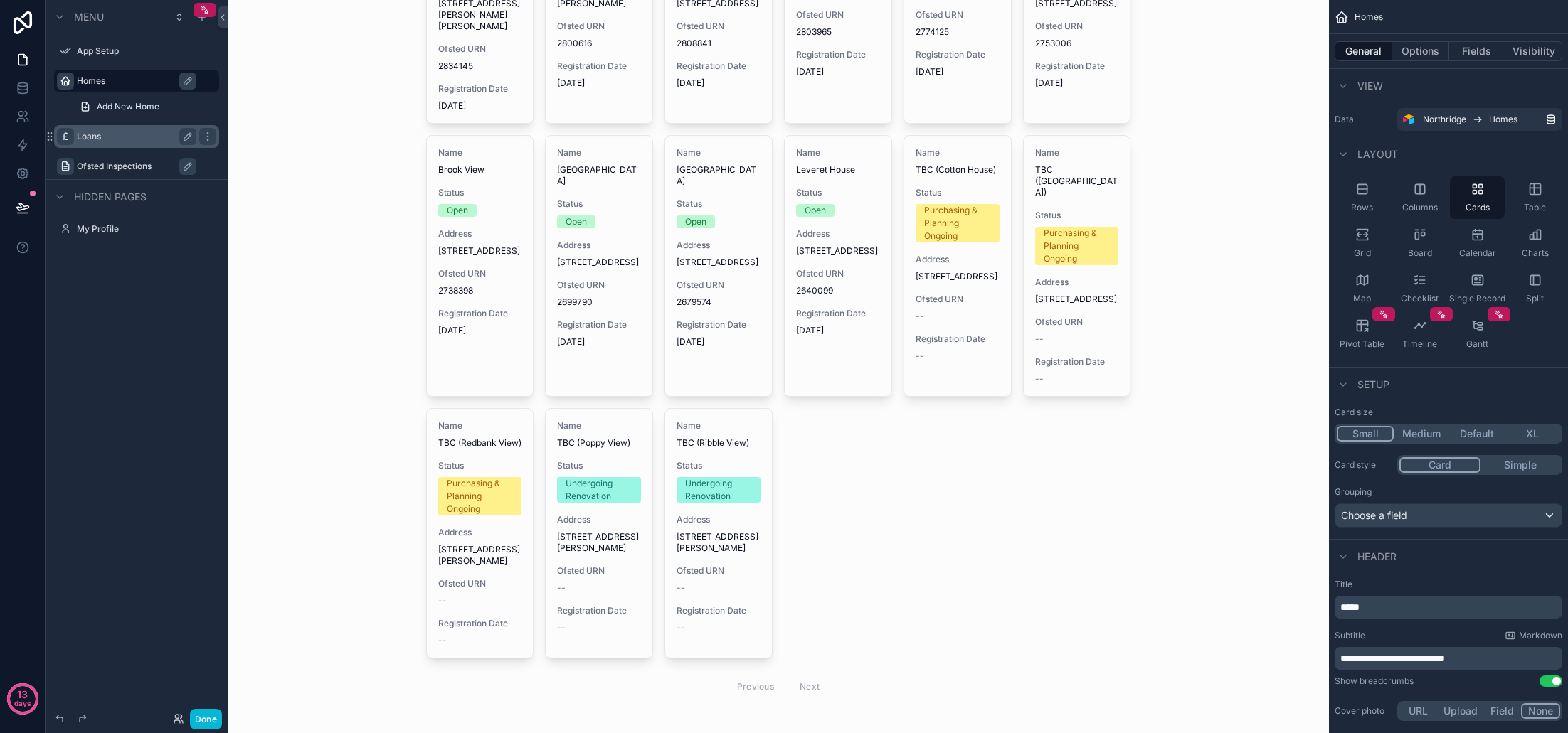
click at [998, 420] on div "Name Woodfield House Status Open Address 41 Carr Meadow, Clayton-le-Woods, Pres…" at bounding box center [778, 290] width 705 height 827
click at [1022, 477] on div "Name Woodfield House Status Open Address 41 Carr Meadow, Clayton-le-Woods, Pres…" at bounding box center [778, 290] width 705 height 827
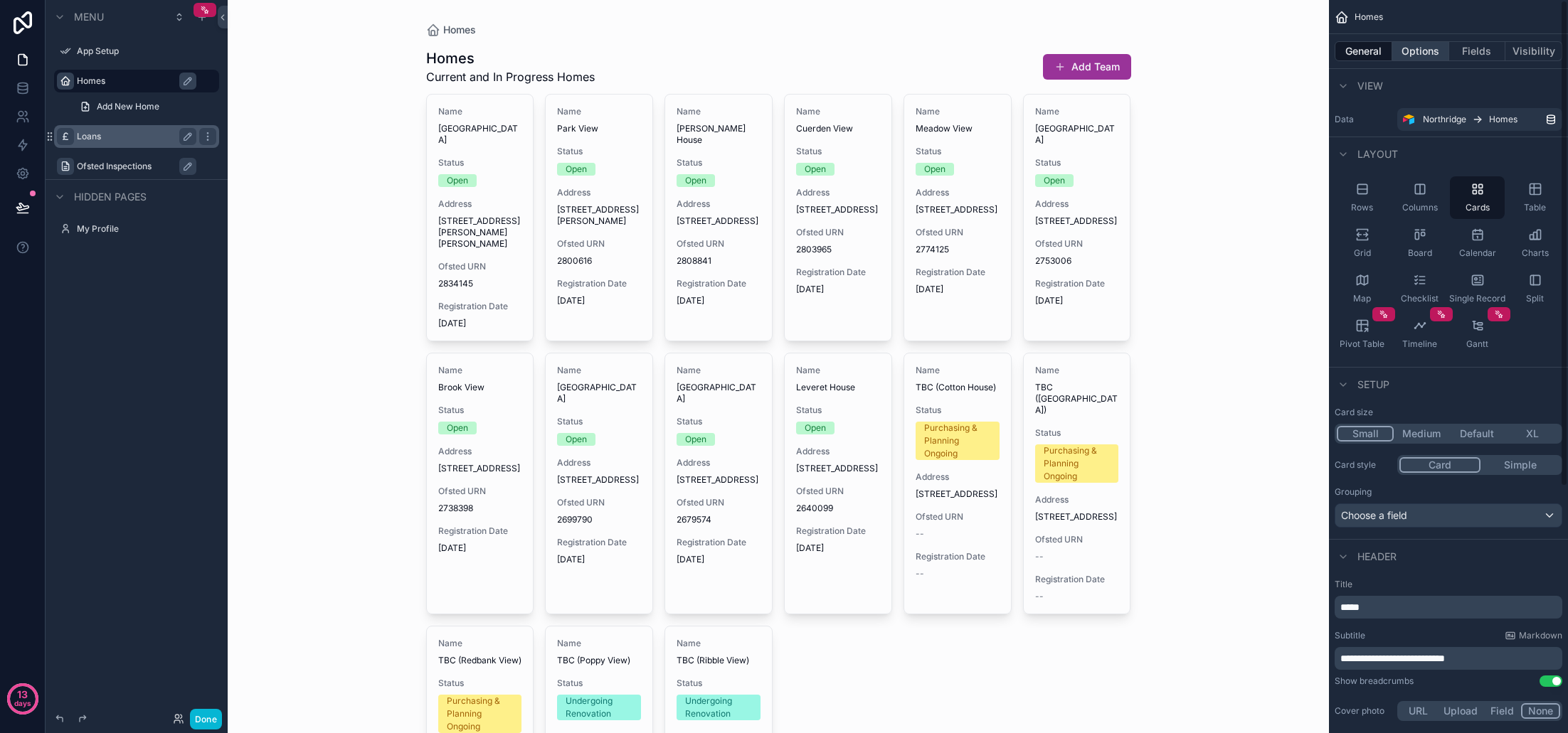
click at [1415, 53] on button "Options" at bounding box center [1420, 51] width 57 height 20
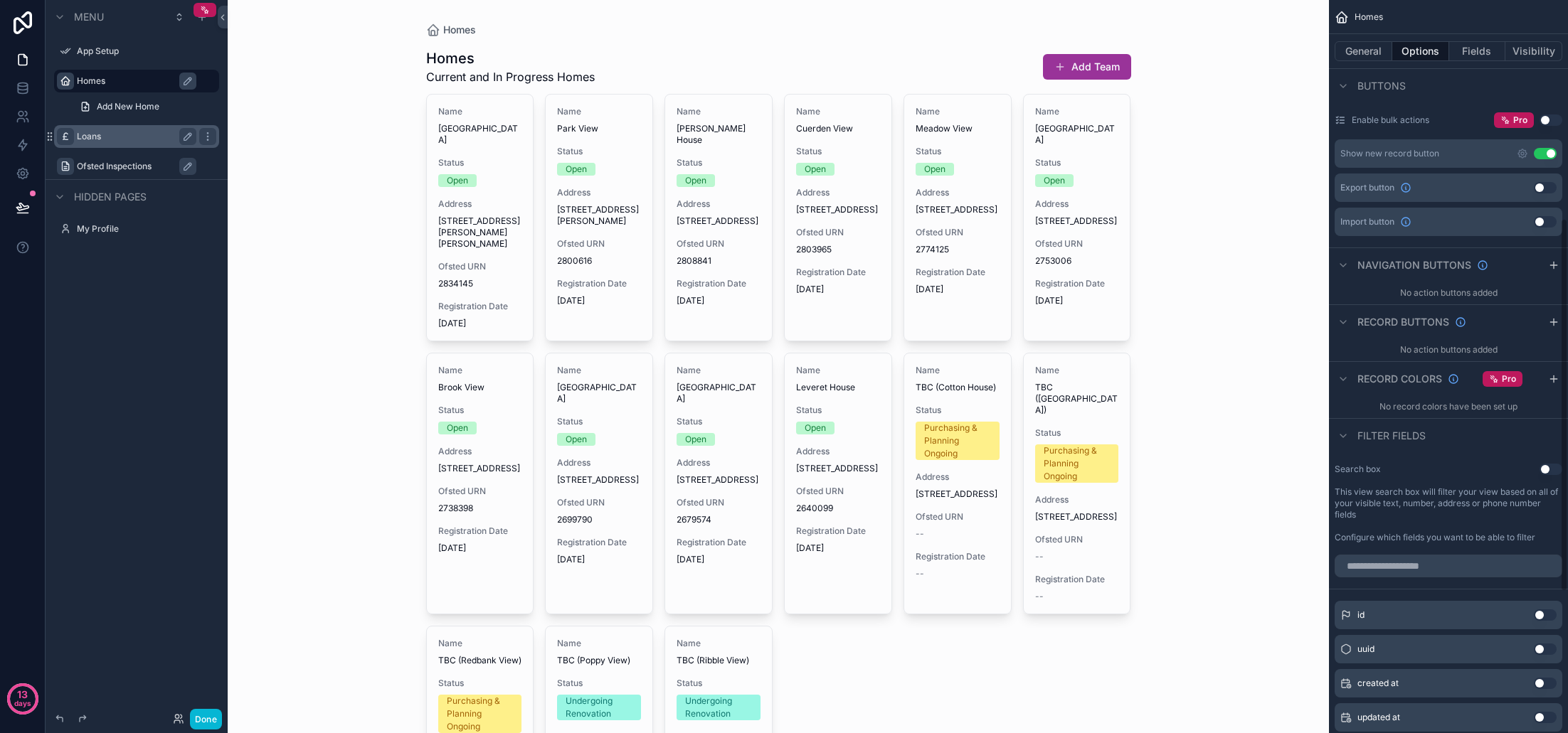
scroll to position [430, 0]
click at [1555, 378] on icon "scrollable content" at bounding box center [1554, 378] width 12 height 12
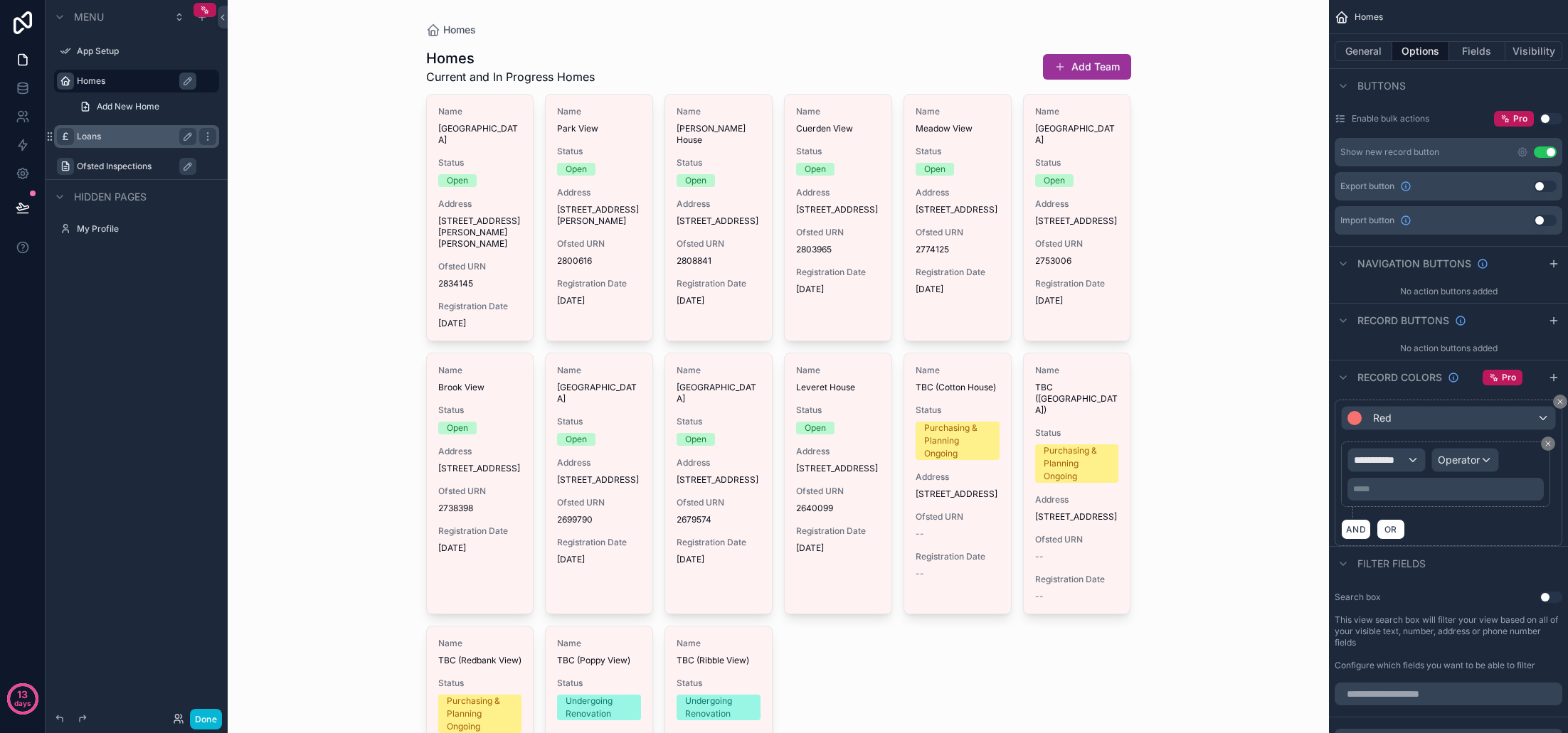
click at [1404, 460] on span "**********" at bounding box center [1379, 460] width 53 height 14
click at [1443, 426] on div "scrollable content" at bounding box center [784, 366] width 1568 height 733
click at [1449, 422] on div "Red" at bounding box center [1449, 418] width 214 height 23
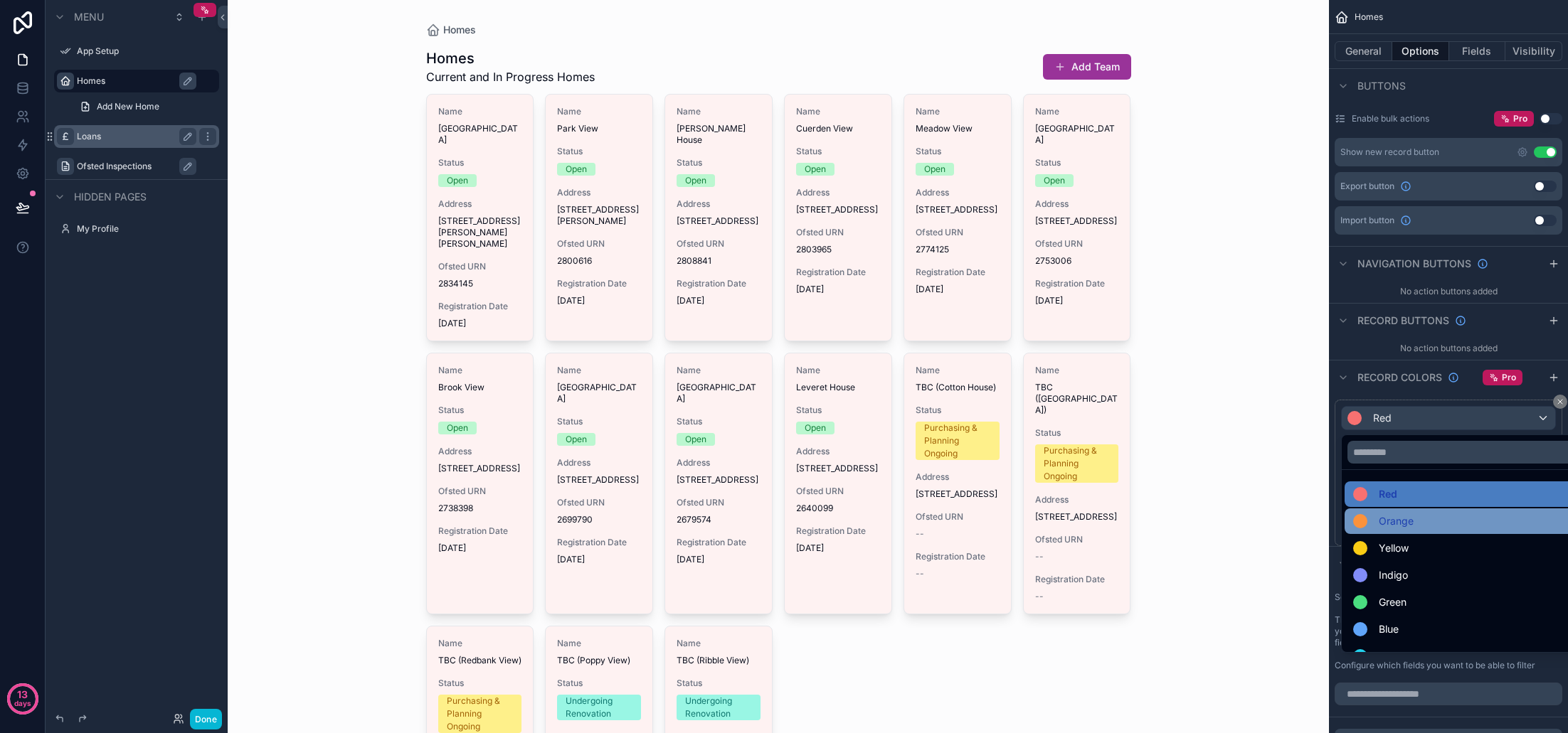
click at [1424, 522] on div "Orange" at bounding box center [1465, 521] width 223 height 17
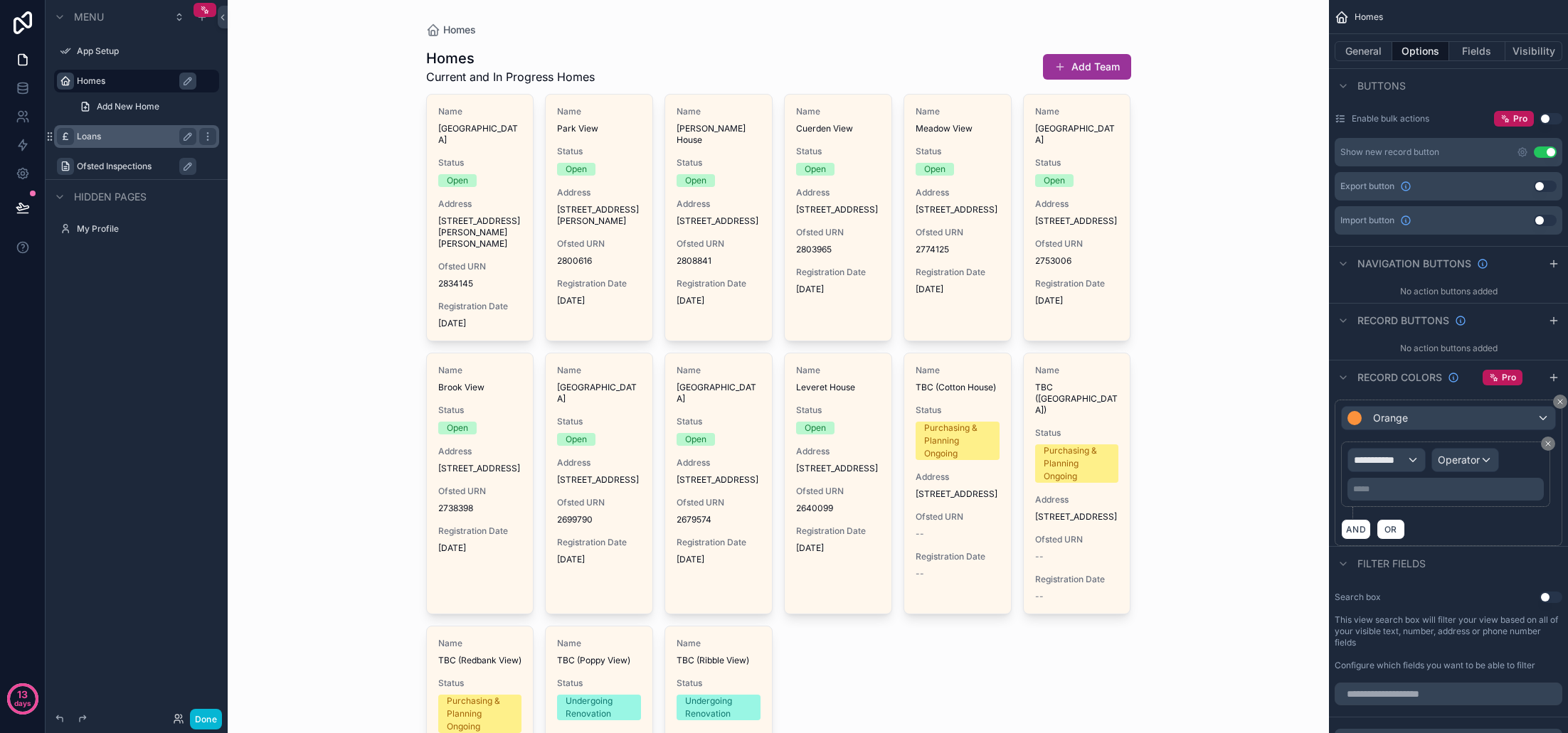
click at [1409, 461] on div "**********" at bounding box center [1386, 461] width 77 height 23
click at [1427, 543] on span "Homes" at bounding box center [1405, 537] width 93 height 17
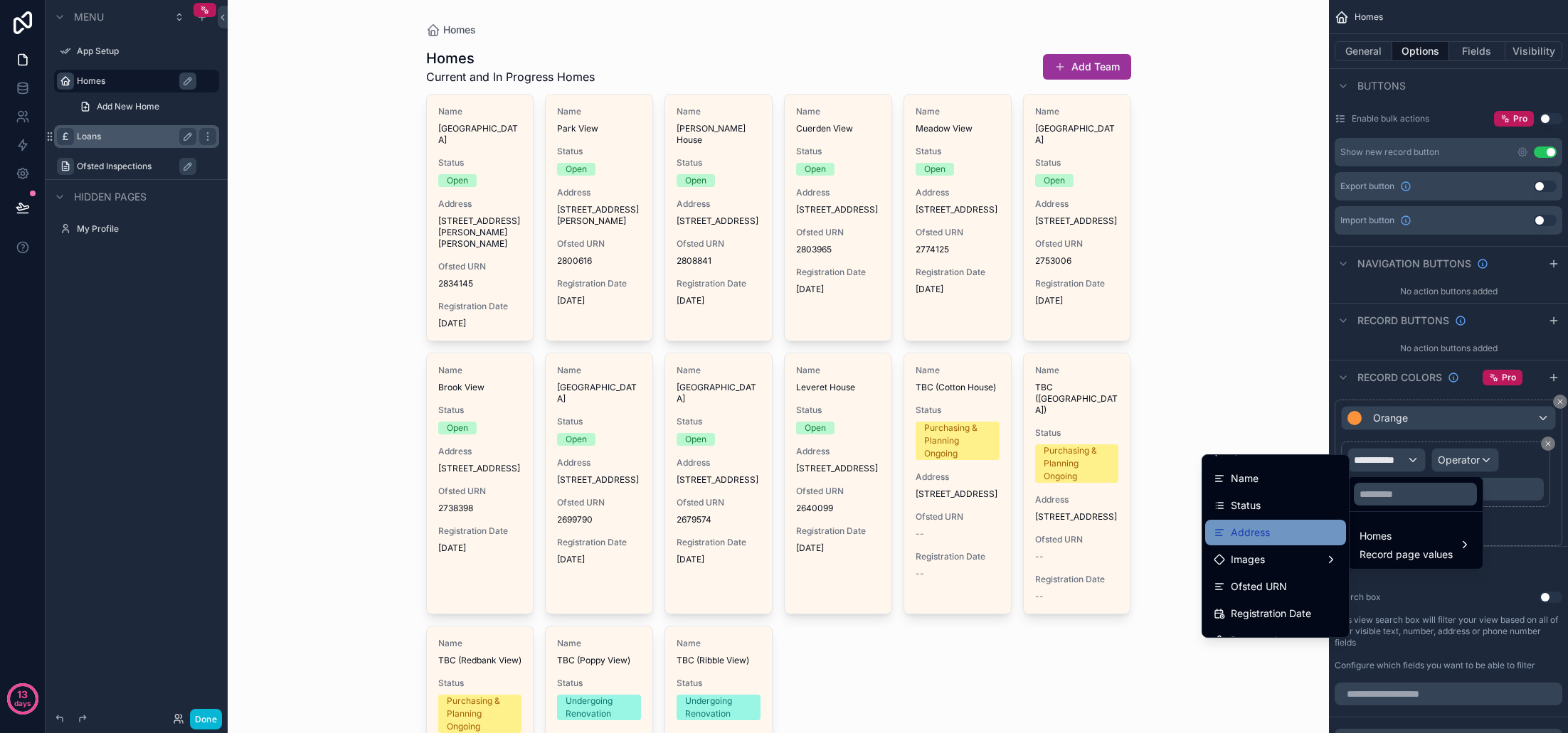
scroll to position [17, 0]
click at [1280, 510] on div "Status" at bounding box center [1276, 507] width 124 height 17
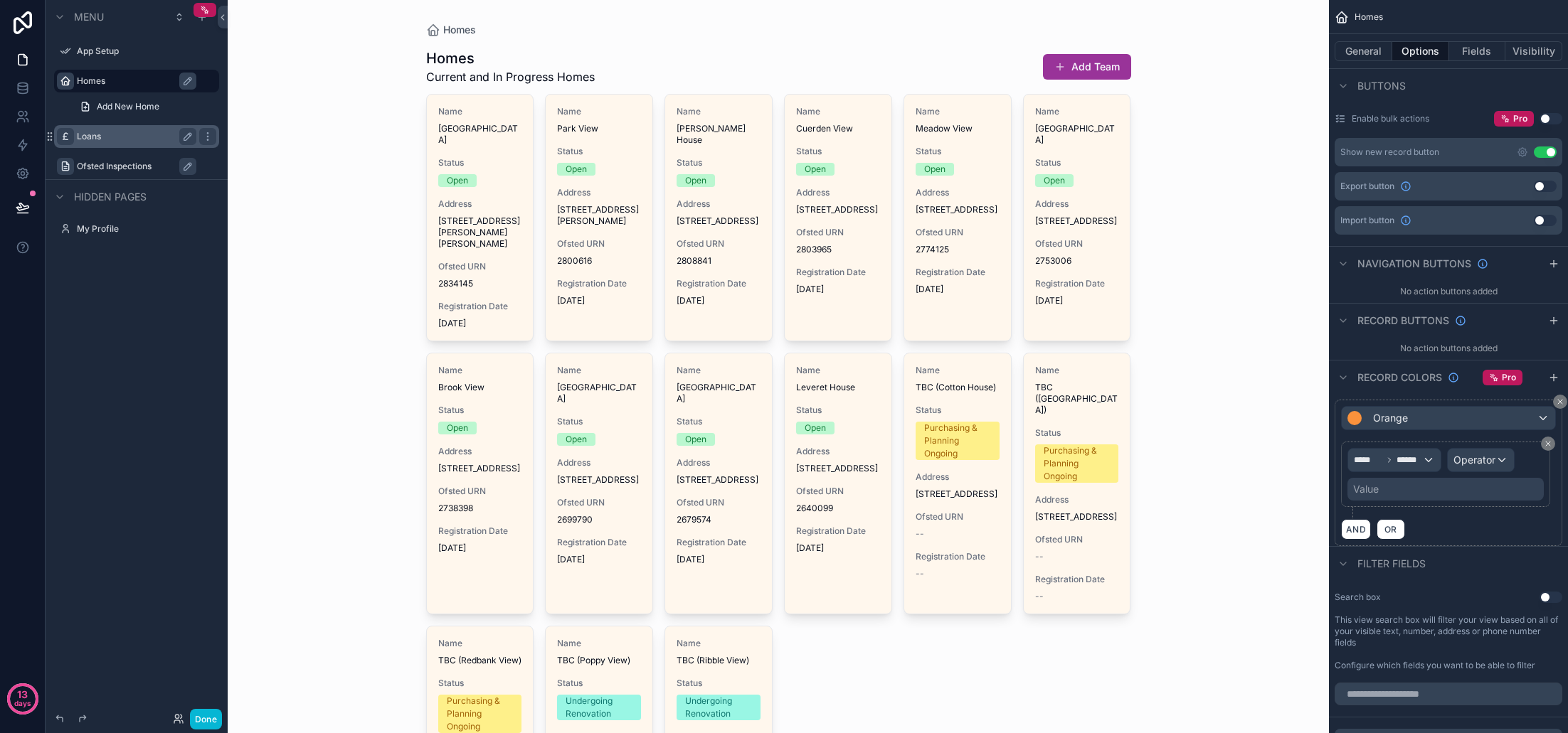
click at [1492, 463] on span "Operator" at bounding box center [1475, 460] width 42 height 13
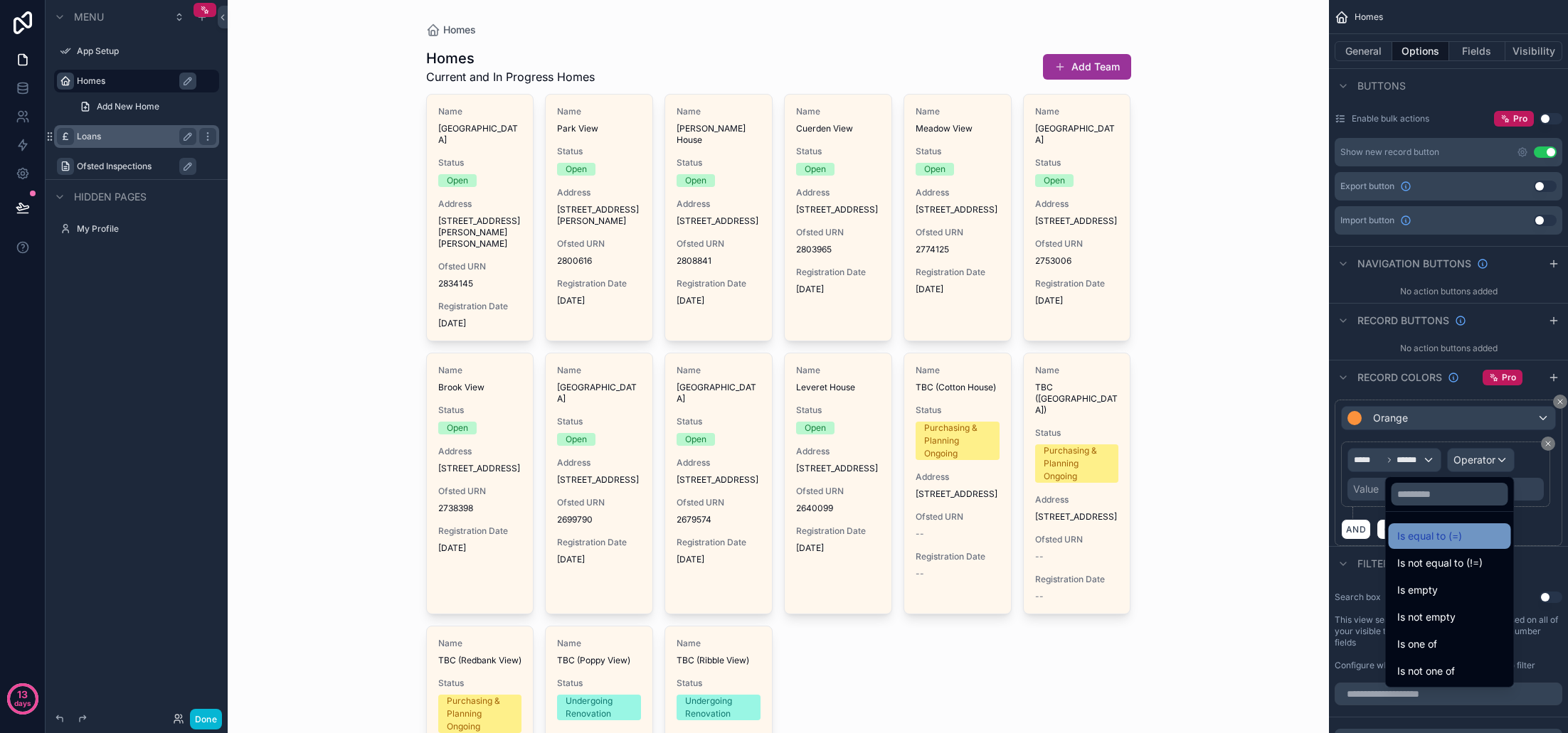
click at [1425, 538] on div "Is equal to (=)" at bounding box center [1449, 537] width 105 height 17
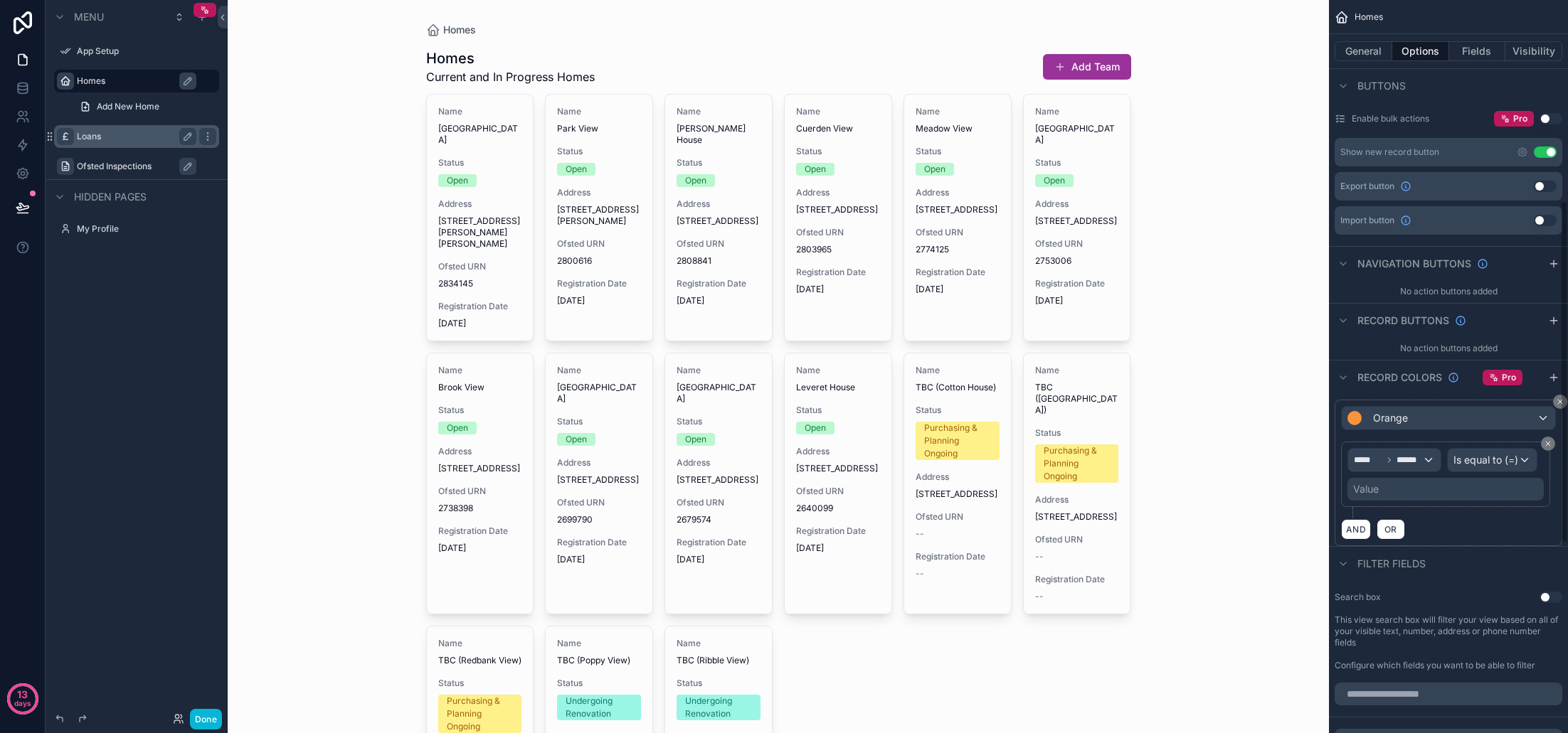
click at [1492, 466] on span "Is equal to (=)" at bounding box center [1485, 460] width 64 height 14
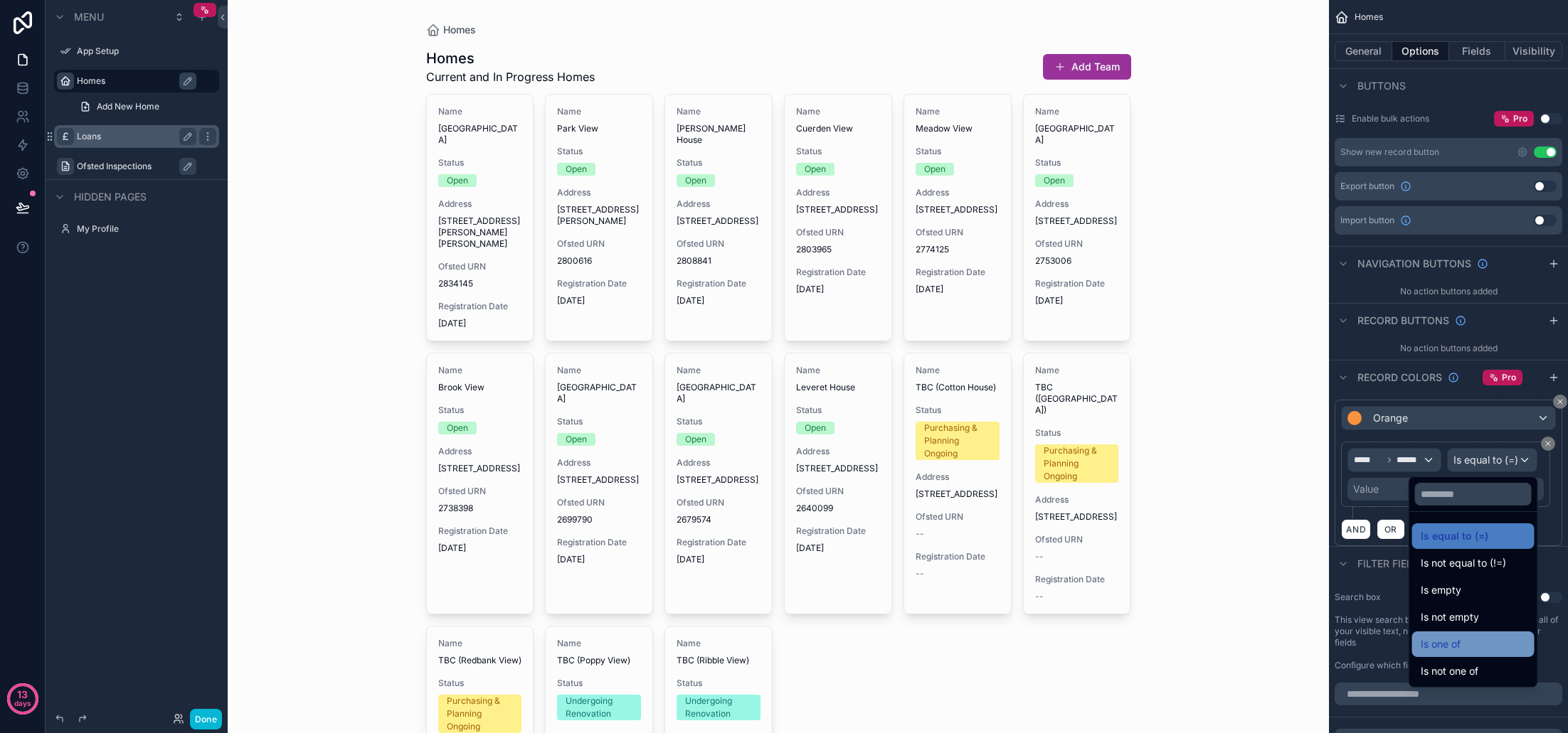
click at [1439, 645] on div "Is one of" at bounding box center [1473, 645] width 105 height 17
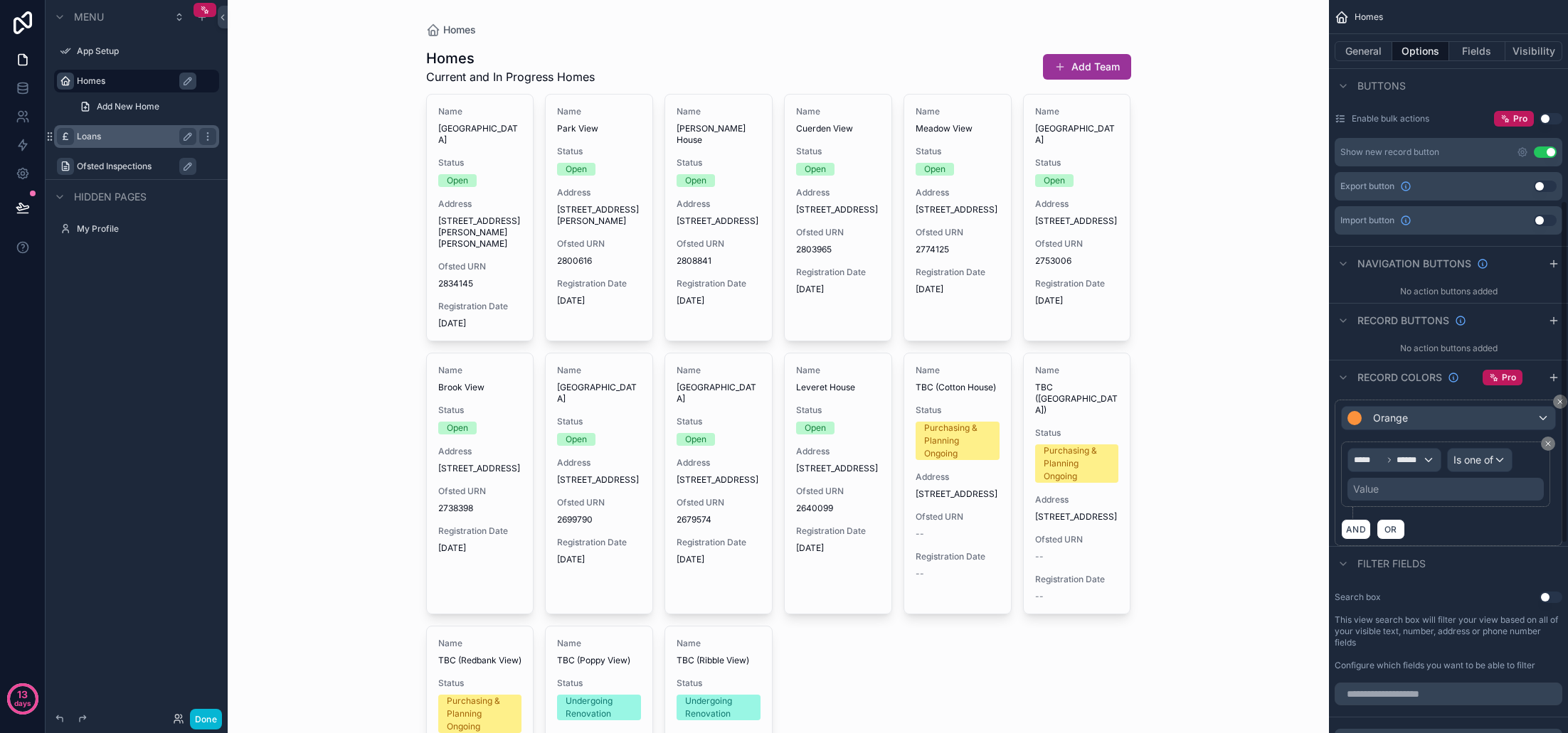
click at [1404, 493] on div "Value" at bounding box center [1446, 490] width 196 height 23
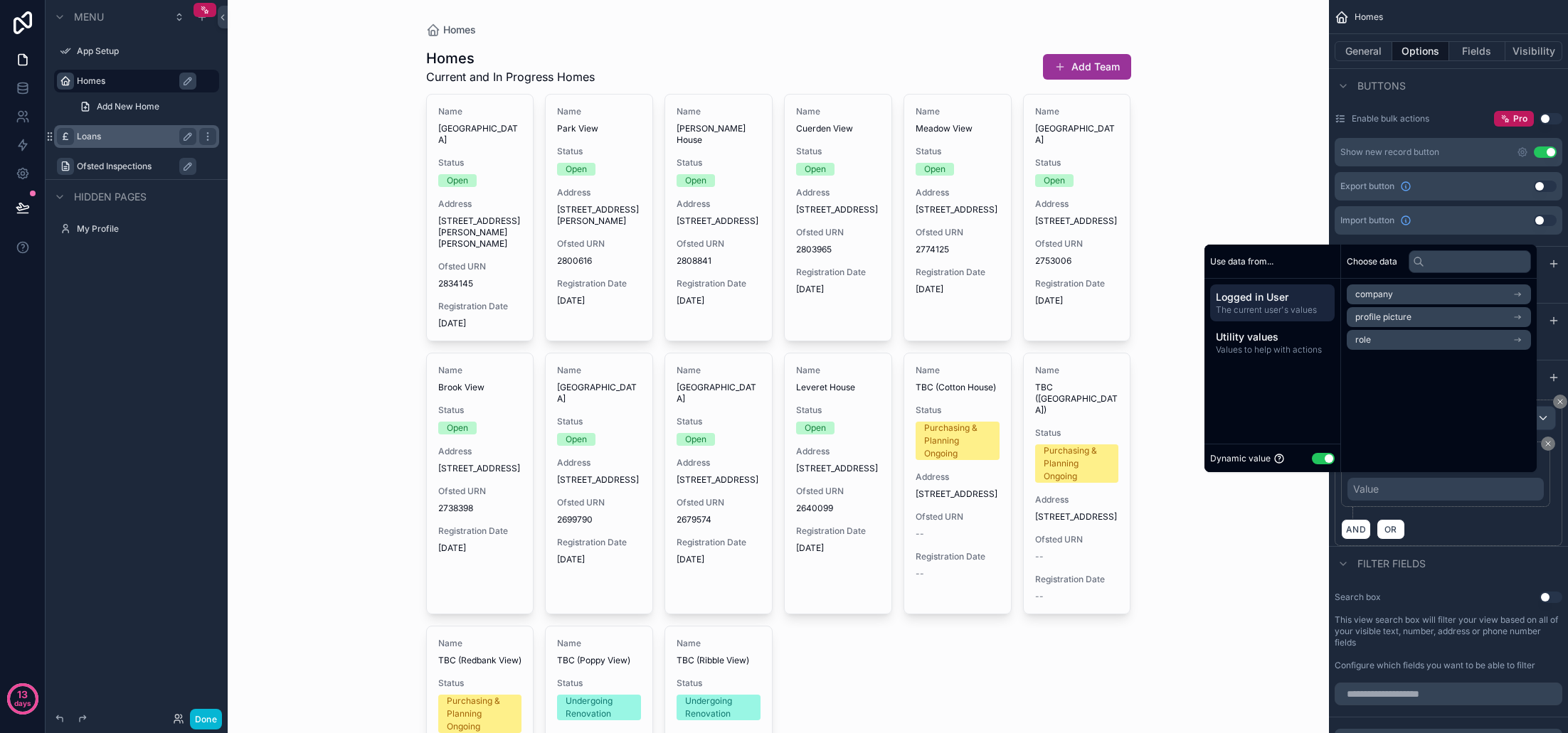
click at [1316, 458] on button "Use setting" at bounding box center [1324, 459] width 23 height 12
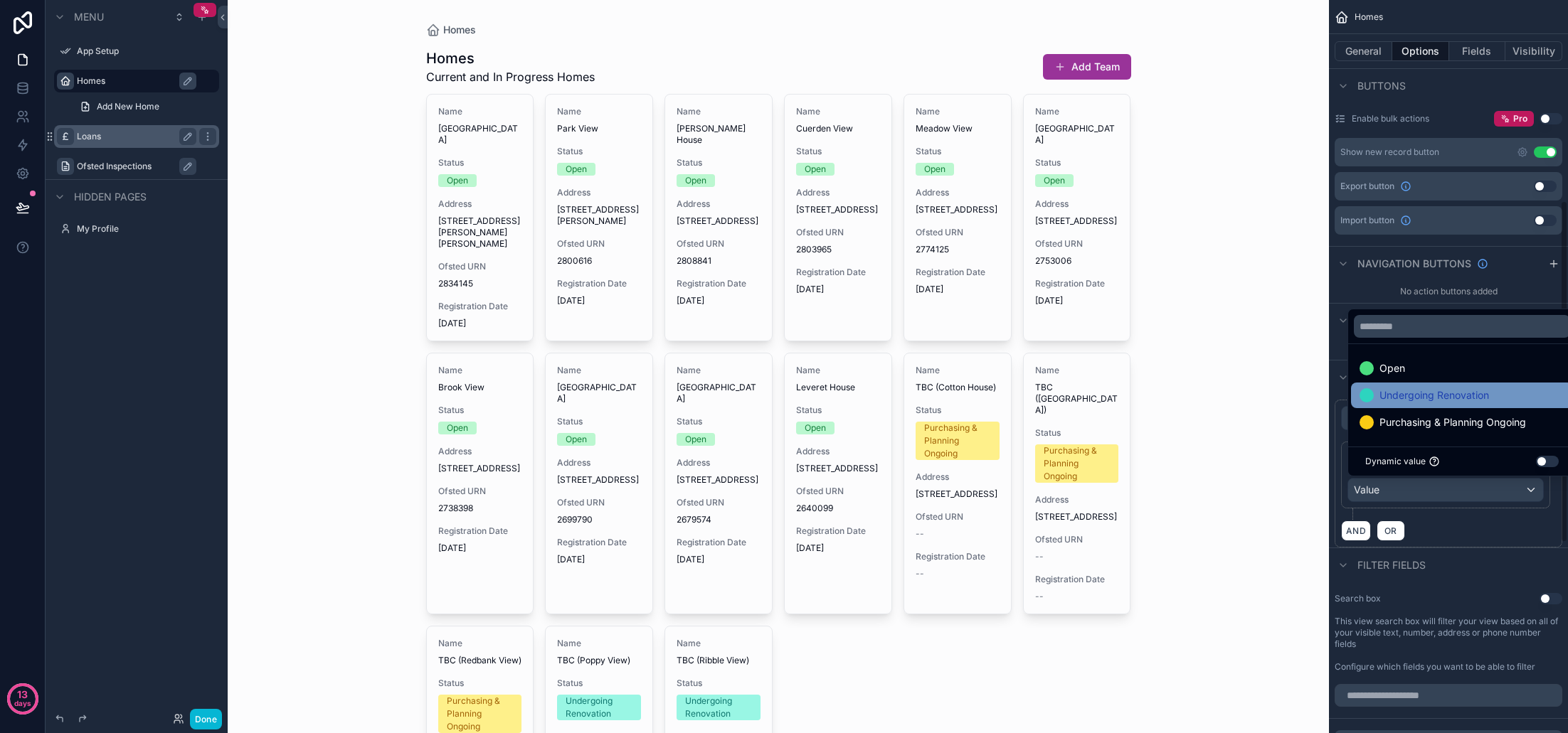
click at [1429, 401] on span "Undergoing Renovation" at bounding box center [1434, 395] width 110 height 17
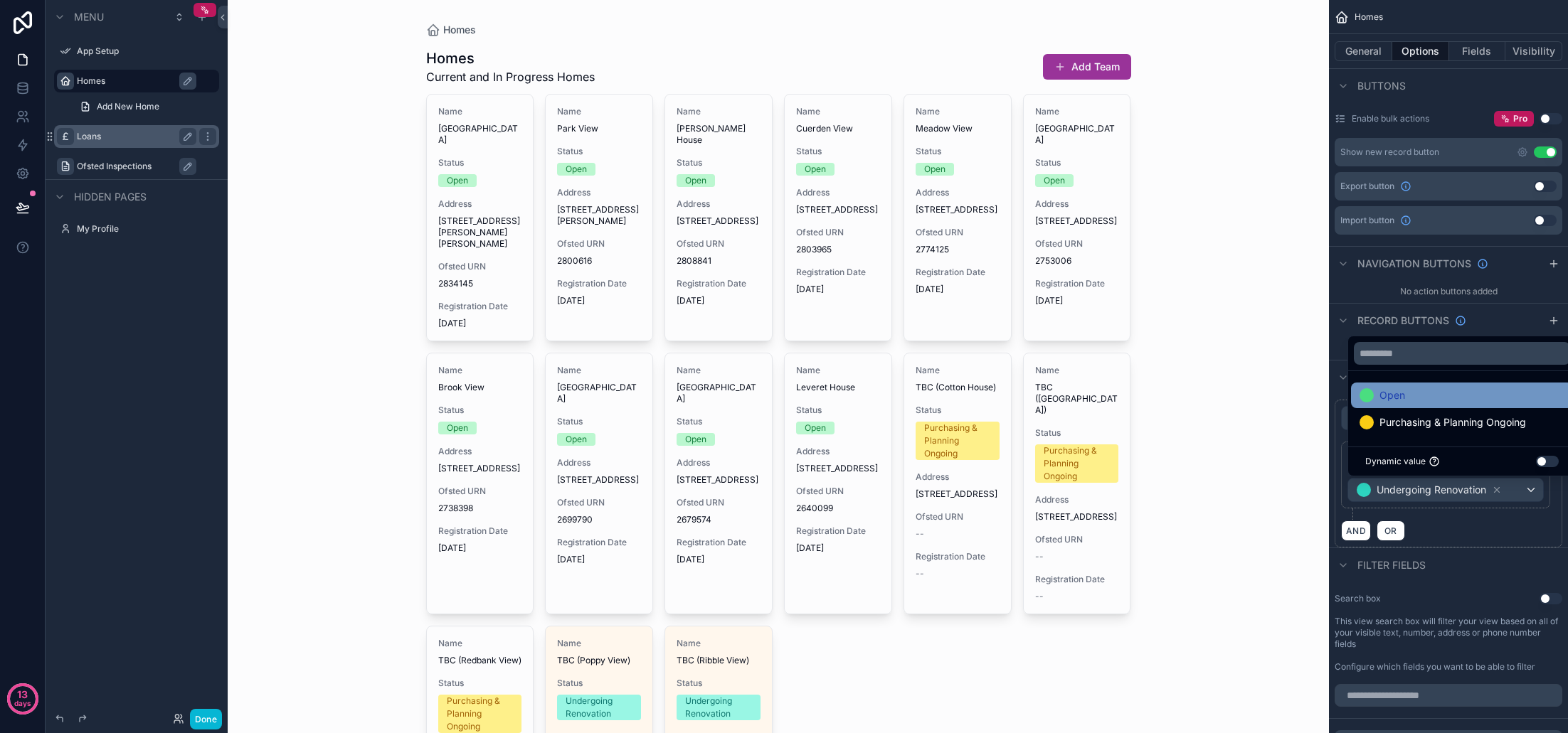
click at [1424, 422] on span "Purchasing & Planning Ongoing" at bounding box center [1453, 422] width 146 height 17
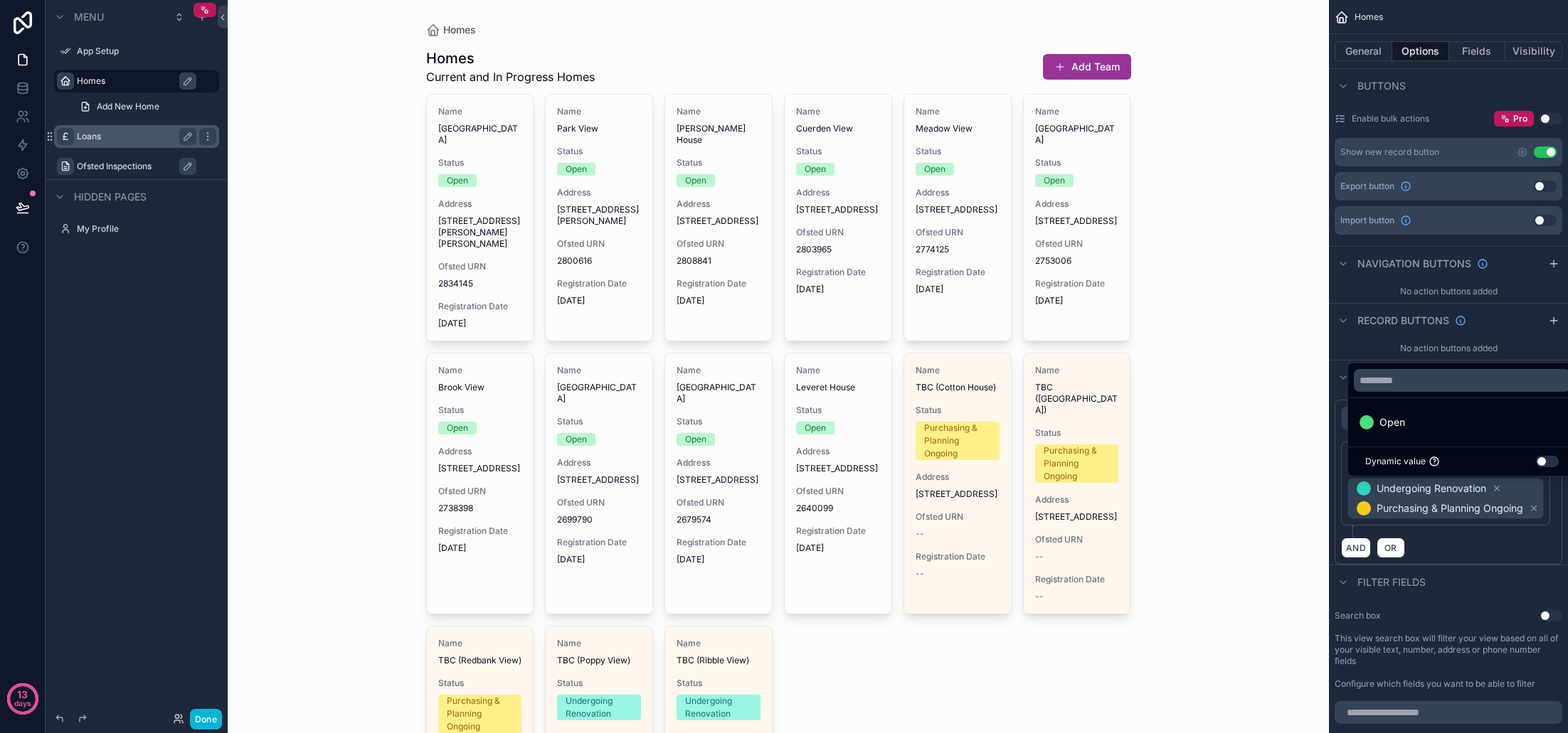
click at [1474, 570] on div "Filter fields" at bounding box center [1448, 581] width 239 height 34
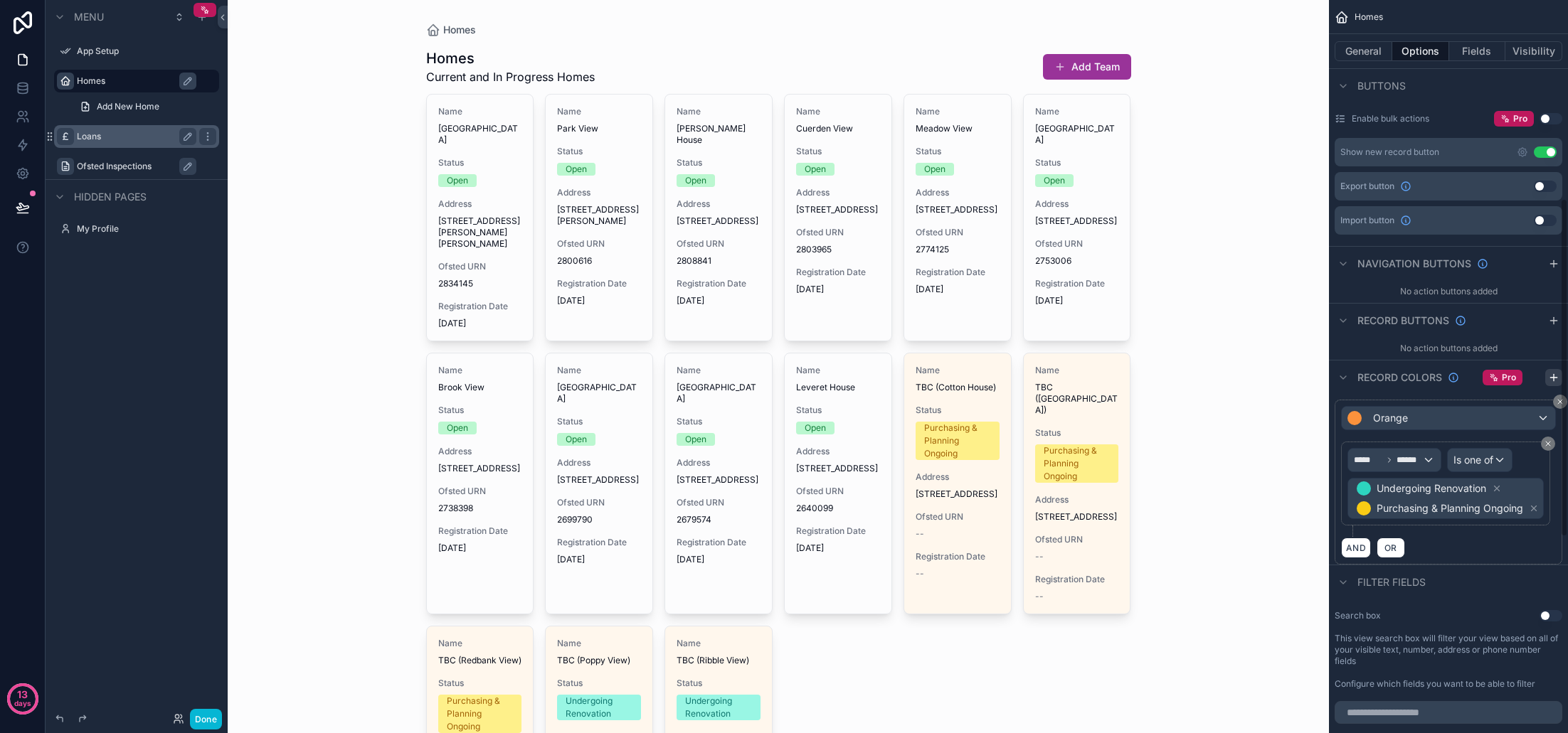
click at [1556, 380] on icon "scrollable content" at bounding box center [1554, 378] width 12 height 12
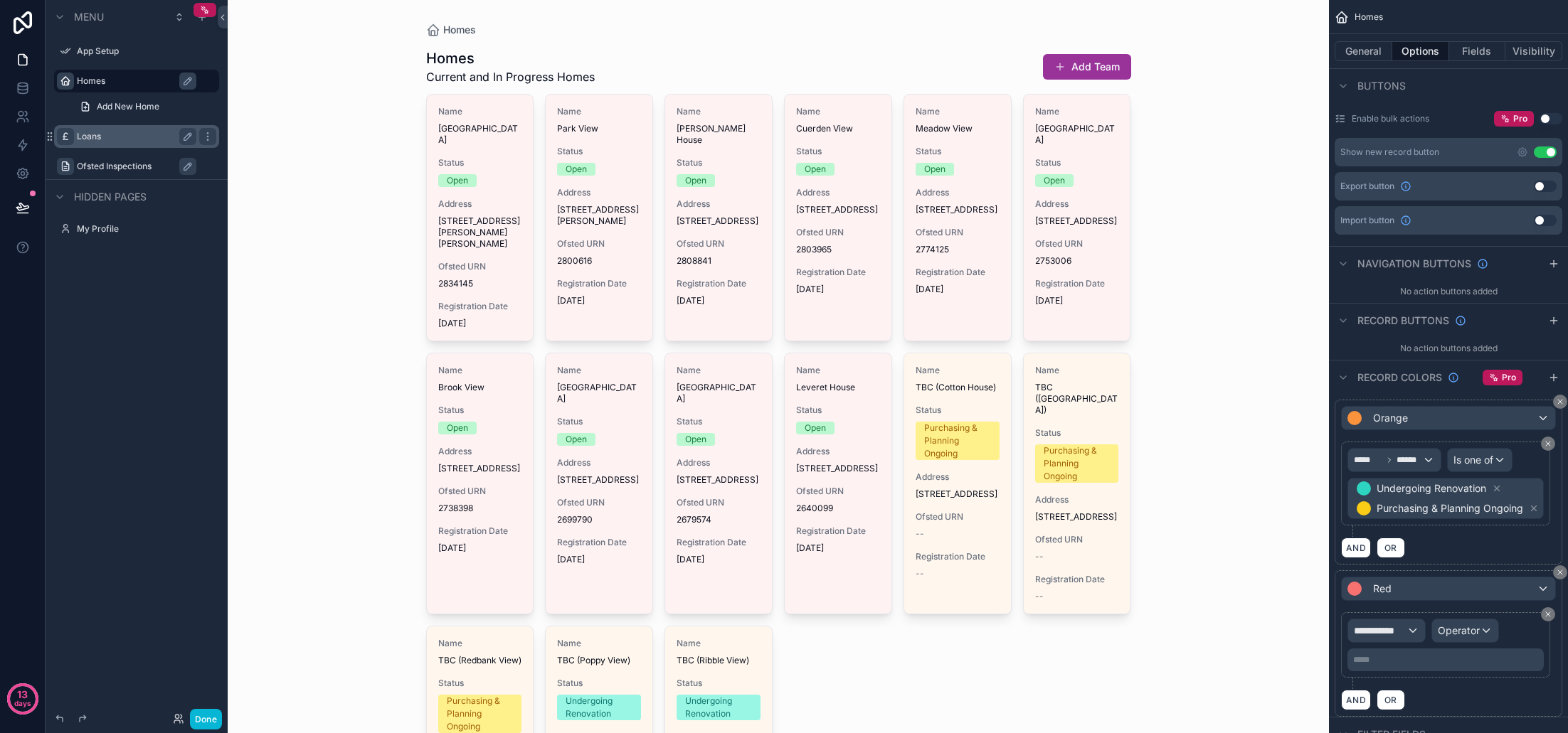
click at [1408, 594] on div "Red" at bounding box center [1449, 589] width 214 height 23
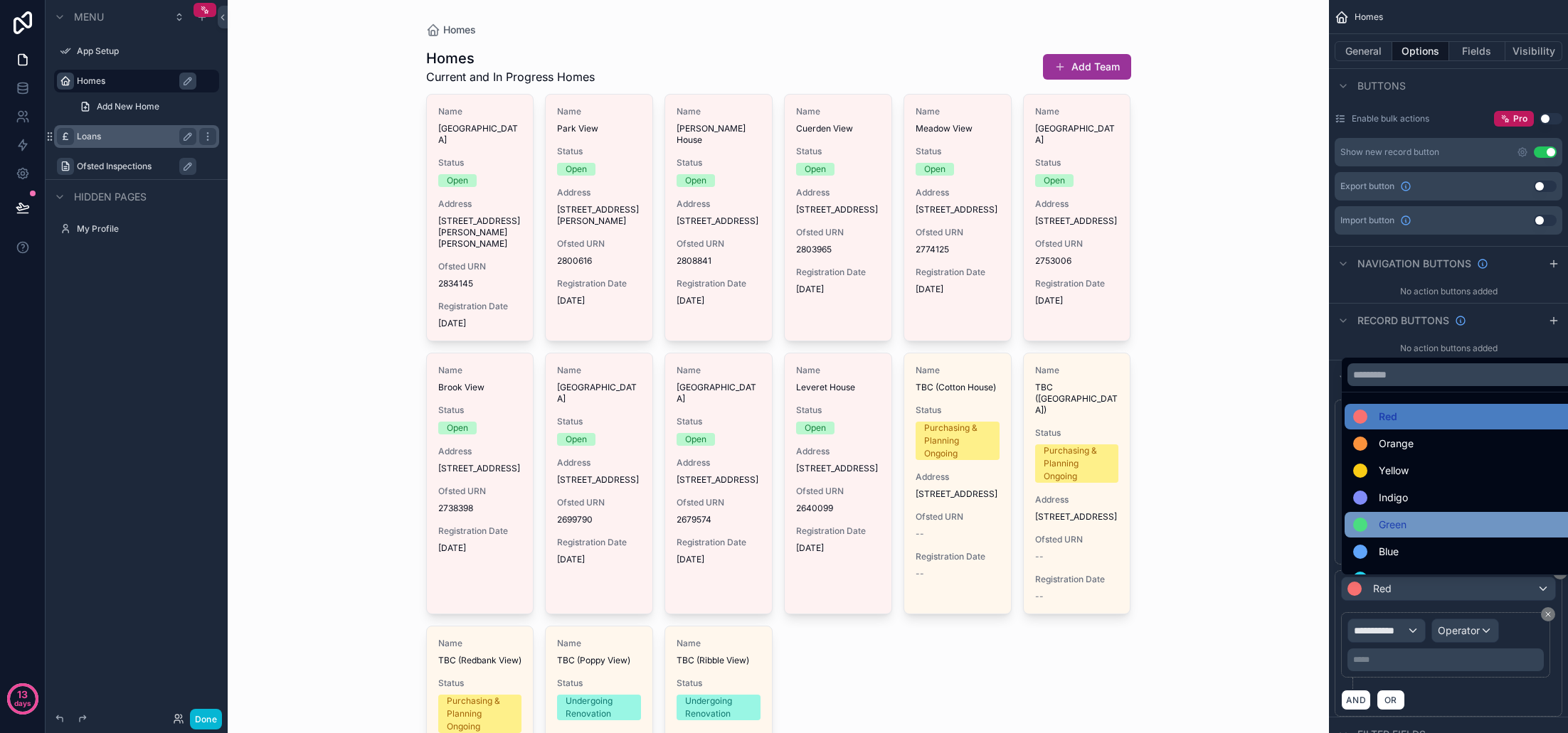
click at [1404, 523] on span "Green" at bounding box center [1392, 525] width 28 height 17
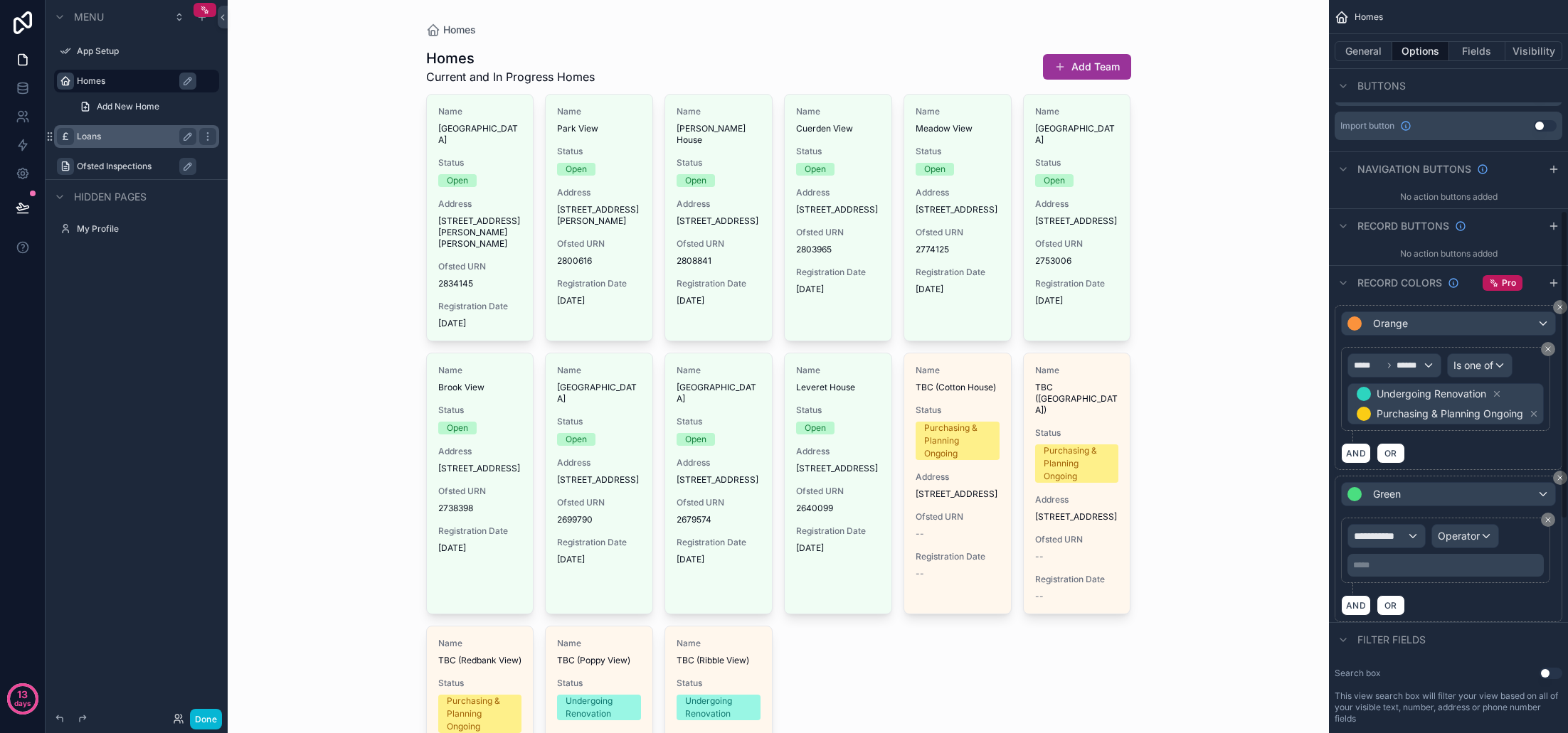
scroll to position [528, 0]
click at [1410, 539] on div "**********" at bounding box center [1386, 532] width 77 height 23
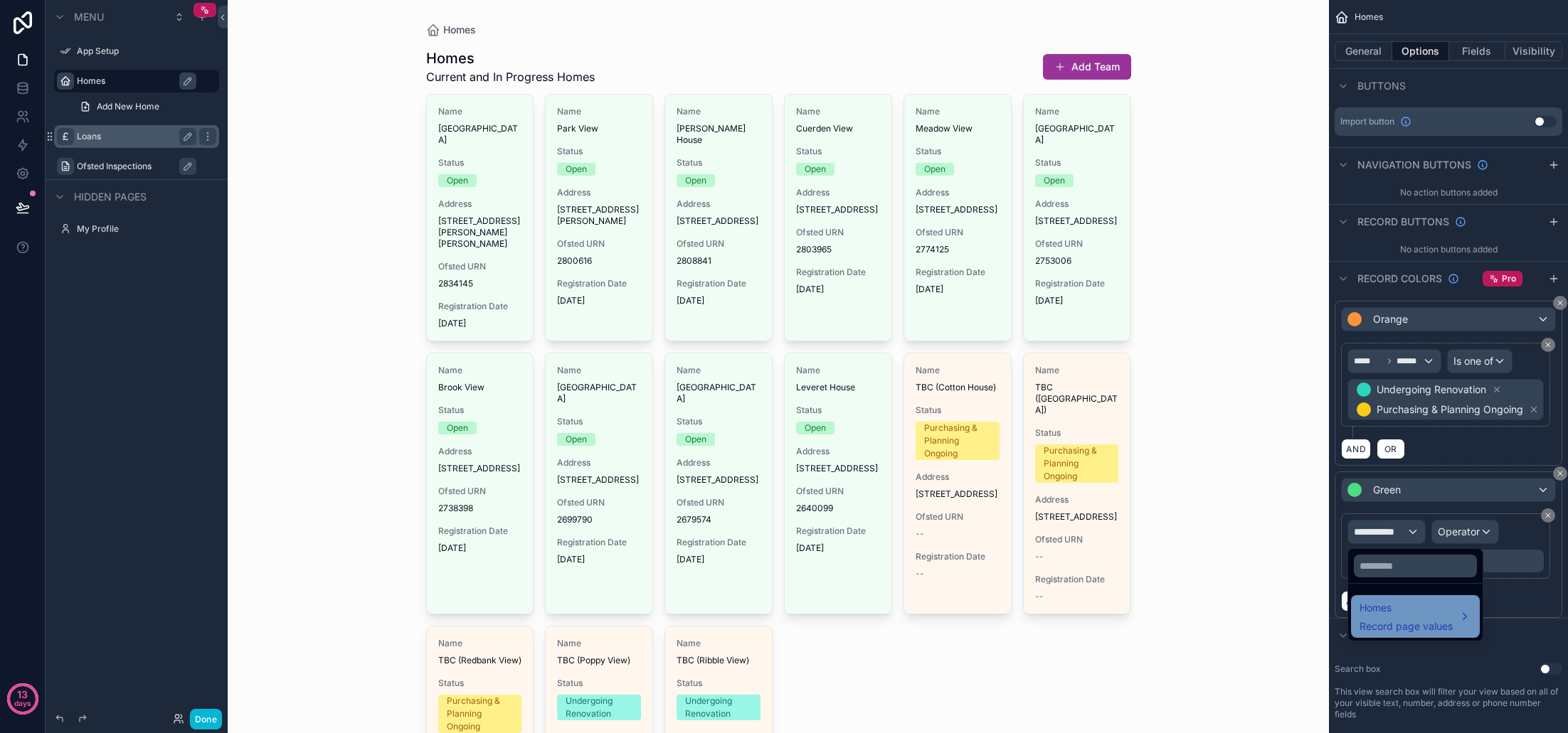
click at [1407, 617] on div "Homes Record page values" at bounding box center [1405, 616] width 93 height 34
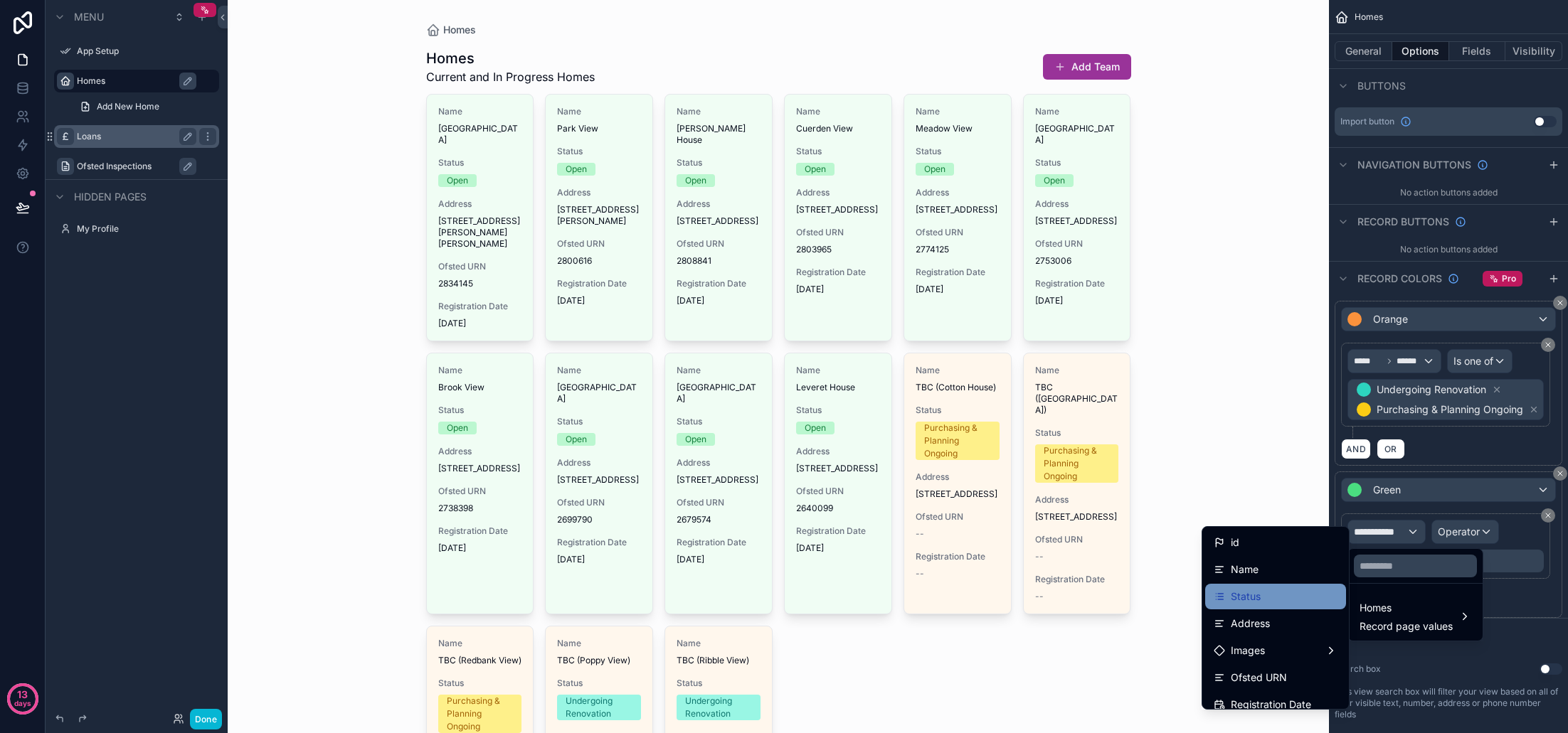
click at [1269, 596] on div "Status" at bounding box center [1276, 597] width 124 height 17
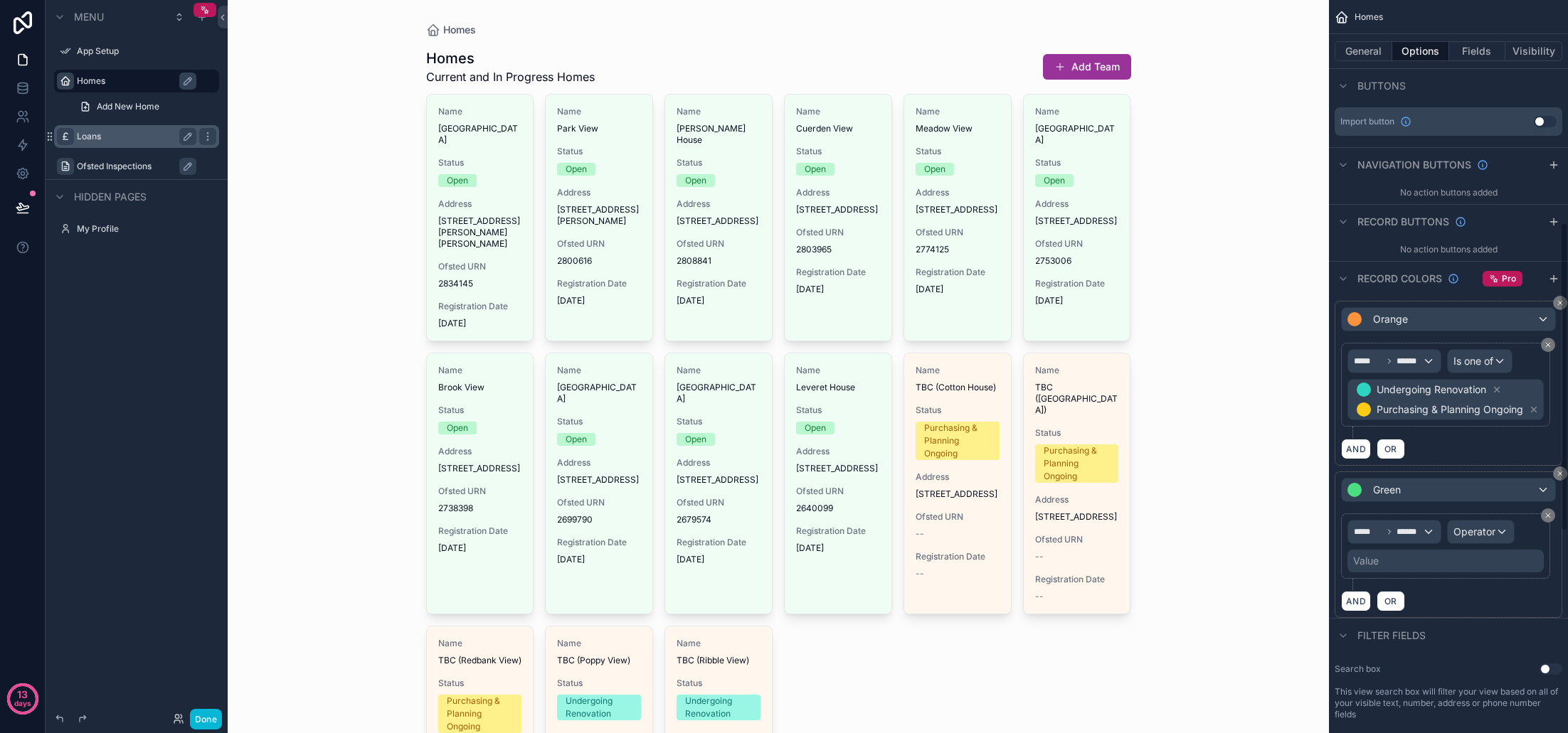
click at [1484, 531] on span "Operator" at bounding box center [1475, 531] width 42 height 13
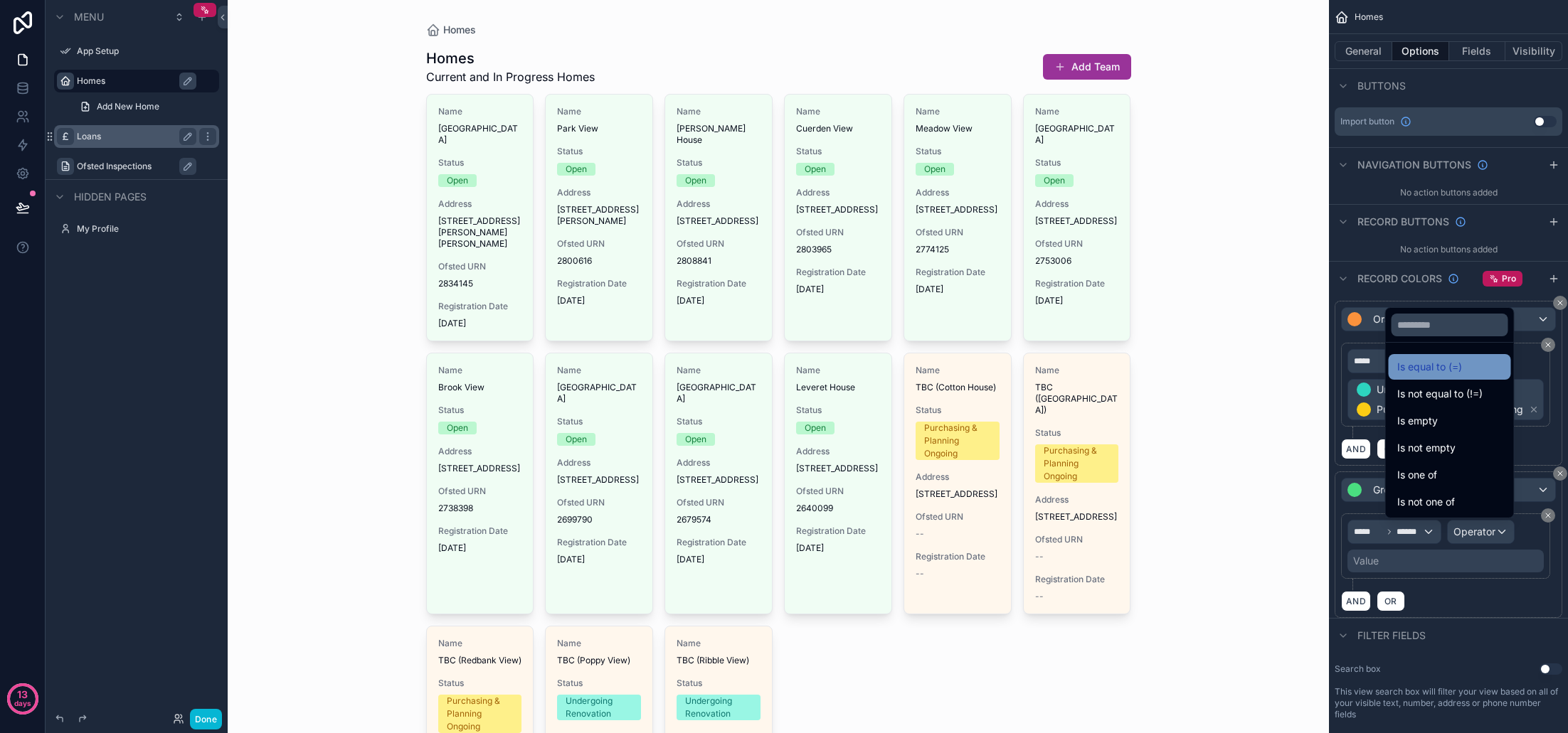
click at [1397, 367] on span "Is equal to (=)" at bounding box center [1429, 367] width 64 height 17
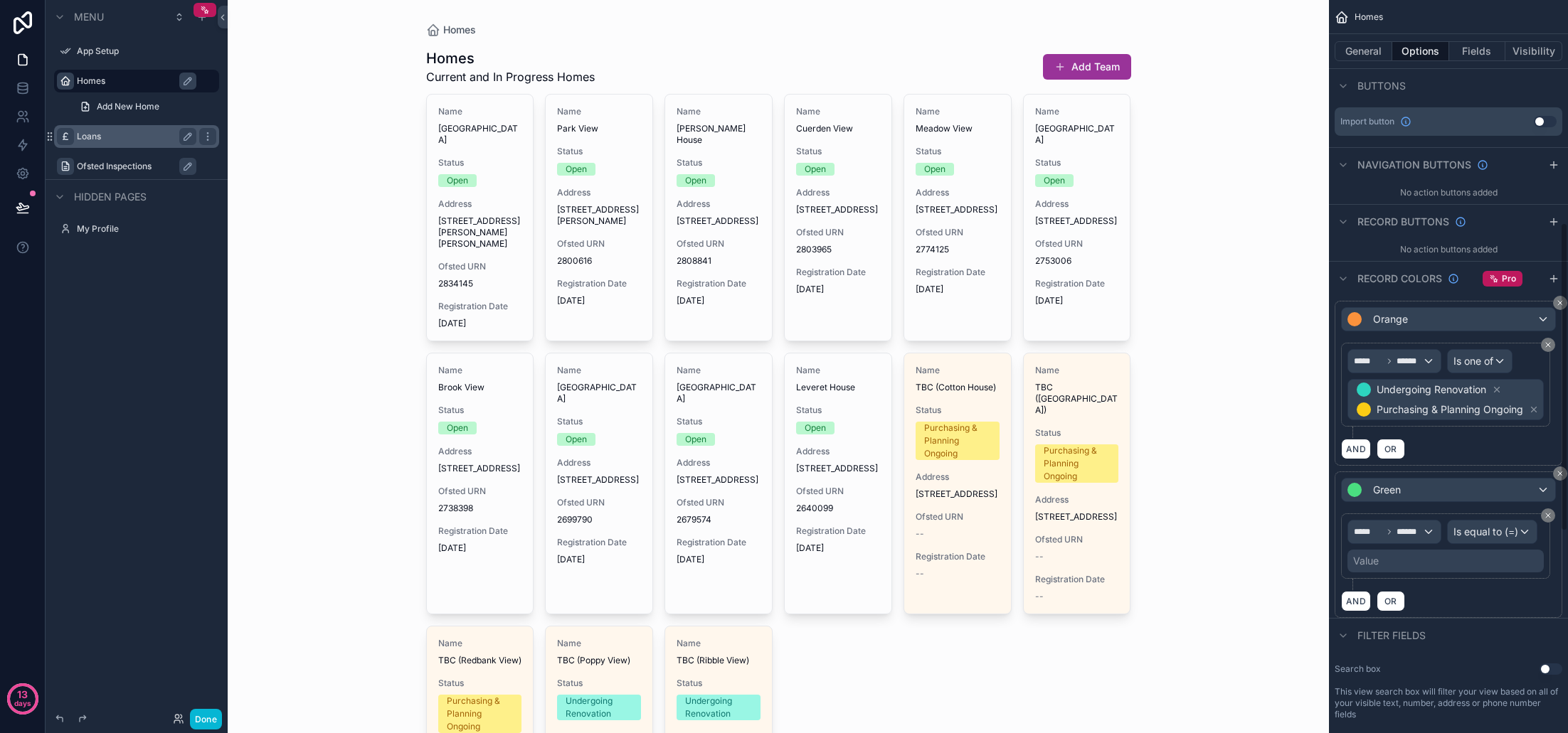
click at [1416, 564] on div "Value" at bounding box center [1446, 562] width 196 height 23
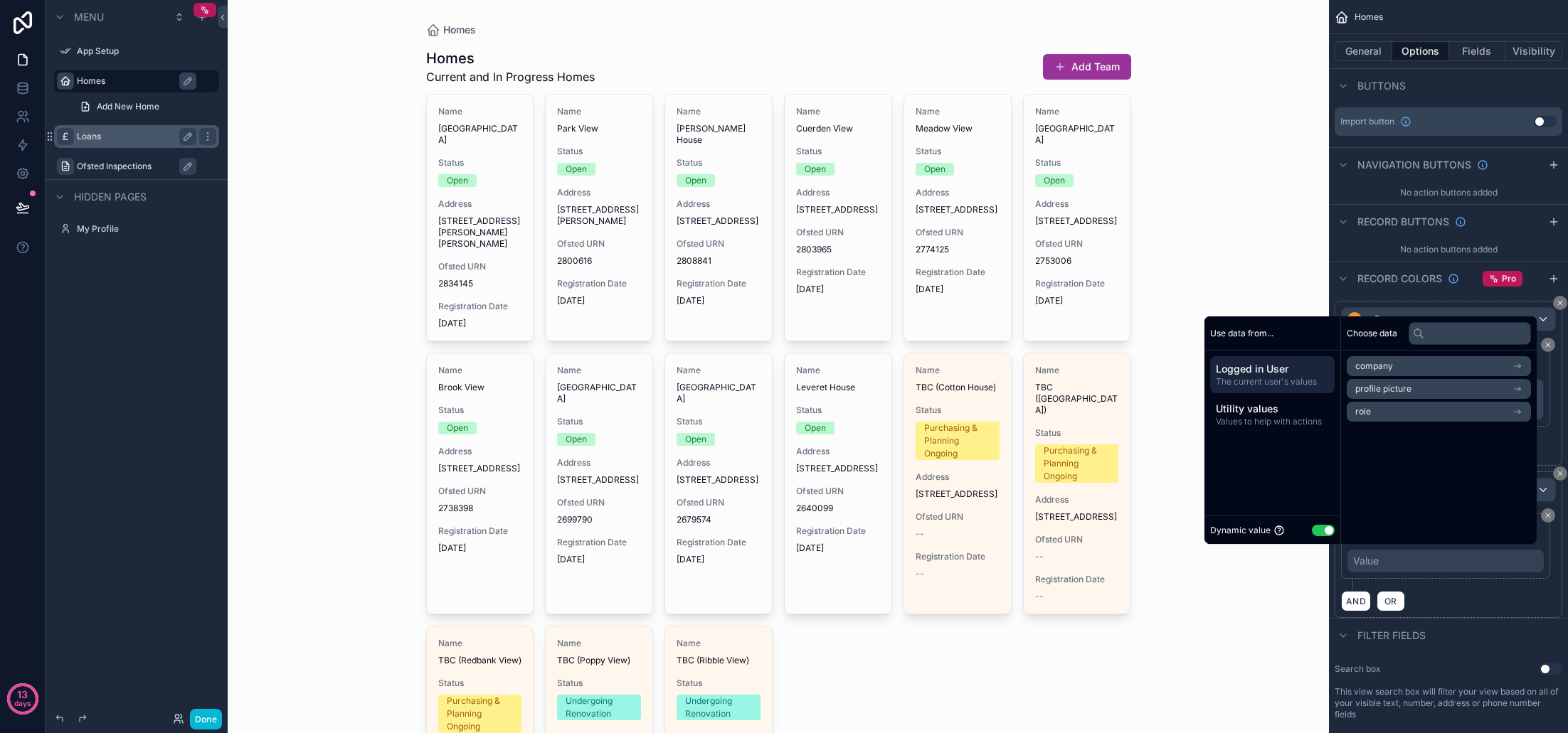
click at [1312, 532] on button "Use setting" at bounding box center [1324, 531] width 23 height 12
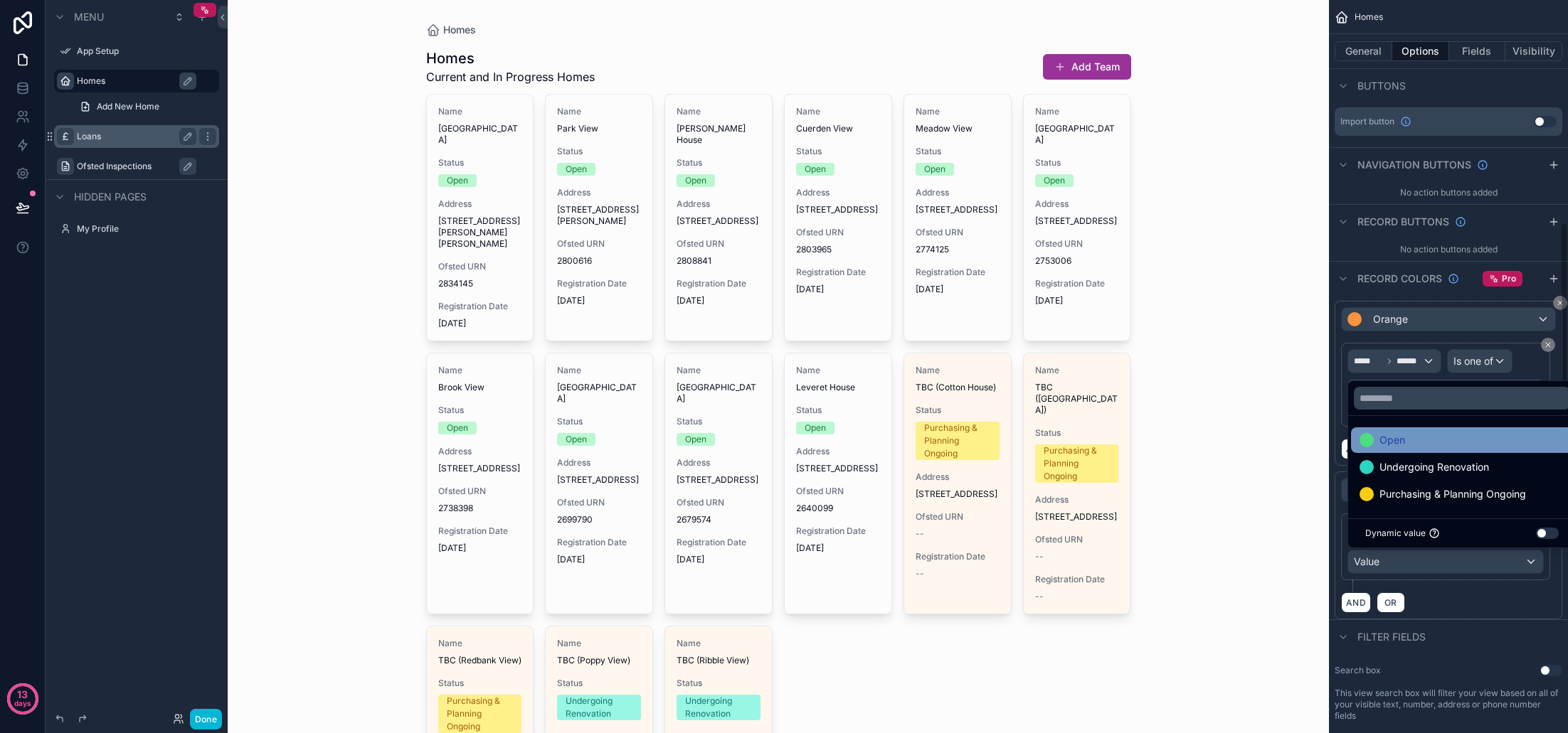
click at [1402, 445] on span "Open" at bounding box center [1392, 441] width 26 height 17
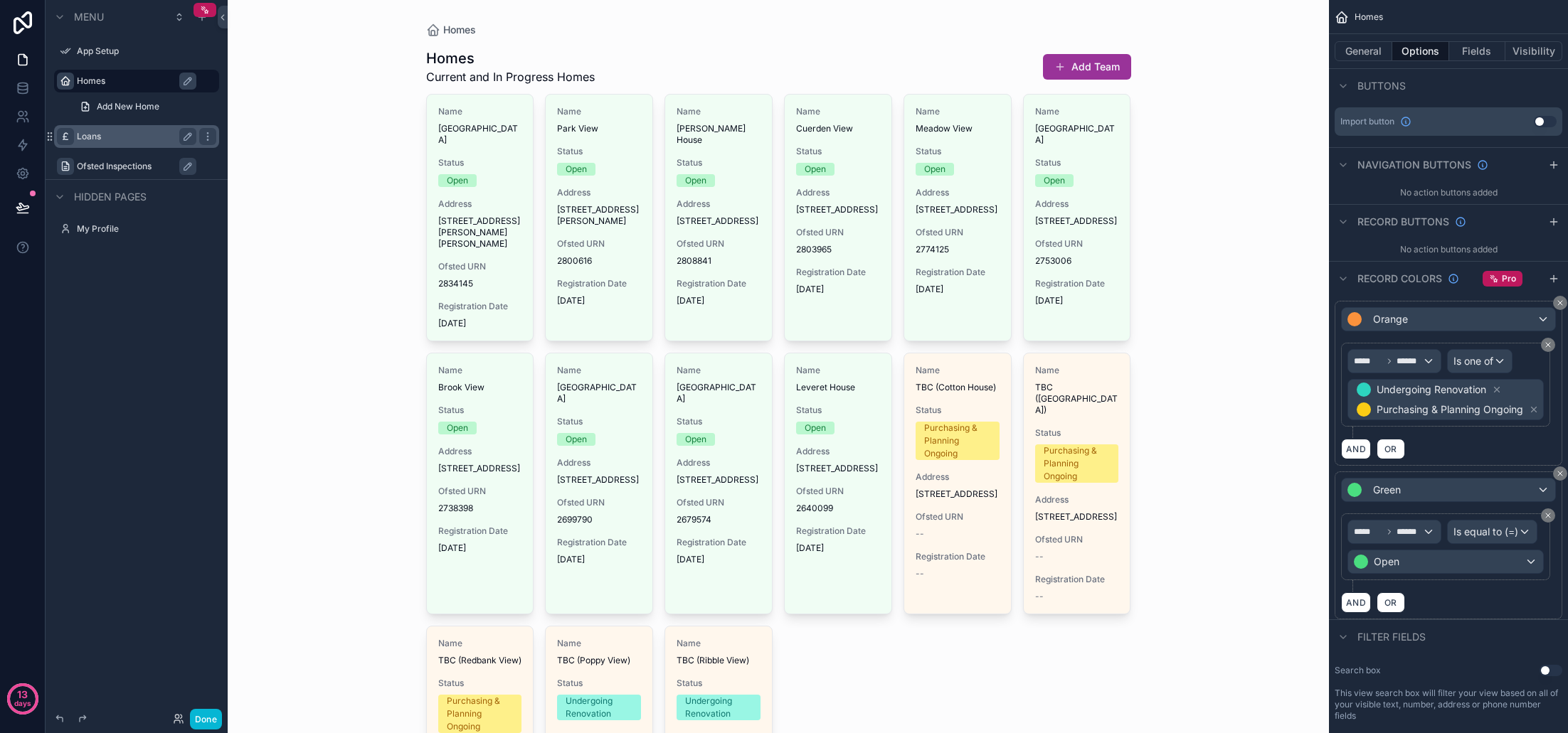
click at [1436, 612] on div "AND OR" at bounding box center [1448, 602] width 215 height 21
click at [1479, 365] on span "Is one of" at bounding box center [1473, 361] width 39 height 14
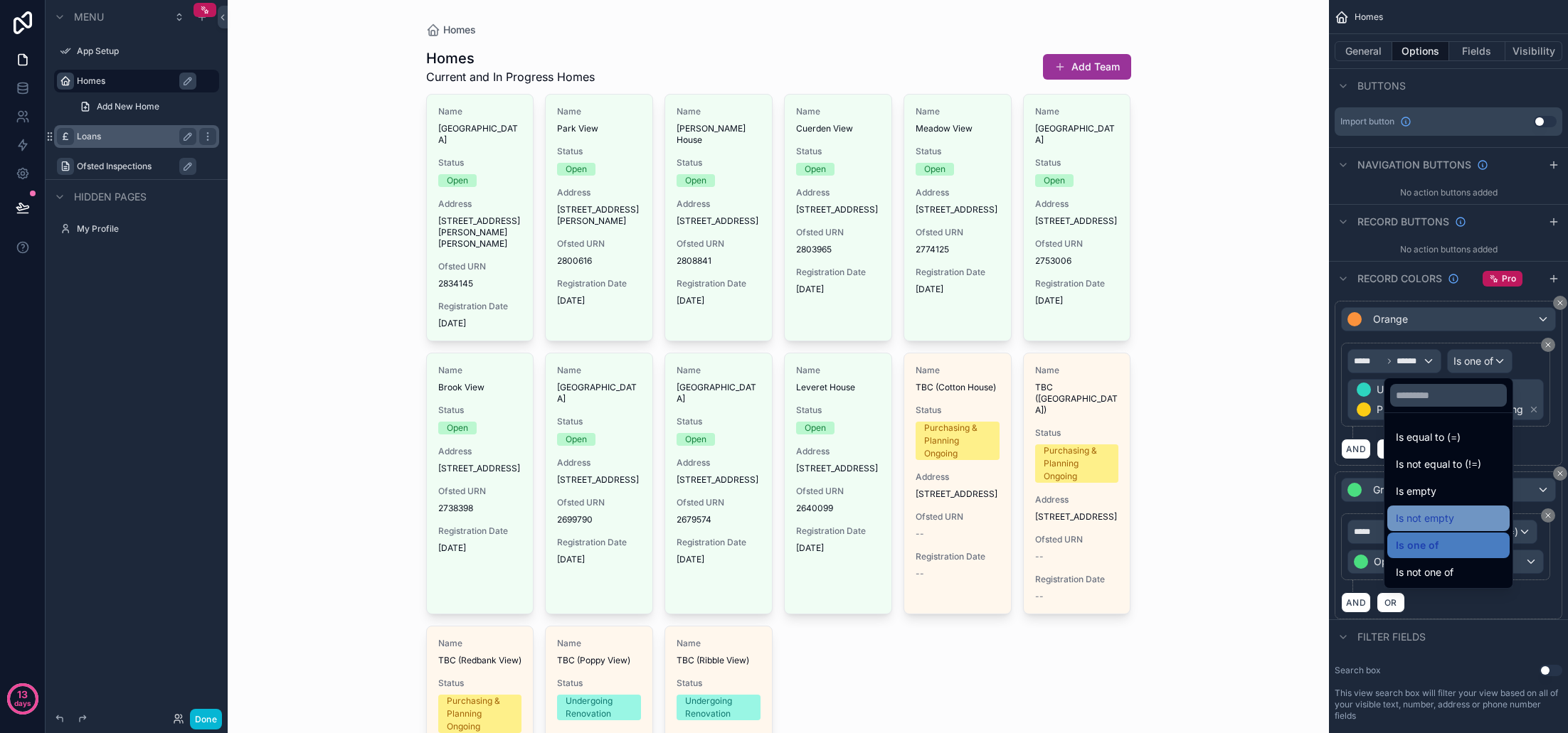
scroll to position [0, 0]
click at [1414, 575] on div "Is not one of" at bounding box center [1448, 572] width 105 height 17
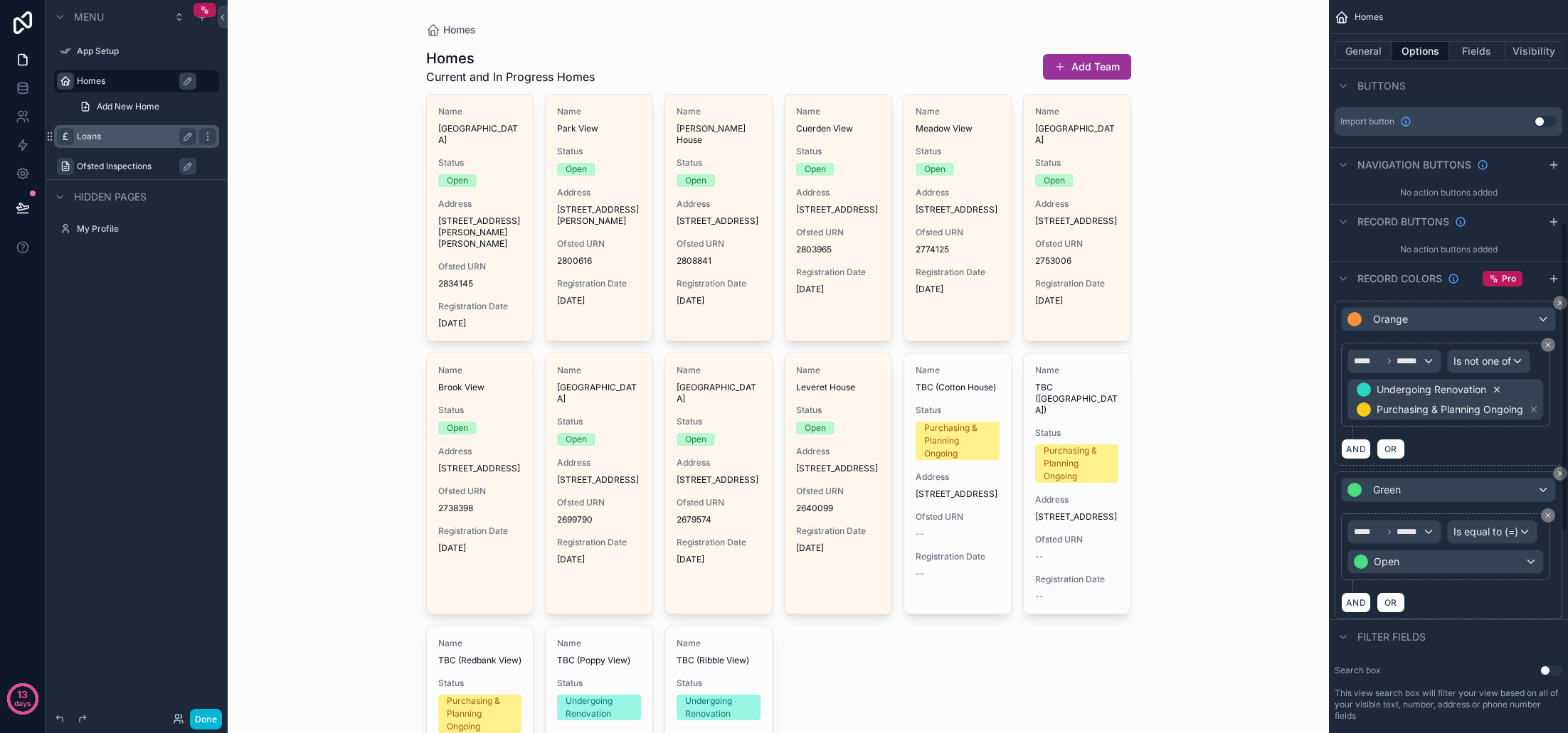
click at [1498, 391] on icon "scrollable content" at bounding box center [1497, 390] width 5 height 5
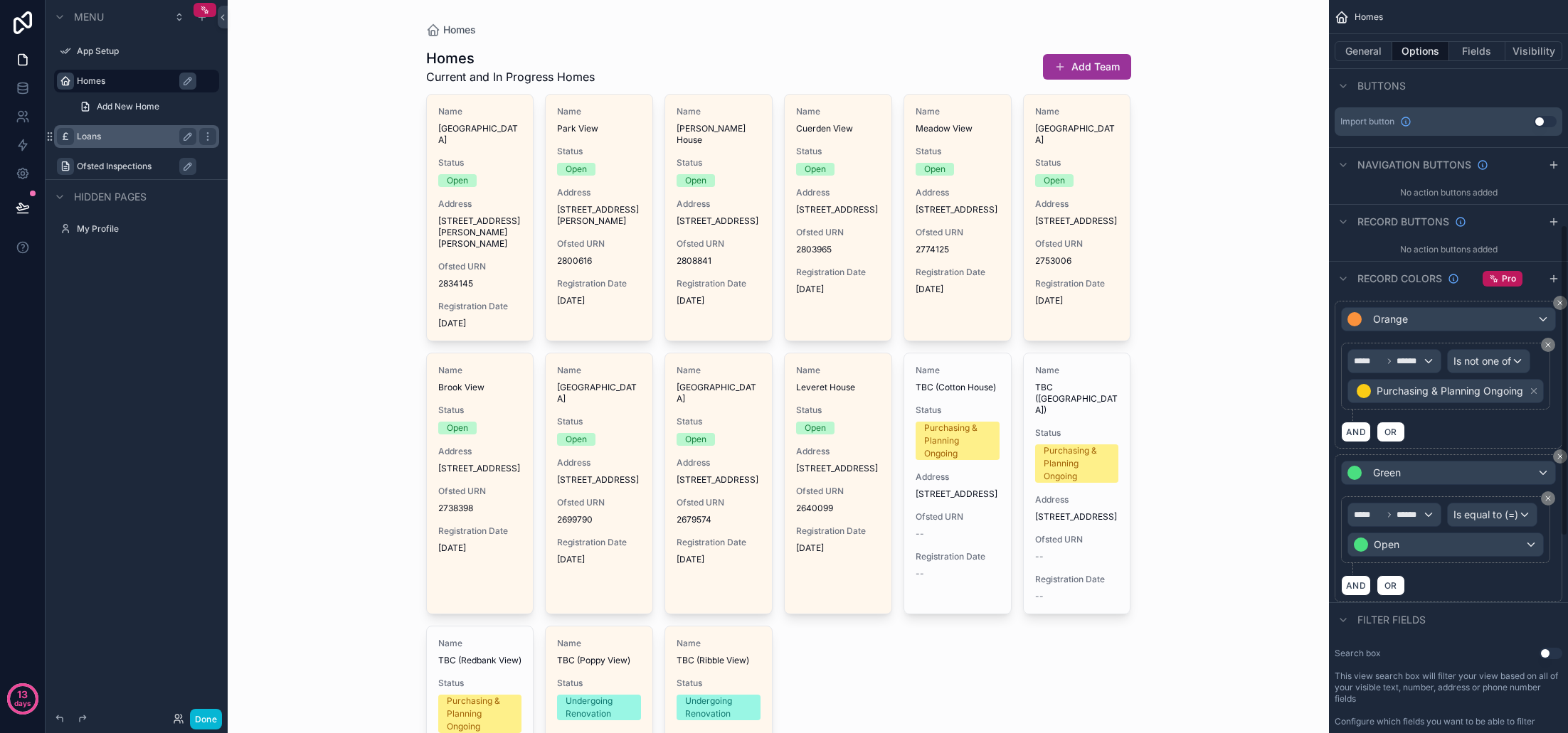
drag, startPoint x: 1537, startPoint y: 392, endPoint x: 1522, endPoint y: 393, distance: 15.0
click at [1536, 392] on icon "scrollable content" at bounding box center [1533, 392] width 10 height 10
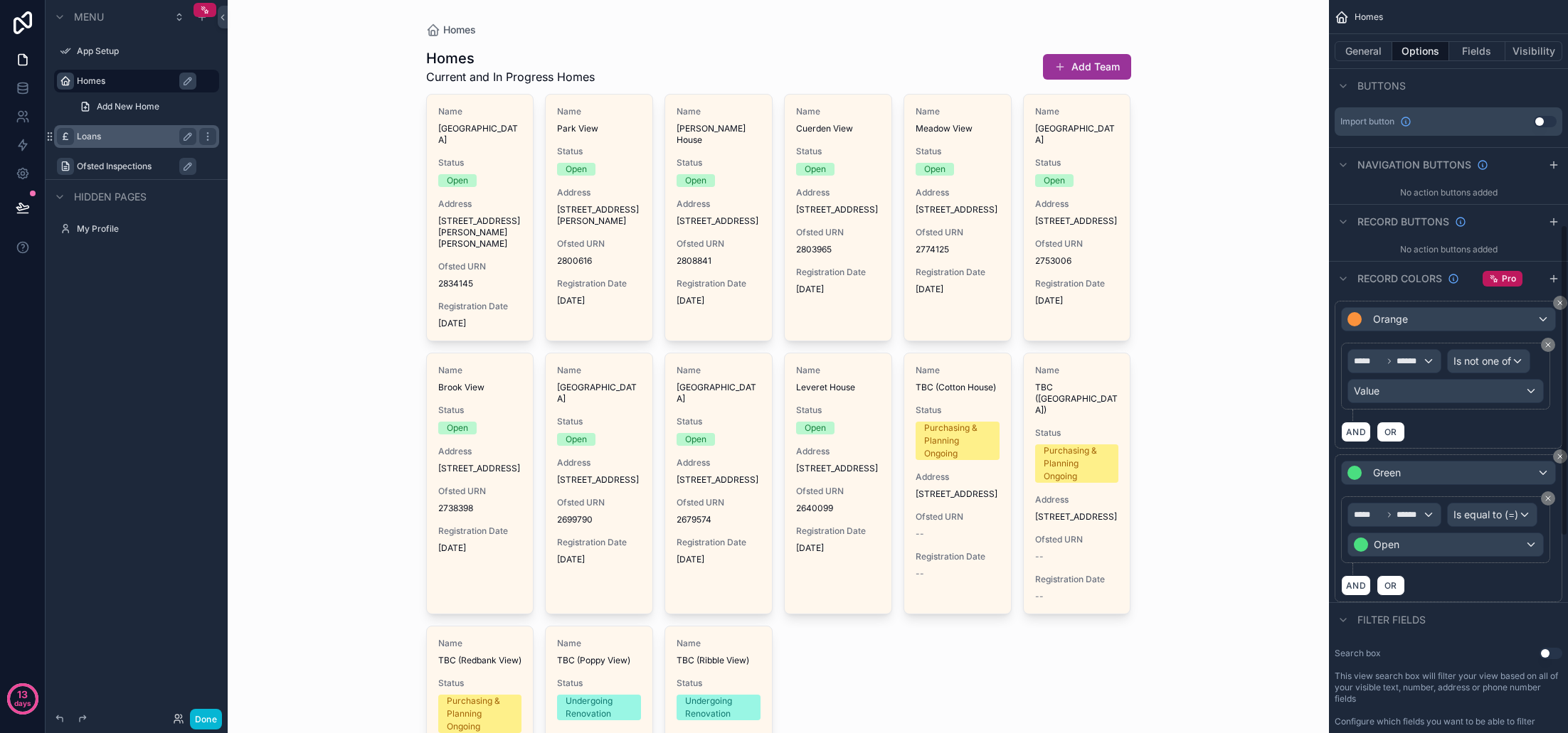
click at [1404, 392] on div "Value" at bounding box center [1445, 392] width 195 height 23
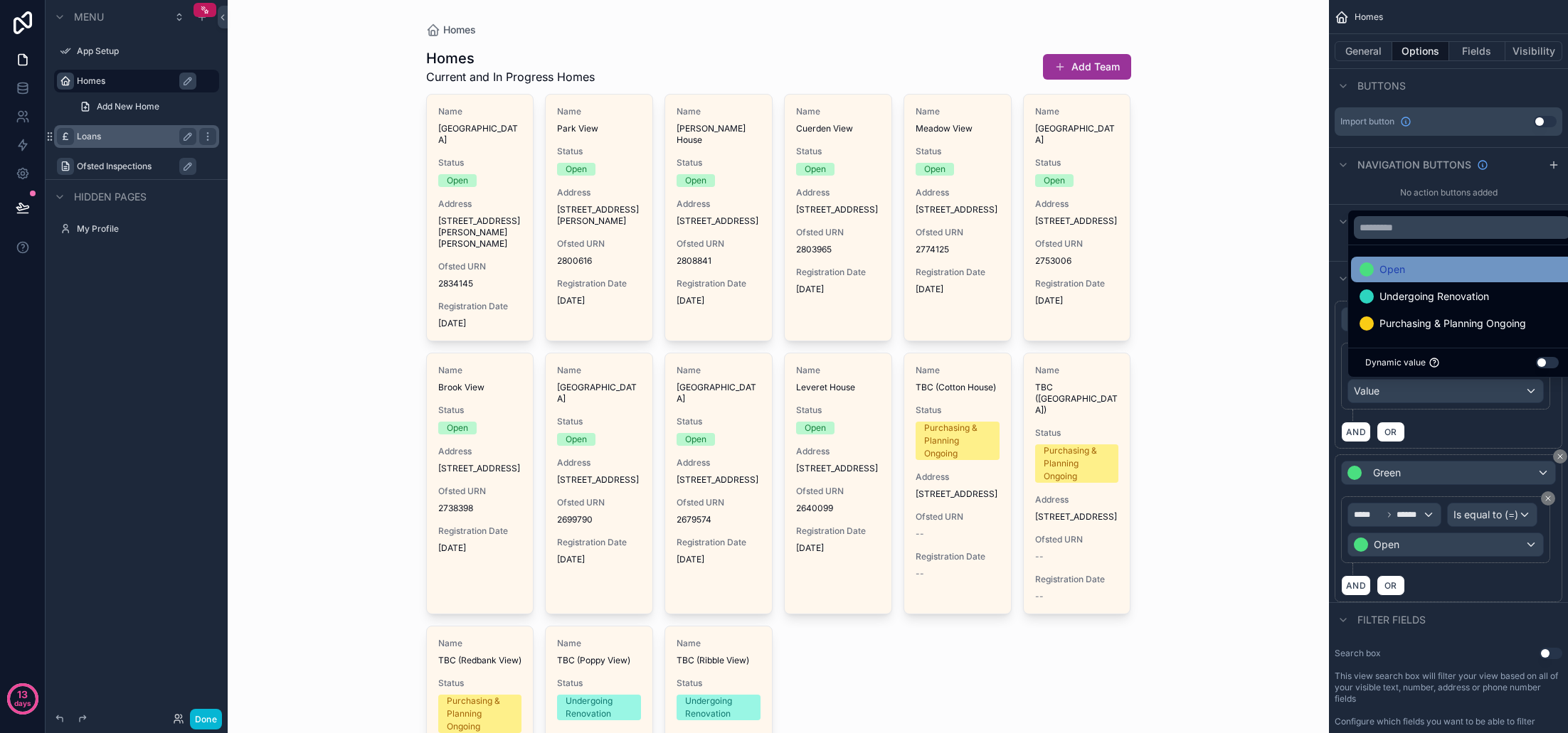
click at [1388, 265] on span "Open" at bounding box center [1392, 269] width 26 height 17
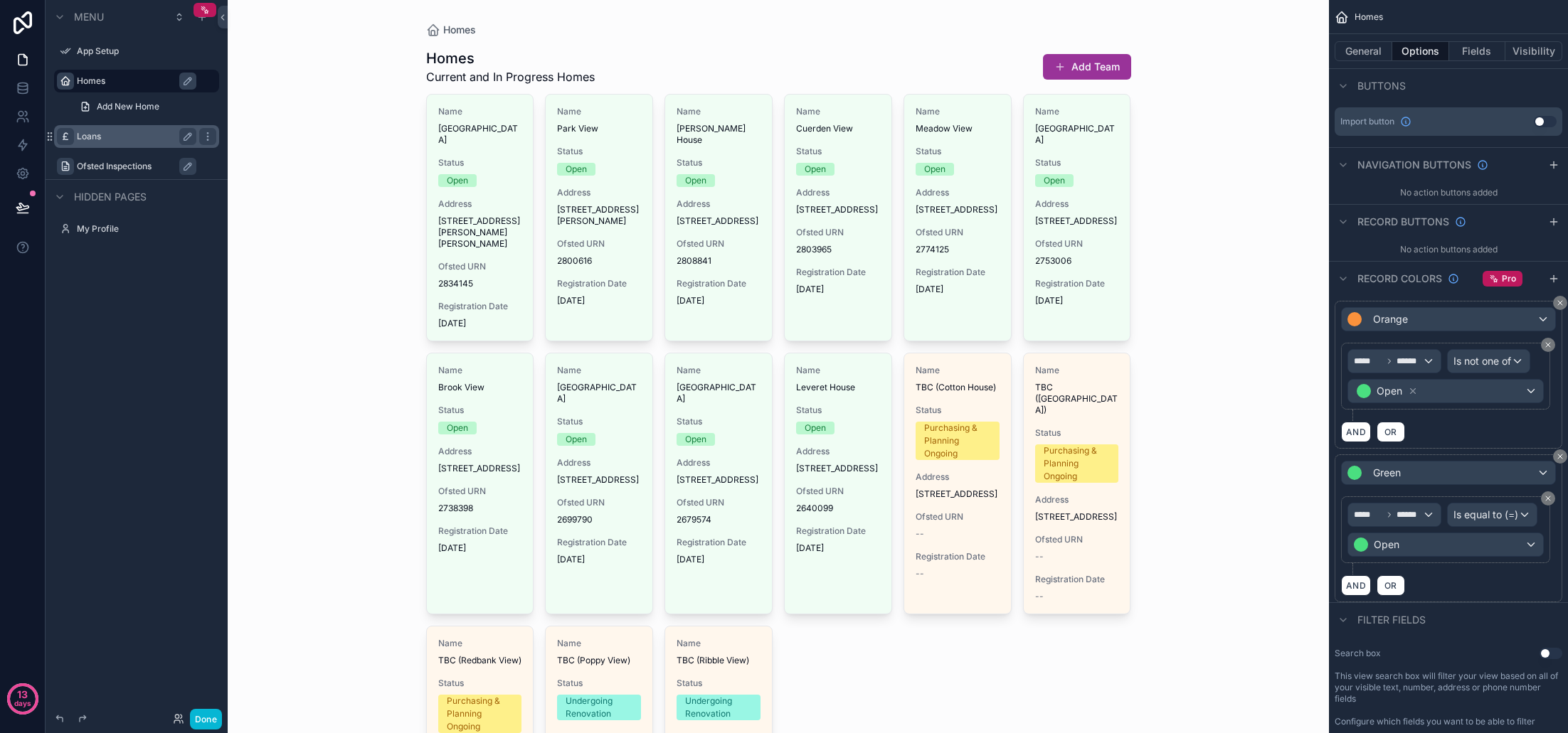
click at [1501, 434] on div "AND OR" at bounding box center [1448, 432] width 215 height 21
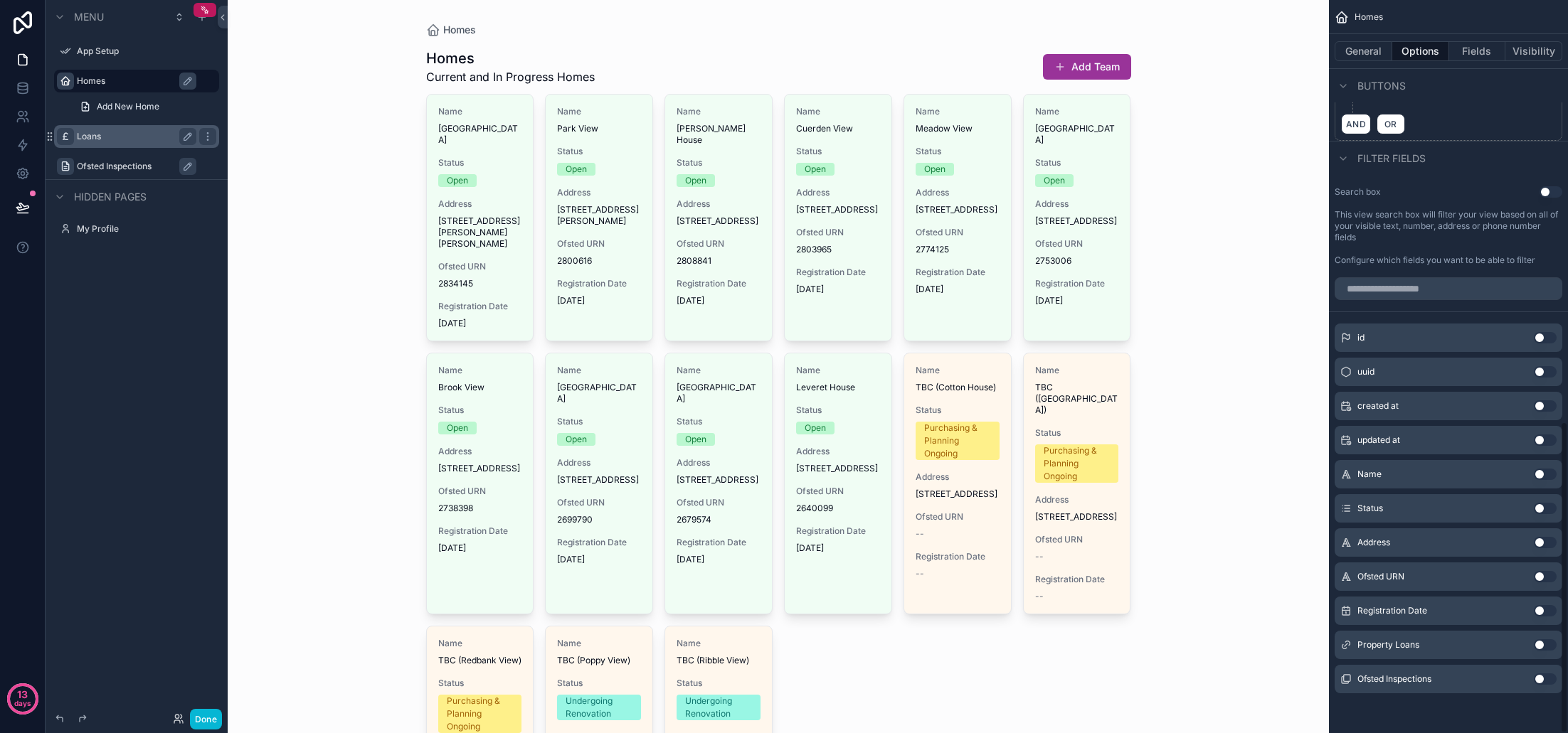
scroll to position [990, 0]
click at [1548, 190] on button "Use setting" at bounding box center [1551, 192] width 23 height 12
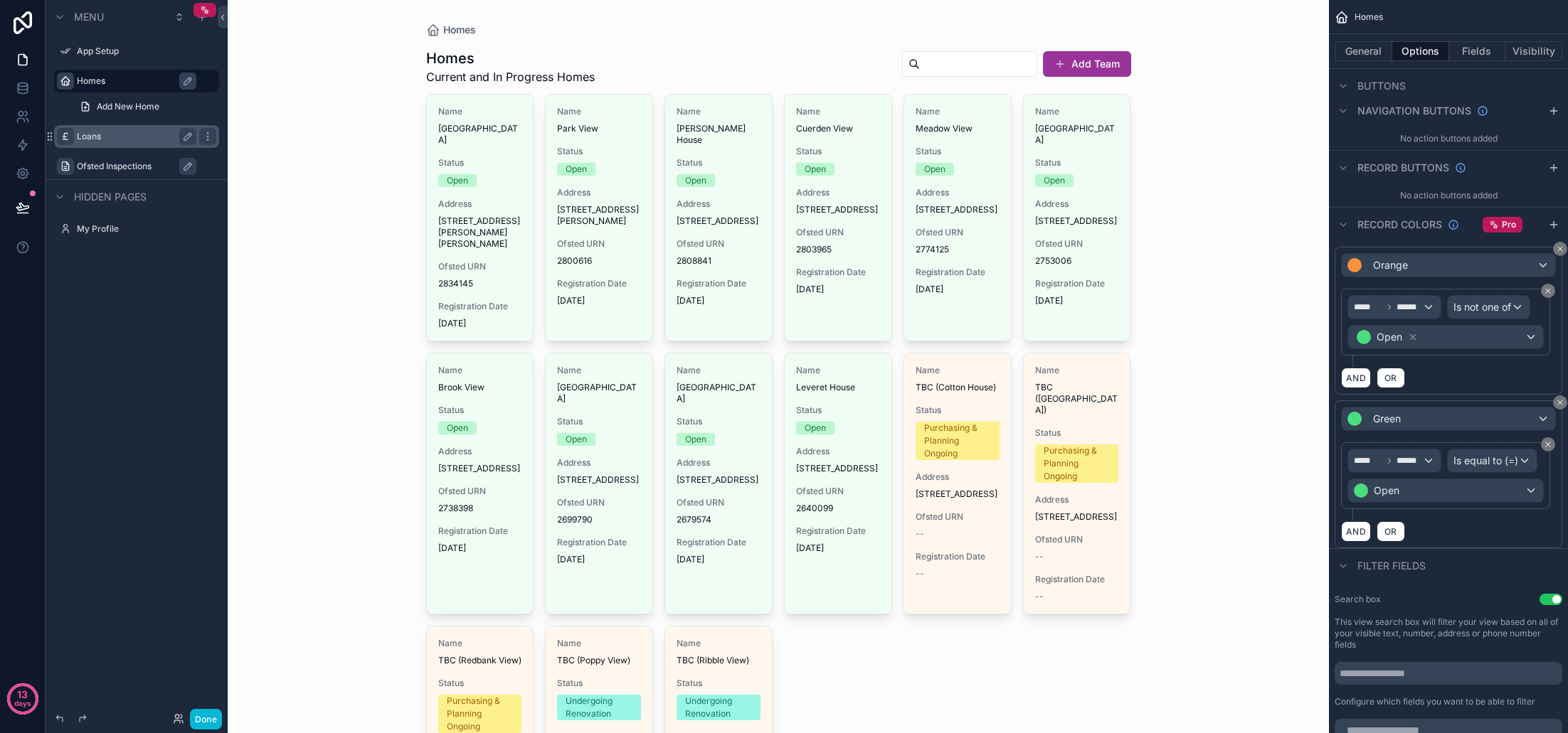
scroll to position [0, 0]
click at [213, 721] on button "Done" at bounding box center [205, 719] width 32 height 20
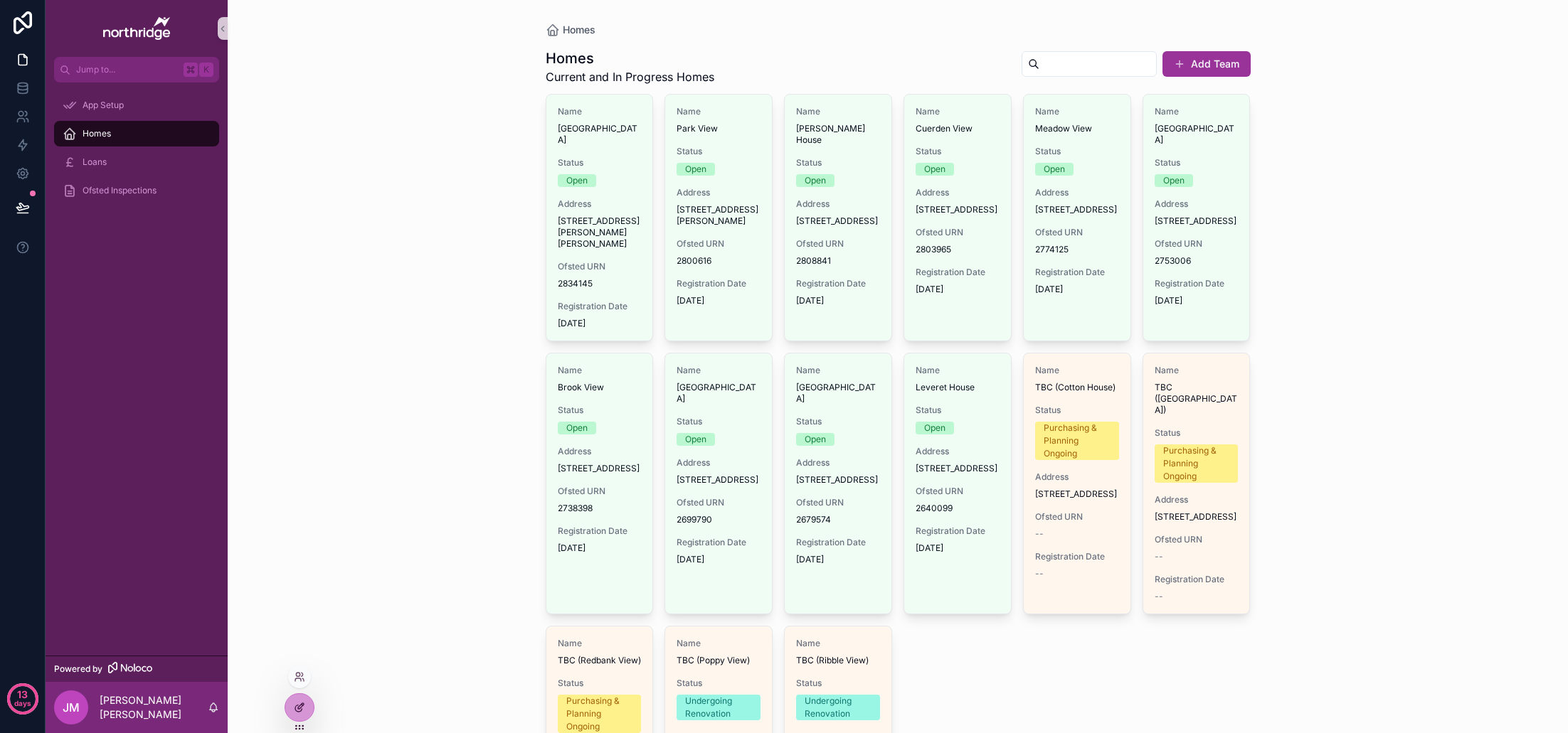
click at [302, 709] on icon at bounding box center [298, 709] width 7 height 7
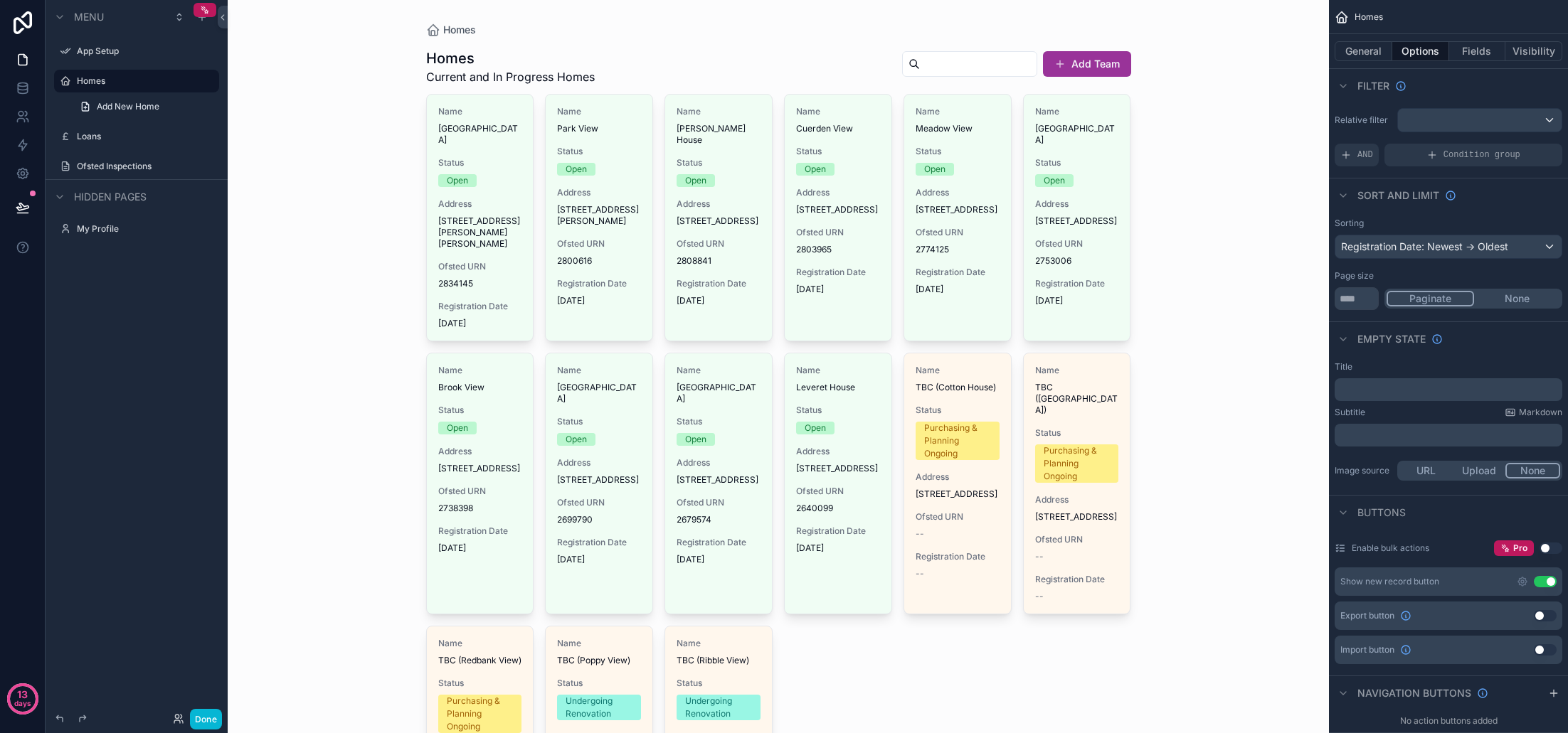
click at [1200, 318] on div "Homes Homes Current and In Progress Homes Add Team Name Woodfield House Status …" at bounding box center [778, 366] width 1101 height 733
click at [1377, 56] on button "General" at bounding box center [1363, 51] width 58 height 20
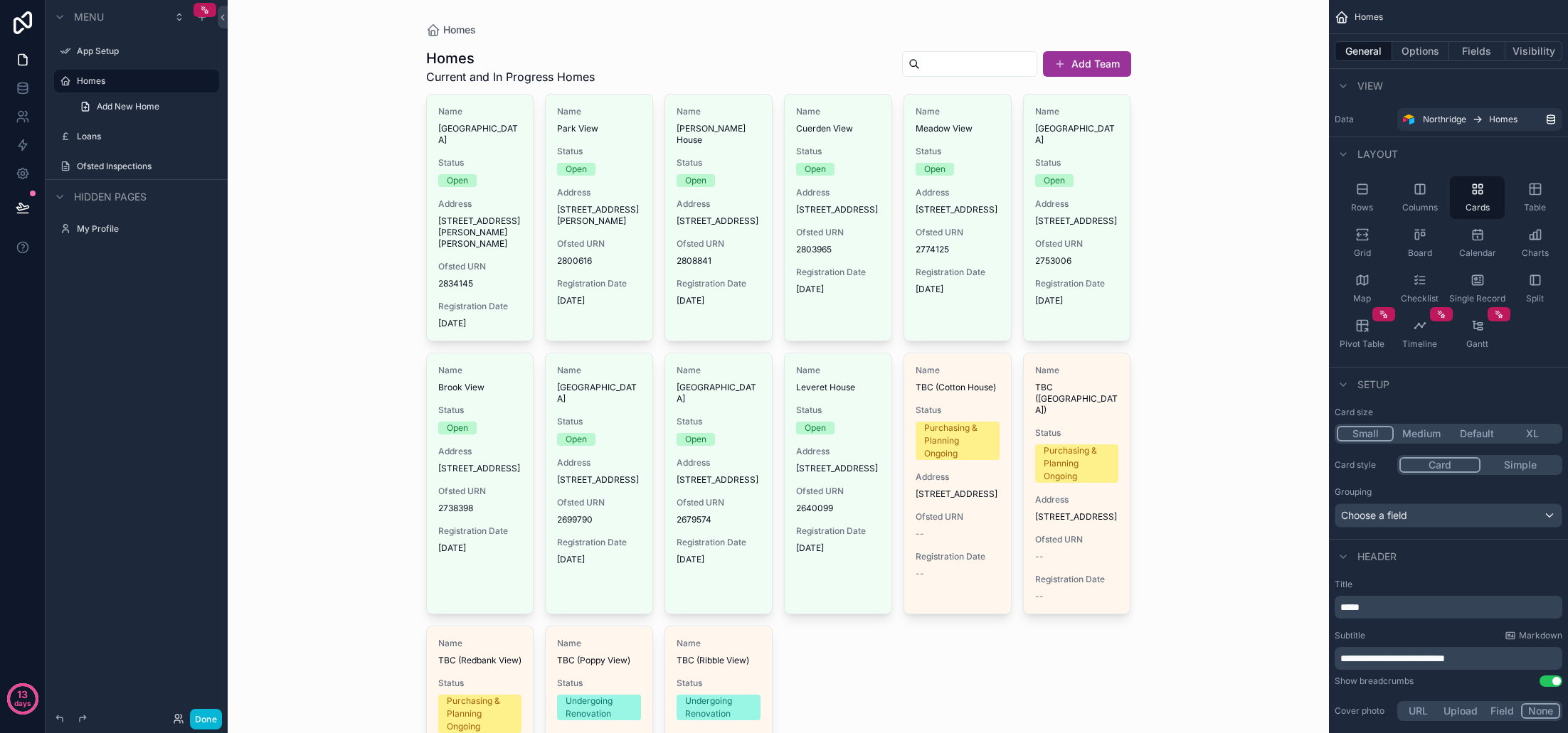
drag, startPoint x: 1193, startPoint y: 157, endPoint x: 1163, endPoint y: 117, distance: 50.0
click at [1193, 157] on div "Homes Homes Current and In Progress Homes Add Team Name Woodfield House Status …" at bounding box center [778, 366] width 1101 height 733
click at [1023, 23] on div "scrollable content" at bounding box center [778, 483] width 728 height 967
click at [758, 69] on div "Homes Current and In Progress Homes Add Team" at bounding box center [778, 66] width 705 height 37
click at [1430, 54] on button "Options" at bounding box center [1420, 51] width 57 height 20
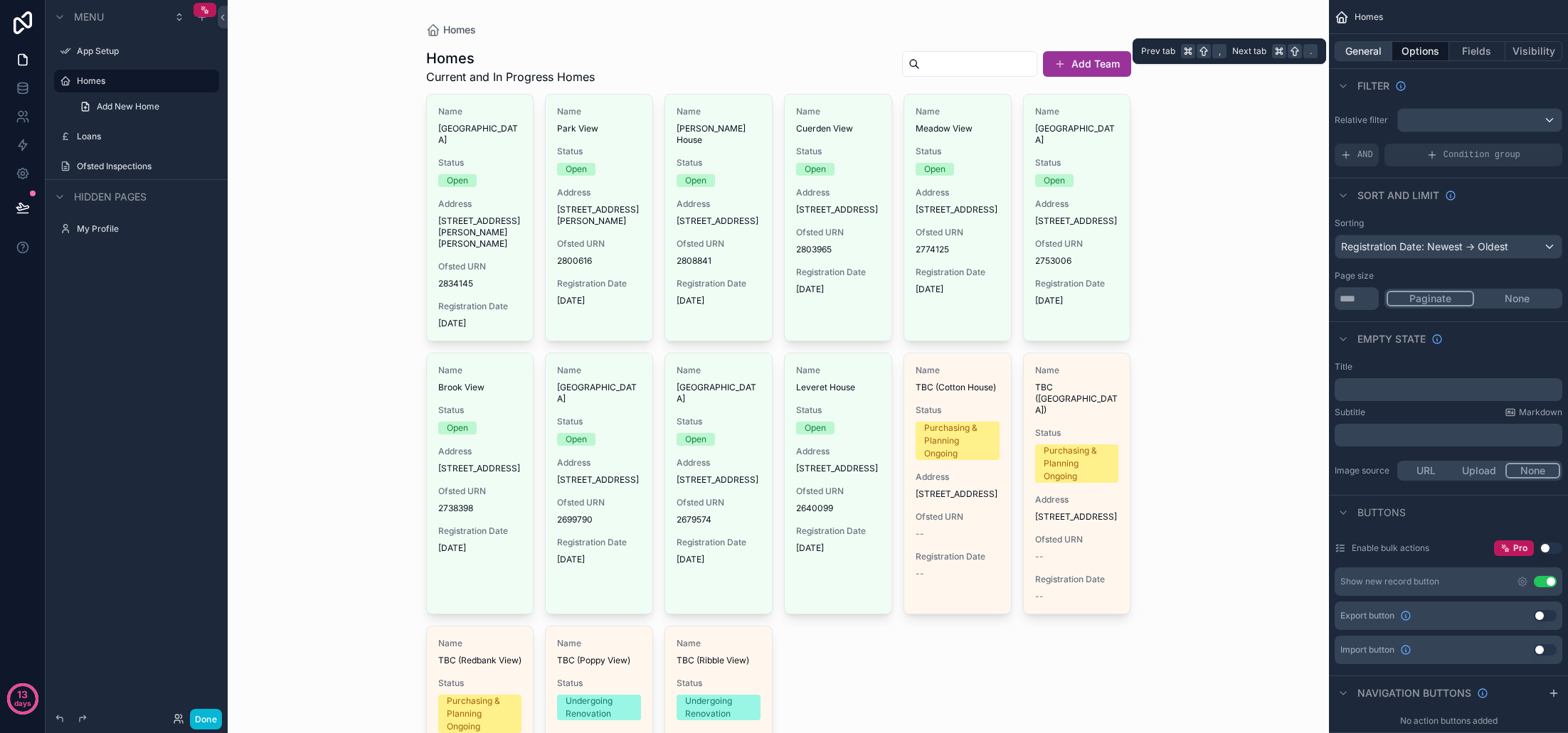
click at [1349, 51] on button "General" at bounding box center [1363, 51] width 58 height 20
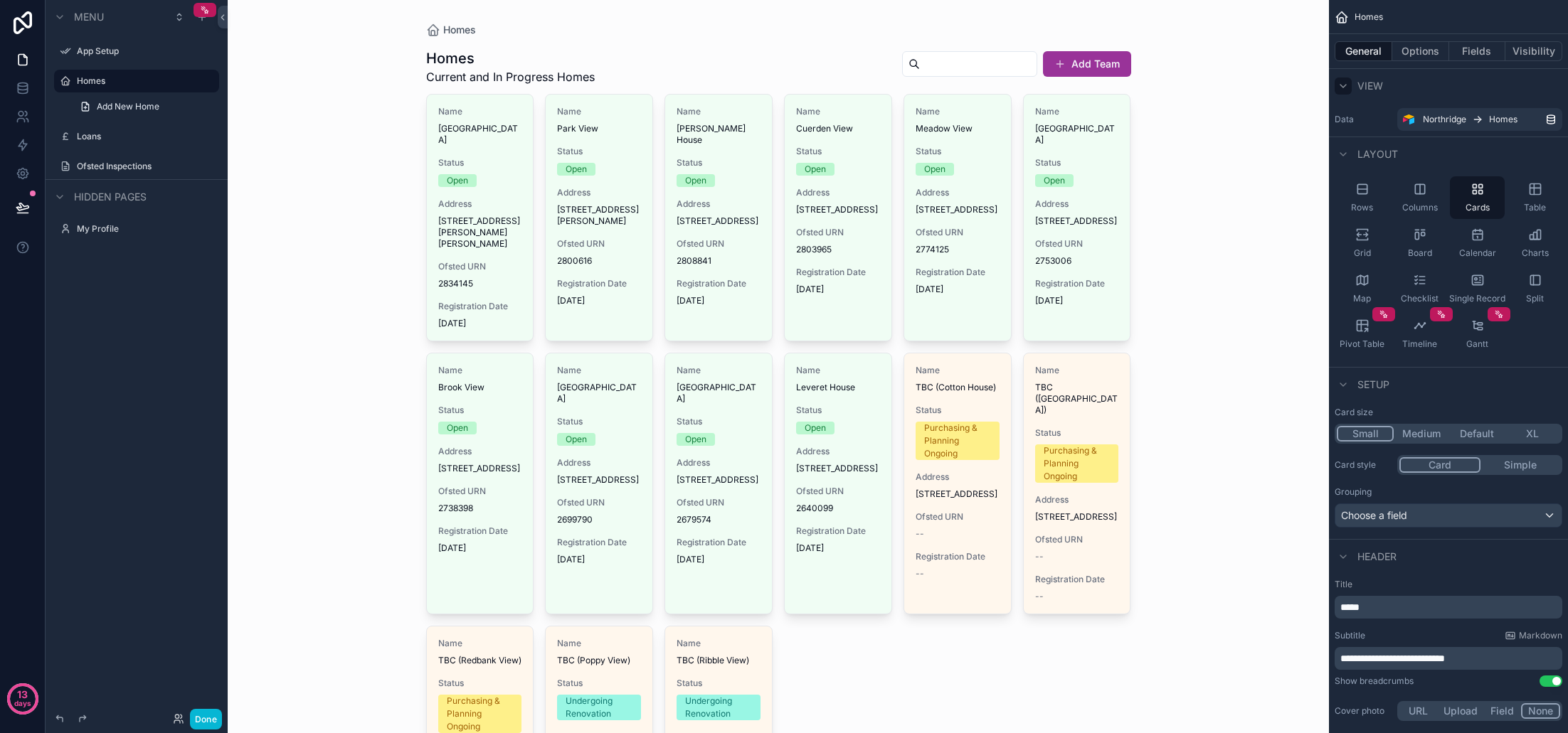
click at [1340, 84] on icon "scrollable content" at bounding box center [1343, 87] width 12 height 12
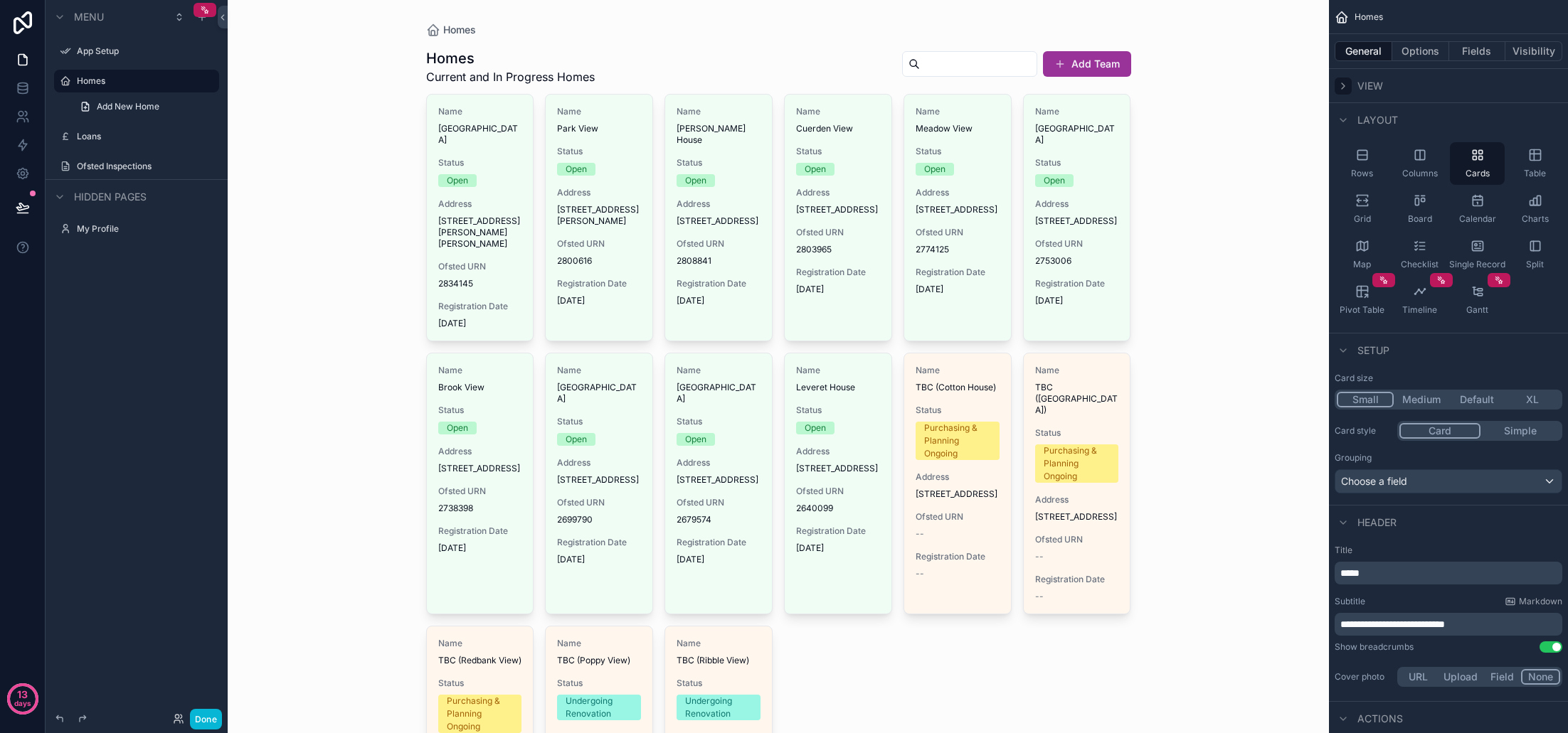
click at [1340, 84] on icon "scrollable content" at bounding box center [1343, 87] width 12 height 12
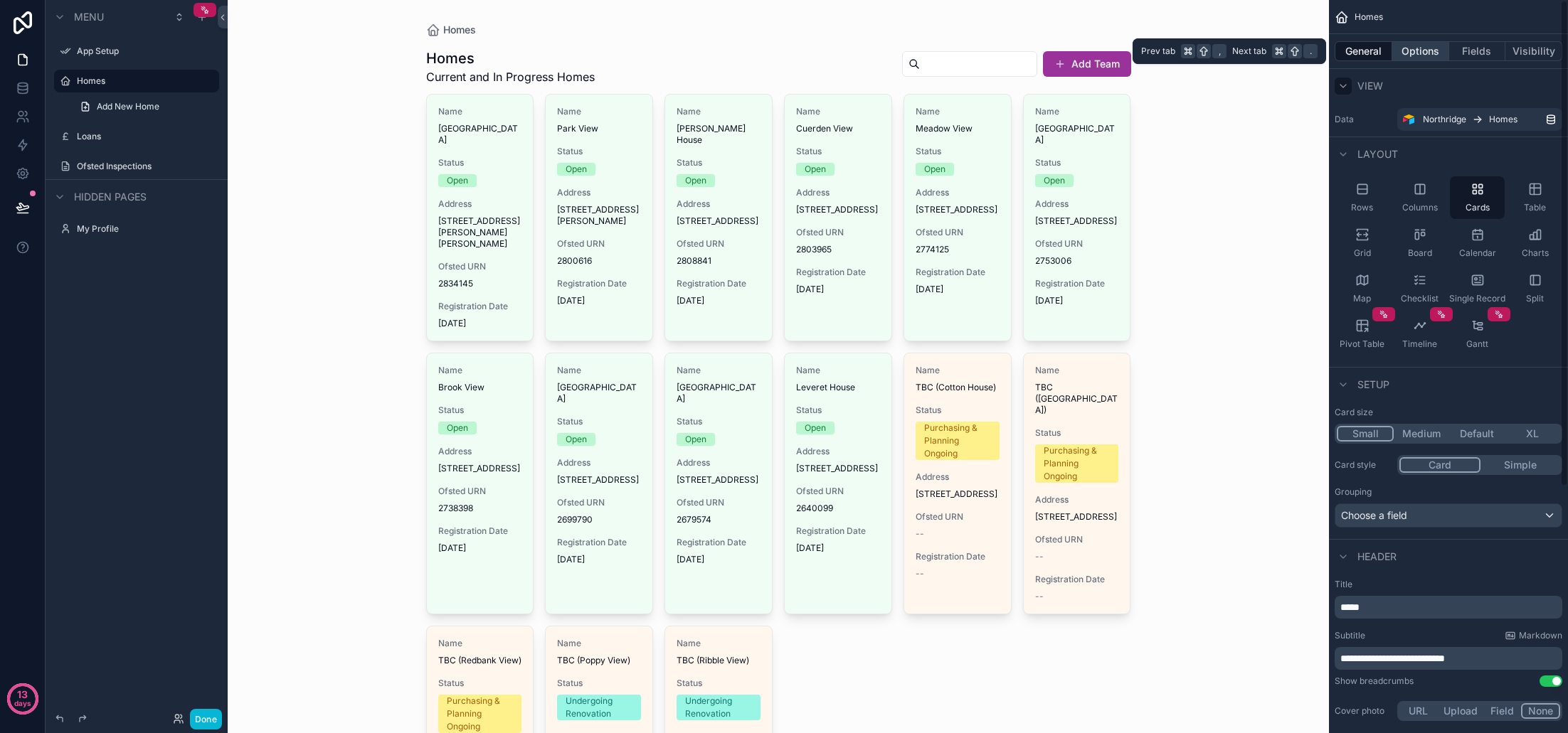
click at [1418, 46] on button "Options" at bounding box center [1420, 51] width 57 height 20
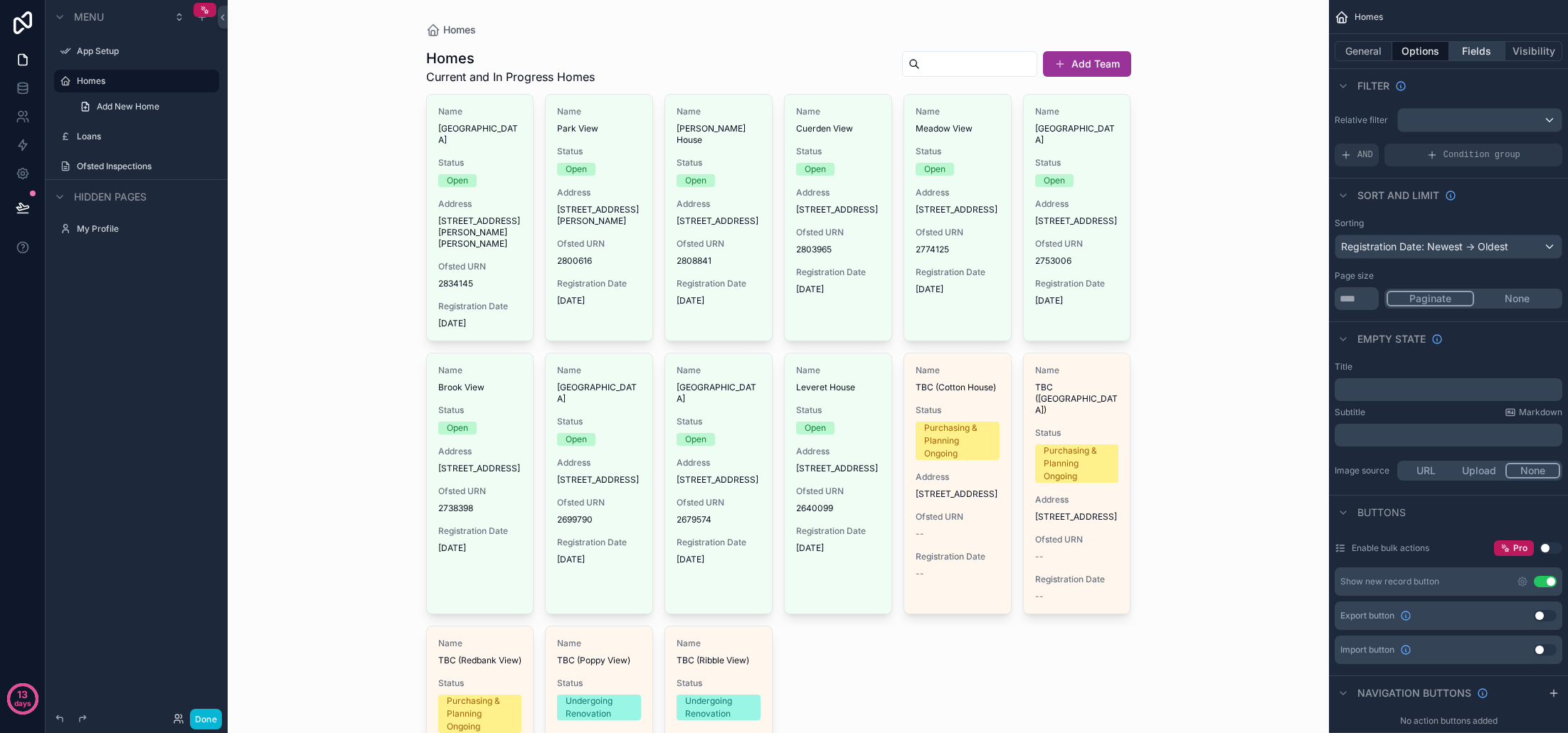
click at [1477, 53] on button "Fields" at bounding box center [1477, 51] width 57 height 20
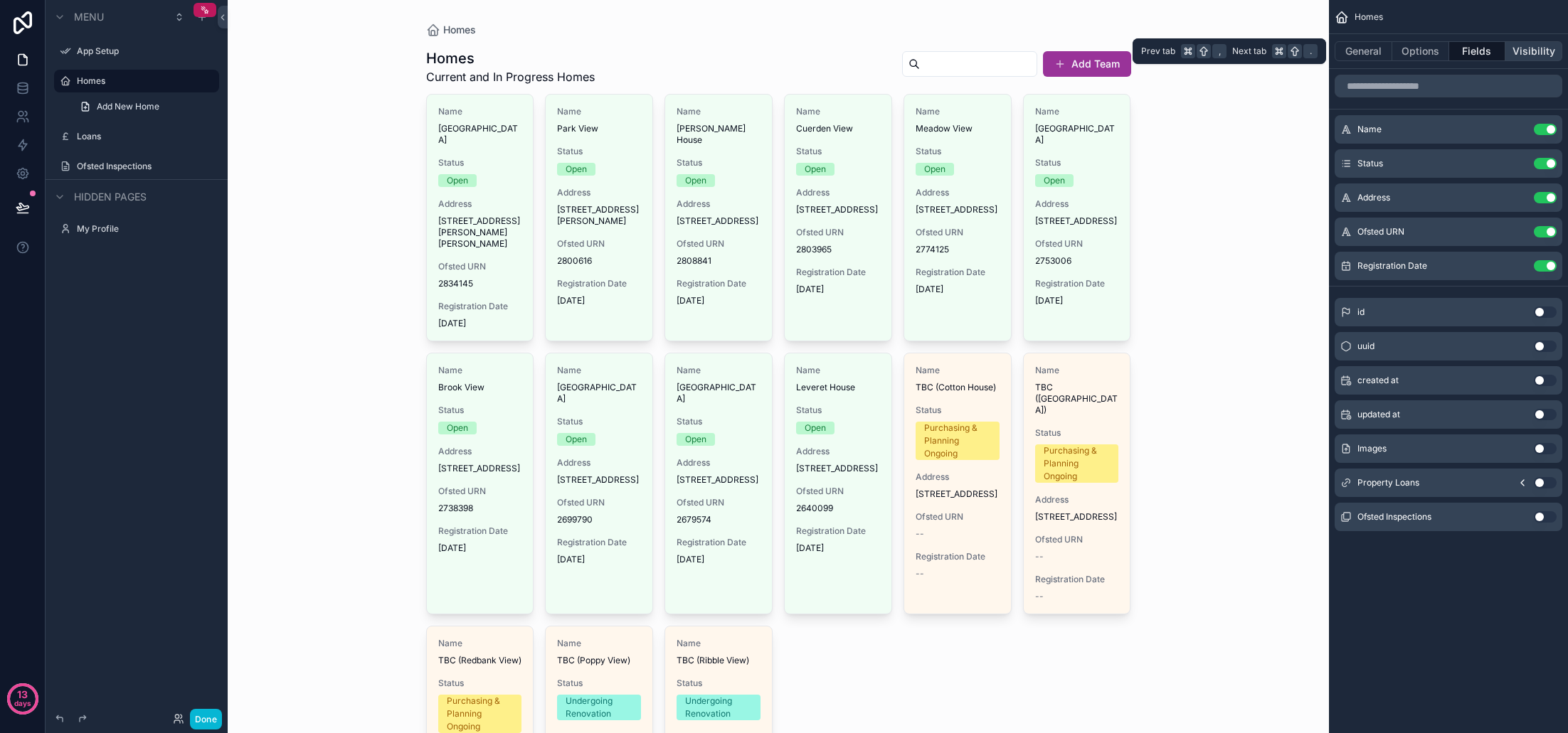
click at [1528, 56] on button "Visibility" at bounding box center [1533, 51] width 57 height 20
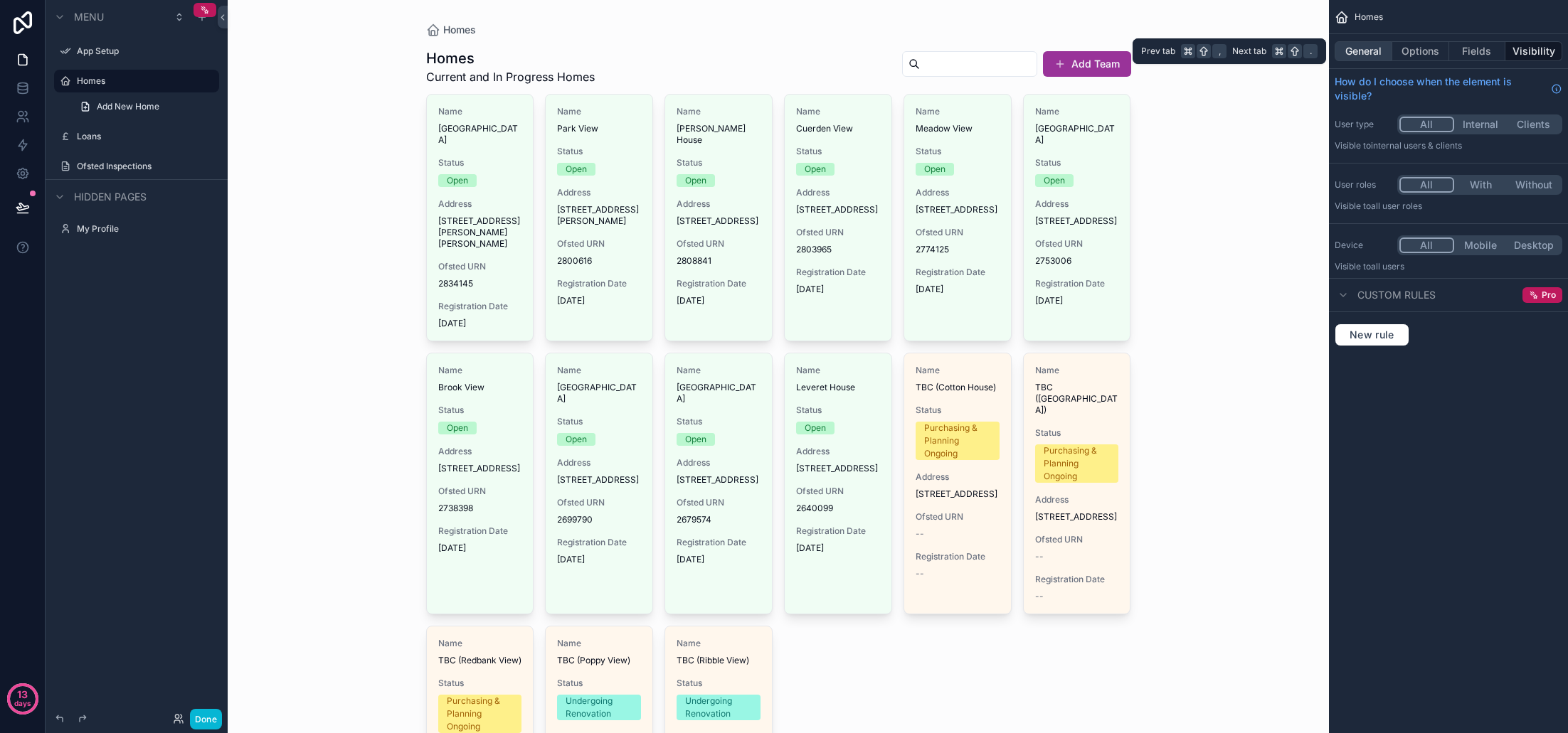
click at [1370, 60] on button "General" at bounding box center [1363, 51] width 58 height 20
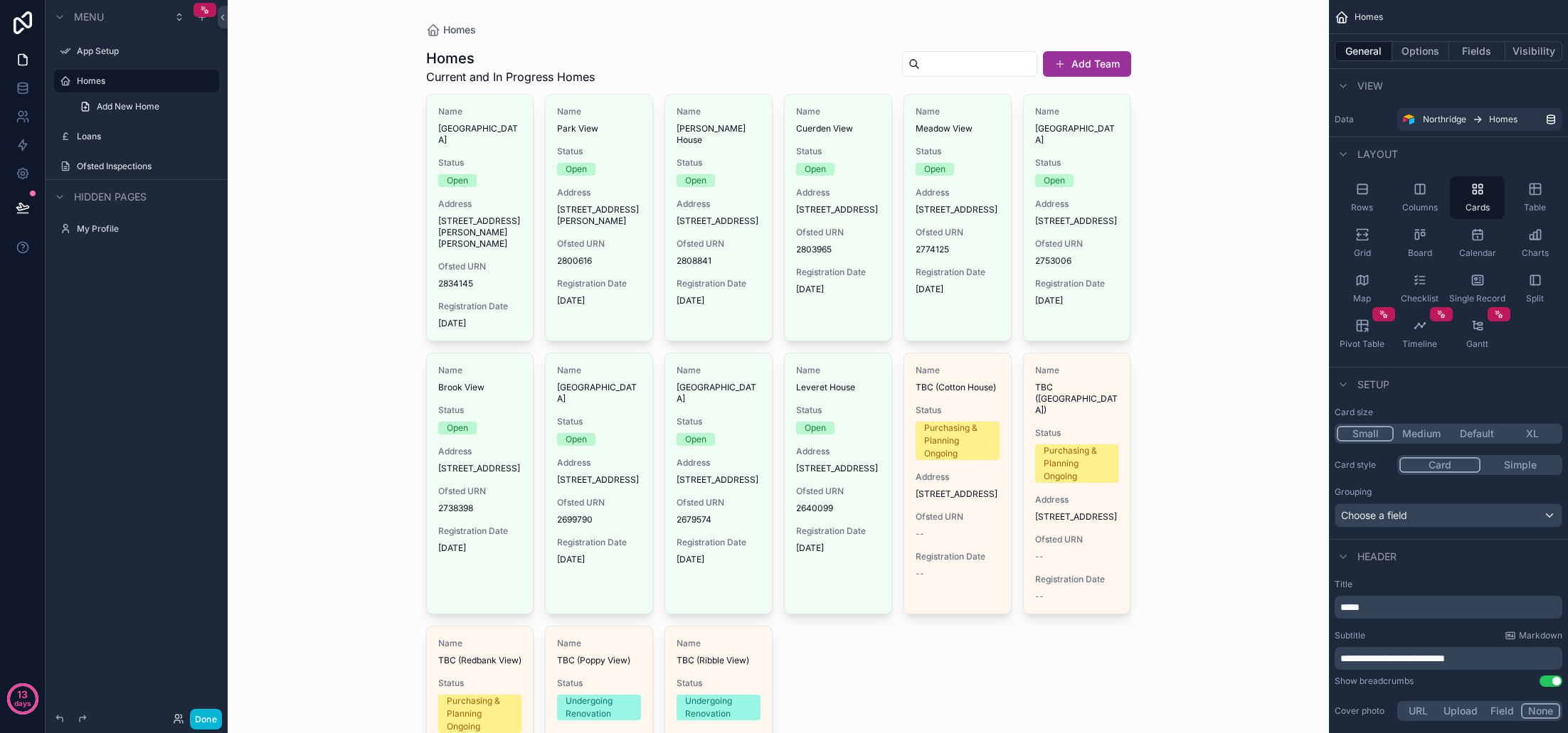
click at [1205, 159] on div "Homes Homes Current and In Progress Homes Add Team Name Woodfield House Status …" at bounding box center [778, 366] width 1101 height 733
click at [801, 33] on div "Homes" at bounding box center [778, 30] width 705 height 14
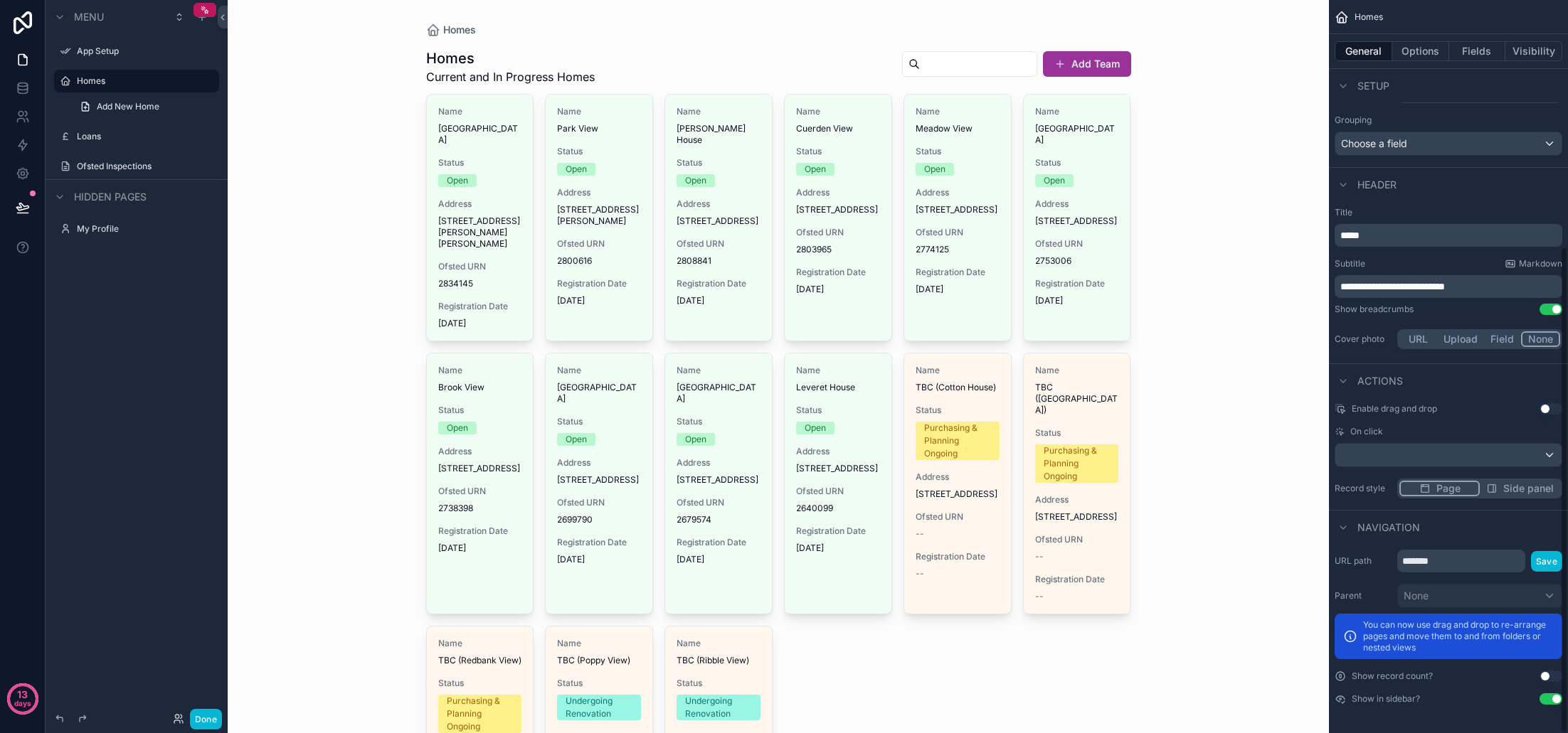
scroll to position [372, 0]
click at [100, 133] on label "Loans" at bounding box center [134, 137] width 114 height 12
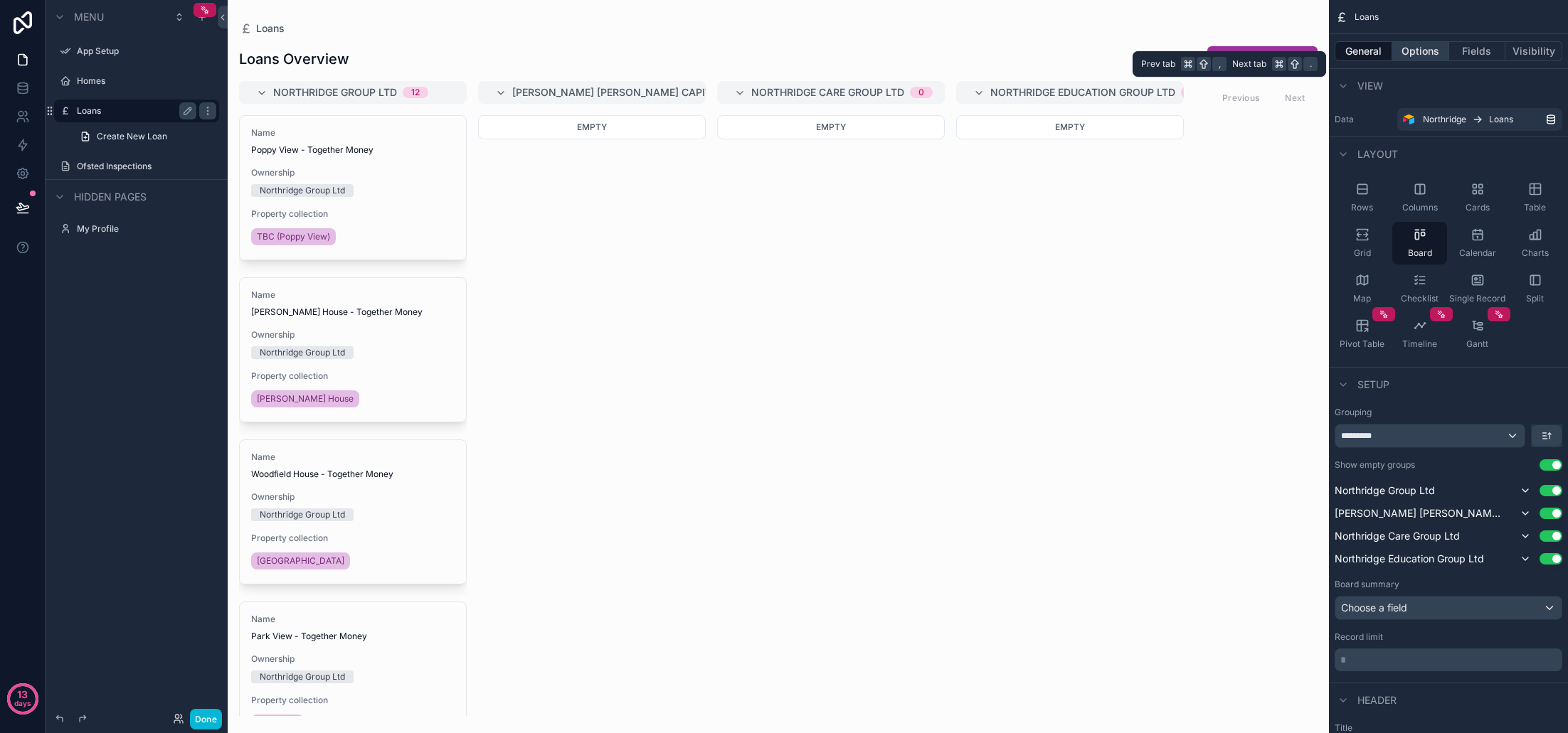
click at [1416, 54] on button "Options" at bounding box center [1420, 51] width 57 height 20
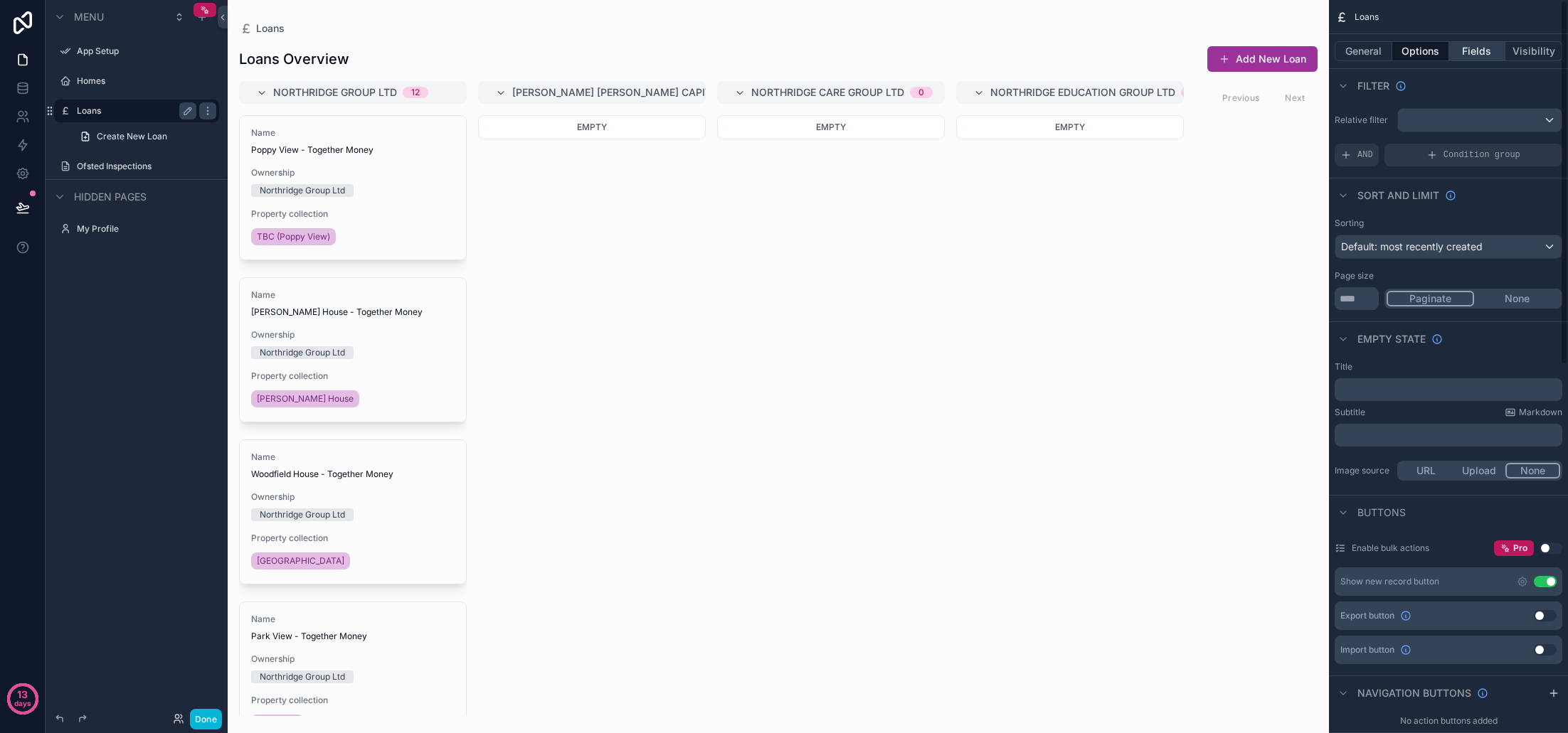
click at [1474, 54] on button "Fields" at bounding box center [1477, 51] width 57 height 20
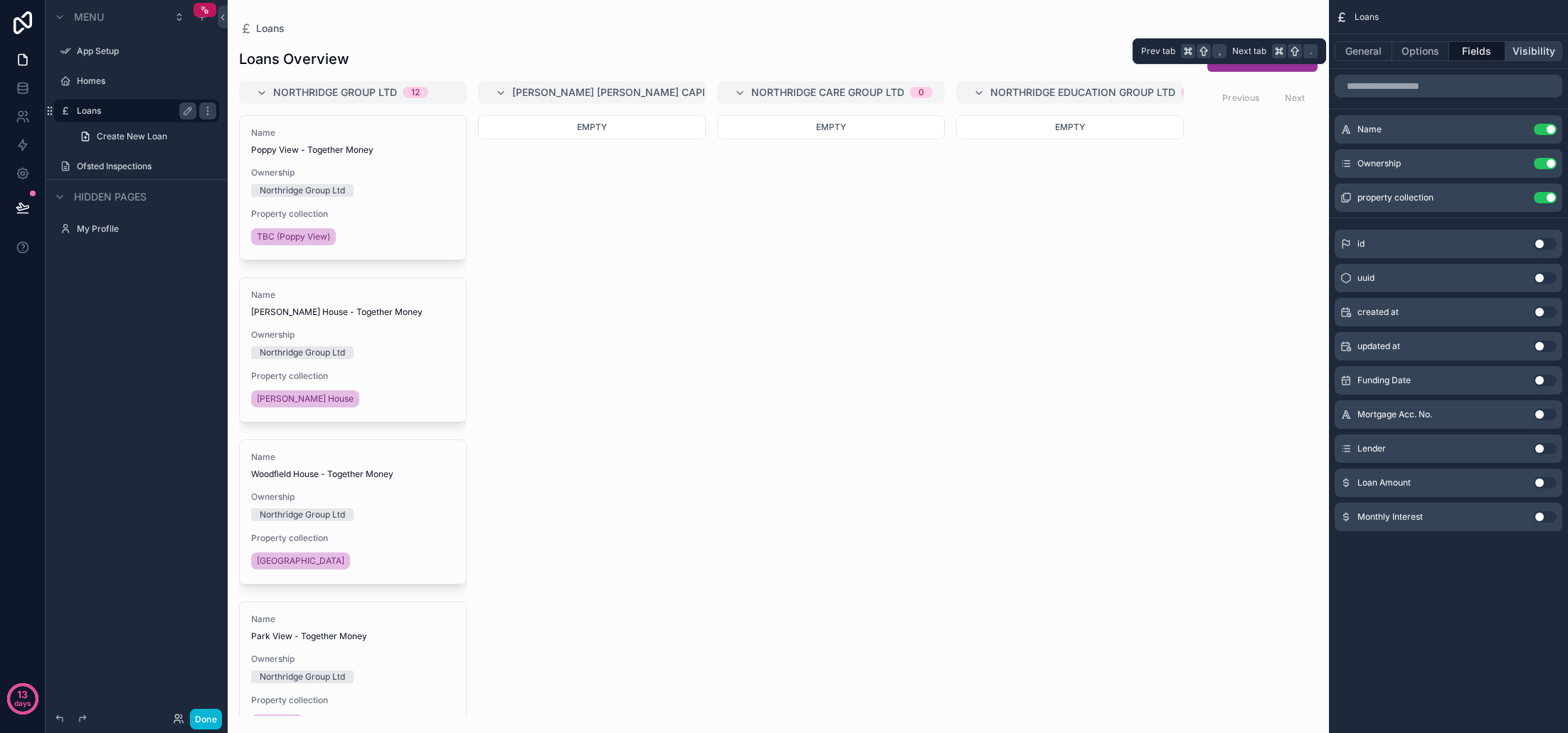
click at [1523, 51] on button "Visibility" at bounding box center [1533, 51] width 57 height 20
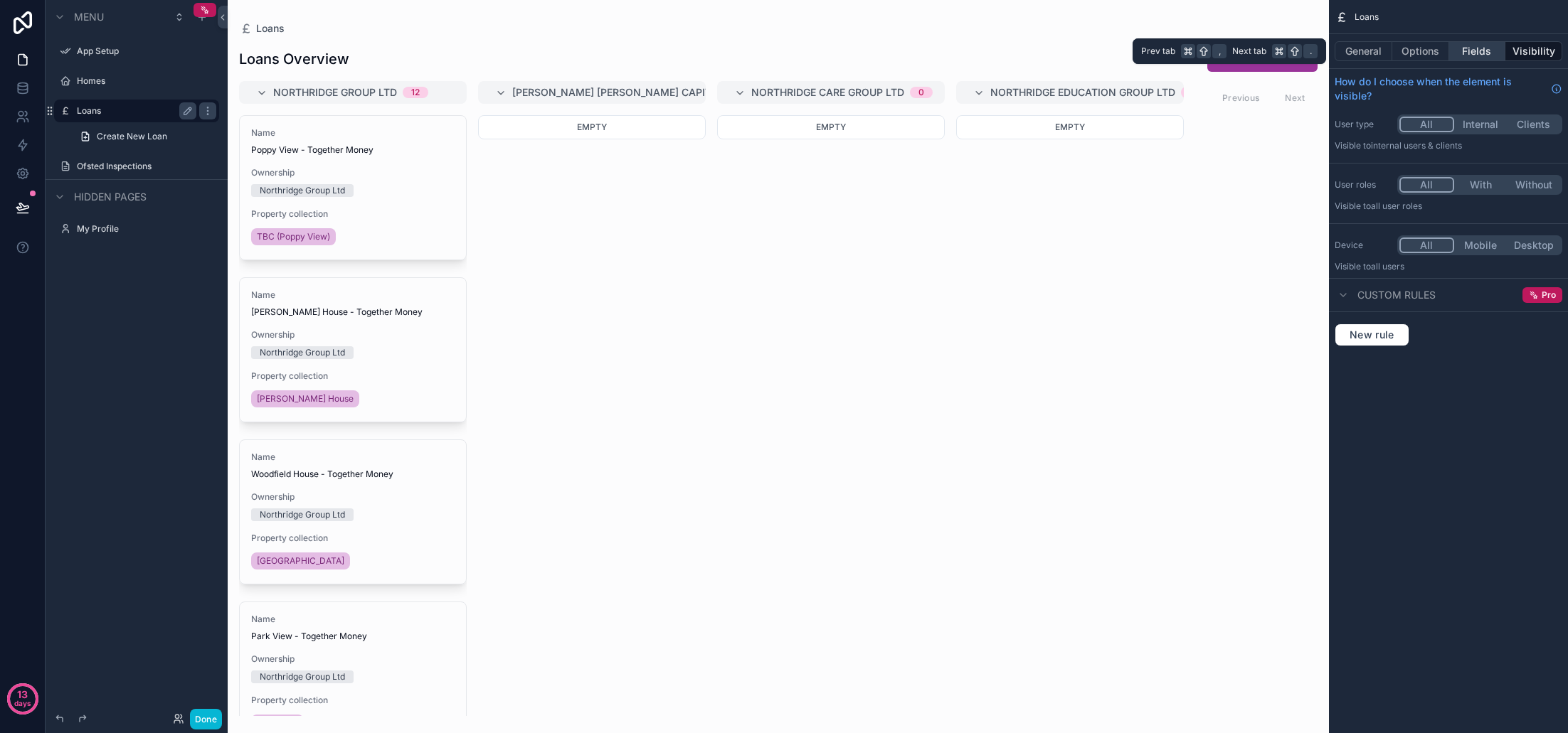
click at [1486, 53] on button "Fields" at bounding box center [1477, 51] width 57 height 20
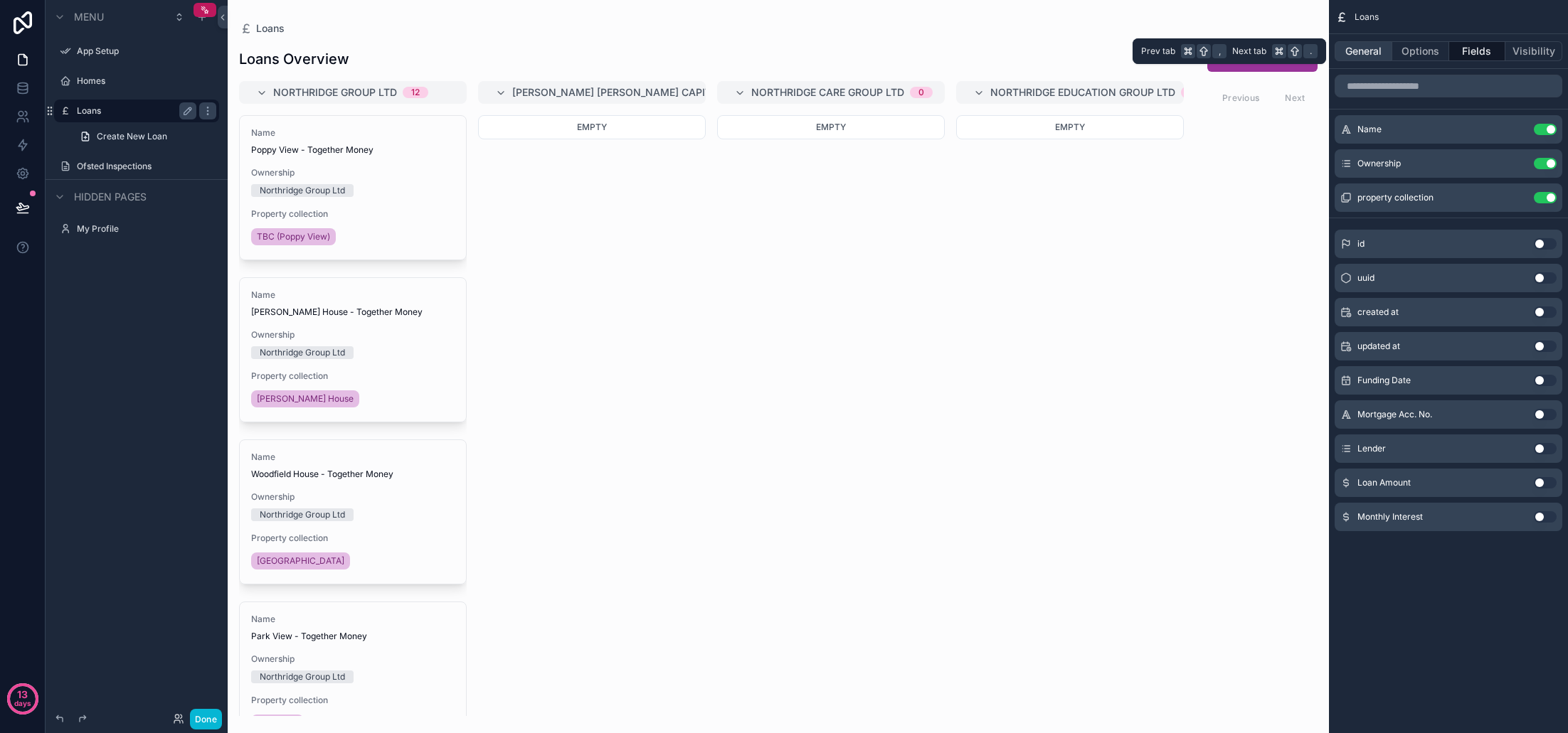
click at [1367, 52] on button "General" at bounding box center [1363, 51] width 58 height 20
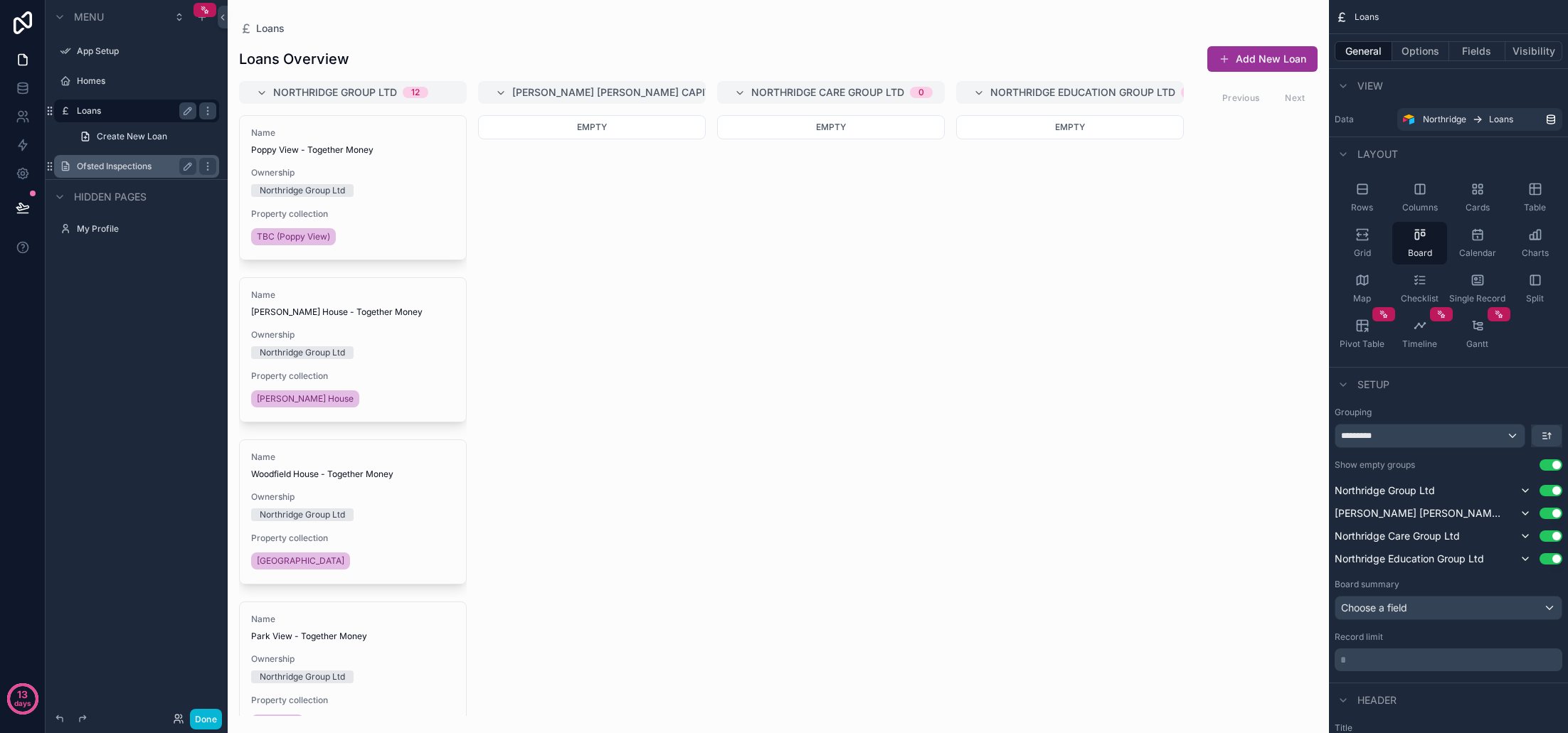
click at [124, 164] on label "Ofsted Inspections" at bounding box center [134, 166] width 114 height 12
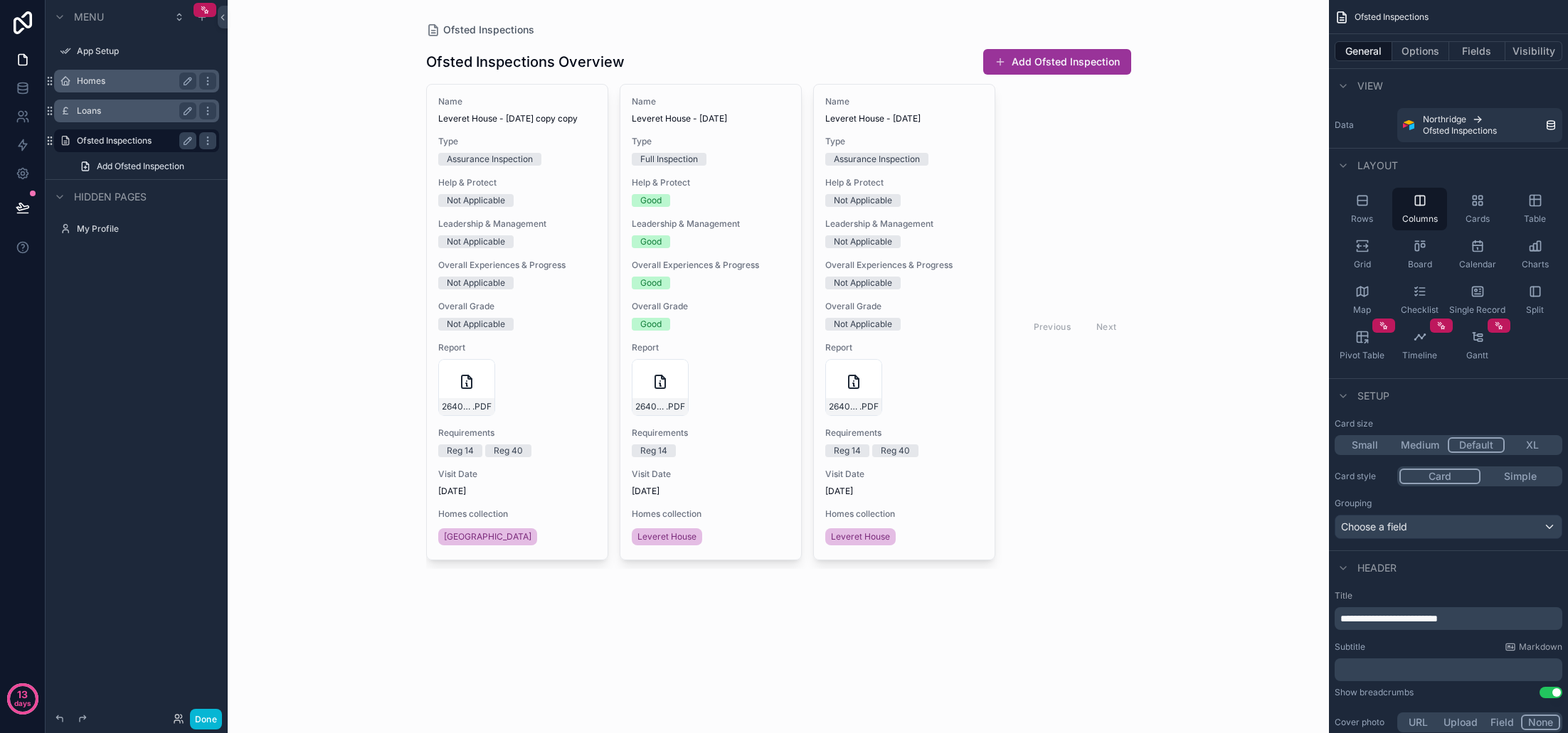
click at [118, 86] on label "Homes" at bounding box center [134, 81] width 114 height 12
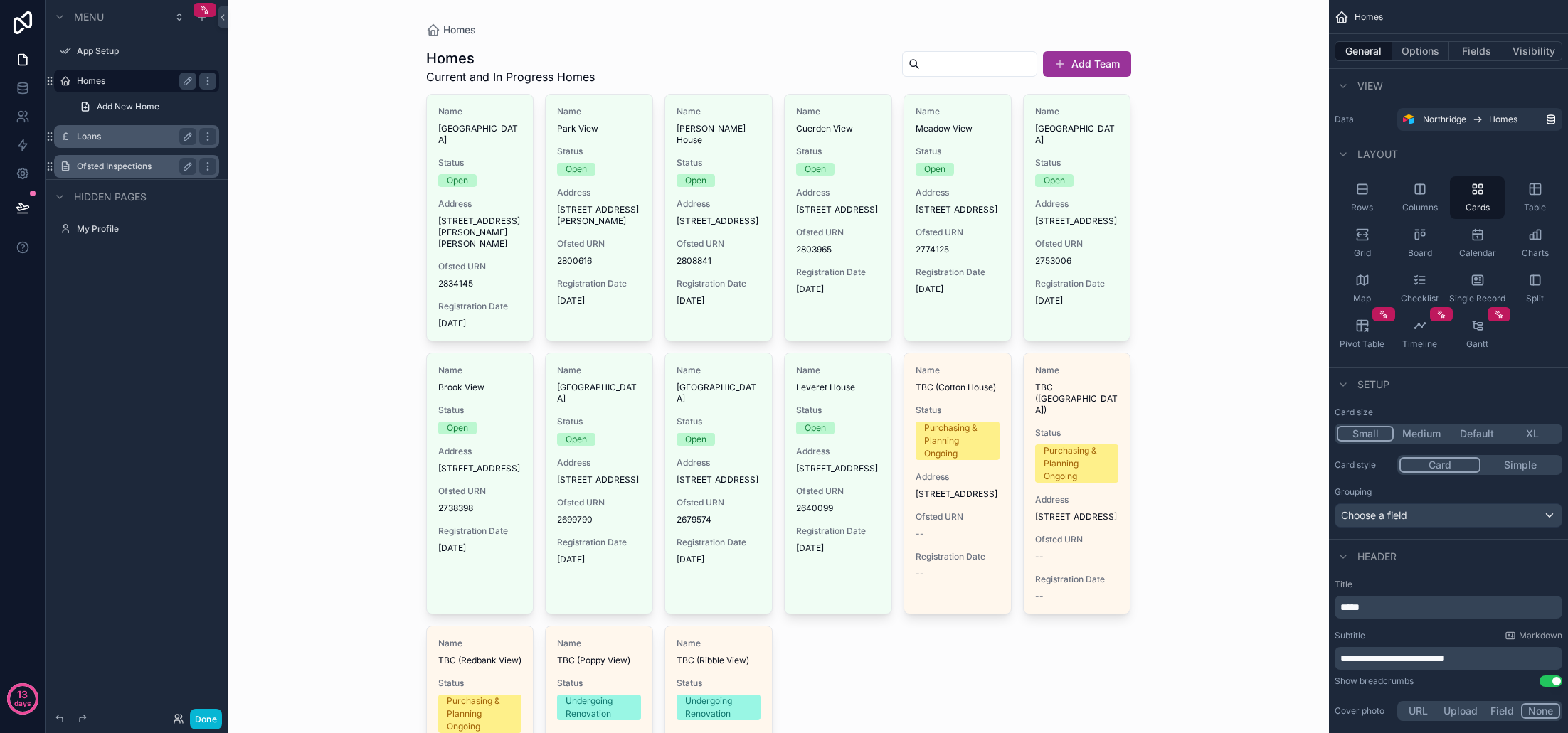
click at [413, 149] on div "Homes Homes Current and In Progress Homes Add Team Name Woodfield House Status …" at bounding box center [778, 366] width 1101 height 733
drag, startPoint x: 572, startPoint y: 37, endPoint x: 508, endPoint y: 24, distance: 65.3
click at [572, 37] on div "Homes" at bounding box center [778, 30] width 705 height 14
click at [458, 28] on span "Homes" at bounding box center [460, 30] width 33 height 14
click at [1429, 437] on button "Medium" at bounding box center [1422, 434] width 56 height 15
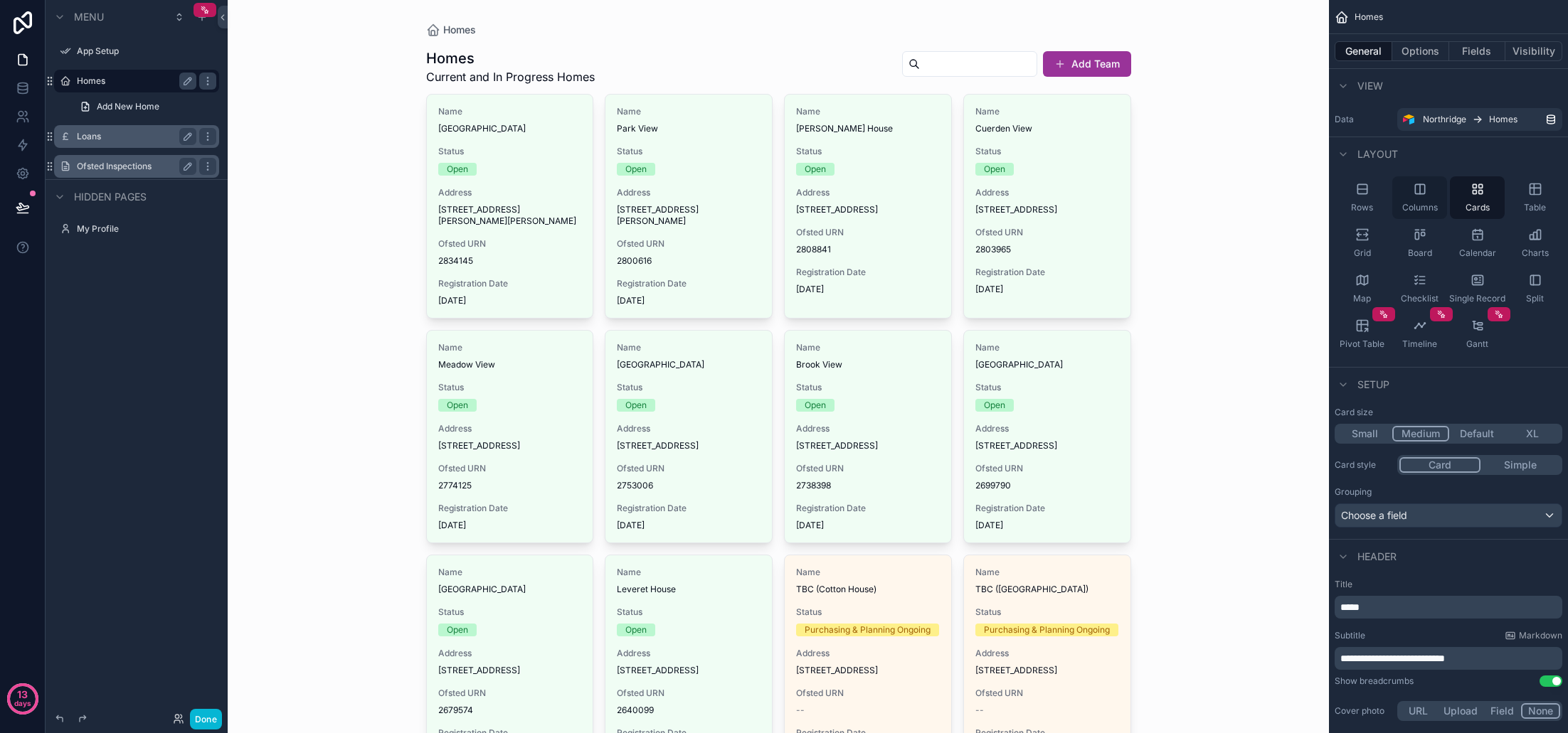
click at [1429, 206] on span "Columns" at bounding box center [1420, 208] width 36 height 12
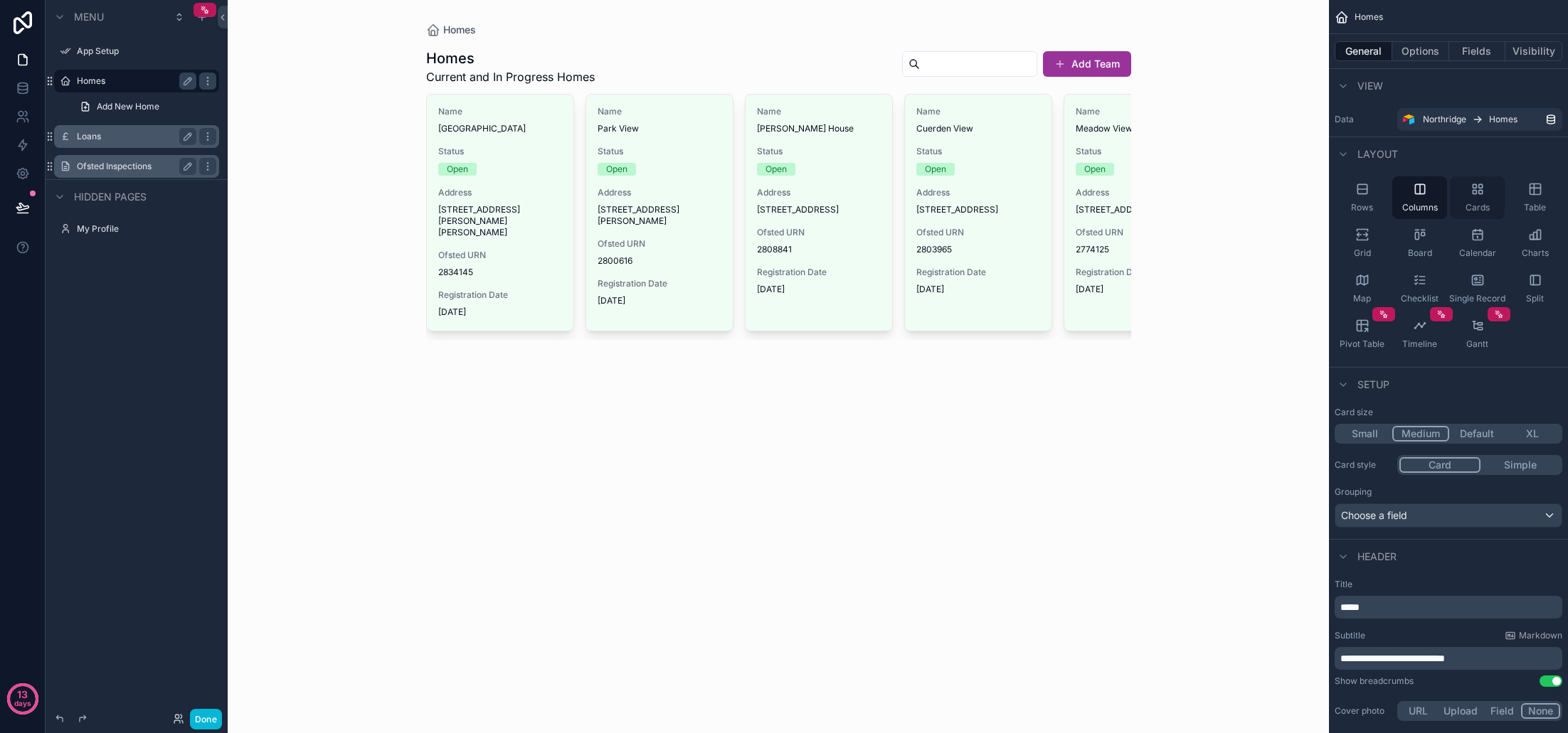
click at [1485, 202] on span "Cards" at bounding box center [1477, 208] width 24 height 12
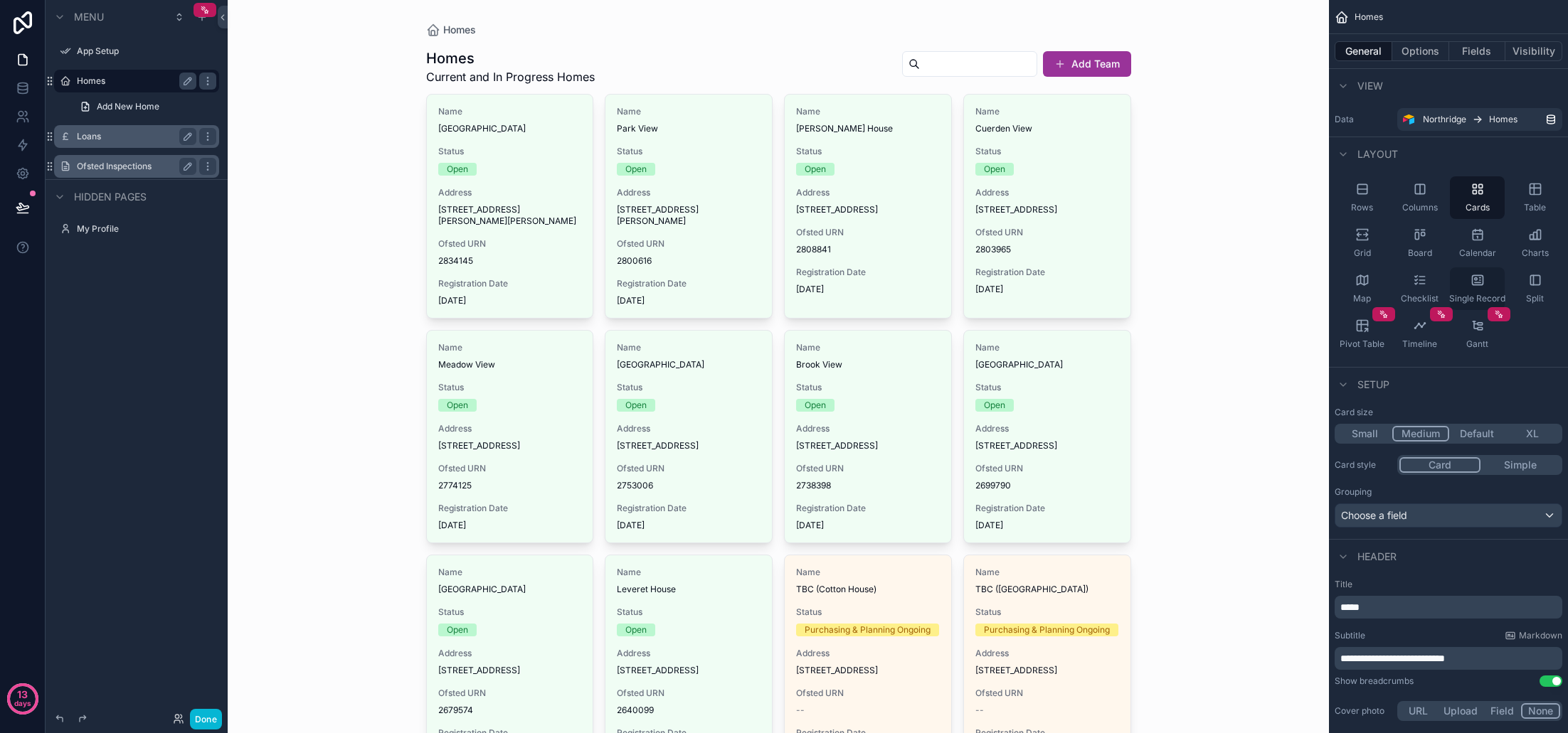
click at [1481, 285] on icon "scrollable content" at bounding box center [1477, 280] width 11 height 10
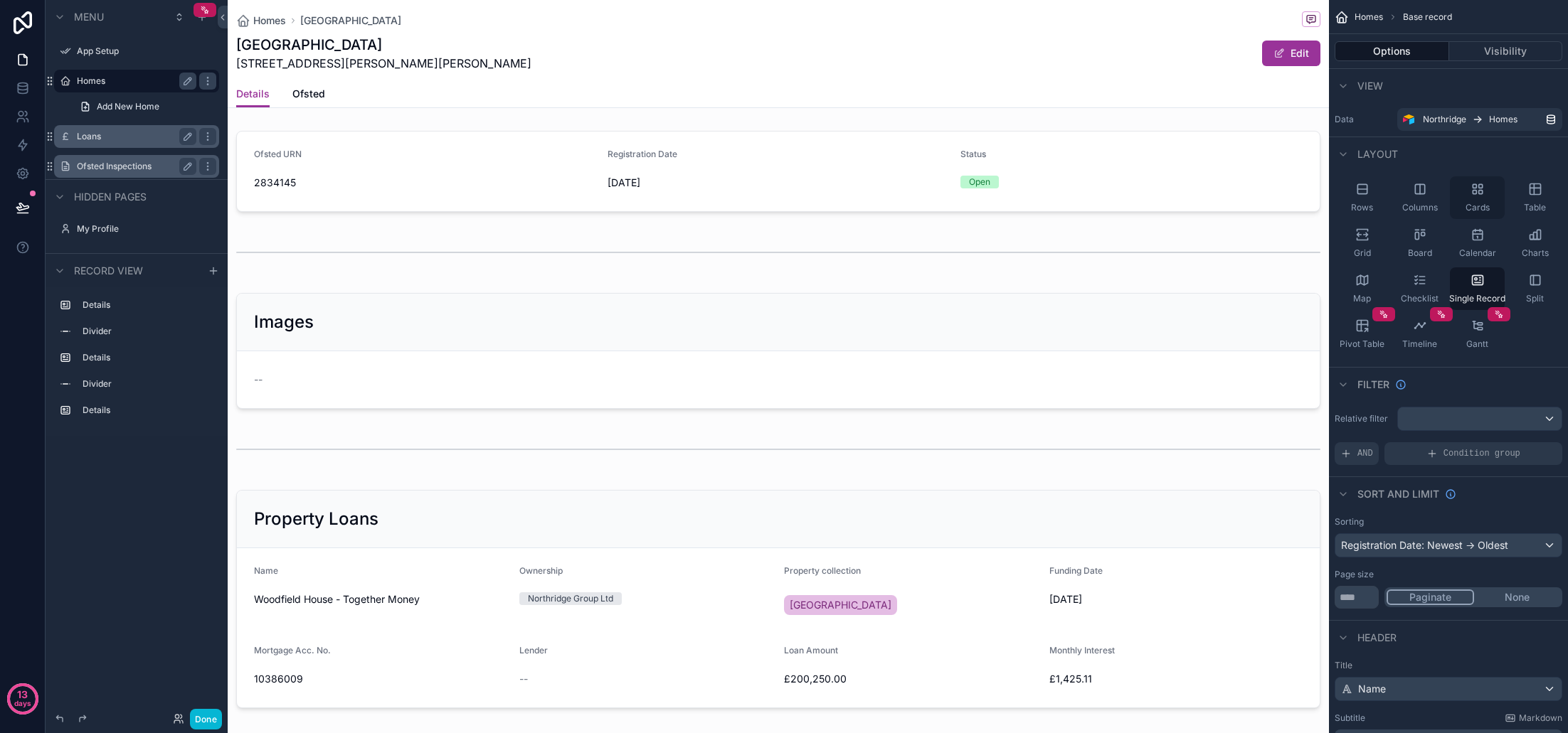
click at [1490, 198] on div "Cards" at bounding box center [1477, 197] width 55 height 42
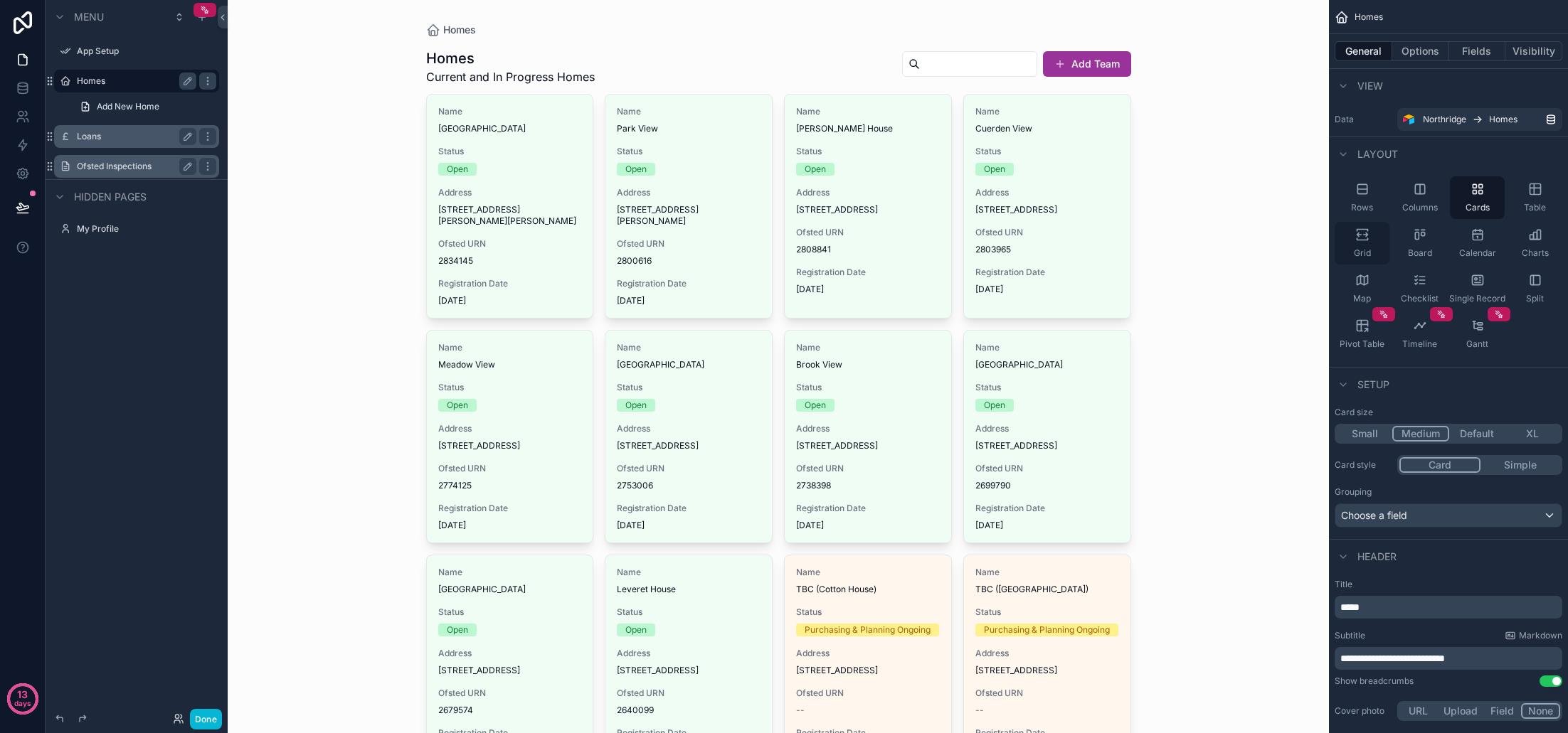
click at [1373, 244] on div "Grid" at bounding box center [1361, 243] width 55 height 42
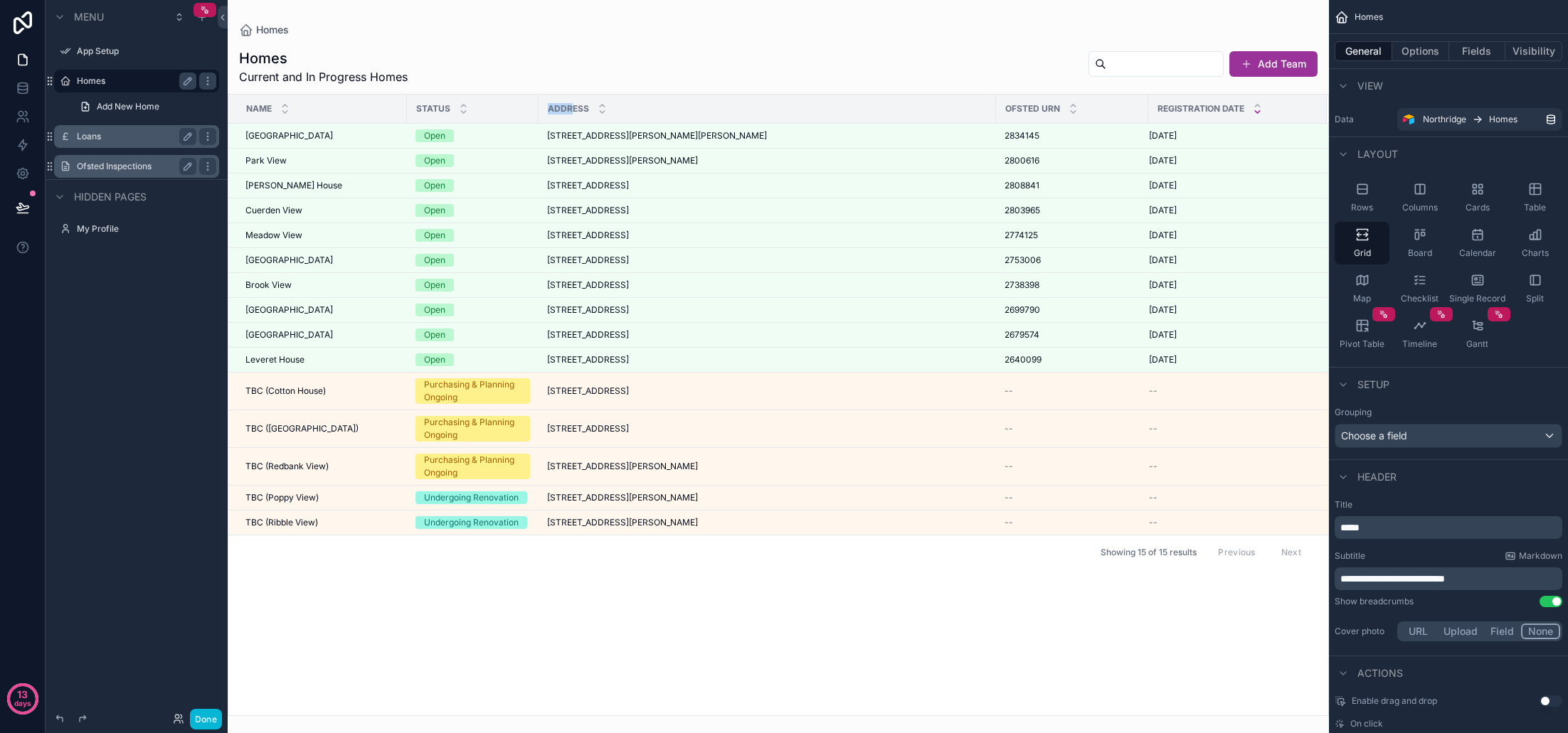
drag, startPoint x: 539, startPoint y: 107, endPoint x: 556, endPoint y: 112, distance: 17.7
click at [573, 112] on th "Address" at bounding box center [768, 109] width 458 height 29
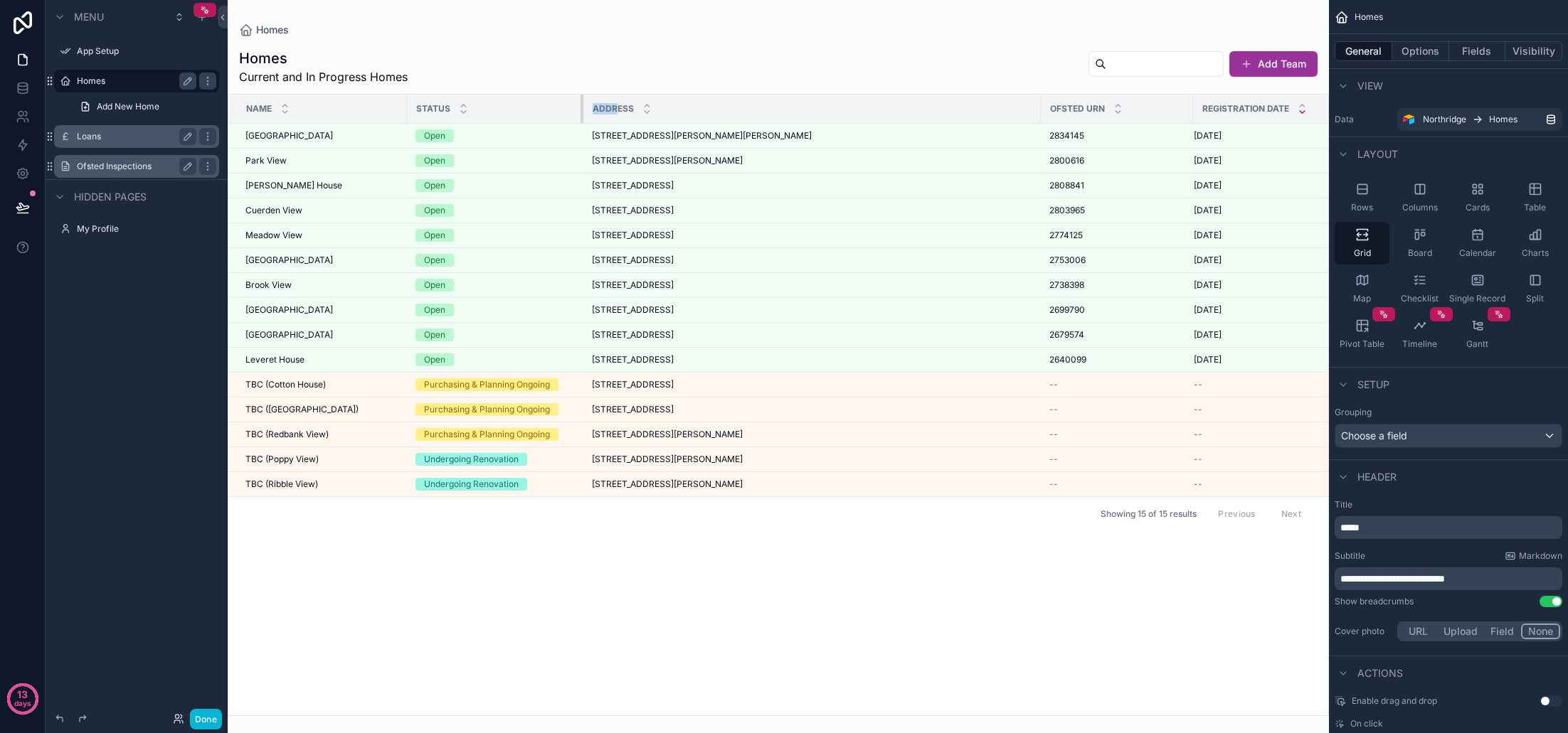
drag, startPoint x: 537, startPoint y: 108, endPoint x: 582, endPoint y: 111, distance: 45.1
click at [582, 111] on div "scrollable content" at bounding box center [583, 109] width 6 height 29
click at [594, 54] on div "Homes Current and In Progress Homes Add Team" at bounding box center [777, 66] width 1078 height 37
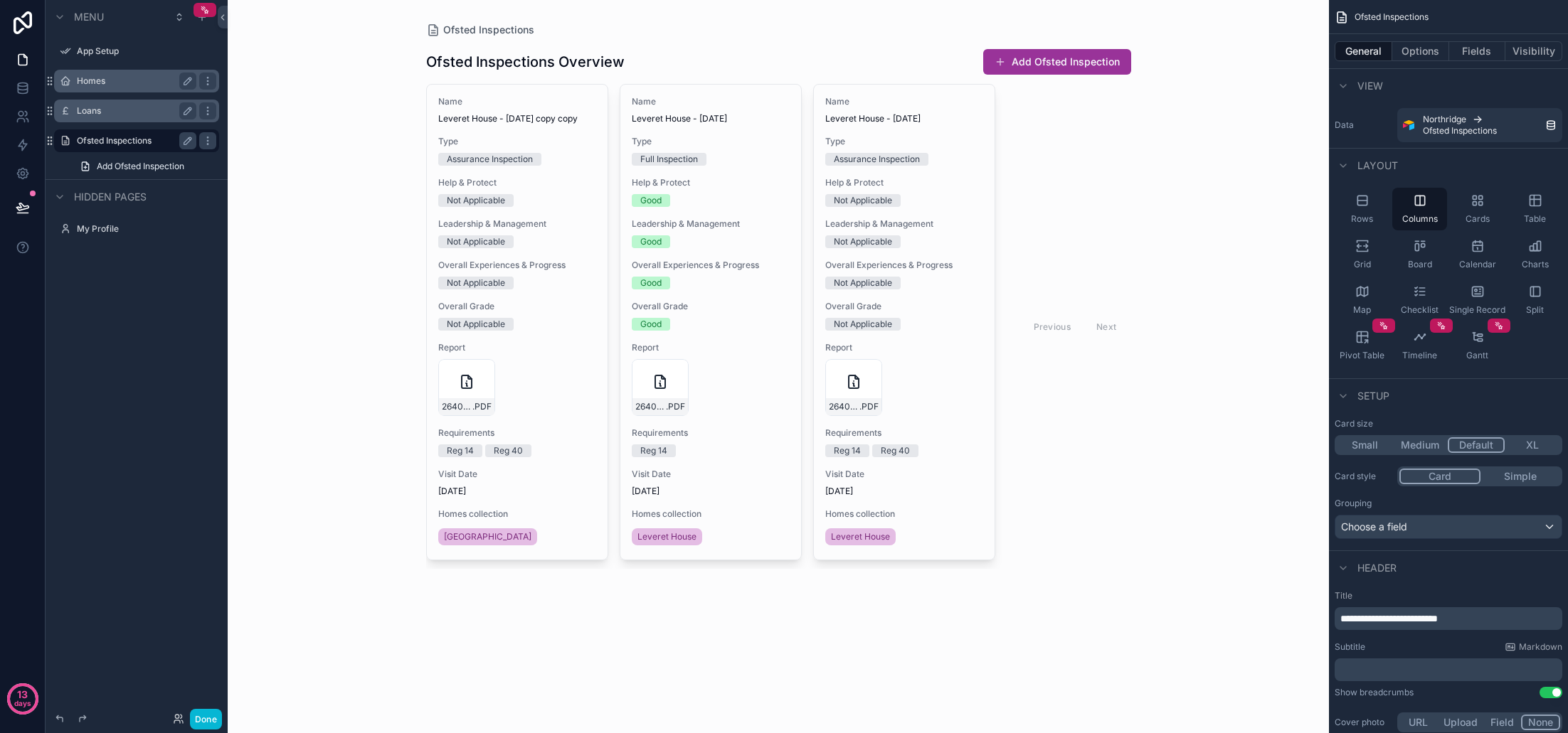
click at [108, 86] on label "Homes" at bounding box center [134, 81] width 114 height 12
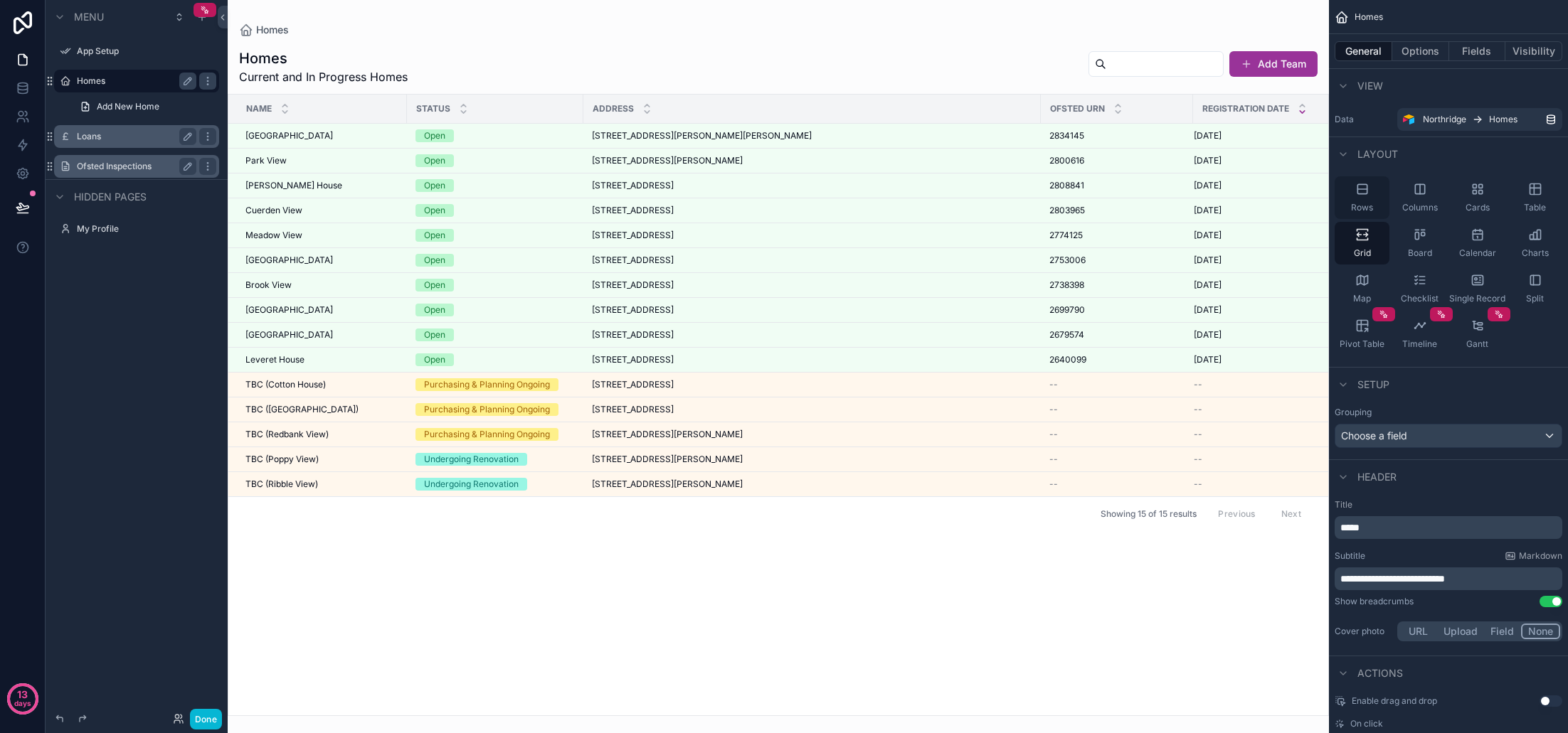
click at [1367, 198] on div "Rows" at bounding box center [1361, 197] width 55 height 42
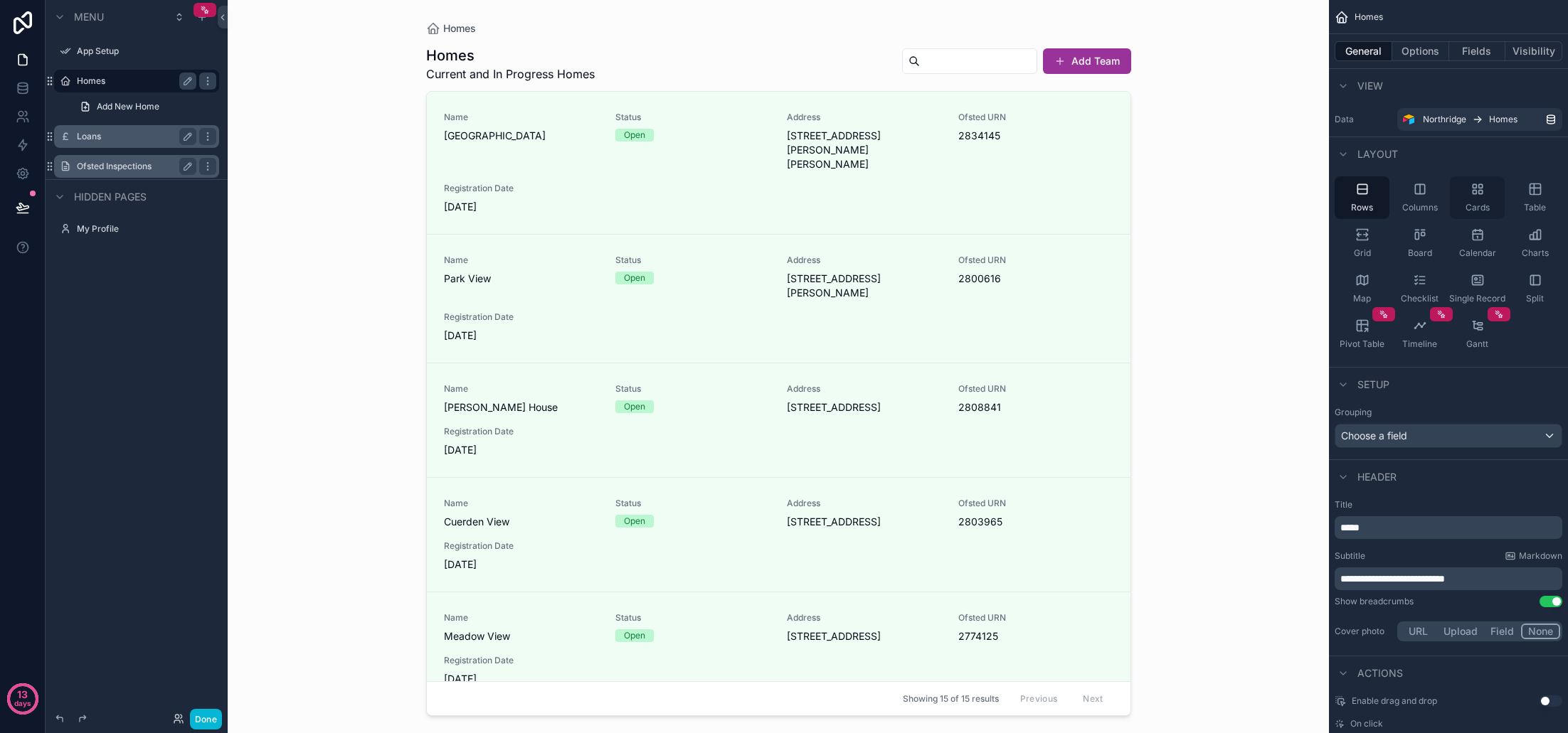
click at [1478, 201] on div "Cards" at bounding box center [1477, 197] width 55 height 42
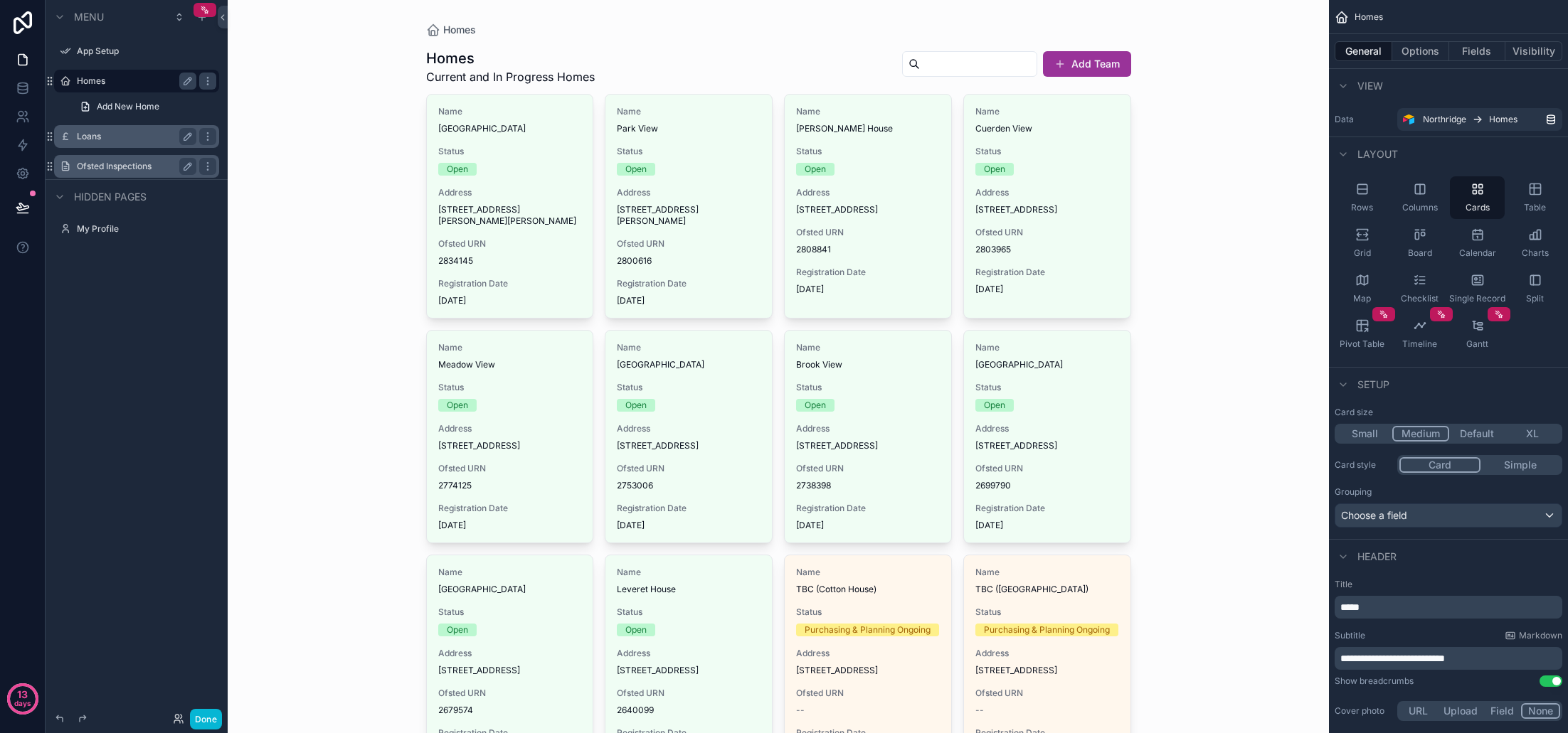
click at [1517, 468] on button "Simple" at bounding box center [1520, 466] width 80 height 15
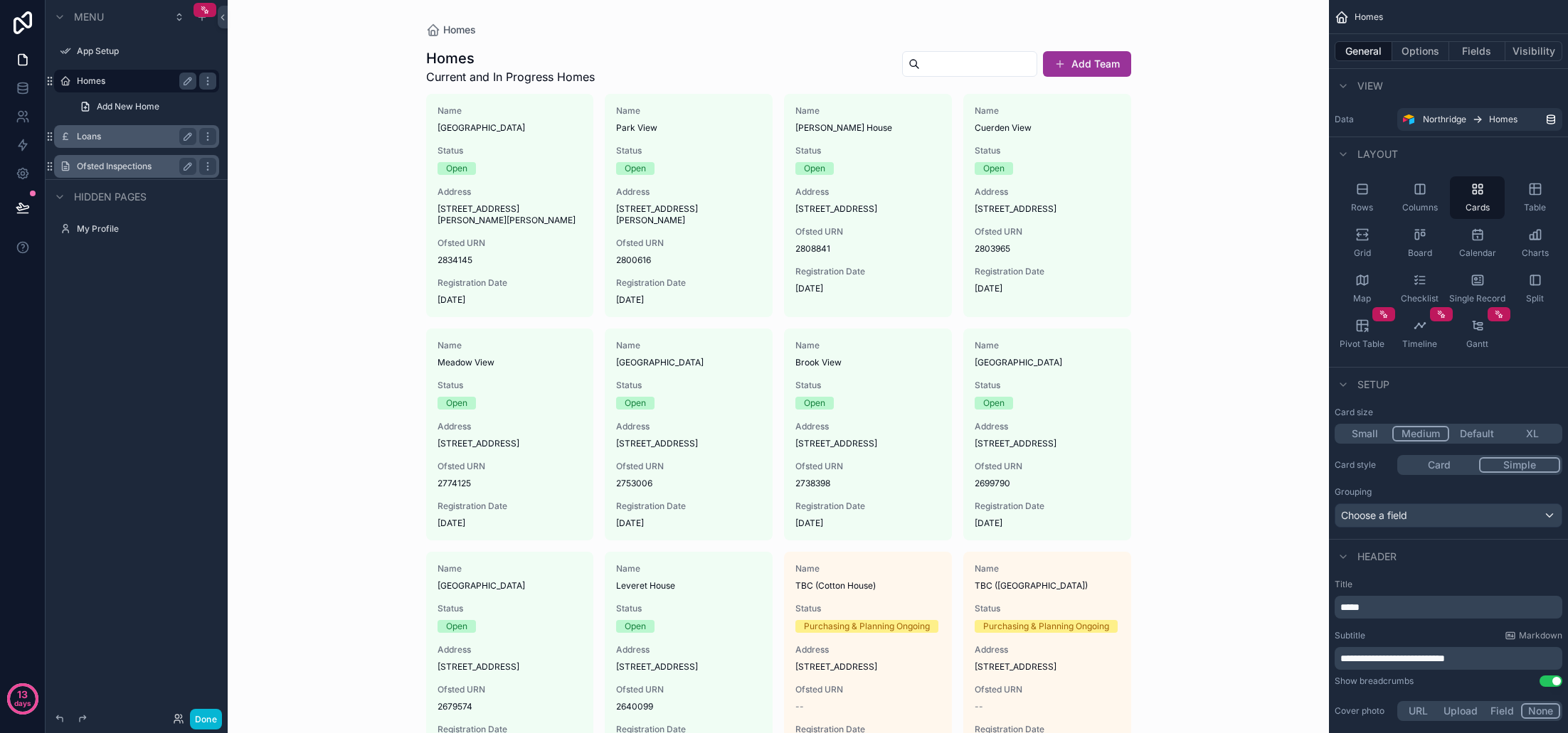
click at [1446, 468] on button "Card" at bounding box center [1439, 466] width 80 height 15
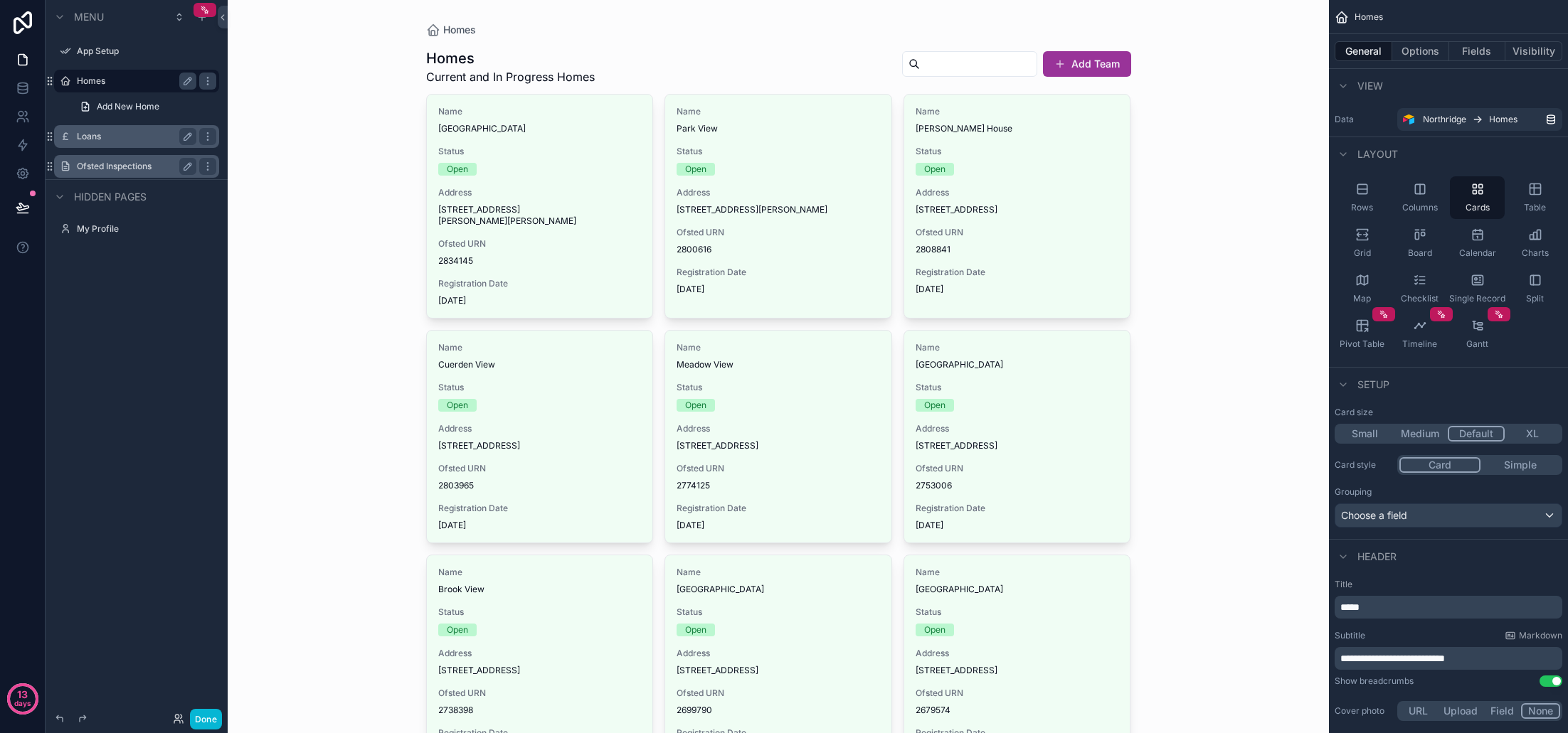
click at [1475, 438] on button "Default" at bounding box center [1476, 434] width 57 height 15
click at [1411, 435] on button "Medium" at bounding box center [1420, 434] width 56 height 15
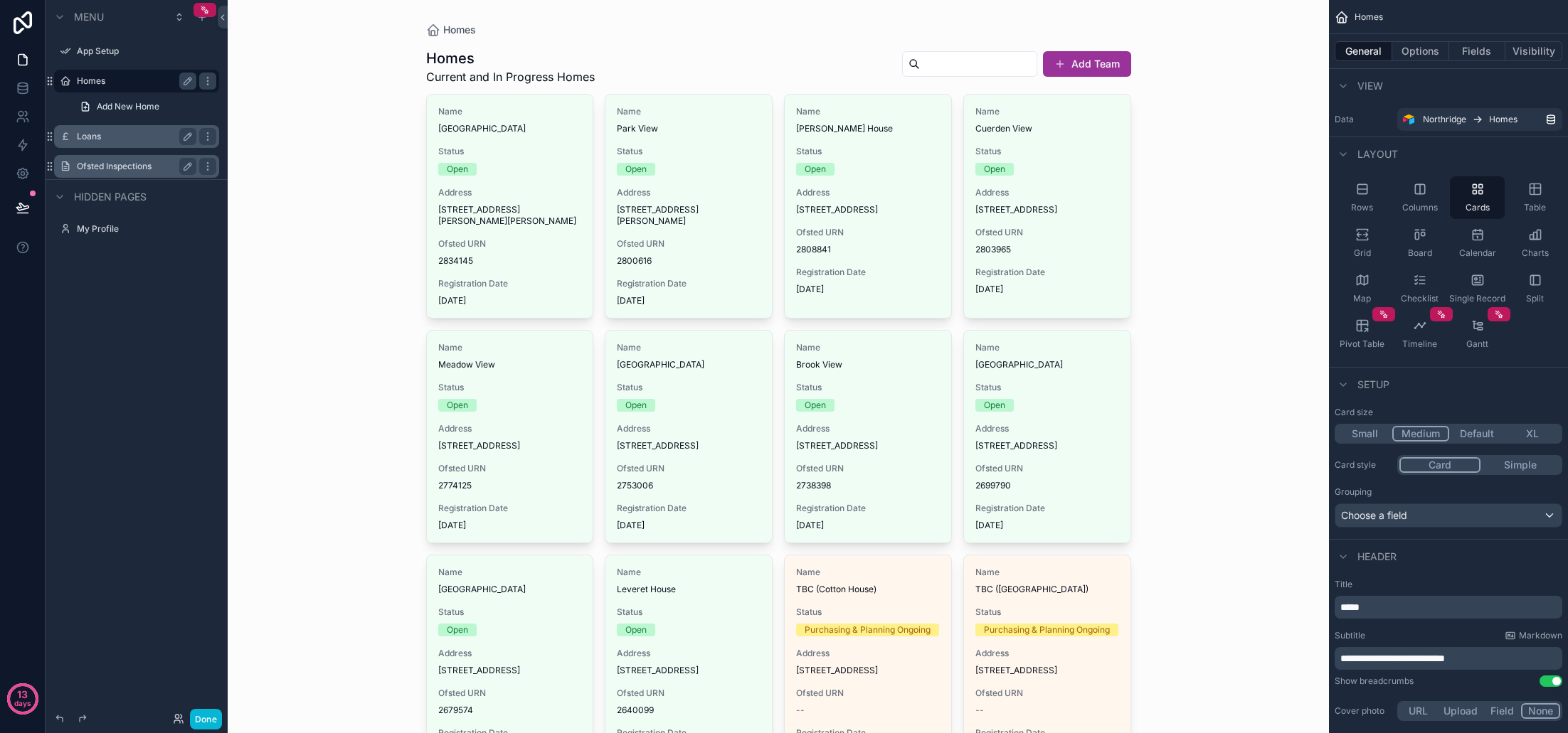
click at [1543, 432] on button "XL" at bounding box center [1532, 434] width 56 height 15
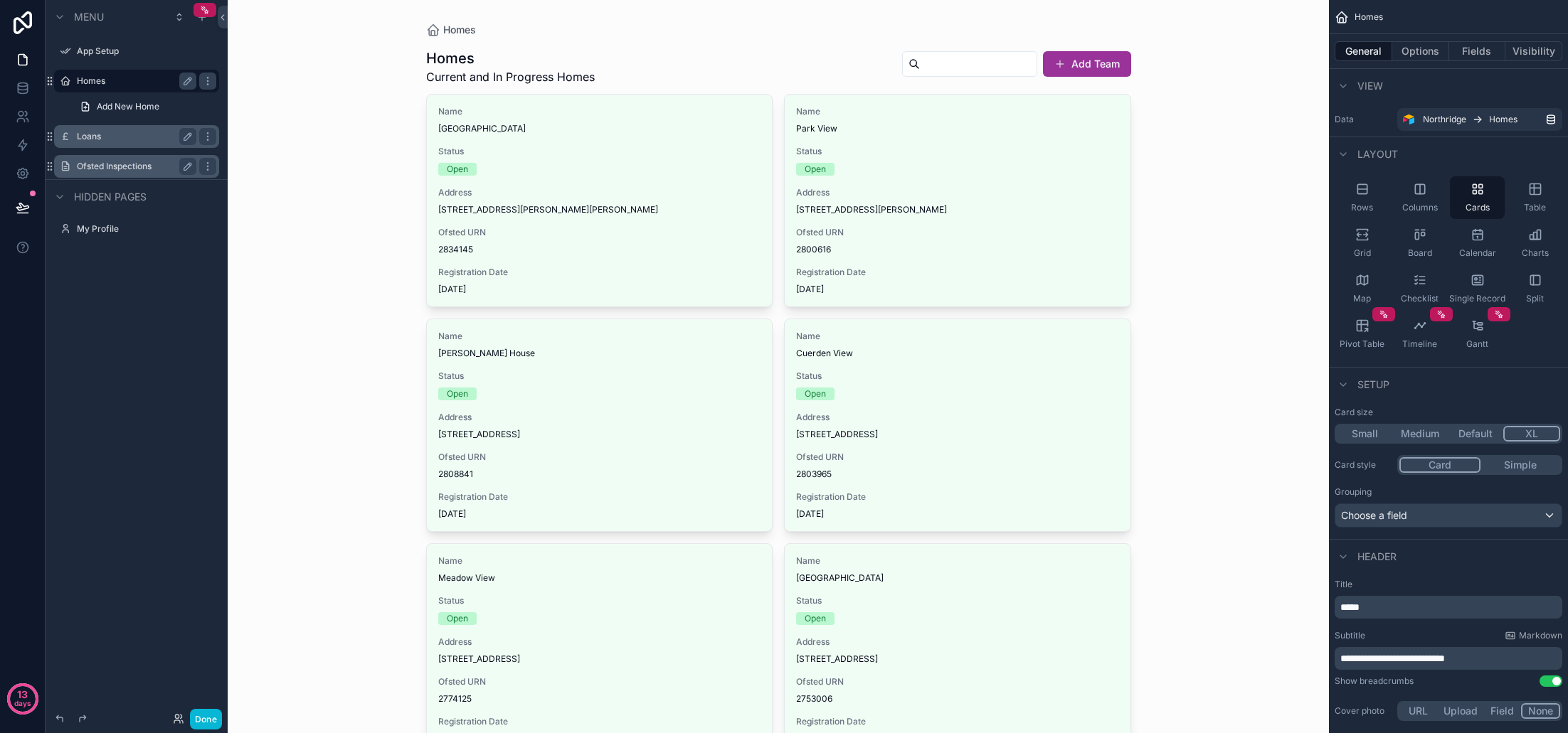
click at [1434, 433] on button "Medium" at bounding box center [1420, 434] width 56 height 15
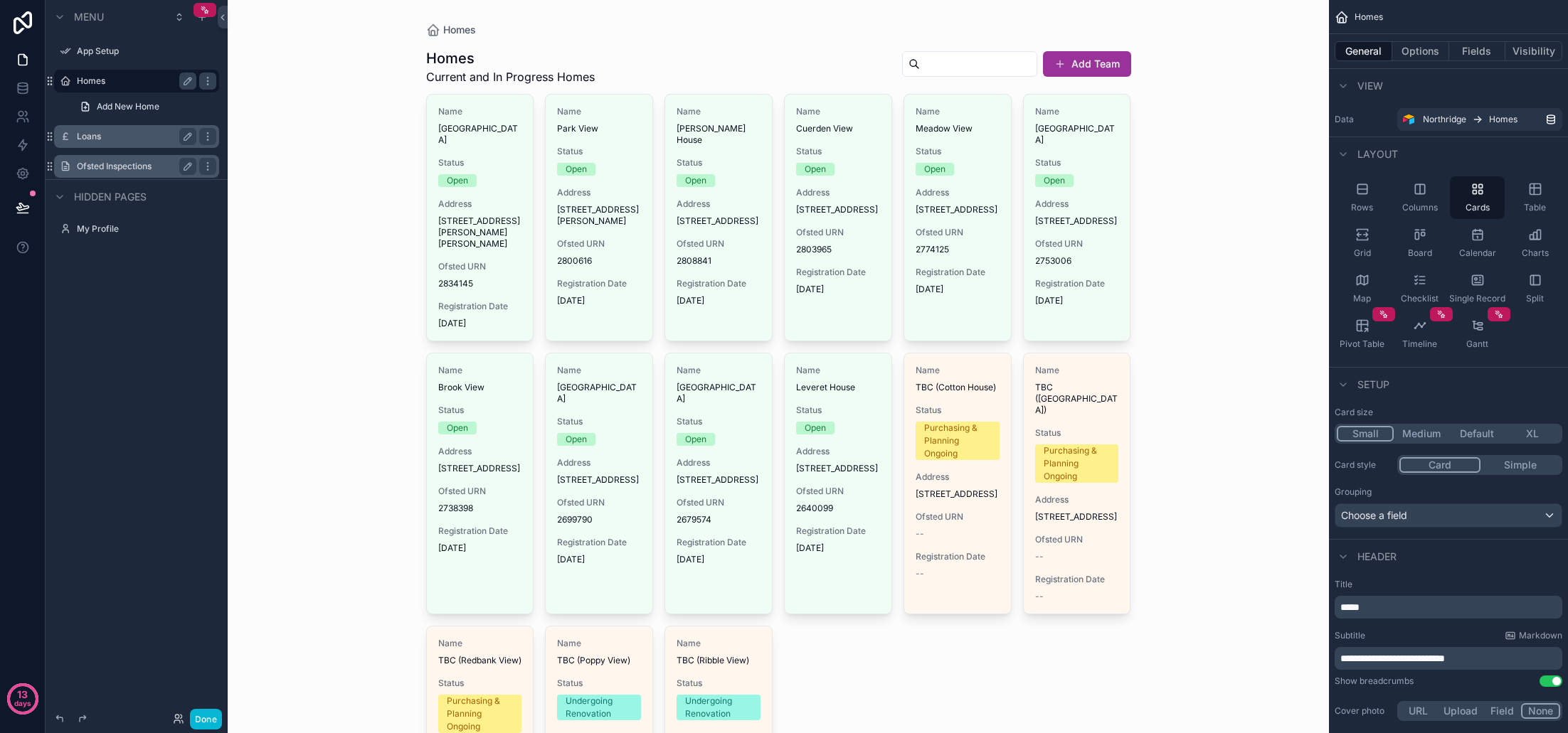
click at [1373, 435] on button "Small" at bounding box center [1365, 434] width 57 height 15
click at [1416, 436] on button "Medium" at bounding box center [1422, 434] width 56 height 15
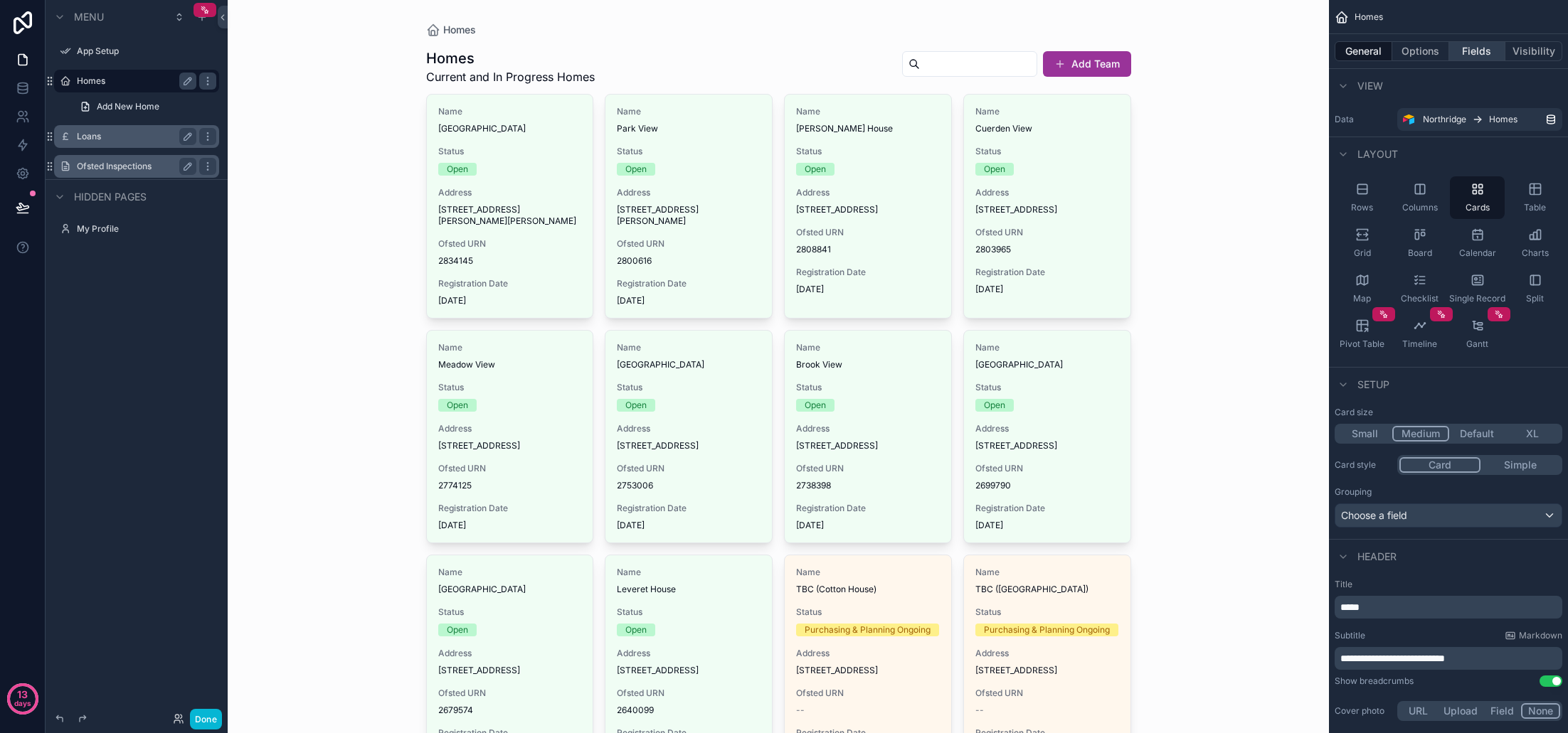
click at [1479, 53] on button "Fields" at bounding box center [1477, 51] width 57 height 20
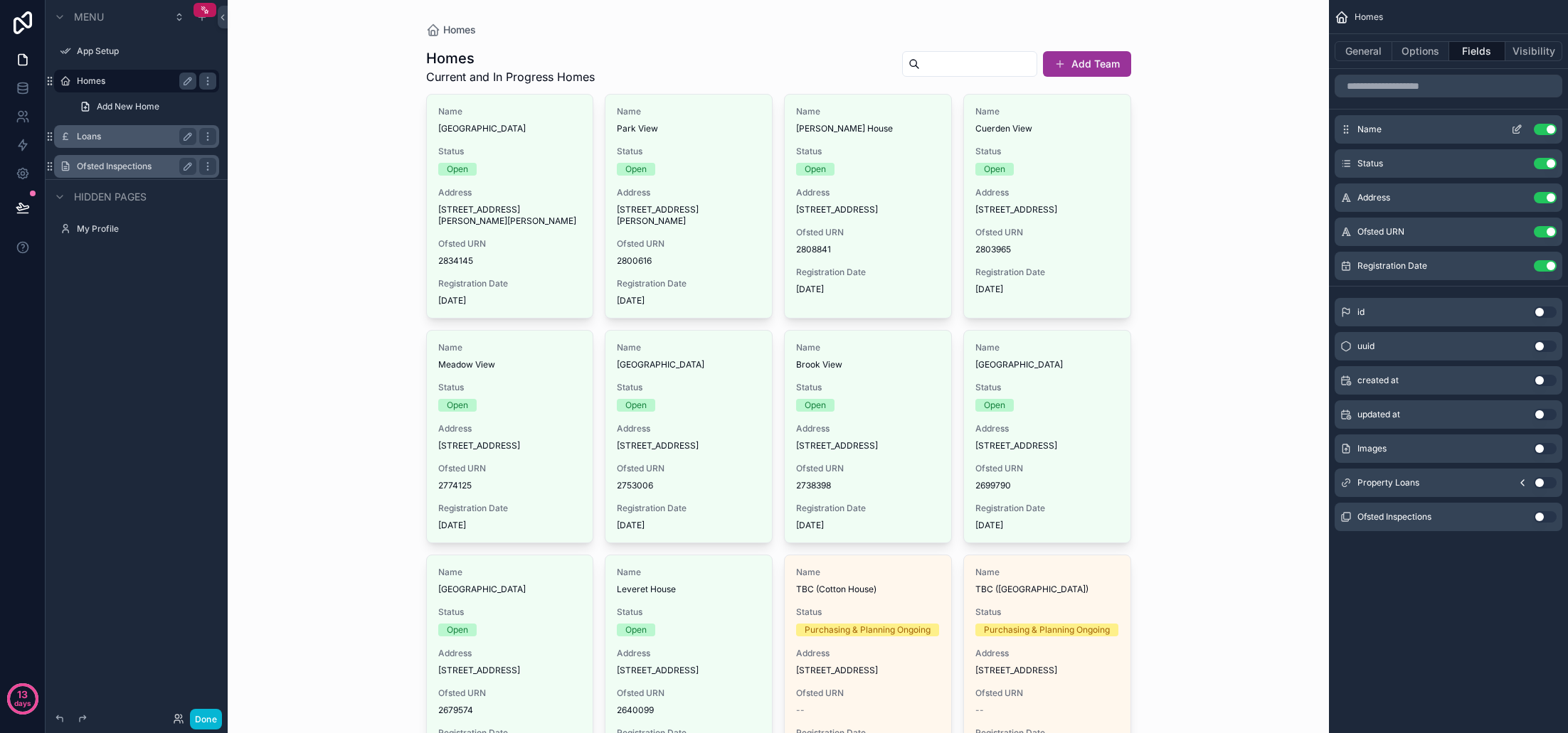
click at [1518, 129] on icon "scrollable content" at bounding box center [1517, 130] width 12 height 12
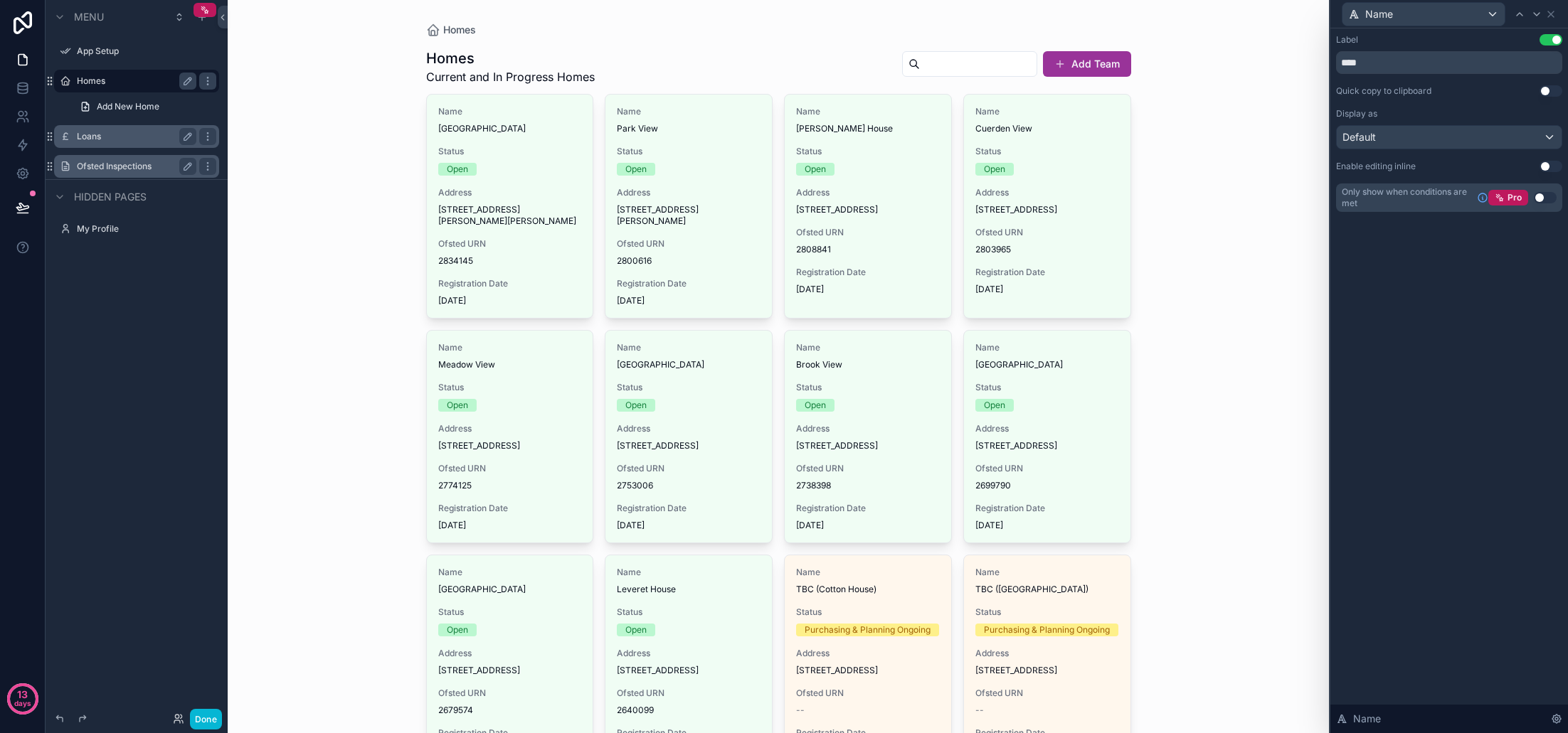
click at [1551, 41] on button "Use setting" at bounding box center [1551, 39] width 23 height 12
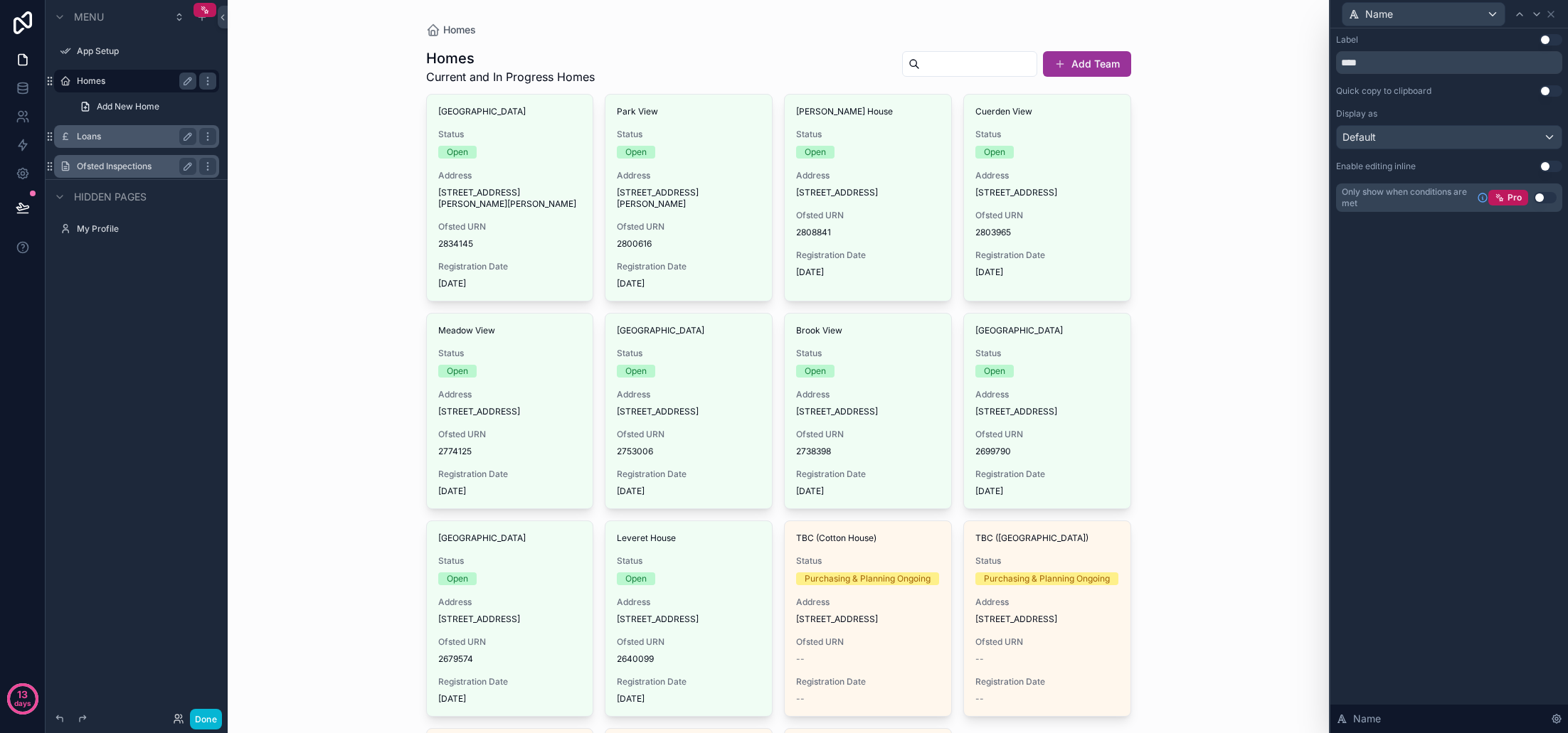
click at [1552, 41] on button "Use setting" at bounding box center [1551, 39] width 23 height 12
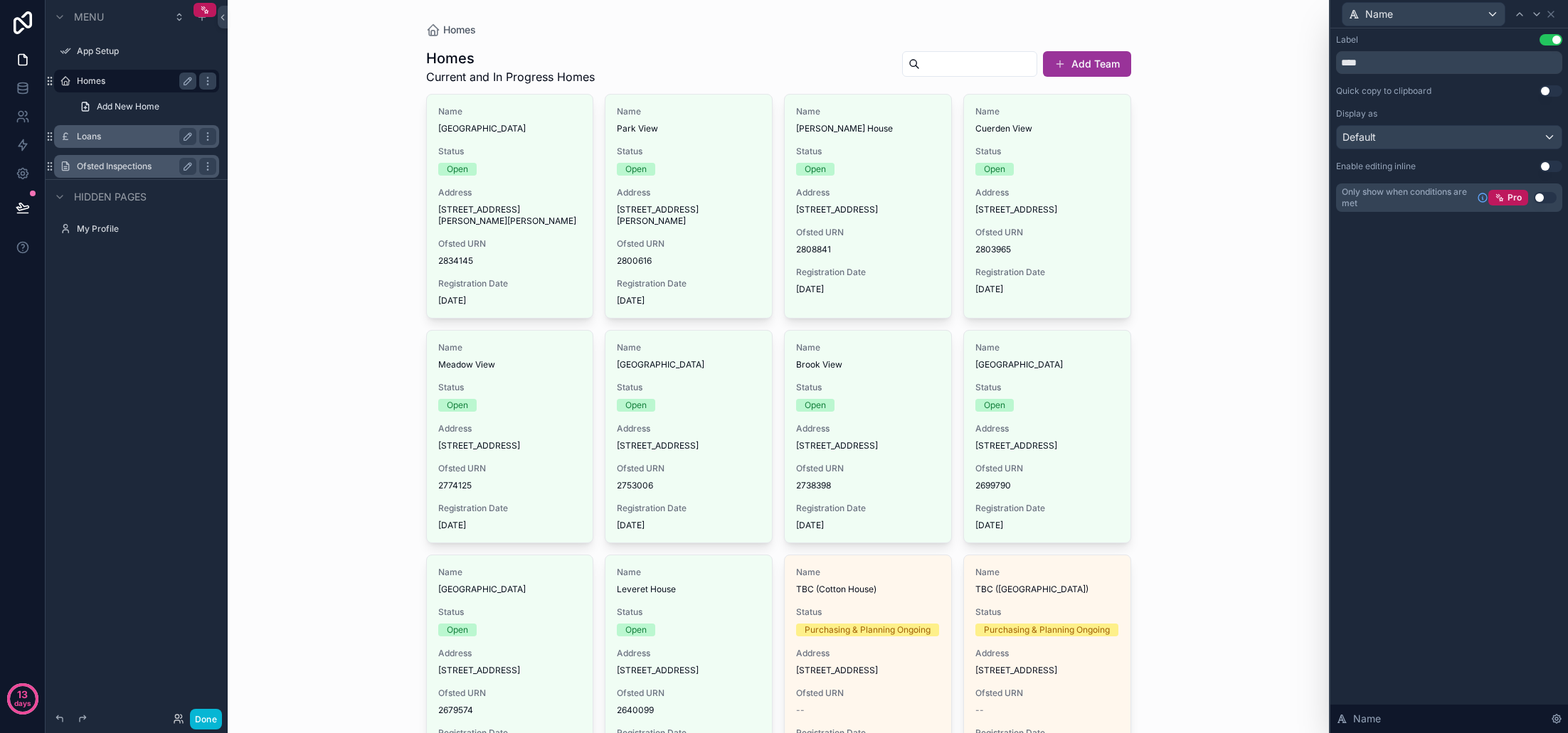
click at [1502, 139] on div "Default" at bounding box center [1450, 138] width 225 height 23
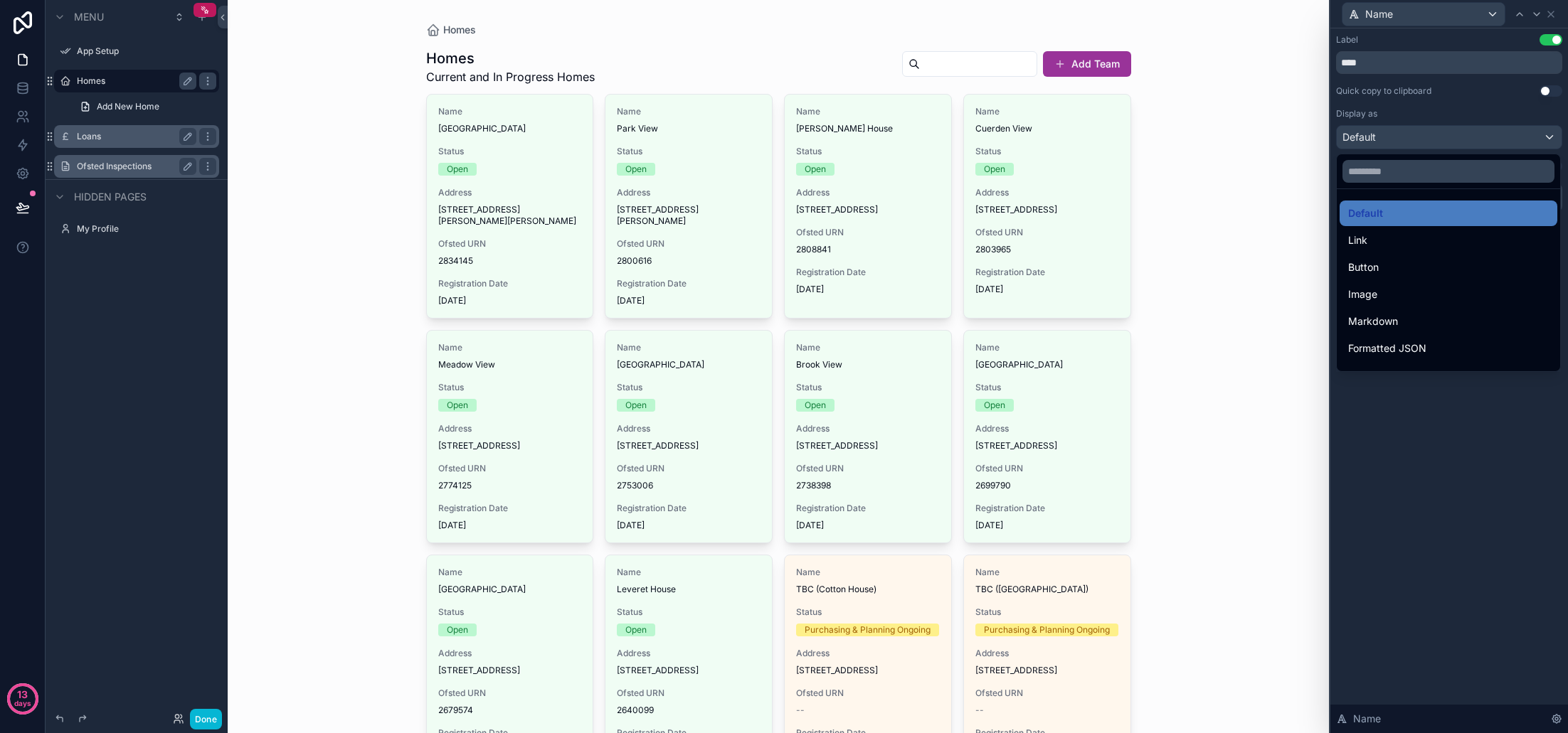
click at [1502, 139] on div at bounding box center [1449, 366] width 238 height 733
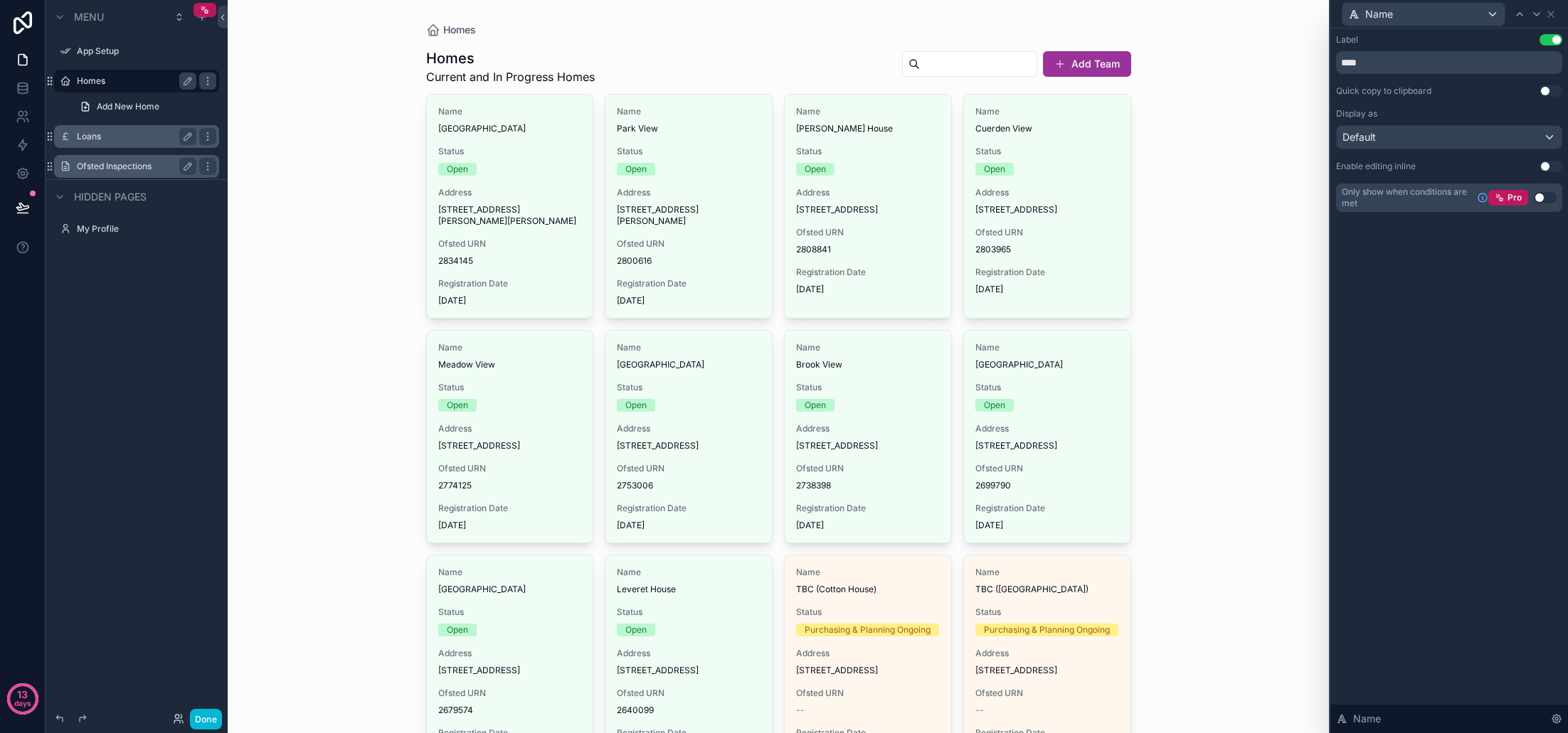
click at [1491, 114] on div "Display as" at bounding box center [1449, 114] width 226 height 12
click at [1554, 91] on button "Use setting" at bounding box center [1551, 91] width 23 height 12
click at [1556, 16] on div "Name" at bounding box center [1449, 13] width 226 height 28
click at [1555, 16] on icon at bounding box center [1551, 14] width 12 height 12
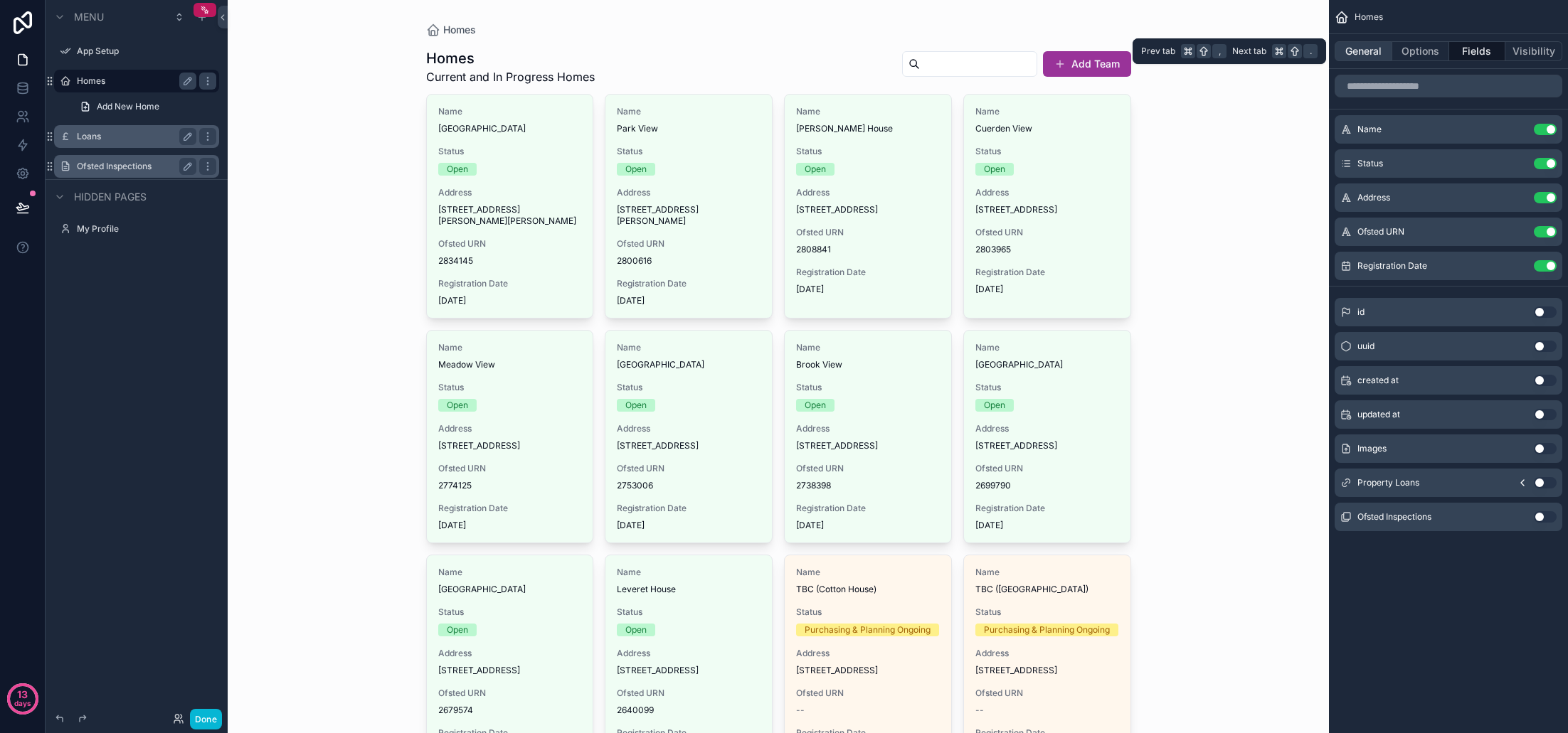
click at [1361, 56] on button "General" at bounding box center [1363, 51] width 58 height 20
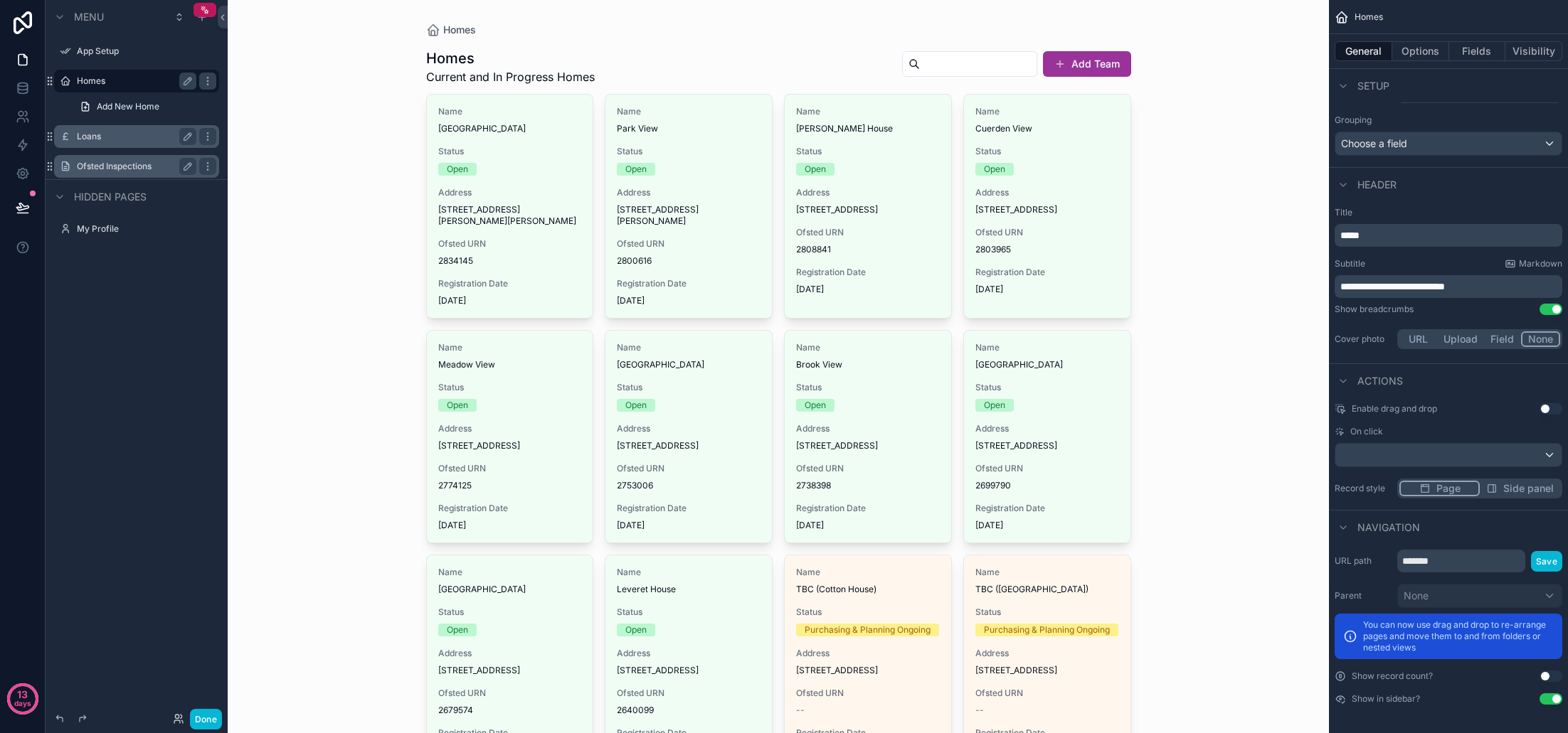
click at [1551, 676] on button "Use setting" at bounding box center [1551, 676] width 23 height 12
click at [212, 719] on button "Done" at bounding box center [205, 719] width 32 height 20
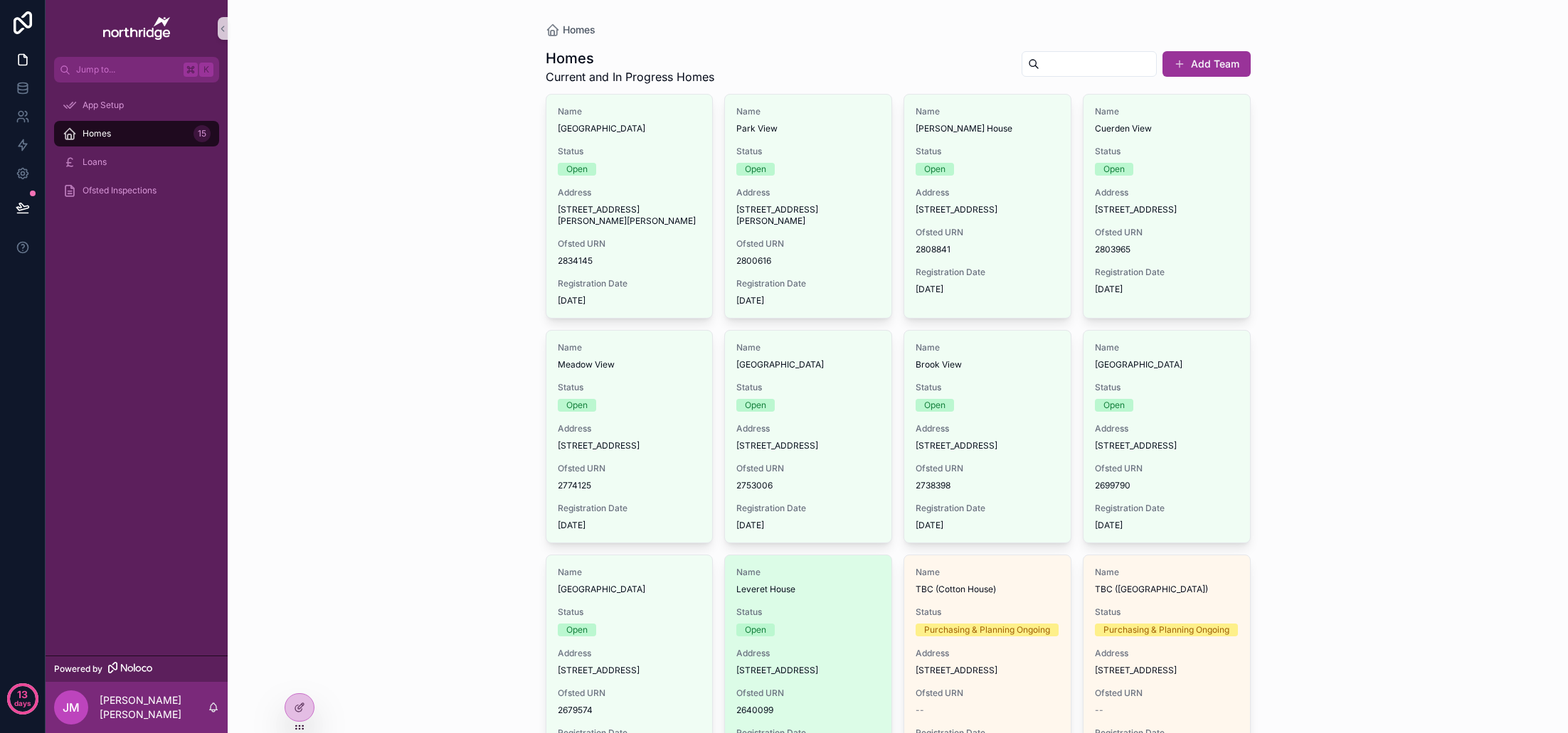
click at [838, 619] on span "Status" at bounding box center [807, 613] width 143 height 12
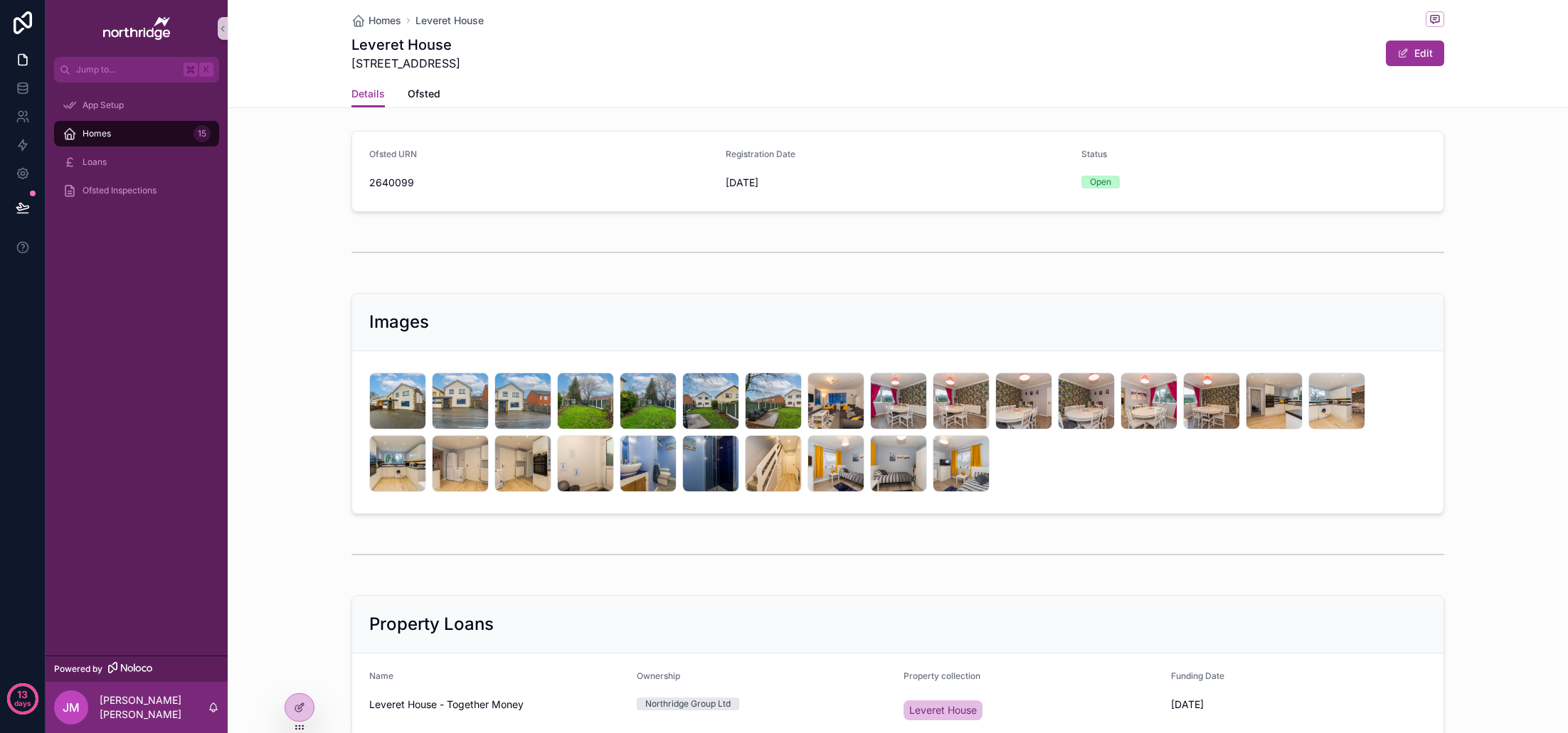
click at [93, 134] on span "Homes" at bounding box center [97, 134] width 29 height 12
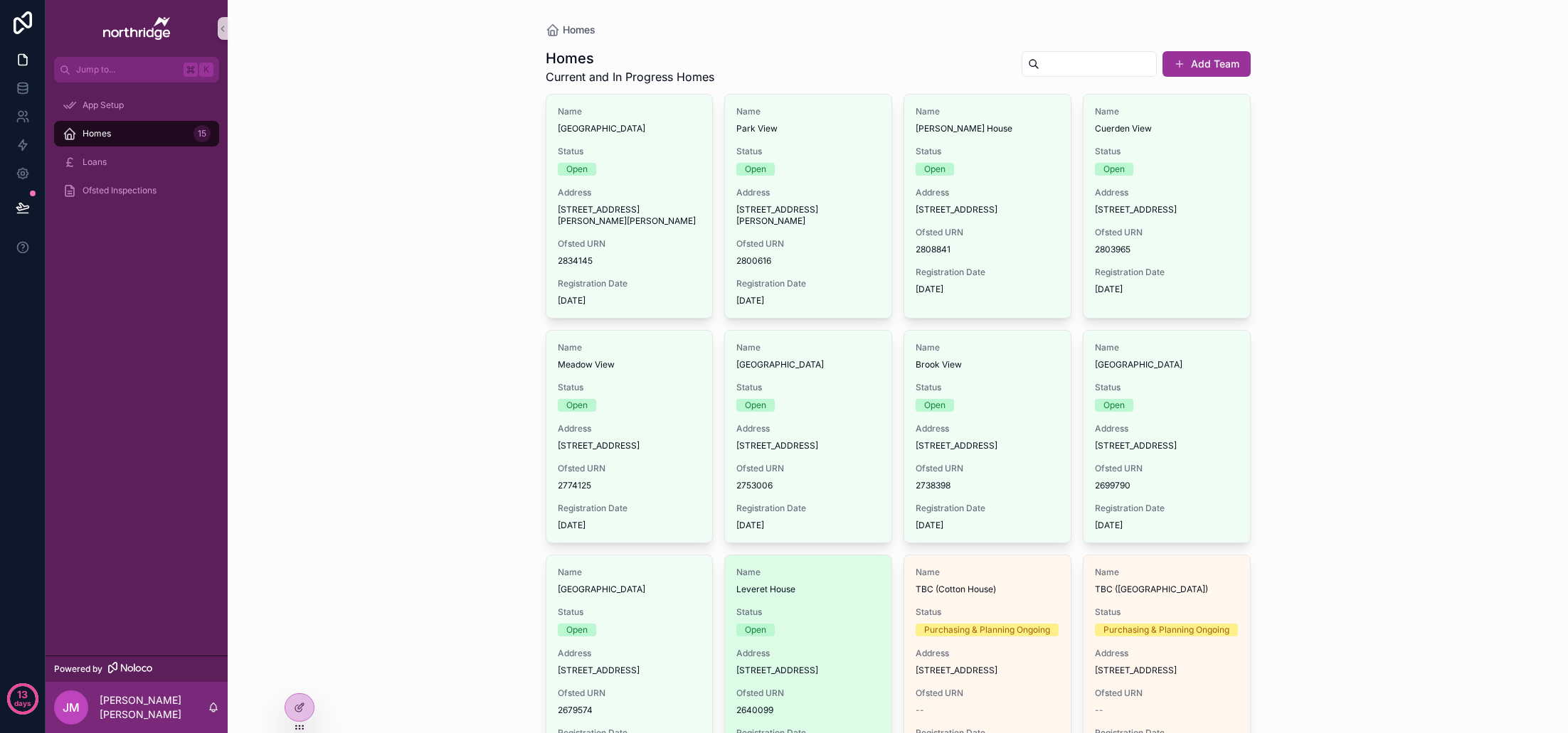
click at [847, 637] on div "Status Open" at bounding box center [807, 621] width 143 height 30
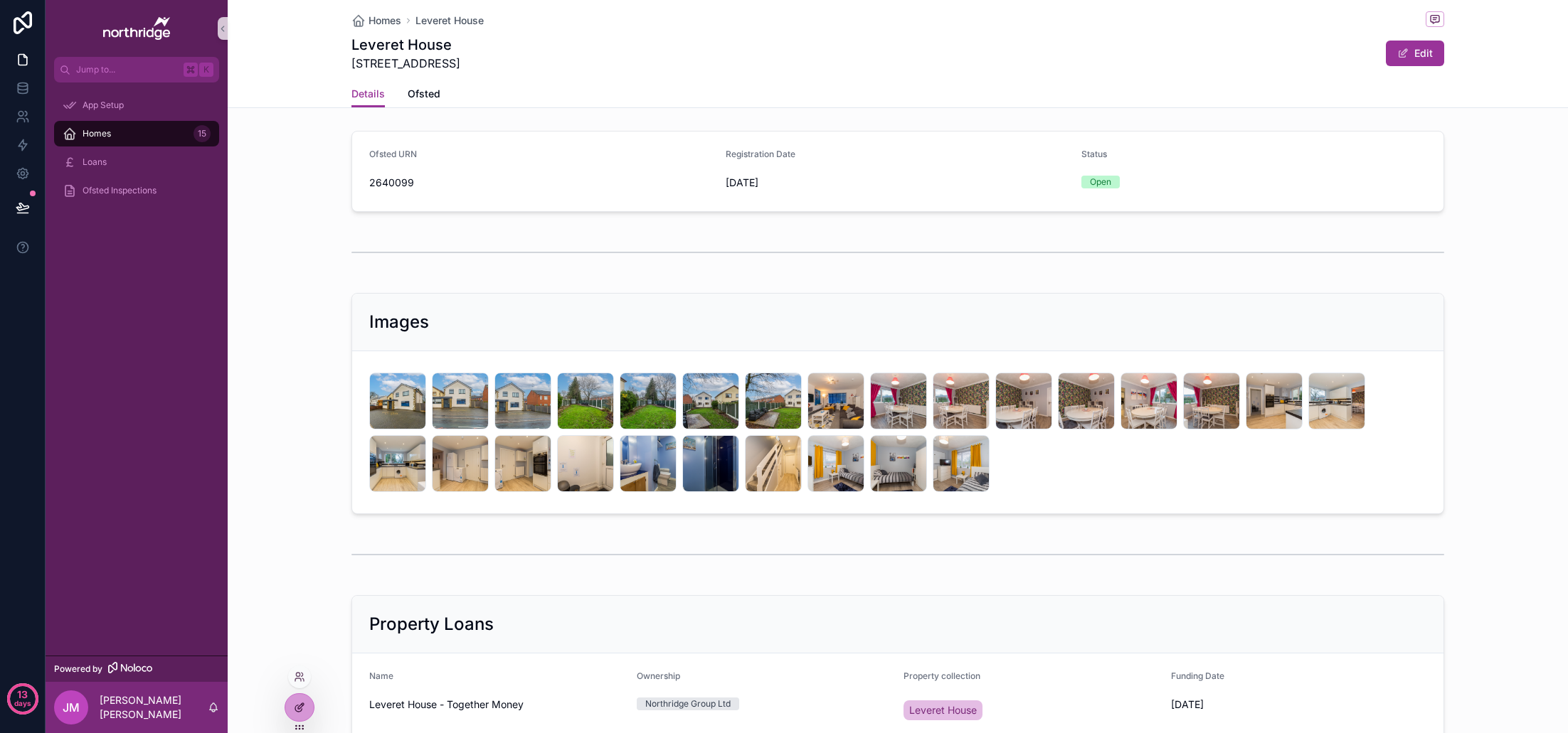
click at [308, 706] on div at bounding box center [300, 708] width 29 height 27
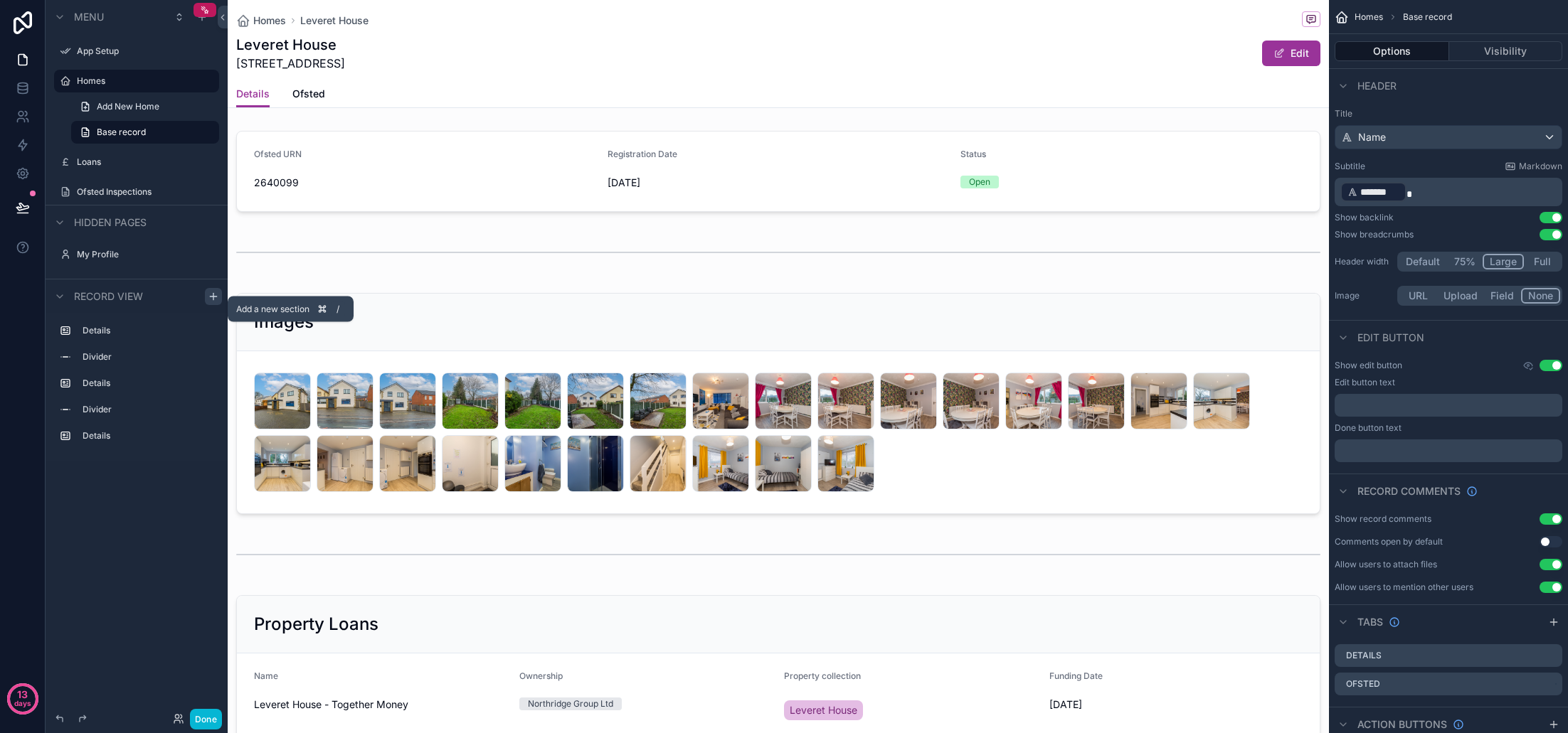
click at [212, 296] on icon "scrollable content" at bounding box center [213, 296] width 7 height 0
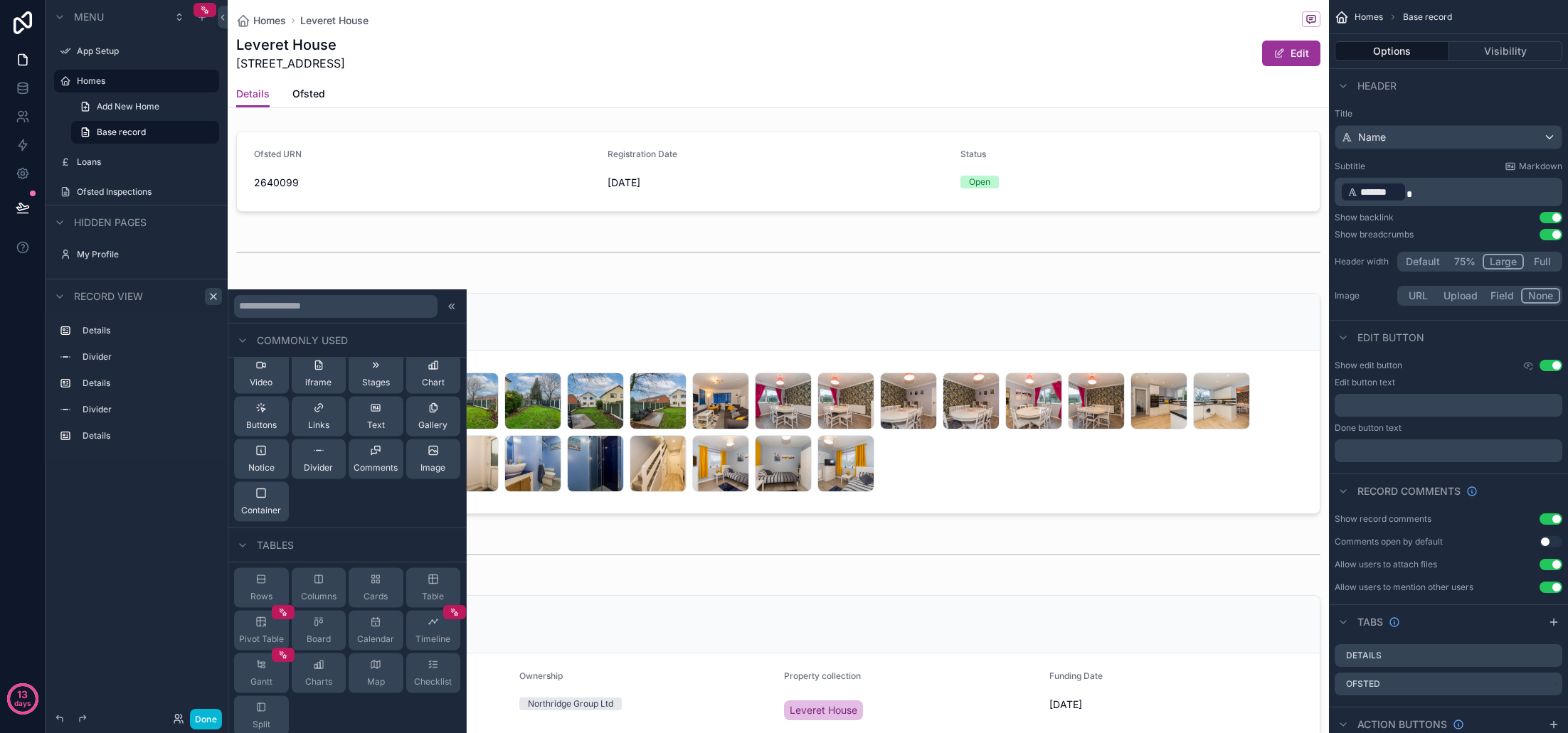
scroll to position [56, 0]
click at [434, 588] on span "Table" at bounding box center [433, 594] width 22 height 12
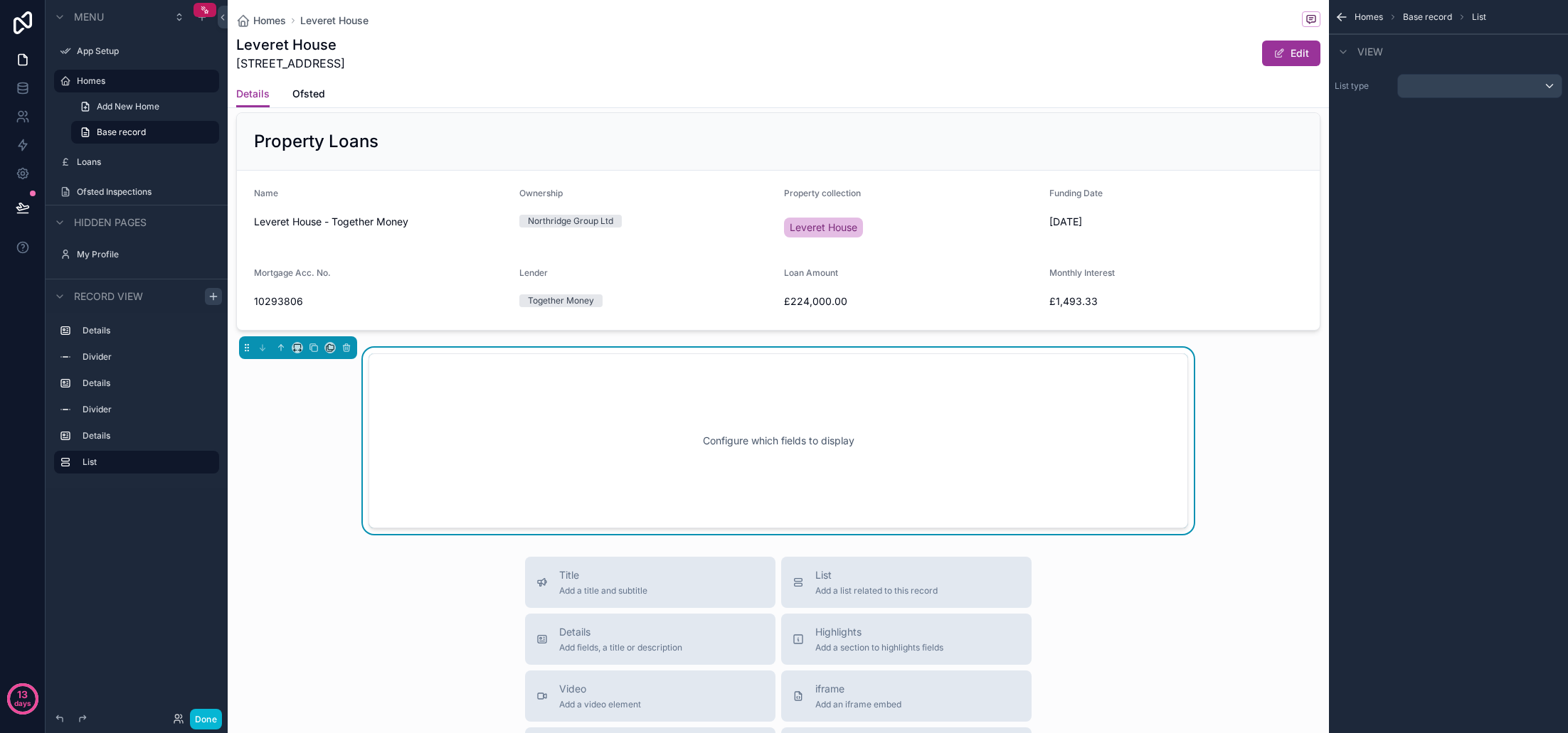
scroll to position [558, 0]
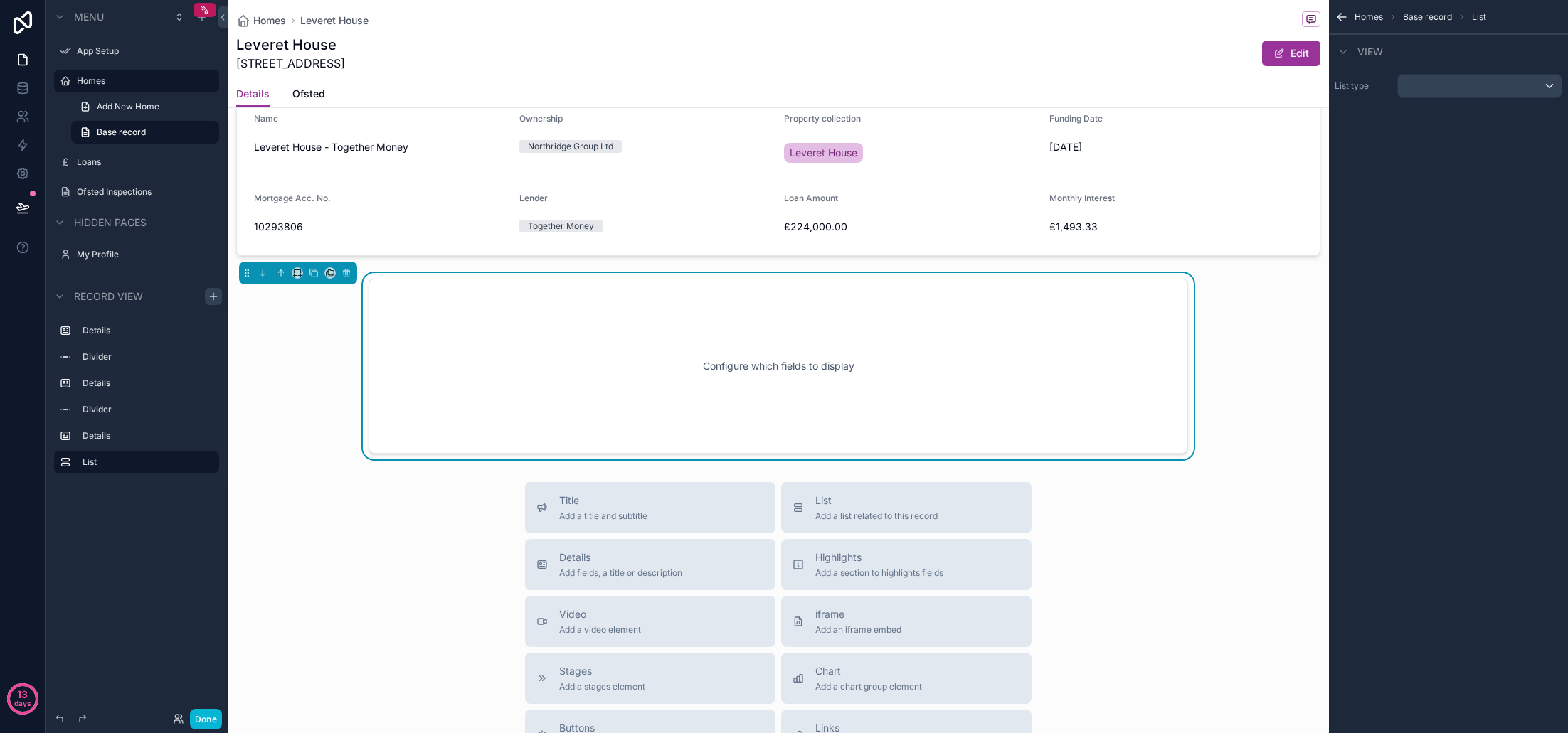
click at [1474, 81] on div "scrollable content" at bounding box center [1479, 87] width 164 height 23
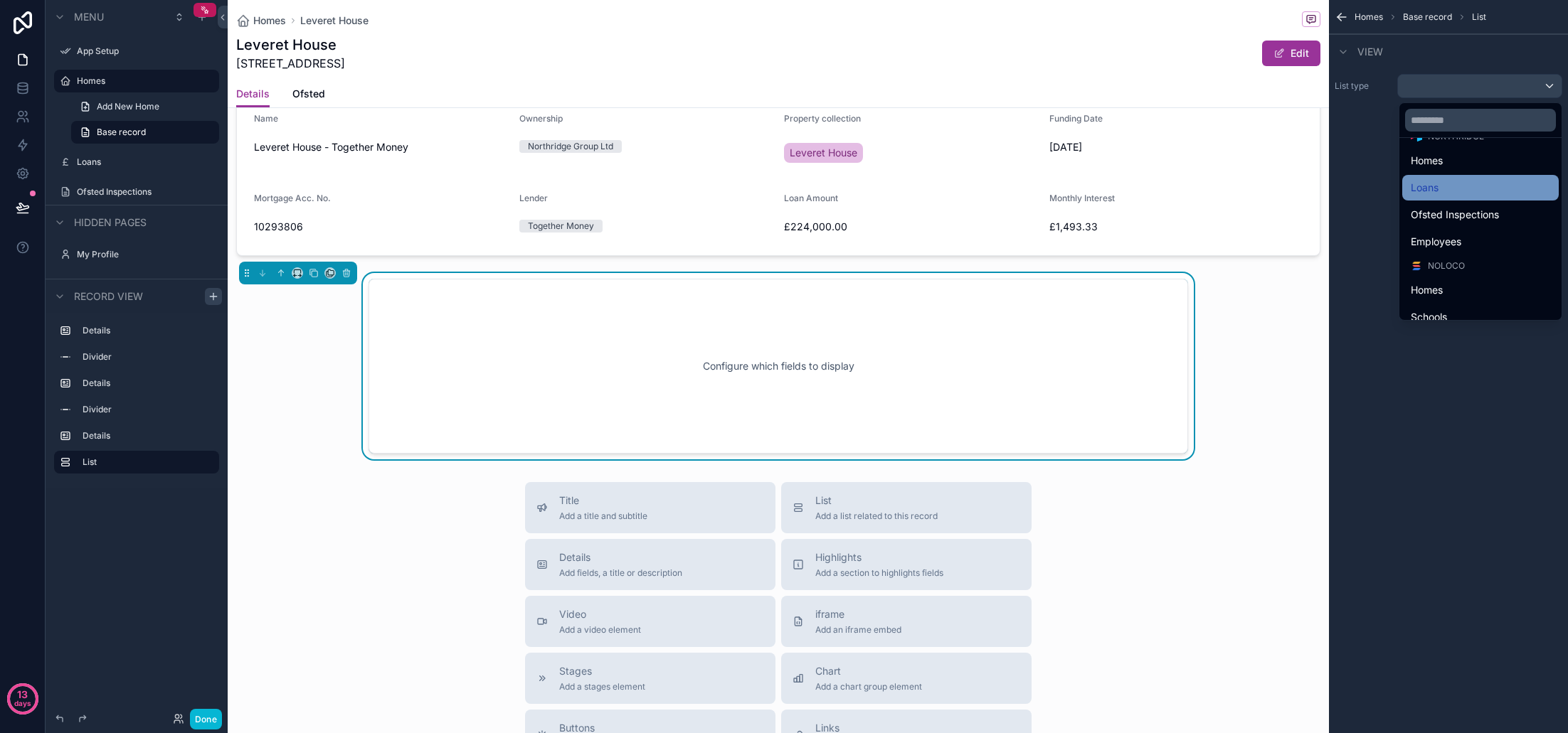
scroll to position [73, 0]
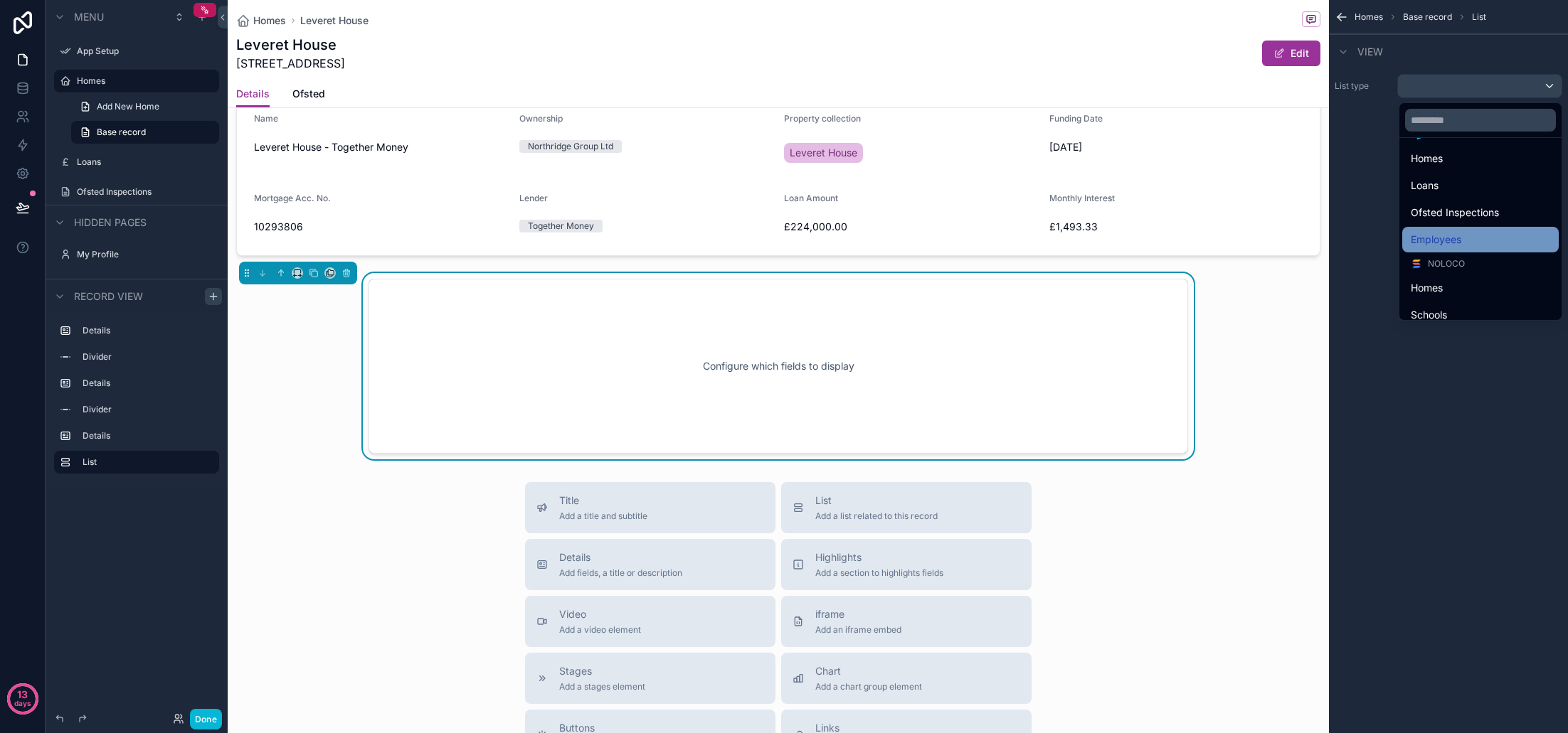
click at [1449, 239] on div "Employees" at bounding box center [1479, 240] width 139 height 17
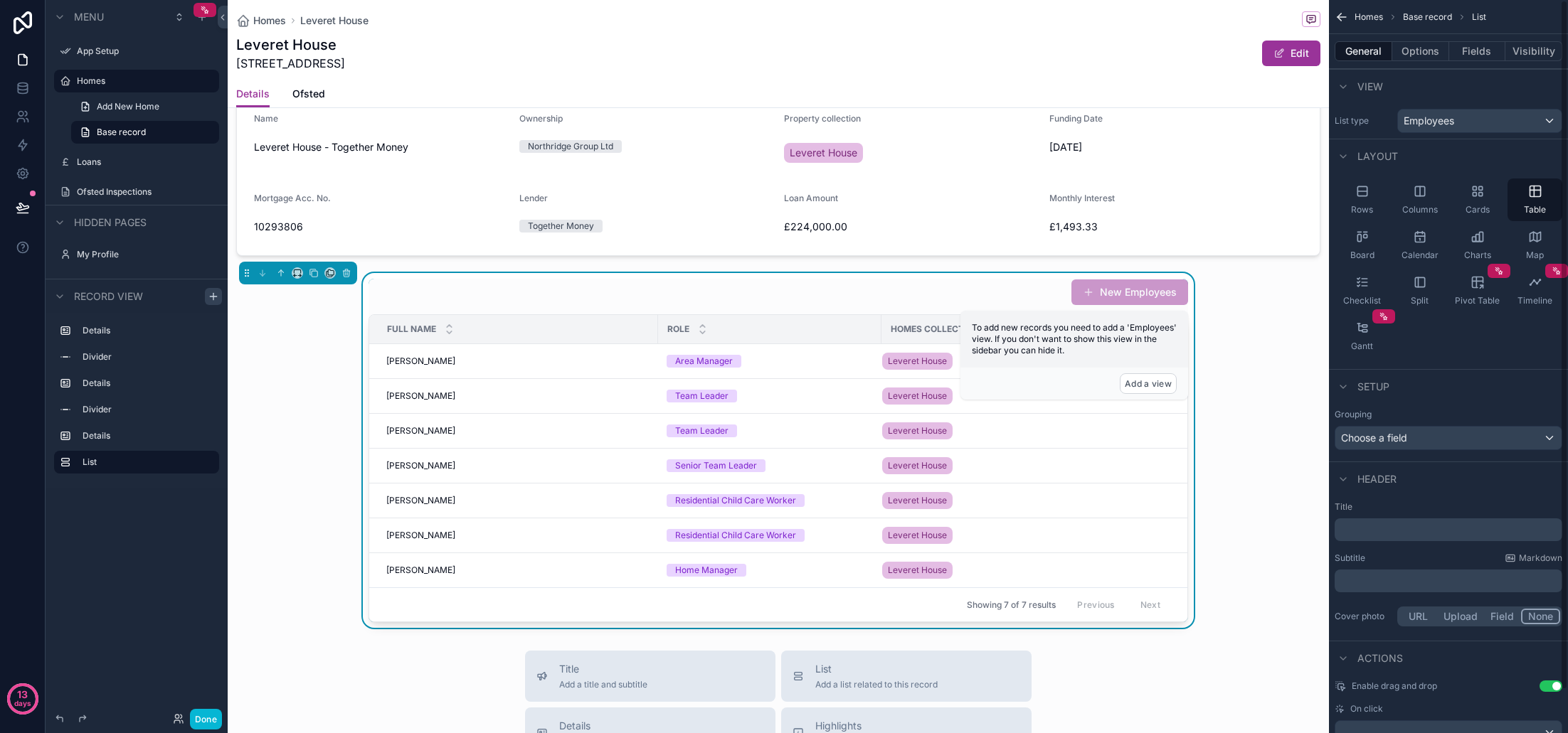
scroll to position [0, 0]
click at [1420, 55] on button "Options" at bounding box center [1420, 51] width 57 height 20
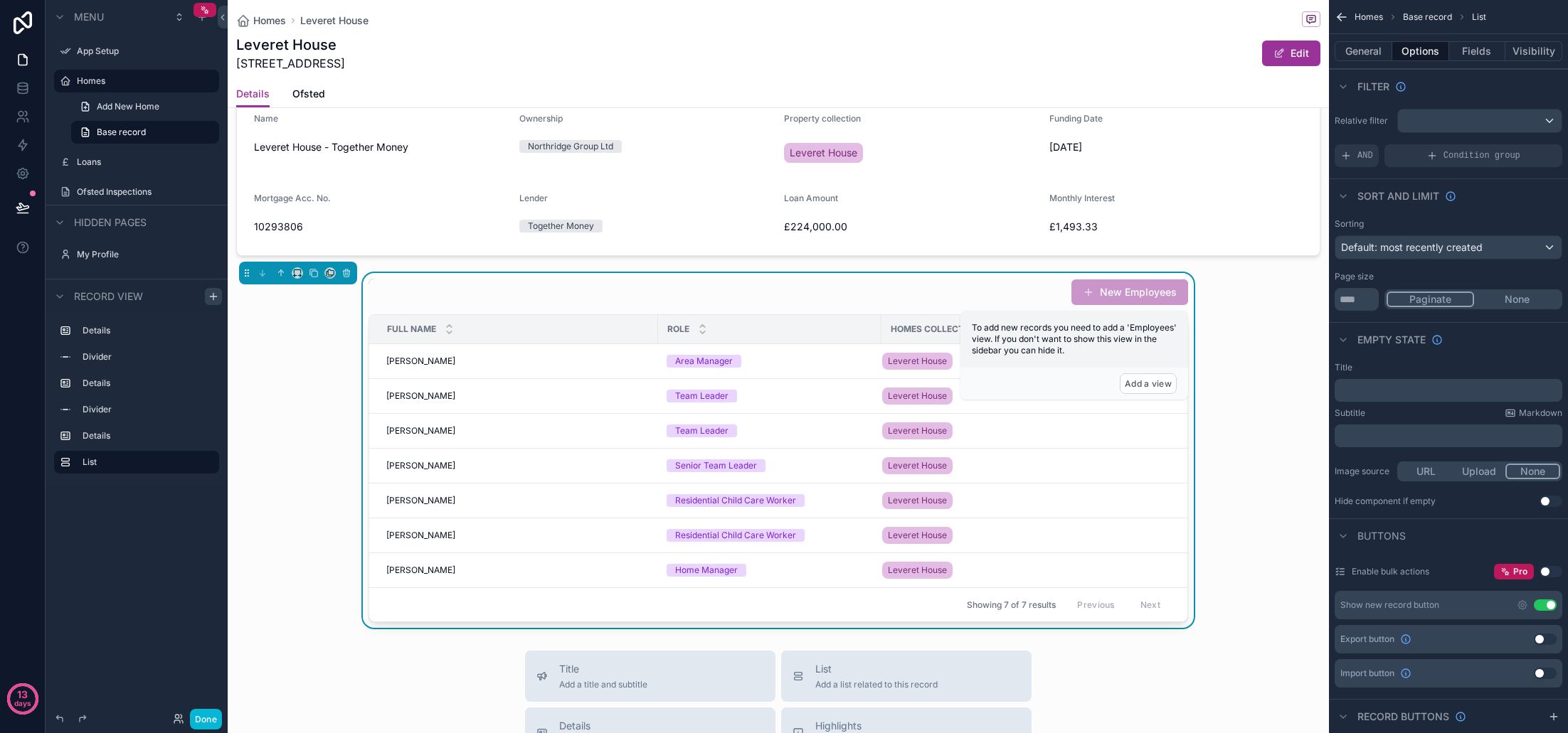
click at [1453, 121] on div "scrollable content" at bounding box center [1479, 121] width 164 height 23
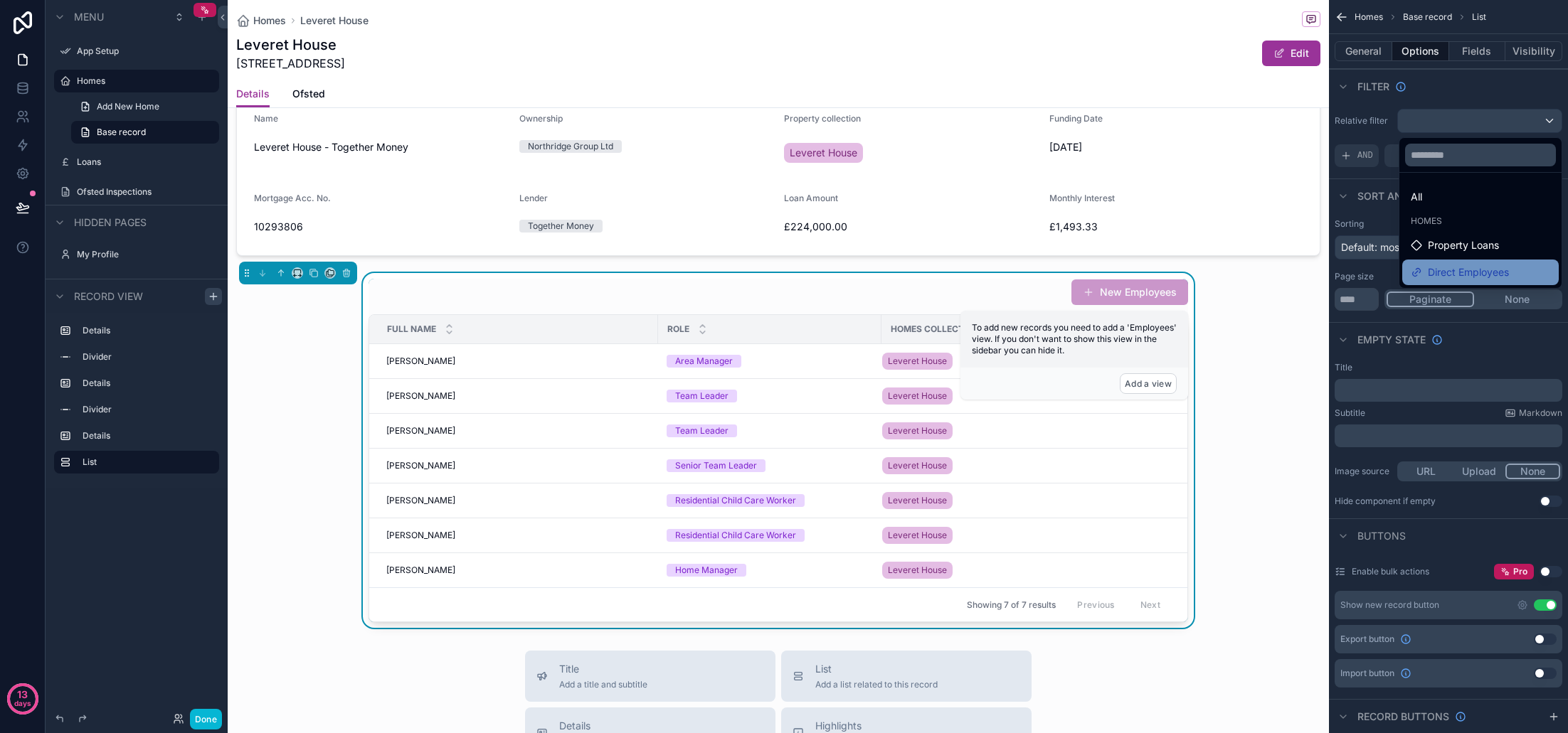
click at [1465, 273] on span "Direct Employees" at bounding box center [1468, 272] width 81 height 17
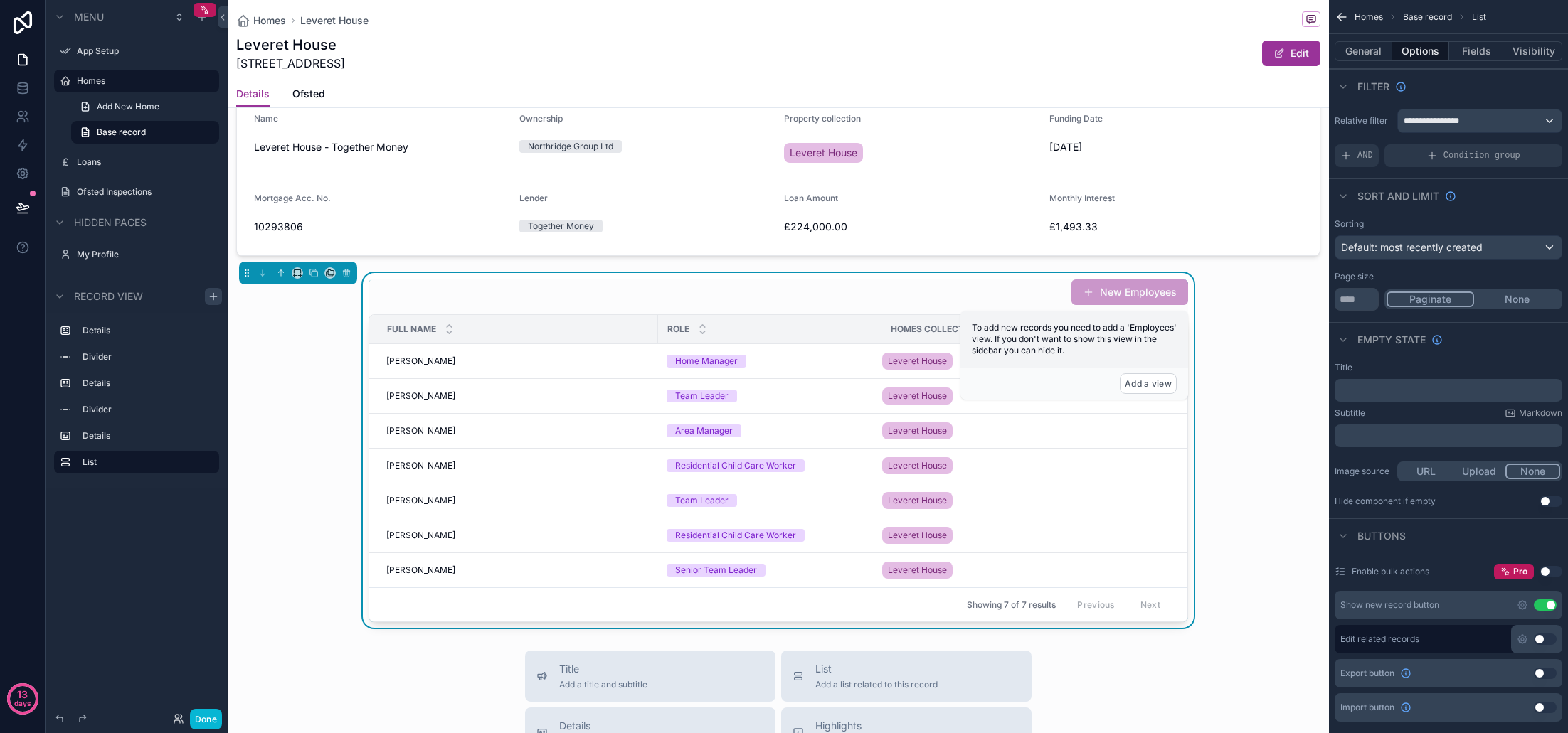
click at [1495, 250] on div "Default: most recently created" at bounding box center [1448, 248] width 226 height 23
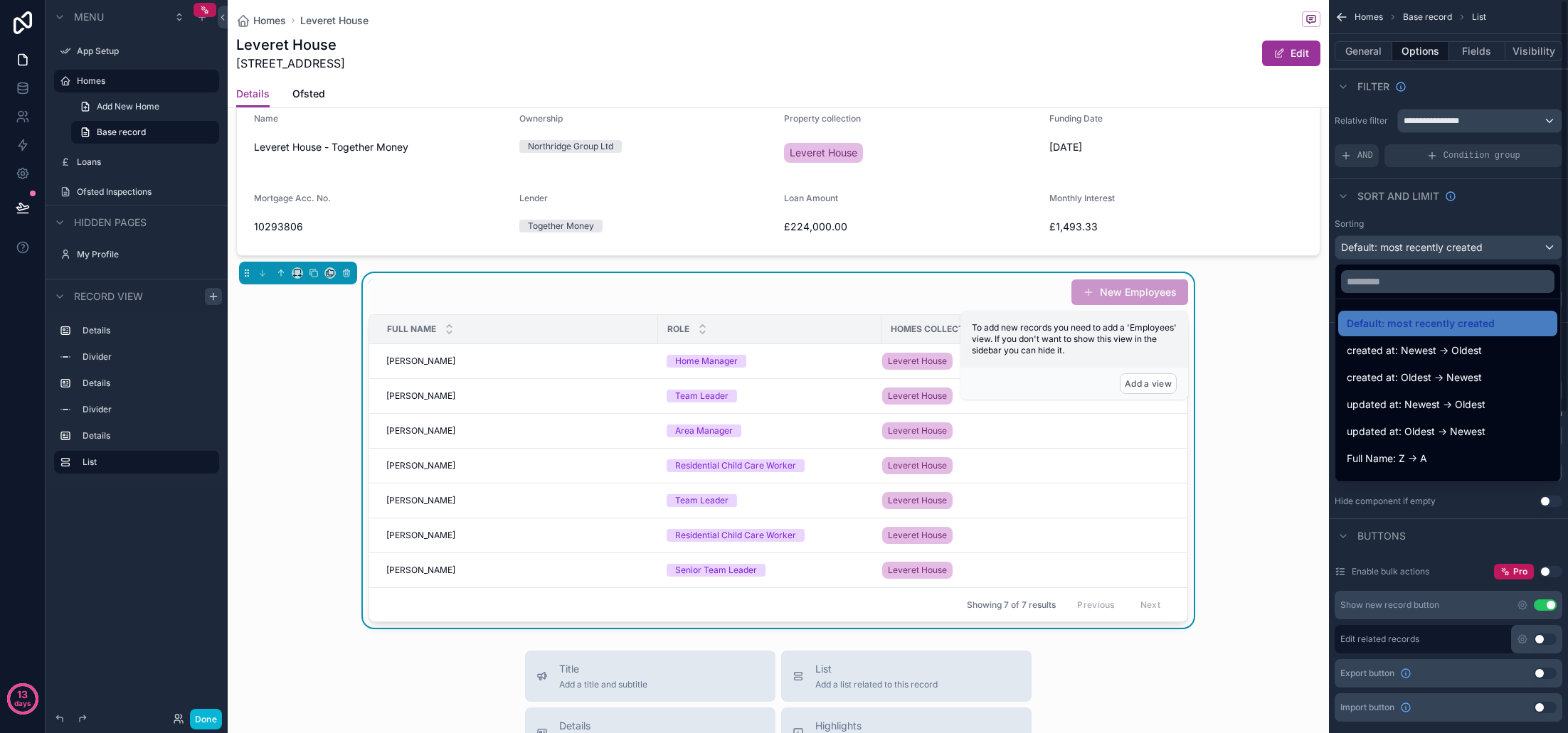
click at [1501, 210] on div "scrollable content" at bounding box center [784, 366] width 1568 height 733
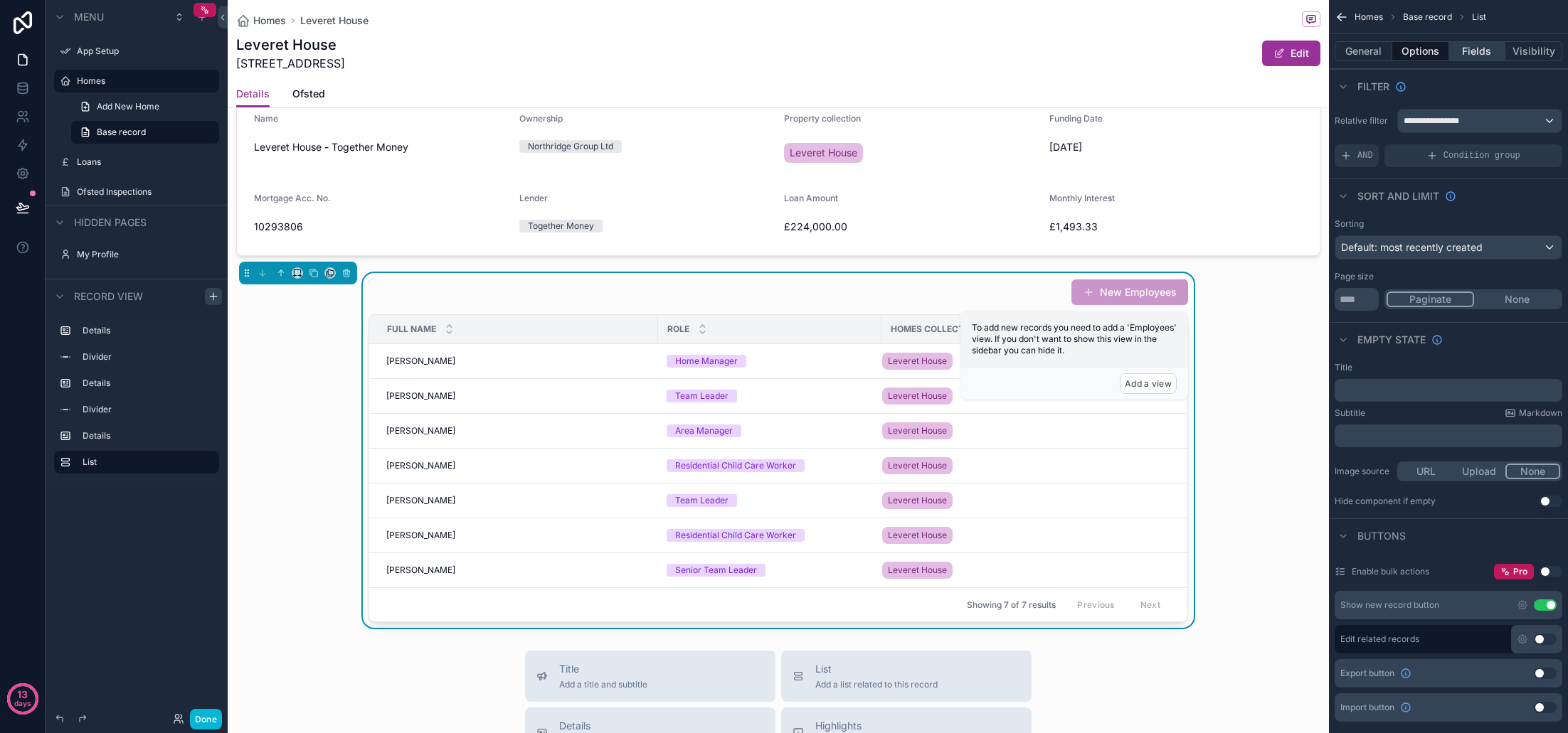
click at [1475, 56] on button "Fields" at bounding box center [1477, 51] width 57 height 20
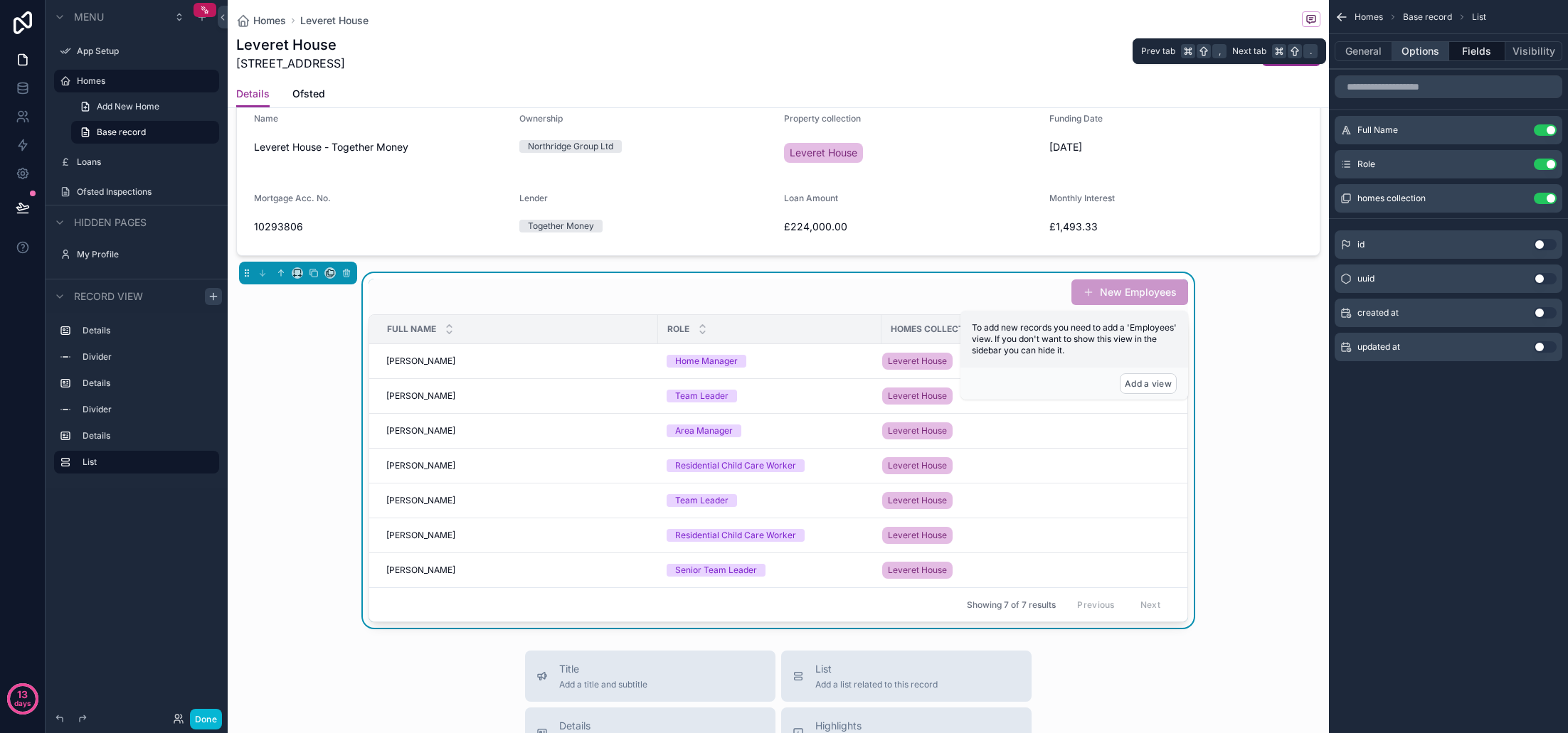
click at [1419, 56] on button "Options" at bounding box center [1420, 51] width 57 height 20
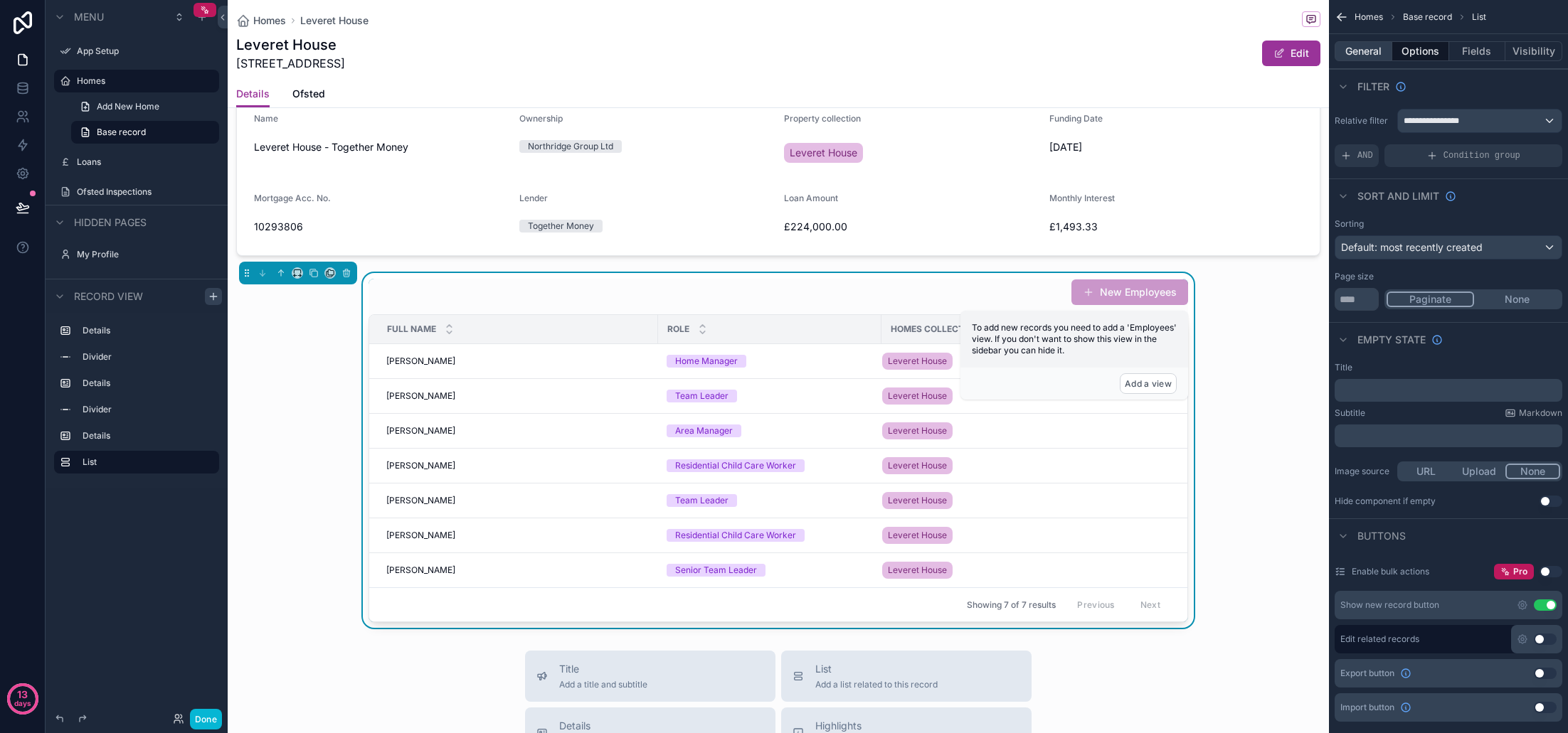
click at [1367, 55] on button "General" at bounding box center [1363, 51] width 58 height 20
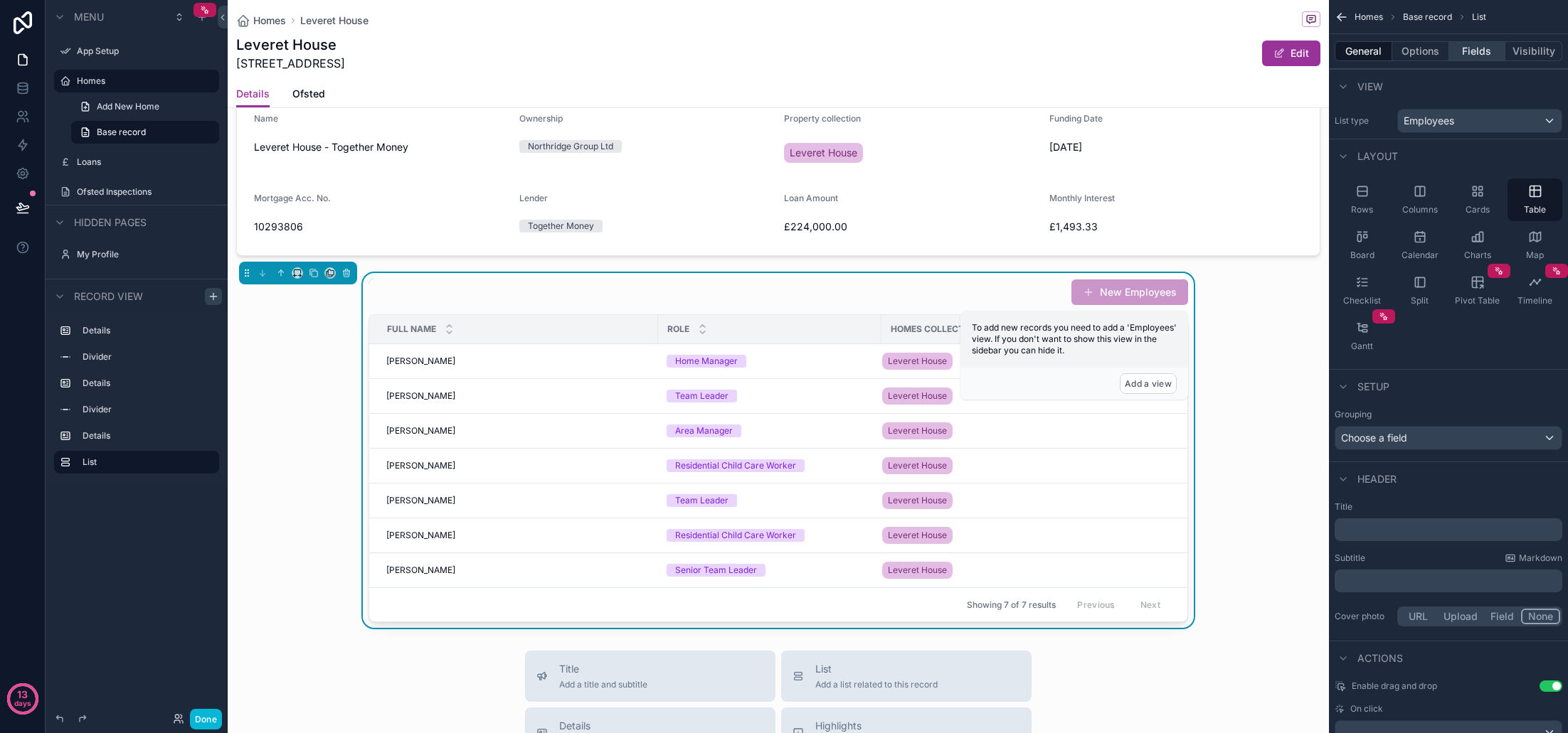
click at [1474, 54] on button "Fields" at bounding box center [1477, 51] width 57 height 20
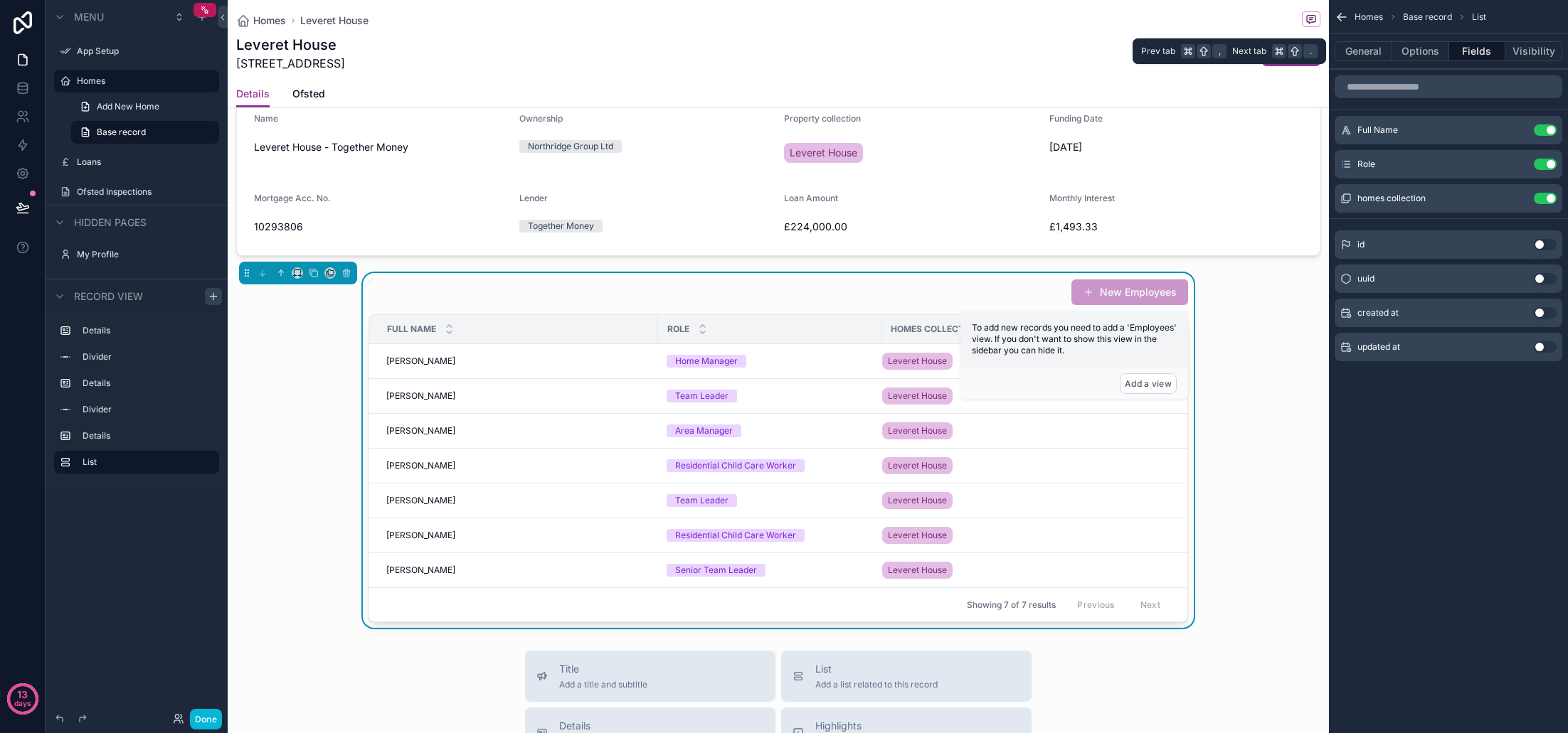
scroll to position [1, 0]
click at [1435, 50] on button "Options" at bounding box center [1420, 51] width 57 height 20
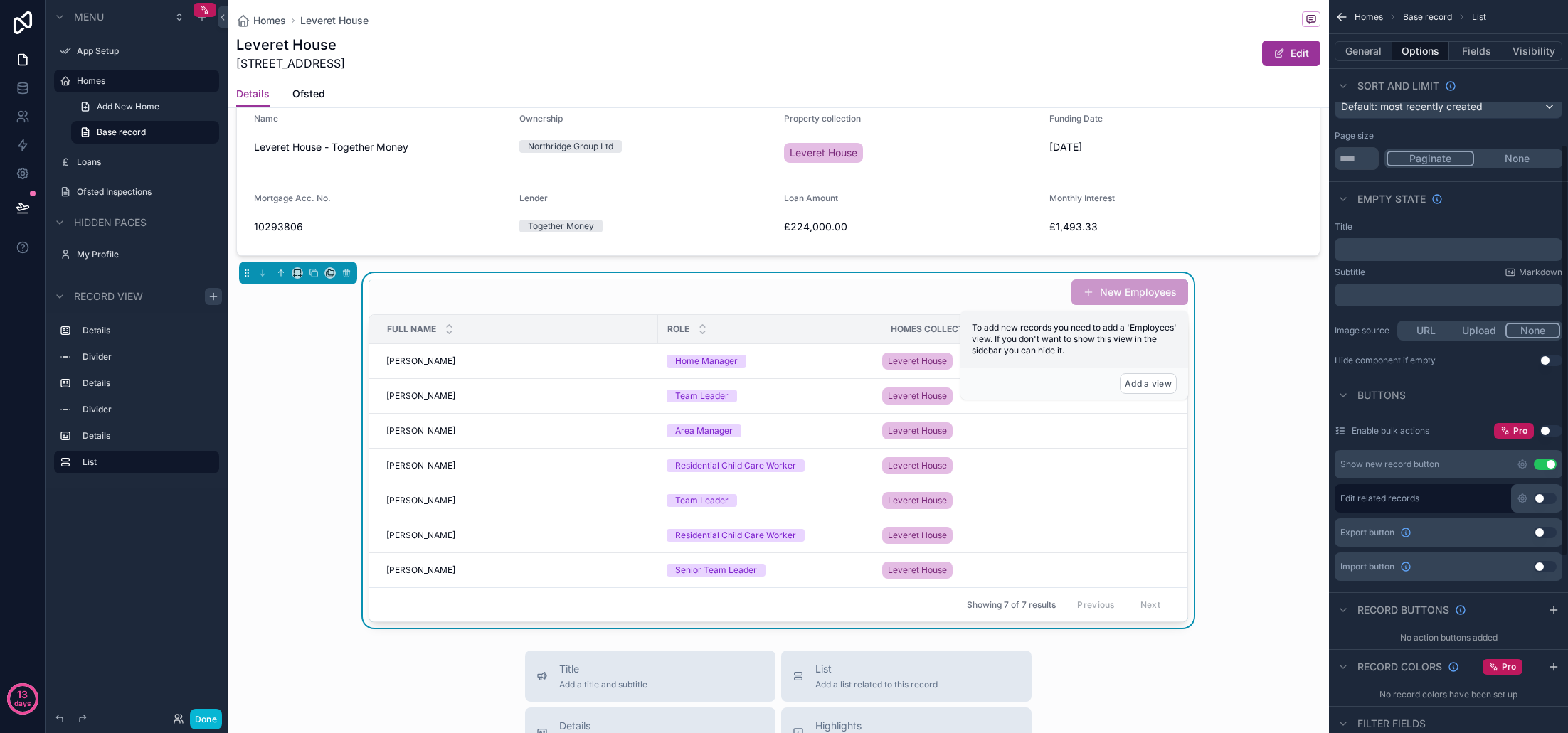
scroll to position [266, 0]
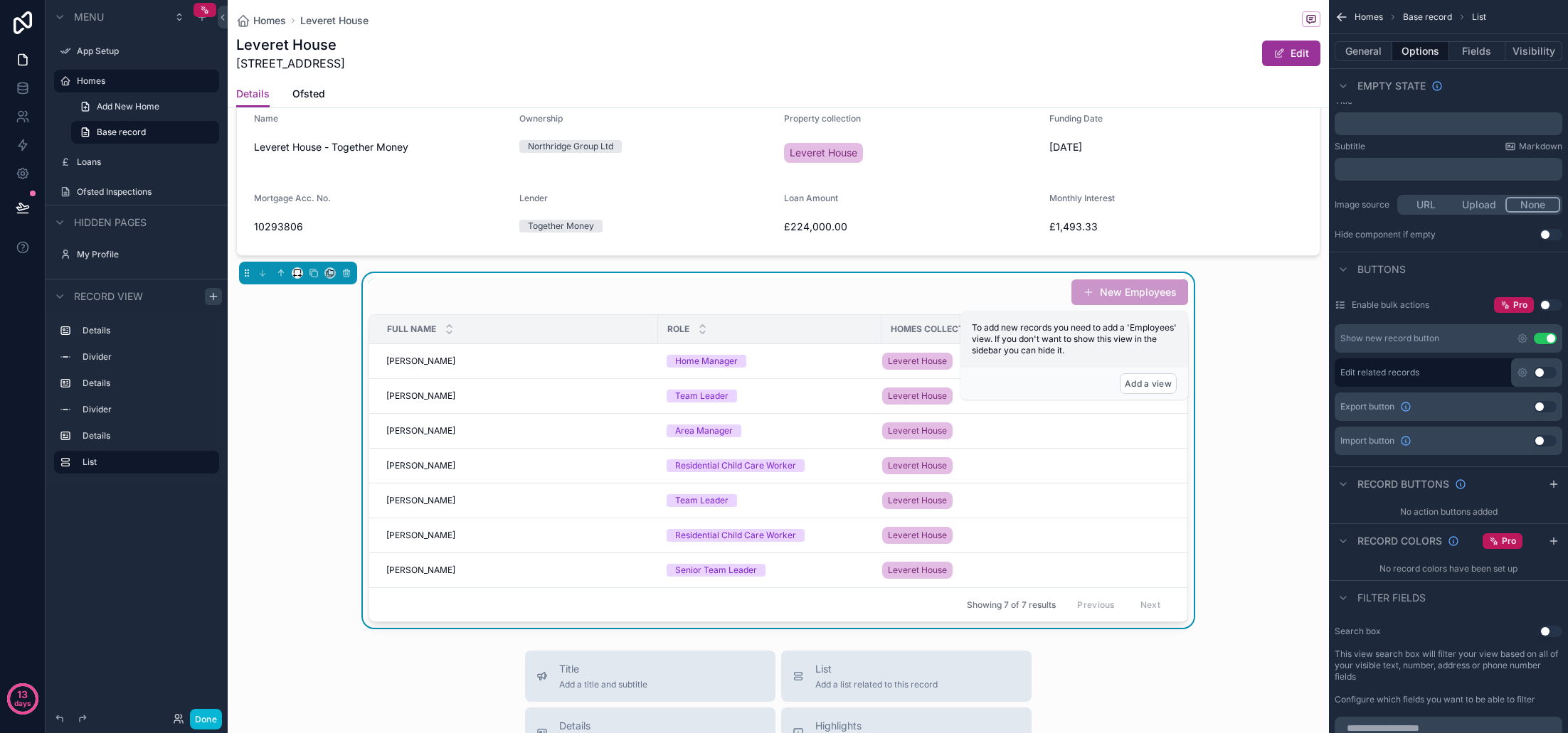
click at [297, 277] on icon "scrollable content" at bounding box center [297, 273] width 10 height 10
click at [323, 382] on span "50%" at bounding box center [315, 381] width 22 height 17
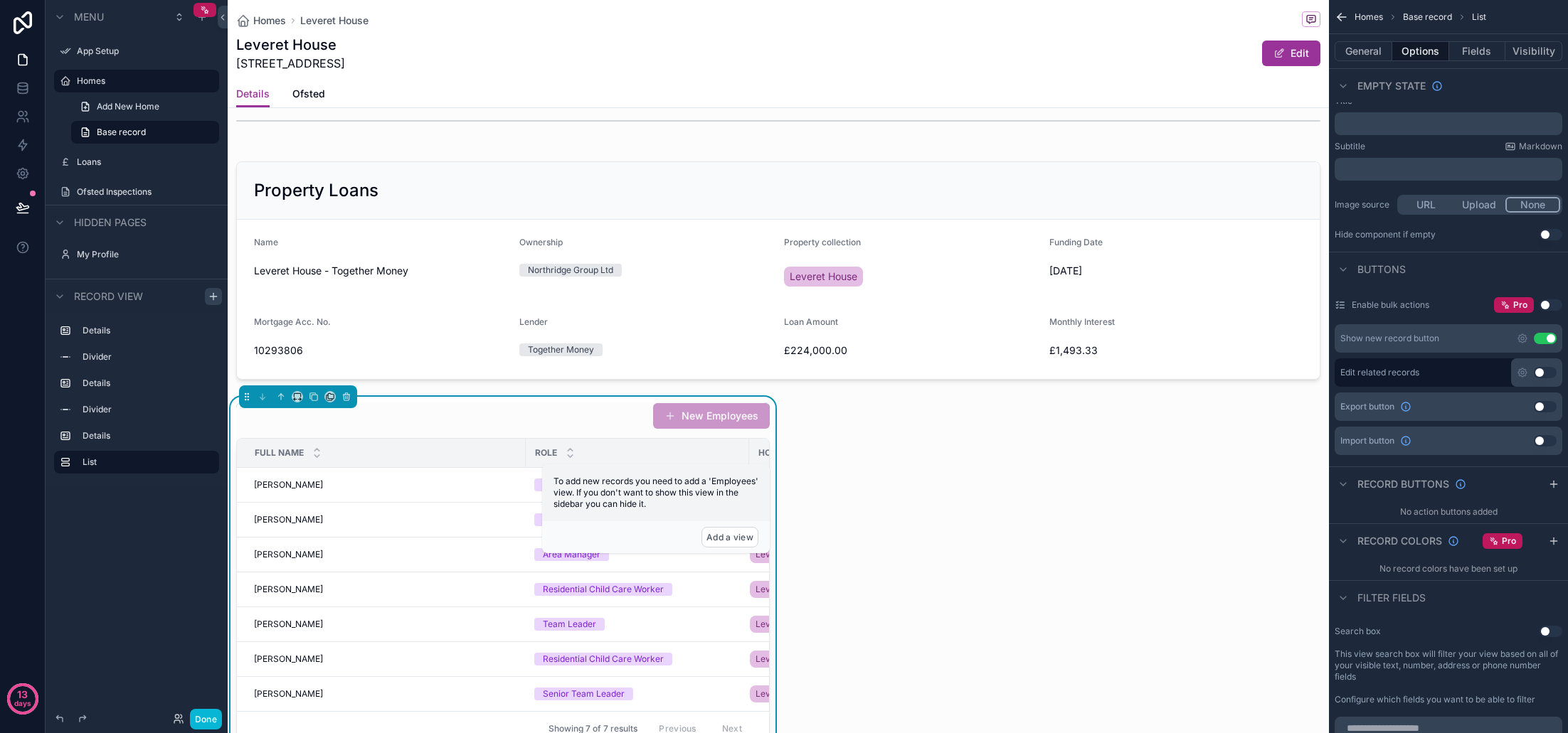
scroll to position [404, 0]
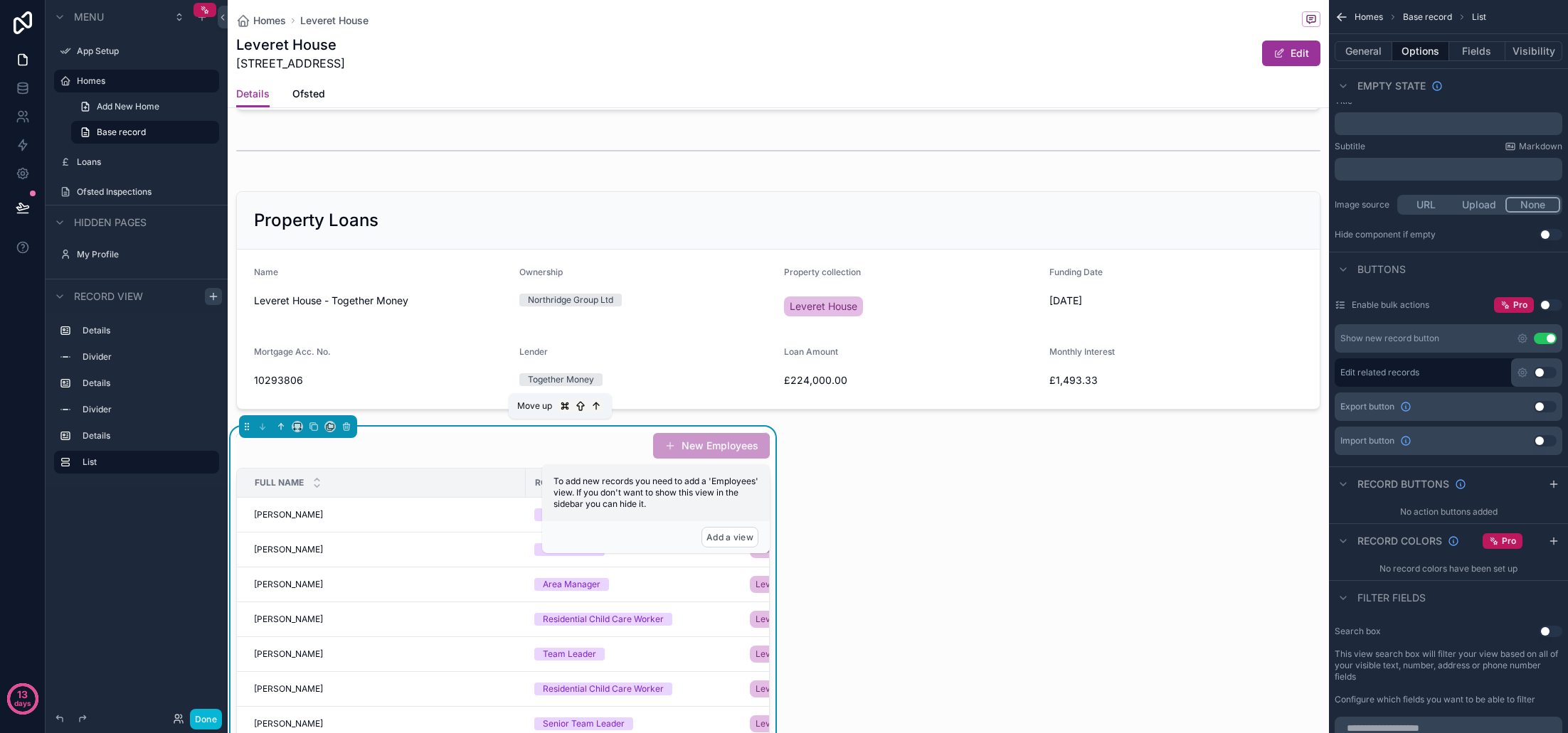
click at [279, 426] on icon "scrollable content" at bounding box center [280, 425] width 3 height 3
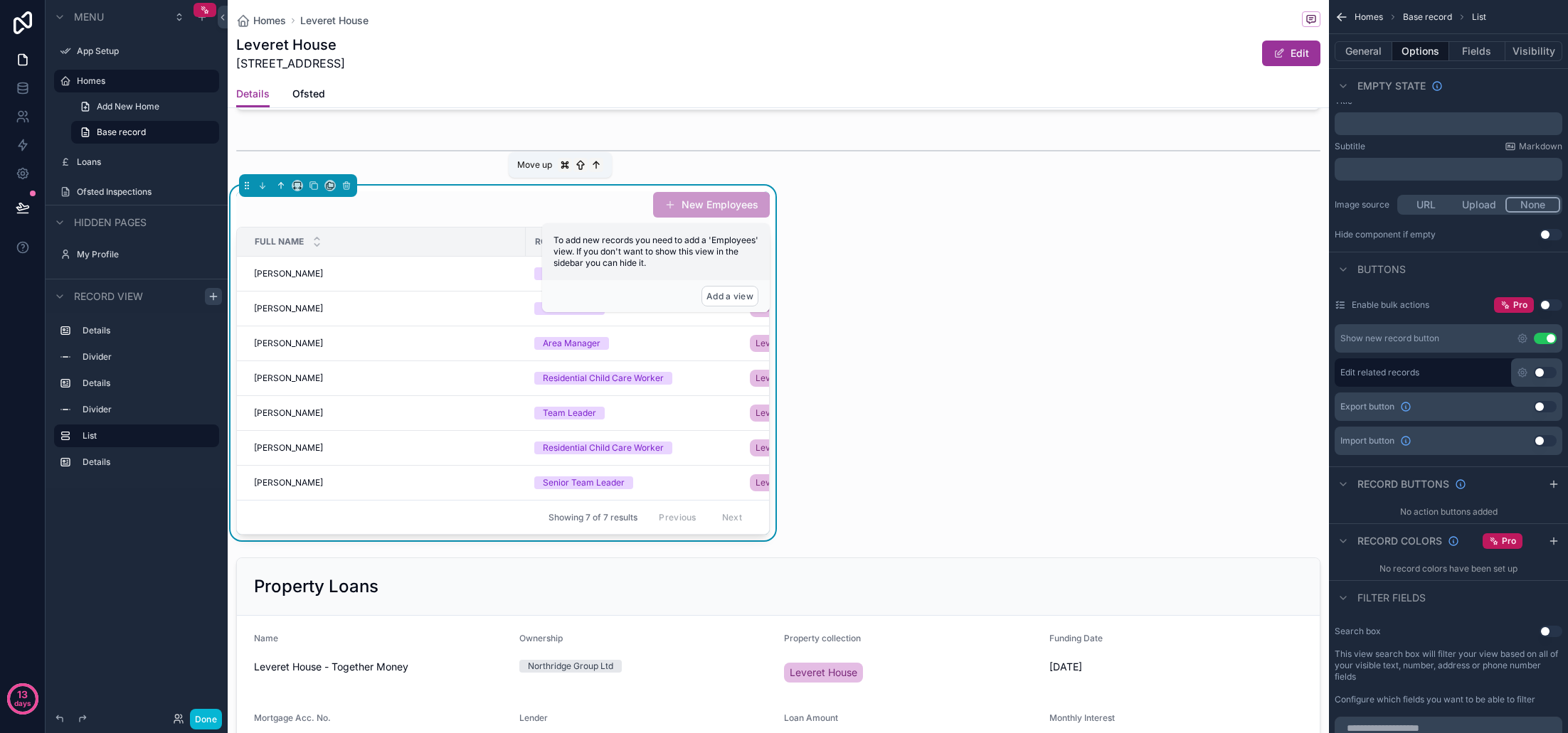
click at [284, 187] on icon "scrollable content" at bounding box center [281, 186] width 10 height 10
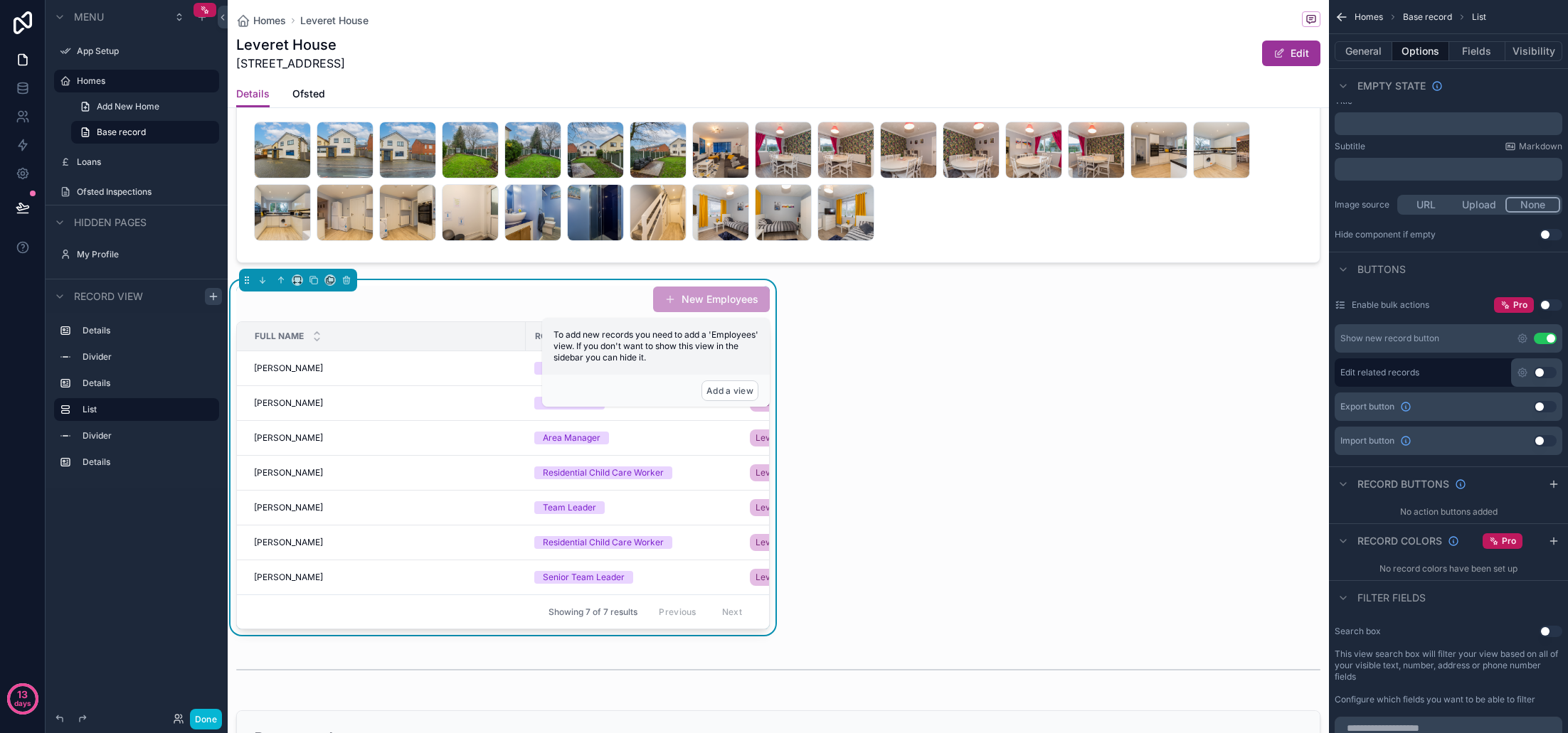
scroll to position [252, 0]
click at [737, 388] on button "Add a view" at bounding box center [729, 390] width 57 height 20
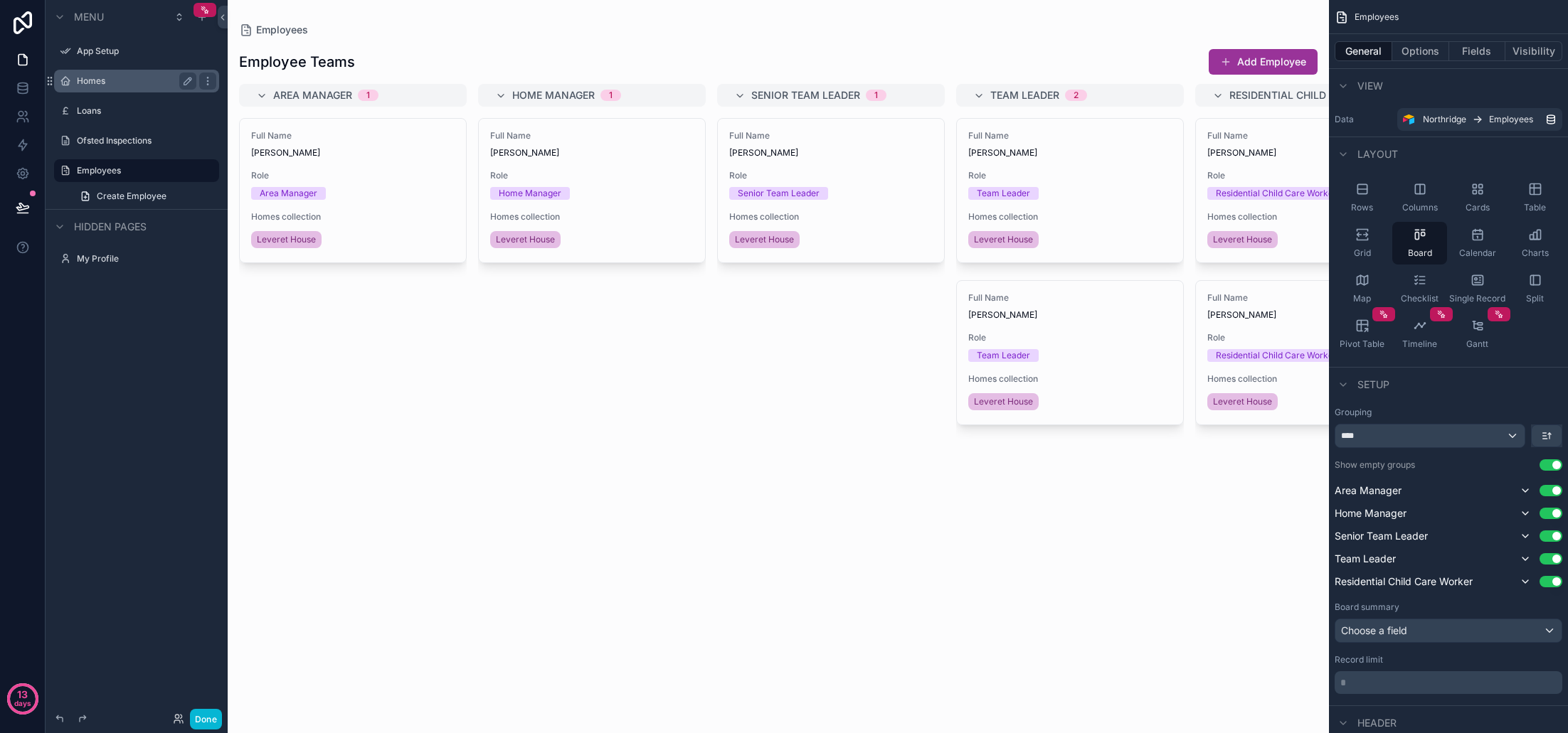
click at [105, 87] on div "Homes" at bounding box center [137, 81] width 119 height 17
click at [99, 81] on label "Homes" at bounding box center [134, 81] width 114 height 12
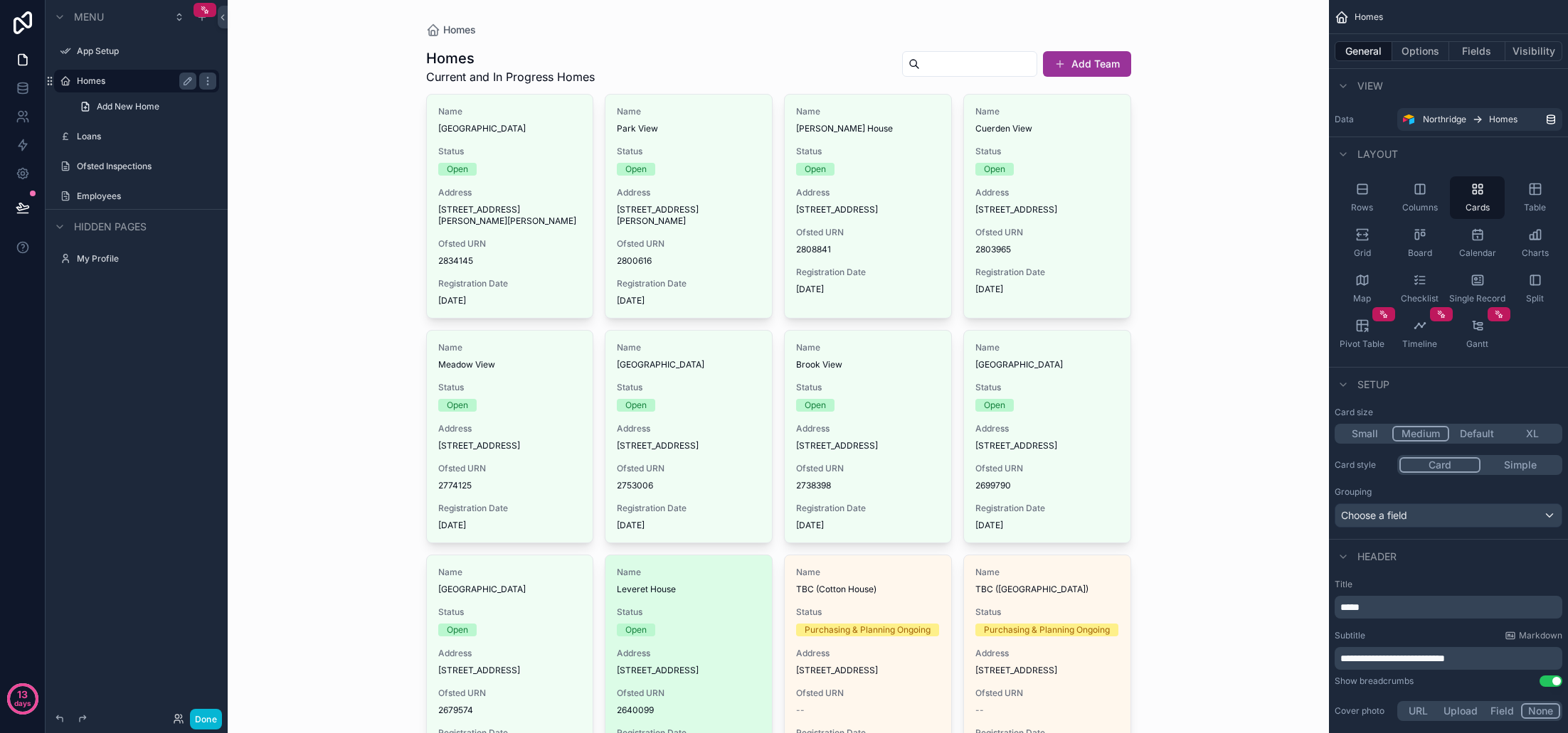
click at [751, 619] on span "Status" at bounding box center [688, 613] width 143 height 12
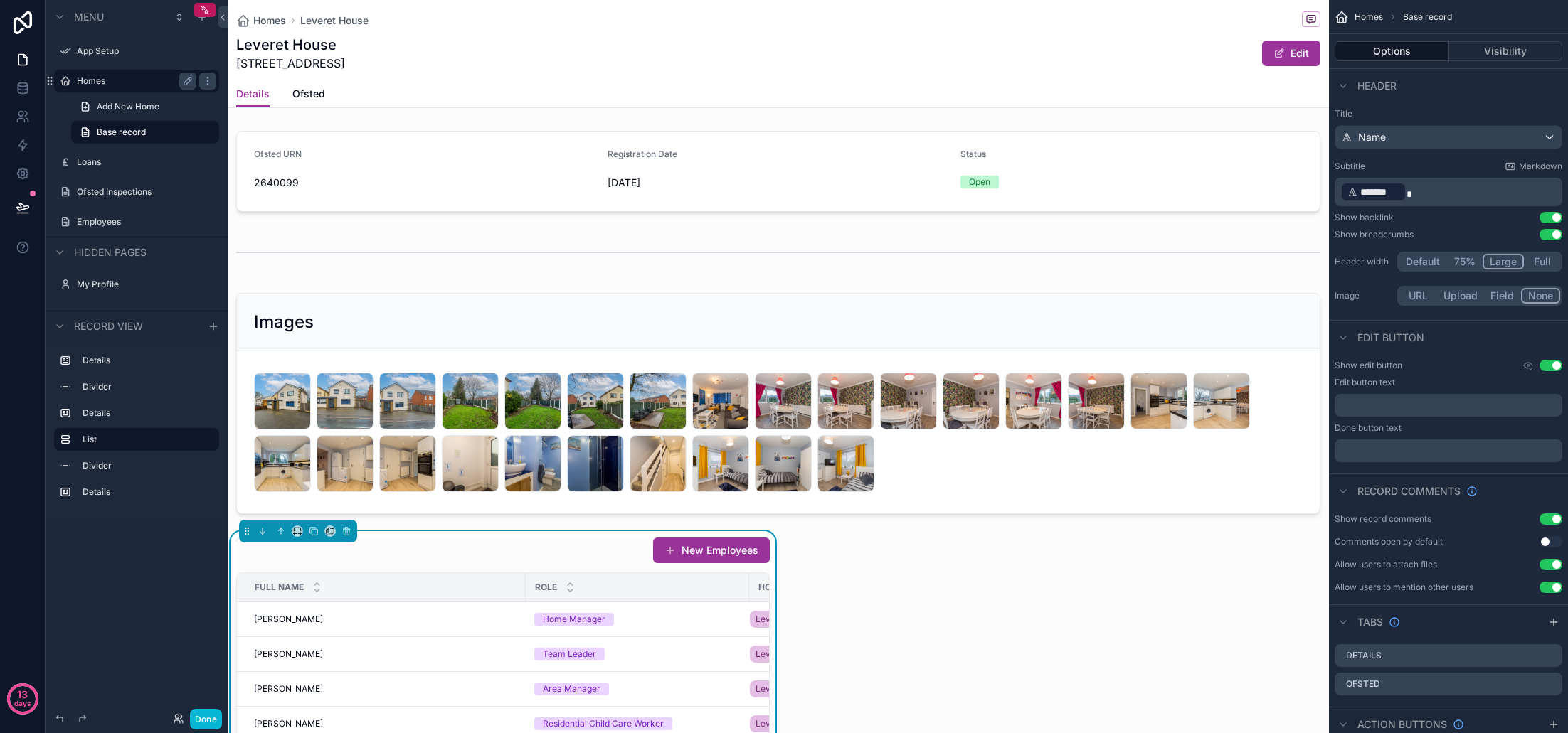
drag, startPoint x: 1024, startPoint y: 584, endPoint x: 963, endPoint y: 582, distance: 61.0
click at [1024, 584] on div "Ofsted URN 2640099 Registration Date 21/06/2021 Status Open Images _H5D9601-Edi…" at bounding box center [778, 655] width 1101 height 1061
click at [923, 595] on div "Ofsted URN 2640099 Registration Date 21/06/2021 Status Open Images _H5D9601-Edi…" at bounding box center [778, 655] width 1101 height 1061
click at [283, 530] on icon "scrollable content" at bounding box center [282, 529] width 3 height 3
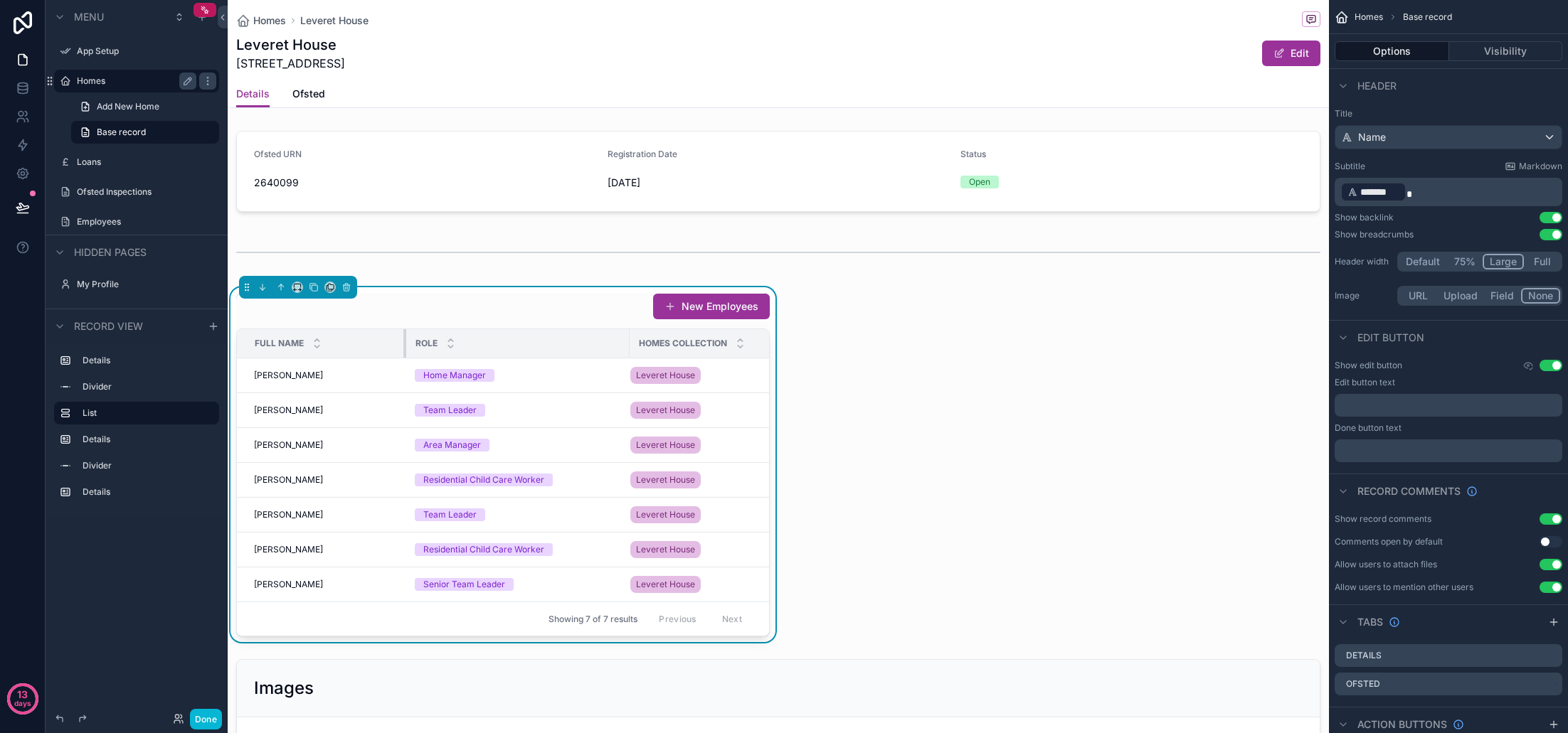
drag, startPoint x: 523, startPoint y: 341, endPoint x: 404, endPoint y: 341, distance: 119.0
click at [404, 341] on div "scrollable content" at bounding box center [406, 343] width 6 height 29
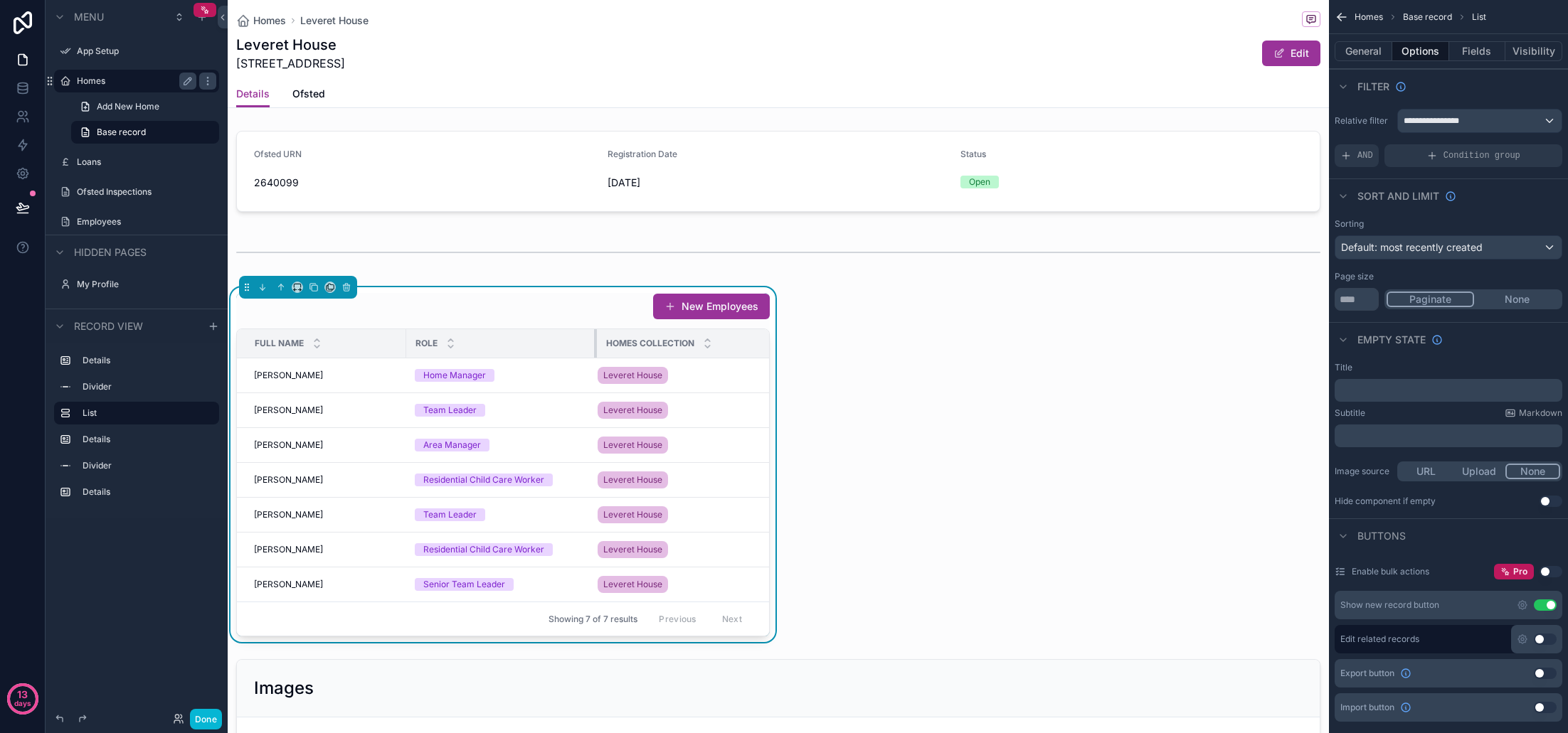
drag, startPoint x: 627, startPoint y: 342, endPoint x: 594, endPoint y: 345, distance: 33.1
click at [594, 345] on div "scrollable content" at bounding box center [596, 343] width 6 height 29
click at [640, 346] on span "Homes collection" at bounding box center [650, 343] width 89 height 12
click at [1484, 50] on button "Fields" at bounding box center [1477, 51] width 57 height 20
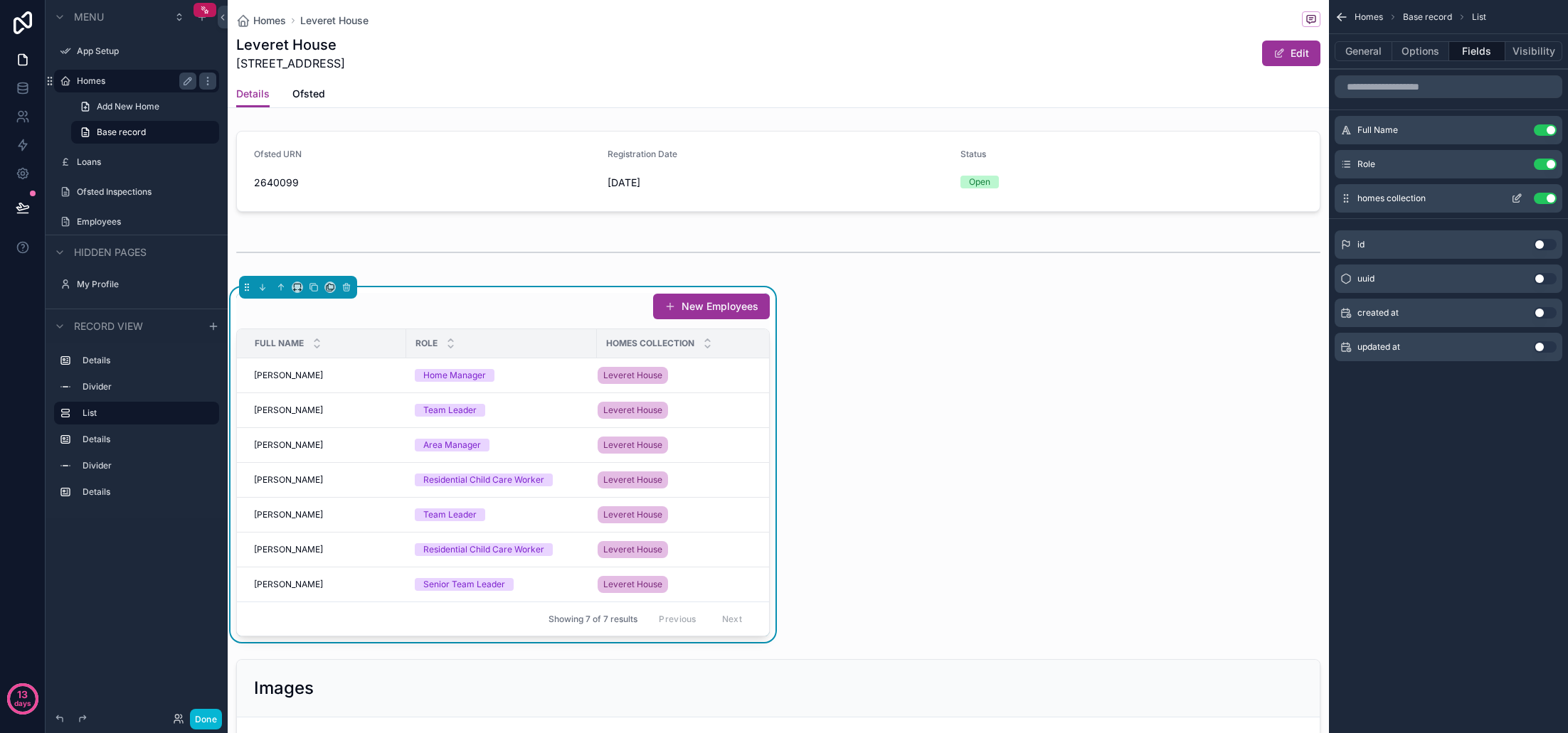
click at [1544, 199] on button "Use setting" at bounding box center [1545, 198] width 23 height 12
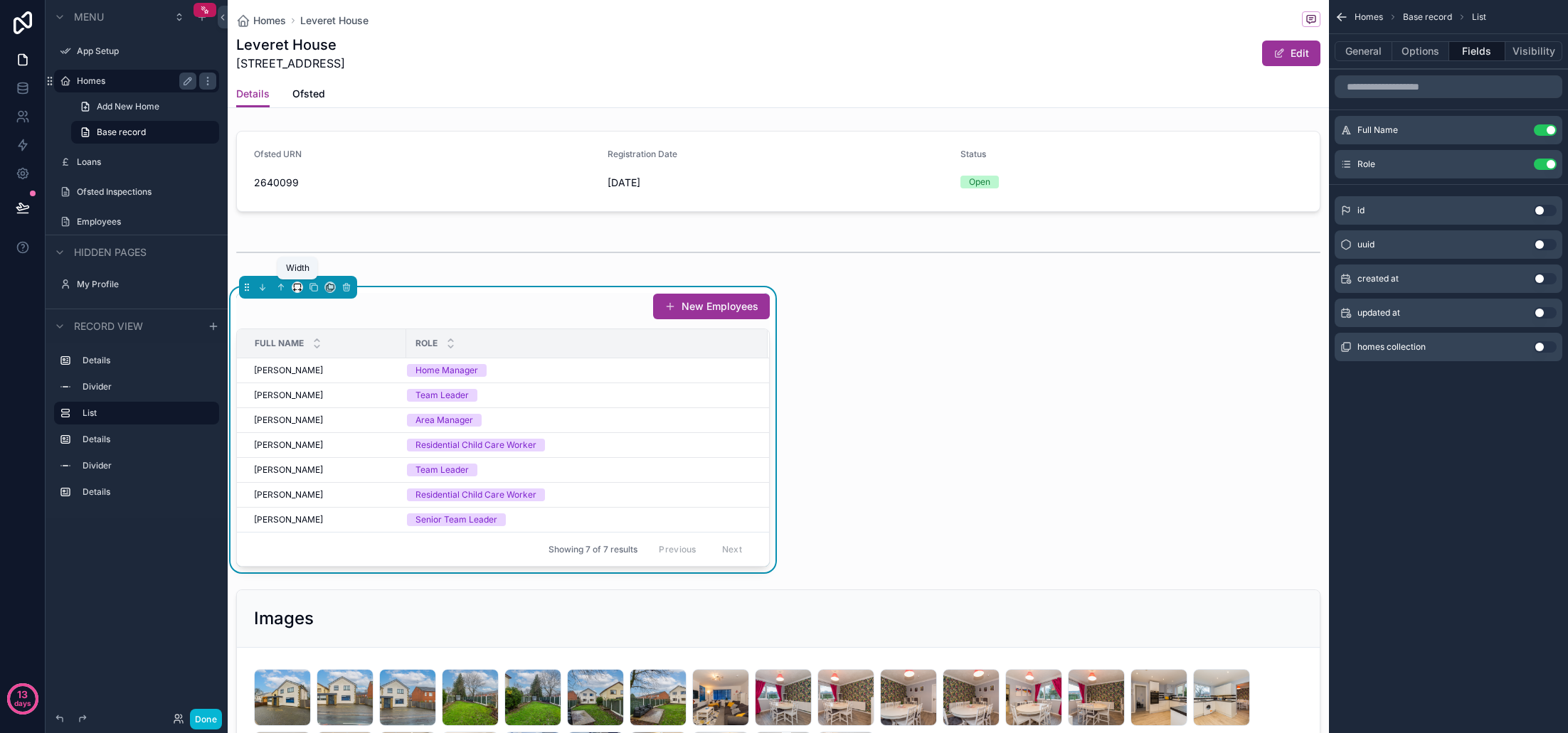
click at [298, 286] on icon "scrollable content" at bounding box center [297, 288] width 10 height 10
click at [321, 366] on span "33%" at bounding box center [316, 367] width 23 height 17
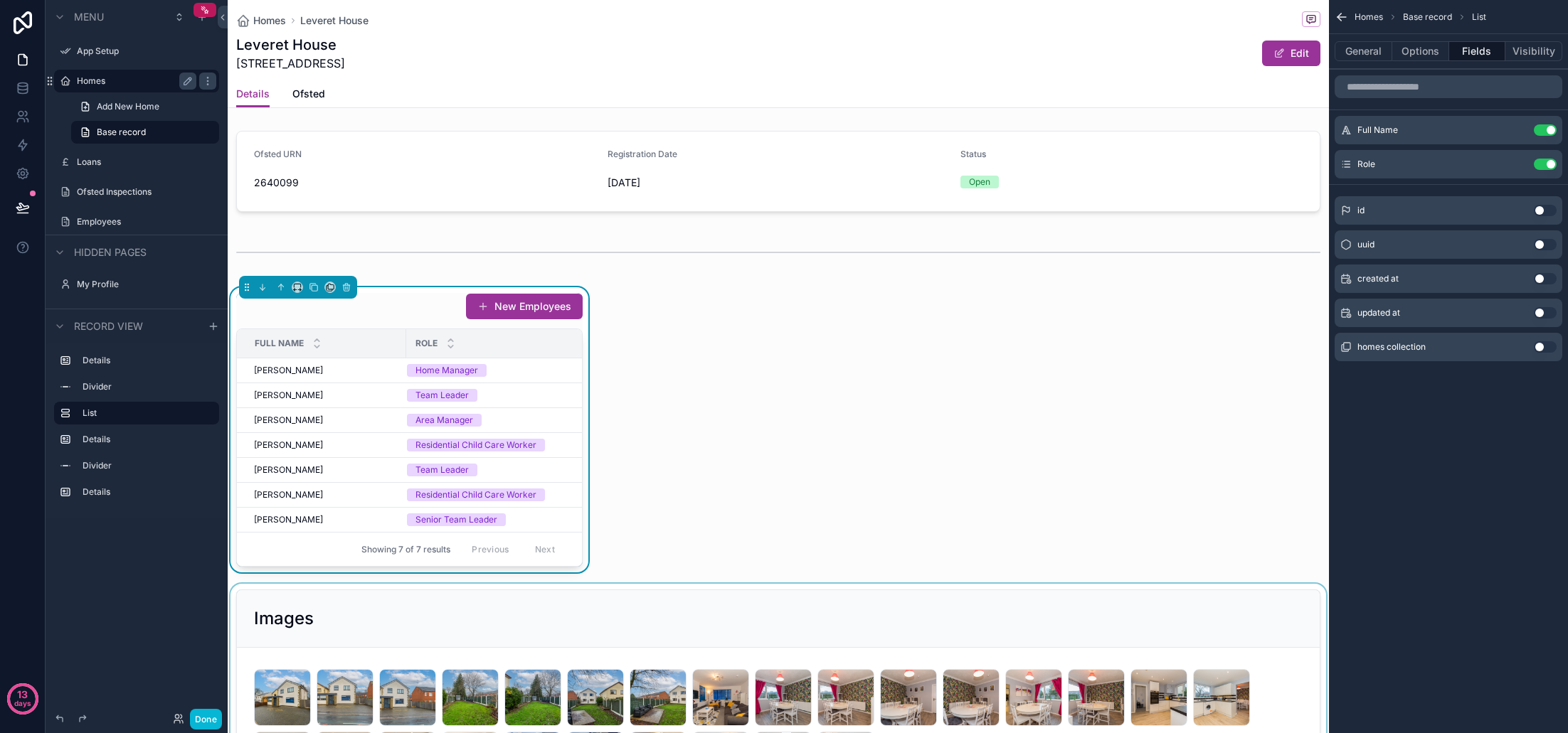
click at [547, 652] on div "scrollable content" at bounding box center [778, 700] width 1101 height 233
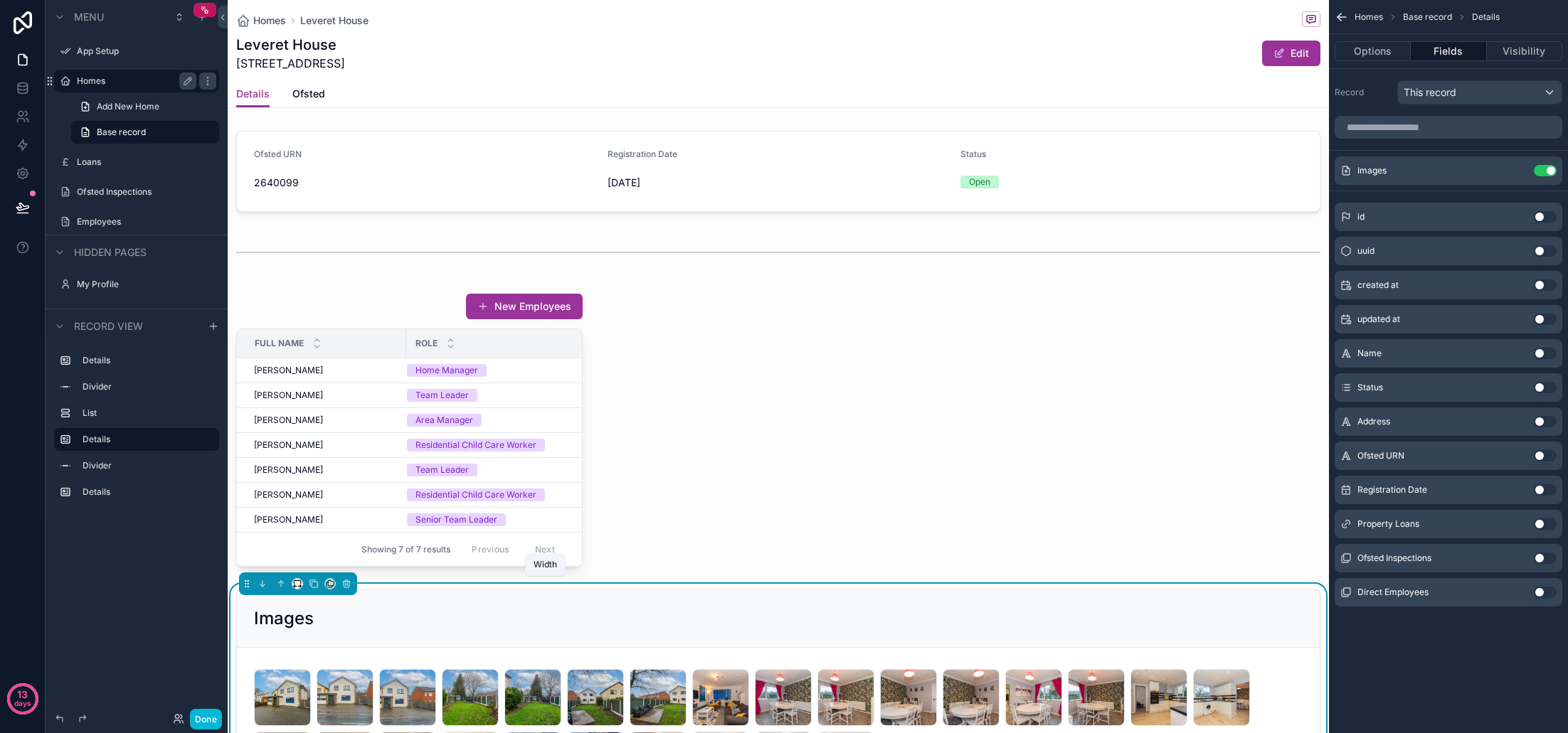
click at [297, 583] on icon "scrollable content" at bounding box center [297, 584] width 10 height 10
click at [318, 466] on span "33%" at bounding box center [316, 464] width 23 height 17
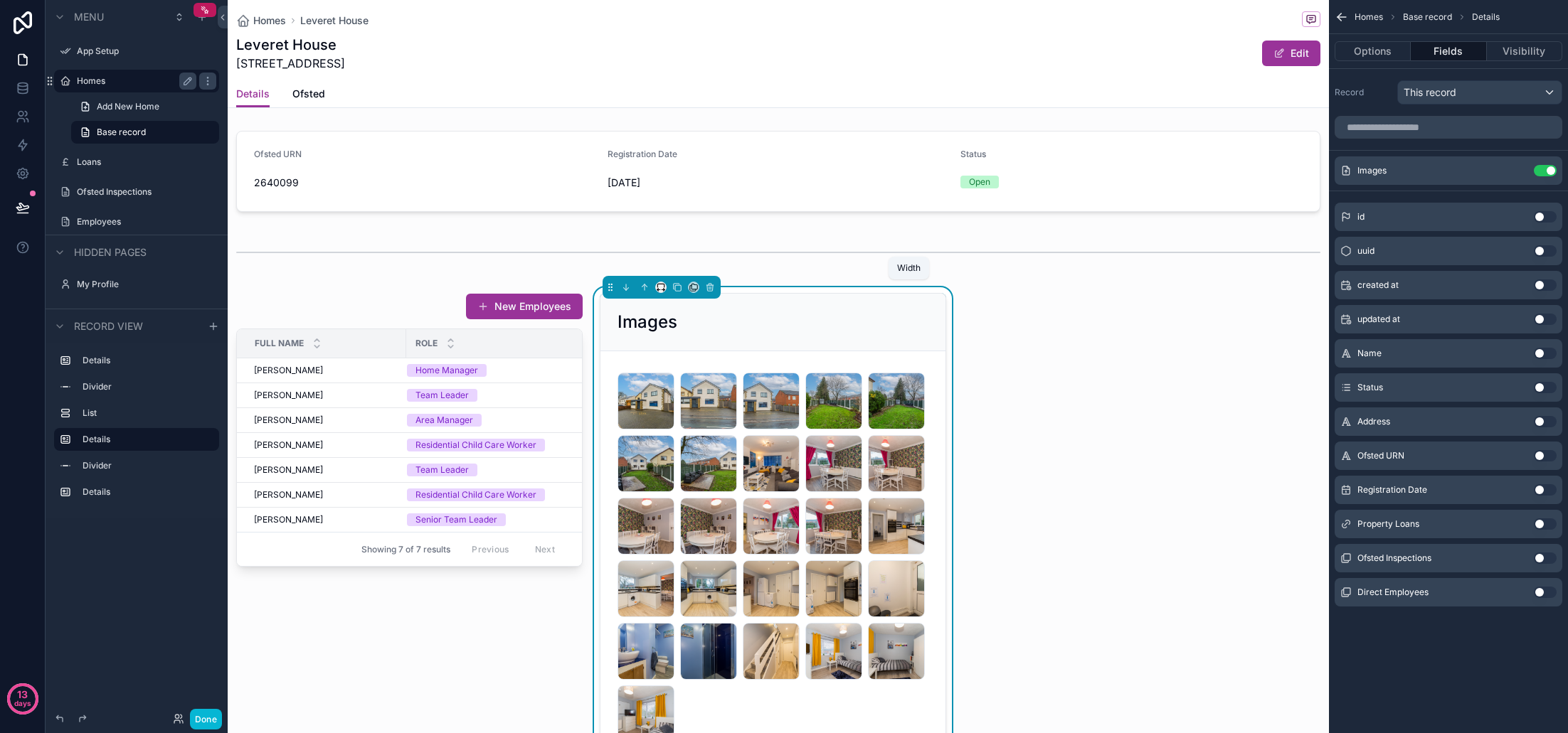
click at [661, 289] on icon "scrollable content" at bounding box center [661, 288] width 10 height 10
click at [684, 397] on span "50%" at bounding box center [678, 395] width 22 height 17
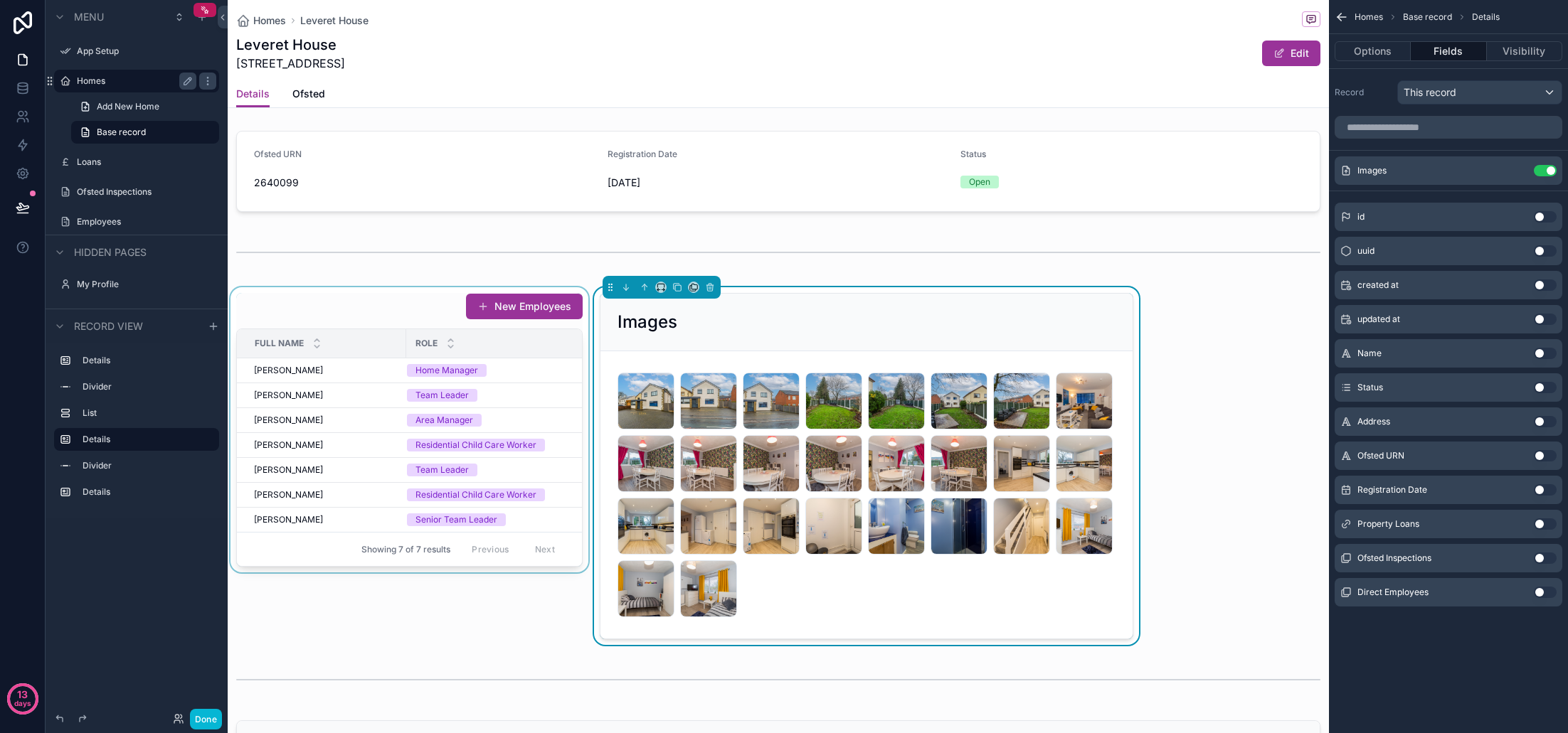
click at [392, 314] on div "scrollable content" at bounding box center [410, 467] width 364 height 358
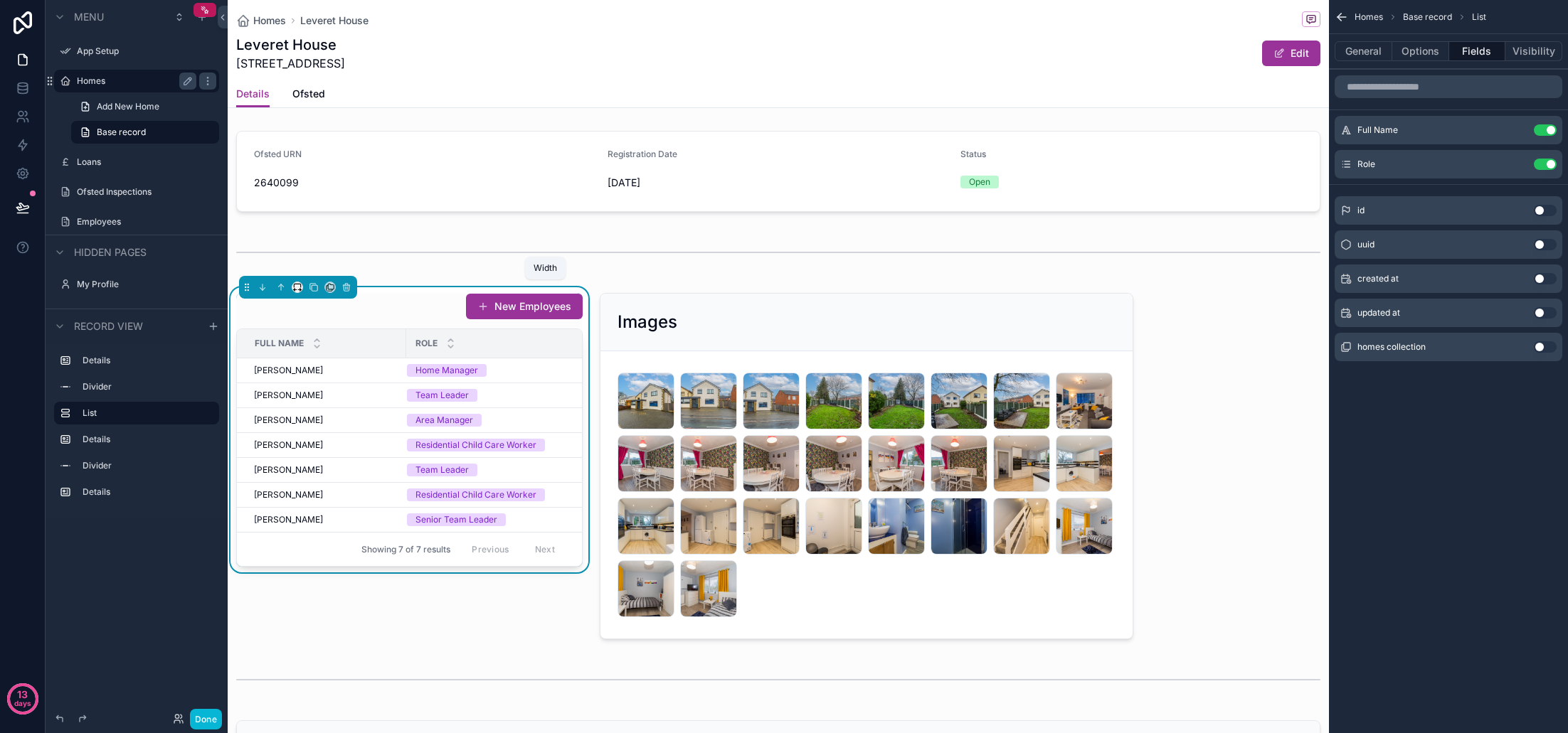
click at [294, 290] on icon "scrollable content" at bounding box center [293, 290] width 1 height 3
click at [316, 395] on span "50%" at bounding box center [315, 395] width 22 height 17
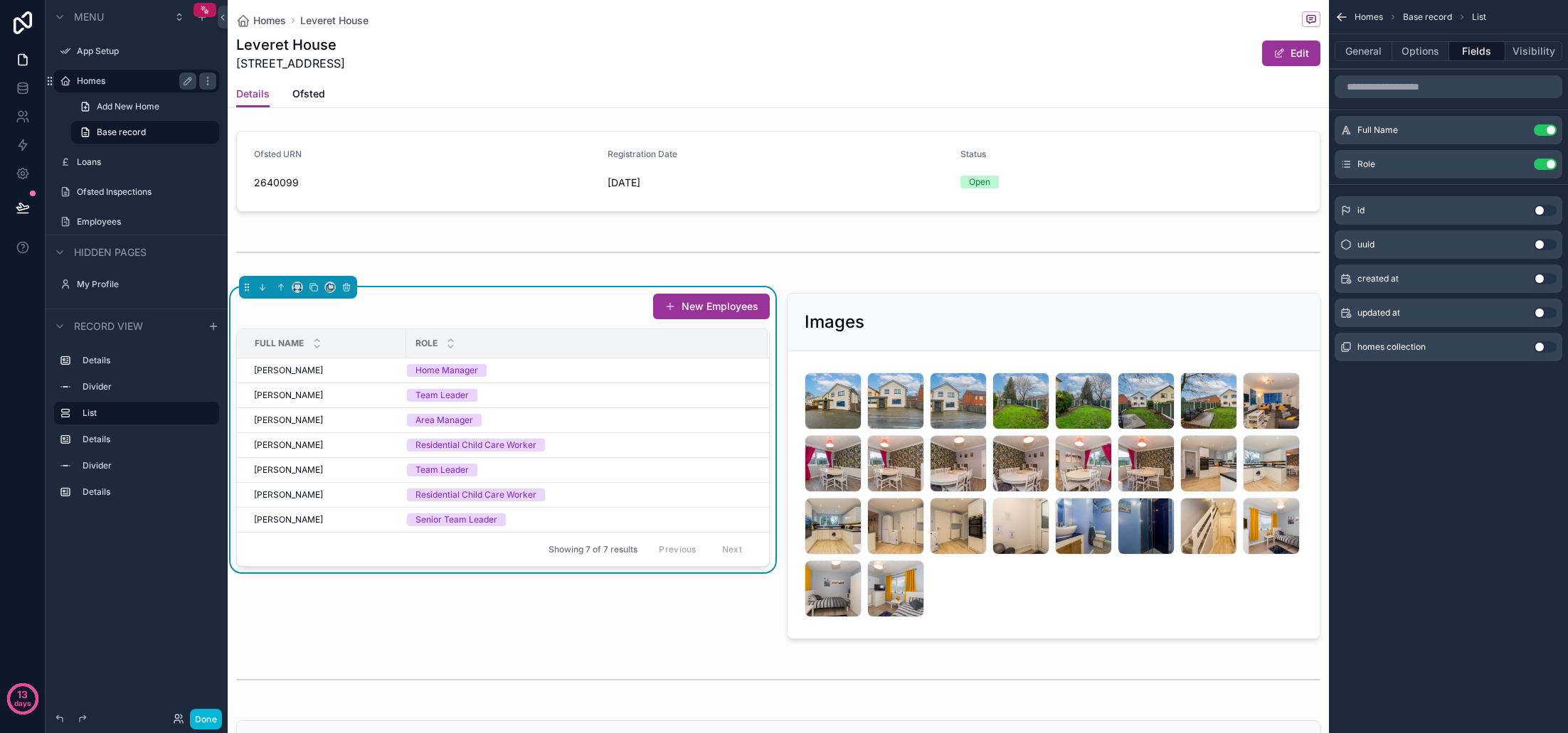
click at [746, 635] on div "New Employees Full Name Role Kayleigh Jones Kayleigh Jones Home Manager Elliot …" at bounding box center [503, 467] width 550 height 358
click at [745, 636] on div "New Employees Full Name Role Kayleigh Jones Kayleigh Jones Home Manager Elliot …" at bounding box center [503, 467] width 550 height 358
click at [629, 509] on td "Senior Team Leader" at bounding box center [587, 520] width 362 height 25
click at [600, 314] on div "New Employees" at bounding box center [503, 307] width 534 height 27
click at [1419, 53] on button "Options" at bounding box center [1420, 51] width 57 height 20
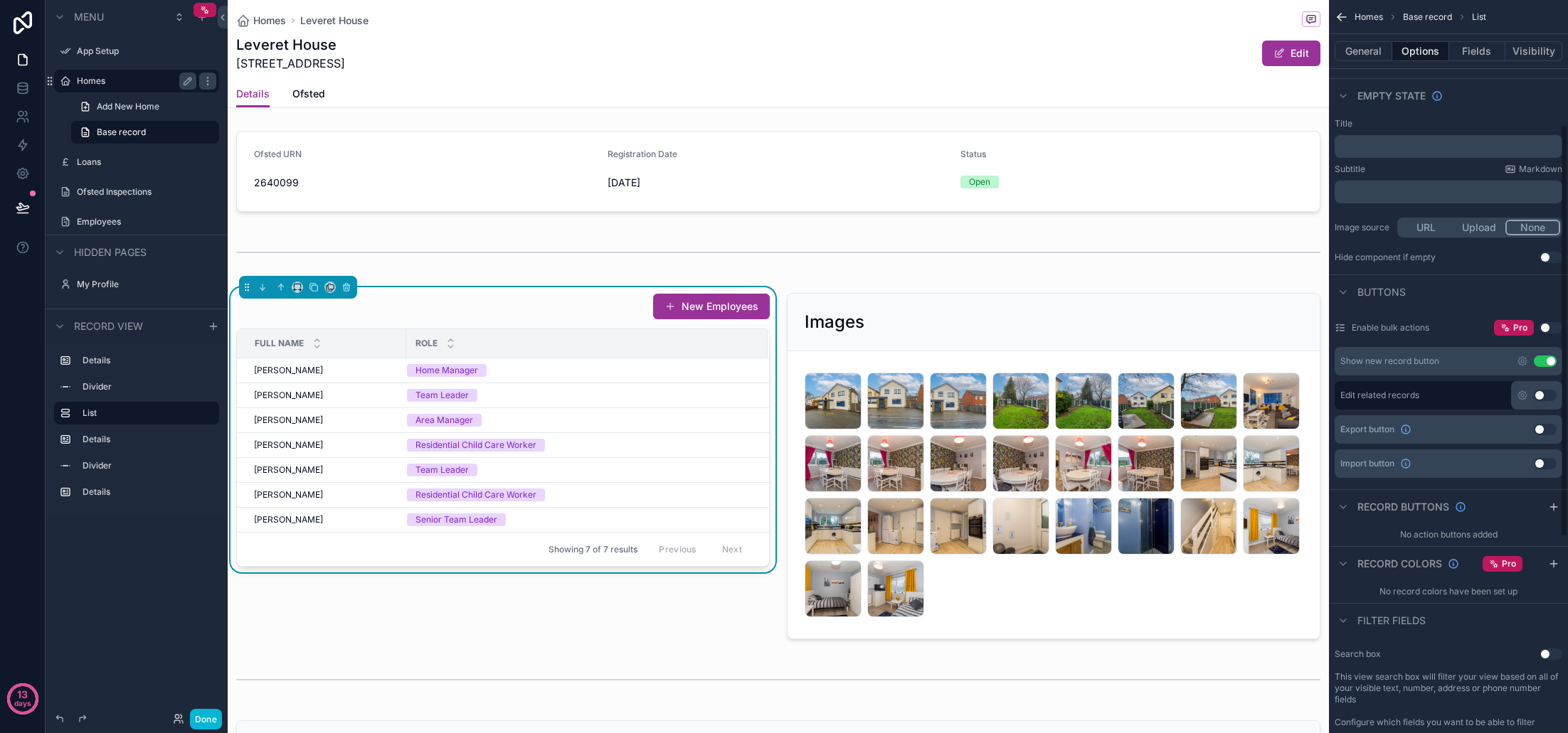
scroll to position [254, 0]
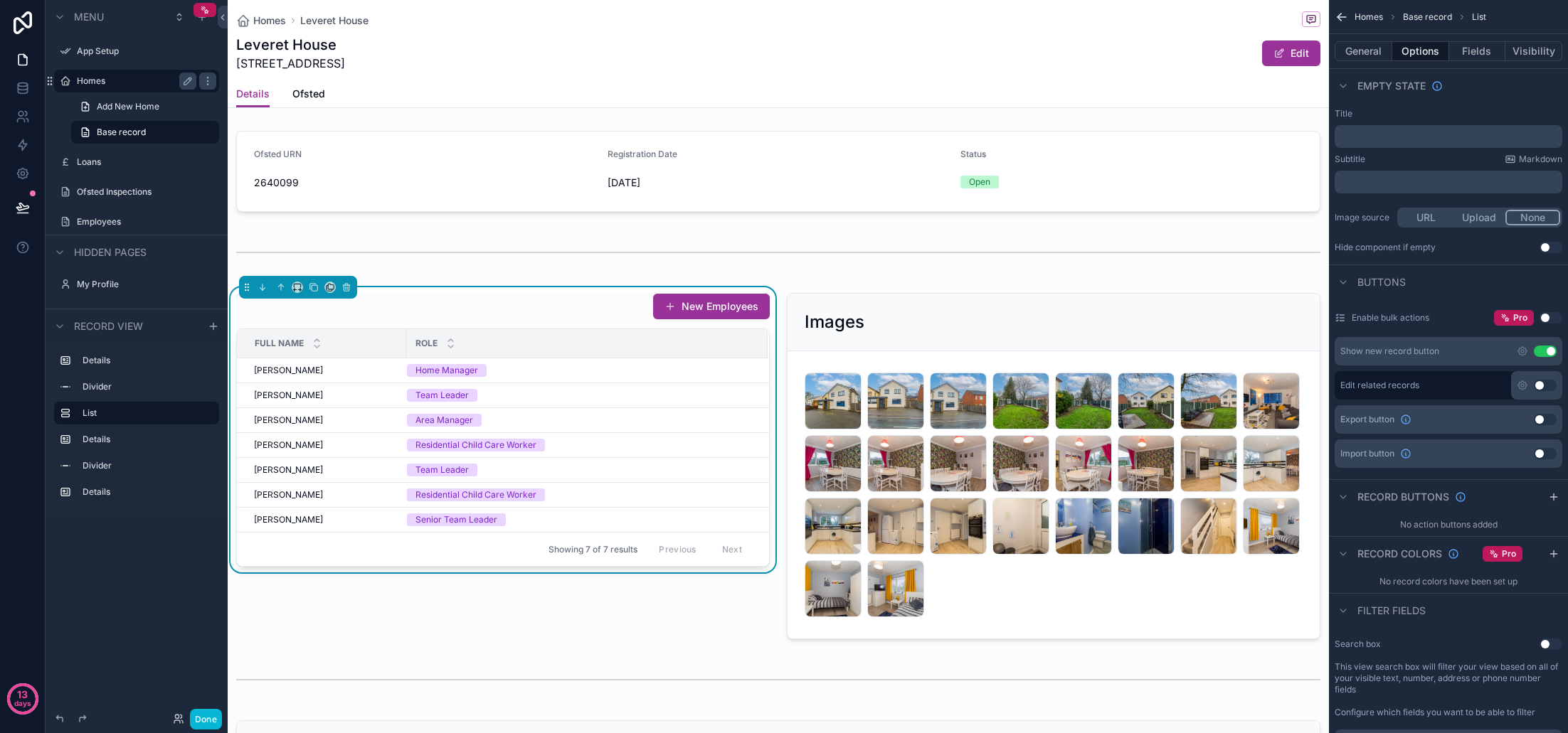
click at [1545, 354] on button "Use setting" at bounding box center [1545, 351] width 23 height 12
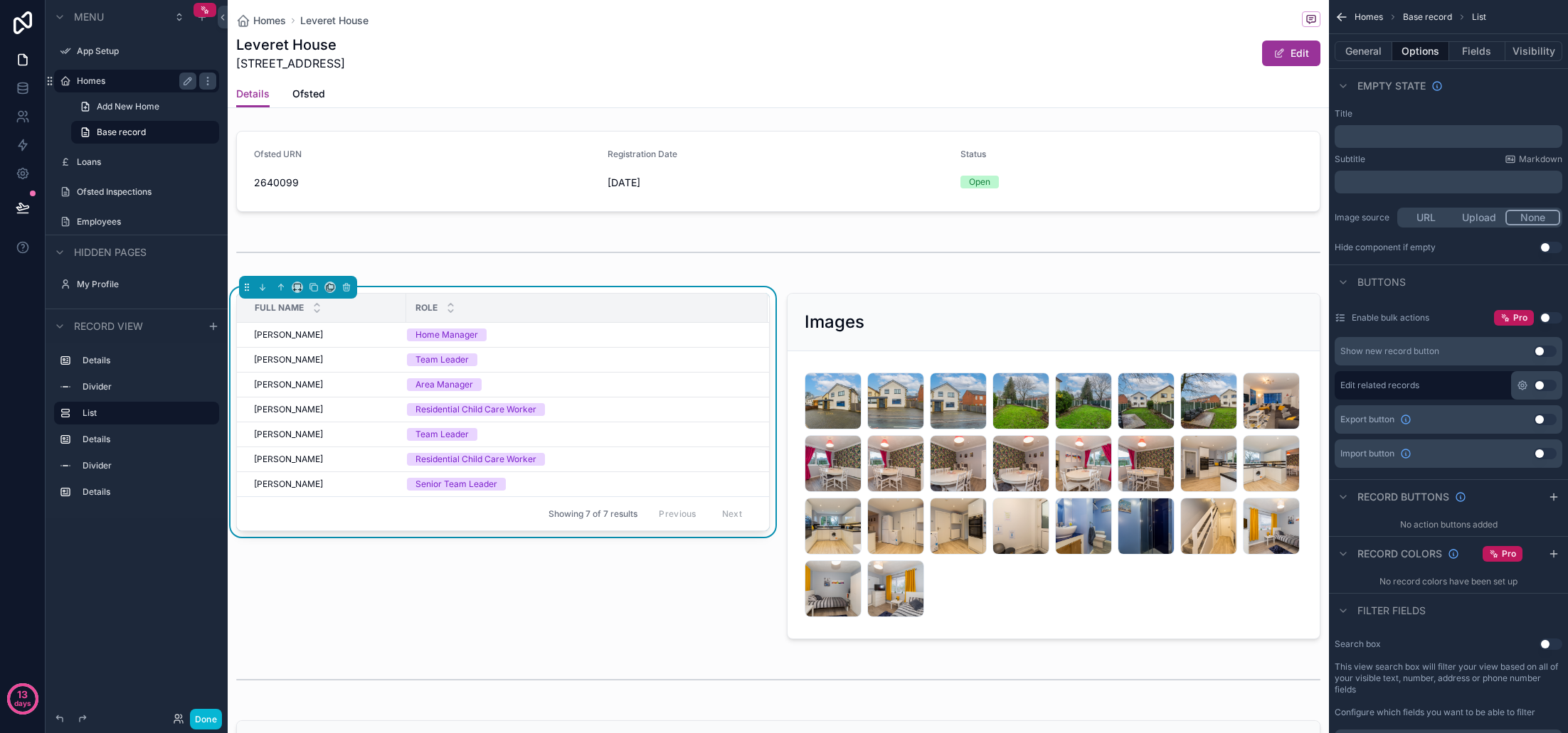
click at [1524, 386] on icon "scrollable content" at bounding box center [1522, 385] width 3 height 3
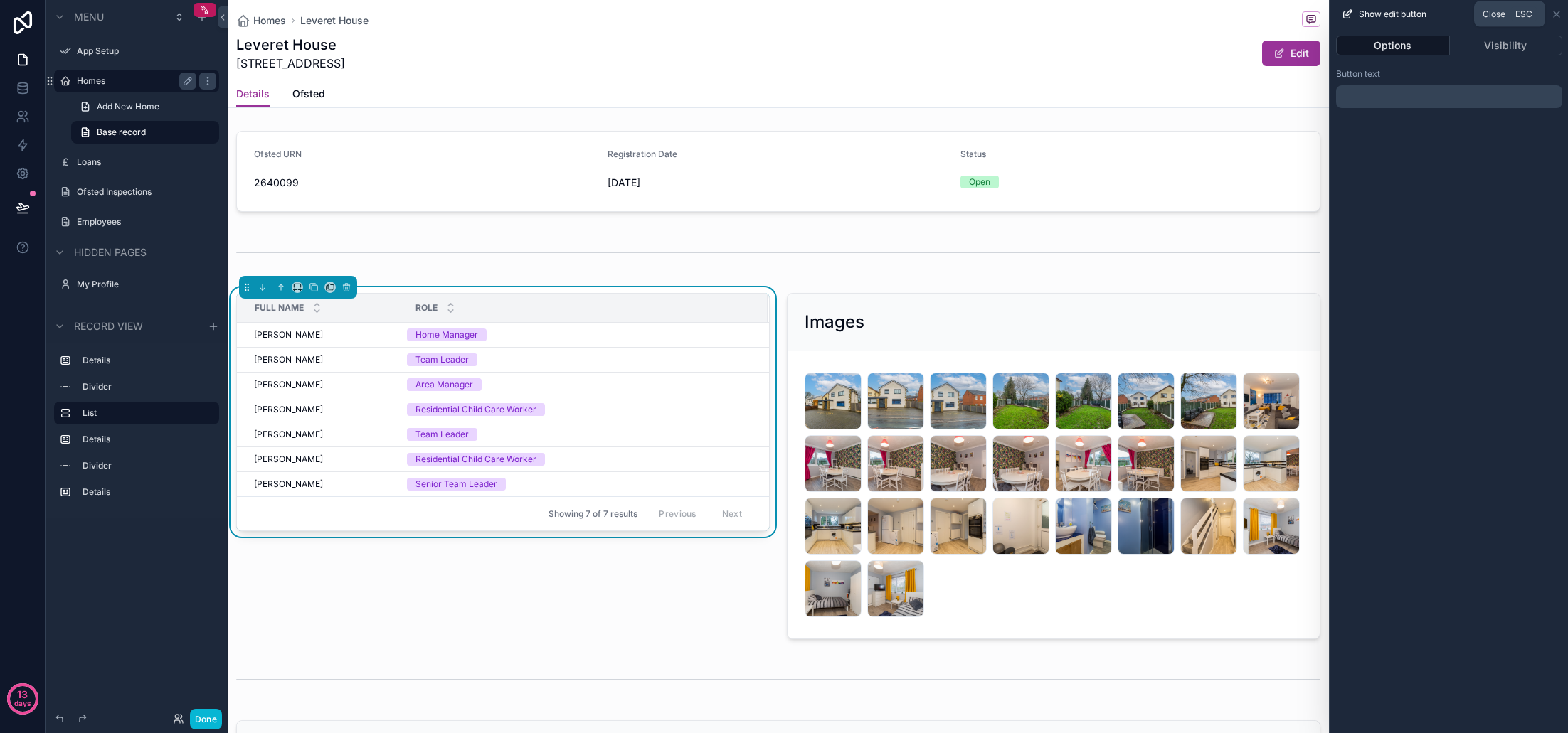
click at [1560, 12] on icon at bounding box center [1556, 14] width 12 height 12
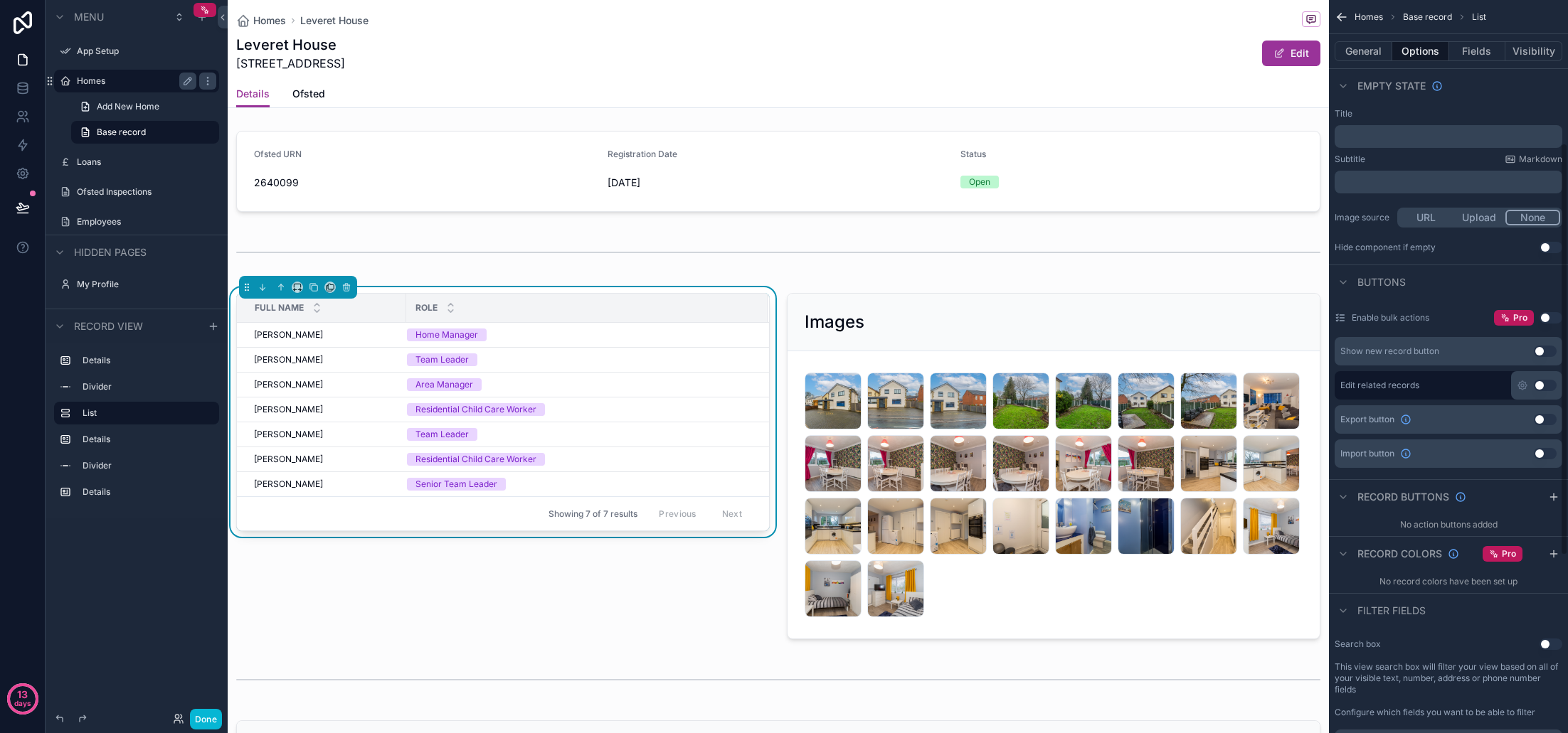
click at [1543, 385] on button "Use setting" at bounding box center [1545, 386] width 23 height 12
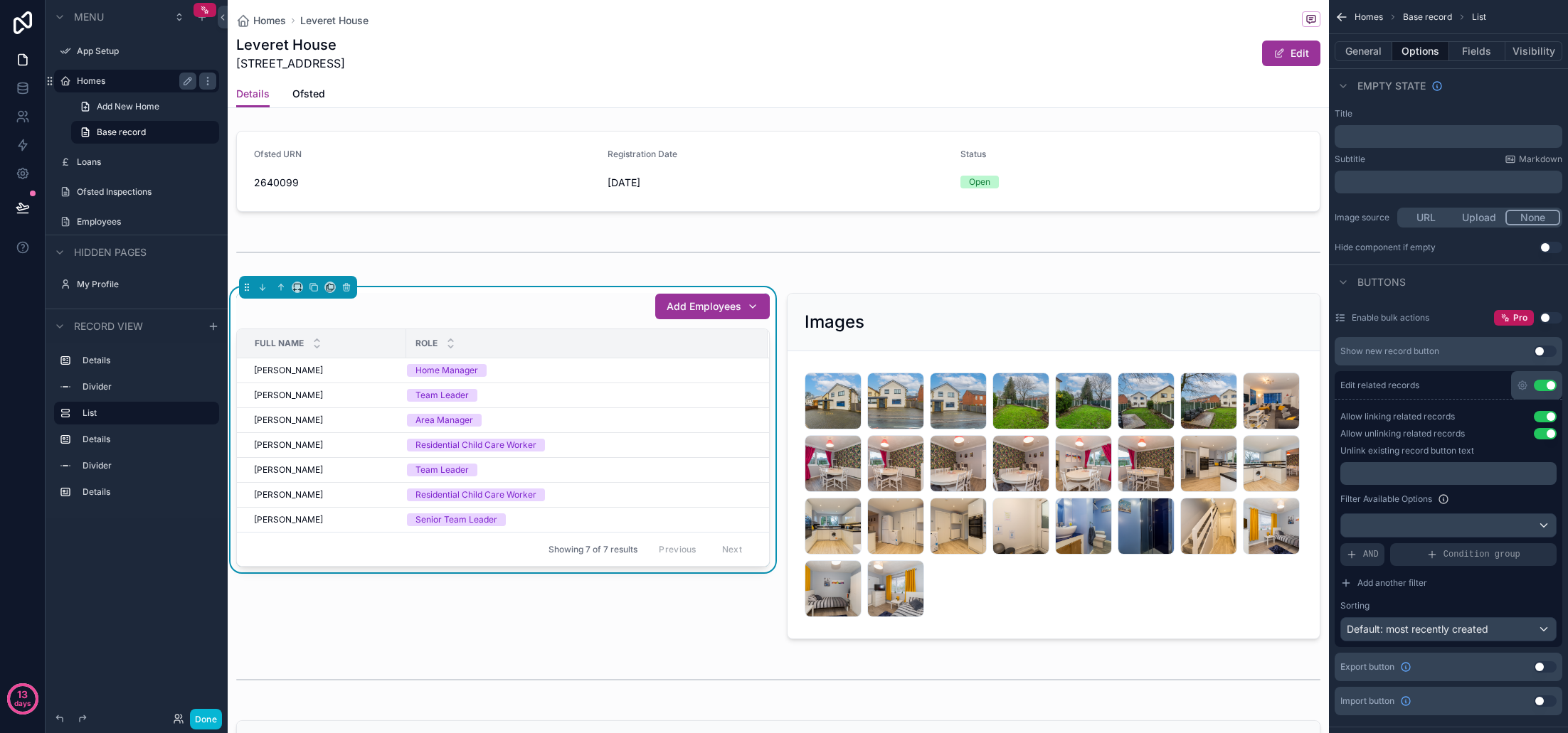
click at [1546, 387] on button "Use setting" at bounding box center [1545, 386] width 23 height 12
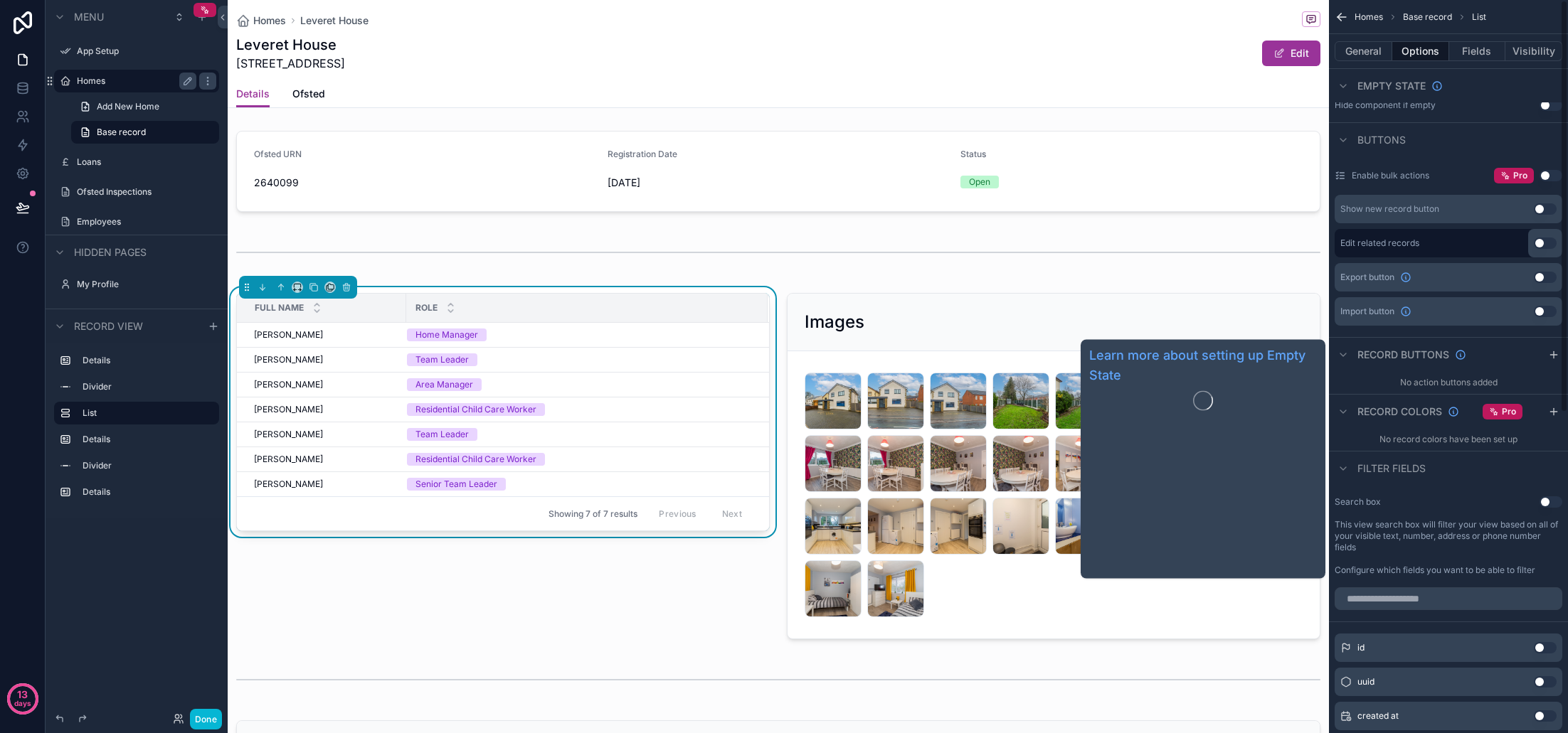
scroll to position [0, 0]
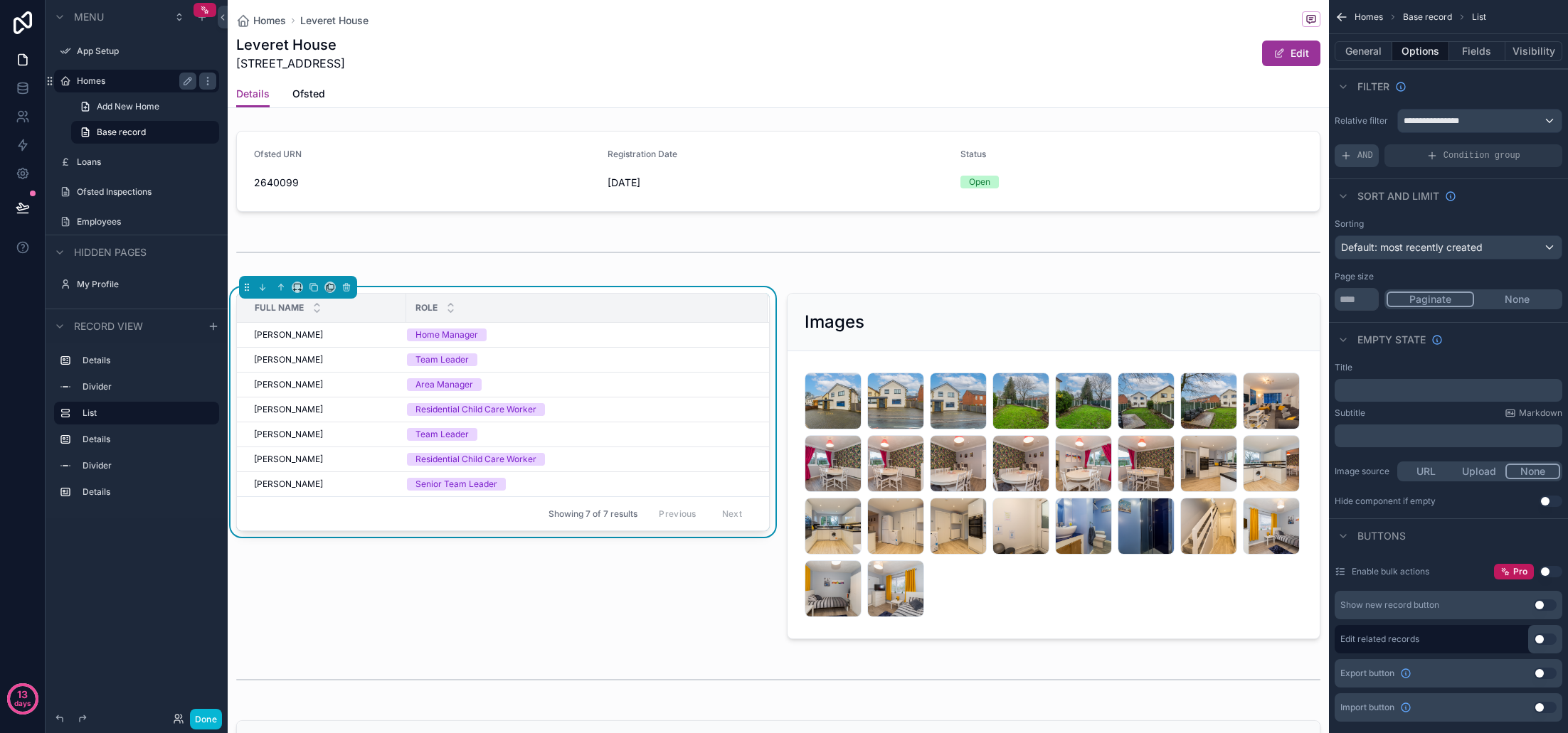
click at [1351, 157] on icon "scrollable content" at bounding box center [1346, 156] width 12 height 12
click at [1435, 156] on div "Add a filter" at bounding box center [1448, 156] width 228 height 23
click at [1379, 157] on span "Add a filter" at bounding box center [1371, 156] width 62 height 12
click at [1530, 148] on div "scrollable content" at bounding box center [1527, 145] width 20 height 20
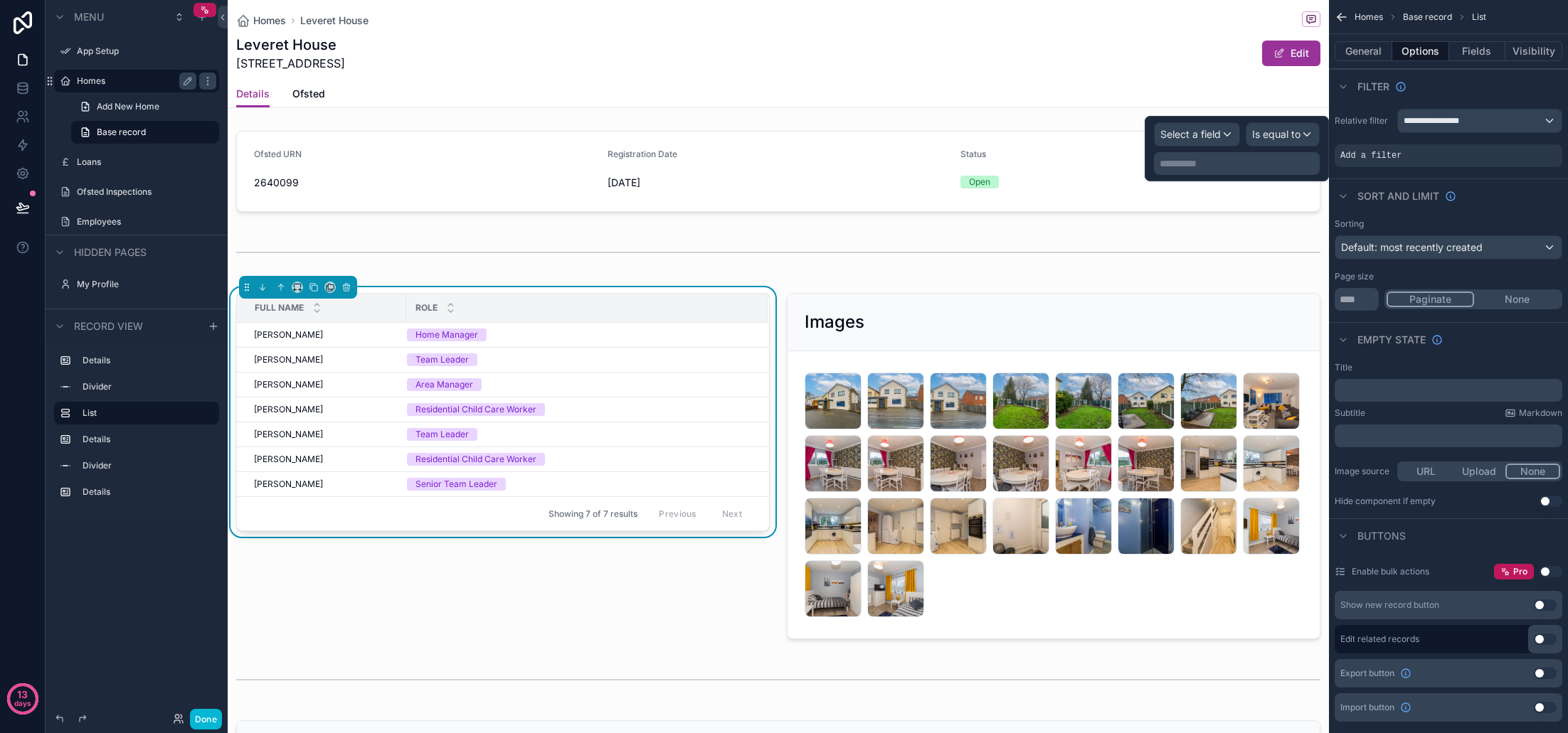
click at [1217, 133] on span "Select a field" at bounding box center [1190, 134] width 61 height 13
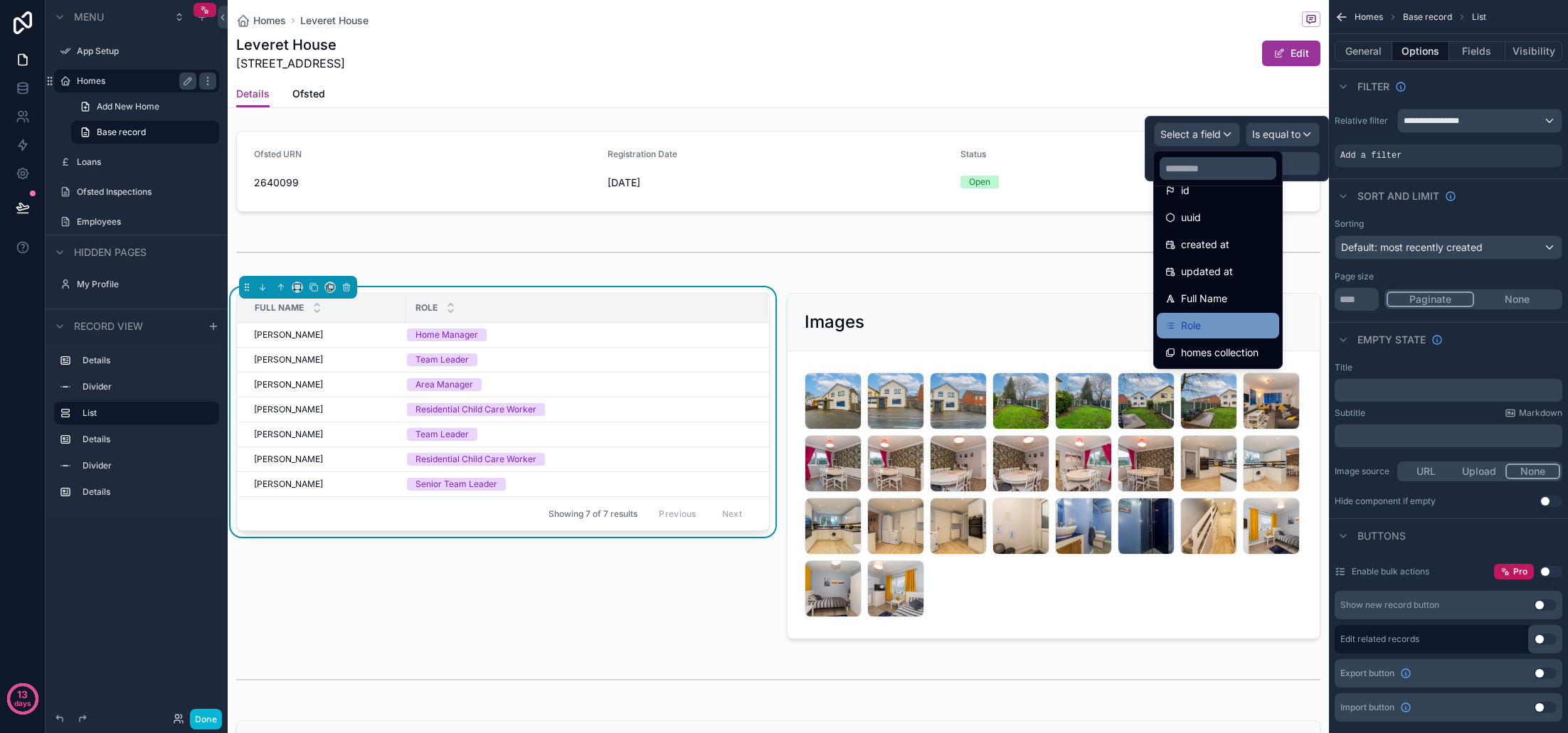
scroll to position [20, 0]
click at [1234, 323] on div "Role" at bounding box center [1217, 326] width 105 height 17
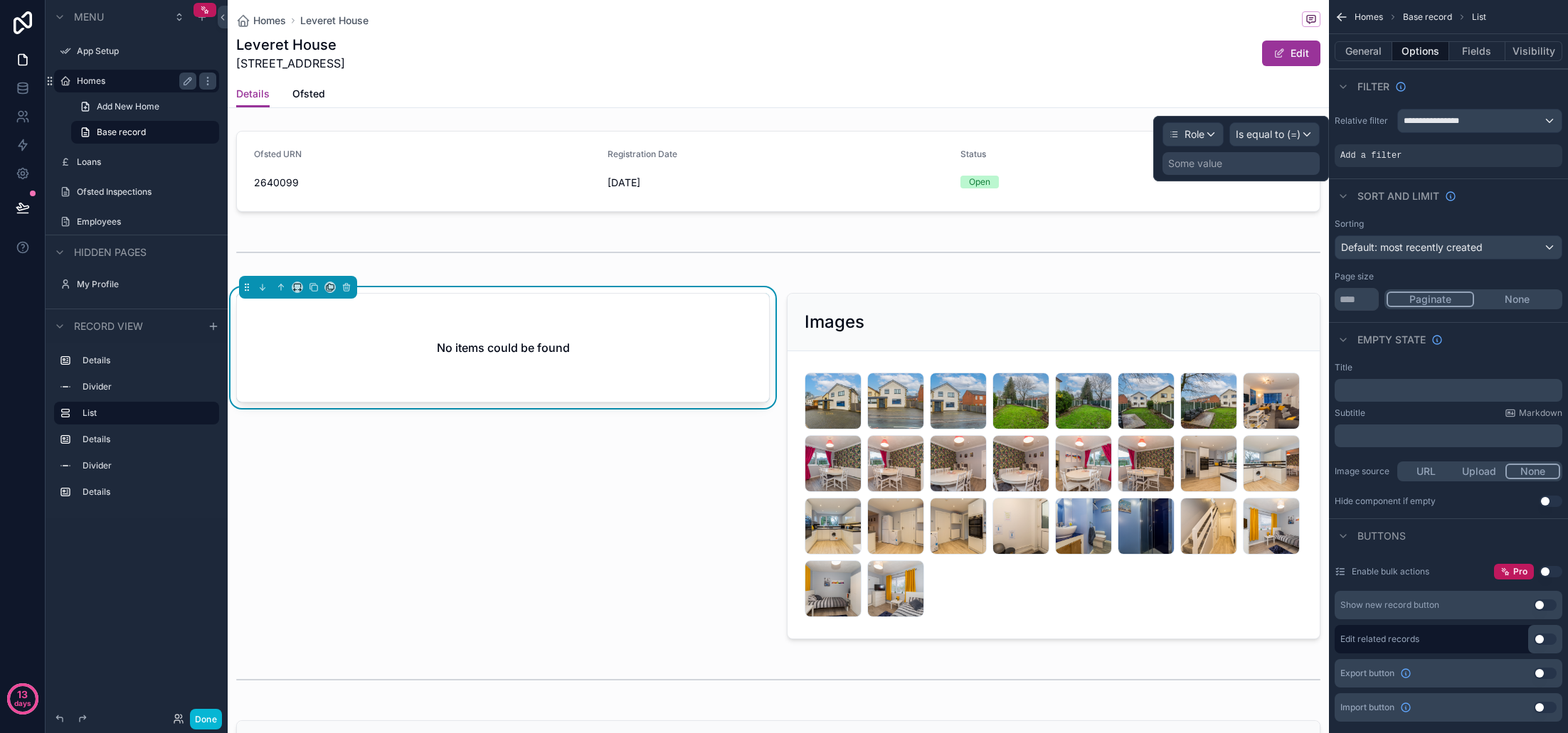
click at [1295, 136] on span "Is equal to (=)" at bounding box center [1268, 134] width 64 height 14
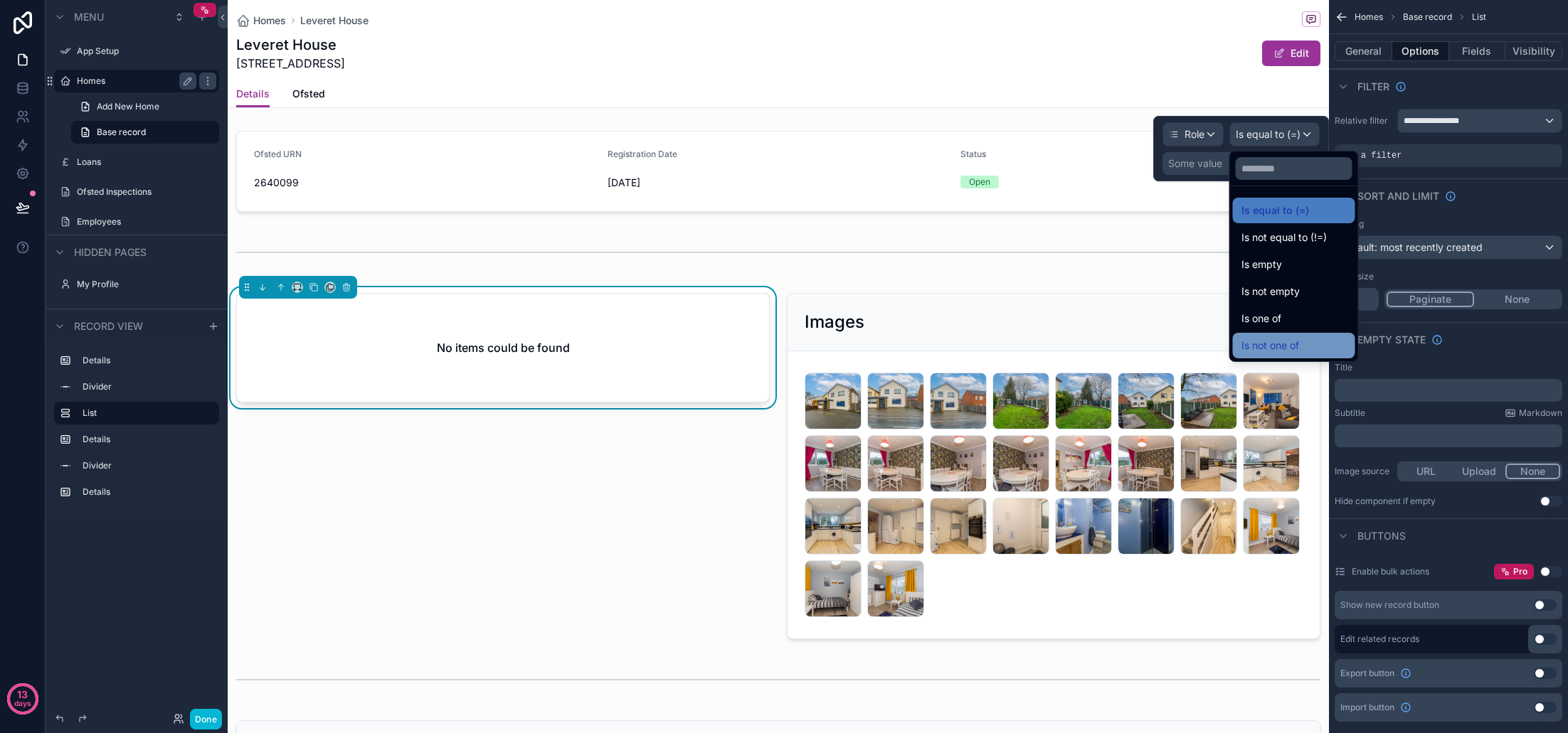
click at [1301, 344] on div "Is not one of" at bounding box center [1293, 346] width 105 height 17
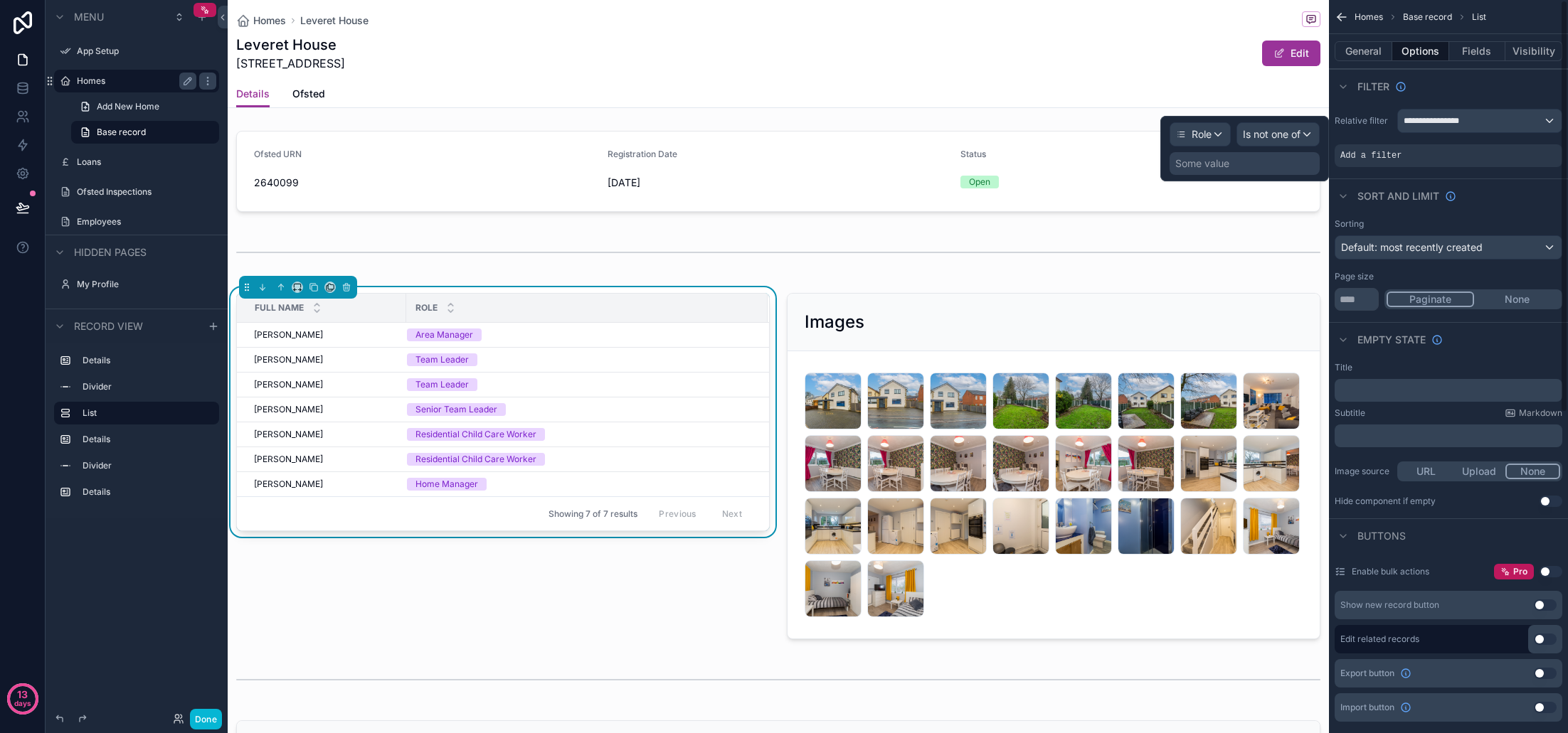
click at [1256, 168] on div "Some value" at bounding box center [1245, 164] width 150 height 23
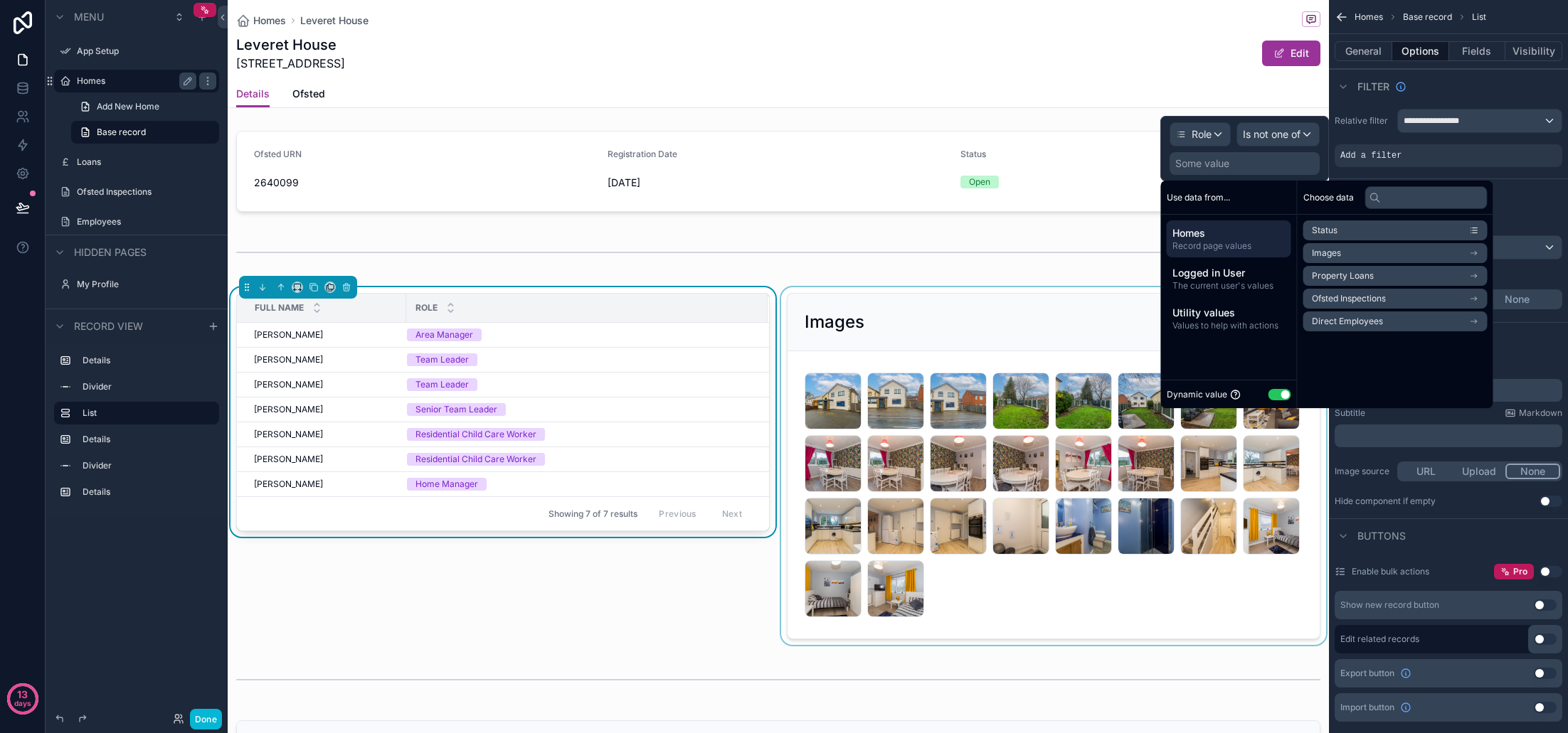
click at [1277, 396] on button "Use setting" at bounding box center [1280, 395] width 23 height 12
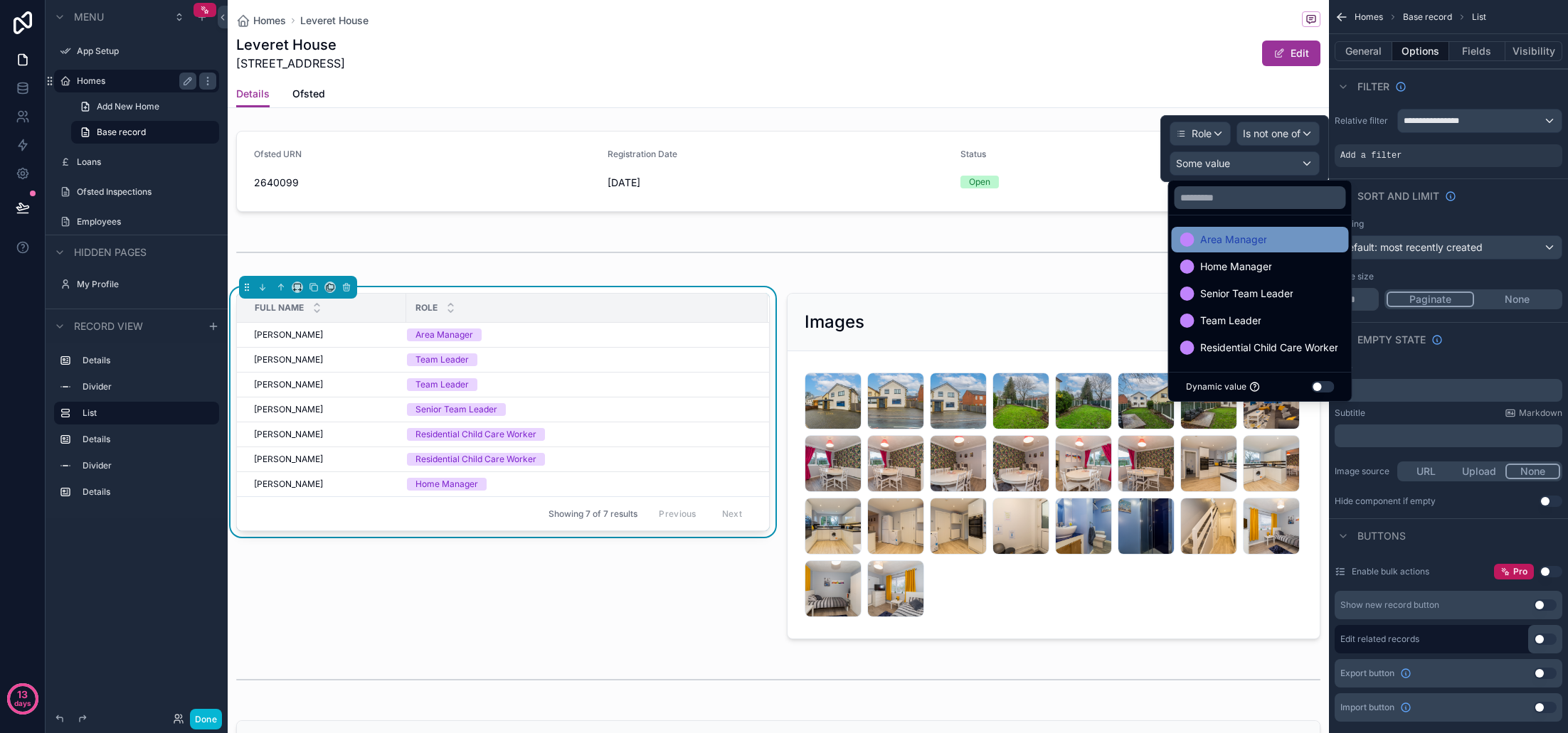
click at [1227, 245] on span "Area Manager" at bounding box center [1234, 240] width 67 height 17
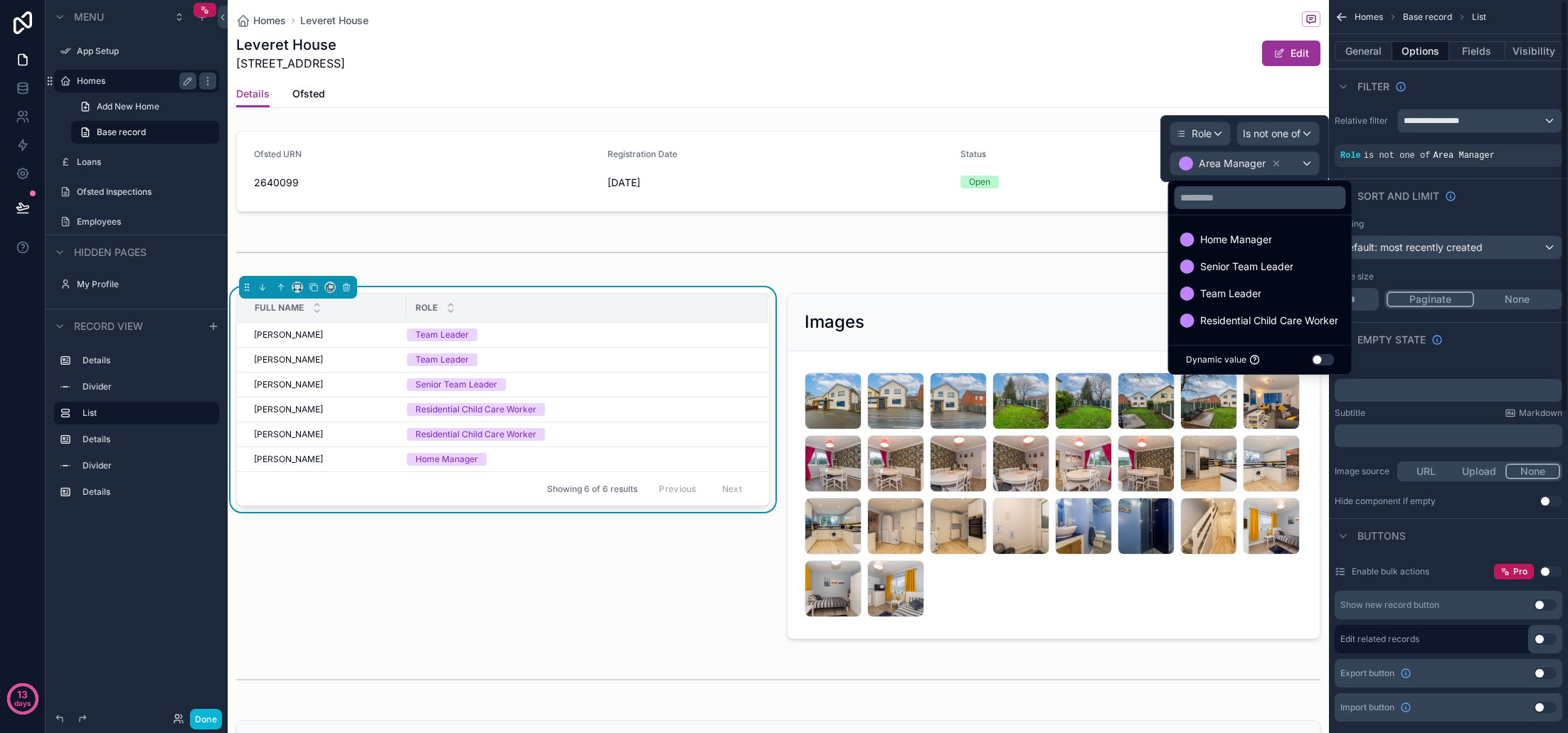
click at [1513, 191] on div "Sort And Limit" at bounding box center [1448, 195] width 239 height 34
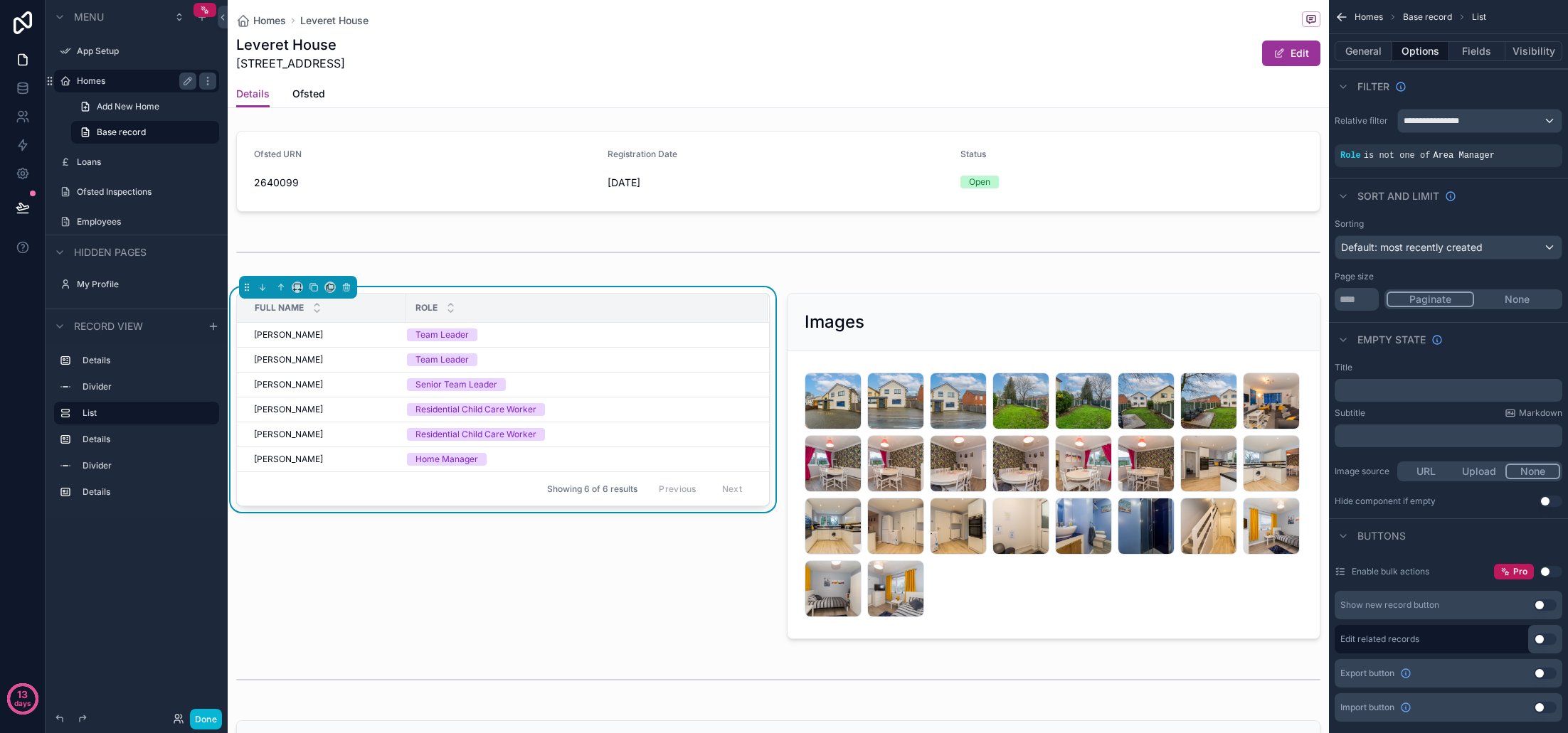
click at [340, 316] on div "Full Name" at bounding box center [321, 308] width 168 height 27
click at [452, 310] on icon "scrollable content" at bounding box center [451, 312] width 10 height 10
click at [452, 303] on icon "scrollable content" at bounding box center [451, 305] width 10 height 10
click at [631, 584] on div "Full Name Role Kayleigh Jones Kayleigh Jones Home Manager Jack Thompson Jack Th…" at bounding box center [503, 467] width 550 height 358
click at [215, 713] on button "Done" at bounding box center [205, 719] width 32 height 20
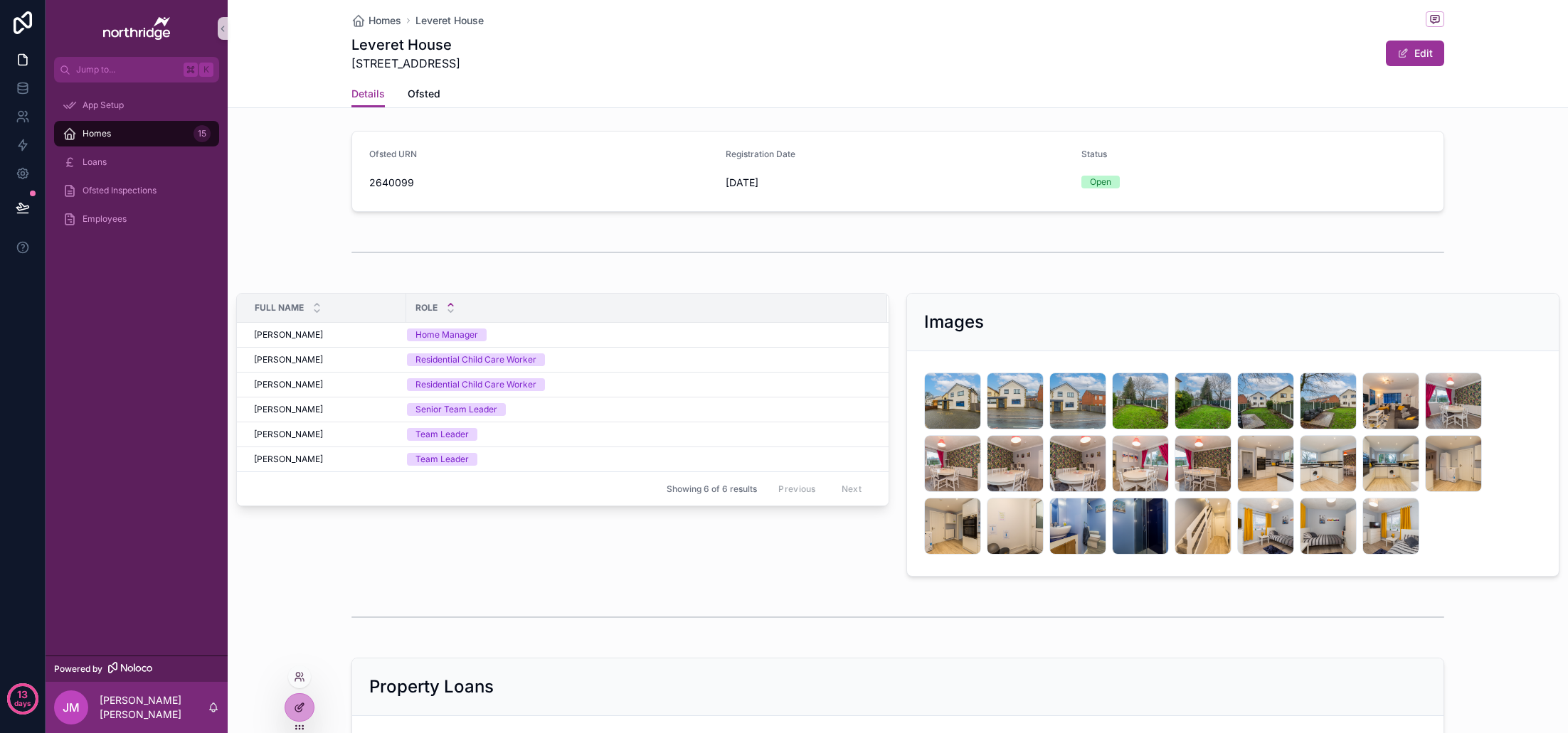
click at [310, 709] on div at bounding box center [300, 708] width 29 height 27
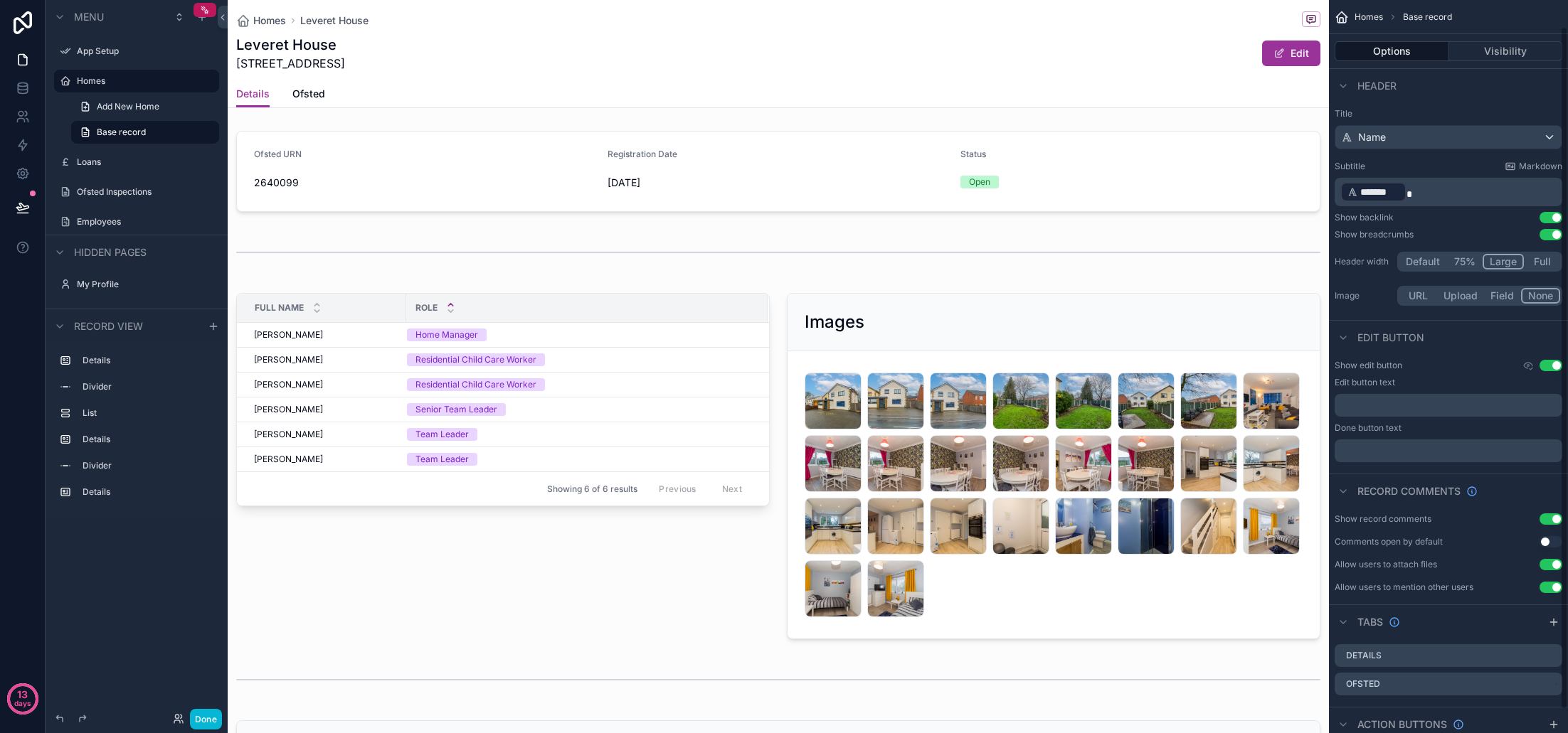
scroll to position [53, 0]
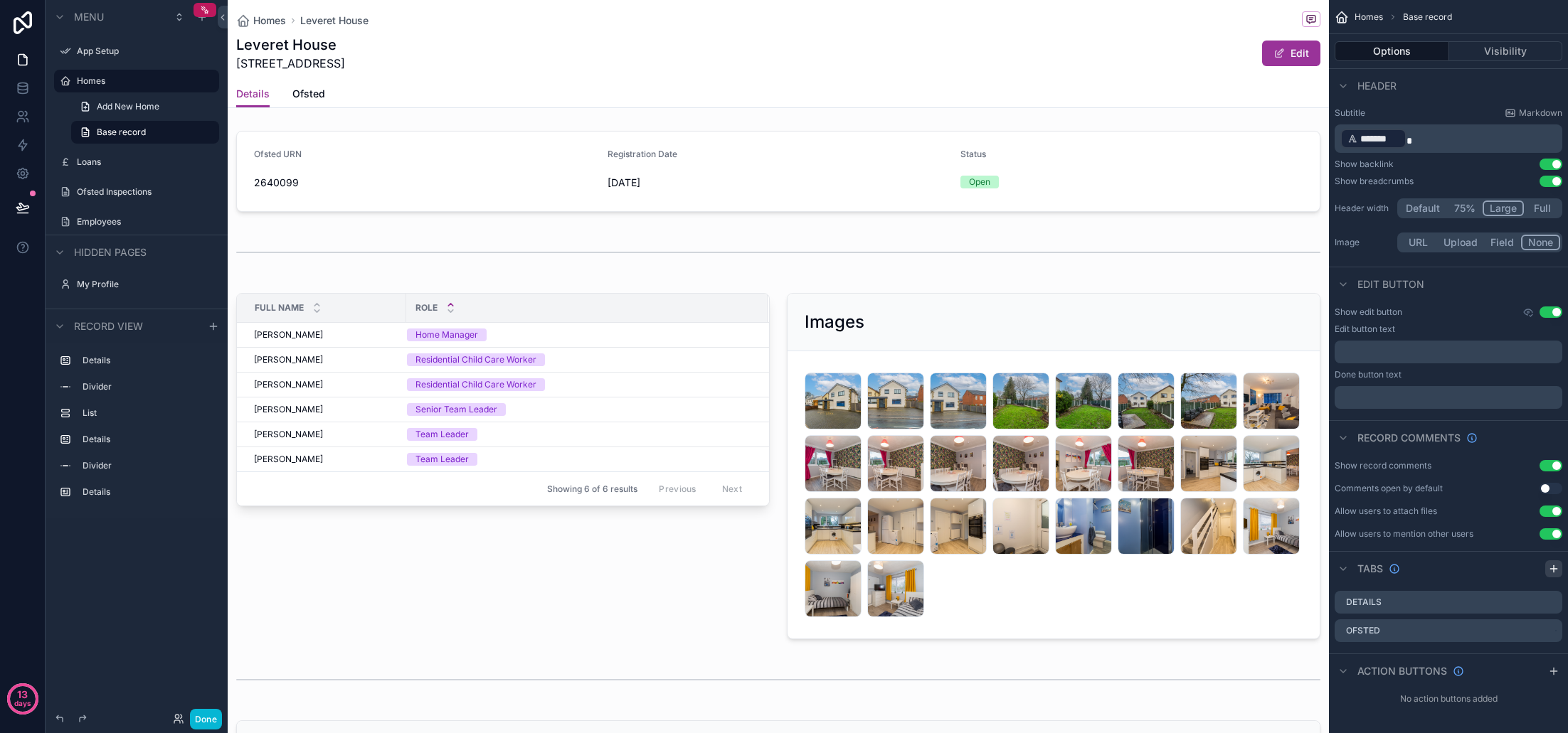
click at [1555, 571] on icon "scrollable content" at bounding box center [1554, 569] width 12 height 12
click at [1369, 661] on label "Tab 3" at bounding box center [1370, 660] width 25 height 12
click at [1550, 661] on icon "scrollable content" at bounding box center [1551, 660] width 12 height 12
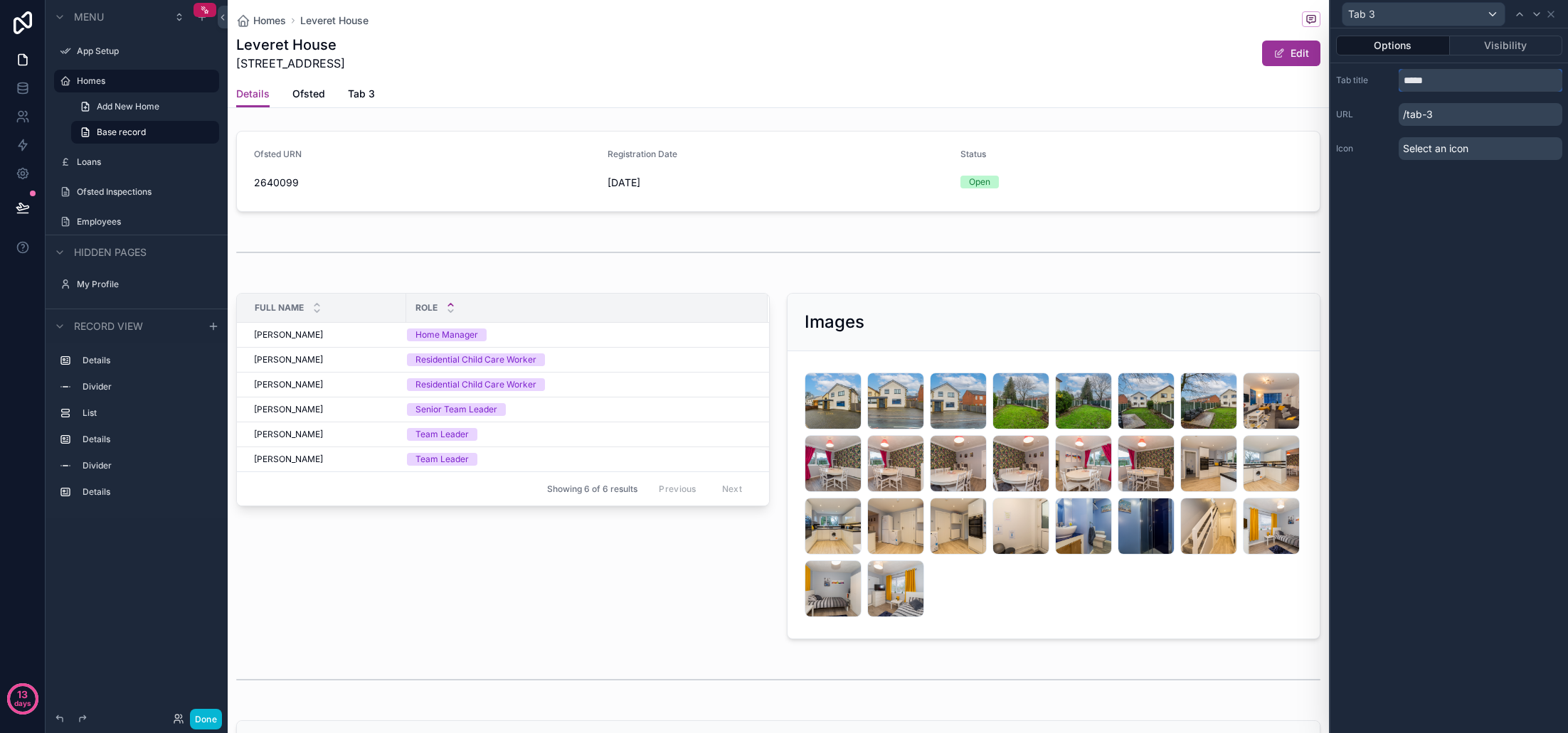
click at [1432, 84] on input "*****" at bounding box center [1480, 81] width 164 height 23
type input "**********"
click at [1461, 191] on div "**********" at bounding box center [1449, 381] width 238 height 705
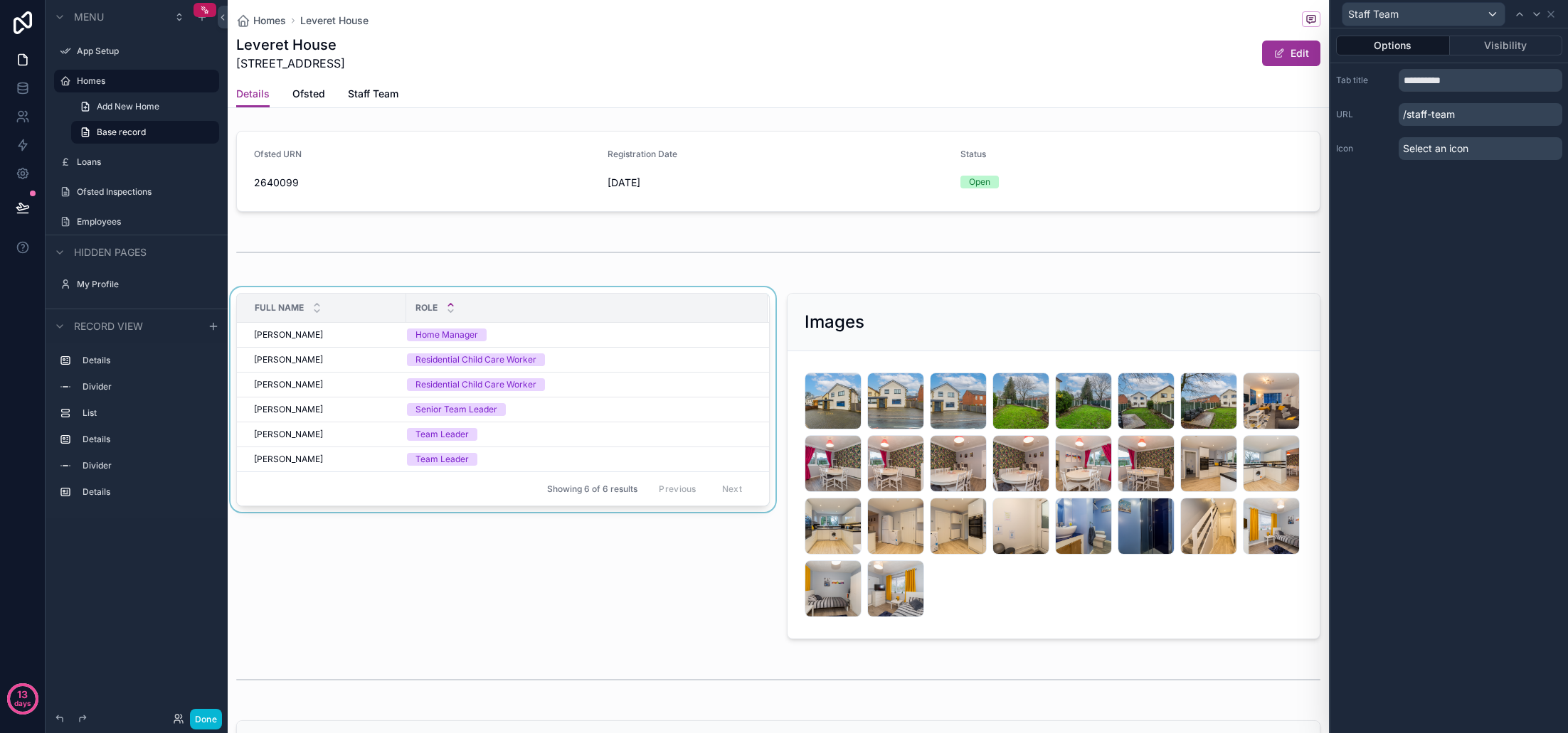
click at [714, 319] on div "Role" at bounding box center [587, 308] width 360 height 27
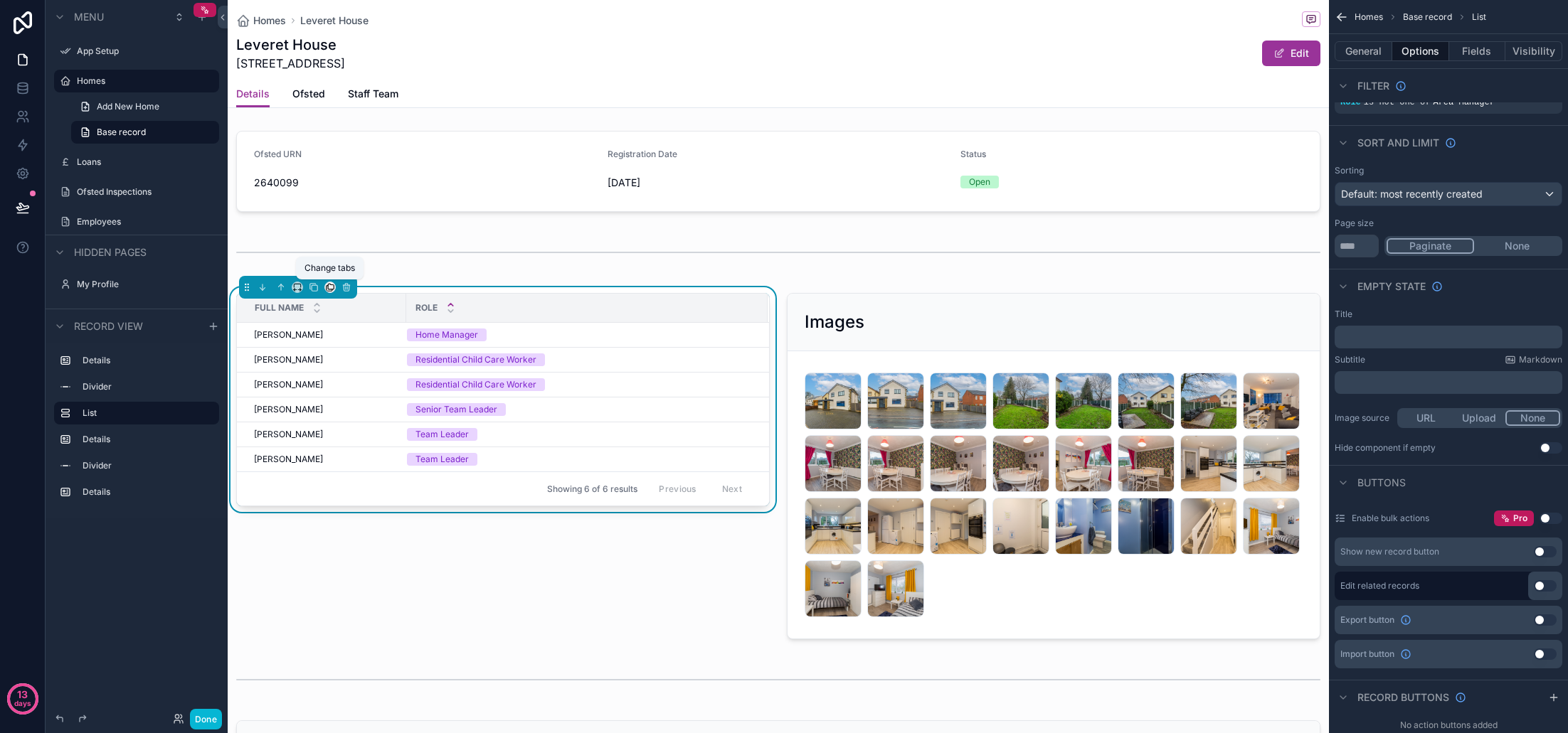
click at [327, 288] on icon "scrollable content" at bounding box center [330, 288] width 10 height 10
click at [378, 404] on span "Staff Team" at bounding box center [370, 403] width 51 height 17
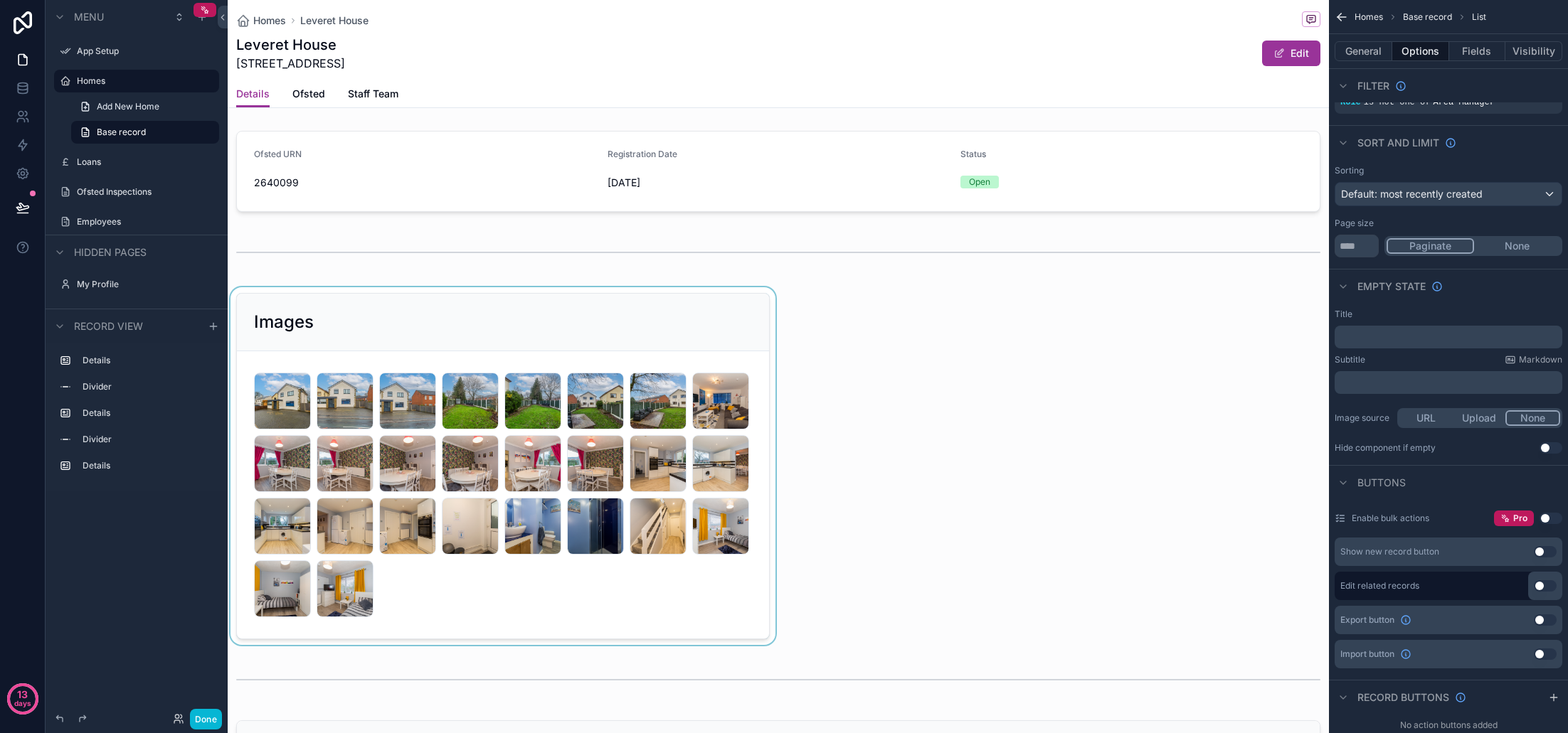
click at [566, 329] on div "scrollable content" at bounding box center [503, 467] width 550 height 358
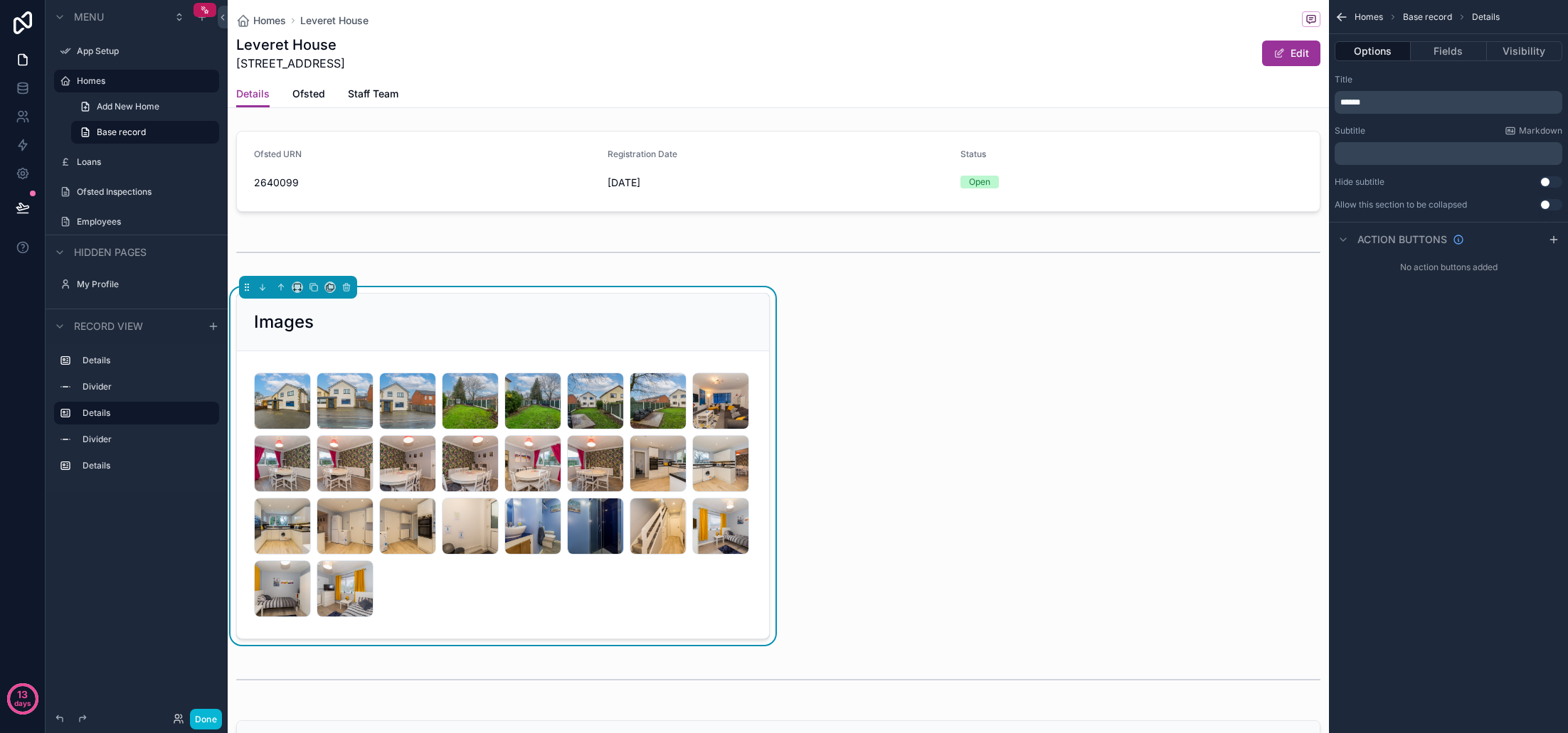
scroll to position [0, 0]
click at [295, 289] on icon "scrollable content" at bounding box center [297, 288] width 10 height 10
click at [329, 468] on span "Large" at bounding box center [317, 465] width 27 height 17
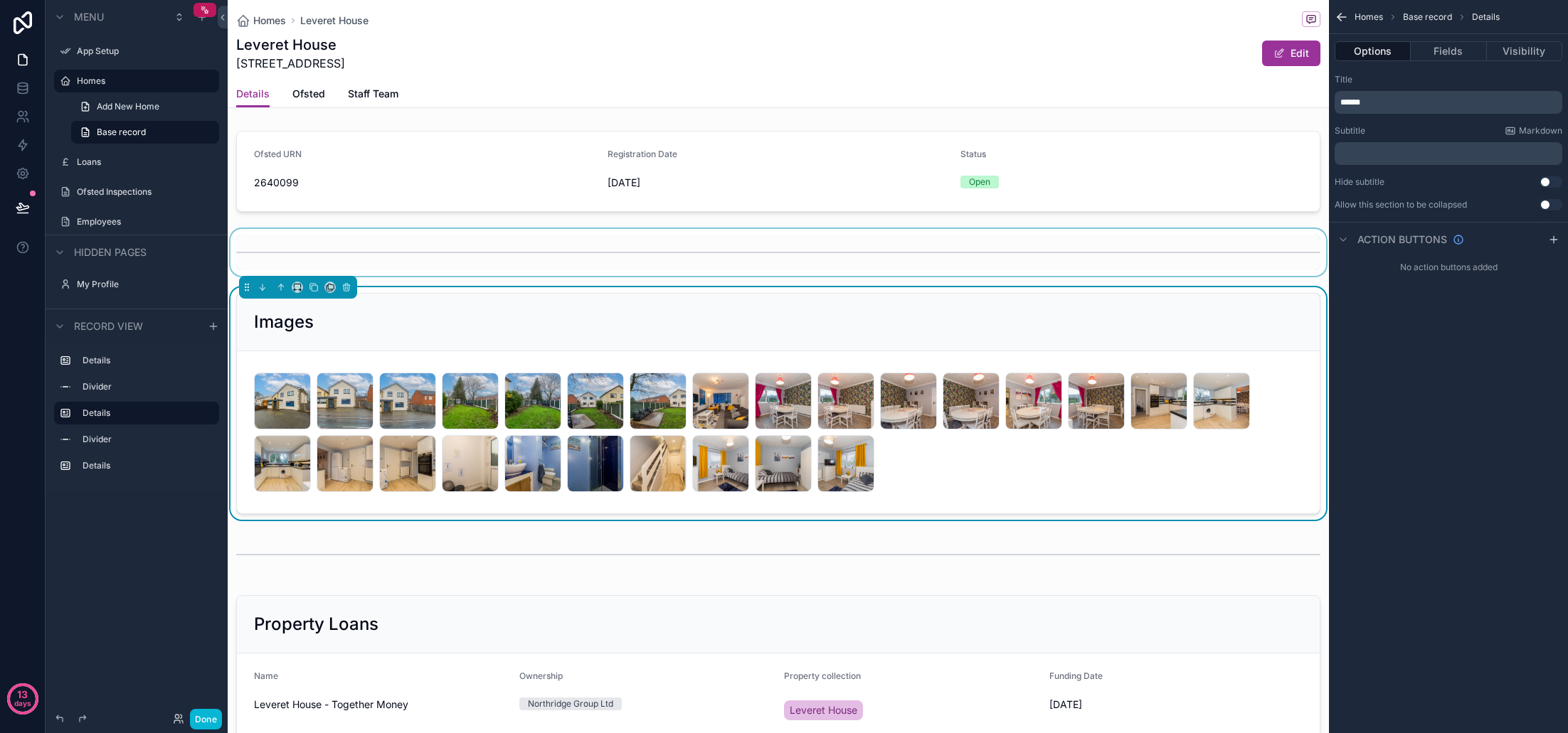
click at [417, 254] on div "scrollable content" at bounding box center [778, 252] width 1101 height 47
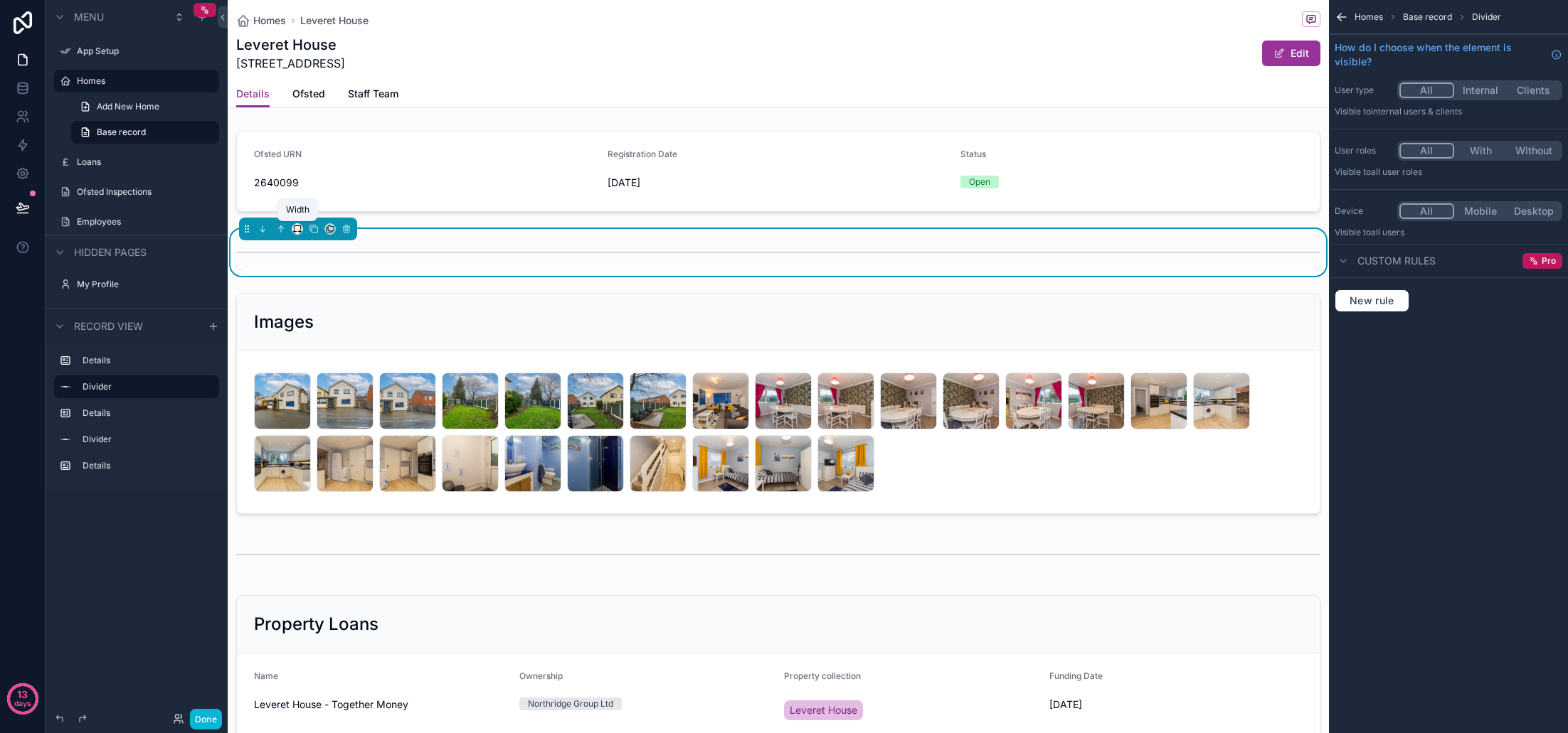
click at [297, 231] on icon "scrollable content" at bounding box center [297, 229] width 10 height 10
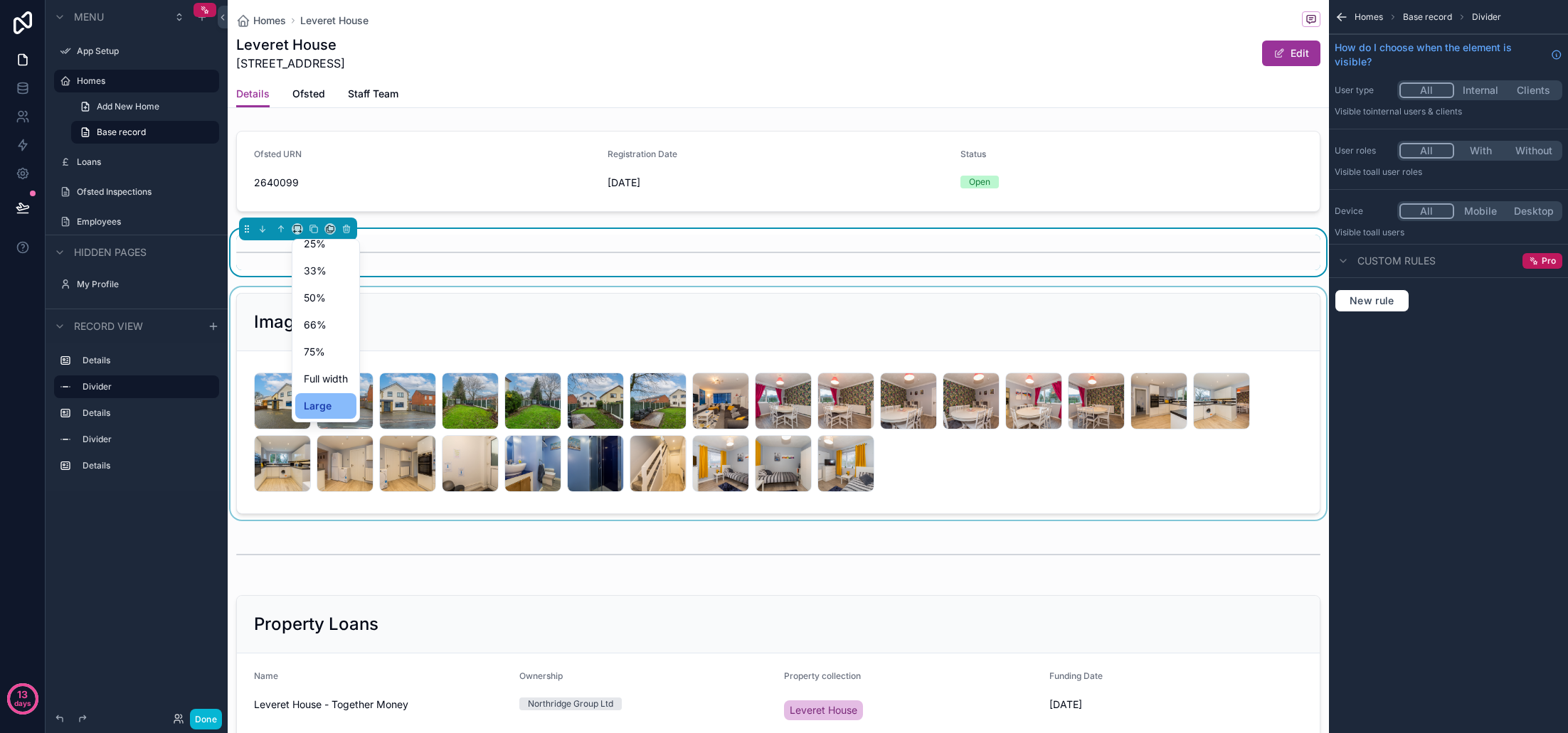
click at [329, 404] on span "Large" at bounding box center [317, 406] width 28 height 17
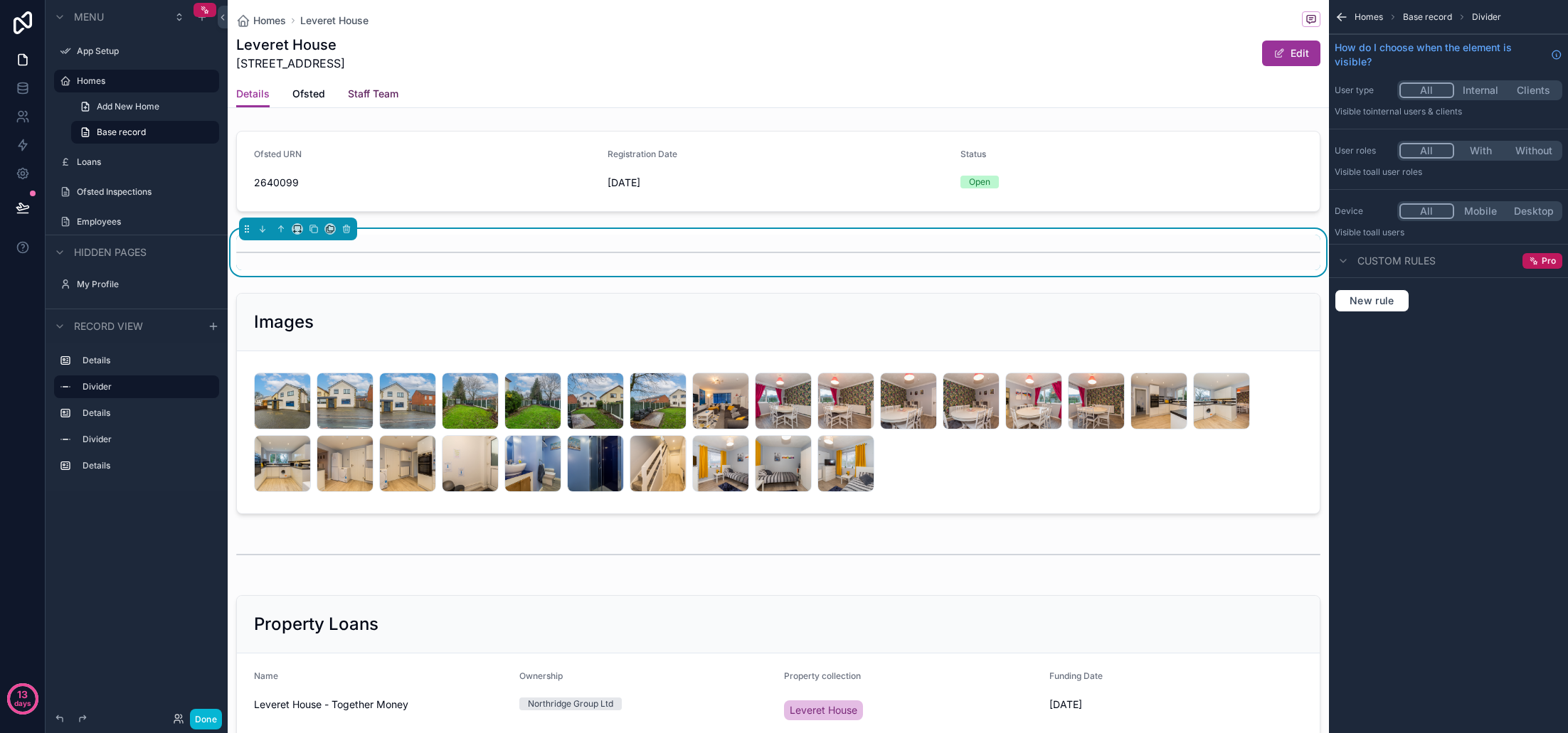
click at [371, 92] on span "Staff Team" at bounding box center [373, 93] width 51 height 14
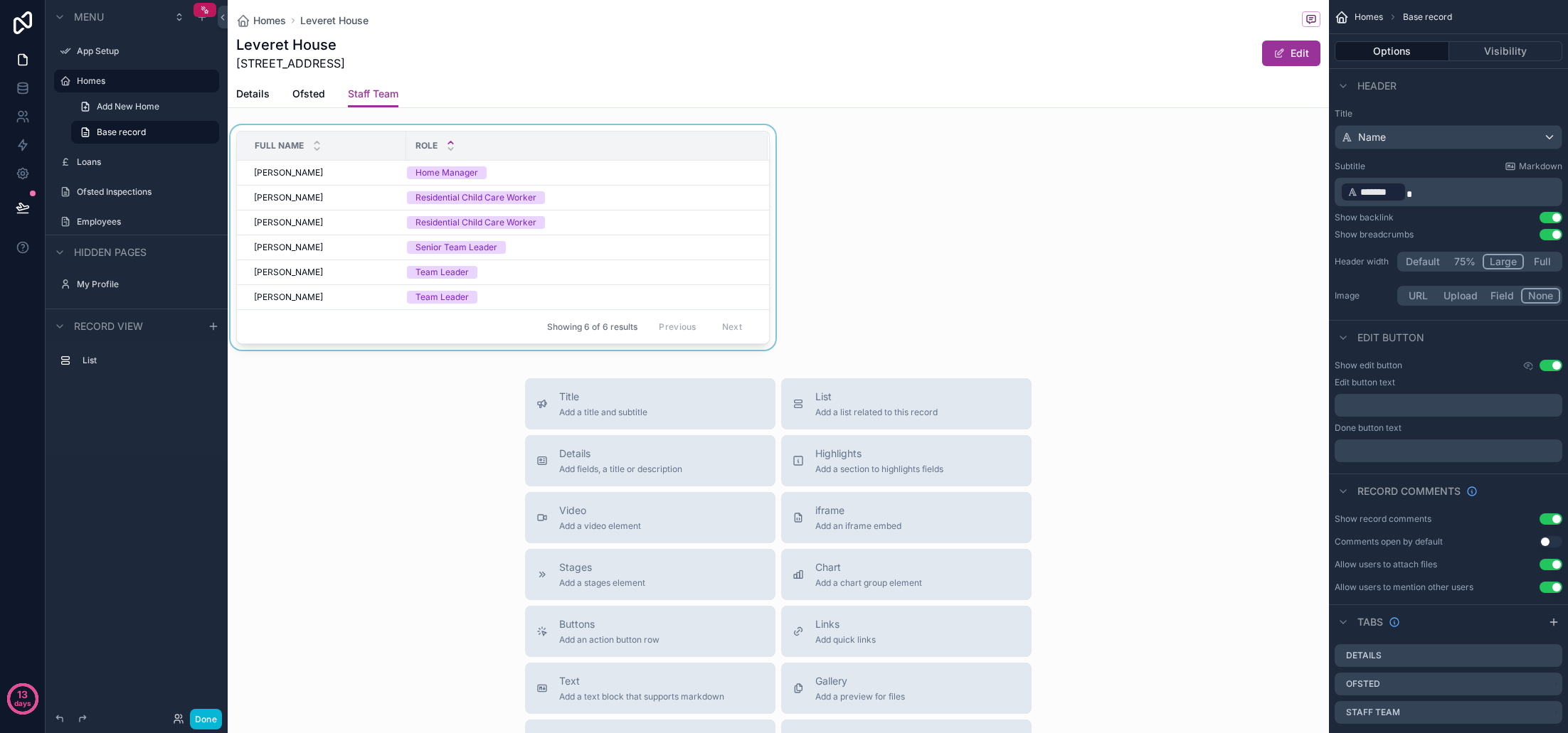
click at [581, 227] on div "scrollable content" at bounding box center [503, 240] width 550 height 231
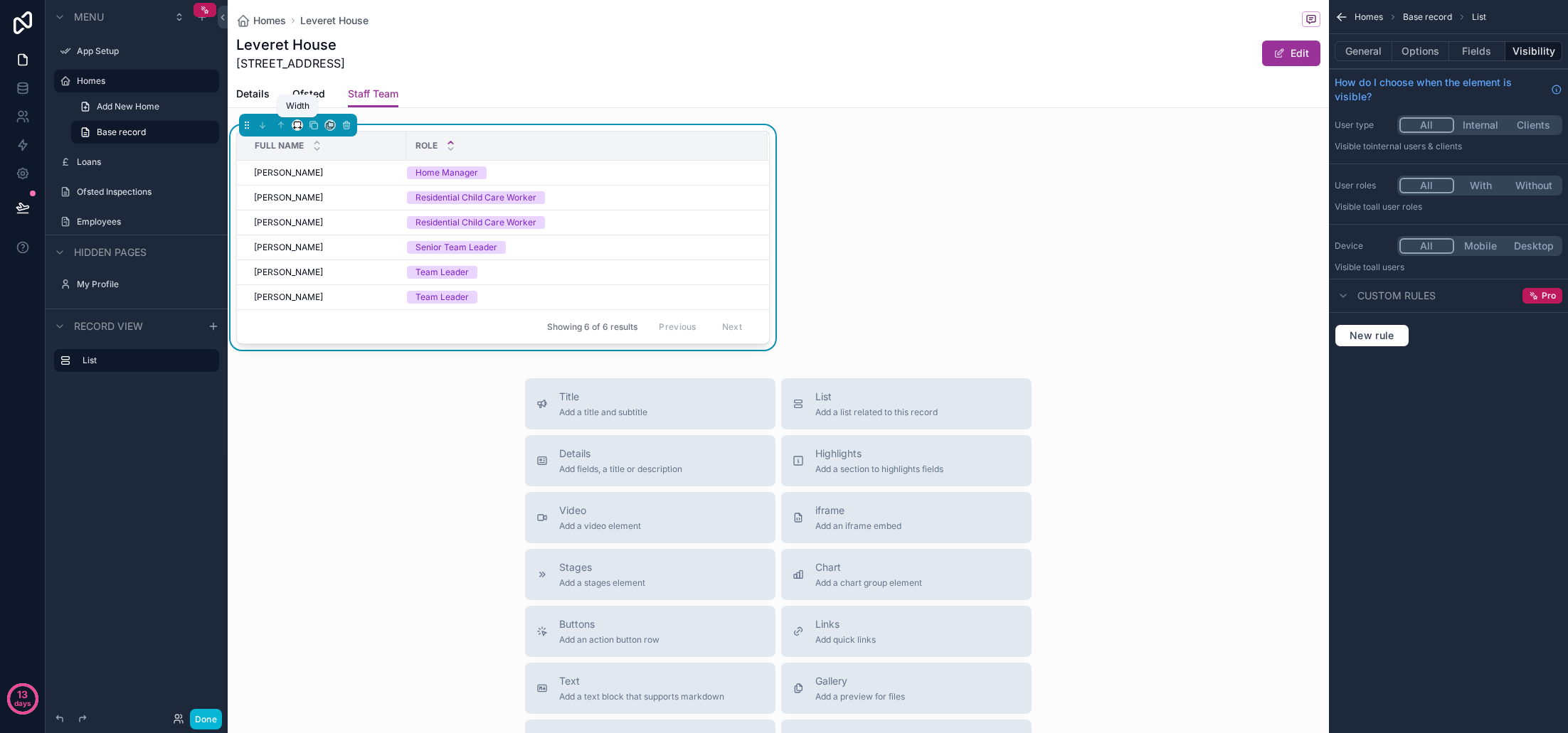
click at [296, 128] on icon "scrollable content" at bounding box center [294, 128] width 3 height 0
click at [340, 303] on div "Large" at bounding box center [326, 302] width 44 height 17
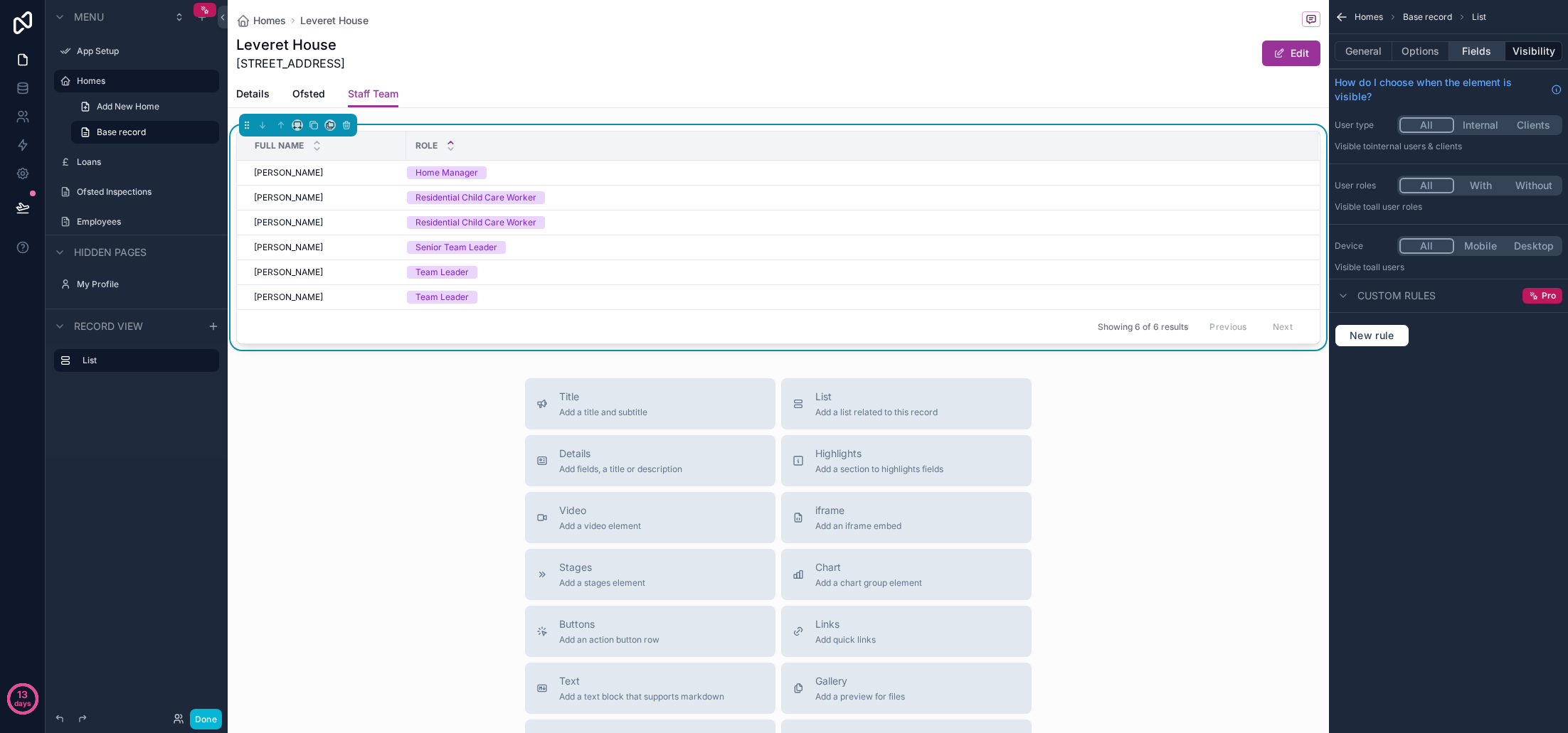
click at [1468, 51] on button "Fields" at bounding box center [1477, 51] width 57 height 20
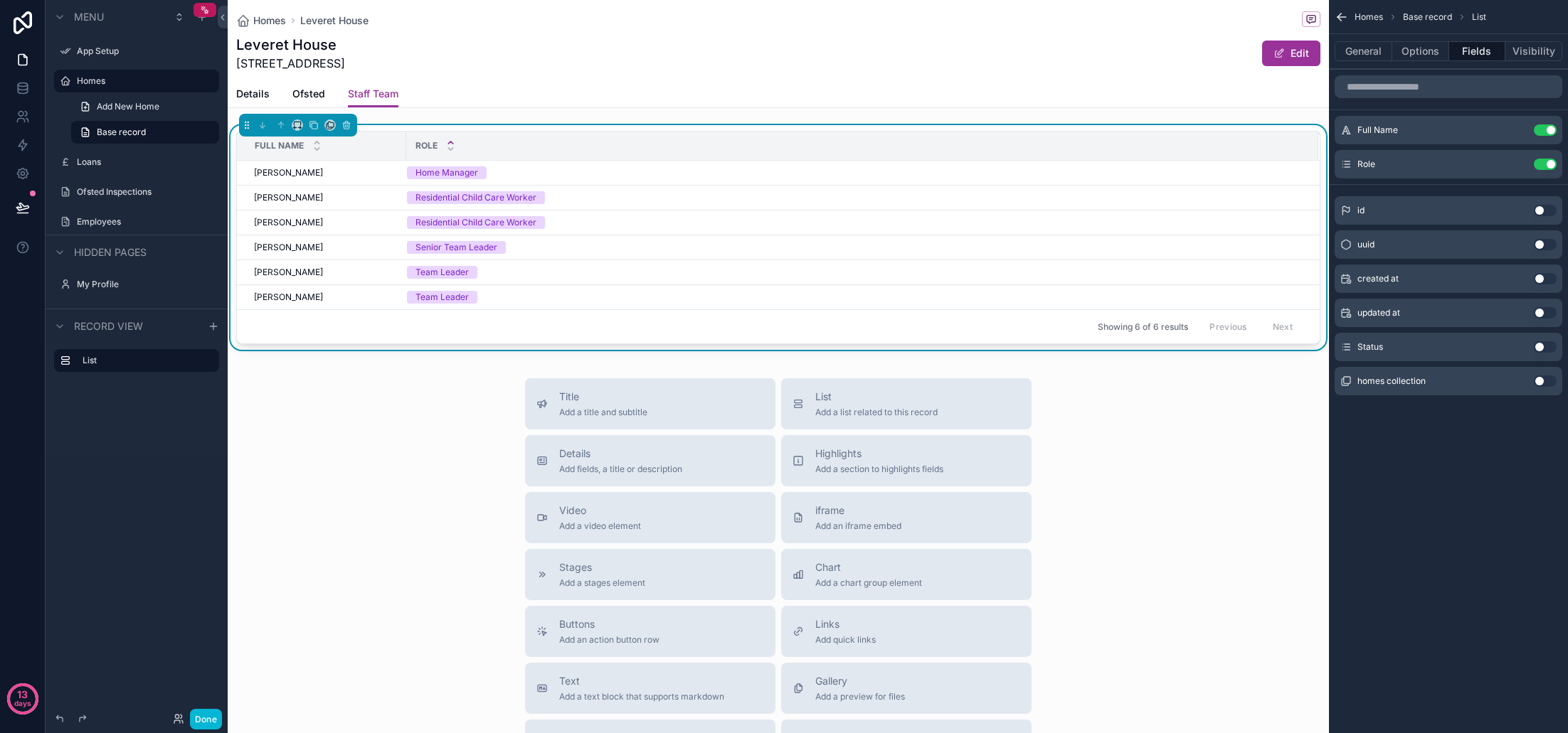
click at [1547, 348] on button "Use setting" at bounding box center [1545, 347] width 23 height 12
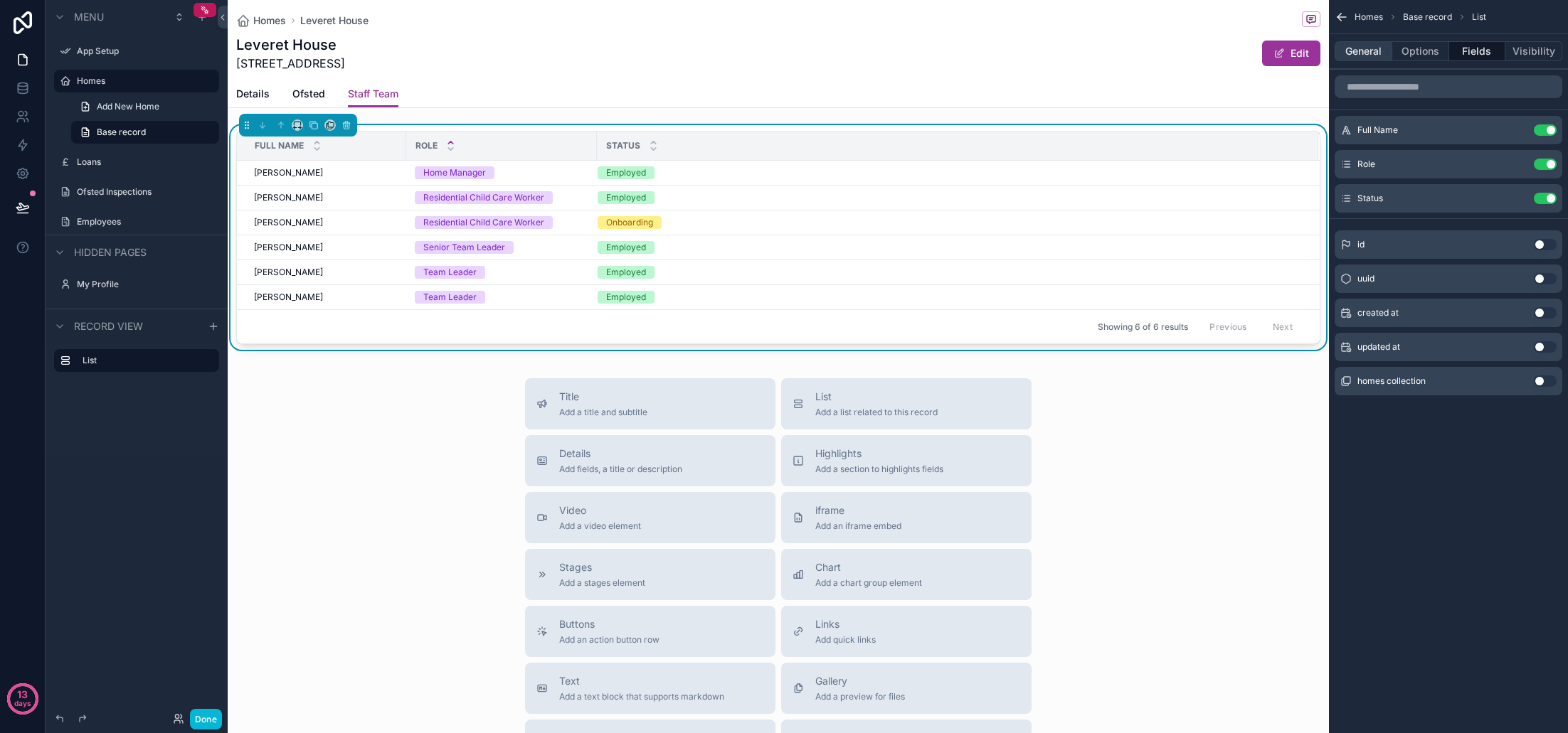
click at [1366, 54] on button "General" at bounding box center [1363, 51] width 58 height 20
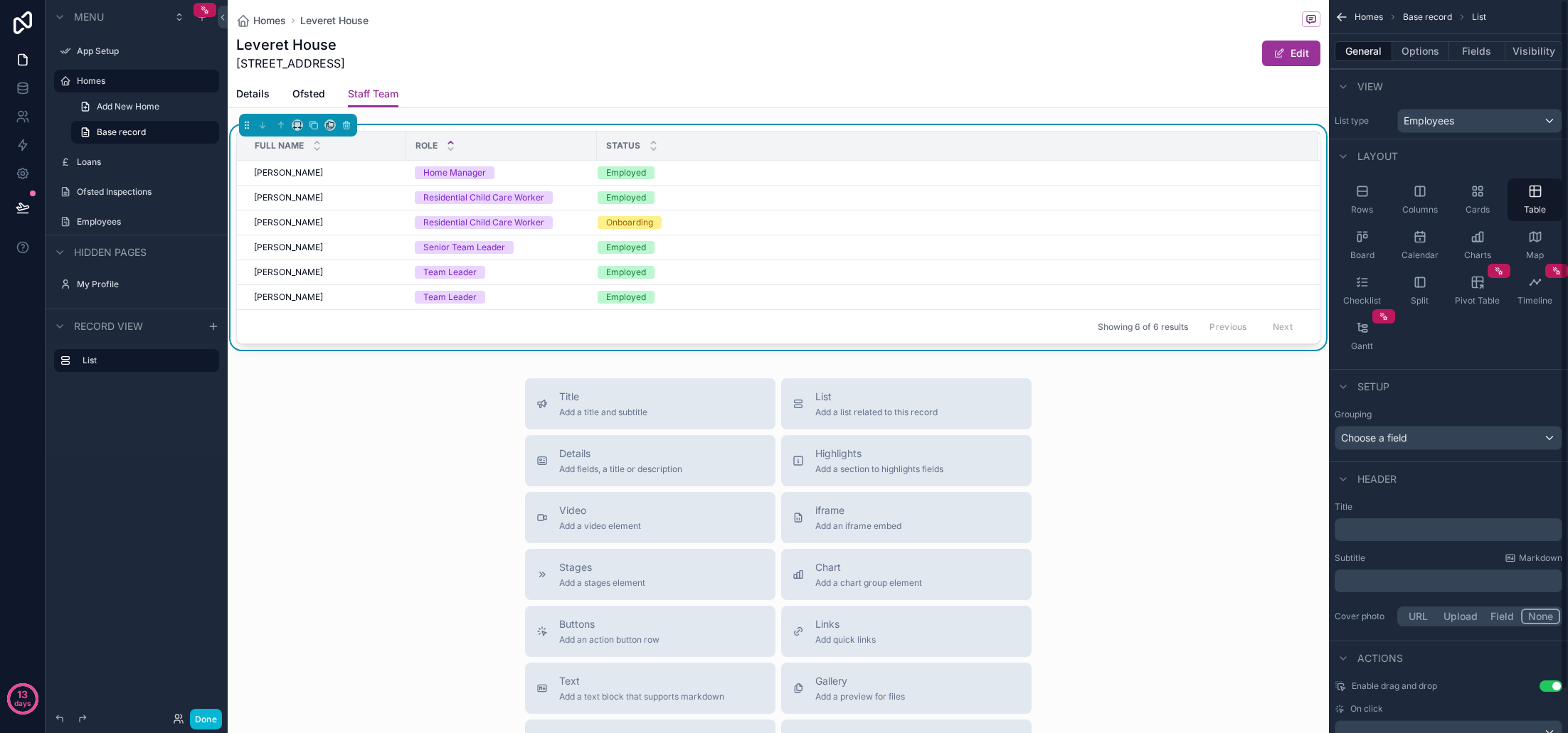
scroll to position [0, 0]
click at [1422, 51] on button "Options" at bounding box center [1420, 51] width 57 height 20
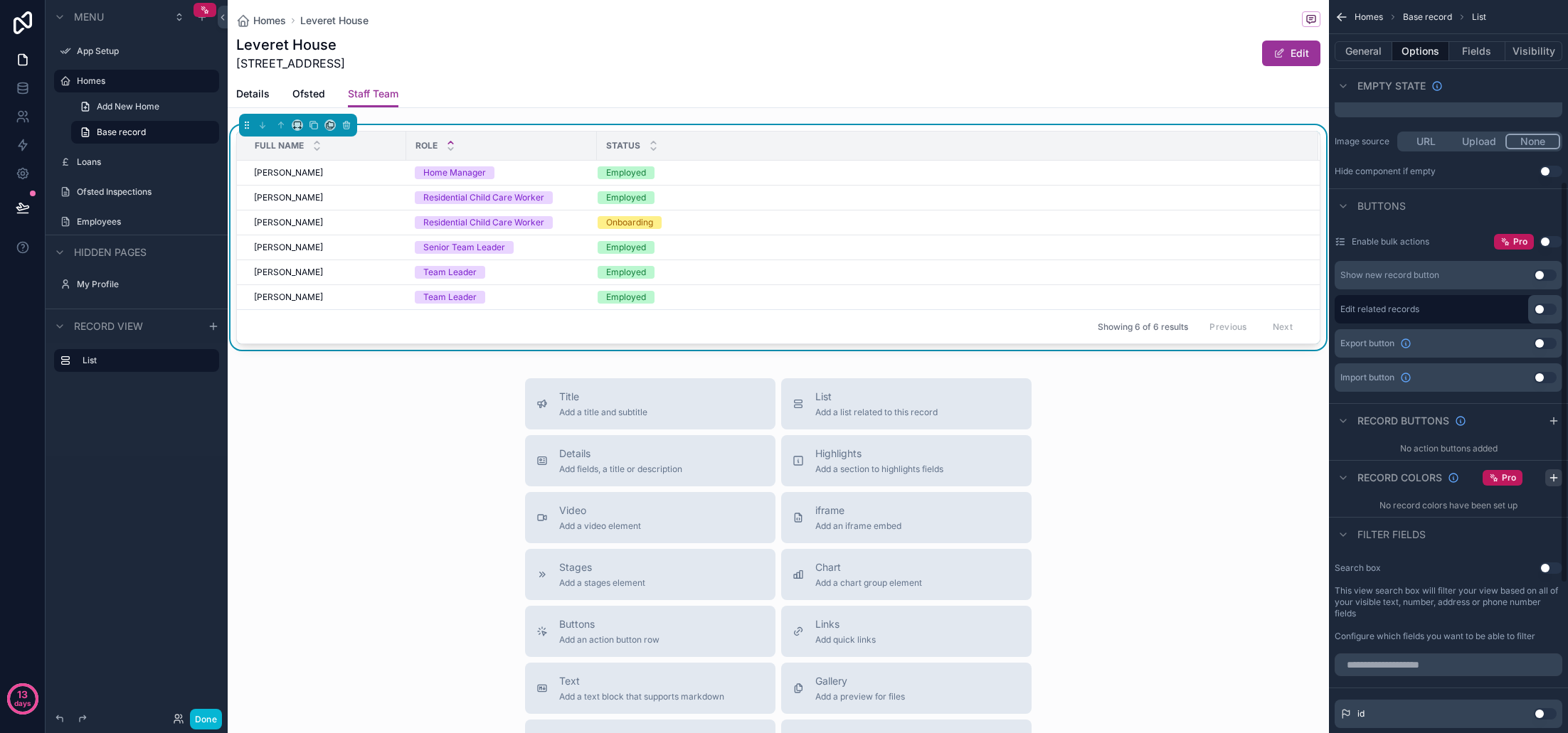
scroll to position [332, 0]
click at [1553, 476] on icon "scrollable content" at bounding box center [1553, 476] width 7 height 0
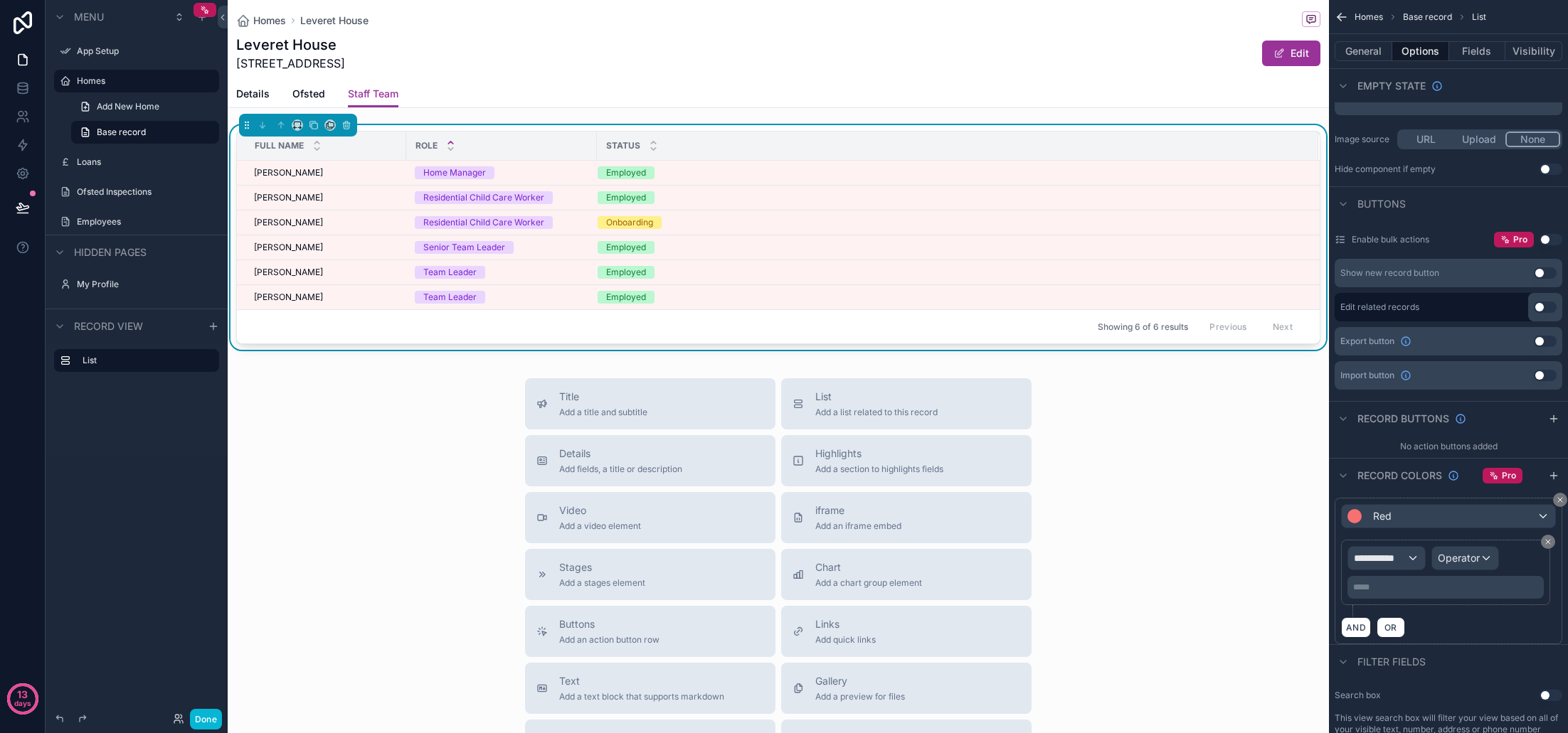
click at [1444, 515] on div "Red" at bounding box center [1449, 517] width 214 height 23
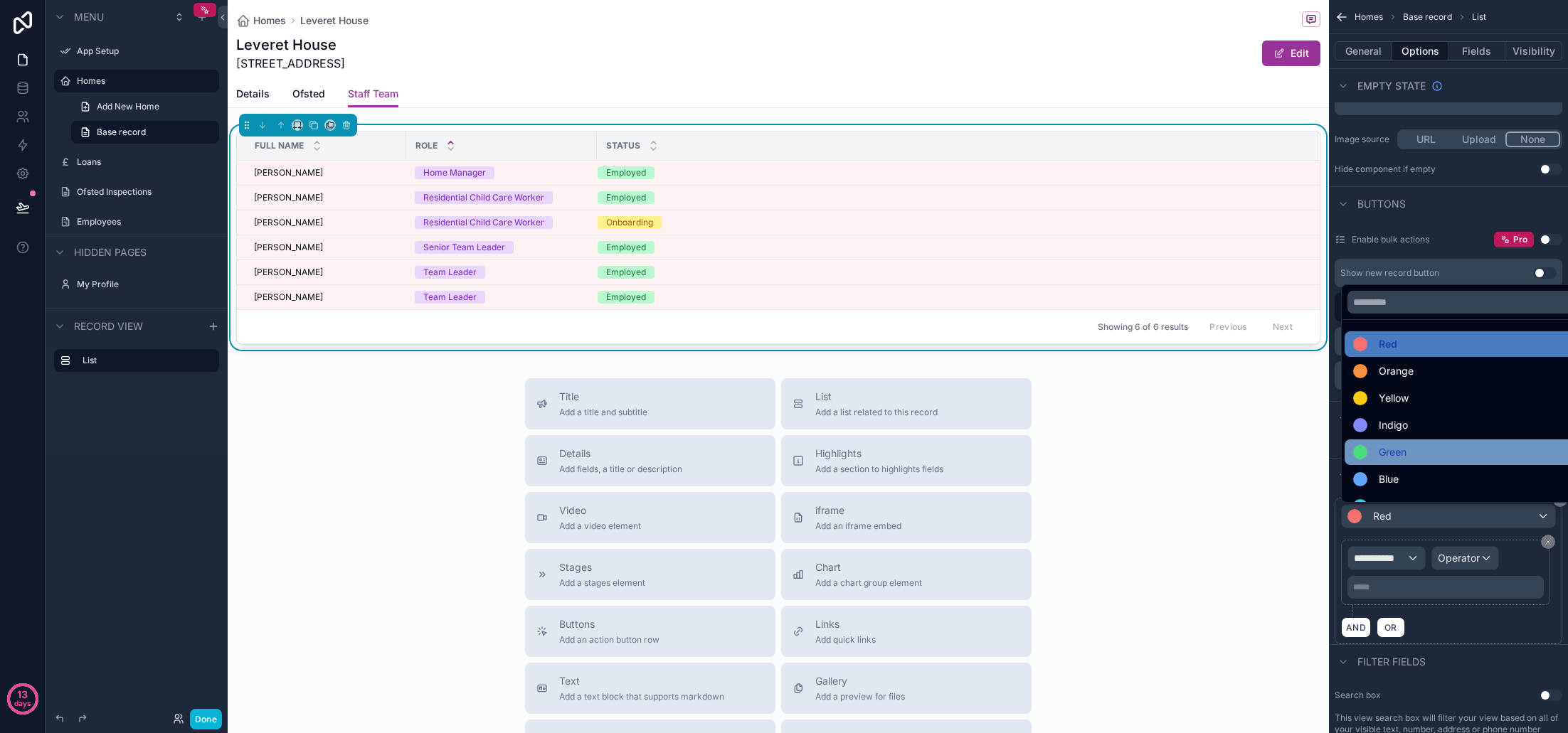
click at [1406, 454] on span "Green" at bounding box center [1392, 452] width 28 height 17
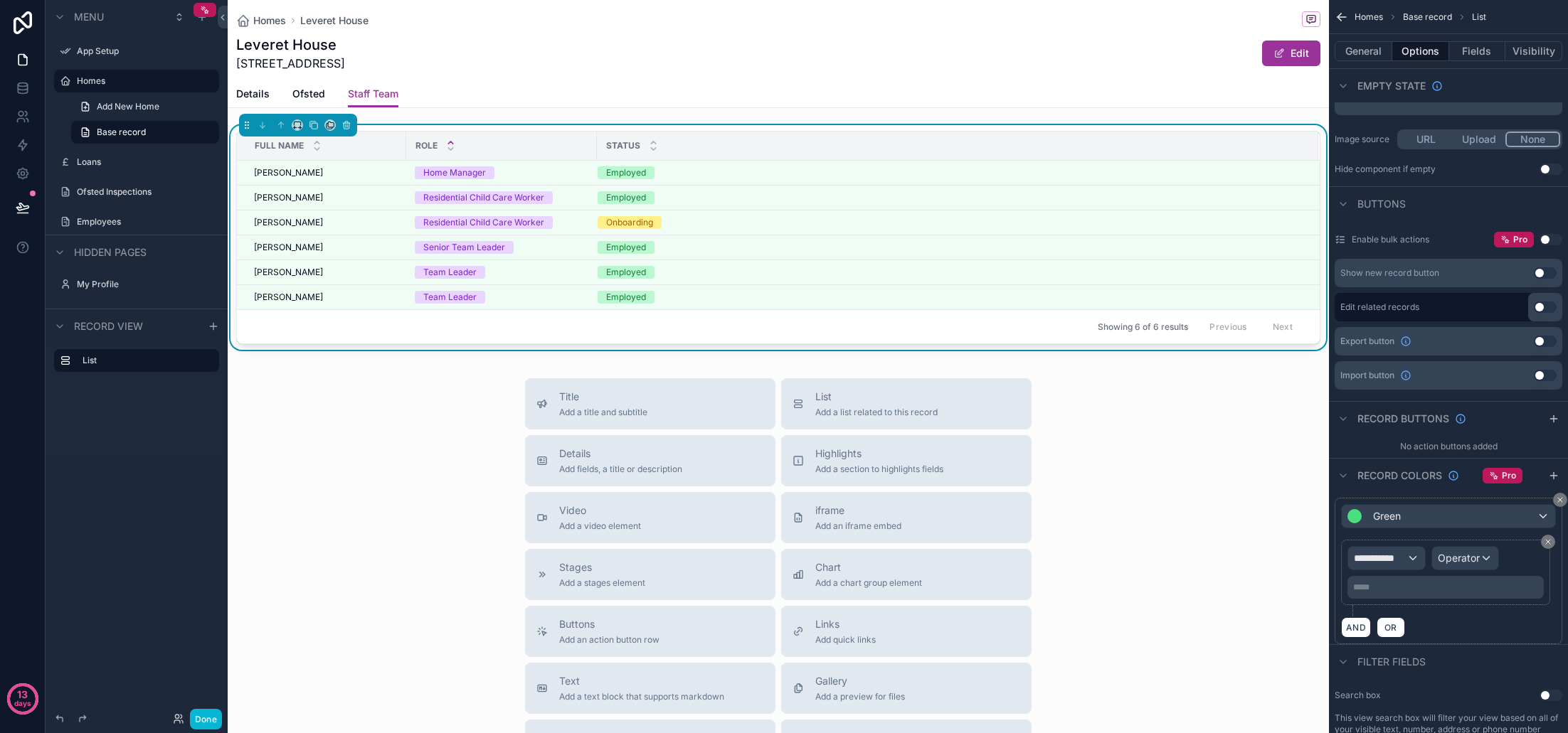
click at [1409, 560] on div "**********" at bounding box center [1386, 559] width 77 height 23
click at [1407, 638] on span "Row values" at bounding box center [1385, 635] width 53 height 17
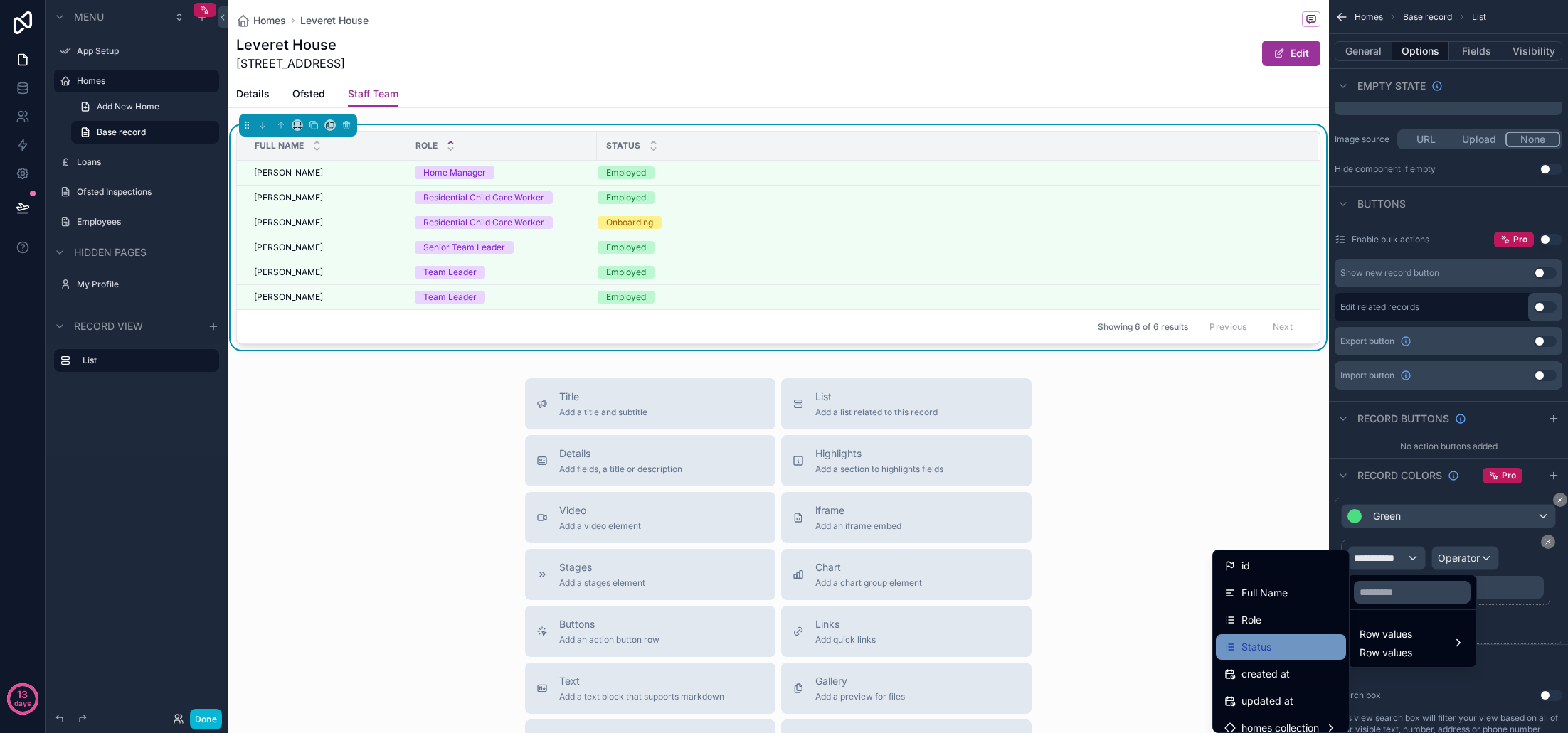
click at [1288, 647] on div "Status" at bounding box center [1281, 647] width 114 height 17
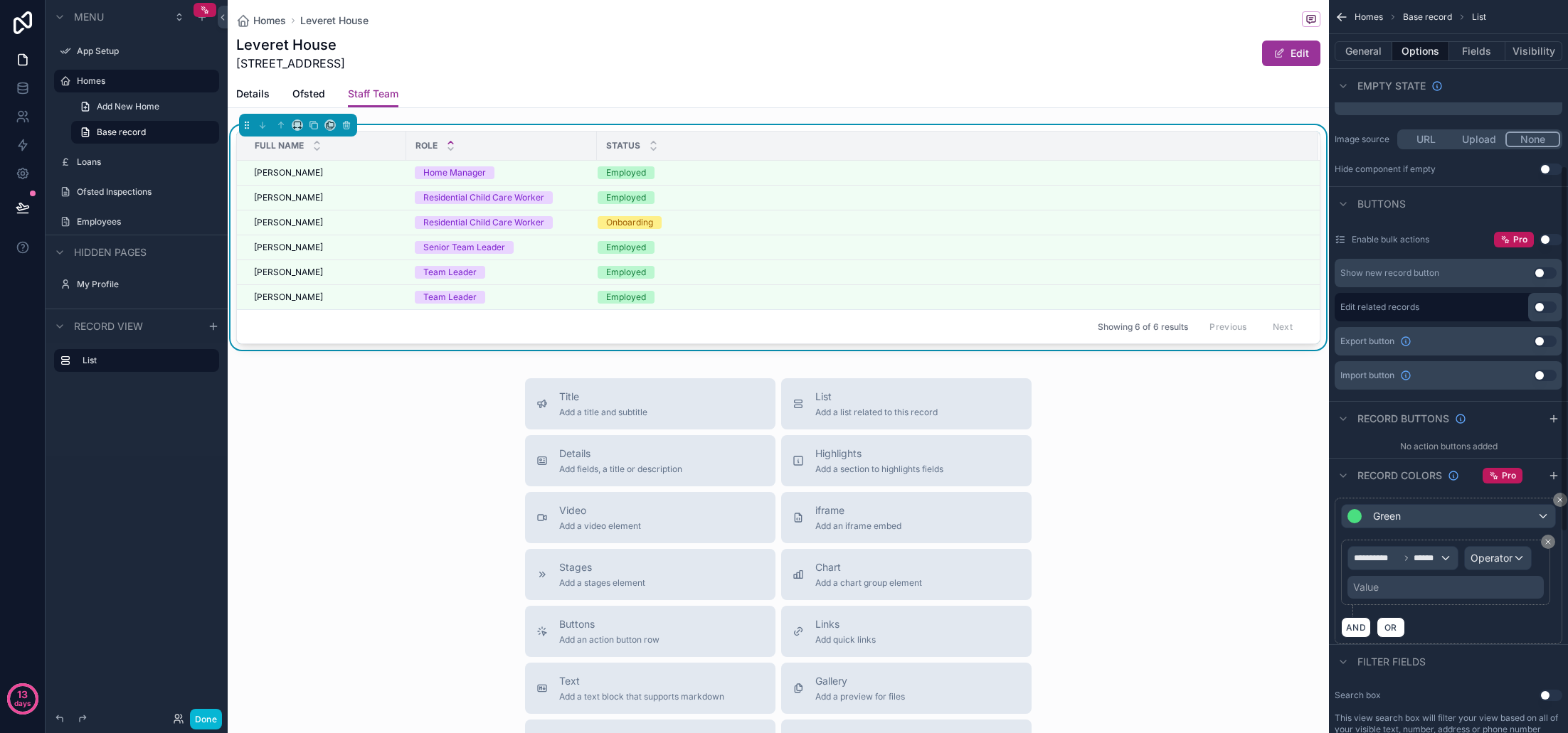
click at [1496, 554] on span "Operator" at bounding box center [1492, 558] width 42 height 13
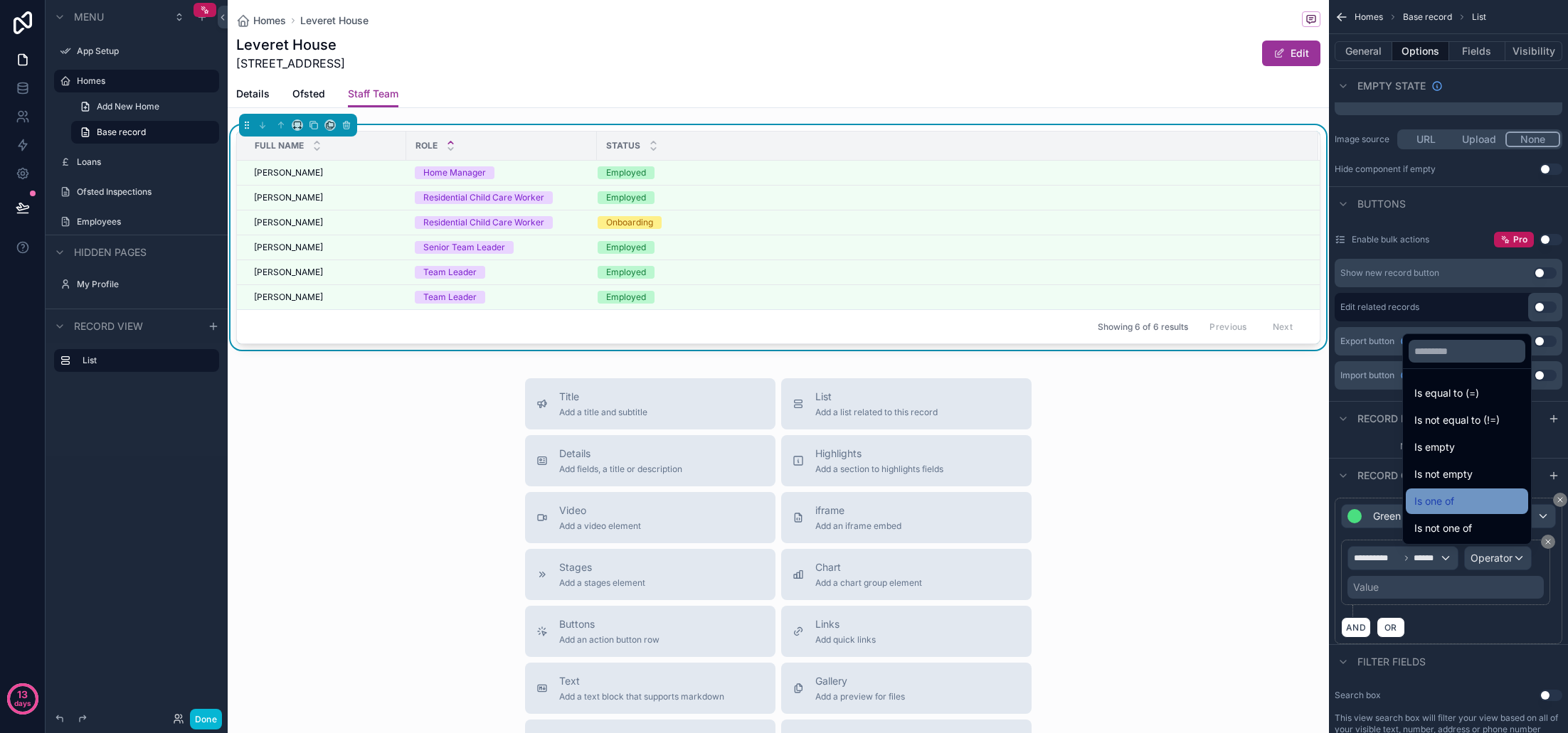
scroll to position [0, 0]
click at [1414, 394] on span "Is equal to (=)" at bounding box center [1446, 393] width 64 height 17
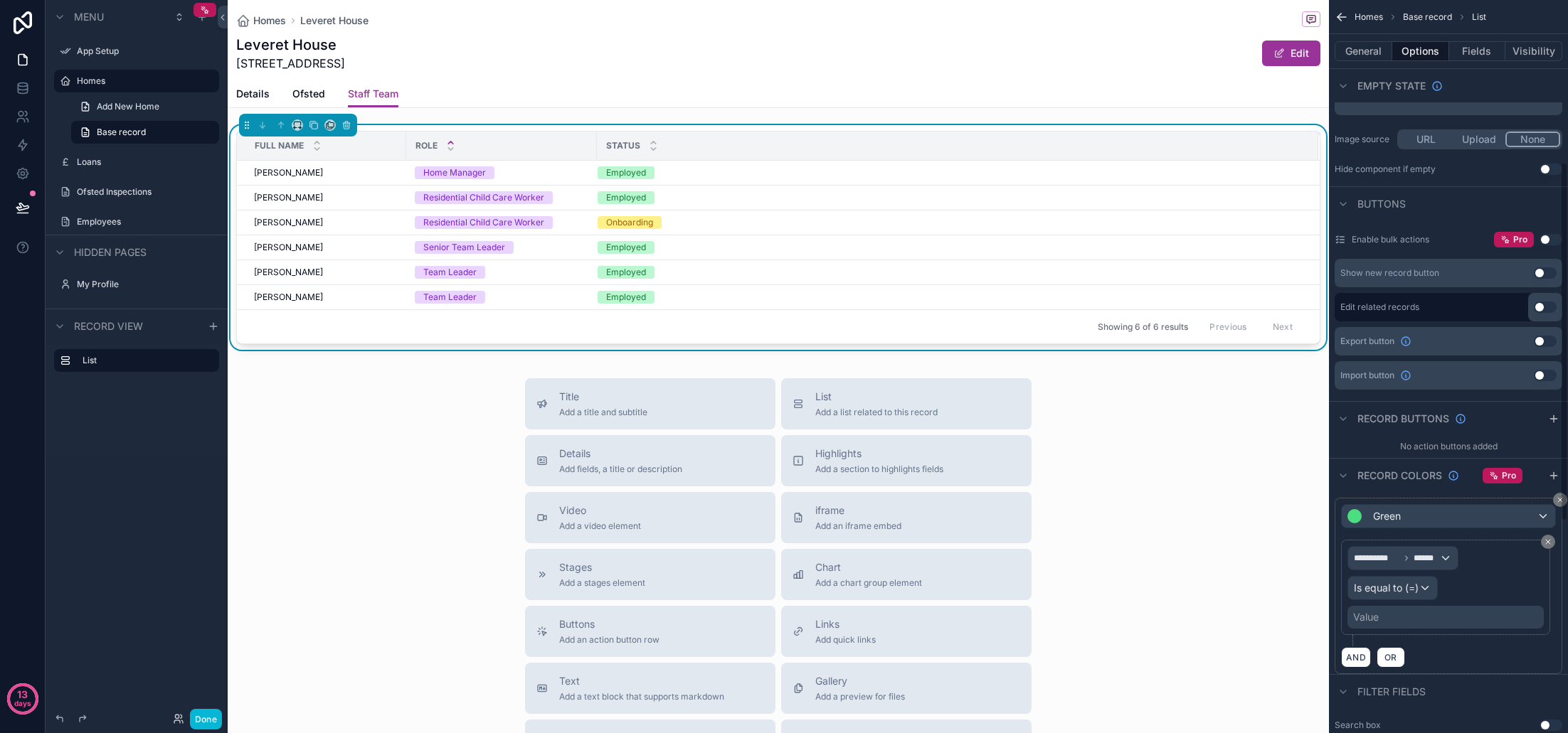
click at [1428, 619] on div "Value" at bounding box center [1446, 618] width 196 height 23
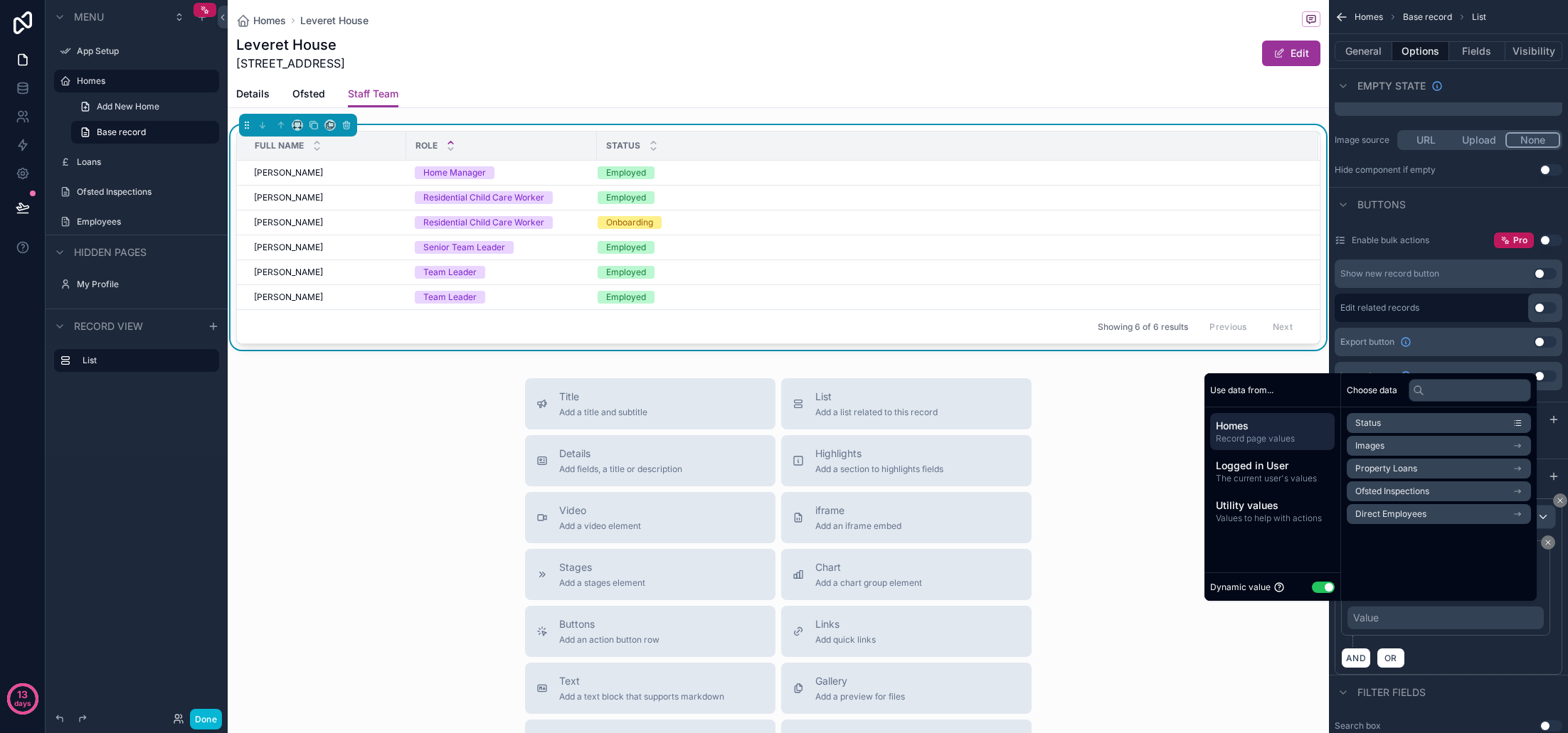
click at [1313, 585] on button "Use setting" at bounding box center [1324, 588] width 23 height 12
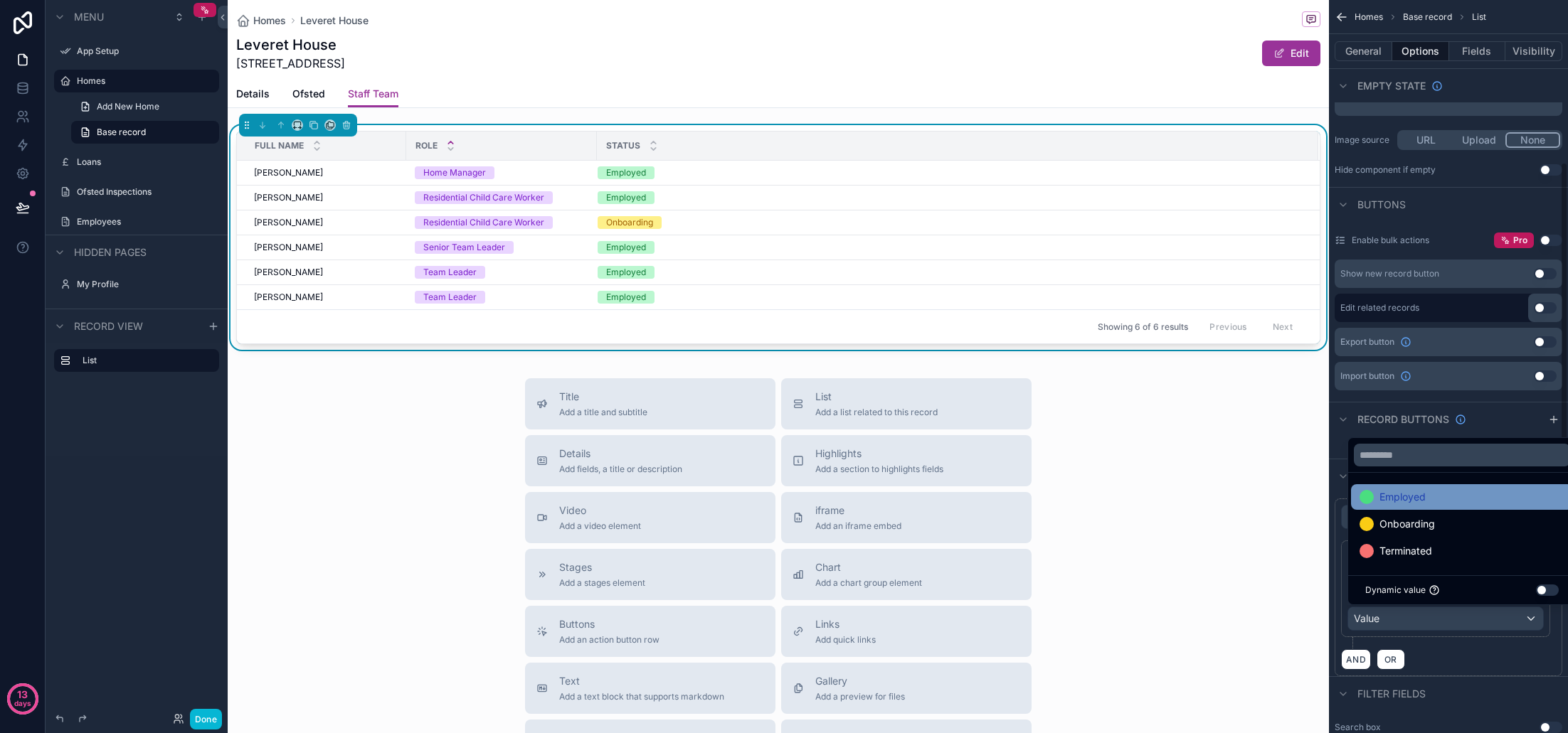
click at [1435, 496] on div "Employed" at bounding box center [1461, 497] width 205 height 17
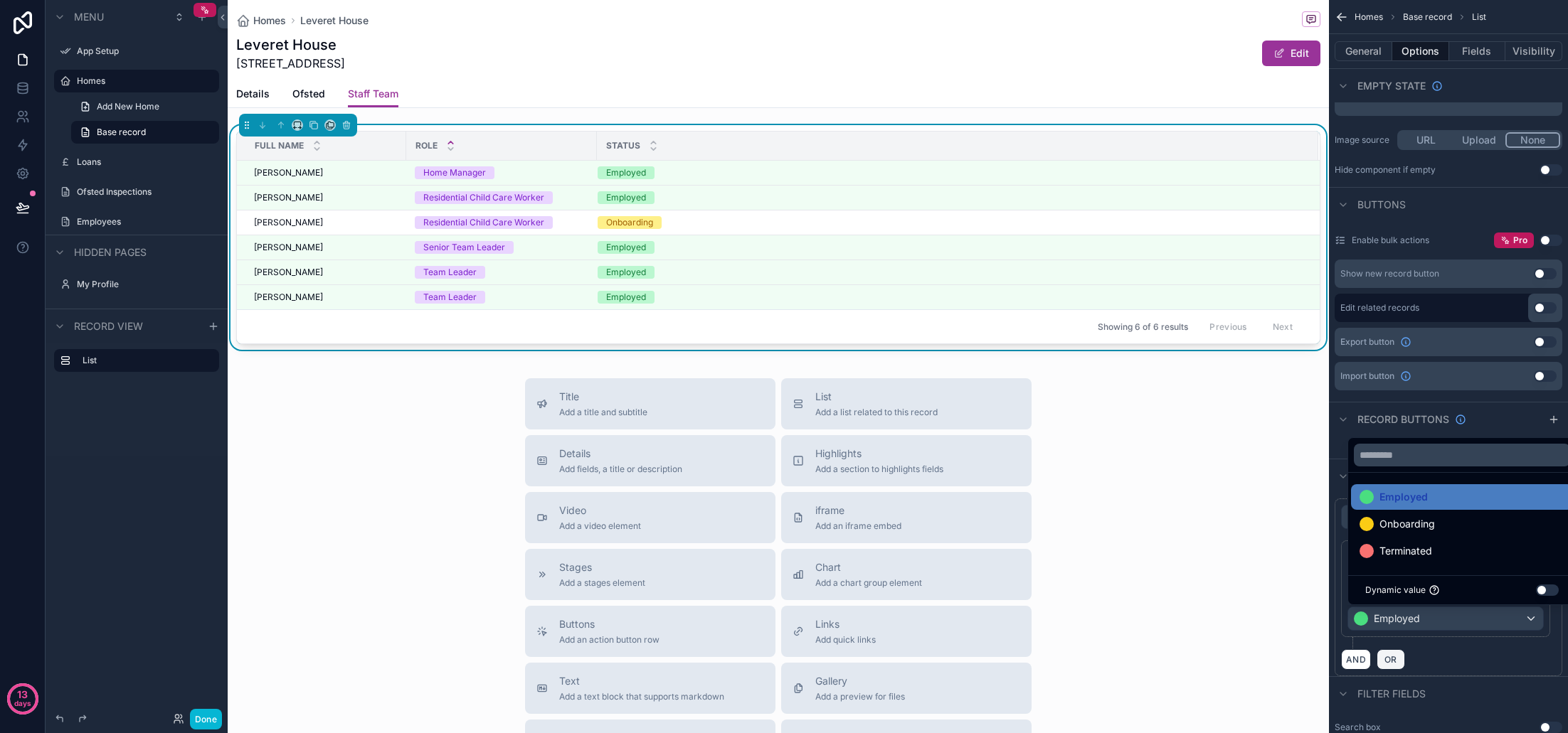
click at [1393, 661] on span "OR" at bounding box center [1390, 659] width 18 height 11
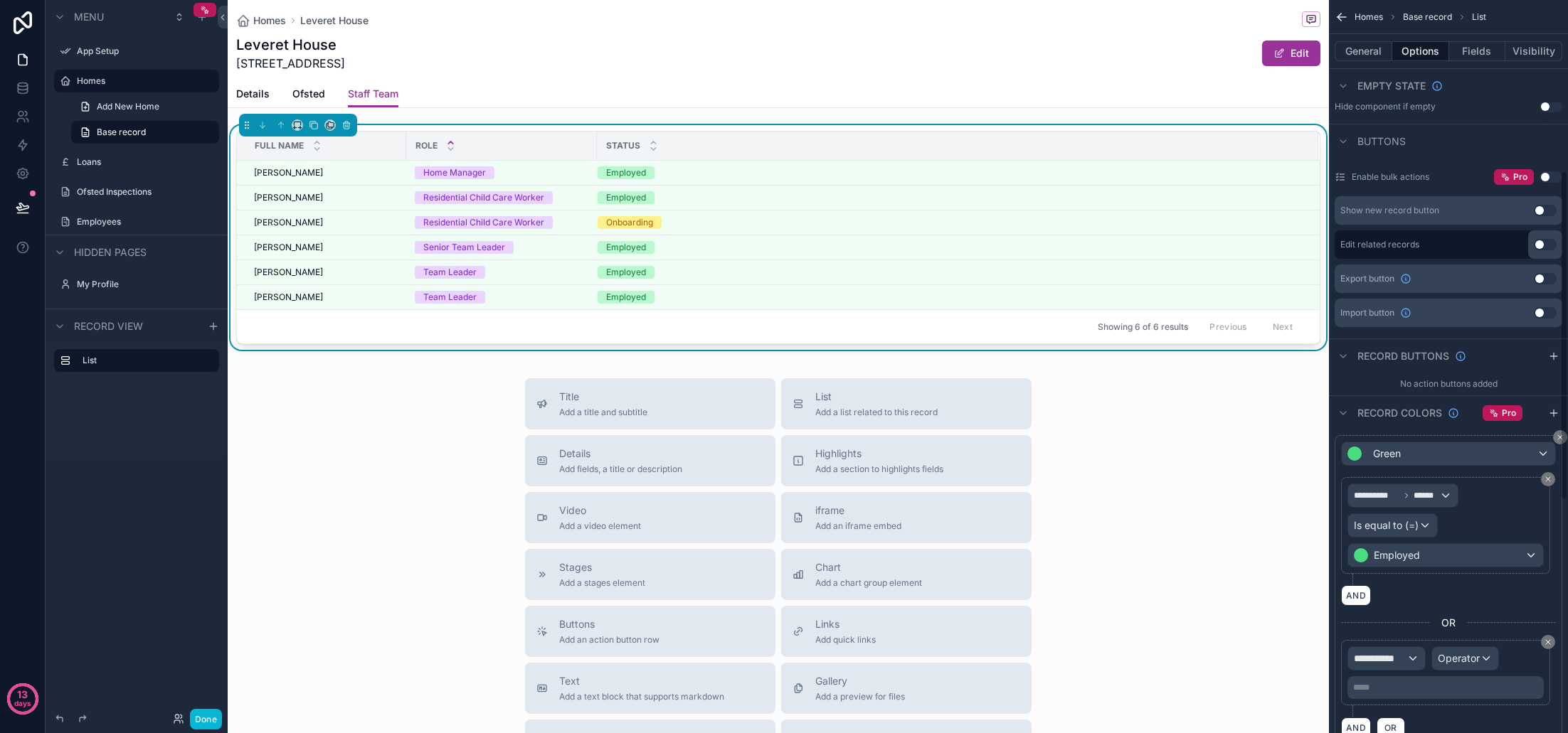
scroll to position [415, 0]
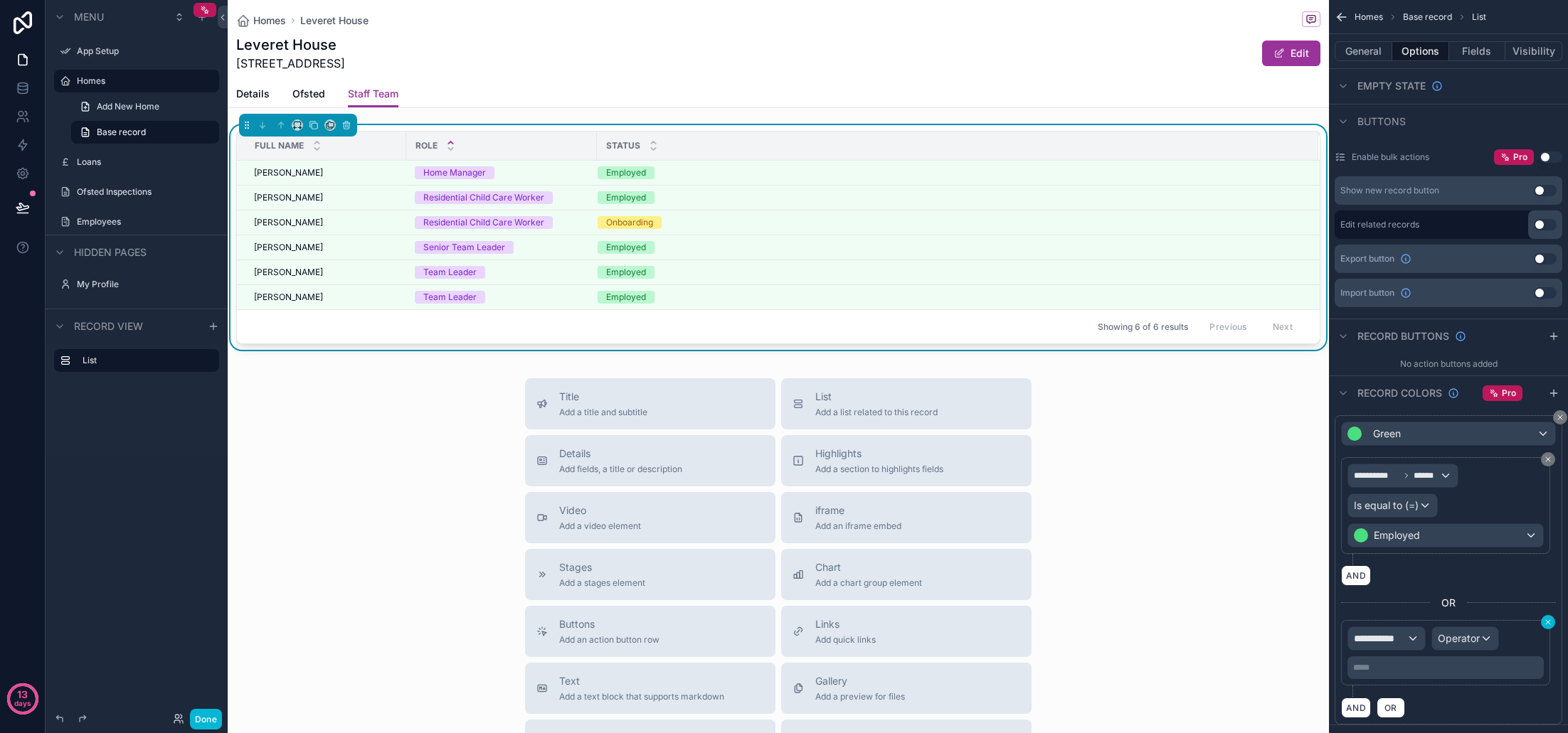
click at [1551, 620] on icon "scrollable content" at bounding box center [1548, 622] width 9 height 9
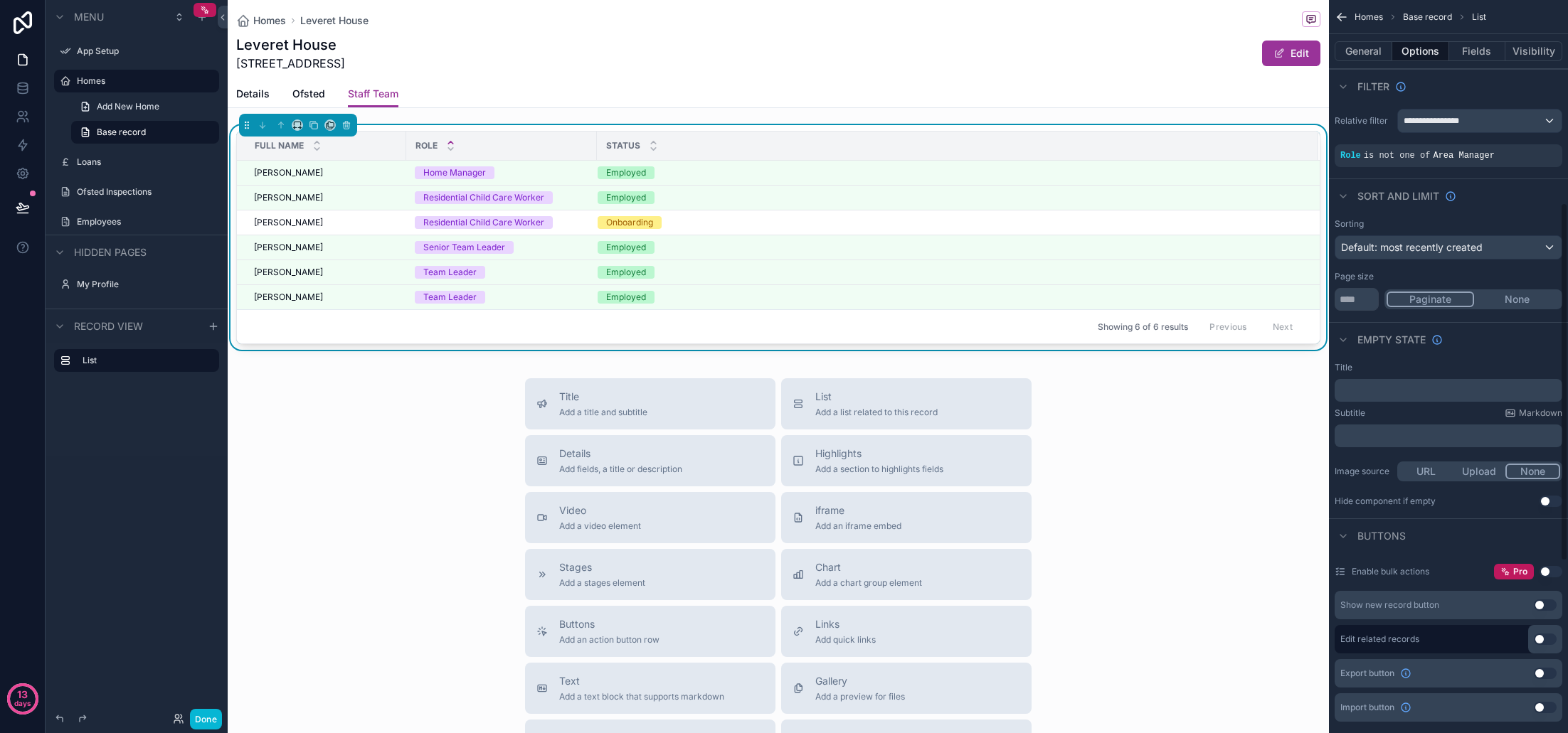
scroll to position [415, 0]
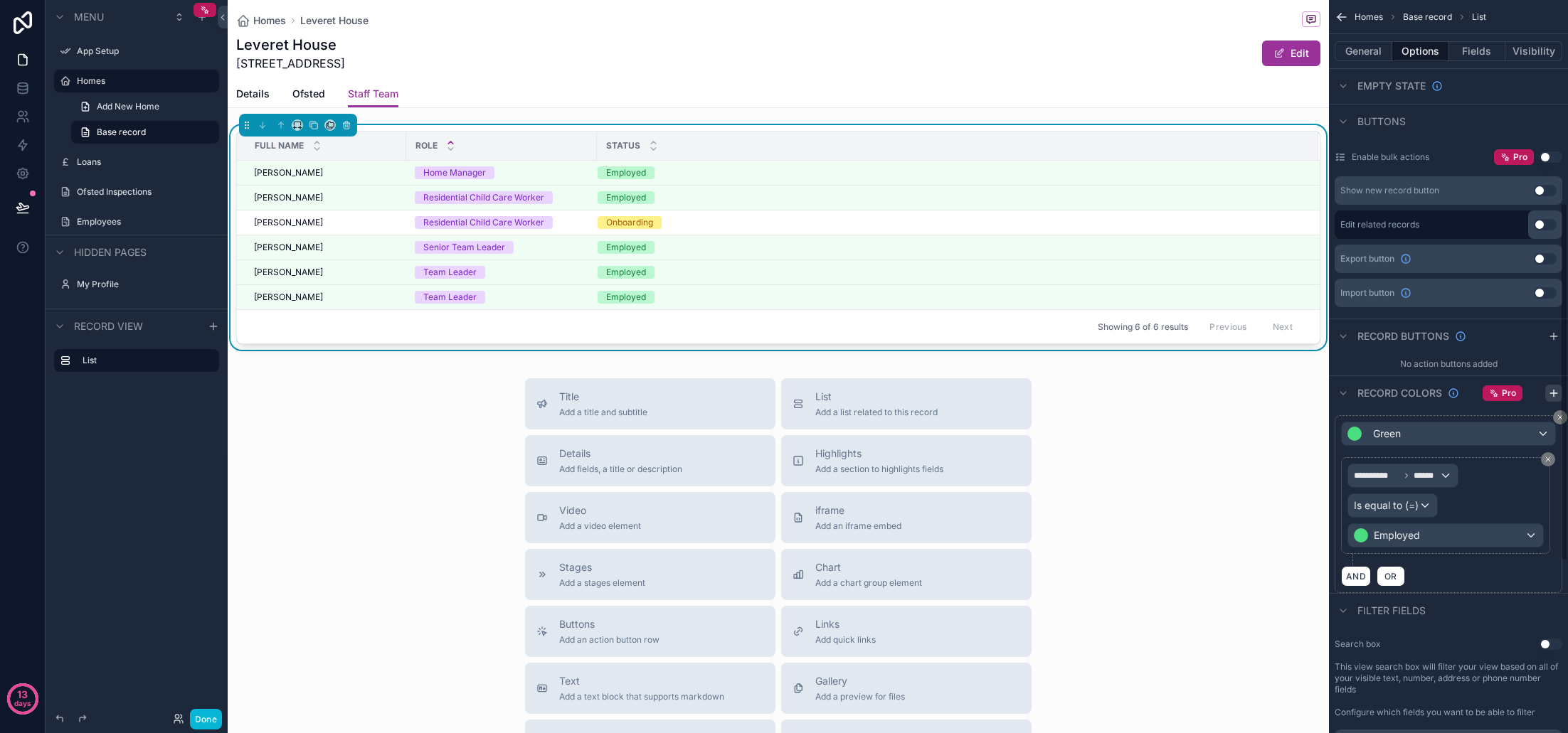
click at [1554, 394] on icon "scrollable content" at bounding box center [1554, 392] width 0 height 7
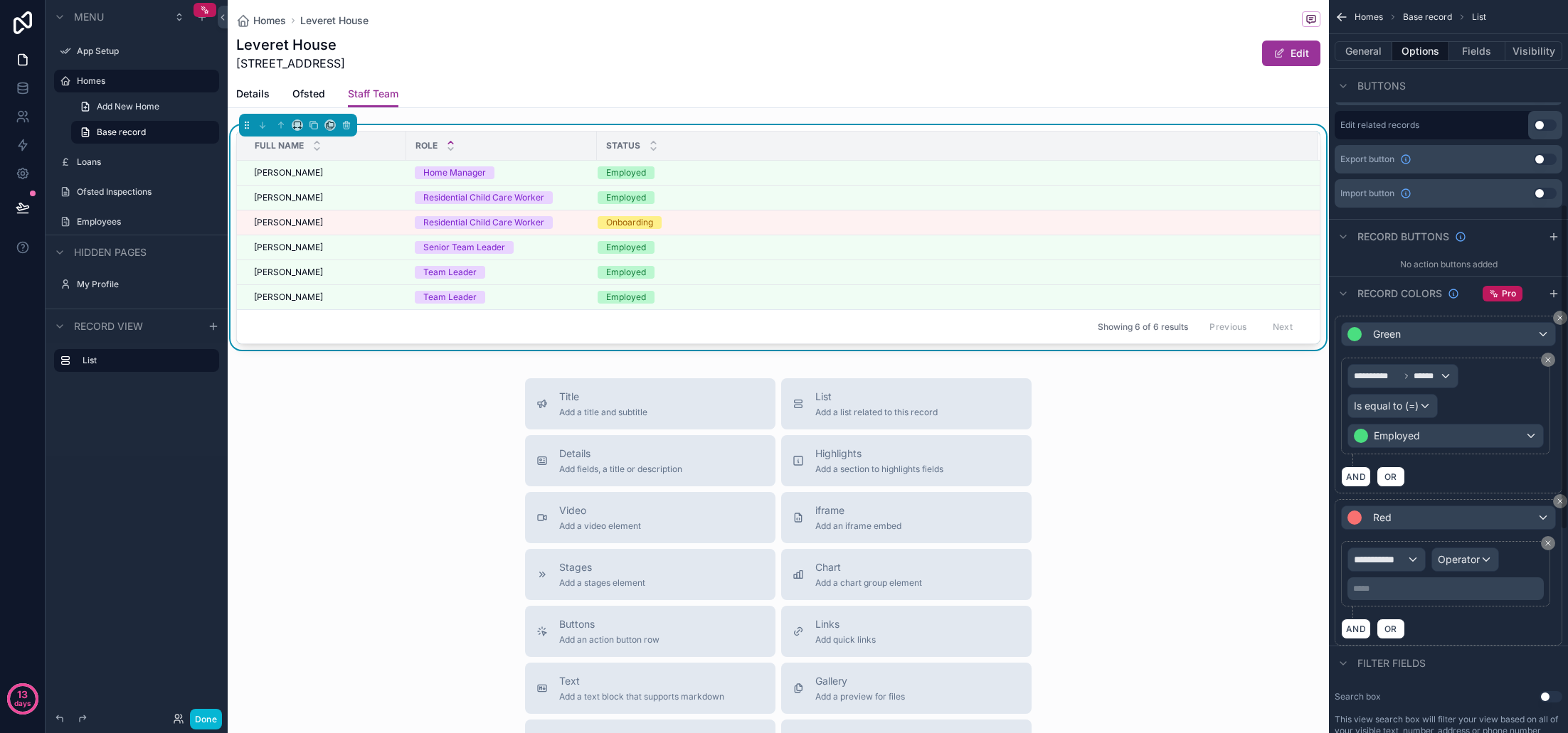
scroll to position [518, 0]
click at [1397, 561] on span "**********" at bounding box center [1379, 556] width 53 height 14
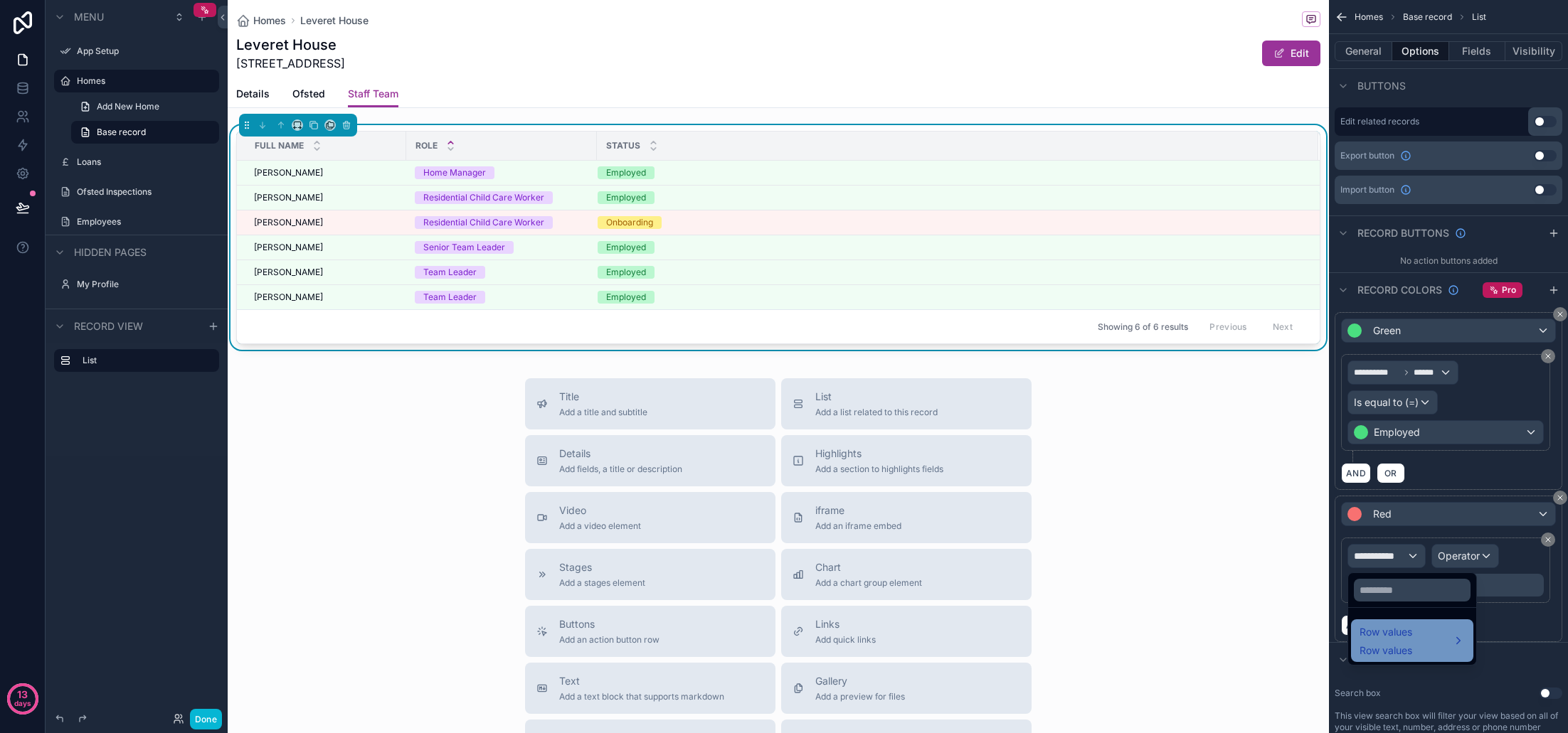
click at [1407, 629] on span "Row values" at bounding box center [1385, 633] width 53 height 17
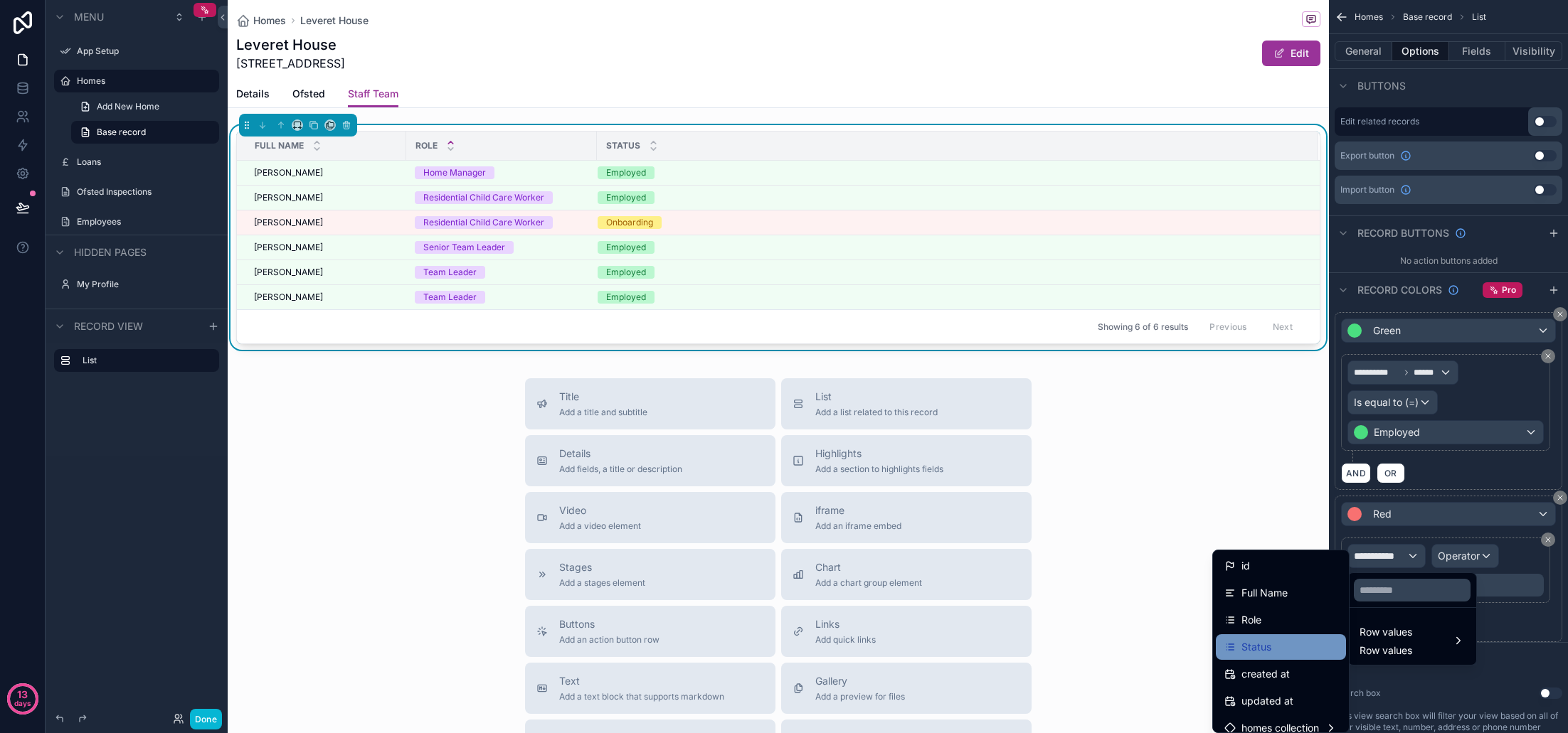
click at [1270, 643] on div "Status" at bounding box center [1281, 647] width 114 height 17
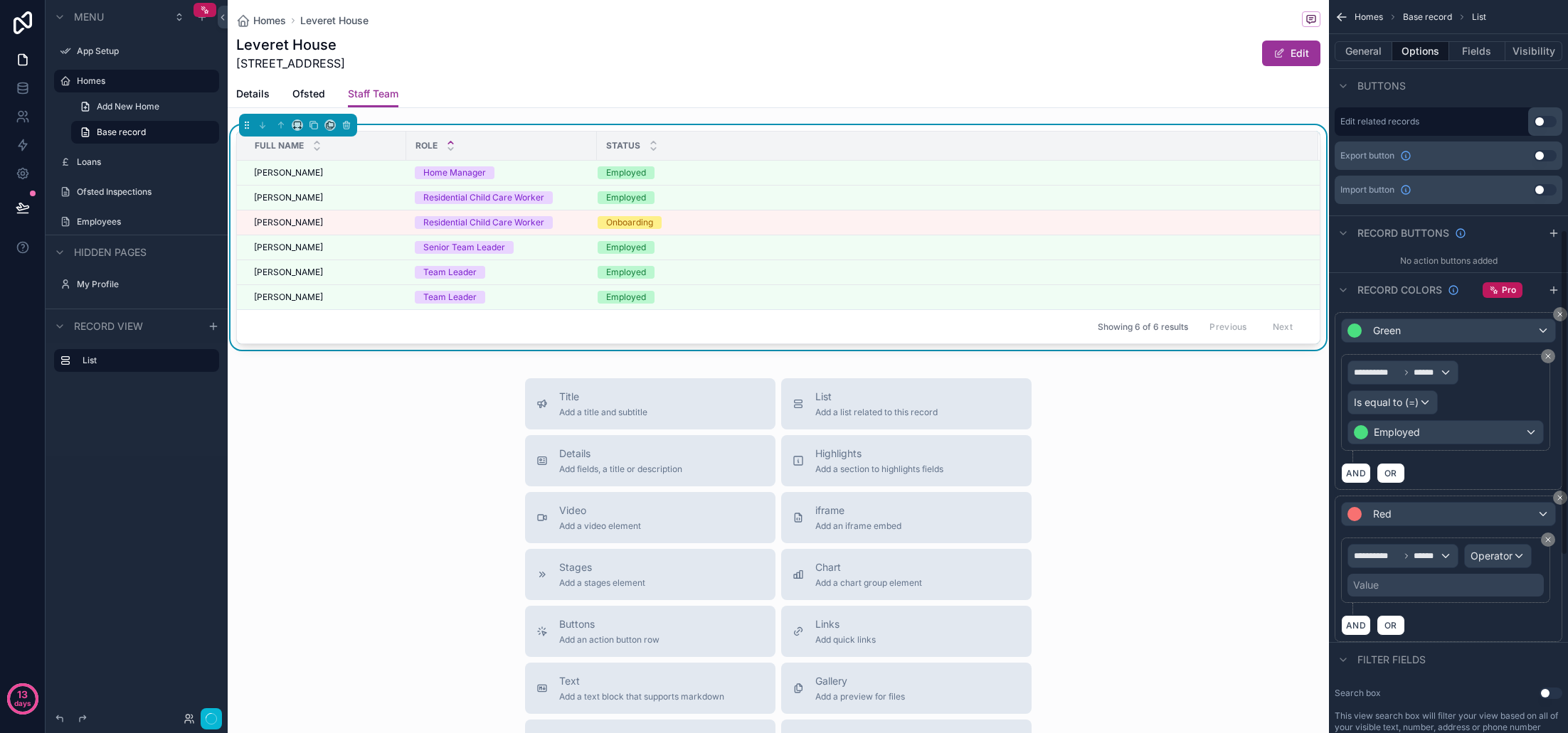
click at [1496, 553] on span "Operator" at bounding box center [1492, 556] width 42 height 13
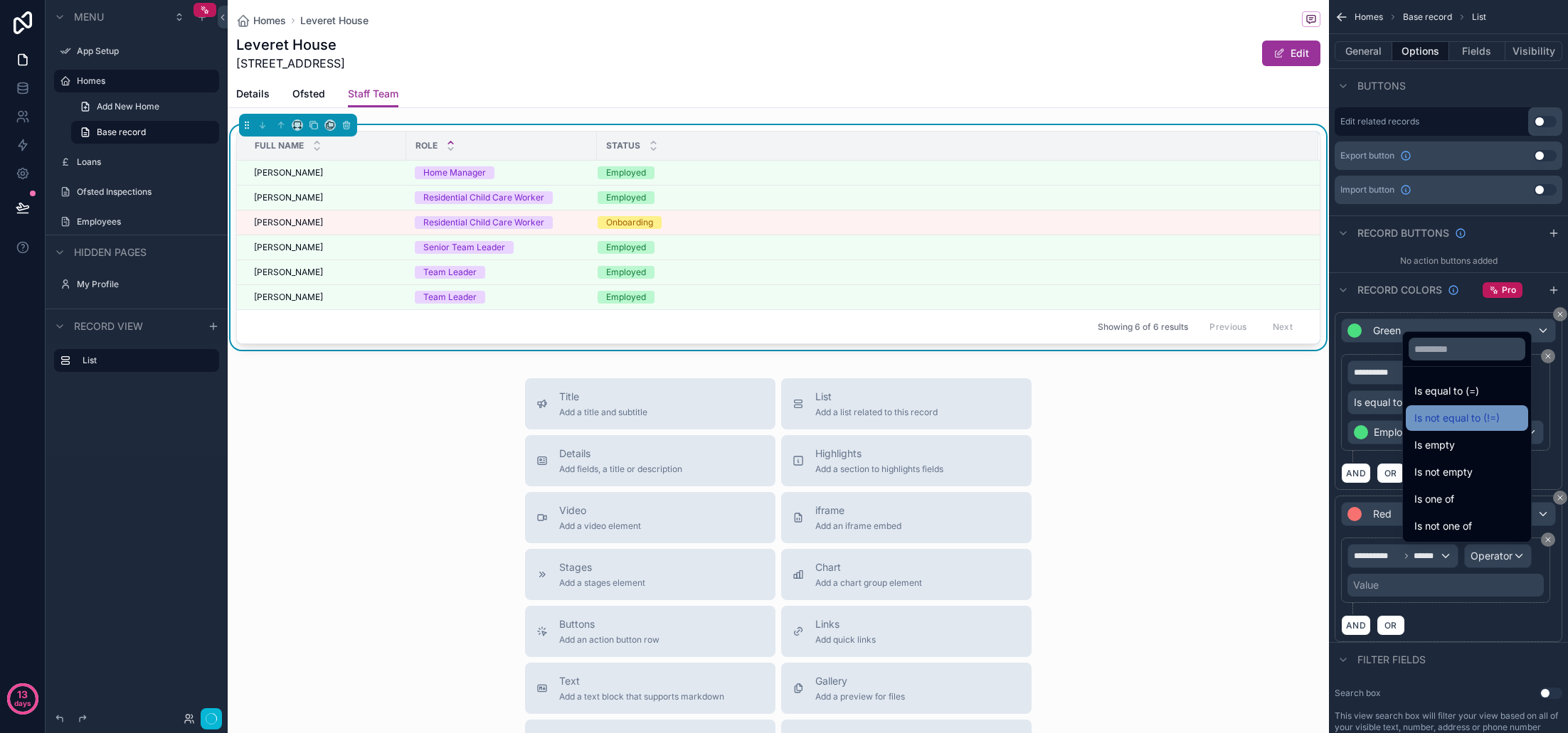
click at [1416, 417] on span "Is not equal to (!=)" at bounding box center [1456, 418] width 86 height 17
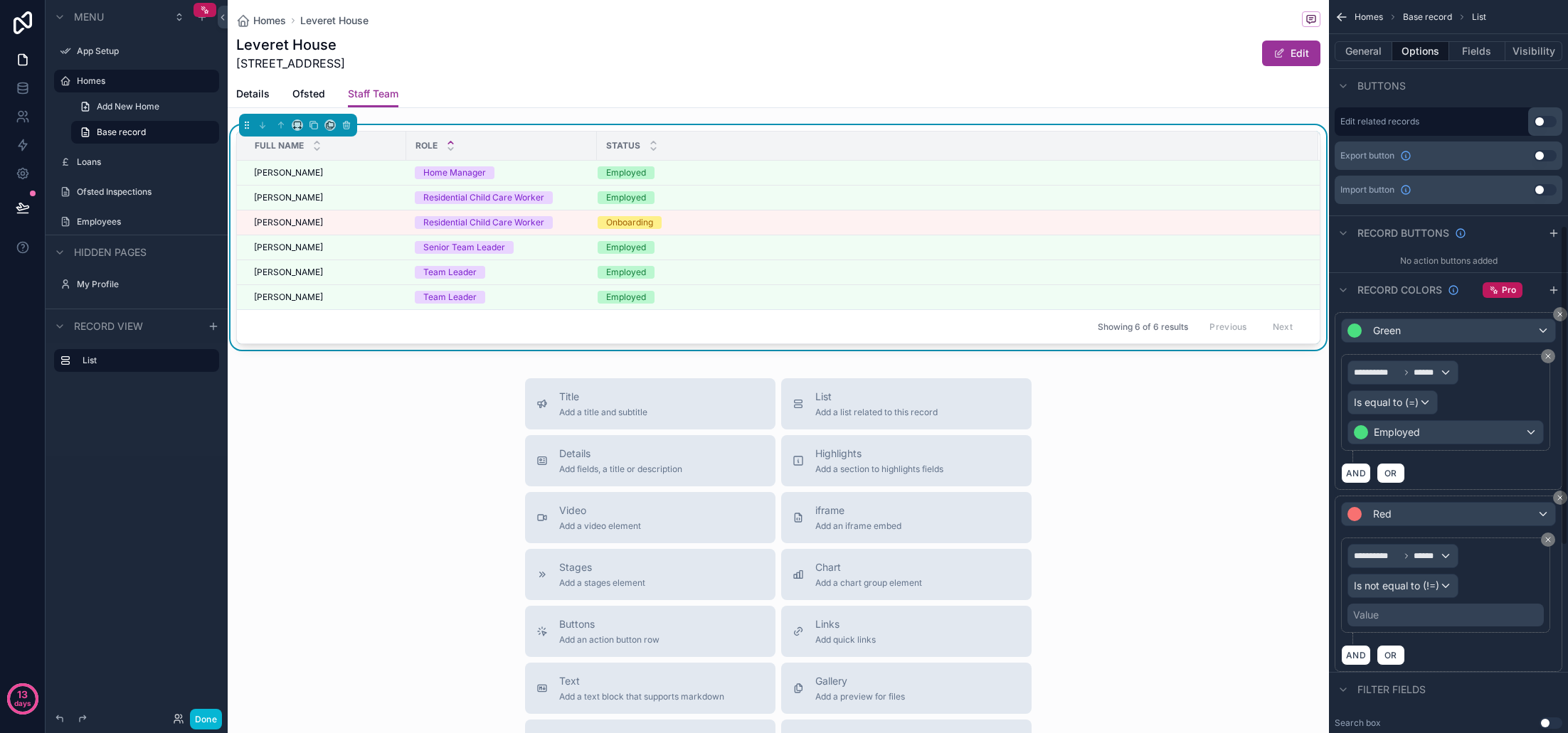
click at [1410, 623] on div "Value" at bounding box center [1446, 616] width 196 height 23
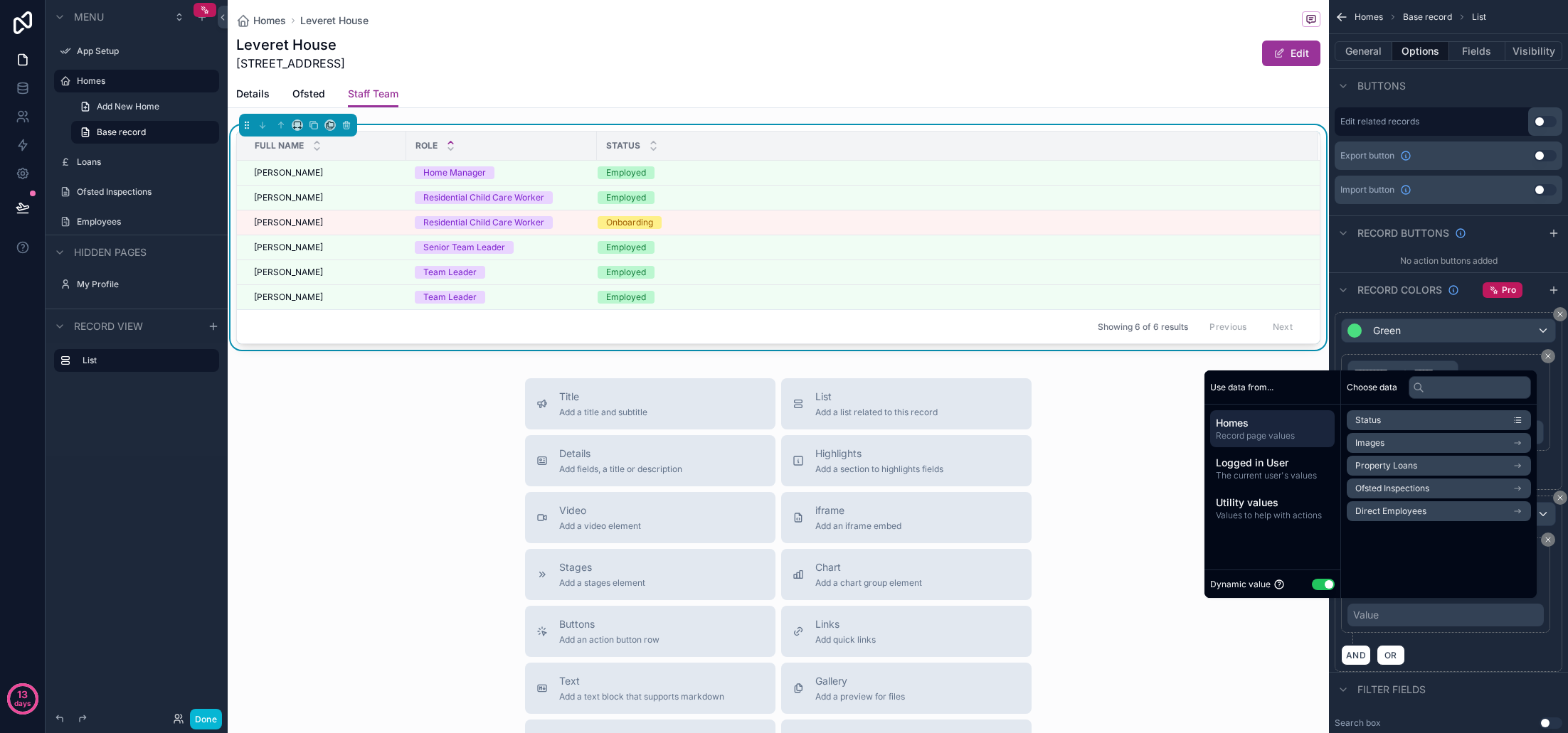
click at [1314, 586] on button "Use setting" at bounding box center [1324, 585] width 23 height 12
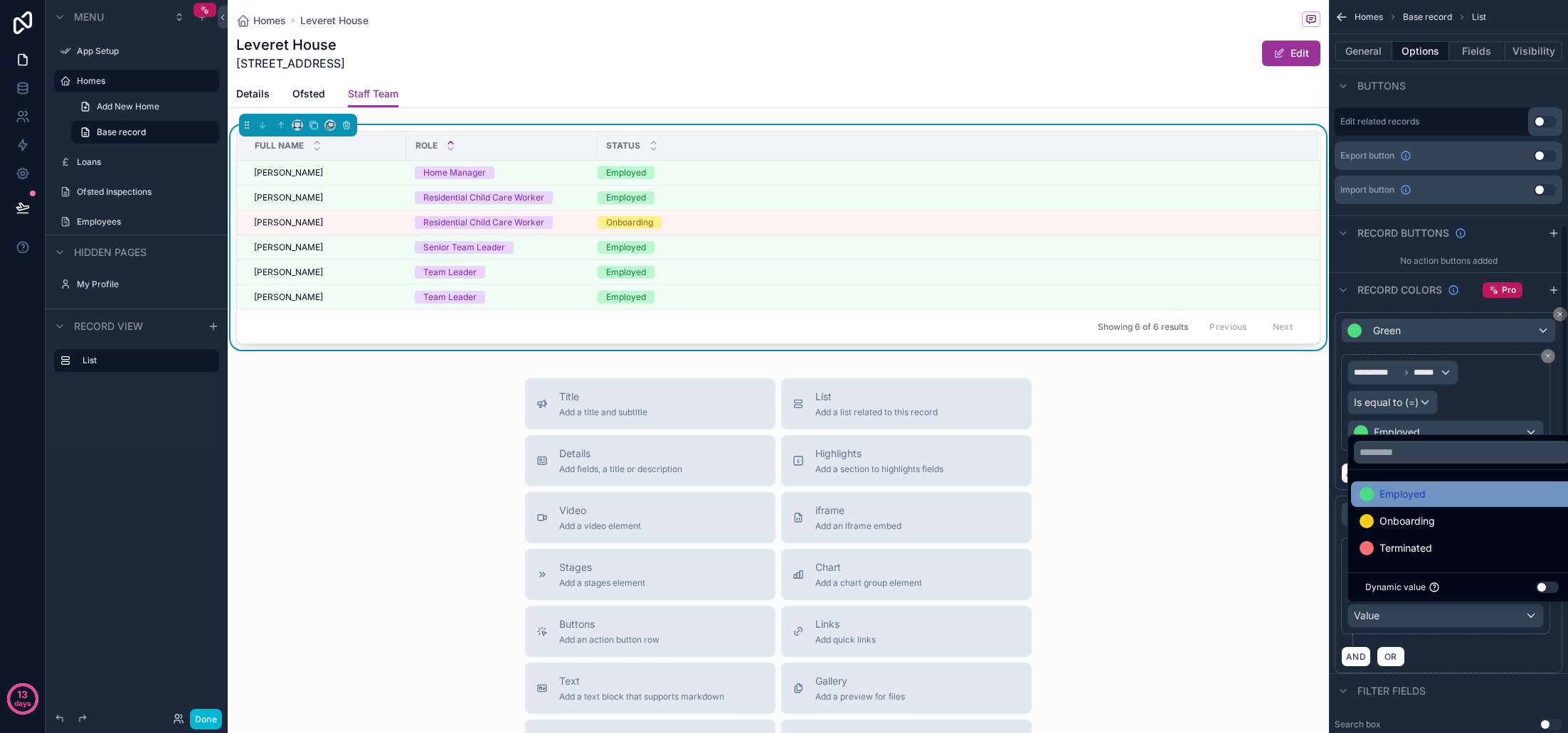
click at [1426, 493] on span "Employed" at bounding box center [1403, 494] width 46 height 17
click at [1472, 665] on div "AND OR" at bounding box center [1448, 656] width 215 height 21
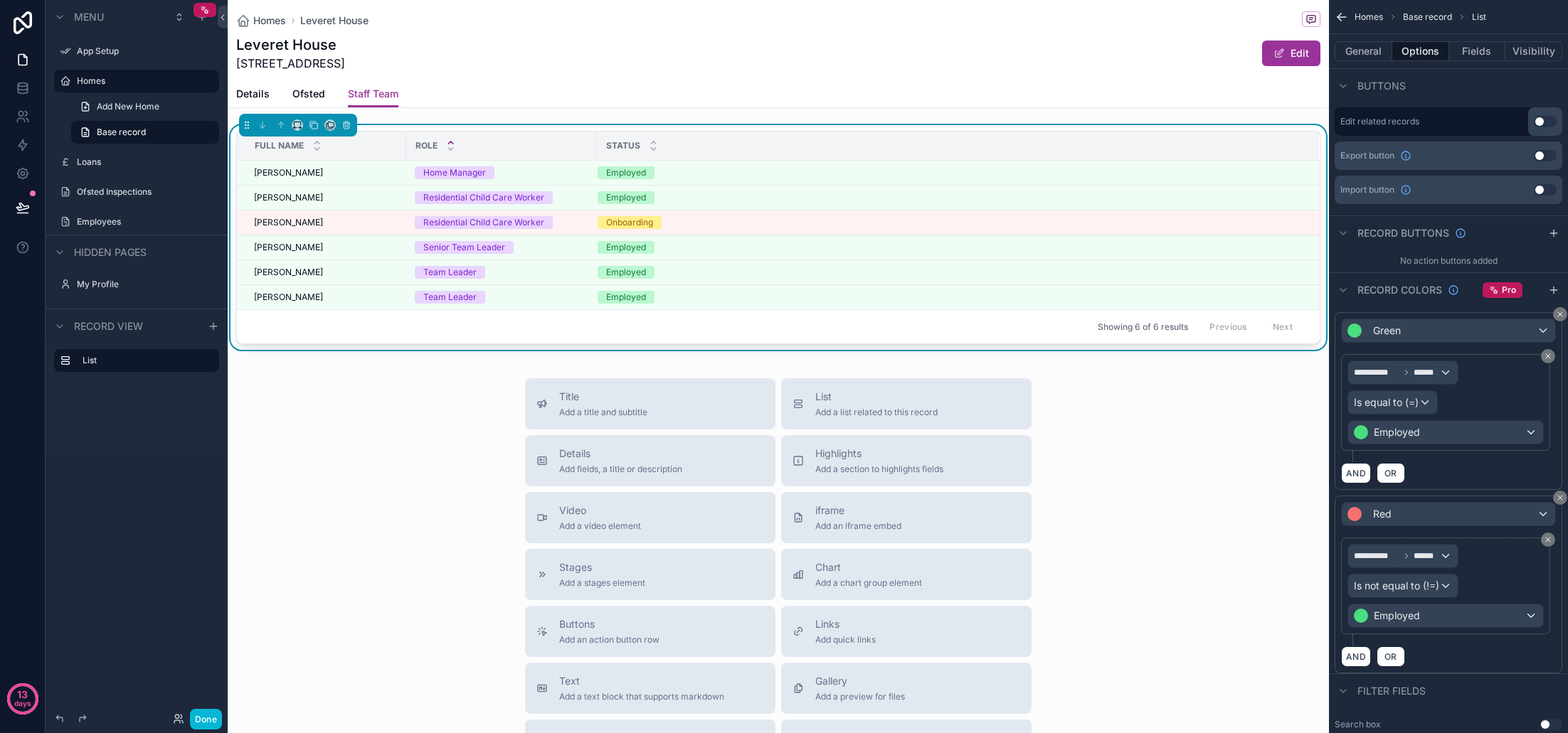
click at [1435, 518] on div "Red" at bounding box center [1449, 515] width 214 height 23
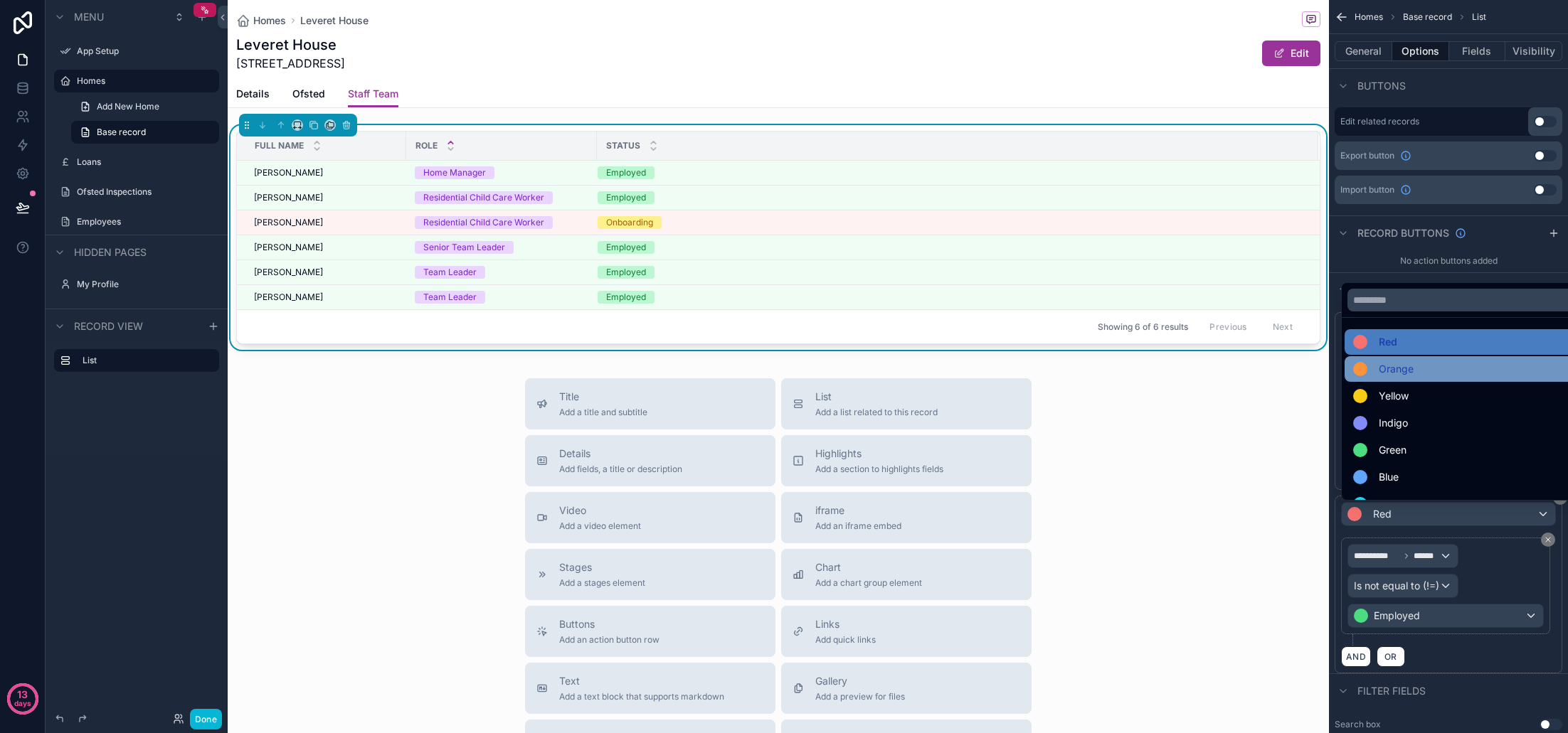
click at [1394, 375] on span "Orange" at bounding box center [1396, 369] width 35 height 17
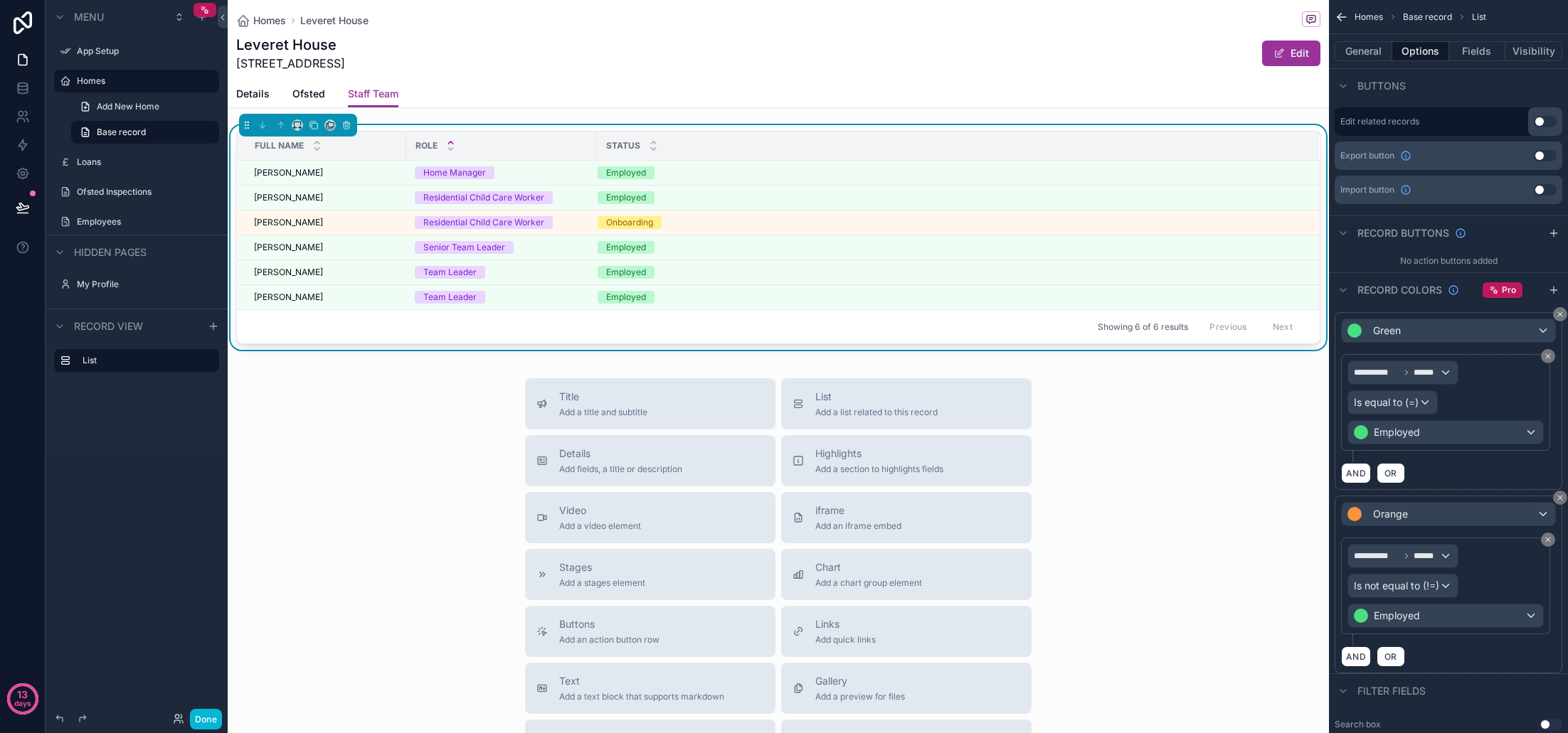
click at [1509, 572] on div "**********" at bounding box center [1446, 586] width 196 height 84
click at [209, 714] on button "Done" at bounding box center [205, 719] width 32 height 20
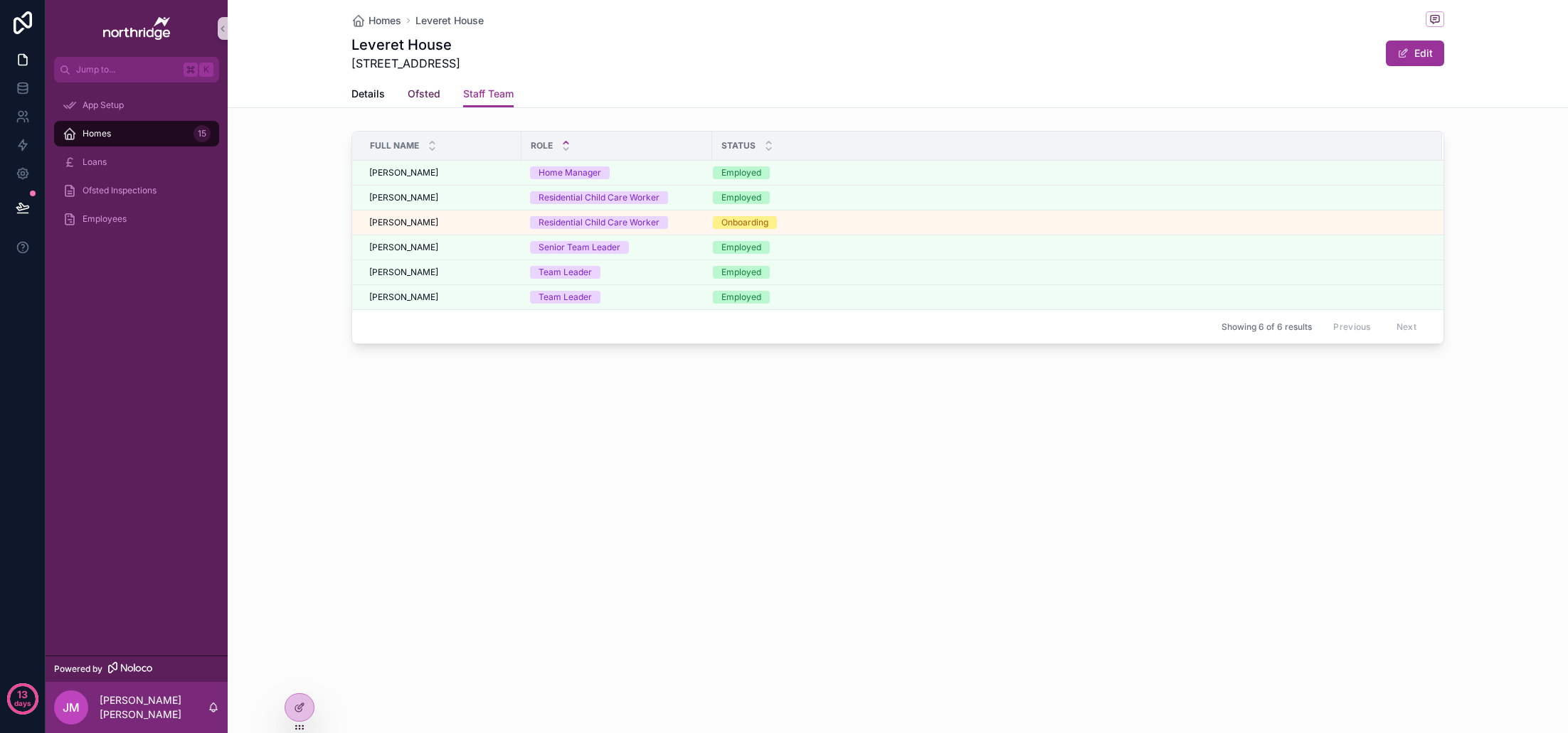
click at [424, 96] on span "Ofsted" at bounding box center [424, 93] width 33 height 14
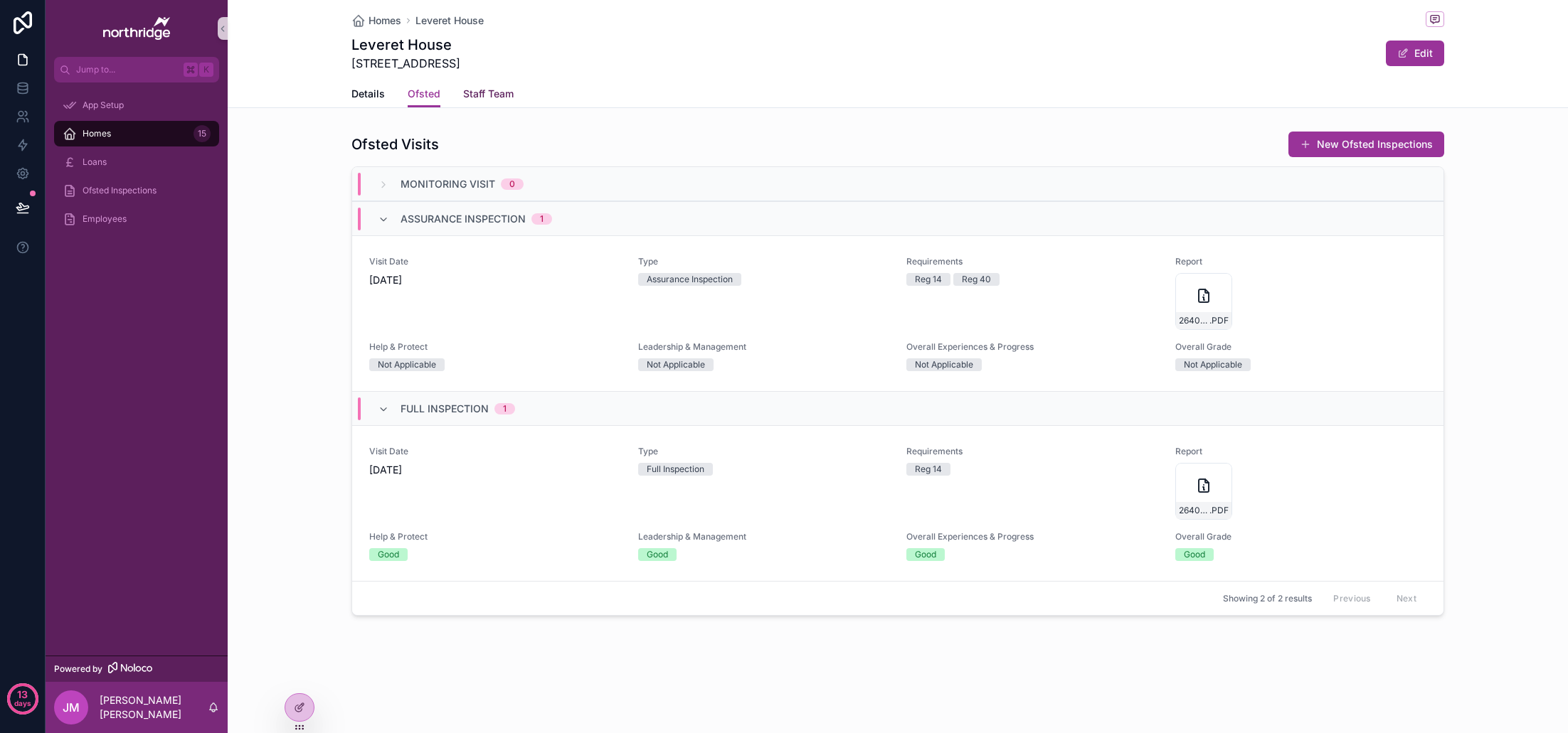
click at [482, 92] on span "Staff Team" at bounding box center [488, 93] width 51 height 14
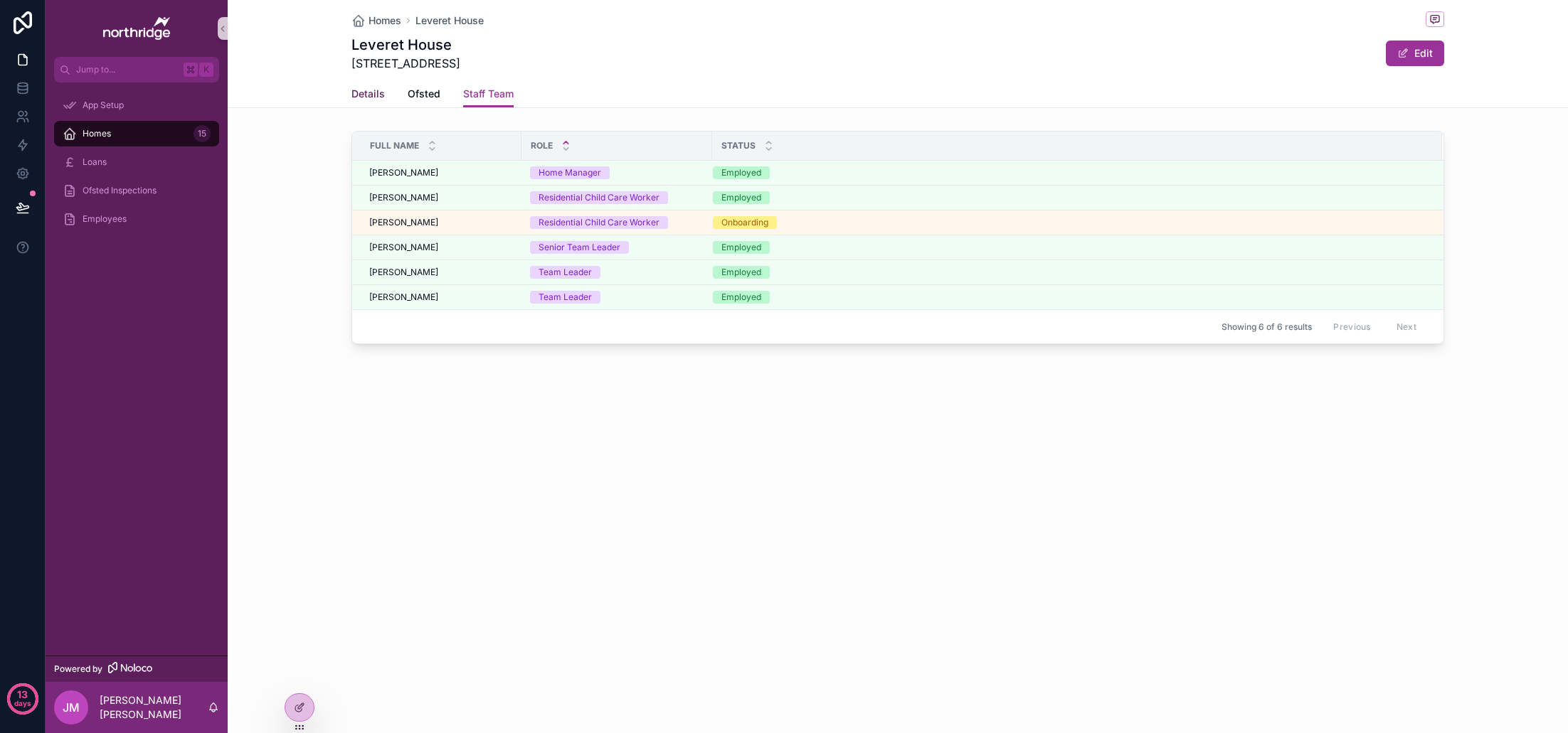
click at [368, 91] on span "Details" at bounding box center [367, 93] width 34 height 14
